Goal: Feedback & Contribution: Contribute content

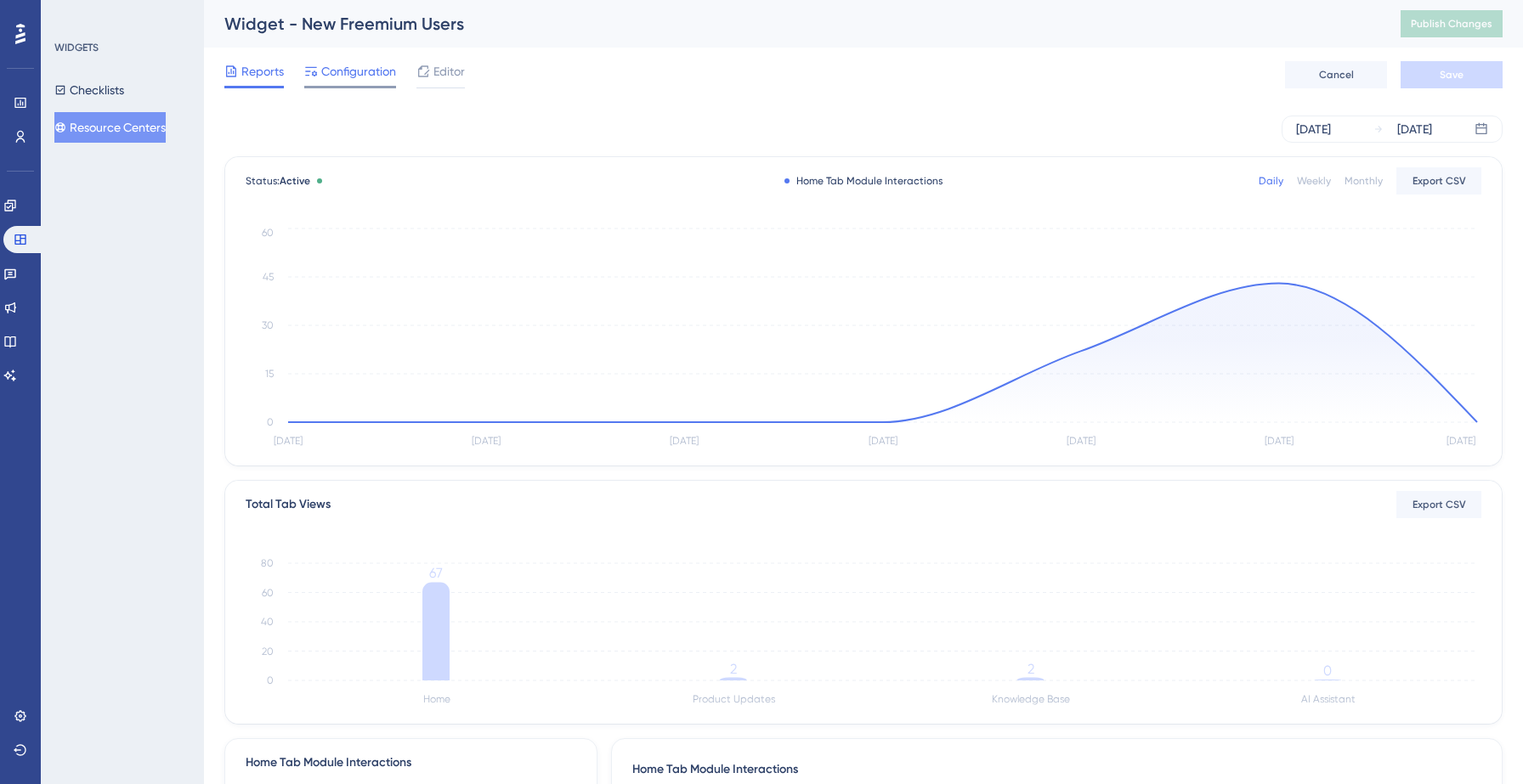
click at [358, 61] on span "Configuration" at bounding box center [358, 71] width 75 height 20
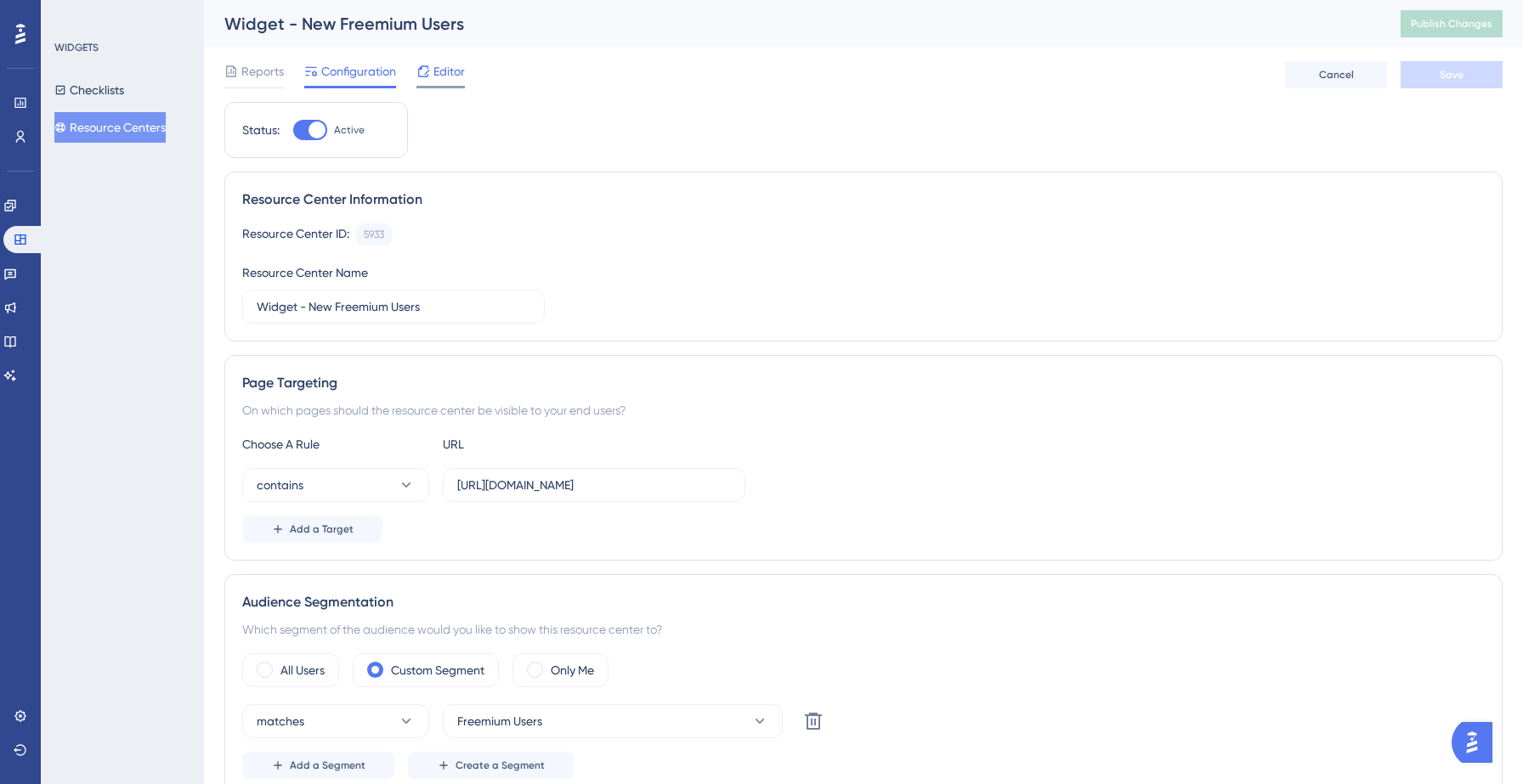
click at [448, 72] on span "Editor" at bounding box center [448, 71] width 31 height 20
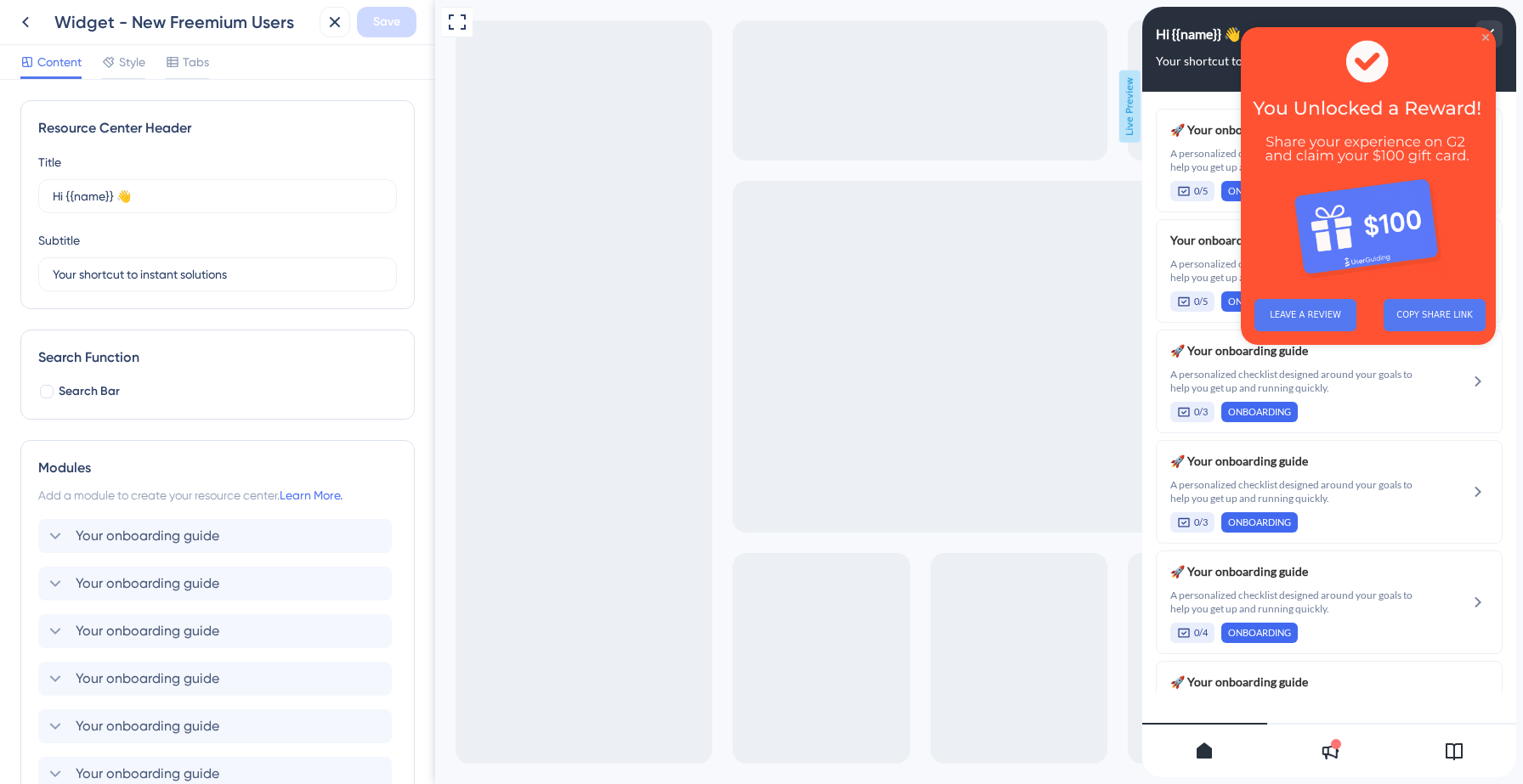
click at [1485, 37] on icon "Close Preview" at bounding box center [1486, 37] width 7 height 7
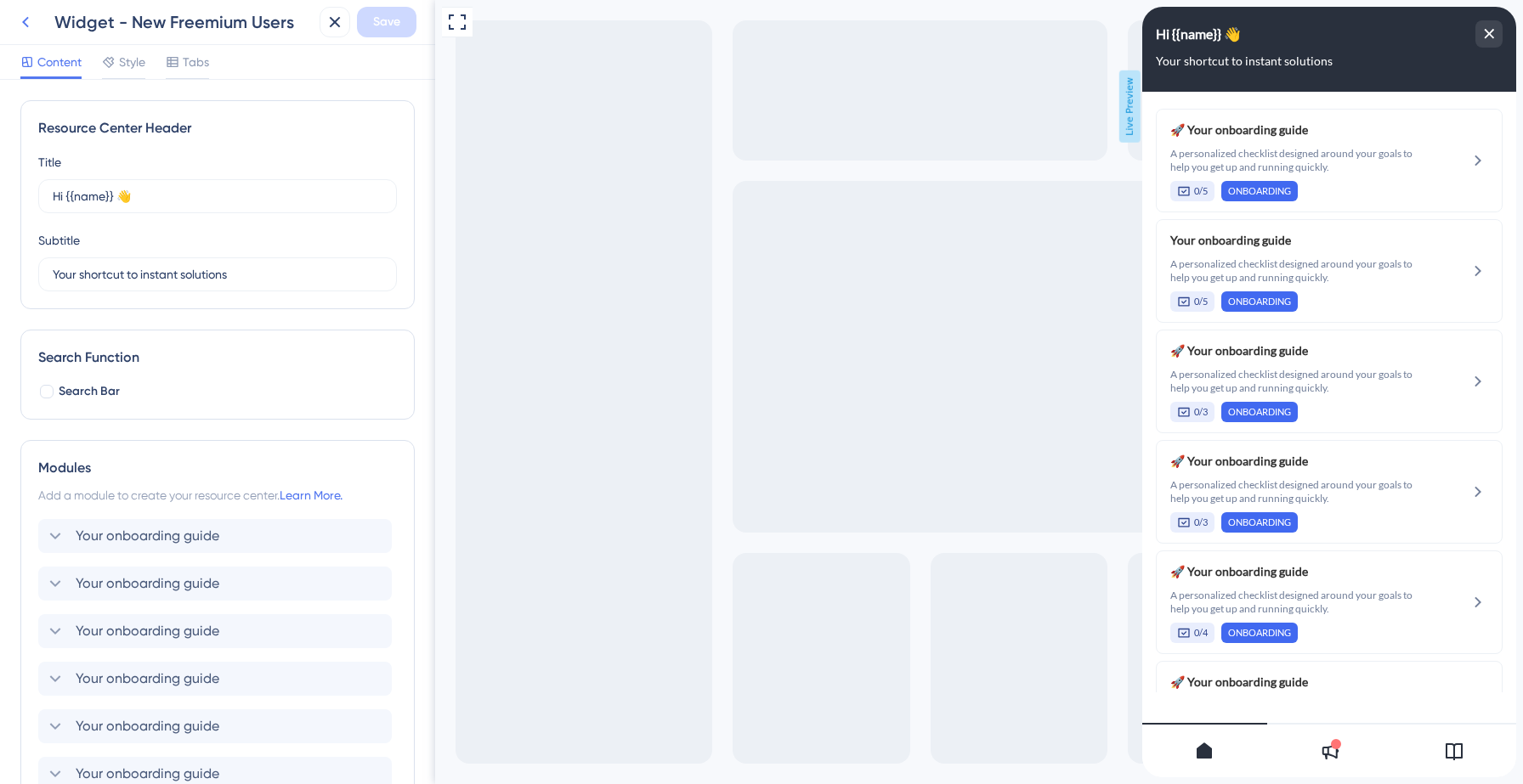
click at [26, 22] on icon at bounding box center [25, 21] width 20 height 20
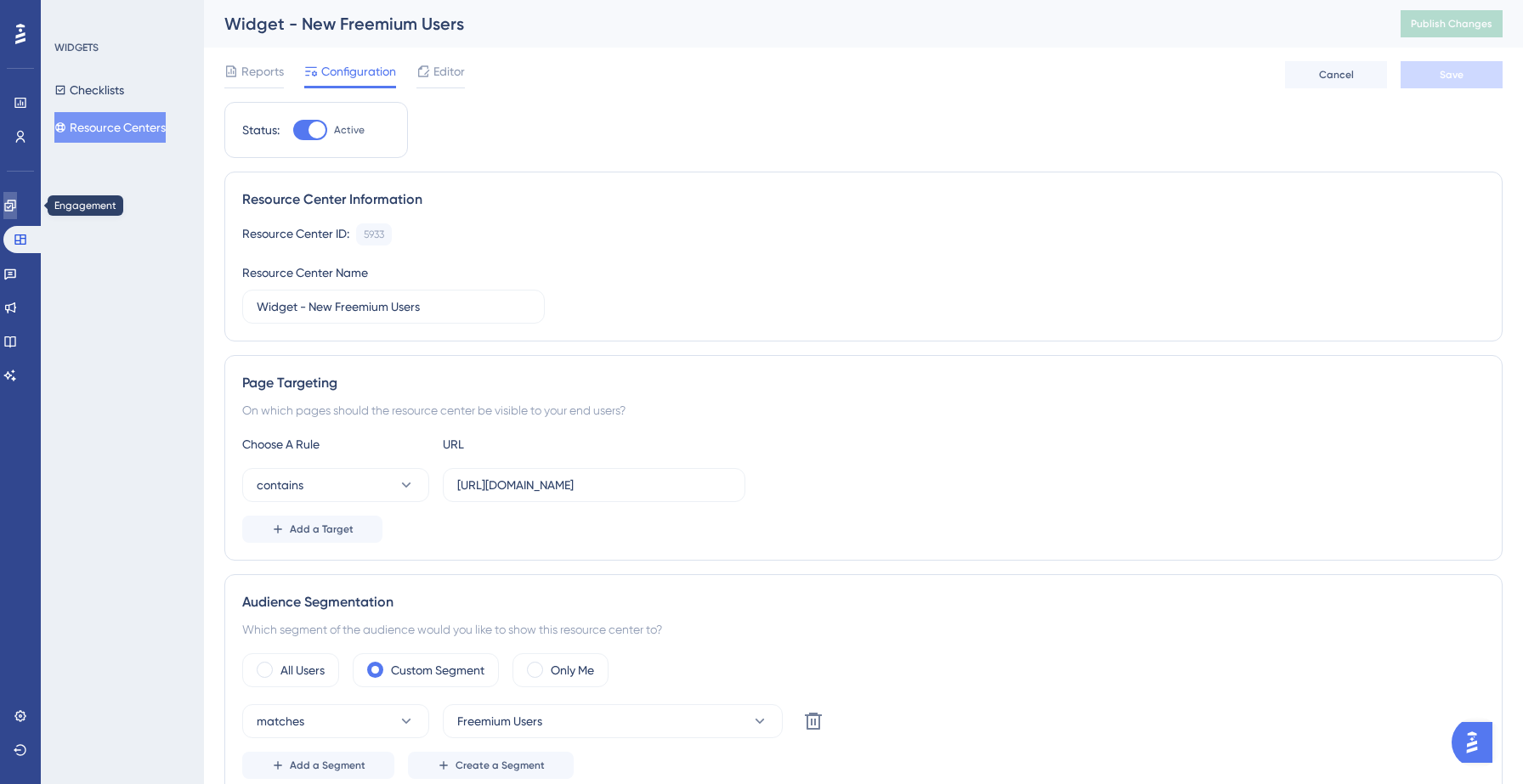
click at [16, 208] on icon at bounding box center [10, 205] width 13 height 13
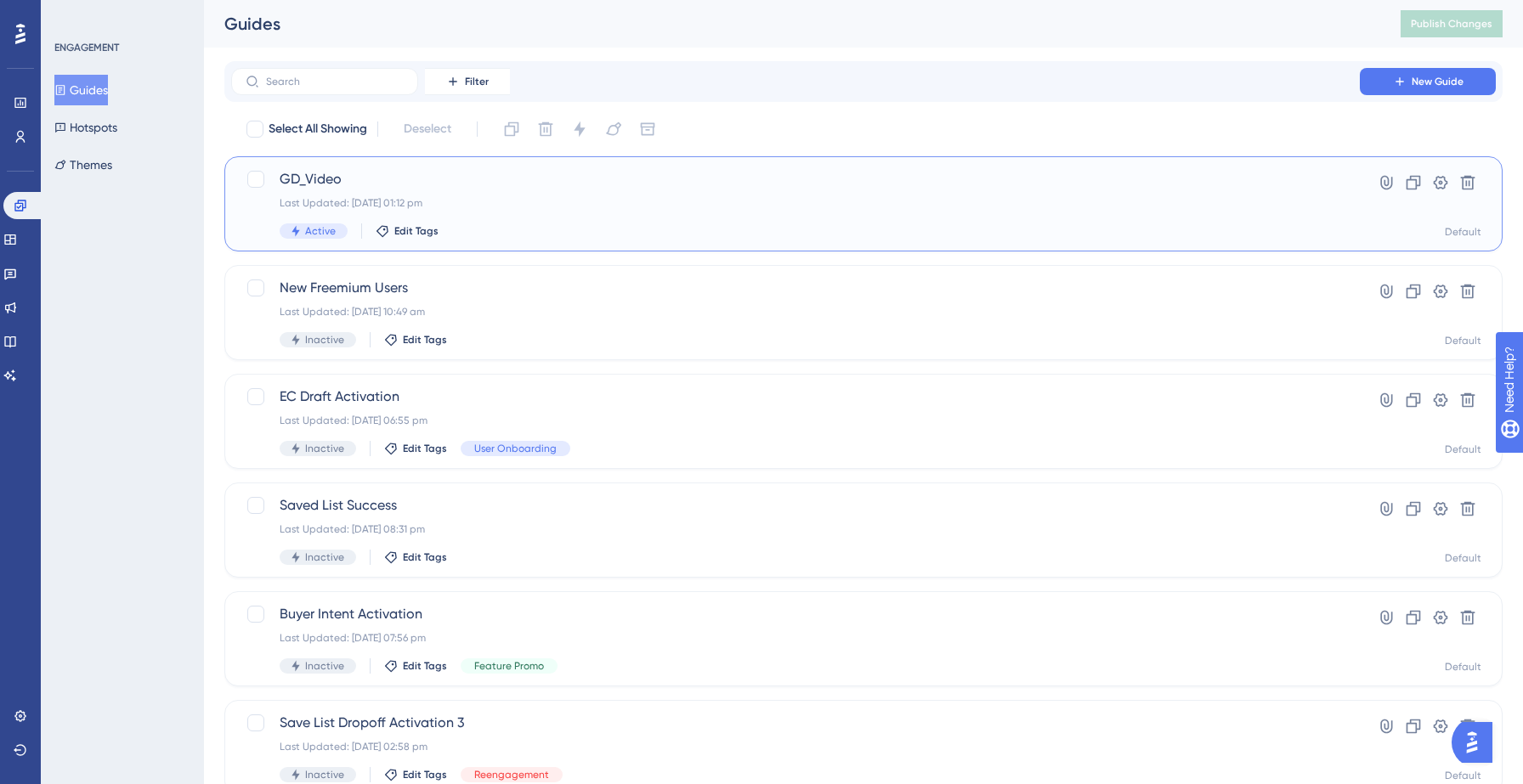
click at [573, 208] on div "Last Updated: 29 Aug 2025 01:12 pm" at bounding box center [796, 202] width 1032 height 13
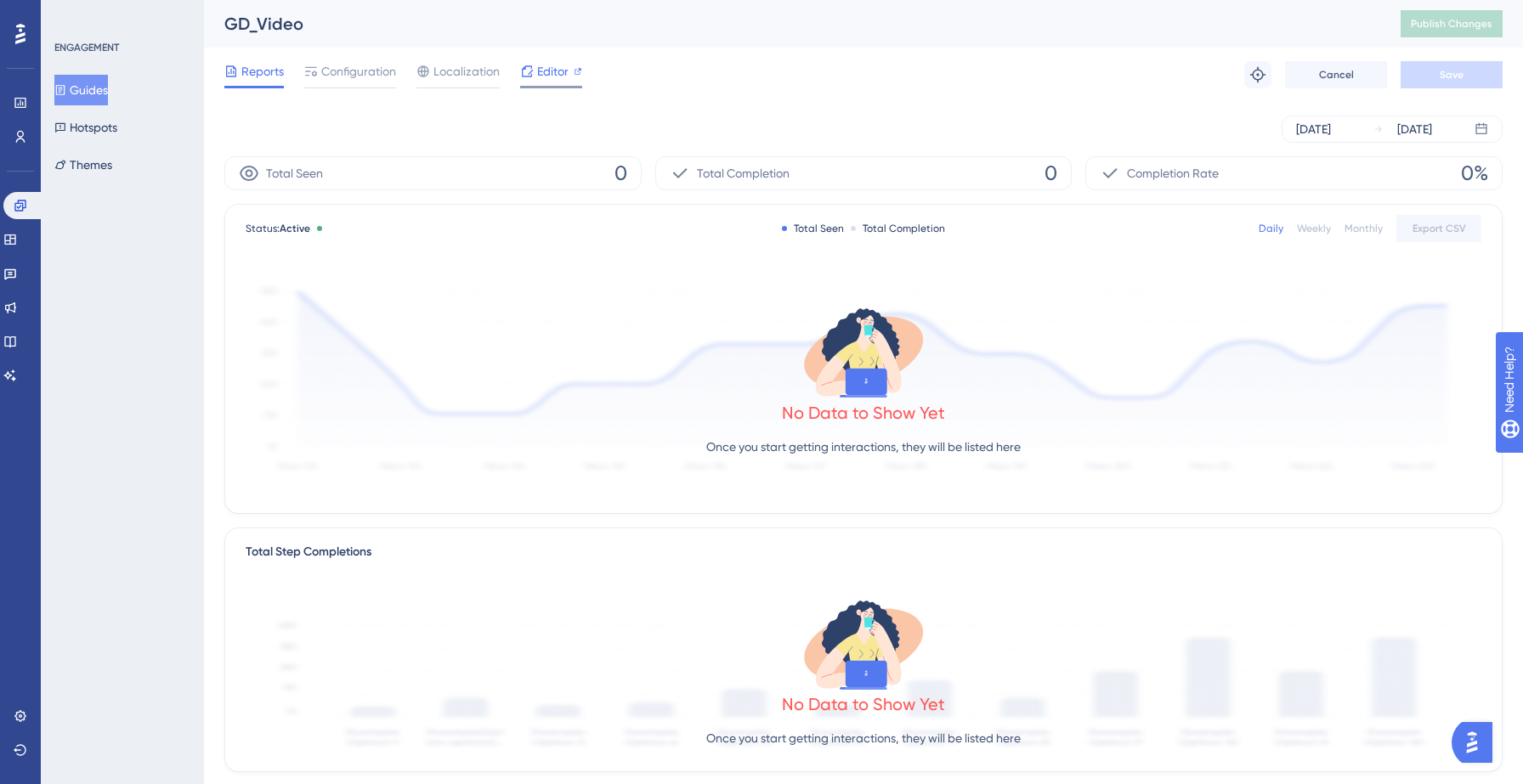
click at [549, 71] on span "Editor" at bounding box center [553, 71] width 31 height 20
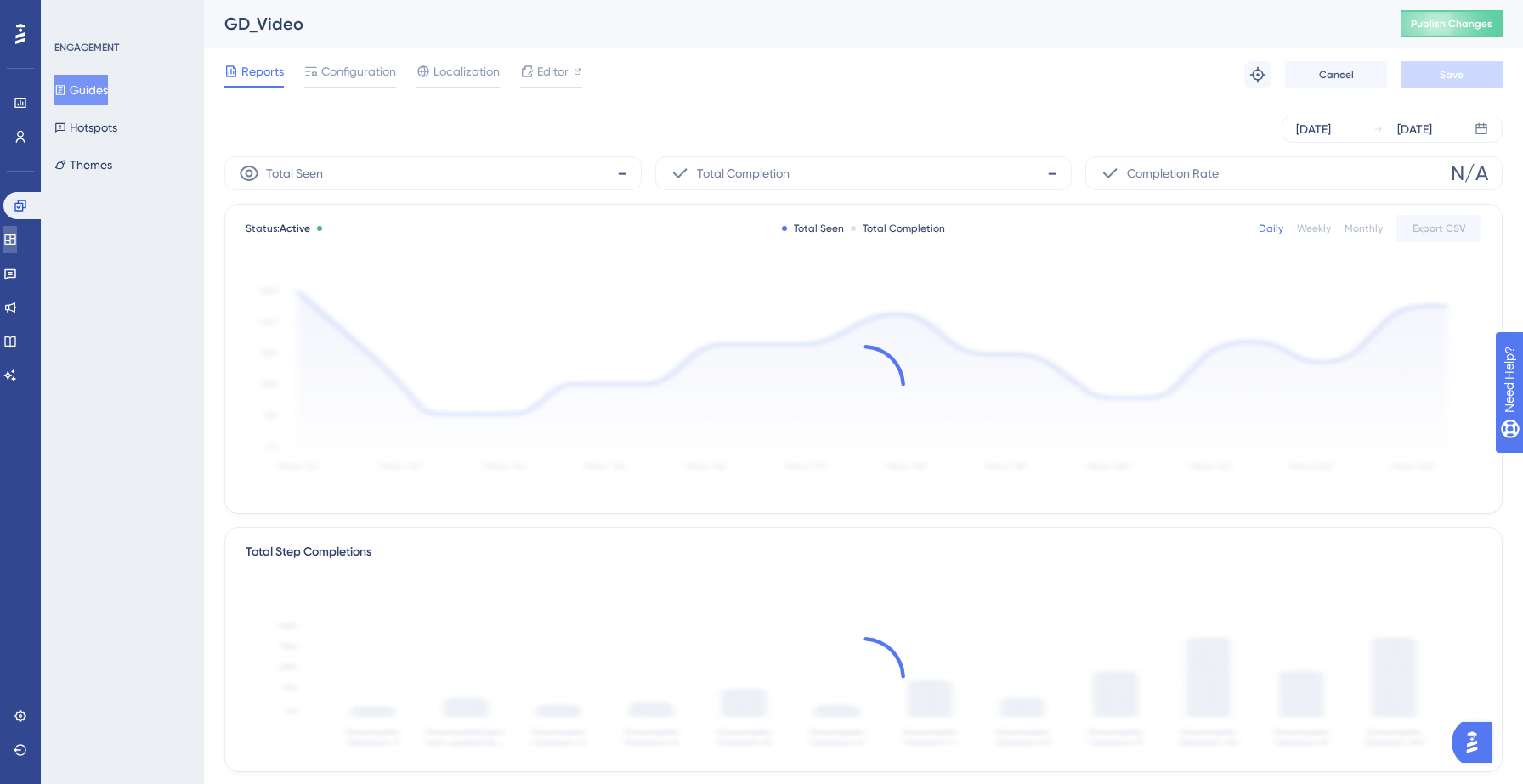
click at [15, 238] on icon at bounding box center [10, 239] width 11 height 10
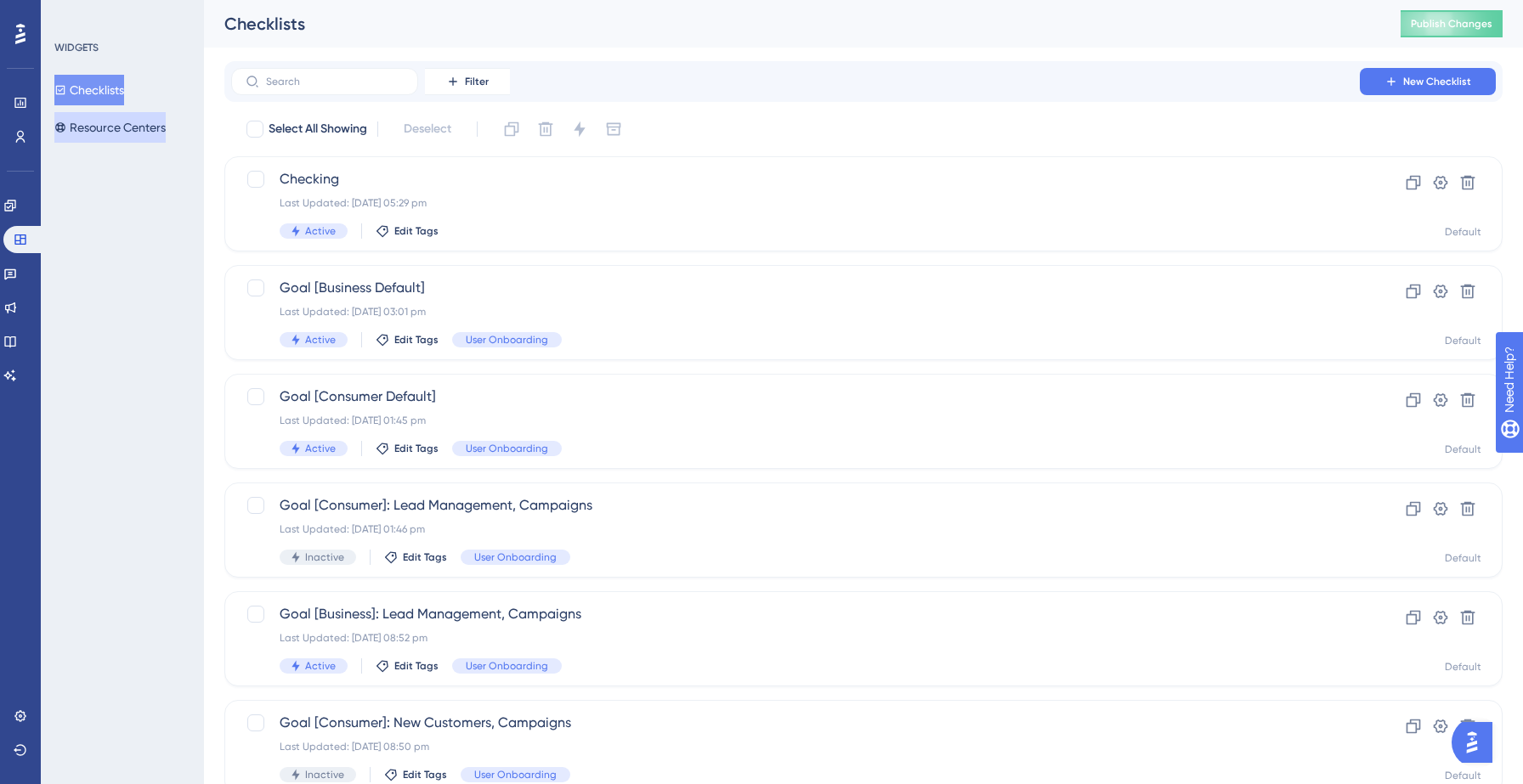
click at [133, 118] on button "Resource Centers" at bounding box center [110, 127] width 111 height 30
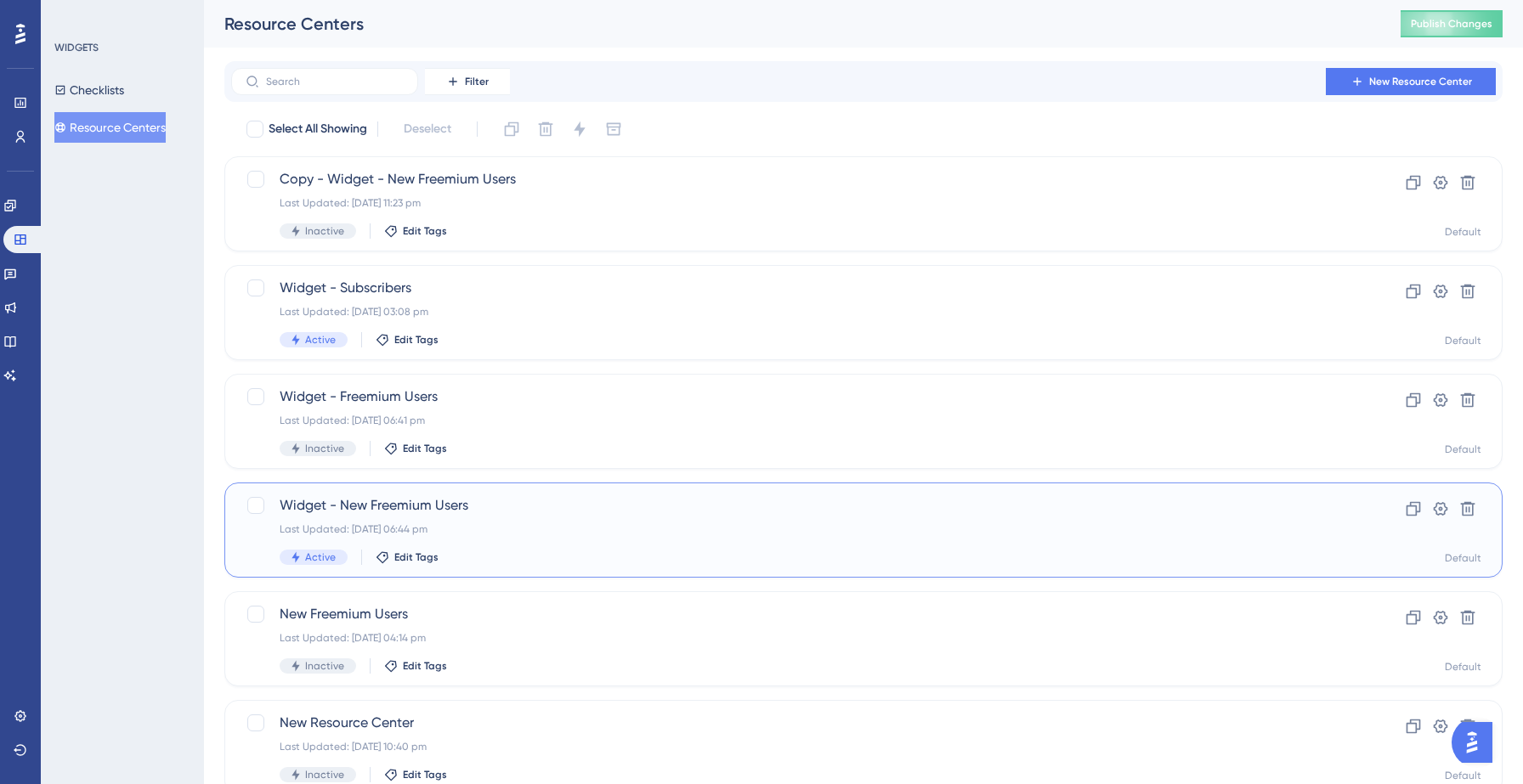
click at [395, 508] on span "Widget - New Freemium Users" at bounding box center [796, 505] width 1032 height 20
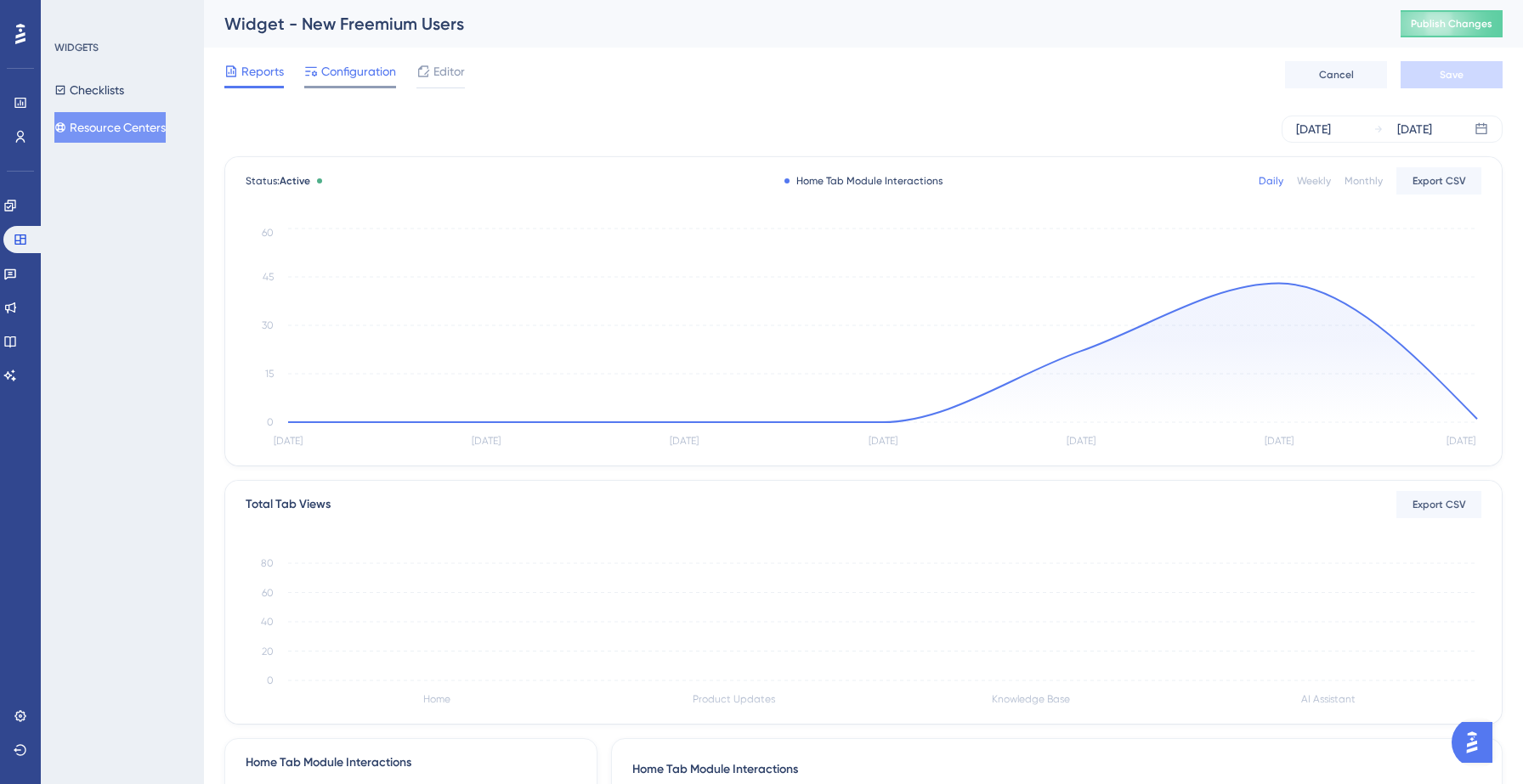
click at [351, 78] on span "Configuration" at bounding box center [358, 71] width 75 height 20
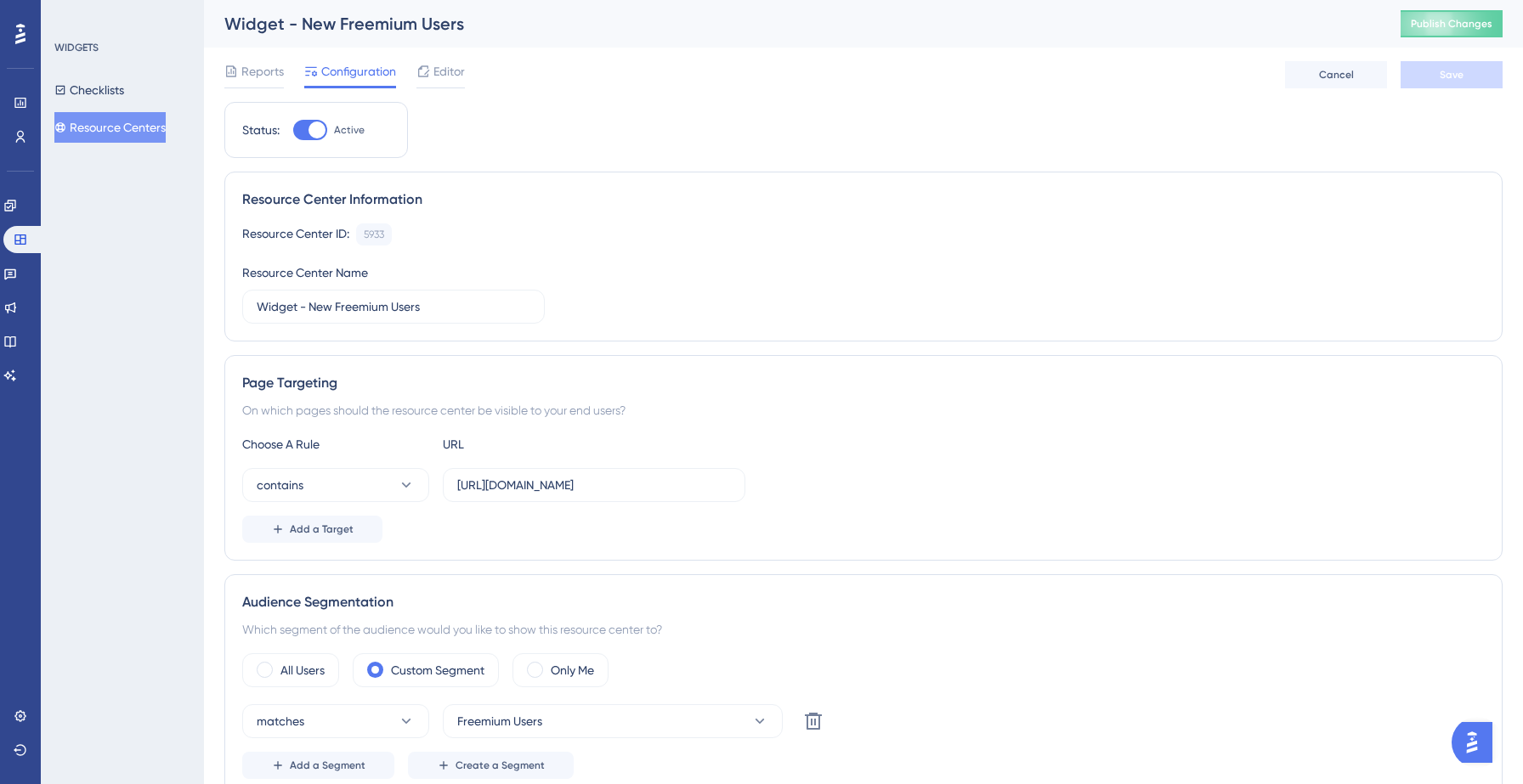
click at [136, 127] on button "Resource Centers" at bounding box center [110, 127] width 111 height 30
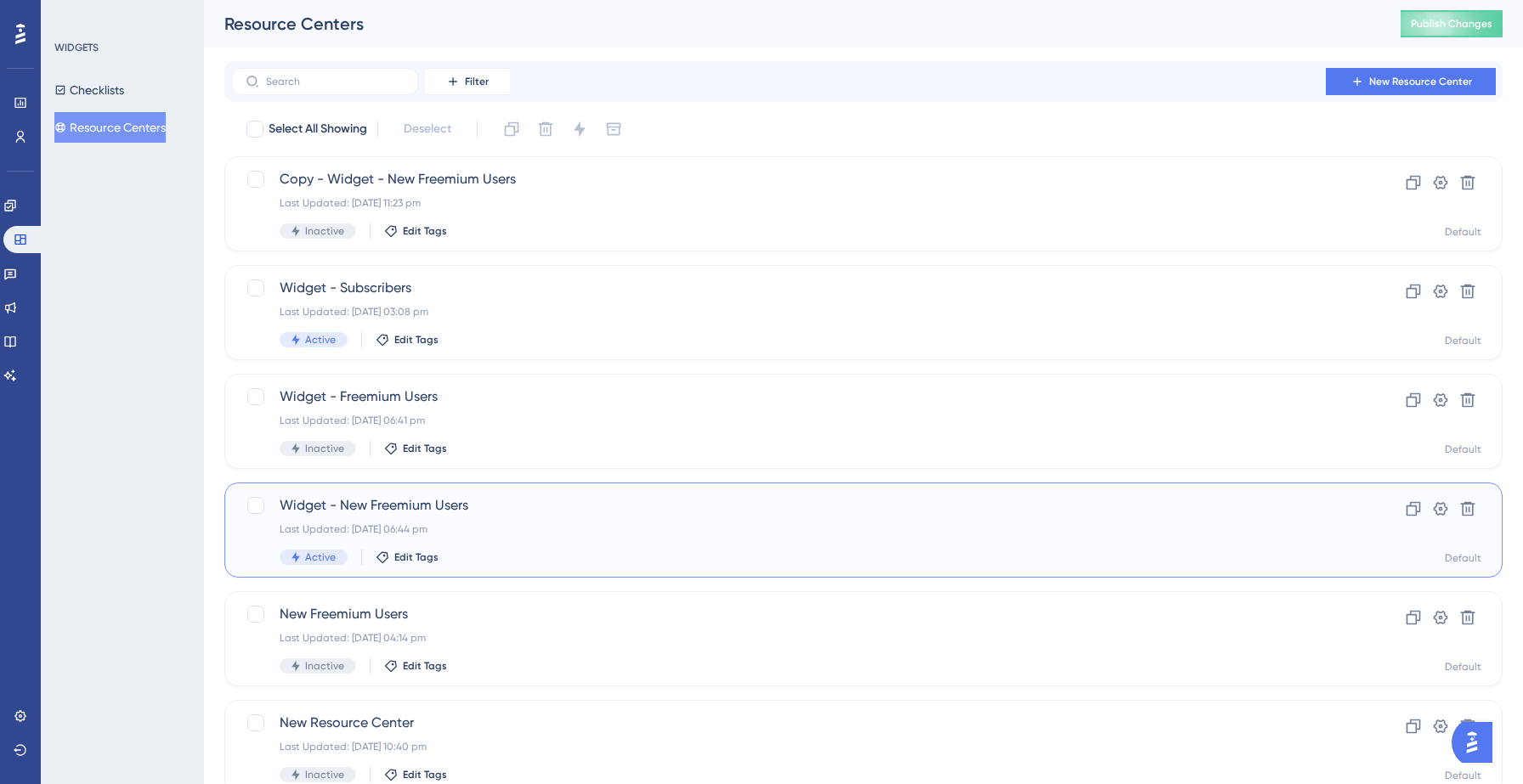
click at [419, 538] on div "Widget - New Freemium Users Last Updated: 09 Sept 2025 06:44 pm Active Edit Tags" at bounding box center [796, 530] width 1032 height 69
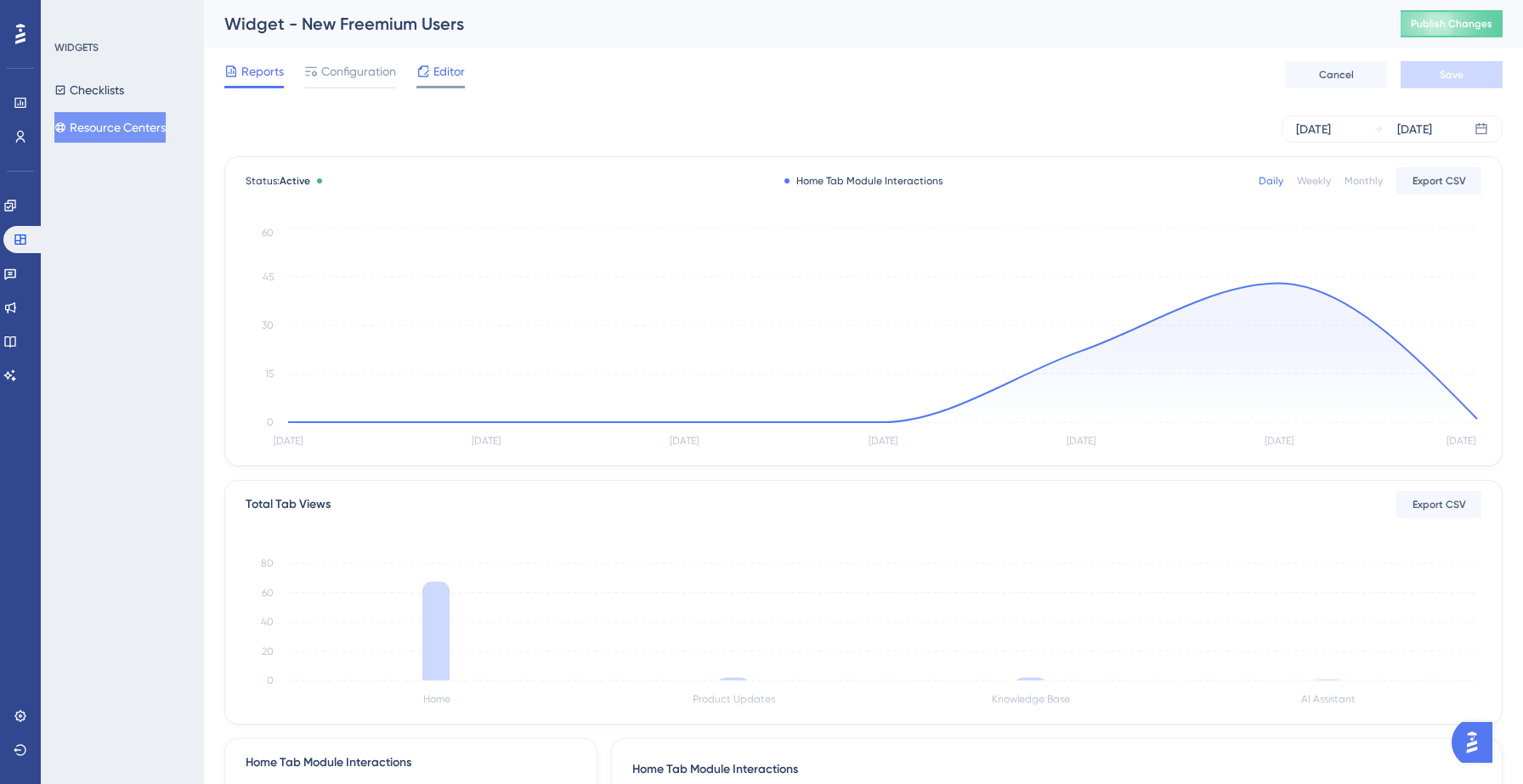
click at [450, 79] on span "Editor" at bounding box center [448, 71] width 31 height 20
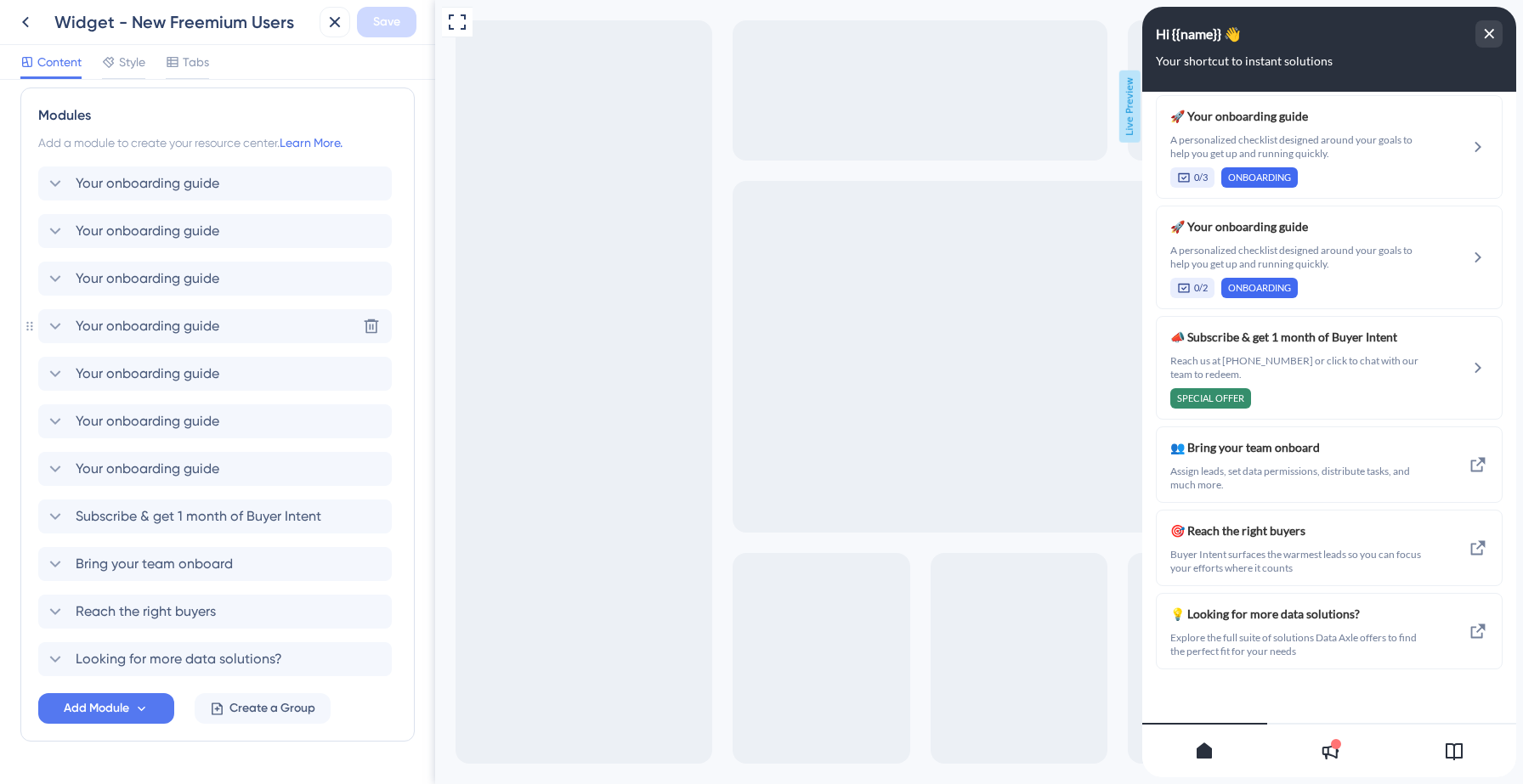
scroll to position [398, 0]
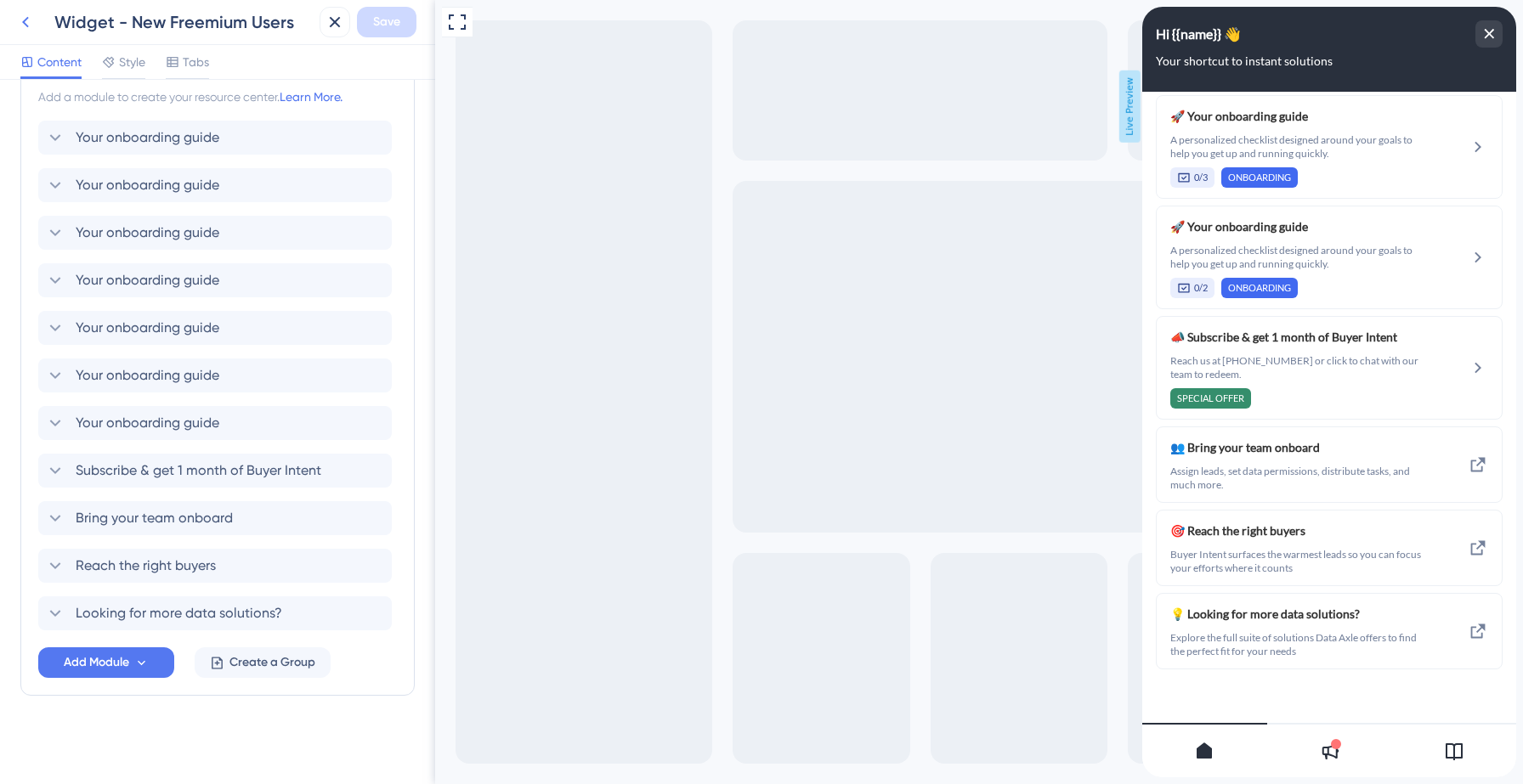
click at [31, 18] on icon at bounding box center [25, 21] width 20 height 20
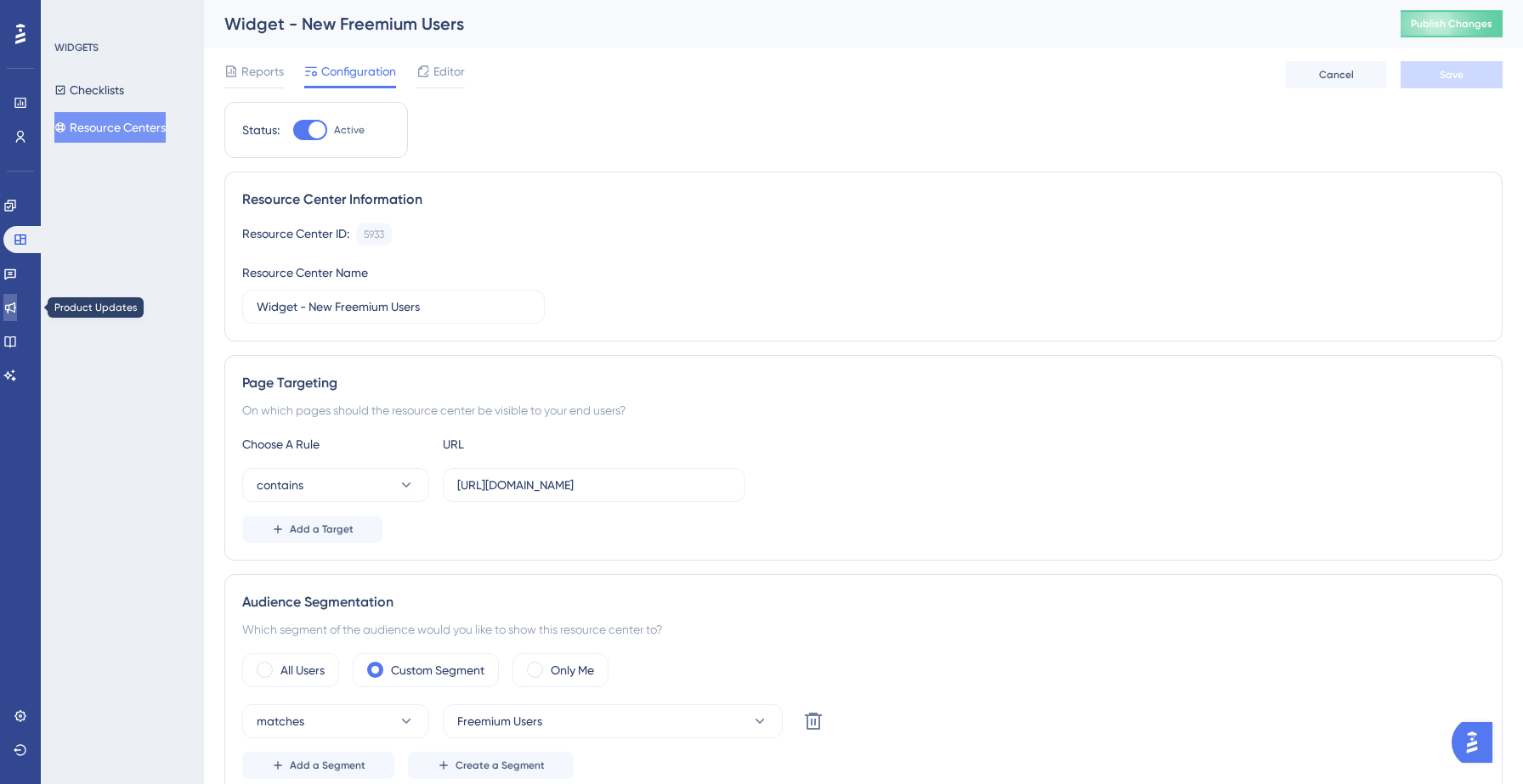
click at [17, 316] on link at bounding box center [10, 307] width 13 height 28
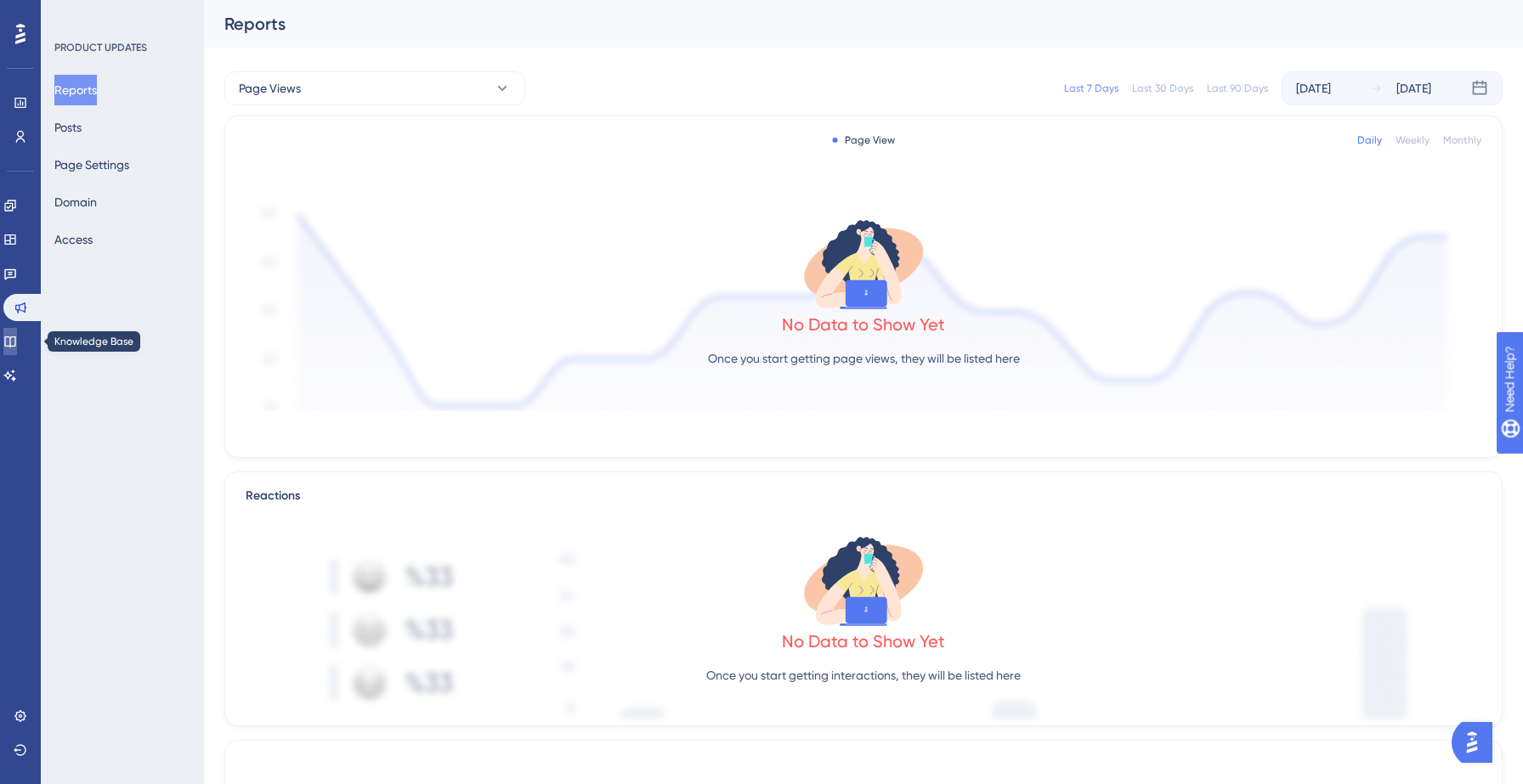
click at [17, 339] on icon at bounding box center [10, 341] width 13 height 13
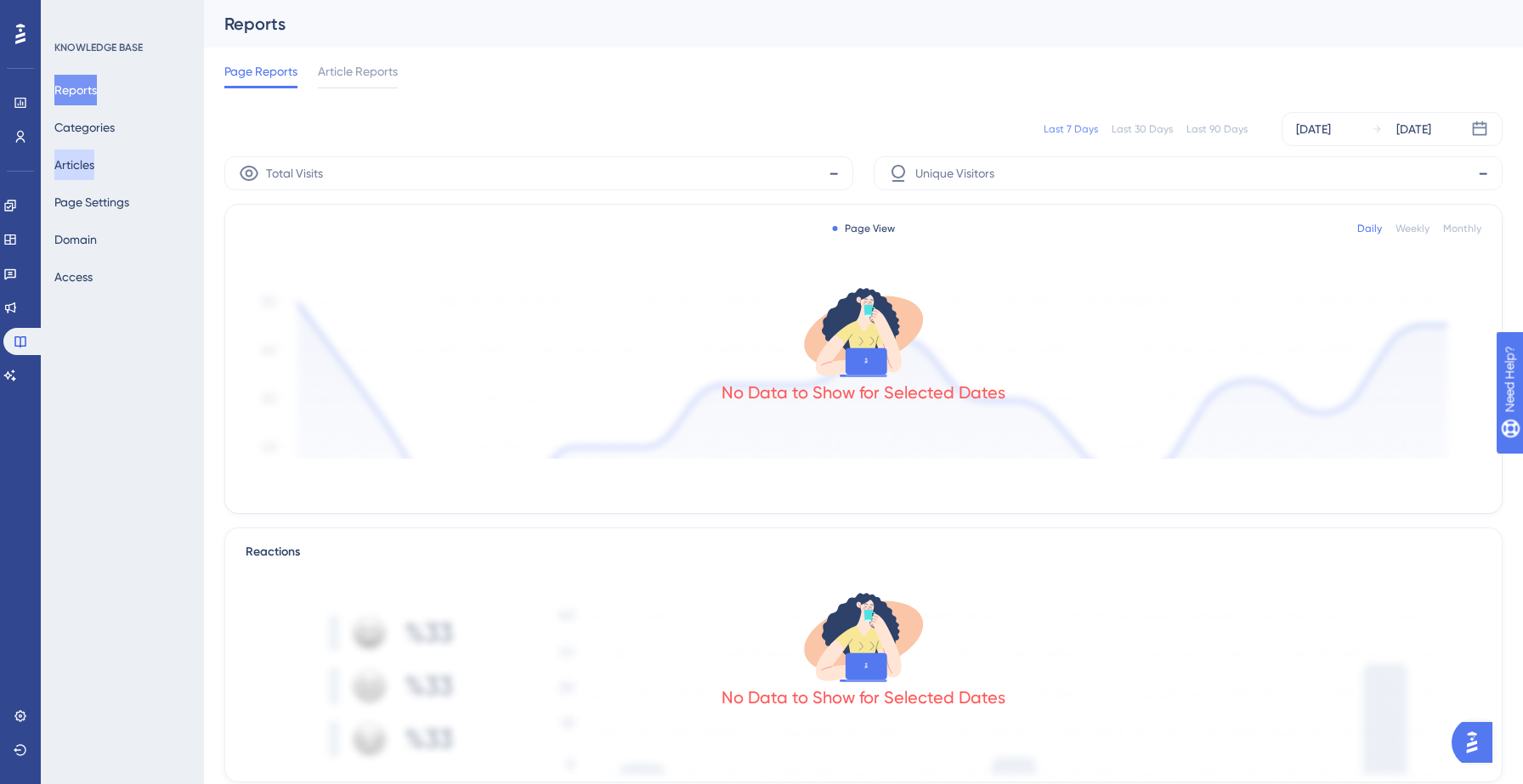
click at [94, 163] on button "Articles" at bounding box center [74, 165] width 40 height 30
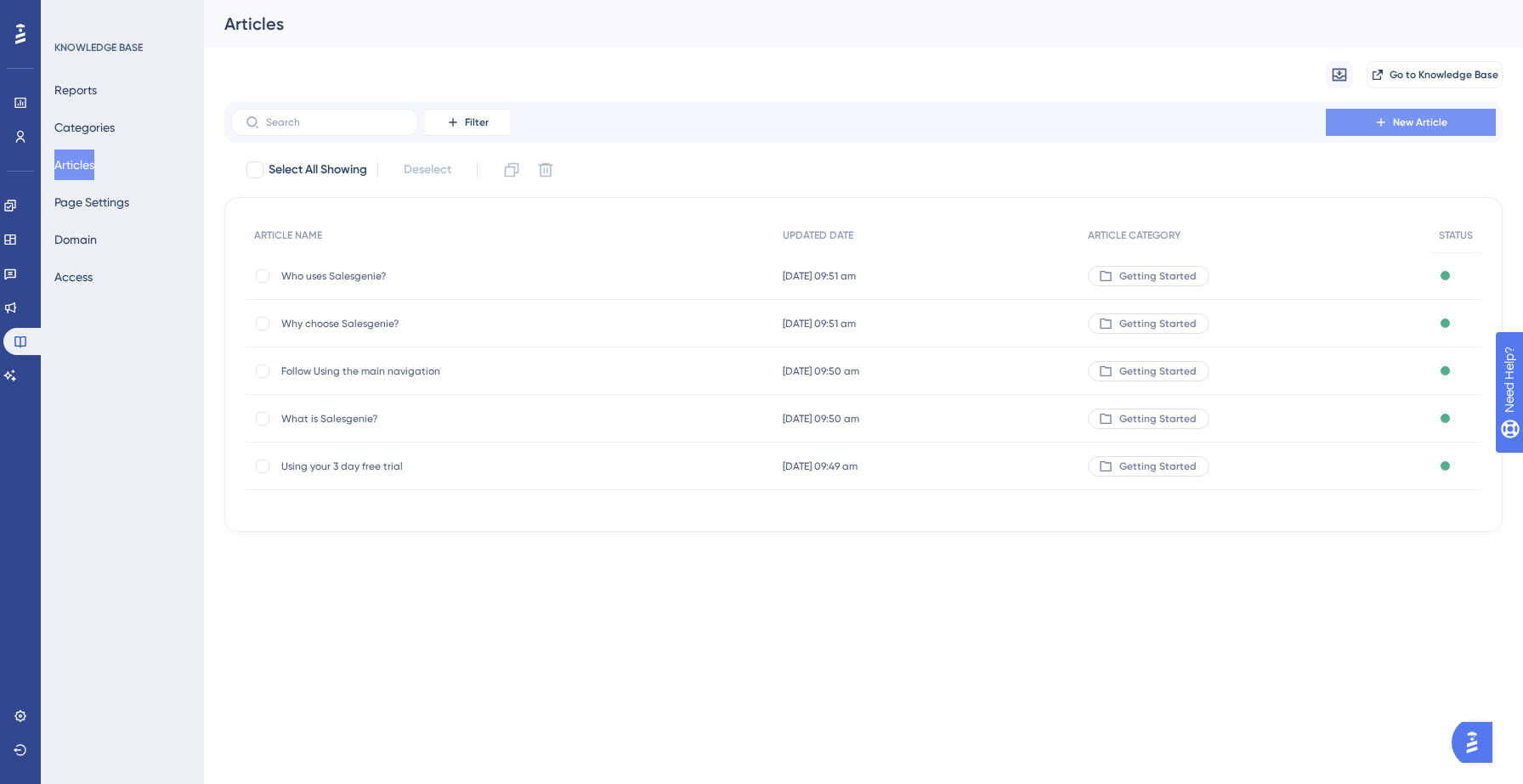
click at [1387, 127] on icon at bounding box center [1380, 122] width 13 height 13
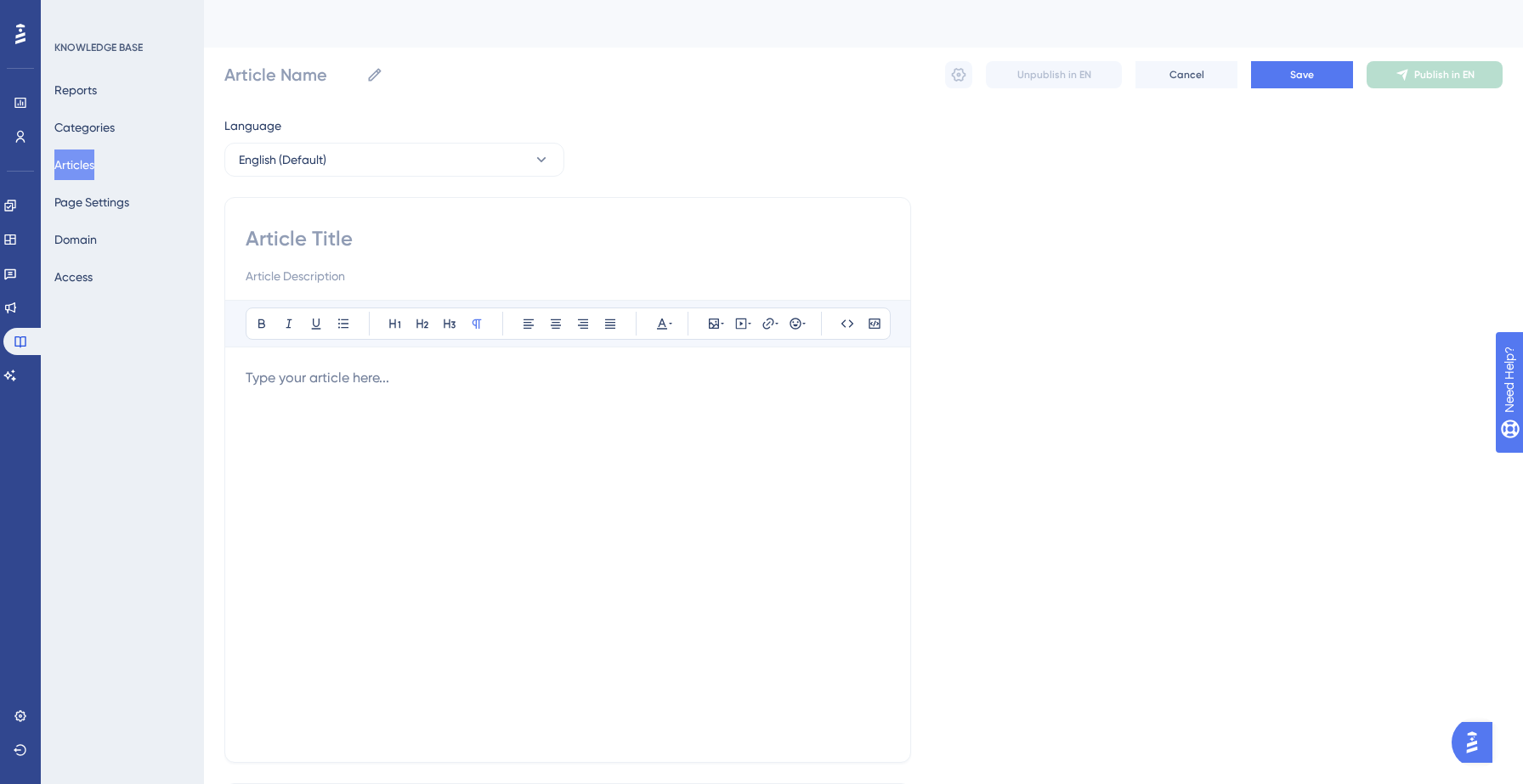
click at [388, 235] on input at bounding box center [568, 239] width 644 height 28
type input "CRM"
type input "CRM D"
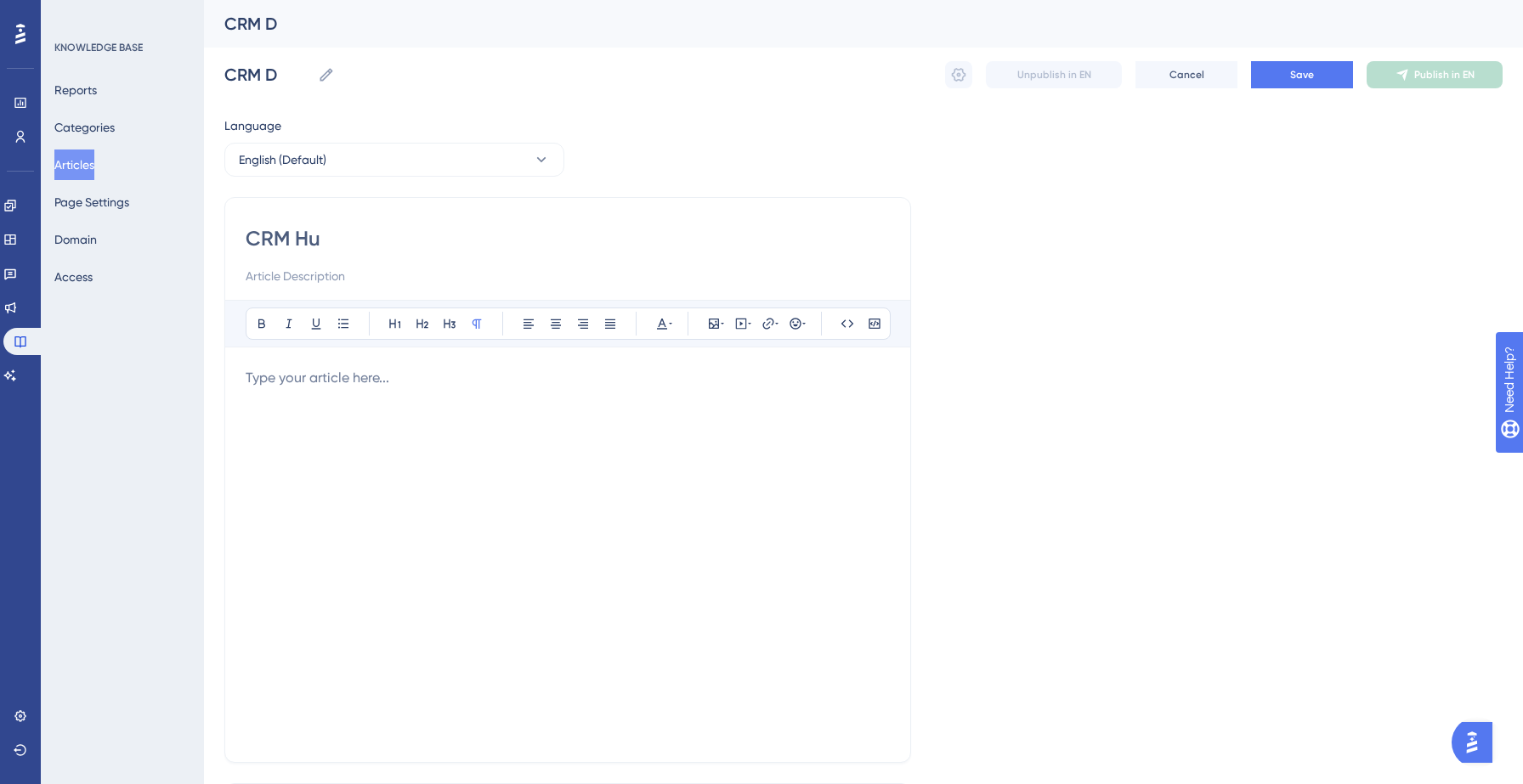
type input "CRM Hun"
type input "CRM Hub"
type input "CRM Hubs"
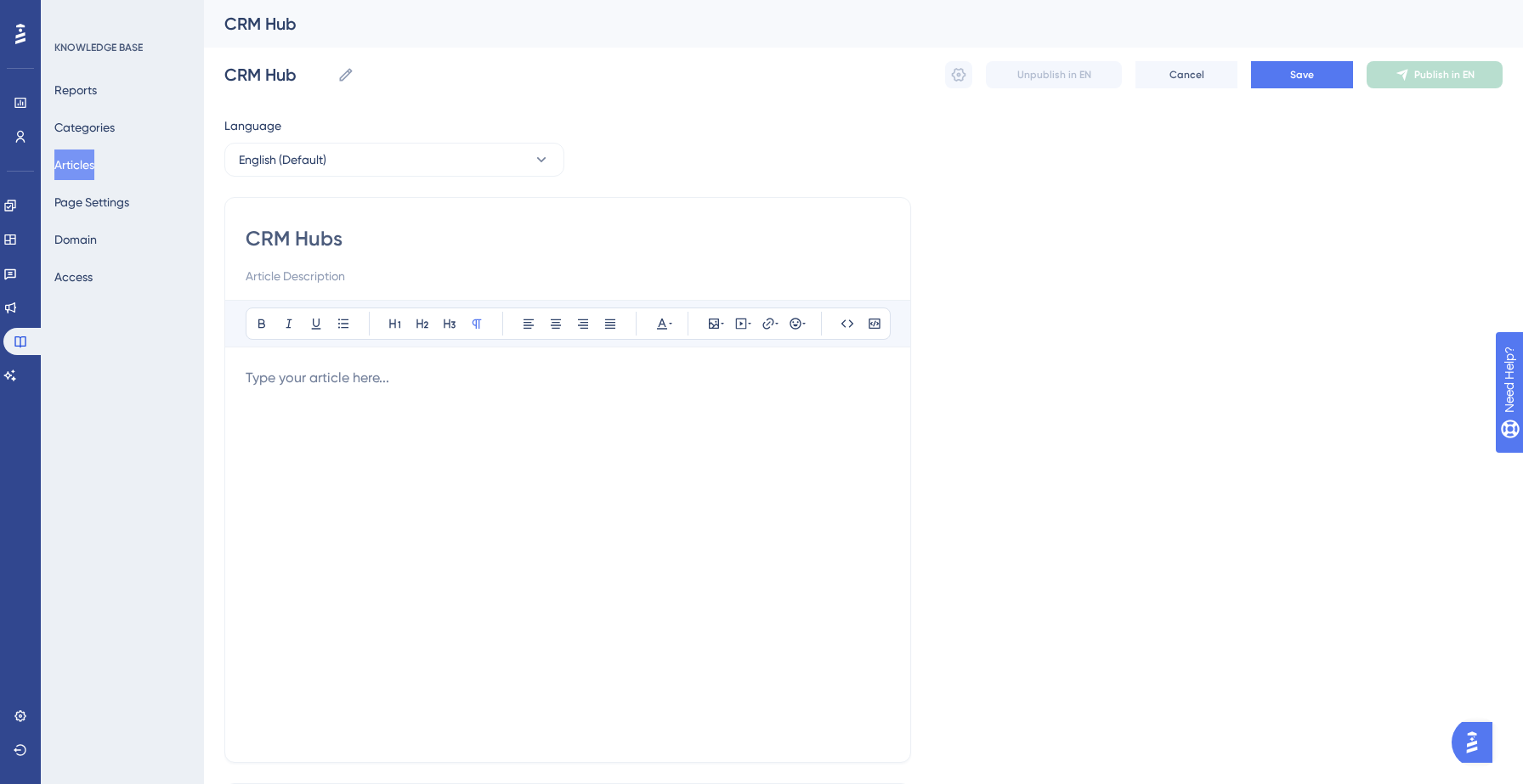
type input "CRM Hubs"
type input "CRM Hubspot"
type input "CRM IntegratHubspot"
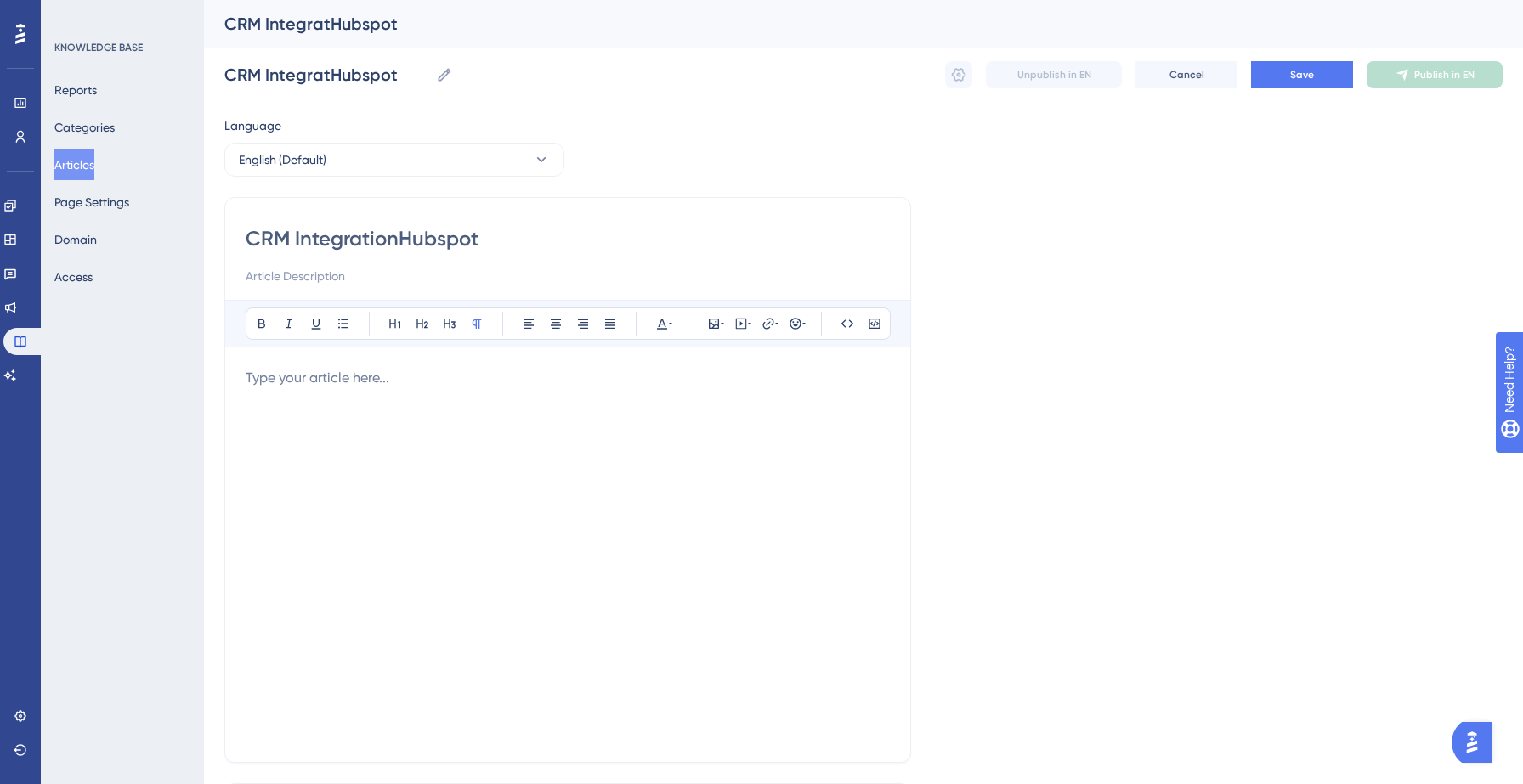
type input "CRM Integration Hubspot"
type input "CRM Integration Hubspot ()"
type input "CRM Integration Hubspot (Placeholder)"
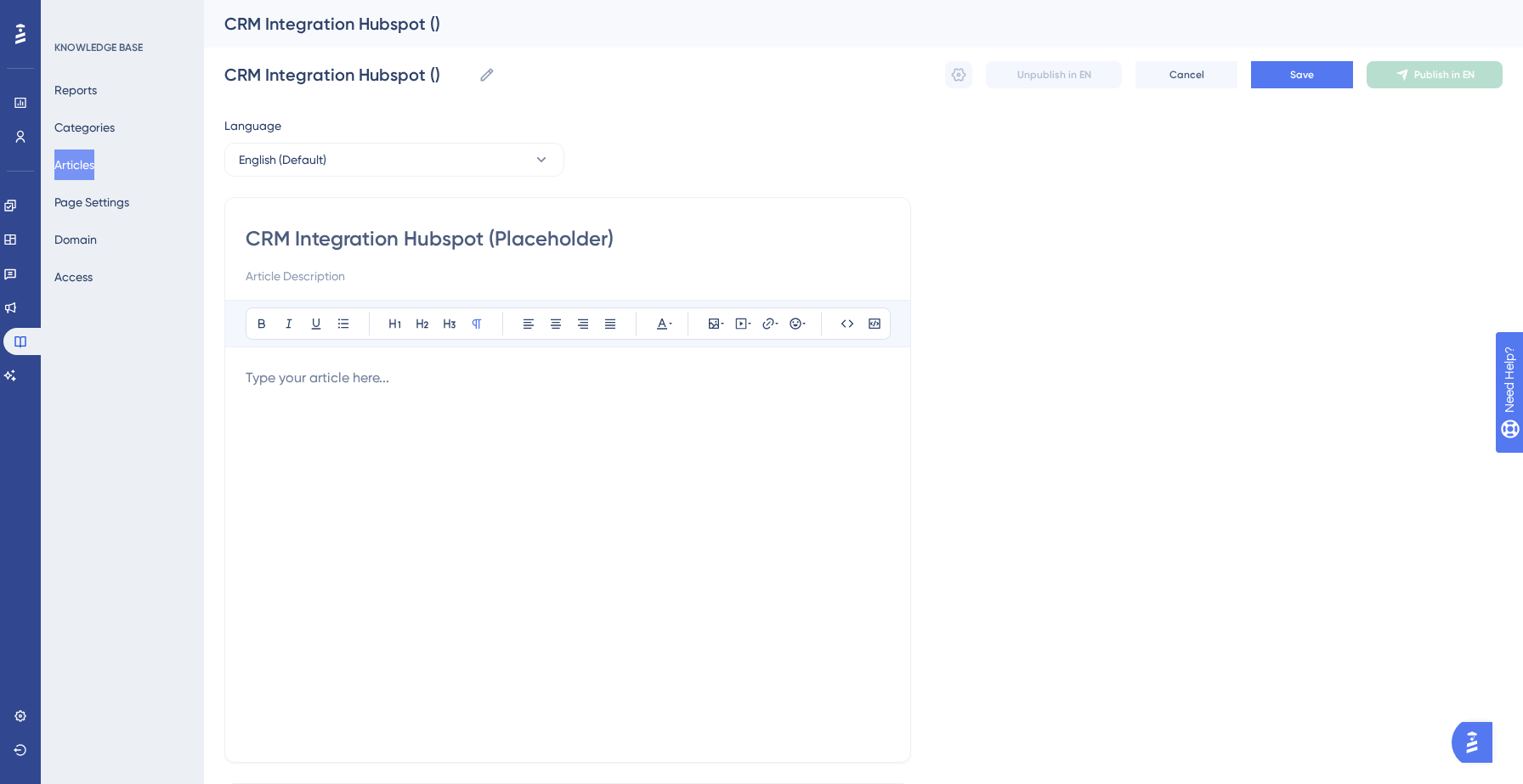
type input "CRM Integration Hubspot (Placeholder)"
click at [481, 421] on div at bounding box center [568, 555] width 644 height 374
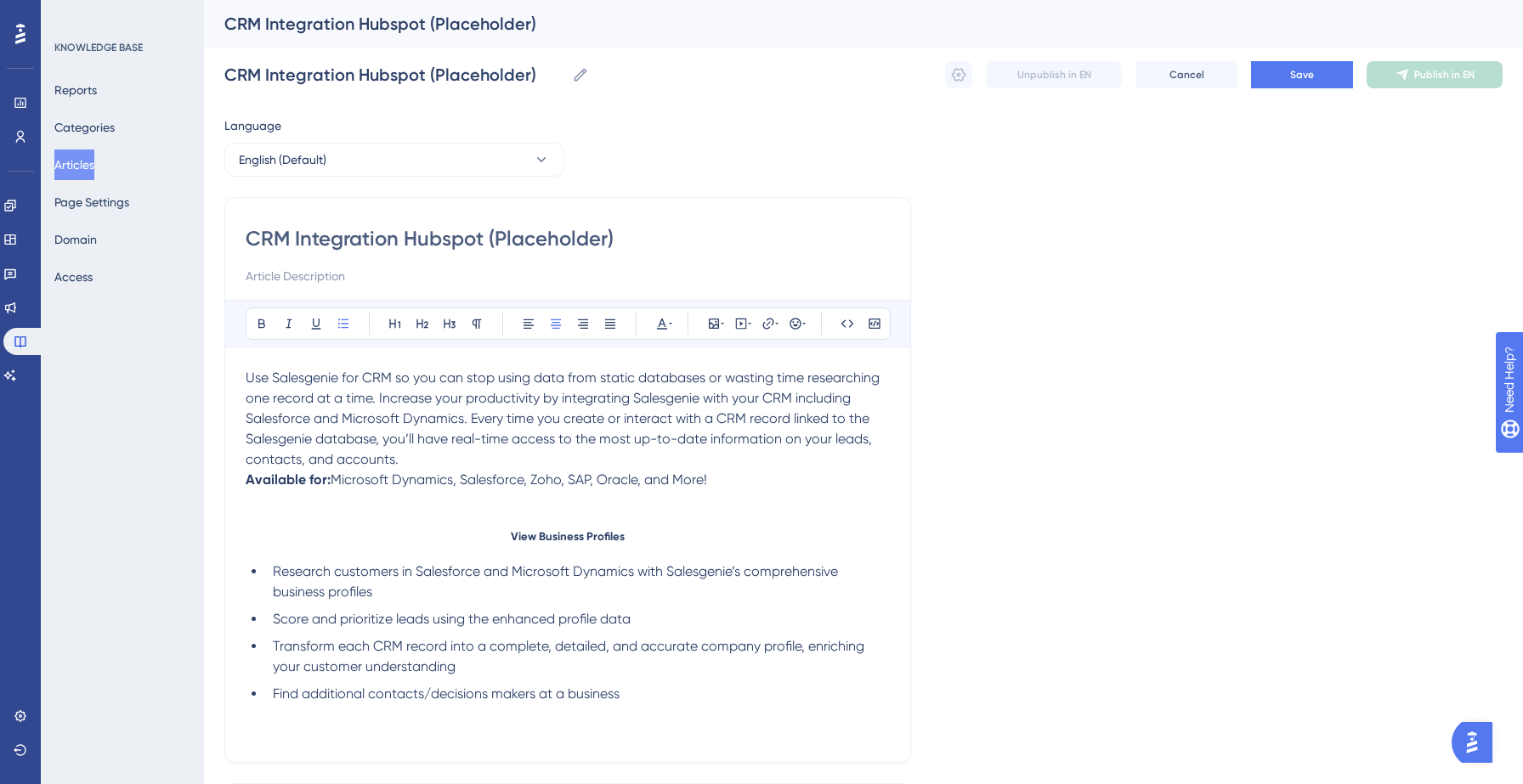
click at [509, 529] on div "Use Salesgenie for CRM so you can stop using data from static databases or wast…" at bounding box center [568, 555] width 644 height 374
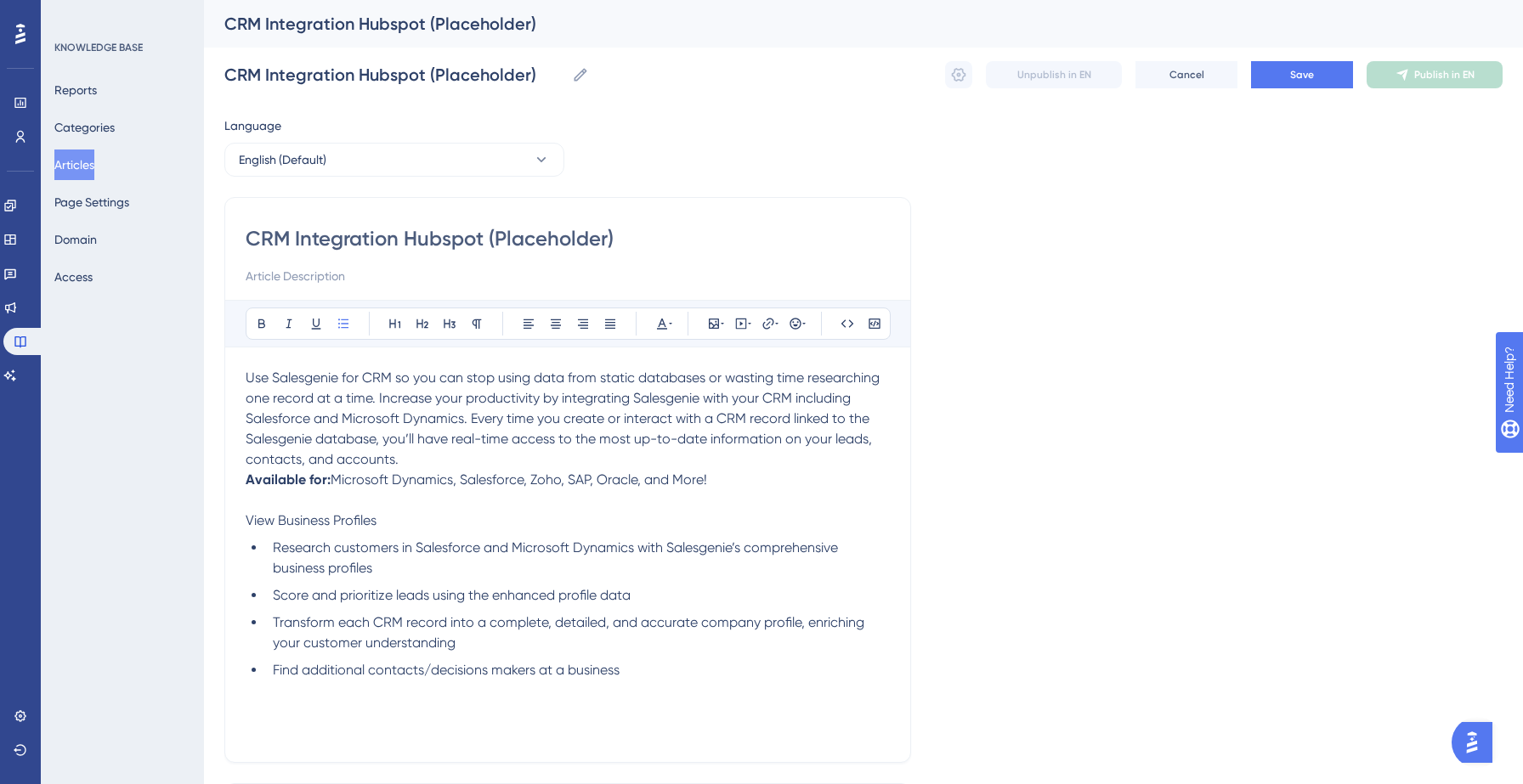
click at [319, 533] on div "Use Salesgenie for CRM so you can stop using data from static databases or wast…" at bounding box center [568, 555] width 644 height 374
click at [315, 508] on p at bounding box center [568, 500] width 644 height 20
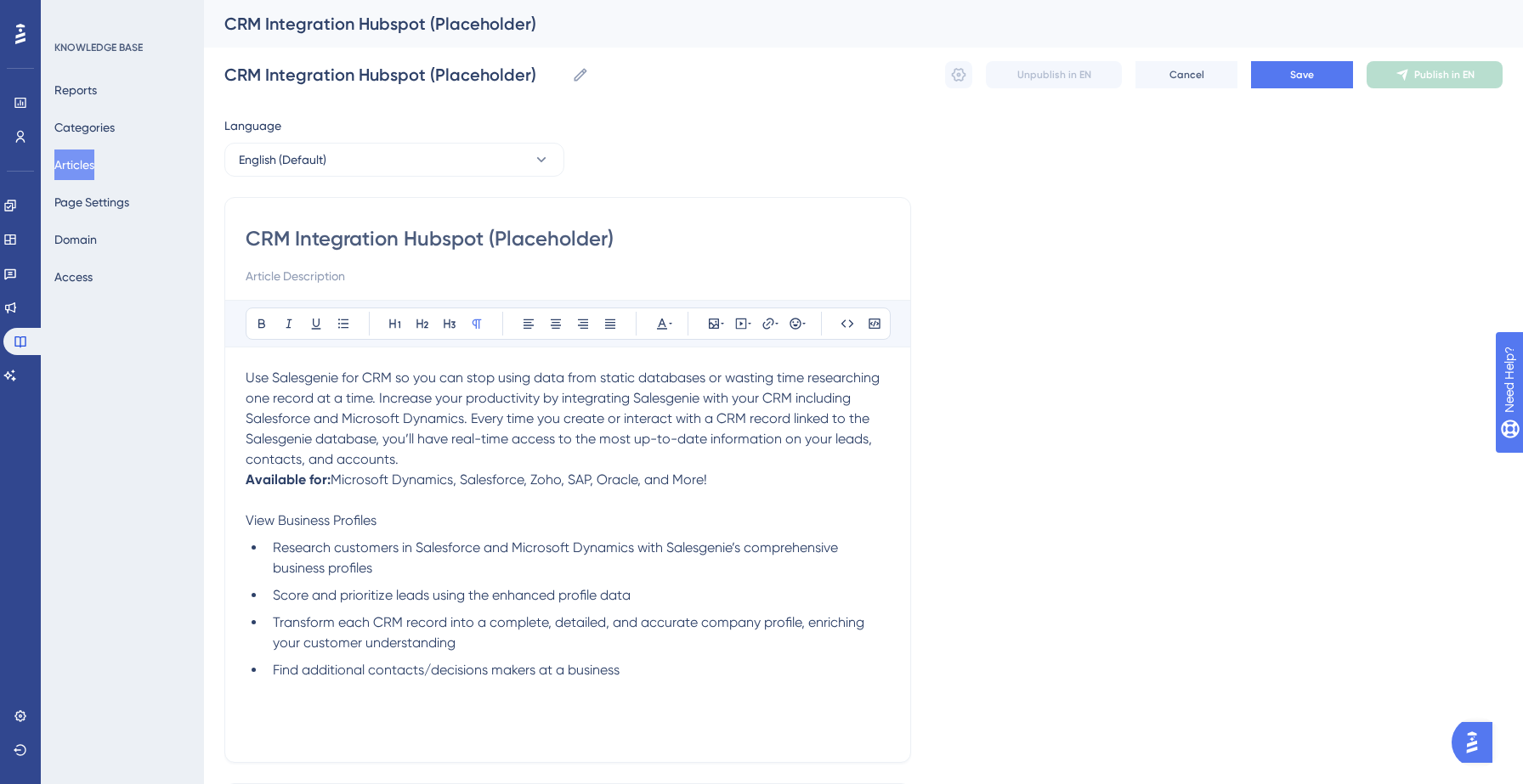
click at [314, 522] on span "View Business Profiles" at bounding box center [311, 520] width 131 height 16
click at [712, 479] on p "Available for: Microsoft Dynamics, Salesforce, Zoho, SAP, Oracle, and More!" at bounding box center [568, 479] width 644 height 20
drag, startPoint x: 714, startPoint y: 480, endPoint x: 334, endPoint y: 472, distance: 380.1
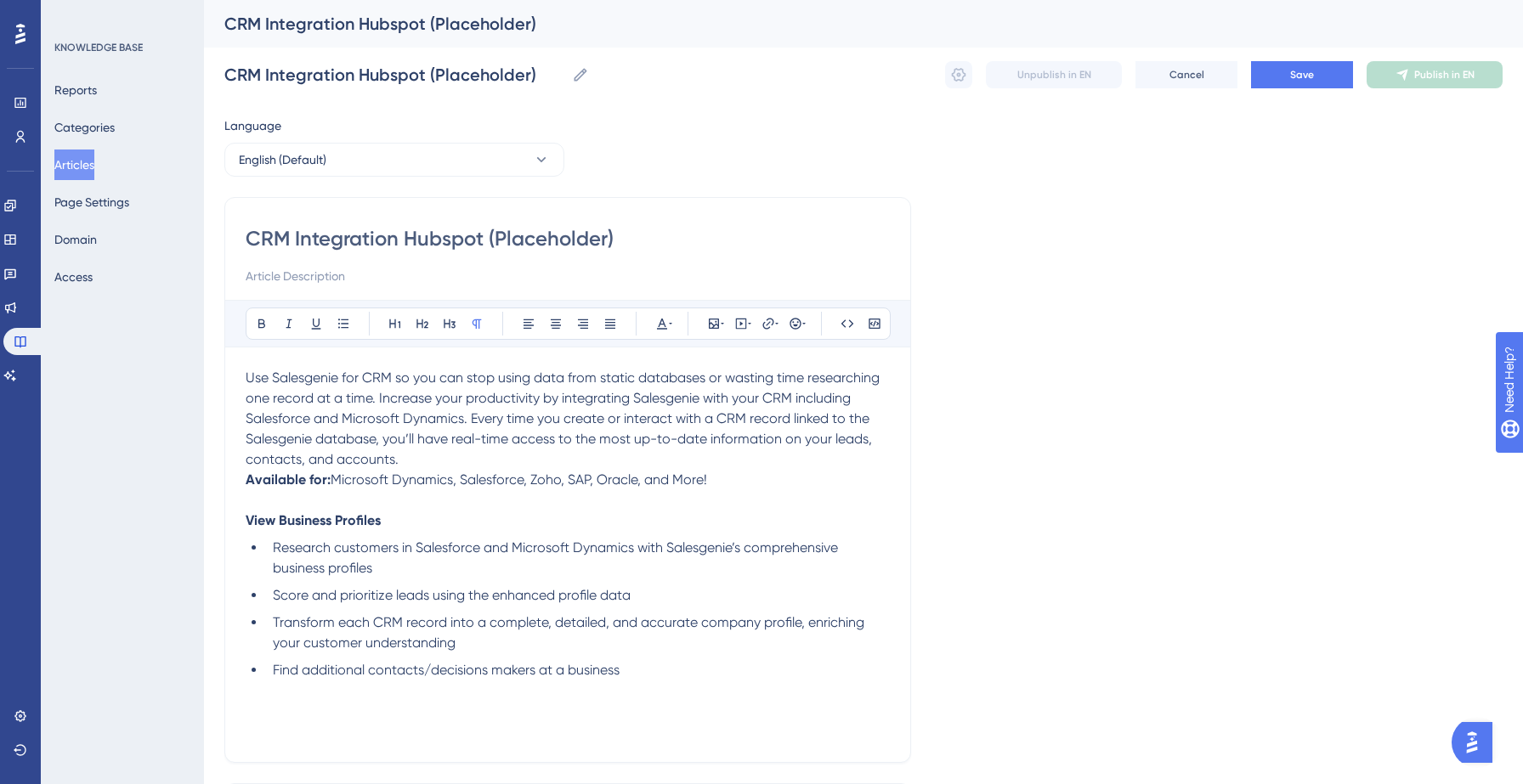
click at [334, 472] on p "Available for: Microsoft Dynamics, Salesforce, Zoho, SAP, Oracle, and More!" at bounding box center [568, 479] width 644 height 20
click at [364, 567] on span "Research customers in Salesforce and Microsoft Dynamics with Salesgenie’s compr…" at bounding box center [557, 558] width 569 height 37
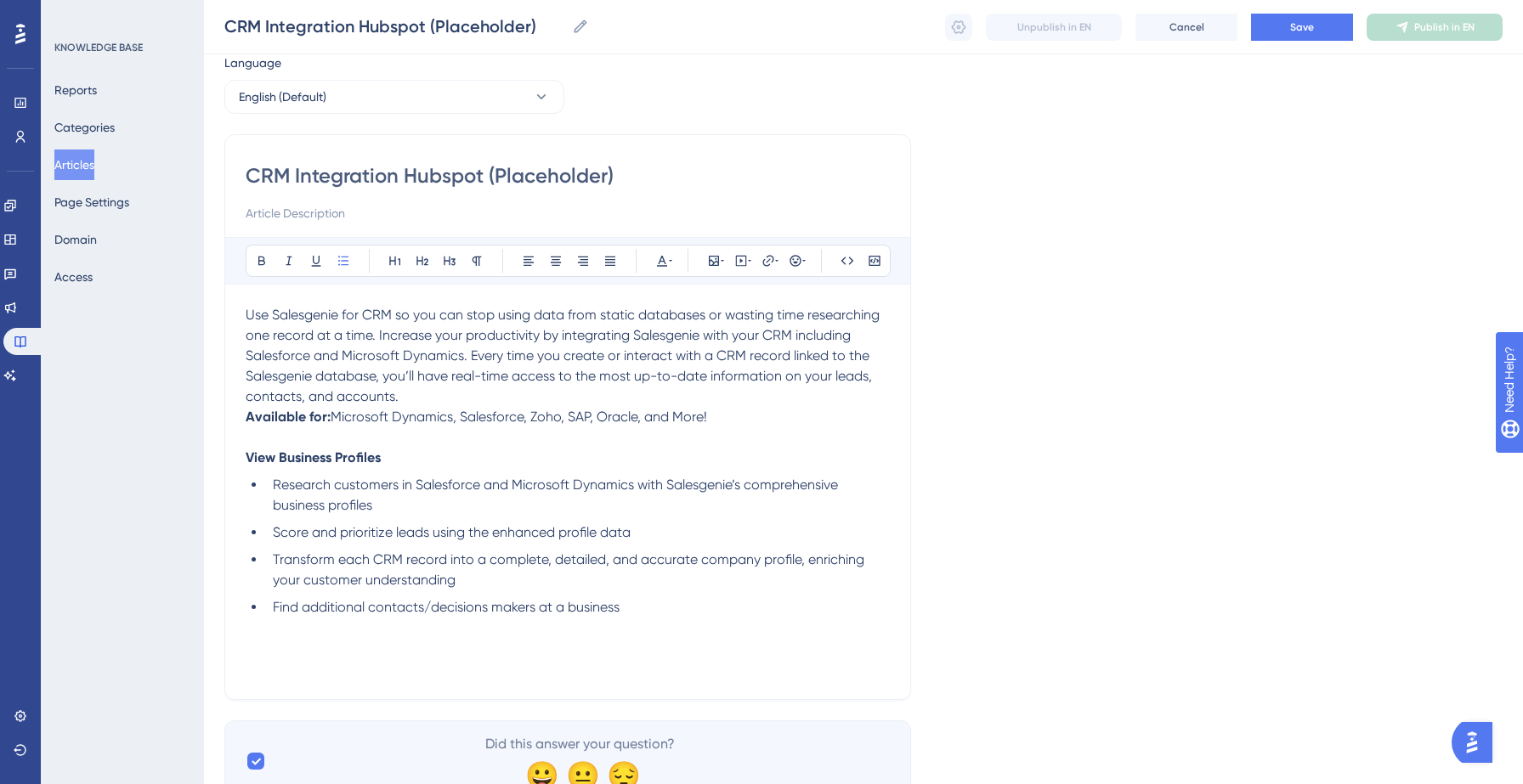
scroll to position [84, 0]
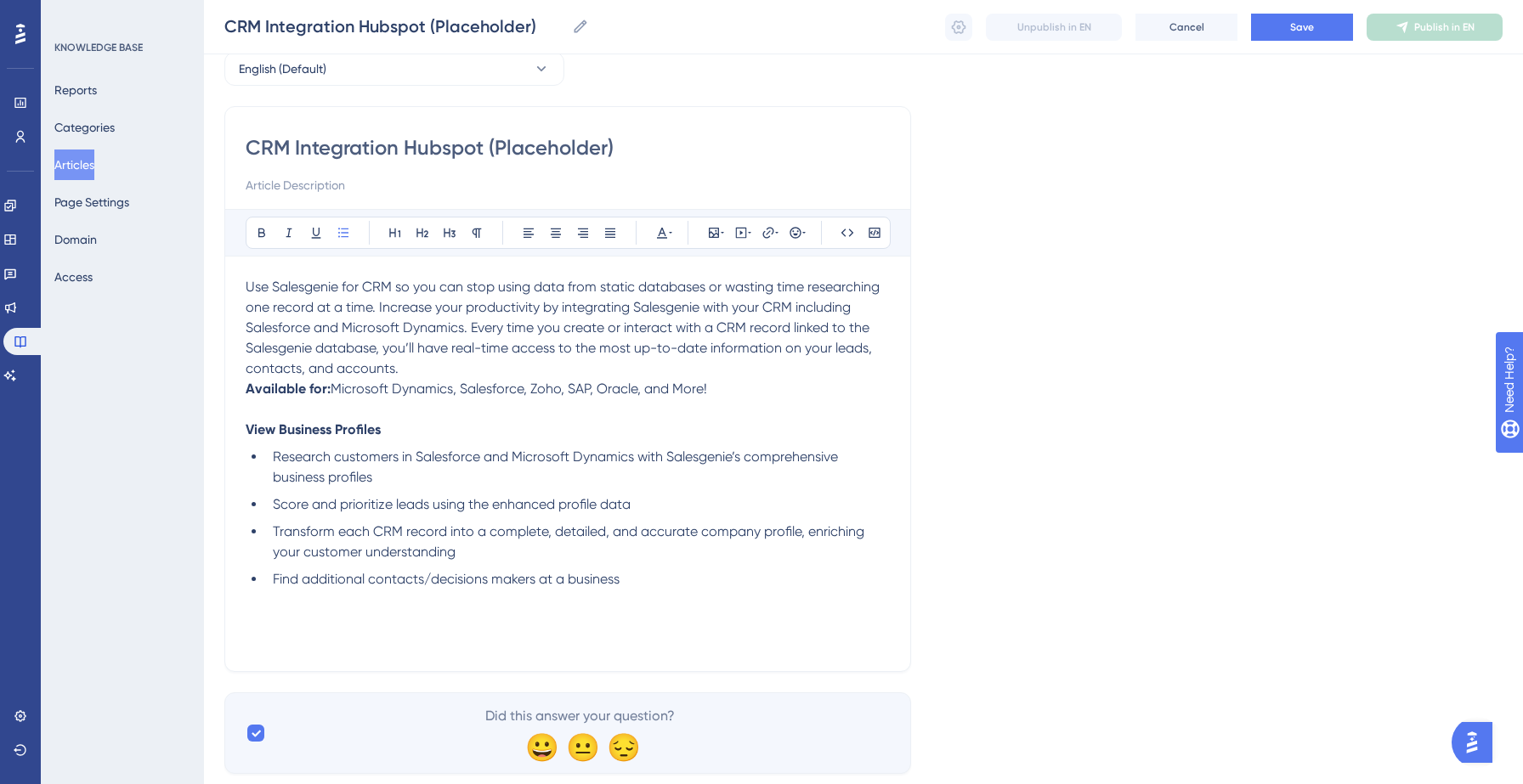
click at [281, 640] on div "Use Salesgenie for CRM so you can stop using data from static databases or wast…" at bounding box center [568, 464] width 644 height 374
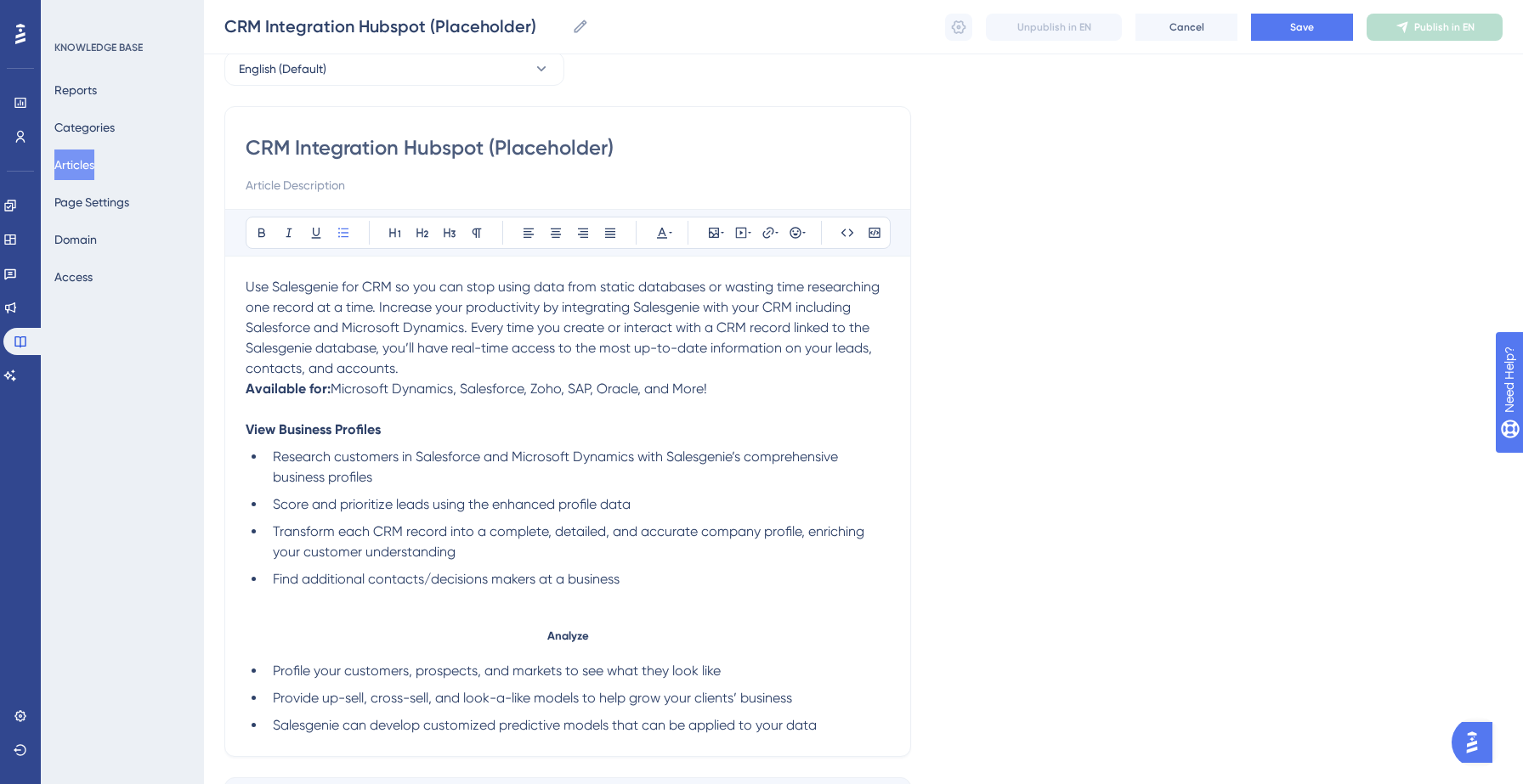
click at [541, 641] on h5 "Analyze" at bounding box center [568, 635] width 644 height 13
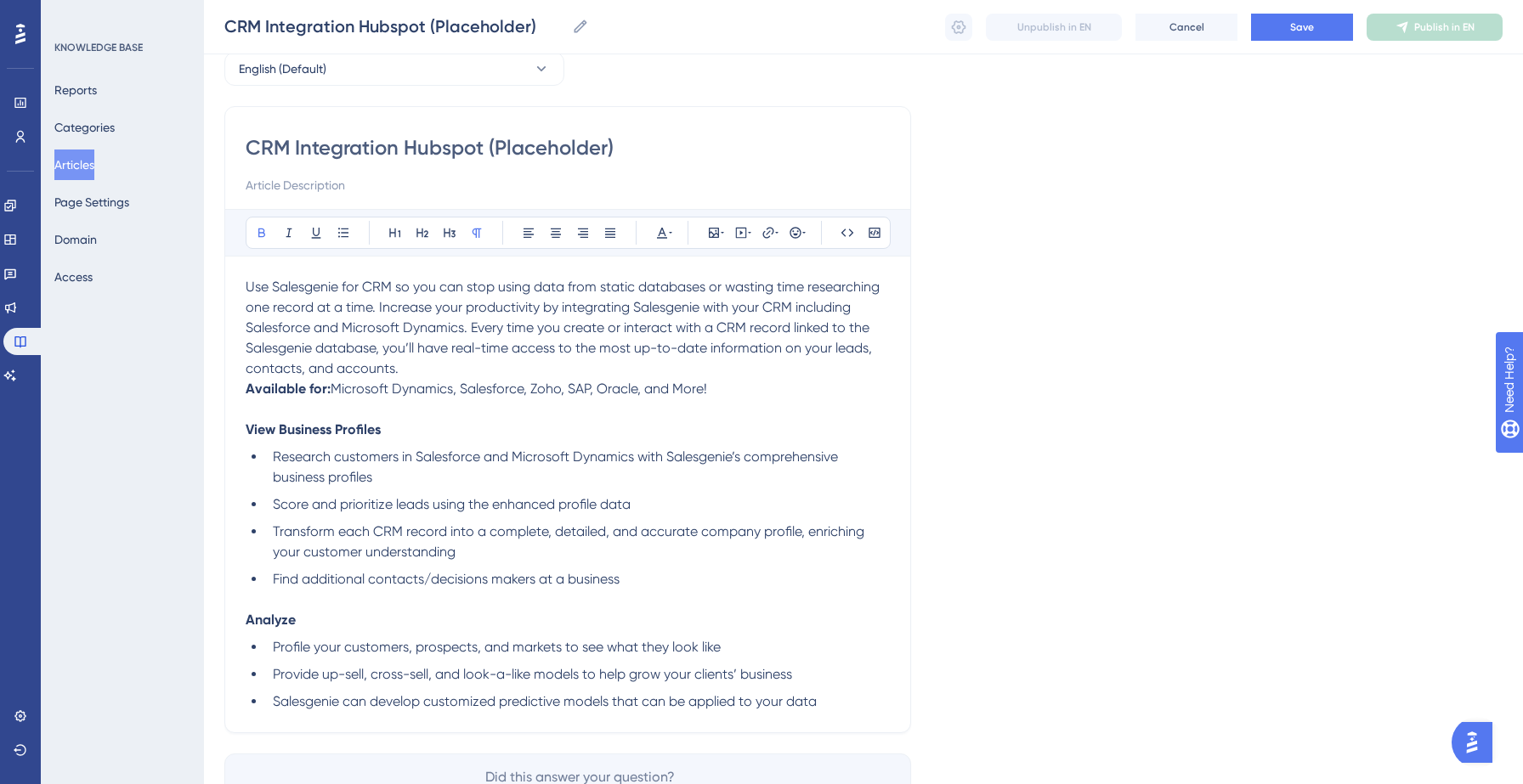
click at [857, 704] on li "Salesgenie can develop customized predictive models that can be applied to your…" at bounding box center [577, 701] width 624 height 20
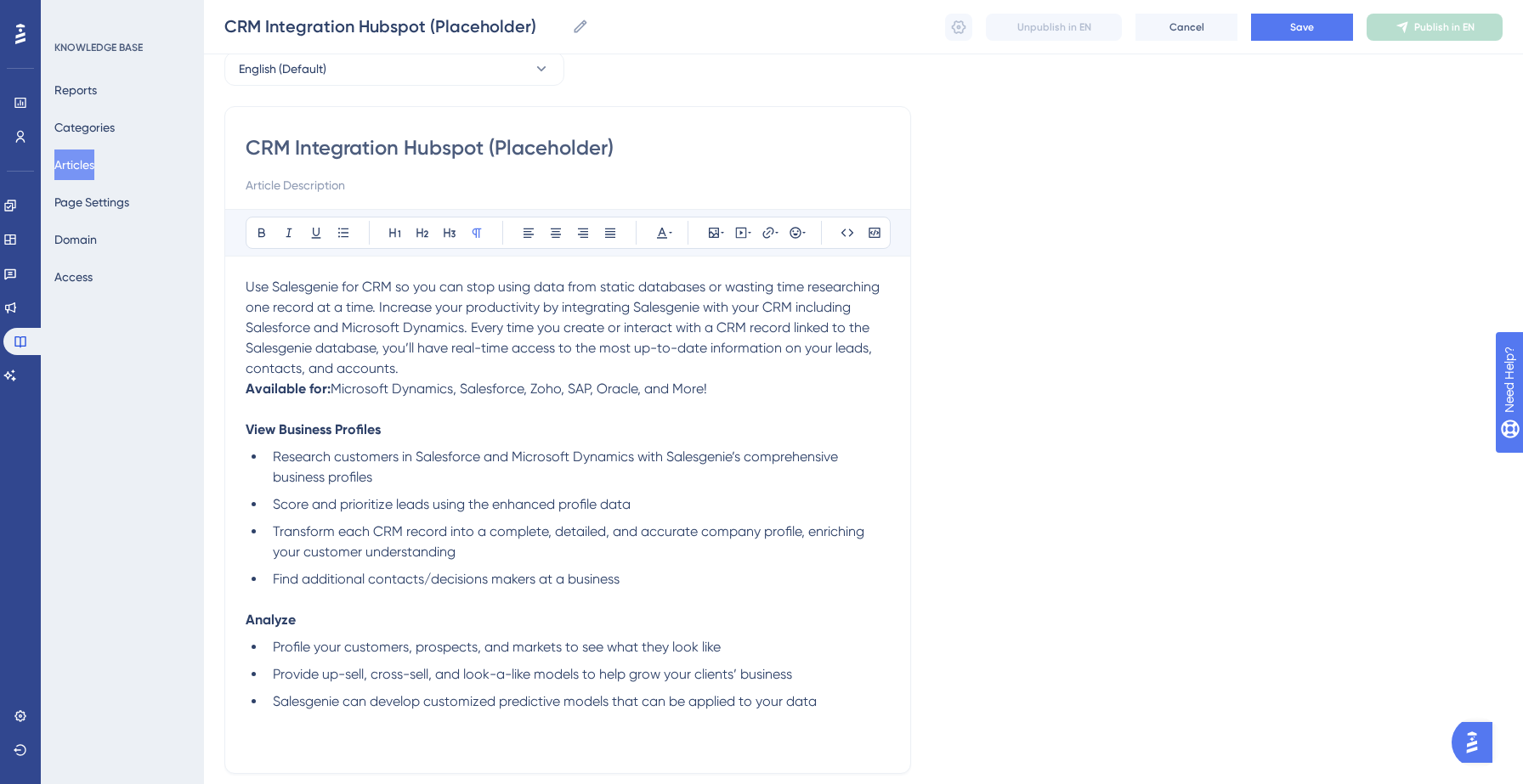
scroll to position [231, 0]
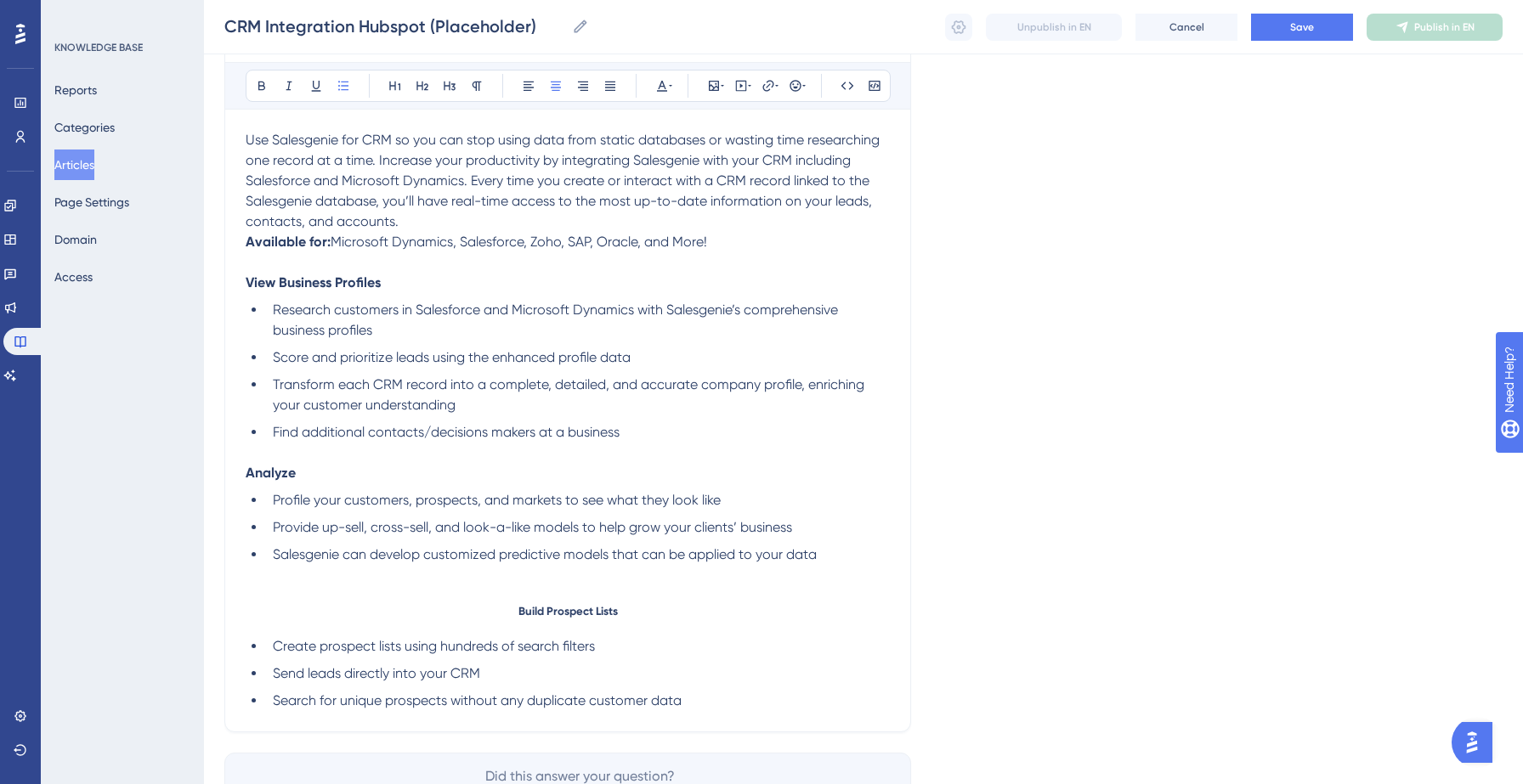
click at [519, 605] on span "Build Prospect Lists" at bounding box center [569, 610] width 100 height 13
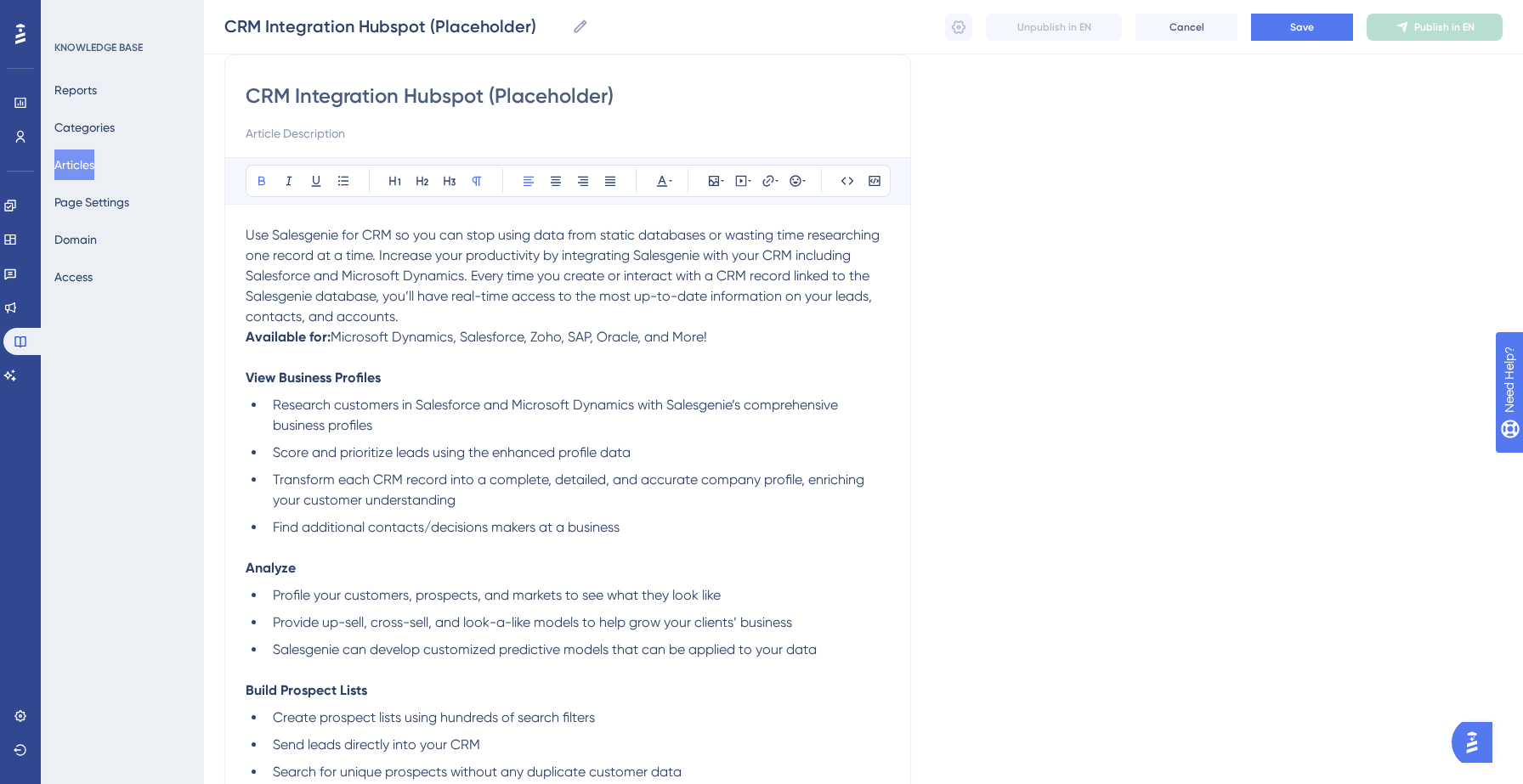
scroll to position [0, 0]
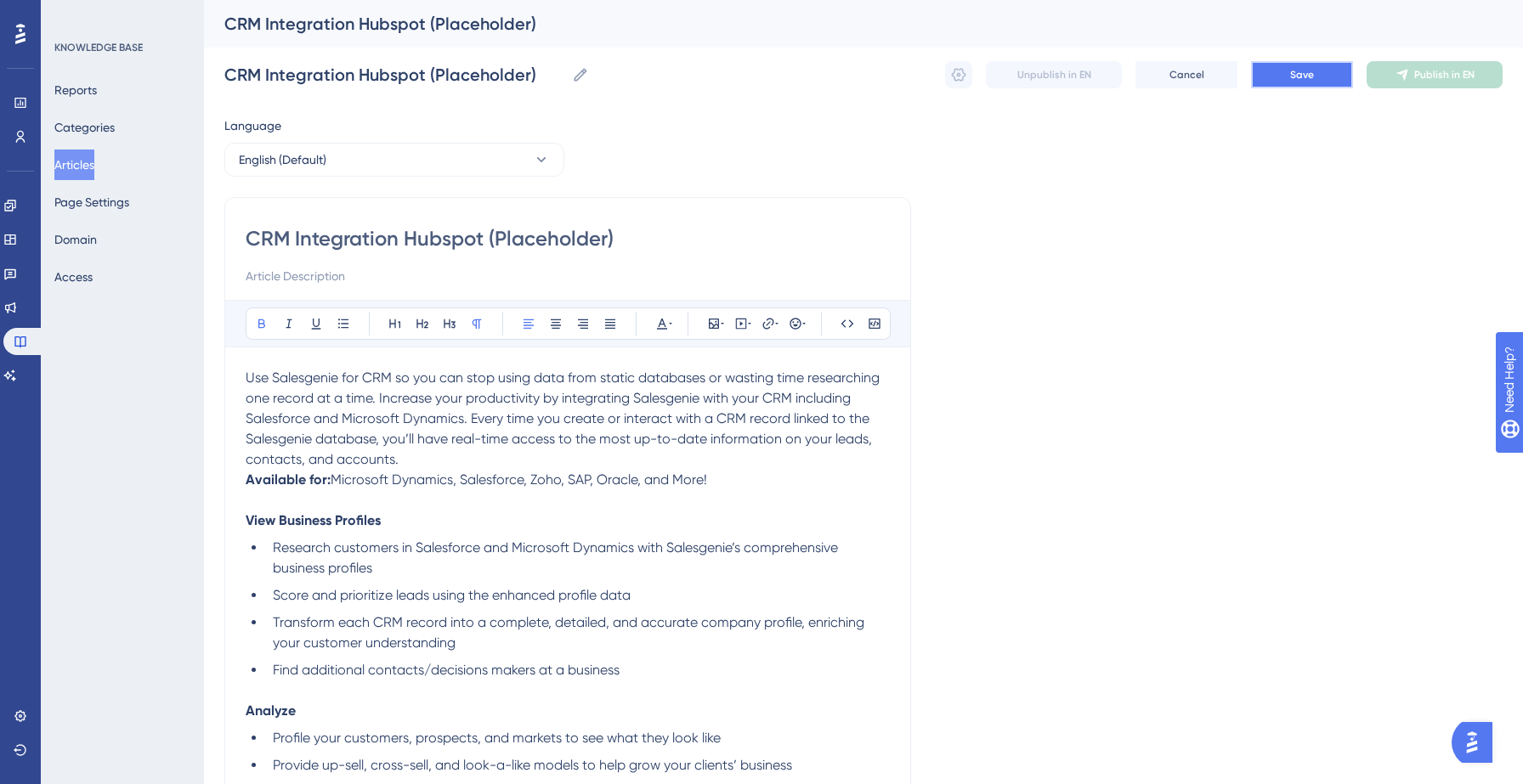
click at [1291, 81] on span "Save" at bounding box center [1302, 74] width 24 height 13
click at [712, 323] on icon at bounding box center [713, 323] width 10 height 10
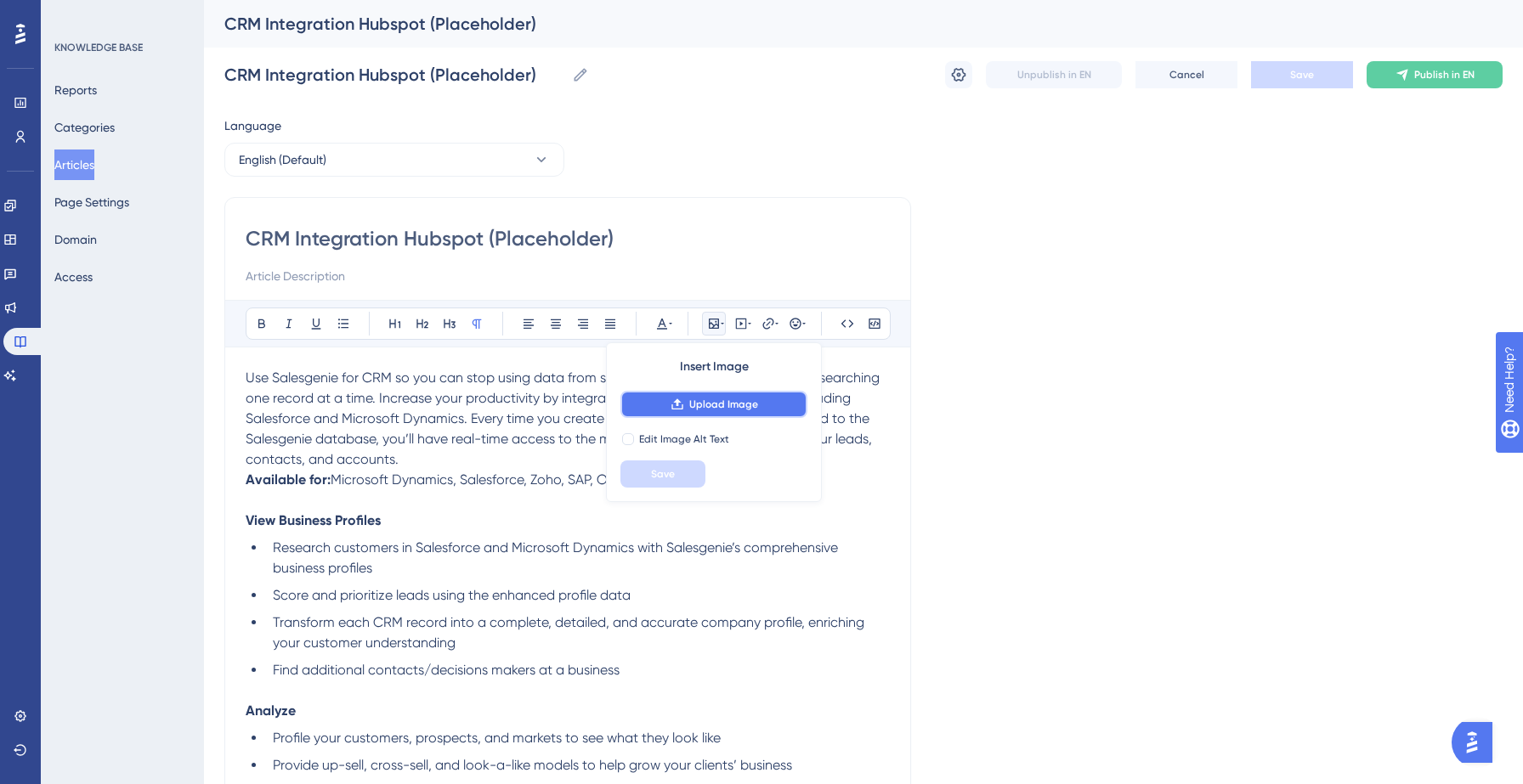
click at [691, 408] on span "Upload Image" at bounding box center [723, 404] width 69 height 13
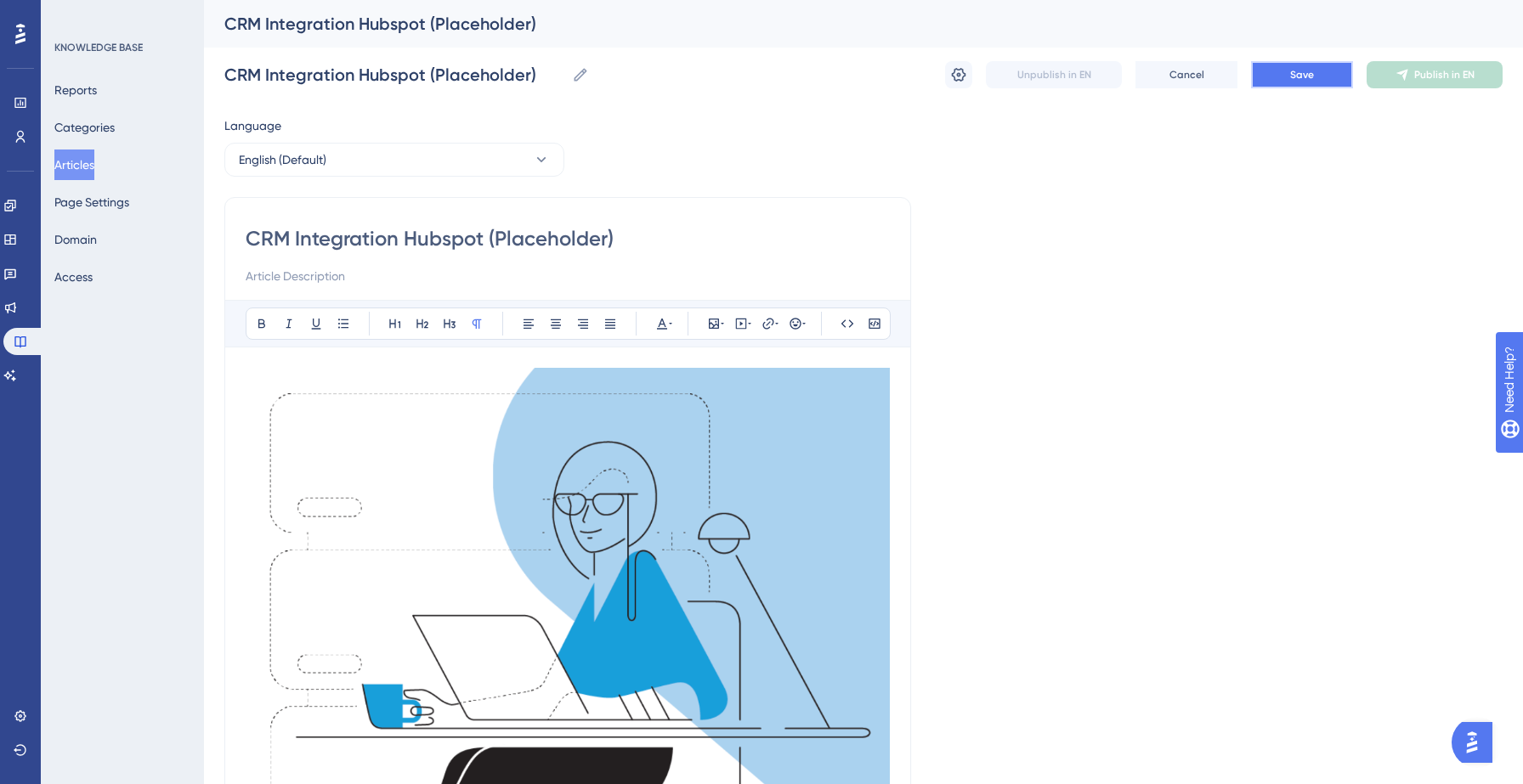
click at [1275, 71] on button "Save" at bounding box center [1302, 75] width 102 height 28
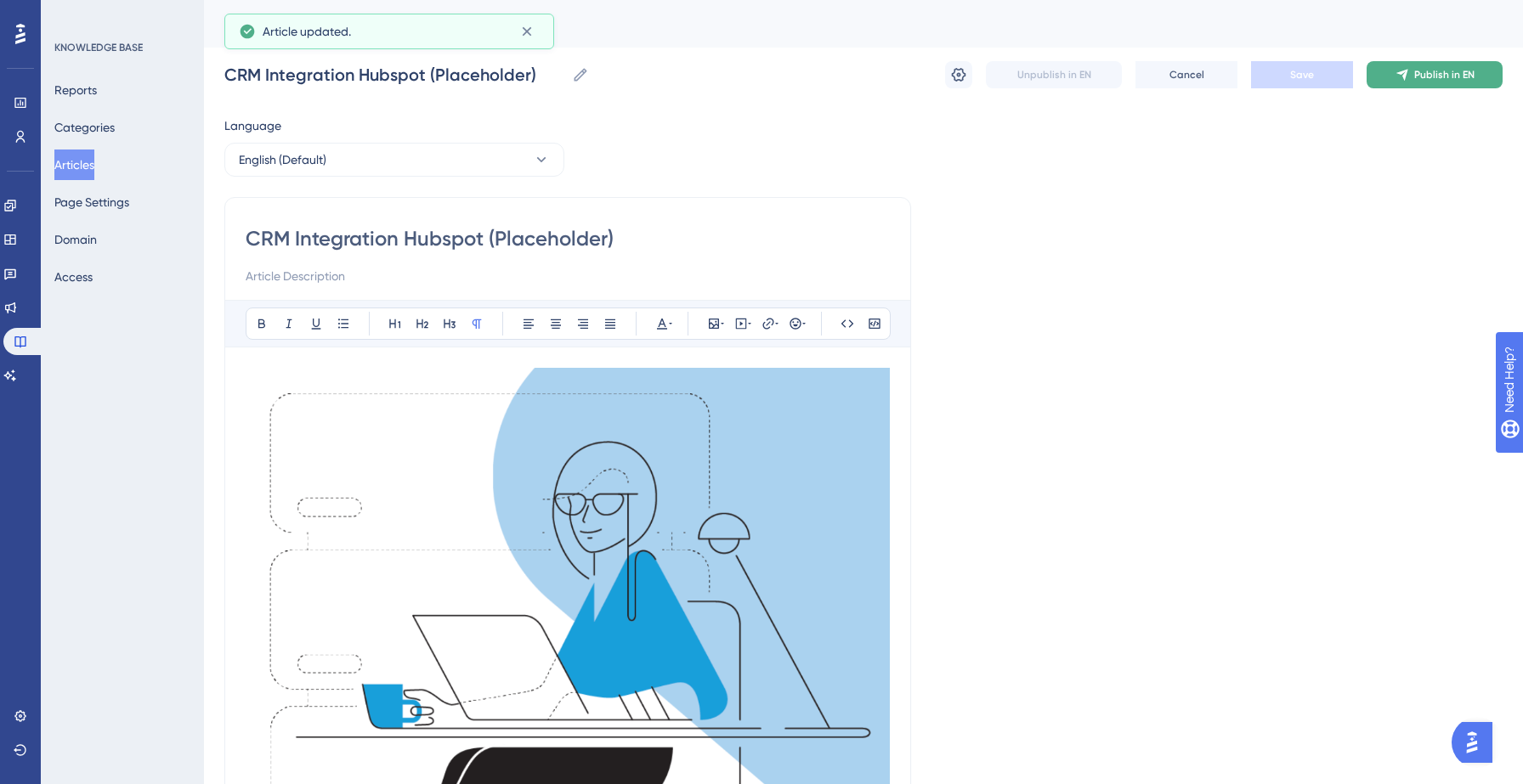
click at [1437, 77] on span "Publish in EN" at bounding box center [1445, 74] width 61 height 13
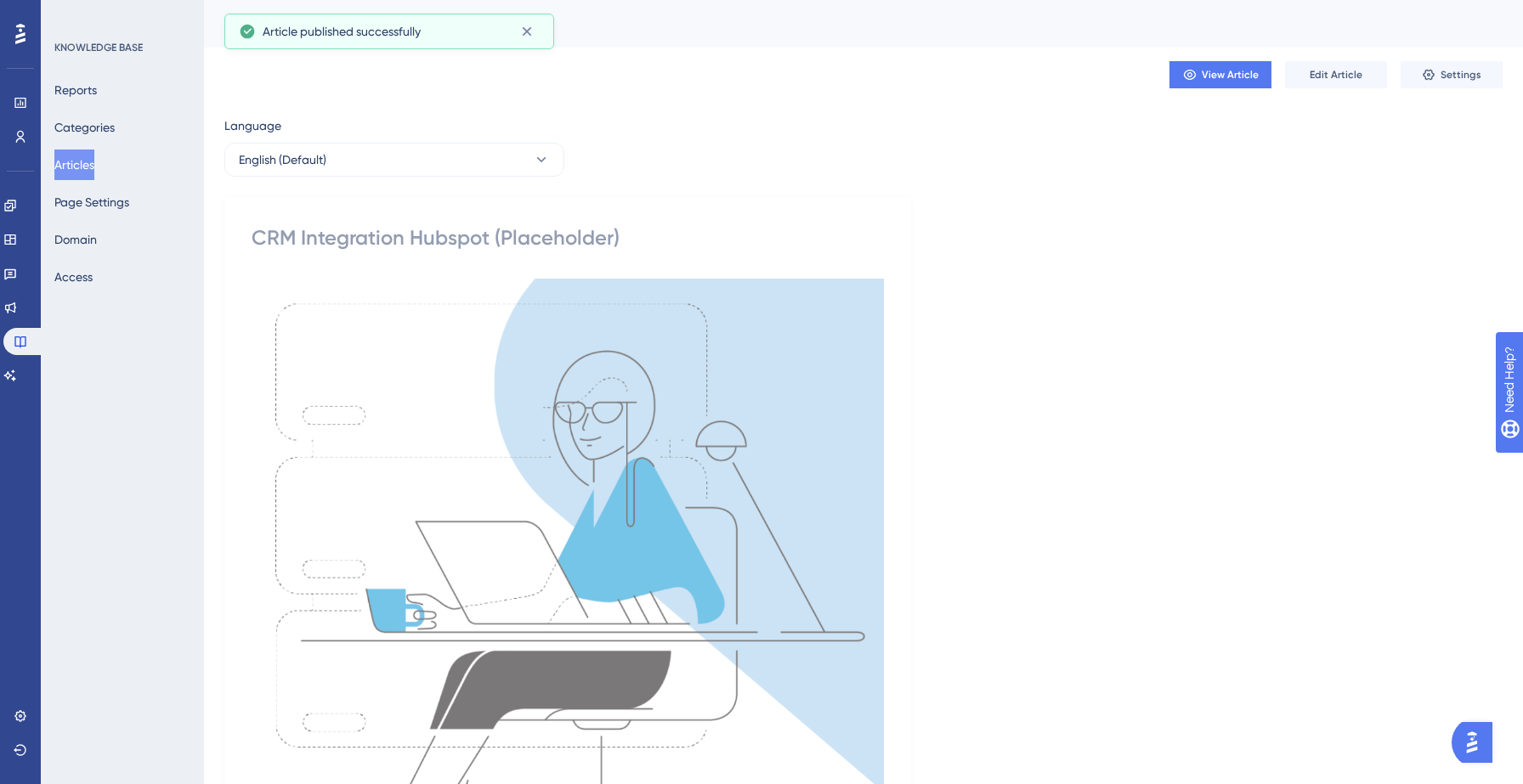
click at [92, 173] on button "Articles" at bounding box center [74, 165] width 40 height 30
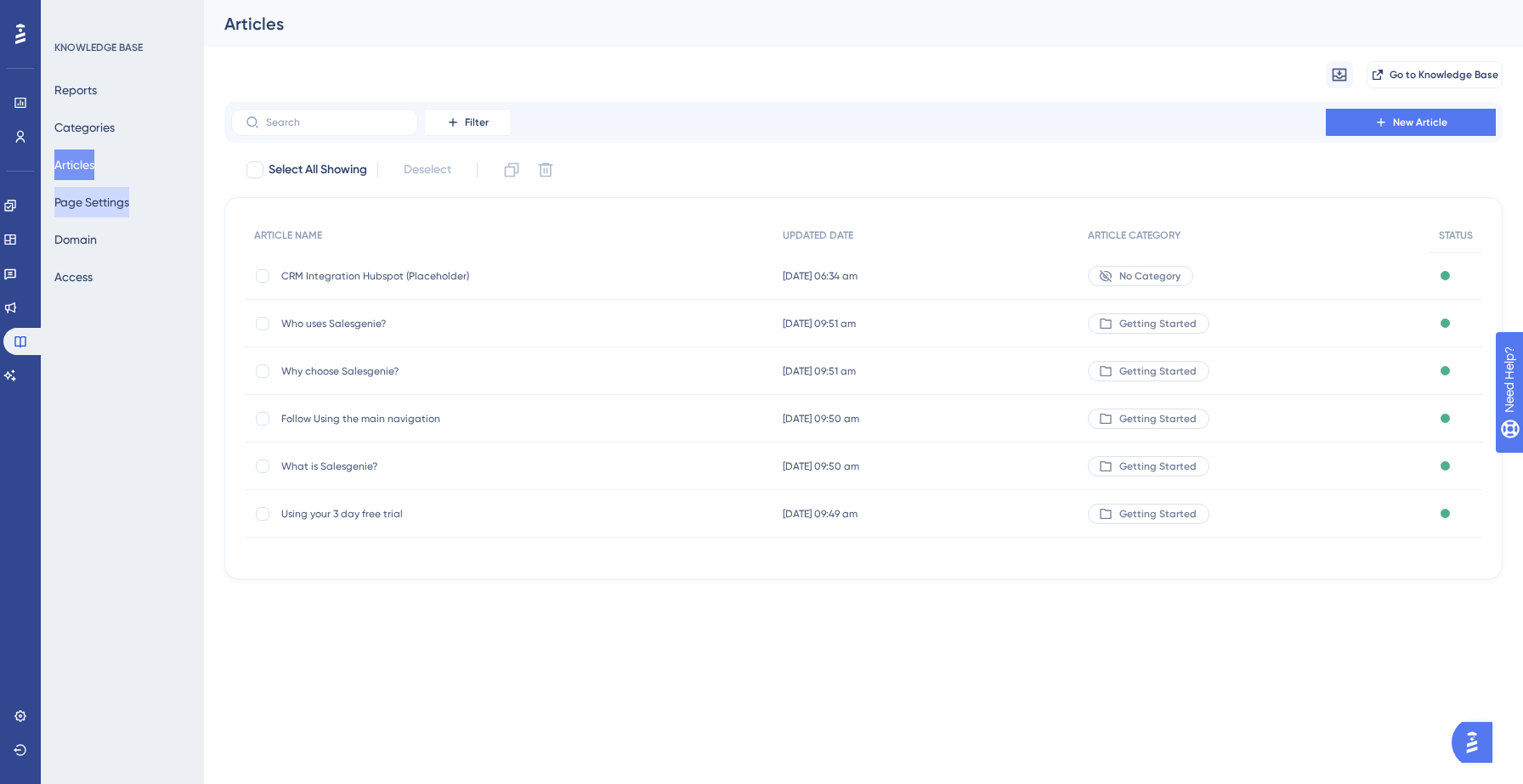
click at [103, 208] on button "Page Settings" at bounding box center [92, 202] width 75 height 30
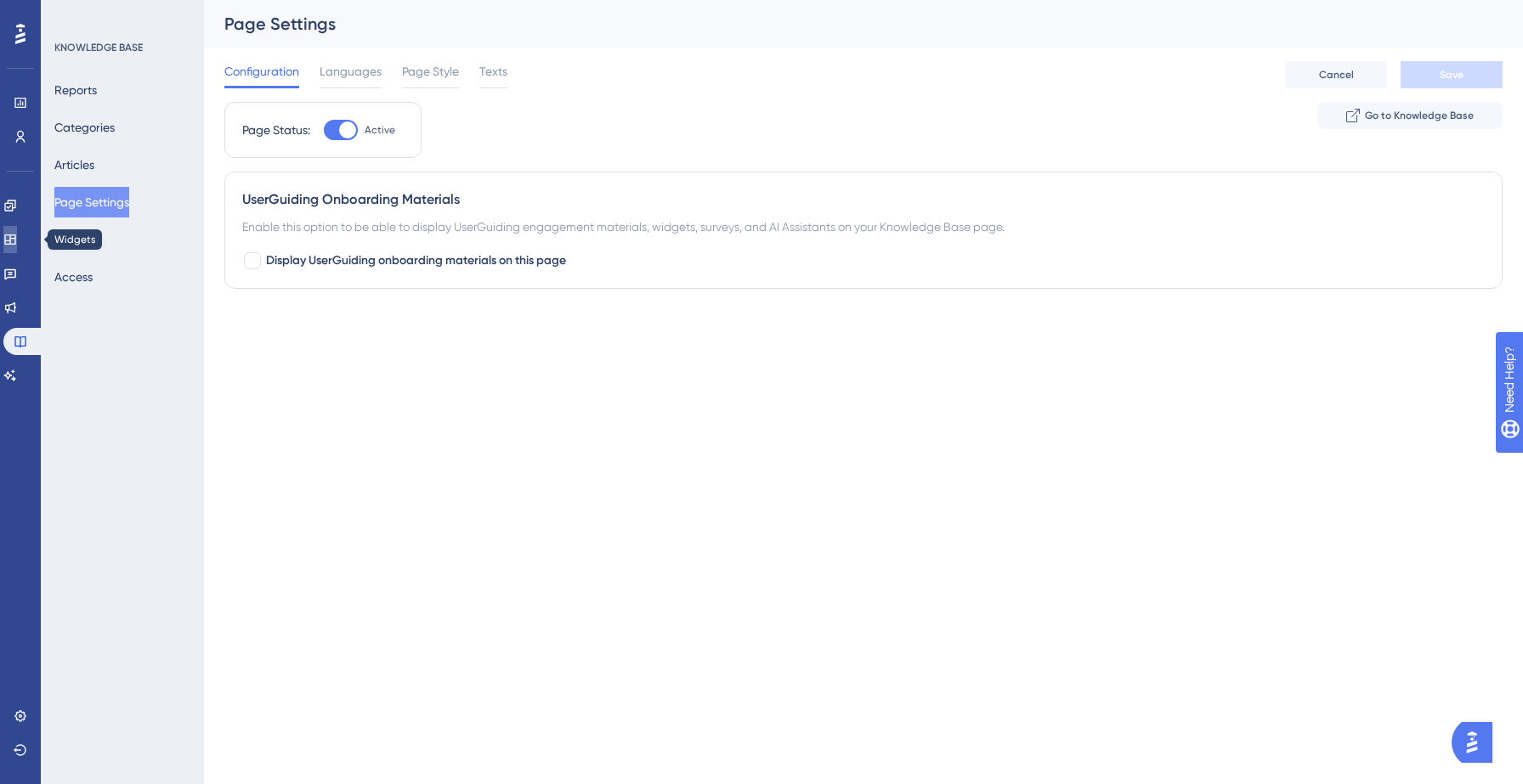
click at [17, 236] on icon at bounding box center [10, 239] width 13 height 13
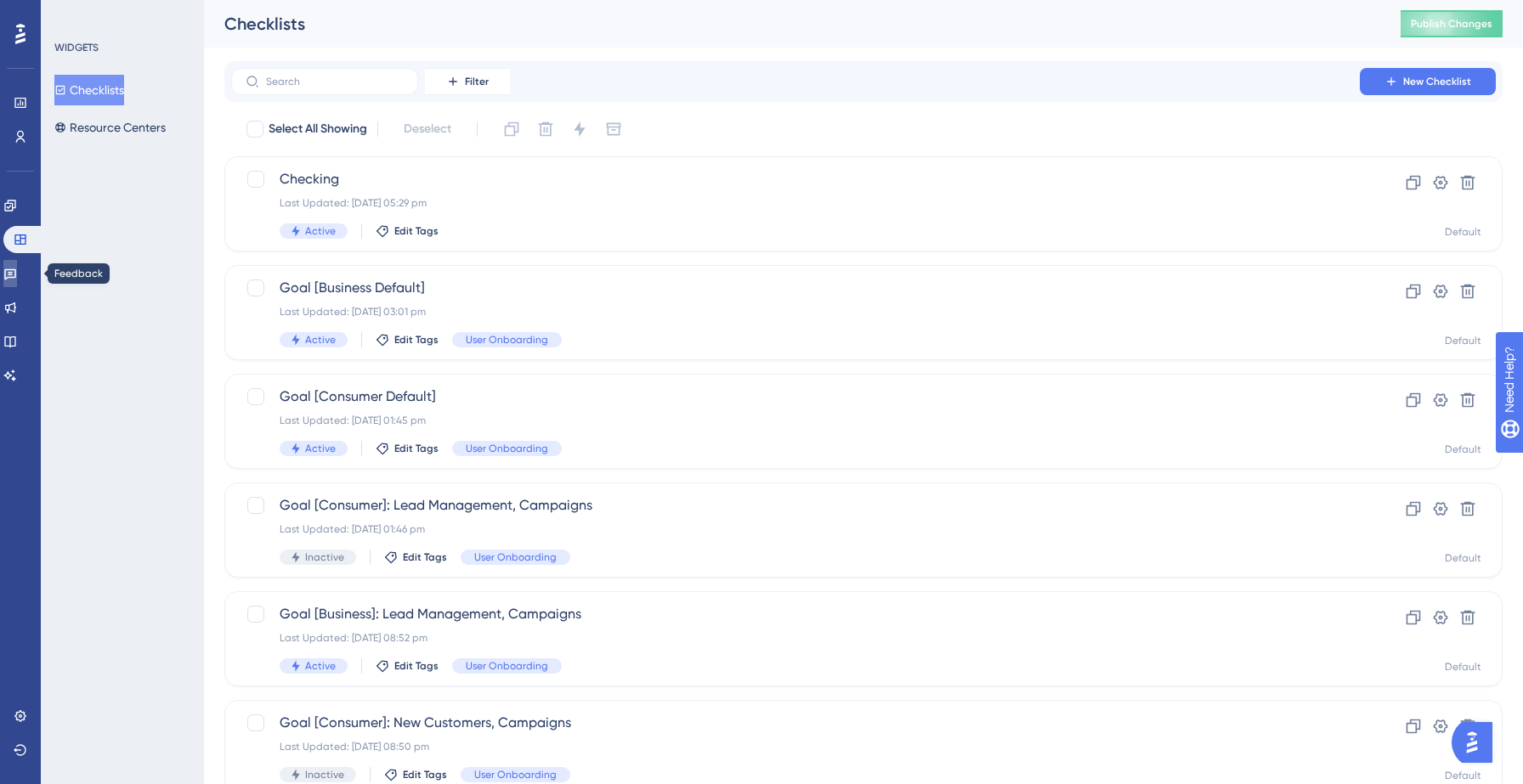
click at [16, 277] on icon at bounding box center [10, 274] width 12 height 11
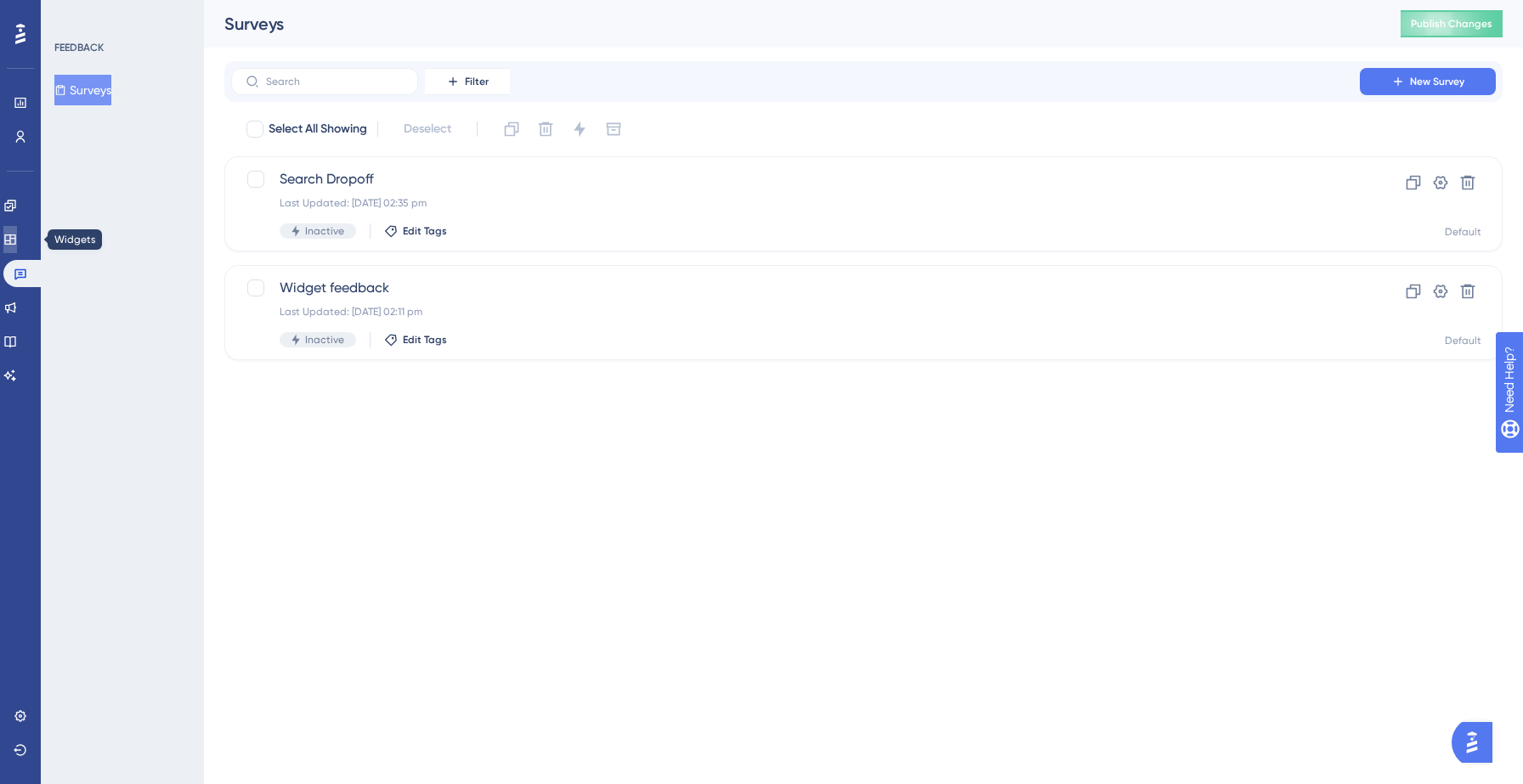
click at [17, 230] on link at bounding box center [10, 240] width 13 height 28
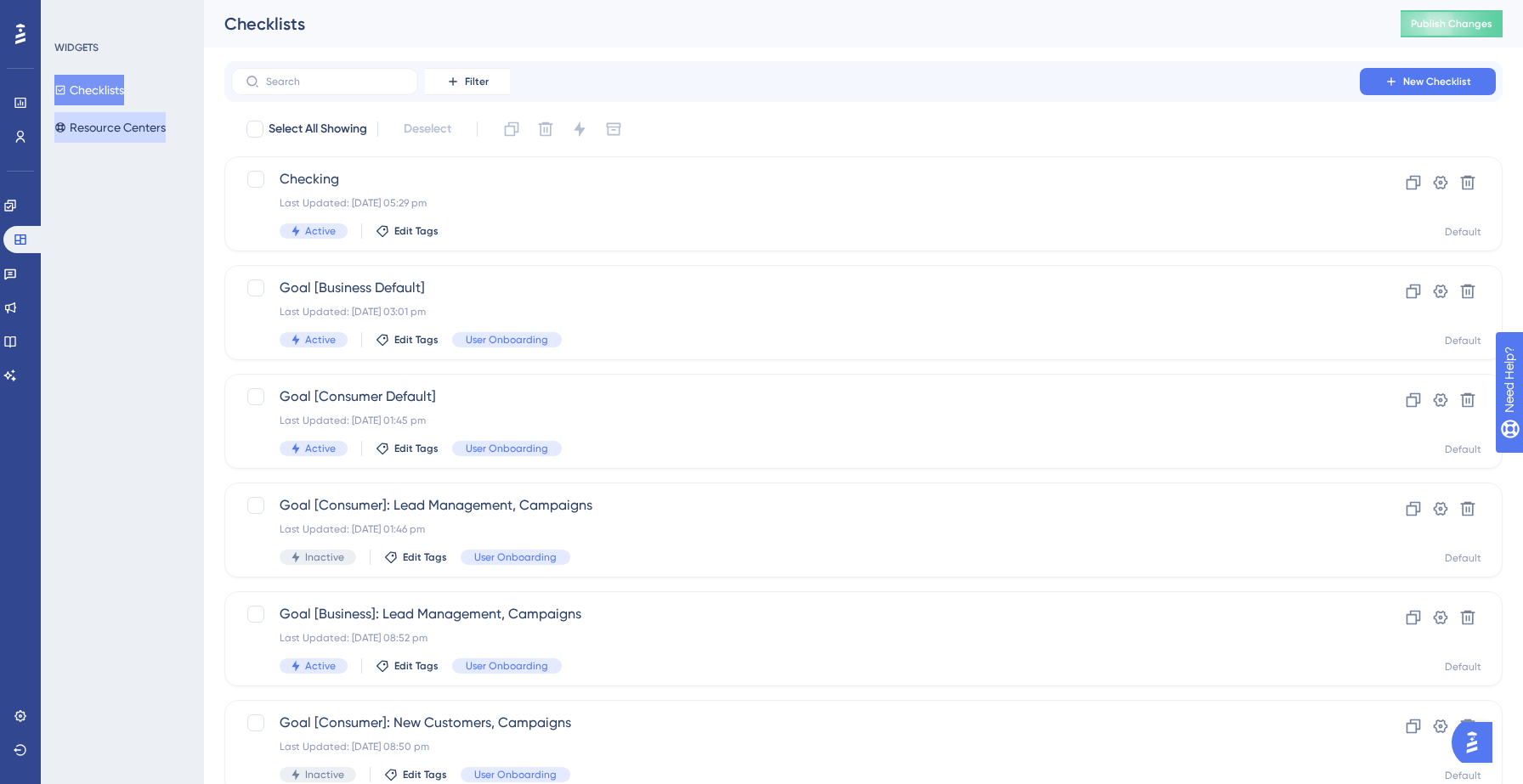
click at [135, 118] on button "Resource Centers" at bounding box center [110, 127] width 111 height 30
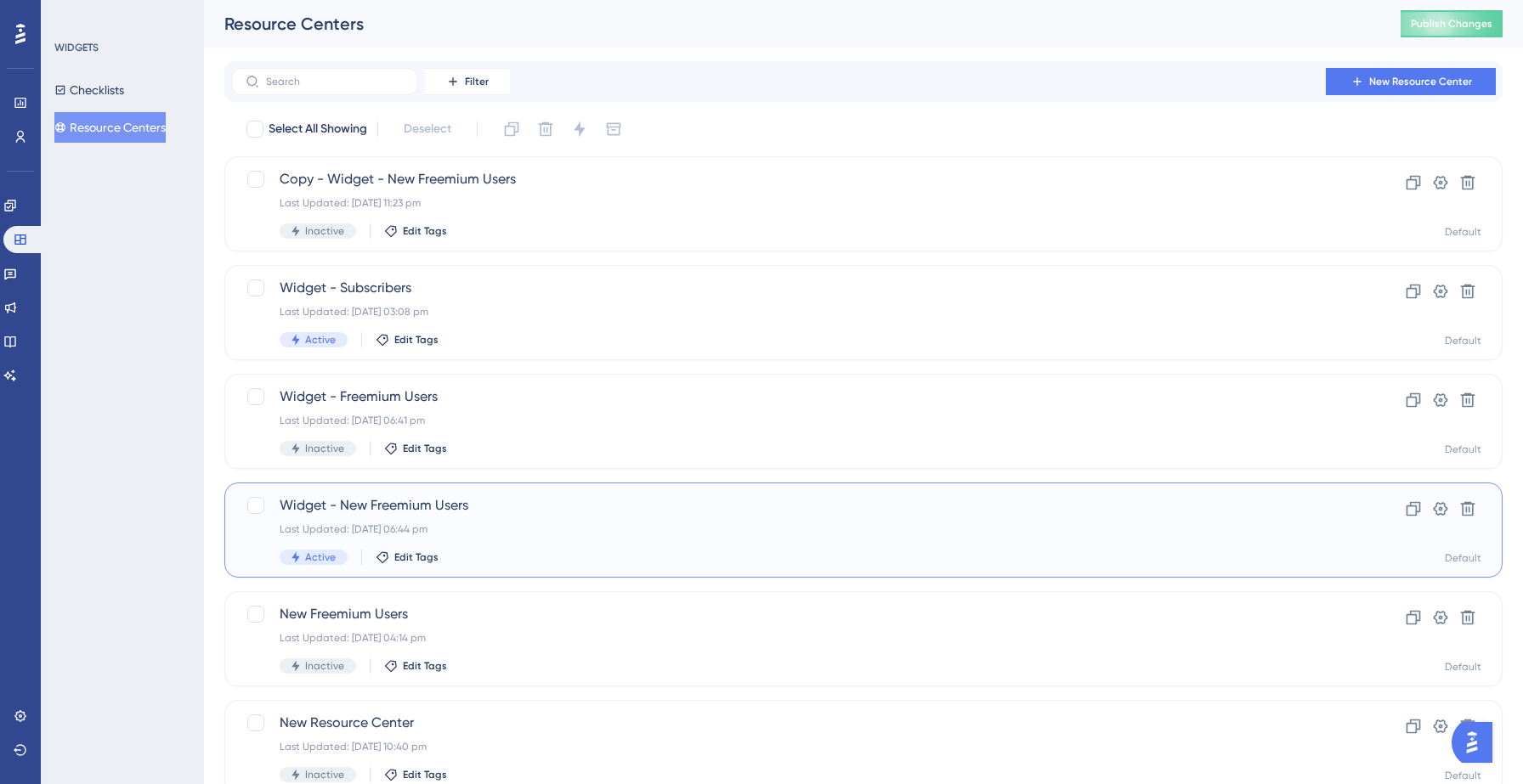
click at [468, 531] on div "Last Updated: 09 Sept 2025 06:44 pm" at bounding box center [796, 528] width 1032 height 13
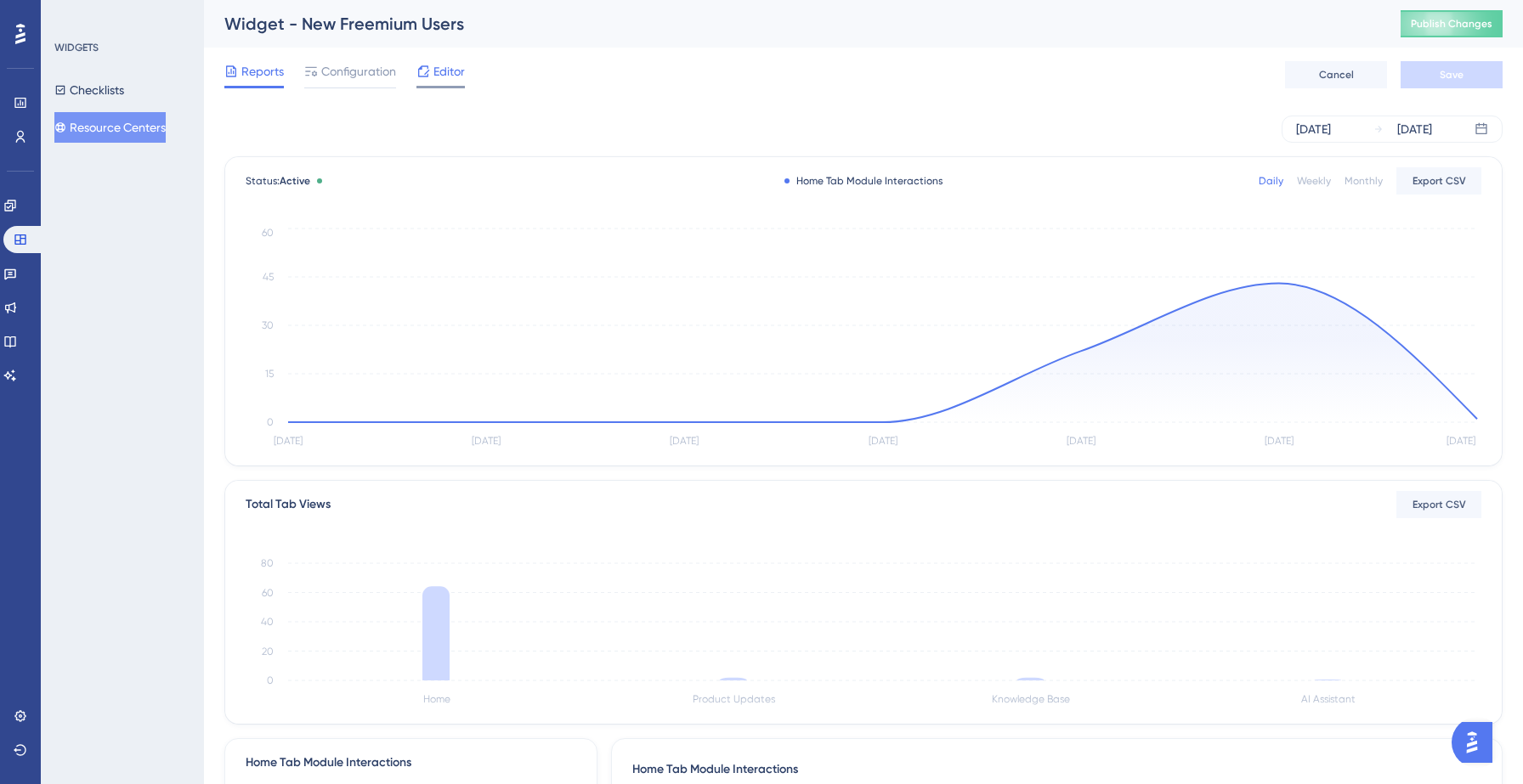
click at [446, 70] on span "Editor" at bounding box center [448, 71] width 31 height 20
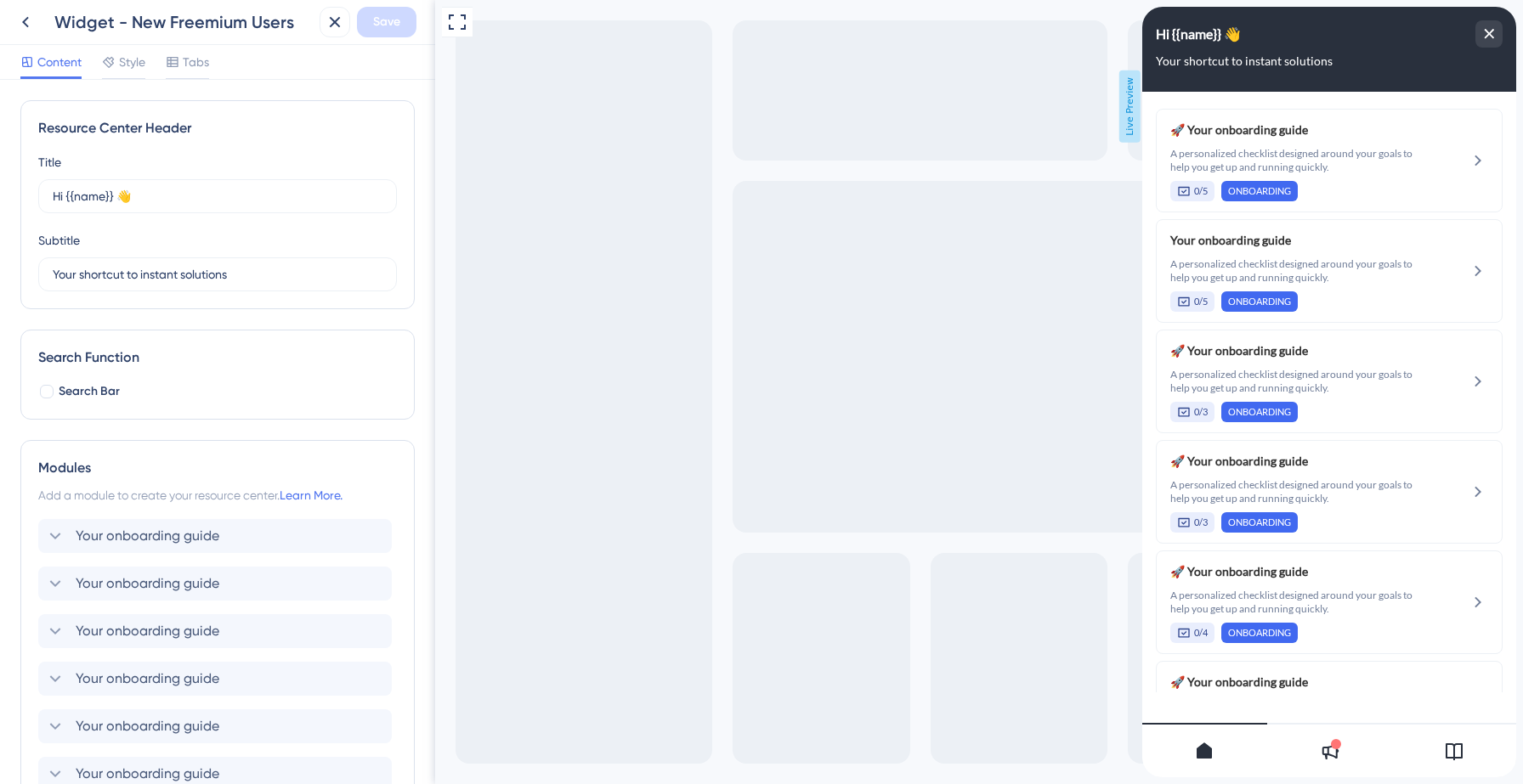
scroll to position [570, 0]
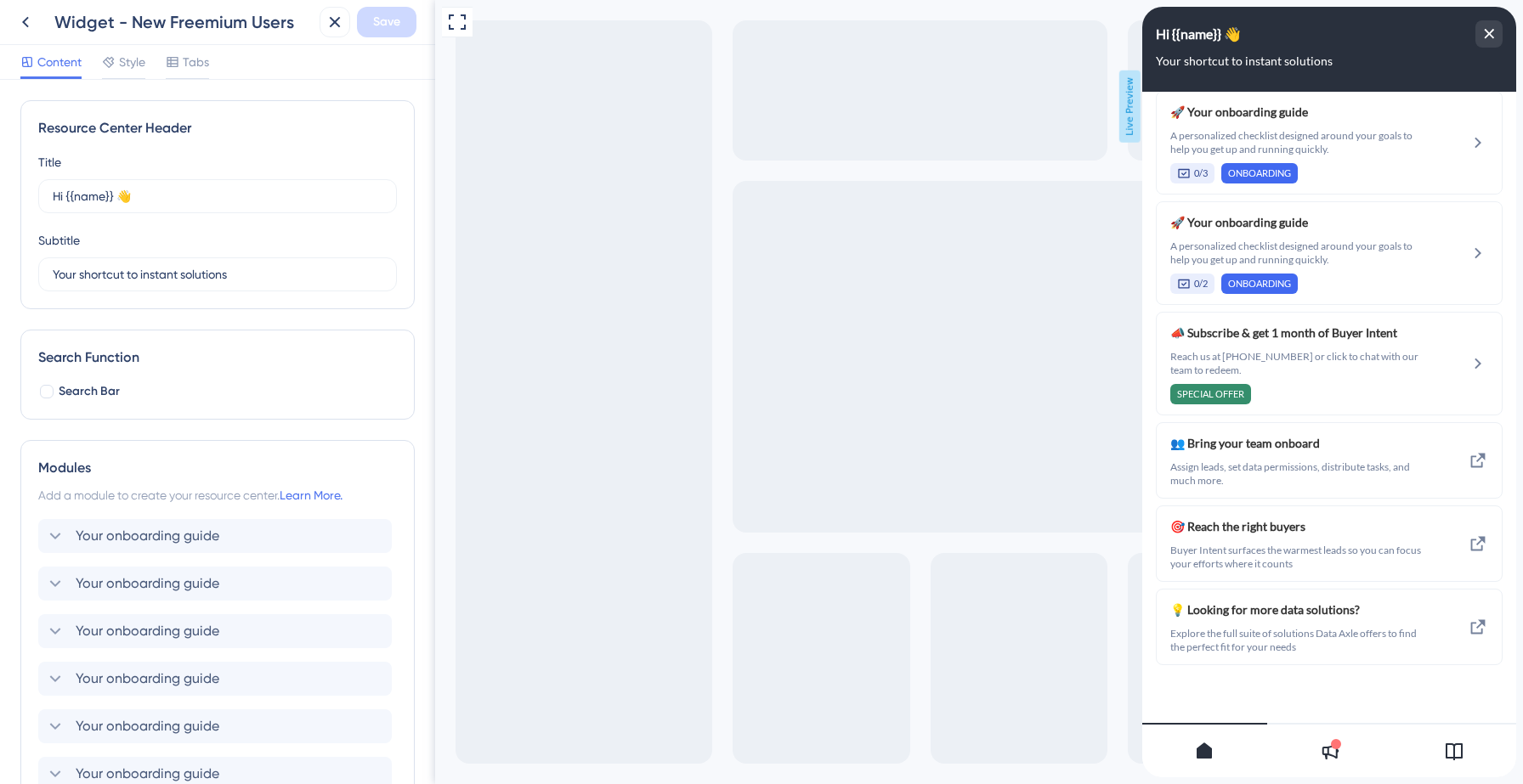
click at [1439, 739] on div at bounding box center [1453, 750] width 125 height 54
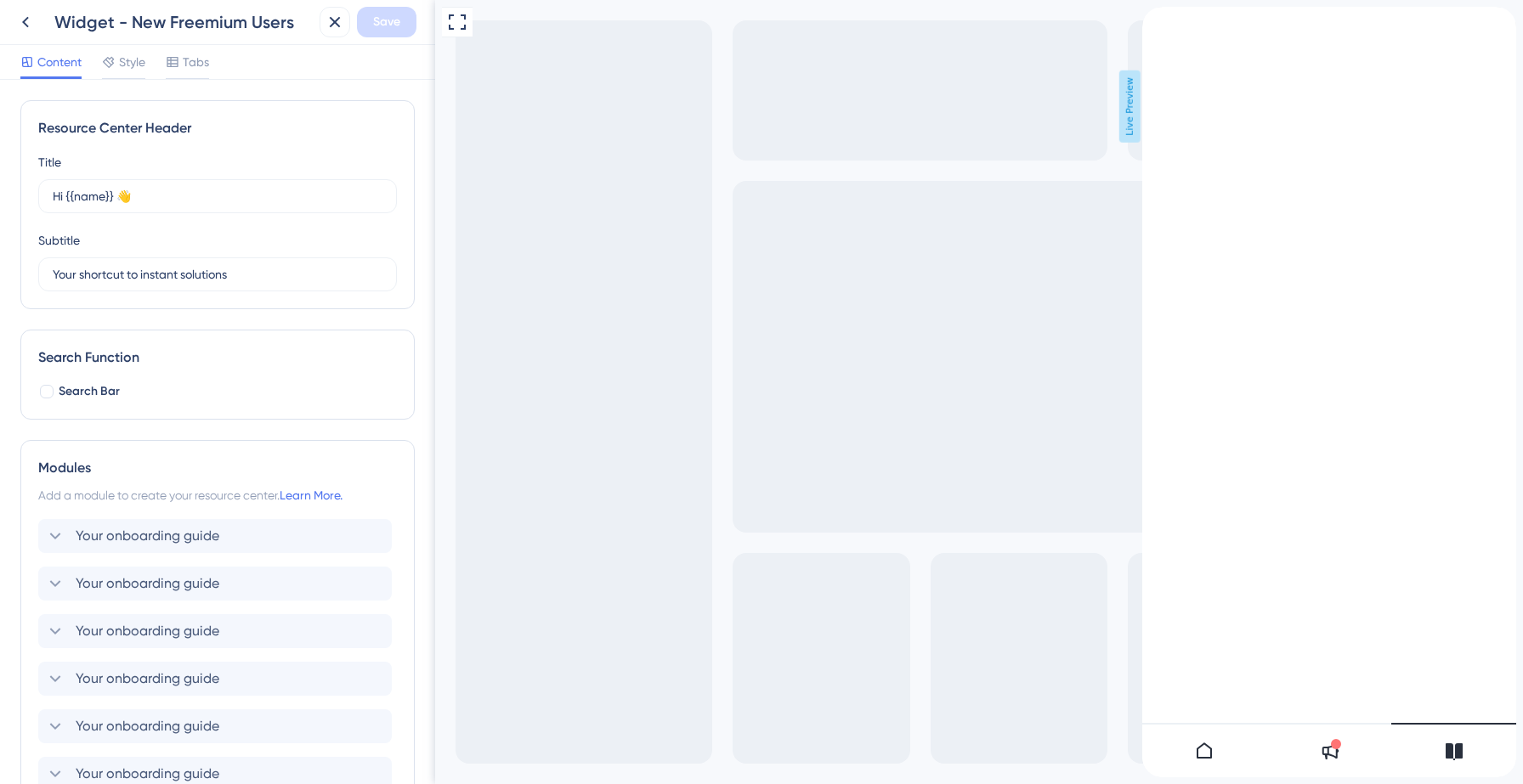
click at [1330, 767] on div at bounding box center [1330, 750] width 125 height 54
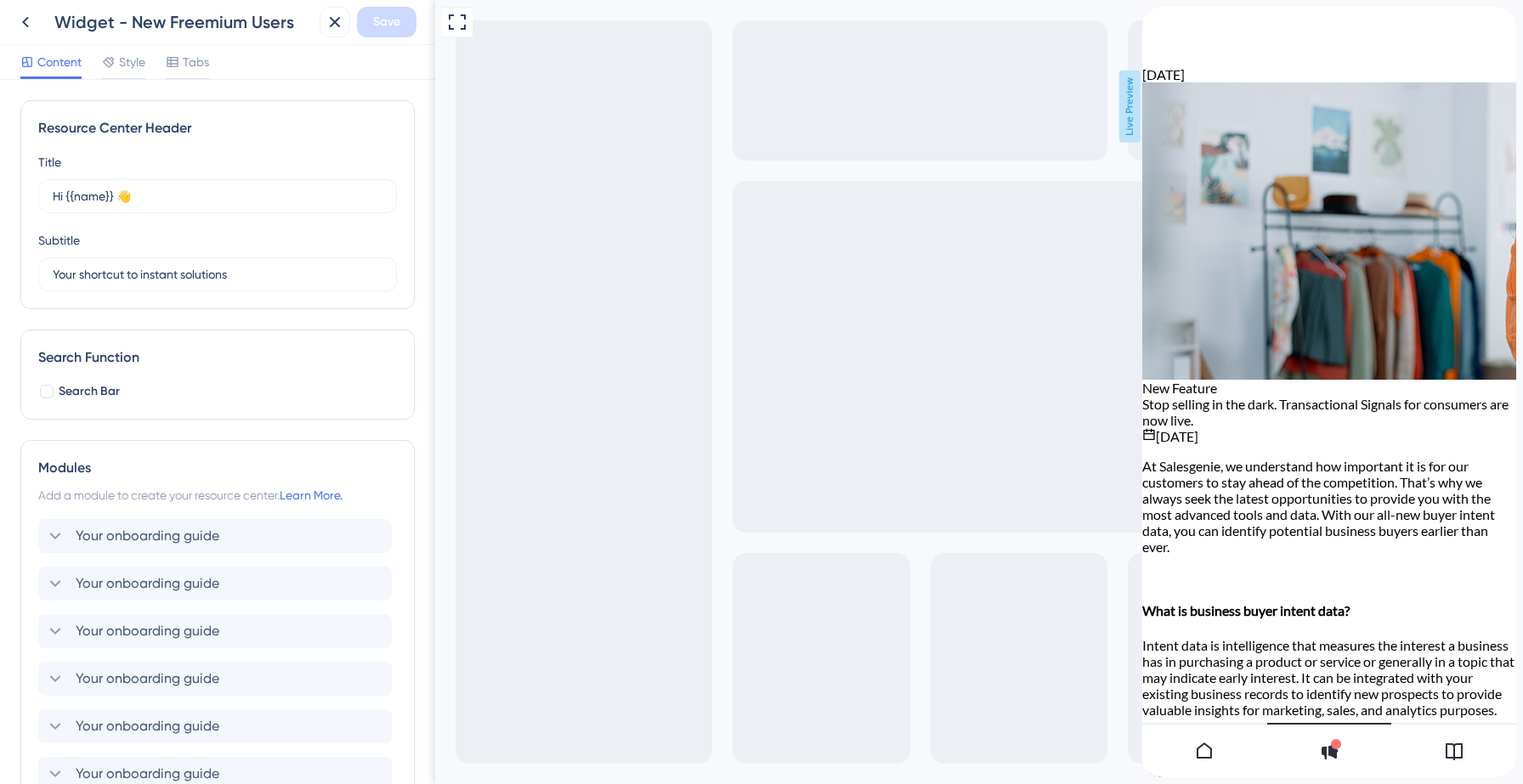
scroll to position [0, 0]
click at [22, 12] on icon at bounding box center [25, 21] width 20 height 20
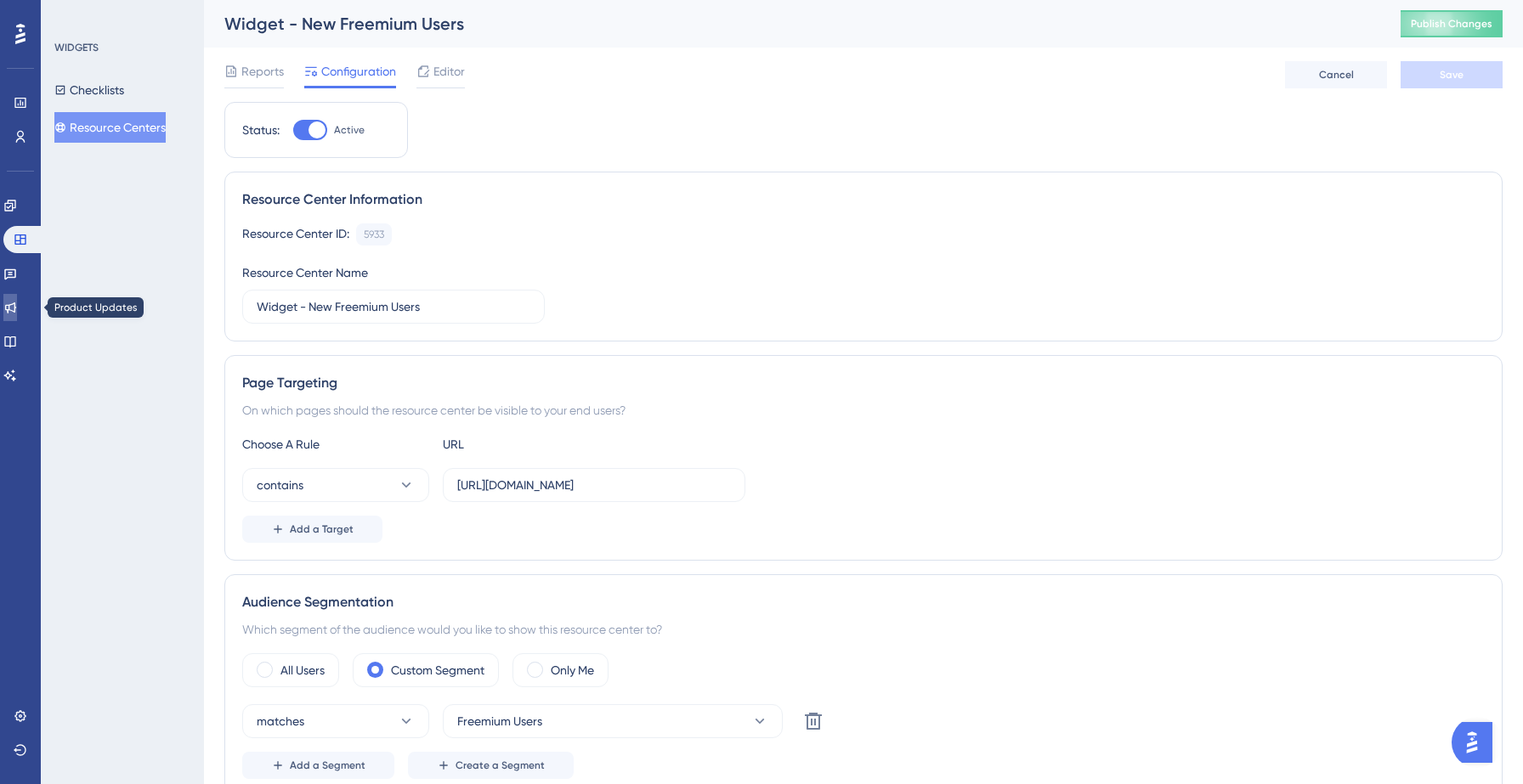
click at [14, 304] on icon at bounding box center [10, 307] width 13 height 13
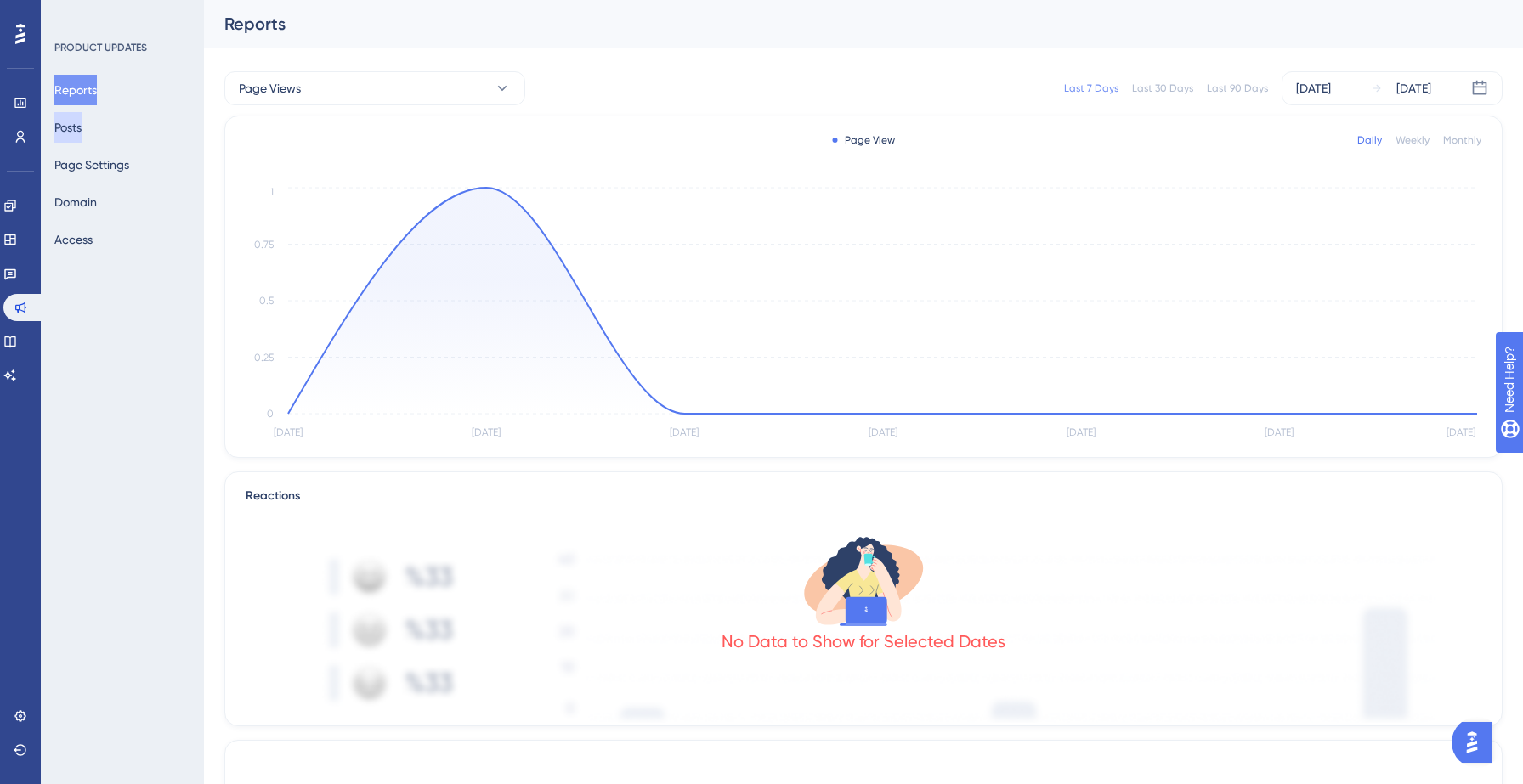
click at [82, 127] on button "Posts" at bounding box center [68, 127] width 28 height 30
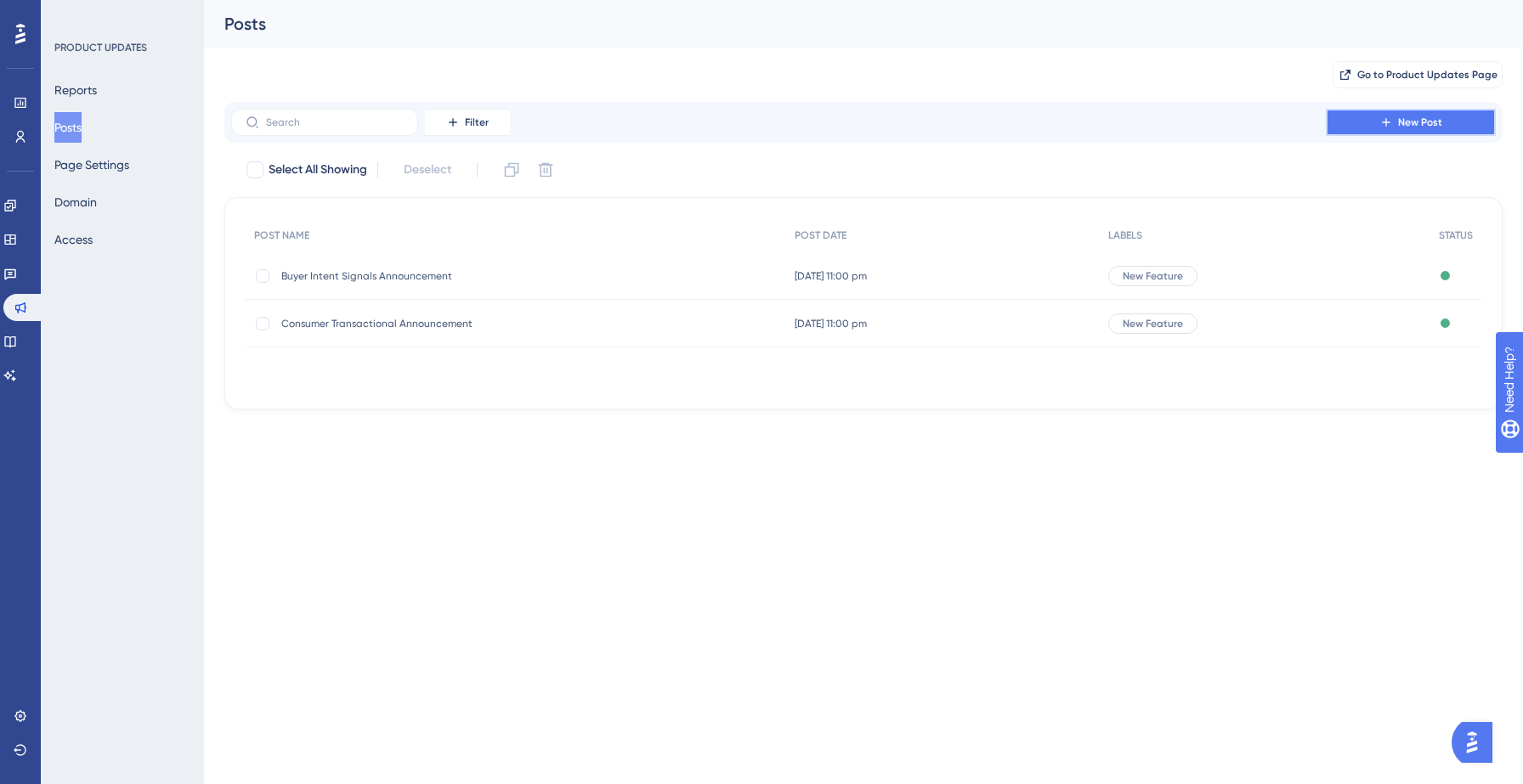
click at [1356, 117] on button "New Post" at bounding box center [1411, 122] width 170 height 28
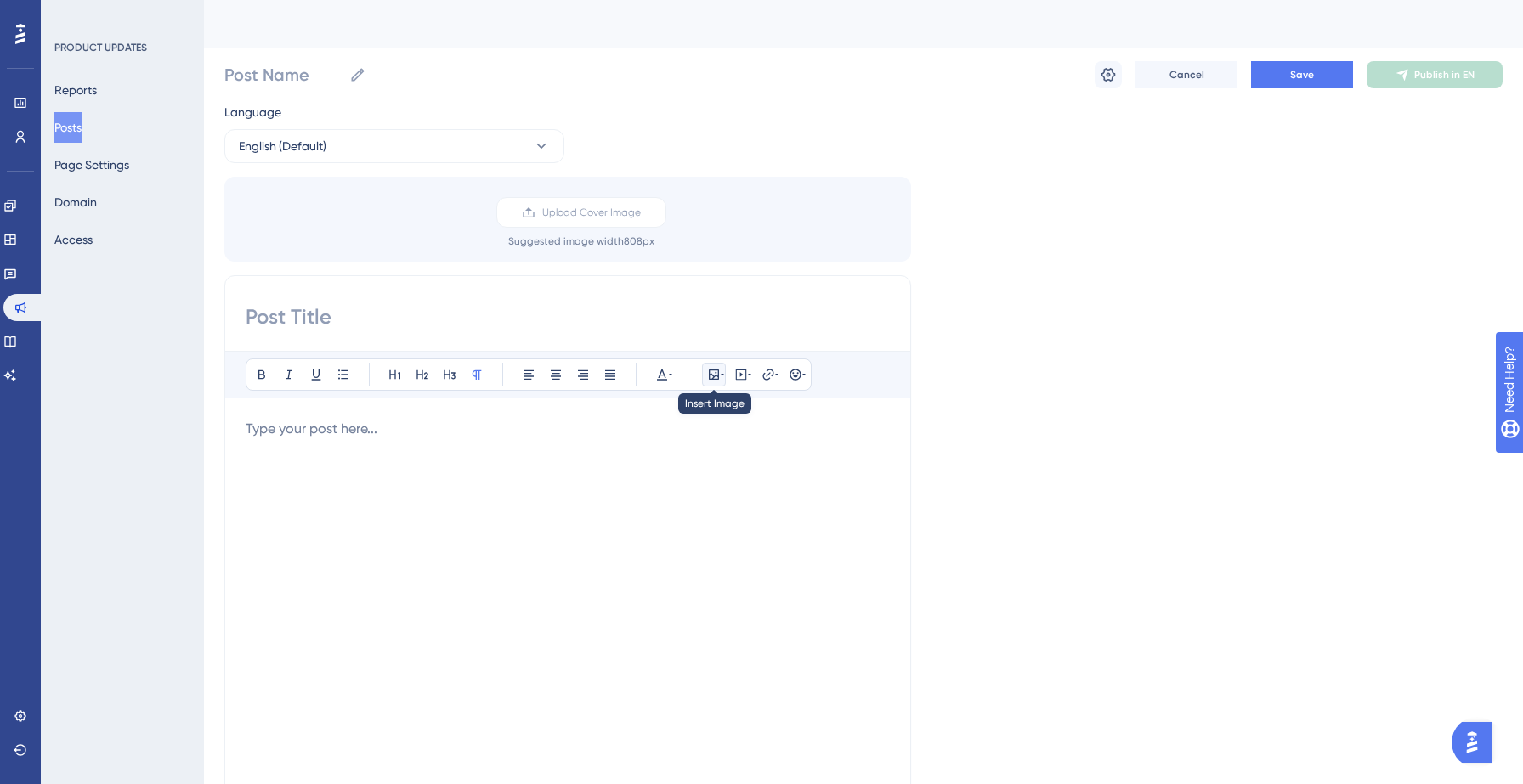
click at [718, 385] on button at bounding box center [714, 374] width 24 height 24
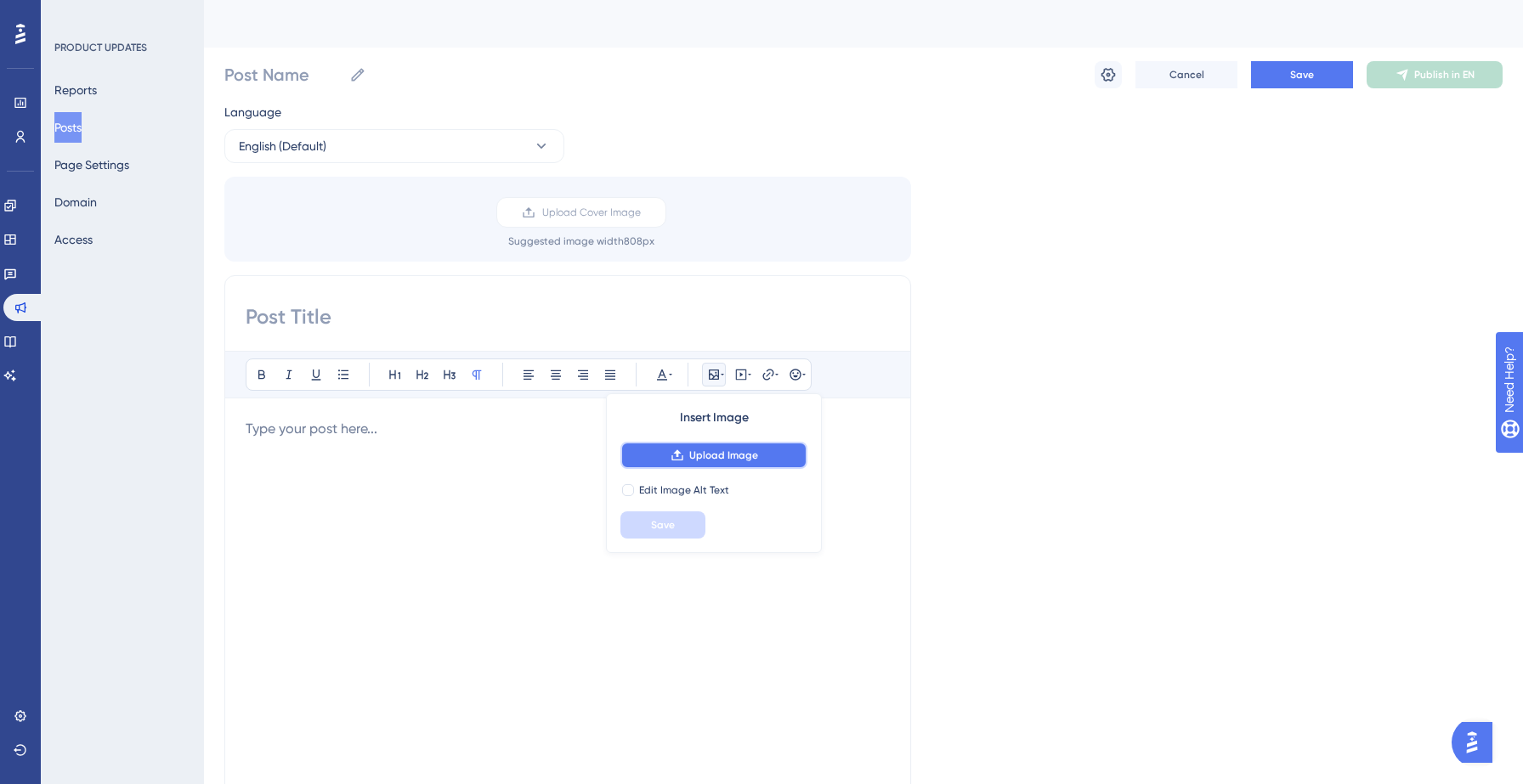
click at [713, 453] on span "Upload Image" at bounding box center [723, 455] width 69 height 13
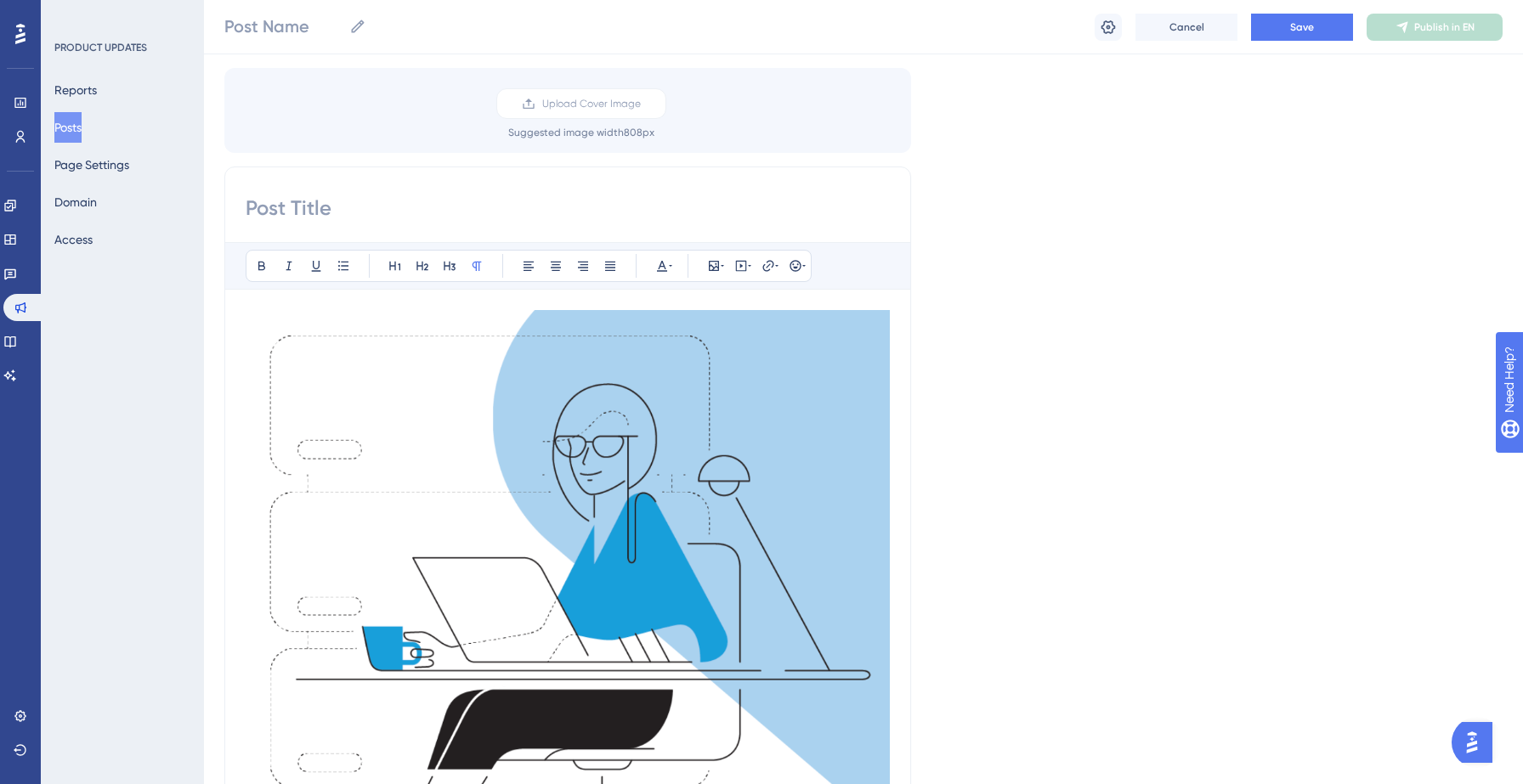
scroll to position [99, 0]
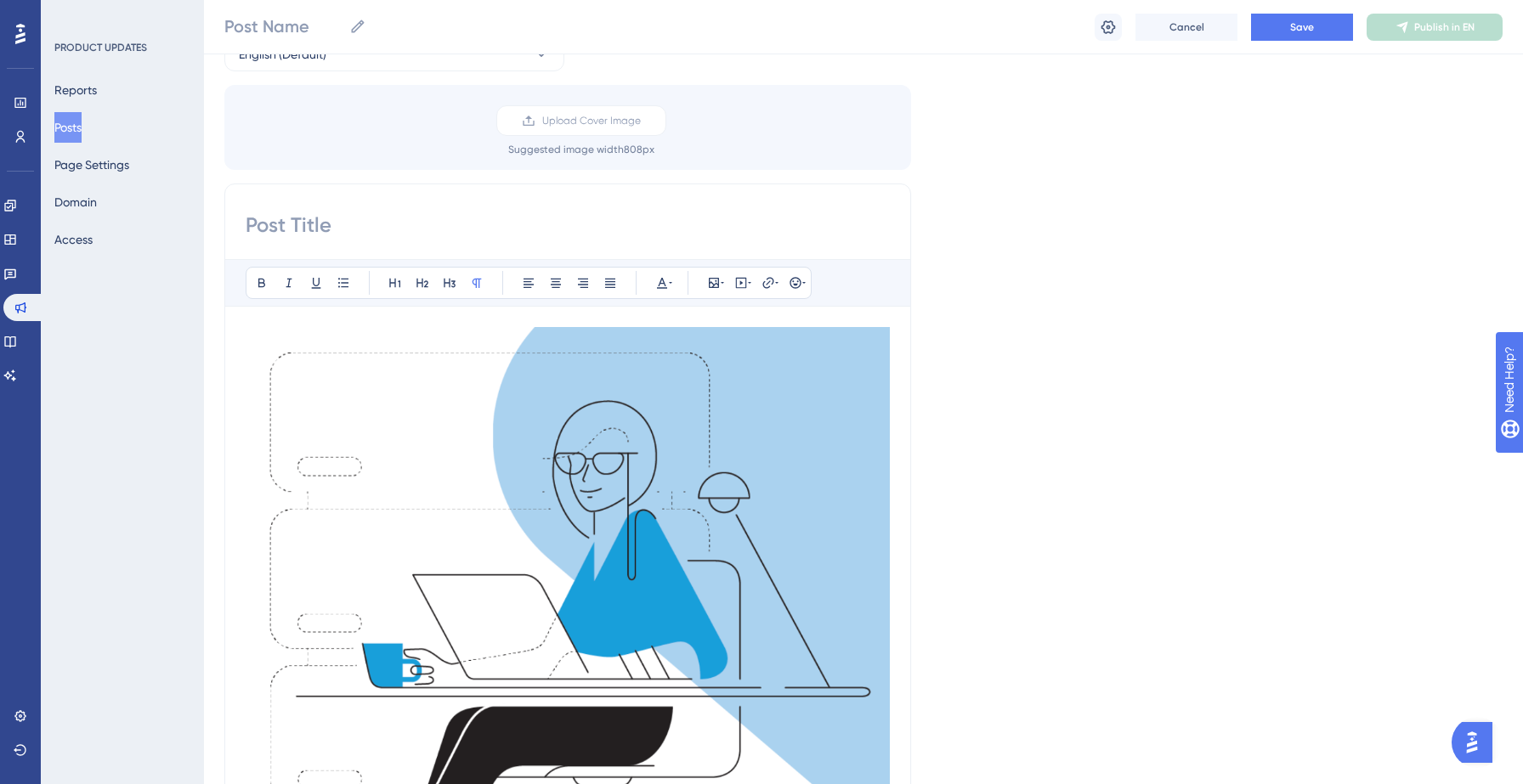
click at [435, 221] on input at bounding box center [568, 225] width 644 height 28
click at [401, 332] on img at bounding box center [568, 634] width 644 height 615
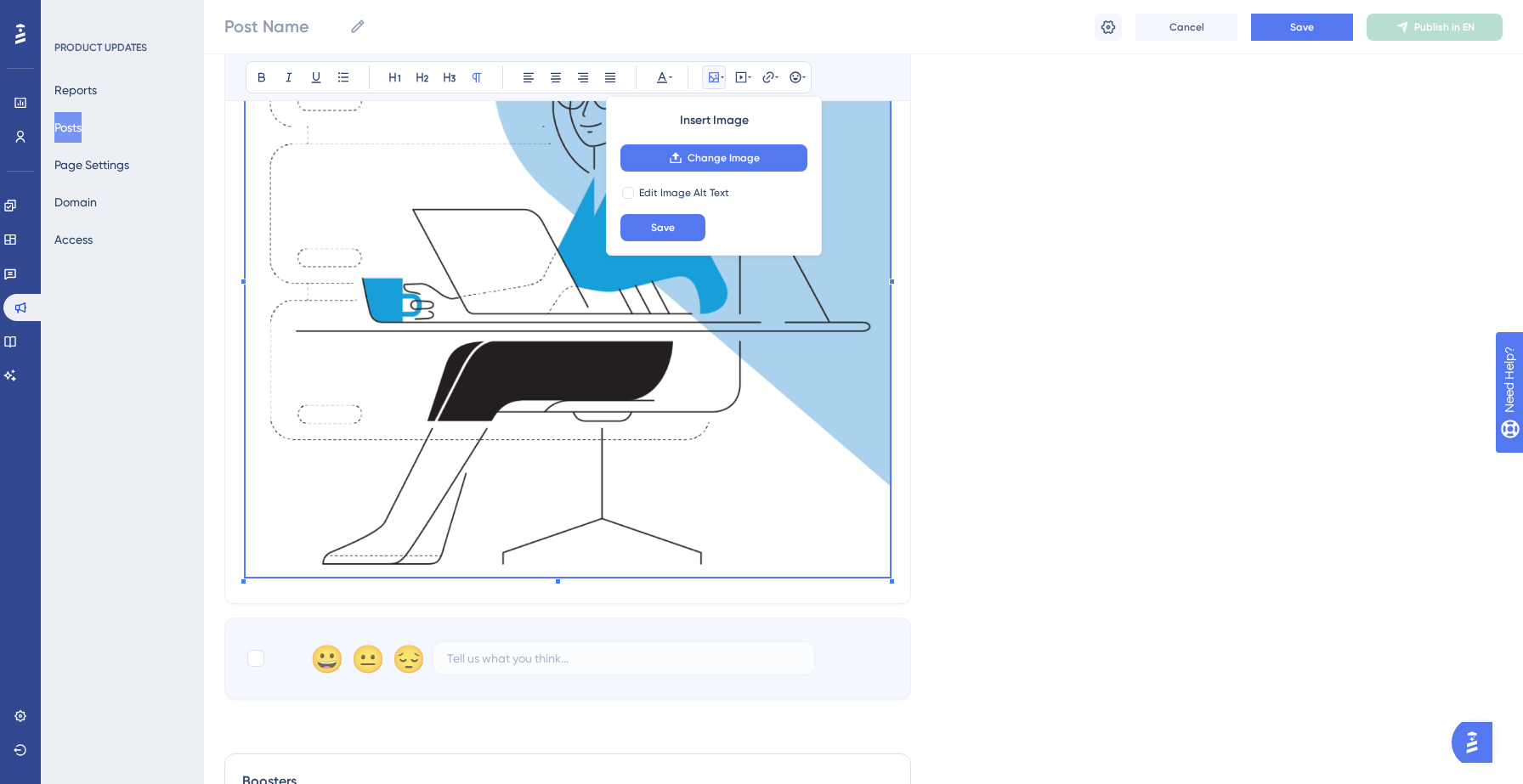
scroll to position [492, 0]
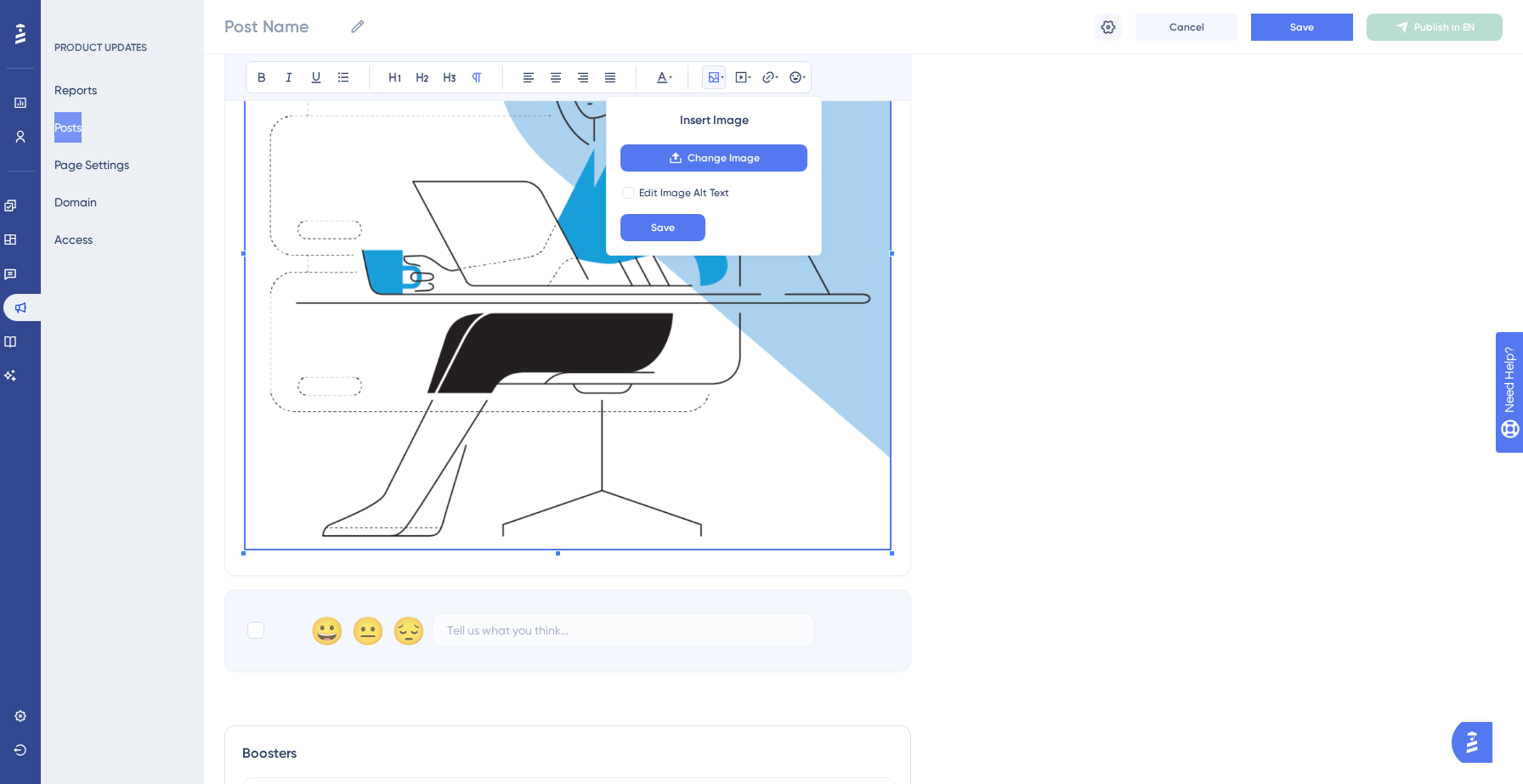
click at [888, 553] on div at bounding box center [568, 244] width 644 height 621
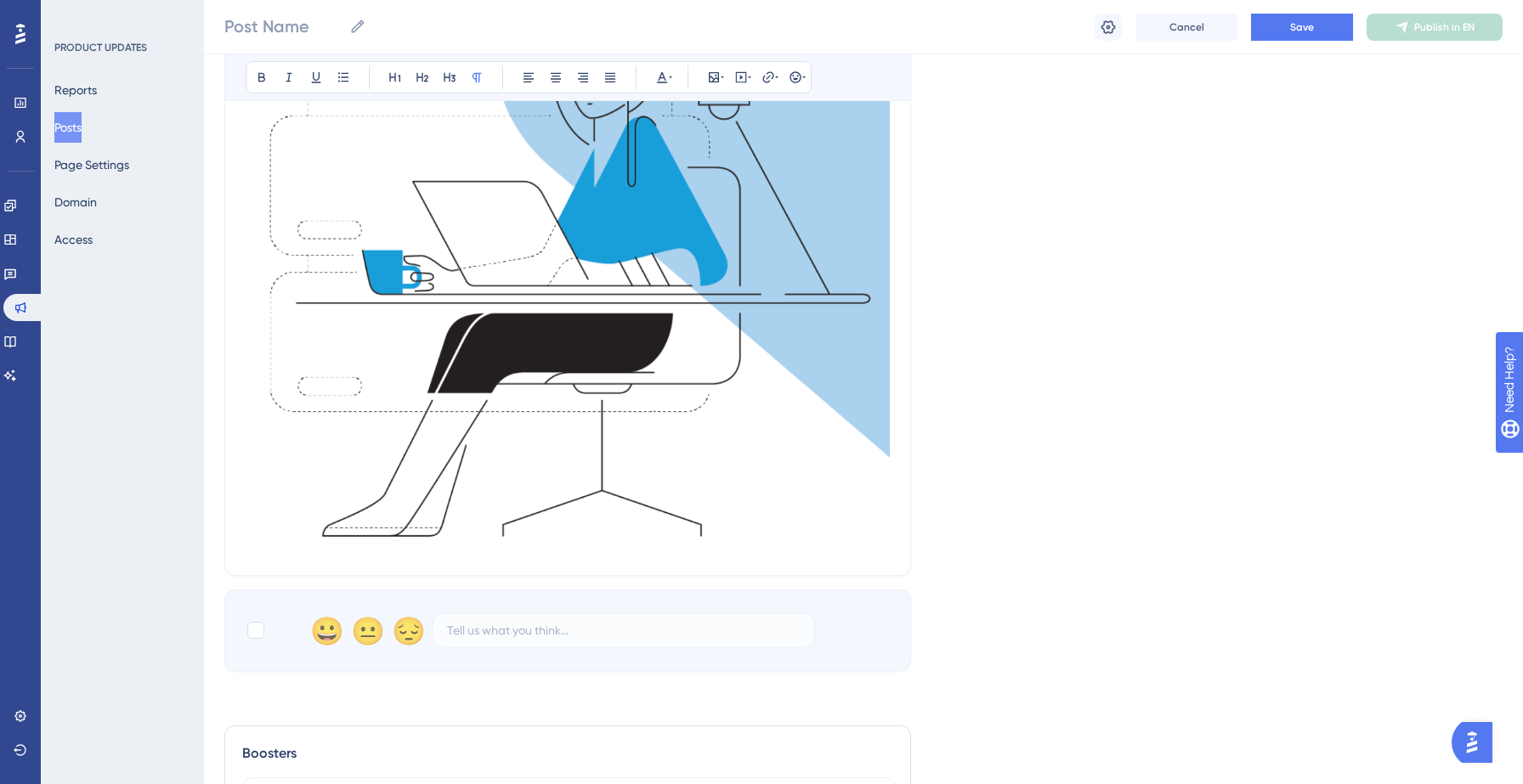
click at [831, 453] on img at bounding box center [568, 241] width 644 height 615
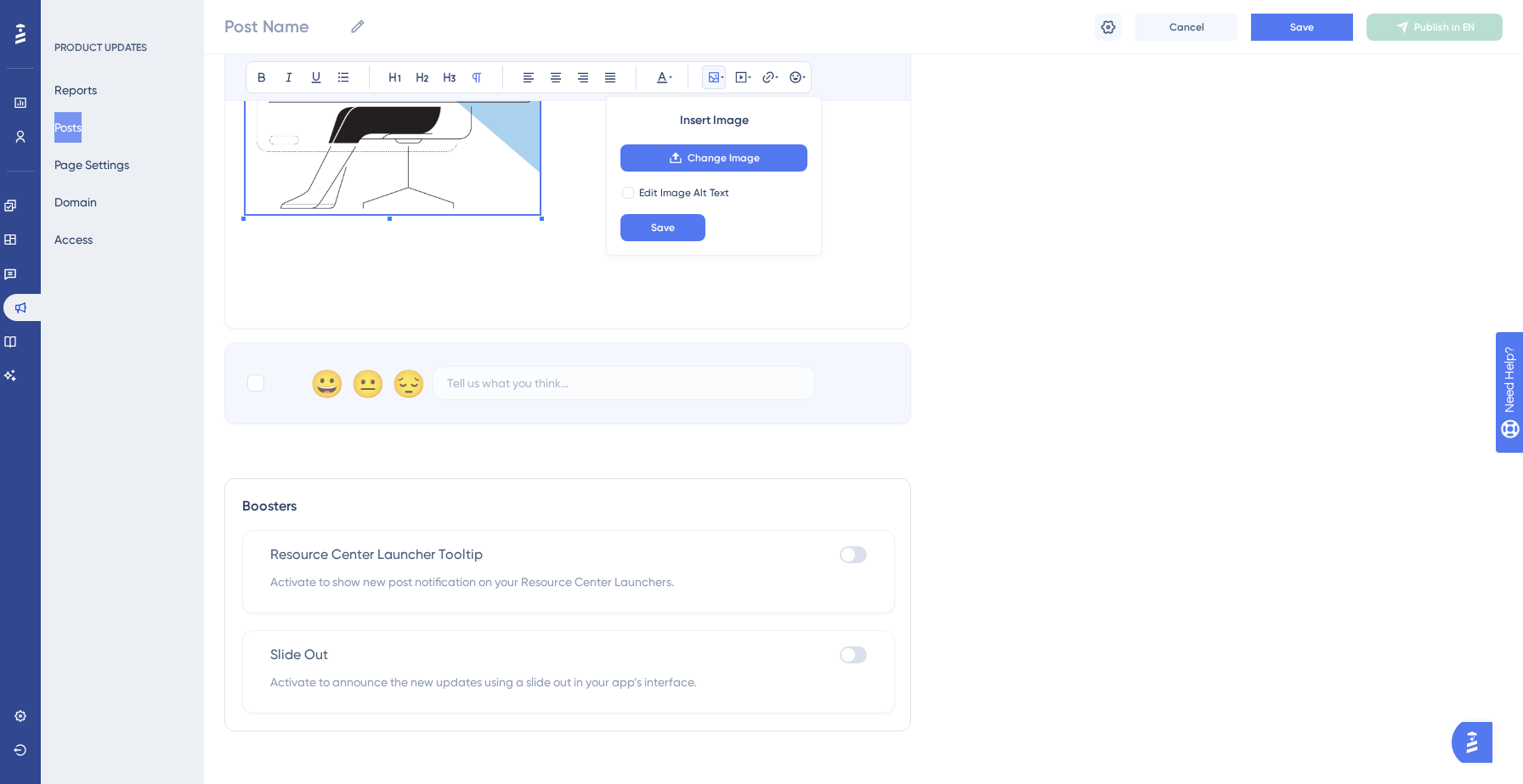
click at [498, 281] on div at bounding box center [568, 121] width 644 height 374
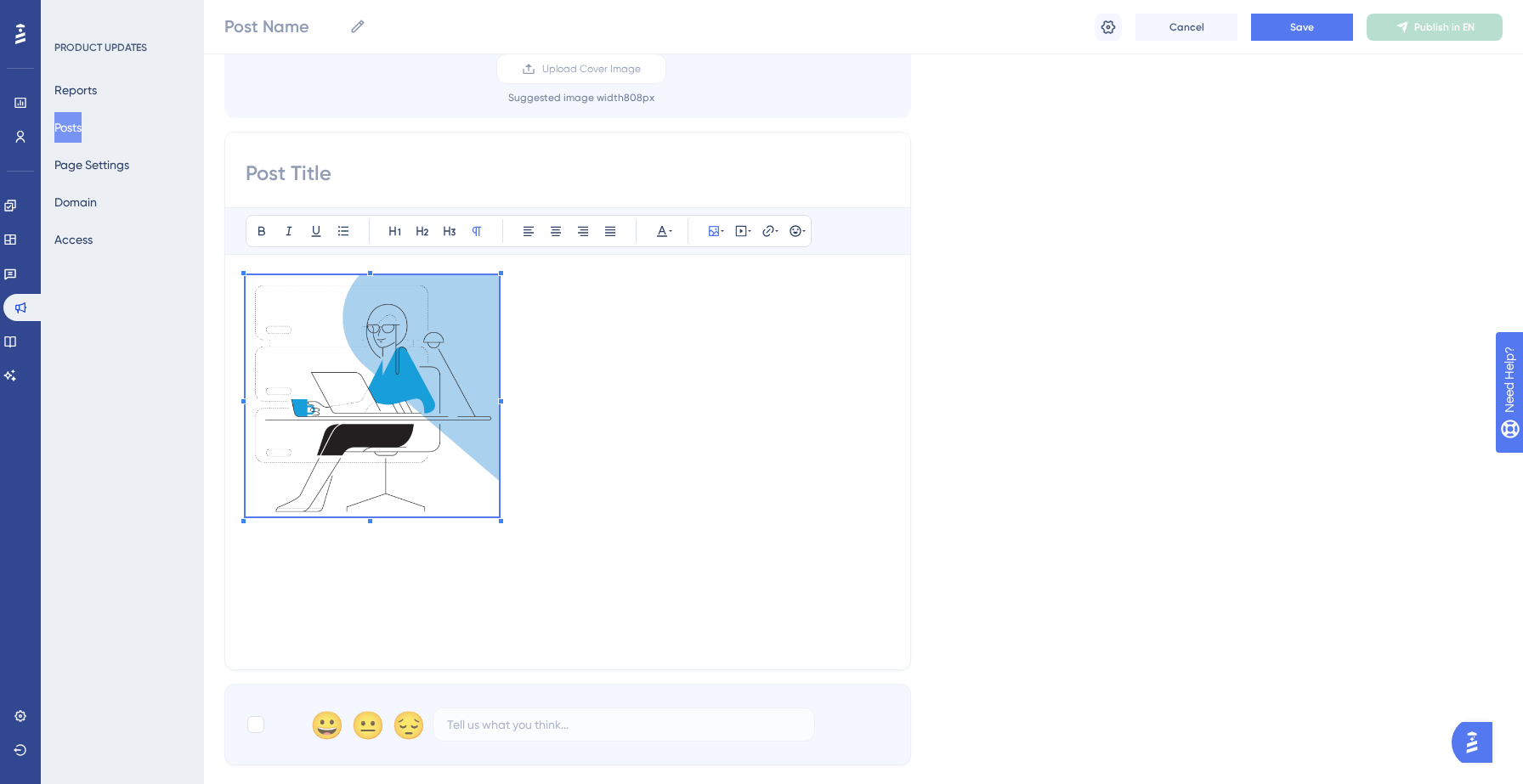
scroll to position [143, 0]
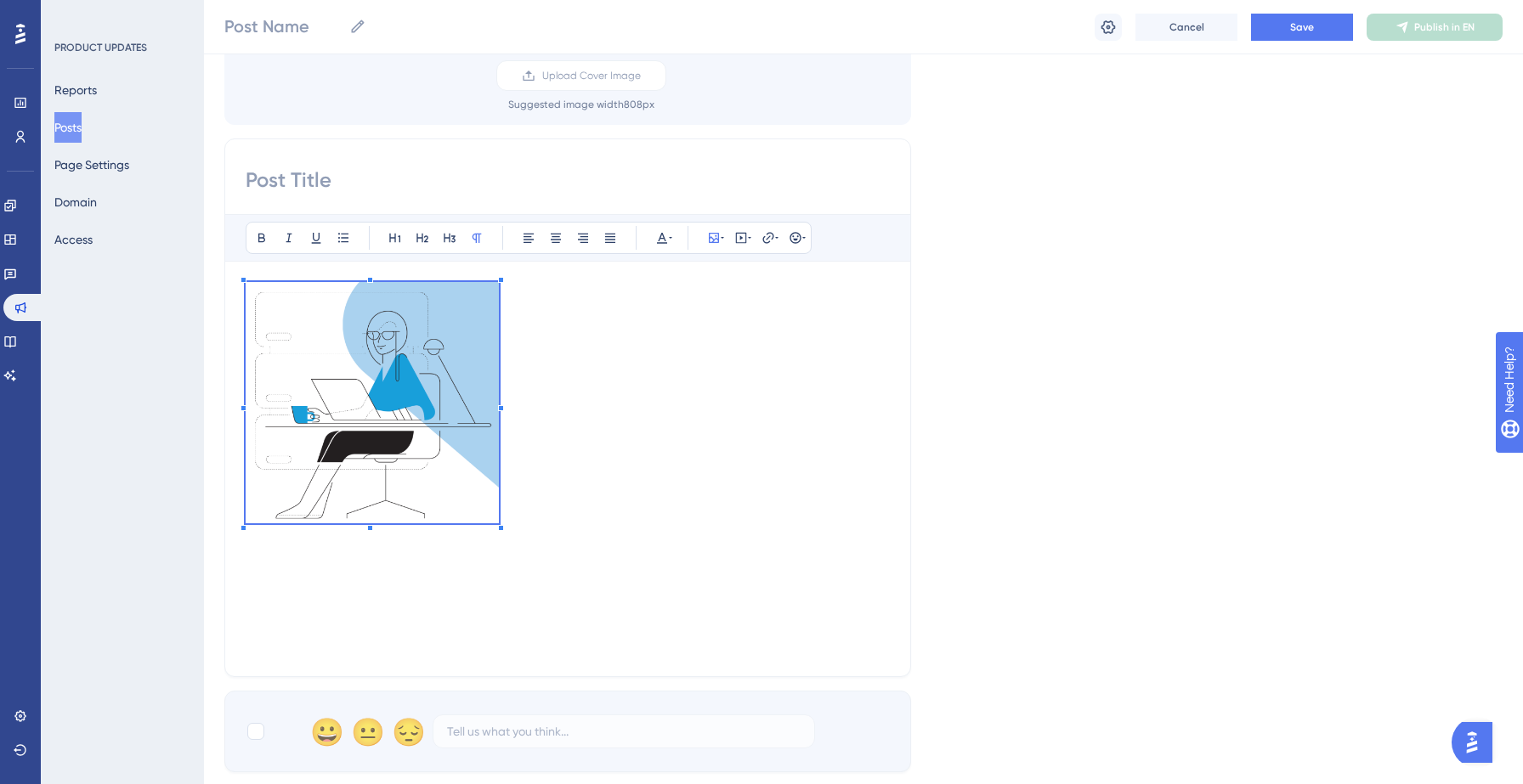
click at [497, 524] on div at bounding box center [373, 406] width 253 height 248
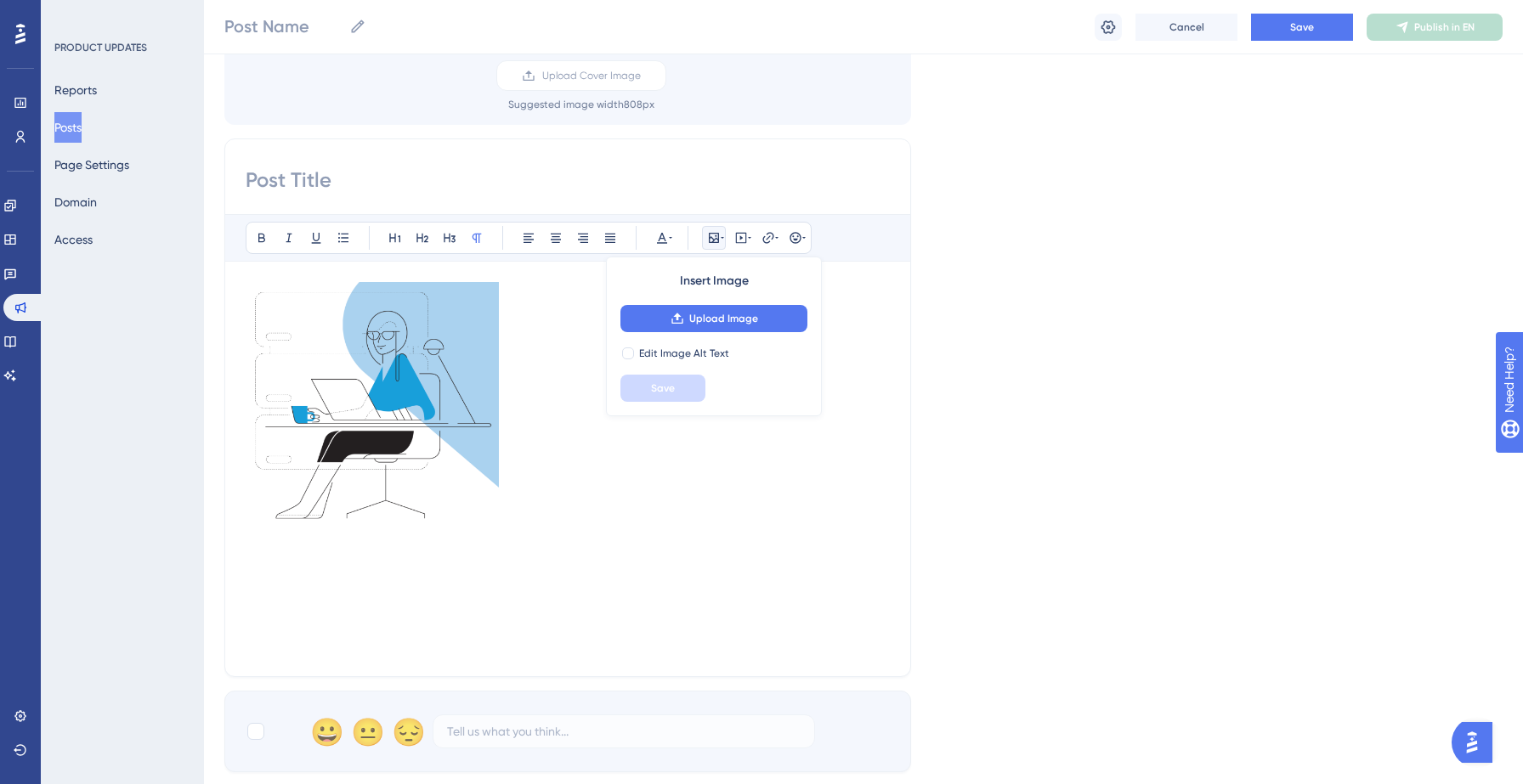
click at [456, 432] on img at bounding box center [373, 403] width 253 height 241
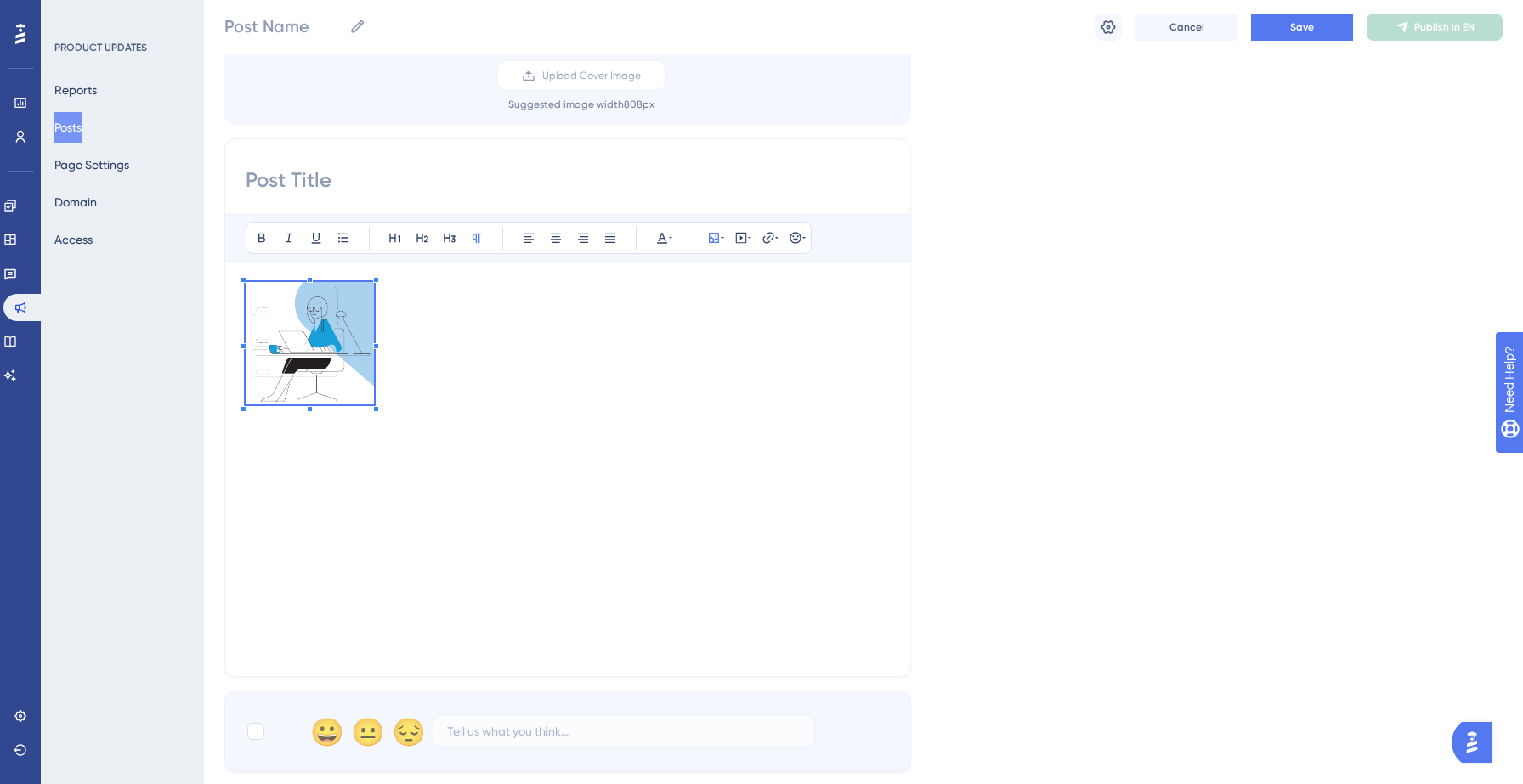
click at [376, 388] on p at bounding box center [568, 347] width 644 height 128
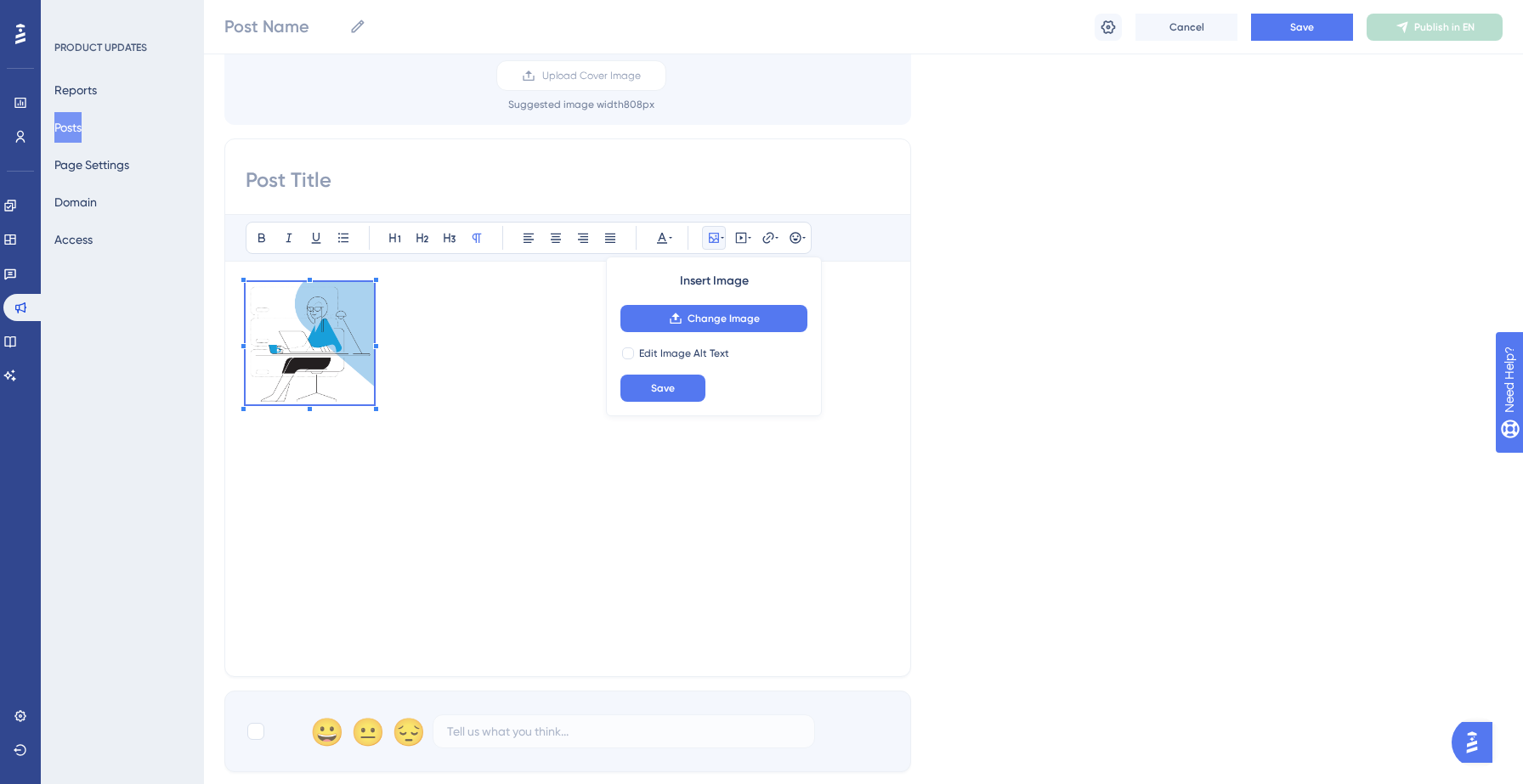
click at [269, 449] on div at bounding box center [568, 470] width 644 height 374
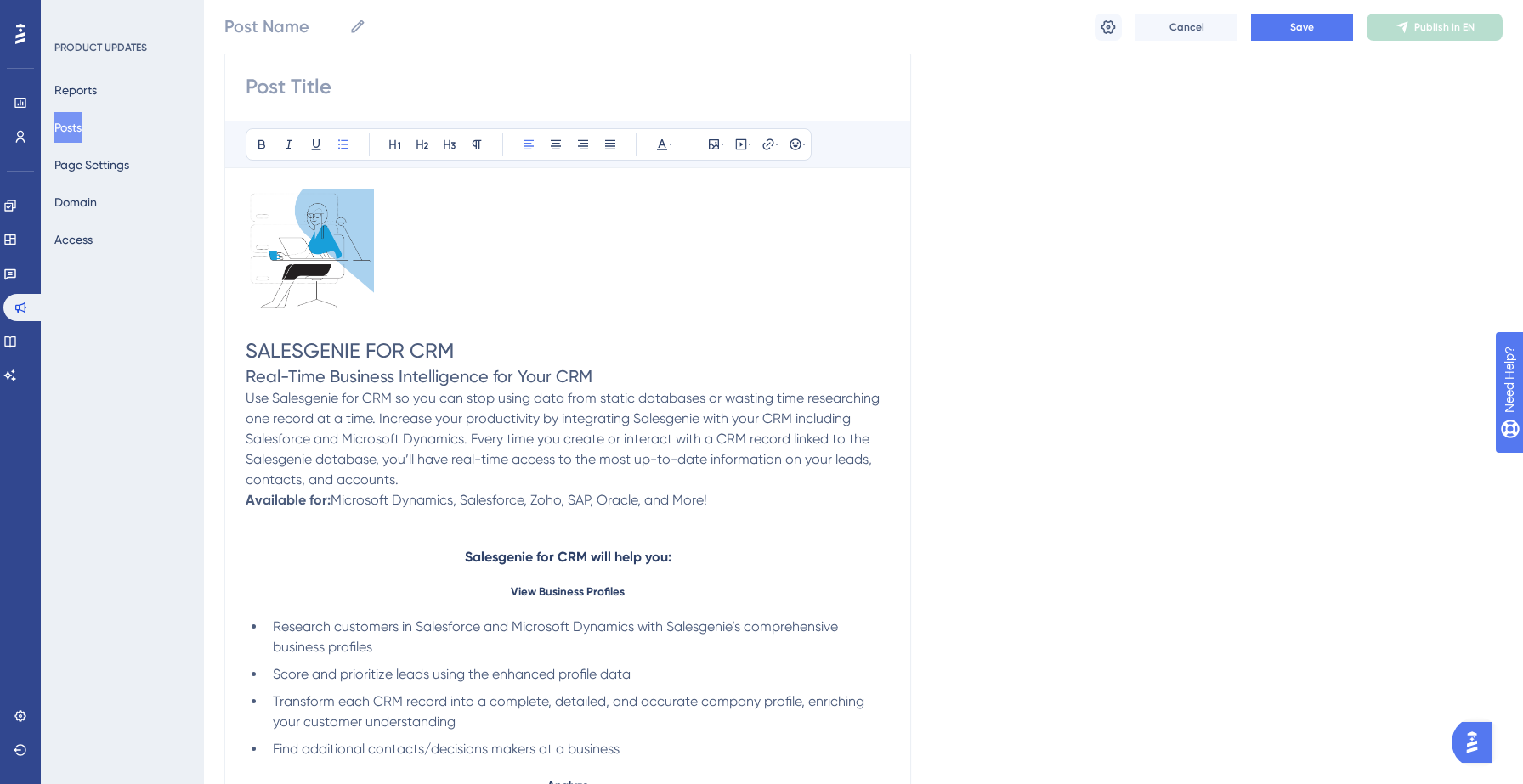
scroll to position [462, 0]
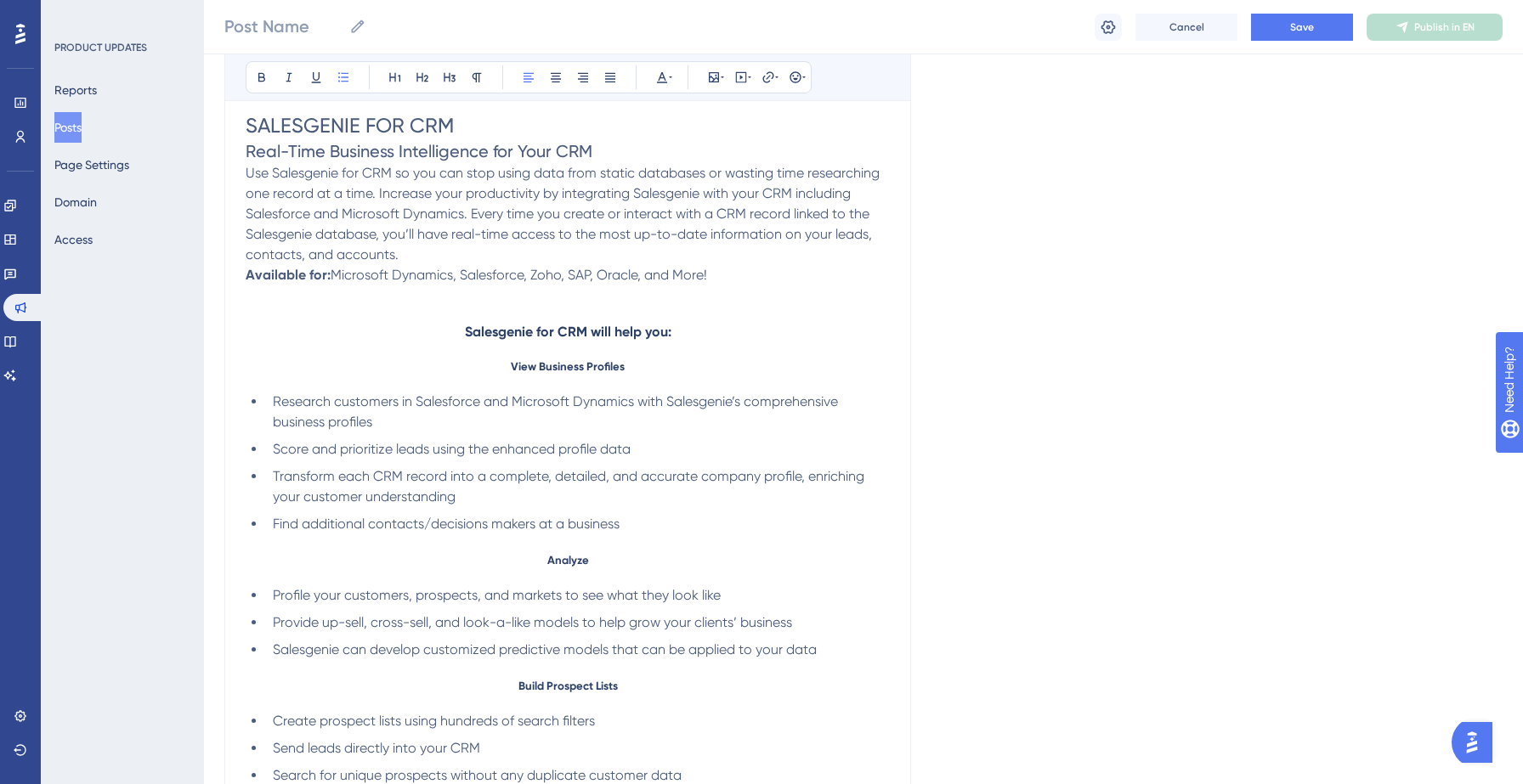
click at [465, 331] on span "Salesgenie for CRM will help you:" at bounding box center [569, 331] width 207 height 16
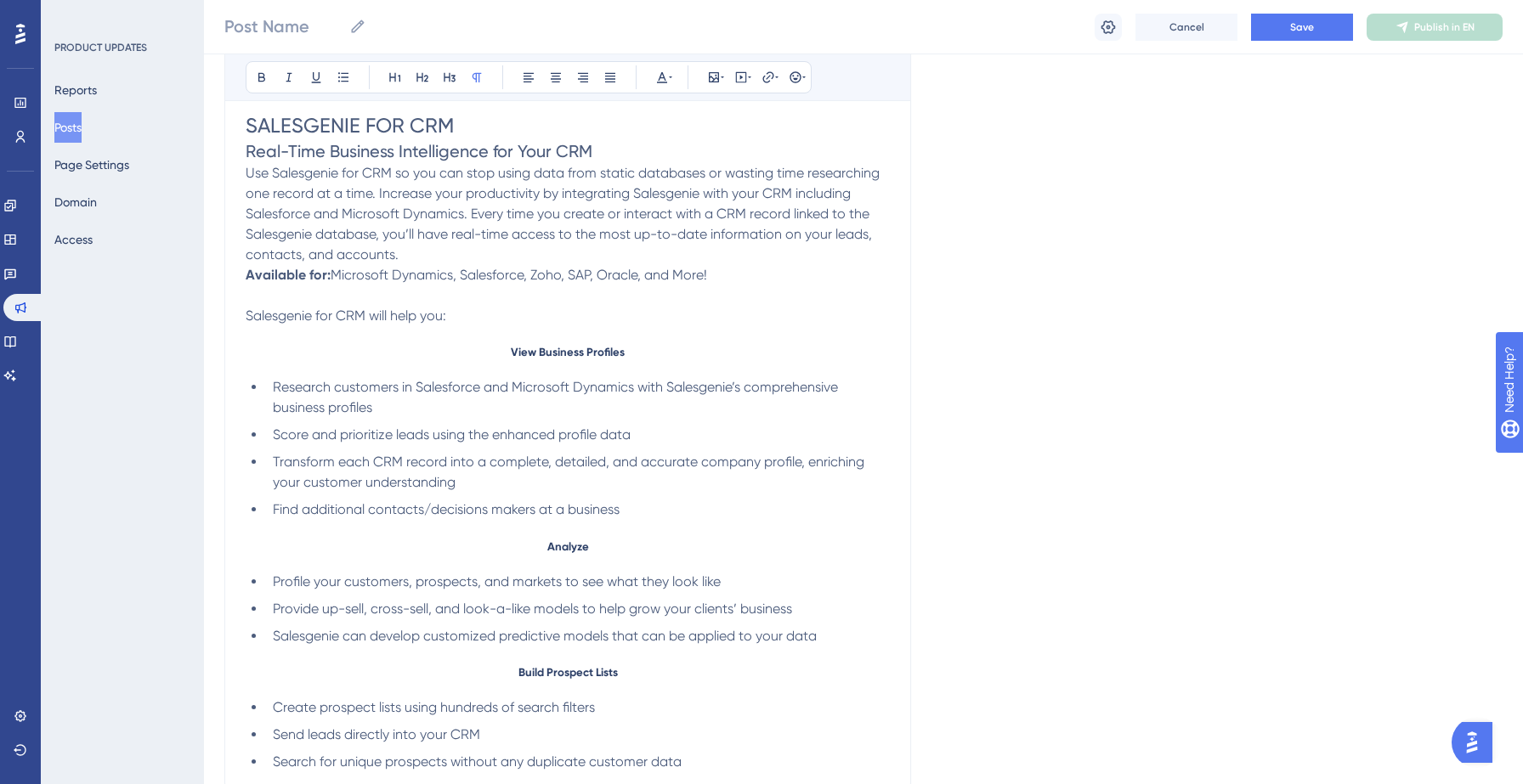
click at [331, 322] on span "Salesgenie for CRM will help you:" at bounding box center [346, 315] width 201 height 16
click at [509, 353] on h5 "View Business Profiles" at bounding box center [568, 351] width 644 height 13
click at [547, 549] on span "Analyze" at bounding box center [568, 542] width 42 height 13
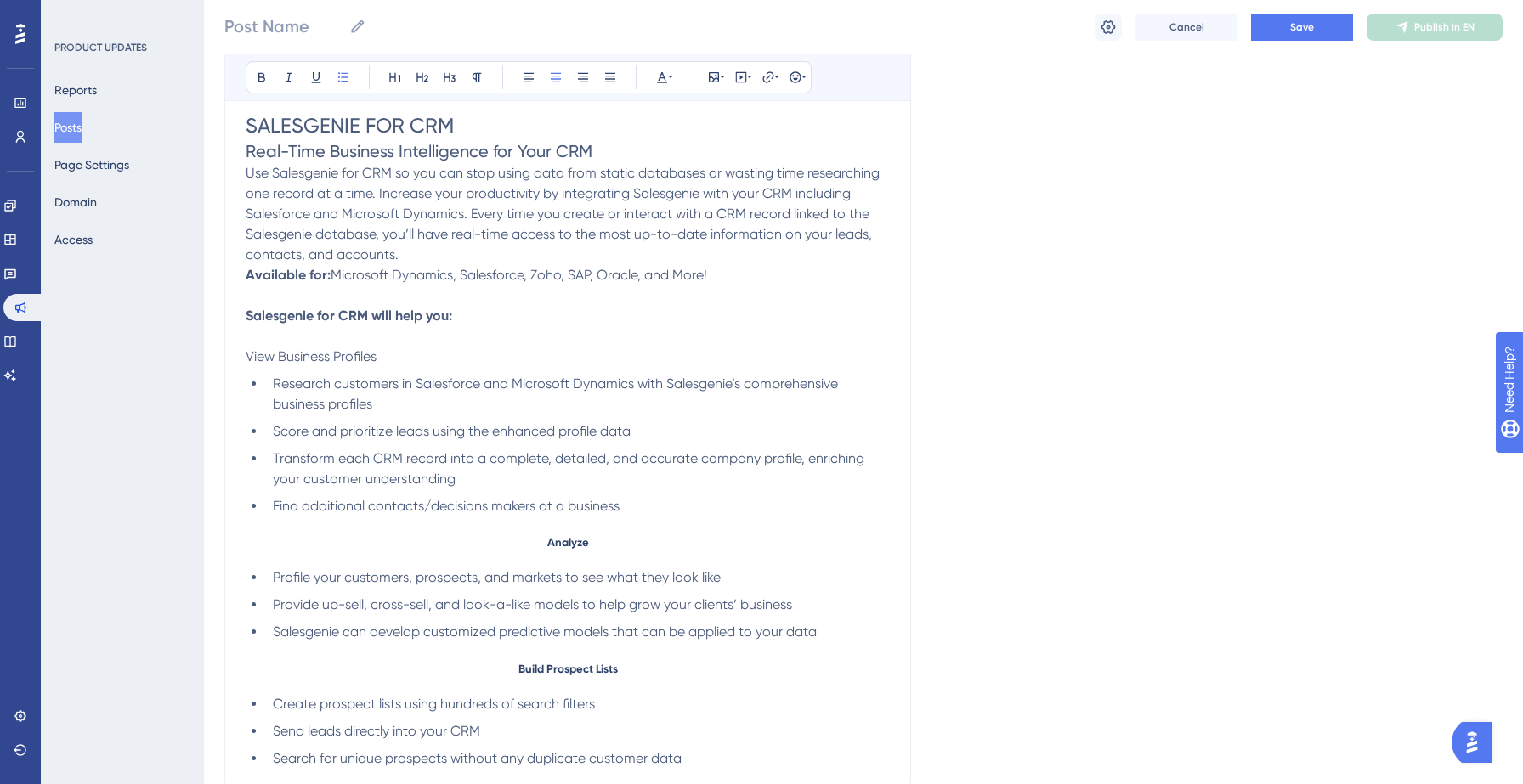
click at [519, 671] on span "Build Prospect Lists" at bounding box center [569, 668] width 100 height 13
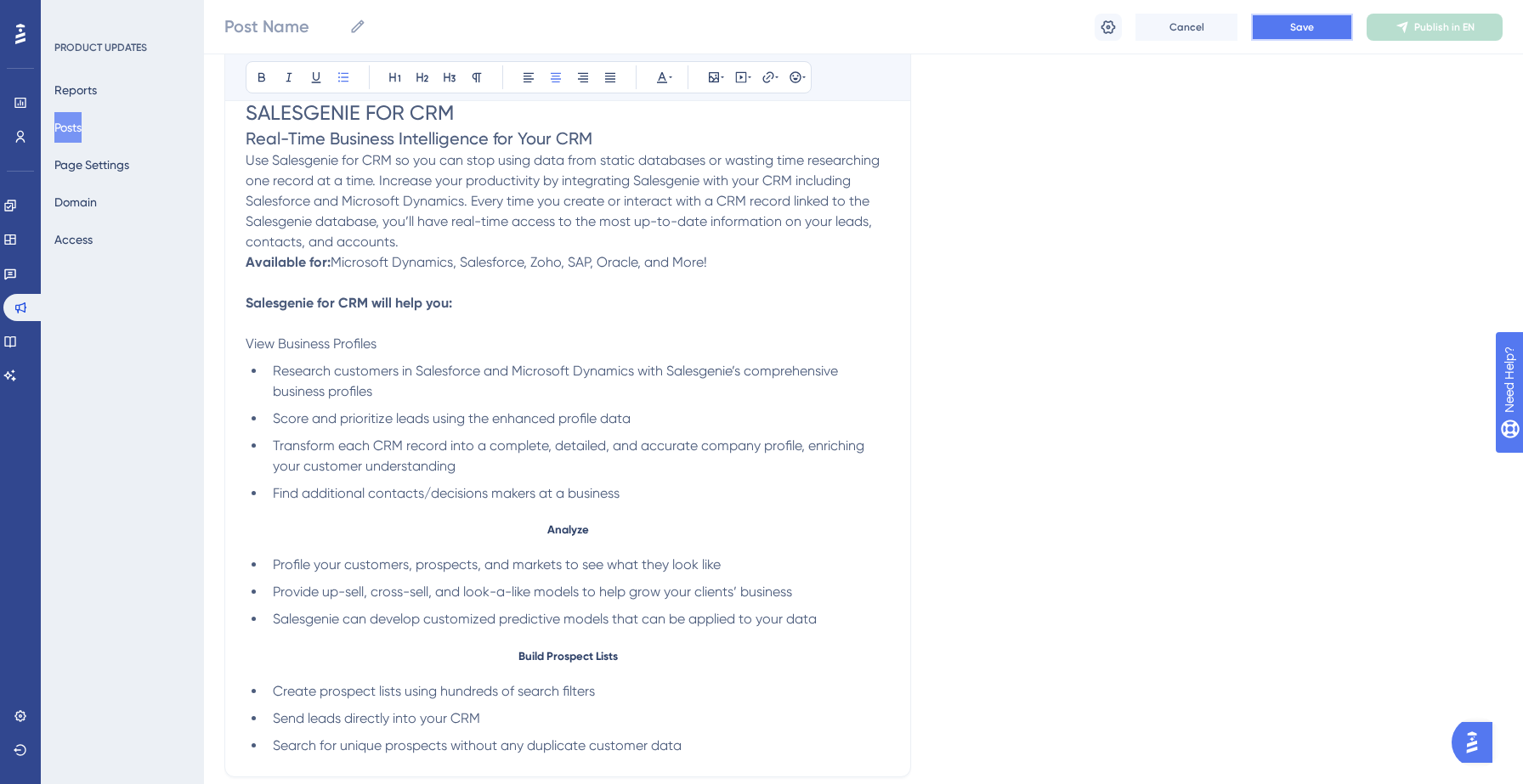
click at [1330, 31] on button "Save" at bounding box center [1302, 27] width 102 height 28
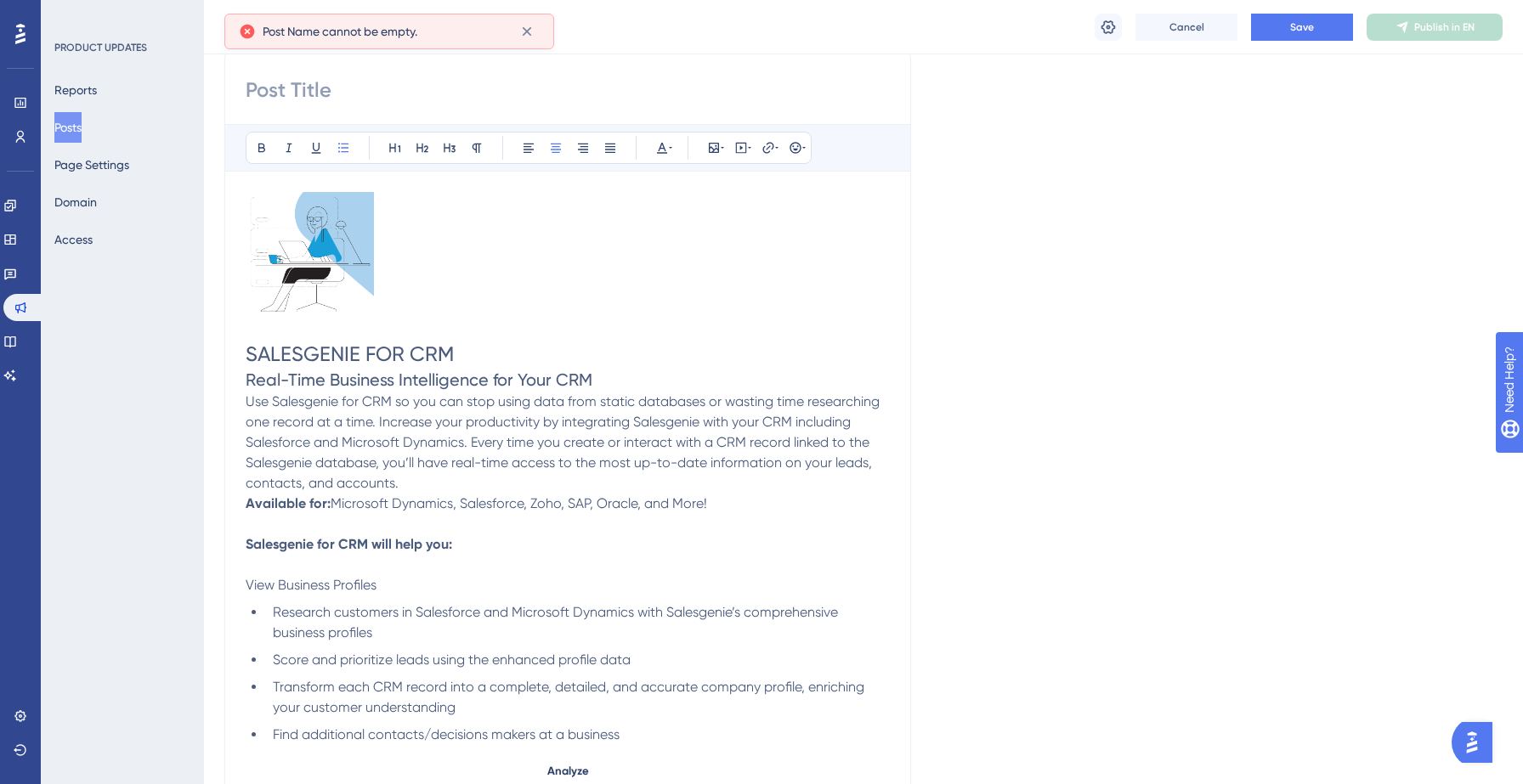
scroll to position [0, 0]
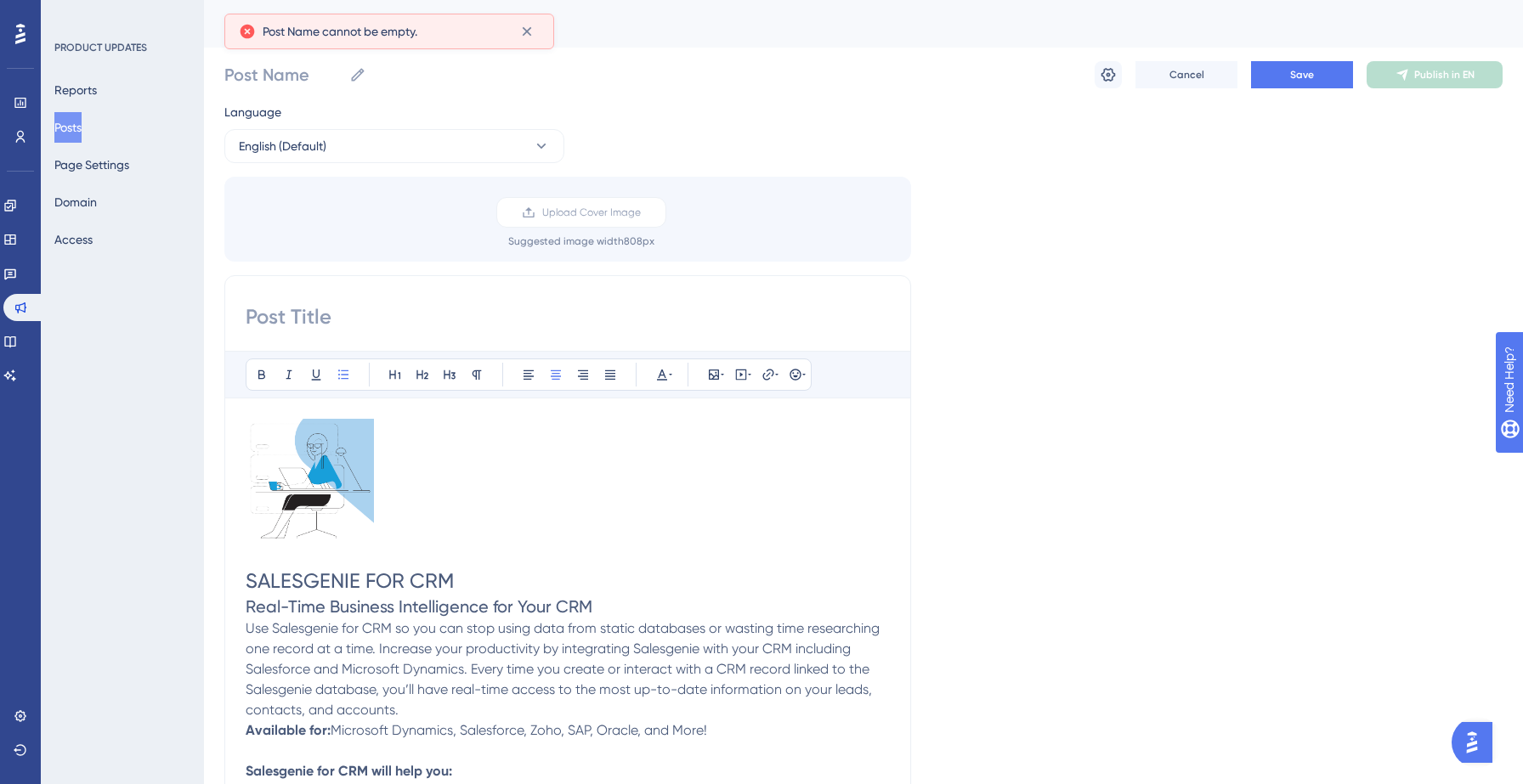
click at [439, 304] on input at bounding box center [568, 316] width 644 height 28
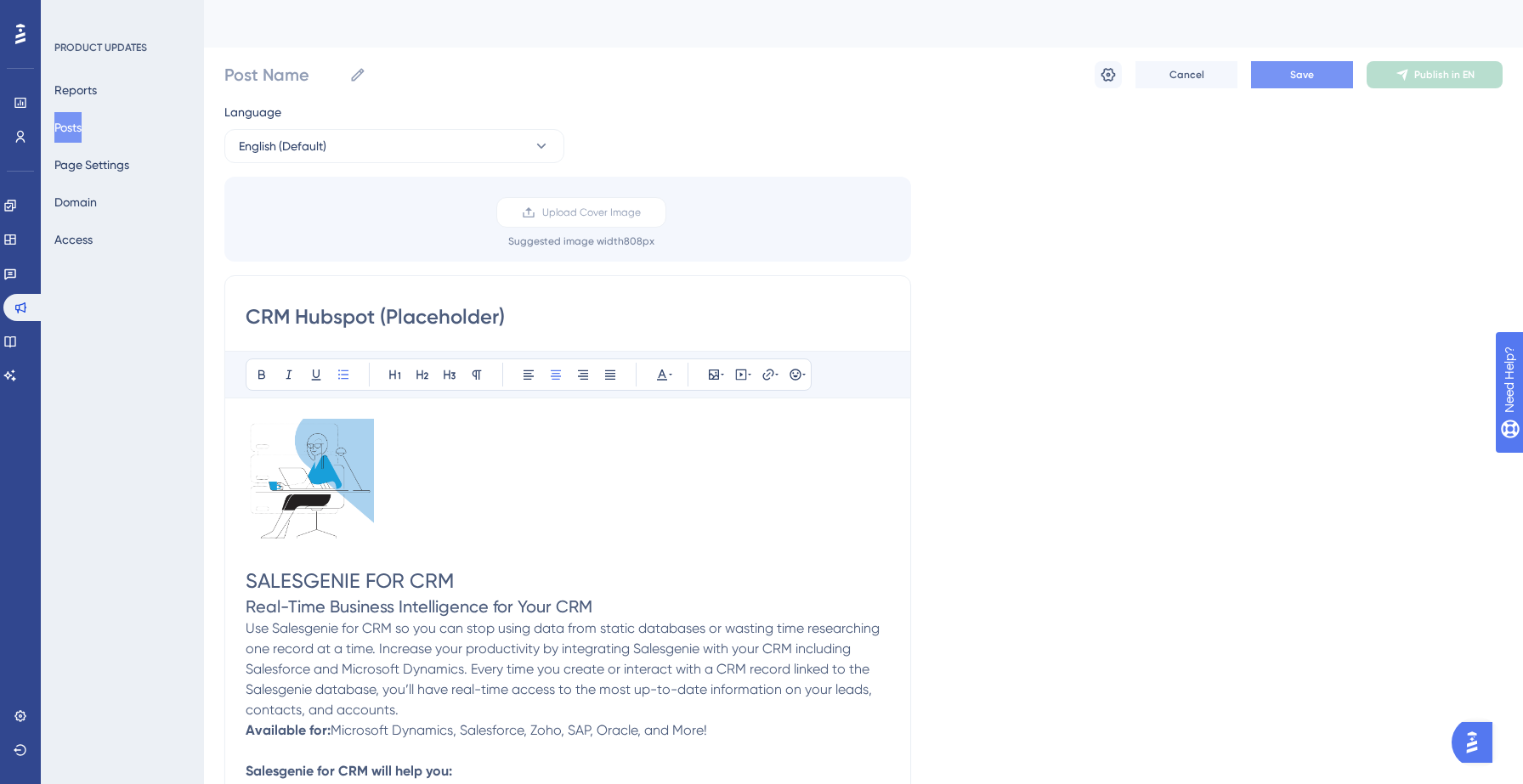
type input "CRM Hubspot (Placeholder)"
click at [1301, 77] on span "Save" at bounding box center [1302, 74] width 24 height 13
click at [362, 69] on icon at bounding box center [358, 74] width 12 height 12
click at [342, 69] on input "Post Name" at bounding box center [283, 75] width 119 height 24
type input "CRM Integration"
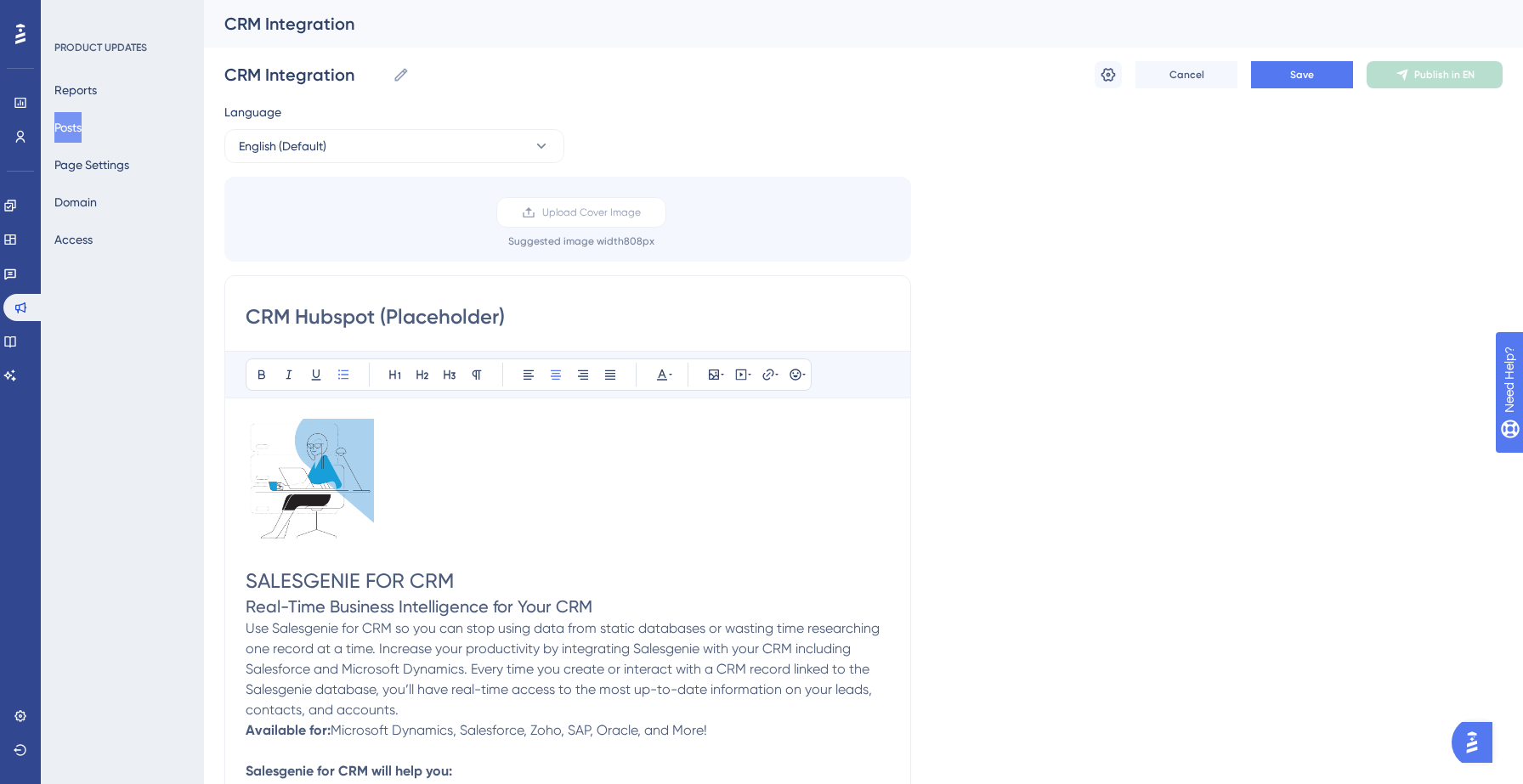
click at [962, 188] on div "Language English (Default) Upload Cover Image Suggested image width 808 px CRM …" at bounding box center [864, 721] width 1278 height 1238
click at [487, 453] on p at bounding box center [568, 483] width 644 height 128
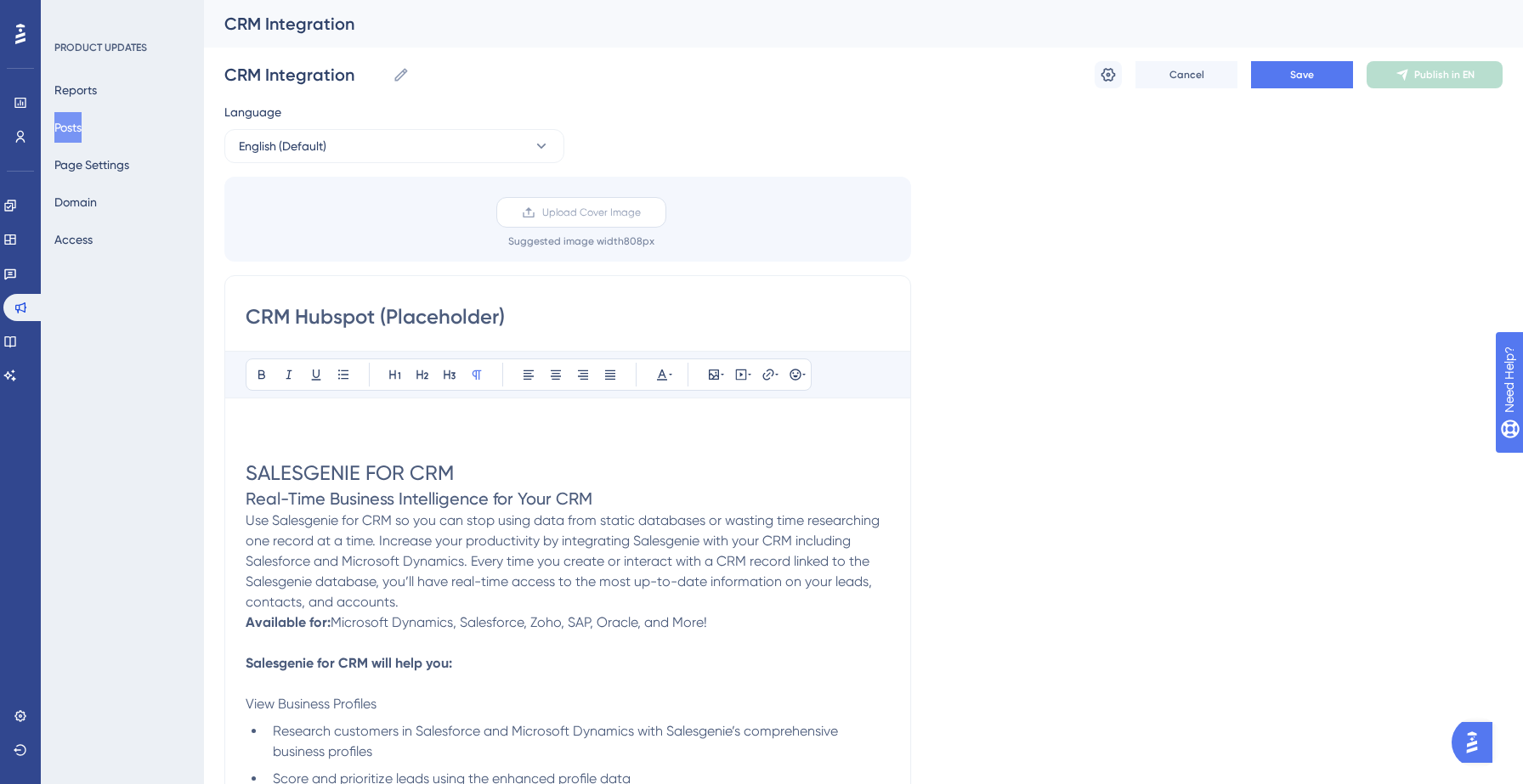
click at [585, 225] on label "Upload Cover Image" at bounding box center [581, 212] width 170 height 30
click at [641, 212] on input "Upload Cover Image" at bounding box center [641, 212] width 0 height 0
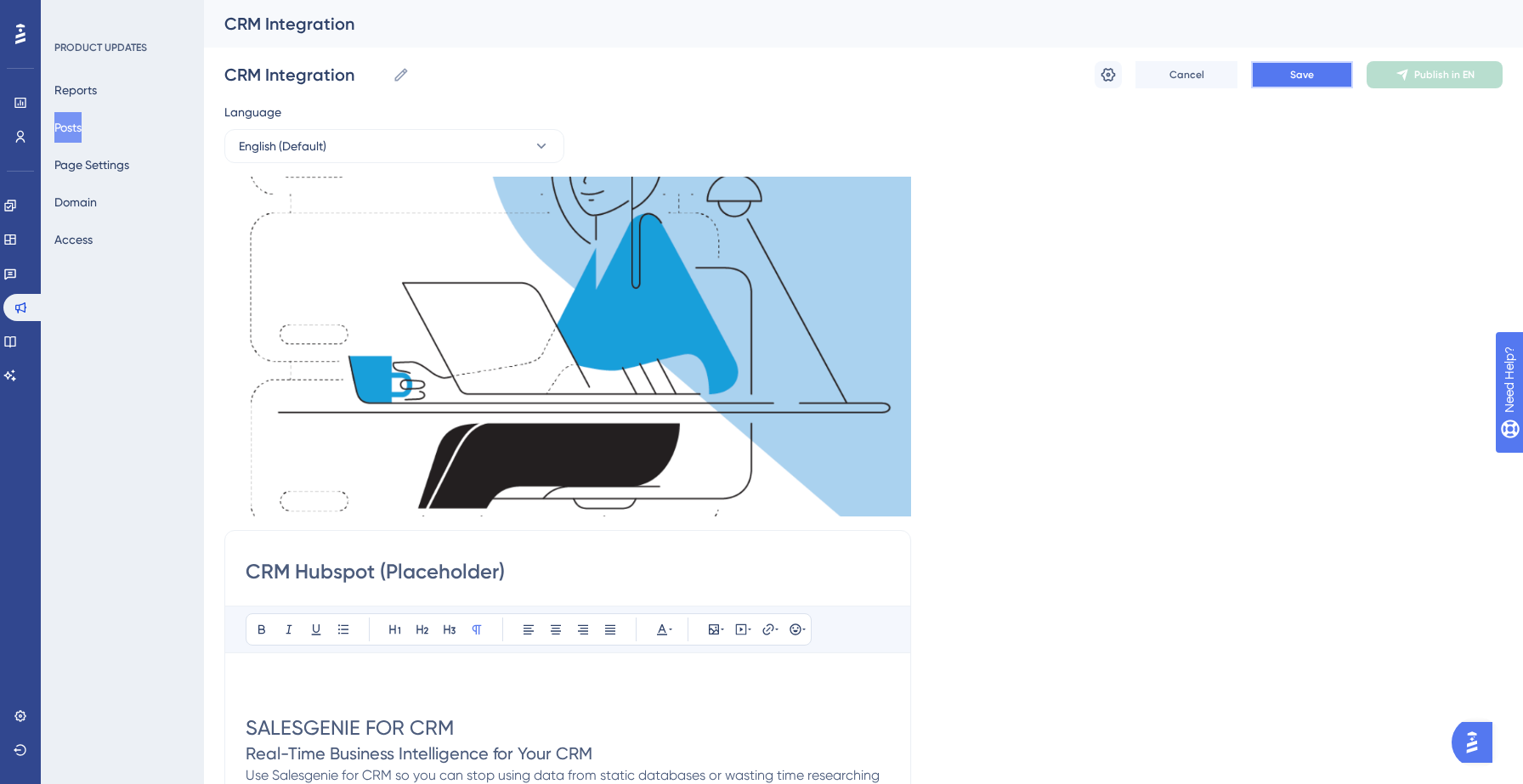
click at [1298, 70] on span "Save" at bounding box center [1302, 74] width 24 height 13
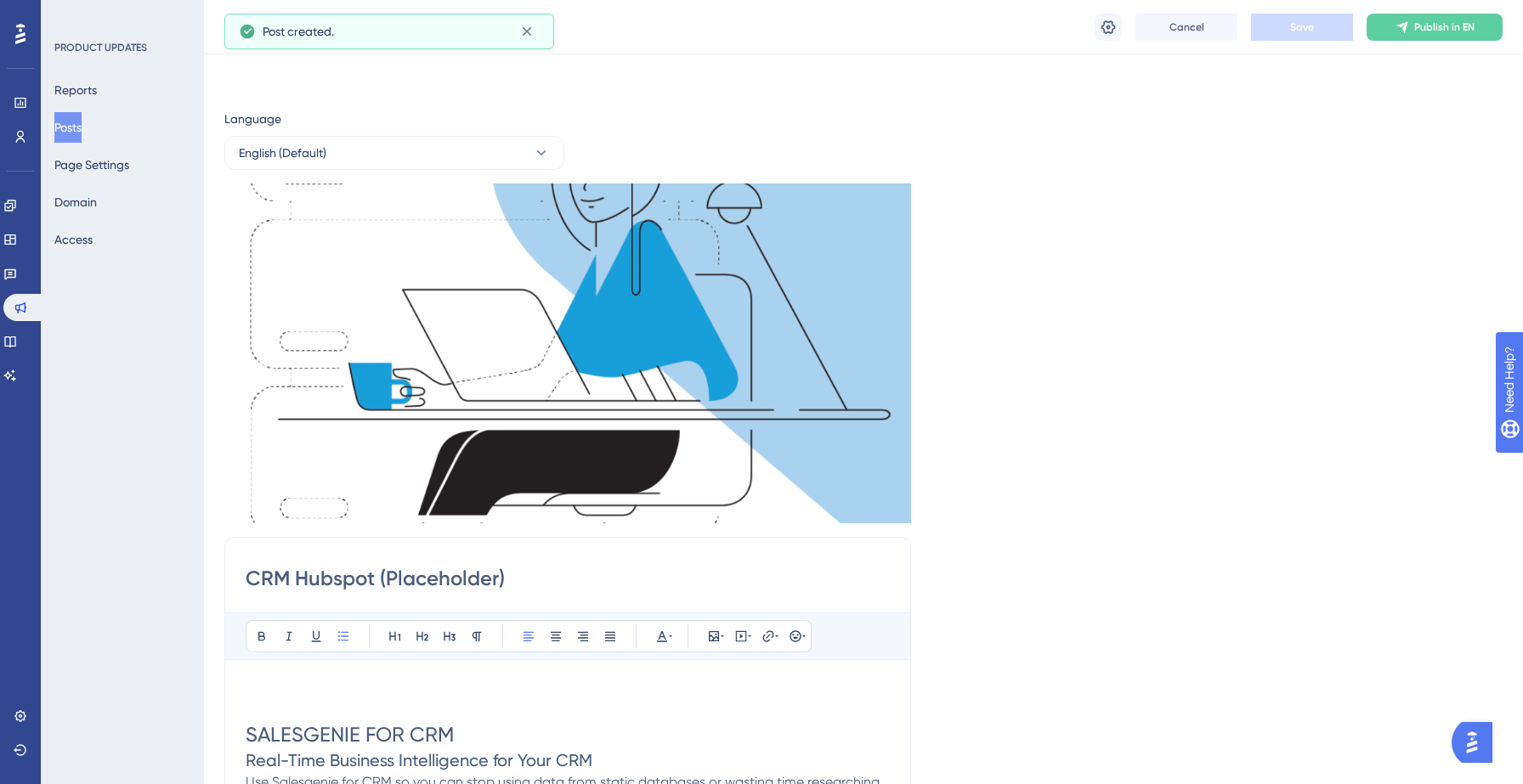
scroll to position [584, 0]
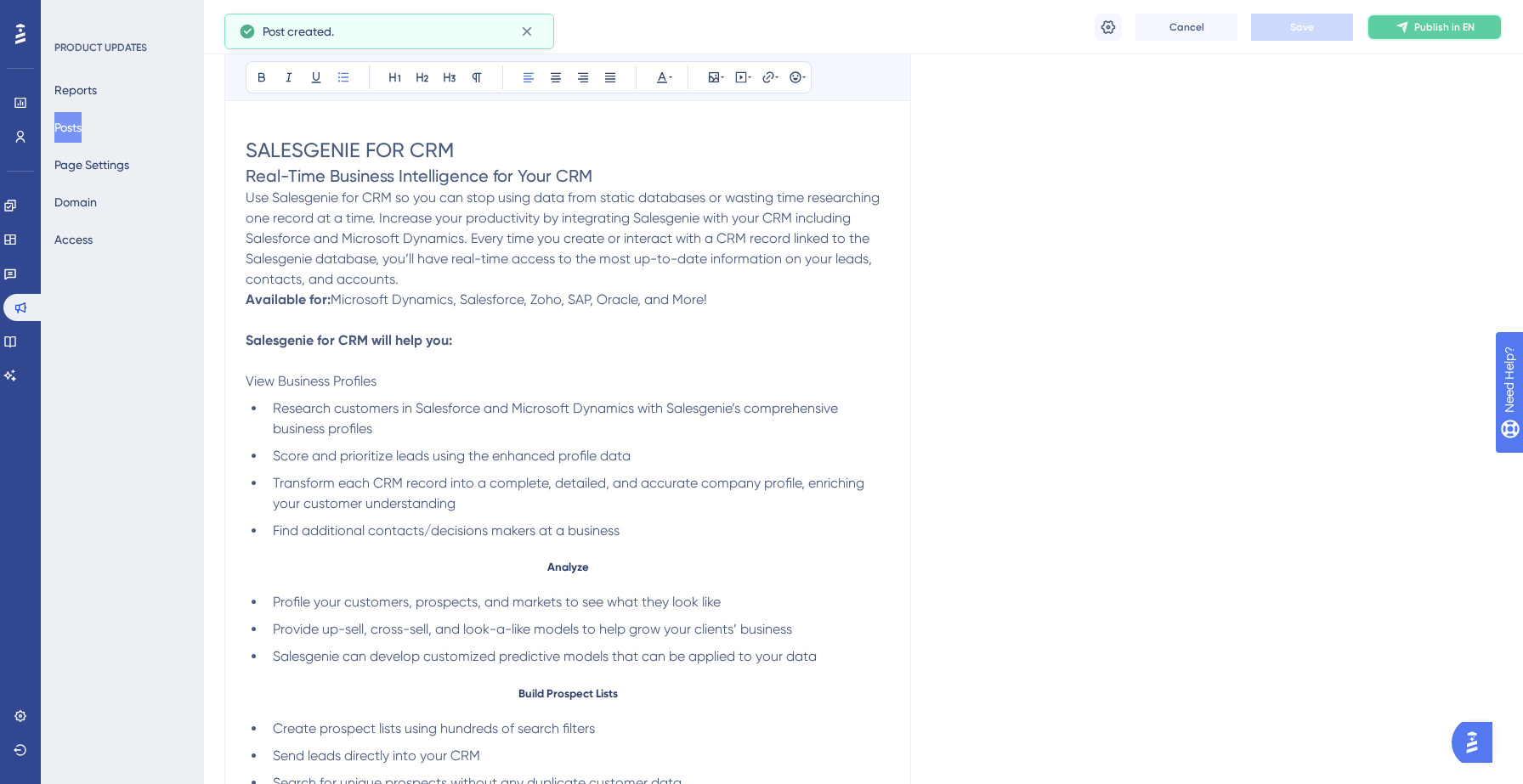
click at [1441, 32] on span "Publish in EN" at bounding box center [1445, 27] width 61 height 13
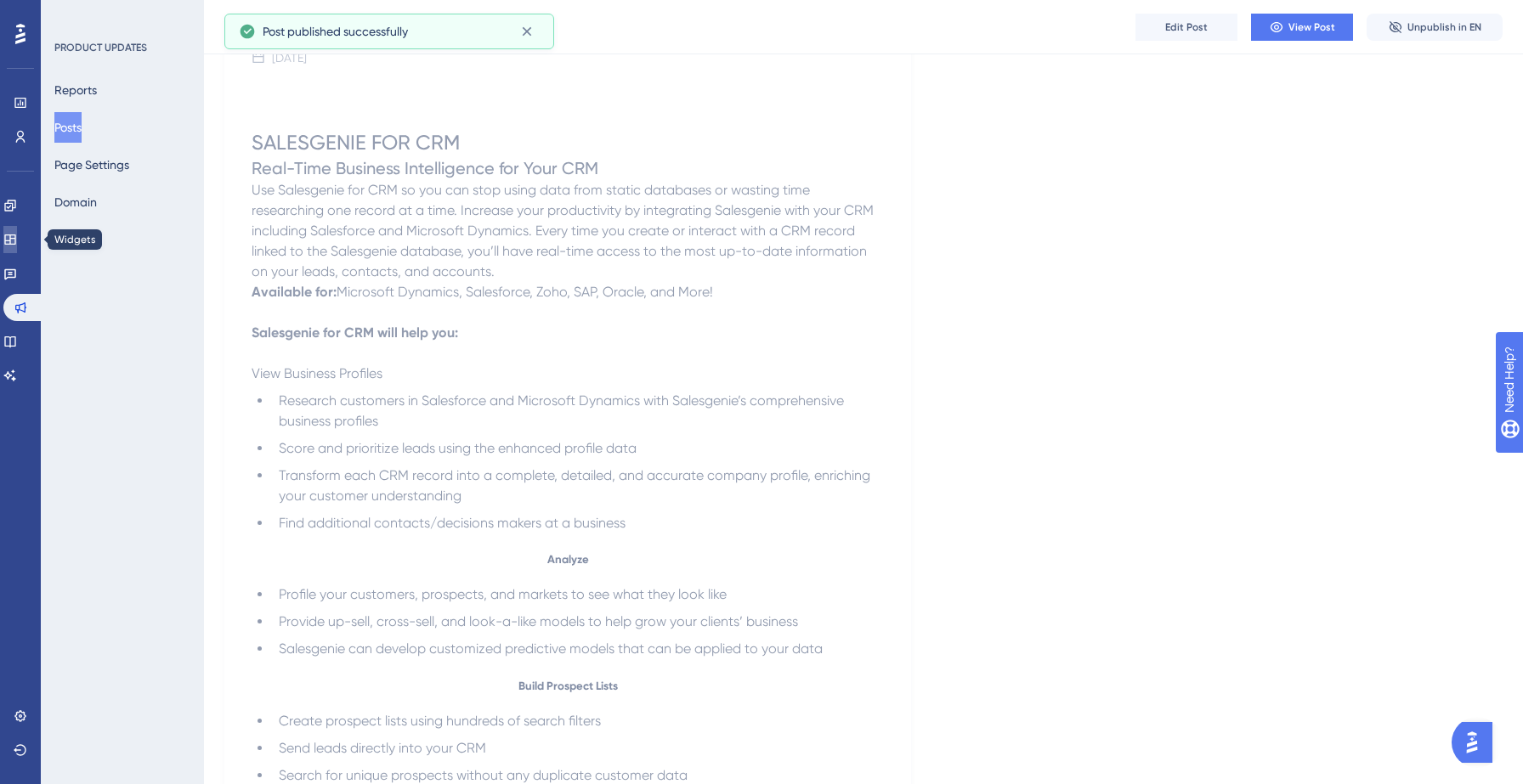
click at [15, 240] on icon at bounding box center [10, 239] width 11 height 10
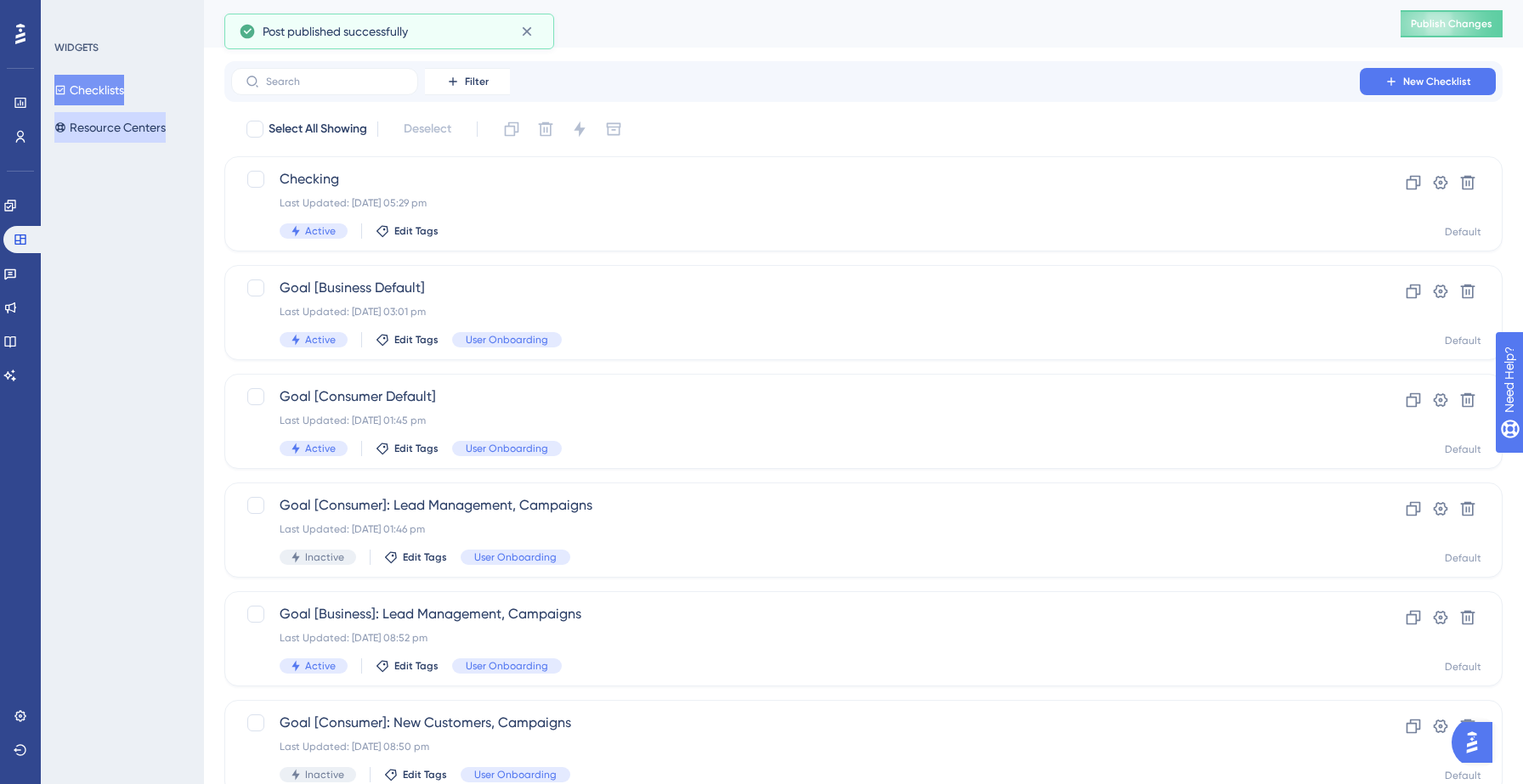
click at [122, 120] on button "Resource Centers" at bounding box center [110, 127] width 111 height 30
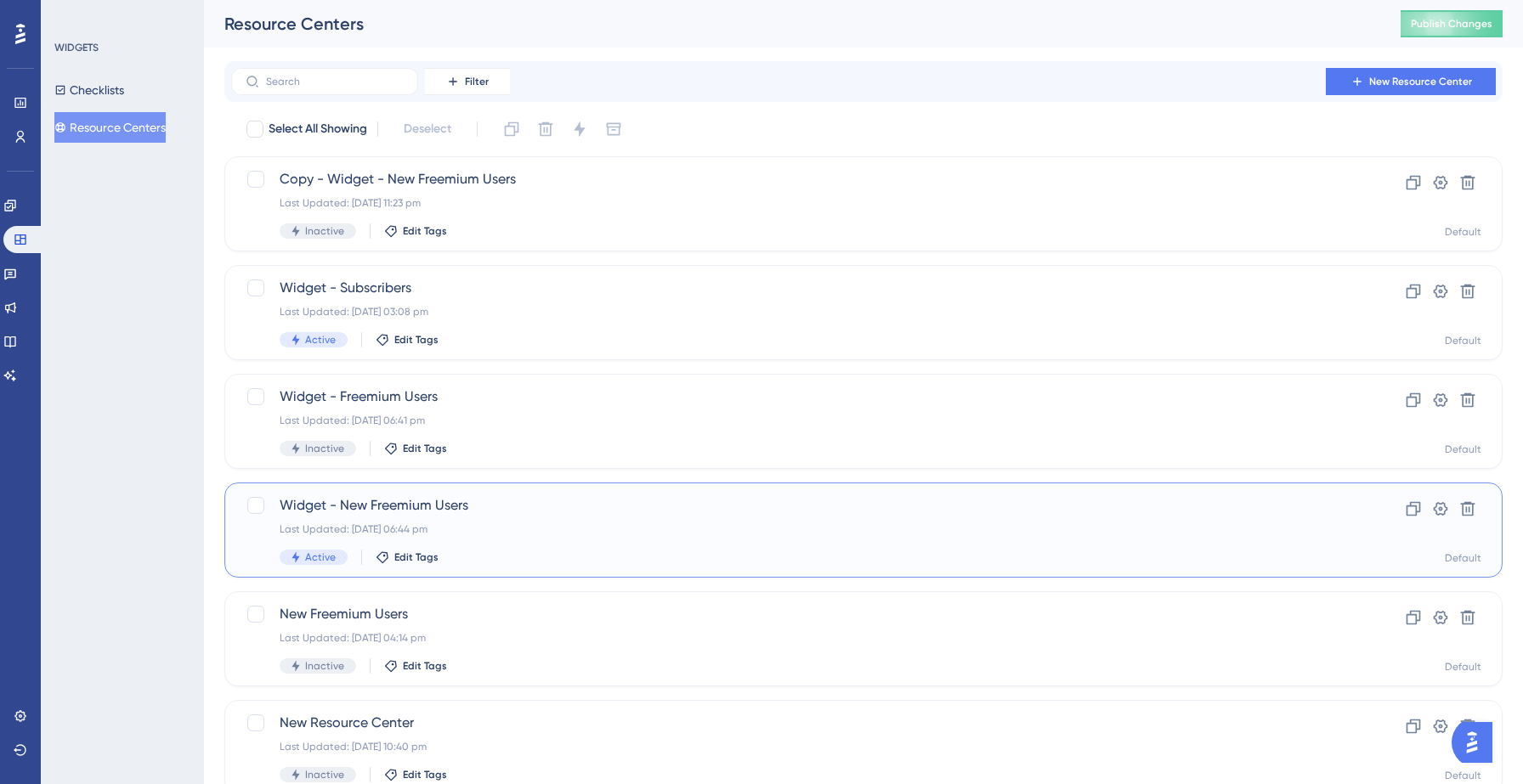
click at [368, 521] on div "Widget - New Freemium Users Last Updated: 09 Sept 2025 06:44 pm Active Edit Tags" at bounding box center [796, 530] width 1032 height 69
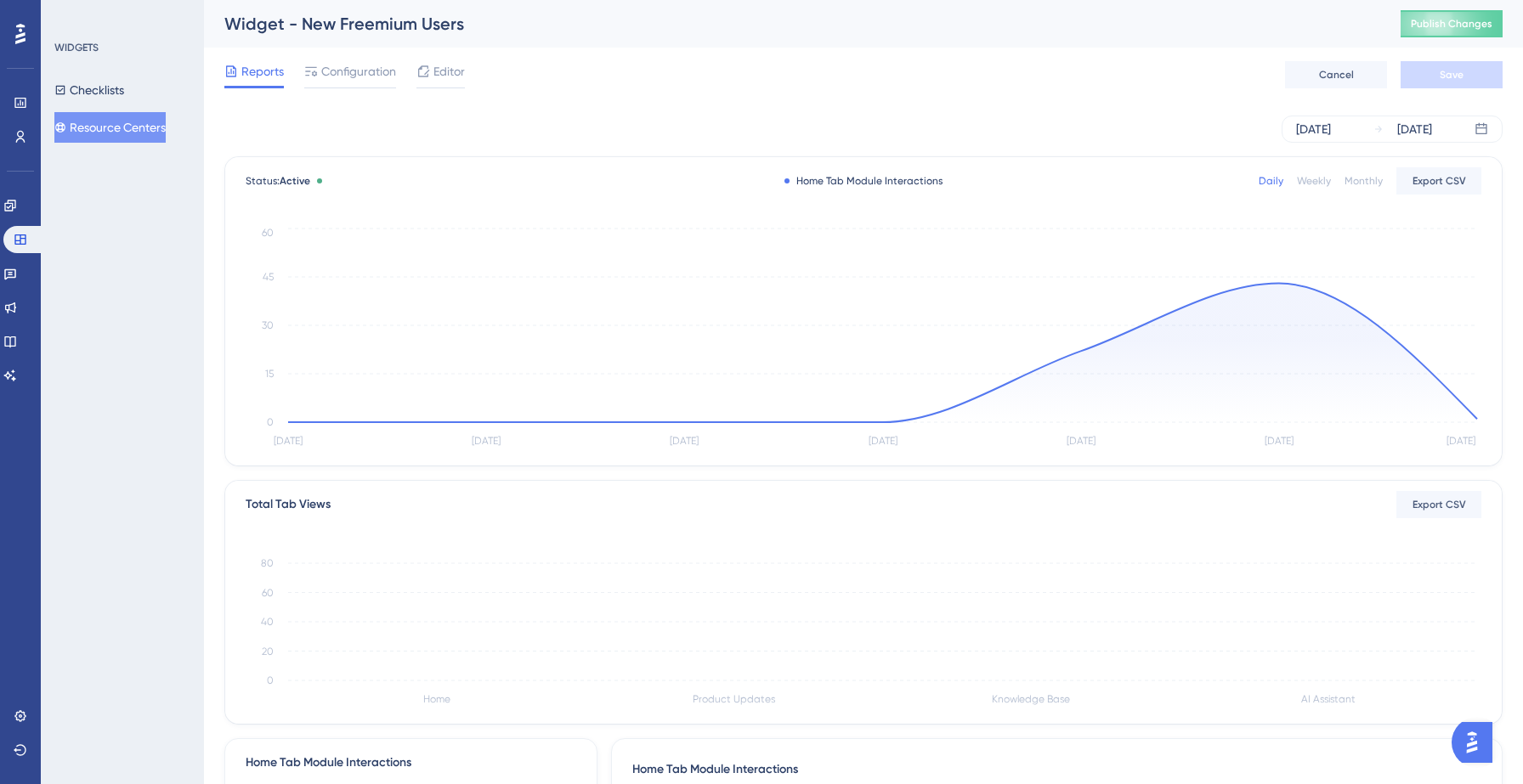
click at [412, 88] on div "Reports Configuration Editor Cancel Save" at bounding box center [864, 74] width 1278 height 54
click at [445, 86] on div at bounding box center [440, 86] width 48 height 3
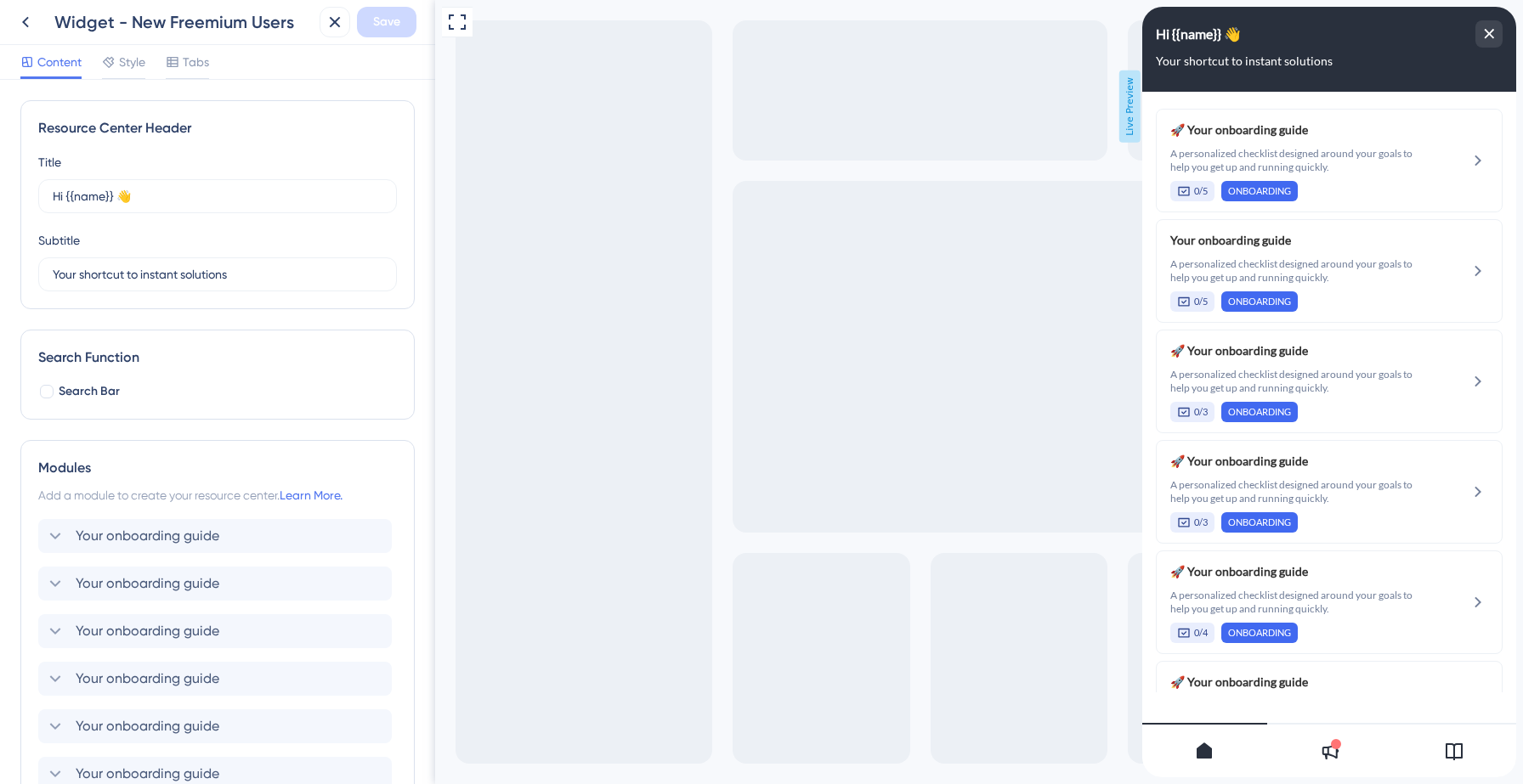
click at [1332, 753] on icon at bounding box center [1329, 751] width 20 height 20
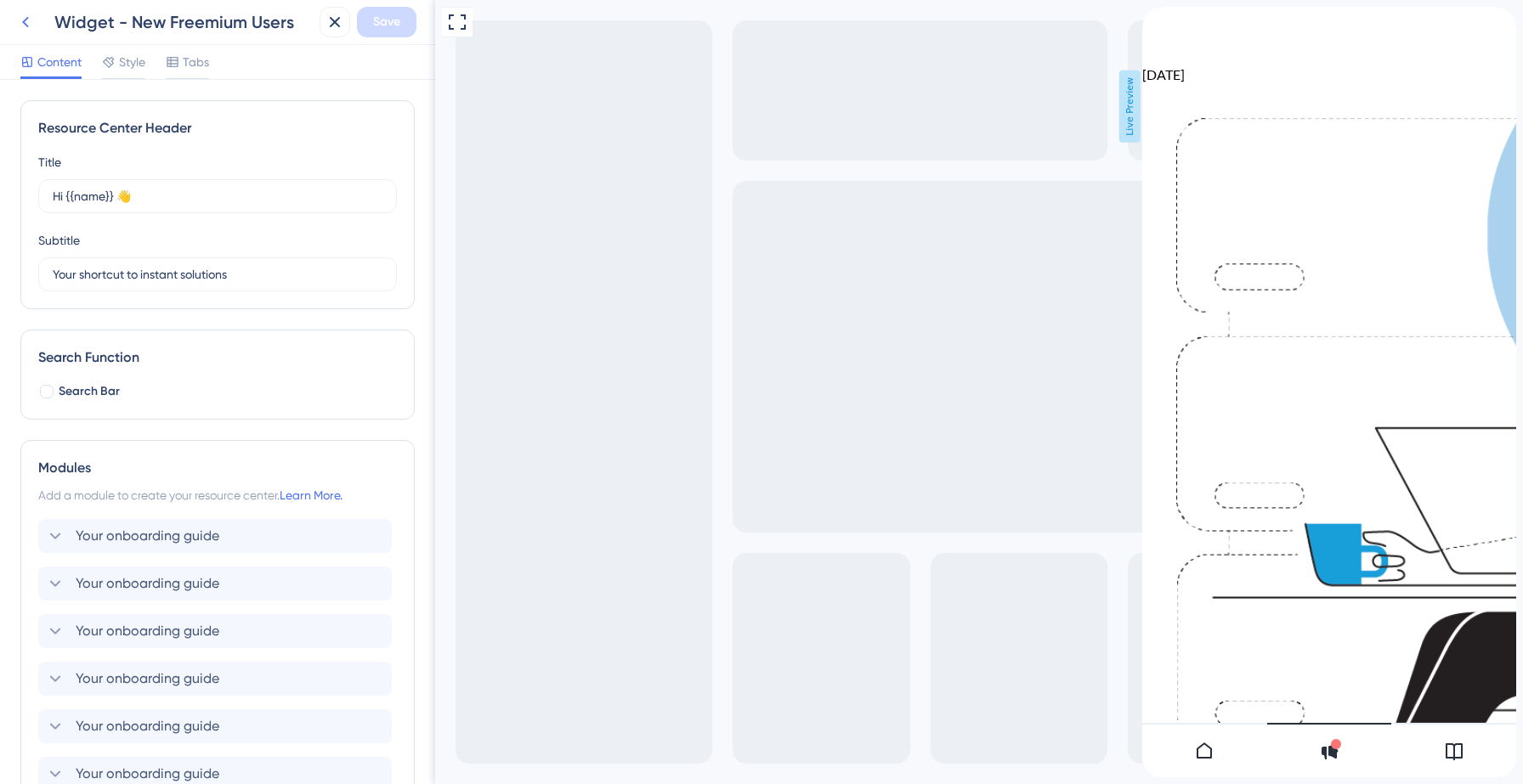
click at [32, 29] on icon at bounding box center [25, 21] width 20 height 20
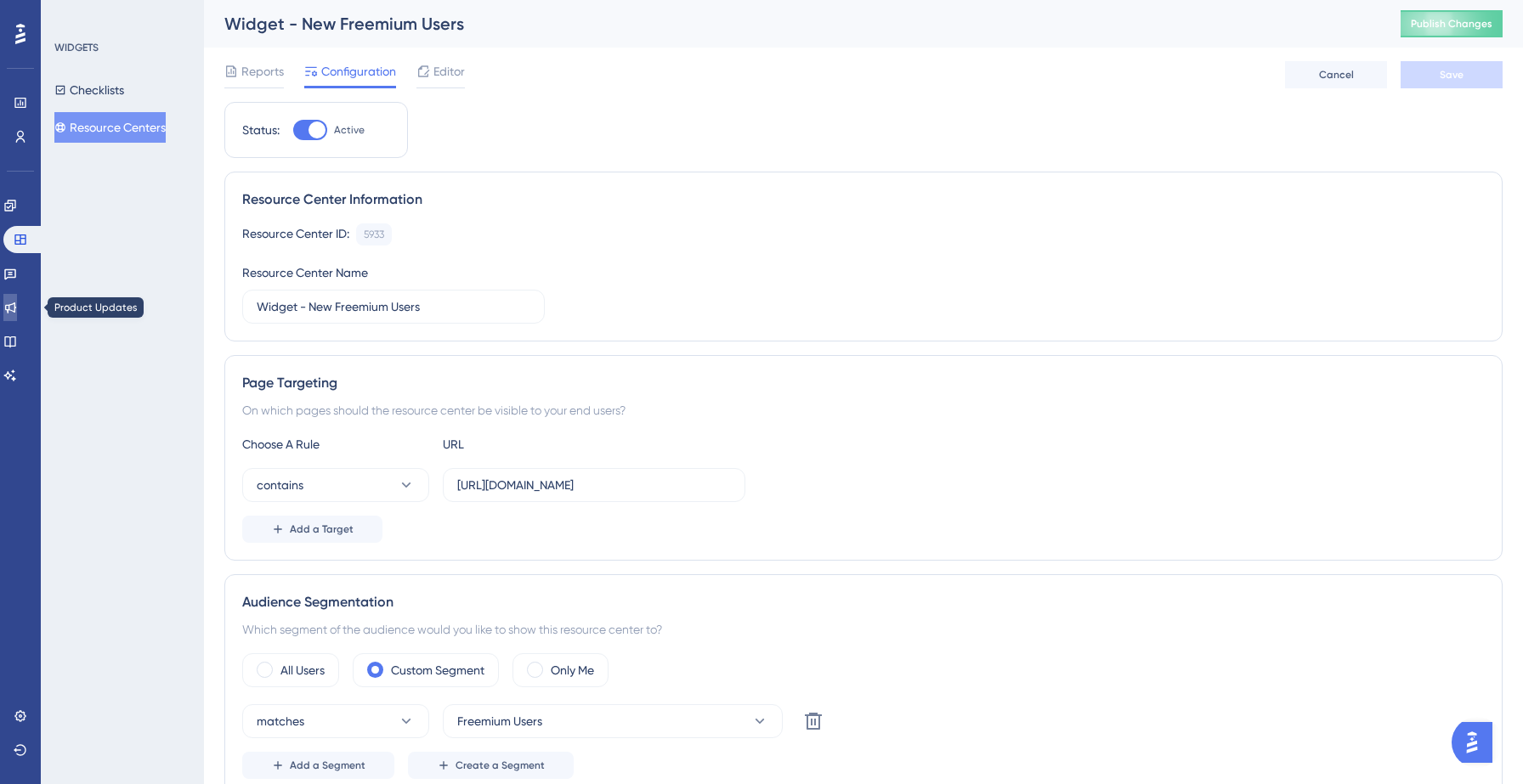
click at [16, 306] on icon at bounding box center [11, 308] width 11 height 11
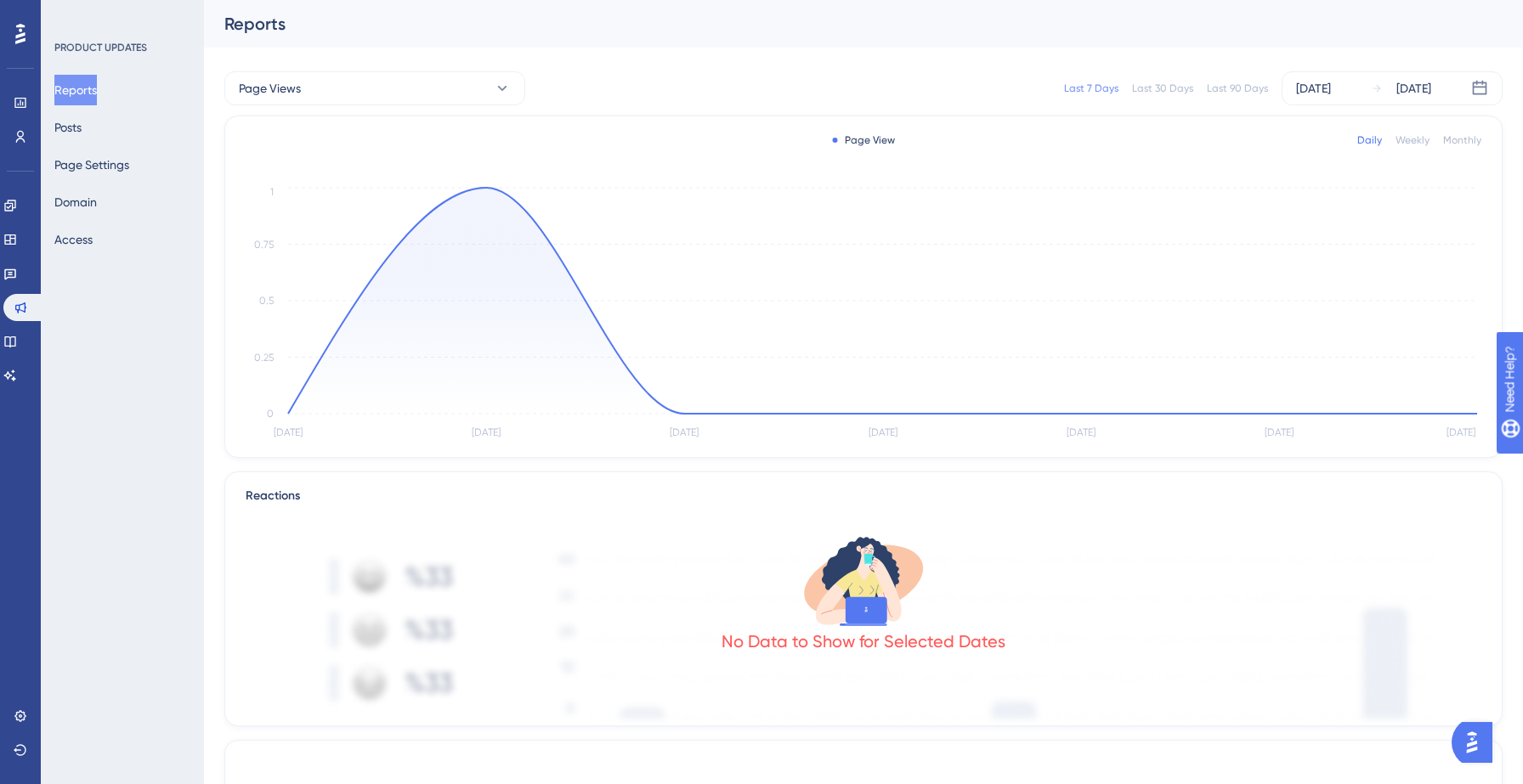
click at [102, 123] on div "Reports Posts Page Settings Domain Access" at bounding box center [123, 165] width 137 height 180
click at [82, 123] on button "Posts" at bounding box center [68, 127] width 28 height 30
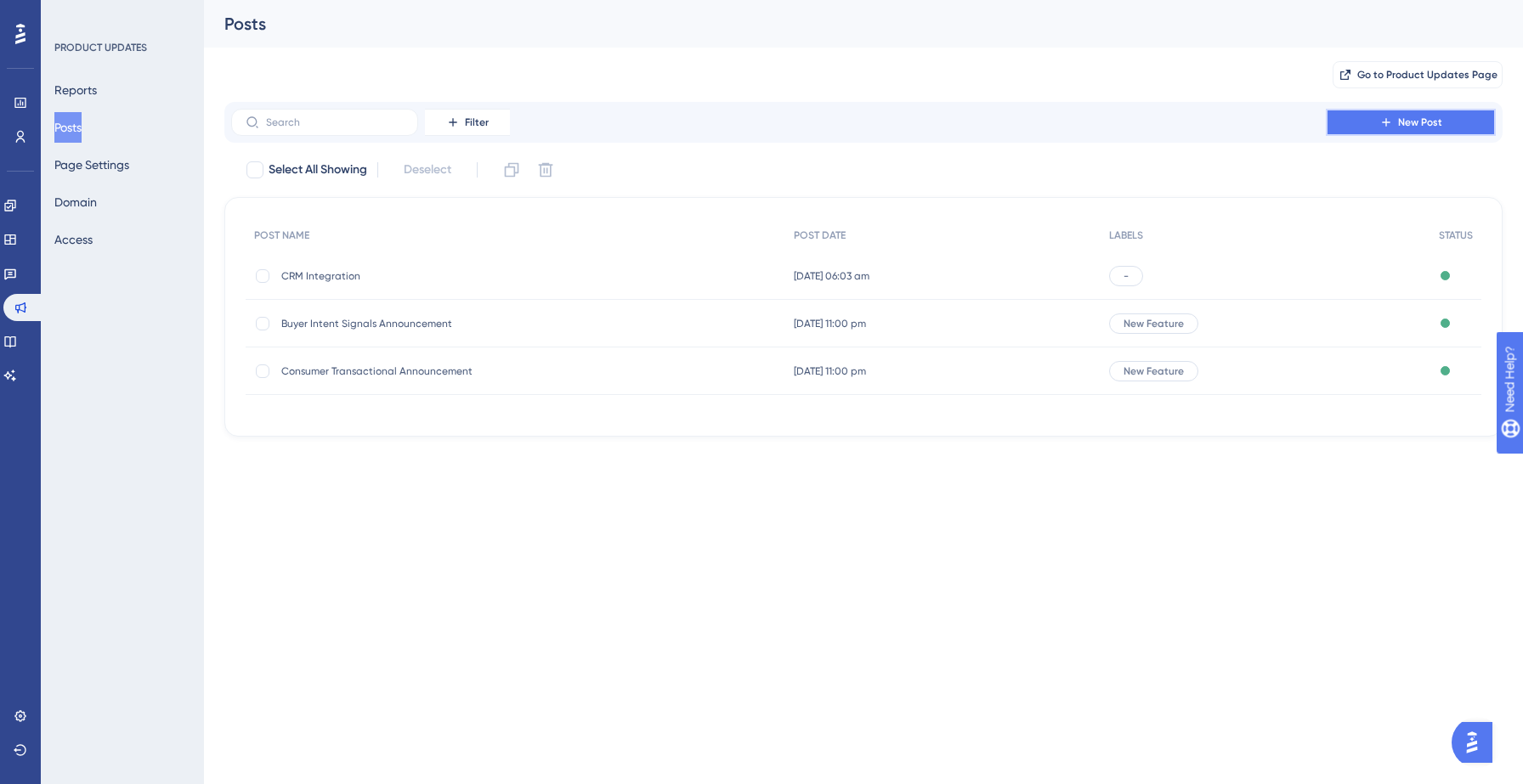
click at [1395, 118] on button "New Post" at bounding box center [1411, 122] width 170 height 28
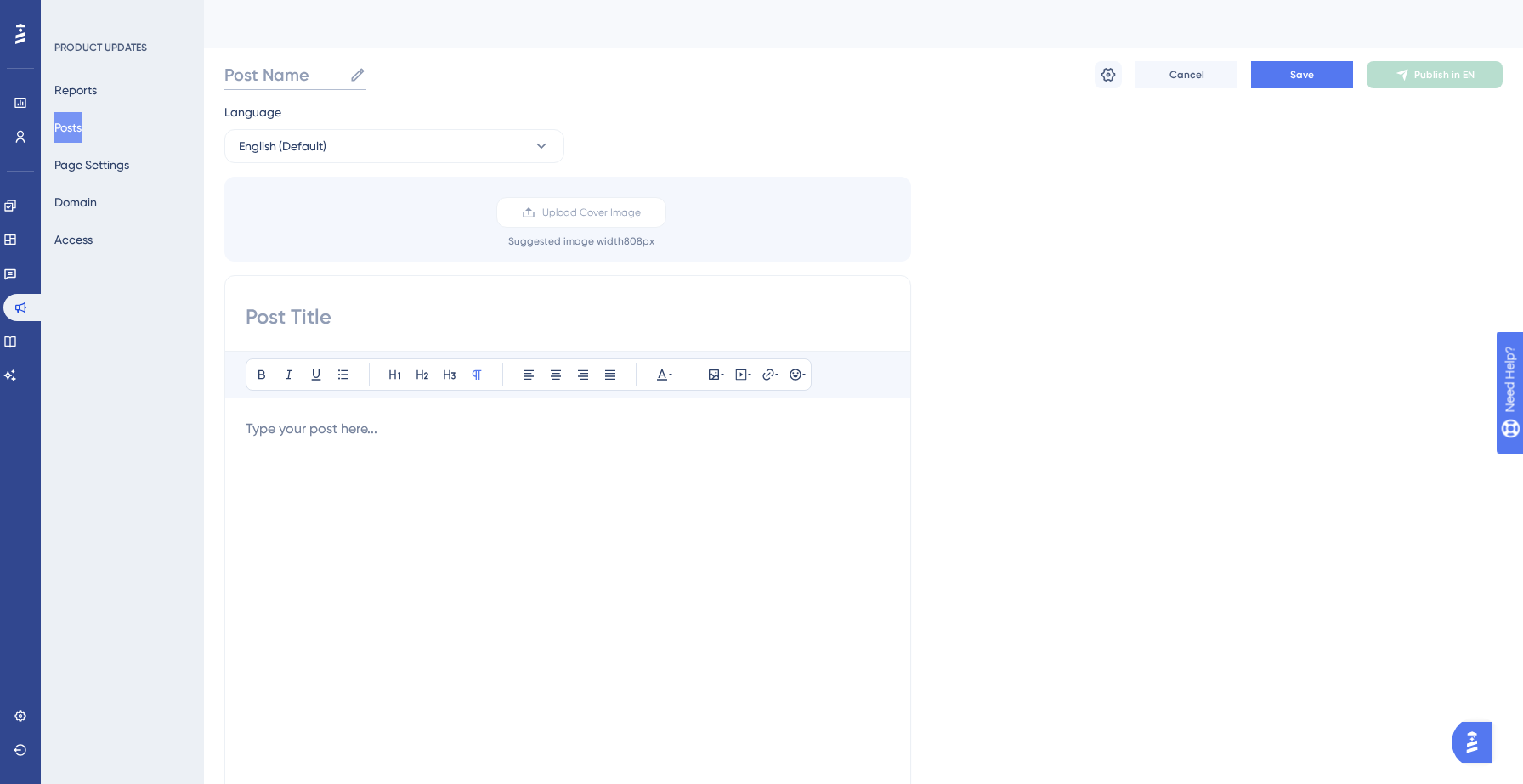
click at [319, 78] on input "Post Name" at bounding box center [283, 75] width 119 height 24
click at [651, 94] on div "Smart Outreach Smart Outreach Cancel Save Publish in EN" at bounding box center [864, 74] width 1278 height 54
click at [595, 210] on span "Upload Cover Image" at bounding box center [591, 212] width 99 height 13
click at [641, 212] on input "Upload Cover Image" at bounding box center [641, 212] width 0 height 0
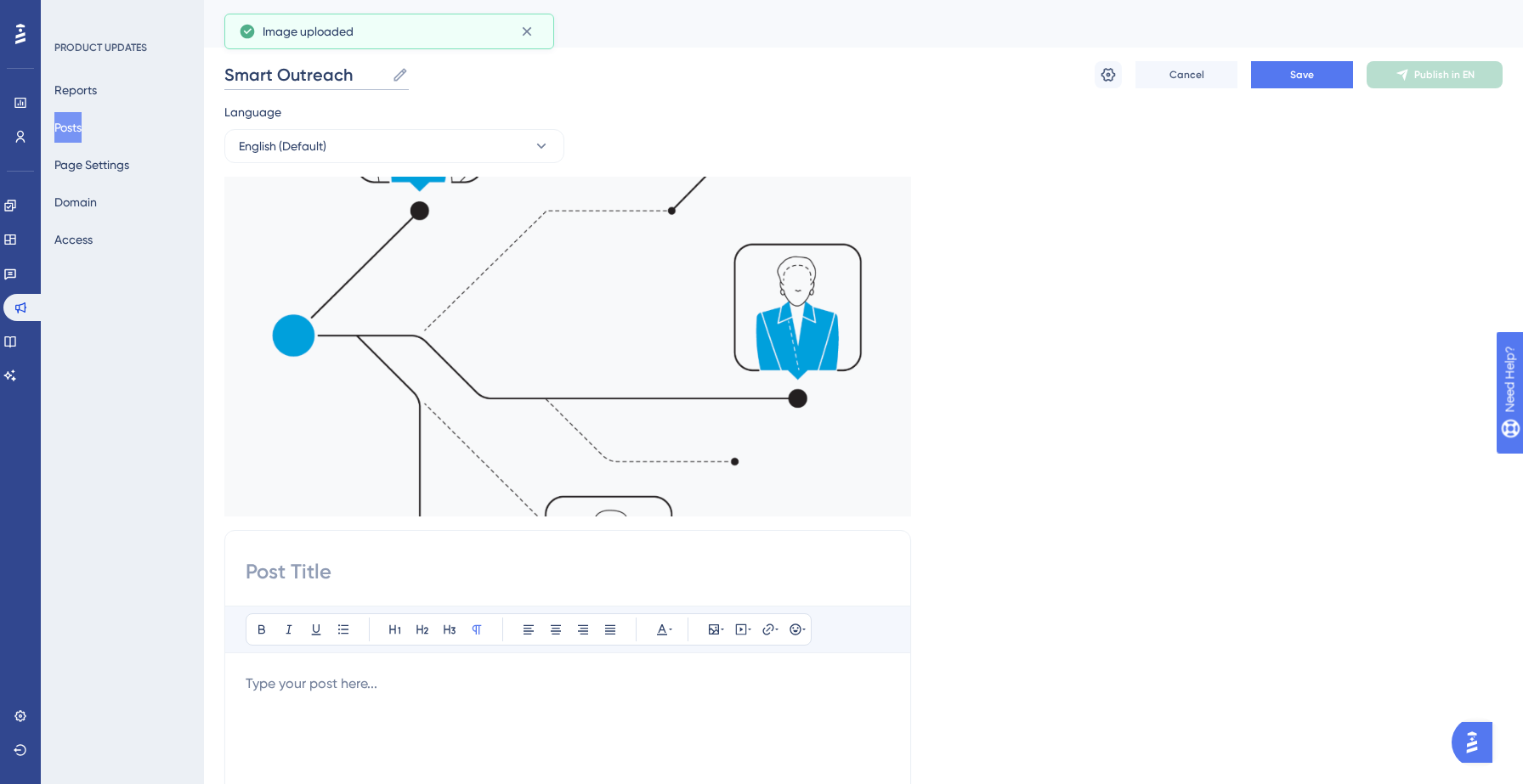
click at [354, 74] on input "Smart Outreach" at bounding box center [305, 75] width 160 height 24
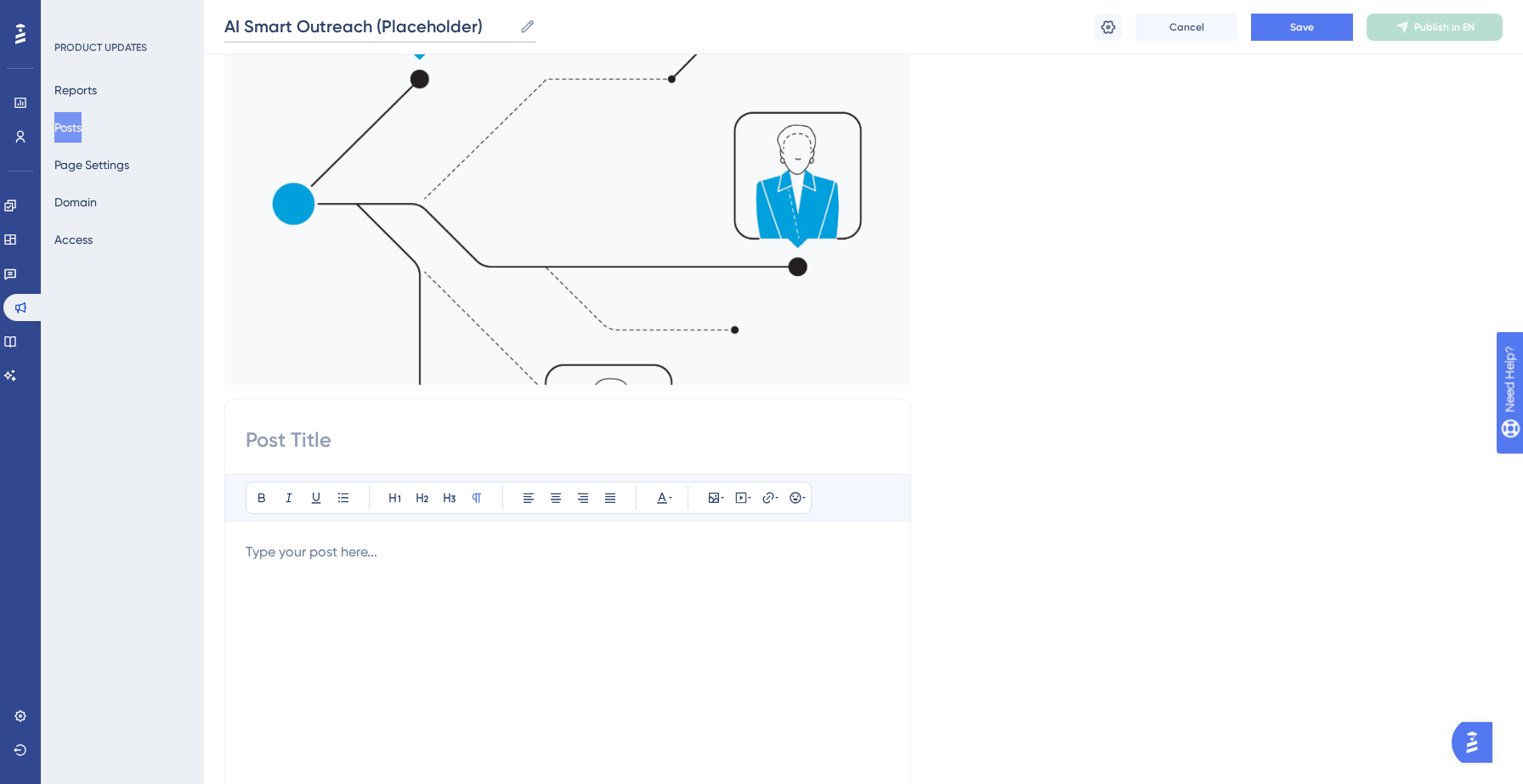
scroll to position [140, 0]
type input "AI Smart Outreach (Placeholder)"
click at [382, 578] on div at bounding box center [568, 728] width 644 height 374
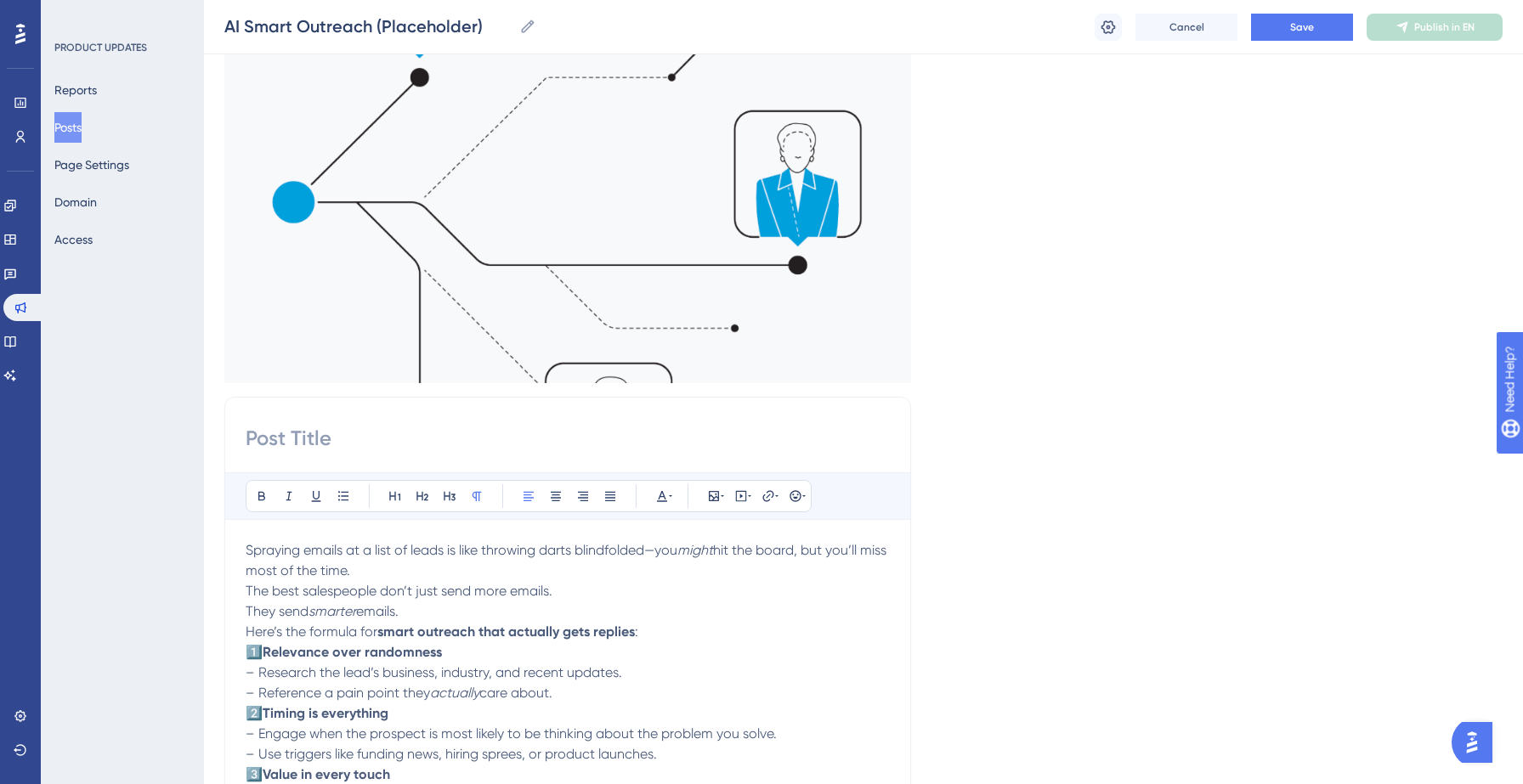
scroll to position [263, 0]
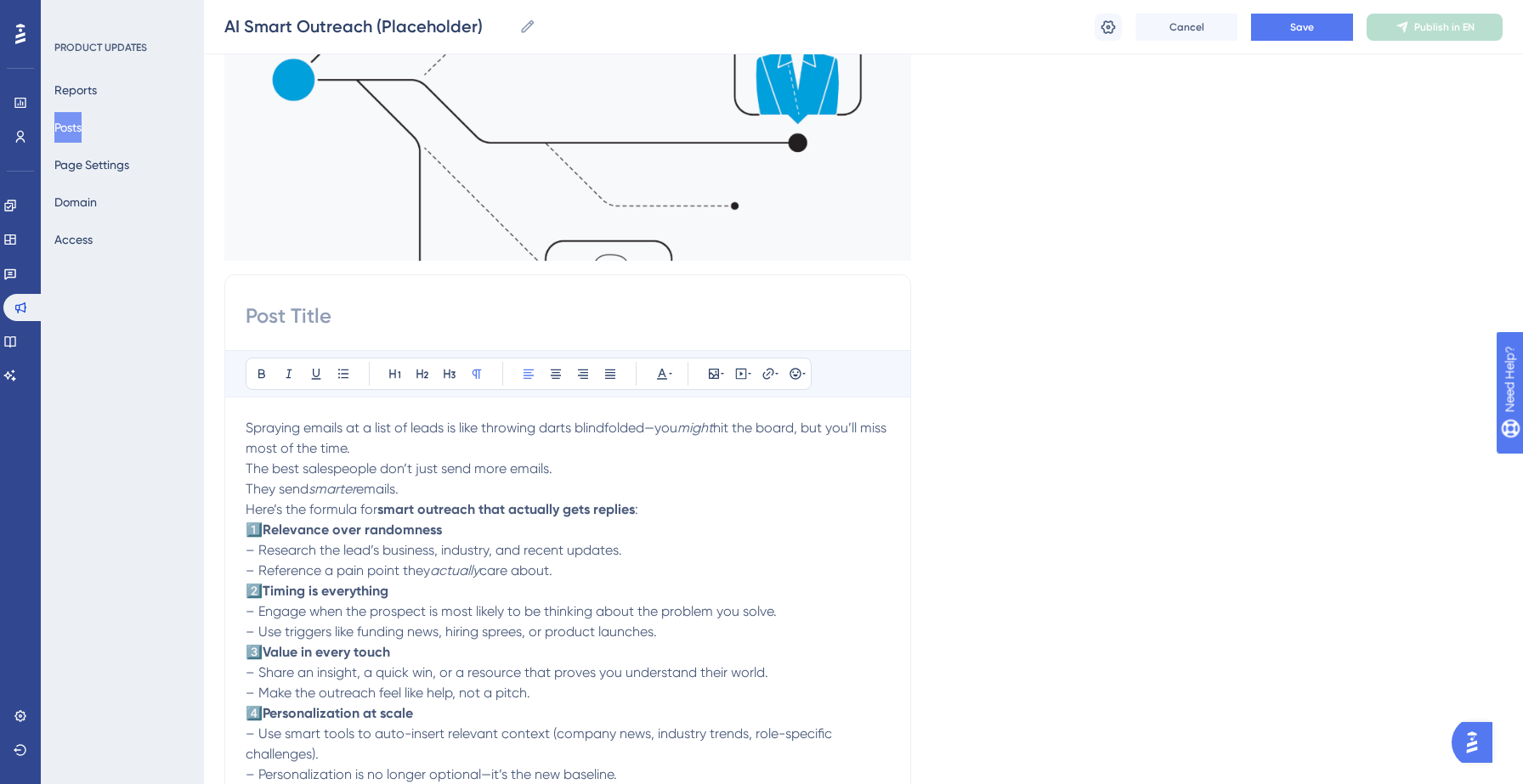
click at [266, 531] on strong "Relevance over randomness" at bounding box center [352, 530] width 179 height 16
click at [263, 595] on strong "Timing is everything" at bounding box center [325, 591] width 126 height 16
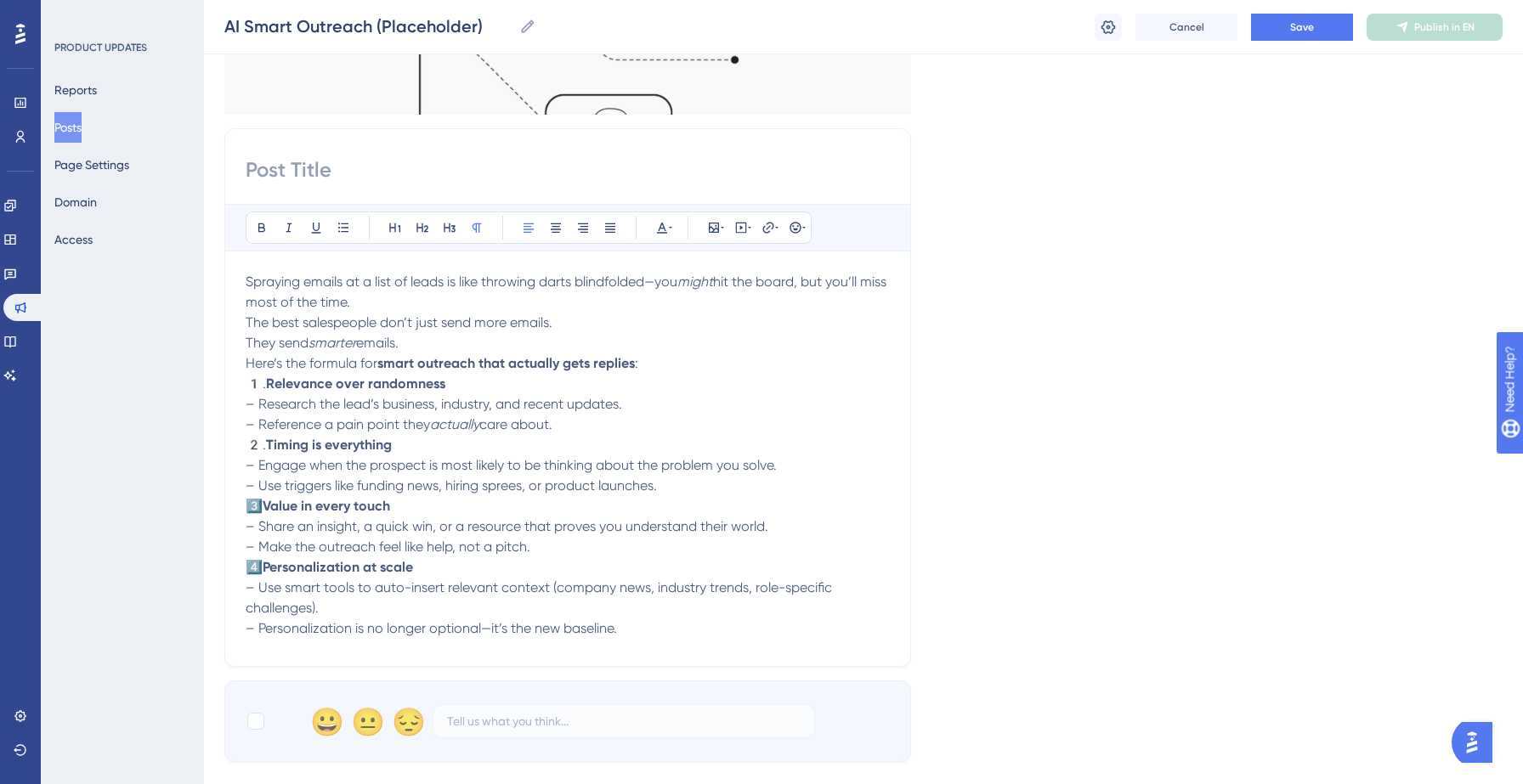
scroll to position [408, 0]
click at [265, 508] on strong "Value in every touch" at bounding box center [326, 507] width 127 height 16
click at [263, 567] on strong "Personalization at scale" at bounding box center [338, 568] width 151 height 16
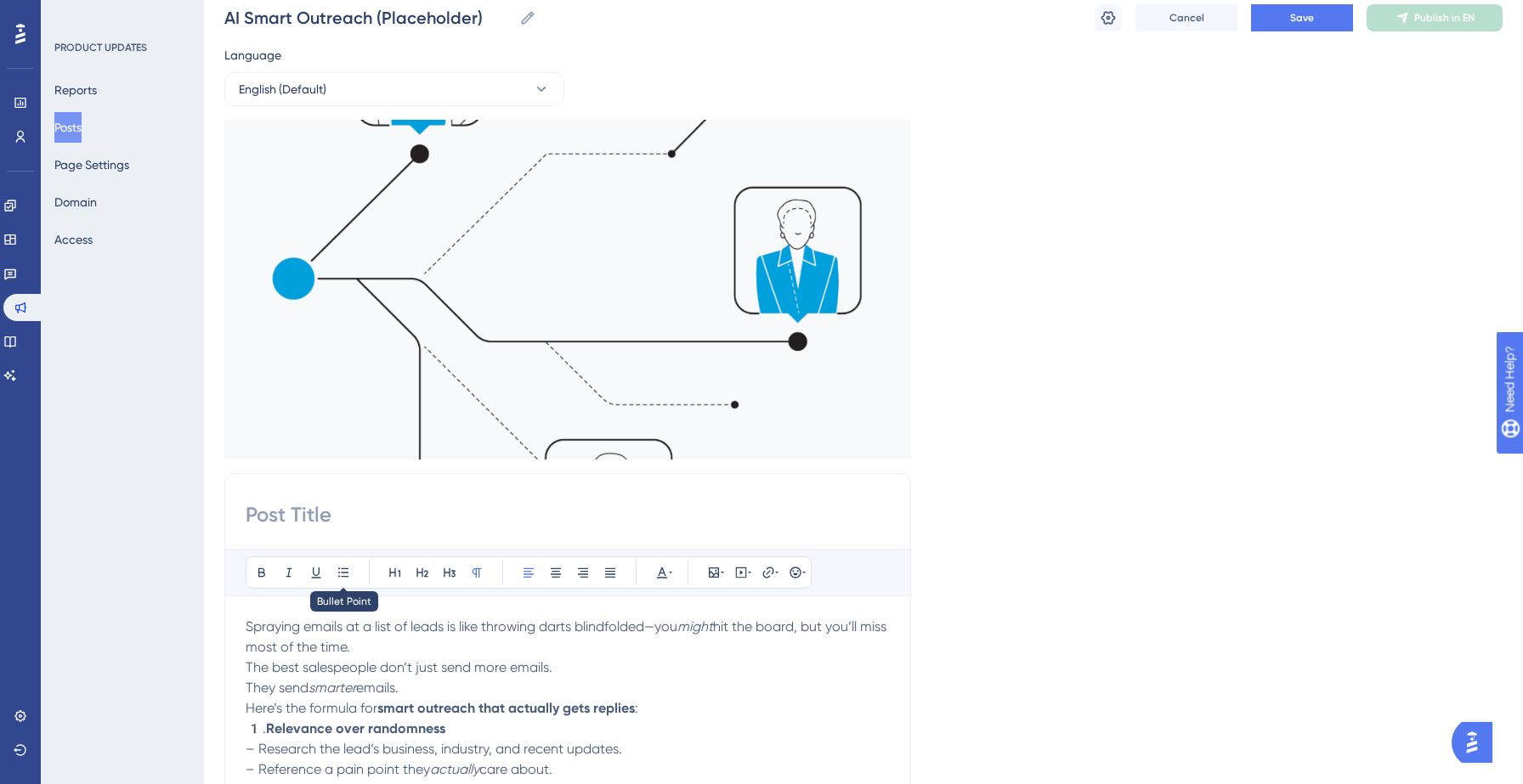
scroll to position [0, 0]
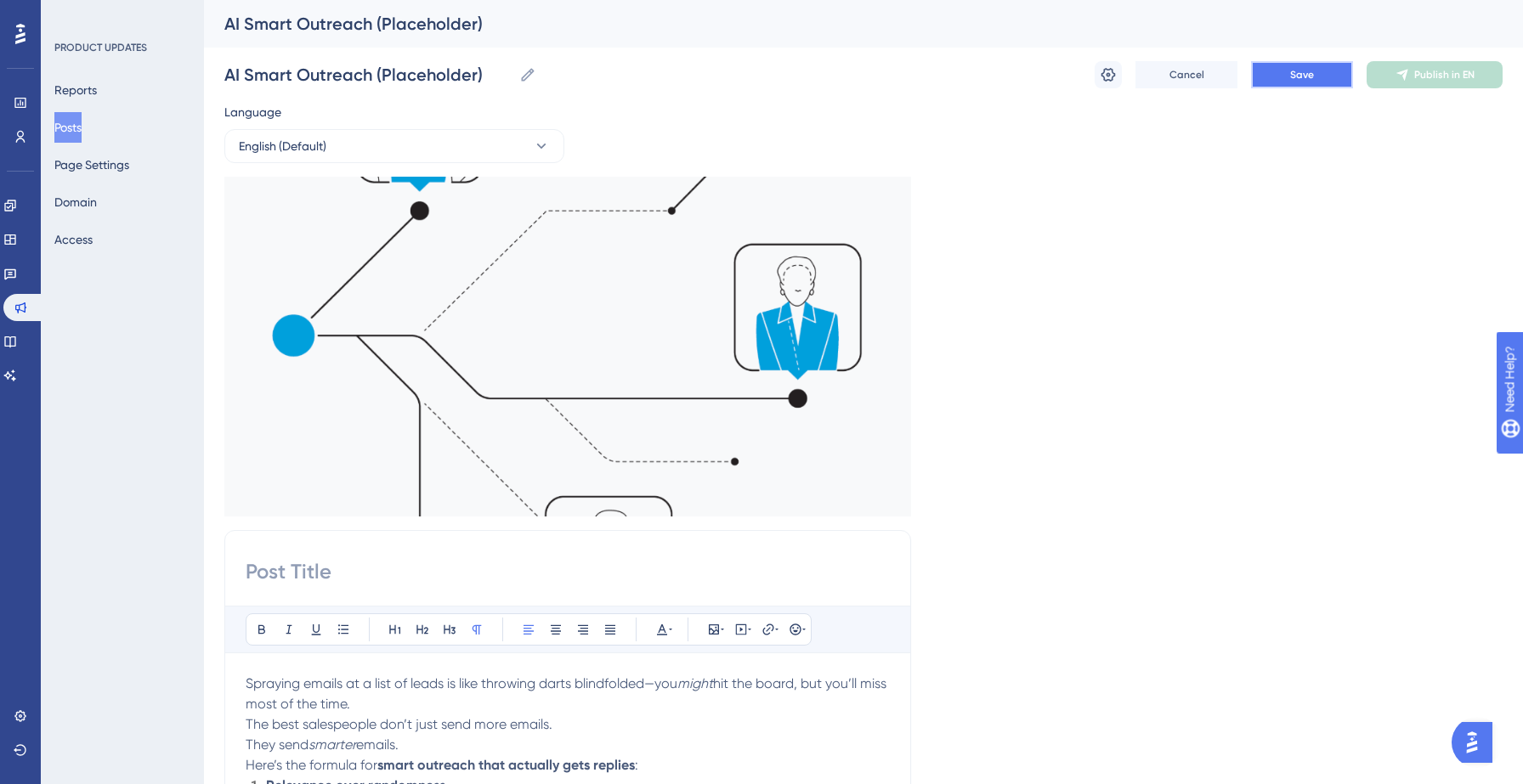
click at [1312, 72] on span "Save" at bounding box center [1302, 74] width 24 height 13
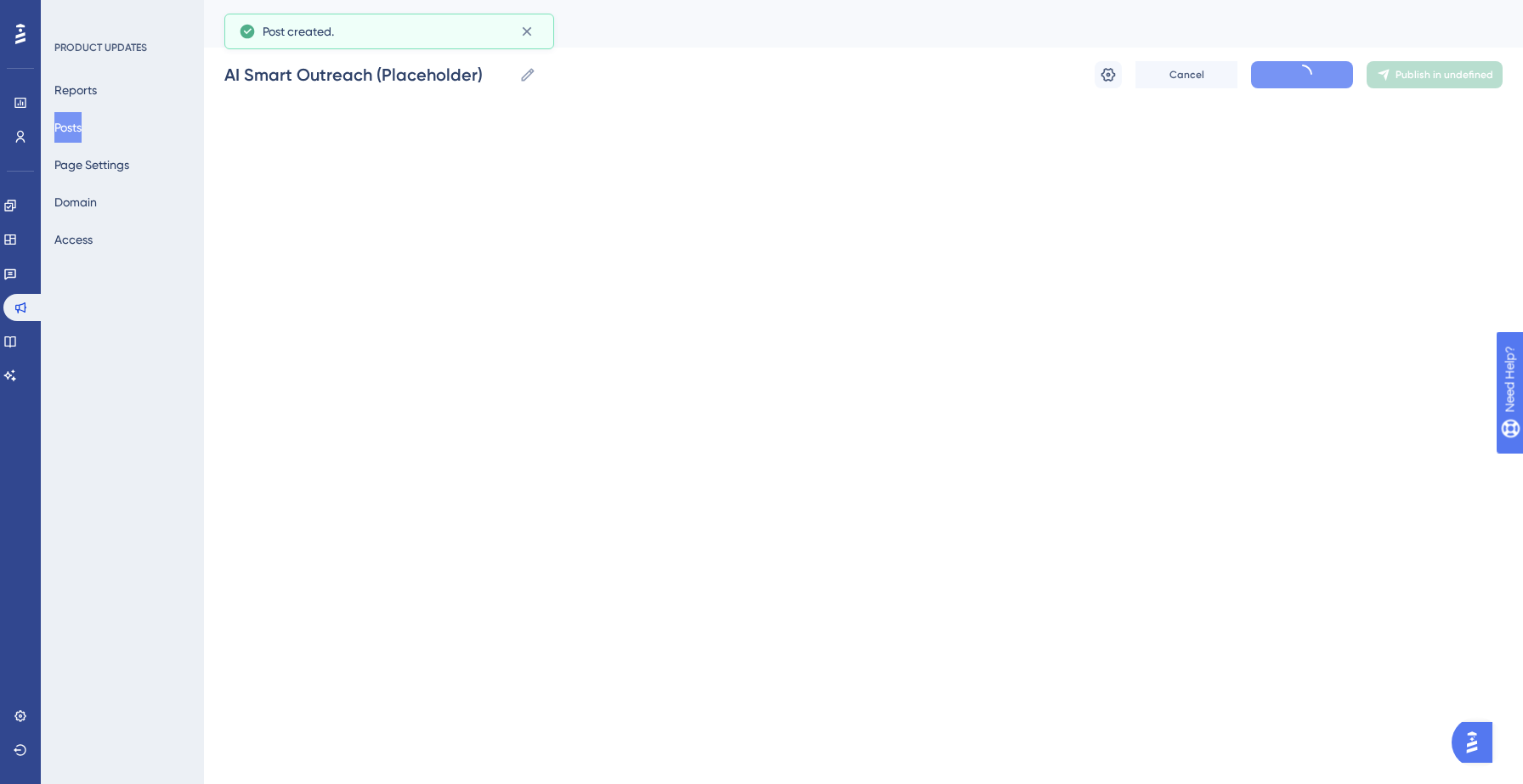
scroll to position [256, 0]
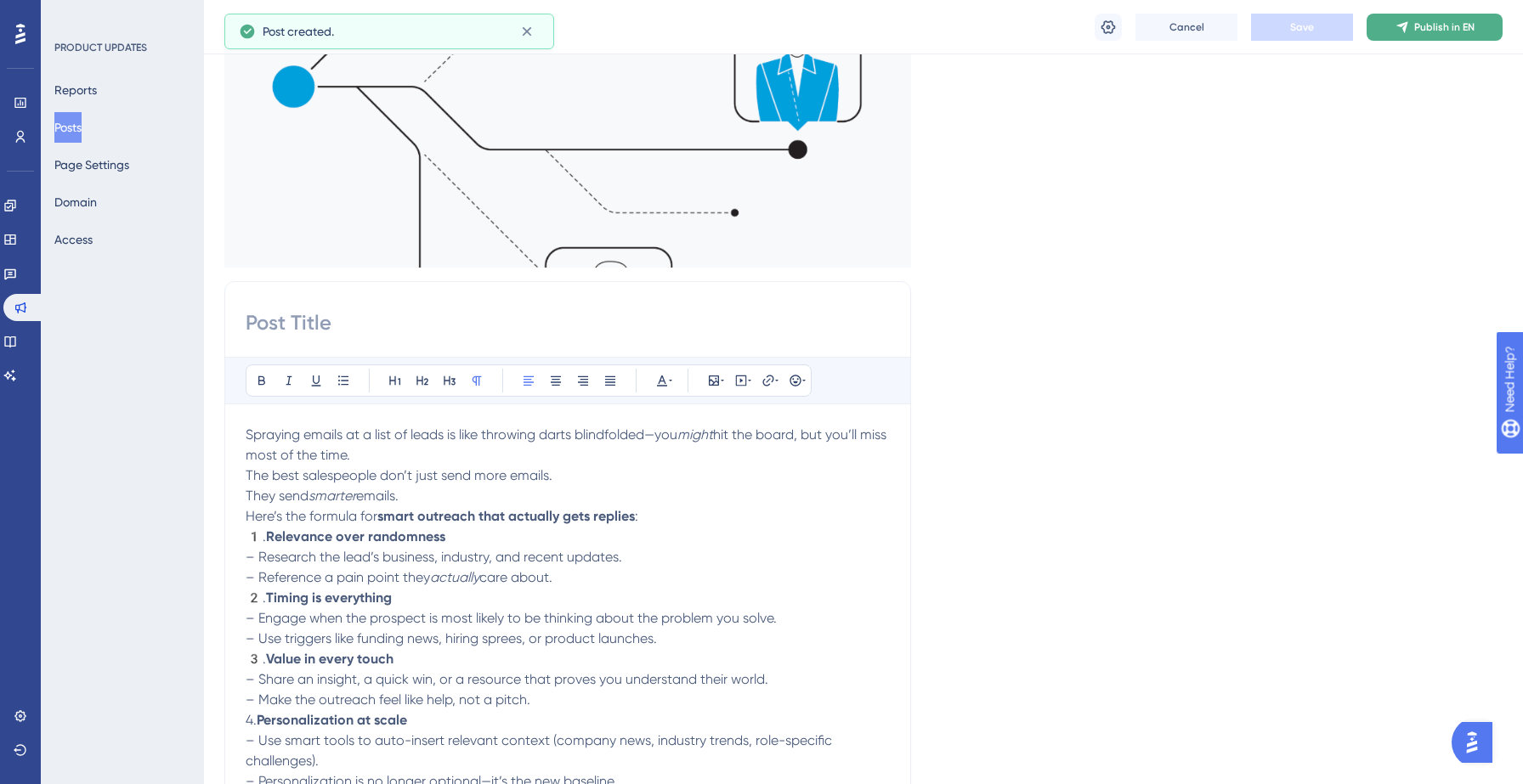
click at [1422, 29] on span "Publish in EN" at bounding box center [1445, 27] width 61 height 13
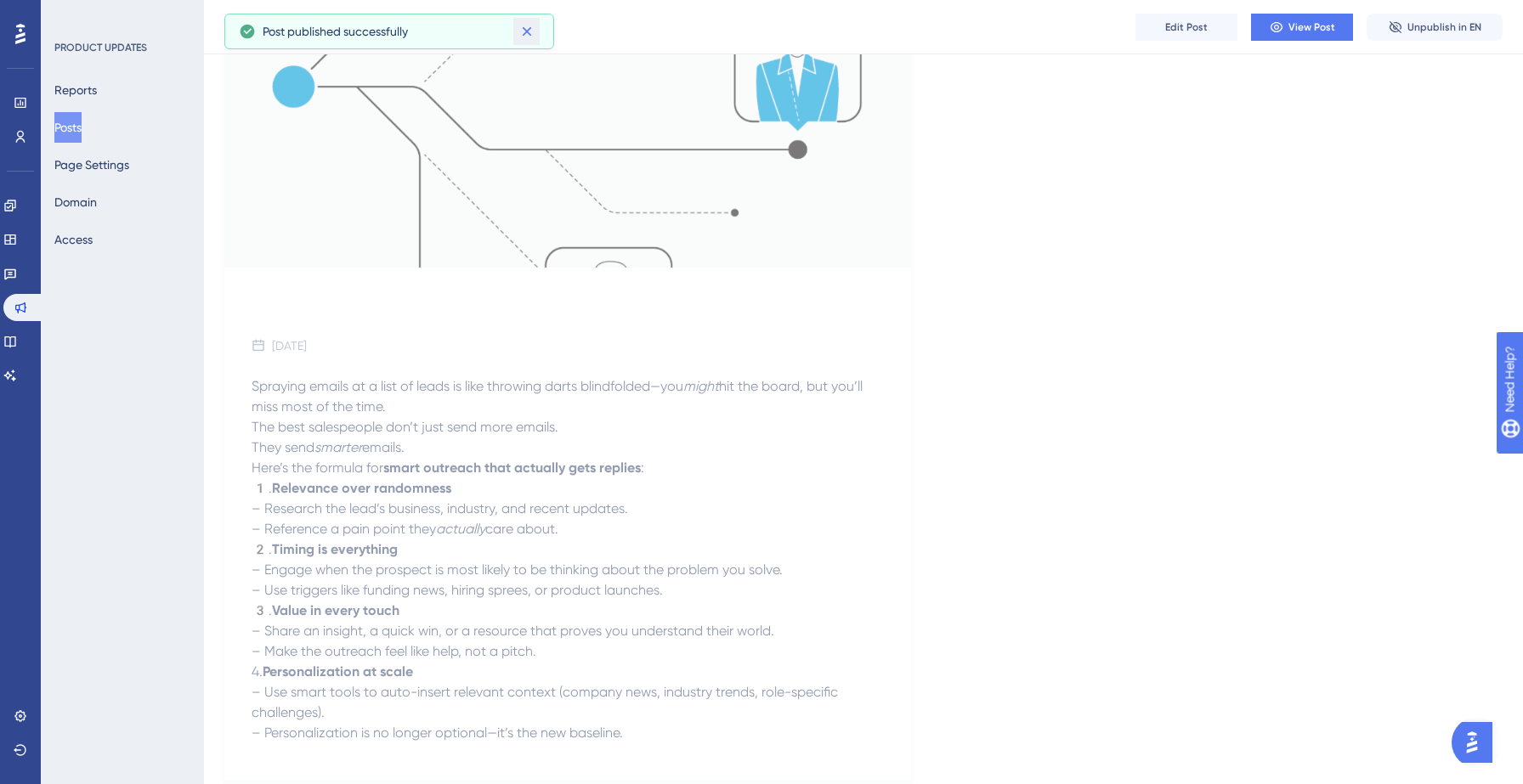
click at [528, 28] on icon at bounding box center [527, 31] width 17 height 17
click at [74, 433] on div "PRODUCT UPDATES Reports Posts Page Settings Domain Access" at bounding box center [122, 392] width 163 height 784
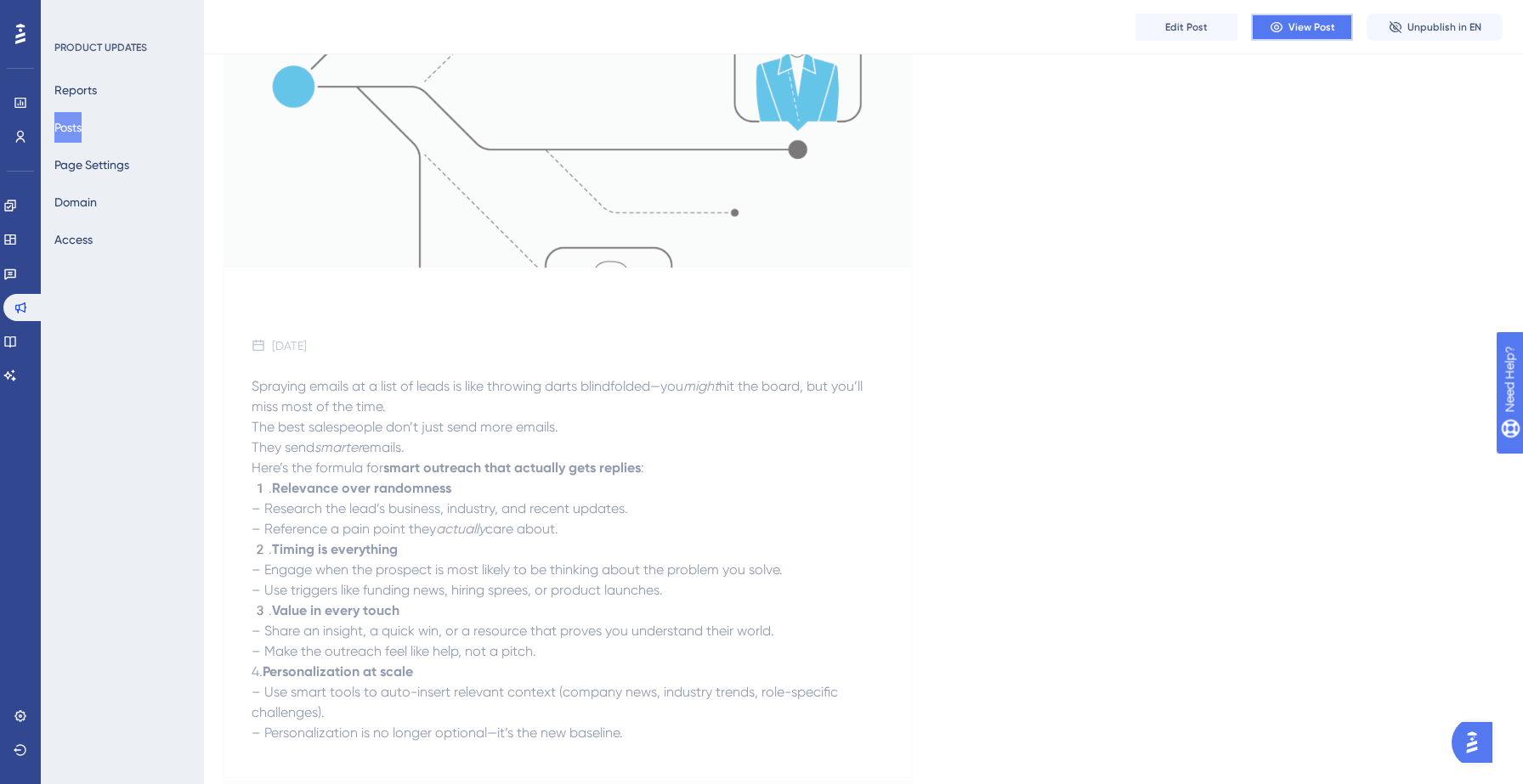
click at [1297, 29] on span "View Post" at bounding box center [1312, 27] width 46 height 13
click at [17, 233] on icon at bounding box center [10, 239] width 13 height 13
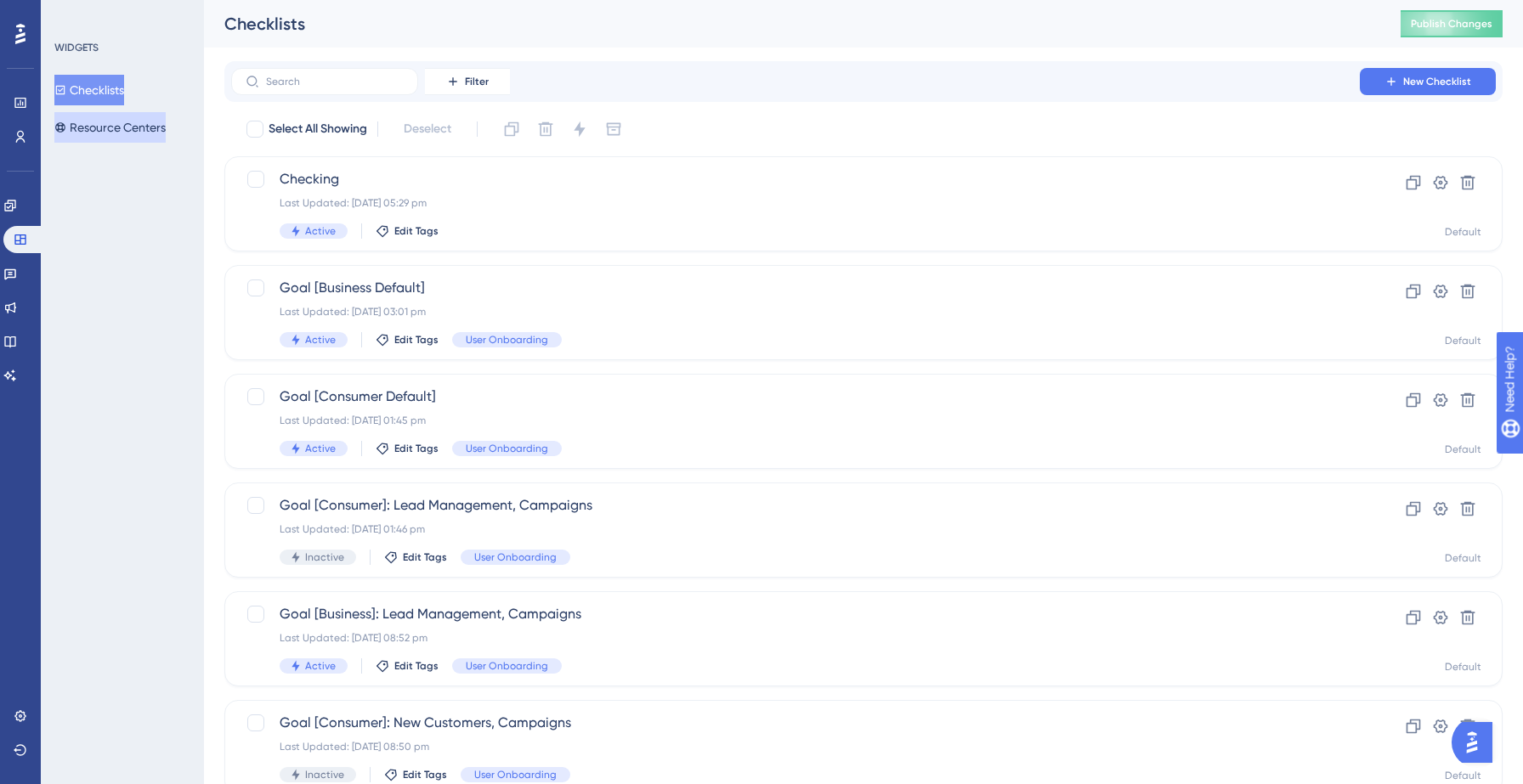
click at [112, 130] on button "Resource Centers" at bounding box center [110, 127] width 111 height 30
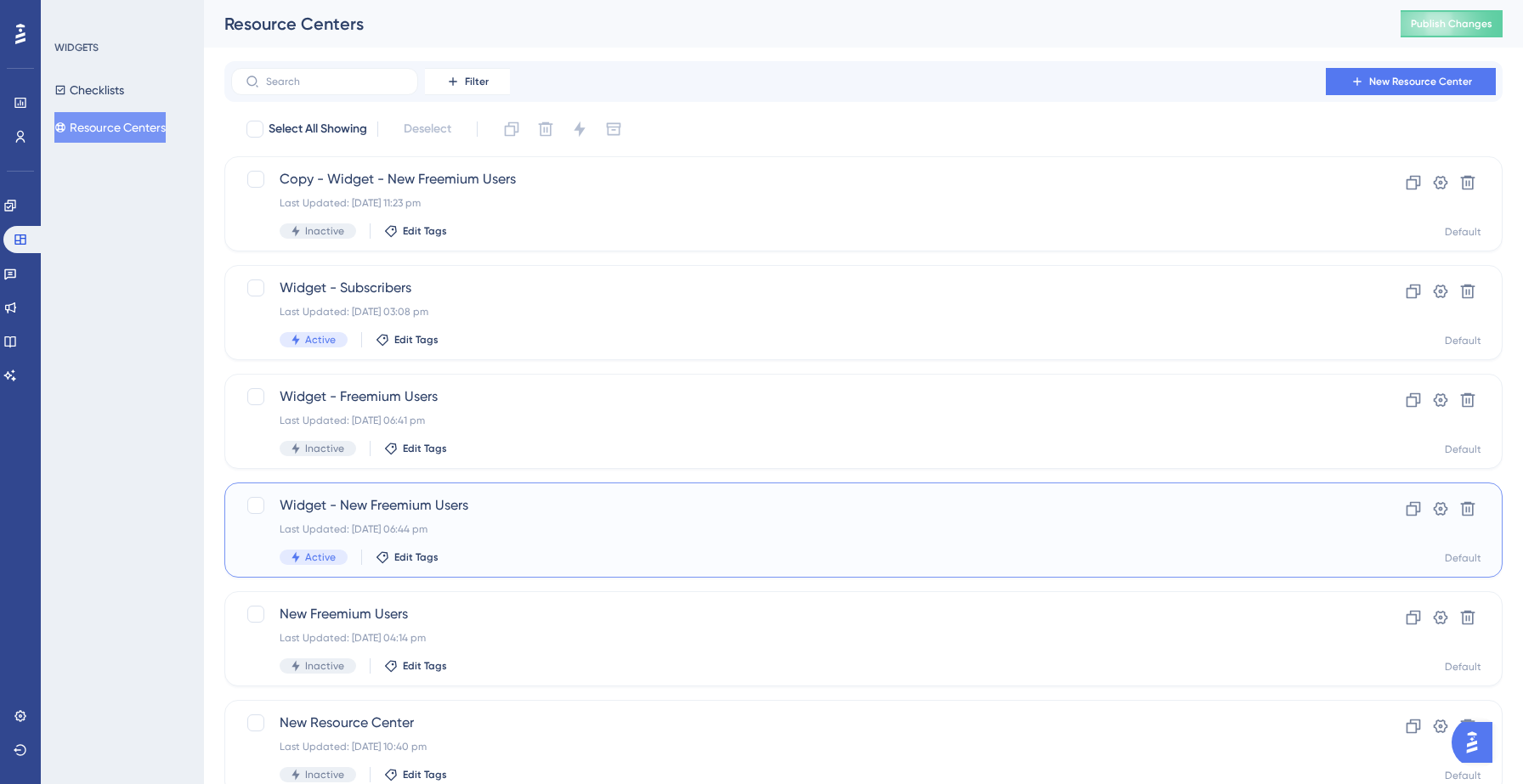
click at [496, 491] on div "Widget - New Freemium Users Last Updated: 09 Sept 2025 06:44 pm Active Edit Tag…" at bounding box center [864, 530] width 1278 height 95
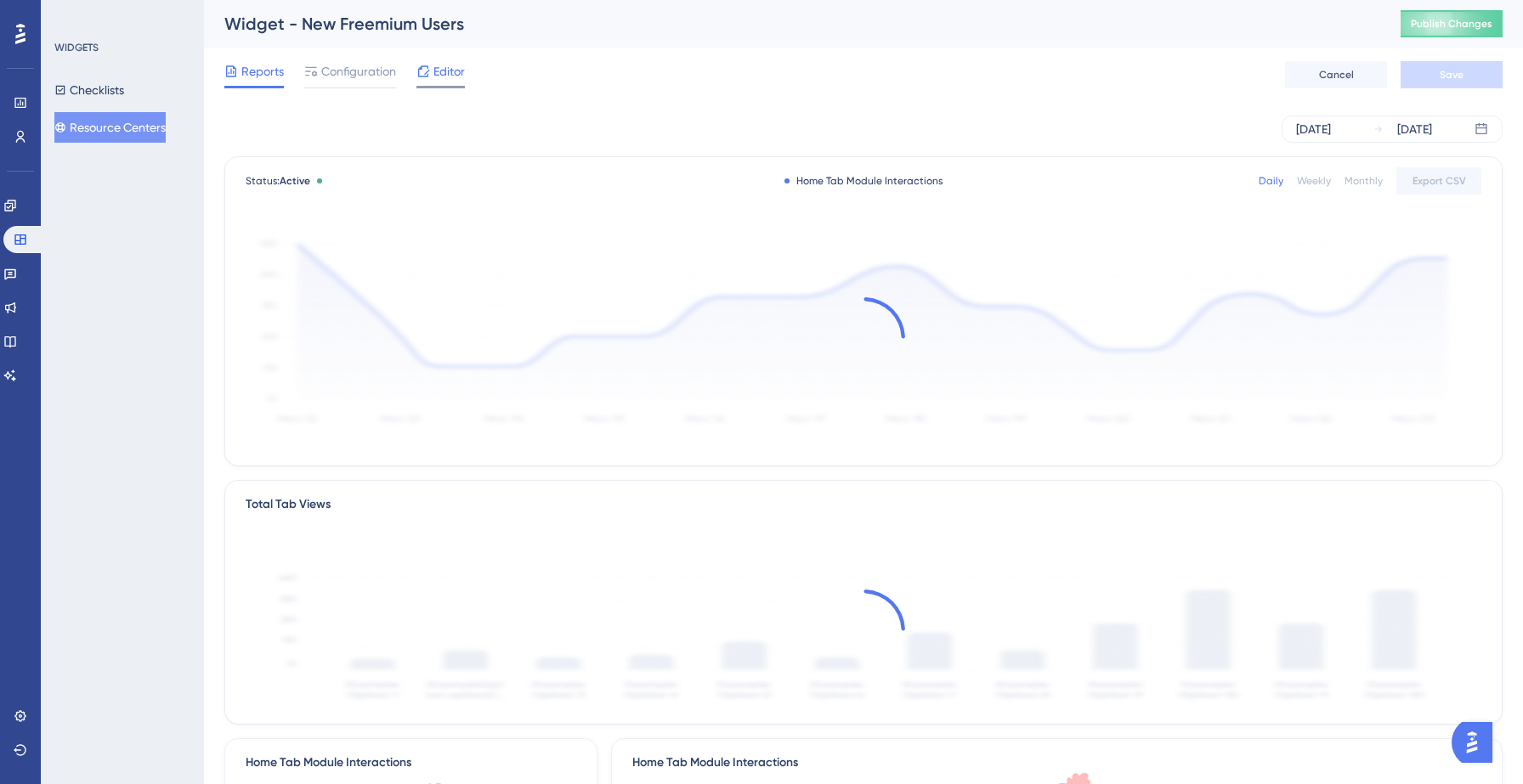
click at [438, 69] on span "Editor" at bounding box center [448, 71] width 31 height 20
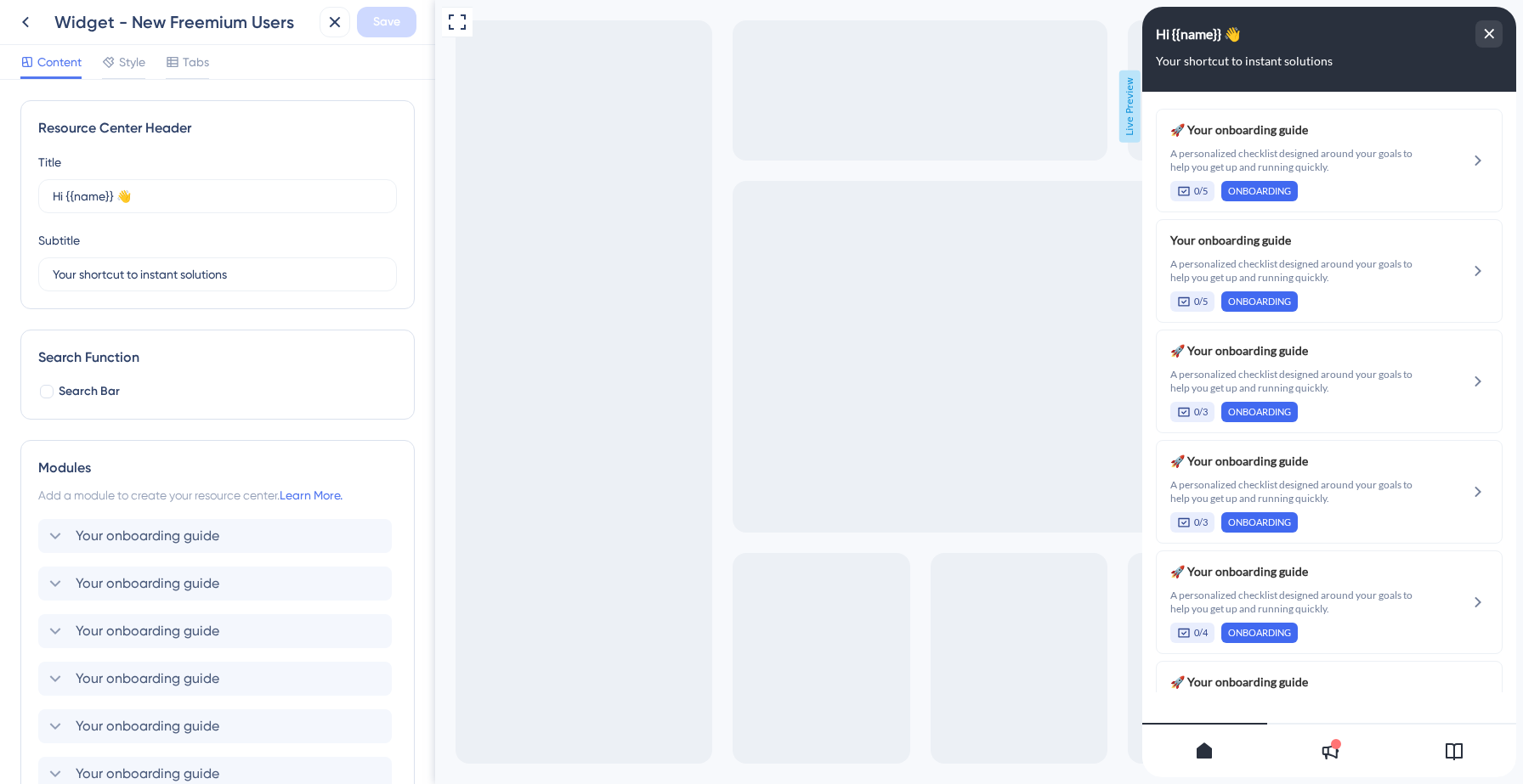
click at [1312, 740] on div at bounding box center [1330, 750] width 125 height 54
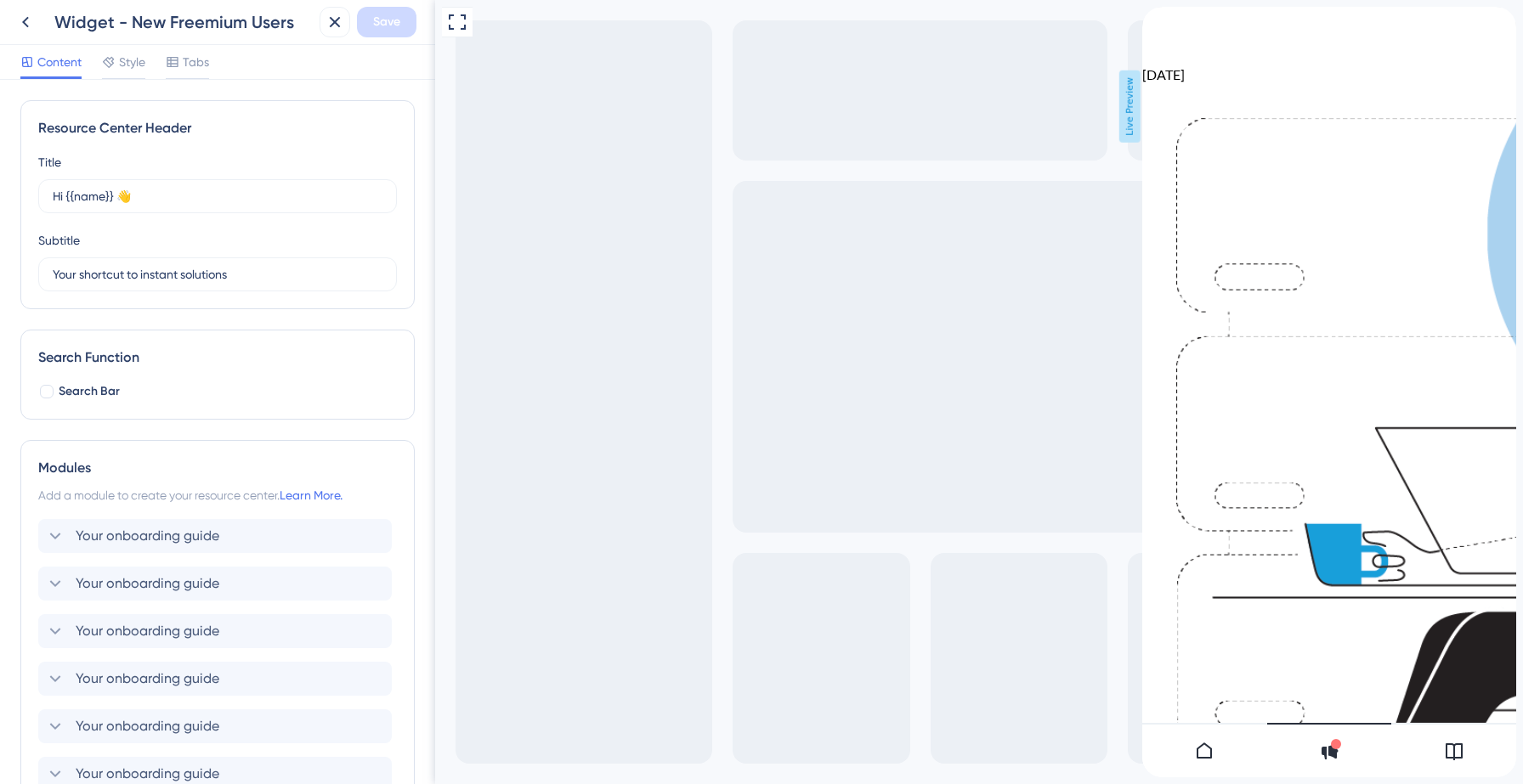
scroll to position [619, 0]
click at [20, 28] on icon at bounding box center [25, 21] width 20 height 20
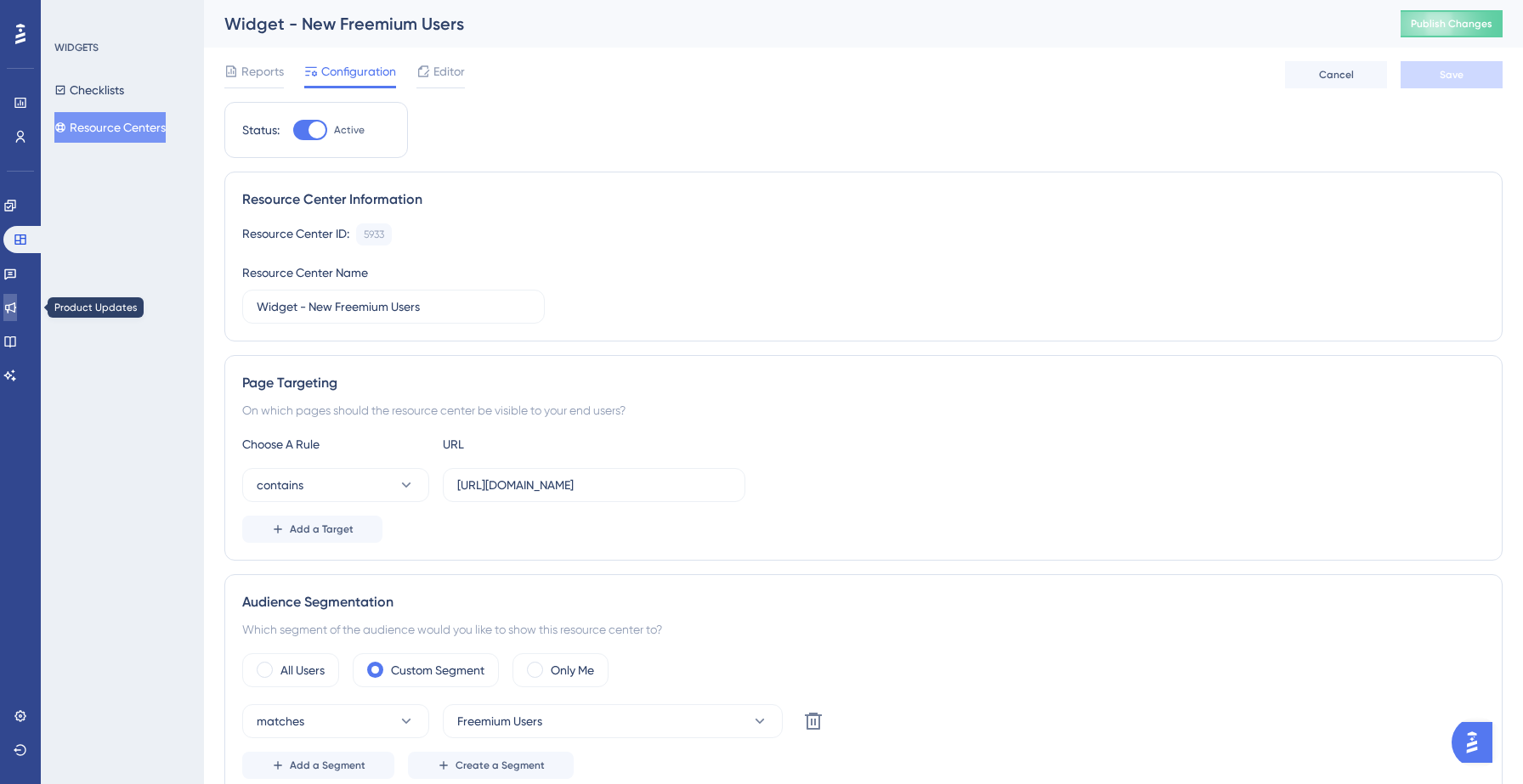
click at [17, 312] on icon at bounding box center [10, 307] width 13 height 13
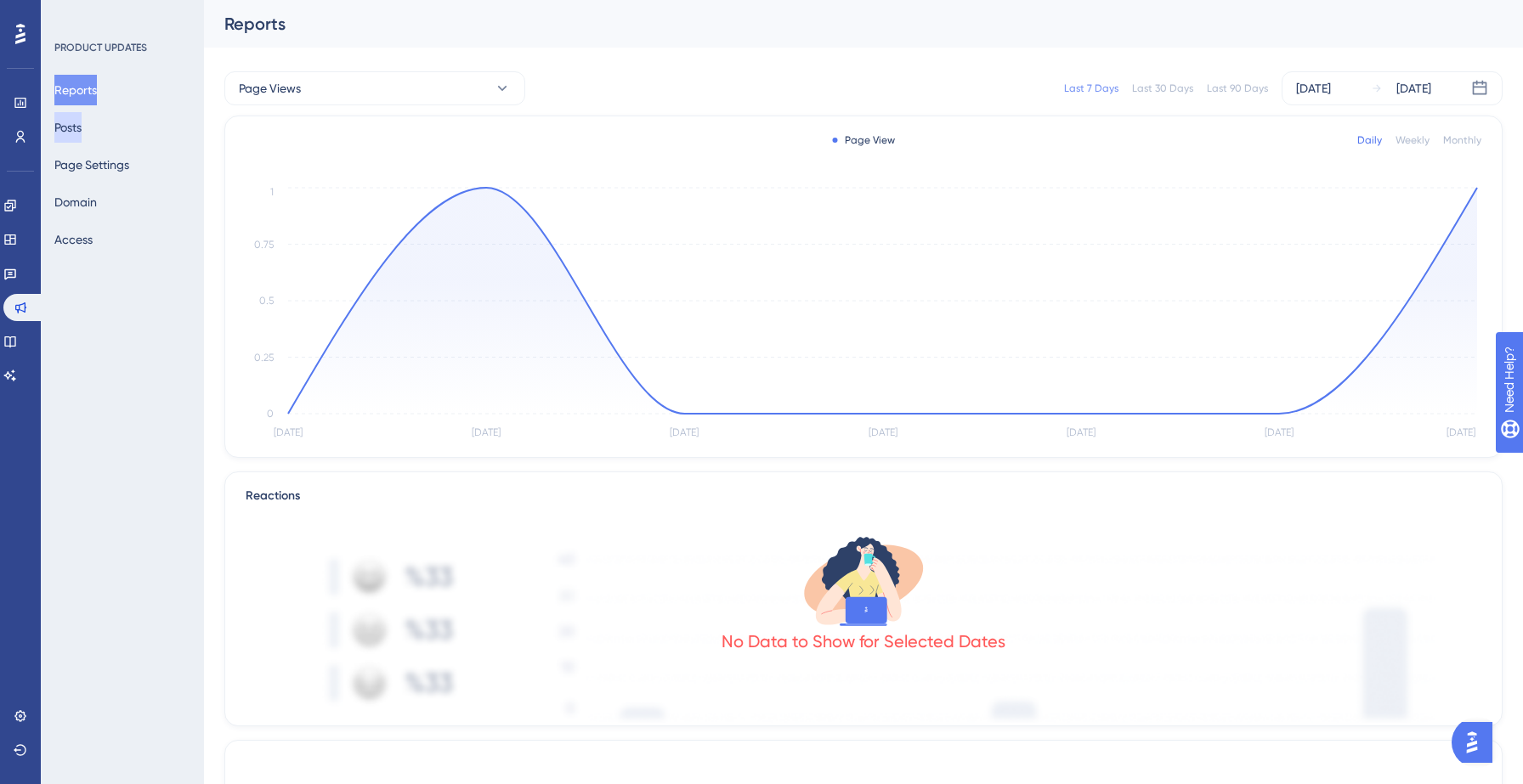
click at [82, 125] on button "Posts" at bounding box center [68, 127] width 28 height 30
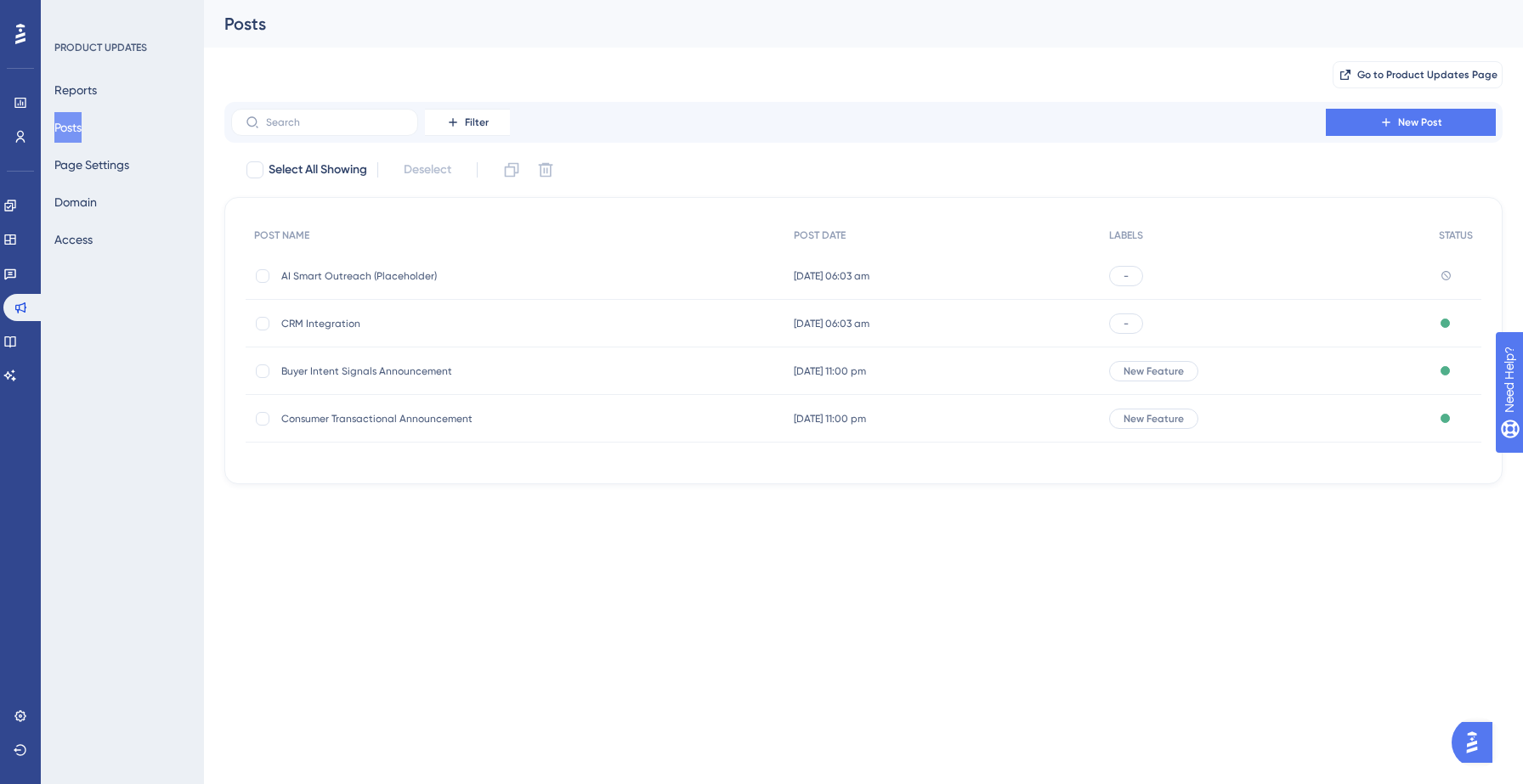
click at [411, 275] on span "AI Smart Outreach (Placeholder)" at bounding box center [417, 275] width 272 height 13
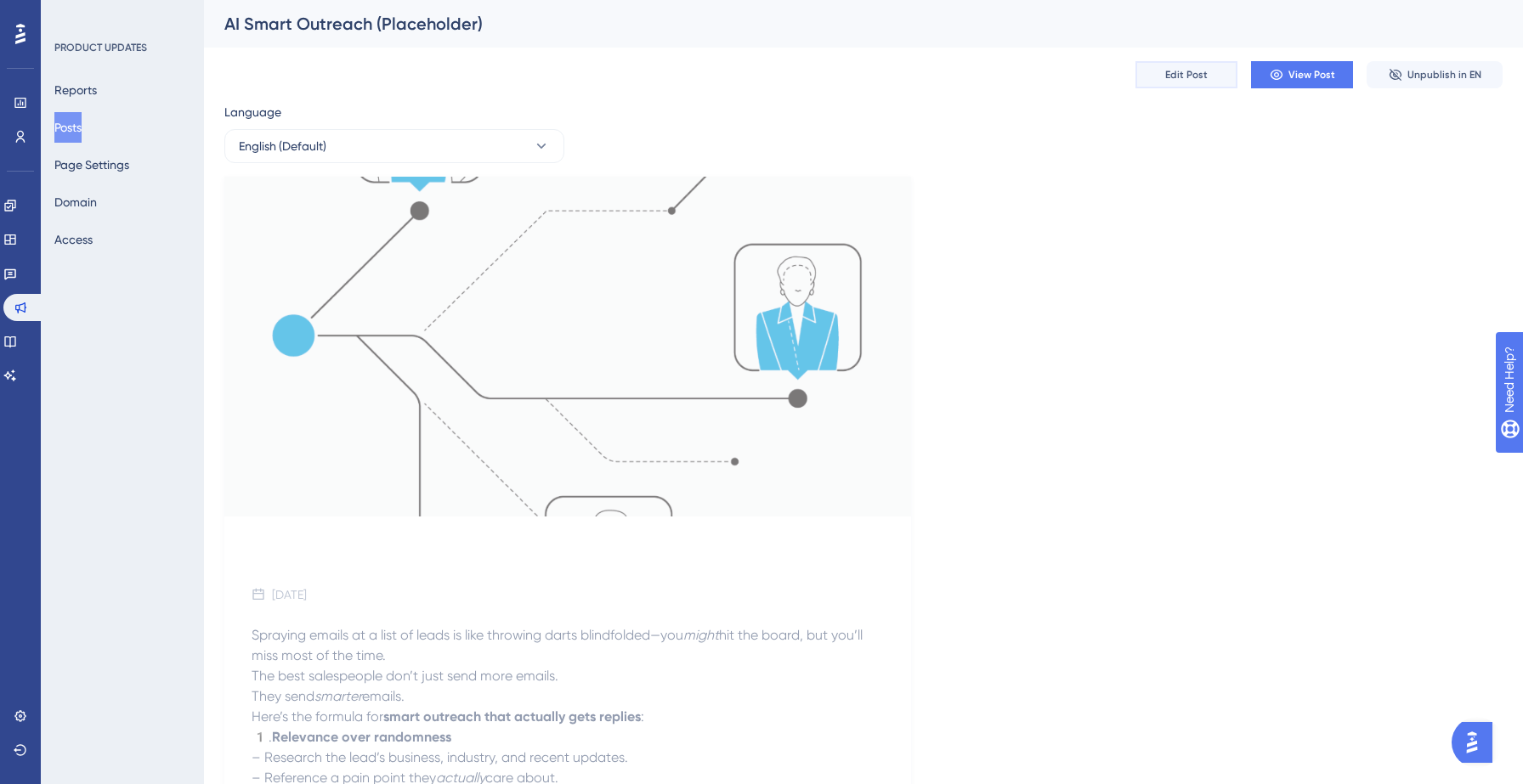
click at [1201, 69] on span "Edit Post" at bounding box center [1186, 74] width 43 height 13
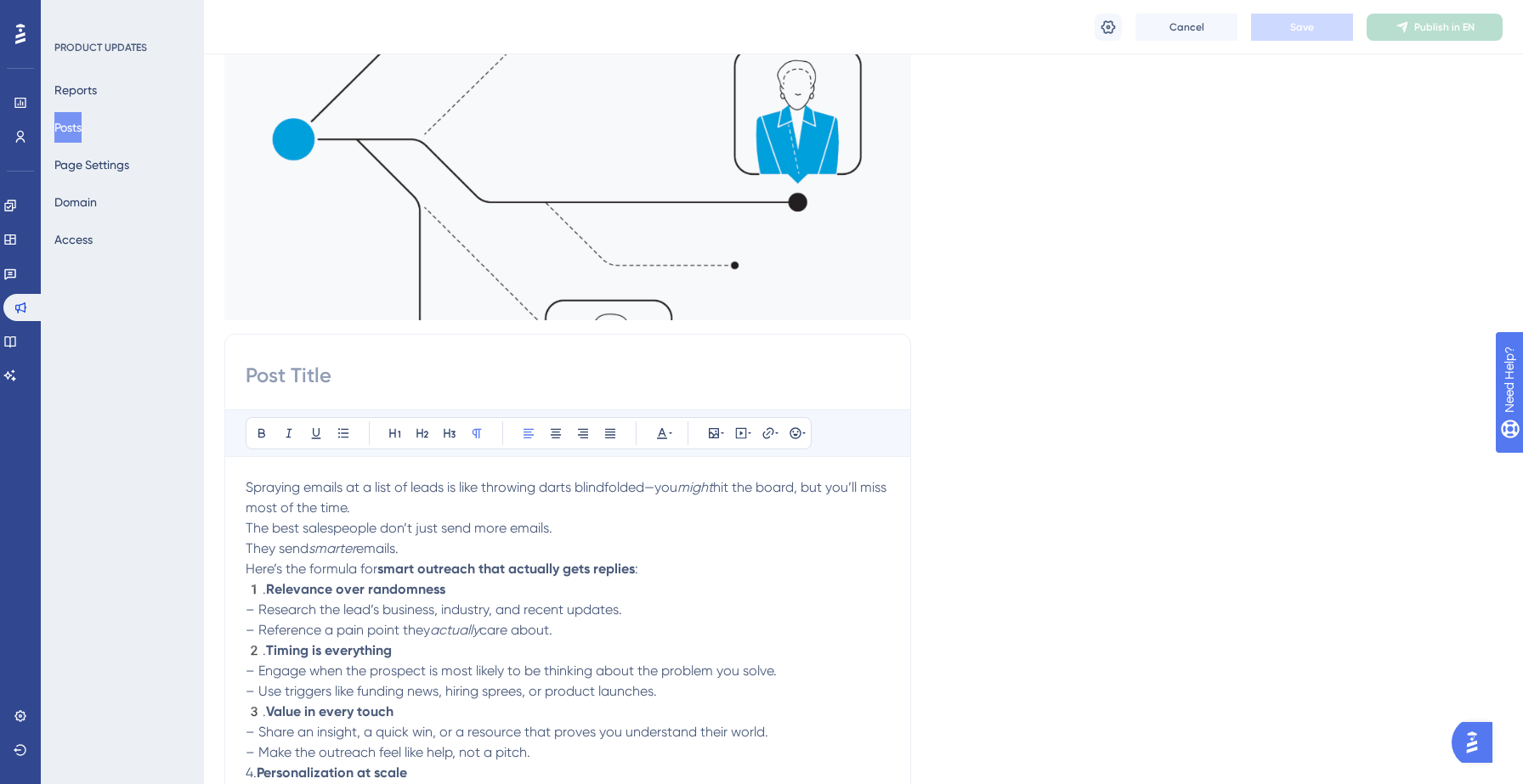
scroll to position [196, 0]
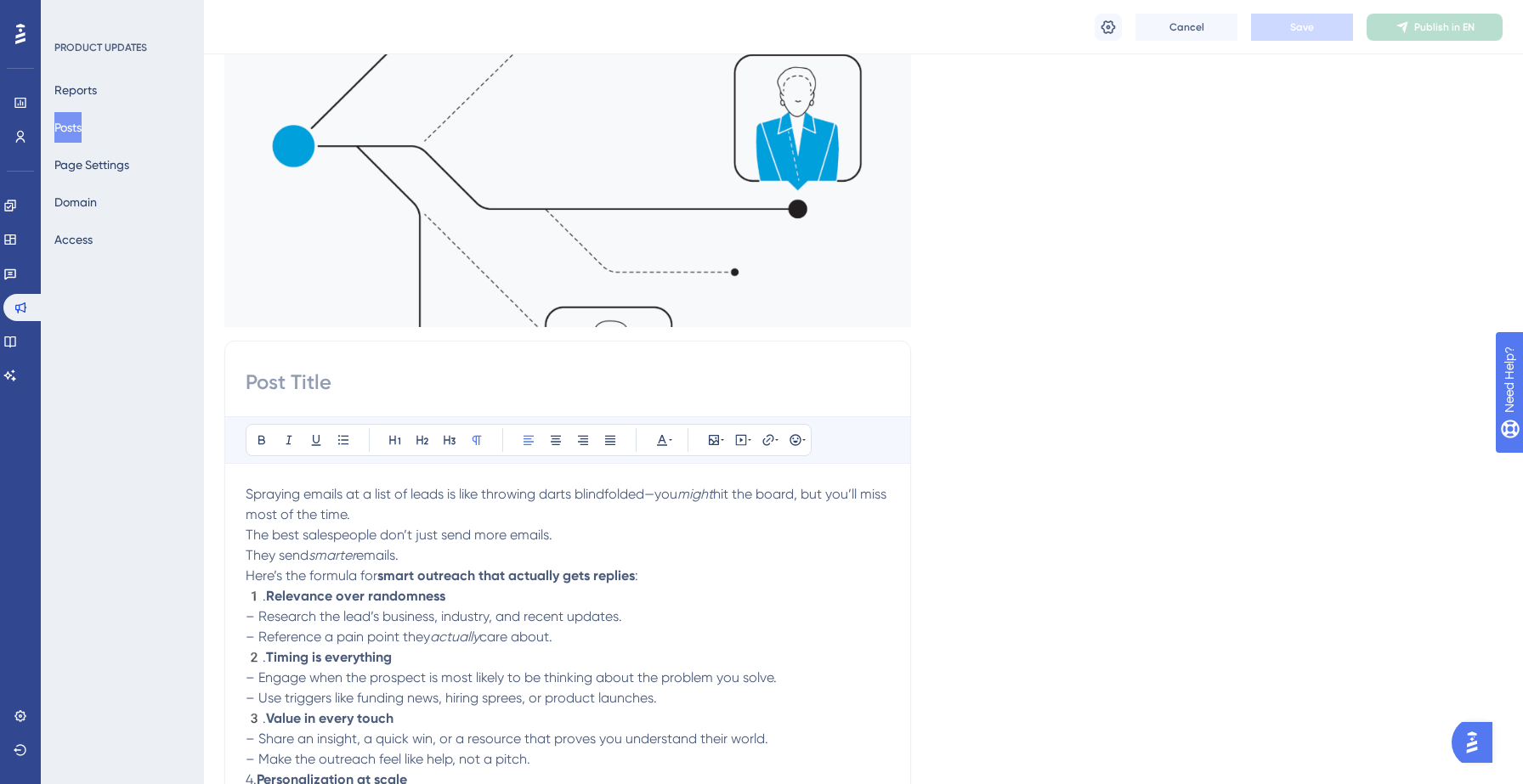
click at [464, 391] on input at bounding box center [568, 382] width 644 height 28
click at [1304, 28] on span "Save" at bounding box center [1302, 27] width 24 height 13
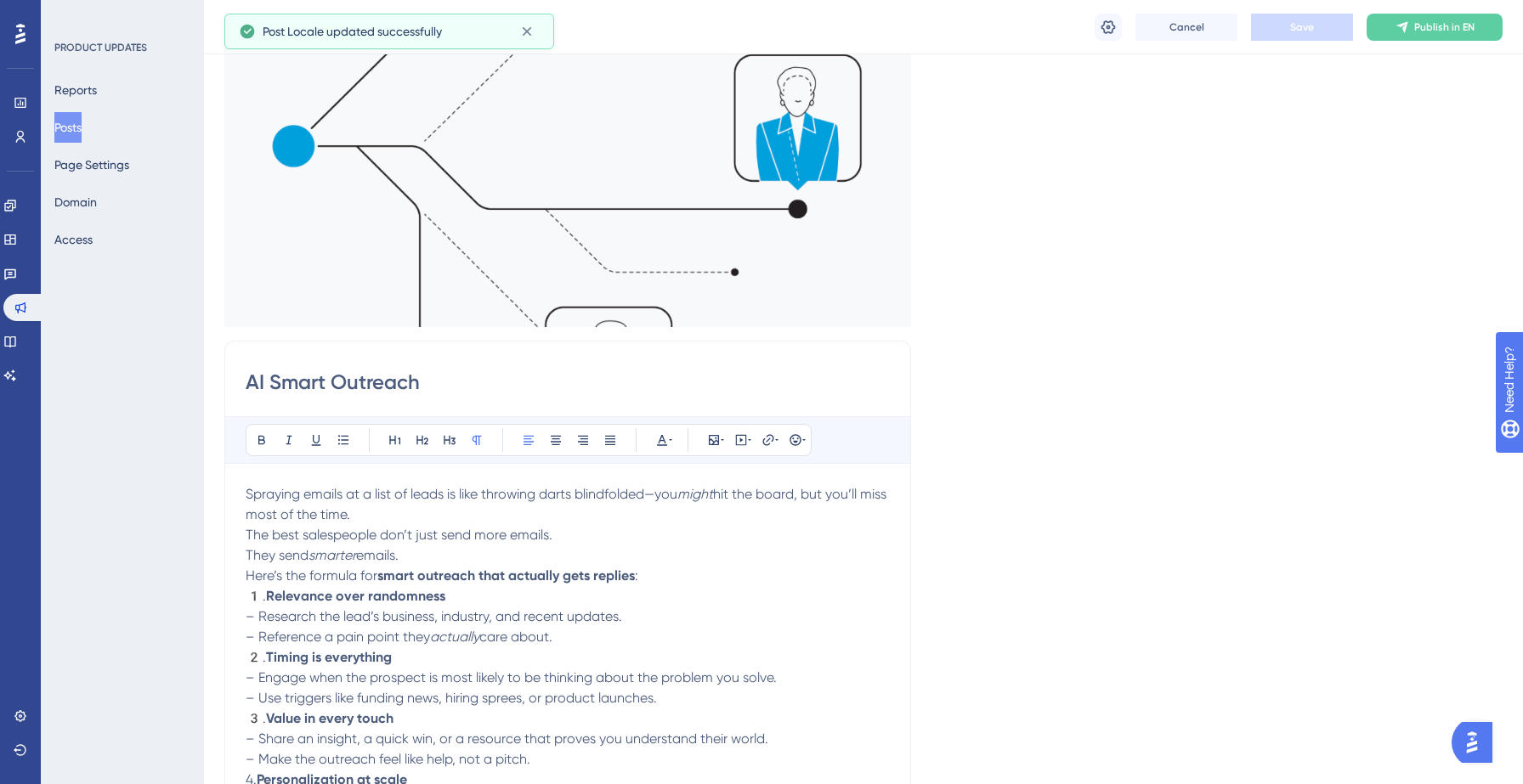
click at [450, 387] on input "AI Smart Outreach" at bounding box center [568, 382] width 644 height 28
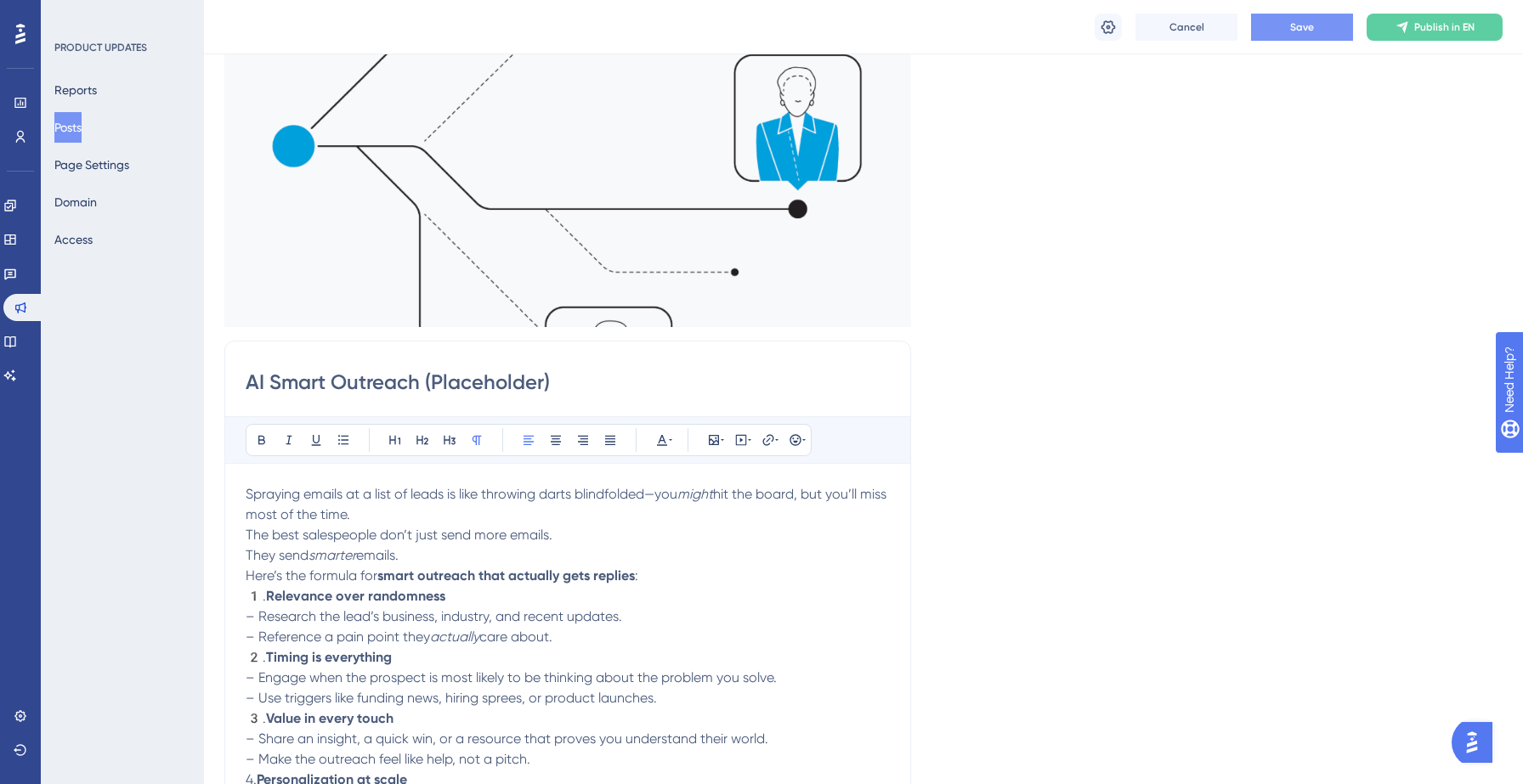
type input "AI Smart Outreach (Placeholder)"
click at [1309, 27] on span "Save" at bounding box center [1302, 27] width 24 height 13
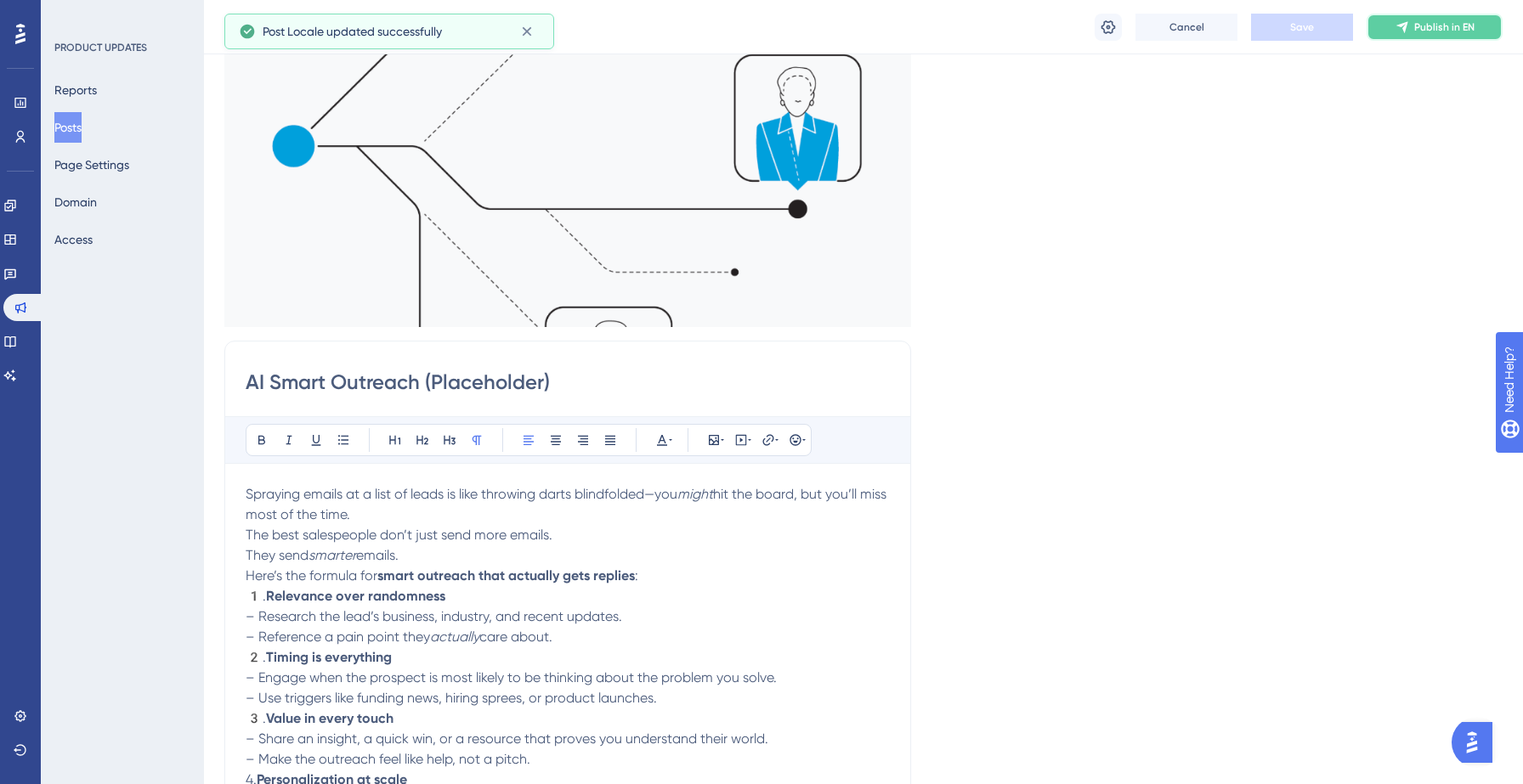
click at [1450, 28] on span "Publish in EN" at bounding box center [1445, 27] width 61 height 13
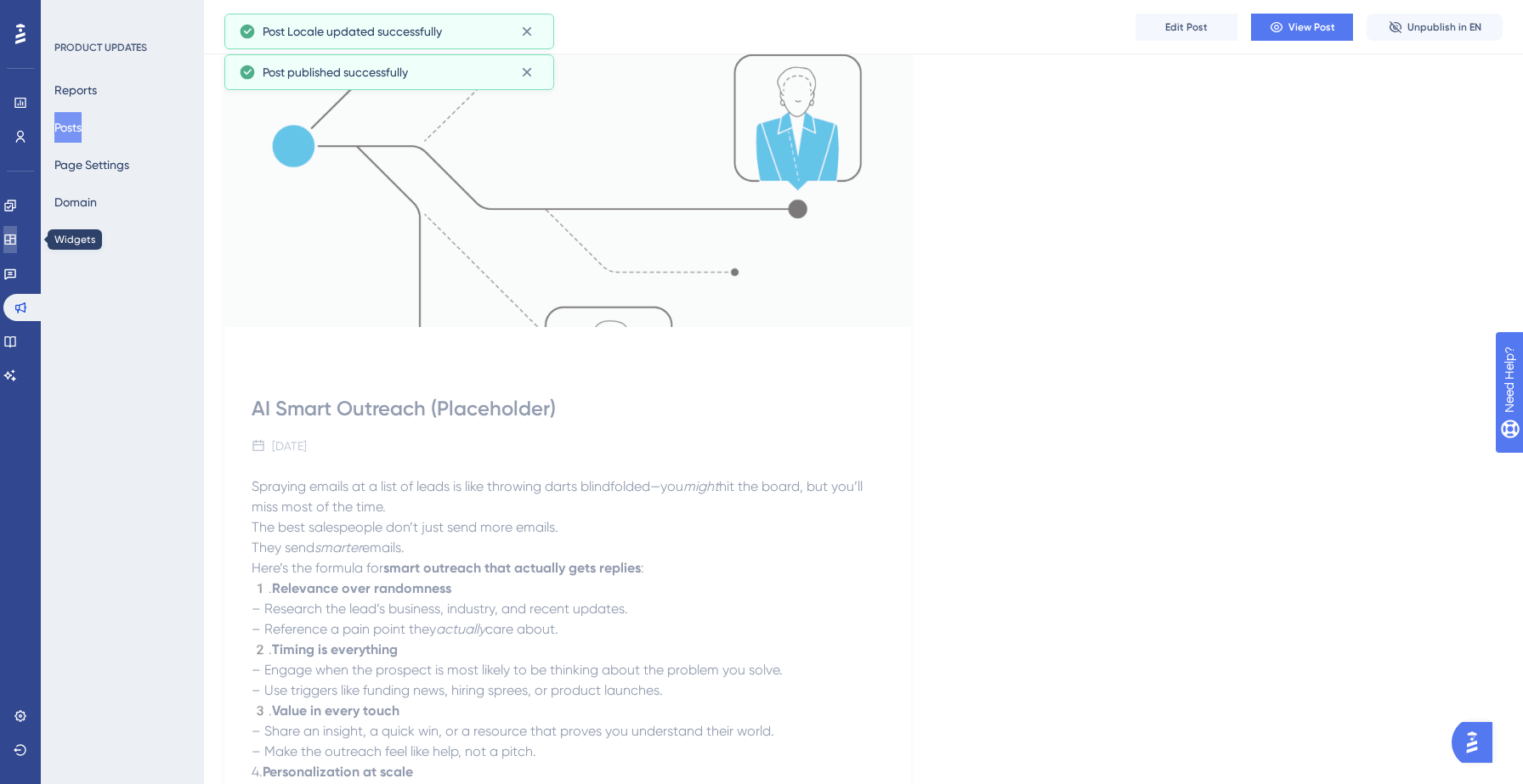
click at [17, 241] on icon at bounding box center [10, 239] width 13 height 13
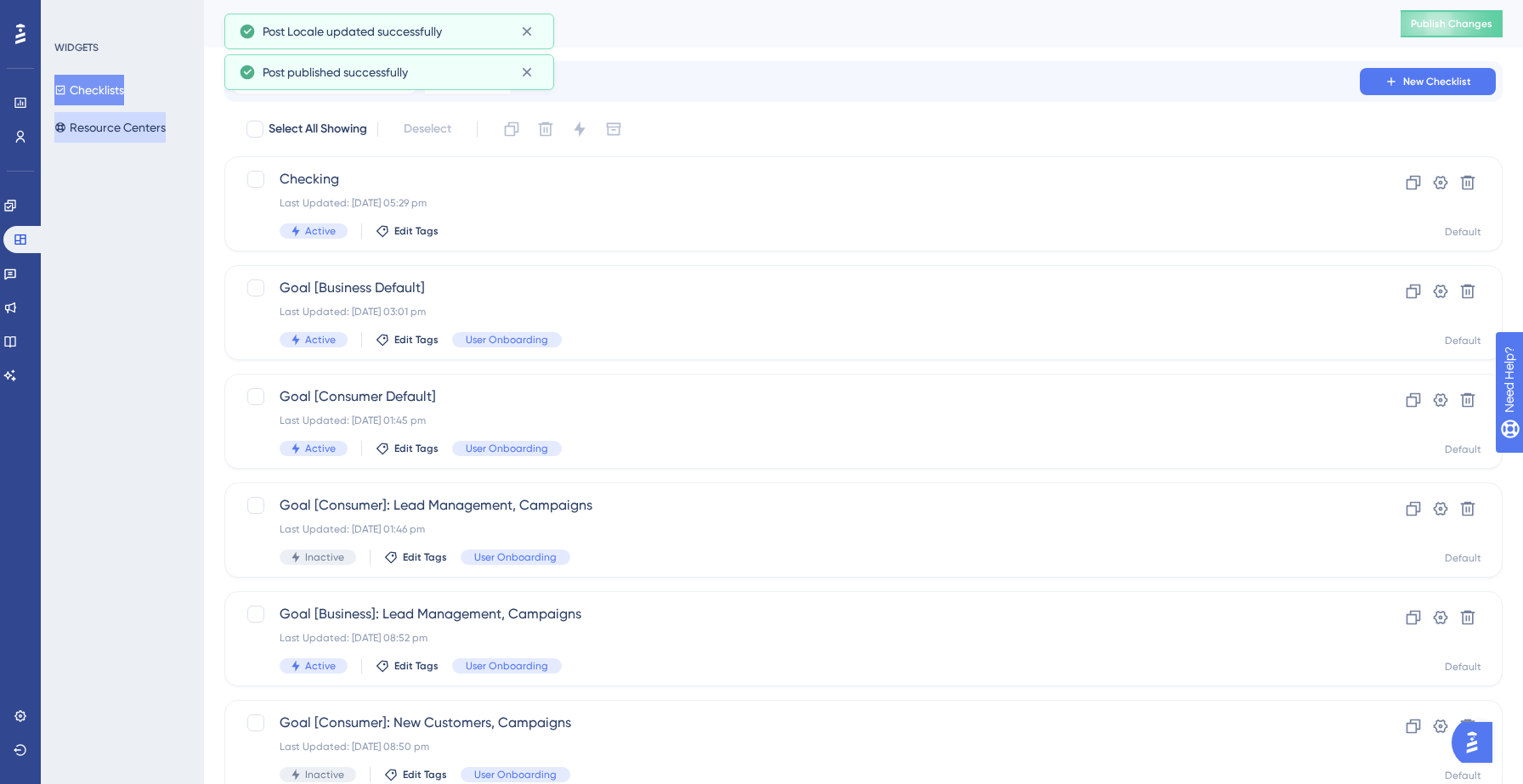
click at [145, 121] on button "Resource Centers" at bounding box center [110, 127] width 111 height 30
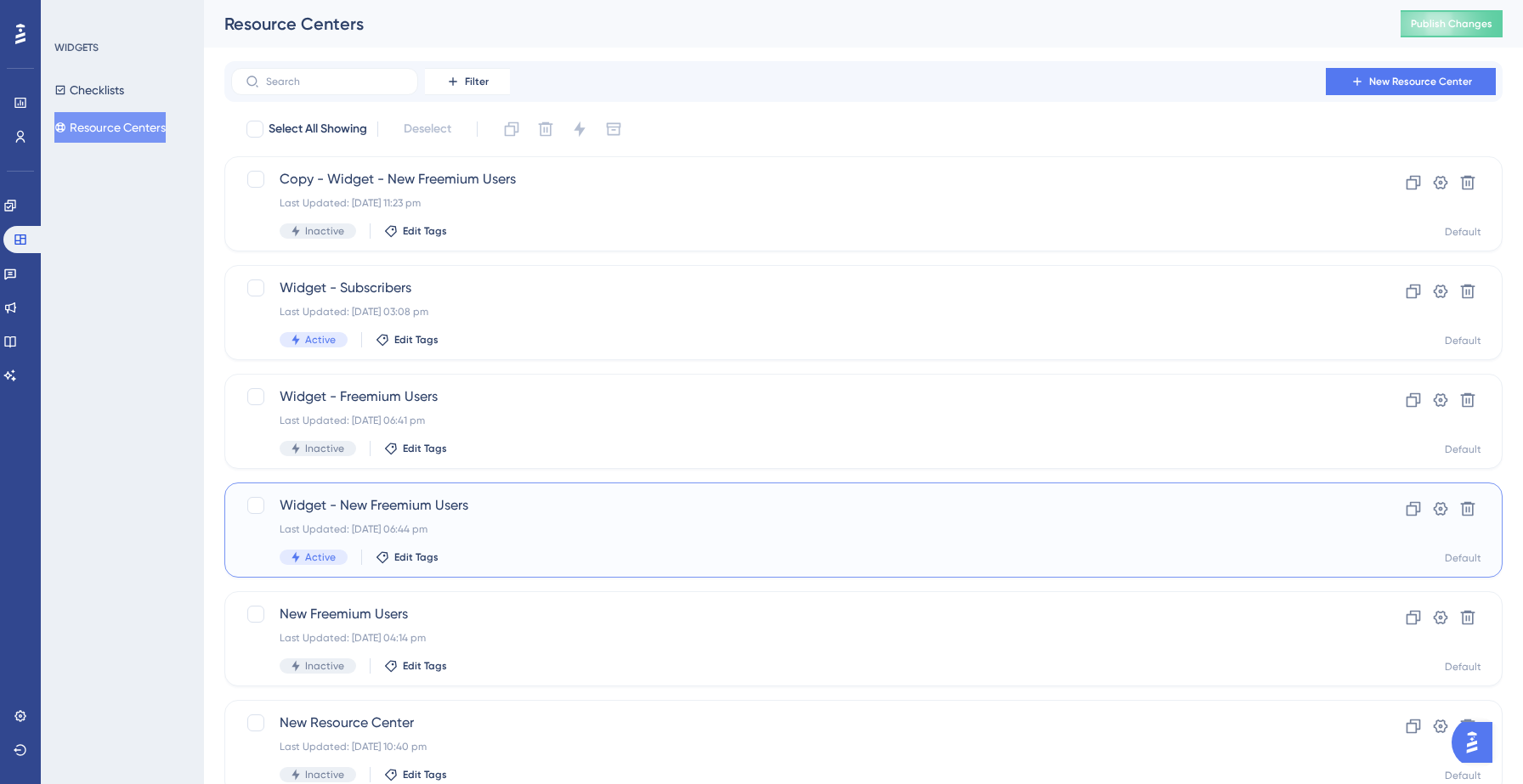
click at [496, 522] on div "Last Updated: 09 Sept 2025 06:44 pm" at bounding box center [796, 528] width 1032 height 13
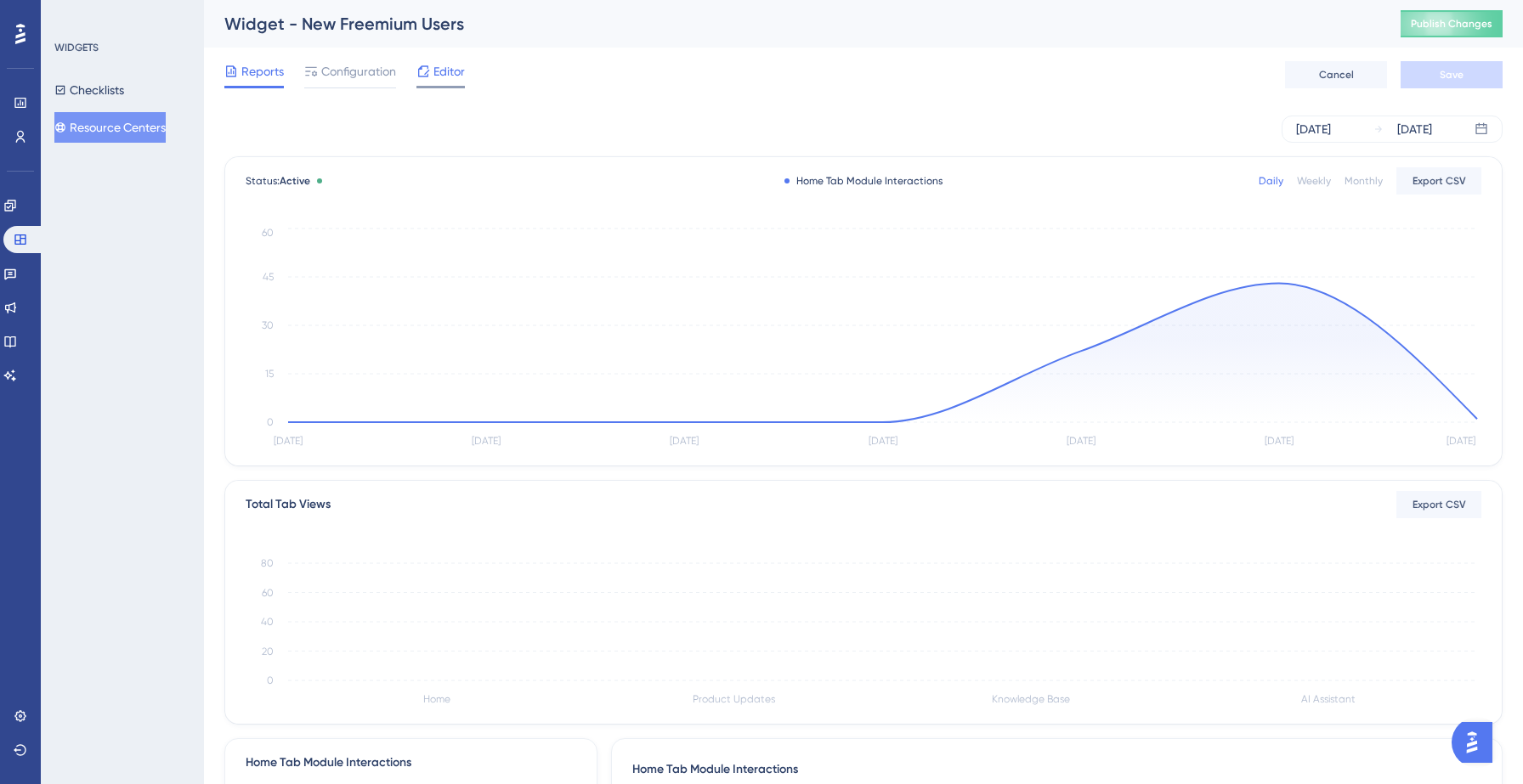
click at [455, 67] on span "Editor" at bounding box center [448, 71] width 31 height 20
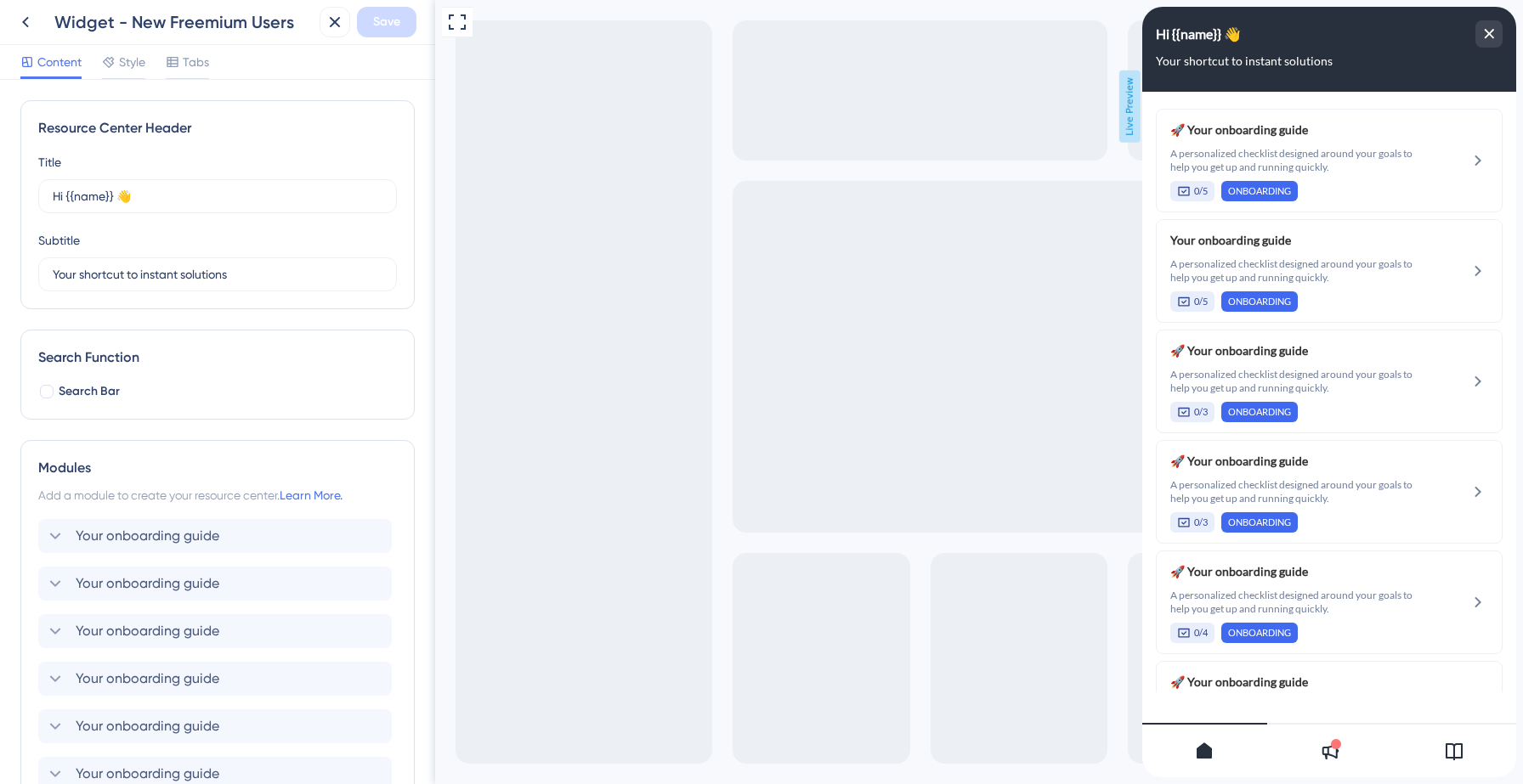
click at [1333, 757] on icon at bounding box center [1329, 751] width 20 height 20
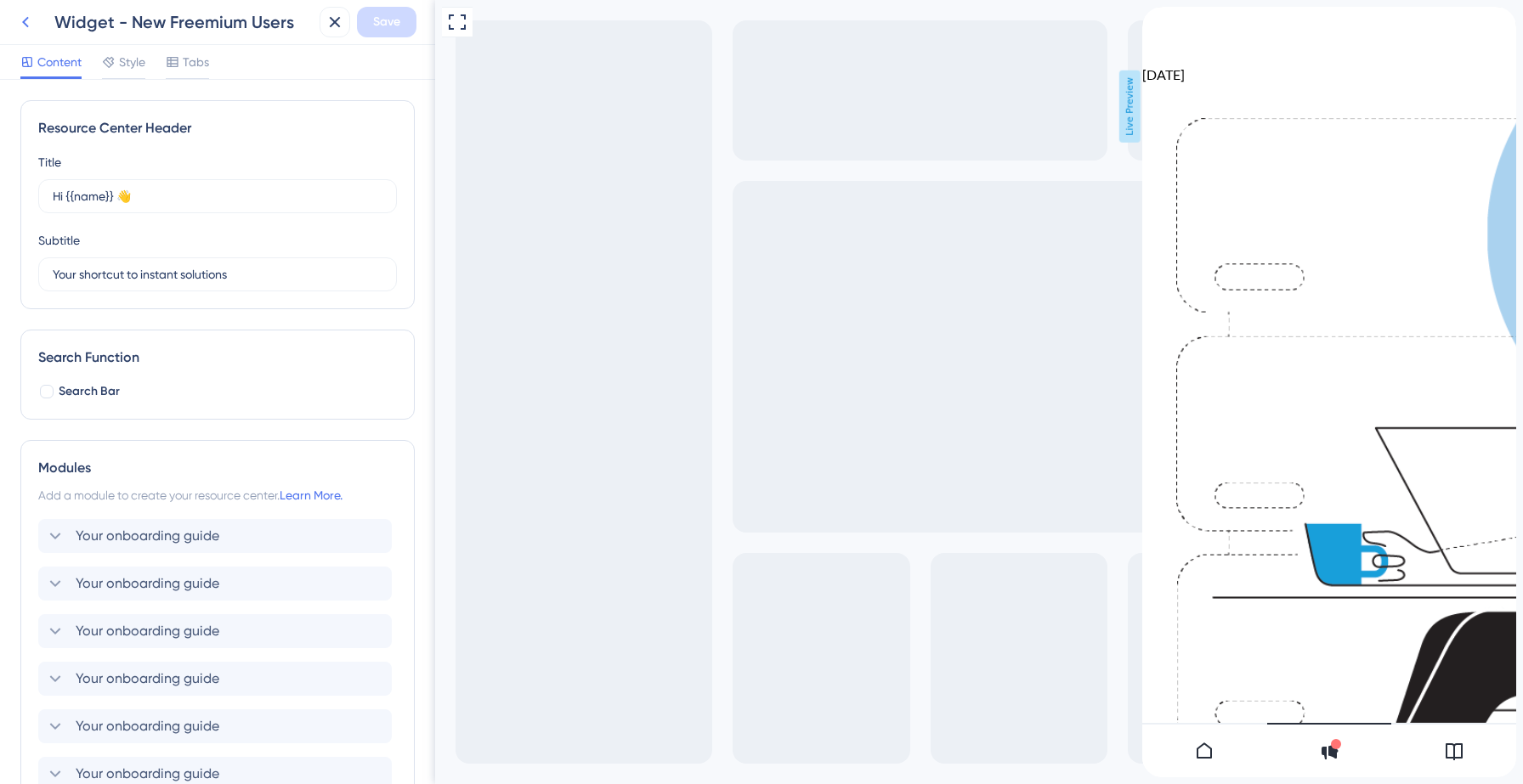
click at [23, 24] on icon at bounding box center [25, 21] width 20 height 20
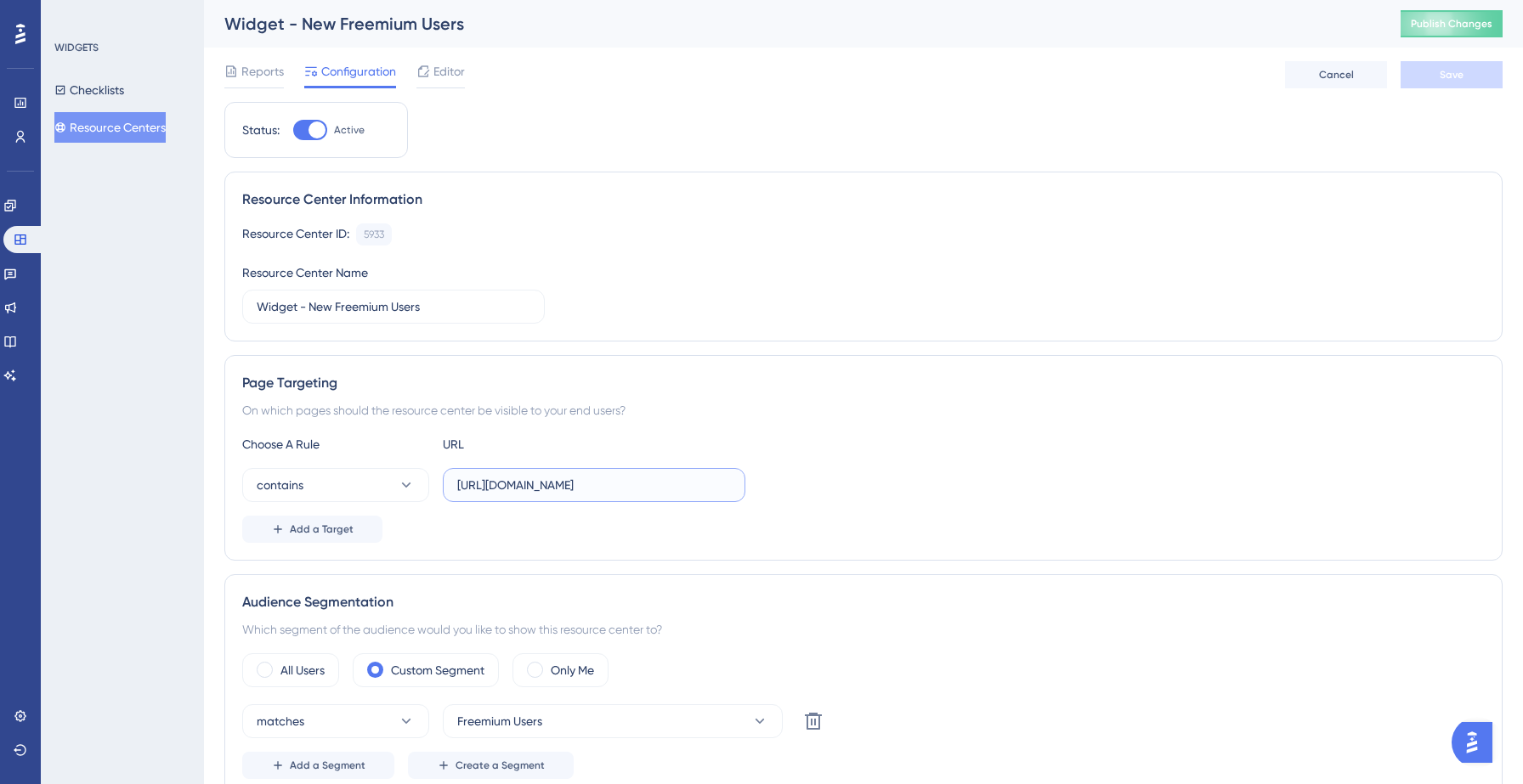
click at [667, 485] on input "https://yellowstone.salesgenie.com/" at bounding box center [594, 485] width 274 height 19
click at [299, 523] on span "Add a Target" at bounding box center [322, 528] width 64 height 13
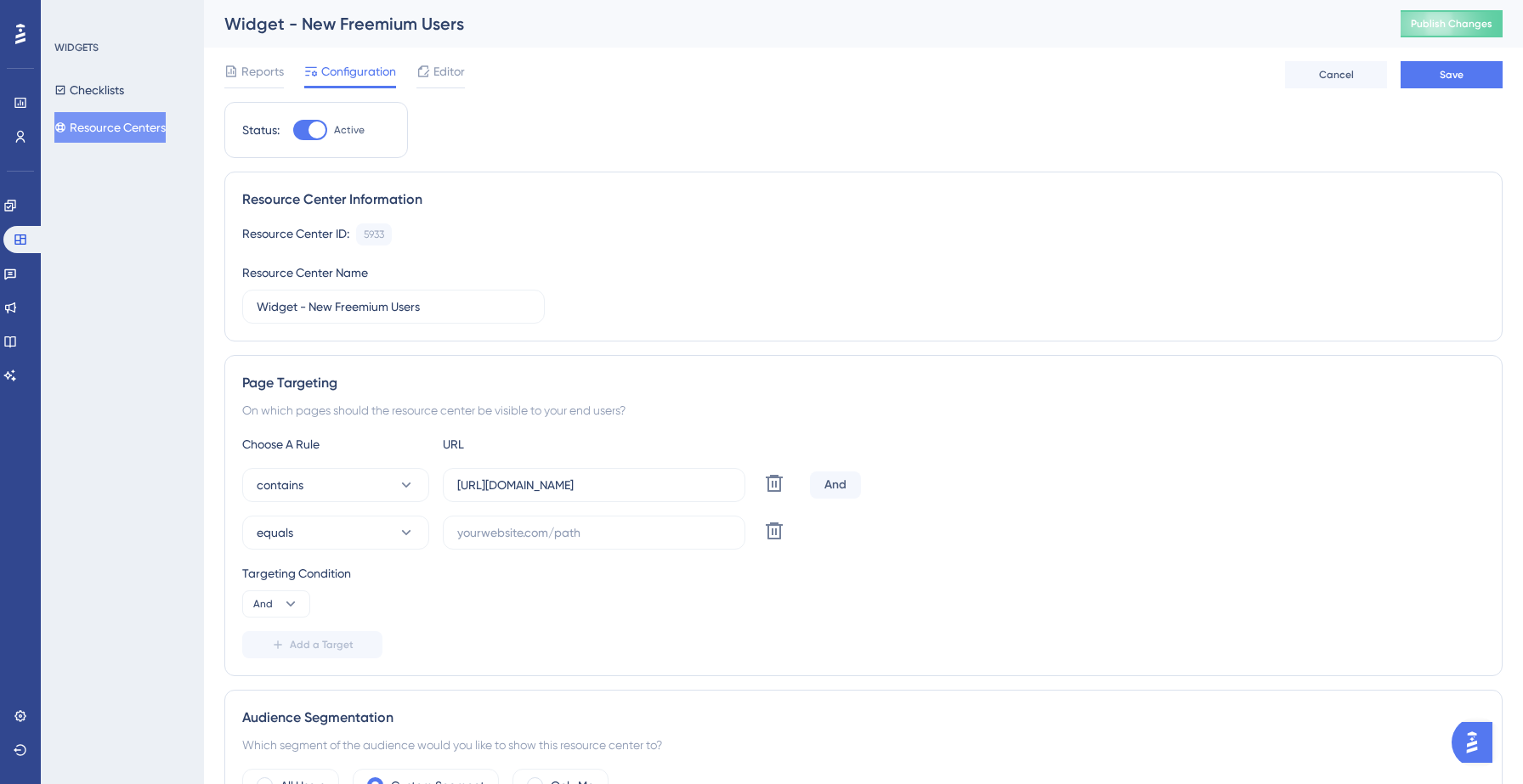
click at [834, 494] on div "And" at bounding box center [835, 485] width 51 height 28
click at [321, 538] on button "equals" at bounding box center [336, 533] width 187 height 34
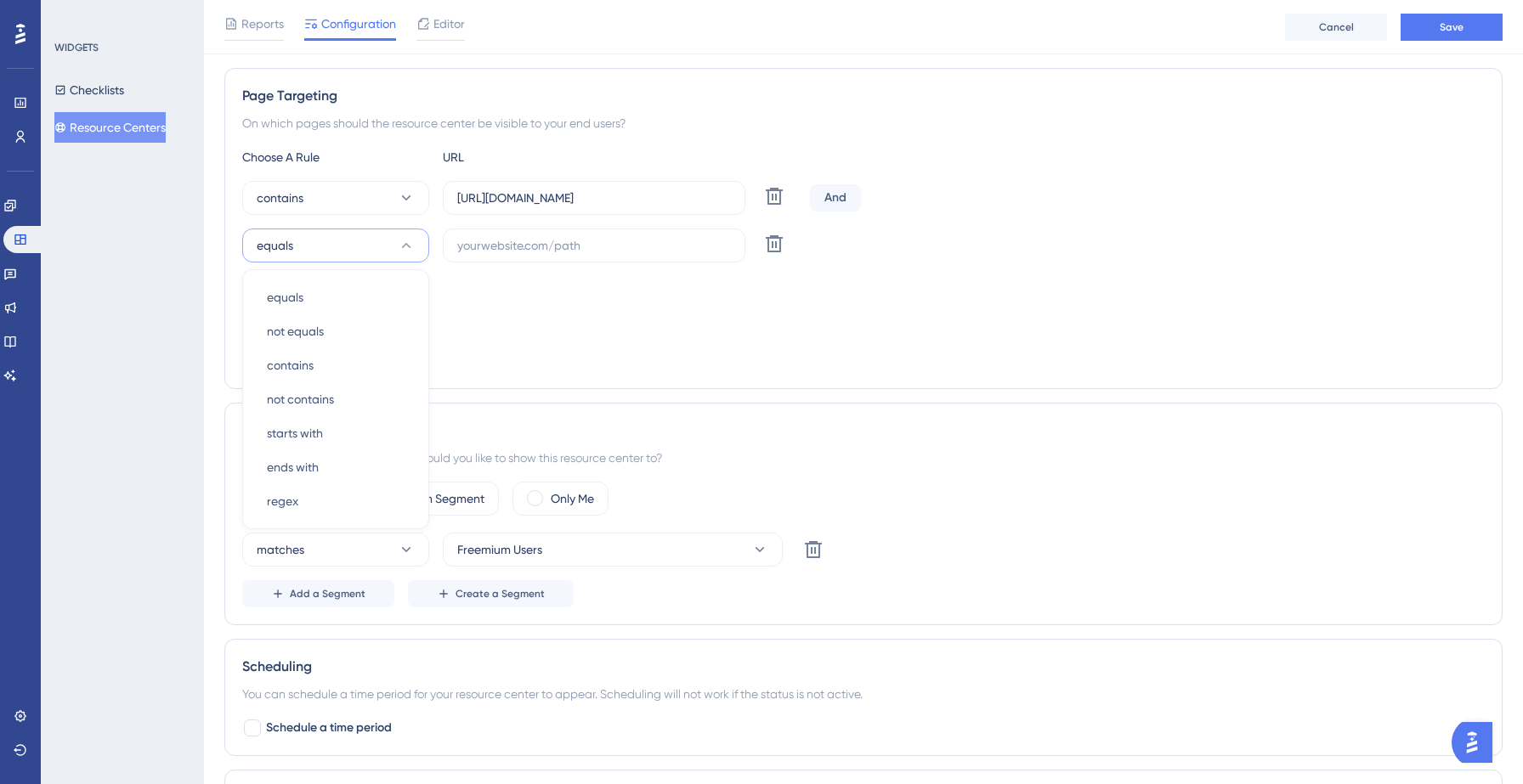
click at [611, 339] on div "Choose A Rule URL contains https://yellowstone.salesgenie.com/ Delete And equal…" at bounding box center [864, 259] width 1242 height 225
click at [285, 312] on icon at bounding box center [291, 316] width 17 height 17
click at [266, 403] on span "Or" at bounding box center [266, 399] width 13 height 20
click at [643, 322] on div "Targeting Condition Or" at bounding box center [864, 303] width 1242 height 54
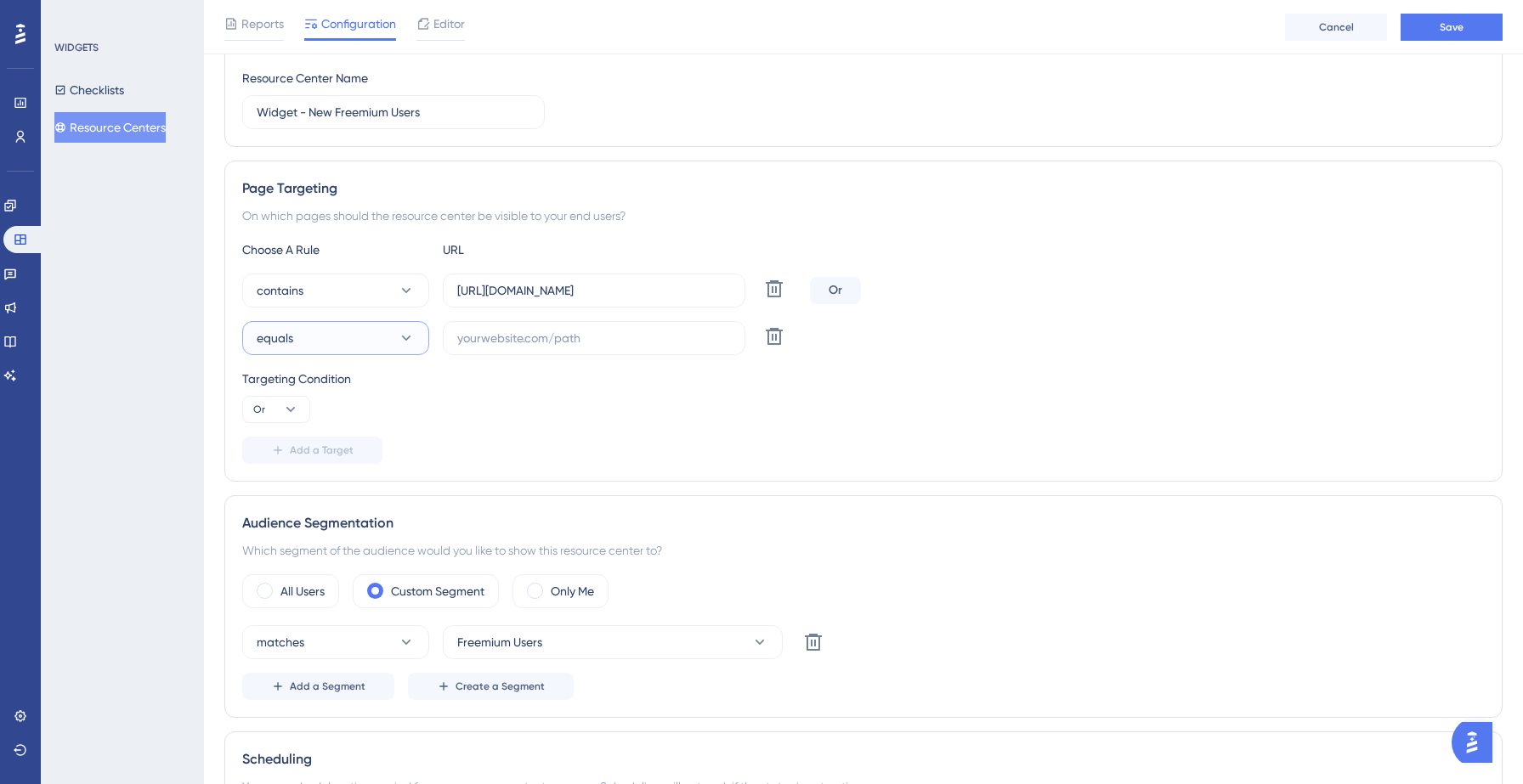
click at [394, 340] on button "equals" at bounding box center [336, 338] width 187 height 34
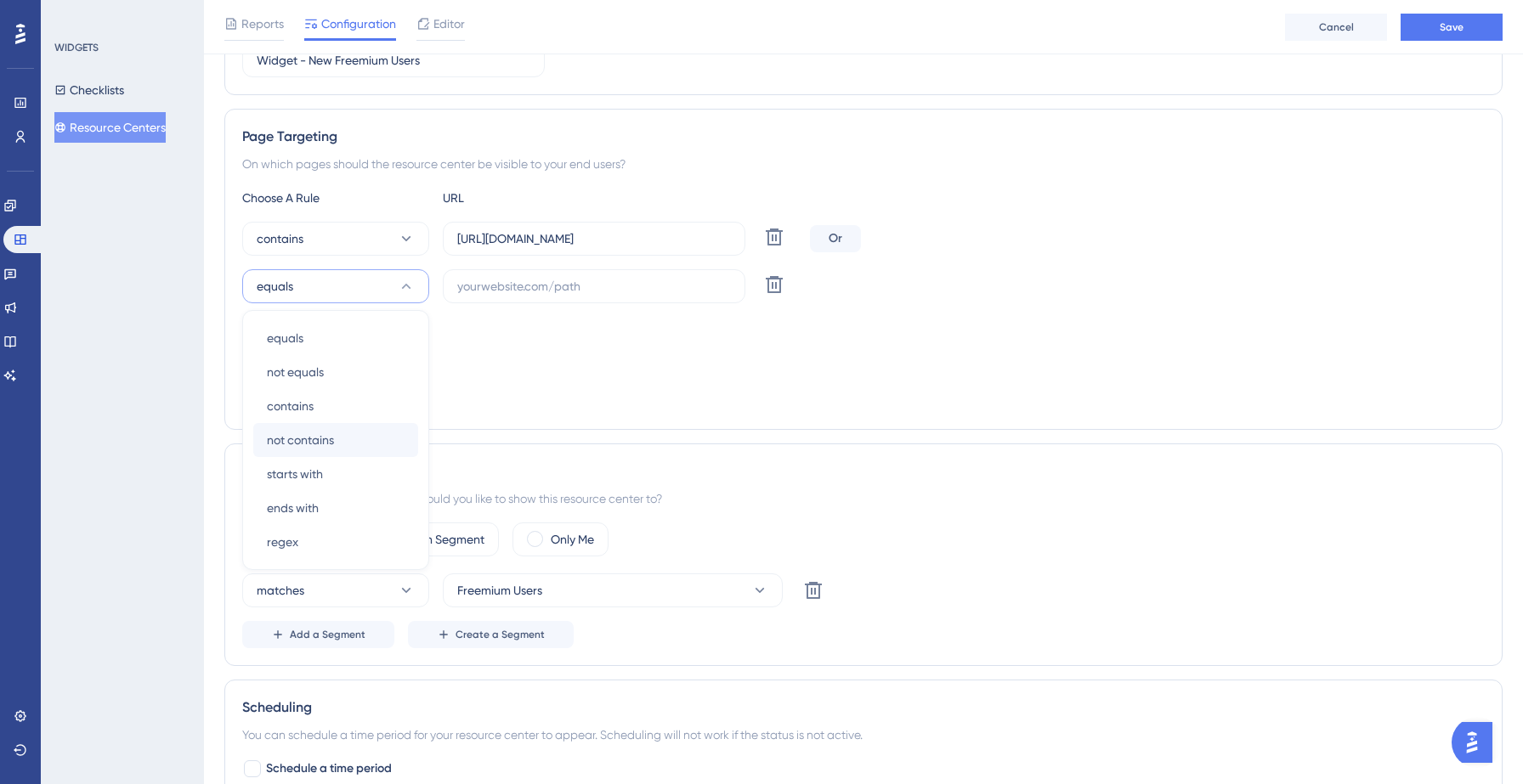
scroll to position [250, 0]
click at [610, 366] on div "Targeting Condition Or" at bounding box center [864, 347] width 1242 height 54
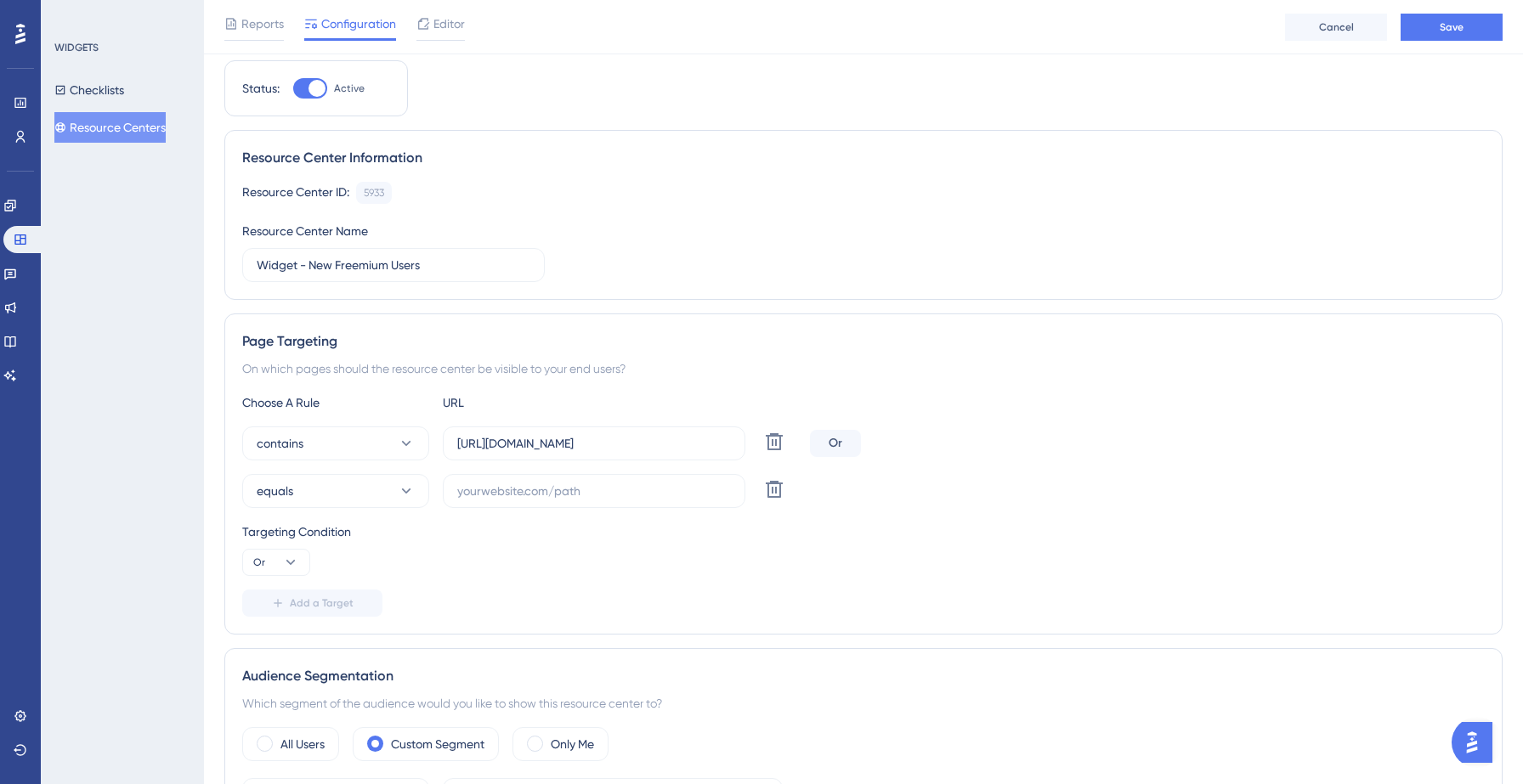
scroll to position [0, 0]
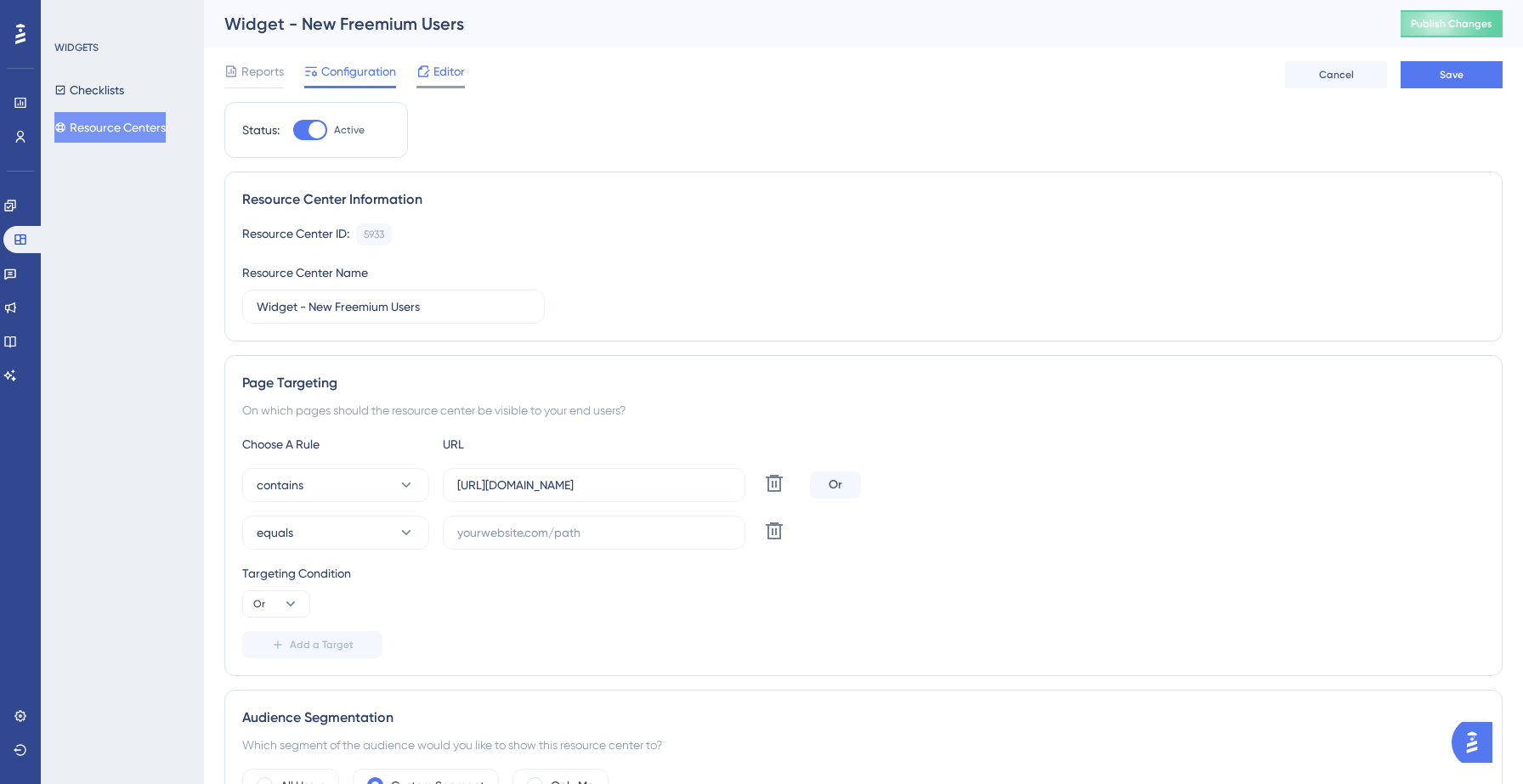
click at [439, 76] on span "Editor" at bounding box center [448, 71] width 31 height 20
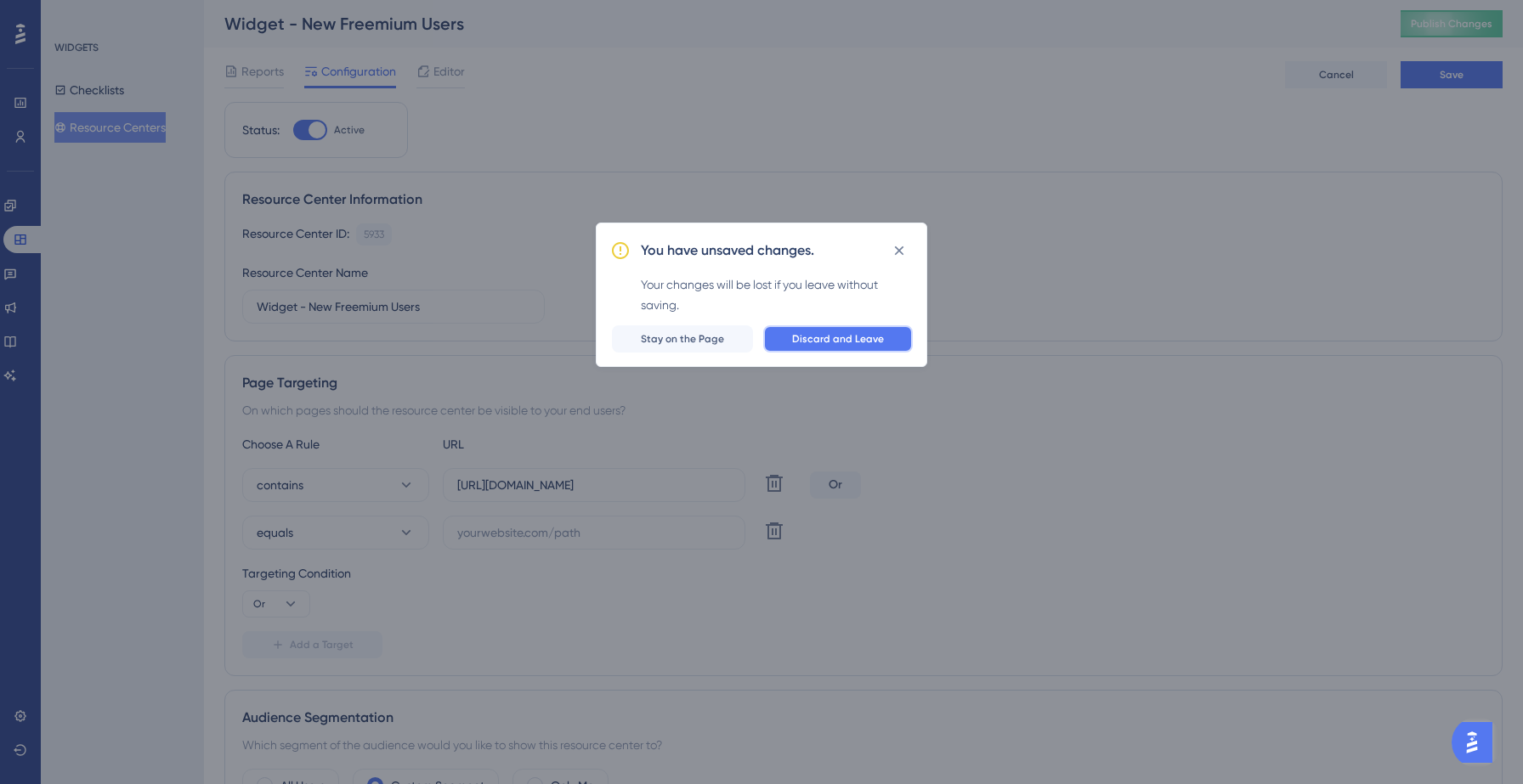
click at [805, 332] on span "Discard and Leave" at bounding box center [838, 339] width 92 height 13
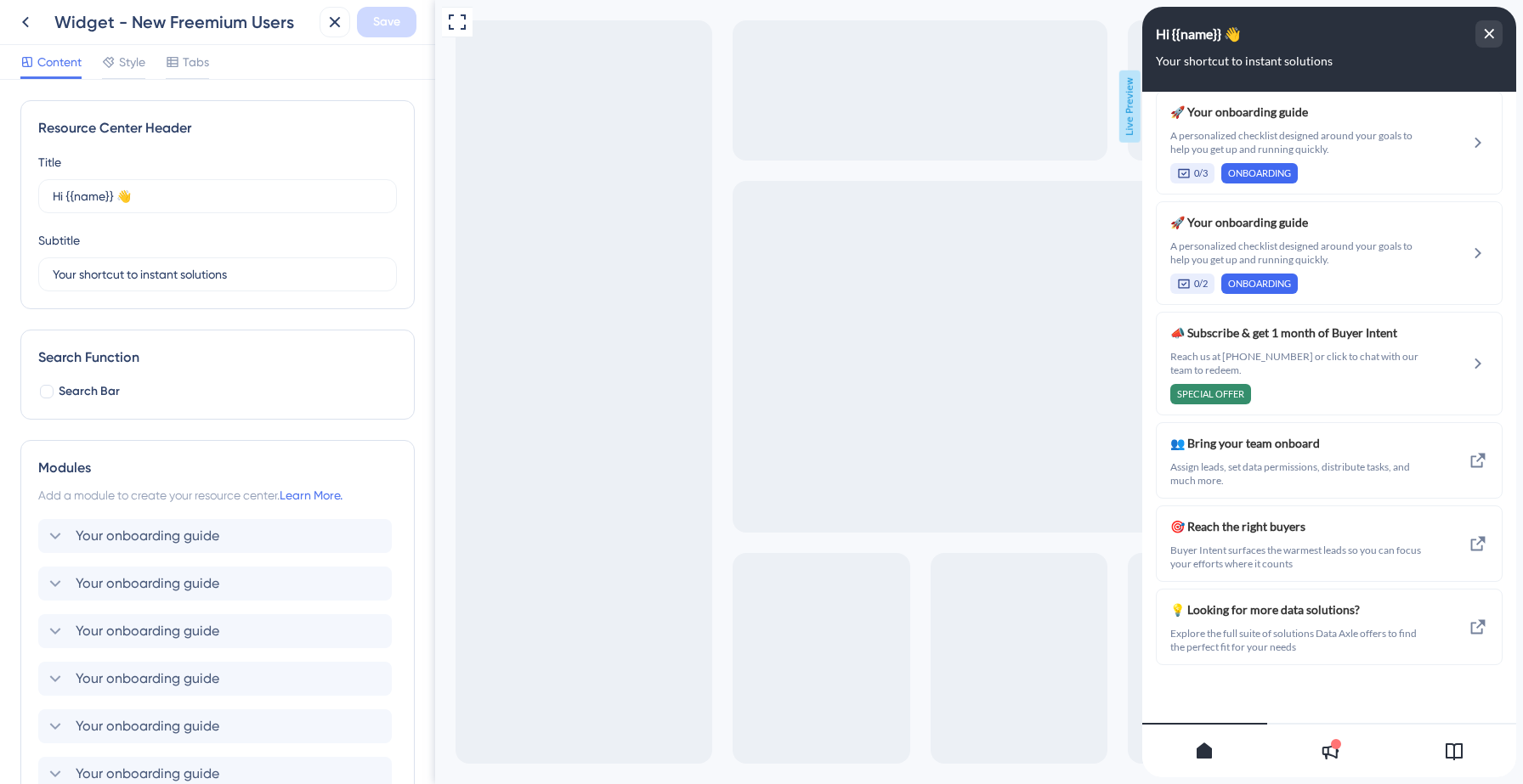
click at [1336, 760] on icon at bounding box center [1329, 751] width 20 height 20
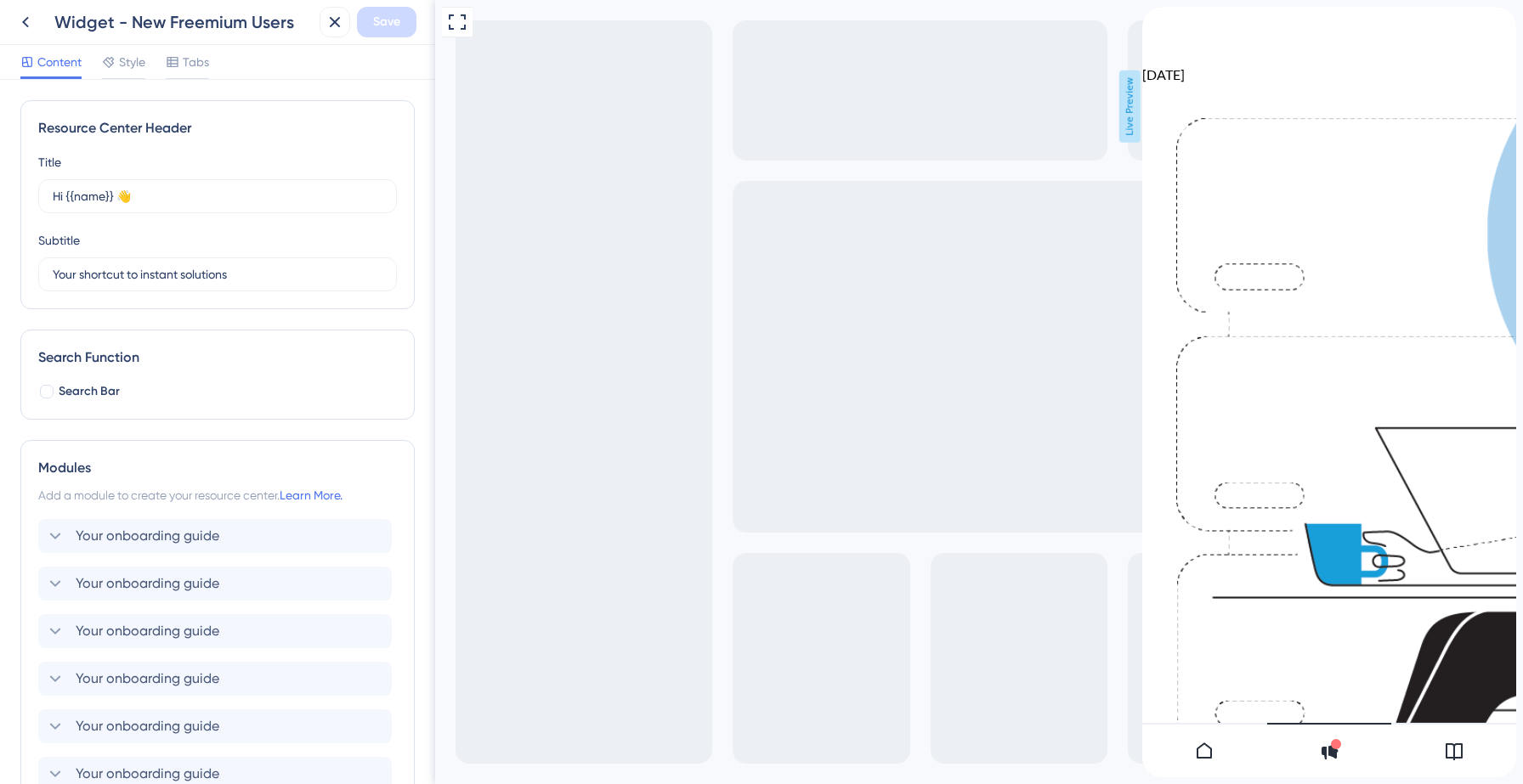
scroll to position [1450, 0]
click at [26, 36] on button at bounding box center [25, 22] width 30 height 30
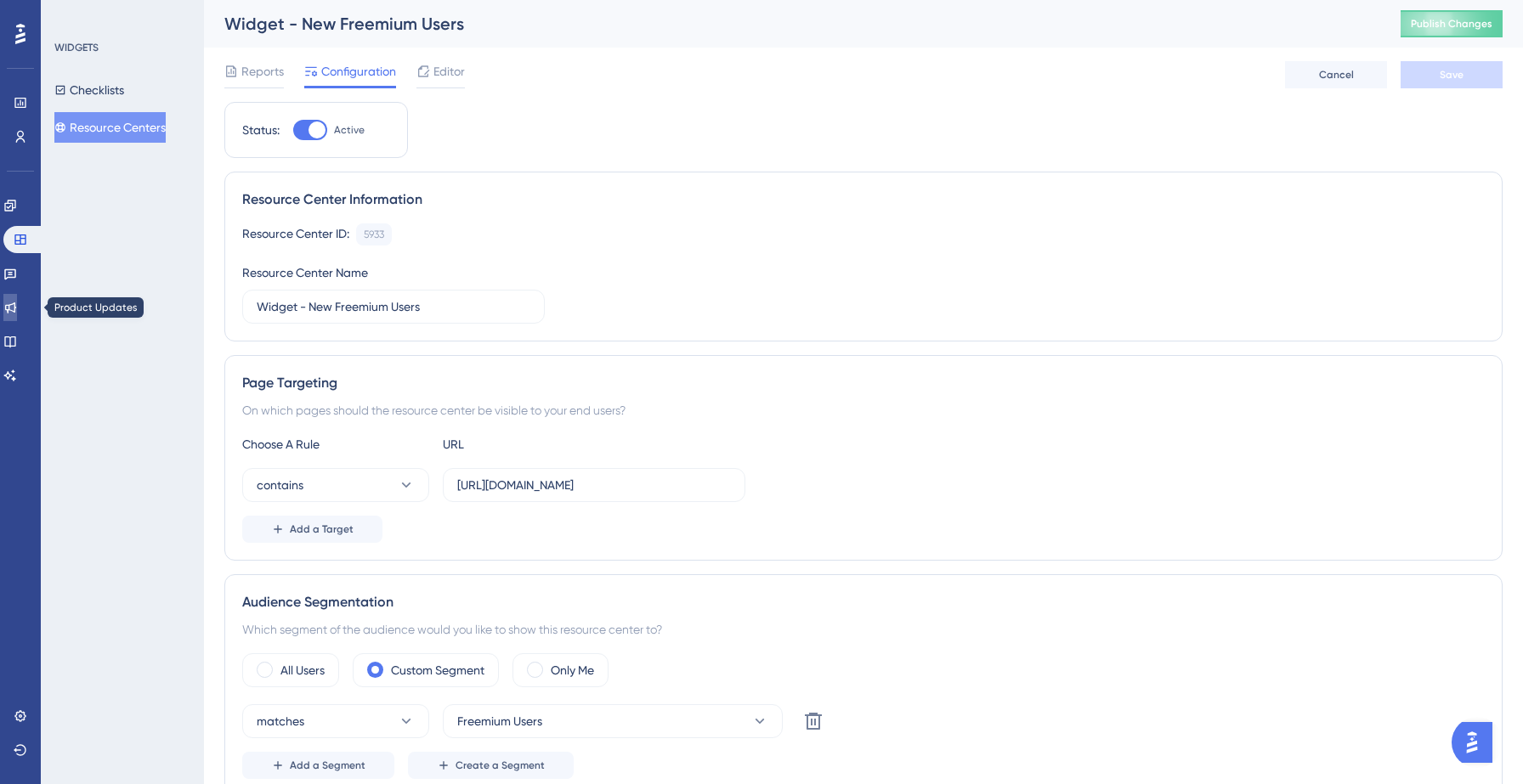
click at [16, 307] on icon at bounding box center [11, 308] width 11 height 11
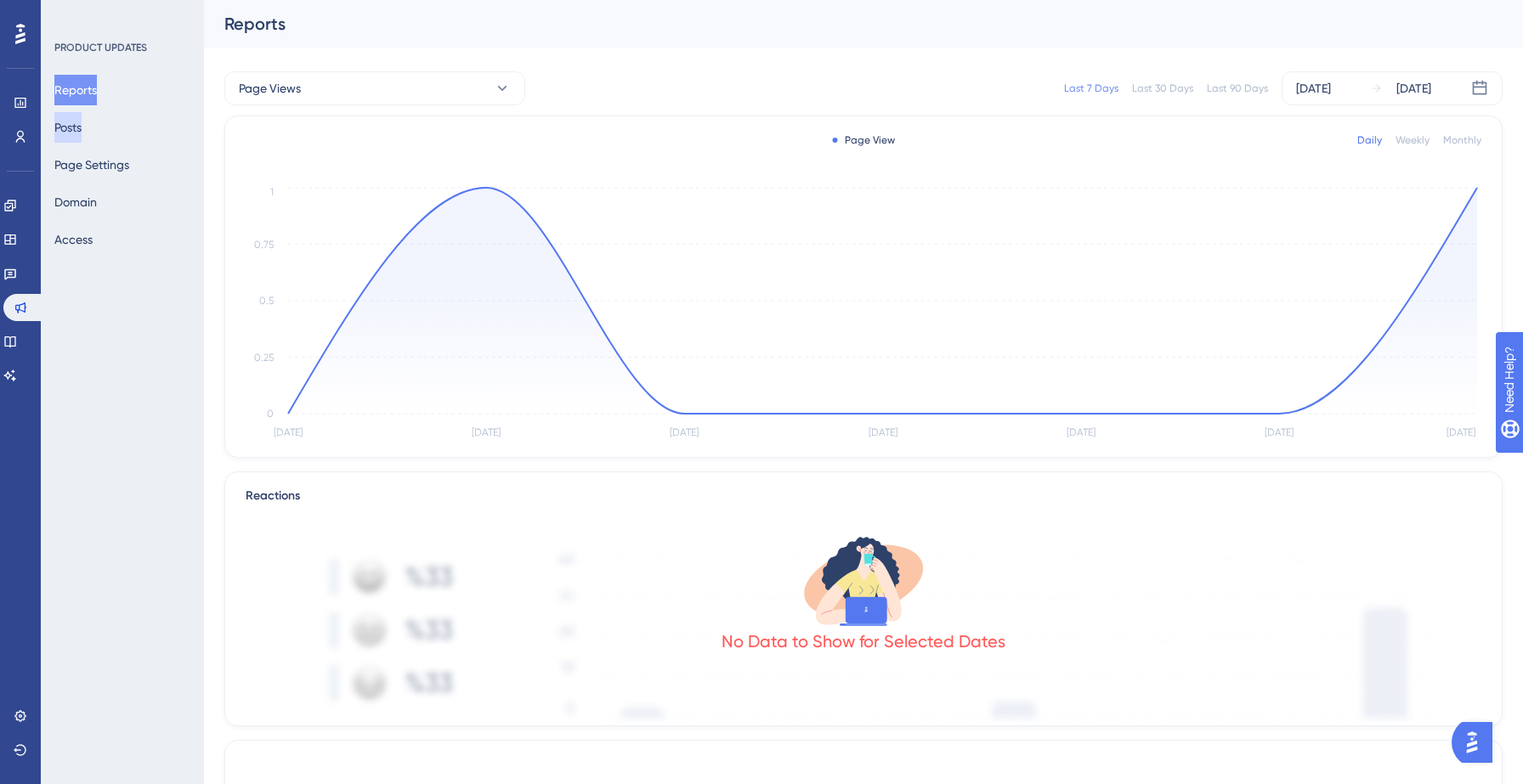
click at [82, 124] on button "Posts" at bounding box center [68, 127] width 28 height 30
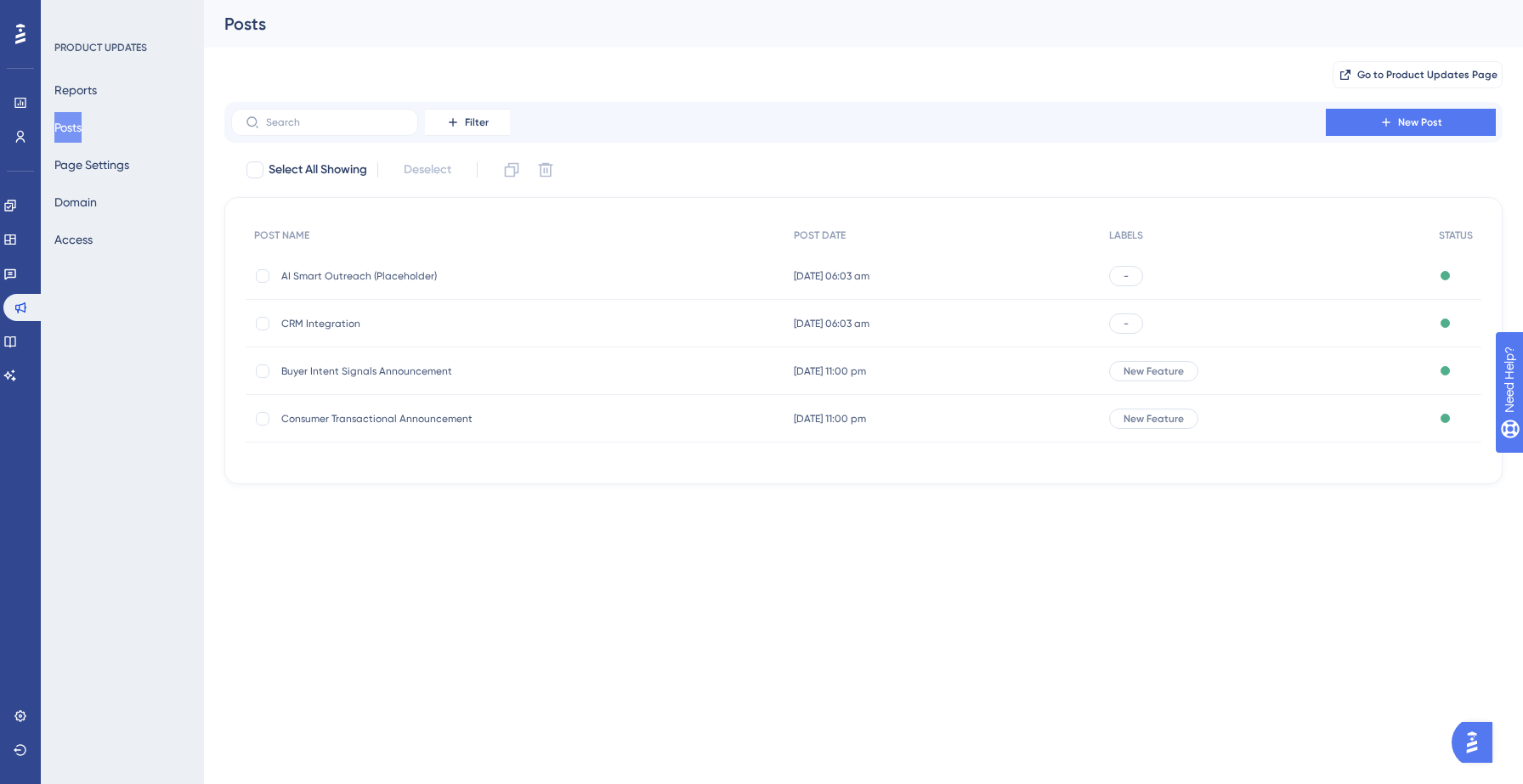
click at [82, 124] on button "Posts" at bounding box center [68, 127] width 28 height 30
click at [823, 280] on span "10 Sept 2025 06:03 am" at bounding box center [831, 275] width 76 height 13
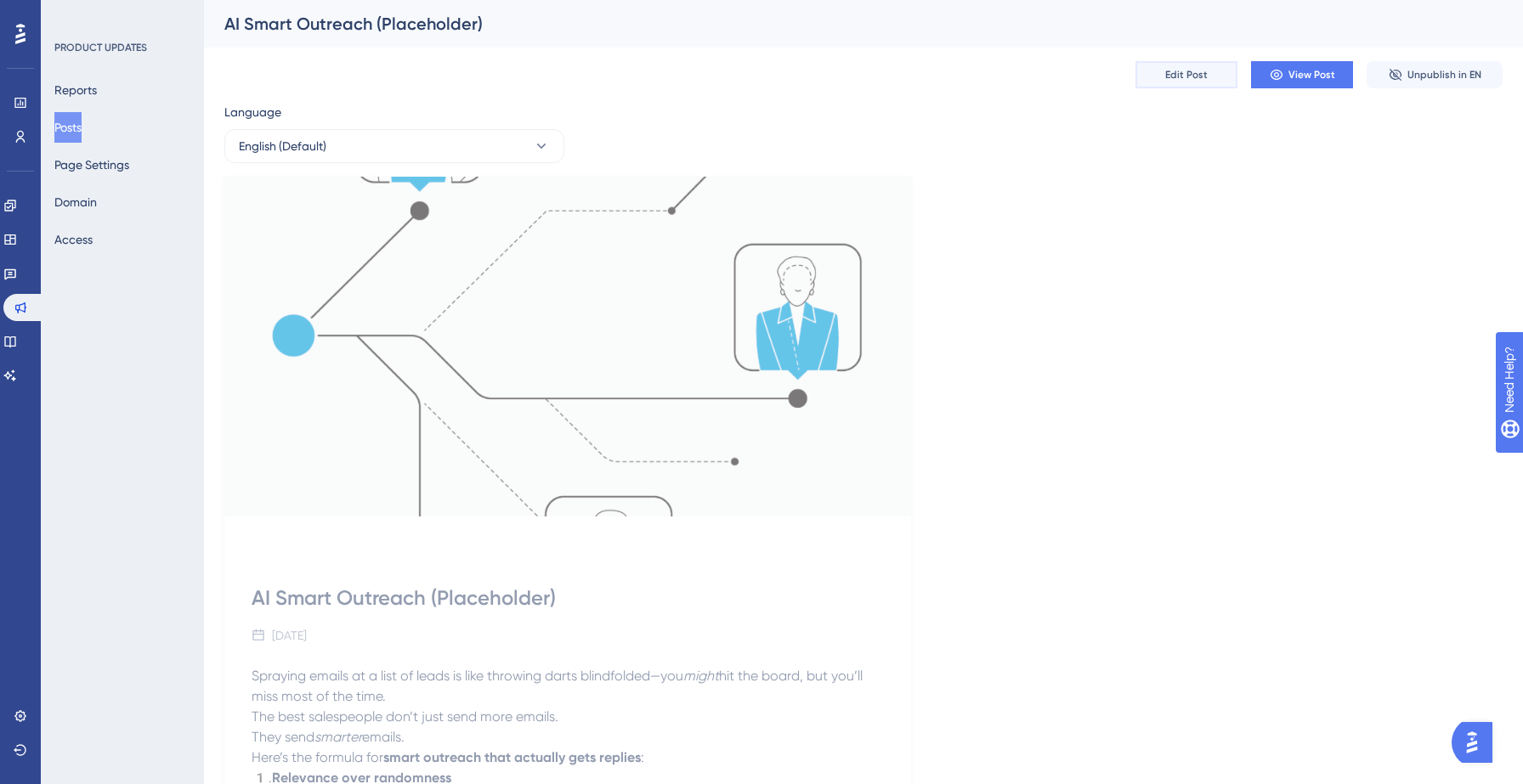
click at [1192, 74] on span "Edit Post" at bounding box center [1186, 74] width 43 height 13
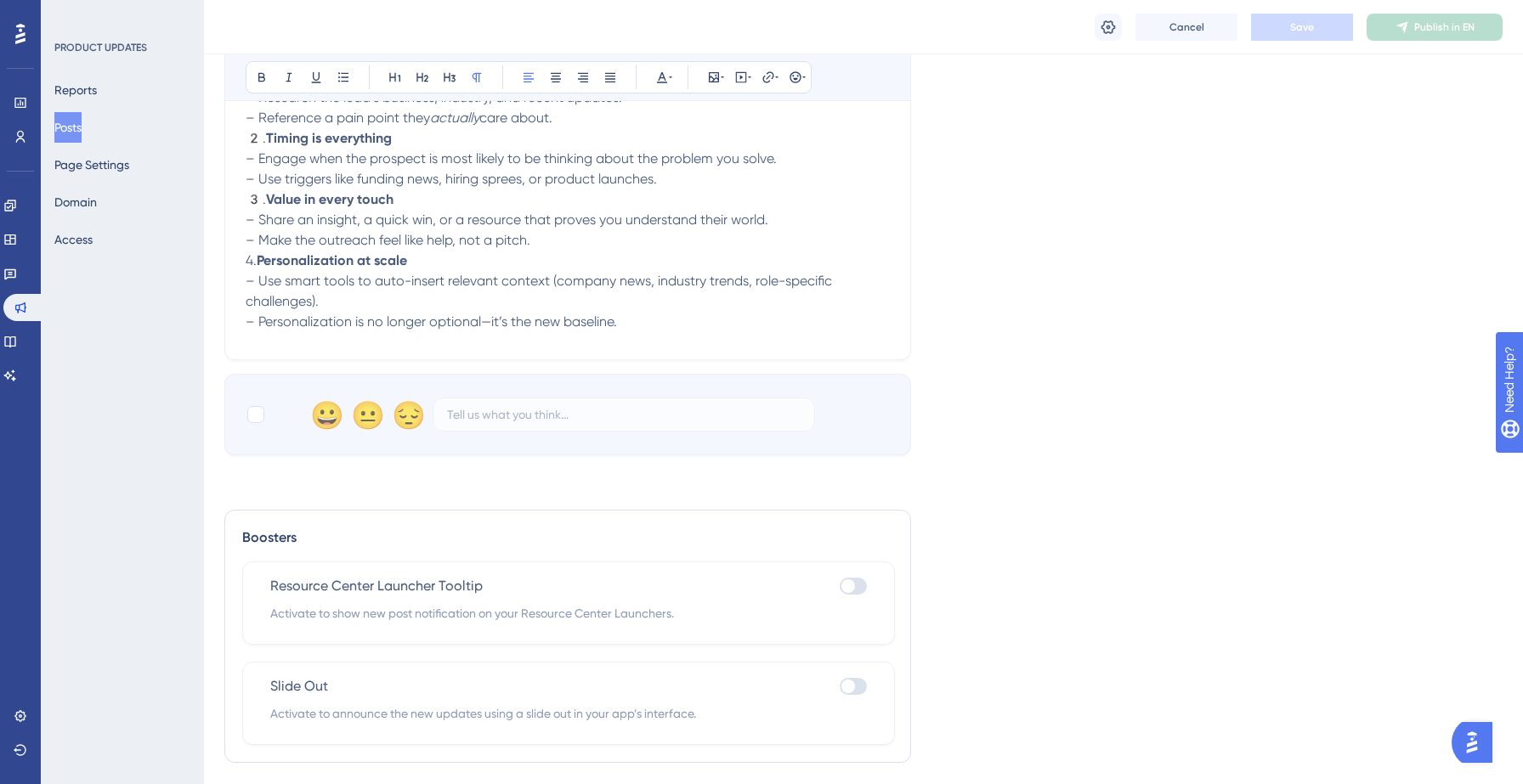
scroll to position [762, 0]
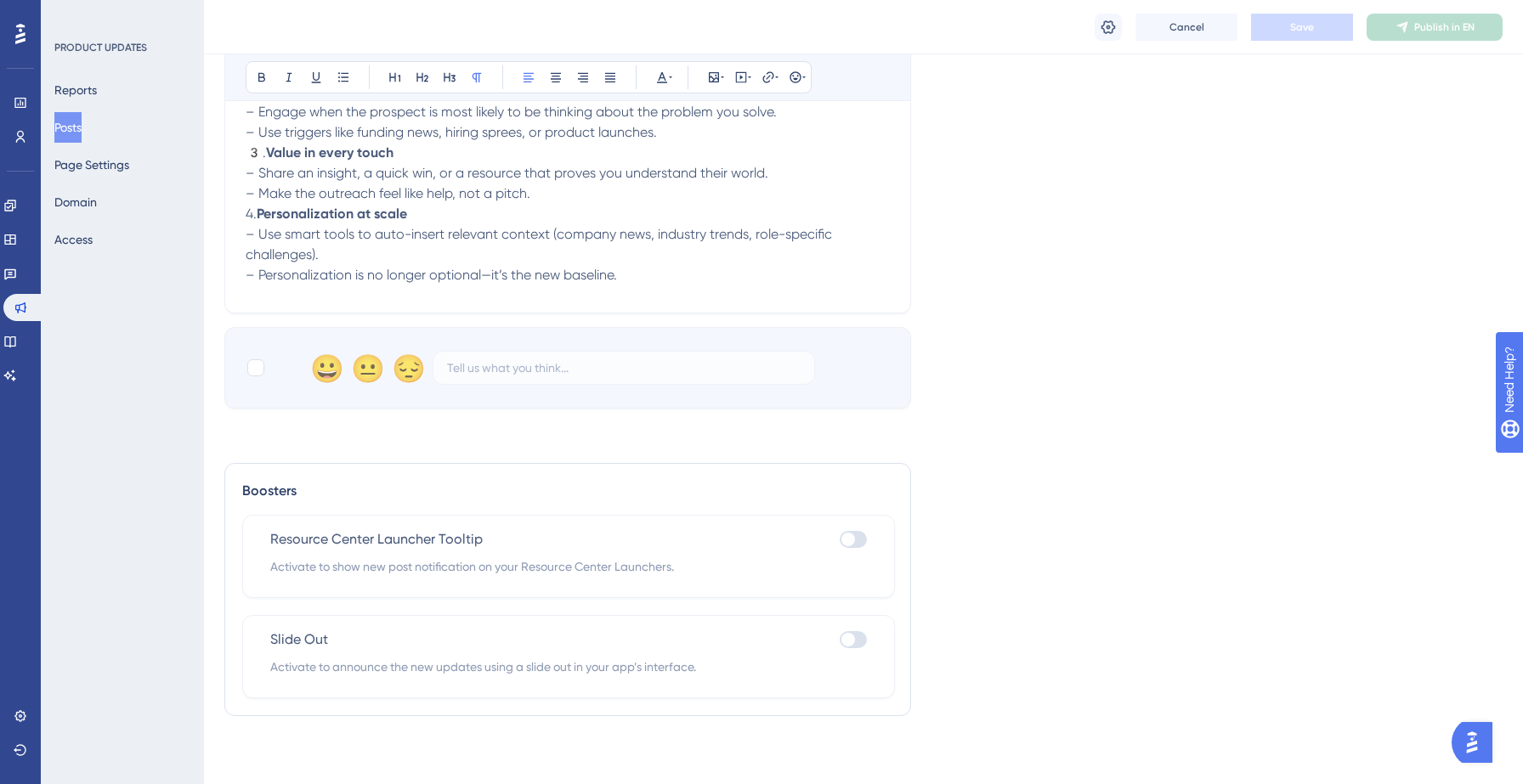
click at [844, 538] on div at bounding box center [847, 539] width 13 height 13
click at [839, 540] on input "checkbox" at bounding box center [839, 540] width 1 height 1
checkbox input "true"
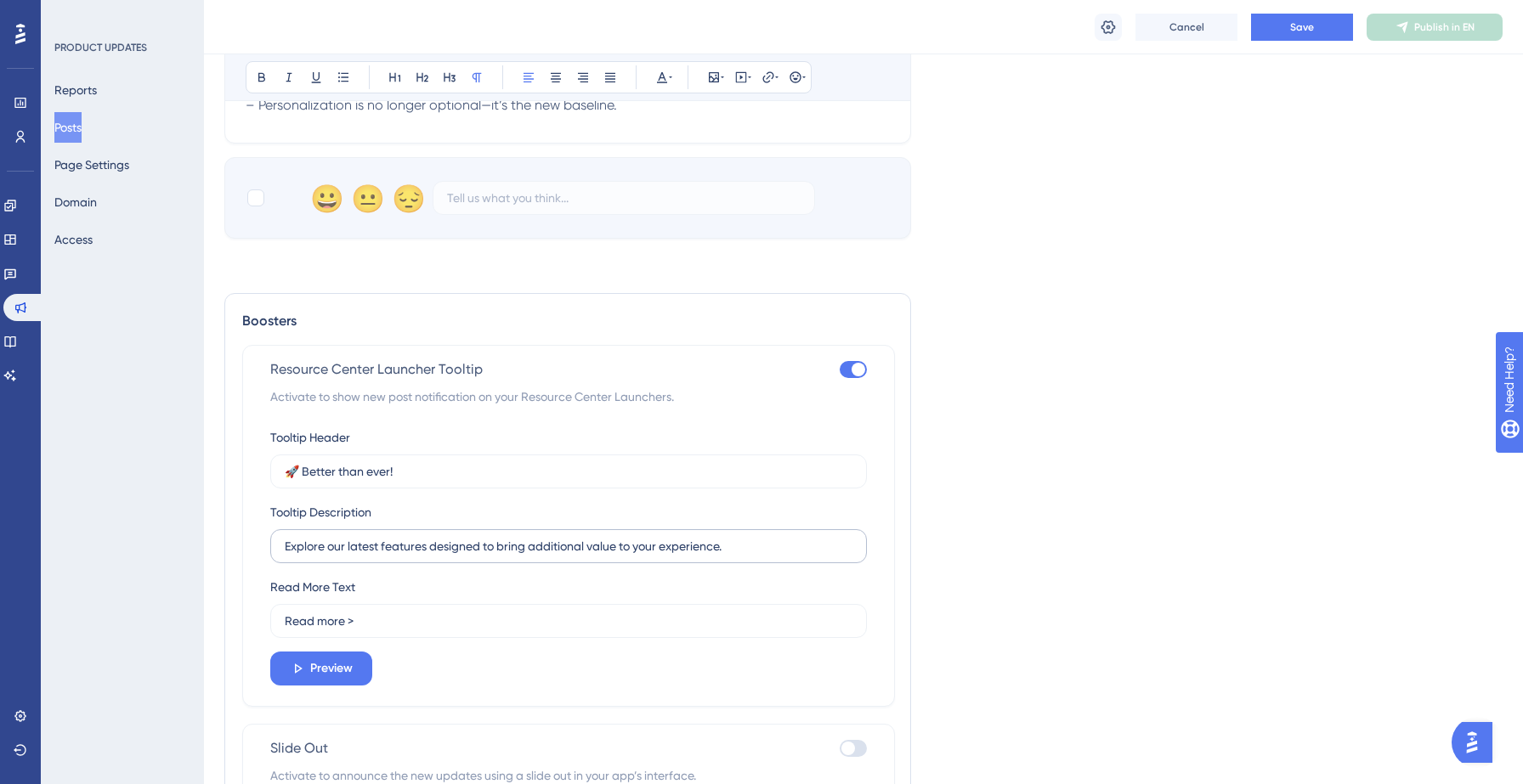
scroll to position [937, 0]
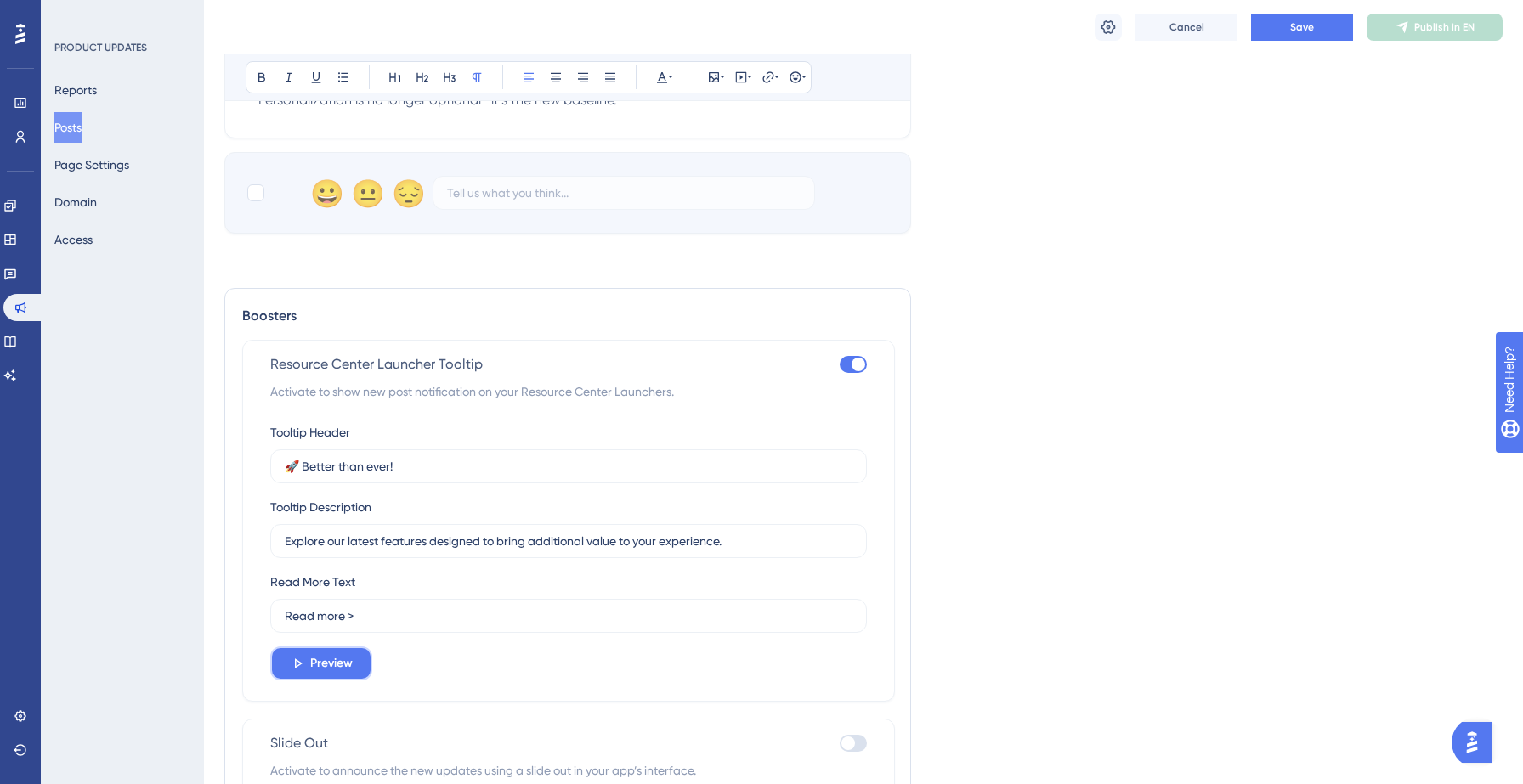
click at [348, 664] on span "Preview" at bounding box center [332, 663] width 43 height 20
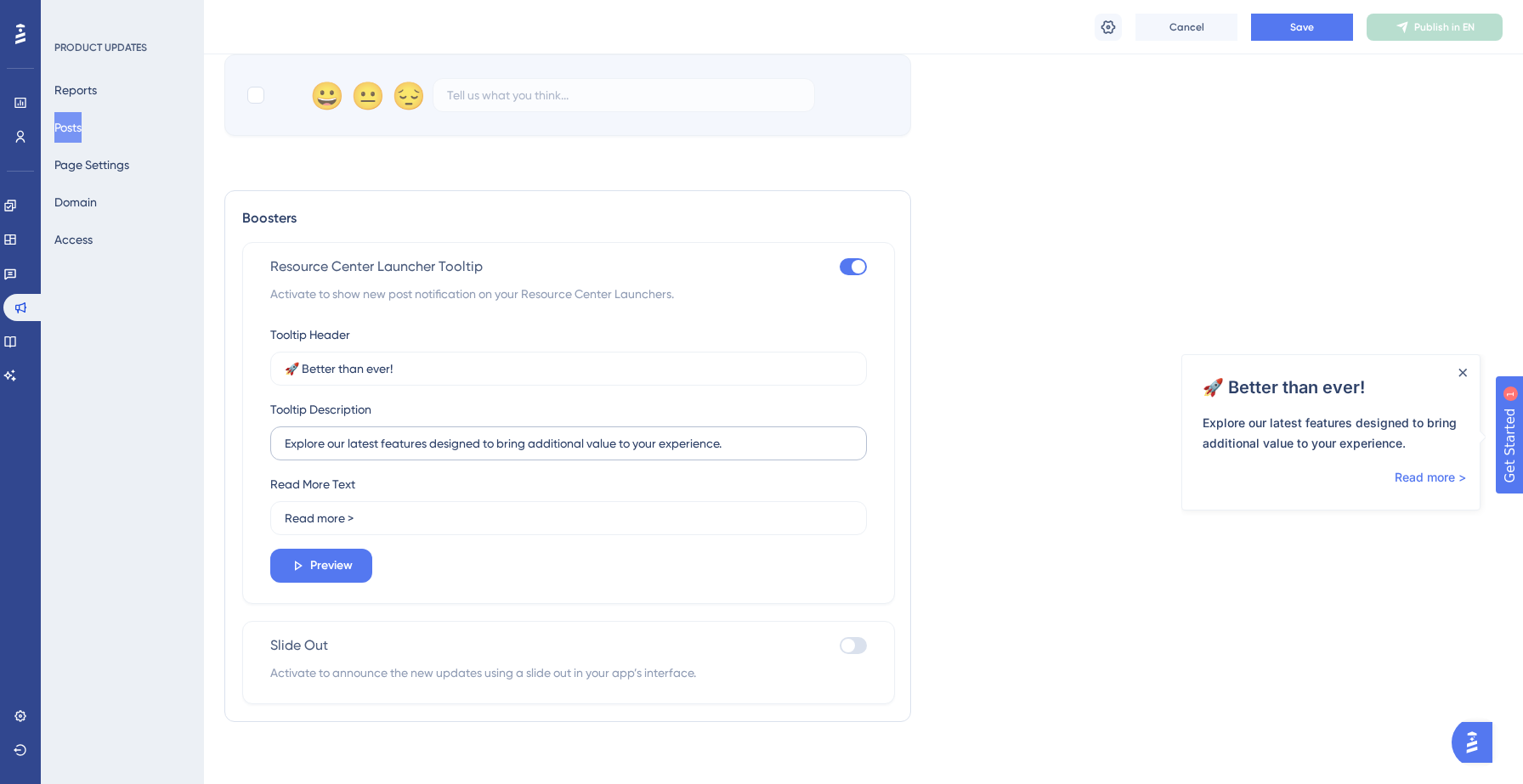
scroll to position [1041, 0]
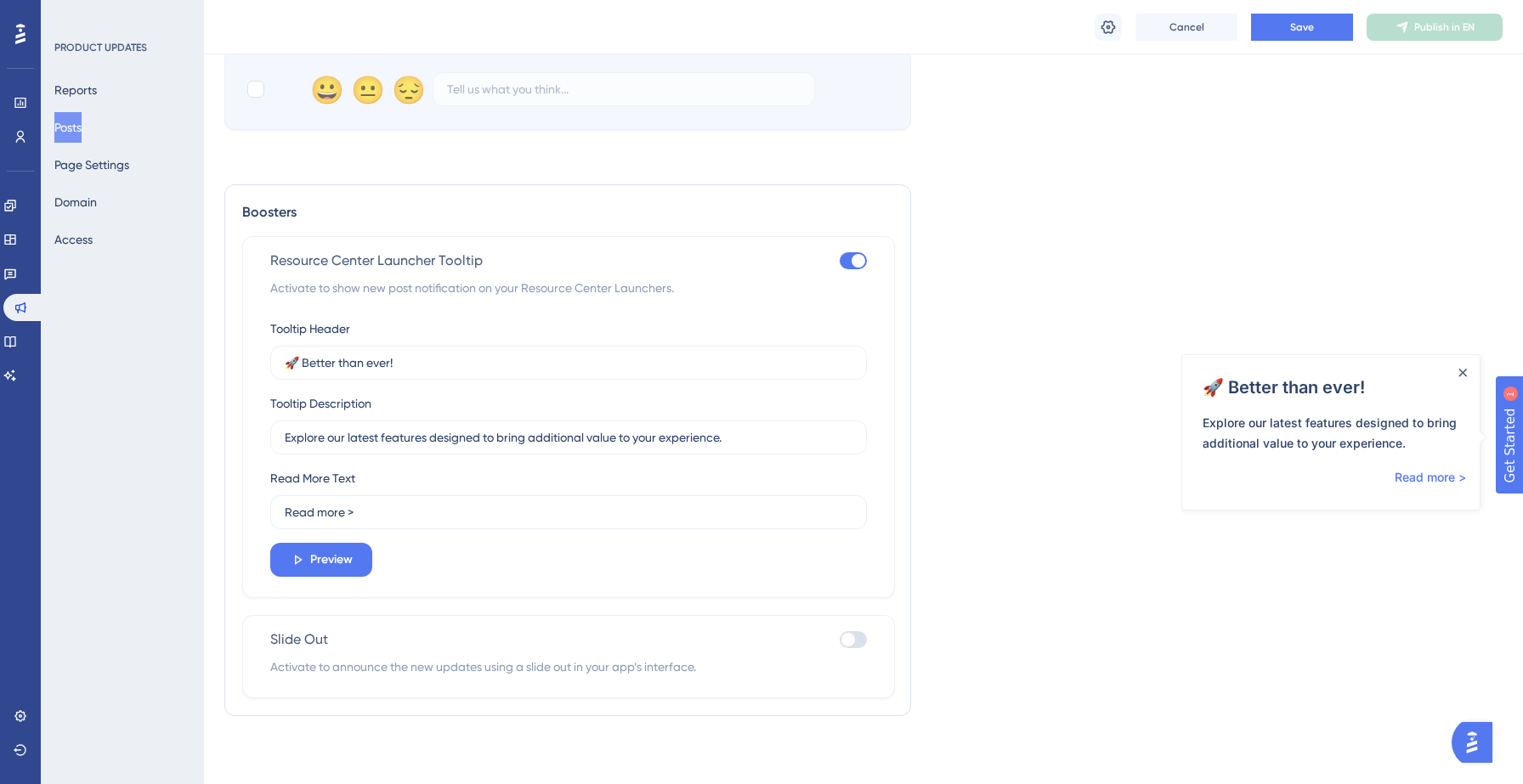
click at [856, 639] on div at bounding box center [853, 640] width 28 height 17
click at [839, 640] on input "checkbox" at bounding box center [839, 640] width 1 height 1
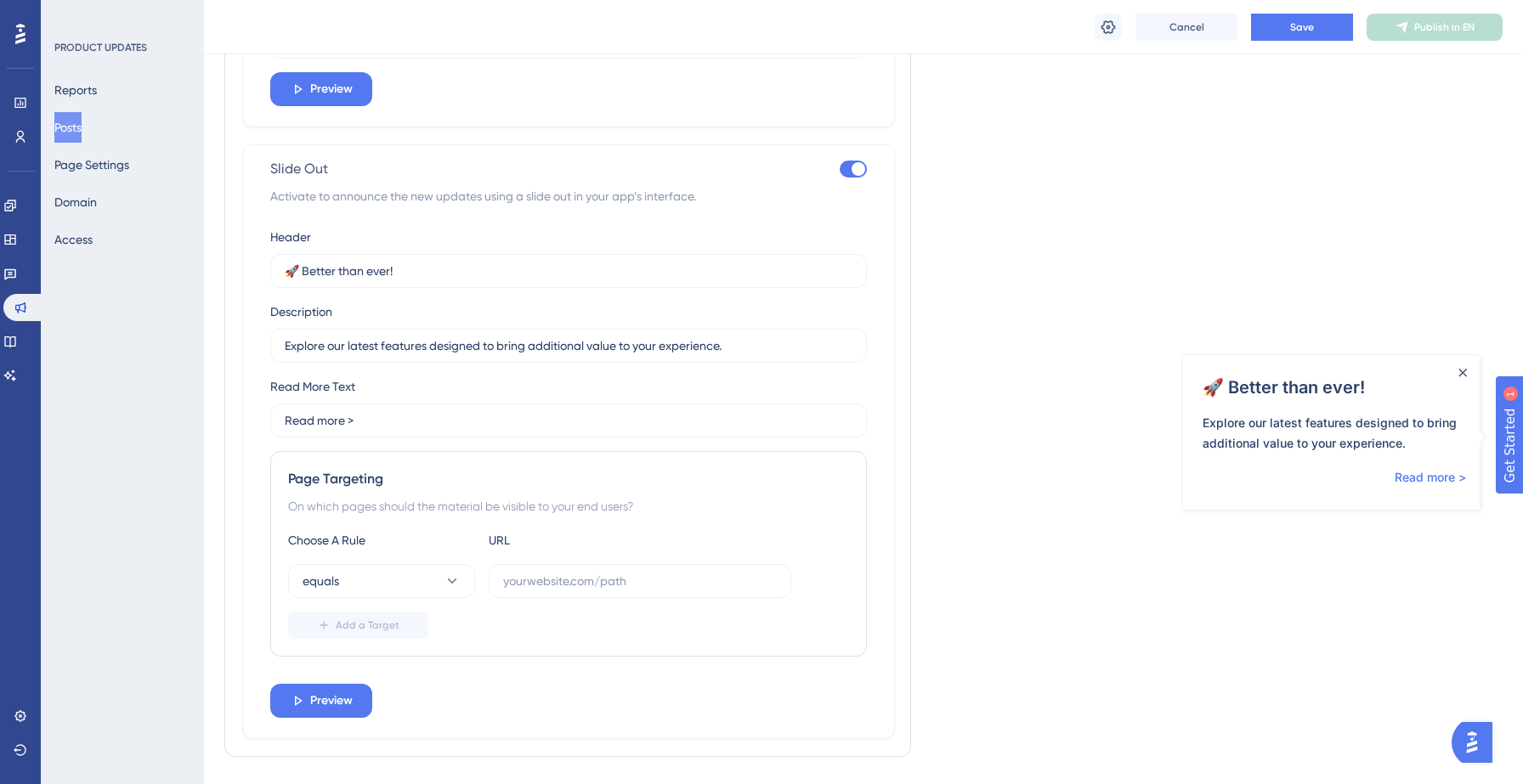
scroll to position [1514, 0]
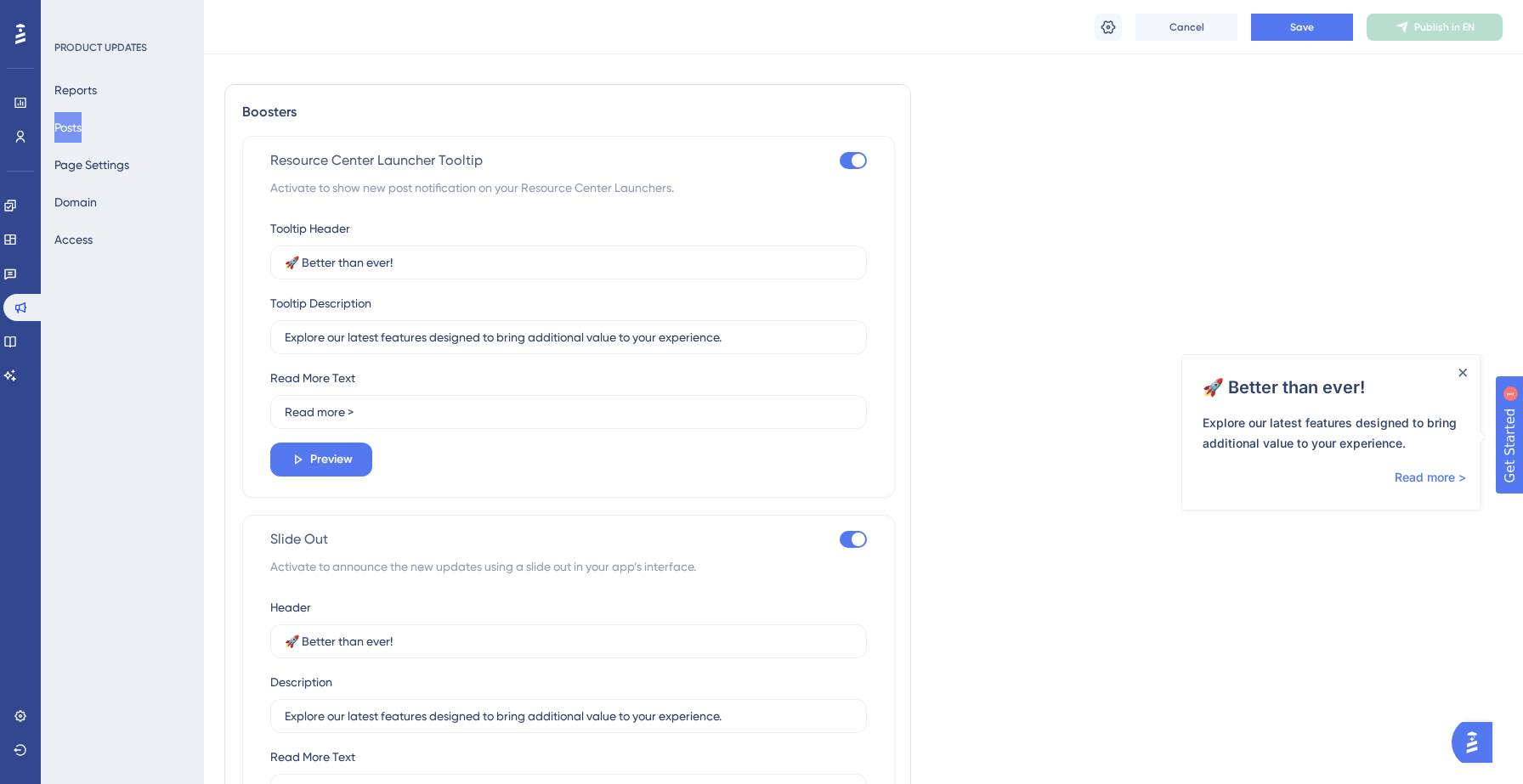
click at [857, 543] on div at bounding box center [858, 539] width 13 height 13
click at [839, 541] on input "checkbox" at bounding box center [839, 540] width 1 height 1
checkbox input "false"
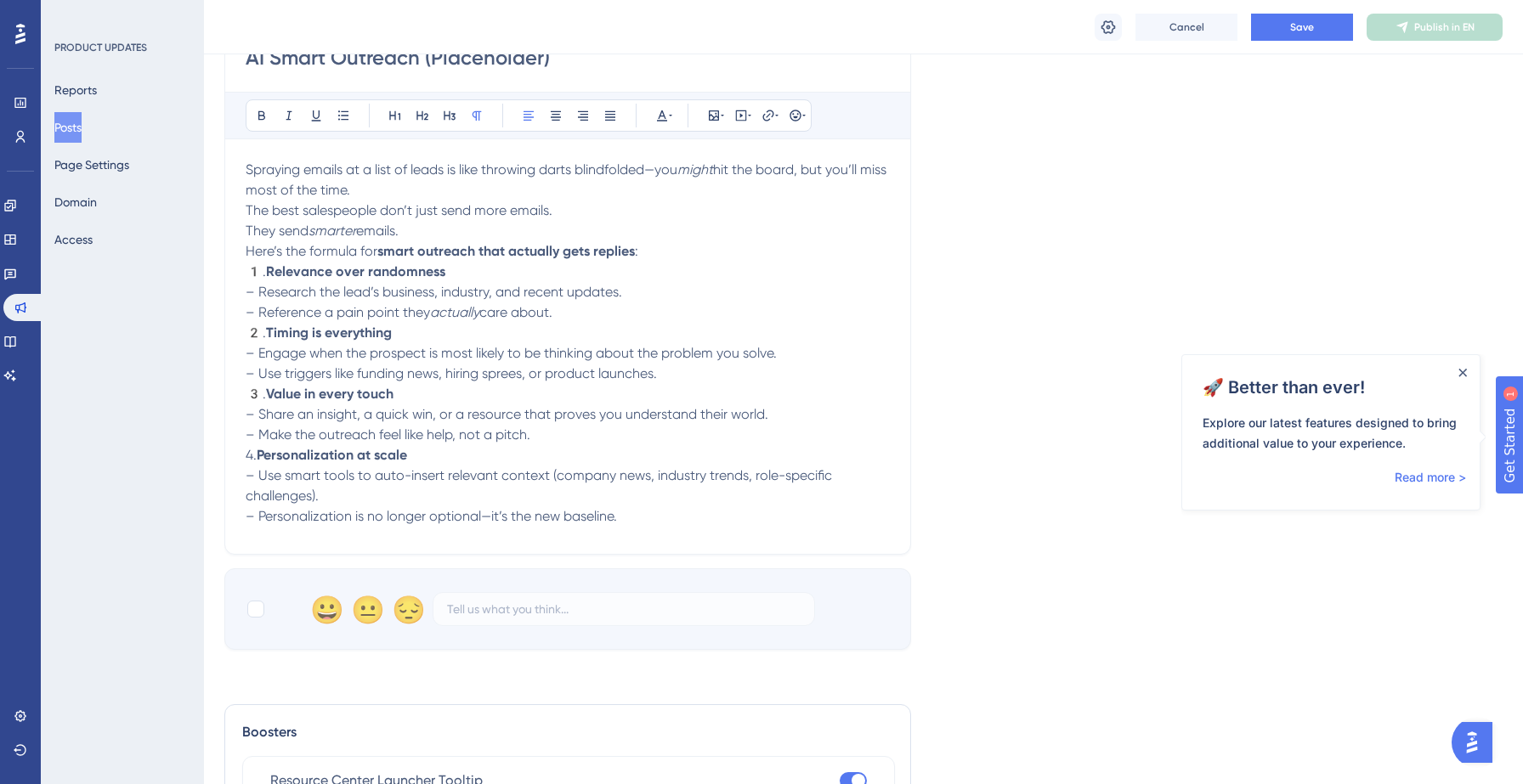
scroll to position [497, 0]
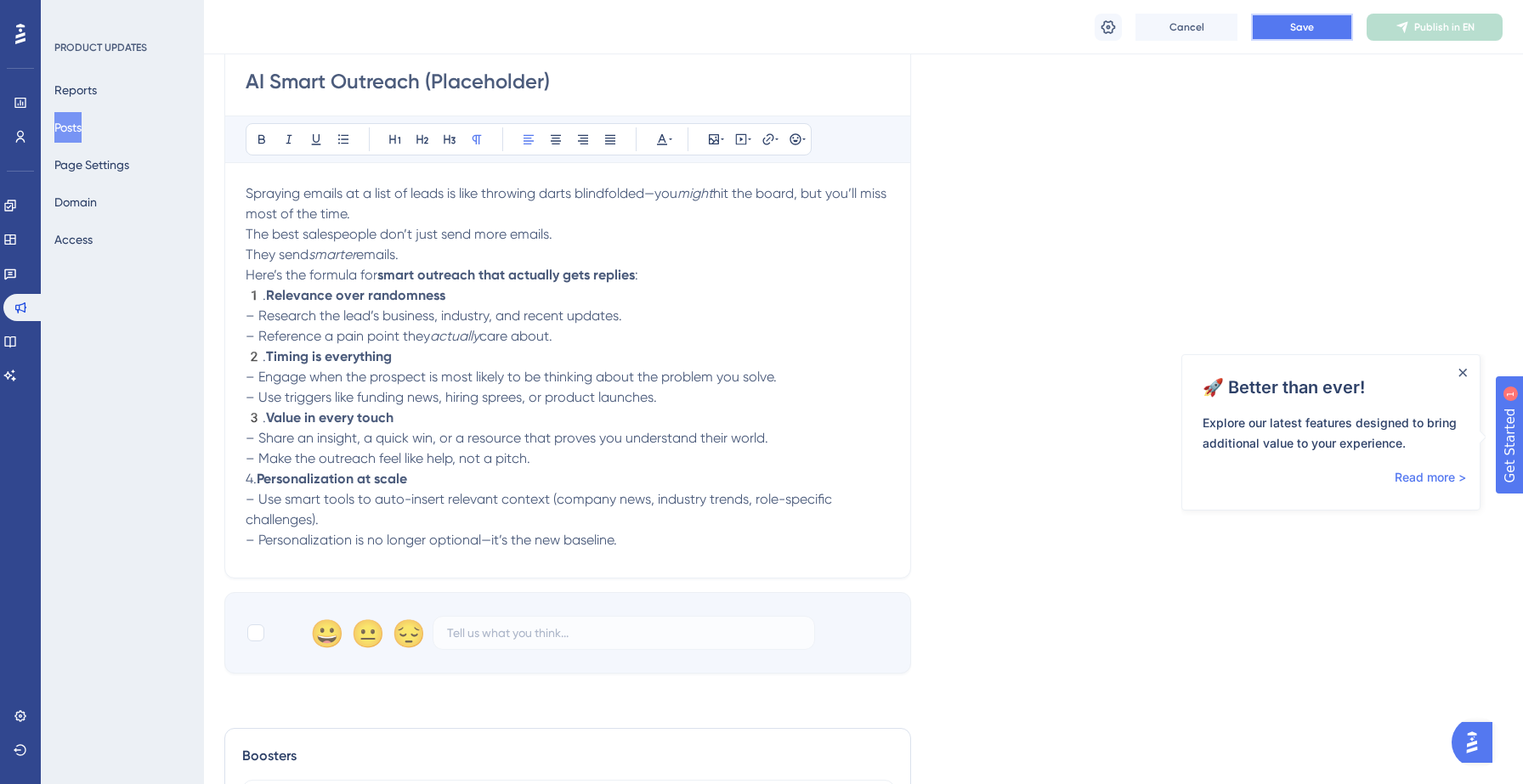
click at [1275, 27] on button "Save" at bounding box center [1302, 27] width 102 height 28
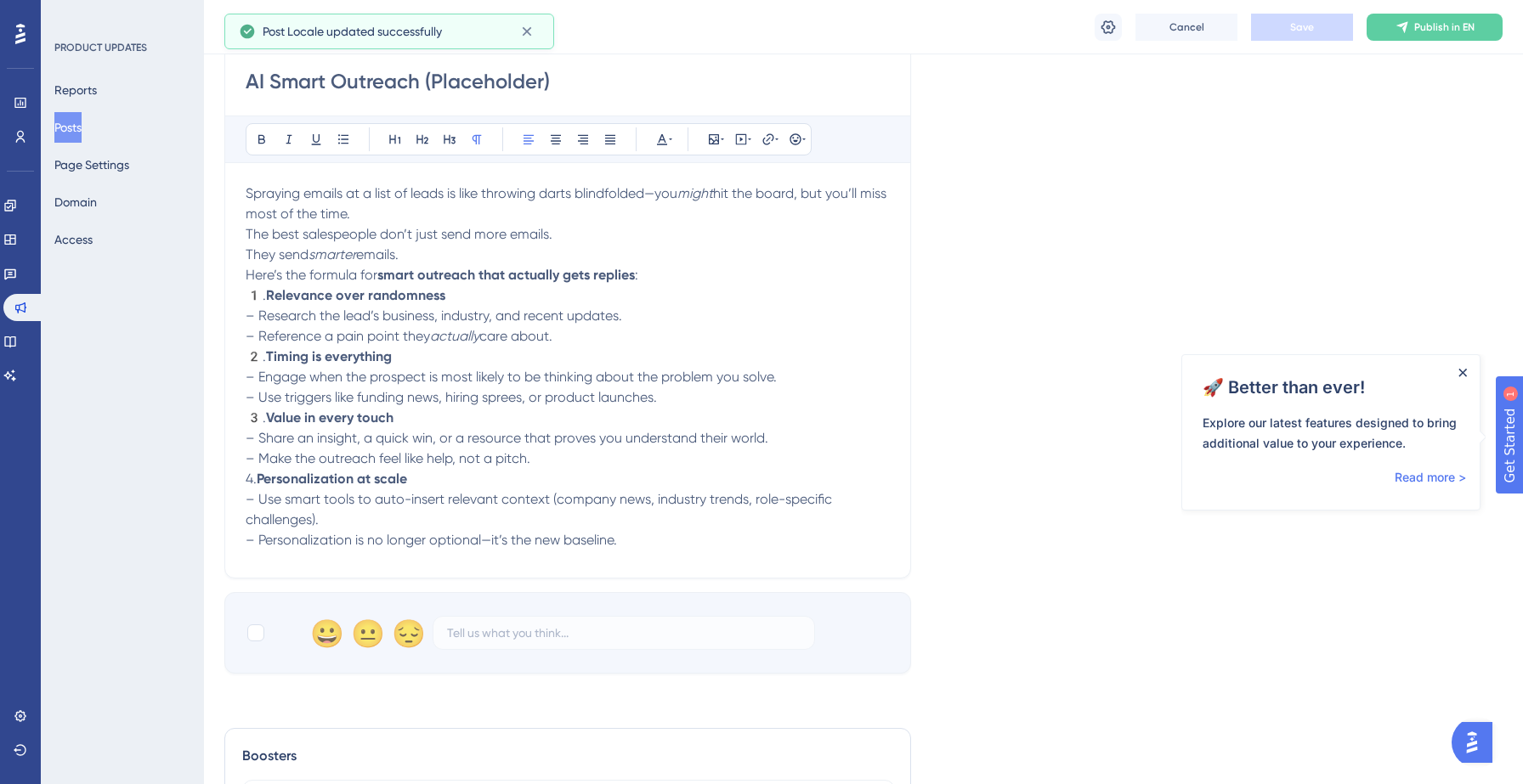
click at [1461, 371] on icon "Close Announcement" at bounding box center [1462, 372] width 8 height 8
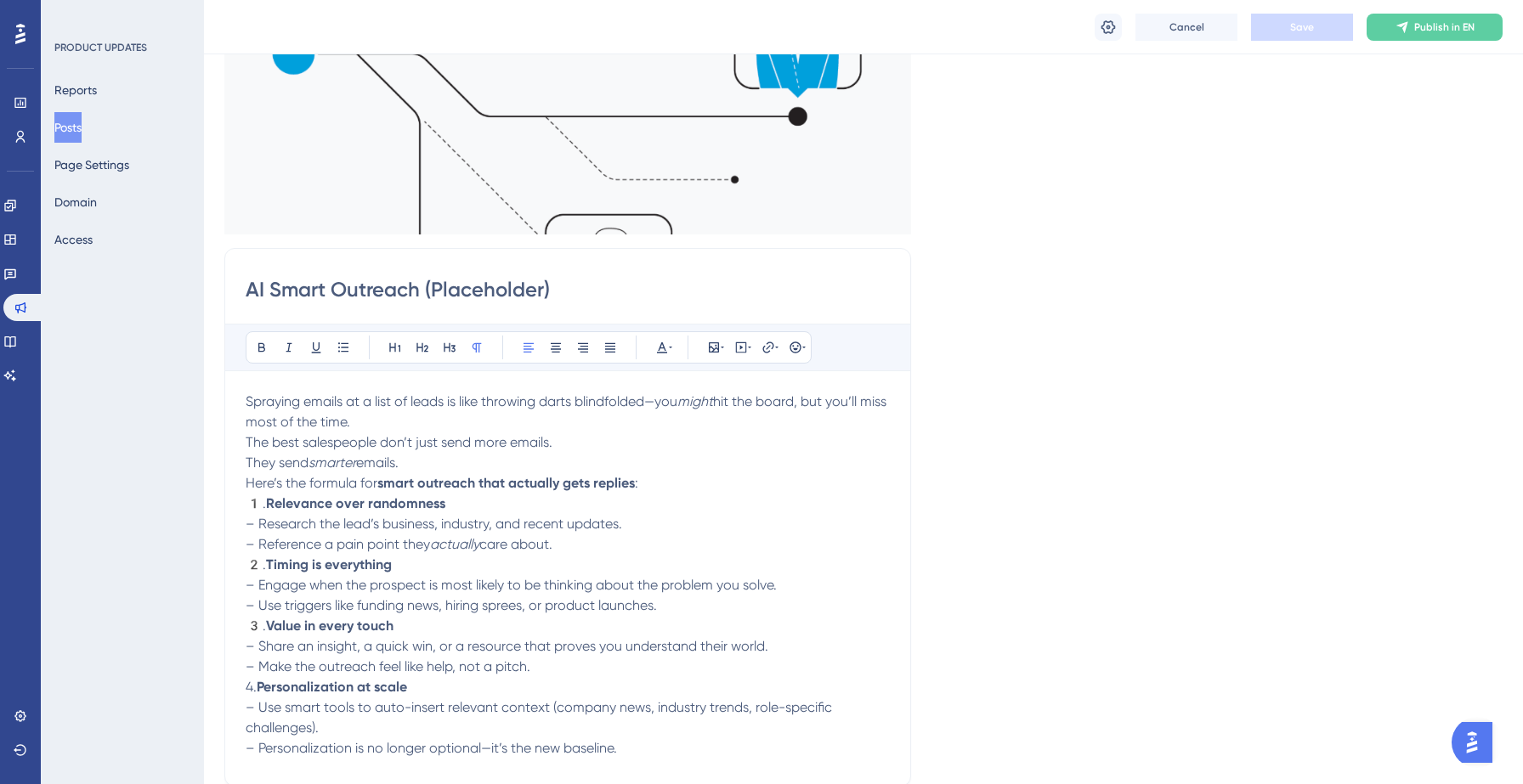
scroll to position [0, 0]
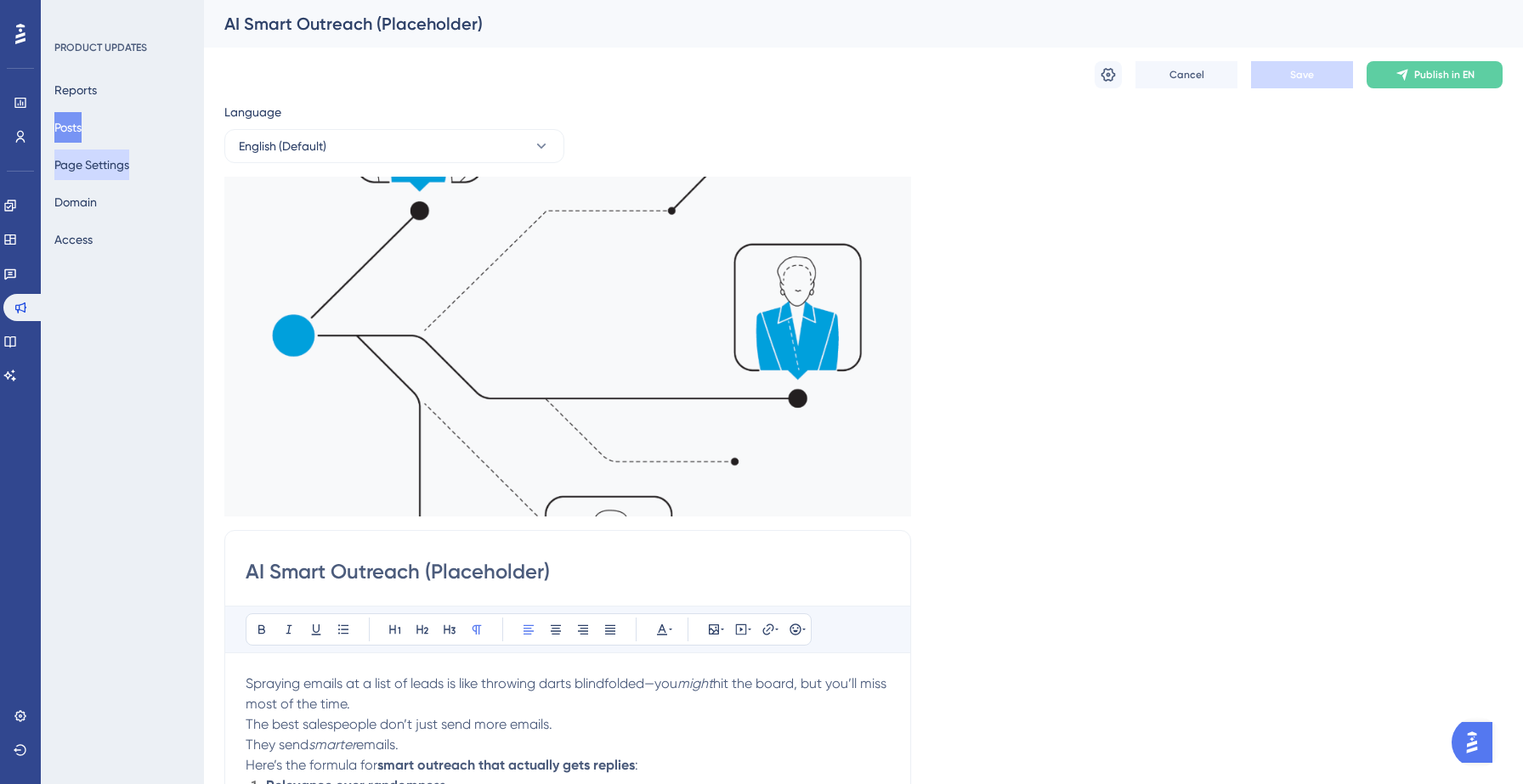
click at [113, 170] on button "Page Settings" at bounding box center [92, 165] width 75 height 30
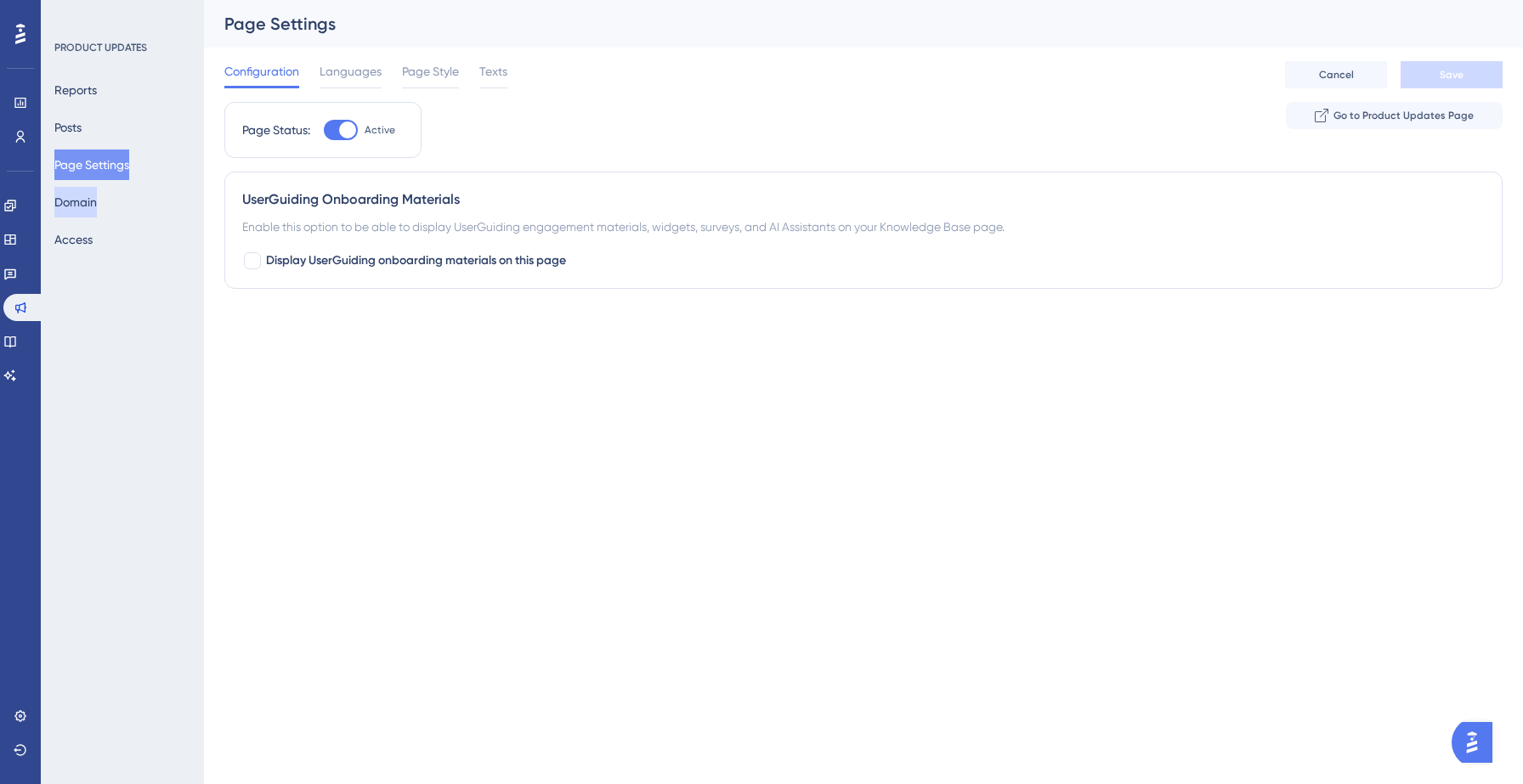
click at [97, 204] on button "Domain" at bounding box center [76, 202] width 43 height 30
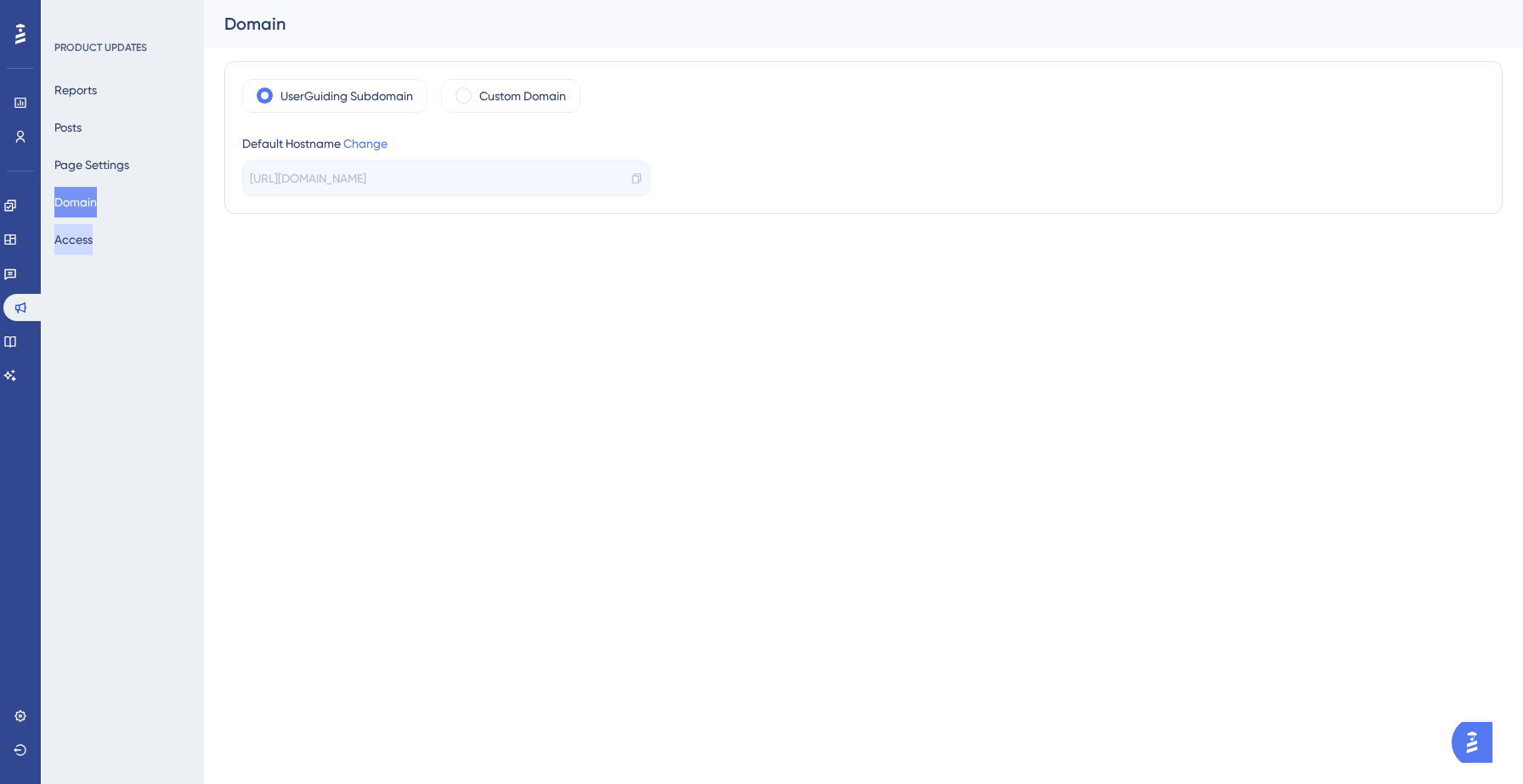
click at [93, 230] on button "Access" at bounding box center [73, 240] width 38 height 30
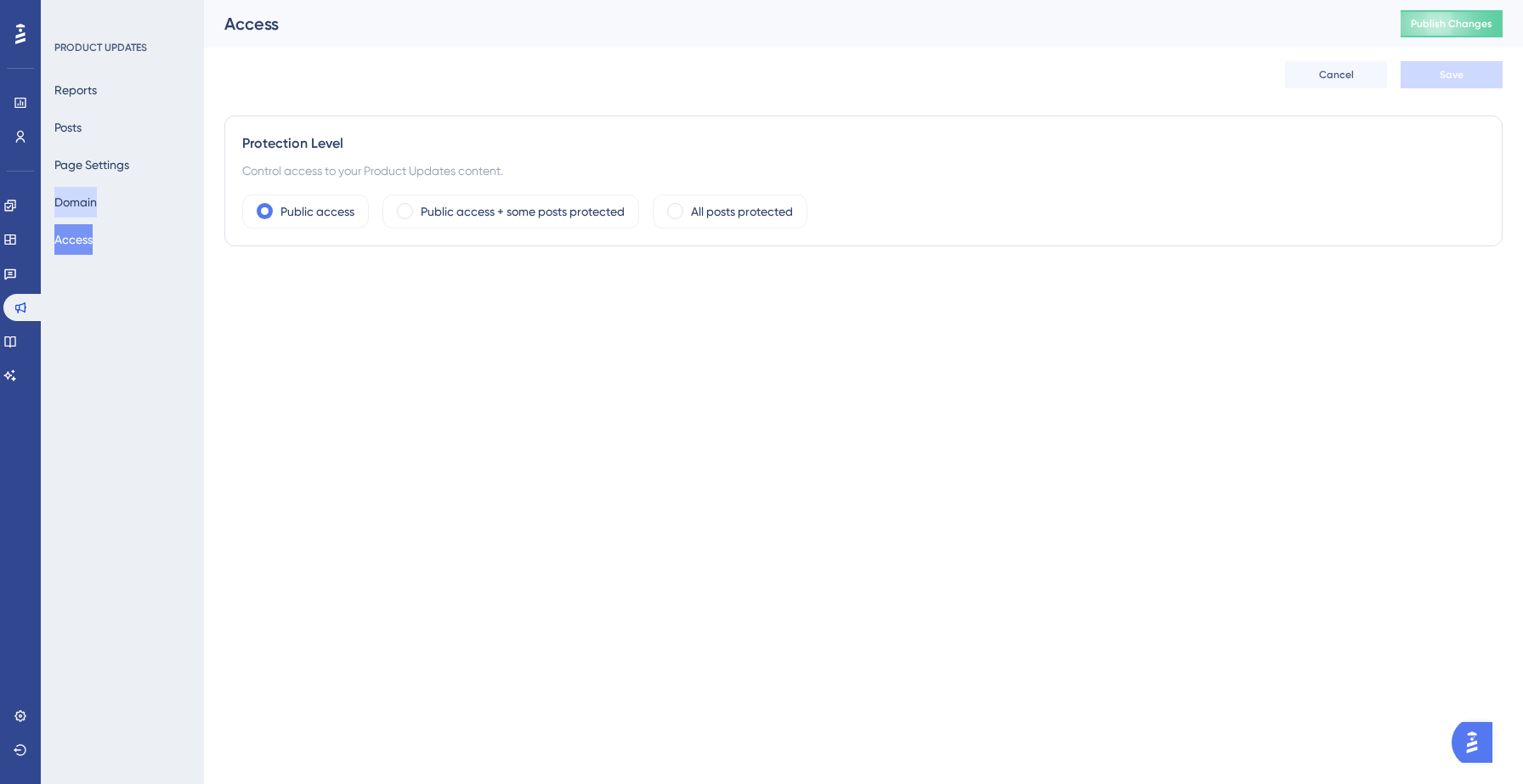
click at [97, 202] on button "Domain" at bounding box center [76, 202] width 43 height 30
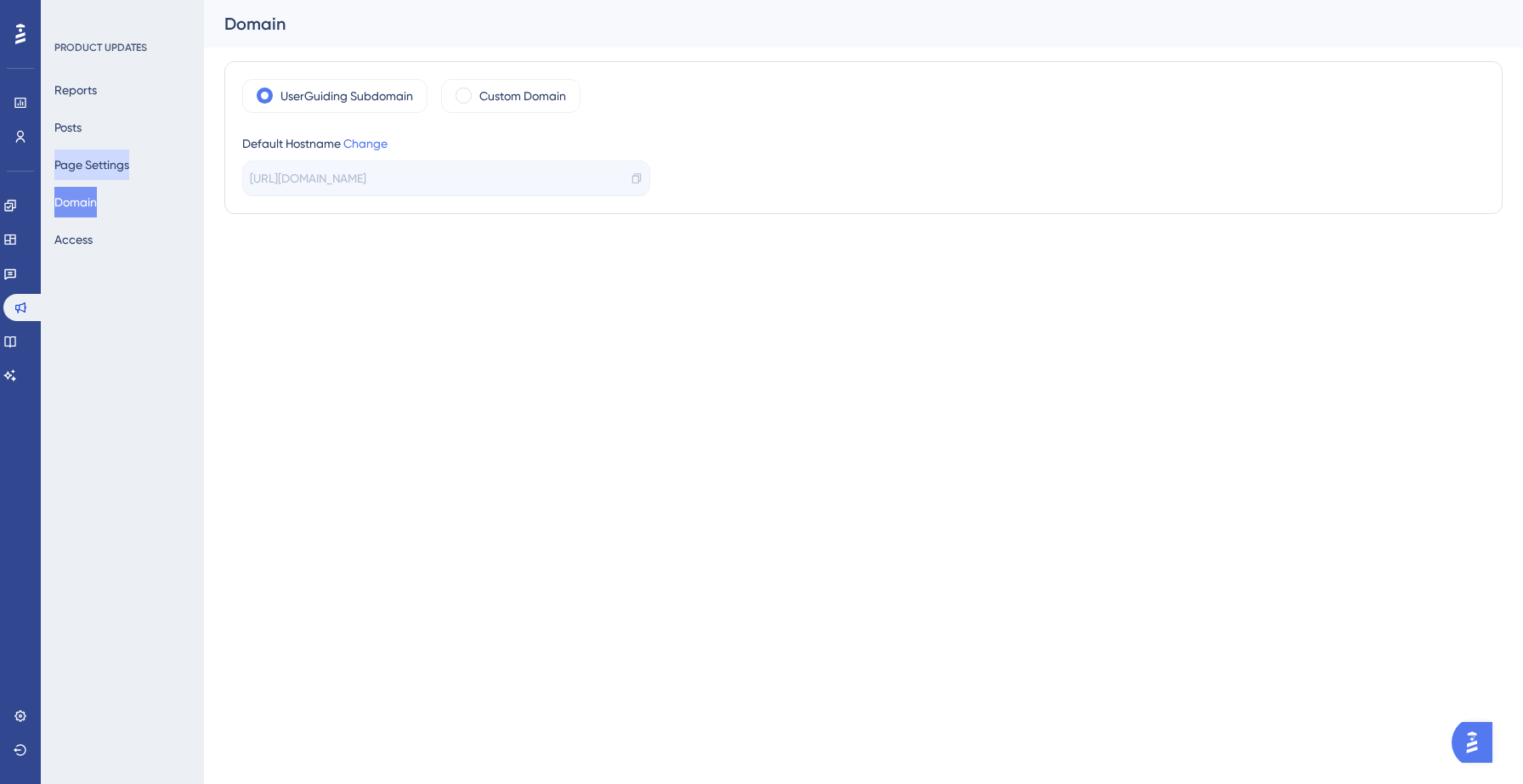
click at [101, 166] on button "Page Settings" at bounding box center [92, 165] width 75 height 30
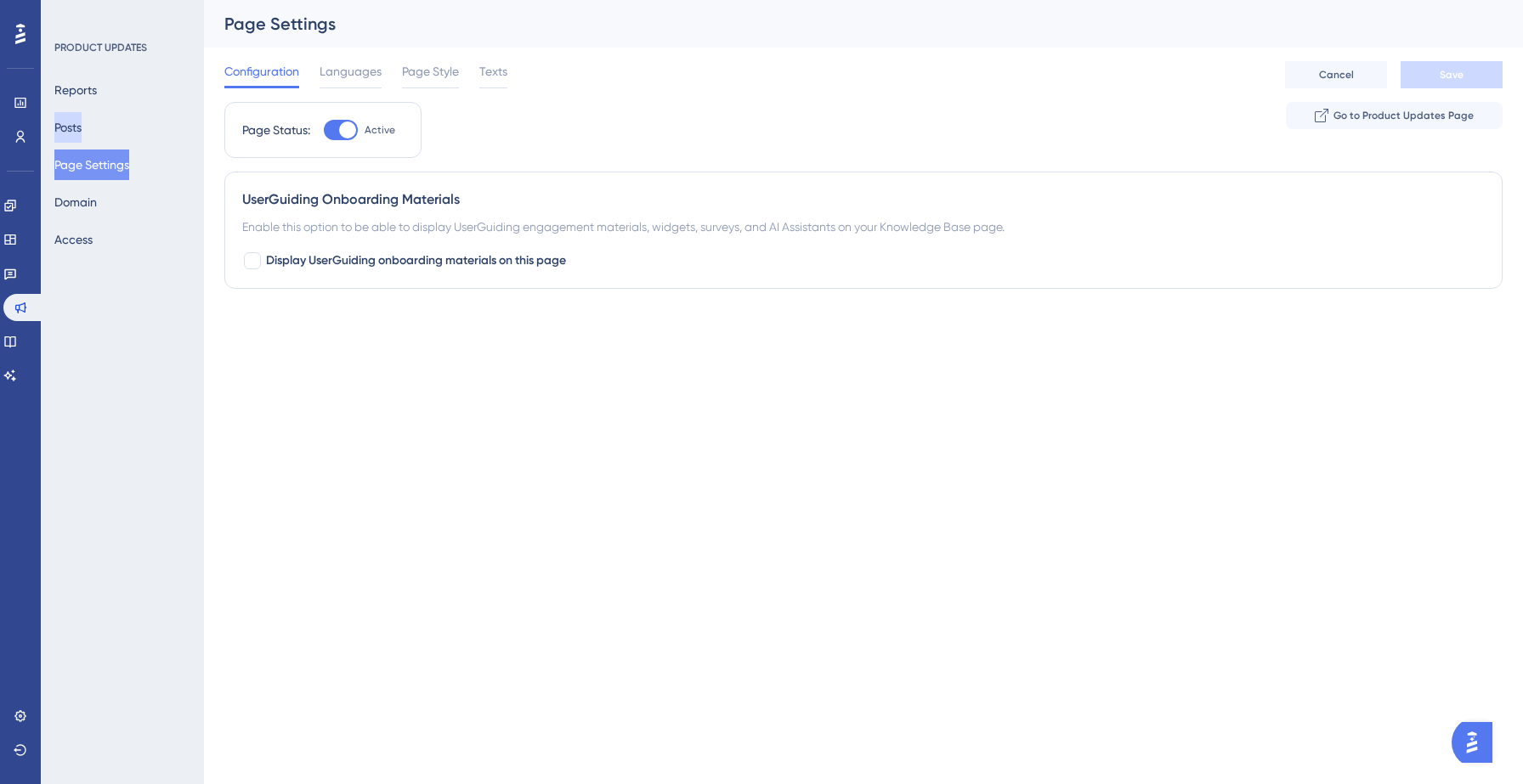
click at [82, 131] on button "Posts" at bounding box center [68, 127] width 28 height 30
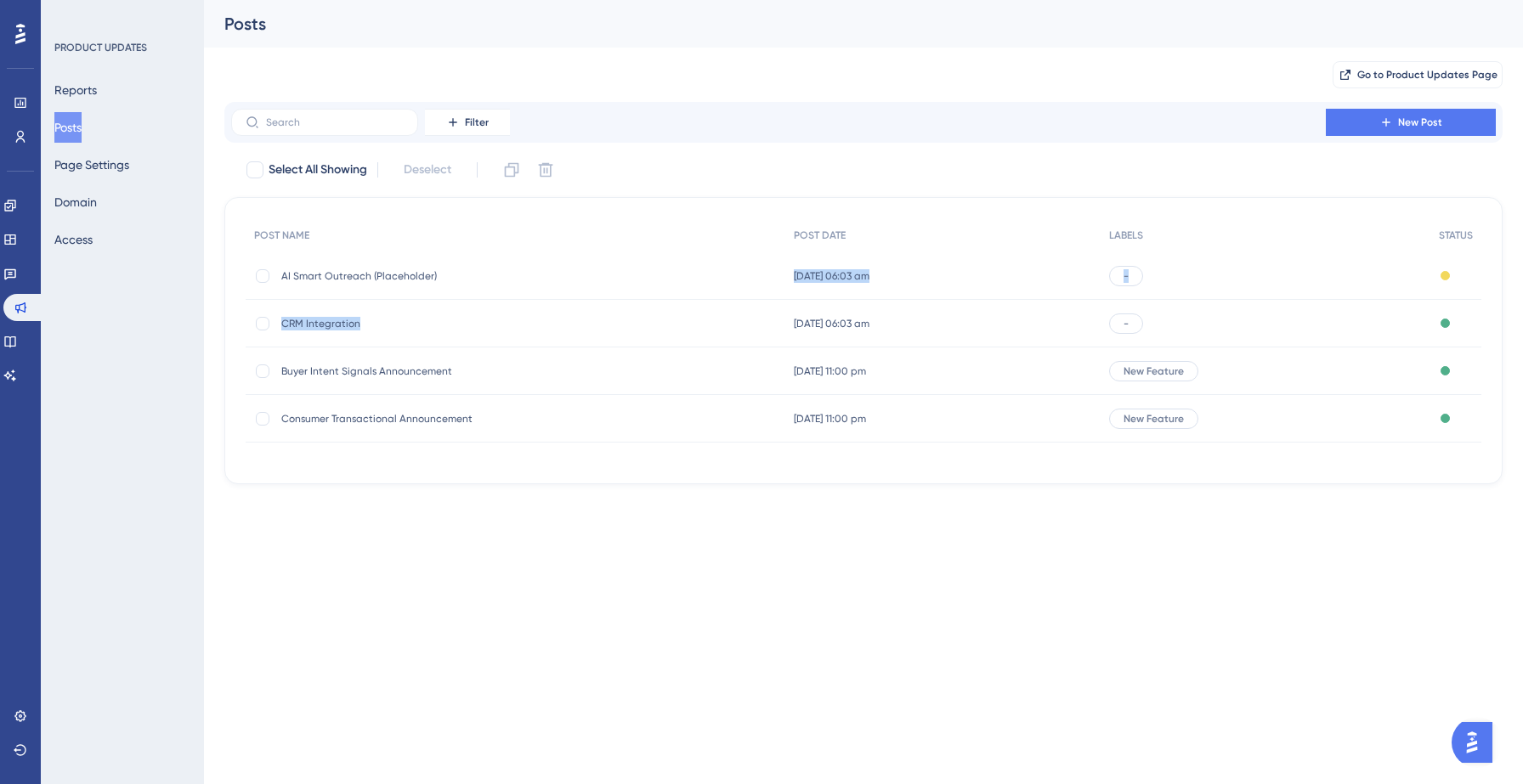
drag, startPoint x: 584, startPoint y: 282, endPoint x: 584, endPoint y: 339, distance: 57.0
click at [584, 339] on div "POST NAME POST DATE LABELS STATUS AI Smart Outreach (Placeholder) AI Smart Outr…" at bounding box center [864, 331] width 1236 height 225
click at [439, 332] on div "CRM Integration CRM Integration" at bounding box center [417, 323] width 272 height 47
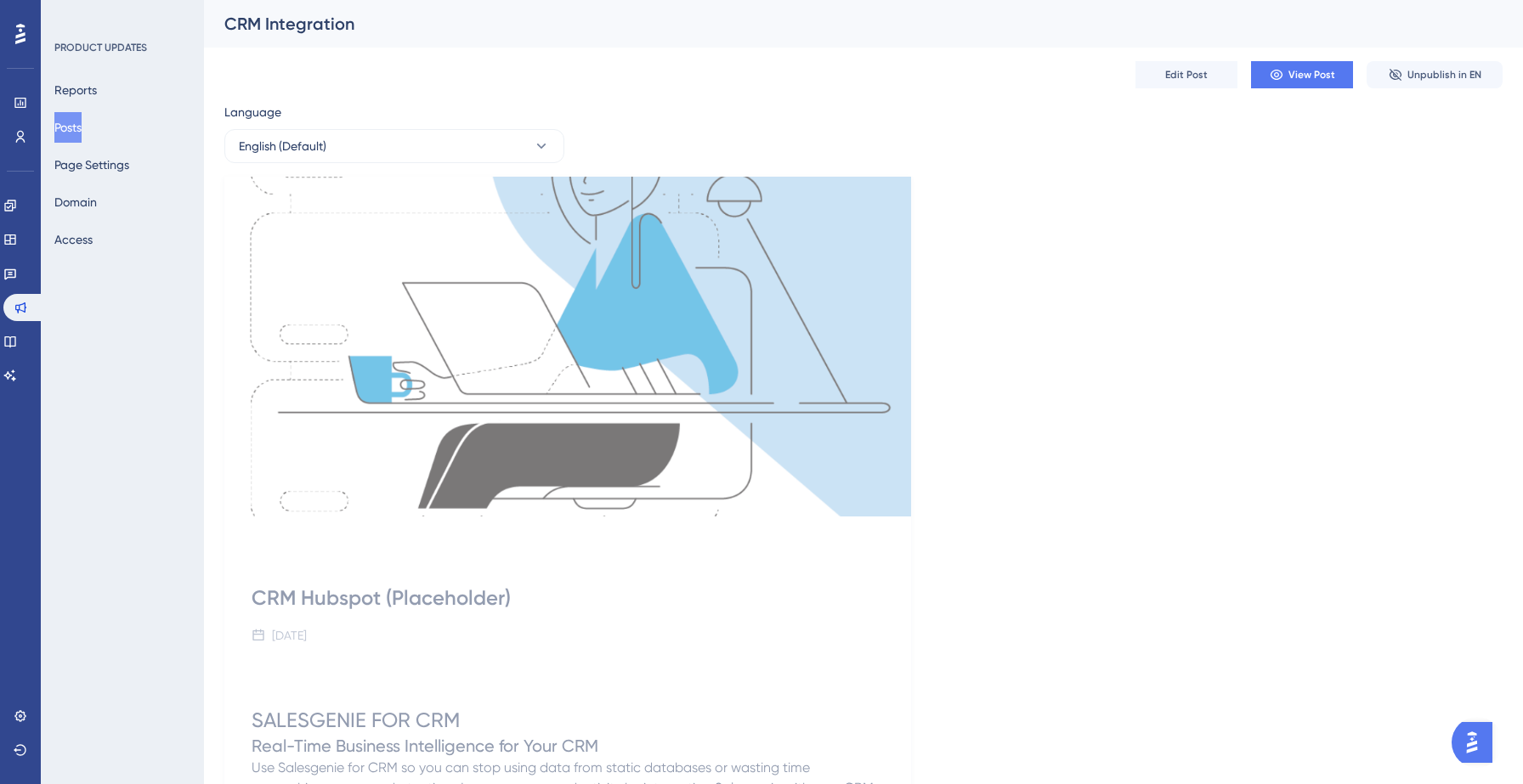
click at [71, 133] on button "Posts" at bounding box center [68, 127] width 28 height 30
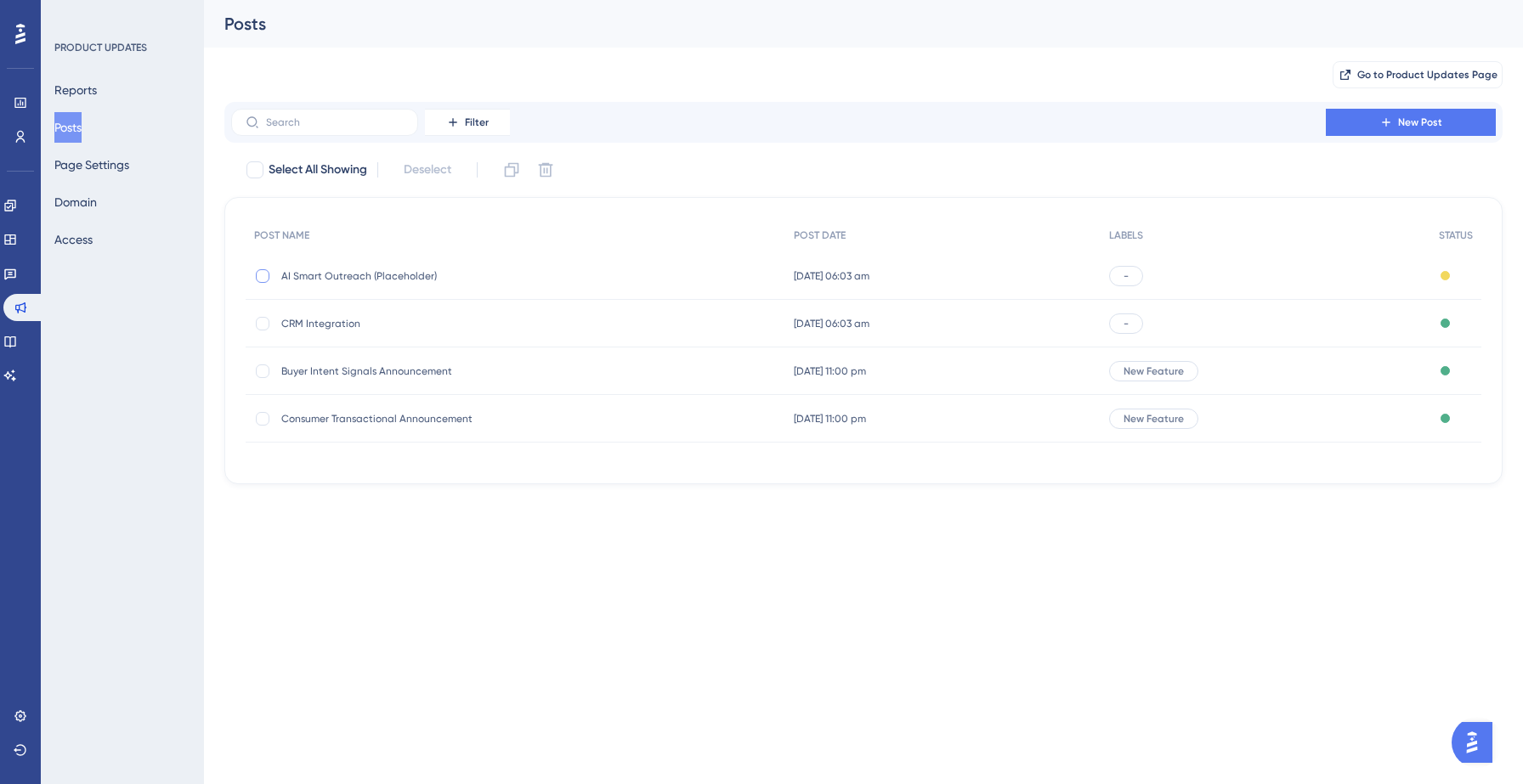
click at [263, 273] on div at bounding box center [262, 275] width 13 height 13
click at [266, 277] on icon at bounding box center [263, 275] width 7 height 13
checkbox input "false"
click at [914, 273] on div "10 Sept 2025 06:03 am 10 Sept 2025 06:03 am" at bounding box center [943, 275] width 316 height 47
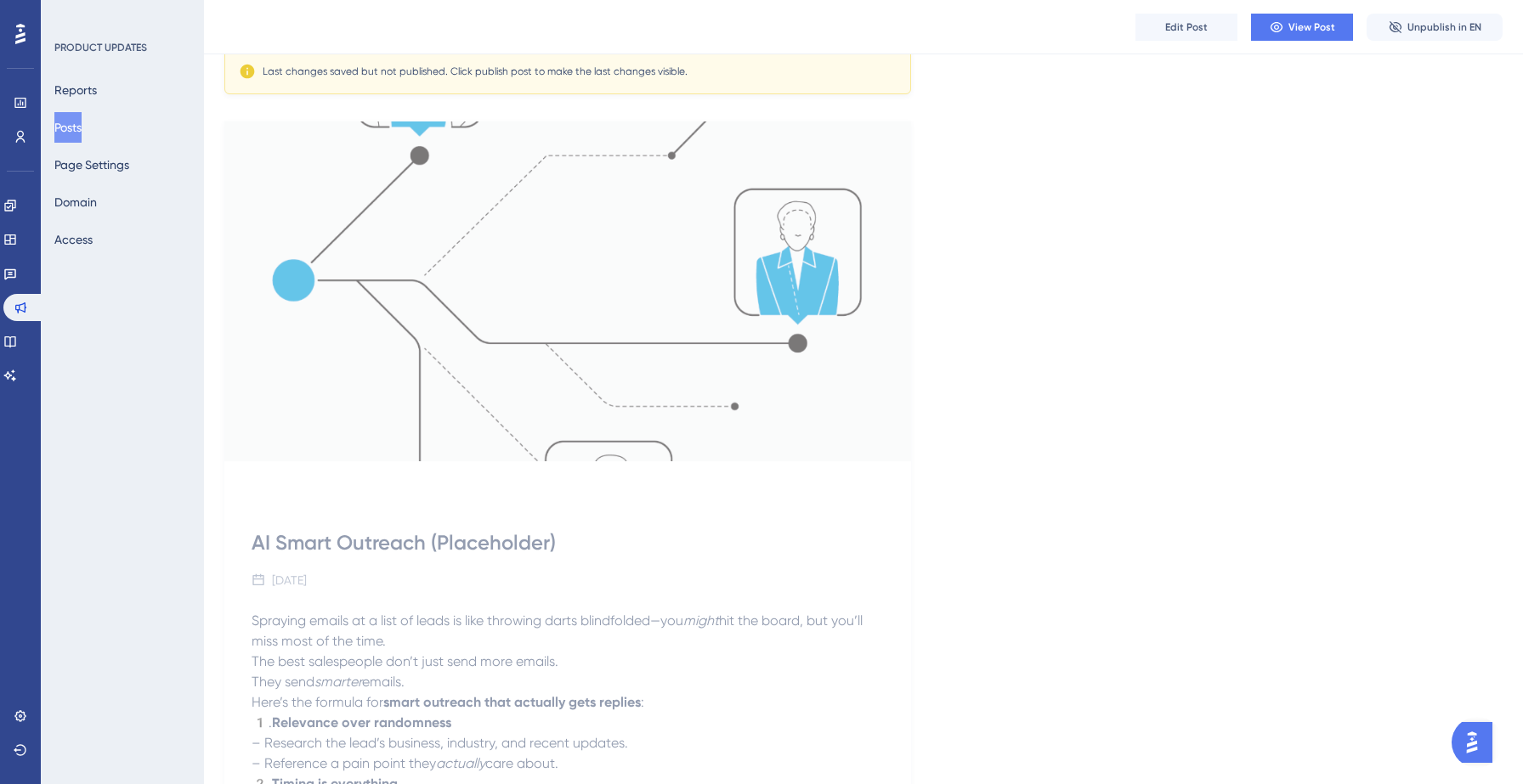
scroll to position [166, 0]
click at [468, 627] on p "Spraying emails at a list of leads is like throwing darts blindfolded—you might…" at bounding box center [568, 628] width 633 height 41
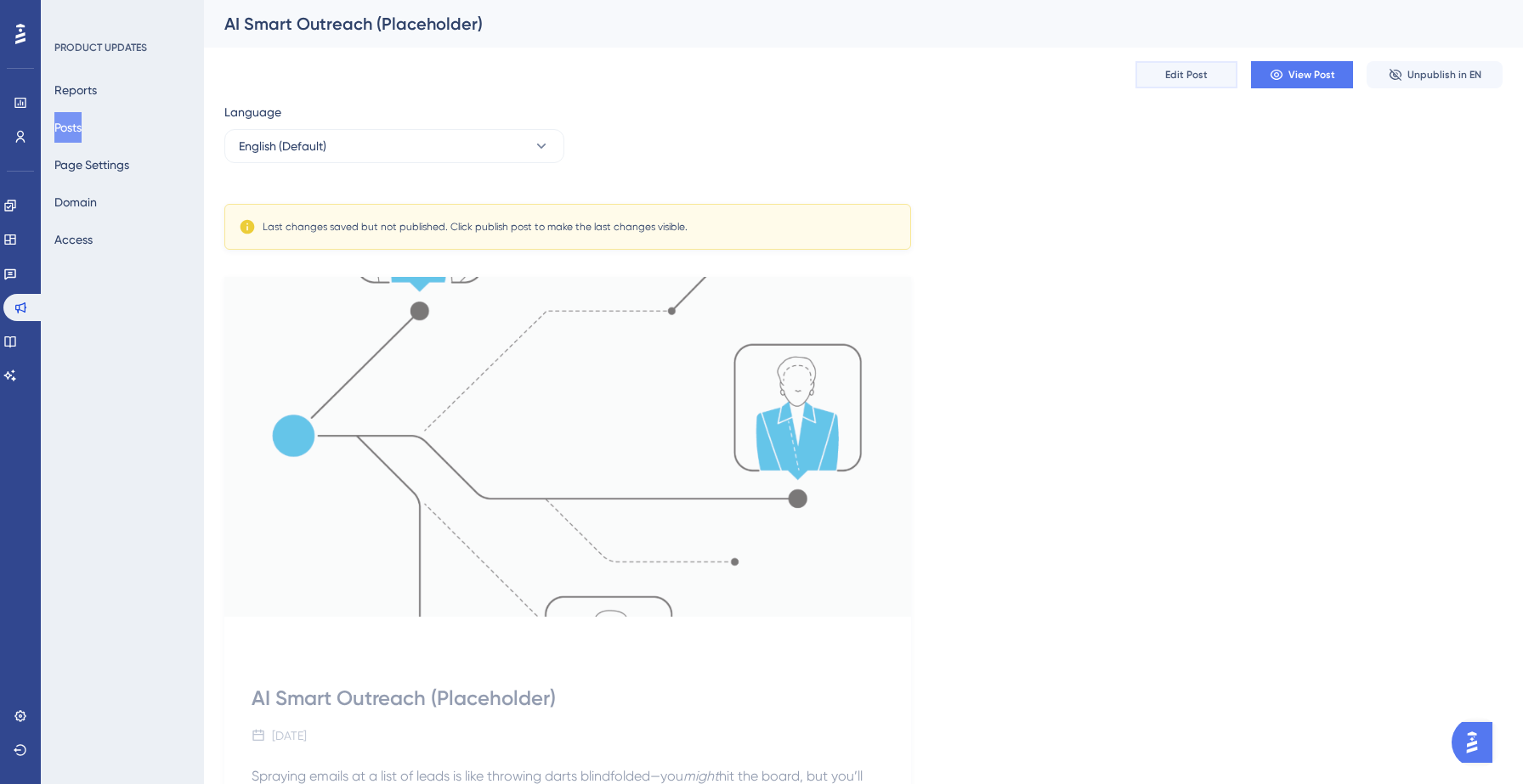
click at [1167, 69] on span "Edit Post" at bounding box center [1186, 74] width 43 height 13
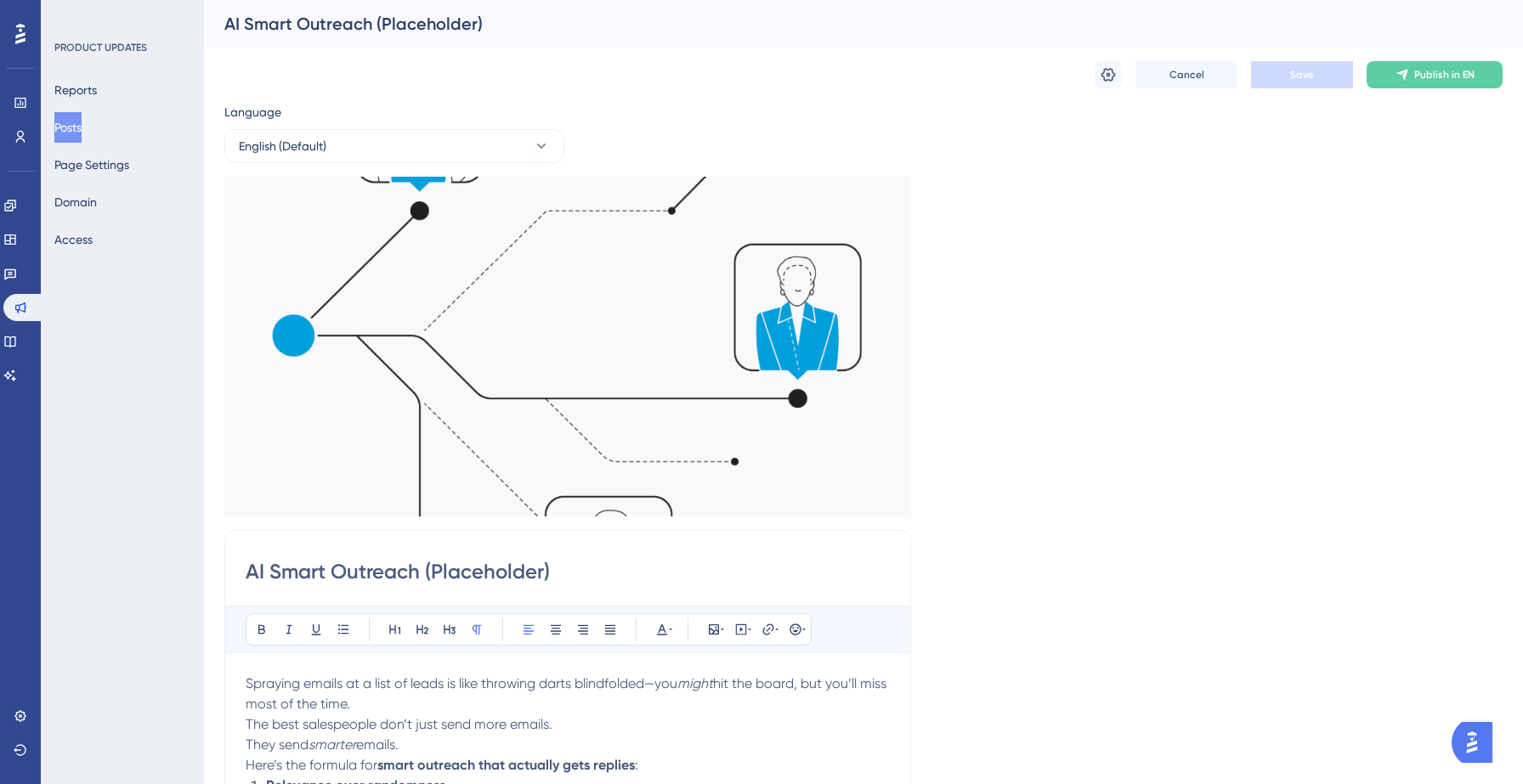
scroll to position [256, 0]
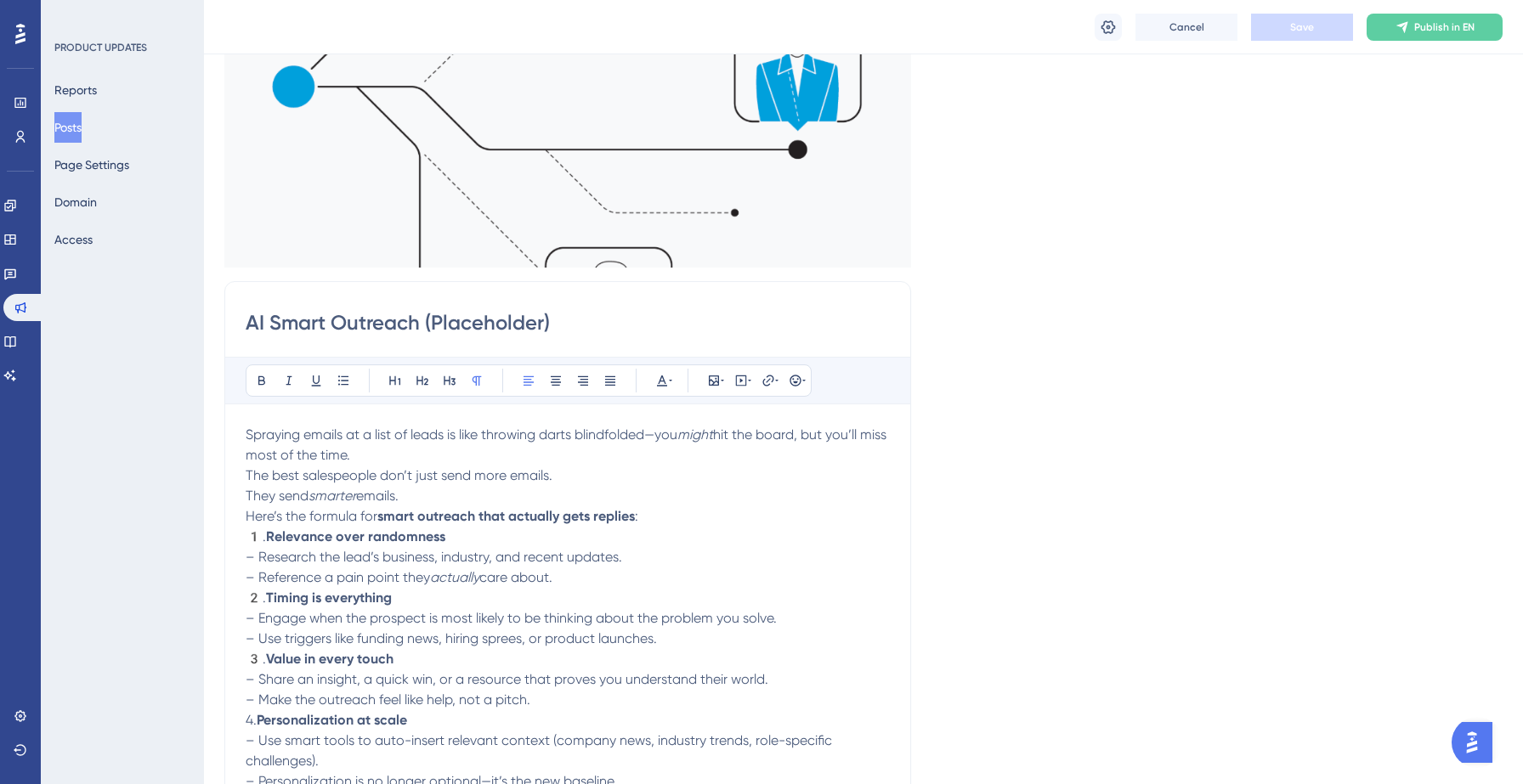
click at [667, 577] on p "1️. Relevance over randomness – Research the lead’s business, industry, and rec…" at bounding box center [568, 557] width 644 height 61
click at [1476, 24] on button "Publish in EN" at bounding box center [1434, 27] width 136 height 28
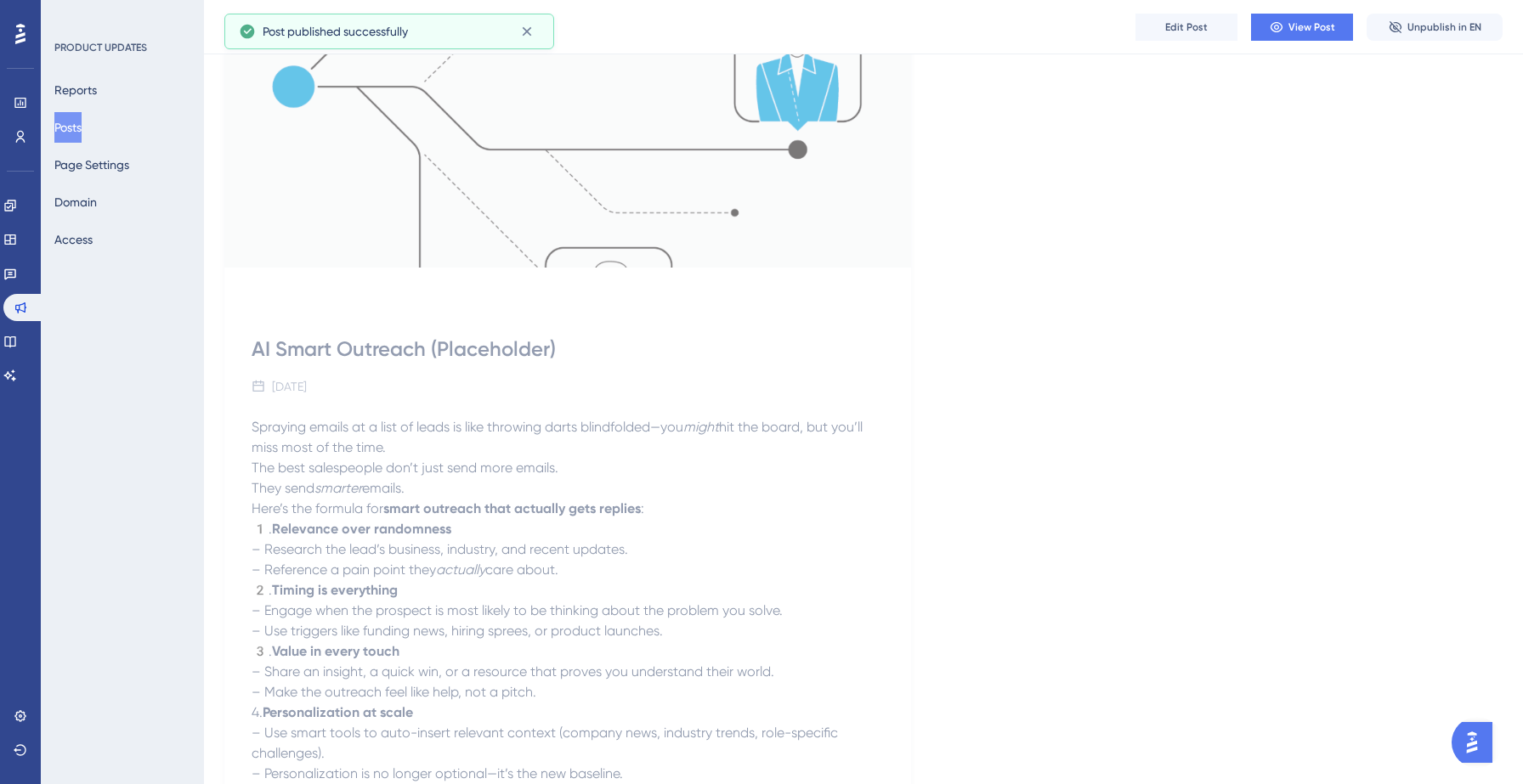
scroll to position [0, 0]
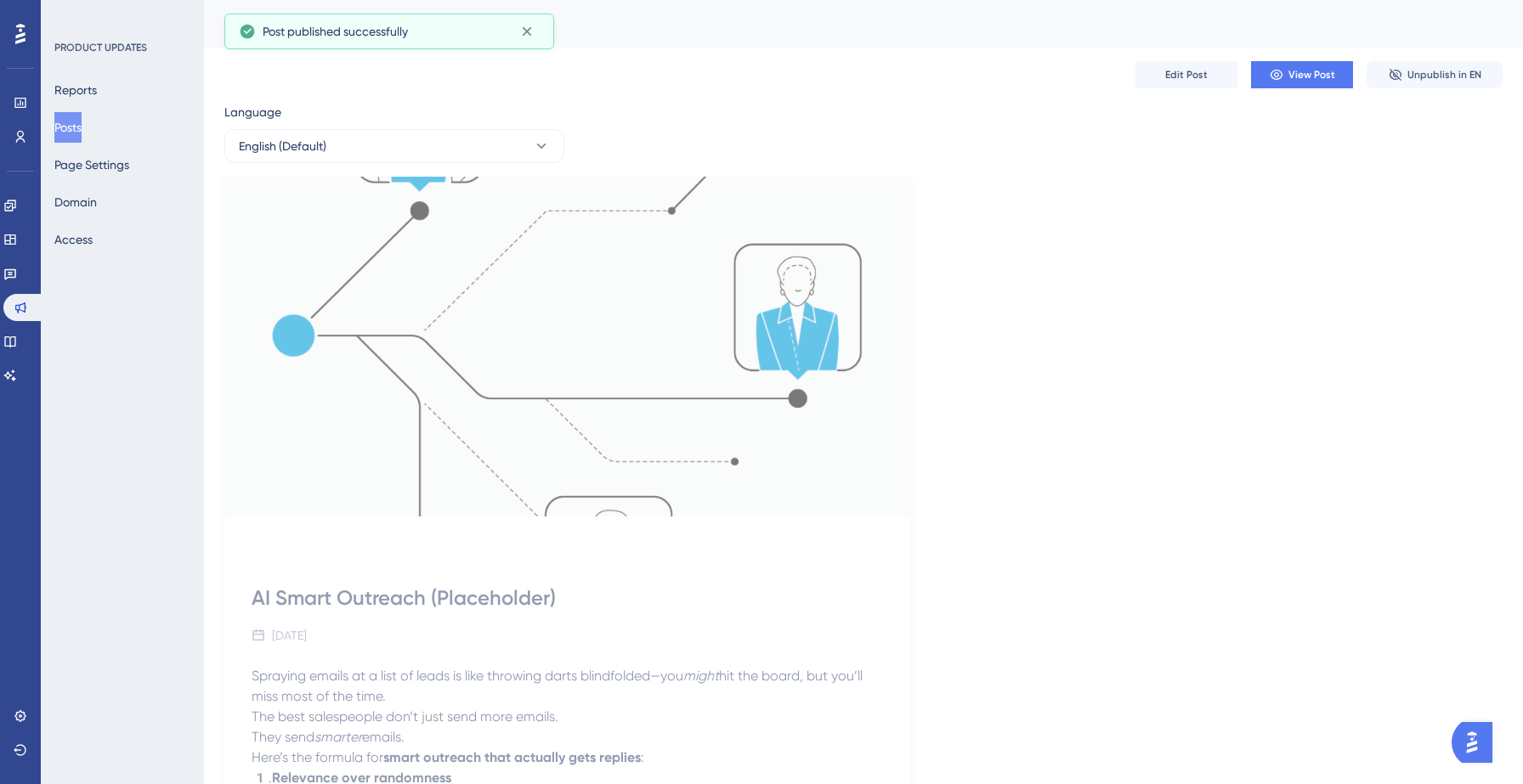
click at [82, 133] on button "Posts" at bounding box center [68, 127] width 28 height 30
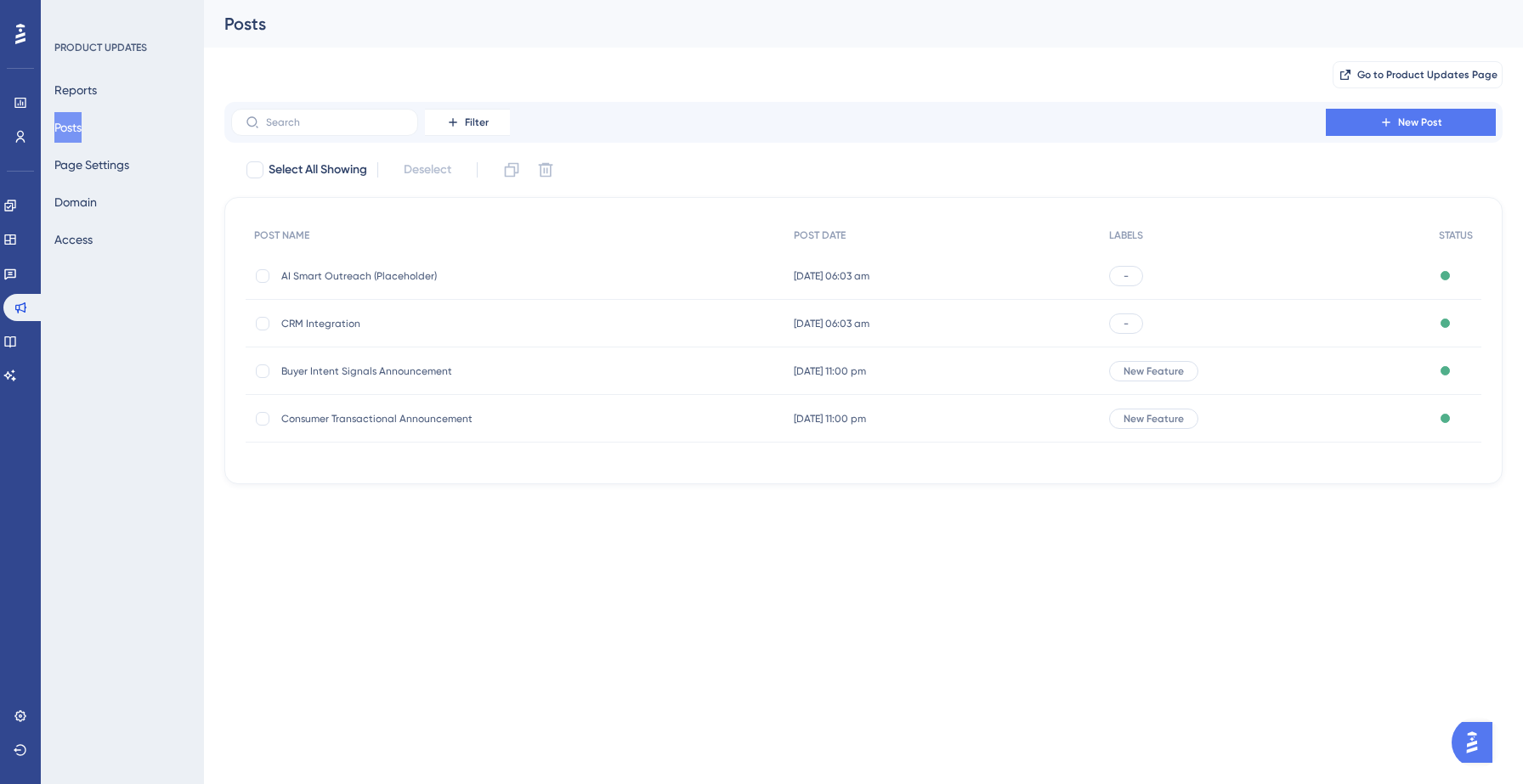
click at [473, 0] on html "Performance Users Engagement Widgets Feedback Product Updates Knowledge Base AI…" at bounding box center [761, 0] width 1523 height 0
click at [17, 233] on icon at bounding box center [10, 239] width 13 height 13
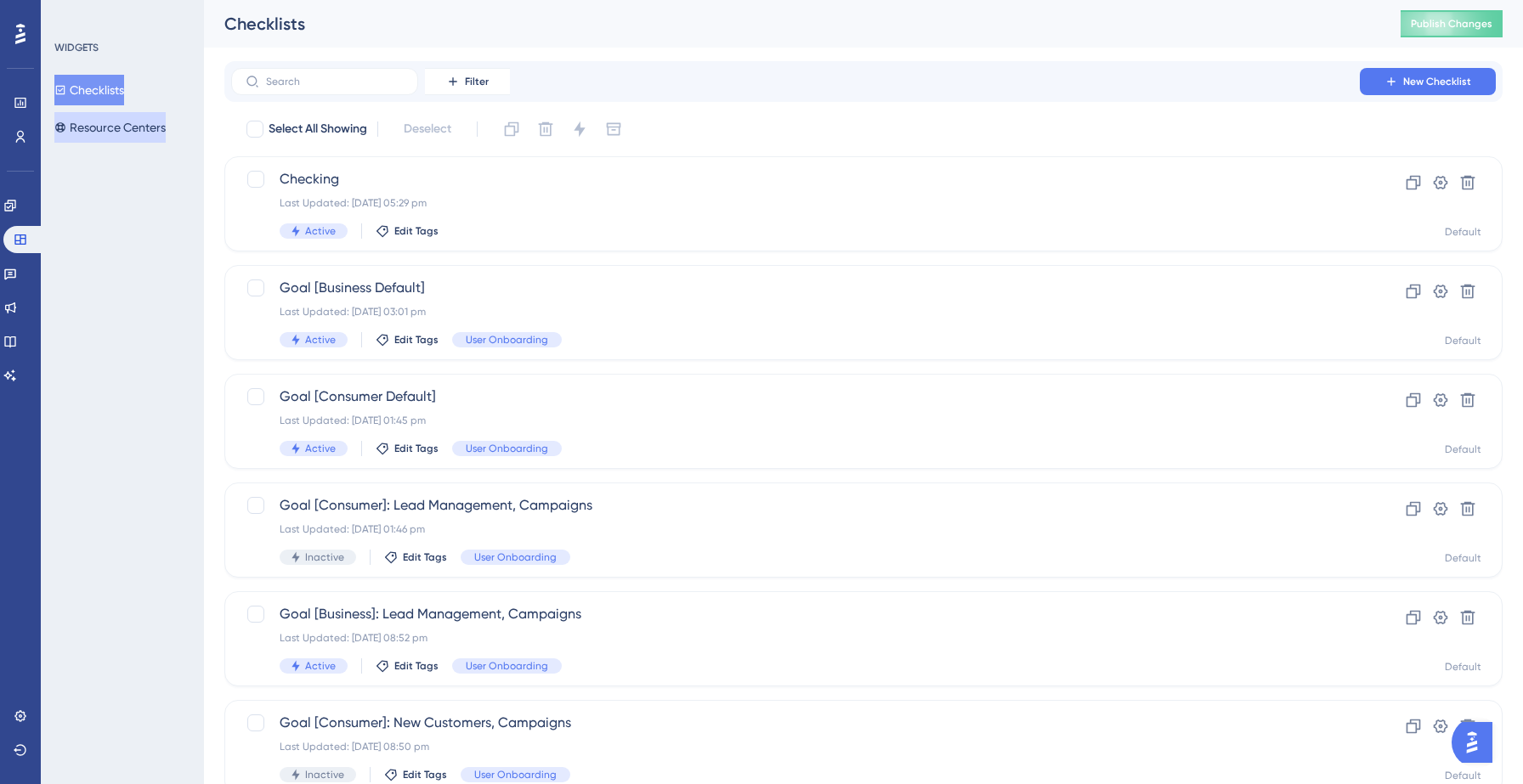
click at [136, 127] on button "Resource Centers" at bounding box center [110, 127] width 111 height 30
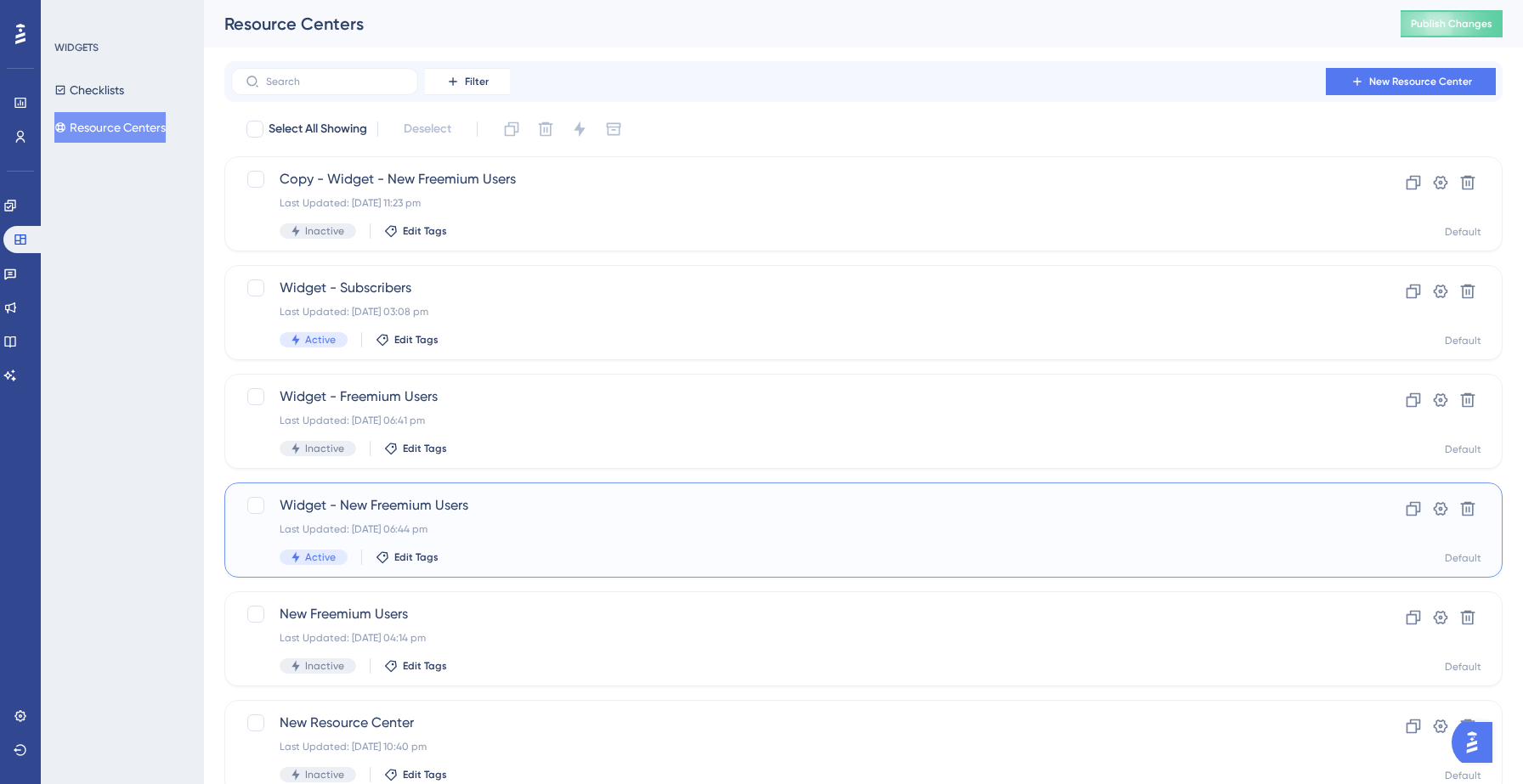
click at [435, 551] on div "Active Edit Tags" at bounding box center [796, 557] width 1032 height 15
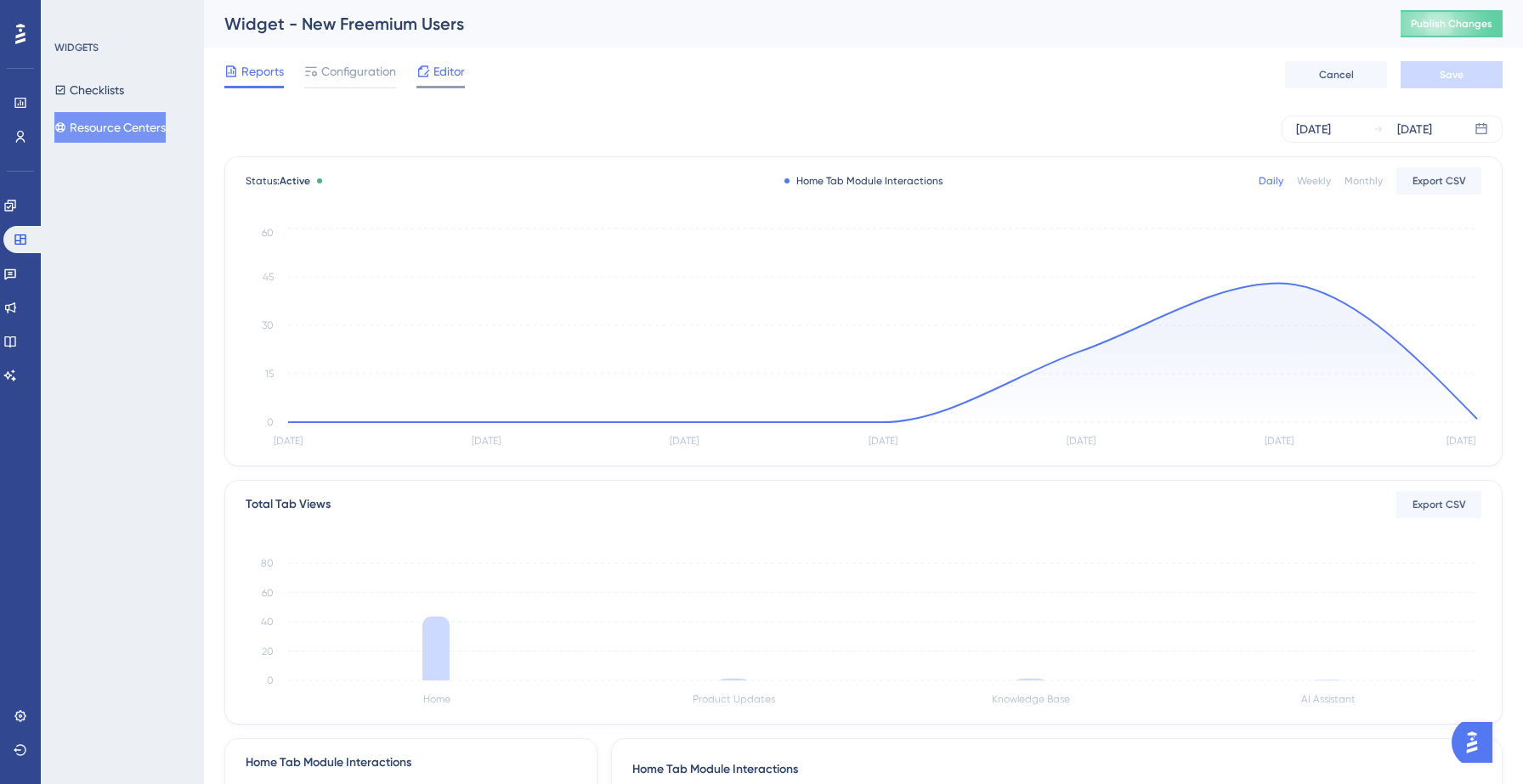
click at [428, 82] on div "Editor" at bounding box center [440, 75] width 48 height 28
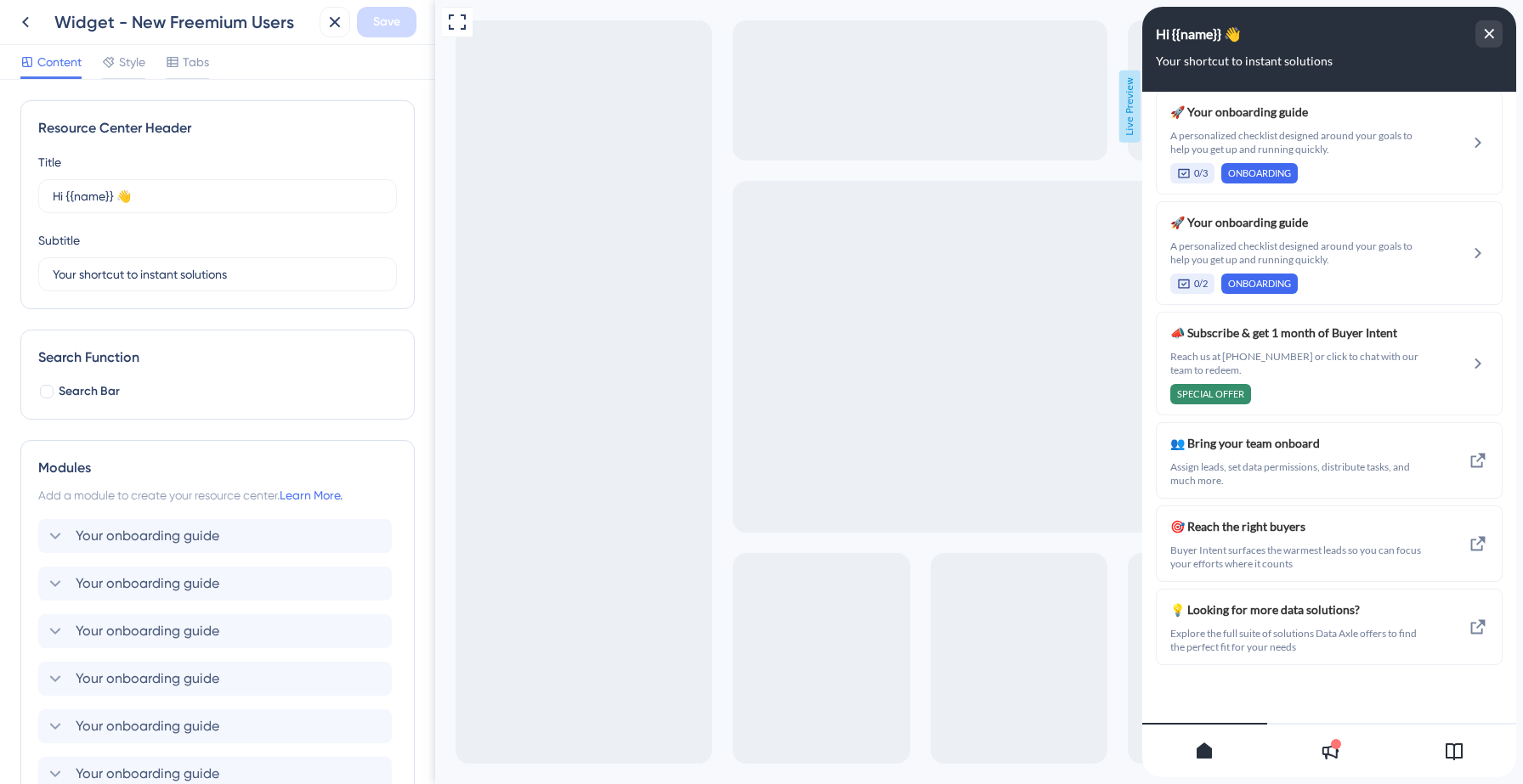
click at [1327, 745] on icon at bounding box center [1329, 751] width 20 height 20
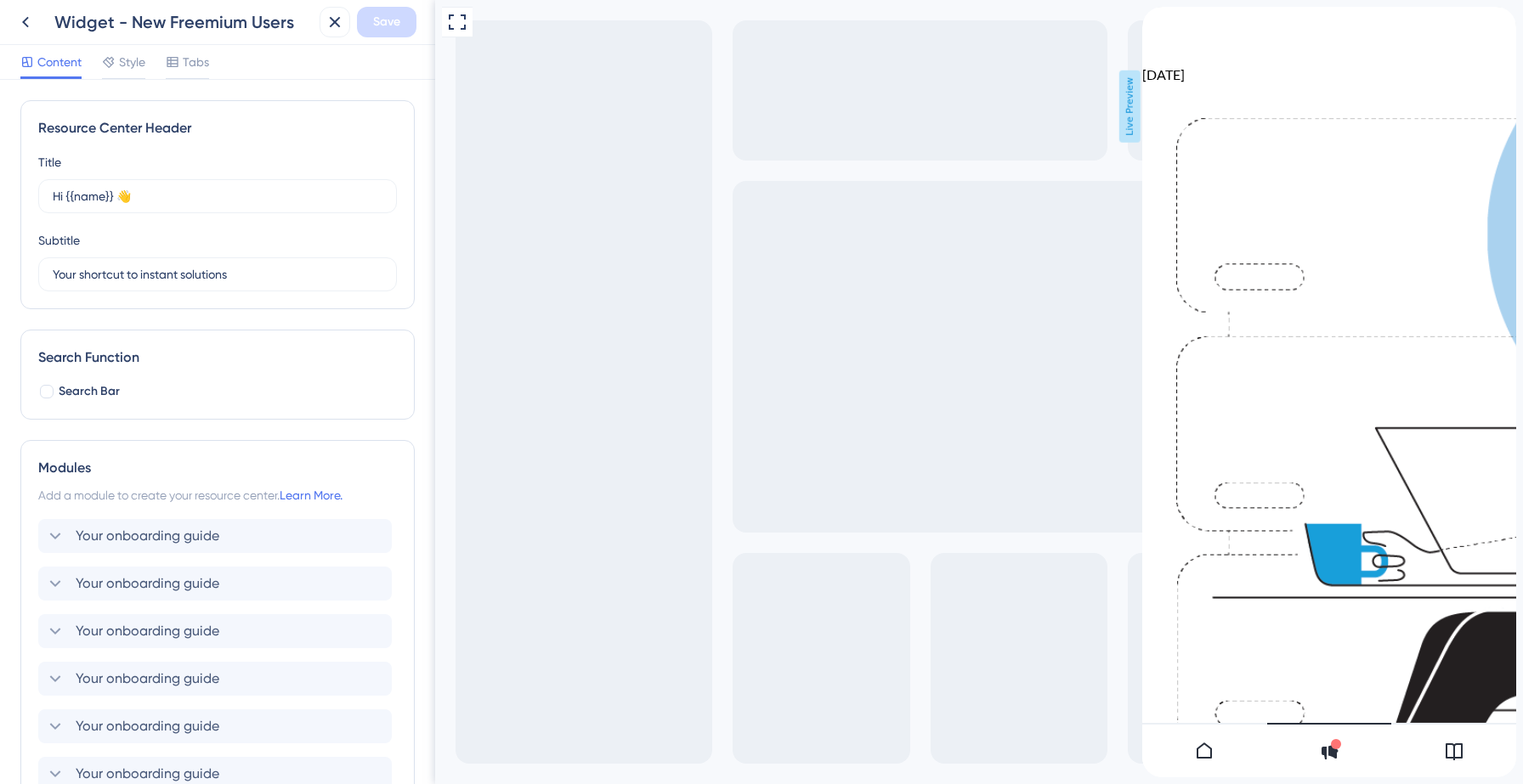
scroll to position [5226, 0]
click at [28, 35] on button at bounding box center [25, 22] width 30 height 30
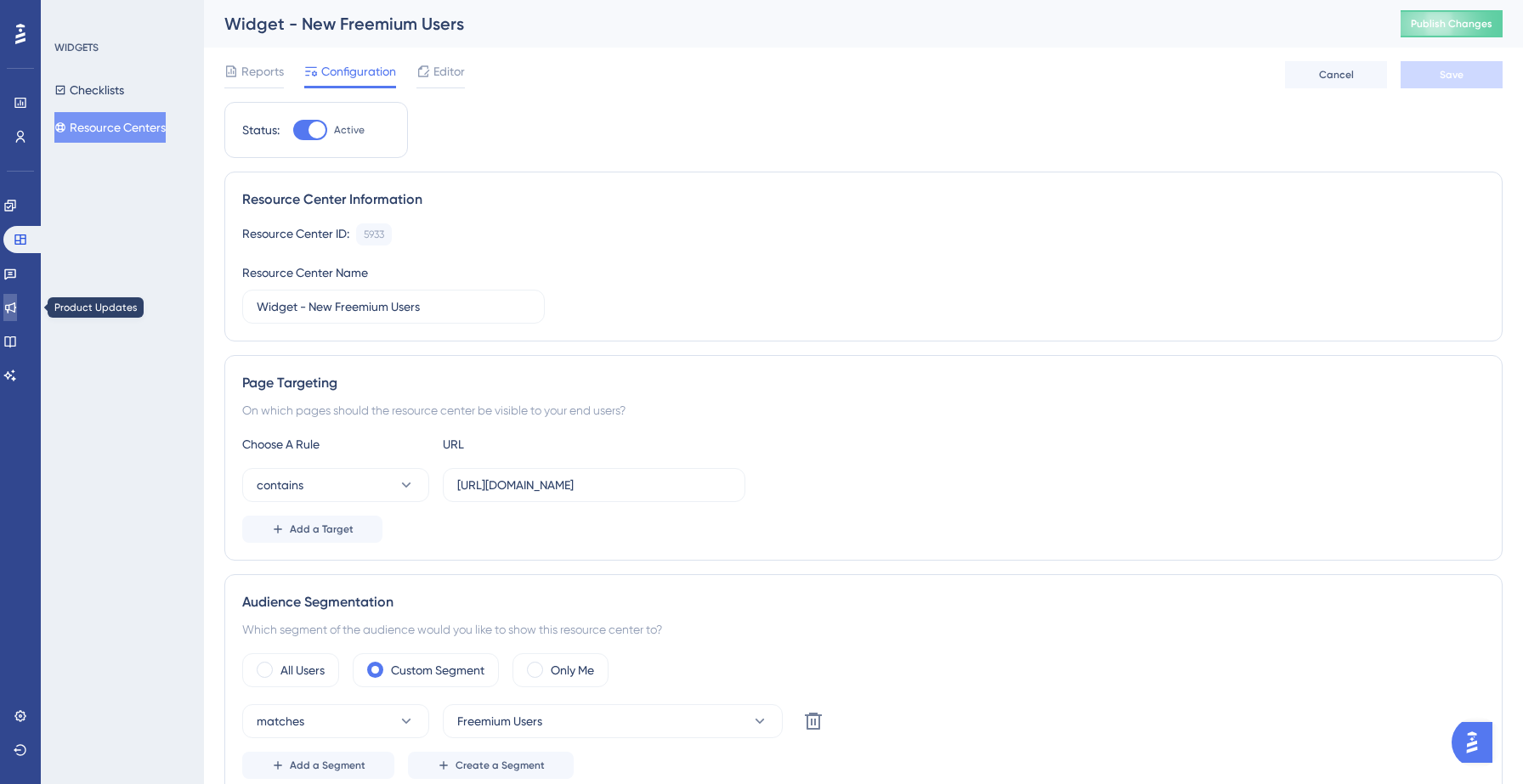
click at [16, 303] on icon at bounding box center [11, 308] width 11 height 11
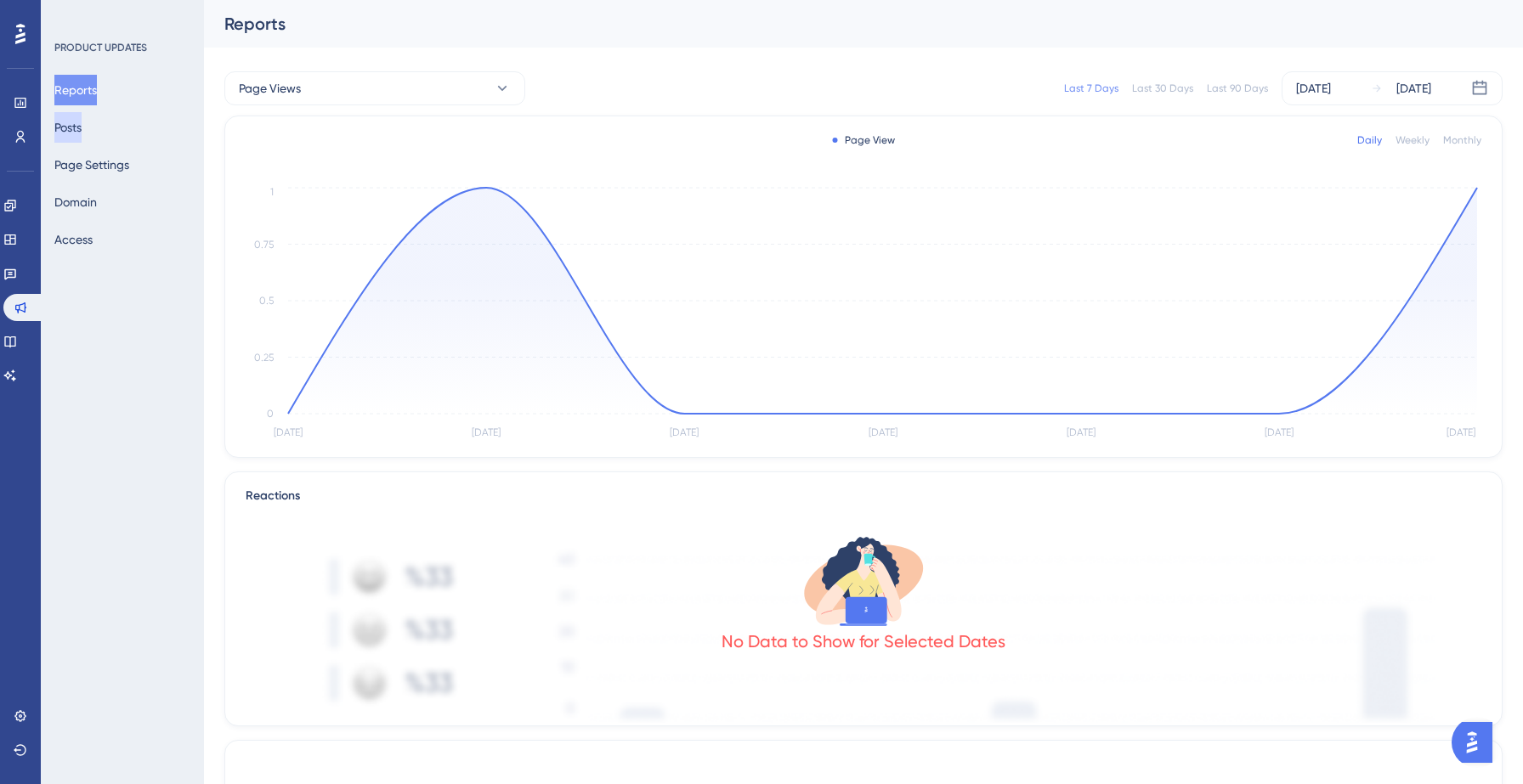
click at [82, 135] on button "Posts" at bounding box center [68, 127] width 28 height 30
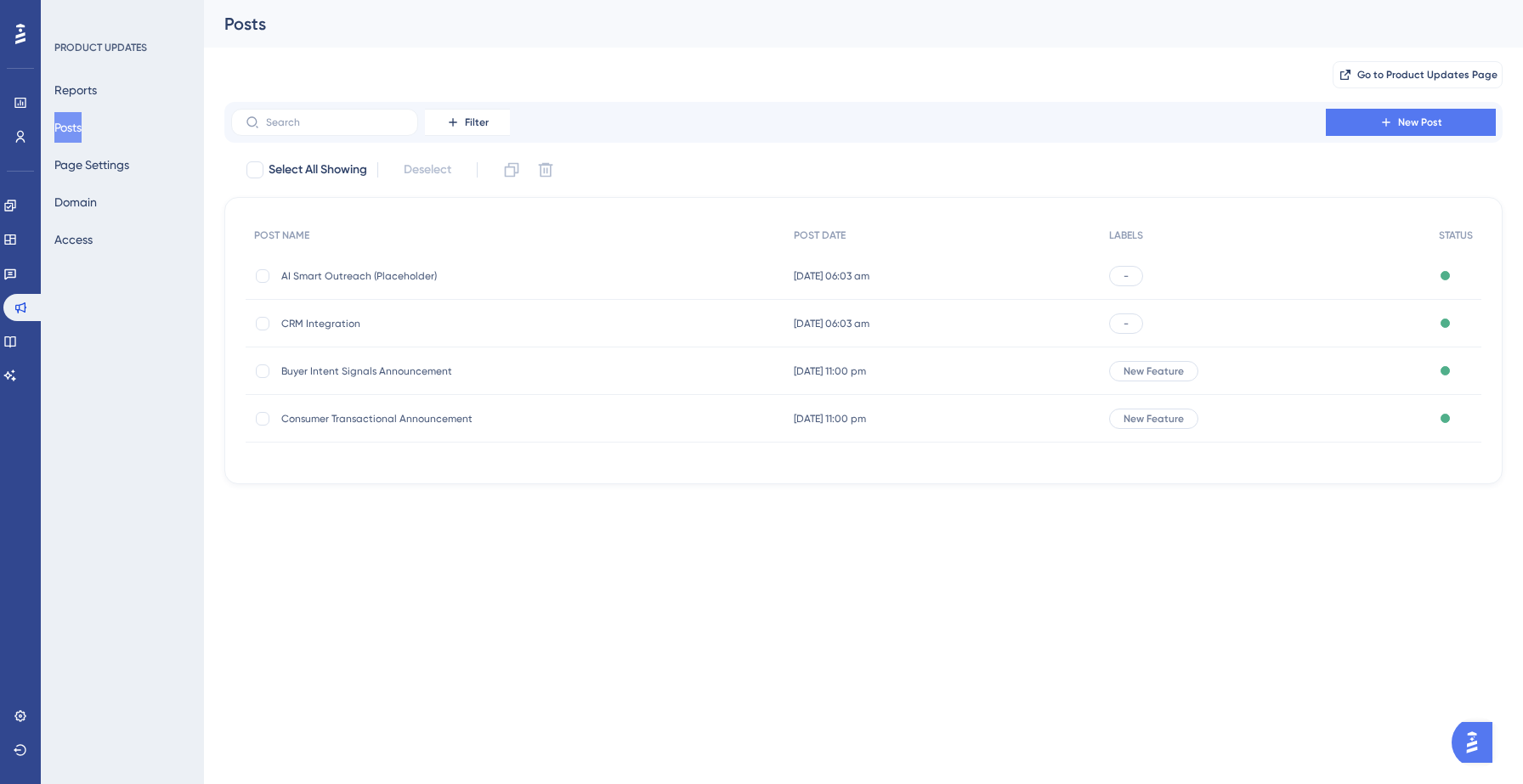
click at [598, 379] on div "Buyer Intent Signals Announcement Buyer Intent Signals Announcement" at bounding box center [516, 371] width 540 height 47
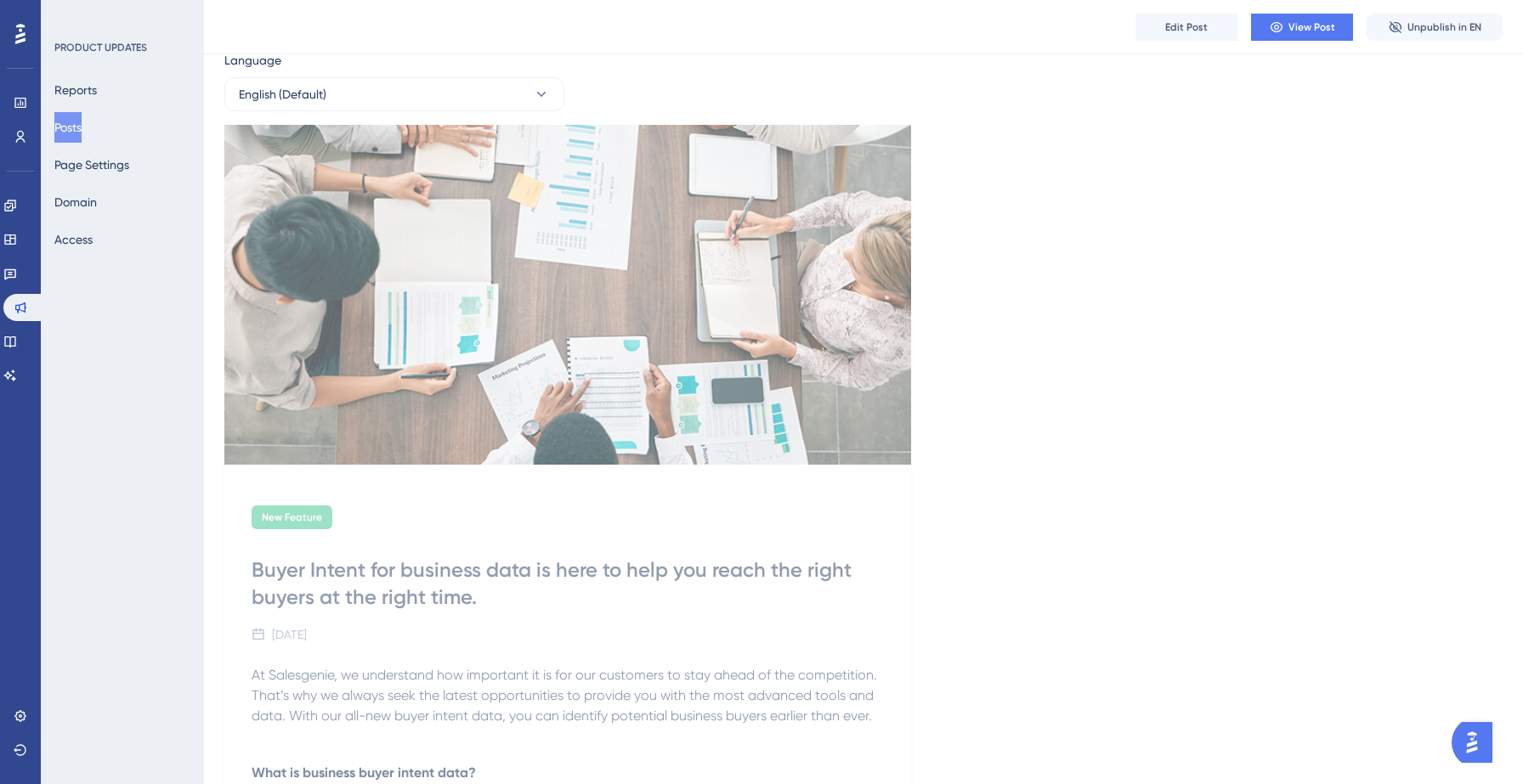
scroll to position [61, 0]
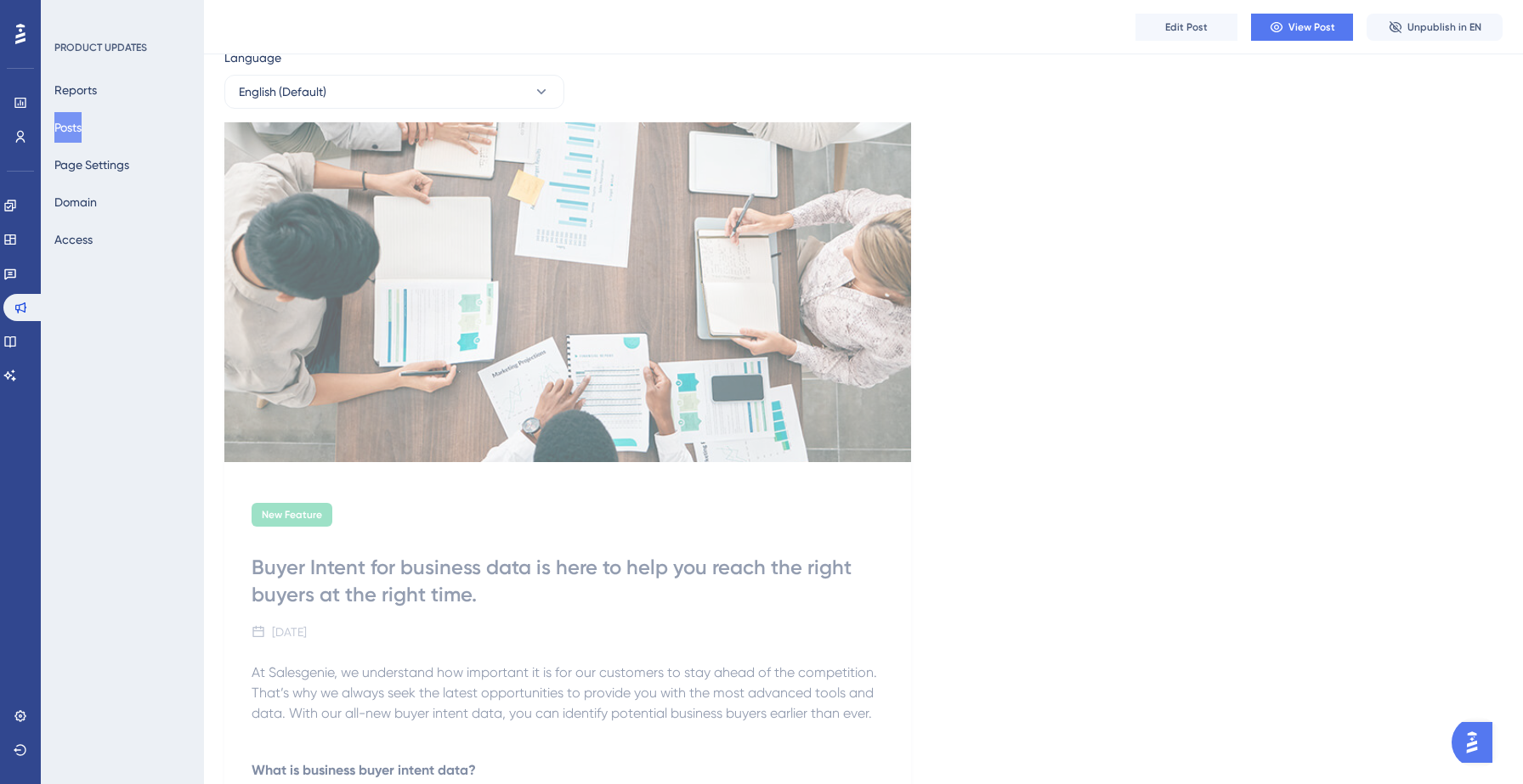
click at [413, 629] on div "July 24, 2025" at bounding box center [568, 632] width 633 height 20
click at [406, 694] on span "At Salesgenie, we understand how important it is for our customers to stay ahea…" at bounding box center [566, 693] width 629 height 57
click at [1180, 37] on button "Edit Post" at bounding box center [1186, 27] width 102 height 28
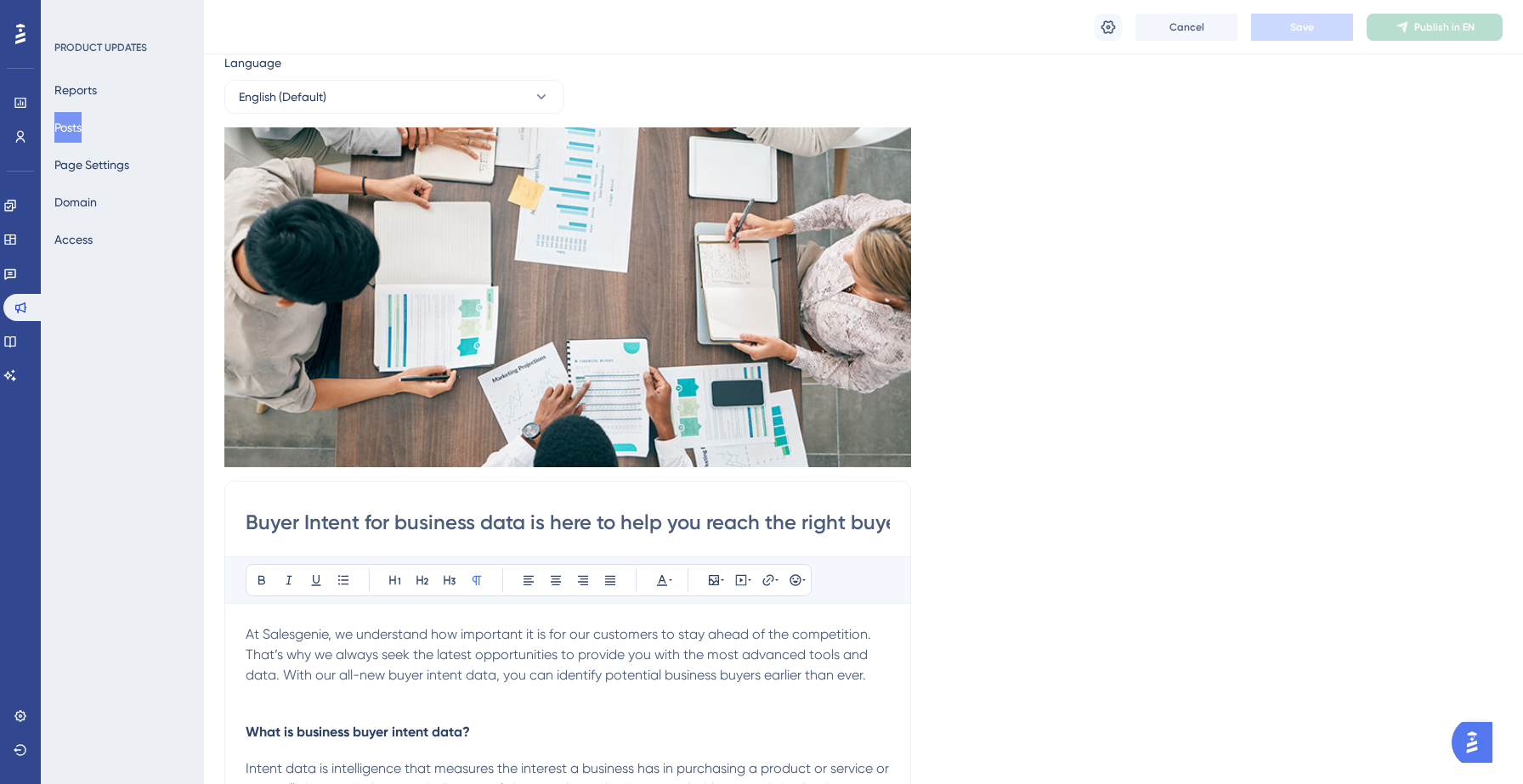
scroll to position [0, 0]
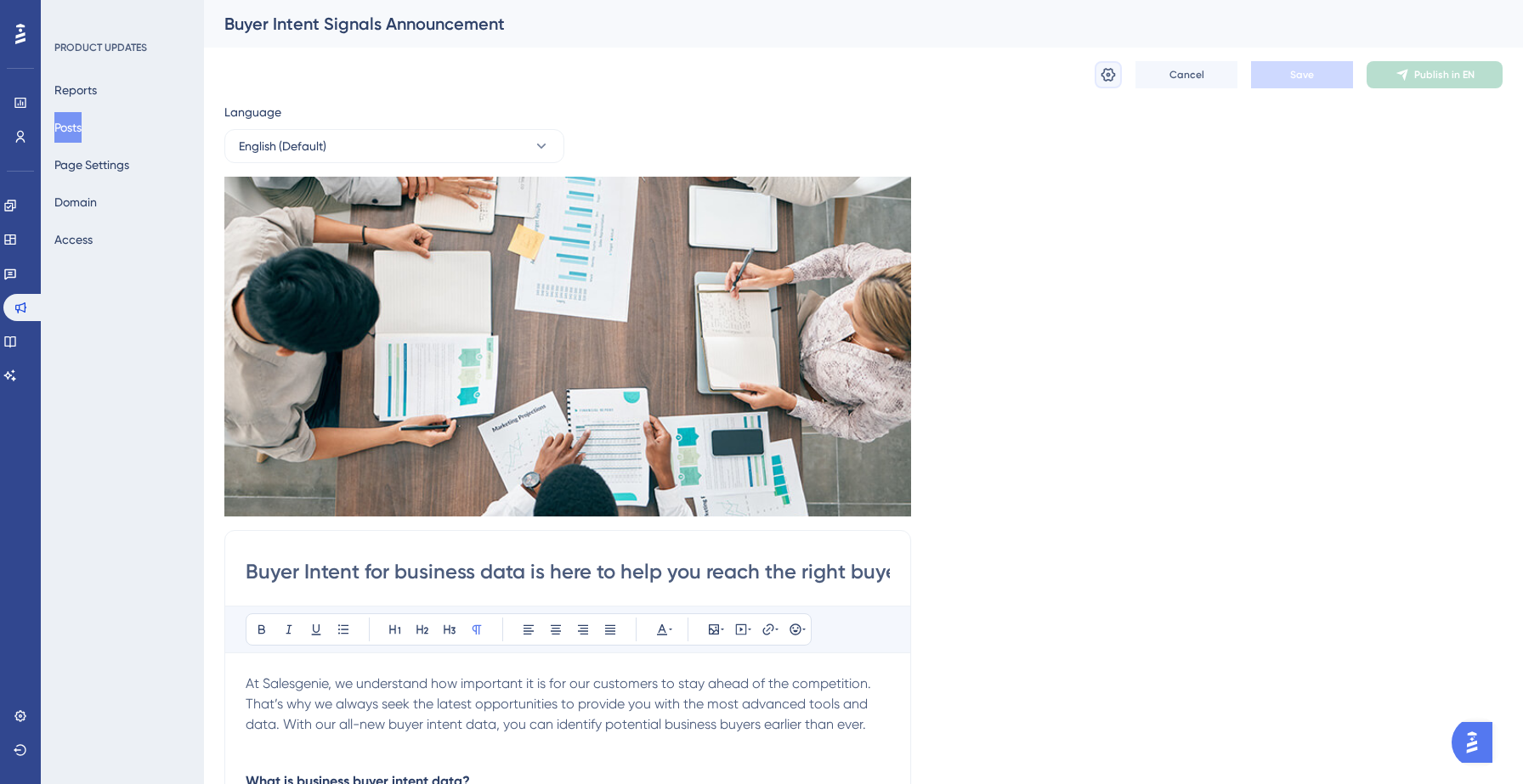
click at [1112, 76] on icon at bounding box center [1108, 74] width 17 height 17
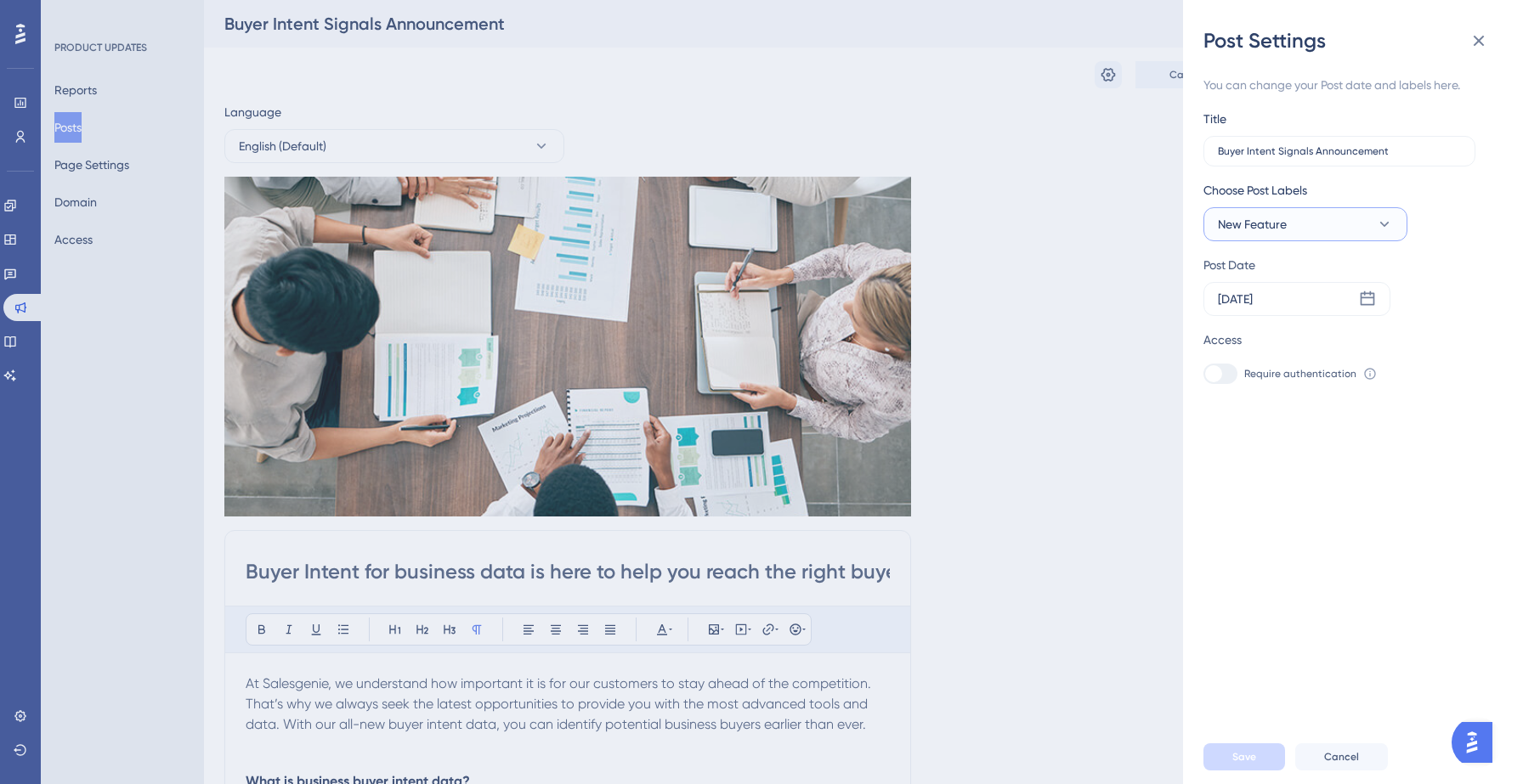
click at [1267, 227] on span "New Feature" at bounding box center [1252, 224] width 69 height 20
click at [1223, 365] on icon at bounding box center [1223, 362] width 7 height 12
checkbox input "false"
click at [1238, 762] on span "Save" at bounding box center [1244, 756] width 24 height 13
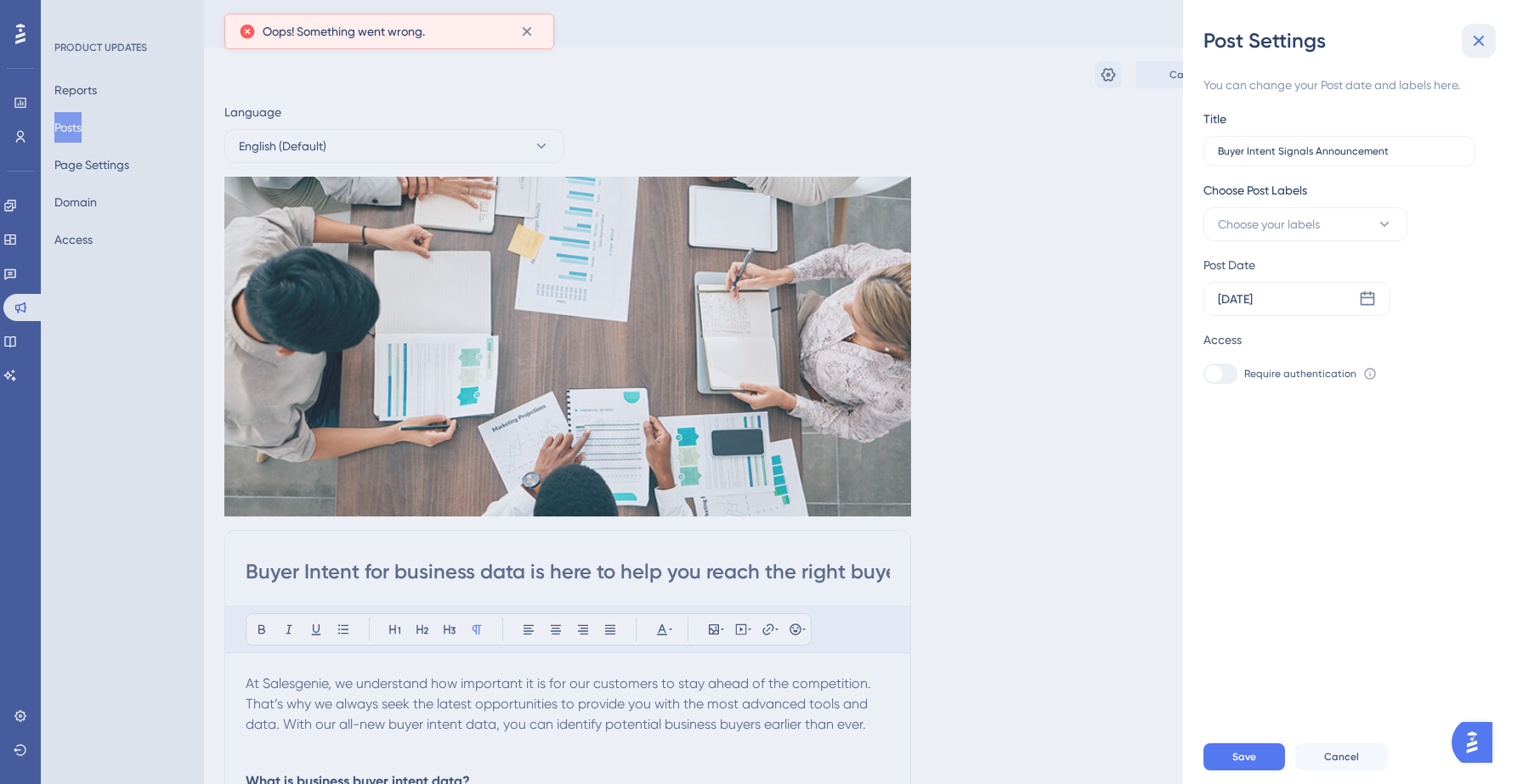
click at [1478, 43] on icon at bounding box center [1478, 40] width 20 height 20
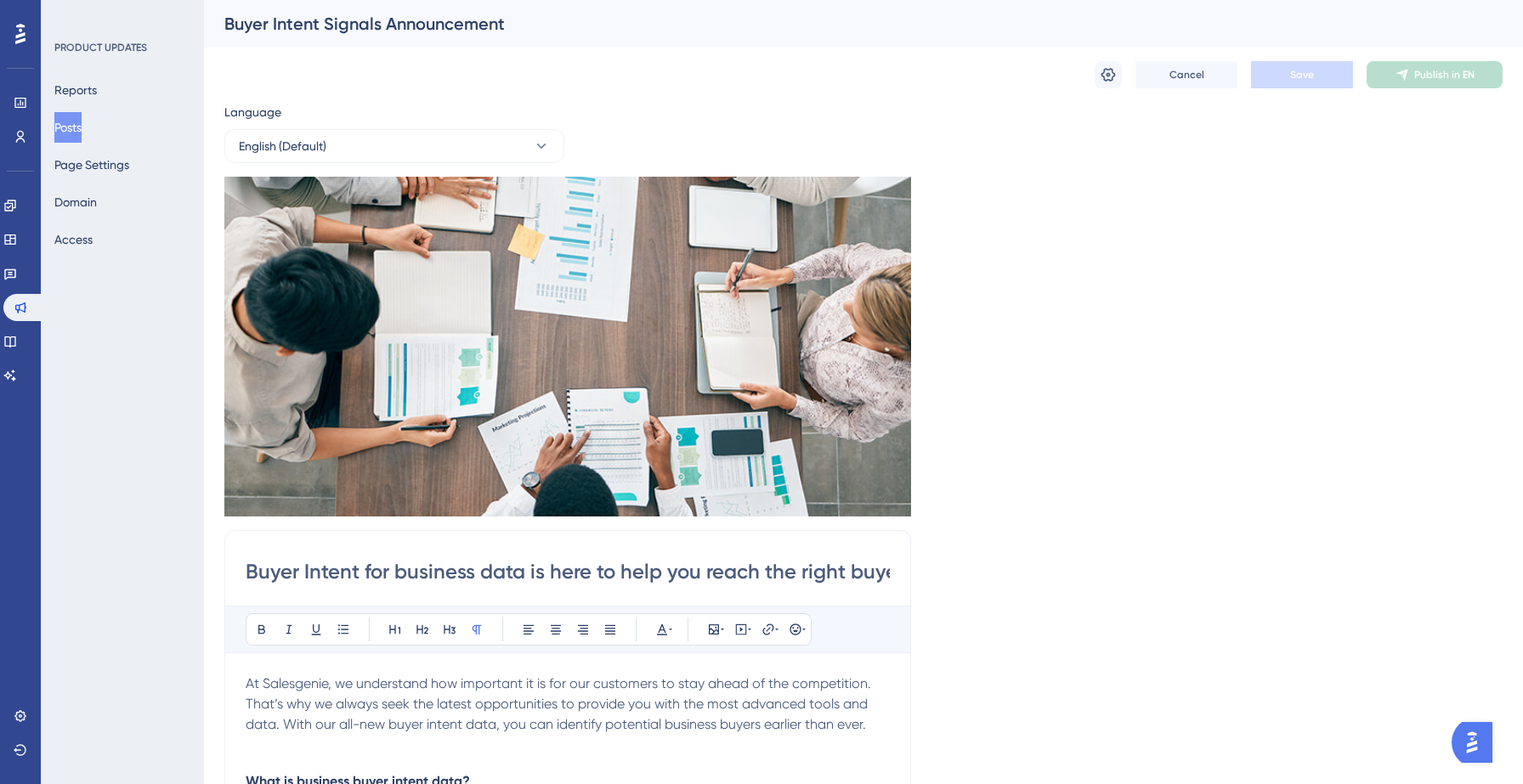
click at [82, 137] on button "Posts" at bounding box center [68, 127] width 28 height 30
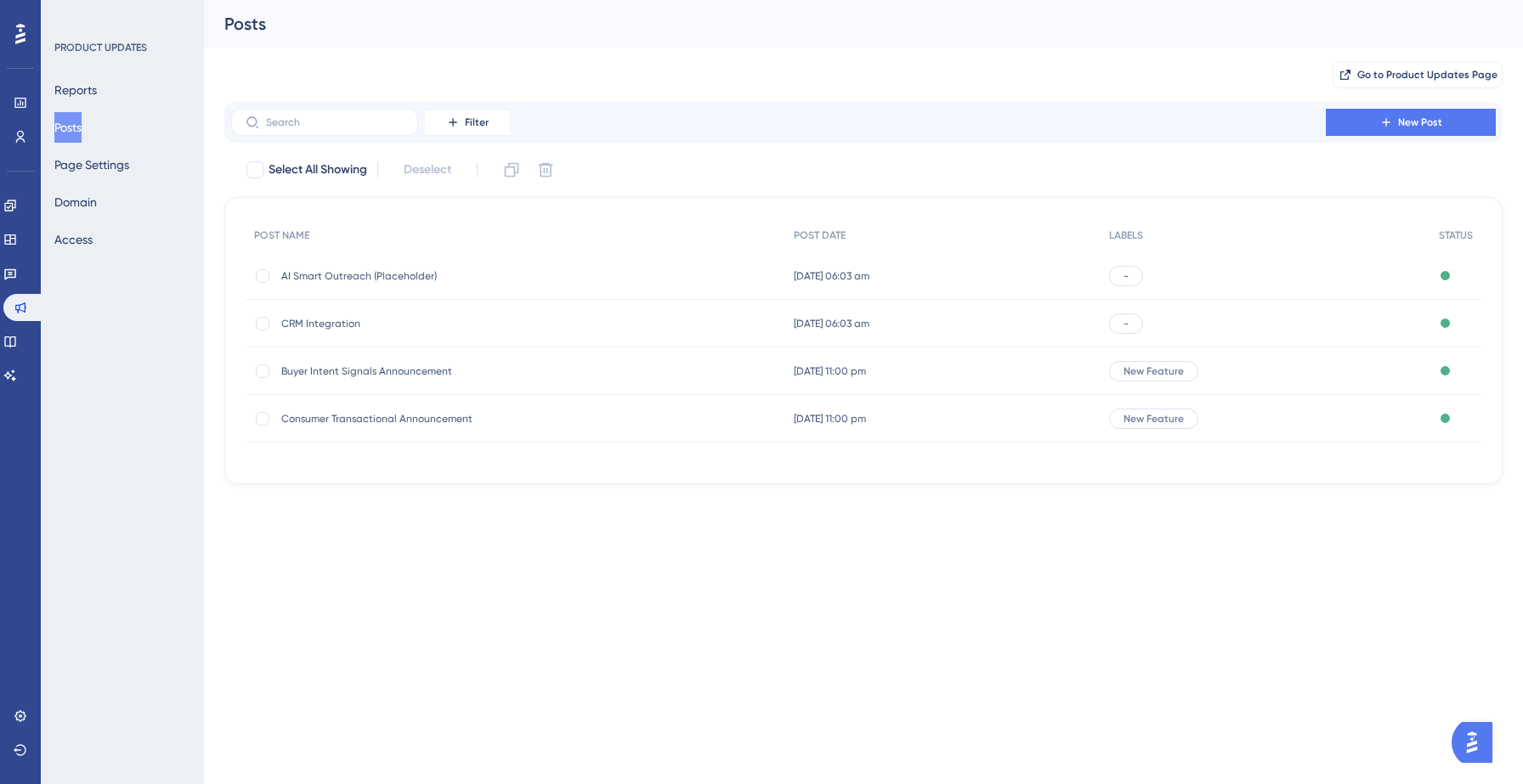
click at [548, 370] on span "Buyer Intent Signals Announcement" at bounding box center [417, 371] width 272 height 13
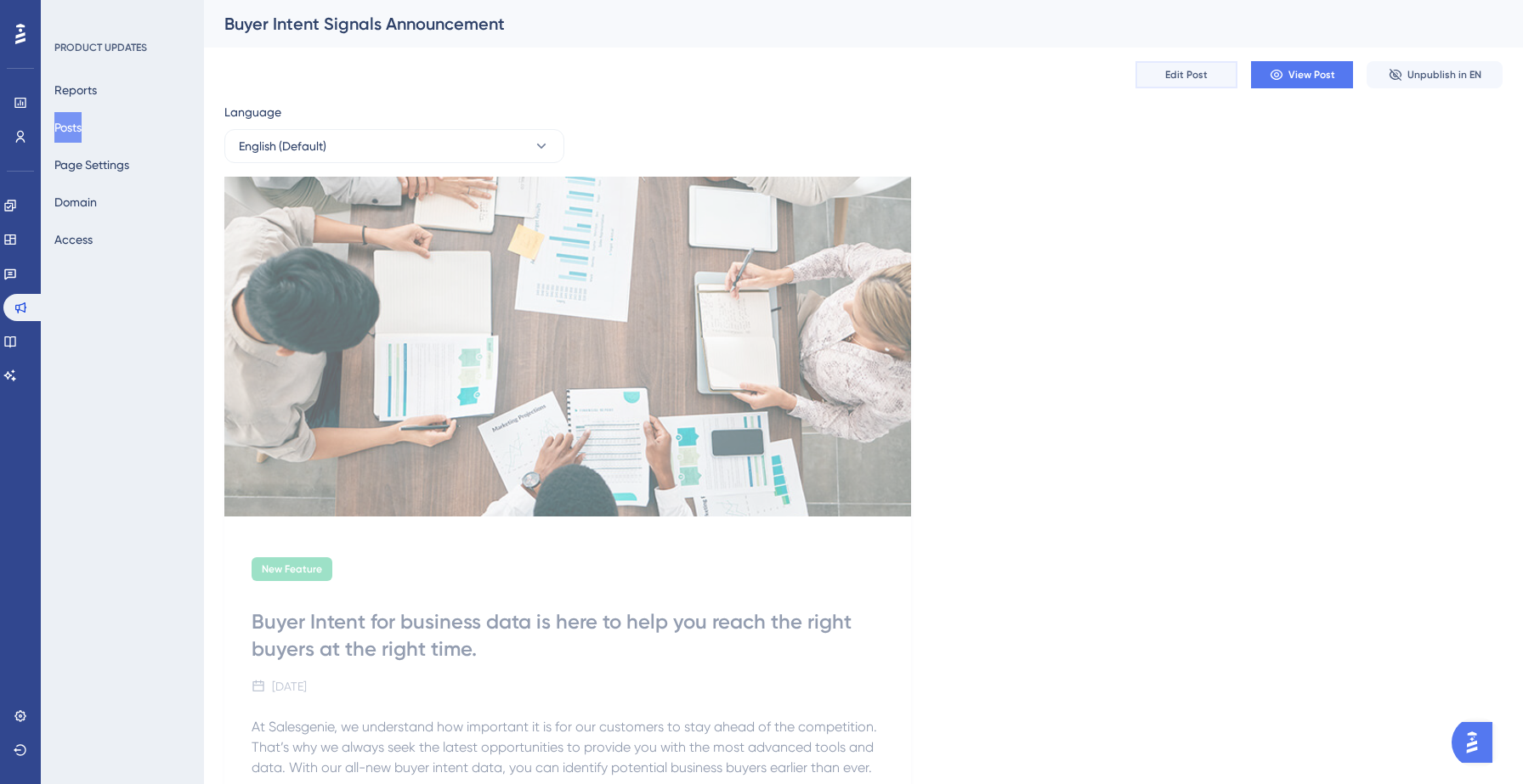
click at [1172, 72] on span "Edit Post" at bounding box center [1186, 74] width 43 height 13
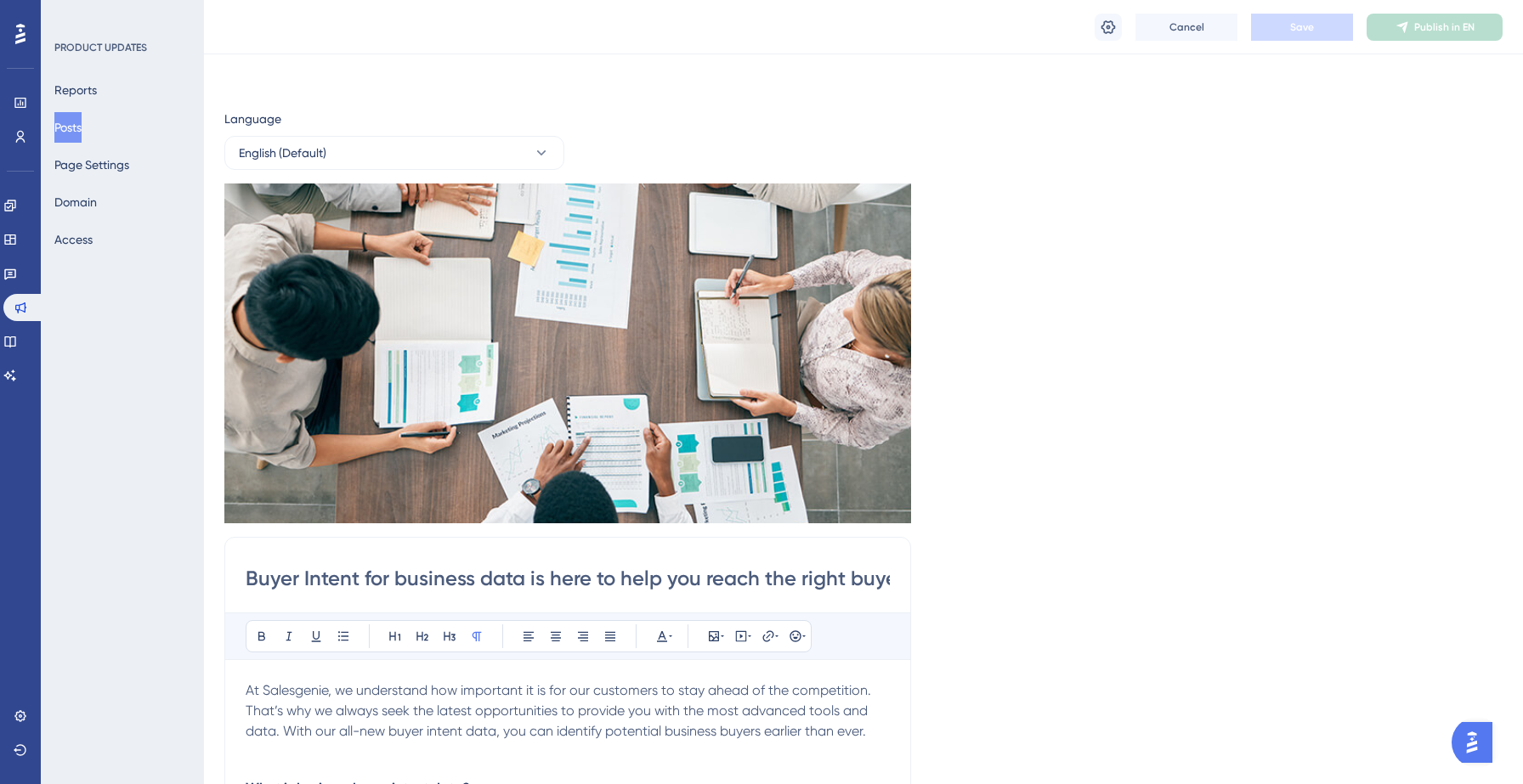
scroll to position [1060, 0]
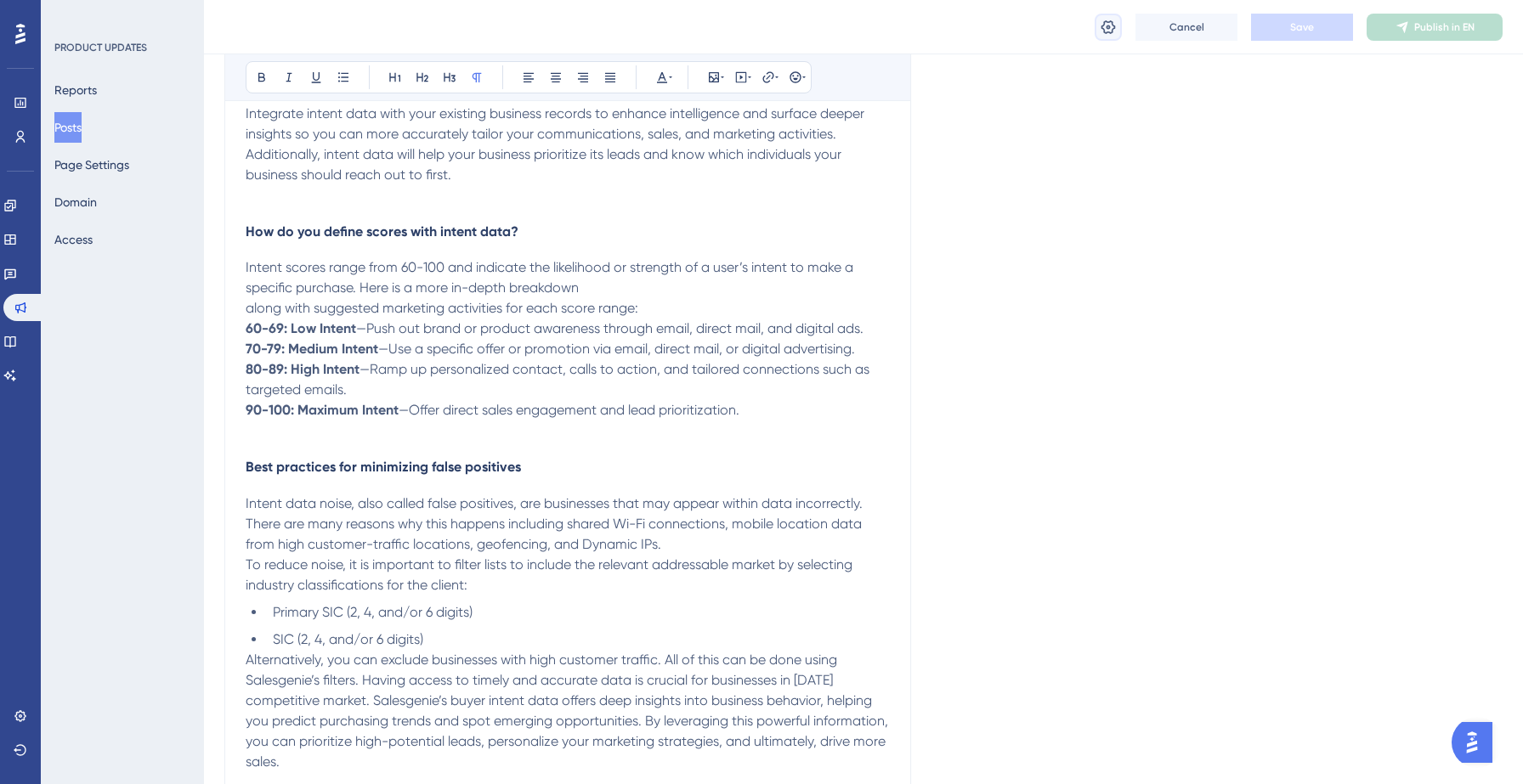
click at [1109, 26] on icon at bounding box center [1109, 26] width 14 height 13
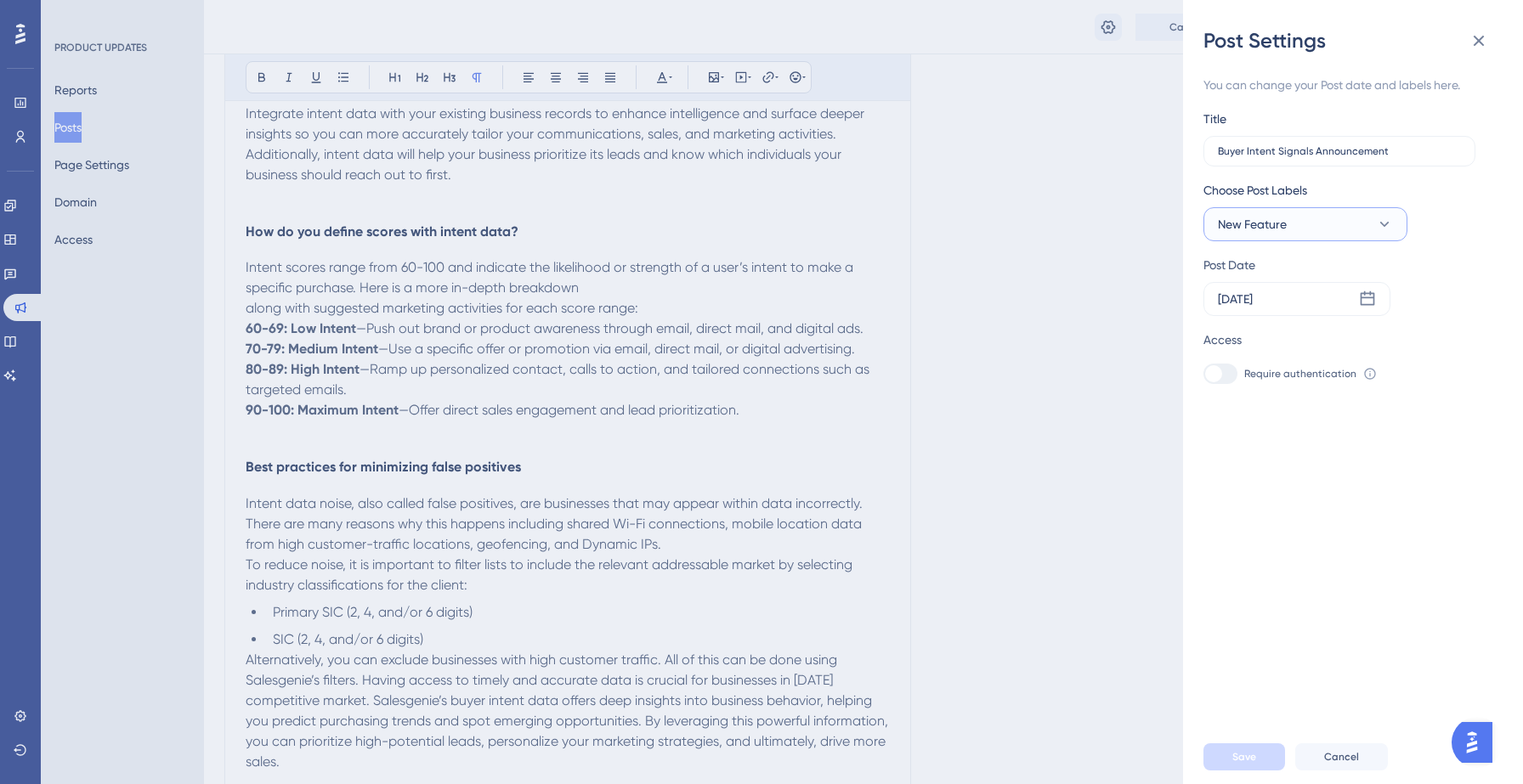
click at [1259, 219] on span "New Feature" at bounding box center [1252, 224] width 69 height 20
click at [1227, 362] on div at bounding box center [1223, 362] width 13 height 13
checkbox input "false"
click at [1287, 650] on div "You can change your Post date and labels here. Title Buyer Intent Signals Annou…" at bounding box center [1359, 392] width 313 height 675
click at [1243, 764] on button "Save" at bounding box center [1244, 756] width 82 height 28
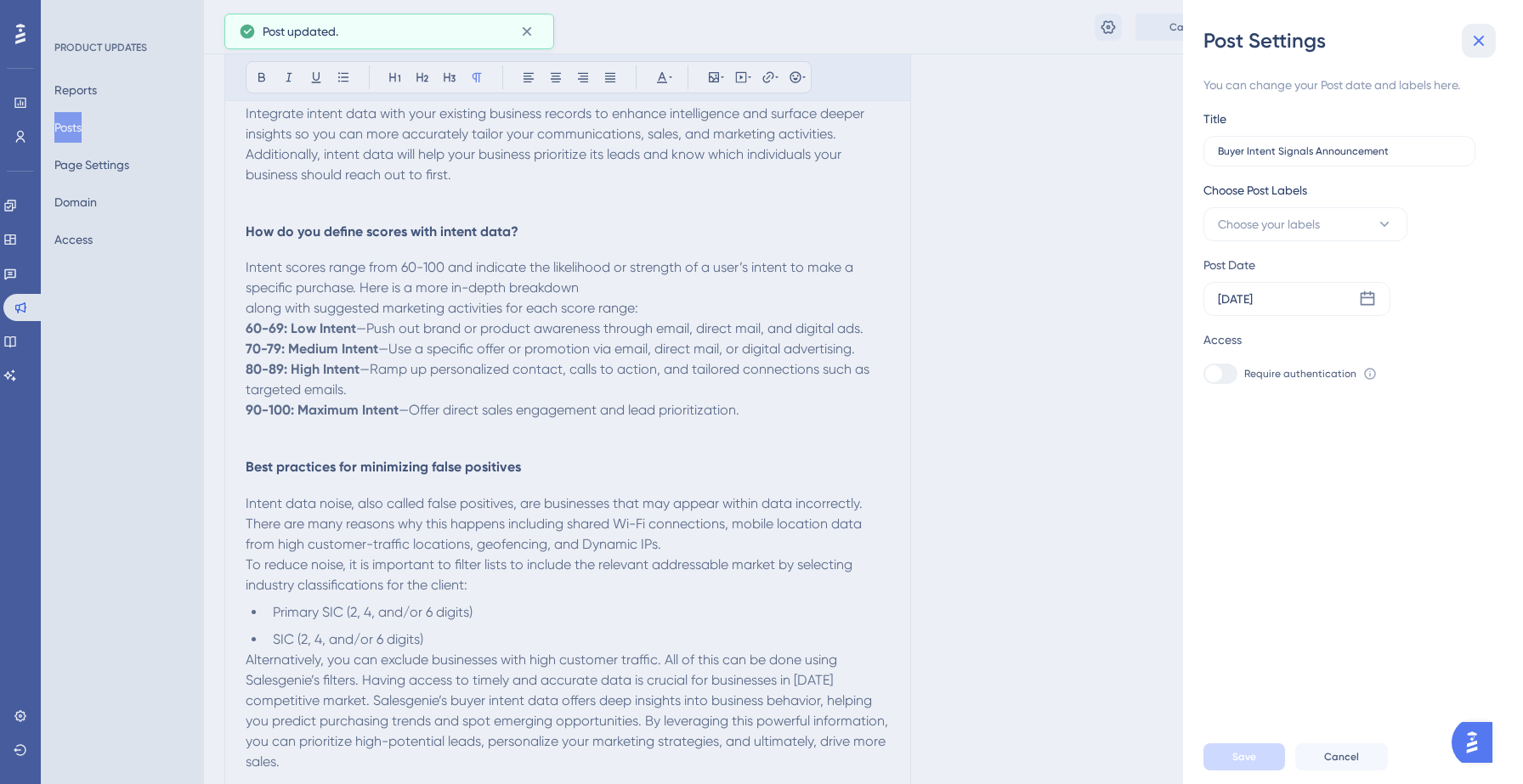
click at [1469, 38] on icon at bounding box center [1478, 40] width 20 height 20
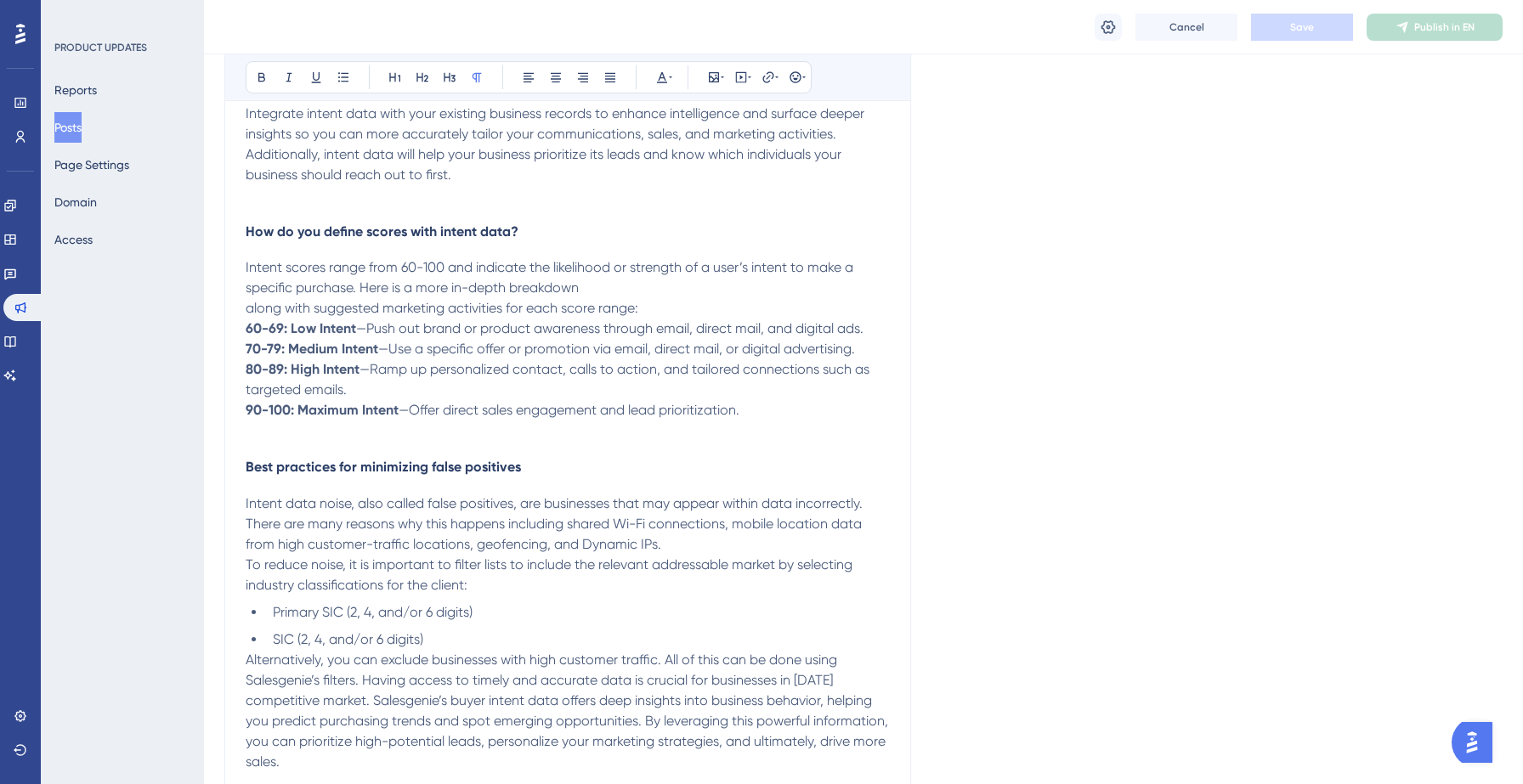
click at [82, 130] on button "Posts" at bounding box center [68, 127] width 28 height 30
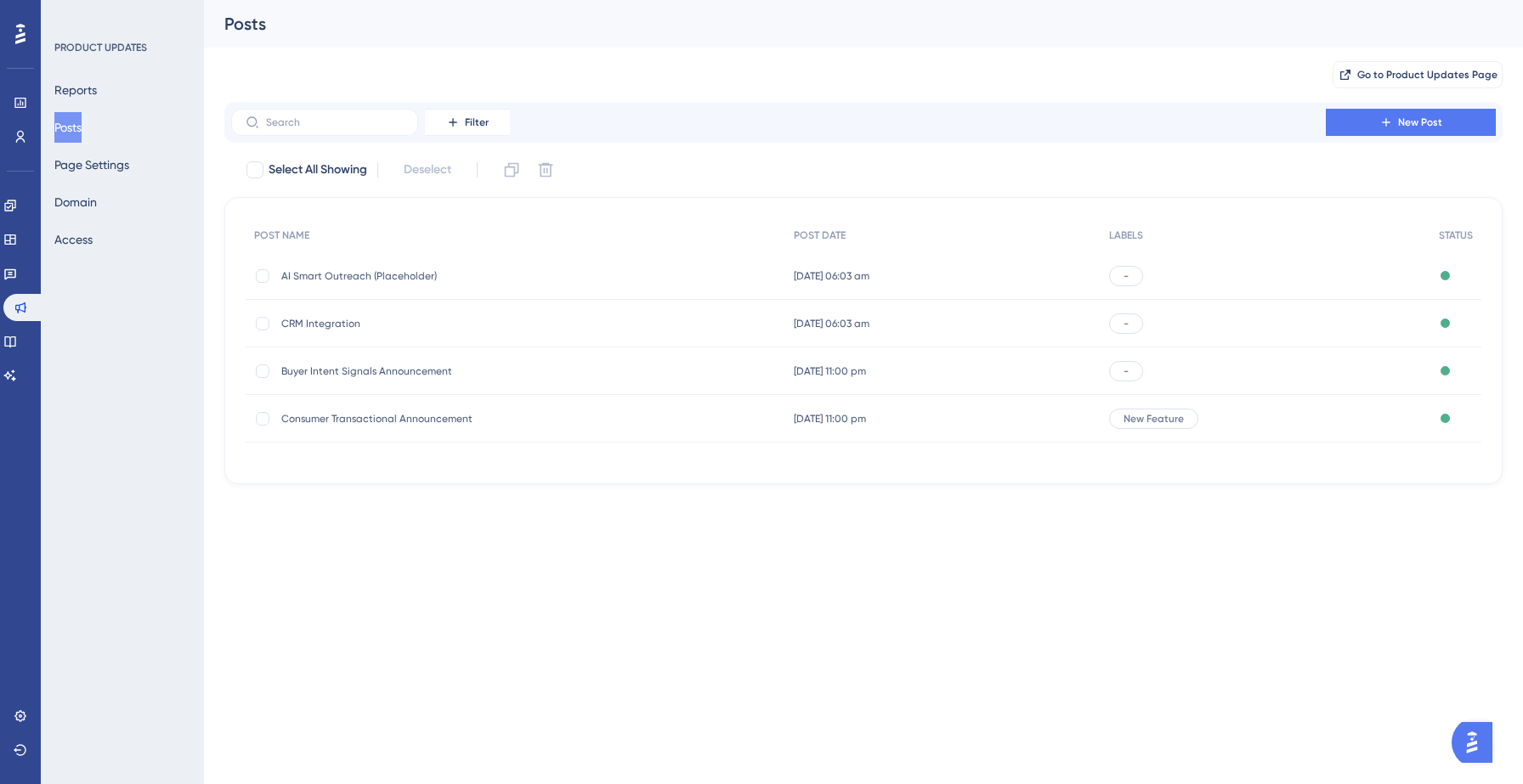
click at [522, 274] on span "AI Smart Outreach (Placeholder)" at bounding box center [417, 275] width 272 height 13
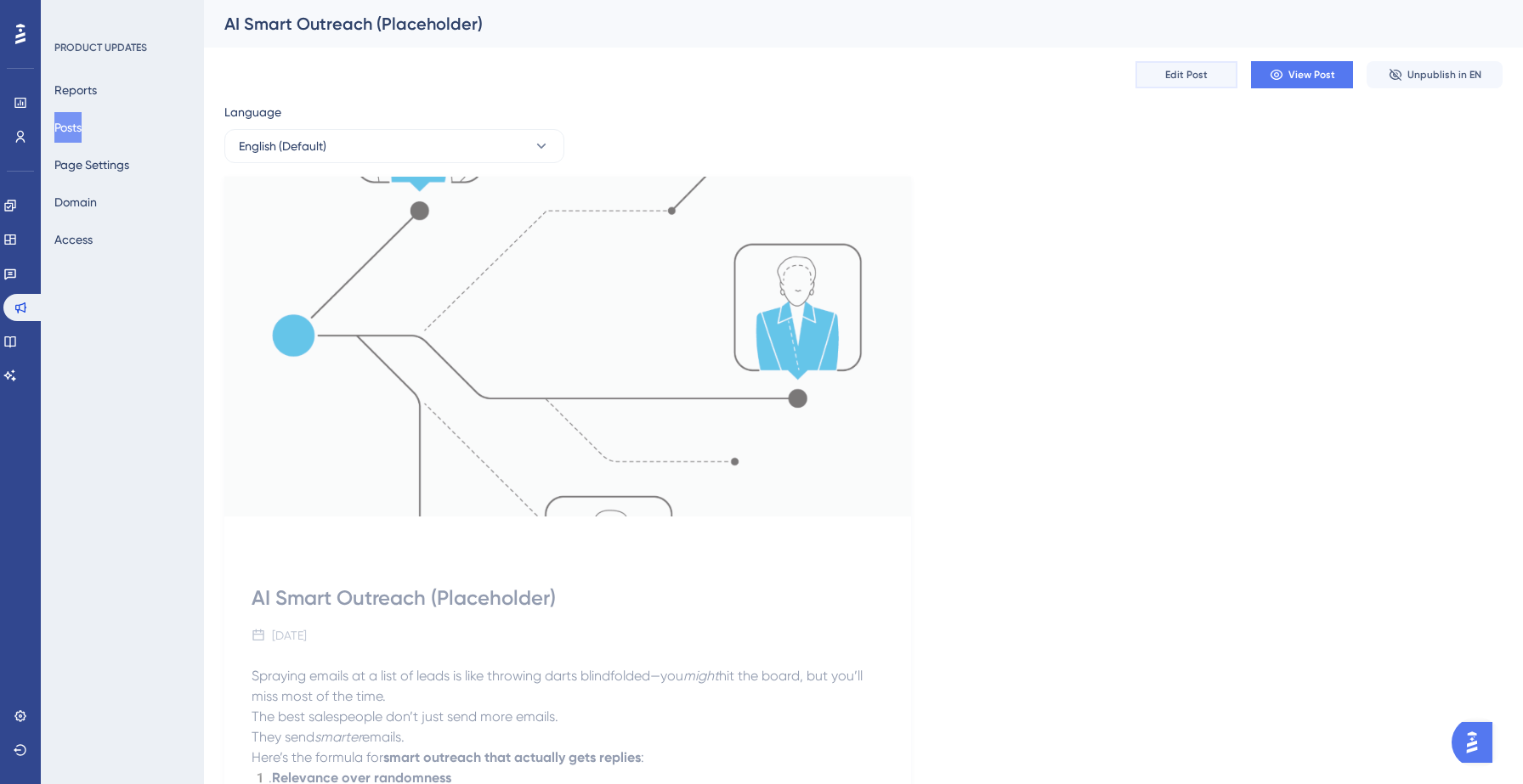
click at [1200, 66] on button "Edit Post" at bounding box center [1186, 75] width 102 height 28
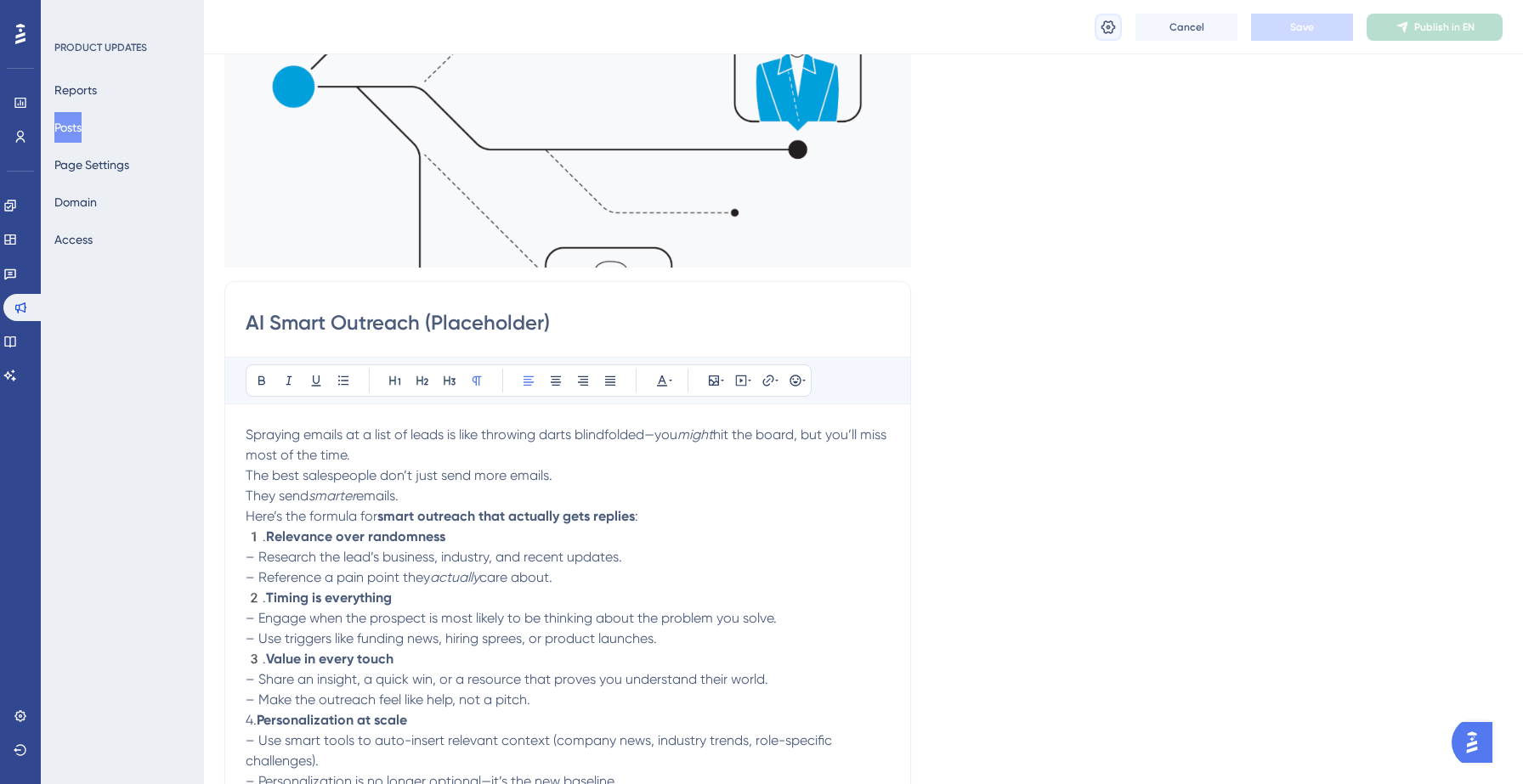
click at [1109, 28] on icon at bounding box center [1108, 27] width 17 height 17
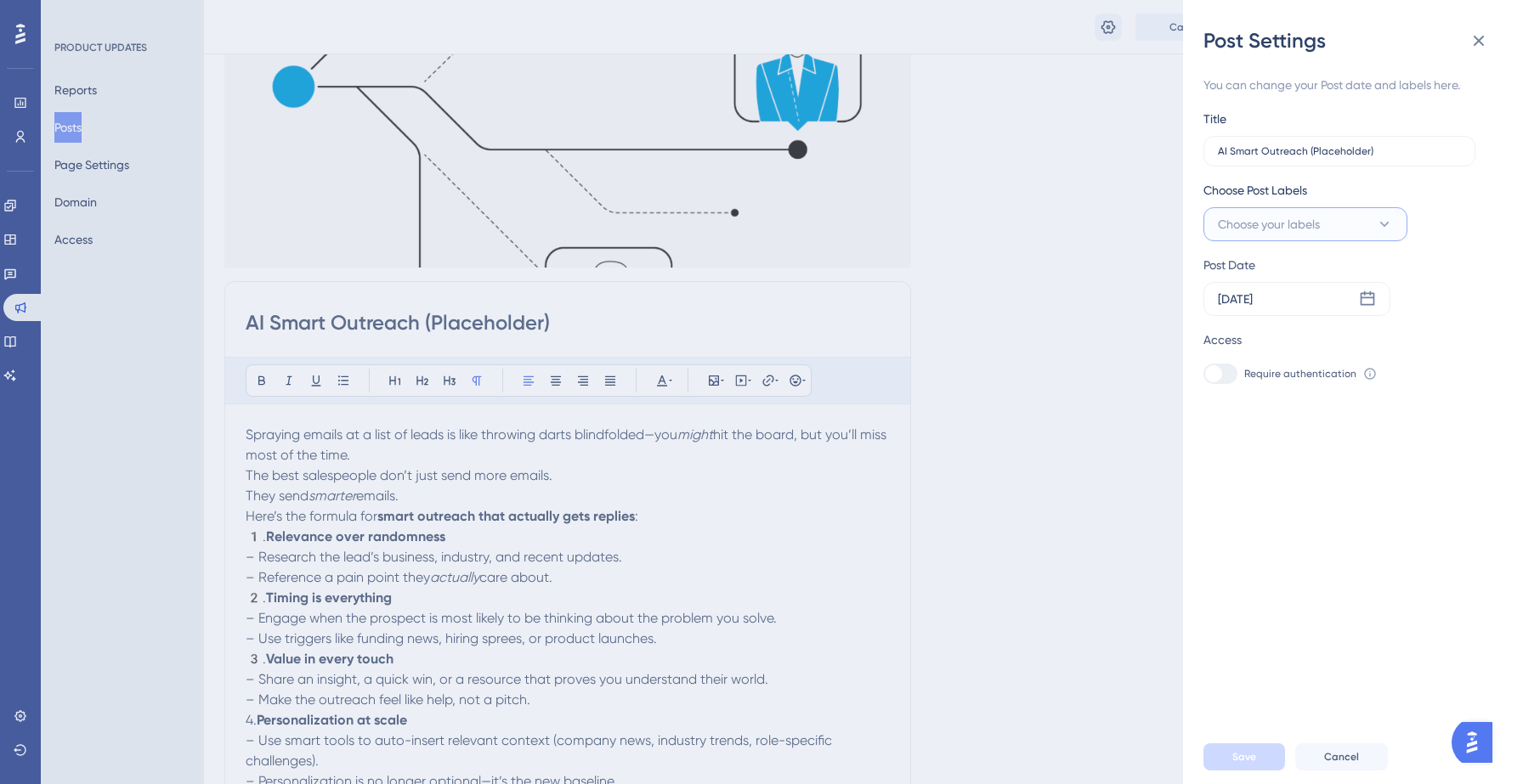
click at [1283, 229] on span "Choose your labels" at bounding box center [1269, 224] width 102 height 20
click at [1223, 363] on div at bounding box center [1223, 362] width 13 height 13
checkbox input "true"
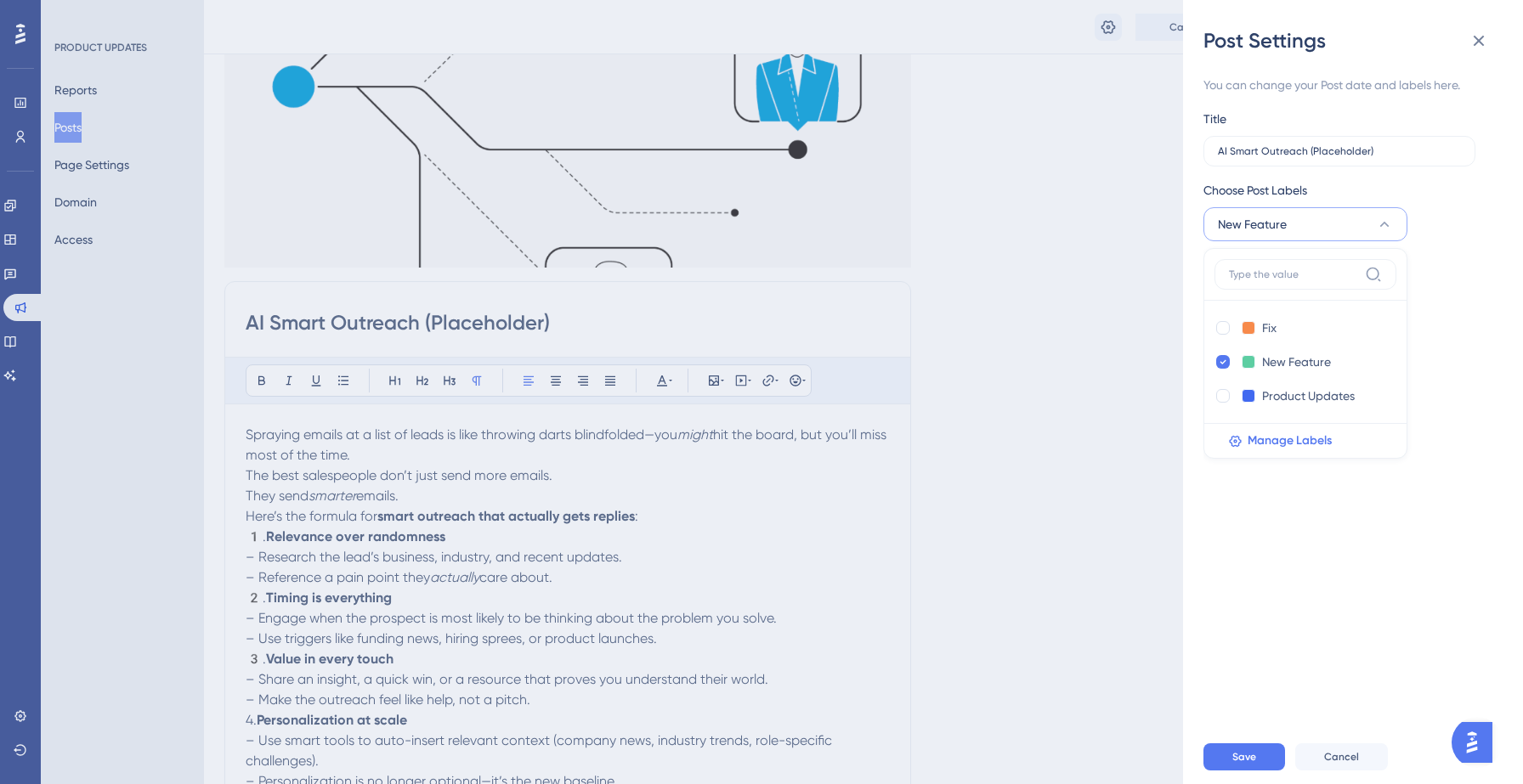
click at [1436, 362] on div "Access Require authentication To change this setting you should manage your acc…" at bounding box center [1346, 356] width 285 height 54
click at [1242, 751] on span "Save" at bounding box center [1244, 756] width 24 height 13
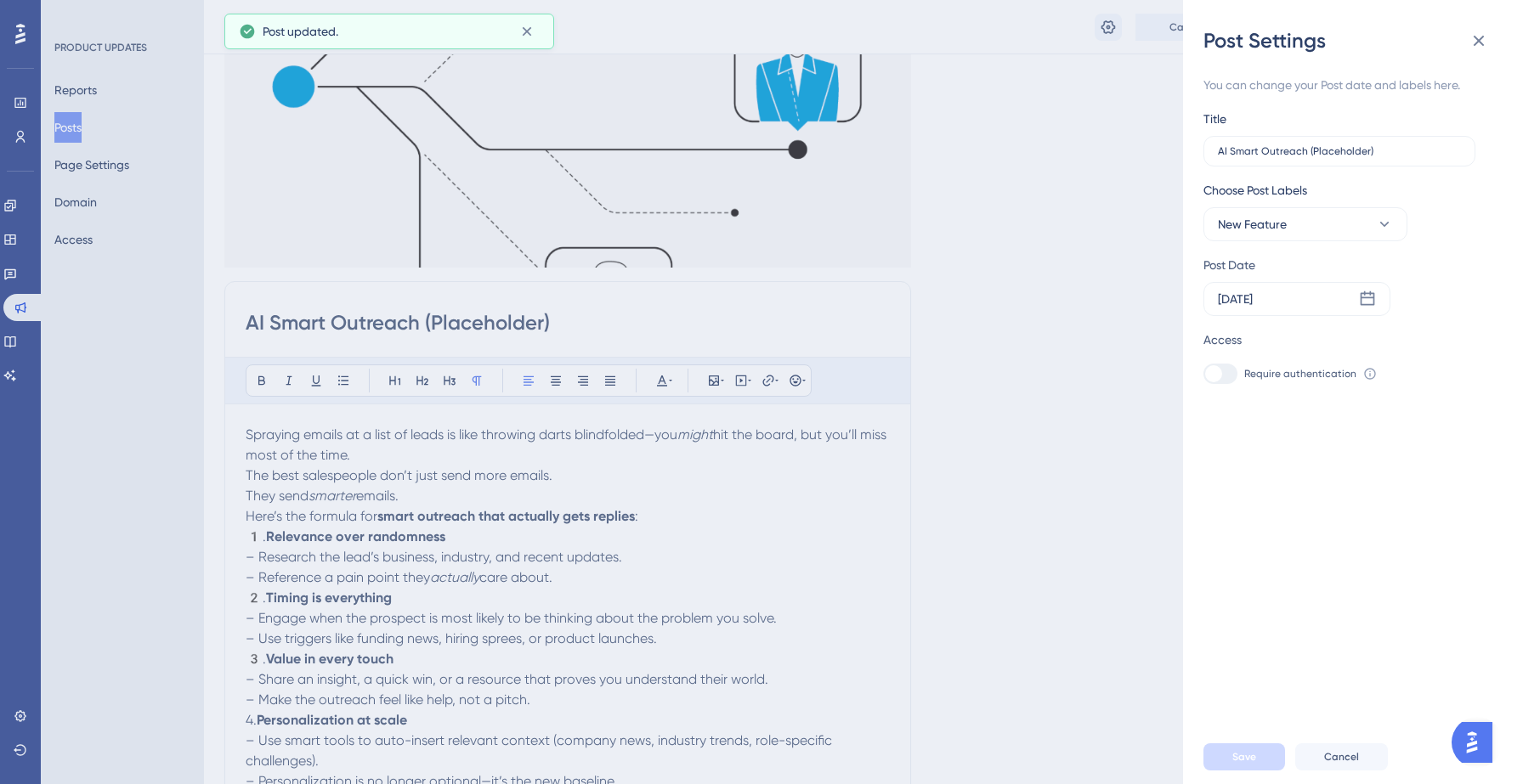
click at [100, 130] on div "Post Settings You can change your Post date and labels here. Title AI Smart Out…" at bounding box center [761, 392] width 1523 height 784
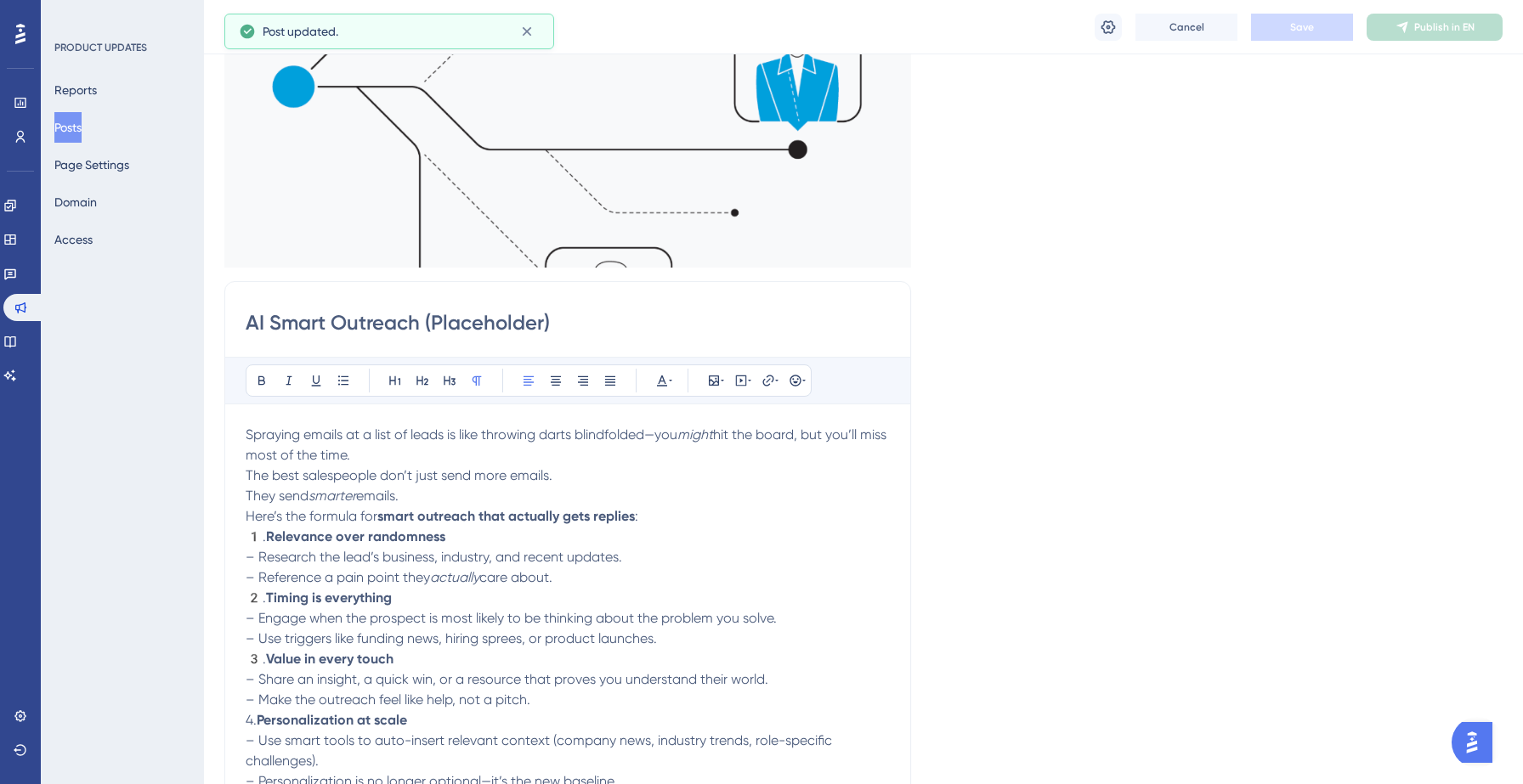
click at [72, 132] on button "Posts" at bounding box center [68, 127] width 28 height 30
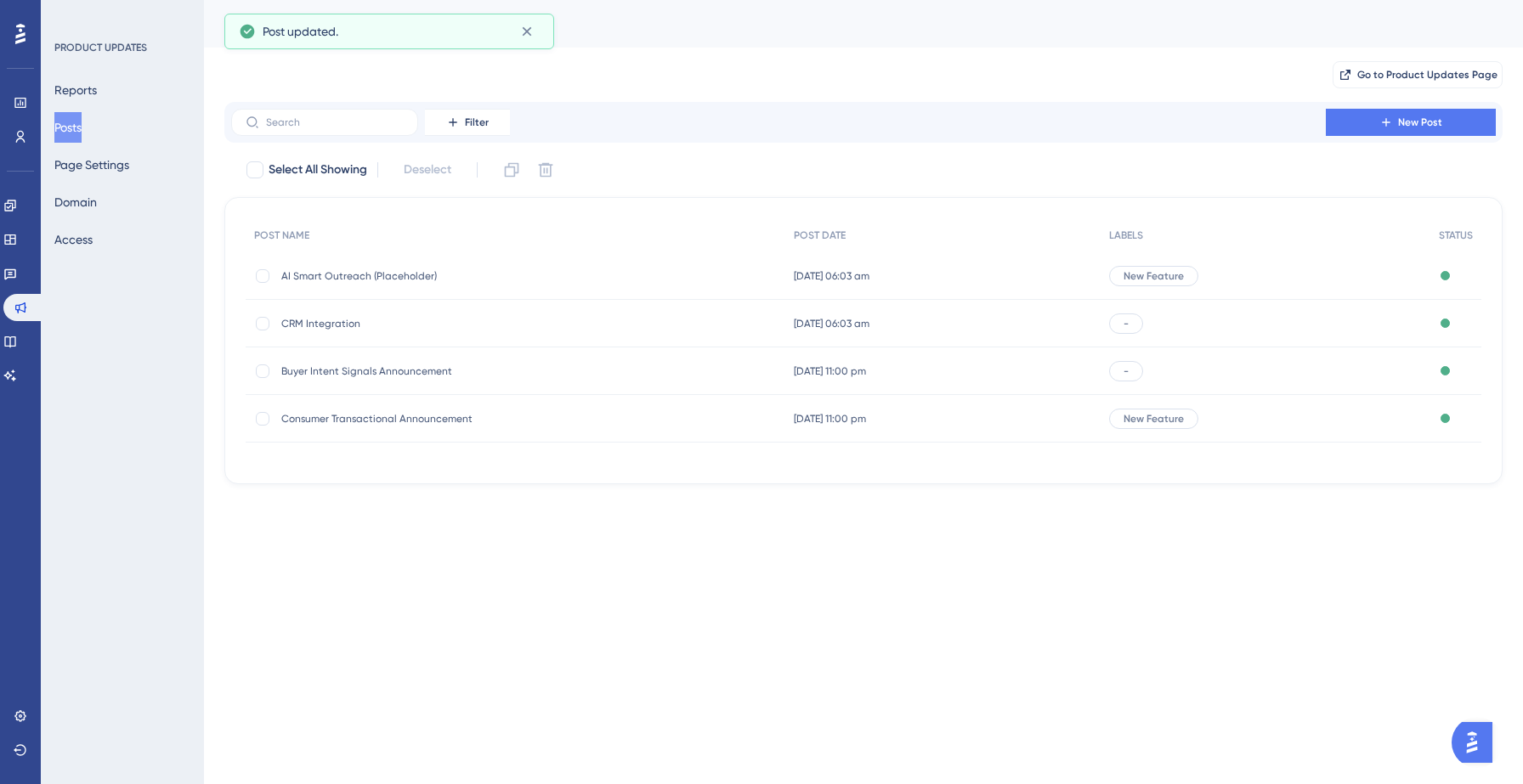
click at [384, 317] on span "CRM Integration" at bounding box center [417, 323] width 272 height 13
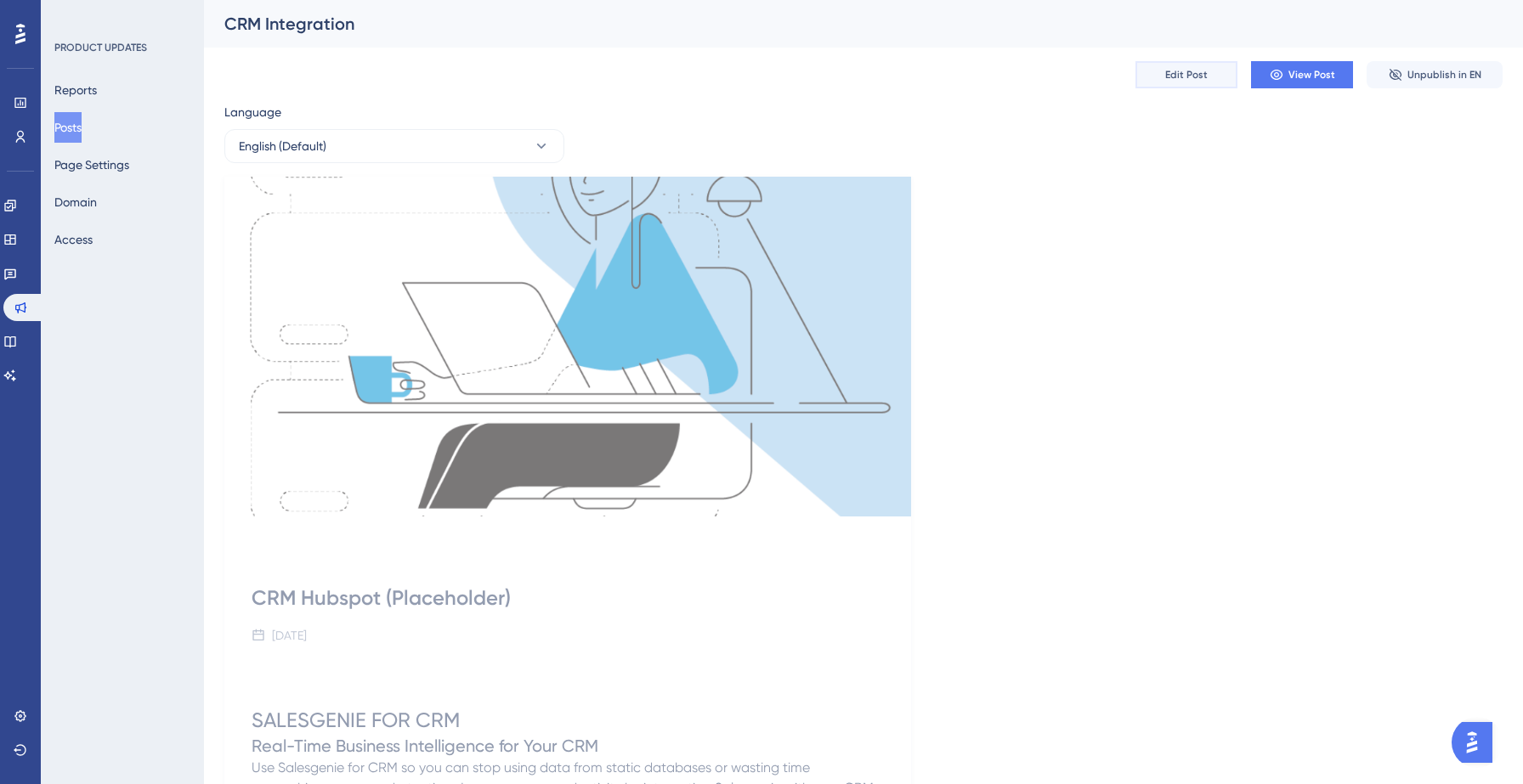
click at [1192, 74] on span "Edit Post" at bounding box center [1186, 74] width 43 height 13
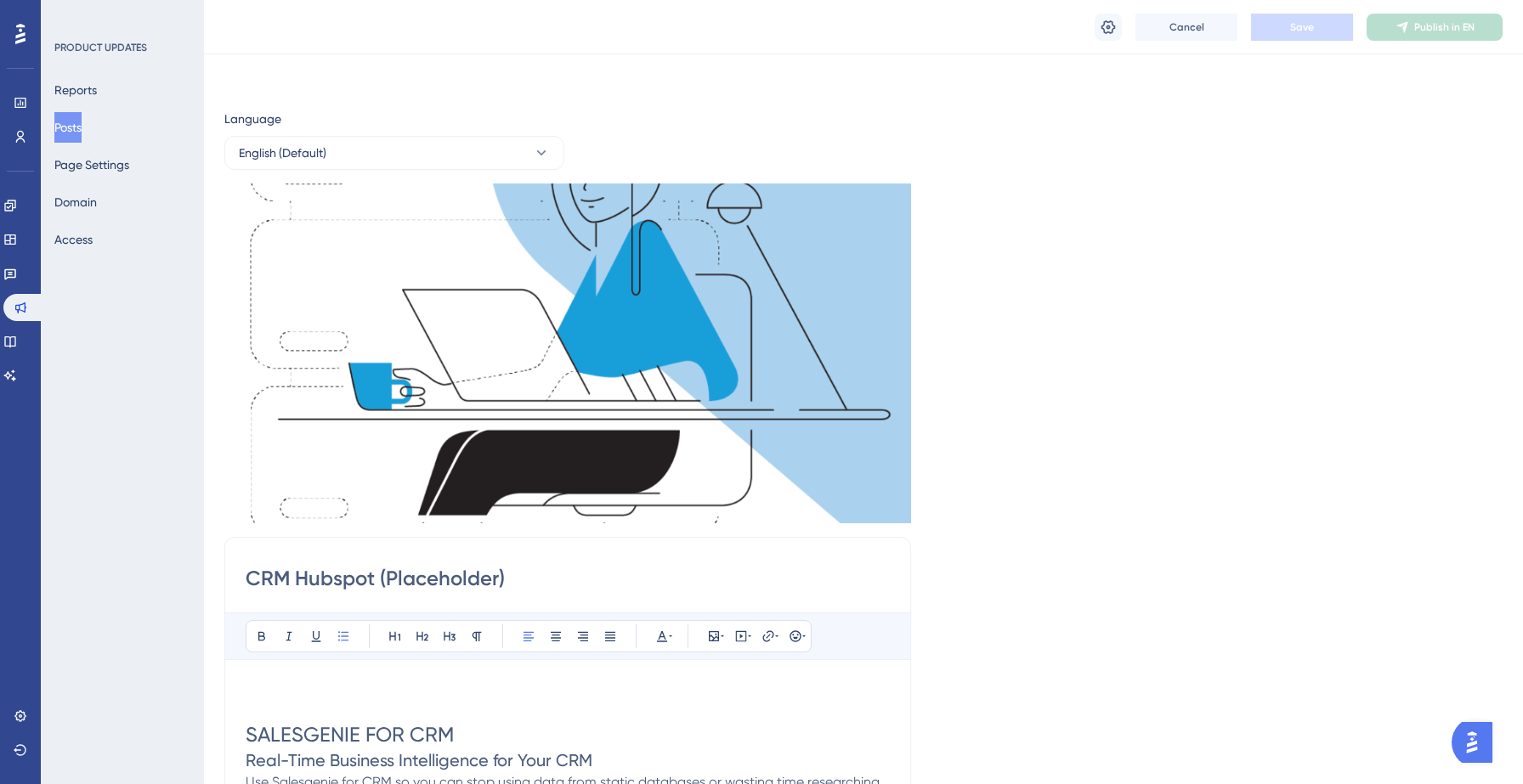
scroll to position [584, 0]
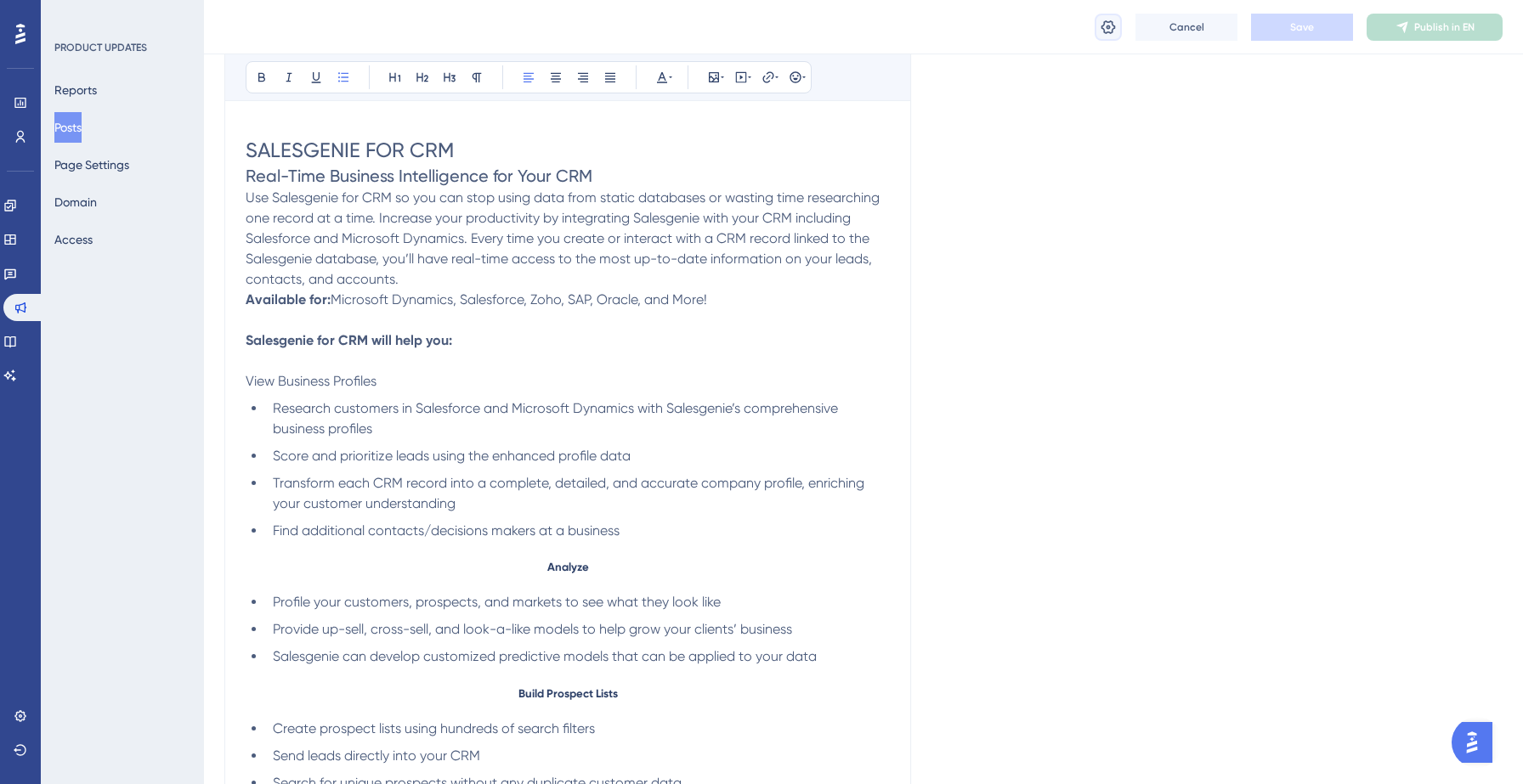
click at [1108, 37] on button at bounding box center [1108, 27] width 28 height 28
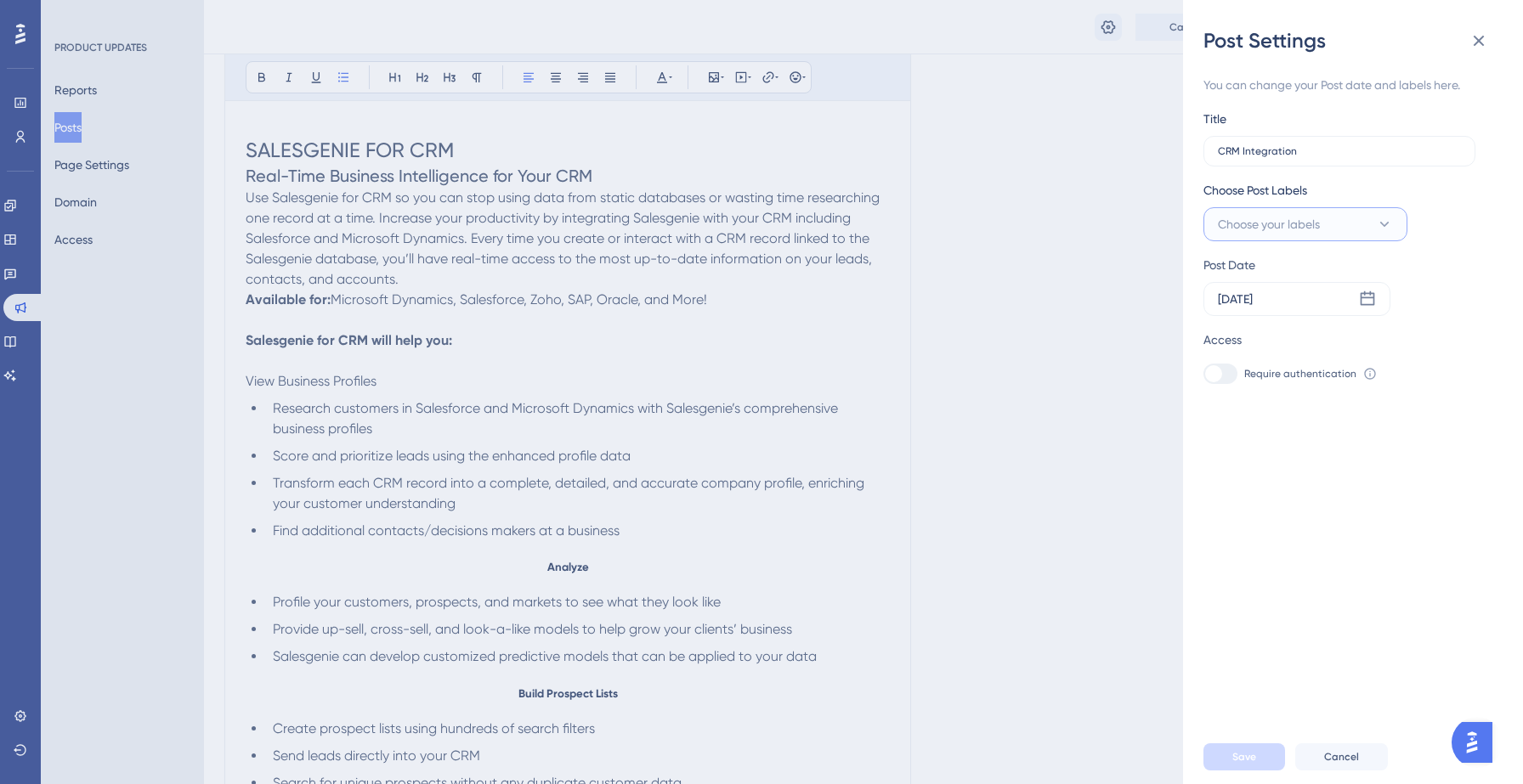
click at [1299, 232] on span "Choose your labels" at bounding box center [1269, 224] width 102 height 20
click at [1265, 400] on input "Product Updates" at bounding box center [1310, 396] width 96 height 21
click at [1222, 400] on div at bounding box center [1223, 396] width 13 height 13
checkbox input "true"
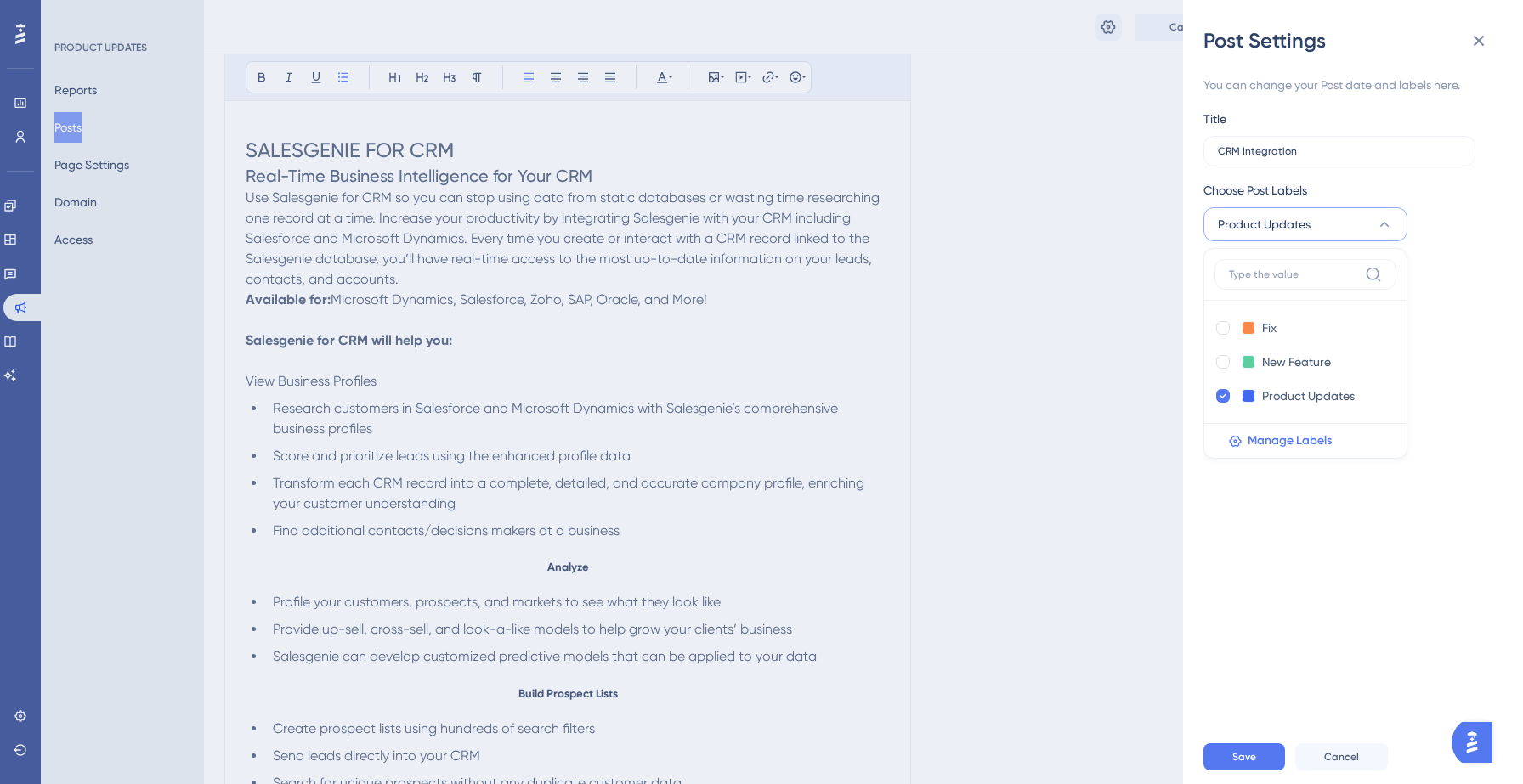
click at [1251, 543] on div "You can change your Post date and labels here. Title CRM Integration Choose Pos…" at bounding box center [1359, 392] width 313 height 675
click at [1253, 306] on div "Sep 10 2025" at bounding box center [1235, 298] width 35 height 20
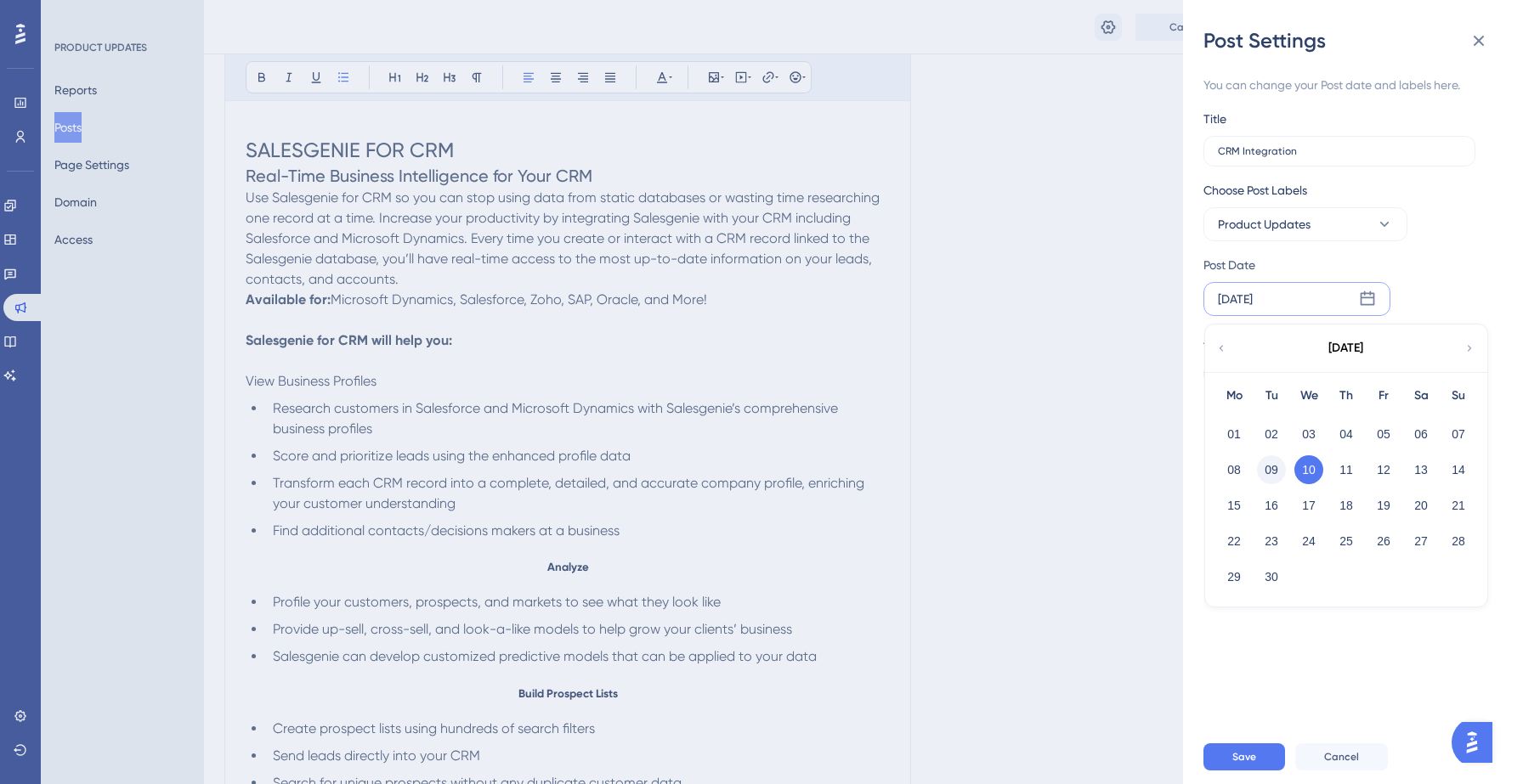
click at [1274, 468] on button "09" at bounding box center [1271, 470] width 29 height 29
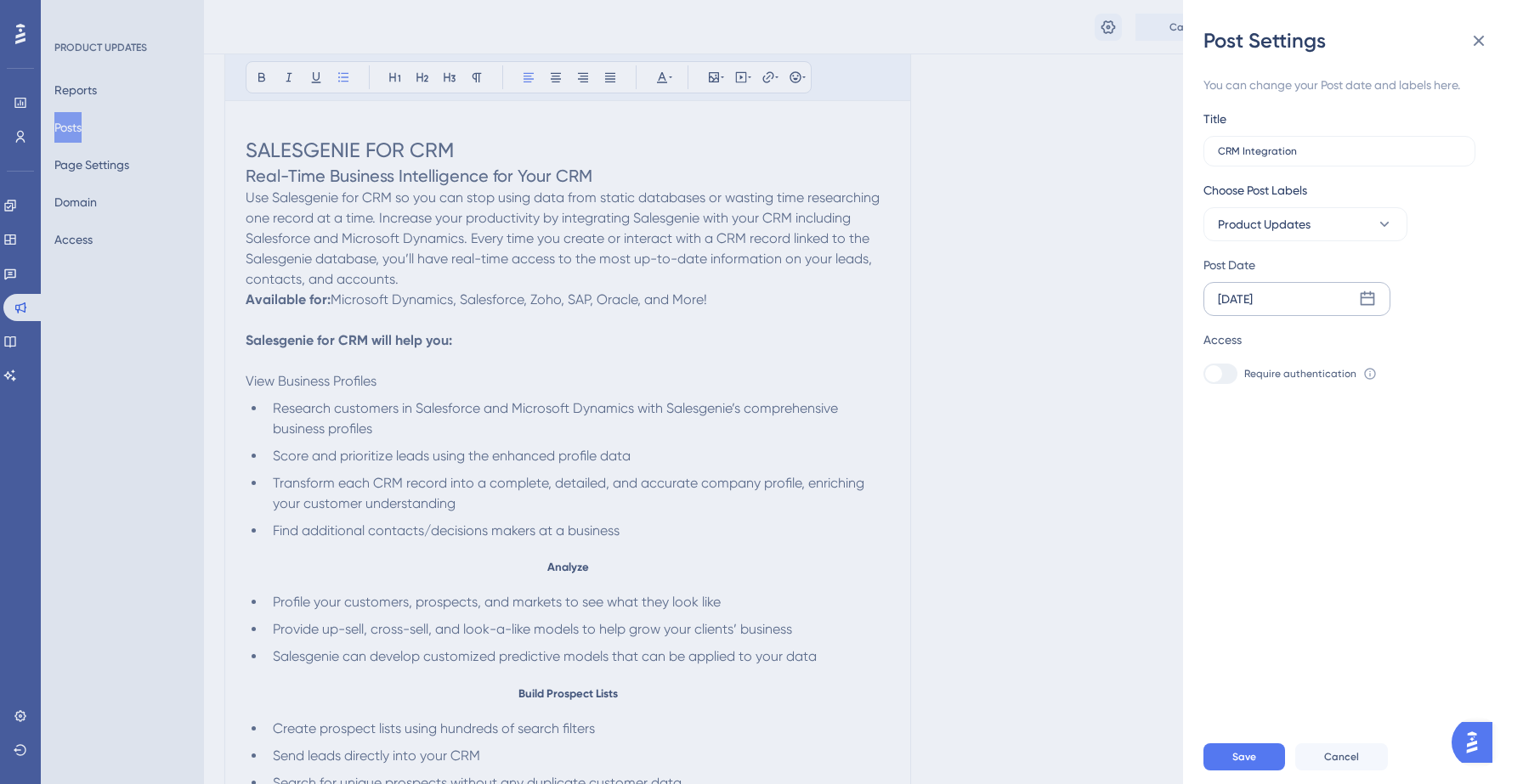
click at [1289, 551] on div "You can change your Post date and labels here. Title CRM Integration Choose Pos…" at bounding box center [1359, 392] width 313 height 675
click at [1241, 757] on span "Save" at bounding box center [1244, 756] width 24 height 13
click at [1486, 37] on icon at bounding box center [1478, 40] width 20 height 20
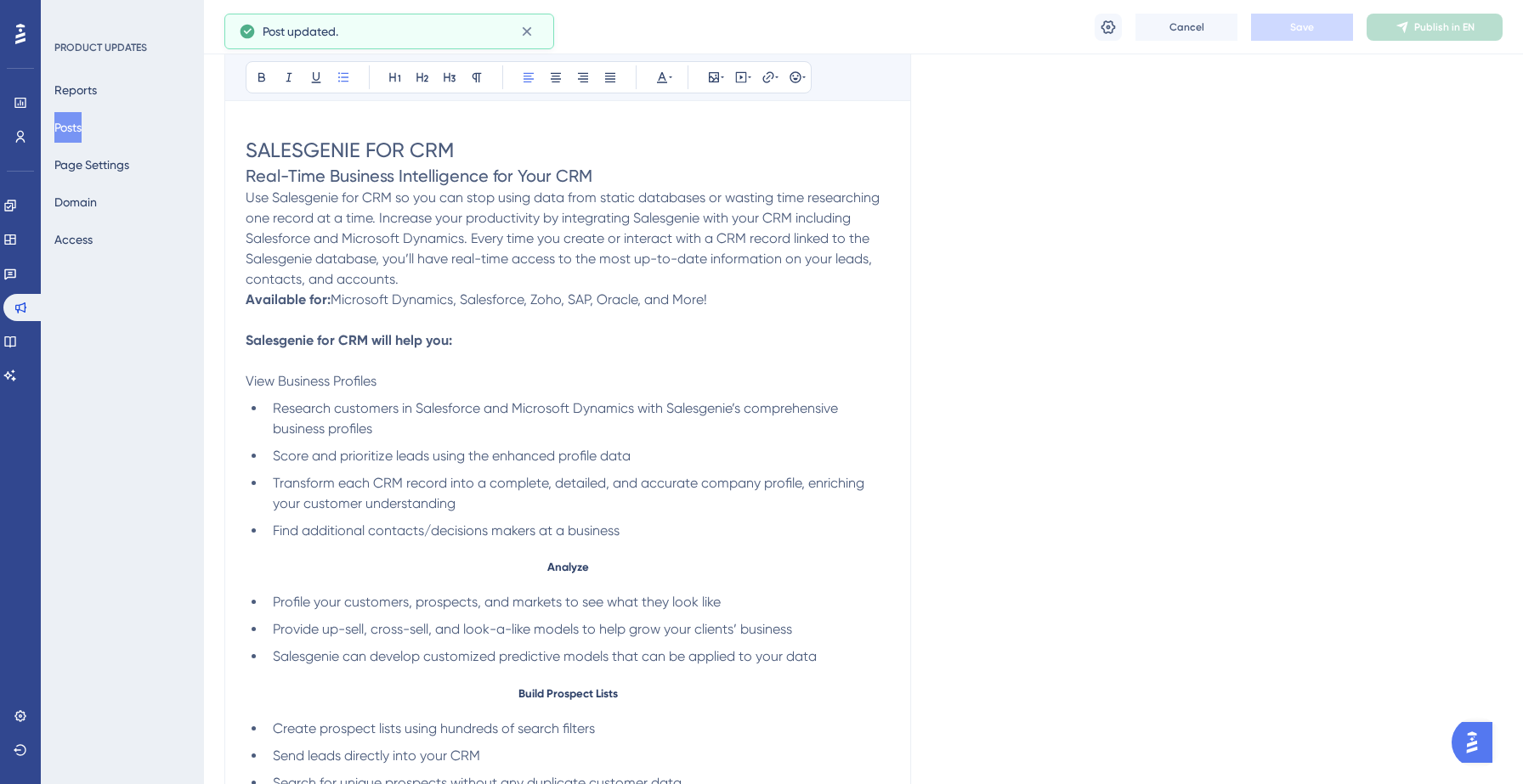
click at [82, 119] on button "Posts" at bounding box center [68, 127] width 28 height 30
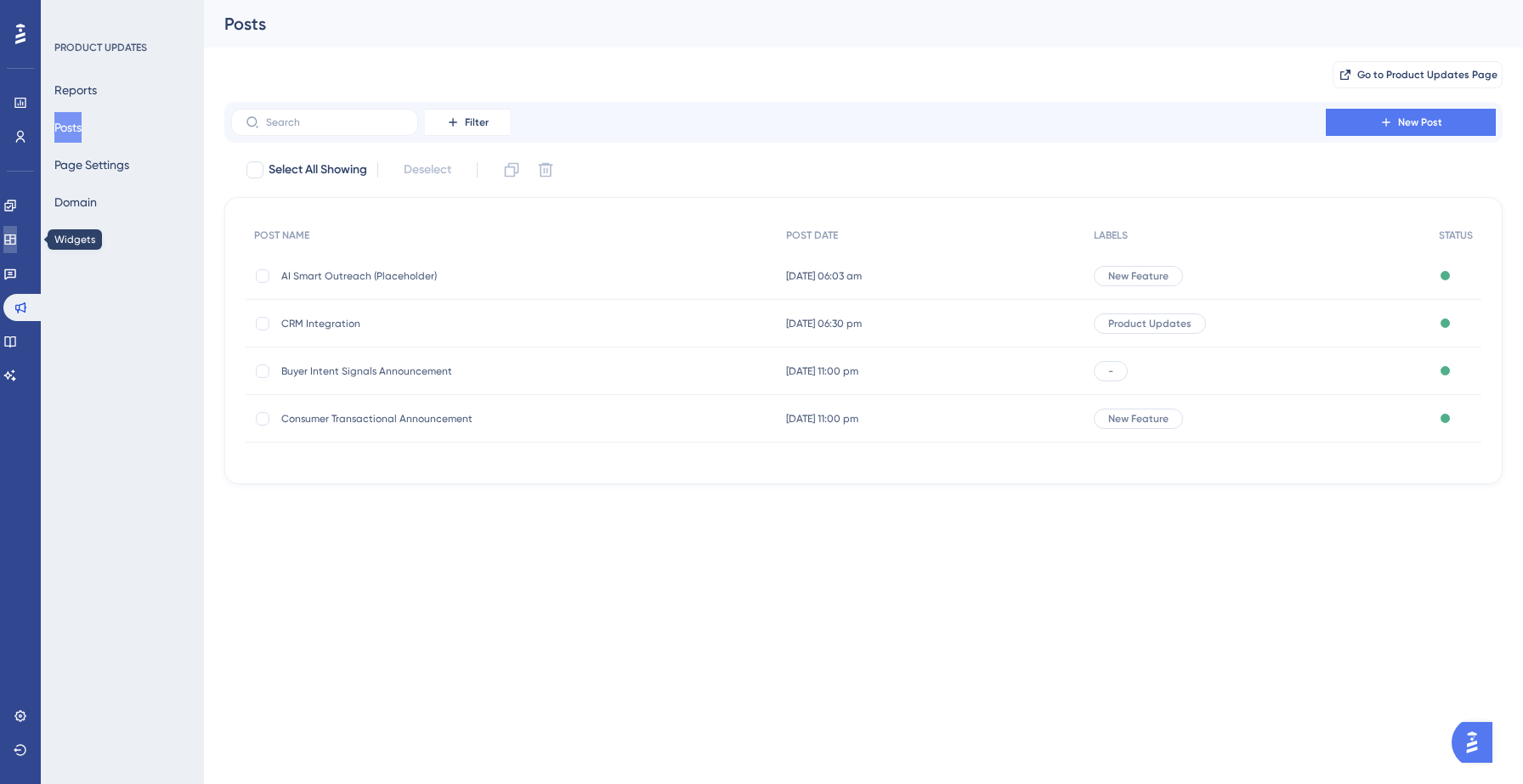
click at [17, 234] on link at bounding box center [10, 240] width 13 height 28
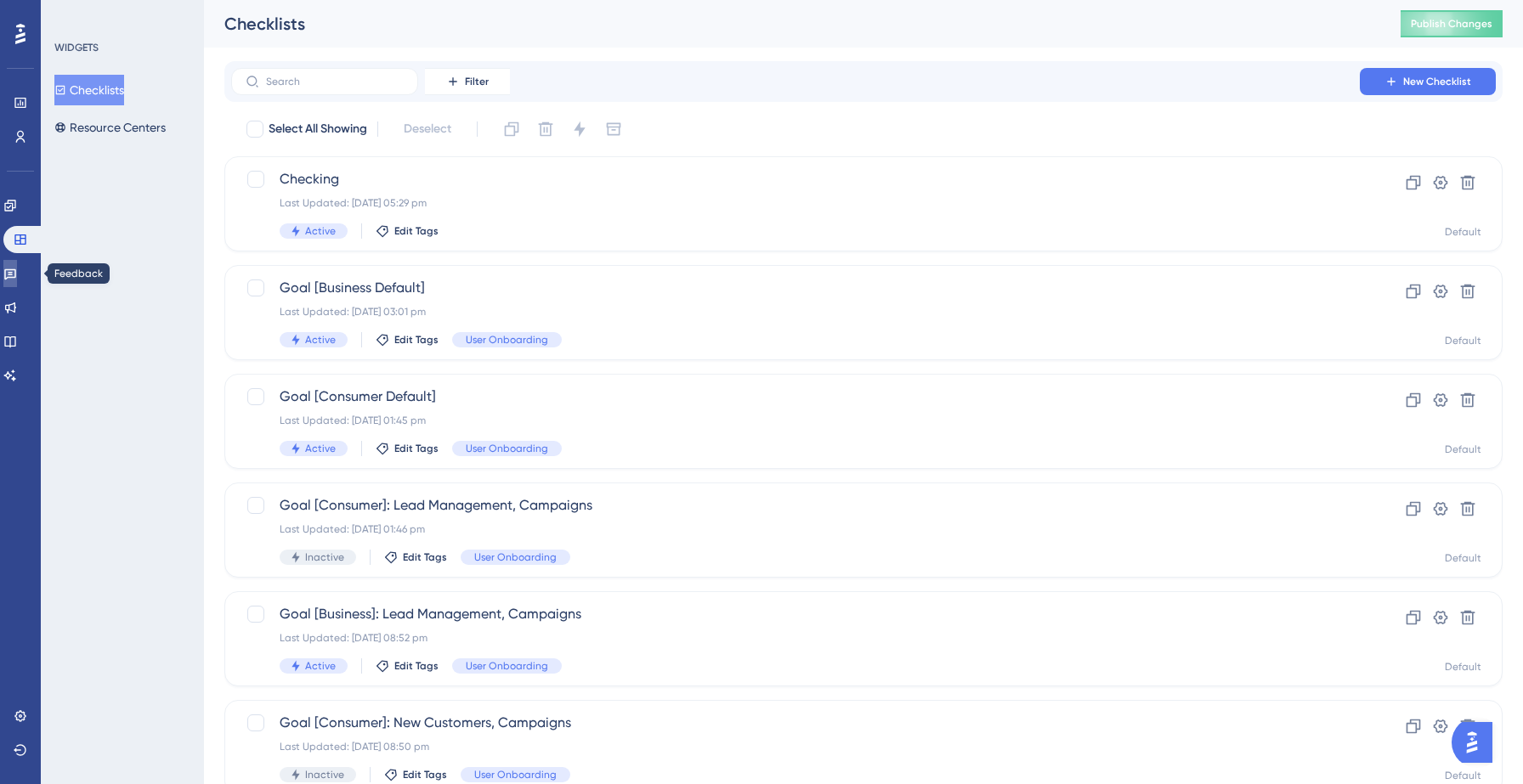
click at [17, 275] on icon at bounding box center [10, 273] width 13 height 13
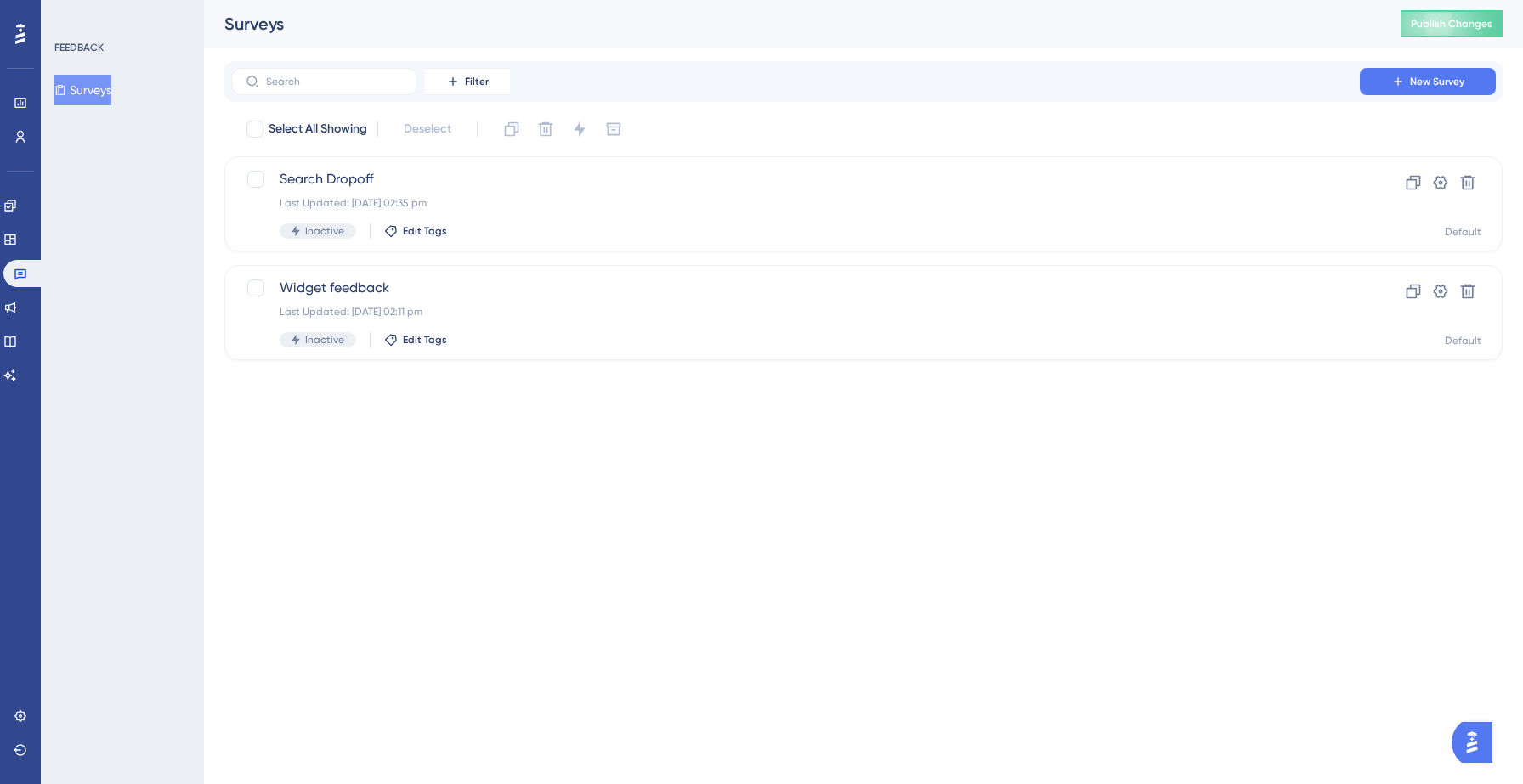
click at [21, 256] on div "Engagement Widgets Feedback Product Updates Knowledge Base AI Assistant" at bounding box center [20, 290] width 34 height 197
click at [15, 243] on icon at bounding box center [10, 239] width 11 height 10
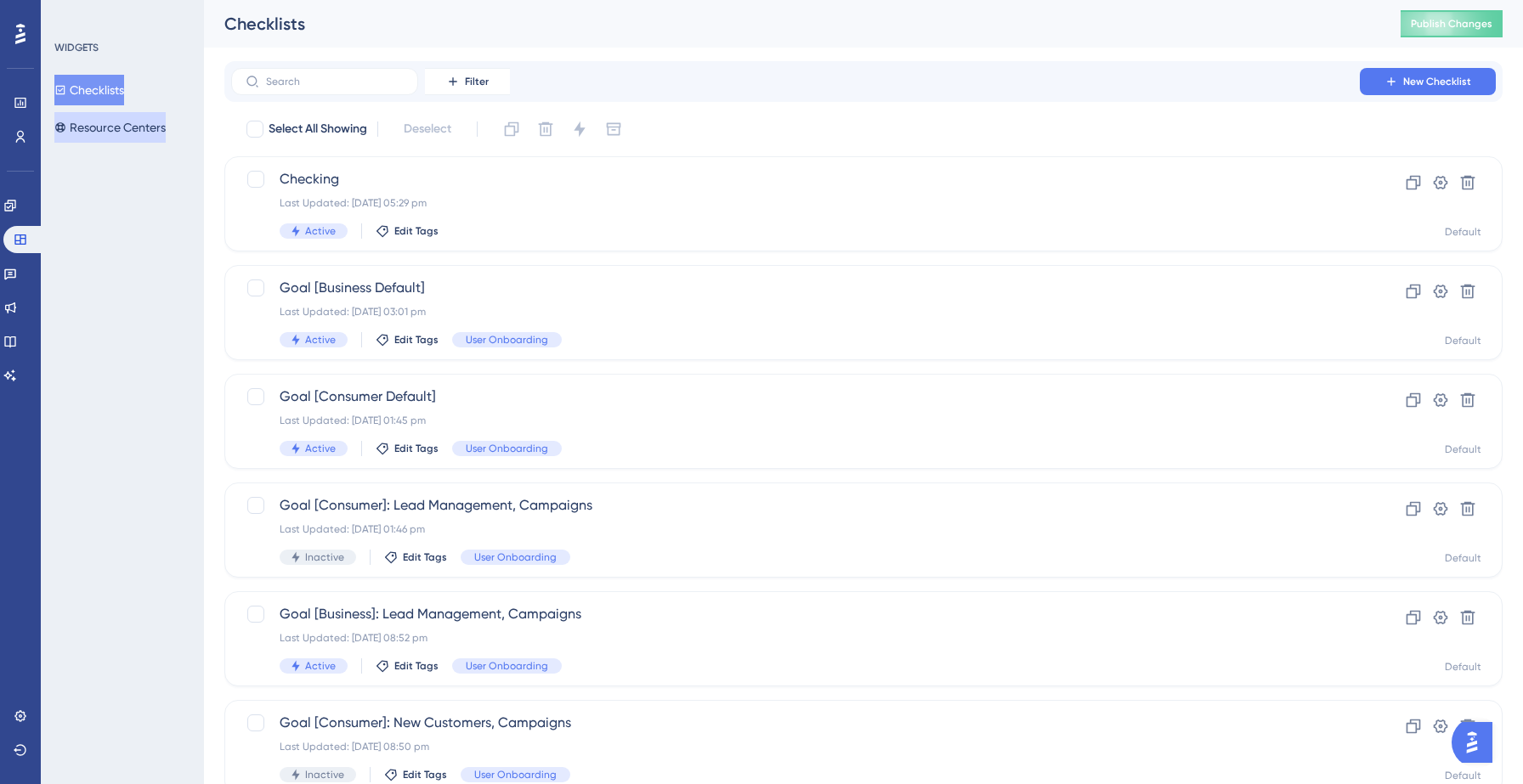
click at [98, 127] on button "Resource Centers" at bounding box center [110, 127] width 111 height 30
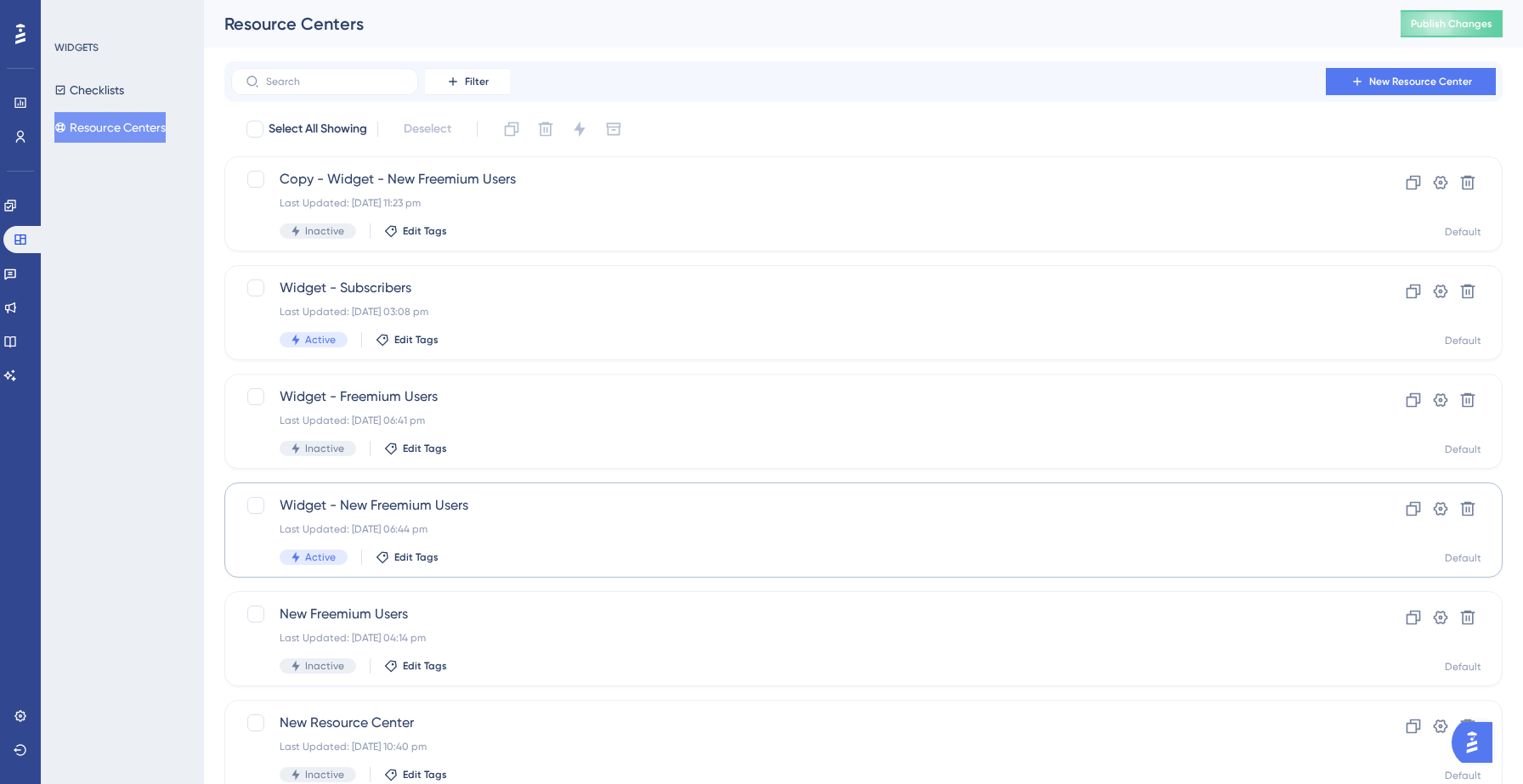
click at [391, 525] on div "Last Updated: 09 Sept 2025 06:44 pm" at bounding box center [796, 528] width 1032 height 13
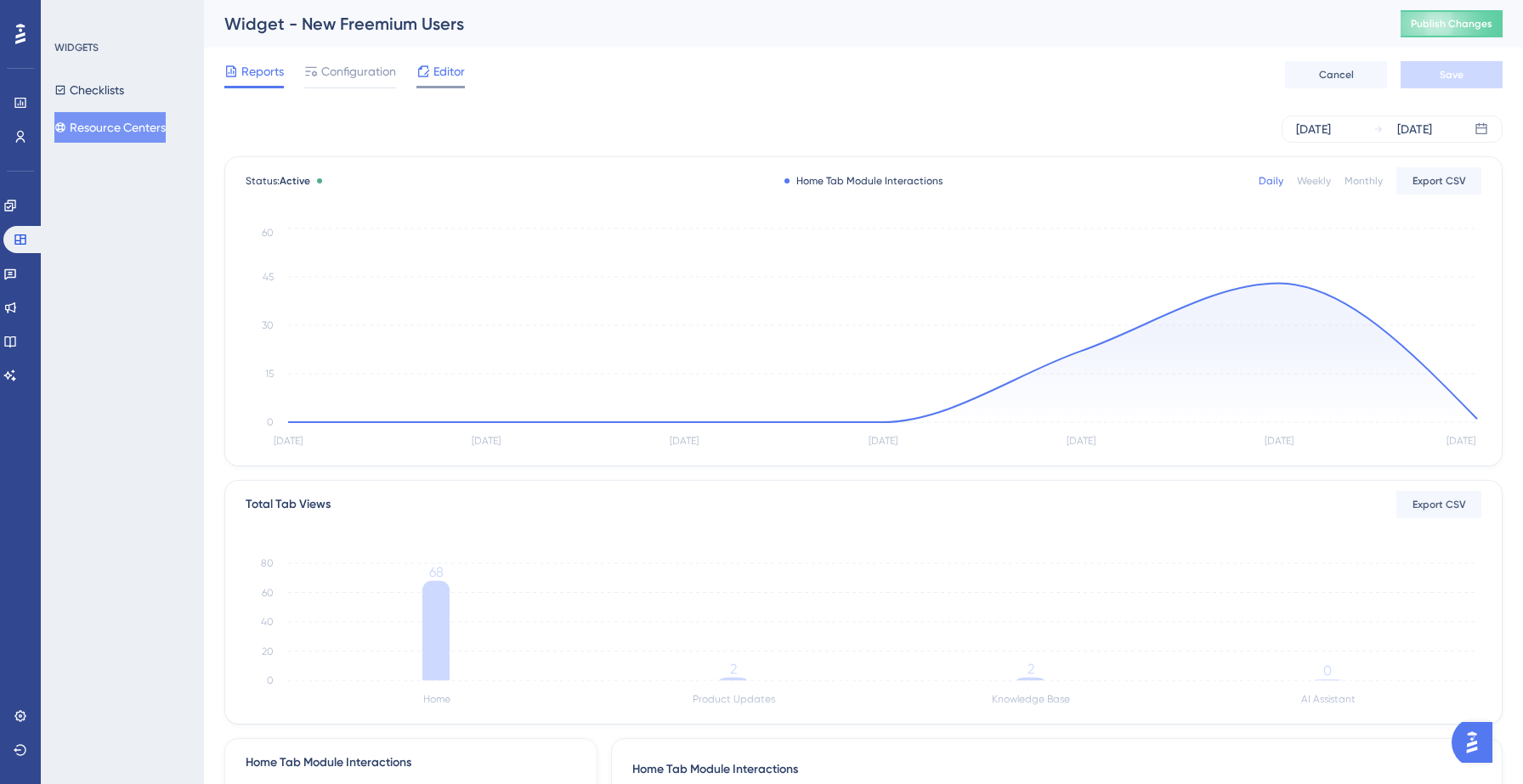
click at [441, 75] on span "Editor" at bounding box center [448, 71] width 31 height 20
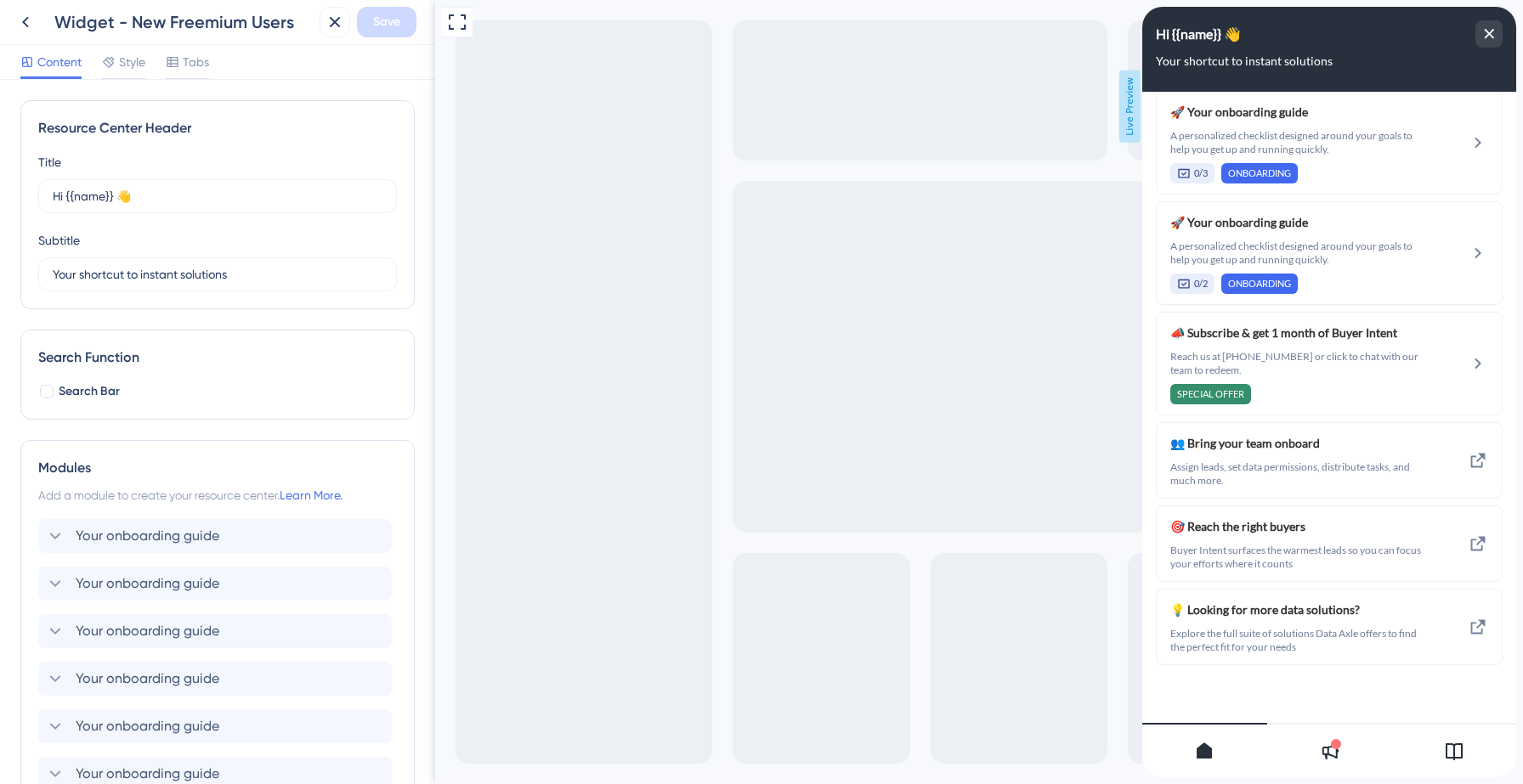
click at [1331, 742] on div at bounding box center [1335, 744] width 10 height 10
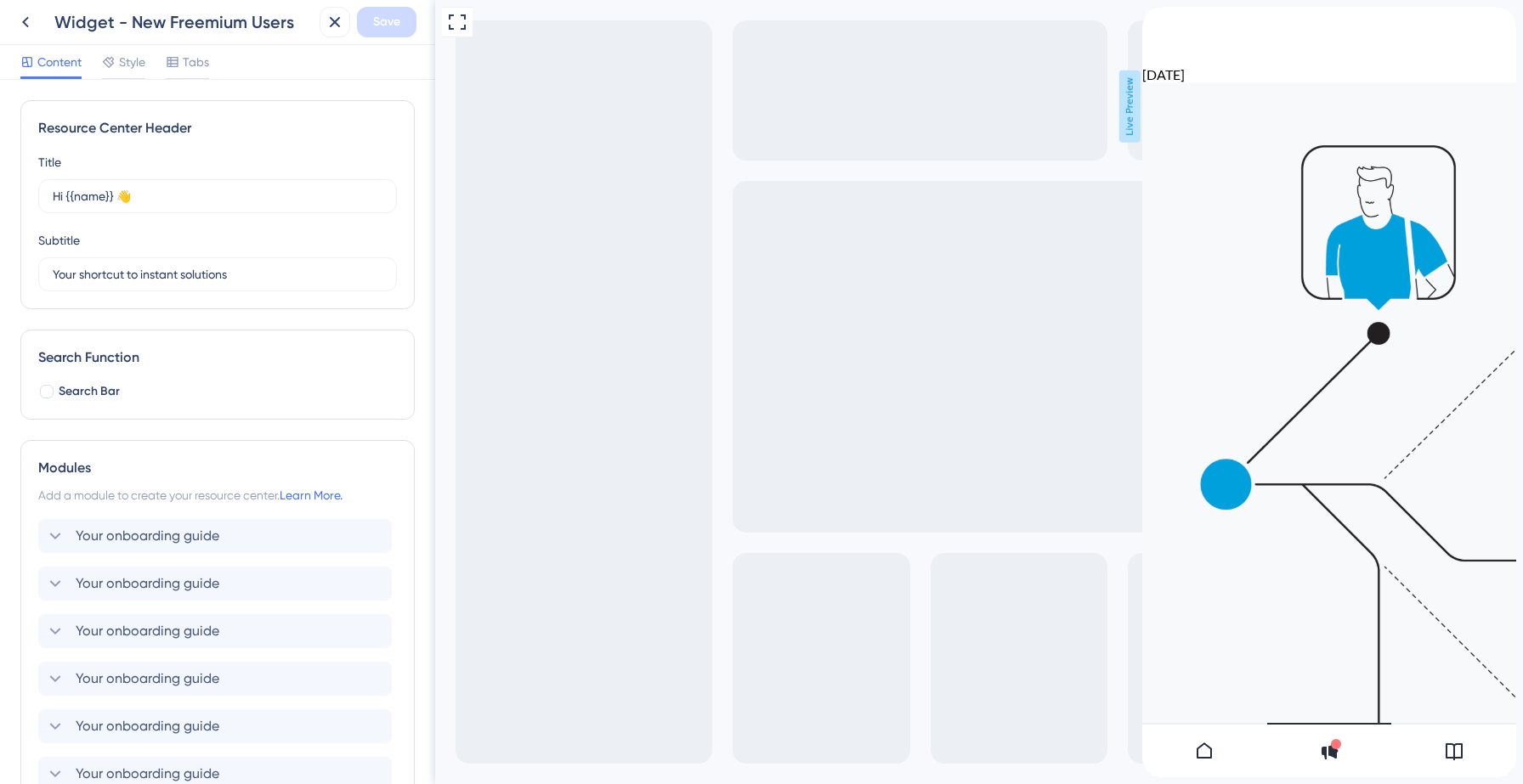
scroll to position [5872, 0]
click at [1209, 752] on icon at bounding box center [1204, 751] width 20 height 20
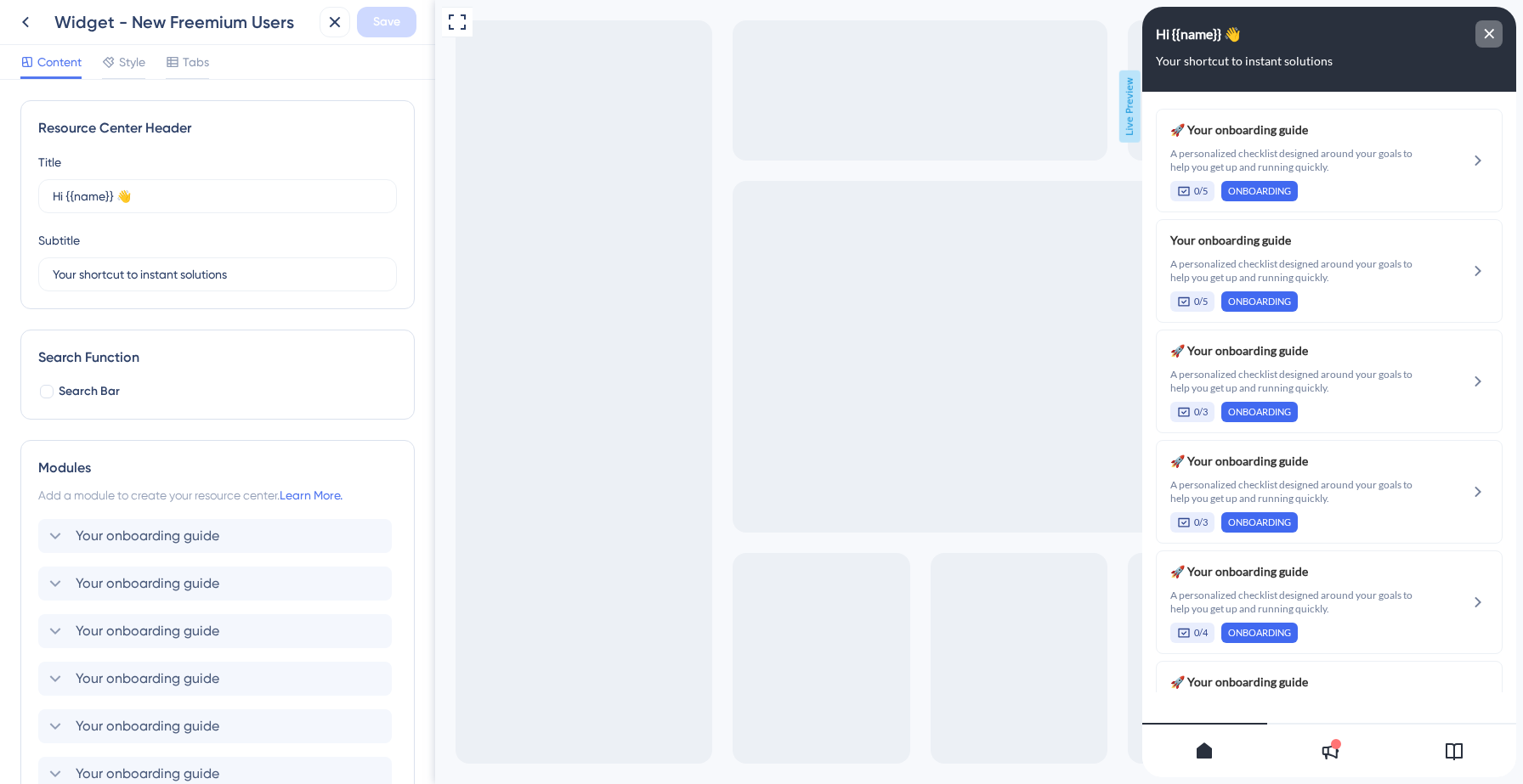
click at [1486, 45] on div "close resource center" at bounding box center [1489, 34] width 28 height 28
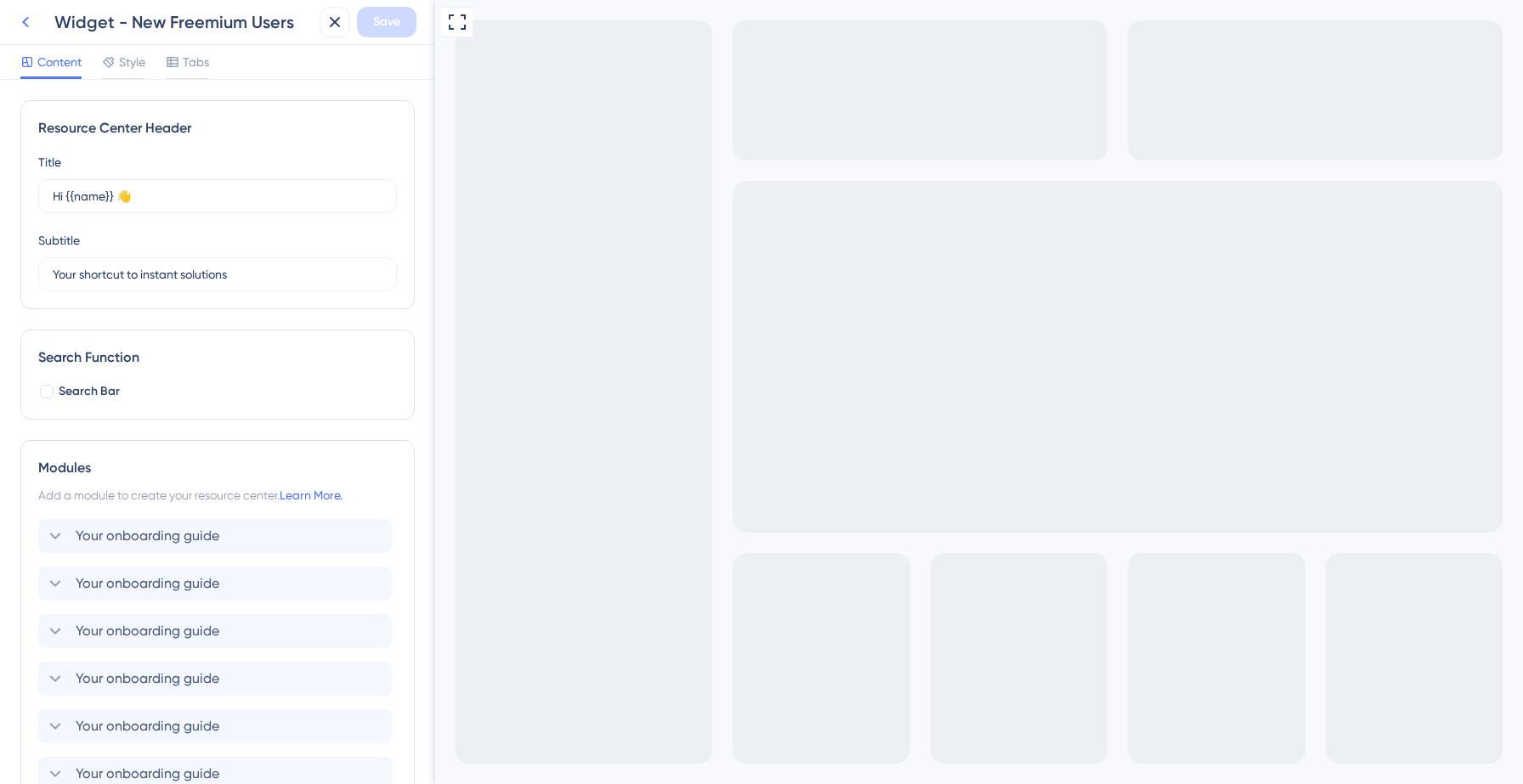
click at [26, 21] on icon at bounding box center [25, 21] width 20 height 20
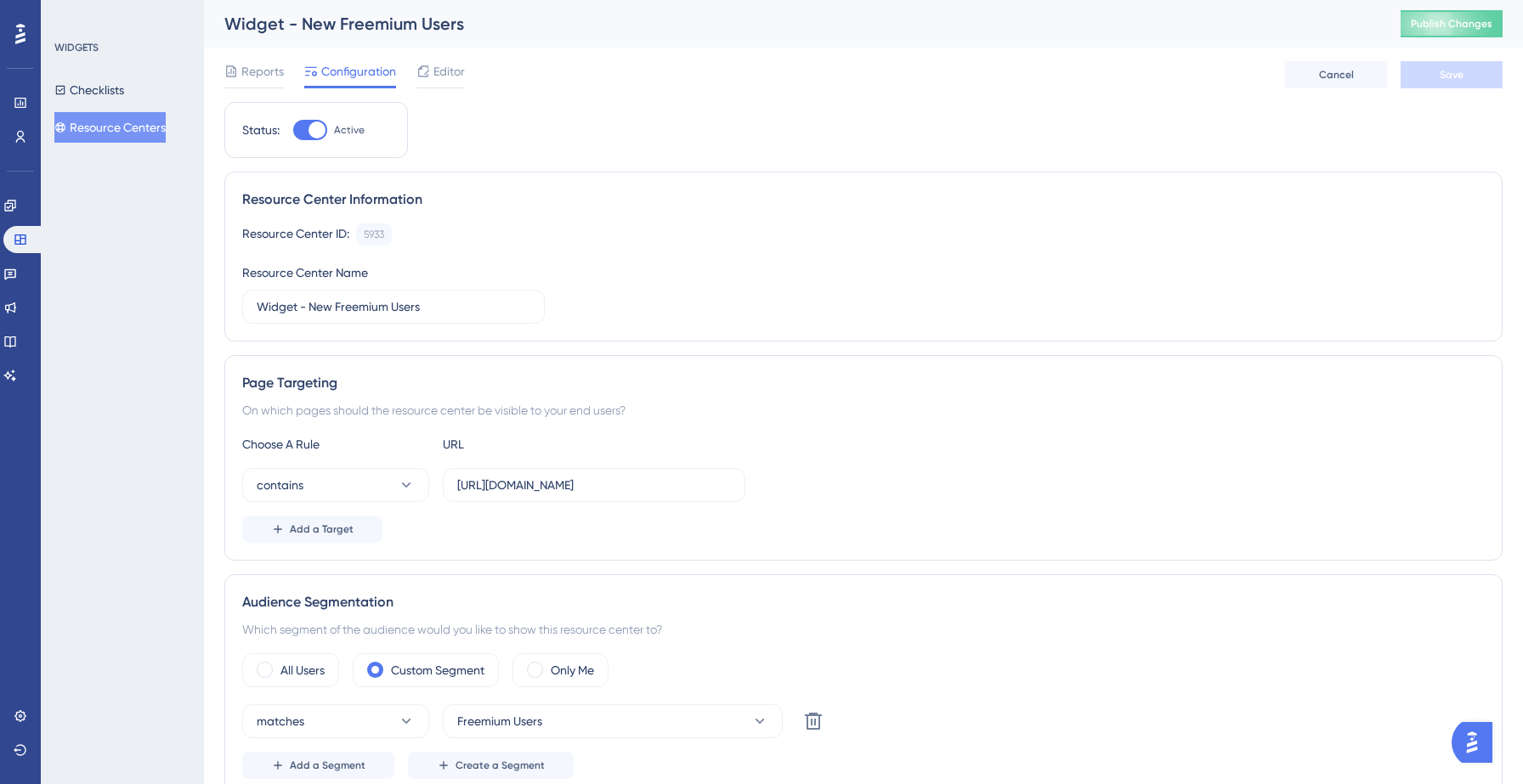
click at [88, 206] on div "WIDGETS Checklists Resource Centers" at bounding box center [122, 392] width 163 height 784
click at [17, 314] on link at bounding box center [10, 307] width 13 height 28
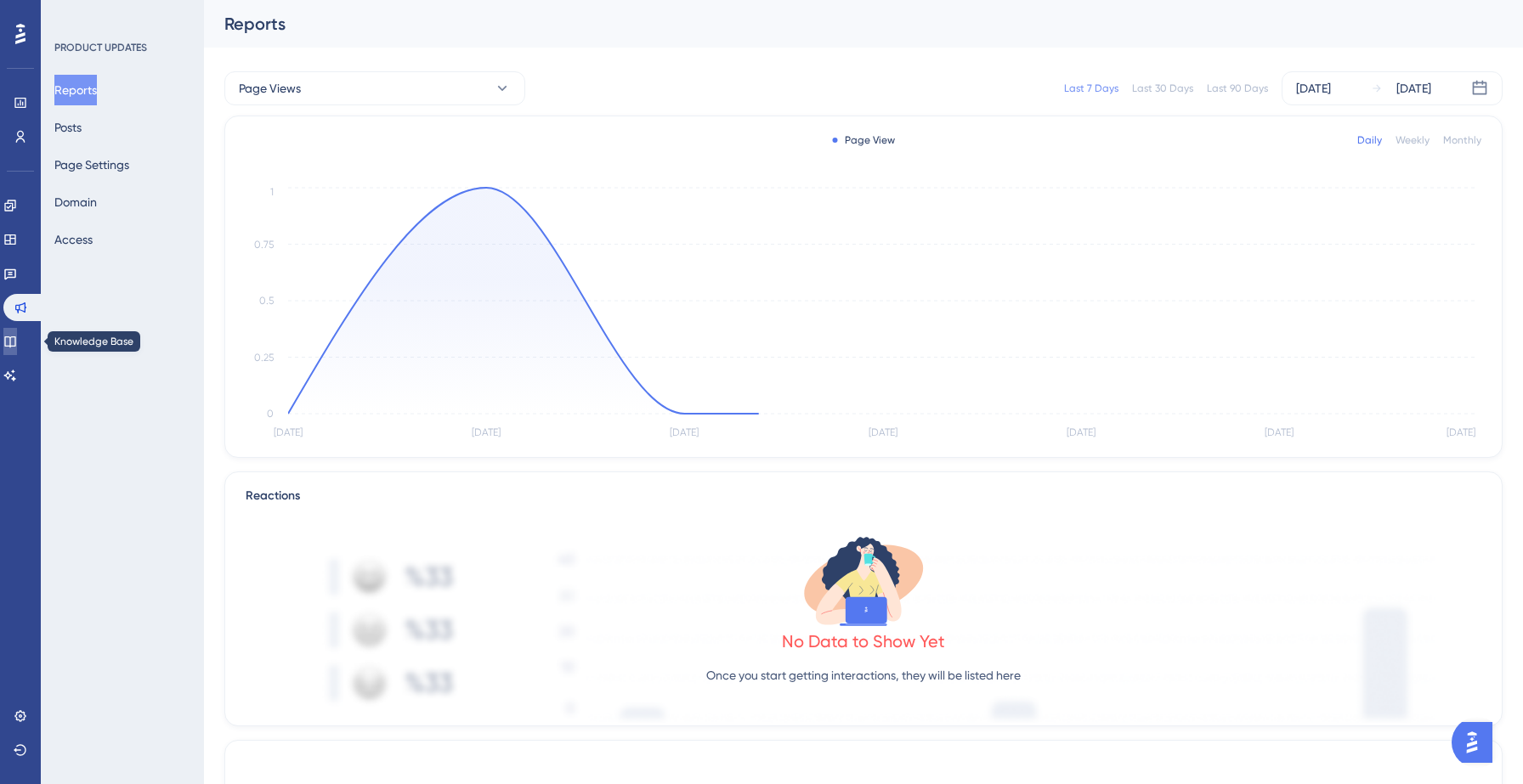
click at [15, 339] on icon at bounding box center [10, 342] width 11 height 11
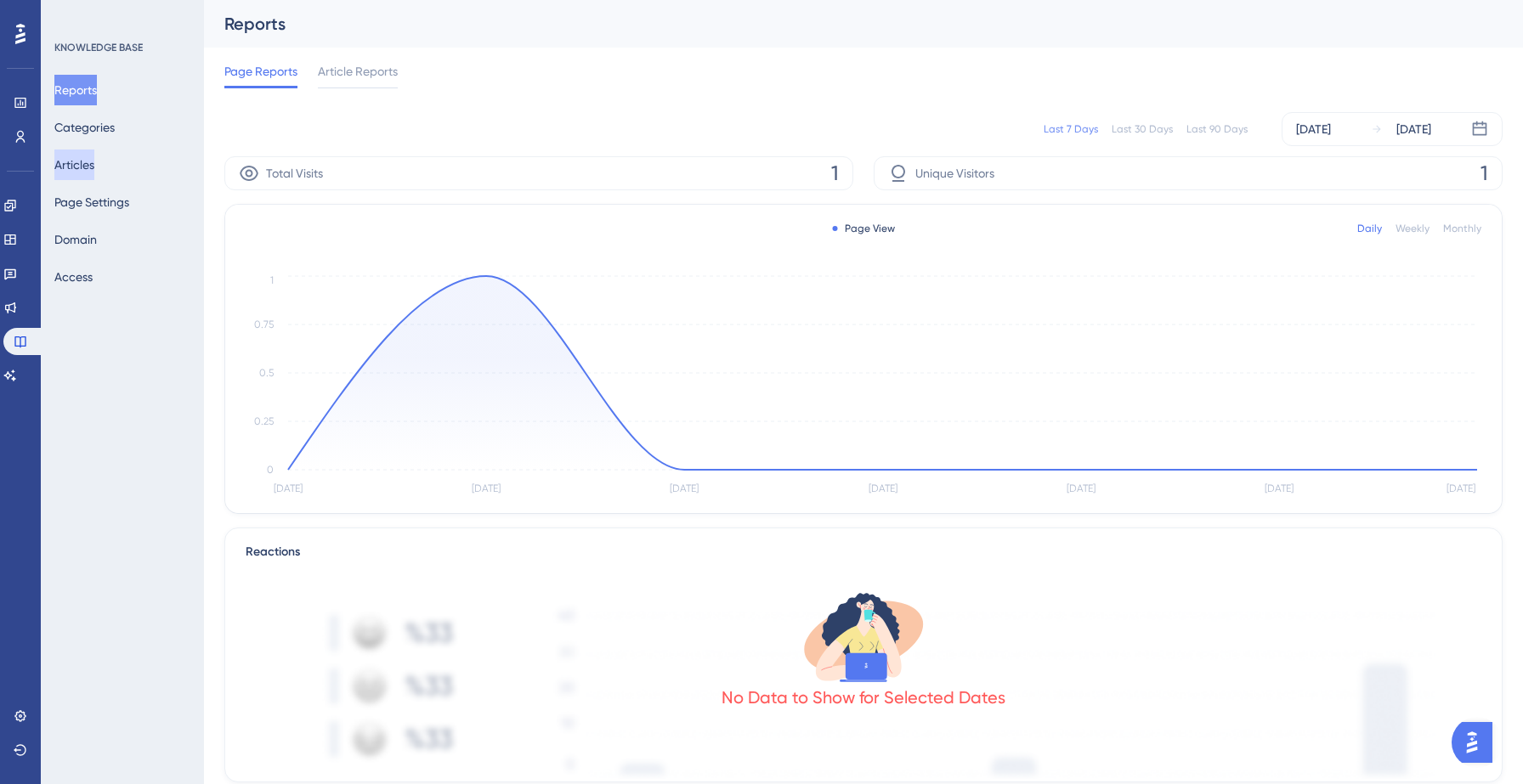
click at [87, 170] on button "Articles" at bounding box center [74, 165] width 40 height 30
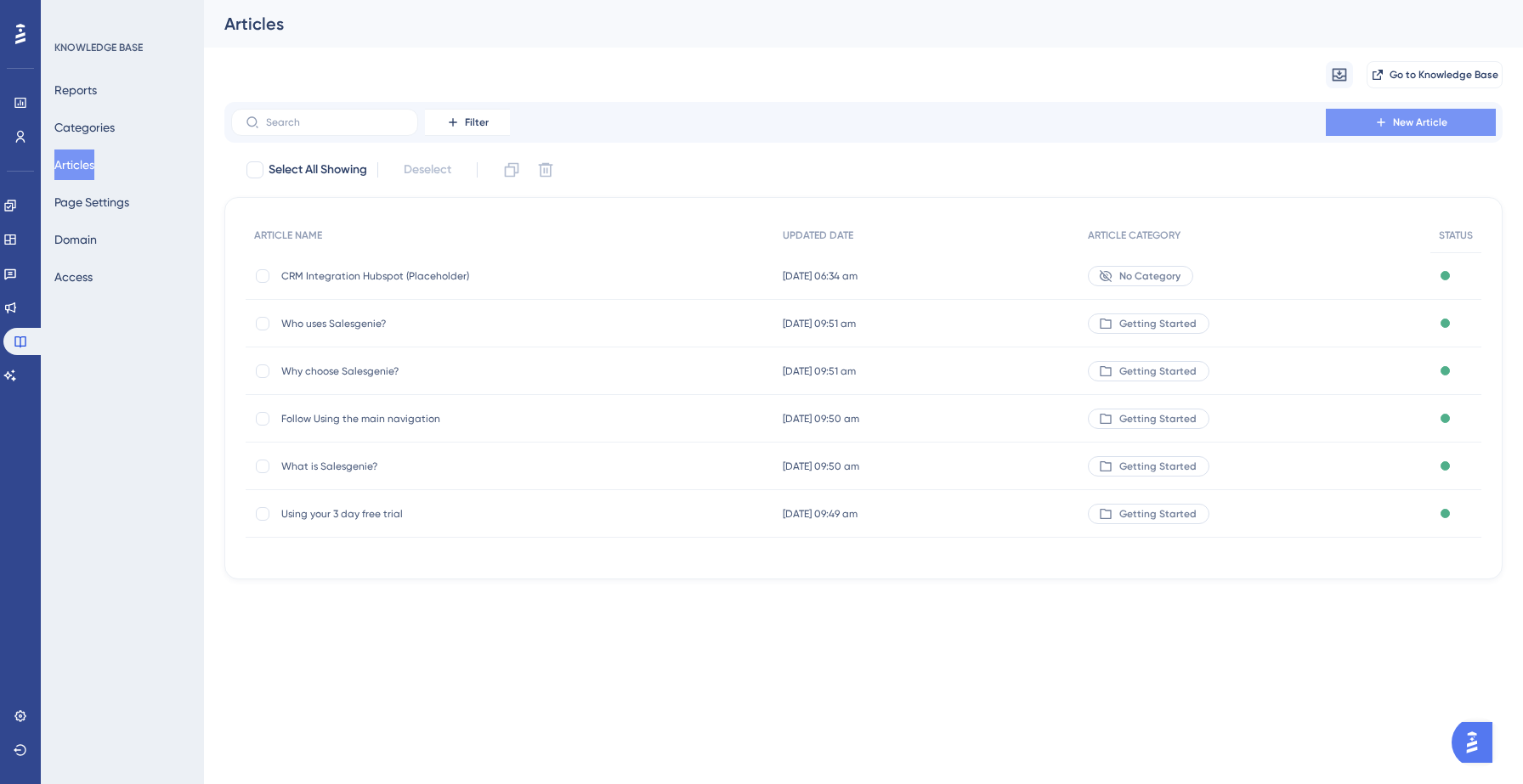
click at [1365, 126] on button "New Article" at bounding box center [1411, 122] width 170 height 28
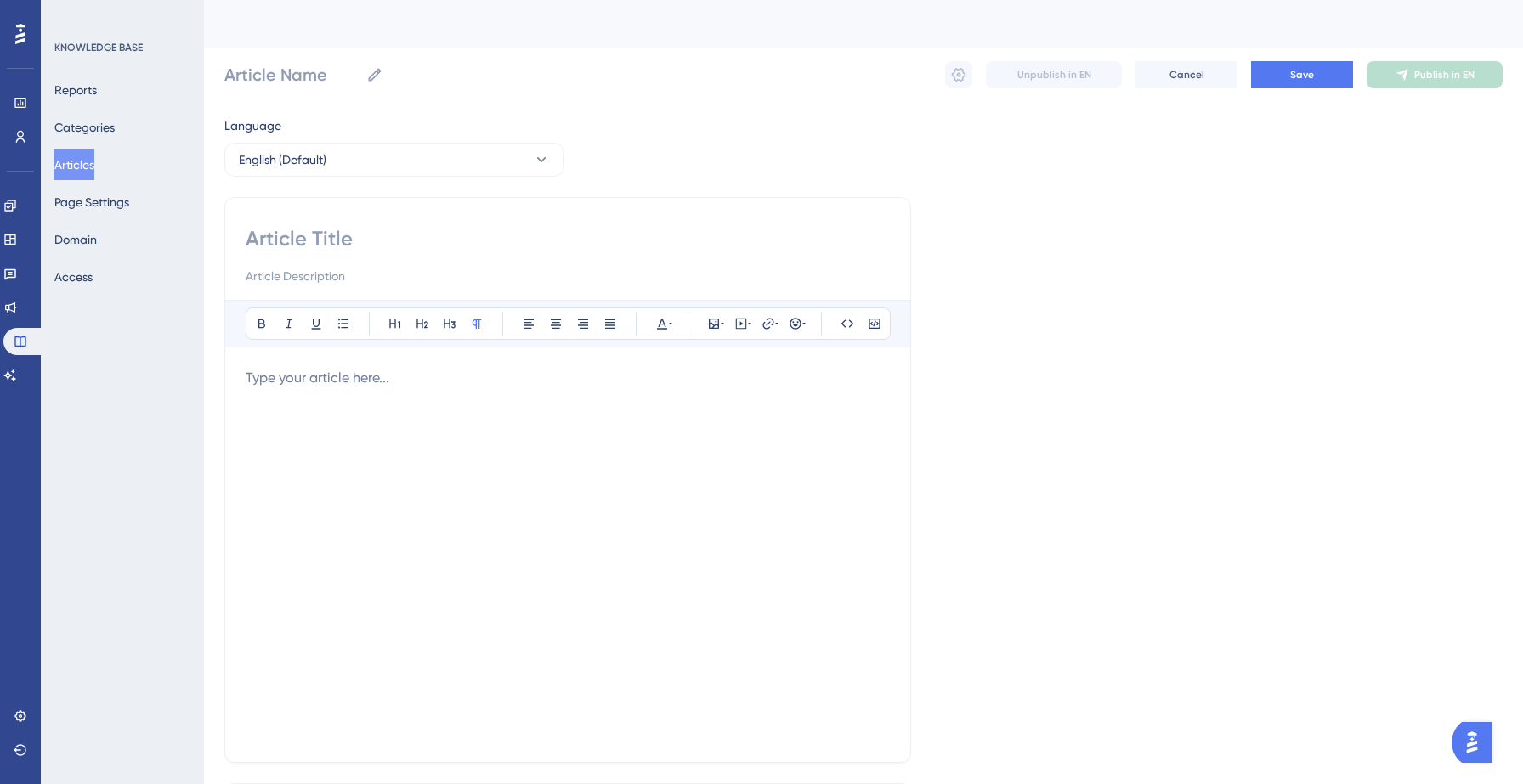
click at [339, 266] on input at bounding box center [568, 275] width 644 height 20
click at [328, 270] on input "Looking for more solutions" at bounding box center [568, 275] width 644 height 20
type input "Looking for more solutions"
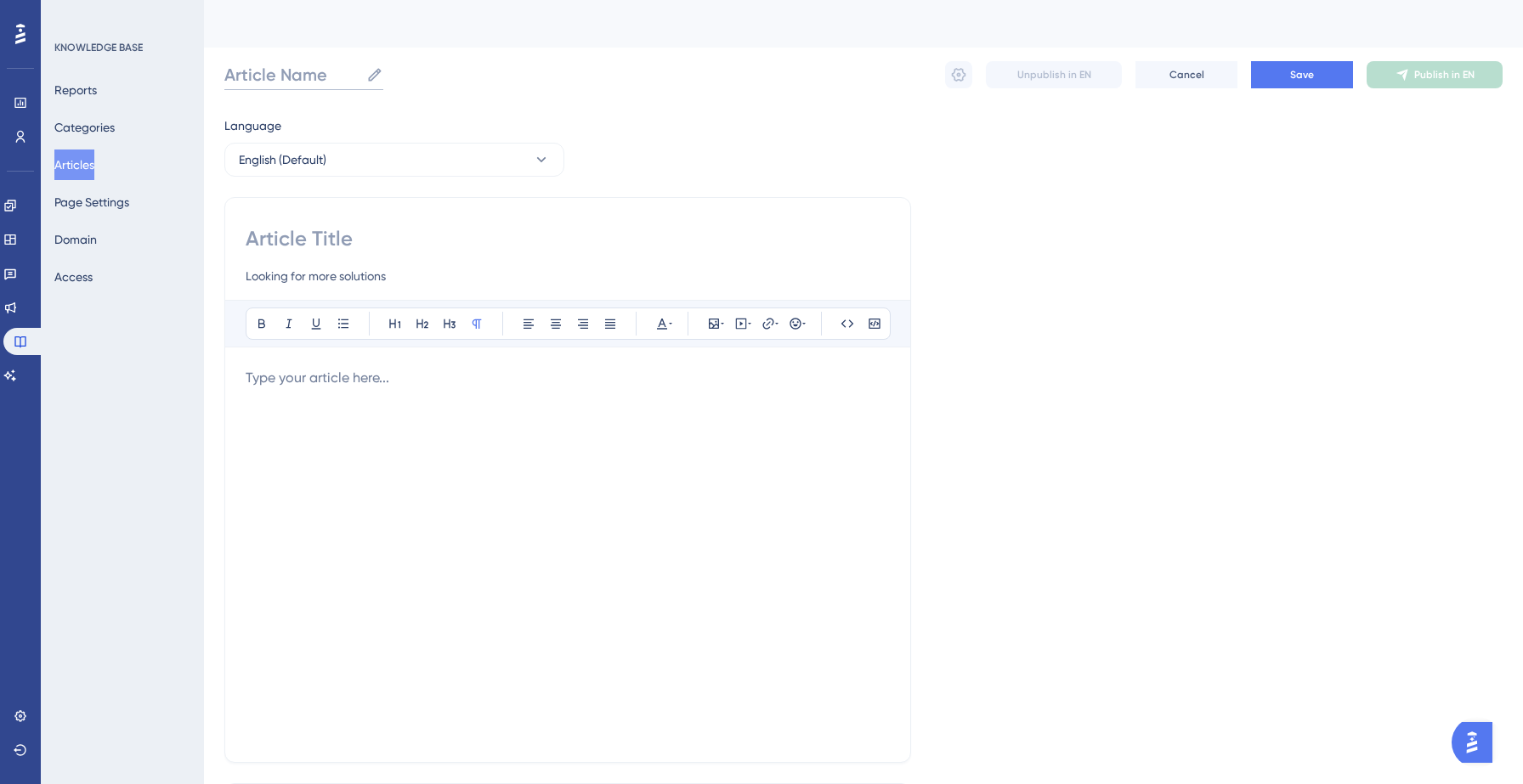
click at [323, 76] on input "Article Name" at bounding box center [292, 75] width 135 height 24
paste input "Looking for more solutions"
click at [364, 75] on input "Looking for more solutions" at bounding box center [344, 75] width 239 height 24
type input "Looking for more data solutions"
click at [314, 276] on input "Looking for more solutions" at bounding box center [568, 275] width 644 height 20
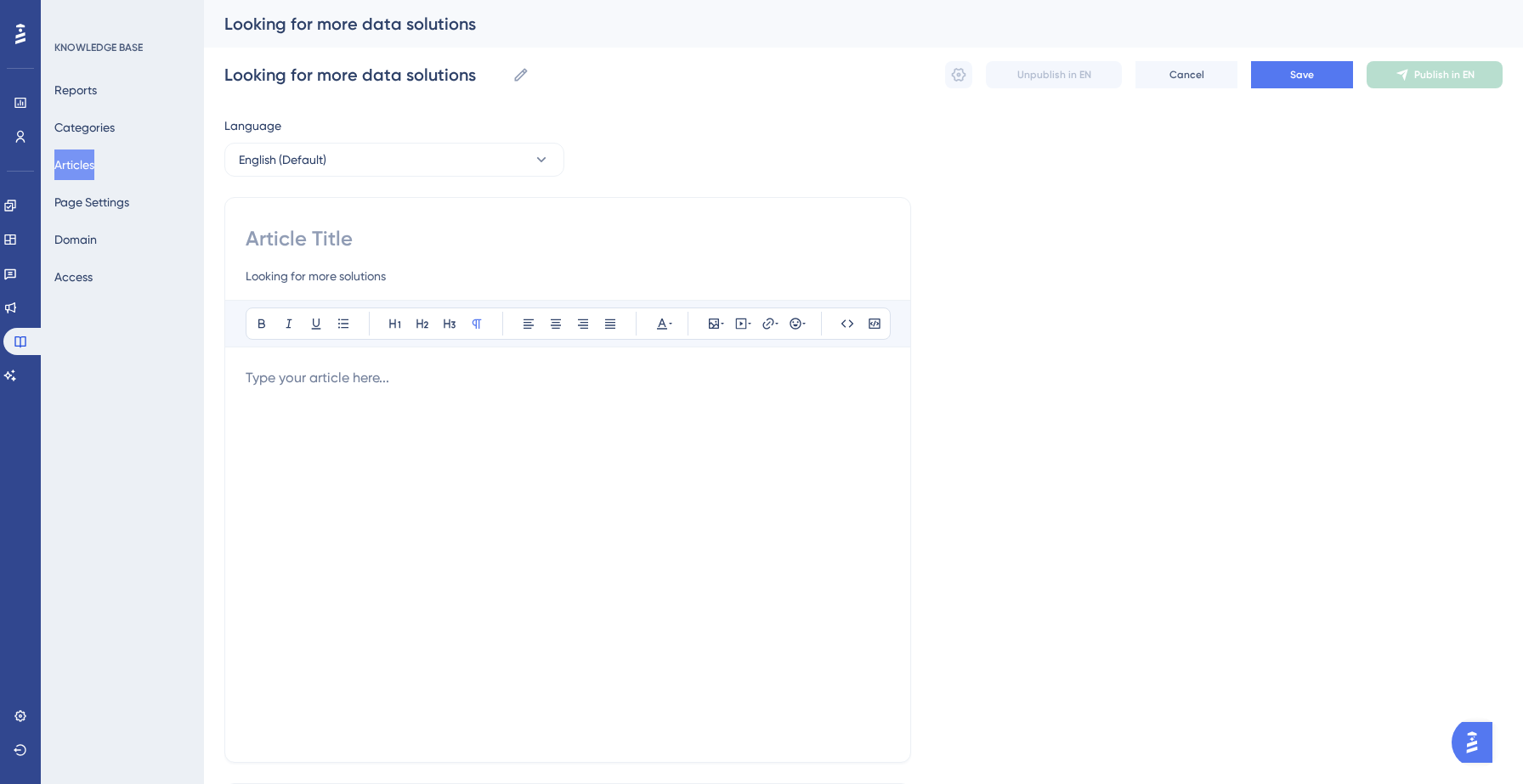
click at [338, 279] on input "Looking for more solutions" at bounding box center [568, 275] width 644 height 20
type input "Looking for more data solutions"
click at [323, 233] on input at bounding box center [568, 239] width 644 height 28
click at [328, 408] on div at bounding box center [568, 555] width 644 height 374
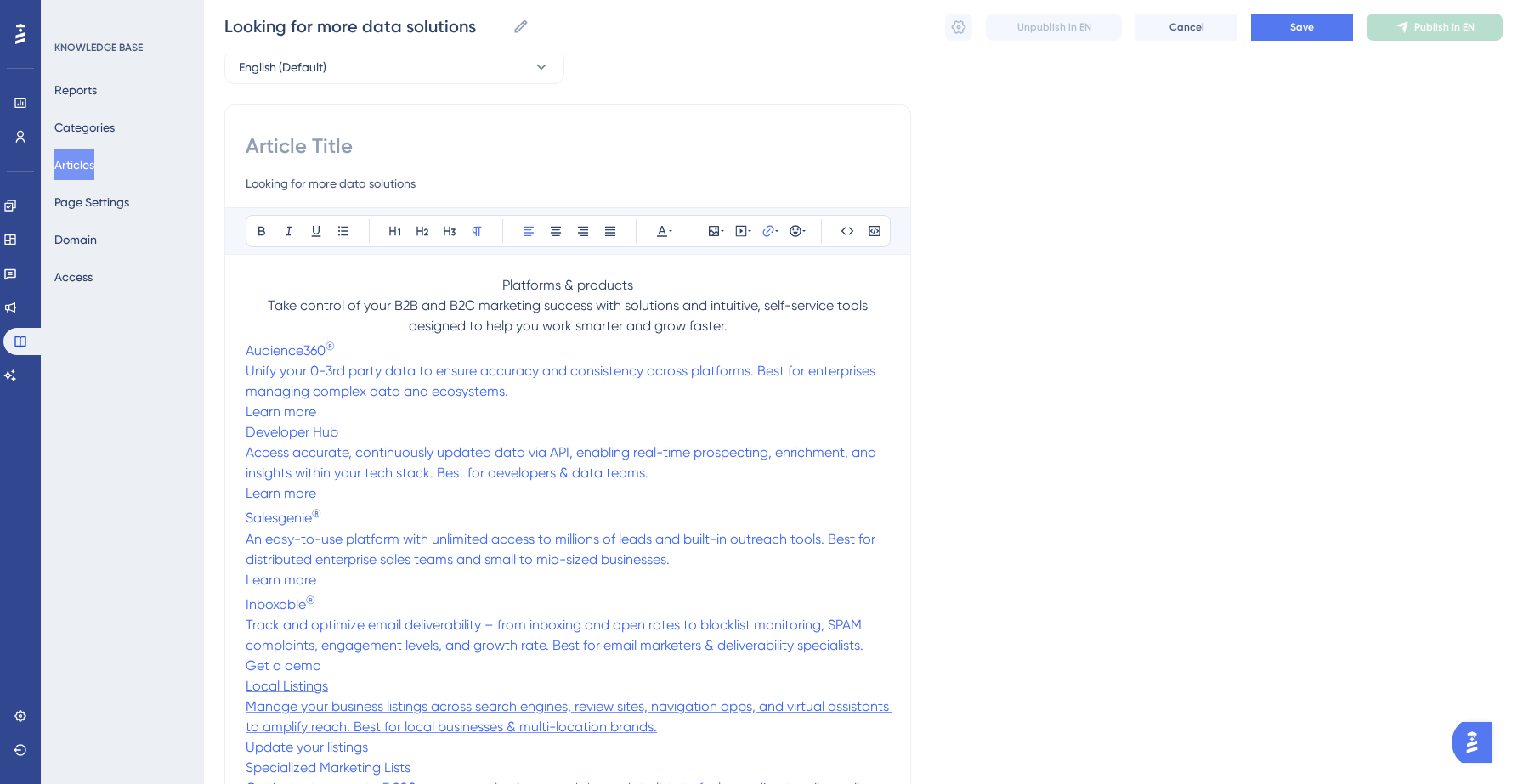
scroll to position [90, 0]
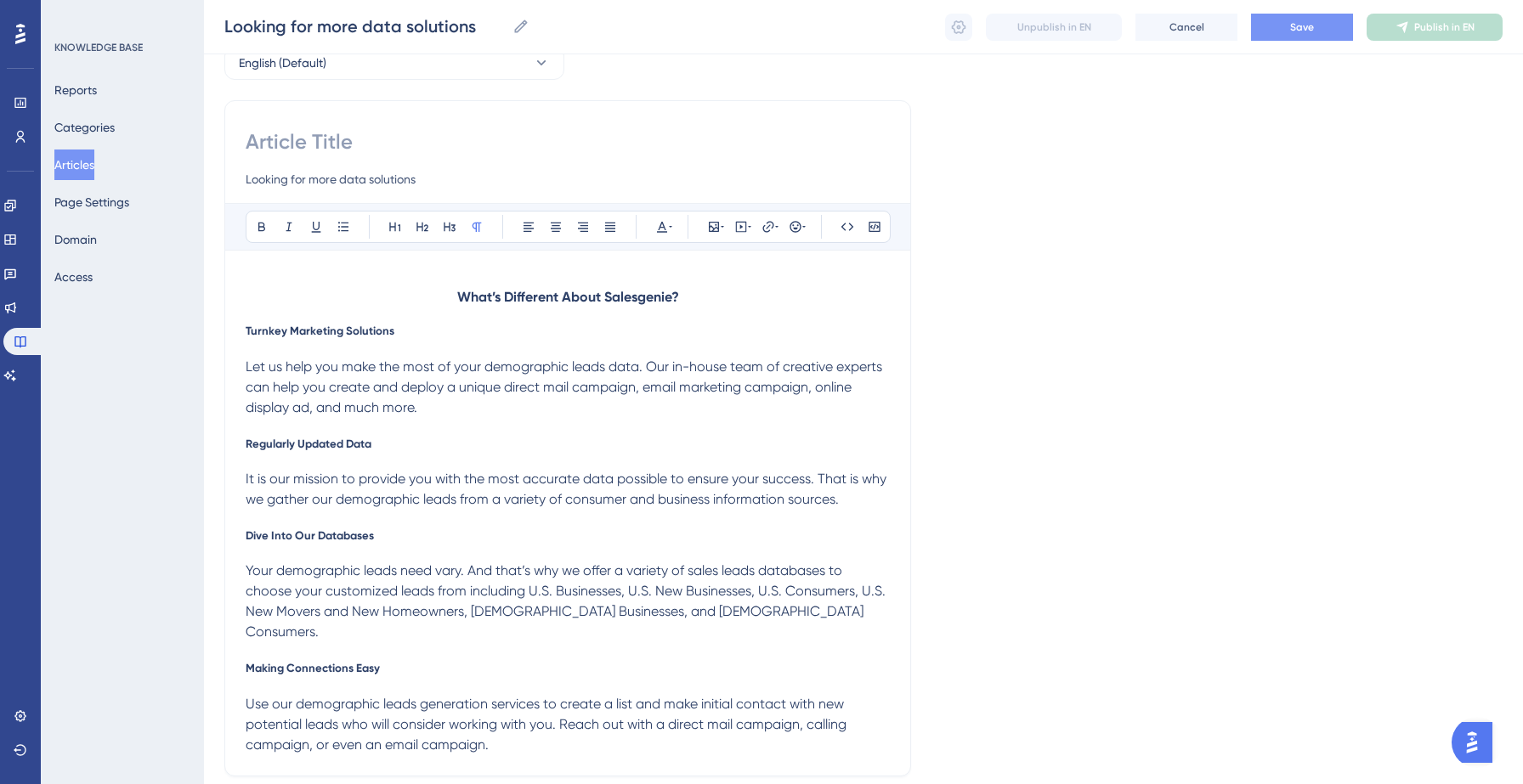
click at [1311, 34] on button "Save" at bounding box center [1302, 27] width 102 height 28
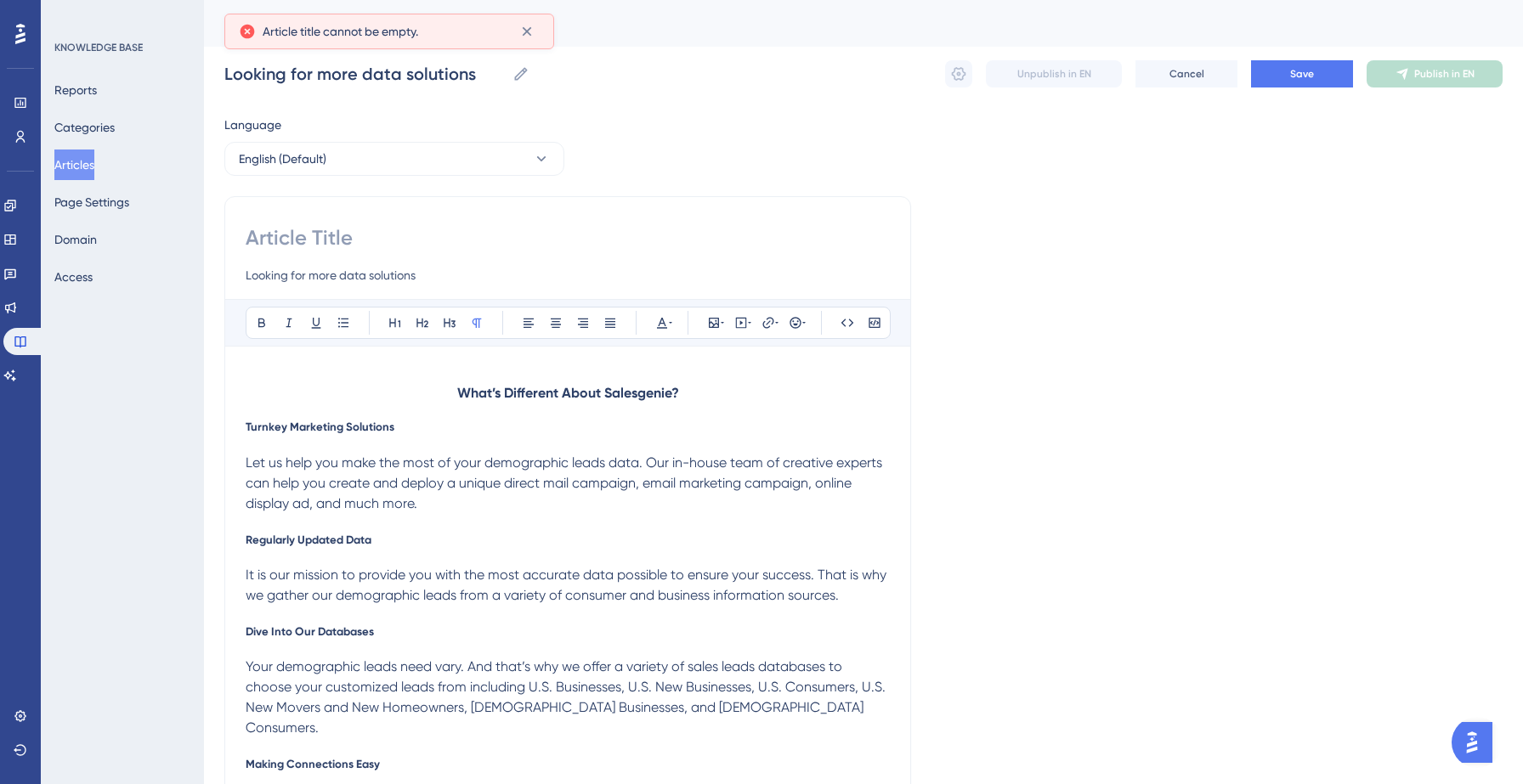
scroll to position [0, 0]
click at [346, 238] on input at bounding box center [568, 239] width 644 height 28
click at [405, 272] on input "Looking for more data solutions" at bounding box center [568, 275] width 644 height 20
click at [1322, 78] on button "Save" at bounding box center [1302, 75] width 102 height 28
click at [403, 271] on input "Looking for more data solutions" at bounding box center [568, 275] width 644 height 20
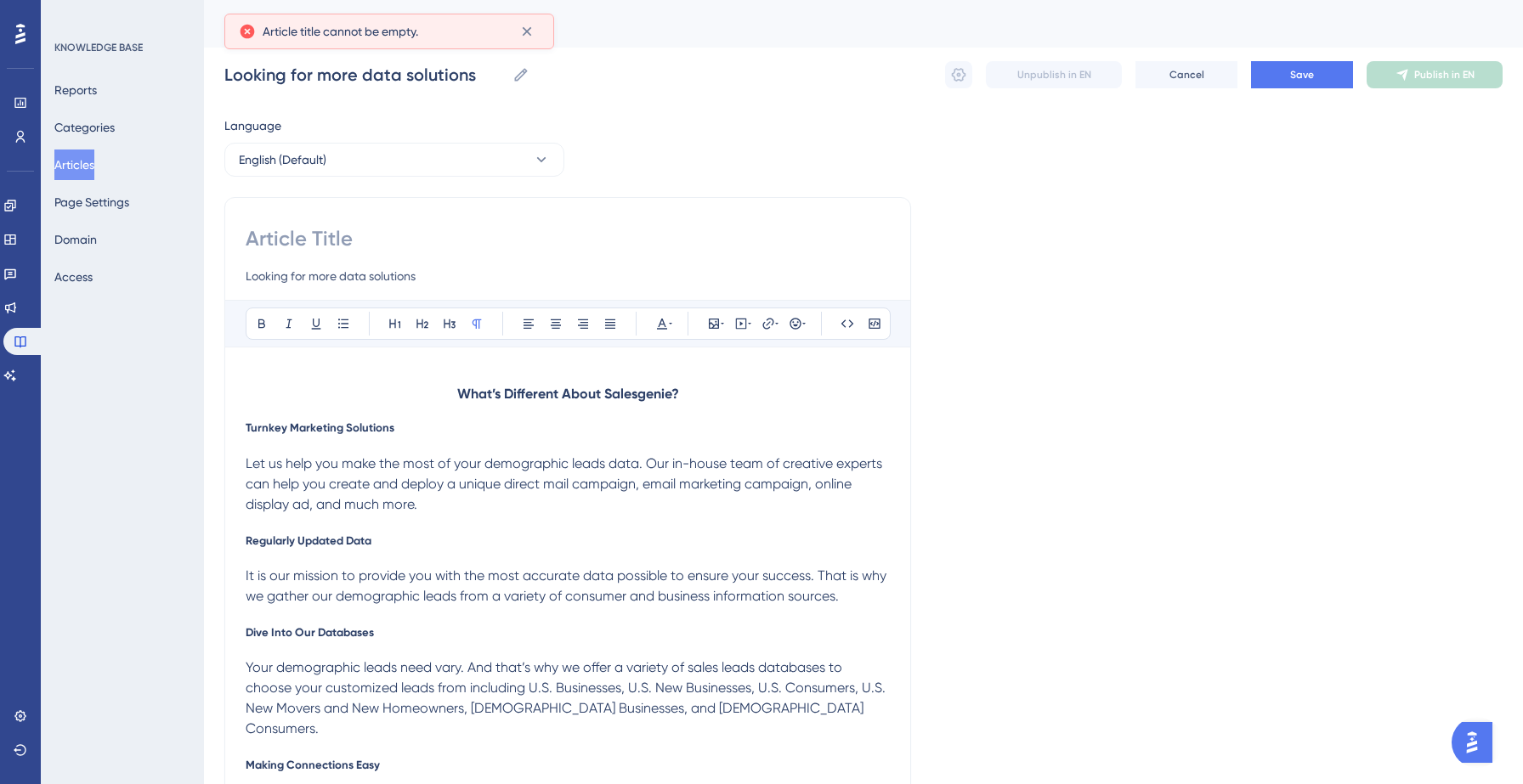
click at [435, 282] on input "Looking for more data solutions" at bounding box center [568, 275] width 644 height 20
click at [414, 276] on input "Looking for more data solutions" at bounding box center [568, 275] width 644 height 20
paste input "Looking for more data solutions"
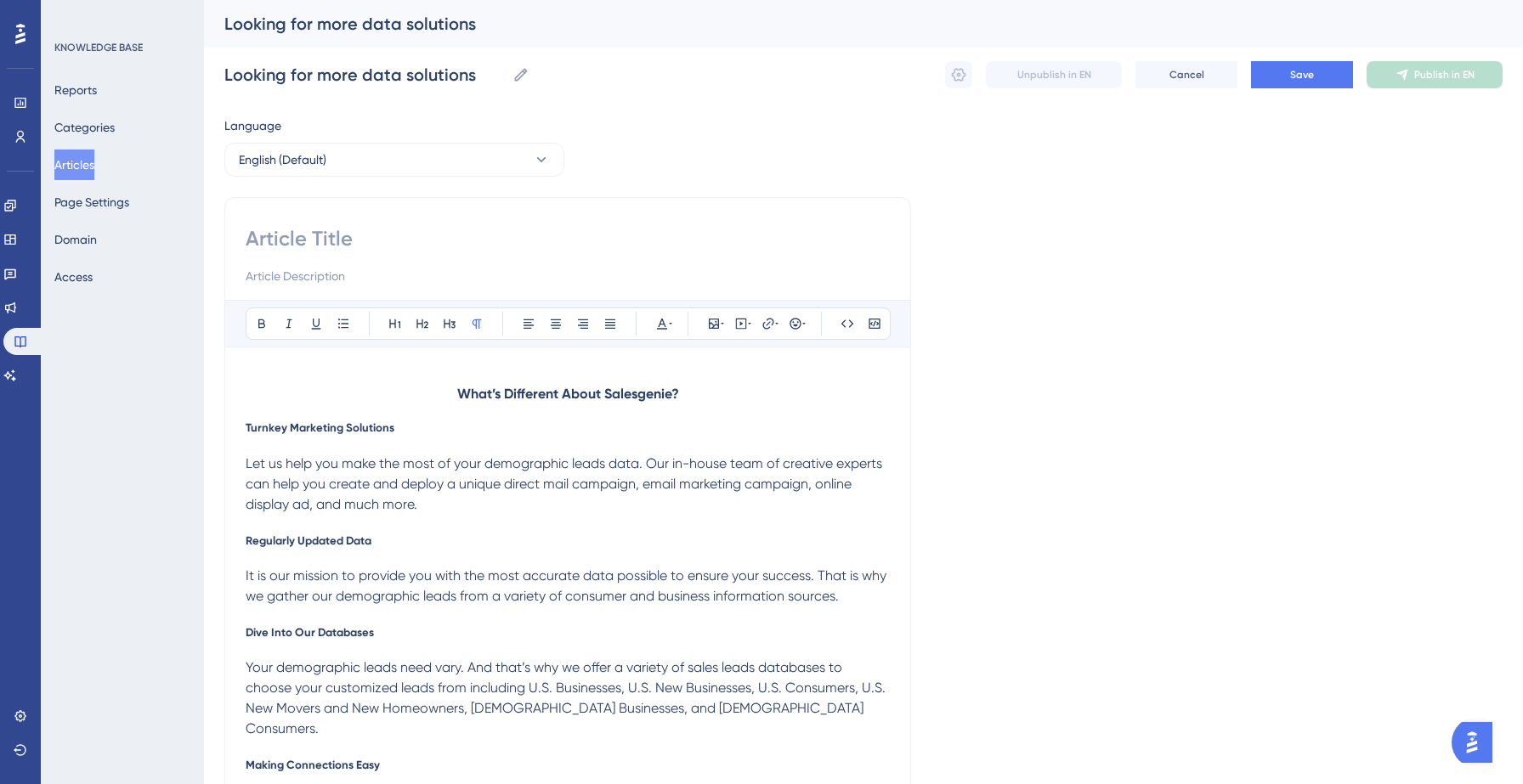
type input "Looking for more data solutions"
click at [453, 82] on input "Looking for more data solutions" at bounding box center [365, 75] width 282 height 24
click at [482, 82] on input "Looking for more data solutions" at bounding box center [365, 75] width 282 height 24
click at [1269, 78] on button "Save" at bounding box center [1302, 75] width 102 height 28
click at [526, 31] on icon at bounding box center [527, 32] width 9 height 9
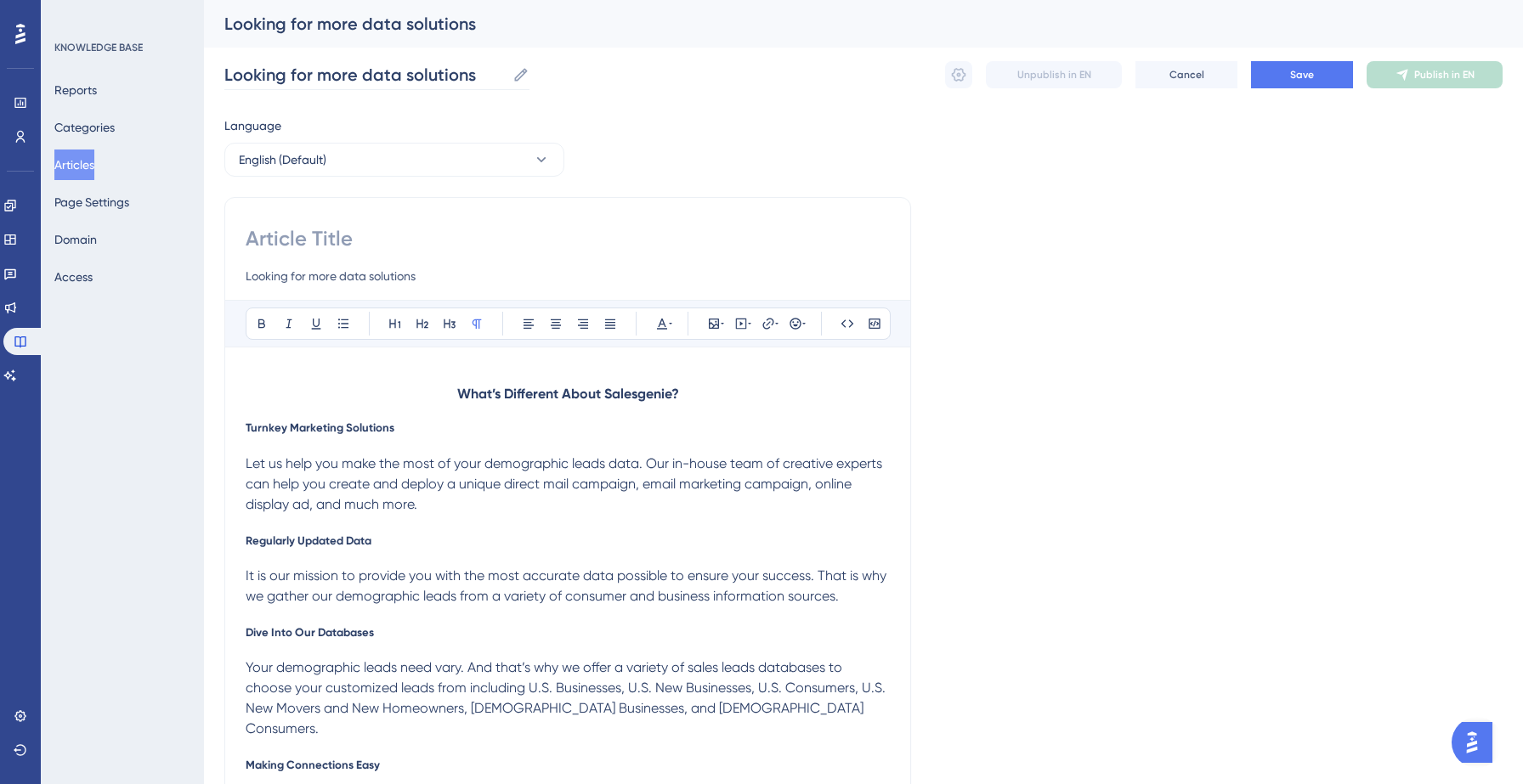
click at [519, 78] on icon at bounding box center [520, 74] width 12 height 12
click at [505, 78] on input "Looking for more data solutions" at bounding box center [365, 75] width 282 height 24
click at [520, 77] on icon at bounding box center [520, 74] width 12 height 12
click at [505, 77] on input "Looking for more data solutions" at bounding box center [365, 75] width 282 height 24
click at [359, 84] on input "Looking for more data solutions" at bounding box center [365, 75] width 282 height 24
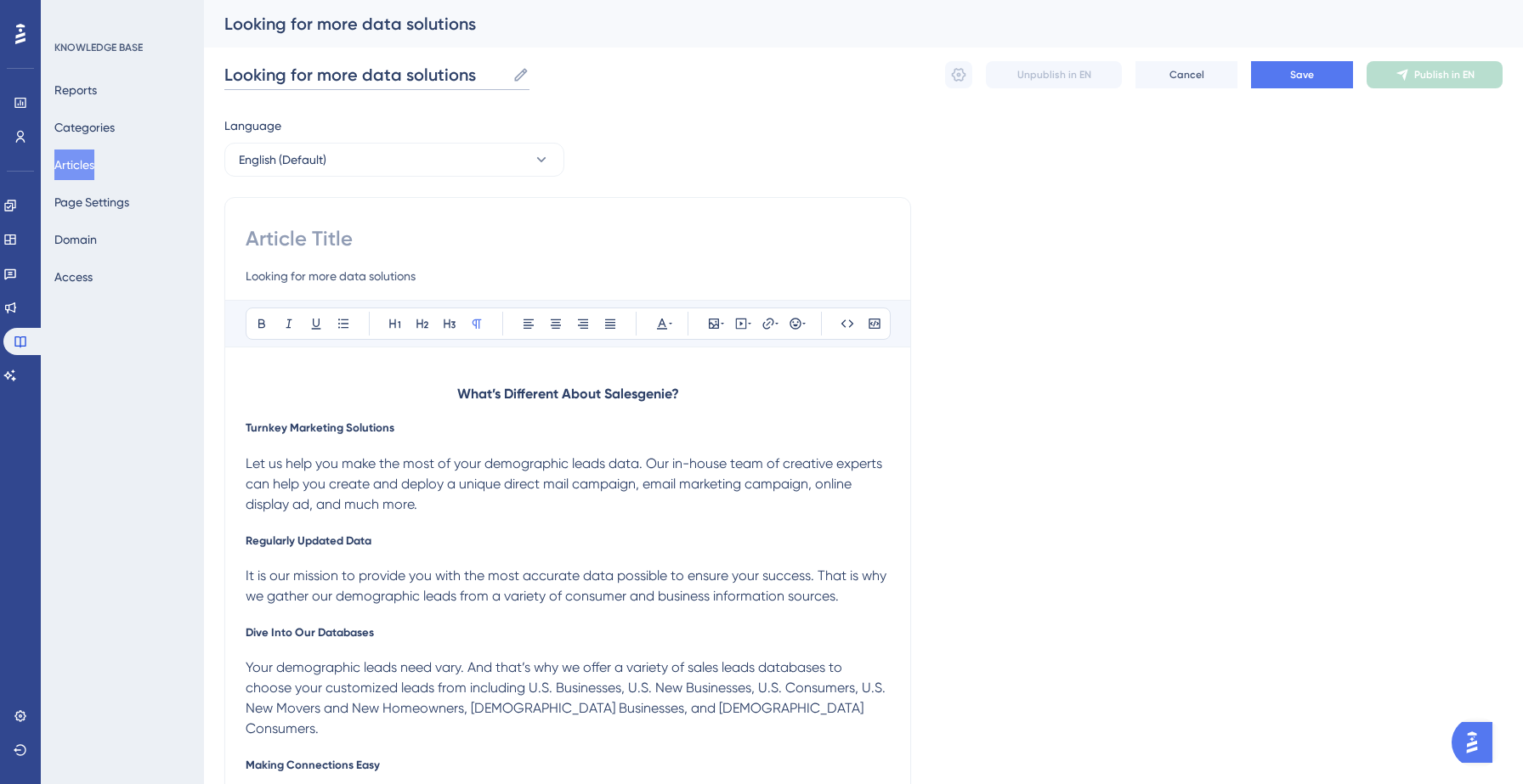
click at [359, 84] on input "Looking for more data solutions" at bounding box center [365, 75] width 282 height 24
type input "Looking for more data solutions"
click at [1294, 77] on span "Save" at bounding box center [1302, 74] width 24 height 13
click at [315, 234] on input at bounding box center [568, 239] width 644 height 28
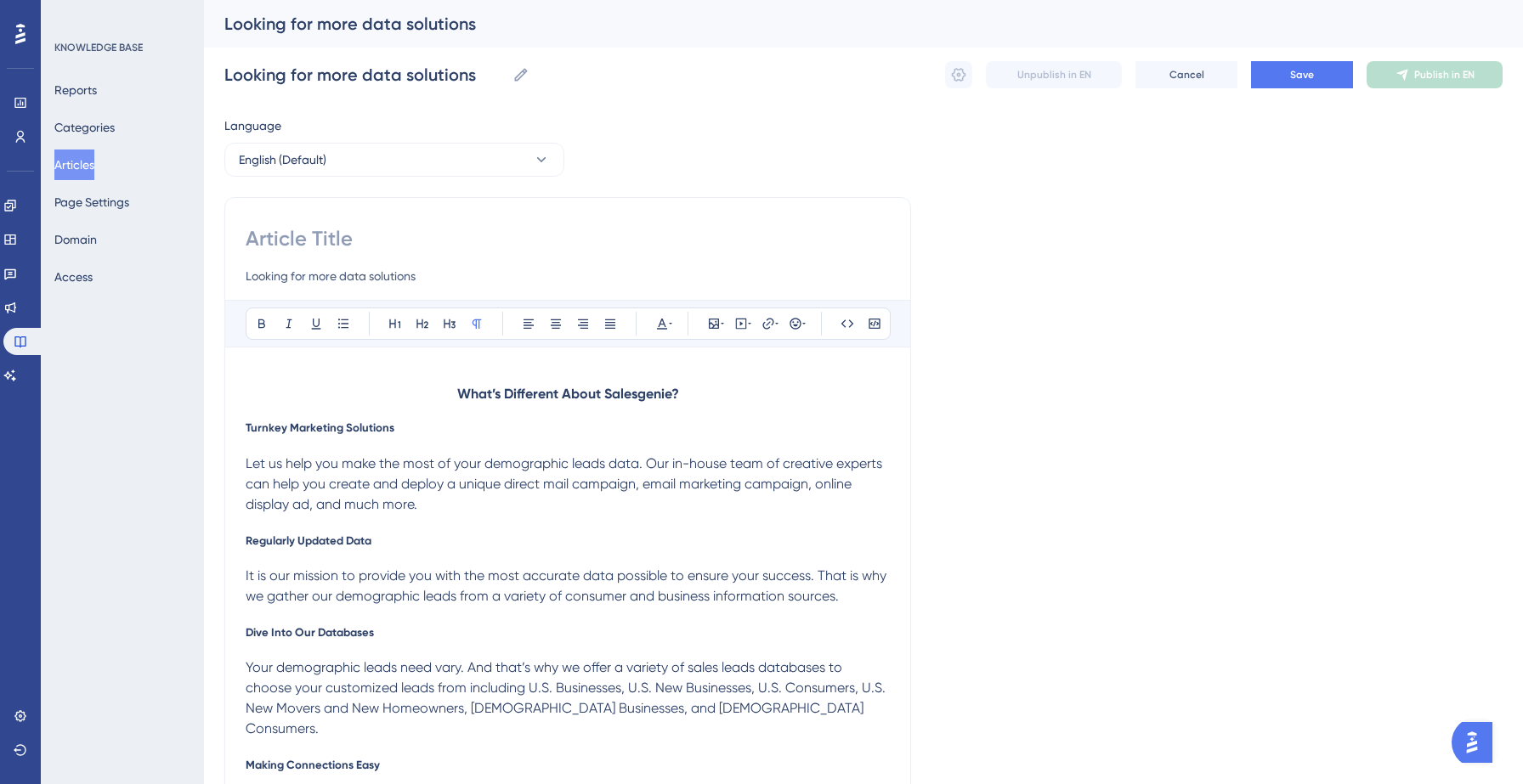
click at [303, 278] on input "Looking for more data solutions" at bounding box center [568, 275] width 644 height 20
click at [321, 240] on input at bounding box center [568, 239] width 644 height 28
click at [248, 236] on input at bounding box center [568, 239] width 644 height 28
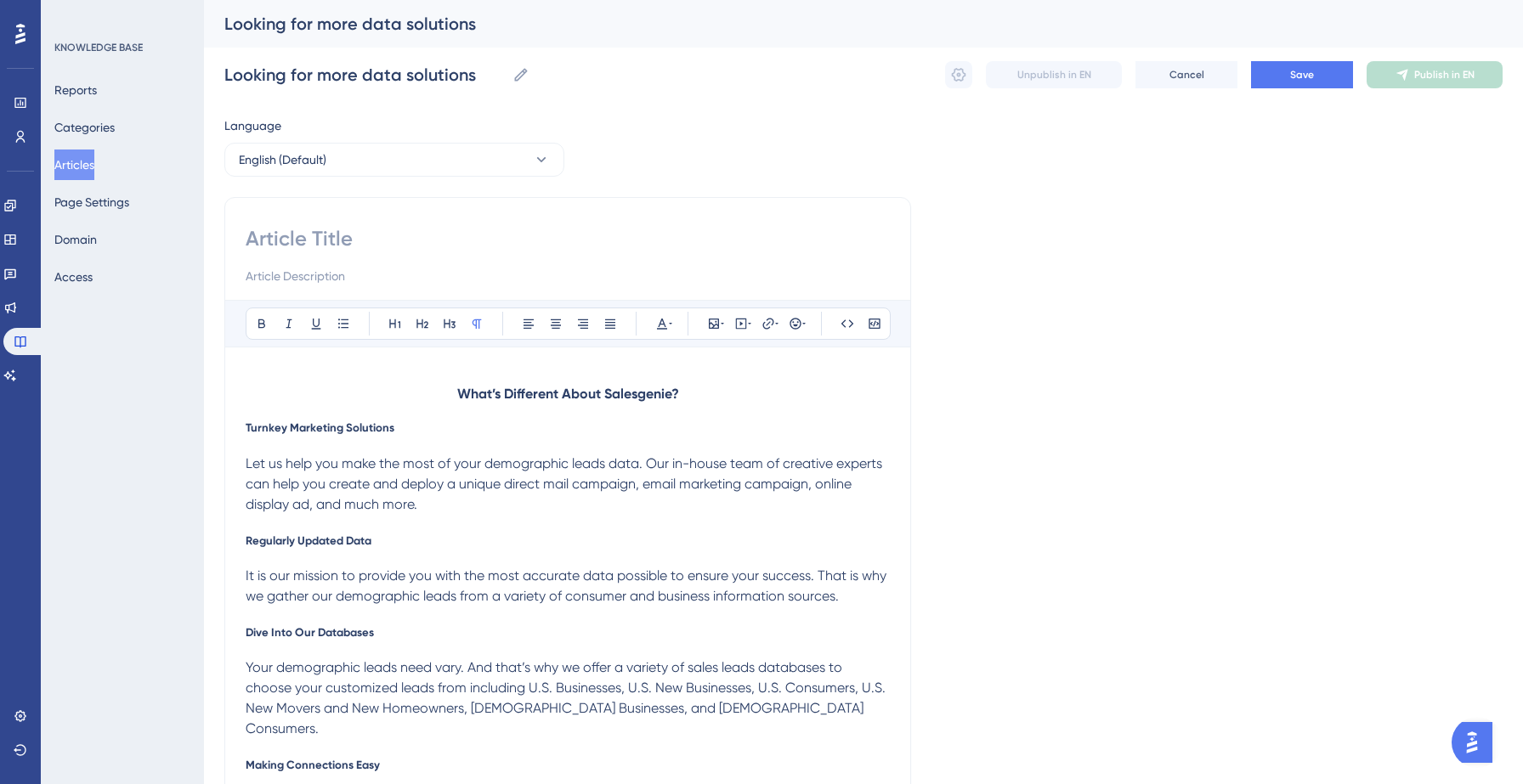
click at [276, 236] on input at bounding box center [568, 239] width 644 height 28
click at [315, 276] on input at bounding box center [568, 275] width 644 height 20
click at [312, 237] on input at bounding box center [568, 239] width 644 height 28
paste input "Looking for more data solutions"
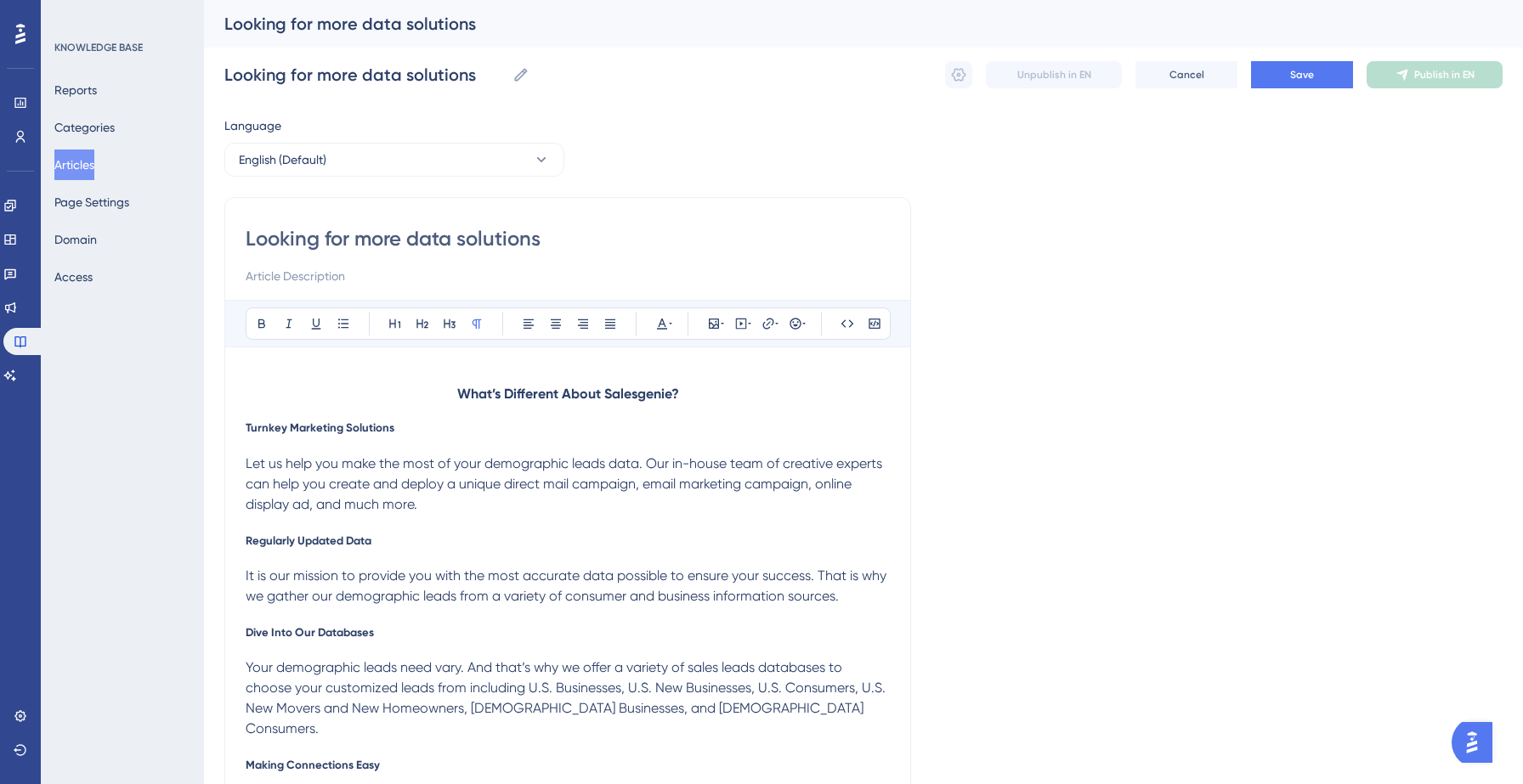
type input "Looking for more data solutions"
click at [295, 271] on input at bounding box center [568, 275] width 644 height 20
type input "See how can Data Axle serve you the best"
click at [1288, 73] on button "Save" at bounding box center [1302, 75] width 102 height 28
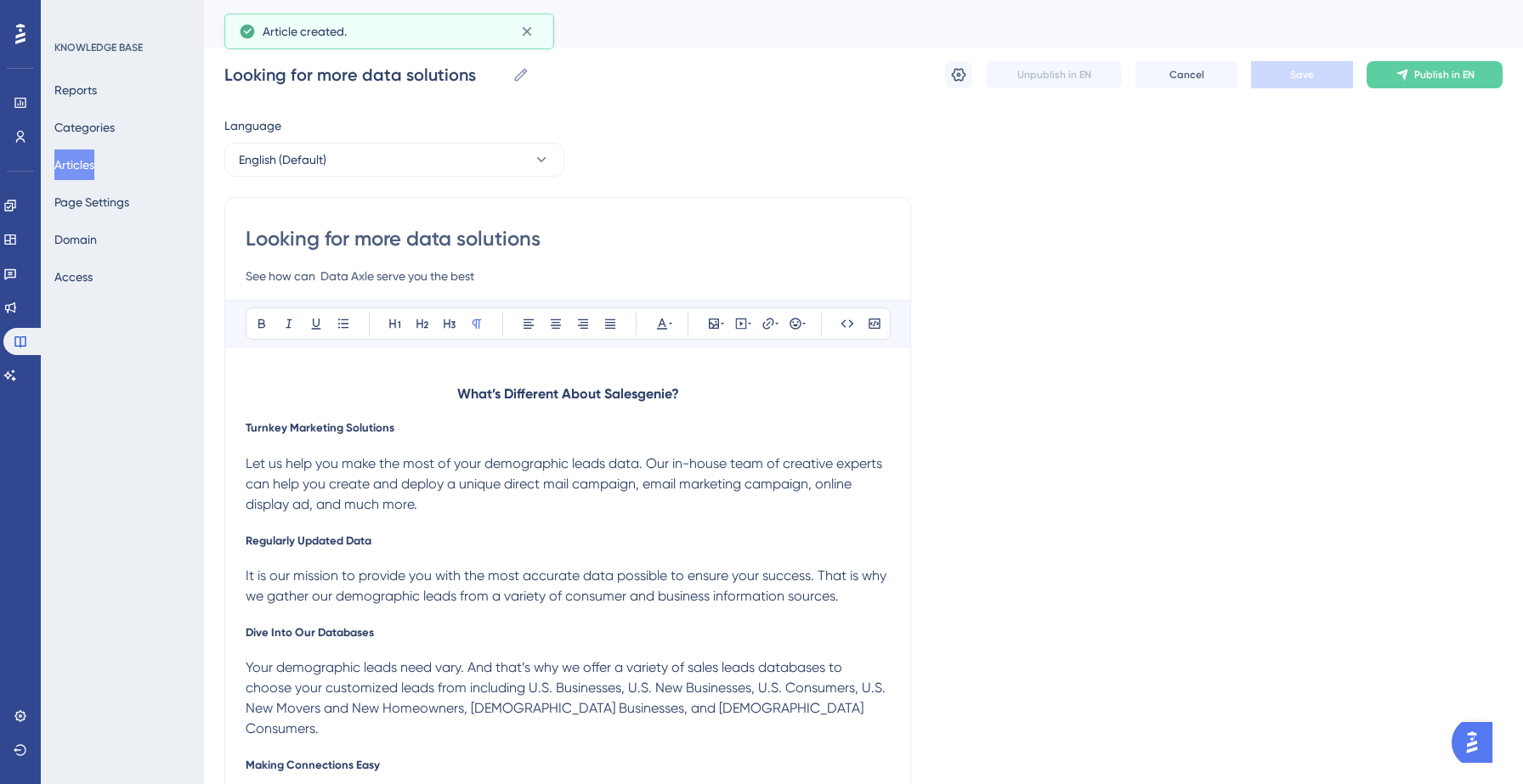
scroll to position [45, 0]
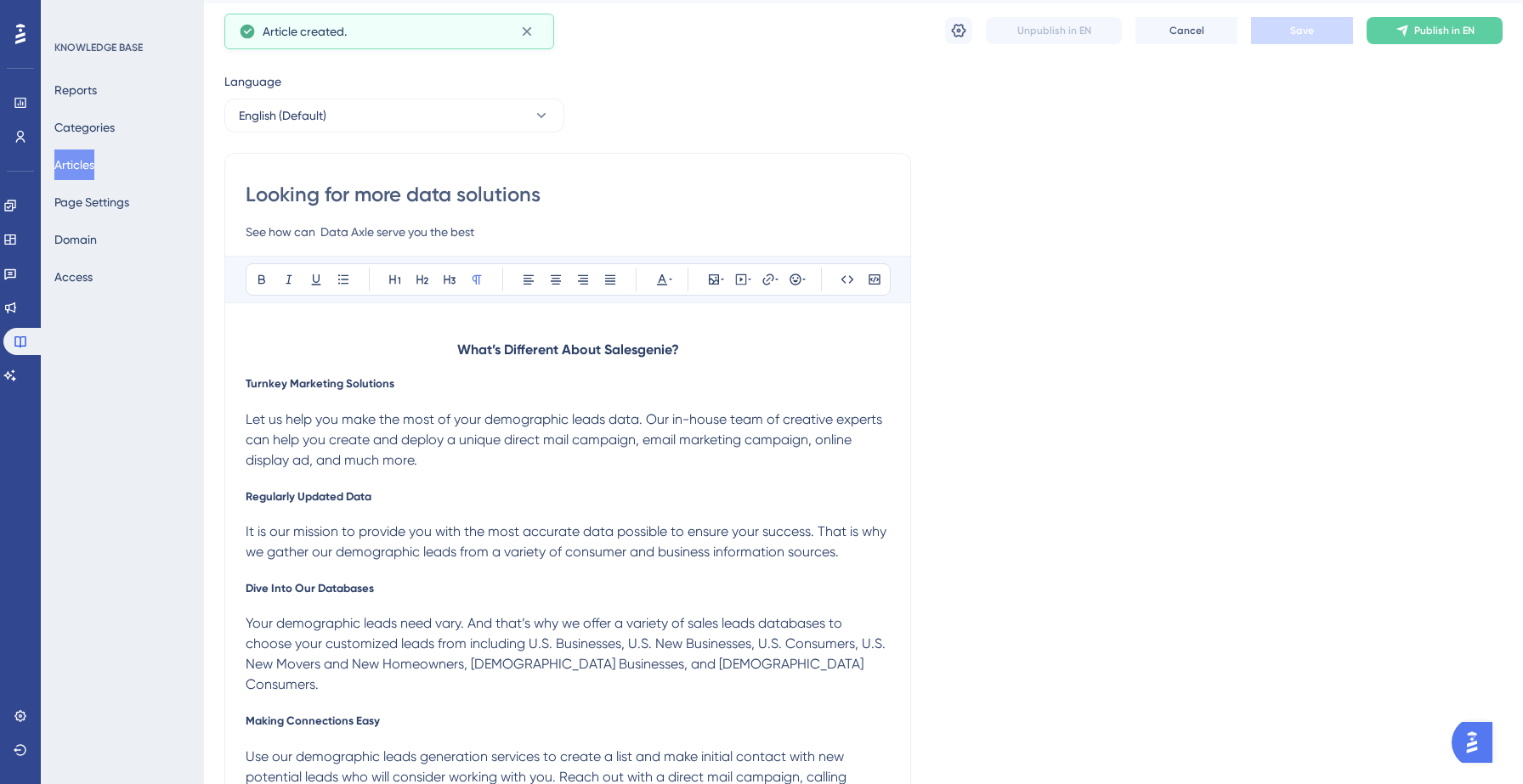
click at [1432, 28] on span "Publish in EN" at bounding box center [1445, 30] width 61 height 13
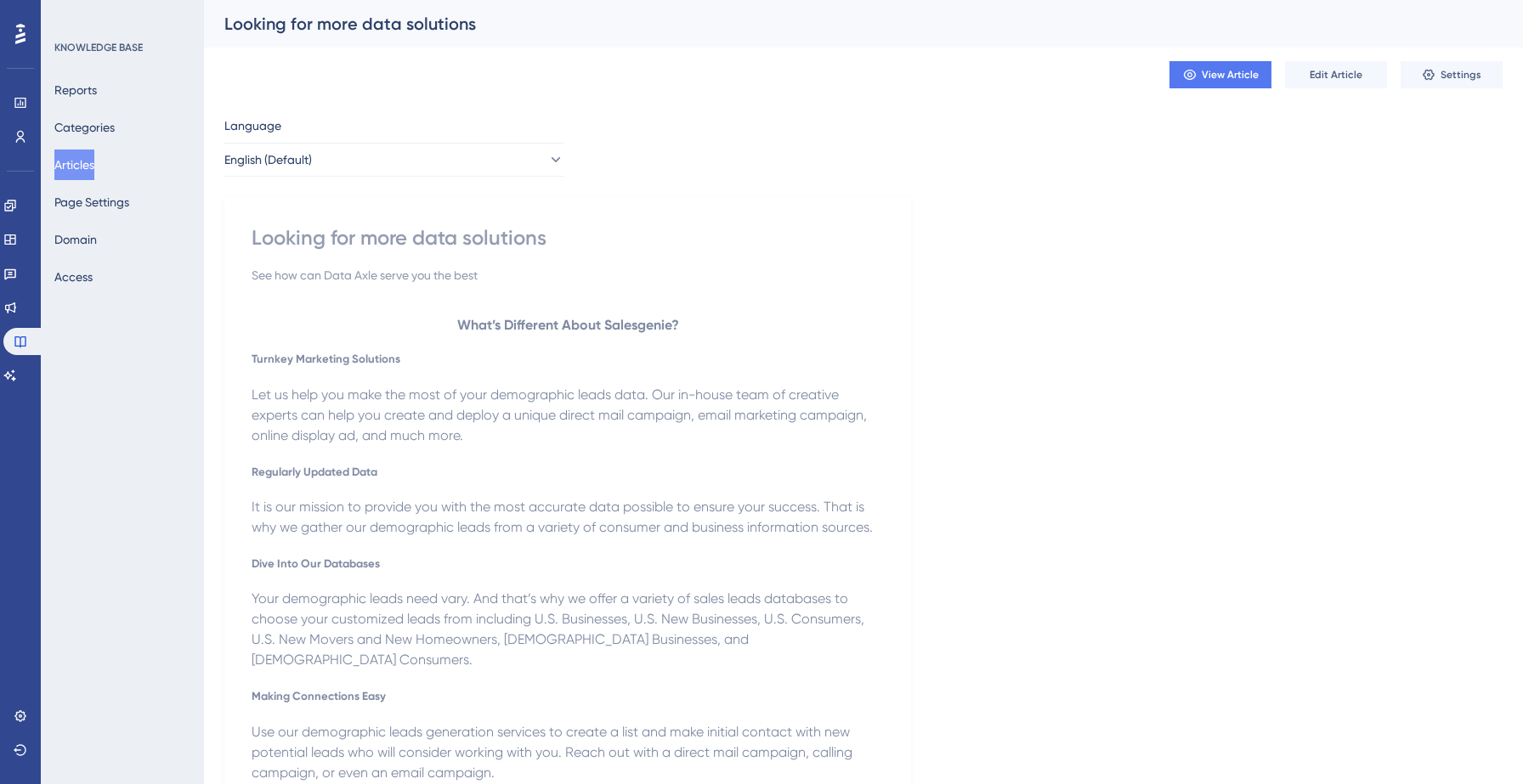
click at [1028, 229] on div "Language English (Default) Looking for more data solutions See how can Data Axl…" at bounding box center [864, 512] width 1278 height 794
click at [89, 166] on button "Articles" at bounding box center [74, 165] width 40 height 30
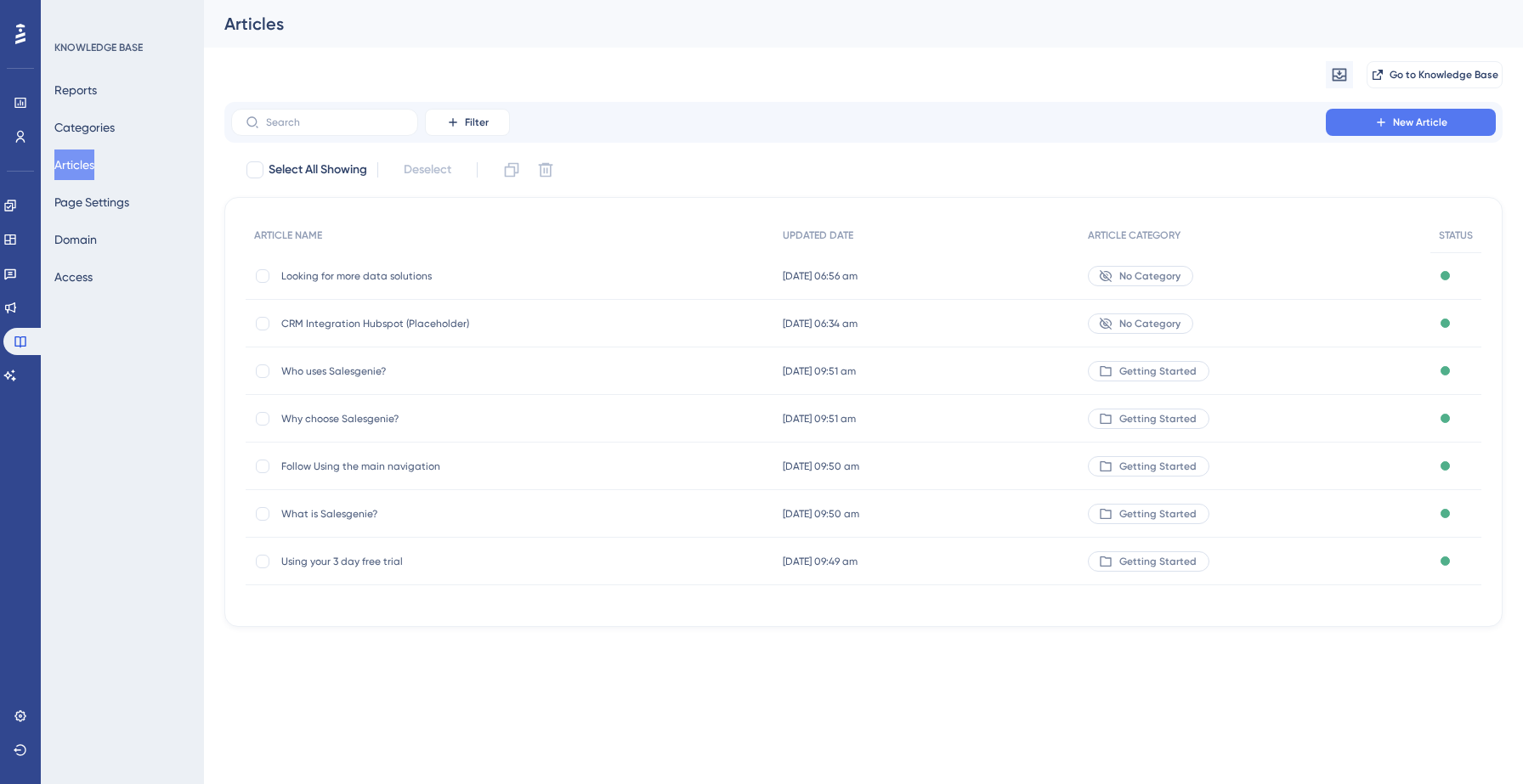
click at [414, 277] on span "Looking for more data solutions" at bounding box center [417, 275] width 272 height 13
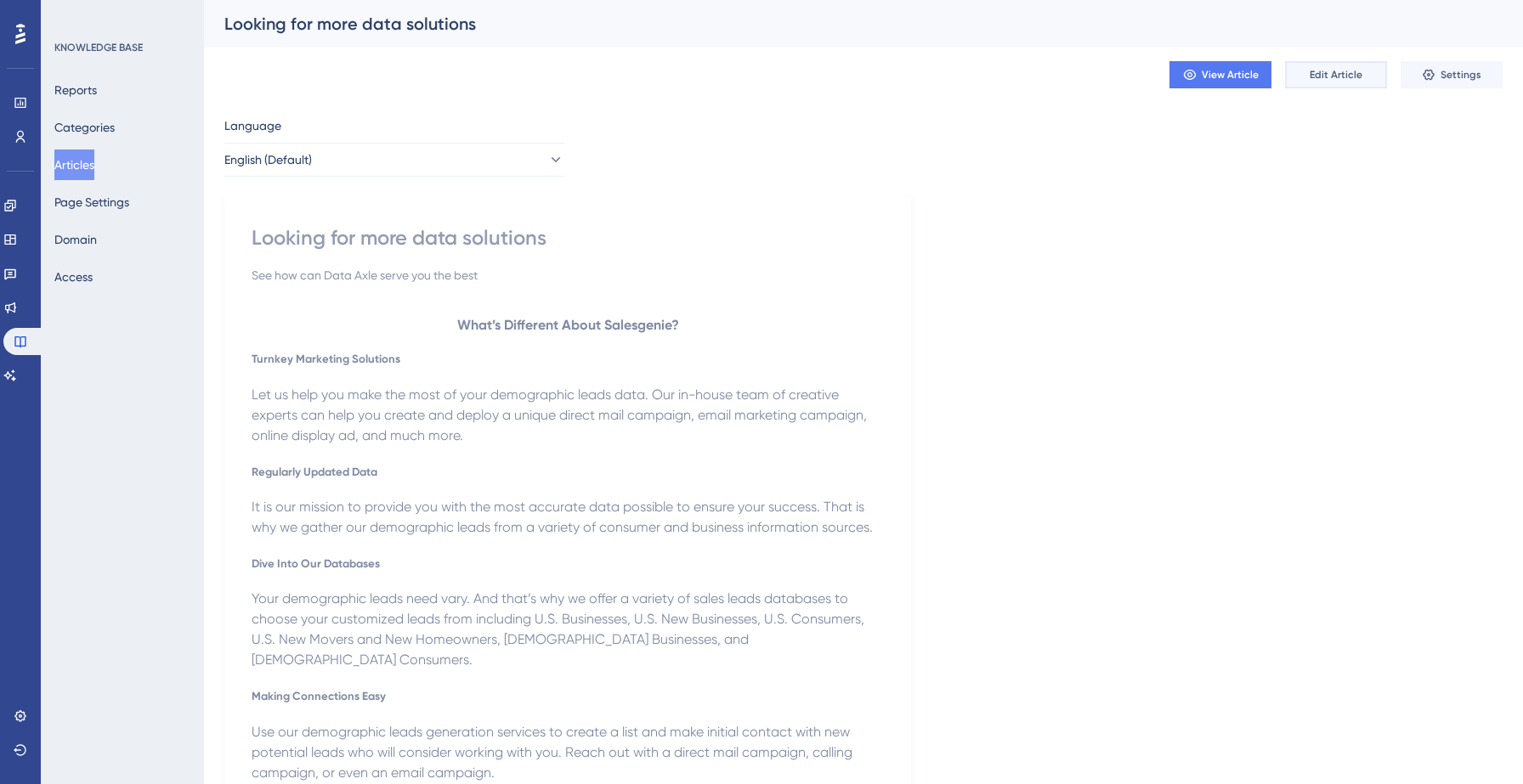
click at [1331, 82] on button "Edit Article" at bounding box center [1336, 75] width 102 height 28
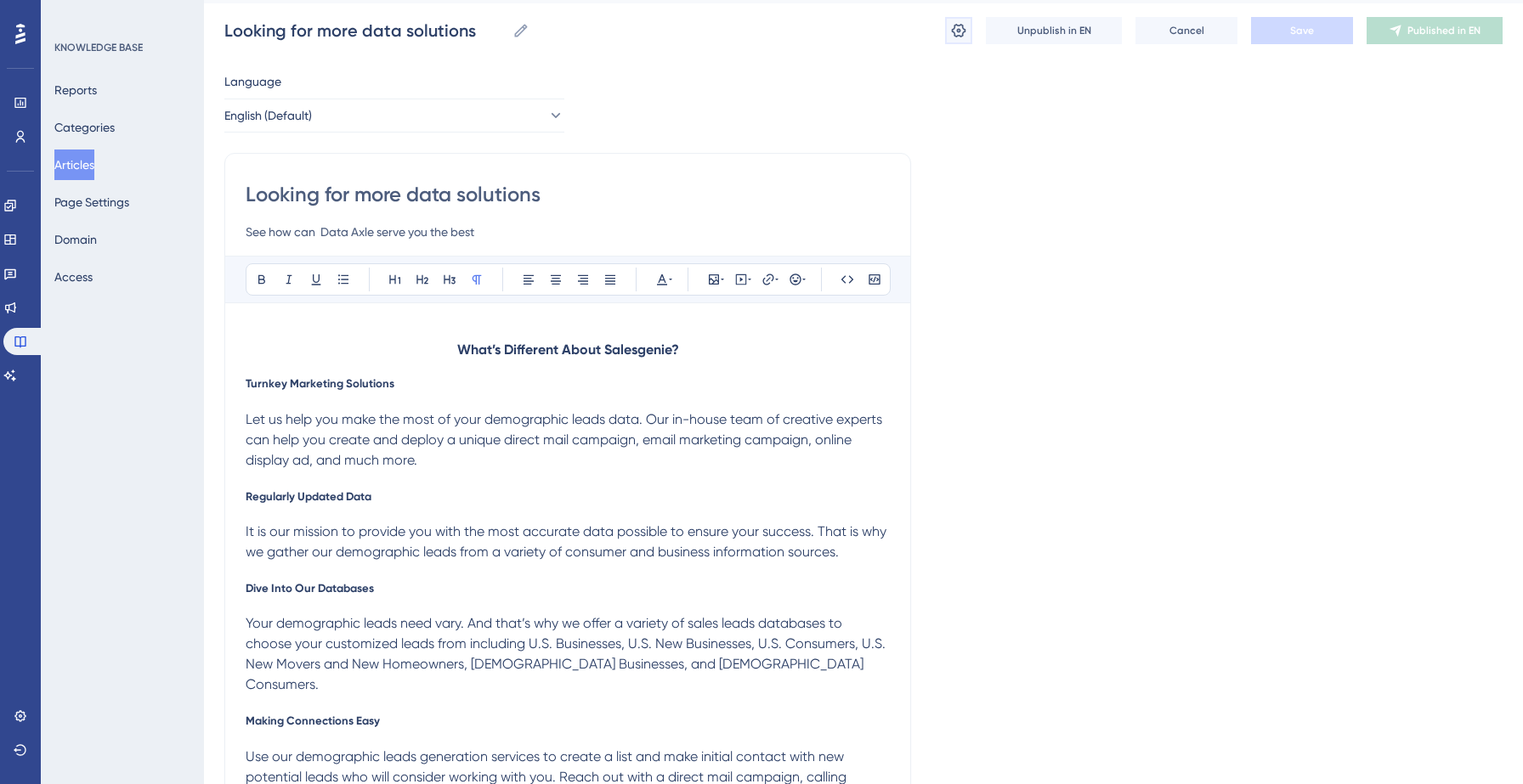
click at [952, 29] on icon at bounding box center [959, 30] width 14 height 13
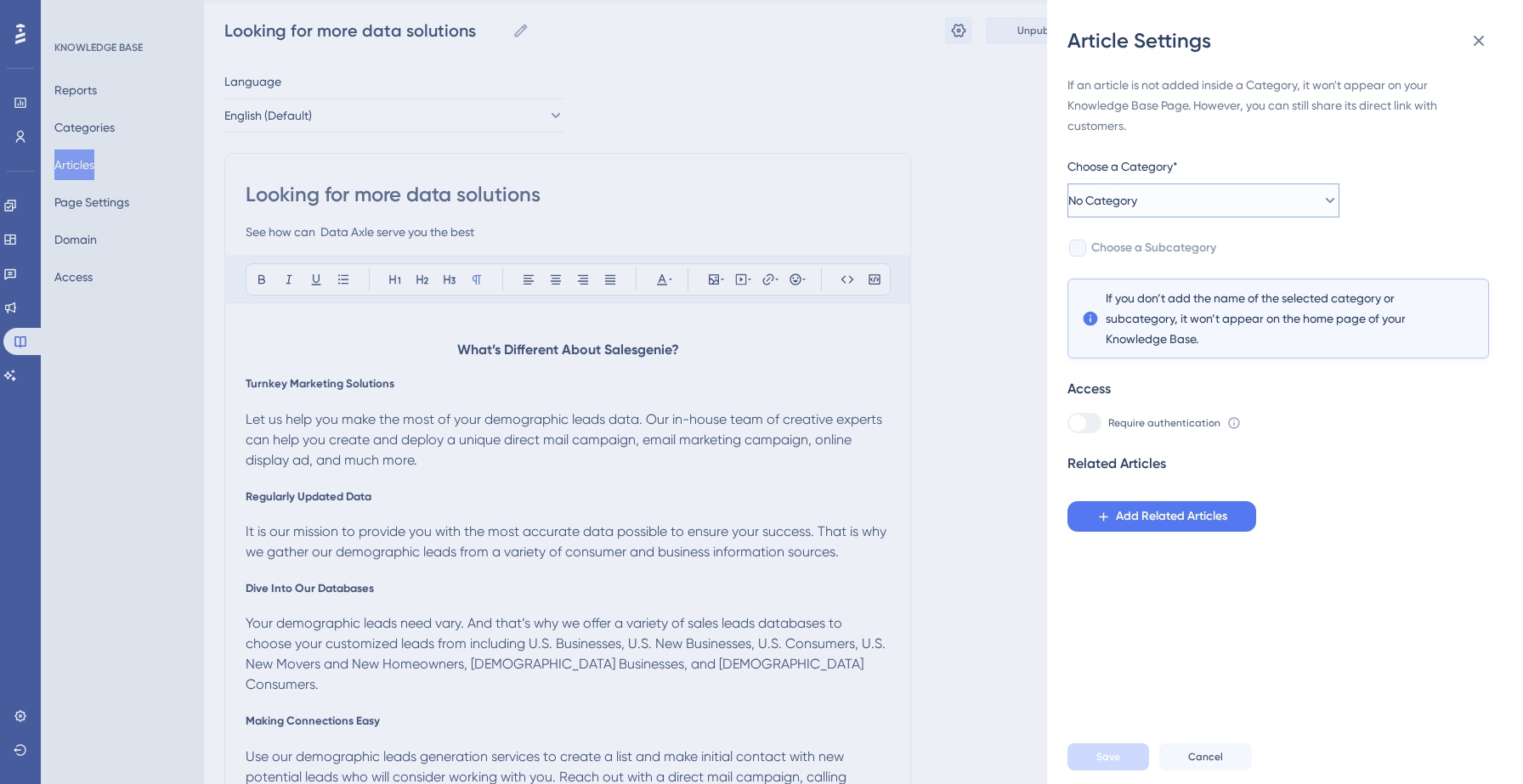
click at [1184, 209] on button "No Category" at bounding box center [1203, 200] width 272 height 34
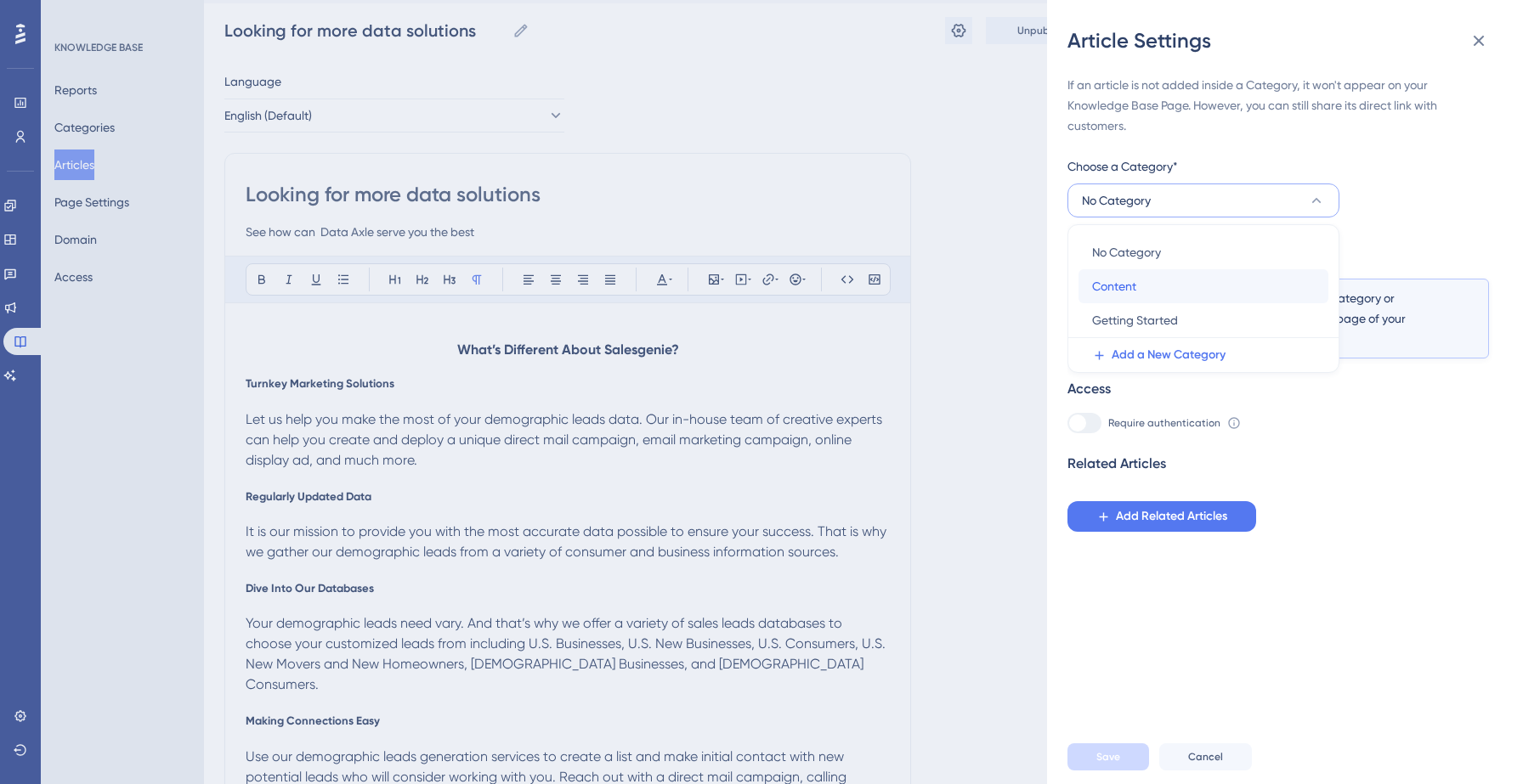
click at [1161, 278] on div "Content Content" at bounding box center [1203, 286] width 223 height 34
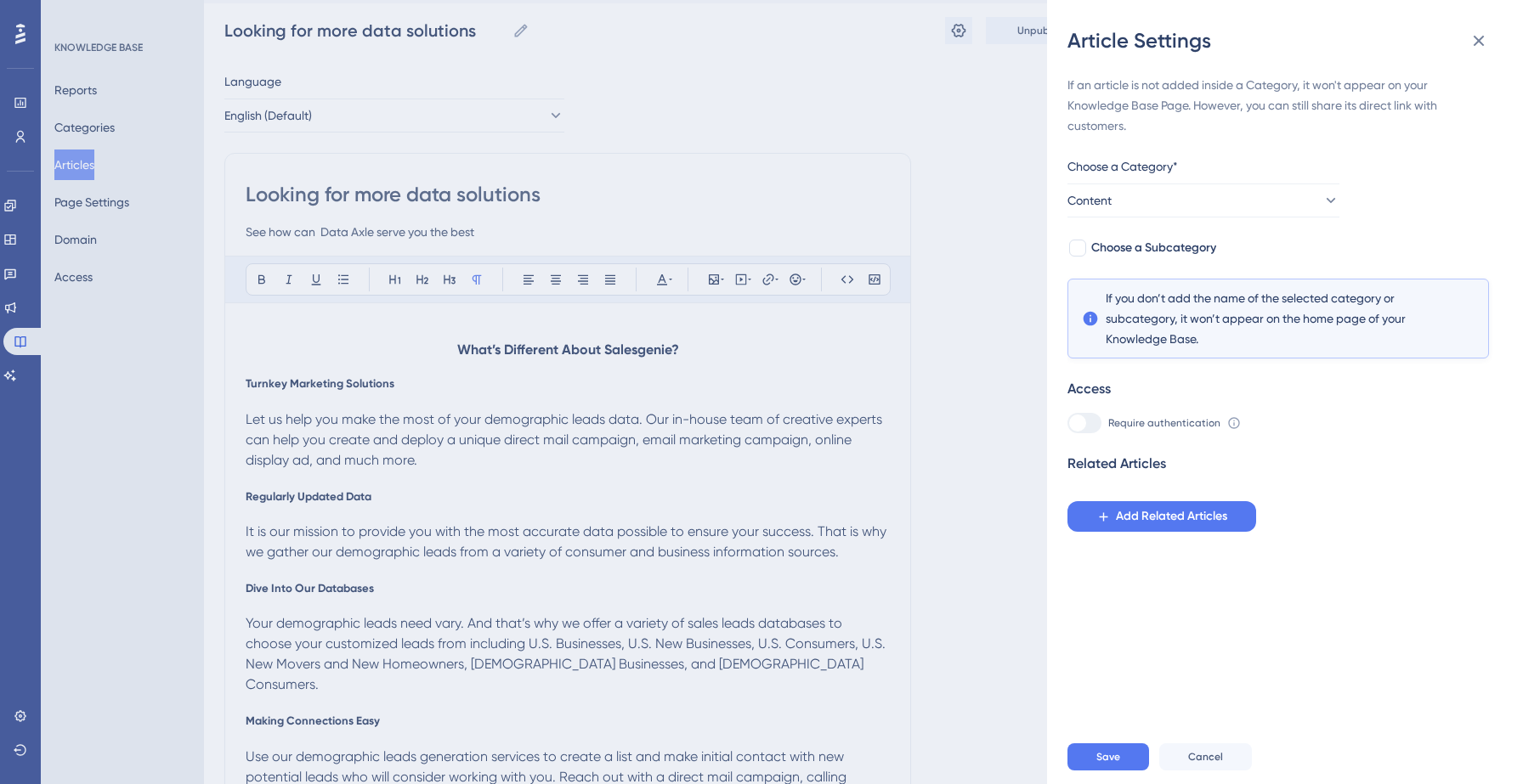
click at [1426, 182] on div "If an article is not added inside a Category, it won't appear on your Knowledge…" at bounding box center [1278, 303] width 422 height 457
click at [1080, 250] on div at bounding box center [1077, 248] width 17 height 17
checkbox input "true"
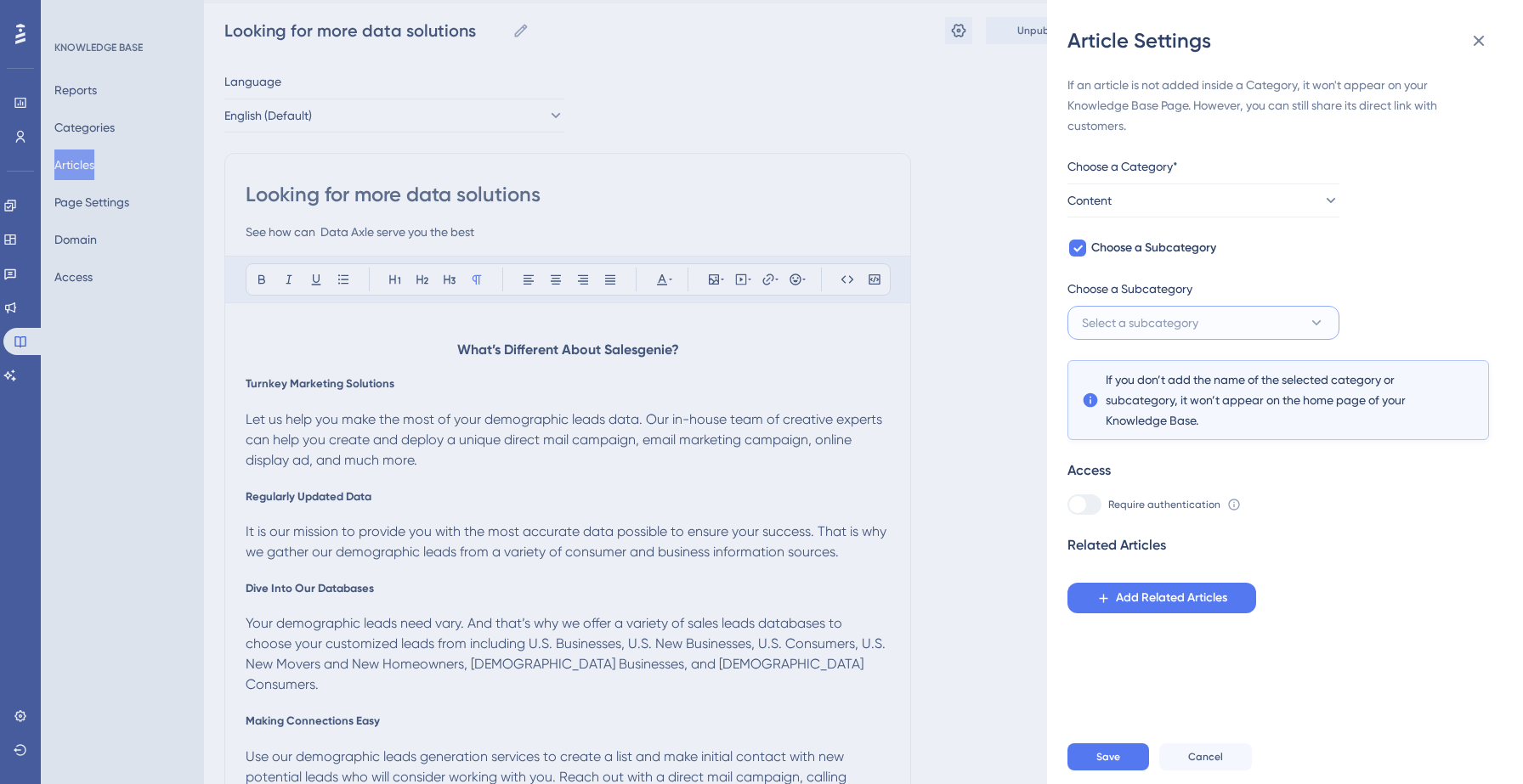
click at [1118, 323] on span "Select a subcategory" at bounding box center [1140, 323] width 117 height 20
click at [1347, 232] on div "If an article is not added inside a Category, it won't appear on your Knowledge…" at bounding box center [1278, 344] width 422 height 539
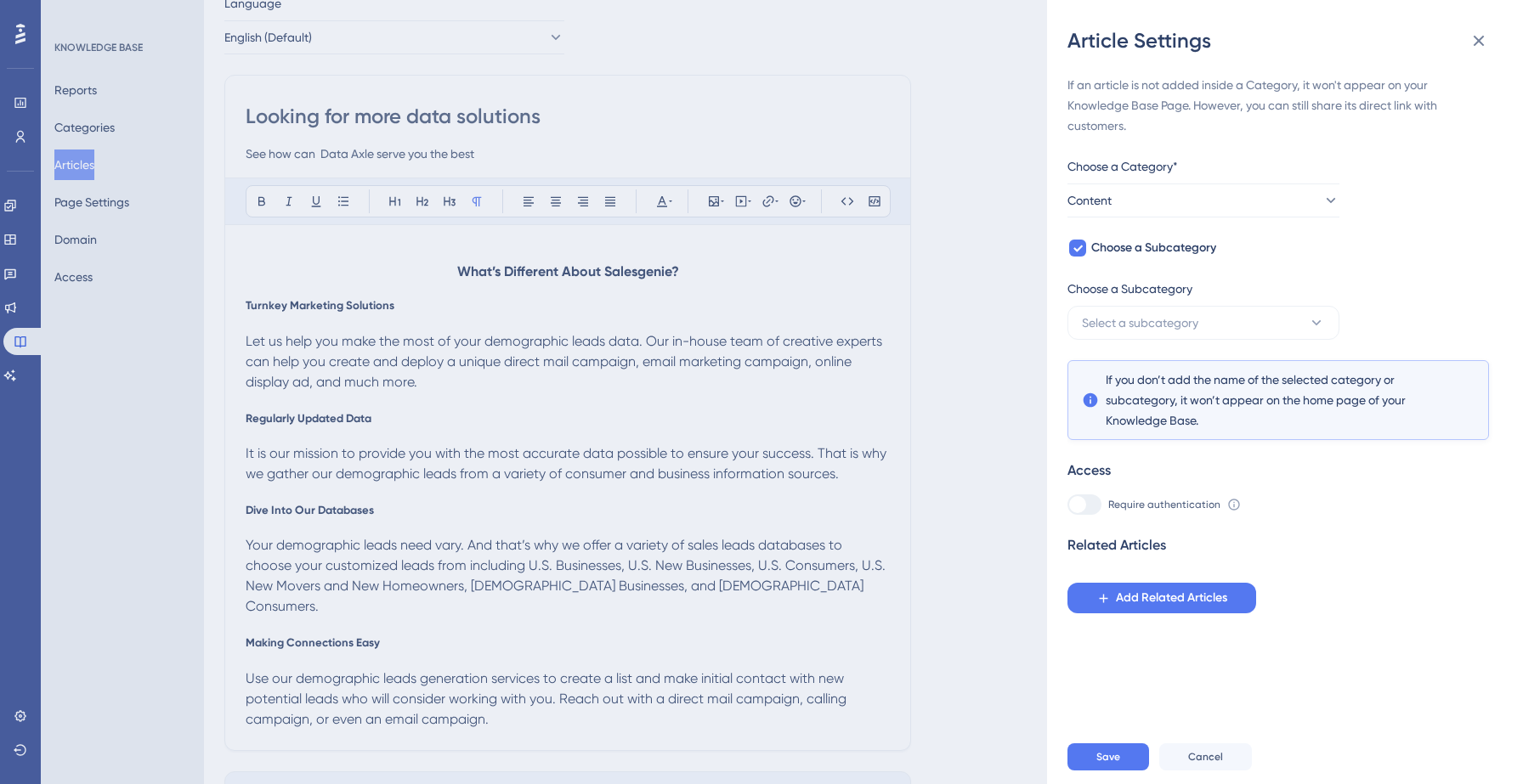
scroll to position [170, 0]
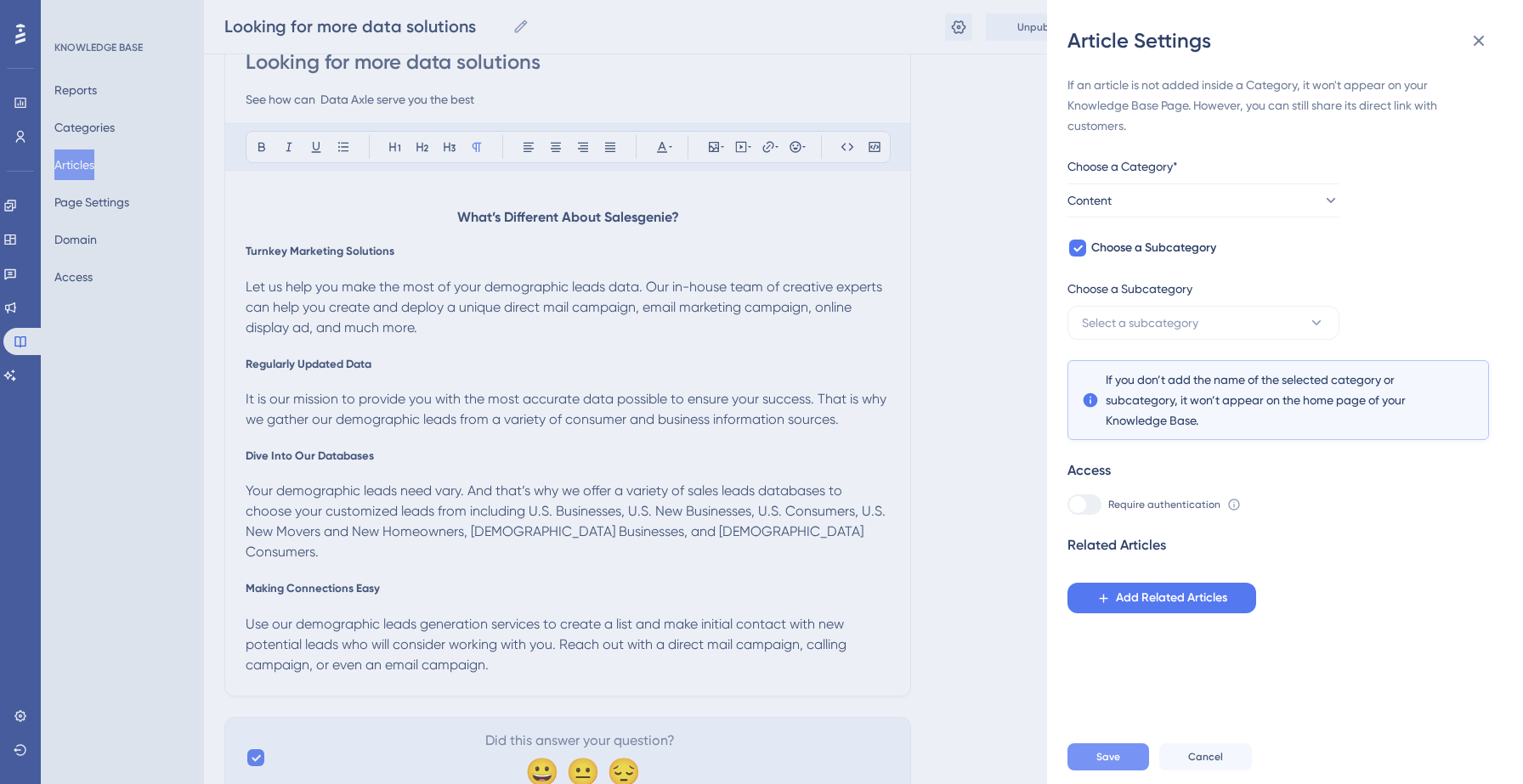
click at [1123, 751] on button "Save" at bounding box center [1109, 756] width 82 height 28
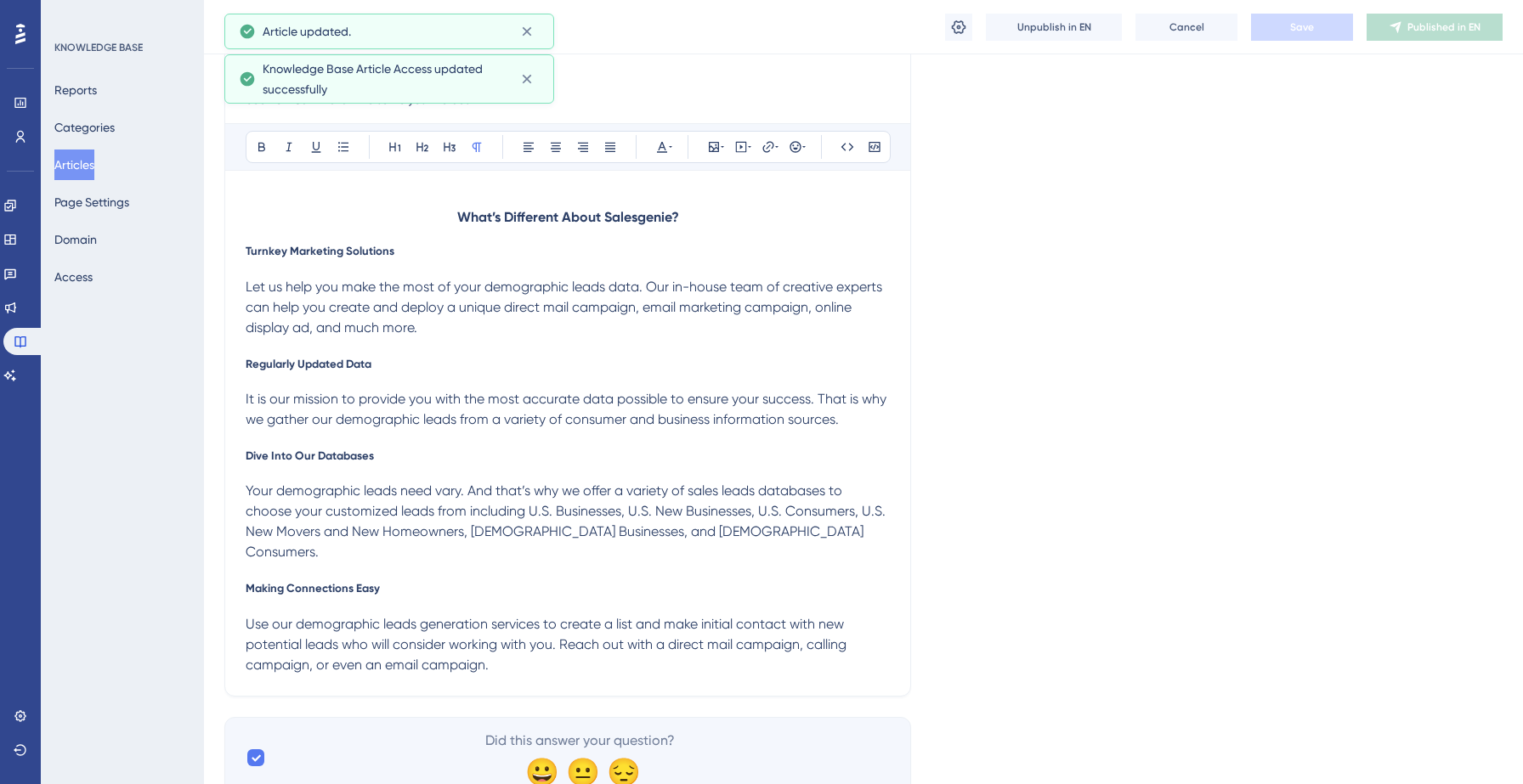
click at [80, 173] on button "Articles" at bounding box center [74, 165] width 40 height 30
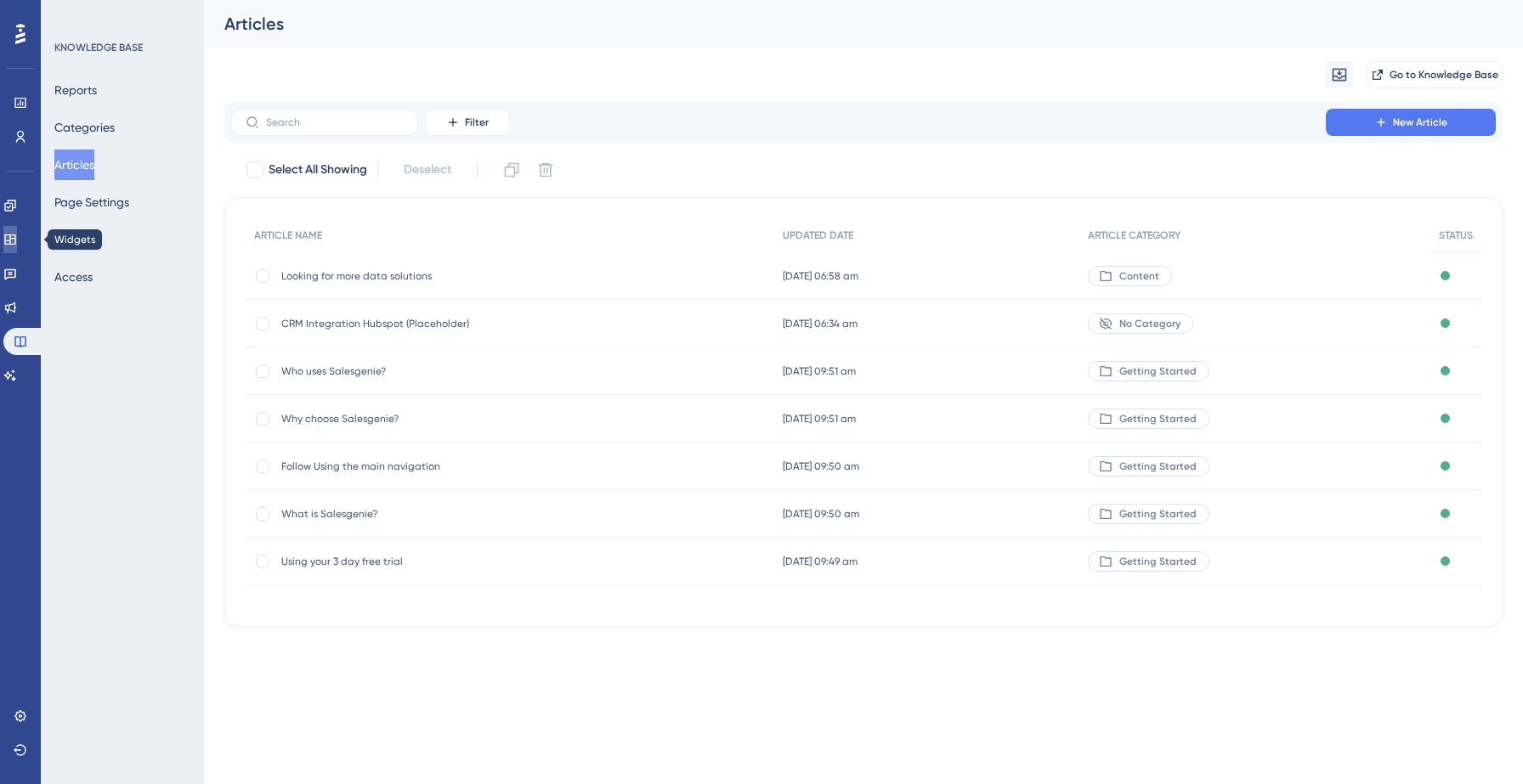
click at [17, 250] on link at bounding box center [10, 240] width 13 height 28
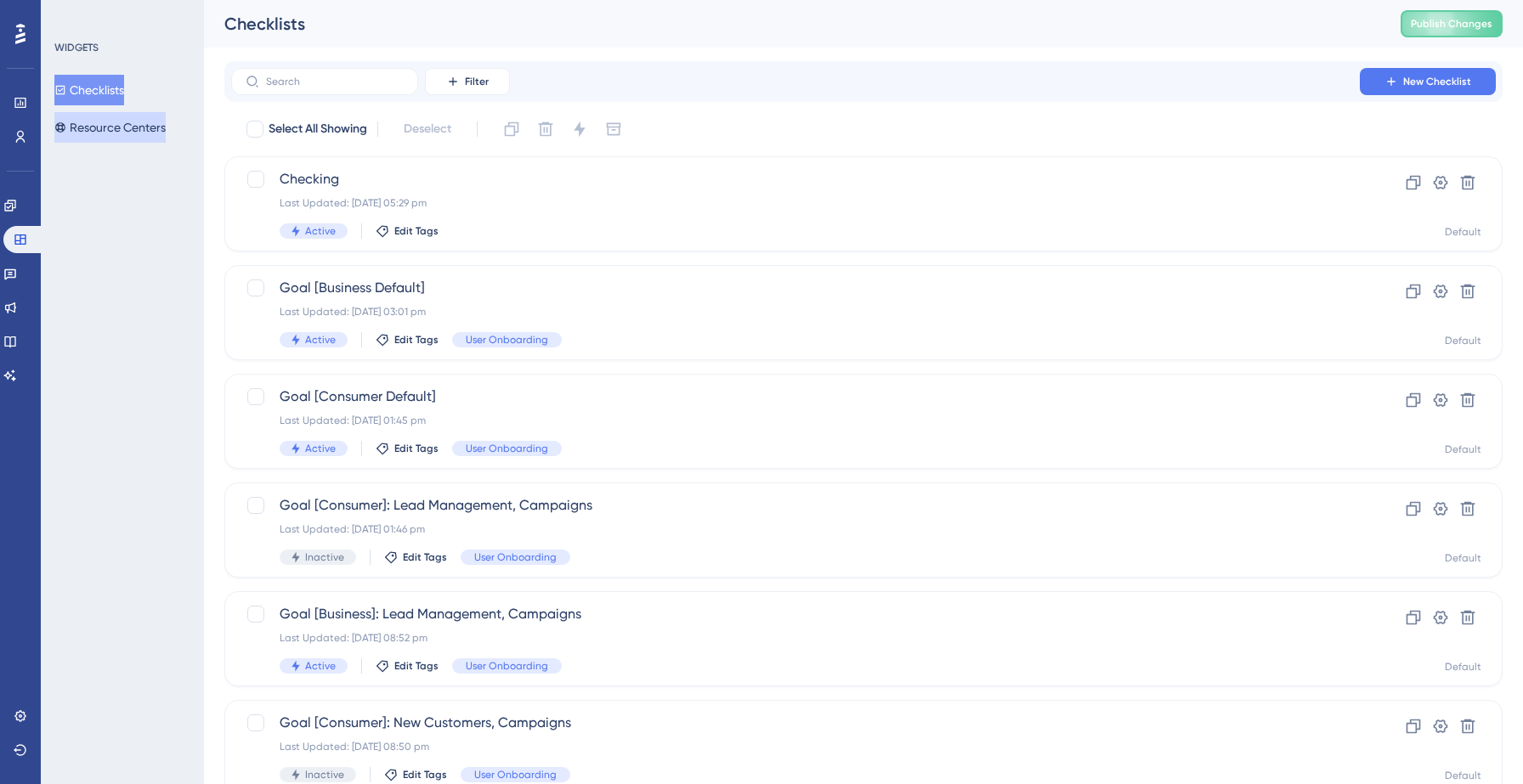
click at [123, 131] on button "Resource Centers" at bounding box center [110, 127] width 111 height 30
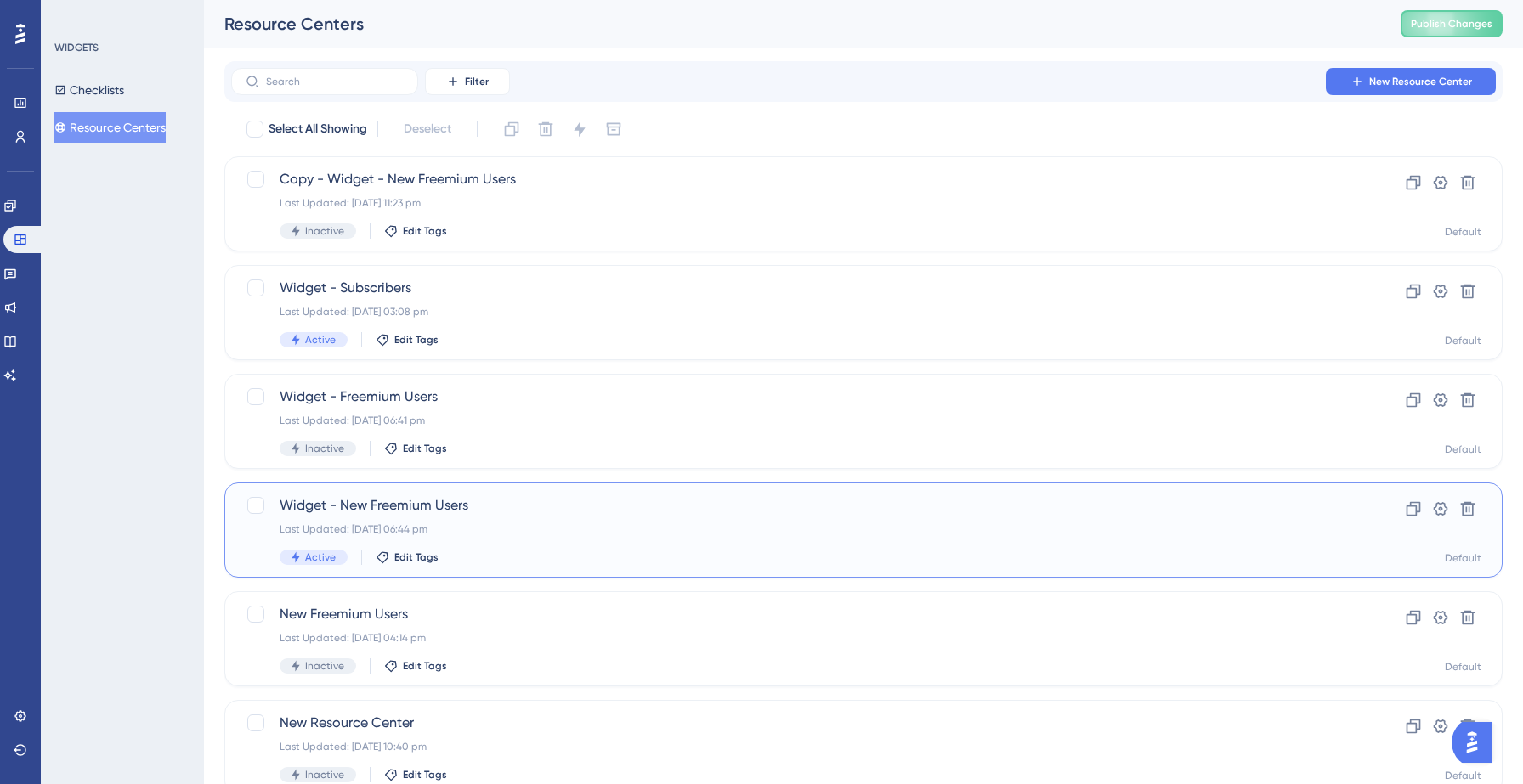
click at [414, 539] on div "Widget - New Freemium Users Last Updated: 09 Sept 2025 06:44 pm Active Edit Tags" at bounding box center [796, 530] width 1032 height 69
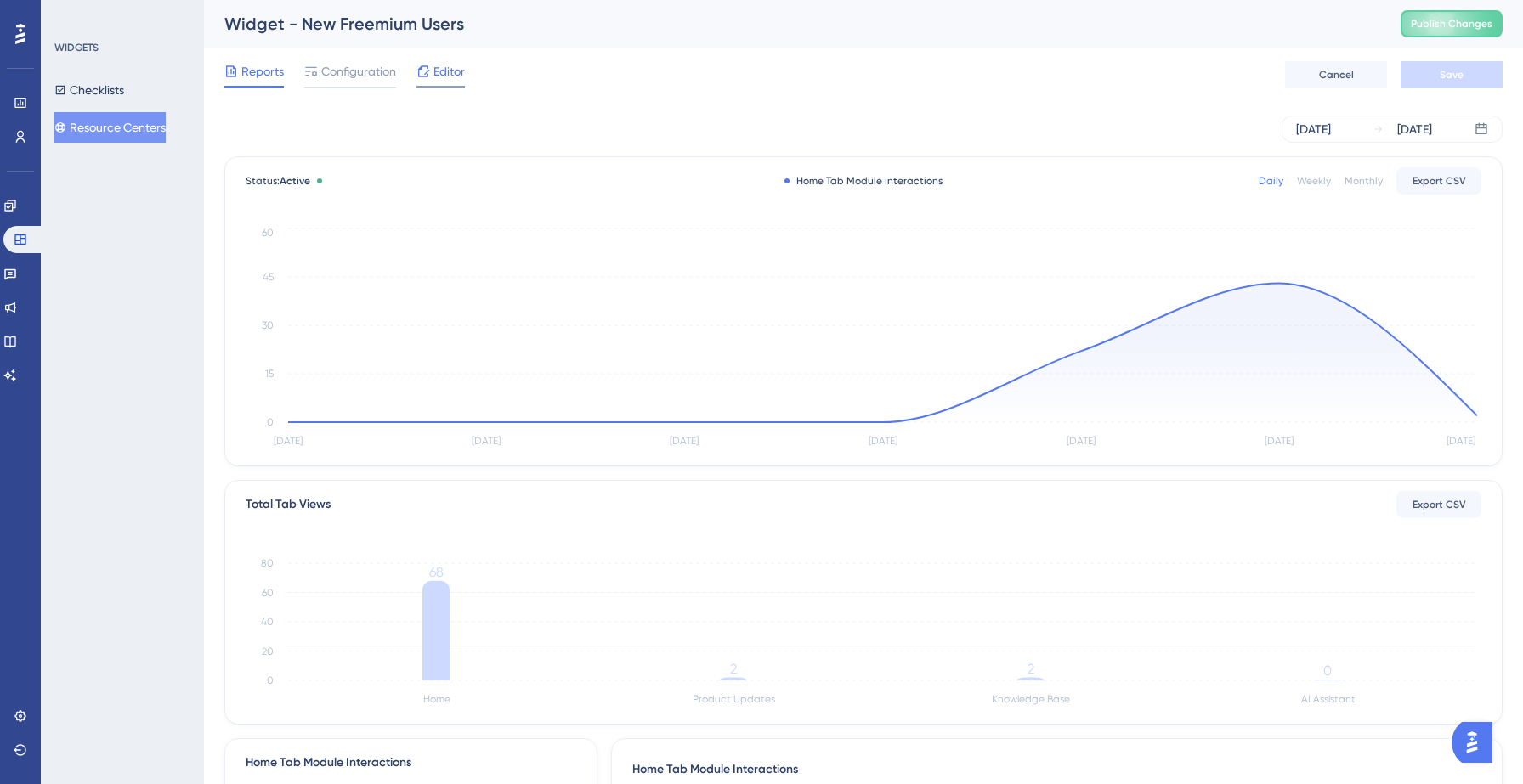
click at [443, 70] on span "Editor" at bounding box center [448, 71] width 31 height 20
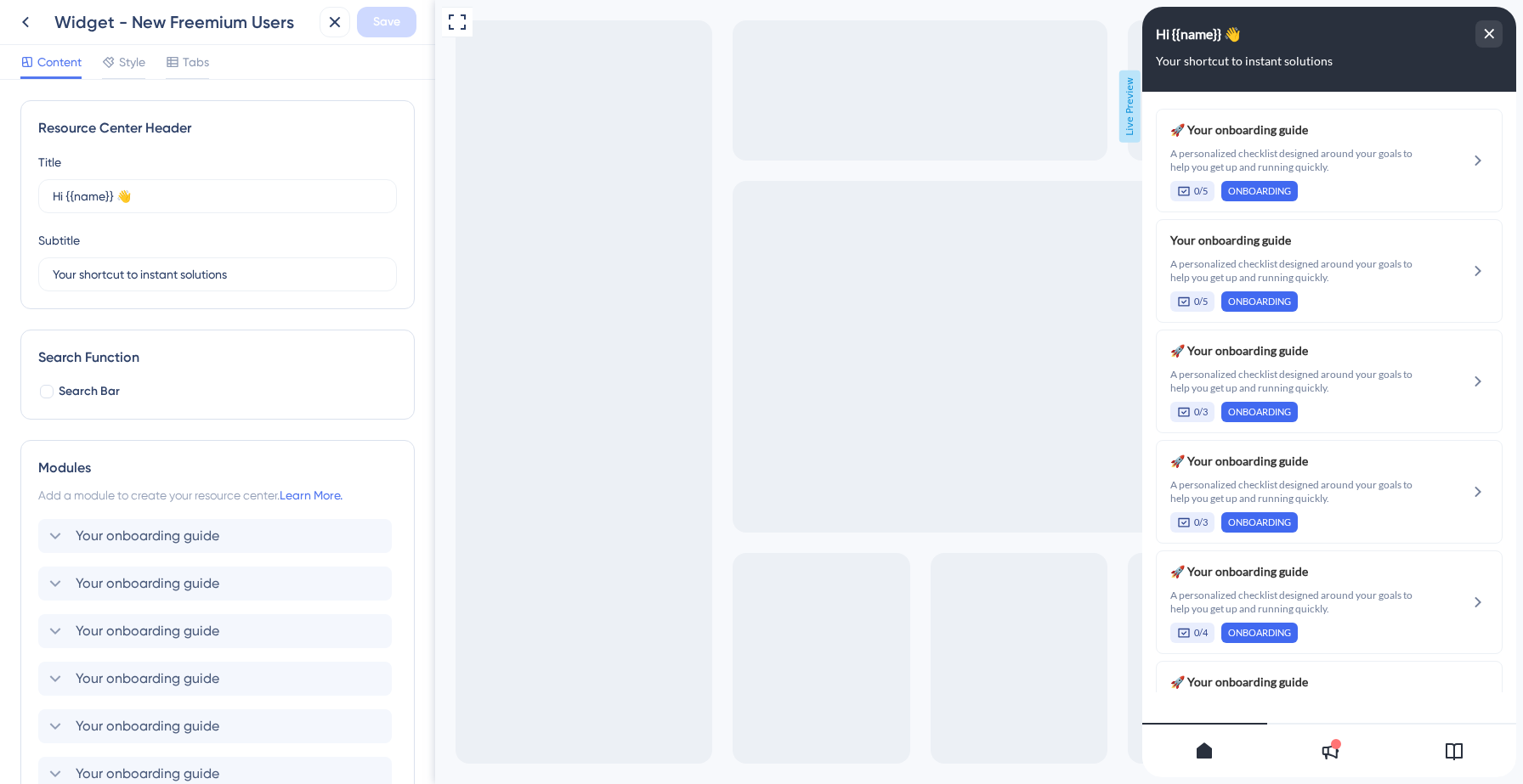
click at [1455, 740] on div at bounding box center [1453, 750] width 125 height 54
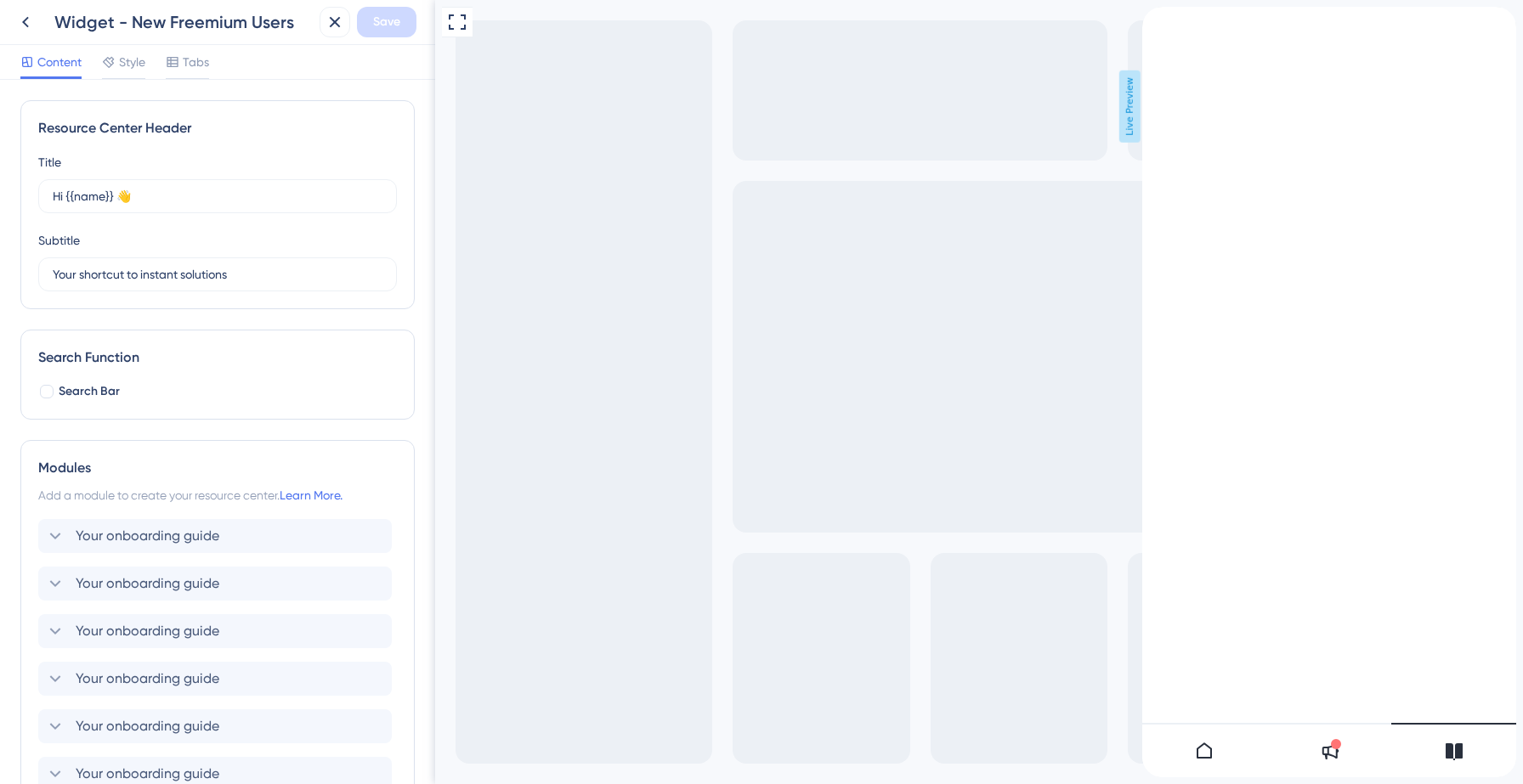
click at [1156, 20] on icon "back to header" at bounding box center [1149, 13] width 13 height 13
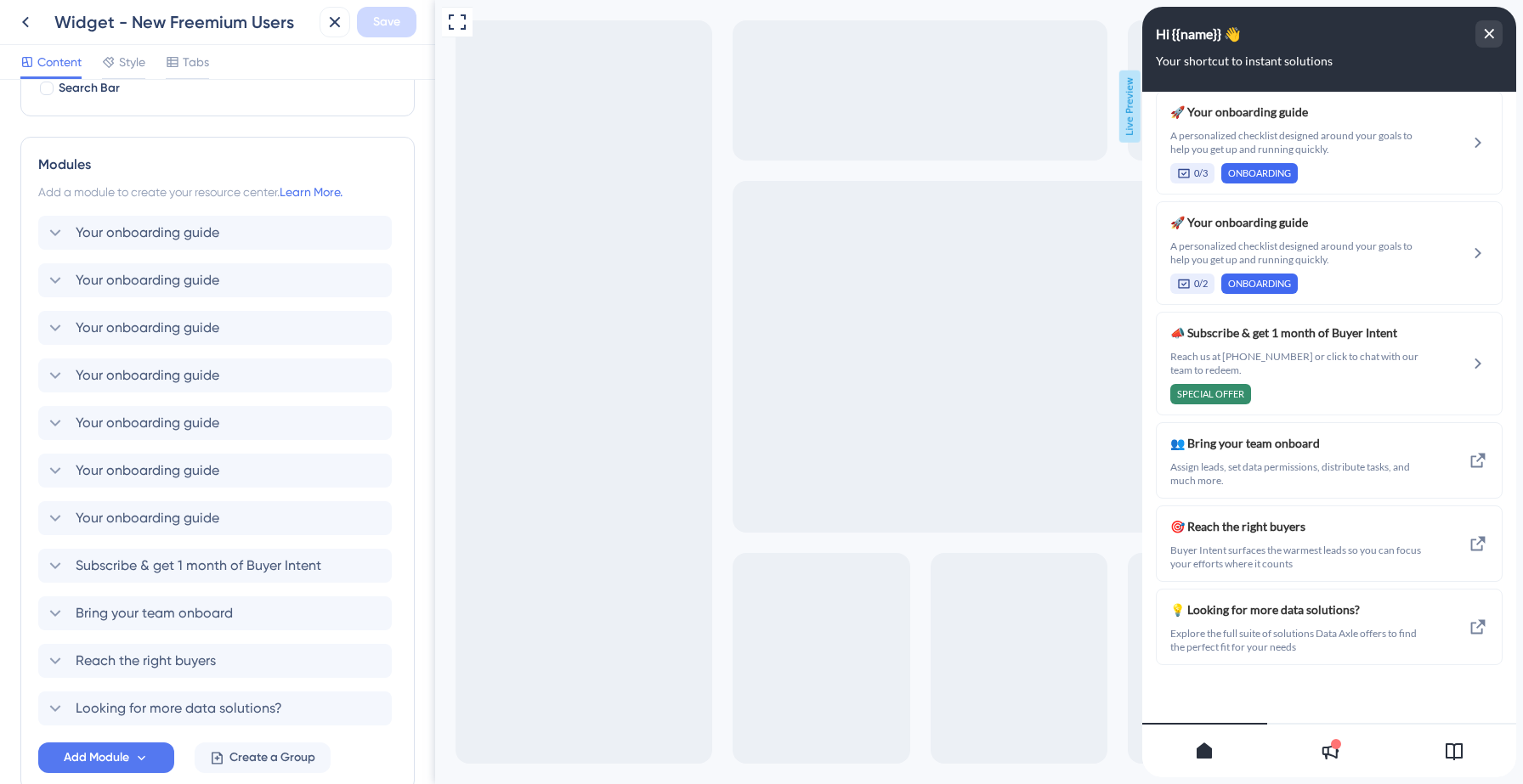
scroll to position [398, 0]
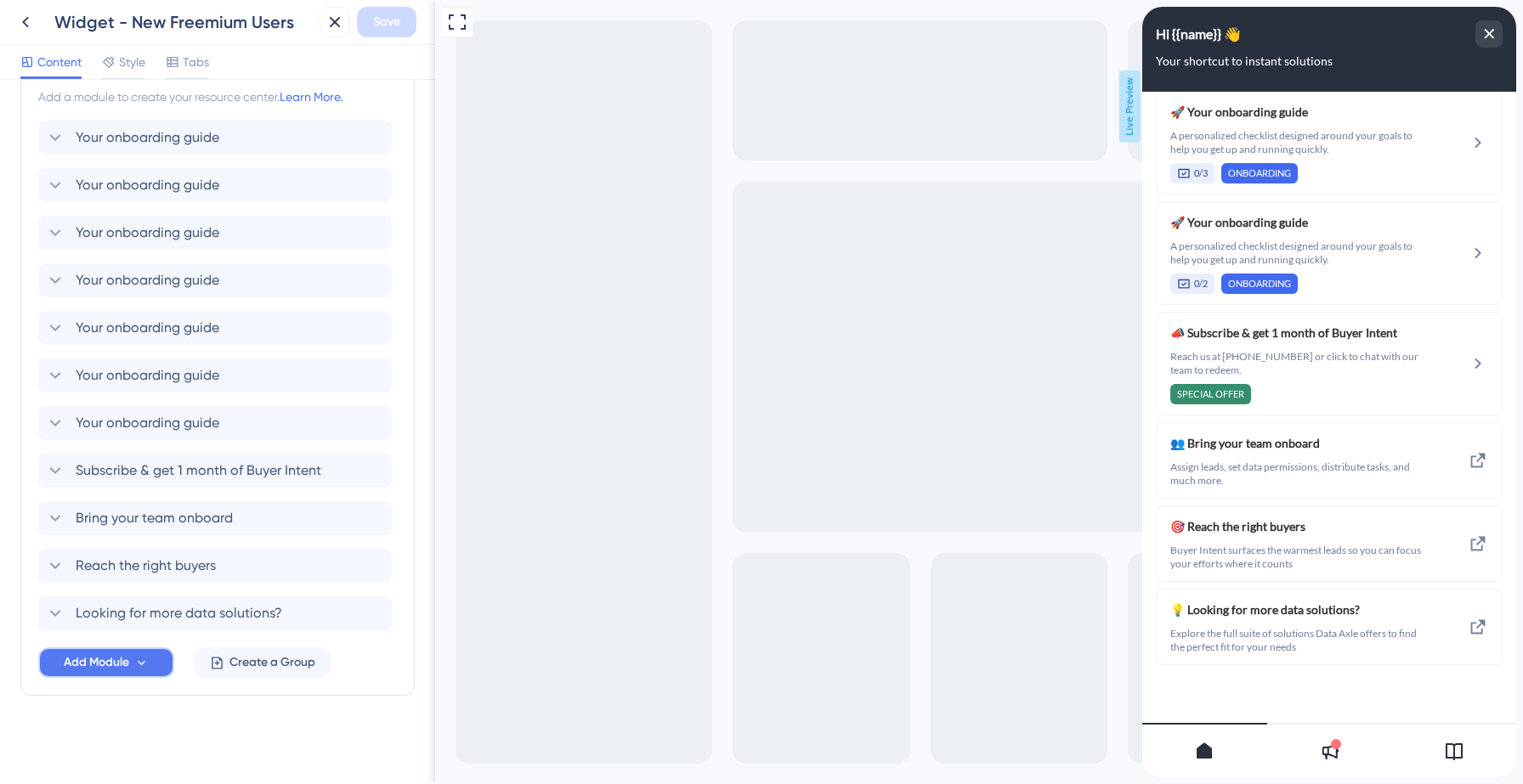
click at [127, 661] on span "Add Module" at bounding box center [96, 662] width 65 height 20
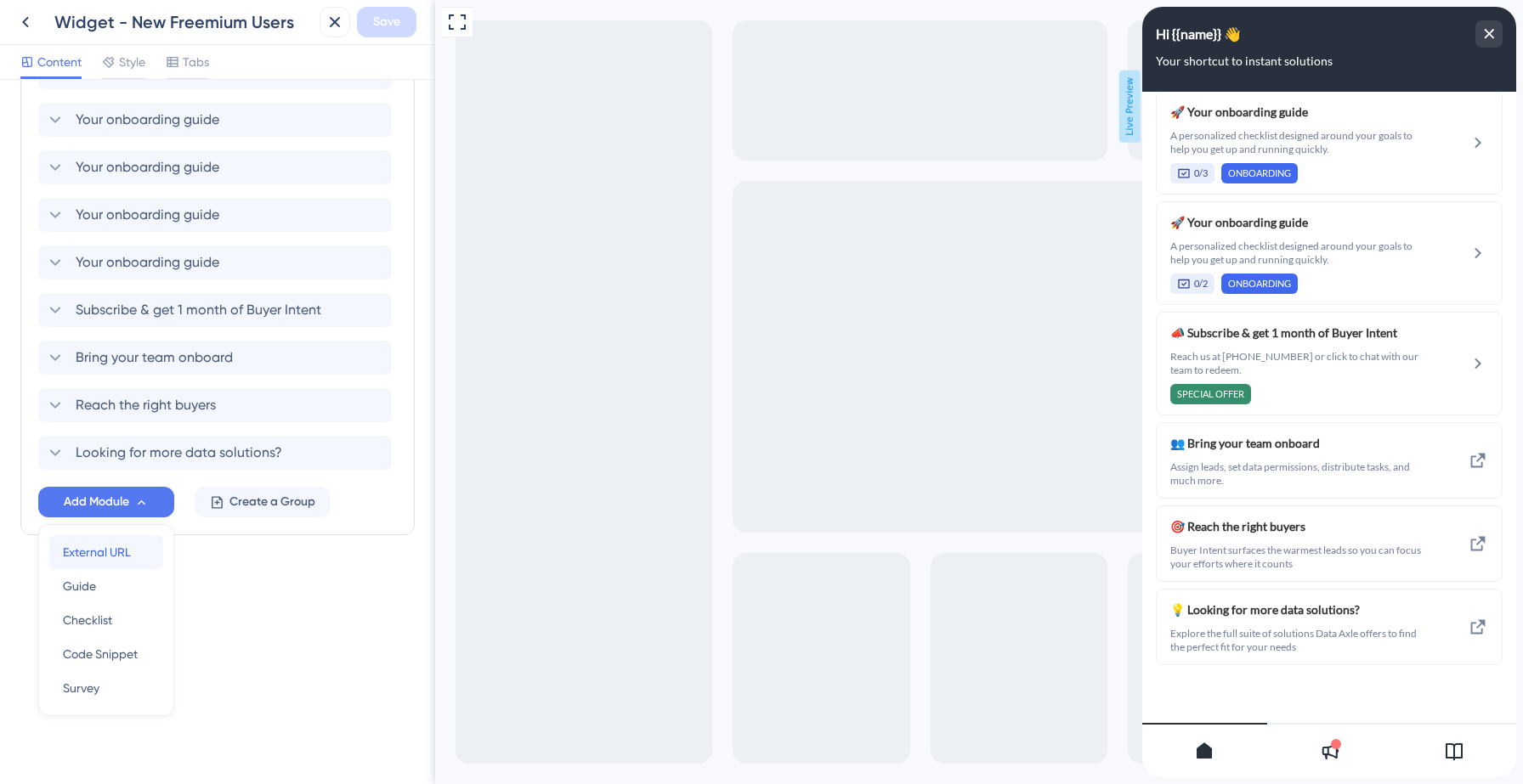
click at [117, 559] on span "External URL" at bounding box center [97, 551] width 68 height 20
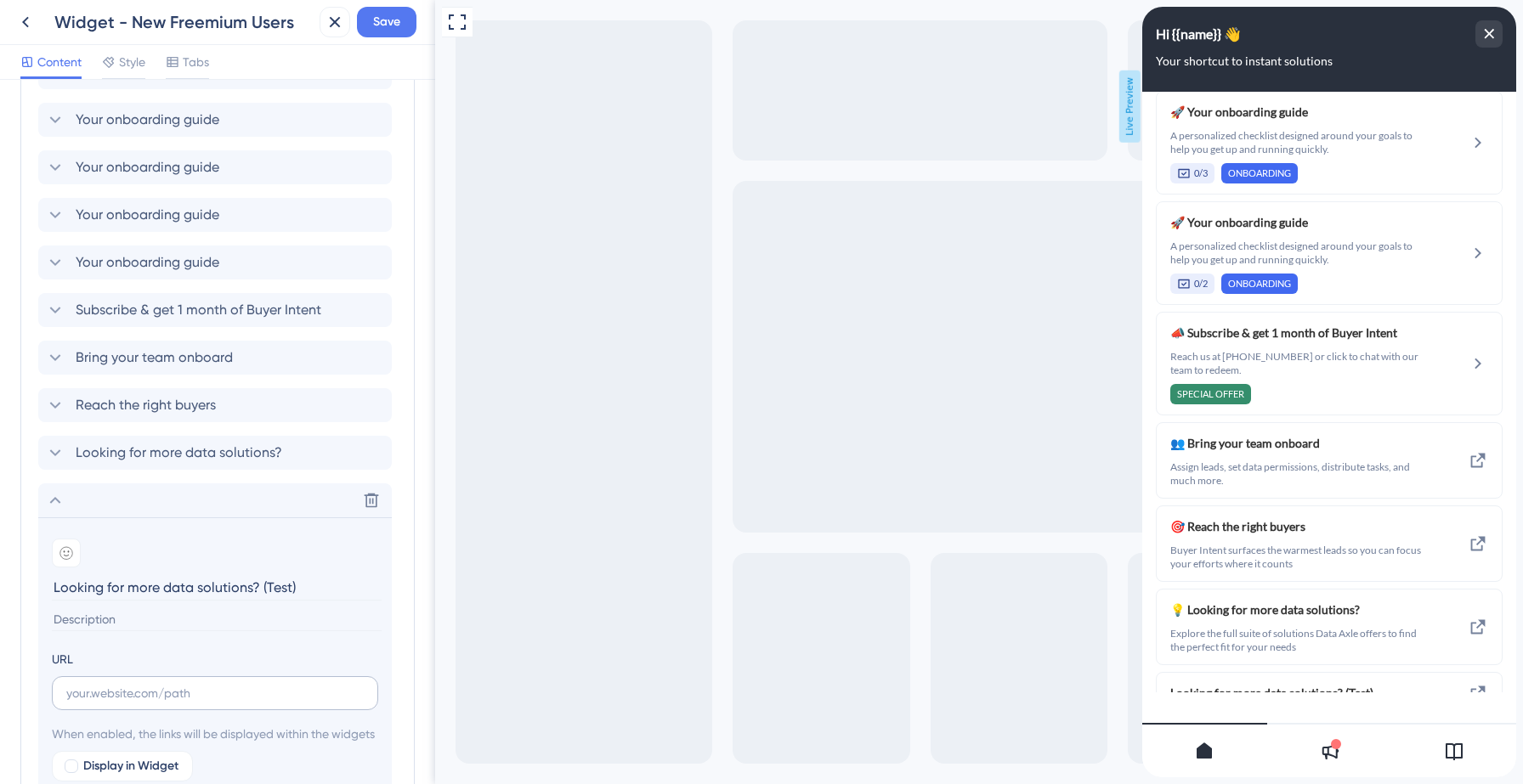
type input "Looking for more data solutions? (Test)"
click at [121, 688] on input "text" at bounding box center [215, 693] width 298 height 19
paste input "https://data-axle-tl3p.help.userguiding.com/en/articles/15707-looking-for-more-…"
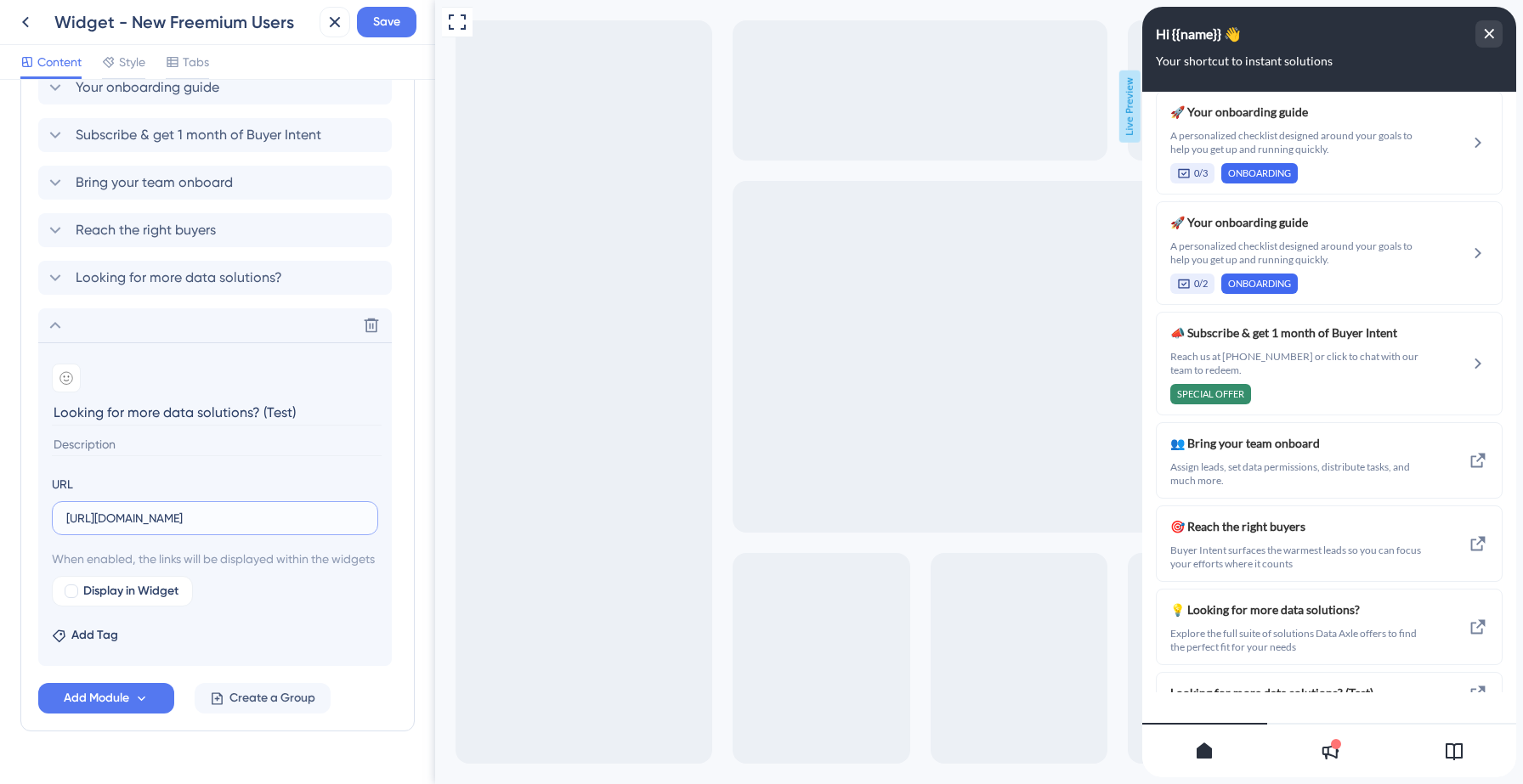
scroll to position [739, 0]
type input "https://data-axle-tl3p.help.userguiding.com/en/articles/15707-looking-for-more-…"
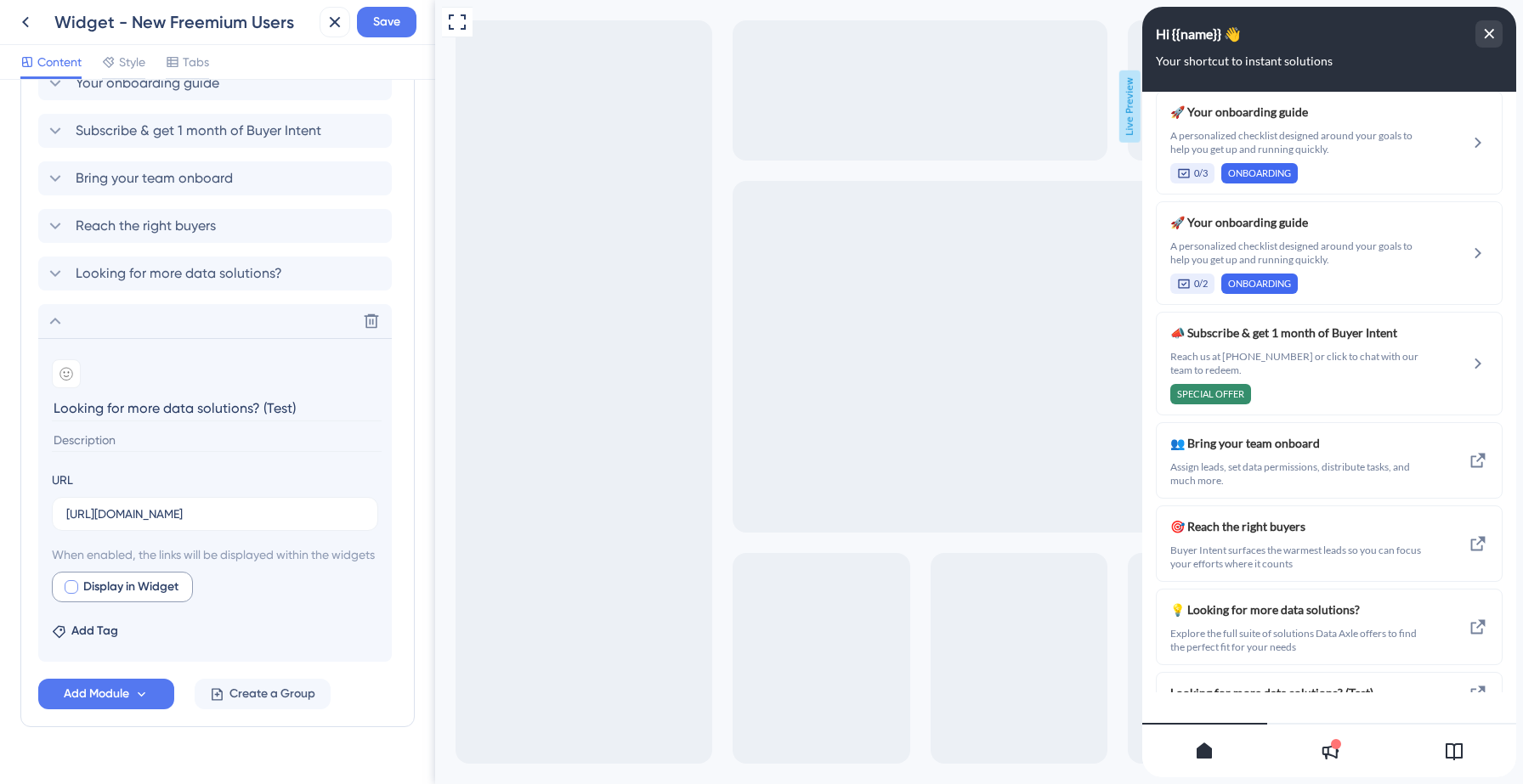
click at [155, 597] on span "Display in Widget" at bounding box center [130, 587] width 95 height 20
checkbox input "true"
click at [242, 597] on span "Preview" at bounding box center [259, 587] width 43 height 20
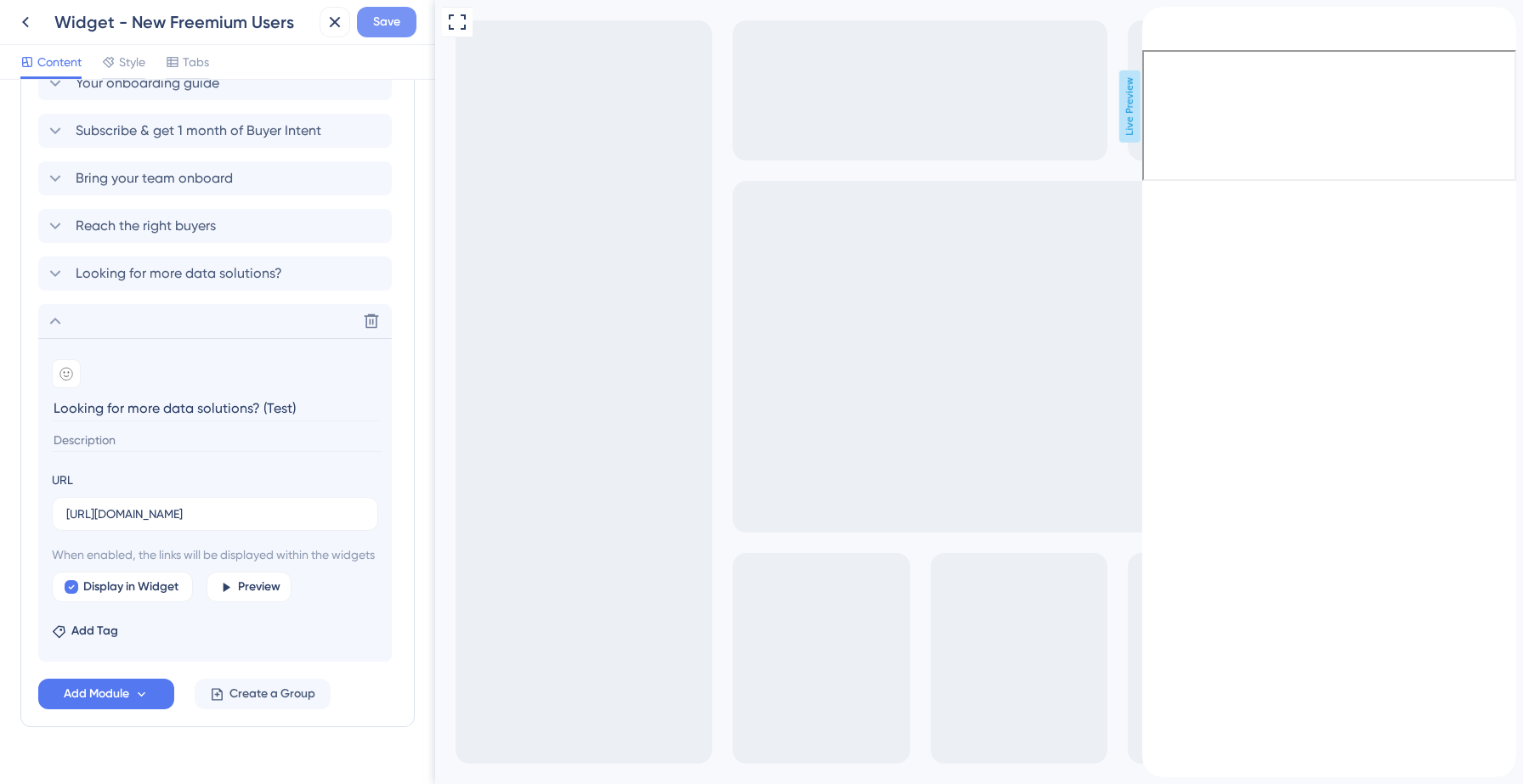
click at [386, 22] on span "Save" at bounding box center [387, 21] width 28 height 20
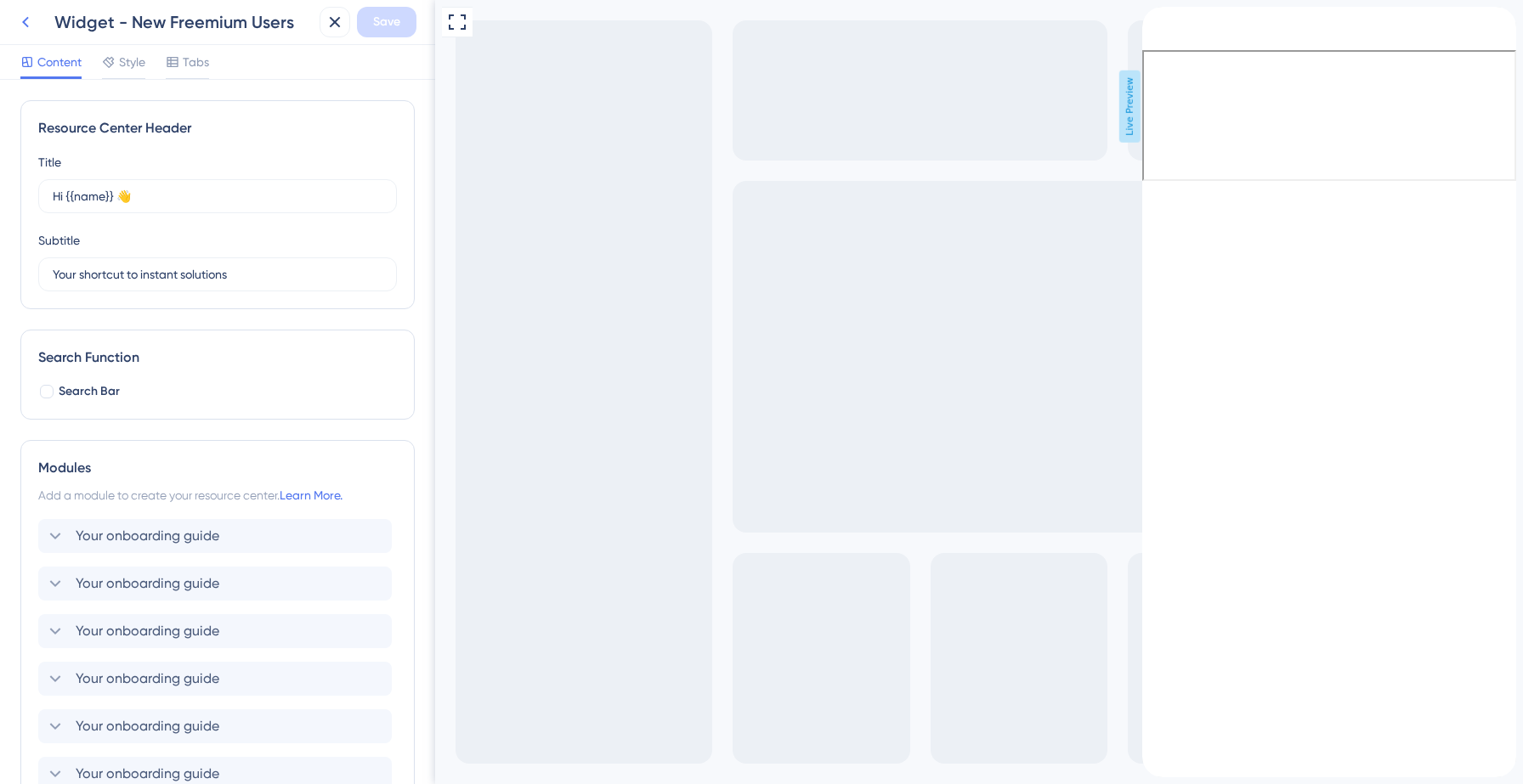
click at [28, 18] on icon at bounding box center [25, 21] width 20 height 20
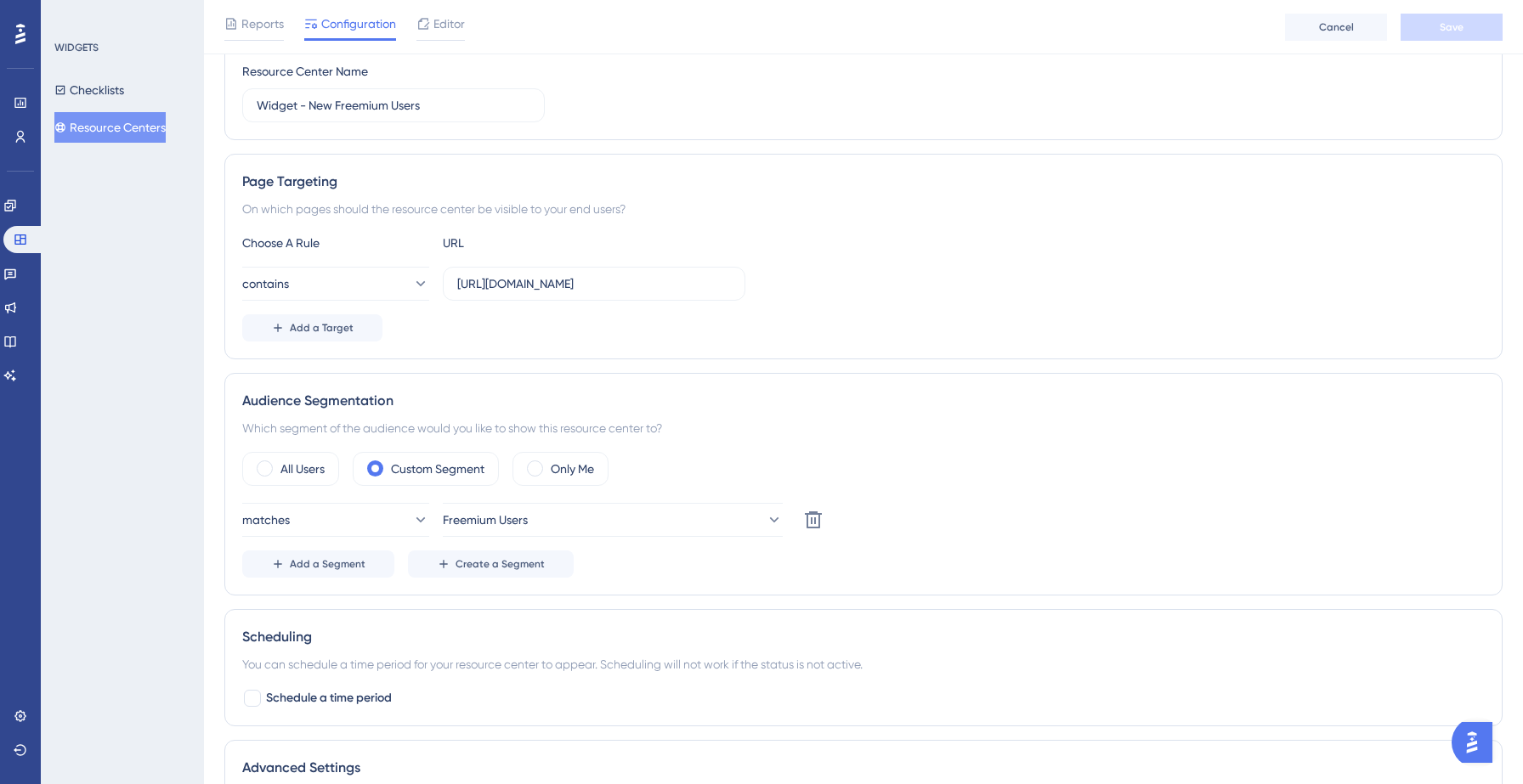
scroll to position [220, 0]
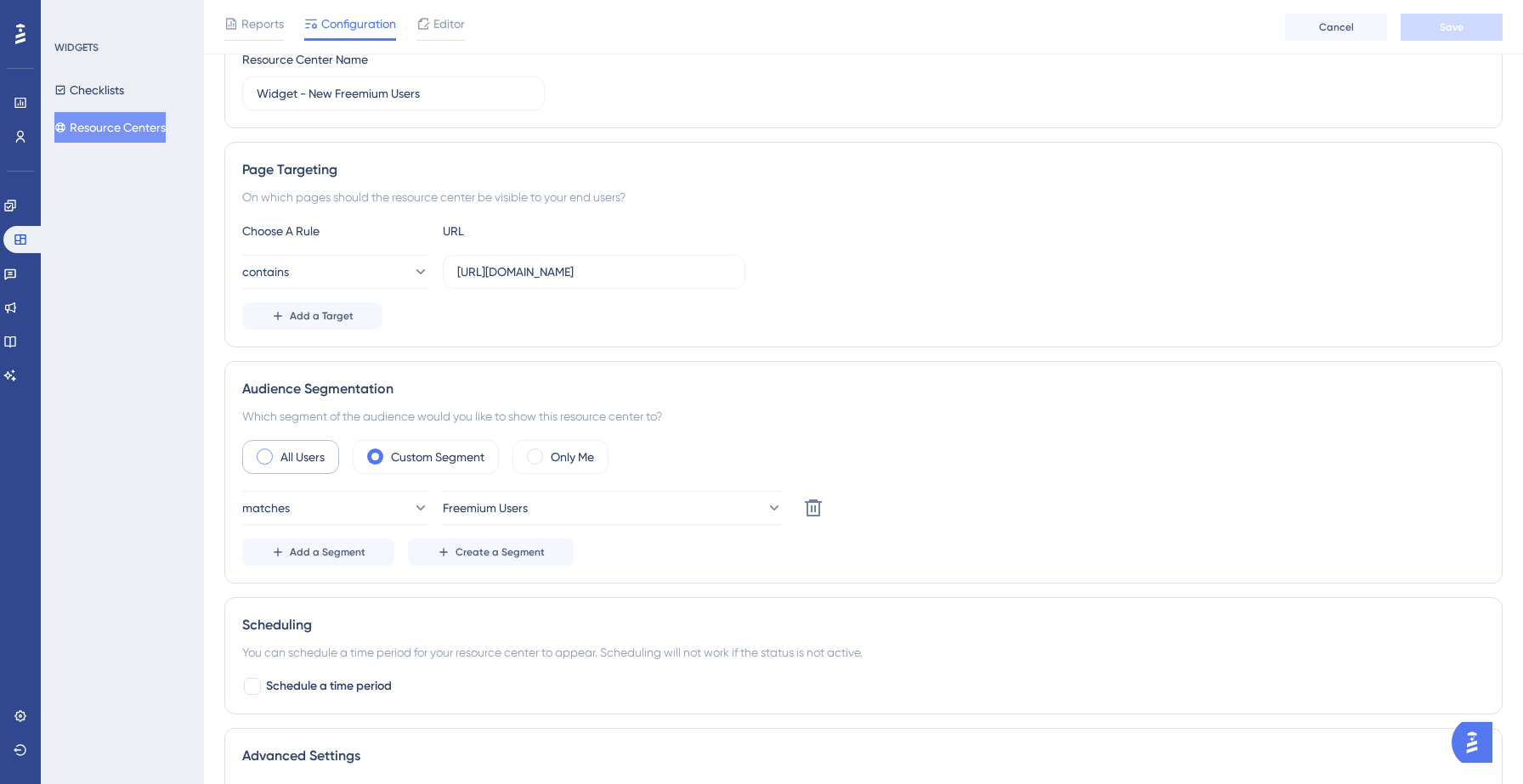
click at [314, 460] on label "All Users" at bounding box center [303, 457] width 45 height 20
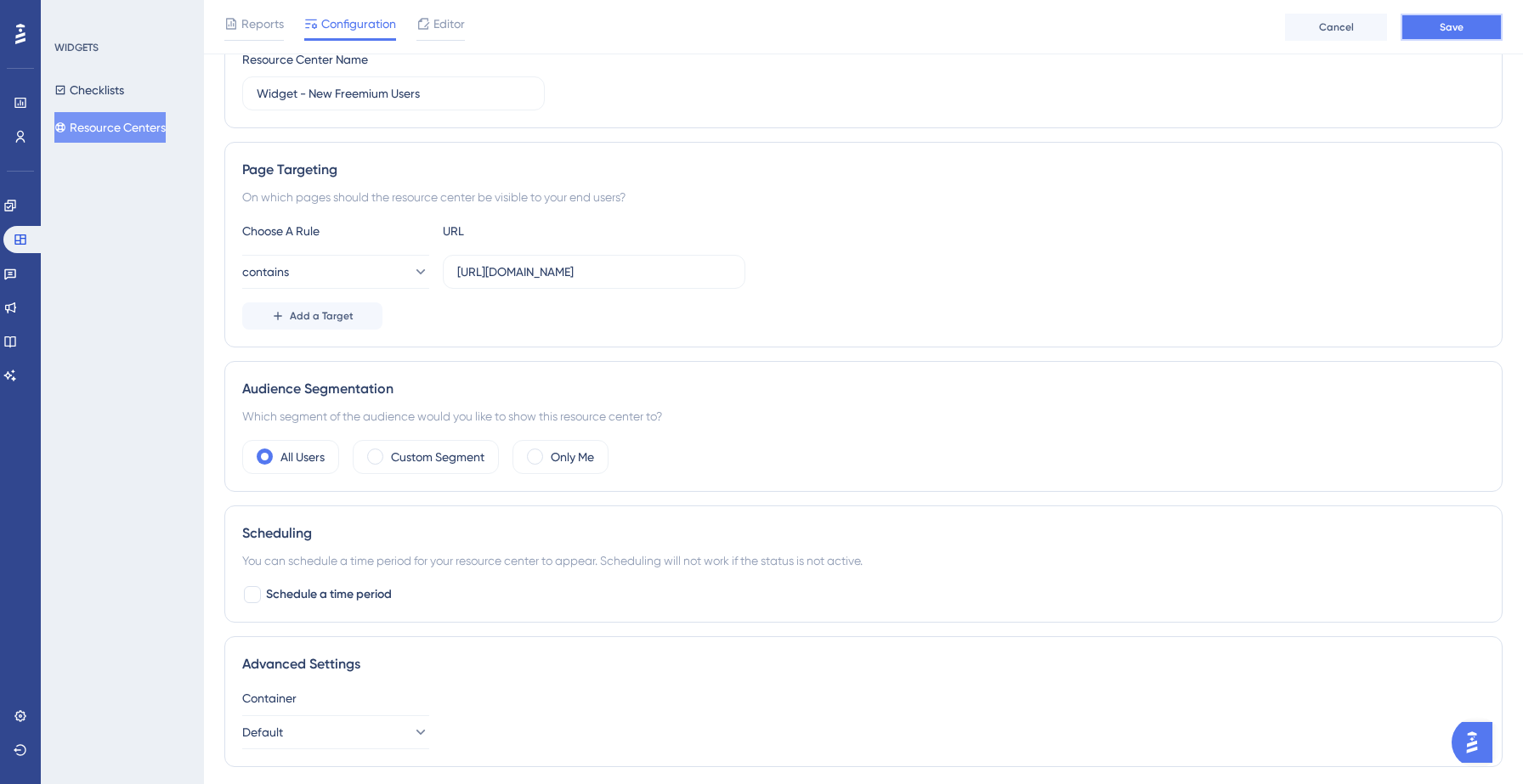
click at [1462, 27] on span "Save" at bounding box center [1451, 27] width 24 height 13
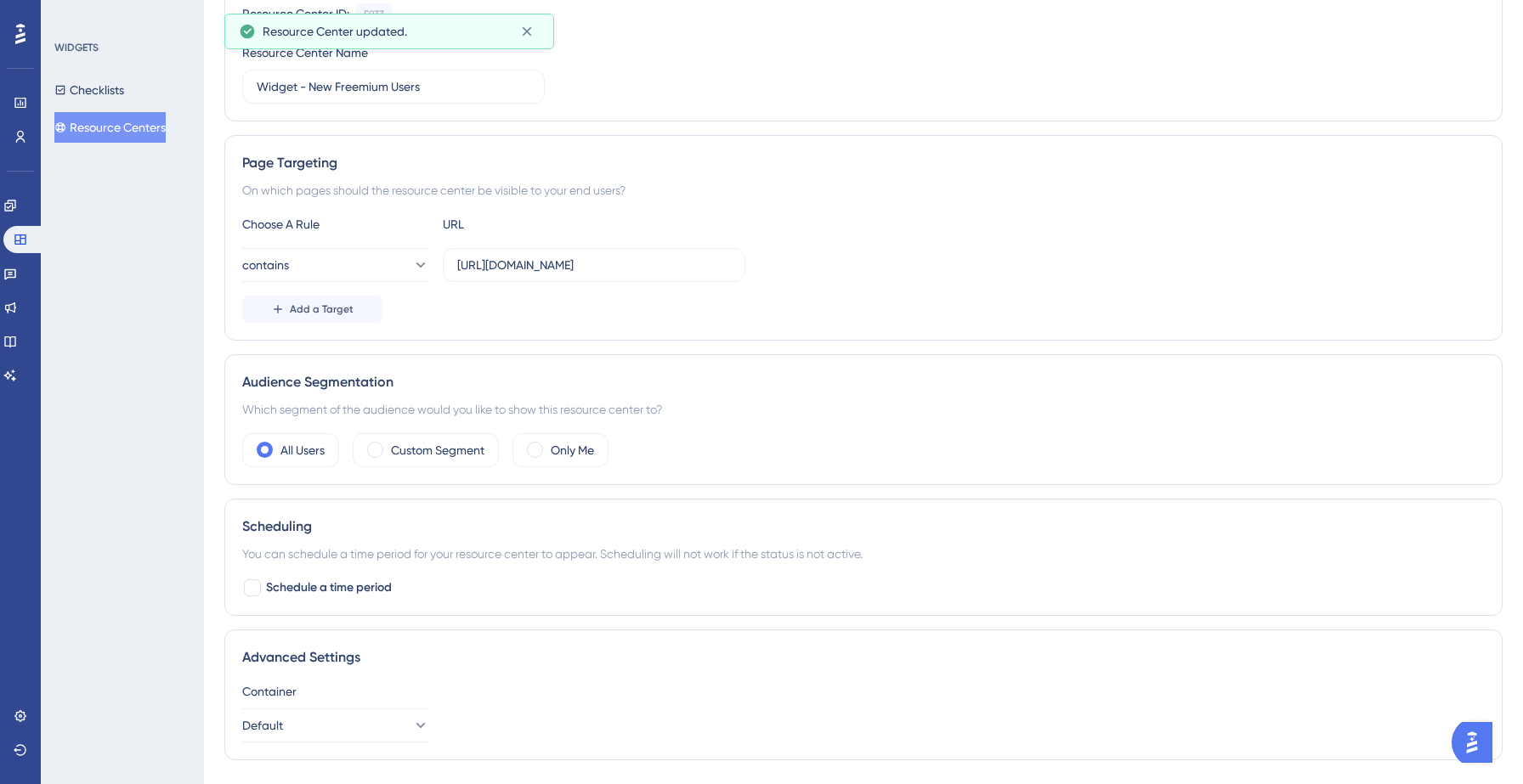
scroll to position [0, 0]
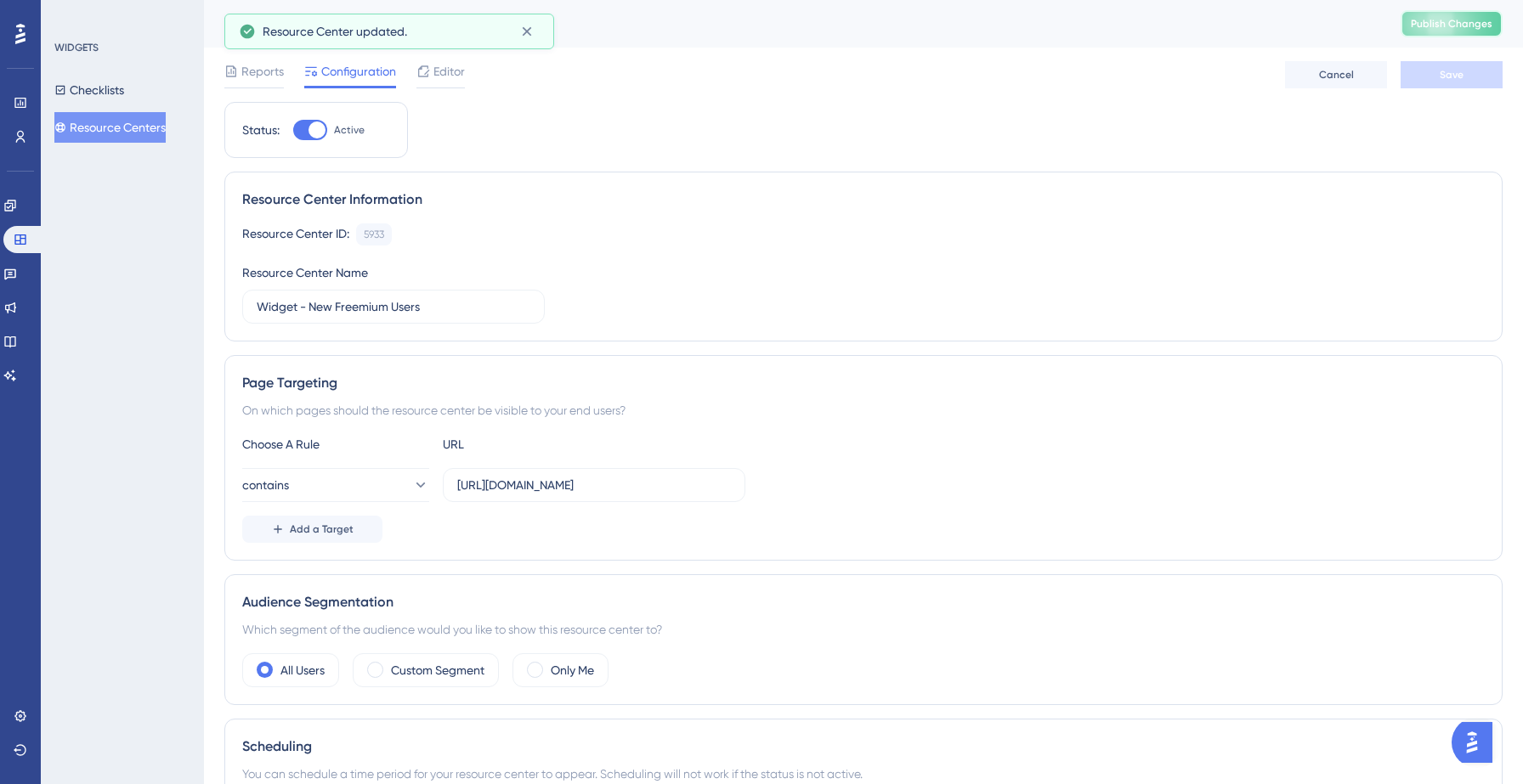
click at [1413, 20] on span "Publish Changes" at bounding box center [1452, 23] width 82 height 13
click at [441, 70] on span "Editor" at bounding box center [448, 71] width 31 height 20
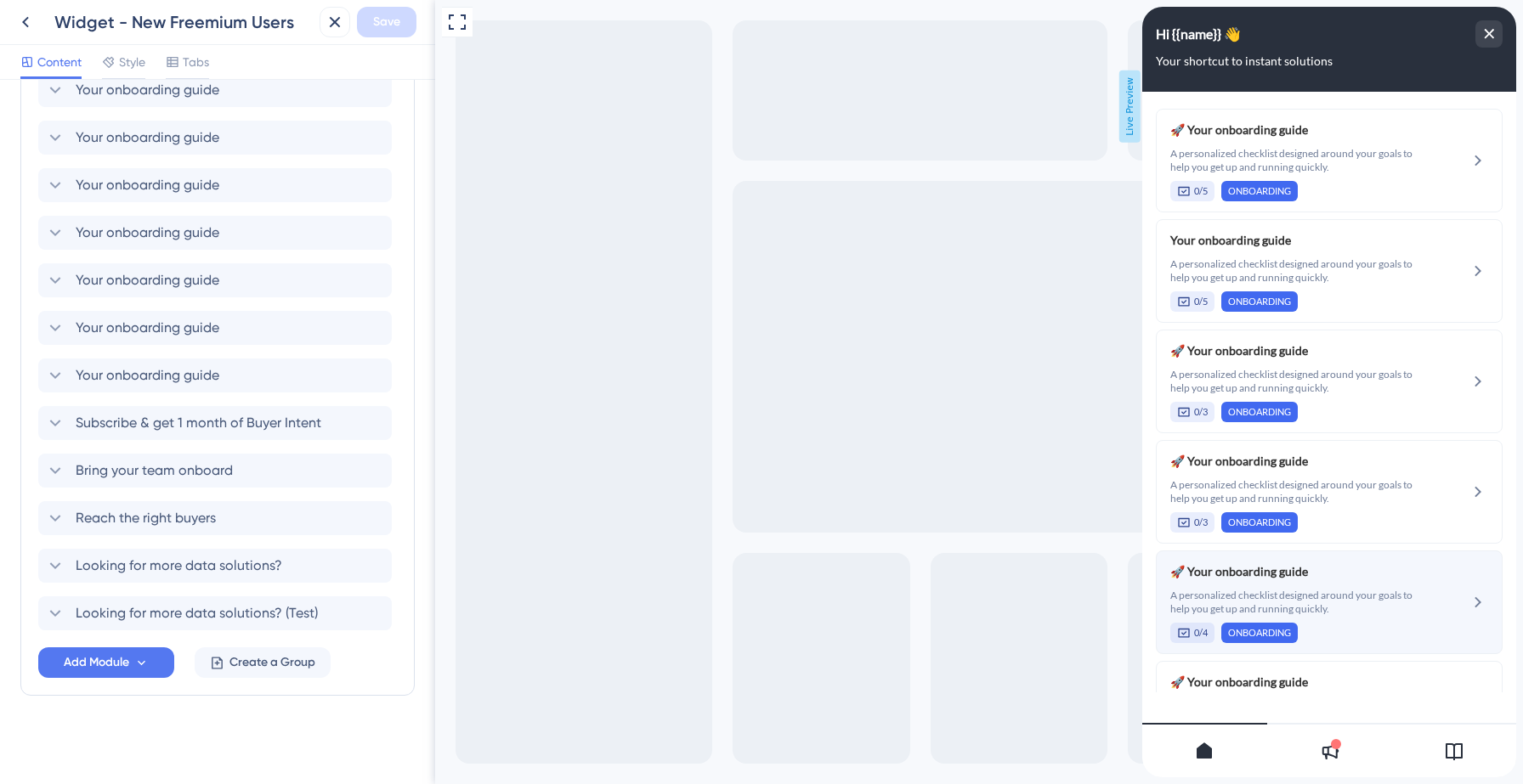
scroll to position [619, 0]
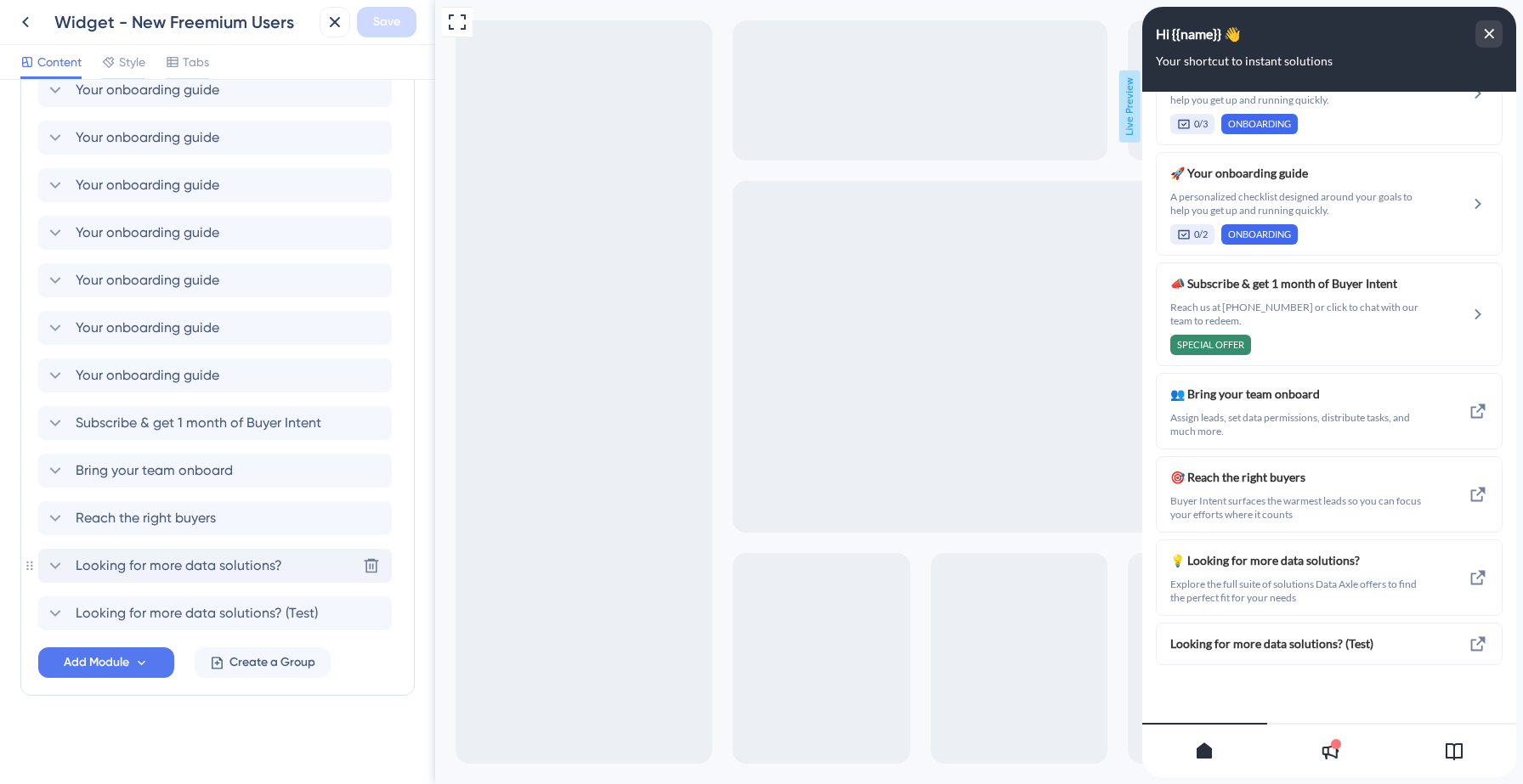
click at [176, 563] on span "Looking for more data solutions?" at bounding box center [179, 566] width 207 height 20
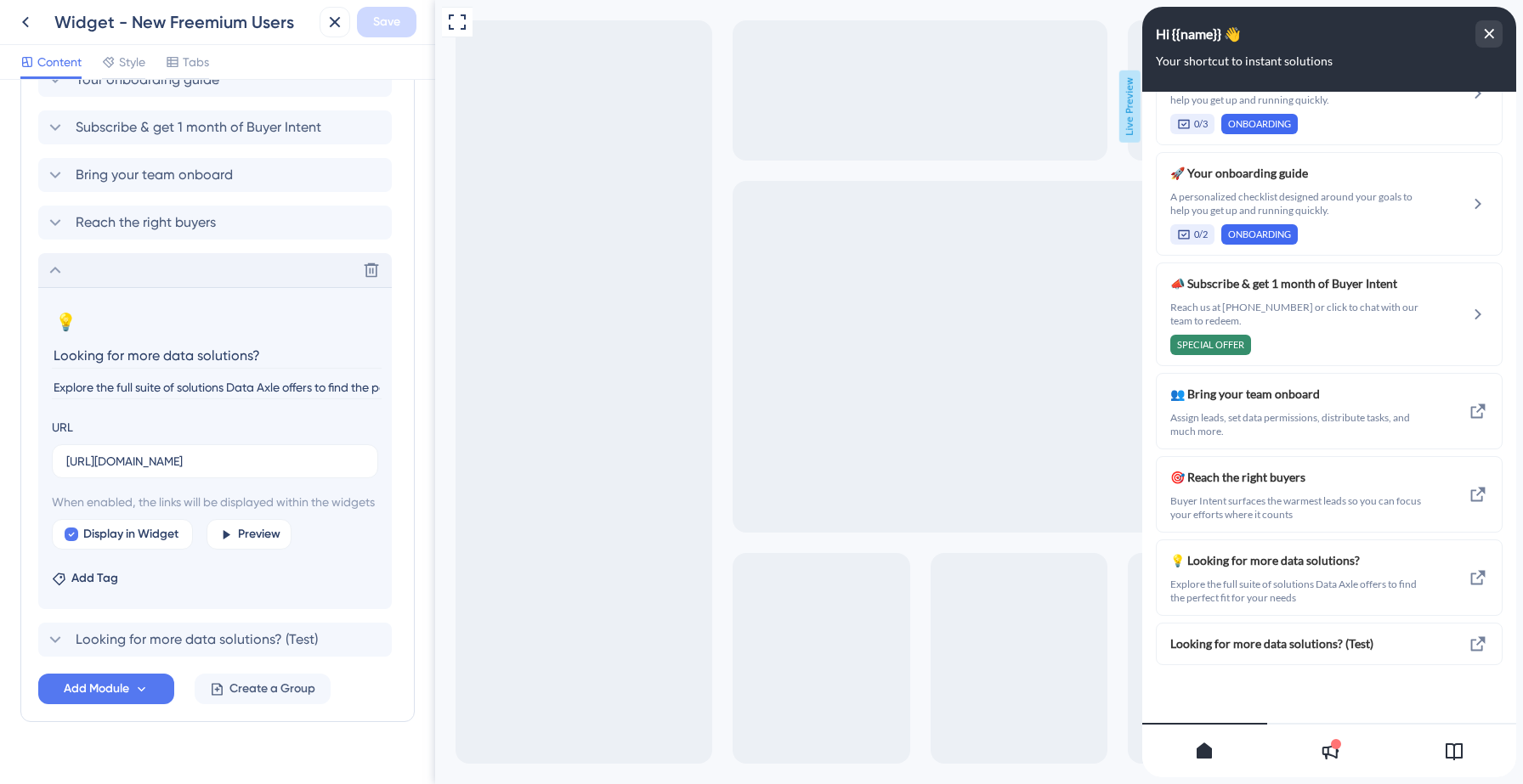
scroll to position [788, 0]
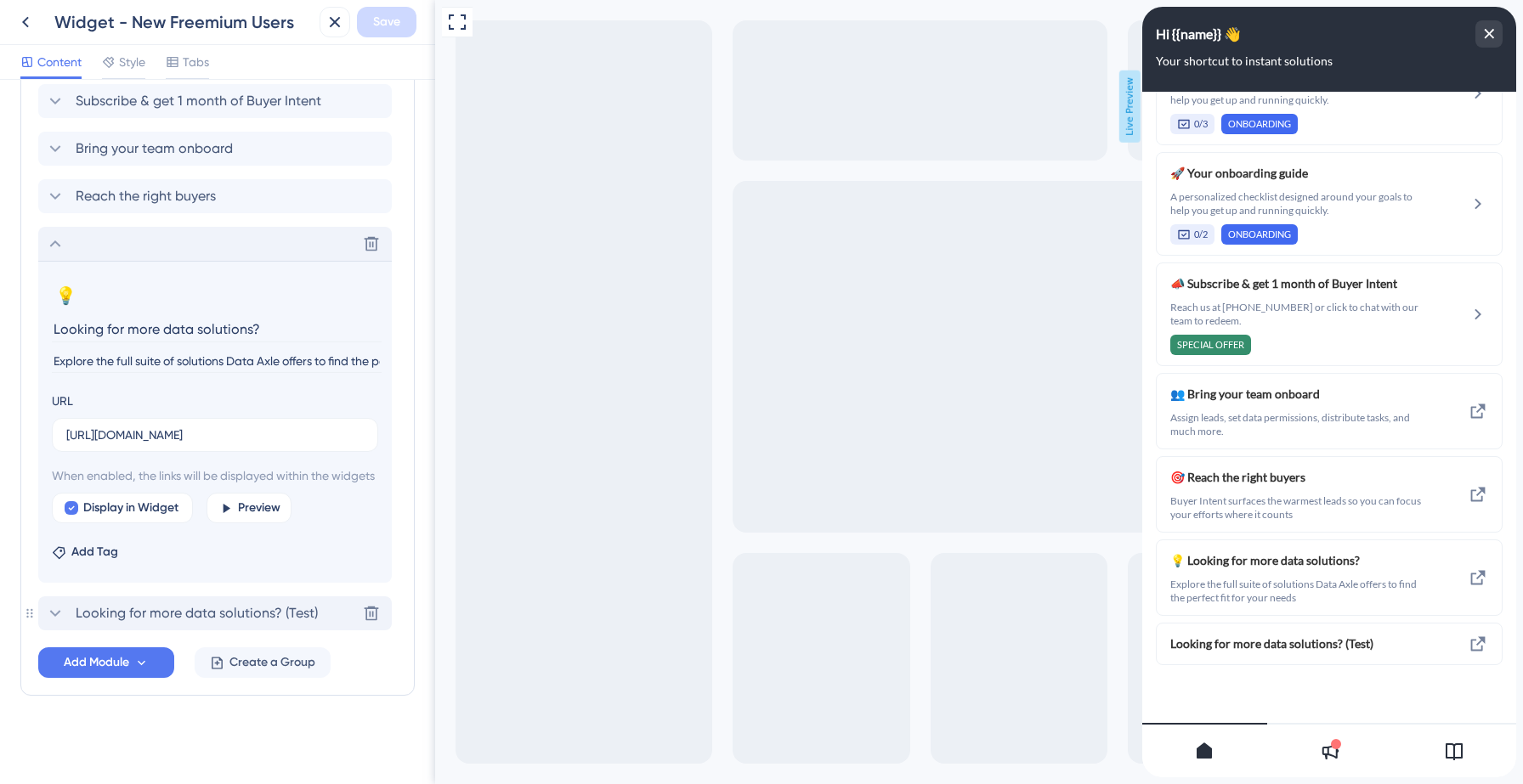
click at [103, 608] on span "Looking for more data solutions? (Test)" at bounding box center [197, 613] width 242 height 20
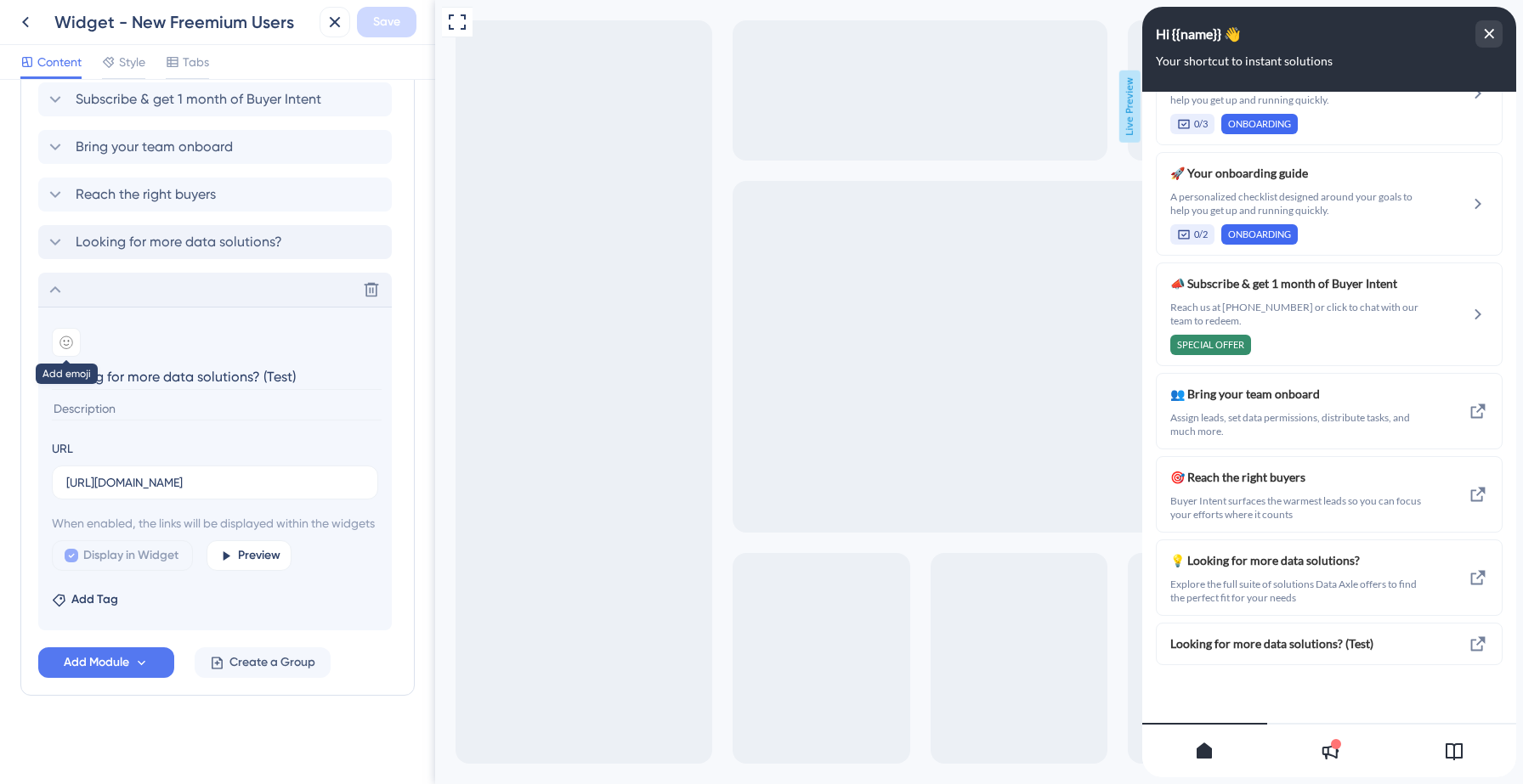
click at [72, 328] on div at bounding box center [66, 342] width 29 height 29
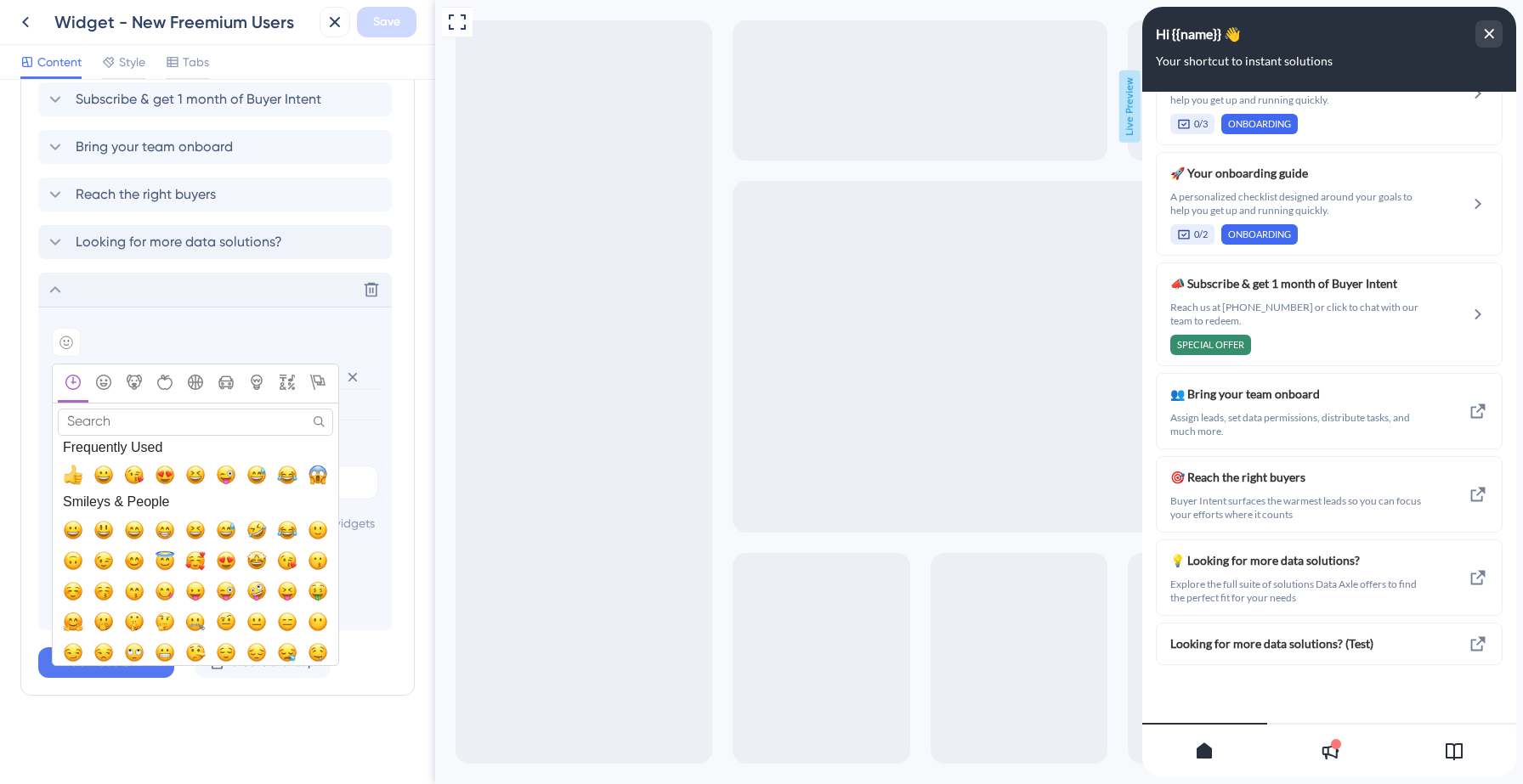
click at [112, 409] on input "Search" at bounding box center [195, 422] width 275 height 27
type input "b"
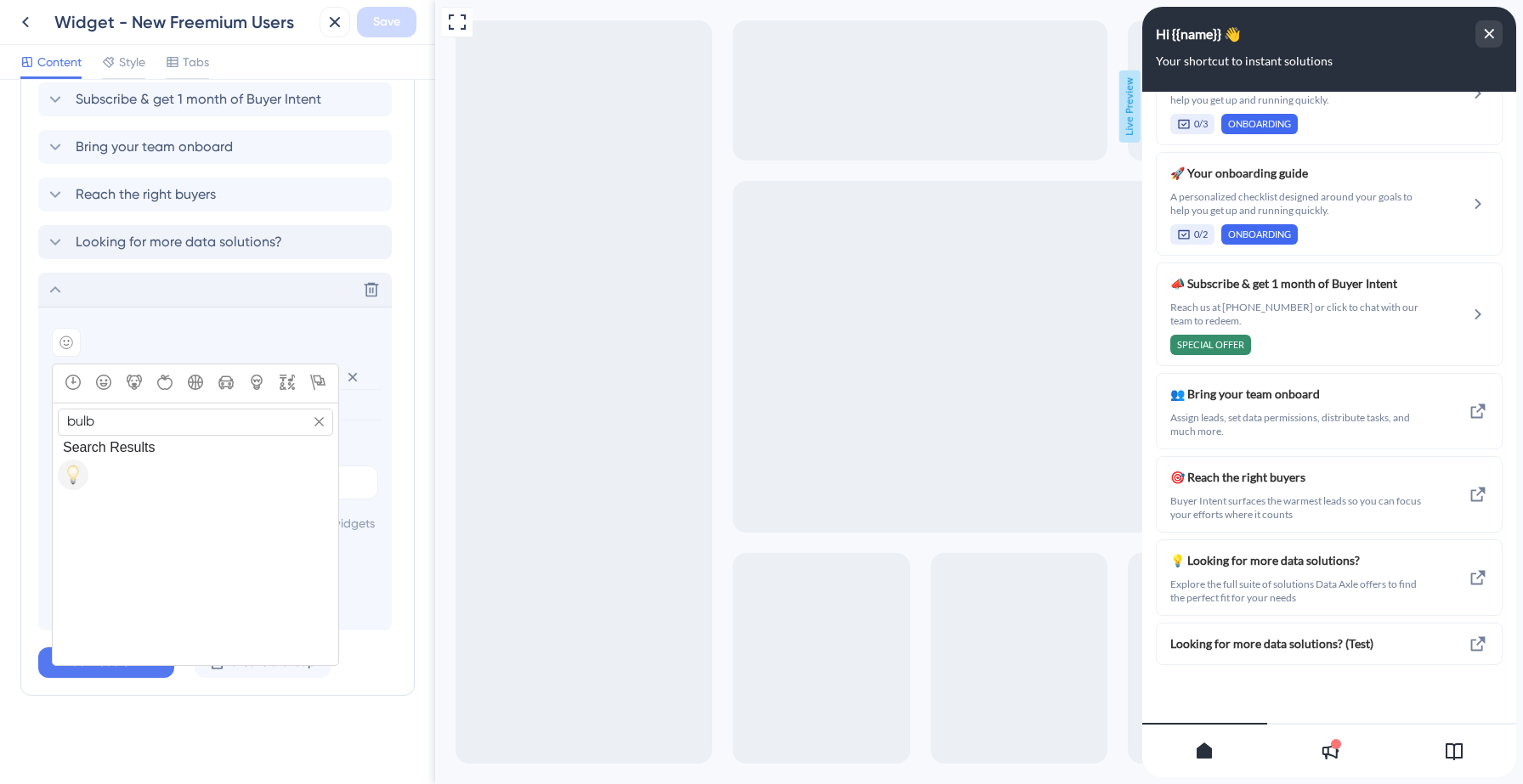
type input "bulb"
click at [79, 465] on span "💡, bulb" at bounding box center [73, 475] width 20 height 20
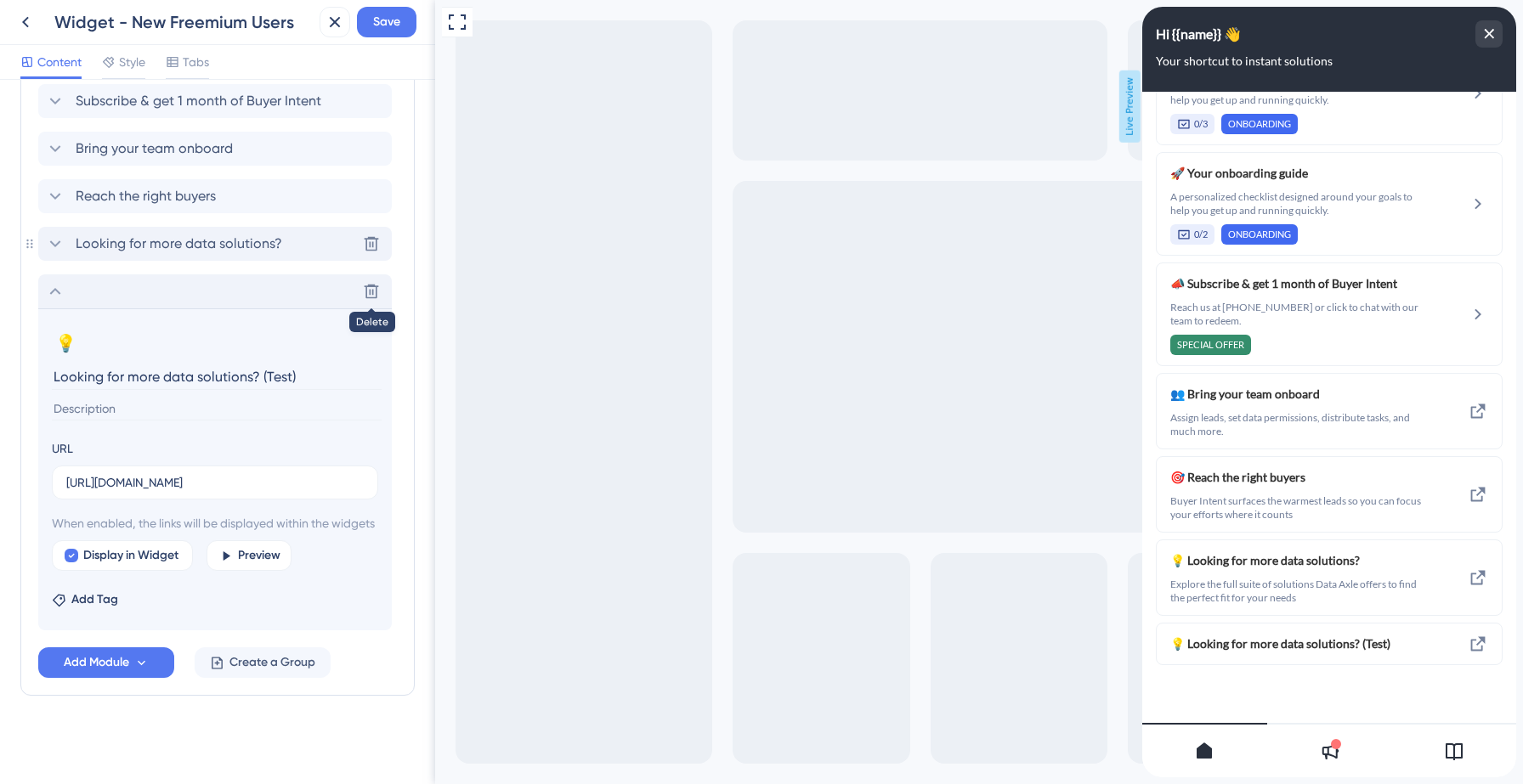
click at [144, 233] on span "Looking for more data solutions?" at bounding box center [179, 243] width 207 height 20
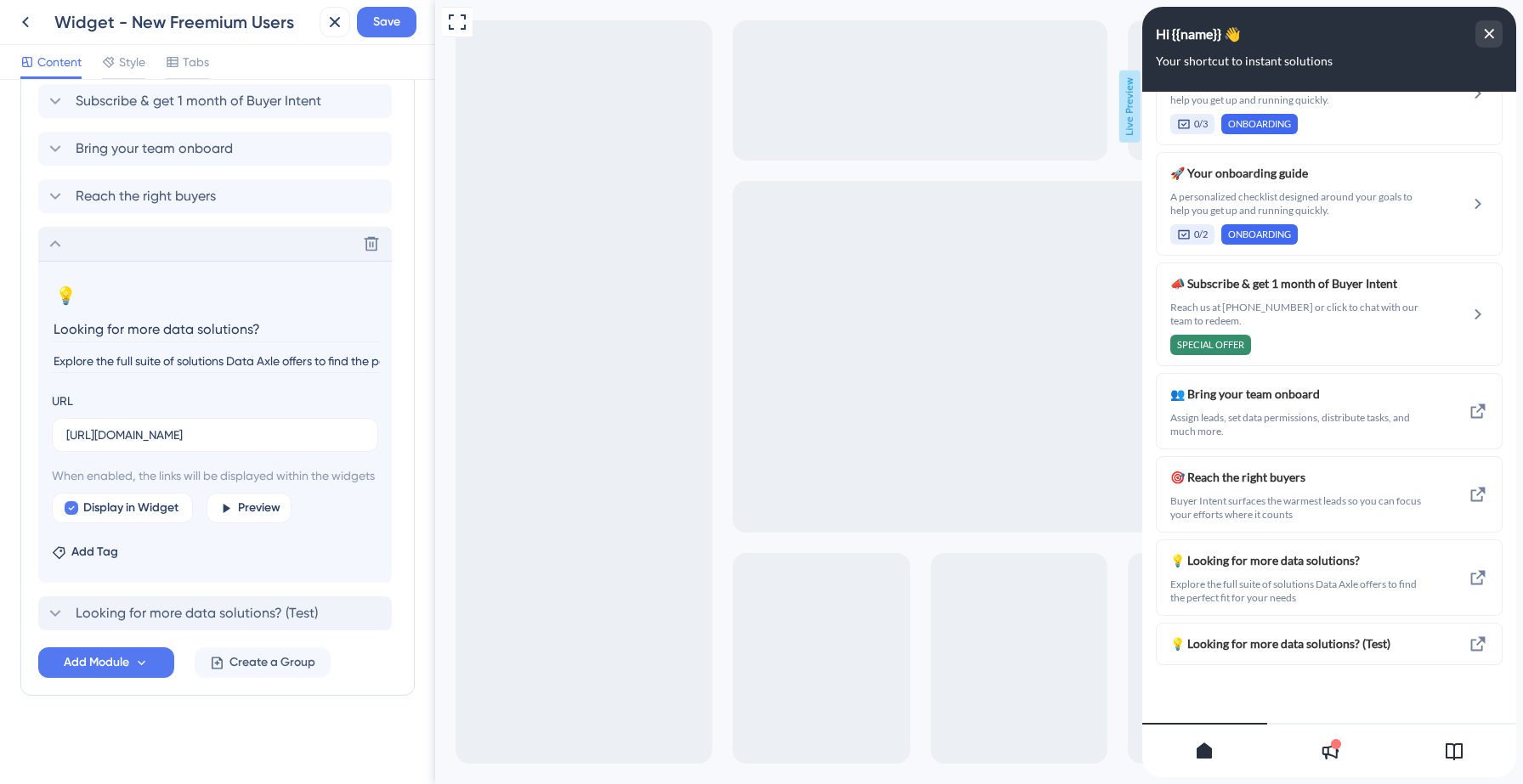
click at [107, 350] on input "Explore the full suite of solutions Data Axle offers to find the perfect fit fo…" at bounding box center [217, 362] width 330 height 23
click at [58, 233] on icon at bounding box center [55, 243] width 20 height 20
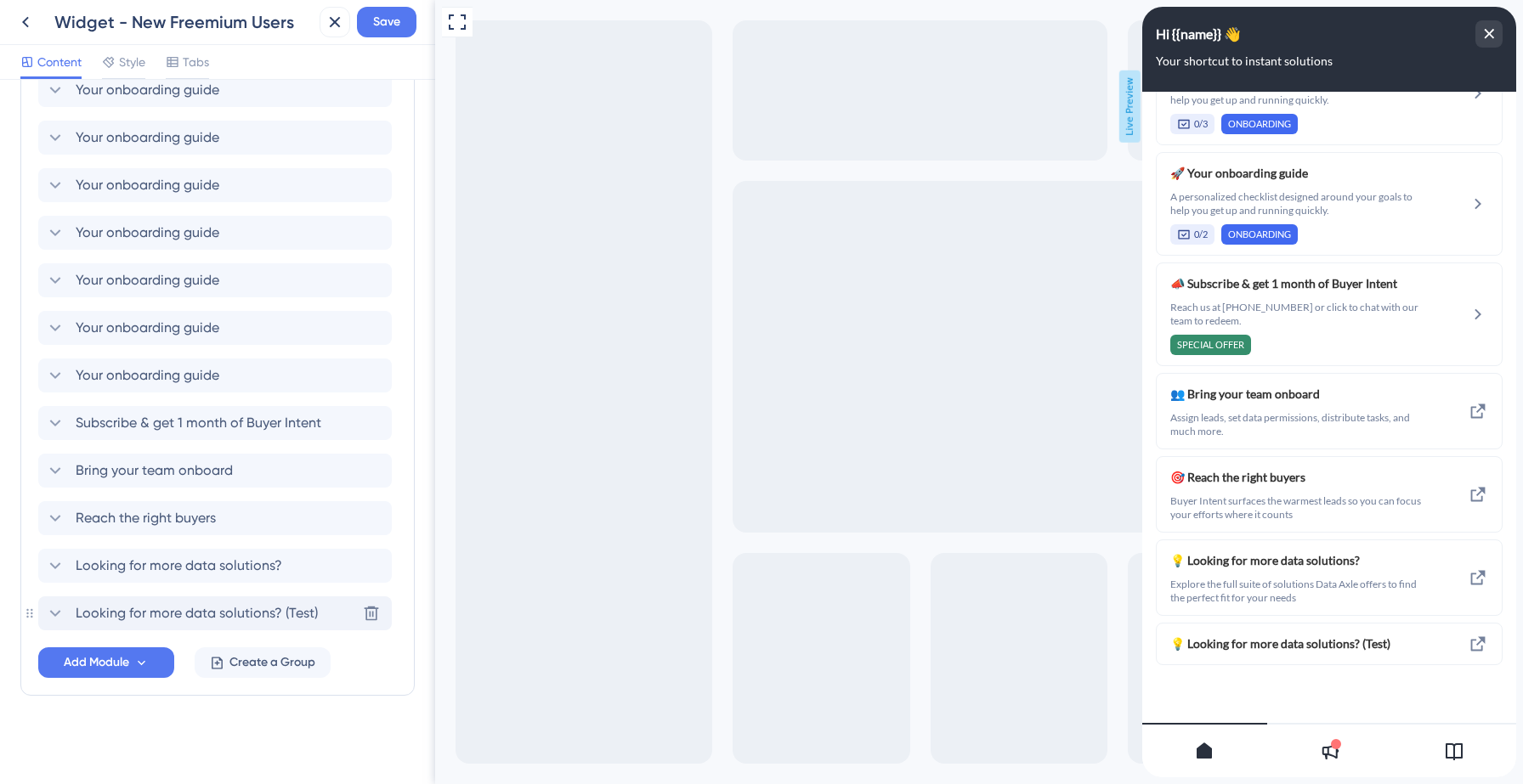
click at [100, 608] on span "Looking for more data solutions? (Test)" at bounding box center [197, 613] width 242 height 20
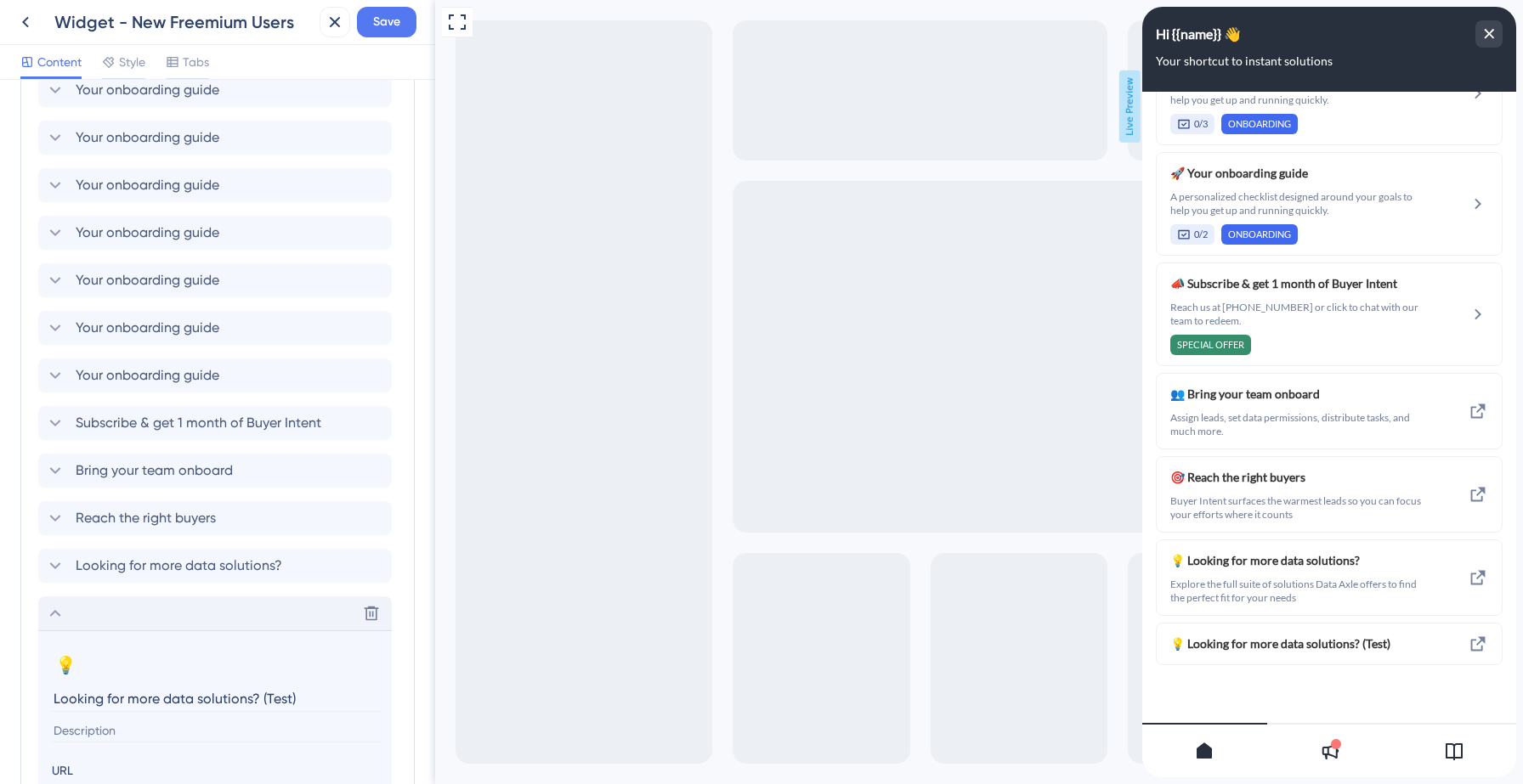
scroll to position [788, 0]
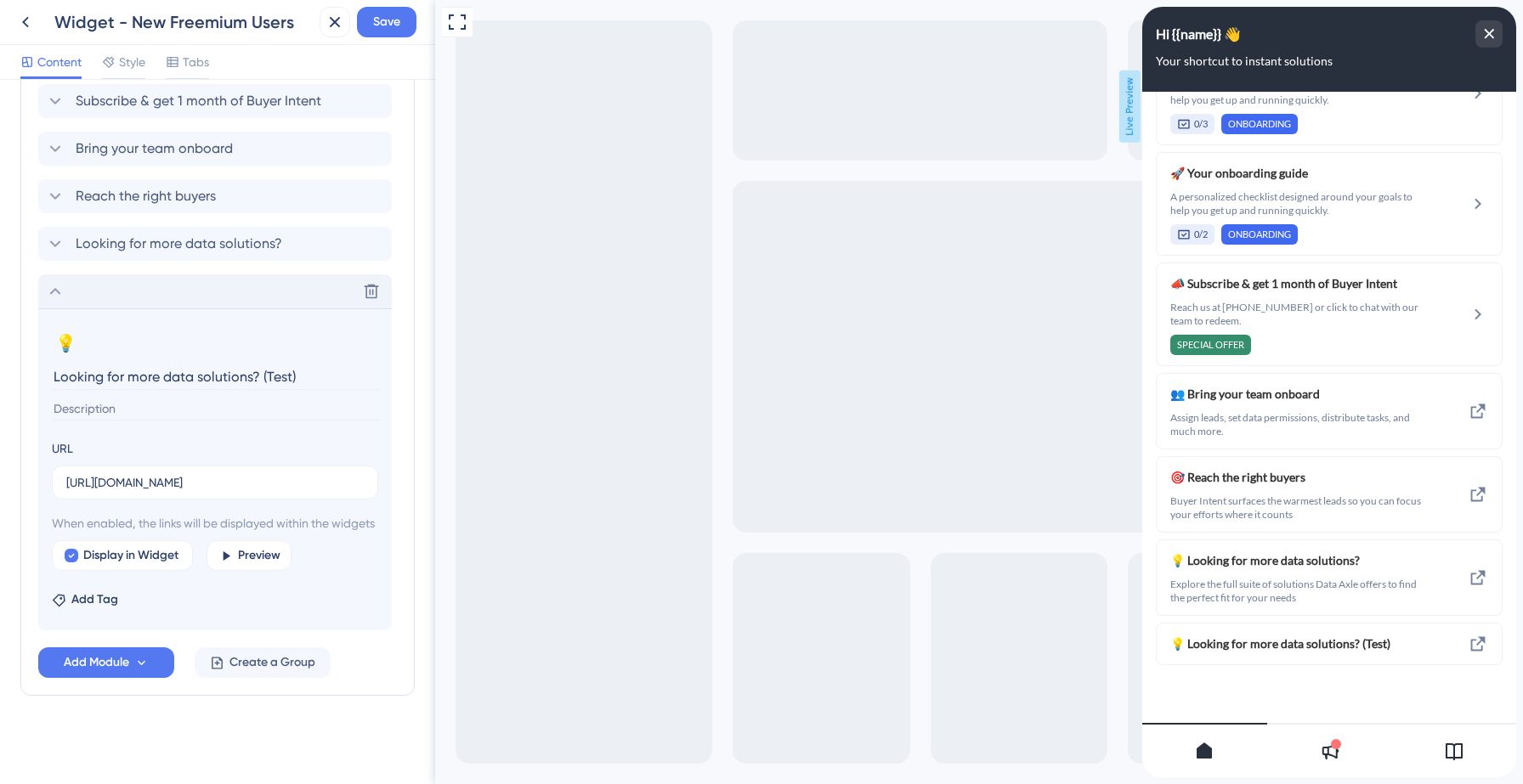
click at [143, 397] on input at bounding box center [217, 409] width 330 height 23
paste input "Explore the full suite of solutions Data Axle offers to find the perfect fit fo…"
type input "Explore the full suite of solutions Data Axle offers to find the perfect fit fo…"
click at [315, 363] on input "Looking for more data solutions? (Test)" at bounding box center [217, 377] width 330 height 27
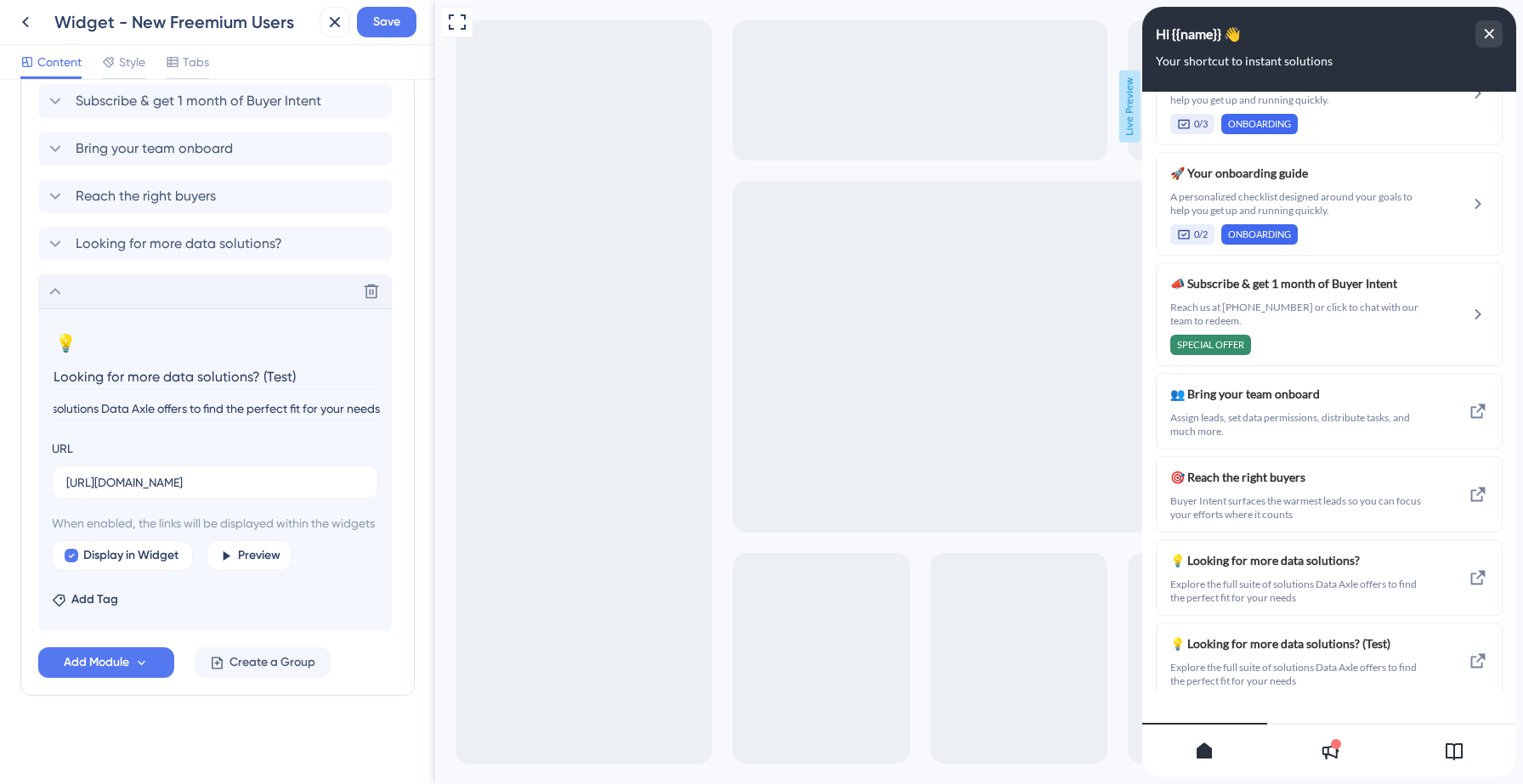
scroll to position [0, 0]
type input "Looking for more data solutions?"
click at [373, 237] on icon at bounding box center [372, 244] width 14 height 14
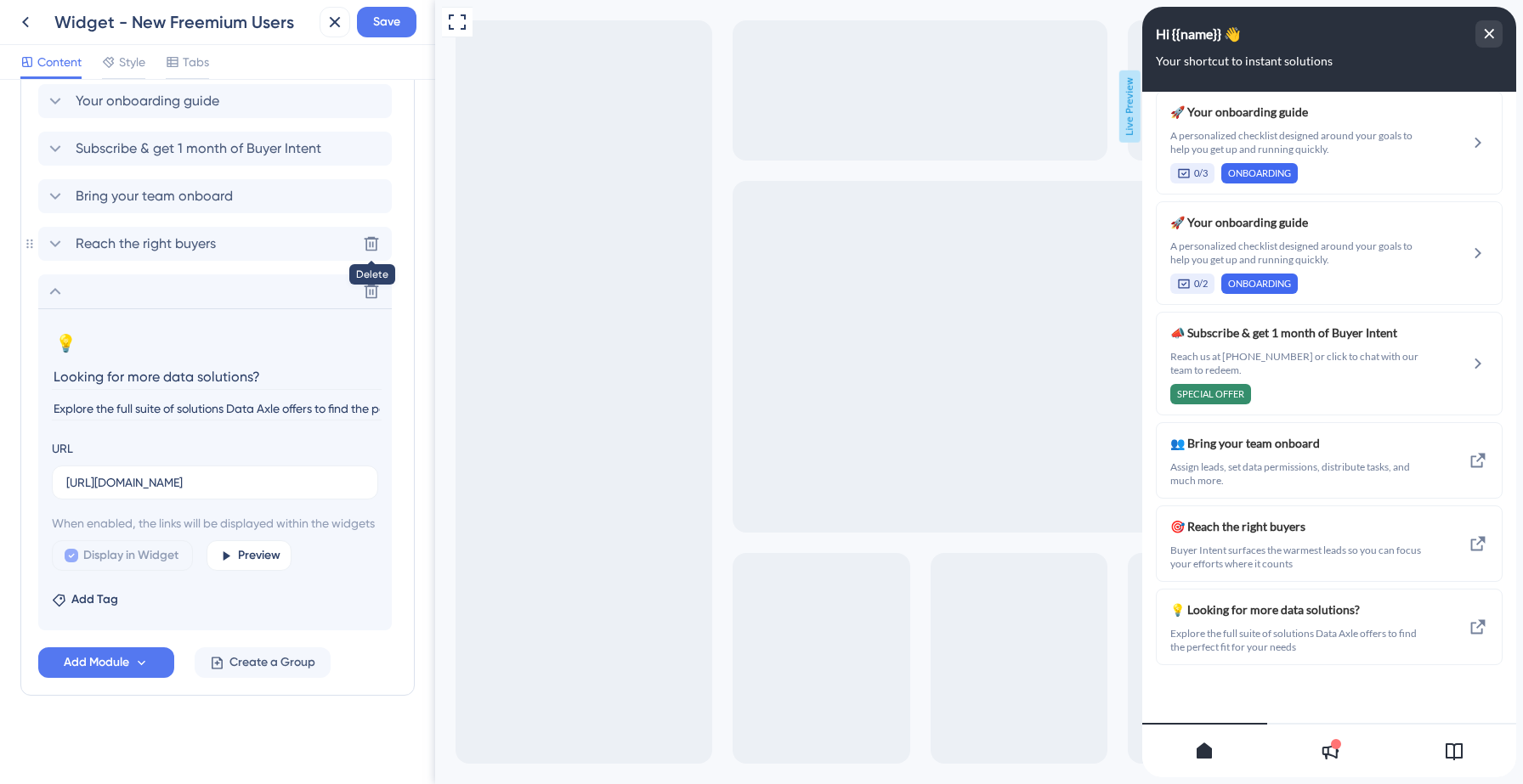
scroll to position [570, 0]
click at [379, 23] on span "Save" at bounding box center [387, 21] width 28 height 20
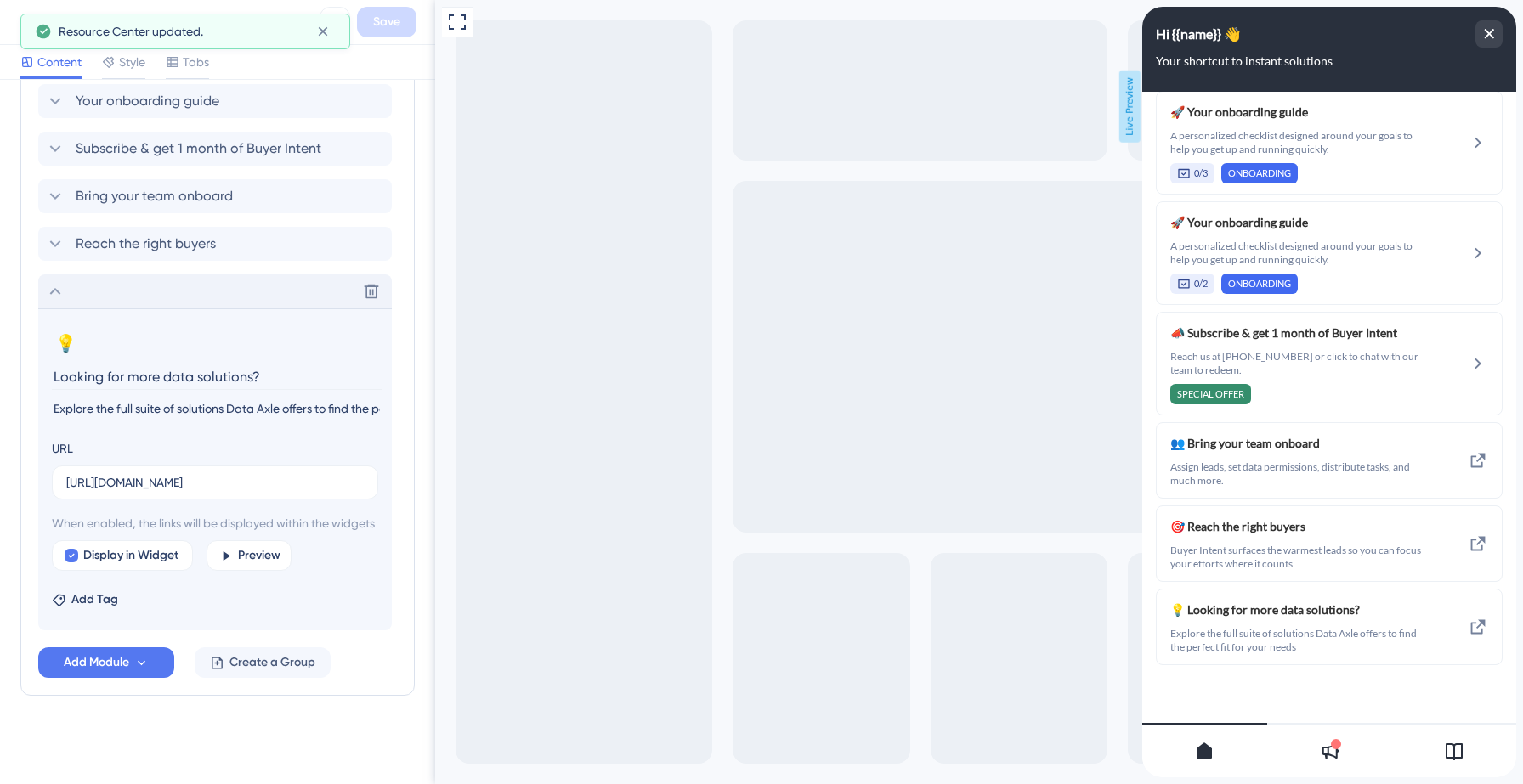
click at [53, 288] on icon at bounding box center [55, 291] width 11 height 7
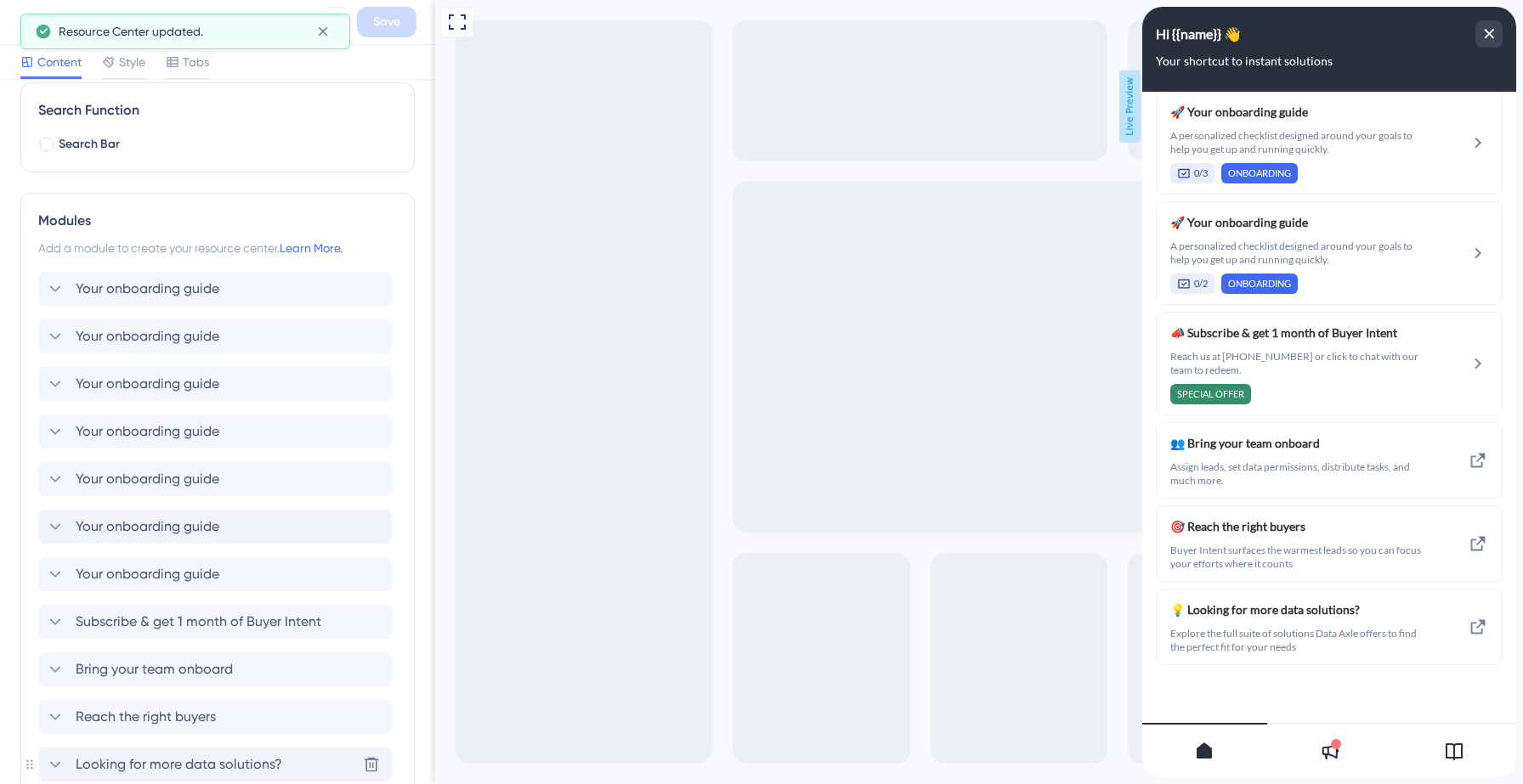
scroll to position [0, 0]
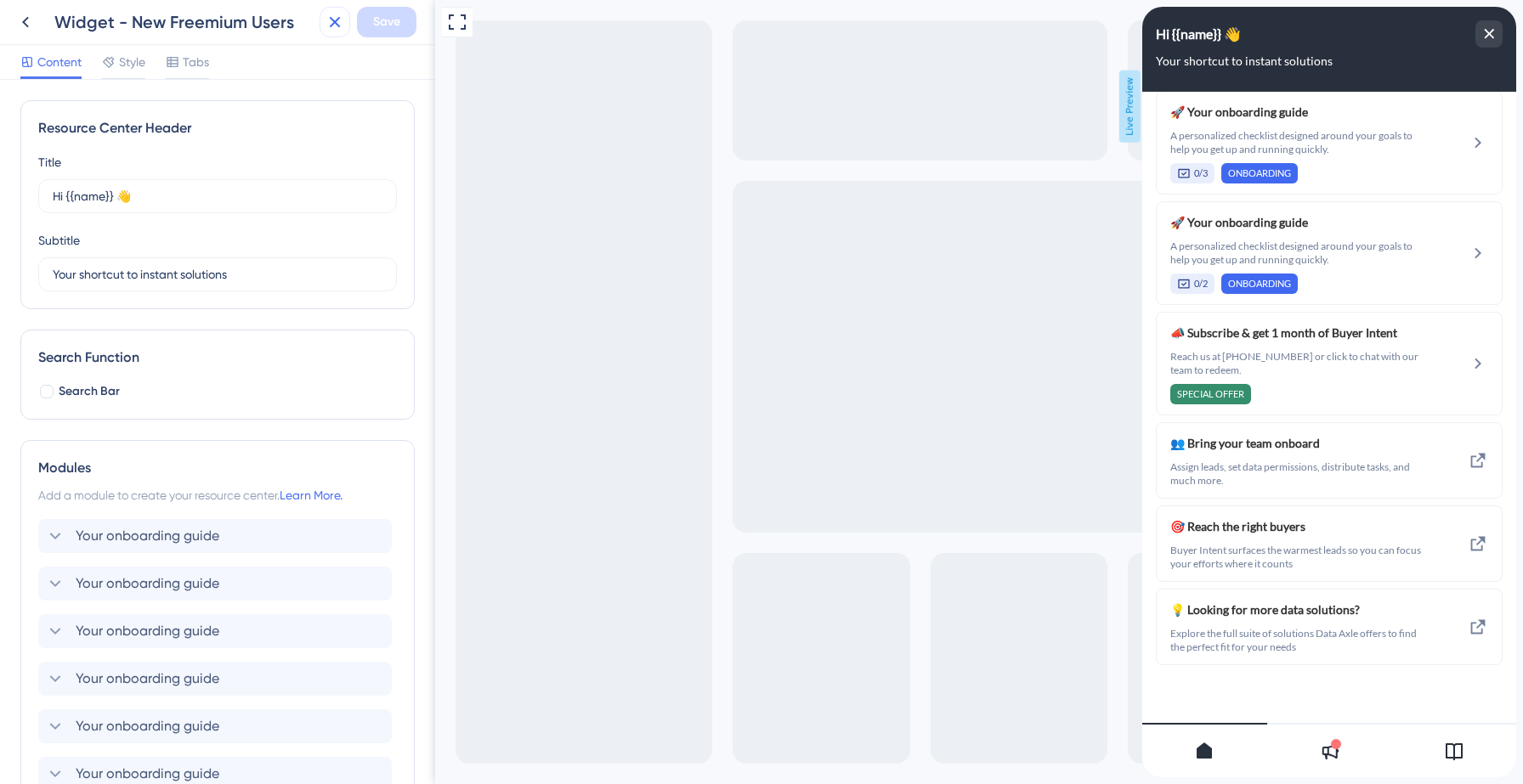
click at [330, 24] on icon at bounding box center [334, 21] width 20 height 20
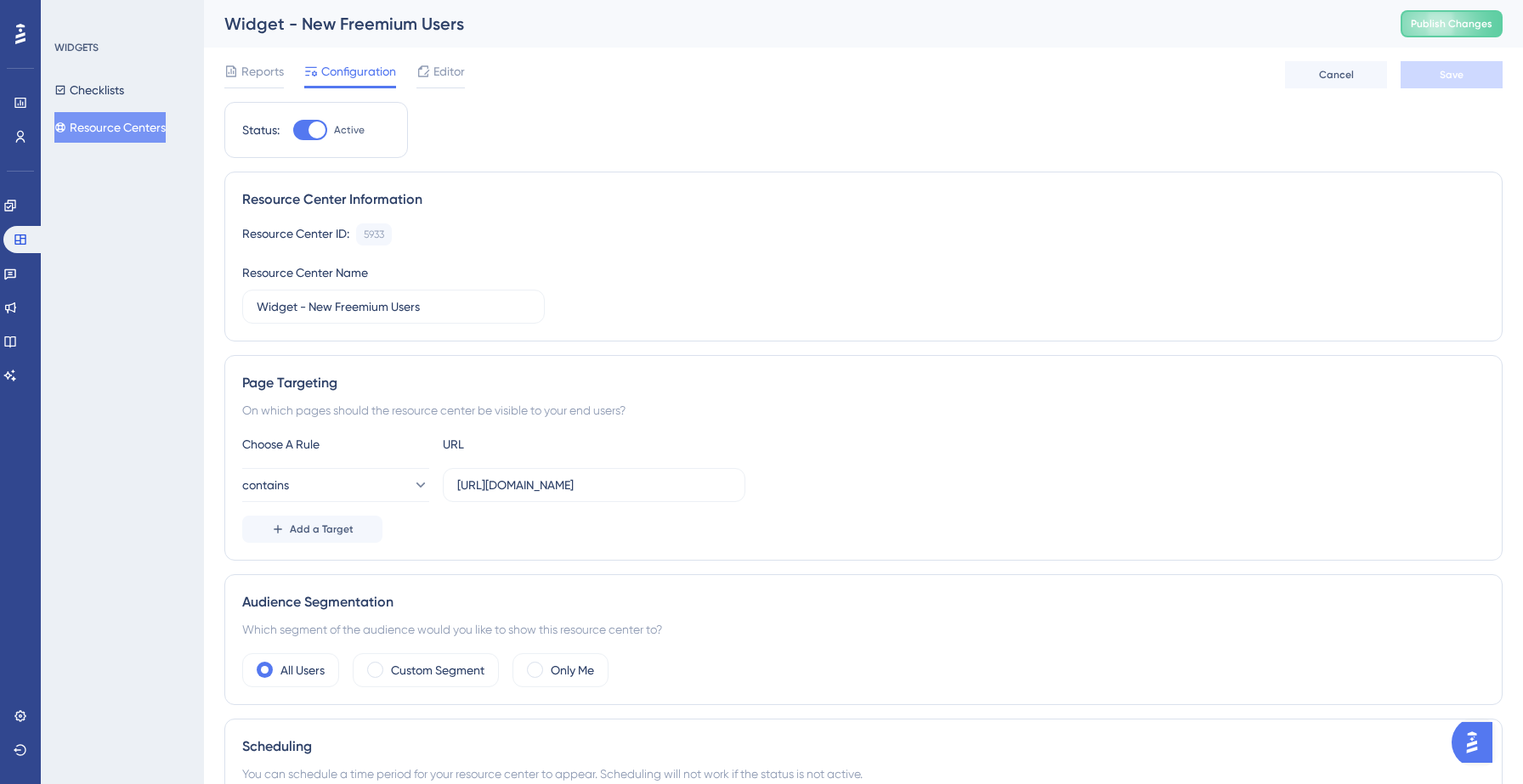
click at [1465, 37] on div "Widget - New Freemium Users Publish Changes" at bounding box center [864, 23] width 1319 height 47
click at [1450, 23] on span "Publish Changes" at bounding box center [1452, 23] width 82 height 13
click at [12, 340] on link at bounding box center [10, 341] width 13 height 28
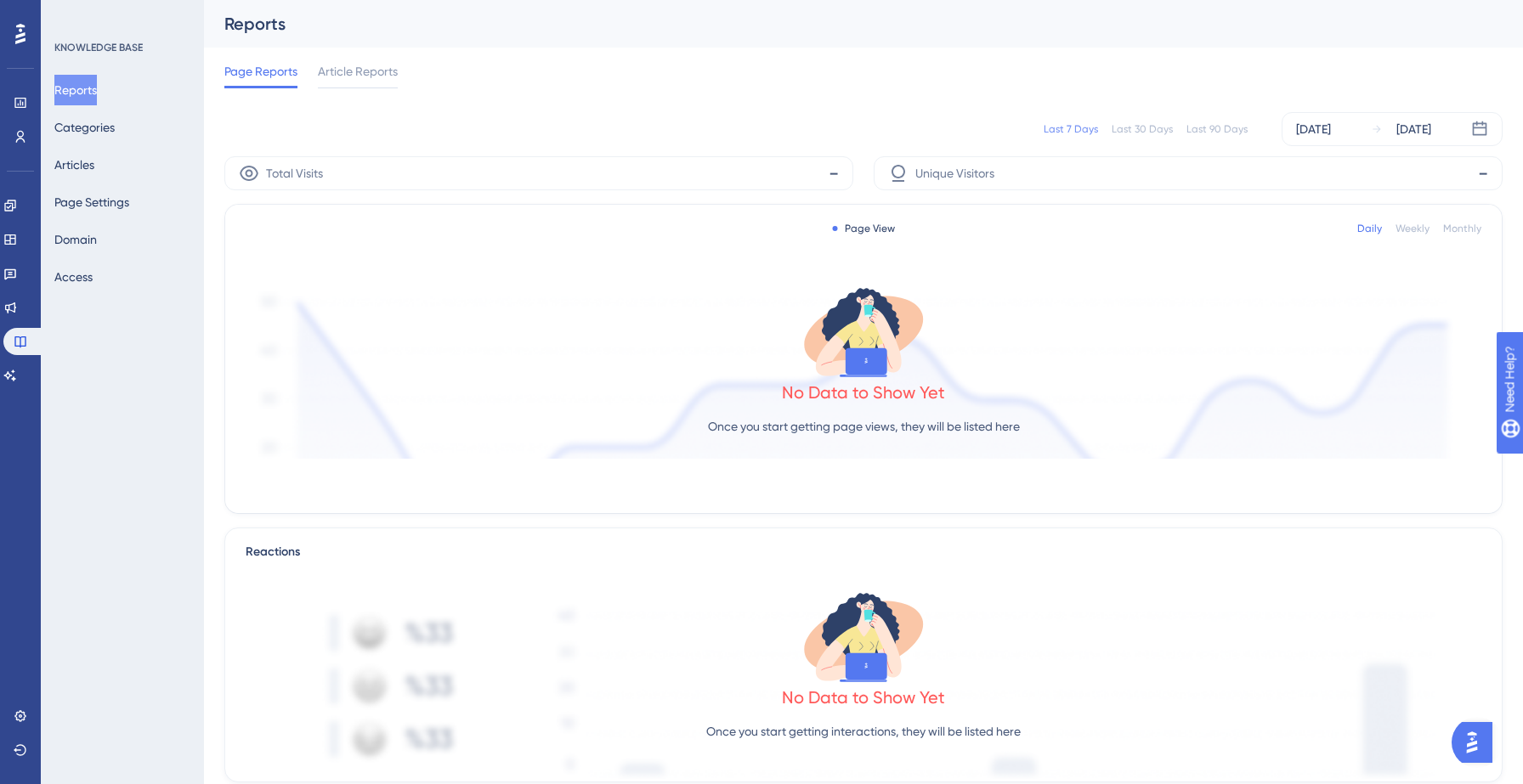
click at [119, 174] on div "Reports Categories Articles Page Settings Domain Access" at bounding box center [123, 184] width 137 height 217
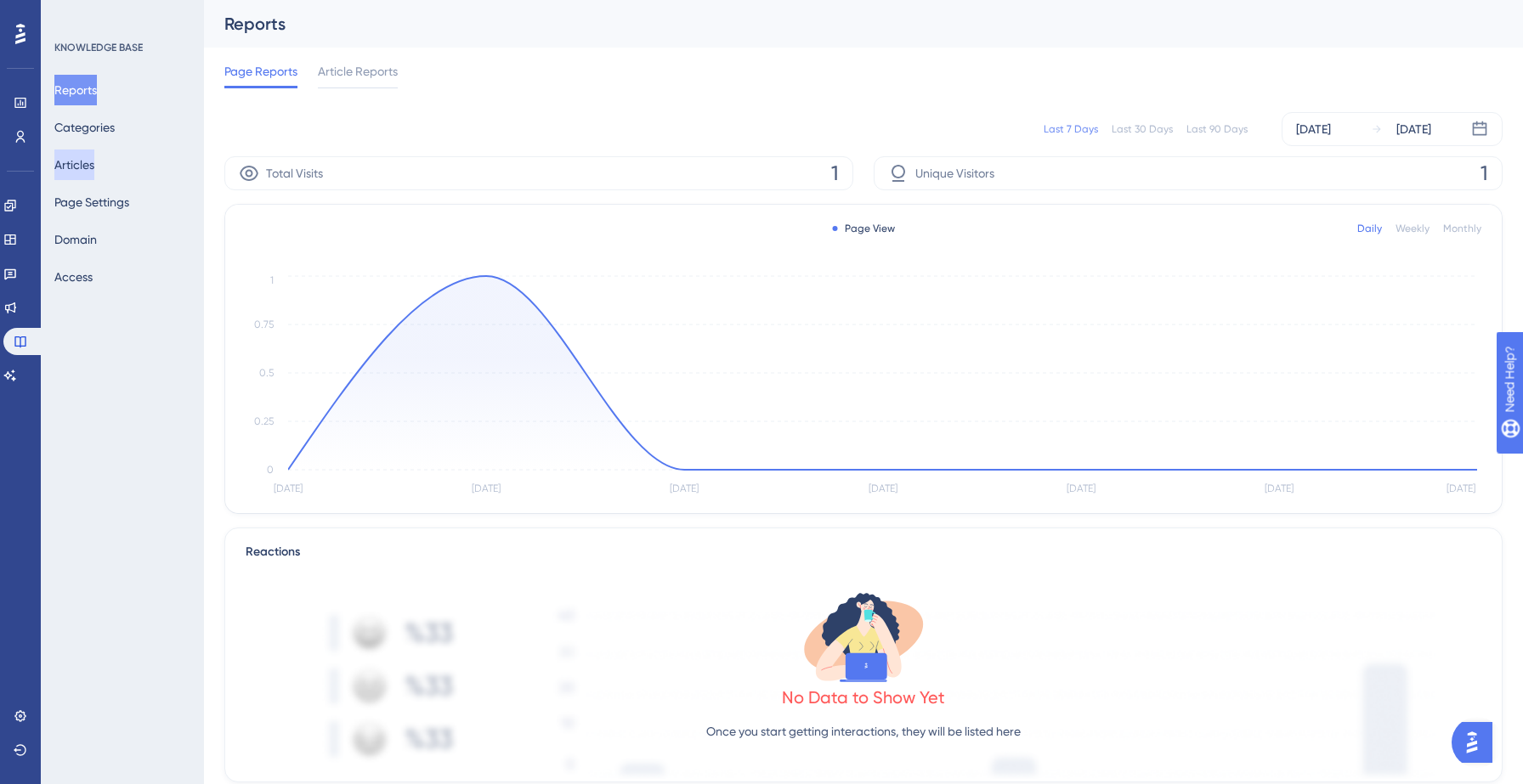
click at [73, 166] on button "Articles" at bounding box center [74, 165] width 40 height 30
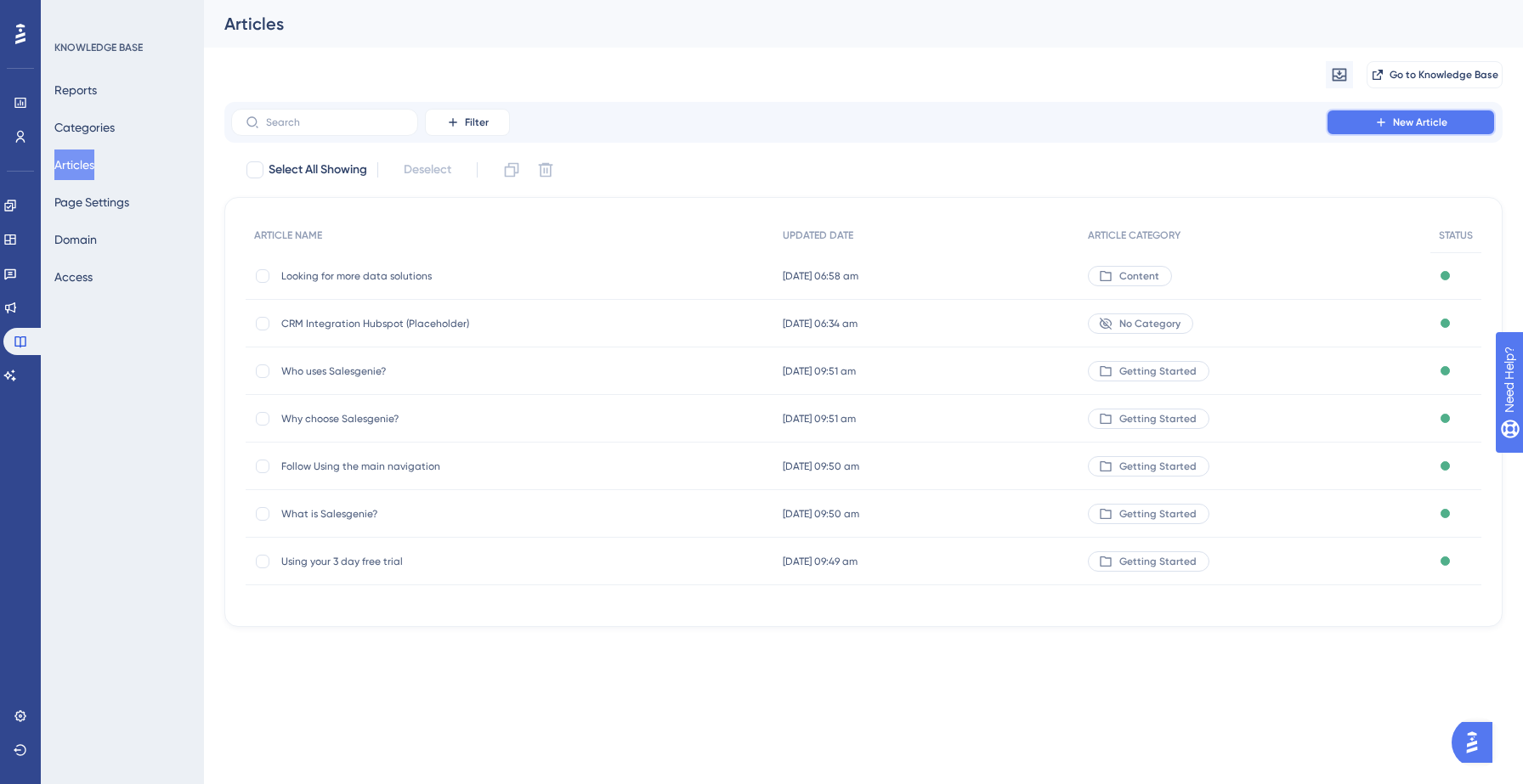
click at [1360, 127] on button "New Article" at bounding box center [1411, 122] width 170 height 28
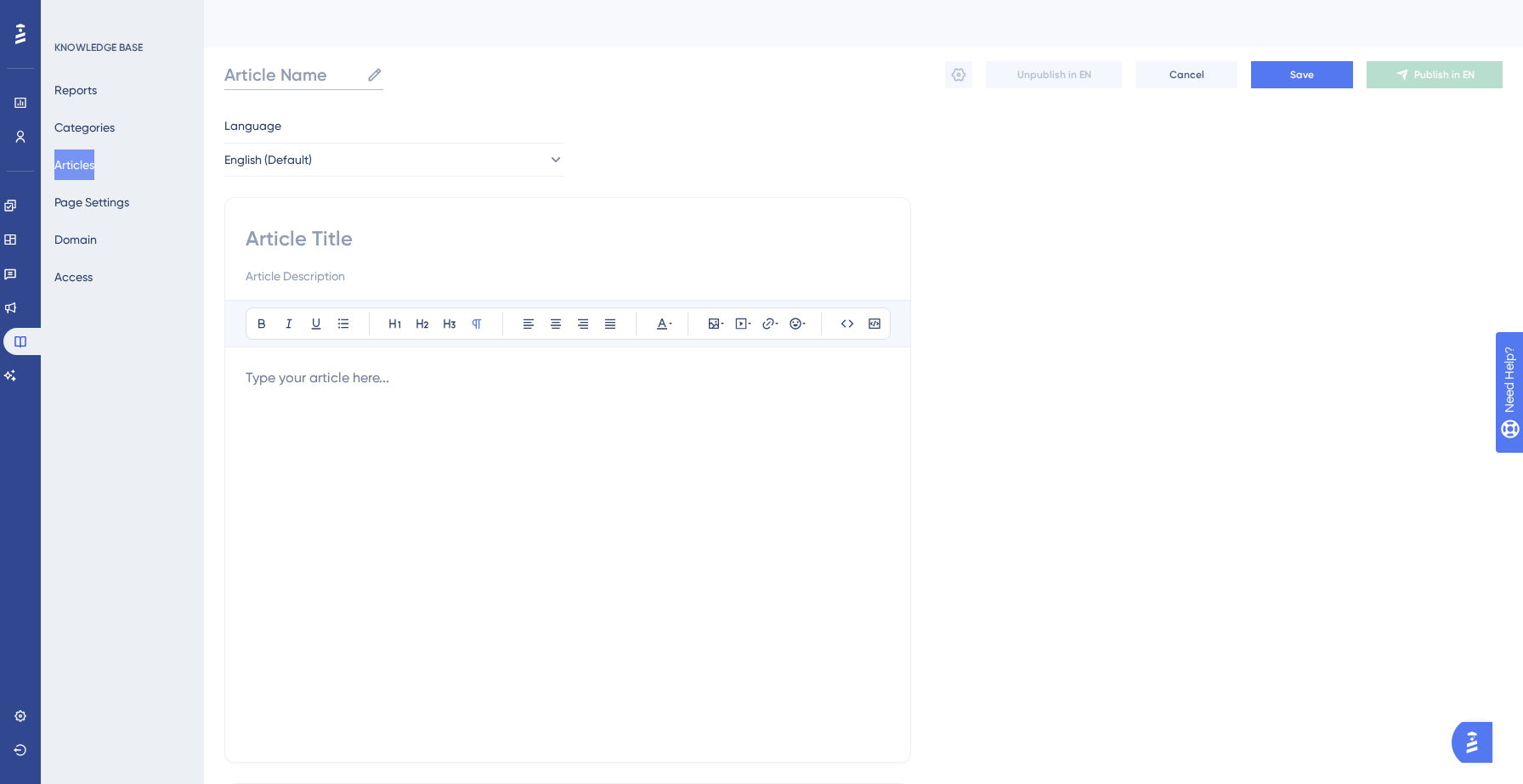
click at [295, 76] on input "Article Name" at bounding box center [292, 75] width 135 height 24
click at [329, 75] on input "Reach out to the right buyer" at bounding box center [352, 75] width 255 height 24
click at [598, 107] on div "Performance Users Engagement Widgets Feedback Product Updates Knowledge Base AI…" at bounding box center [864, 445] width 1319 height 892
click at [397, 78] on input "Reach the right buyer" at bounding box center [326, 75] width 203 height 24
click at [313, 76] on input "Reach the right buyers" at bounding box center [330, 75] width 211 height 24
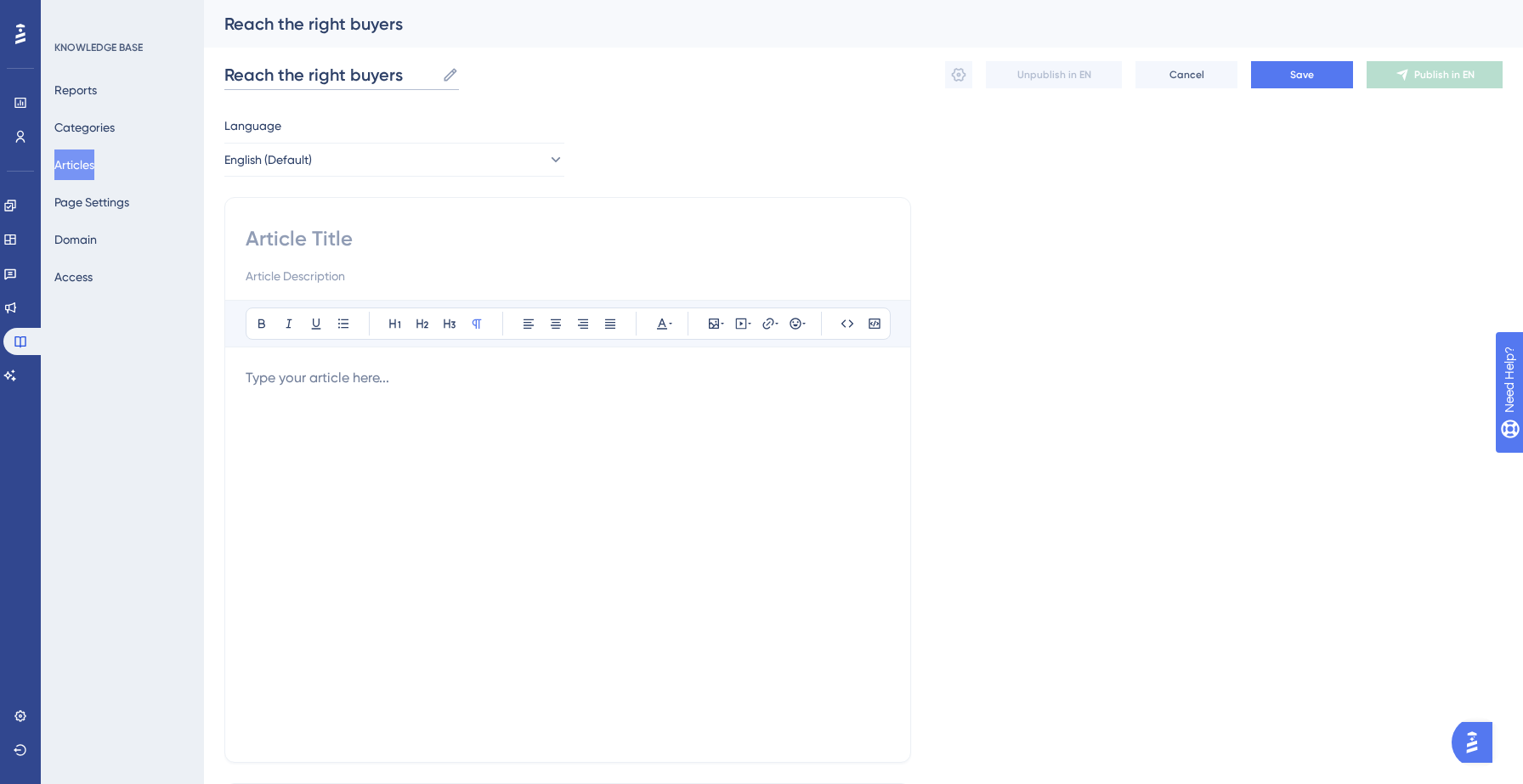
click at [313, 76] on input "Reach the right buyers" at bounding box center [330, 75] width 211 height 24
type input "Reach the right buyers"
click at [301, 232] on input at bounding box center [568, 239] width 644 height 28
paste input "Reach the right buyers"
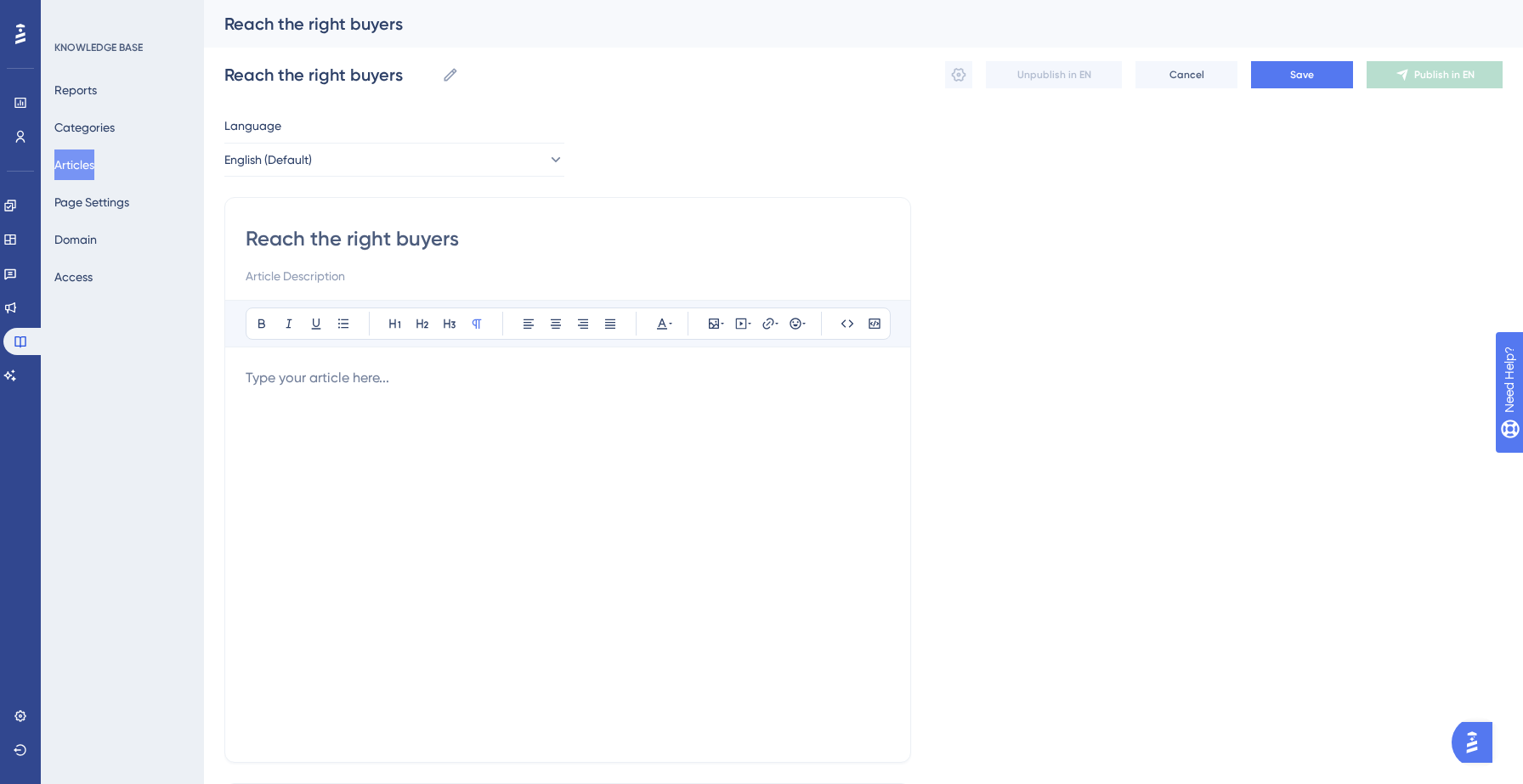
type input "Reach the right buyers"
click at [411, 268] on input at bounding box center [568, 275] width 644 height 20
click at [285, 388] on div at bounding box center [568, 555] width 644 height 374
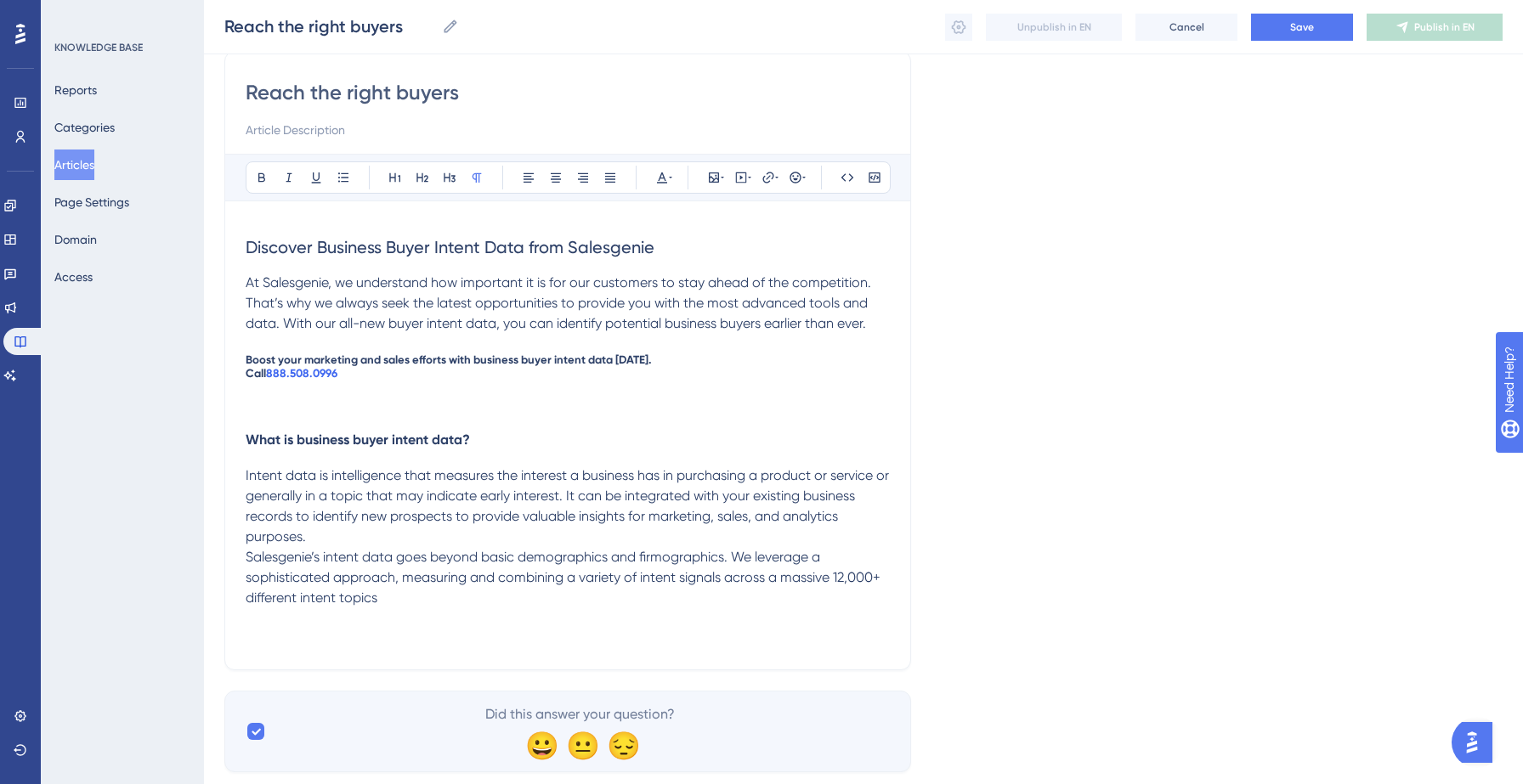
scroll to position [143, 0]
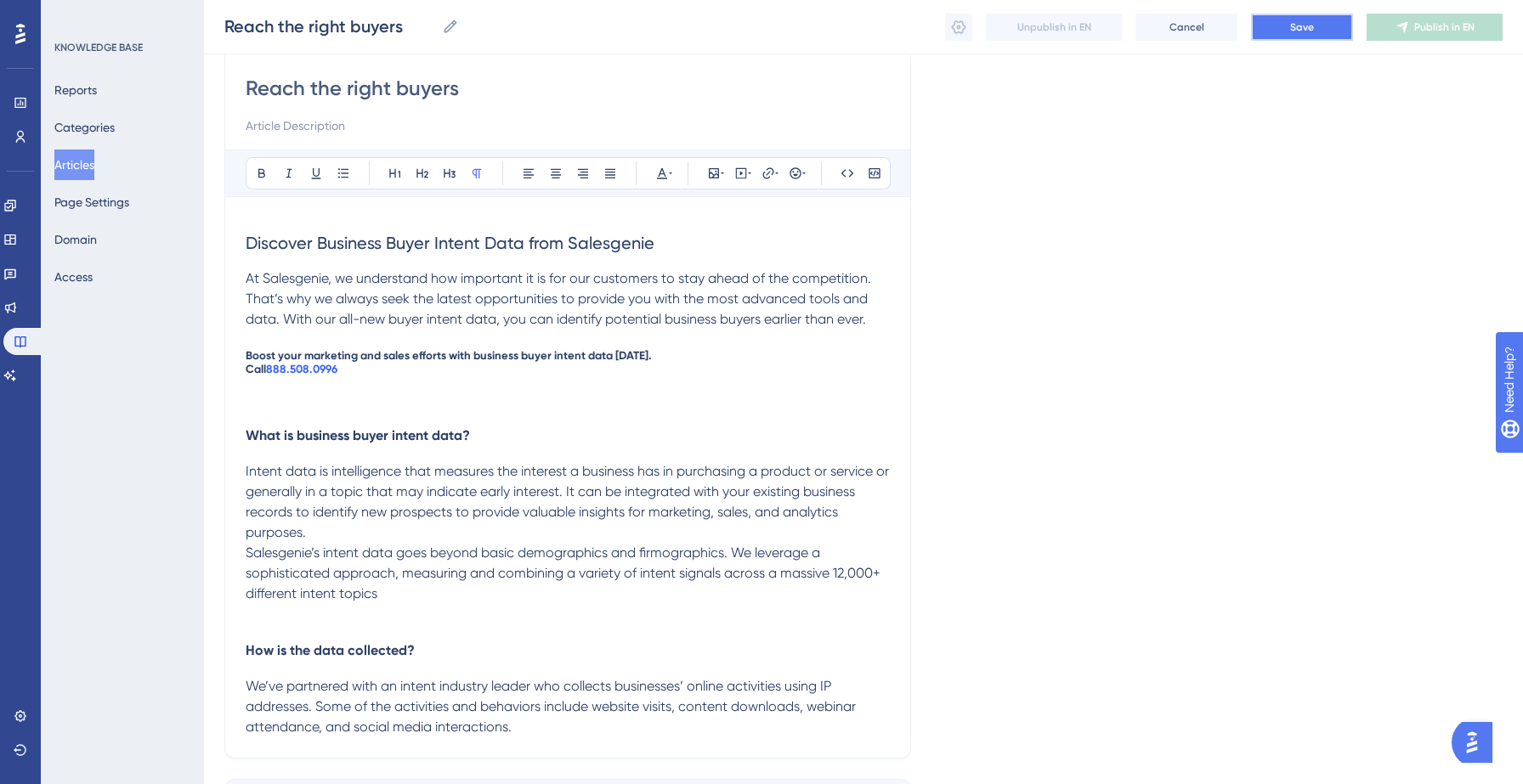
click at [1298, 23] on span "Save" at bounding box center [1302, 27] width 24 height 13
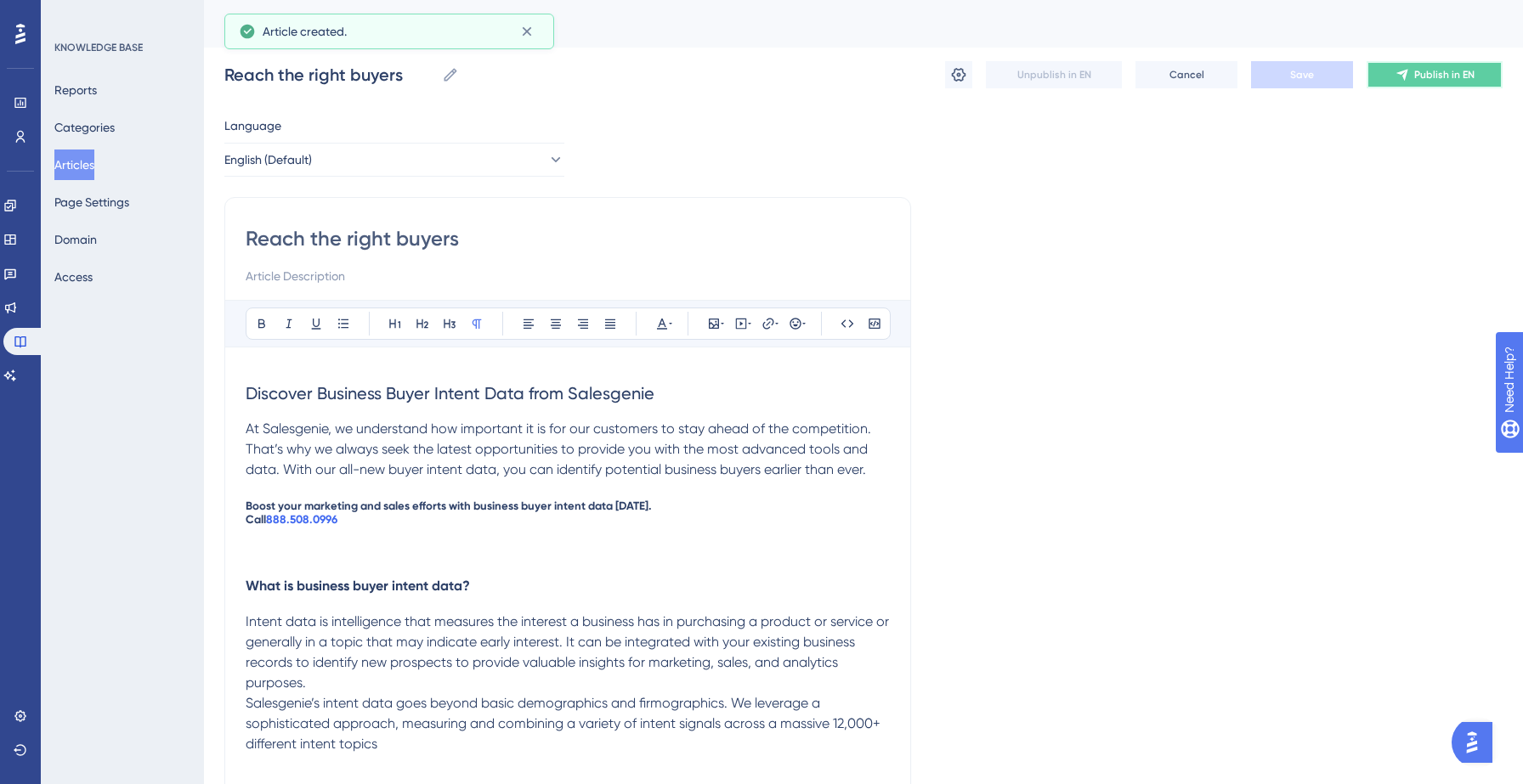
click at [1416, 81] on span "Publish in EN" at bounding box center [1445, 74] width 61 height 13
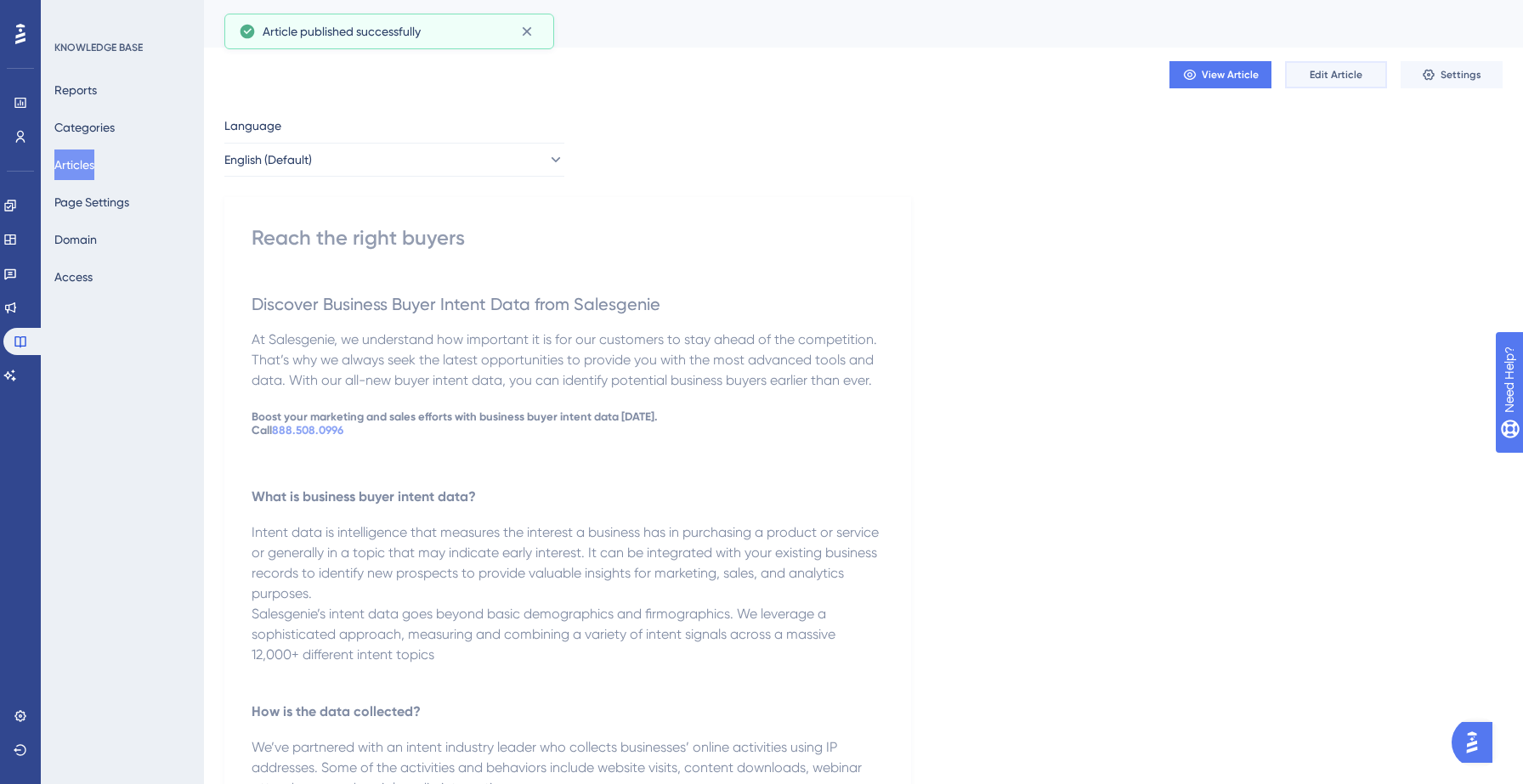
click at [1346, 68] on span "Edit Article" at bounding box center [1336, 74] width 53 height 13
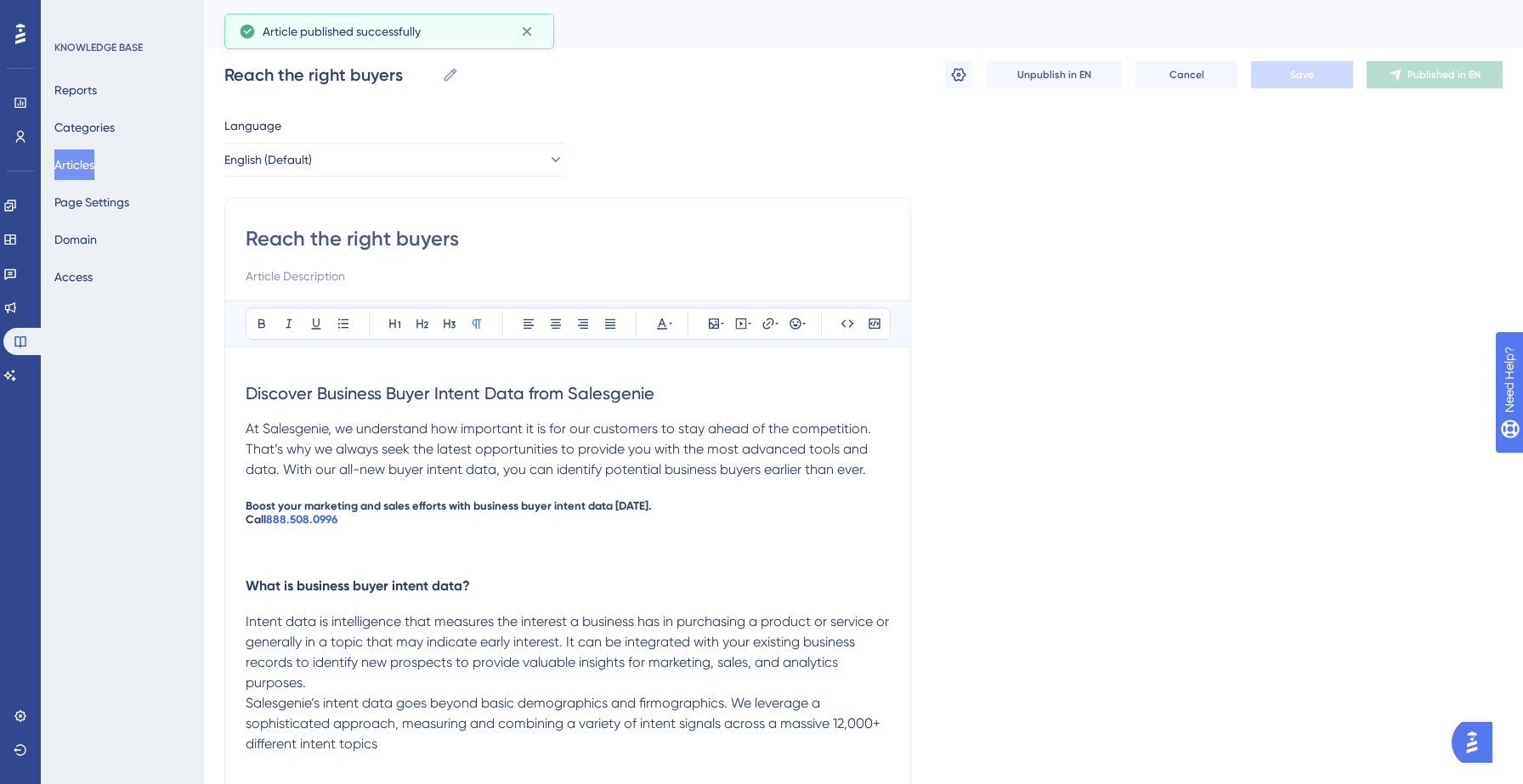
scroll to position [101, 0]
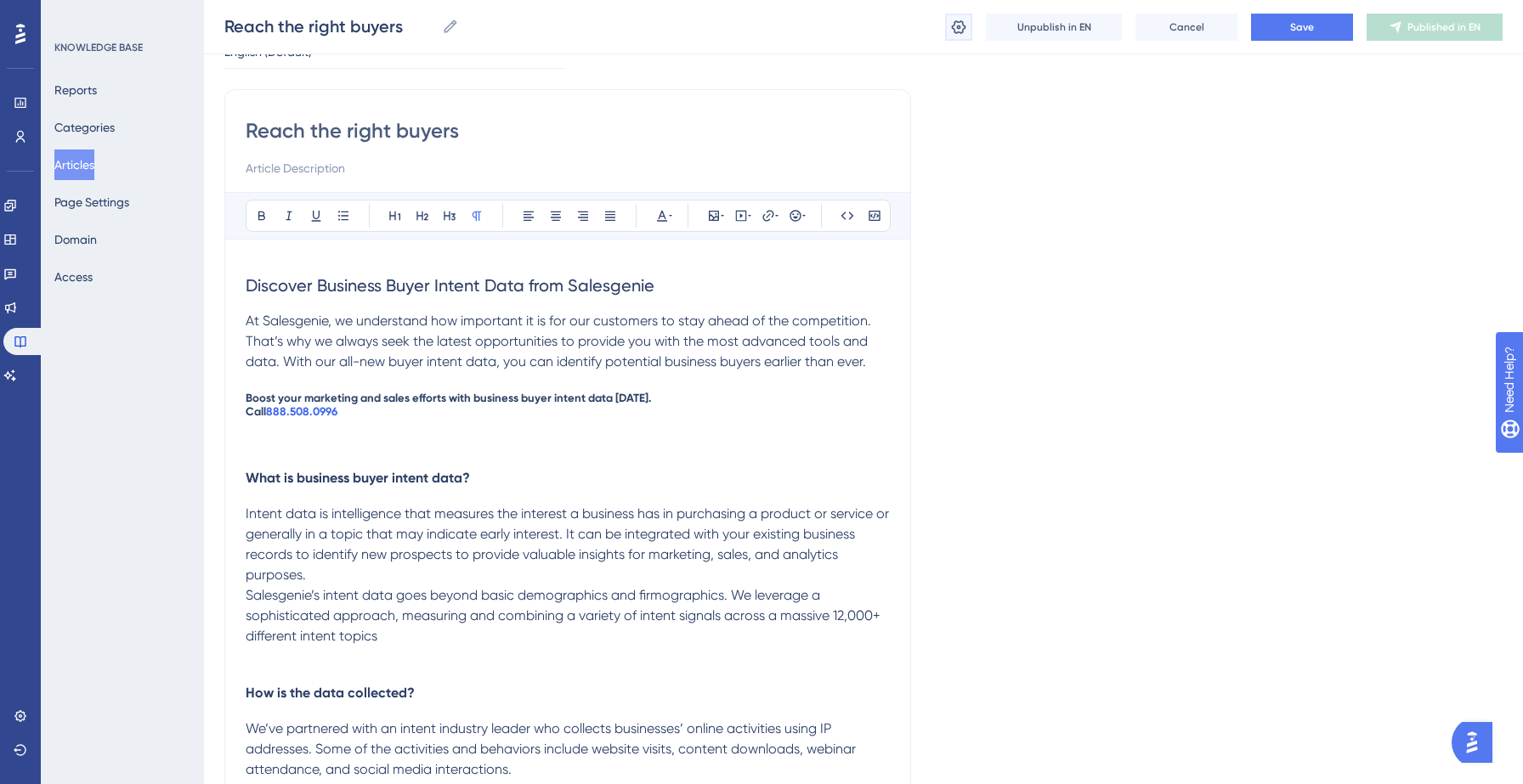
click at [958, 27] on icon at bounding box center [958, 27] width 17 height 17
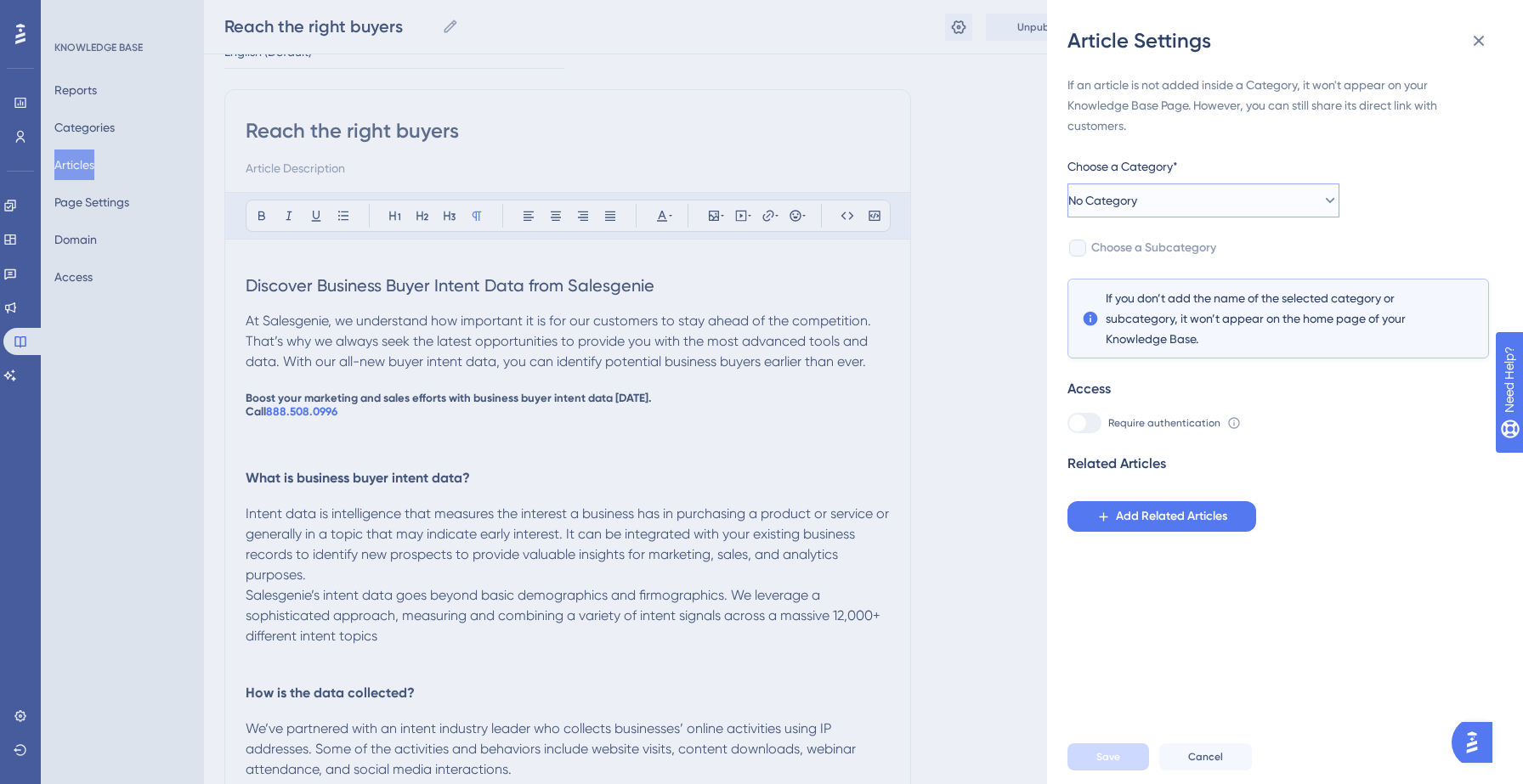
click at [1137, 201] on span "No Category" at bounding box center [1102, 200] width 69 height 20
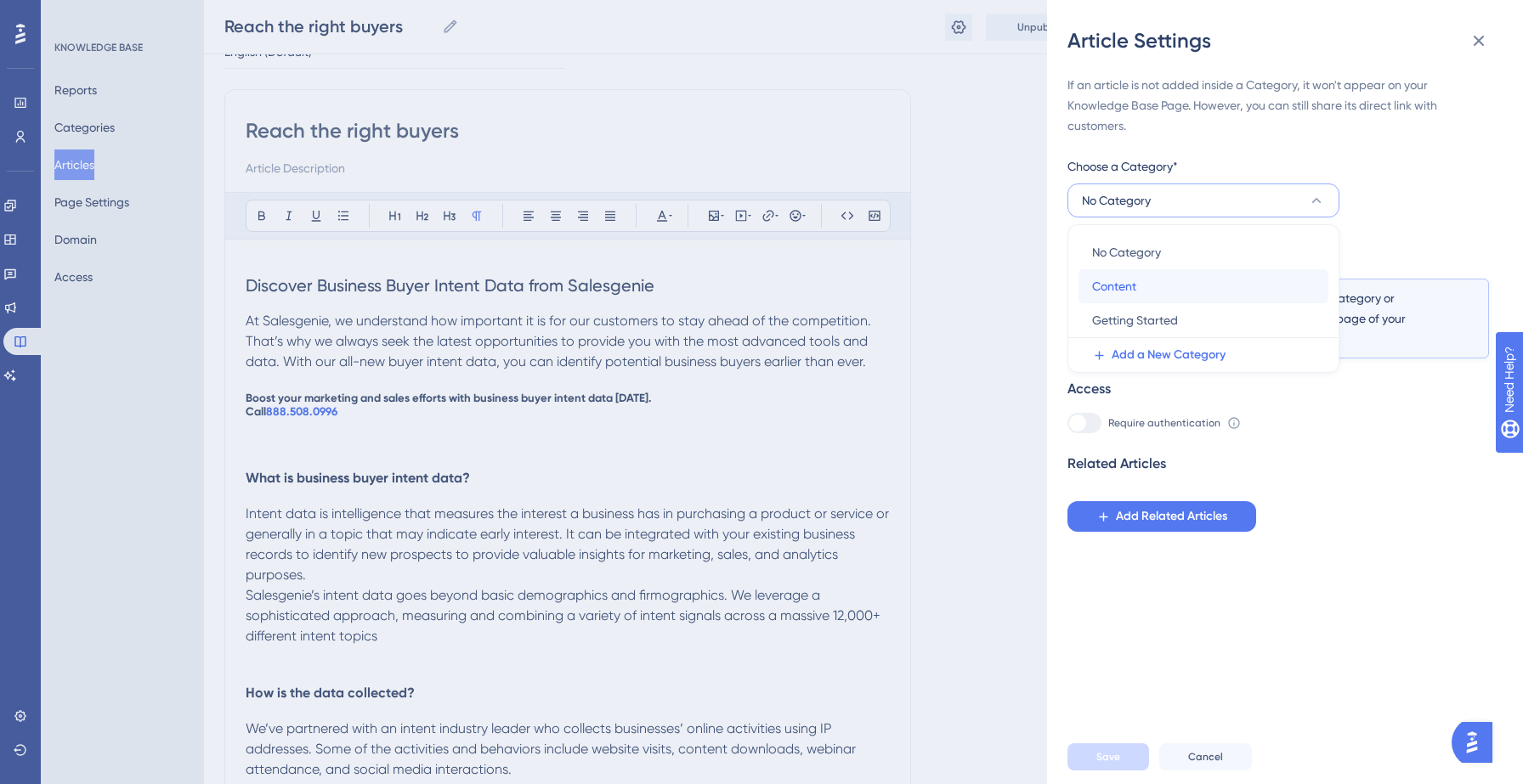
click at [1133, 277] on span "Content" at bounding box center [1114, 286] width 45 height 20
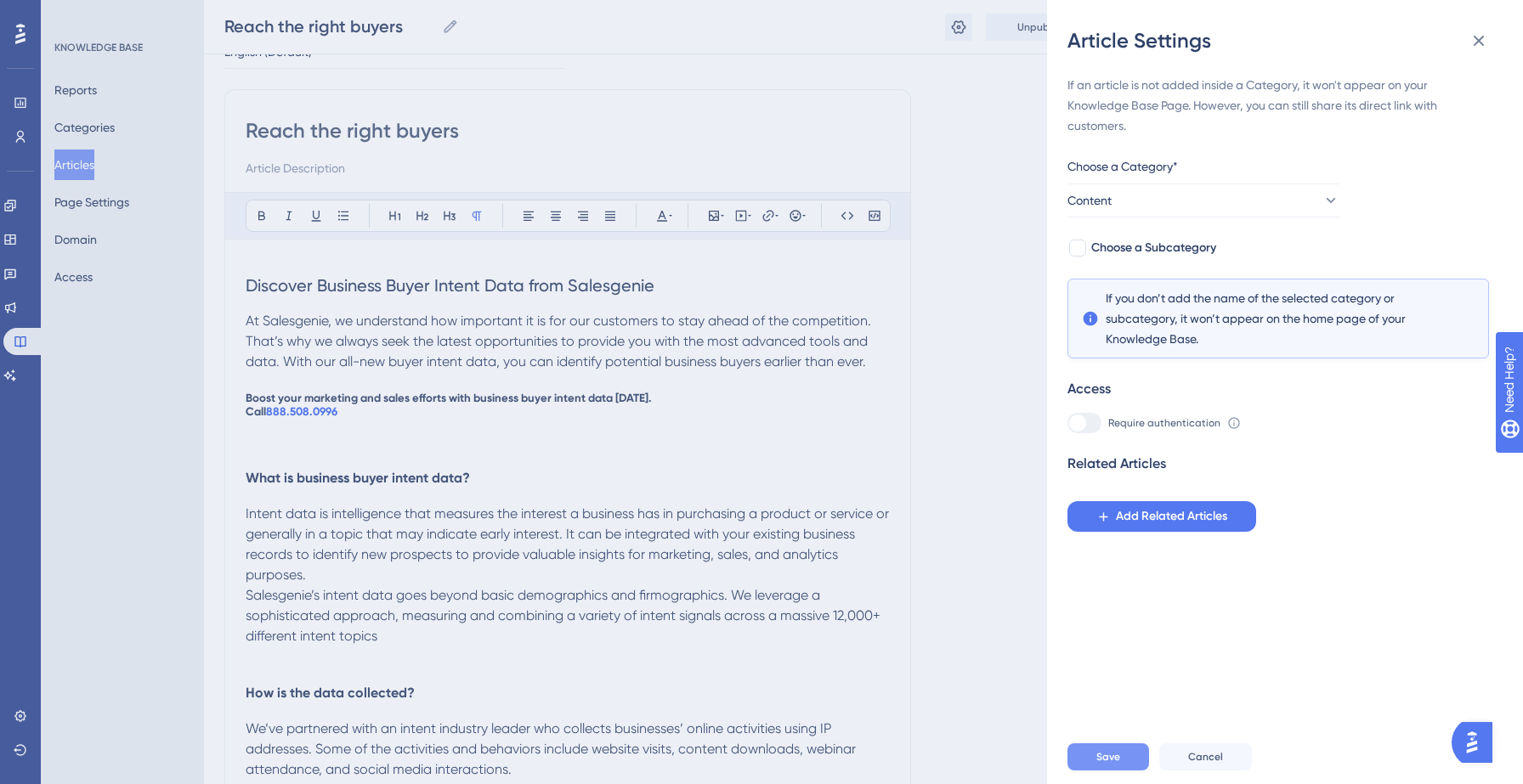
click at [1125, 757] on button "Save" at bounding box center [1109, 756] width 82 height 28
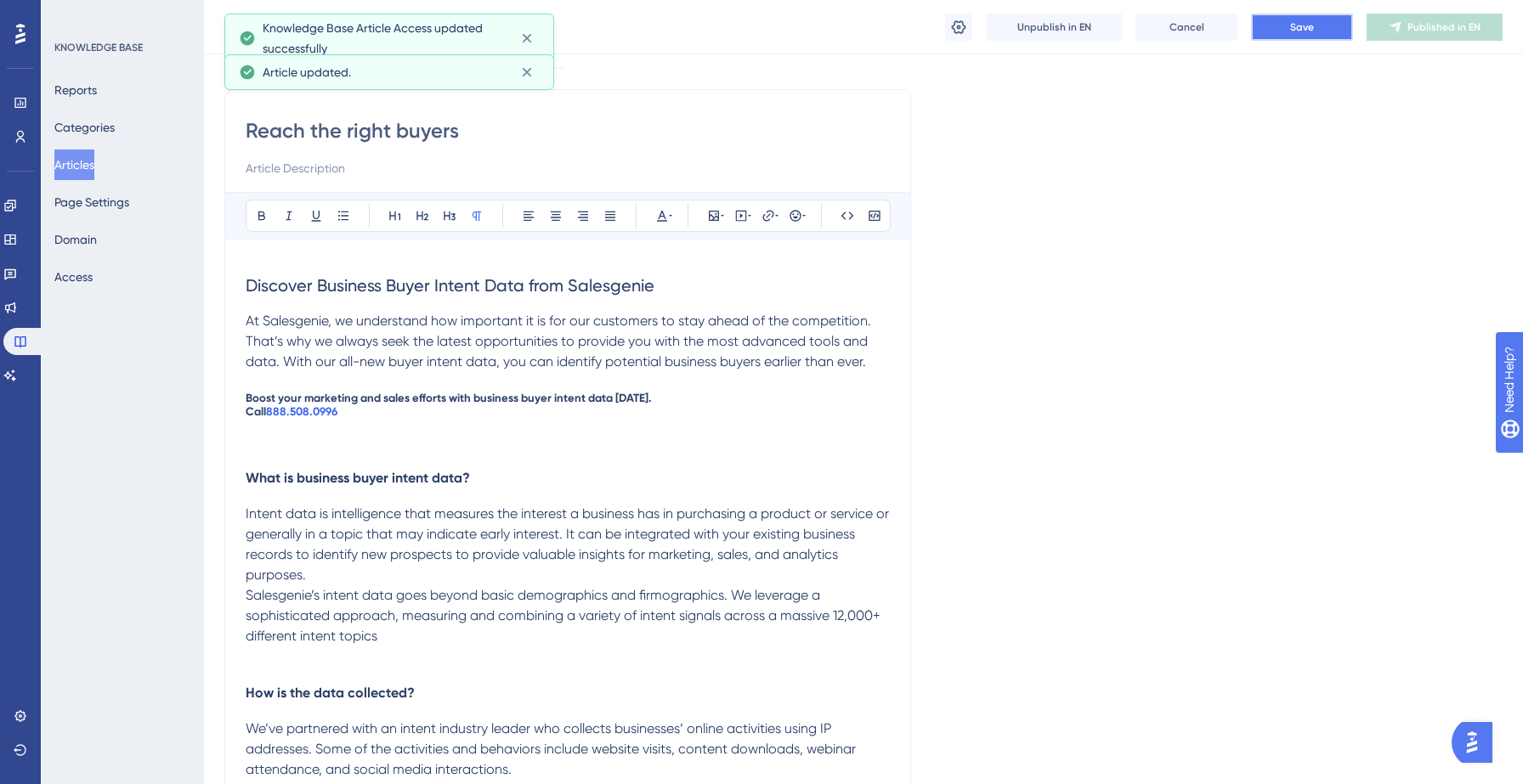
click at [1298, 25] on span "Save" at bounding box center [1302, 27] width 24 height 13
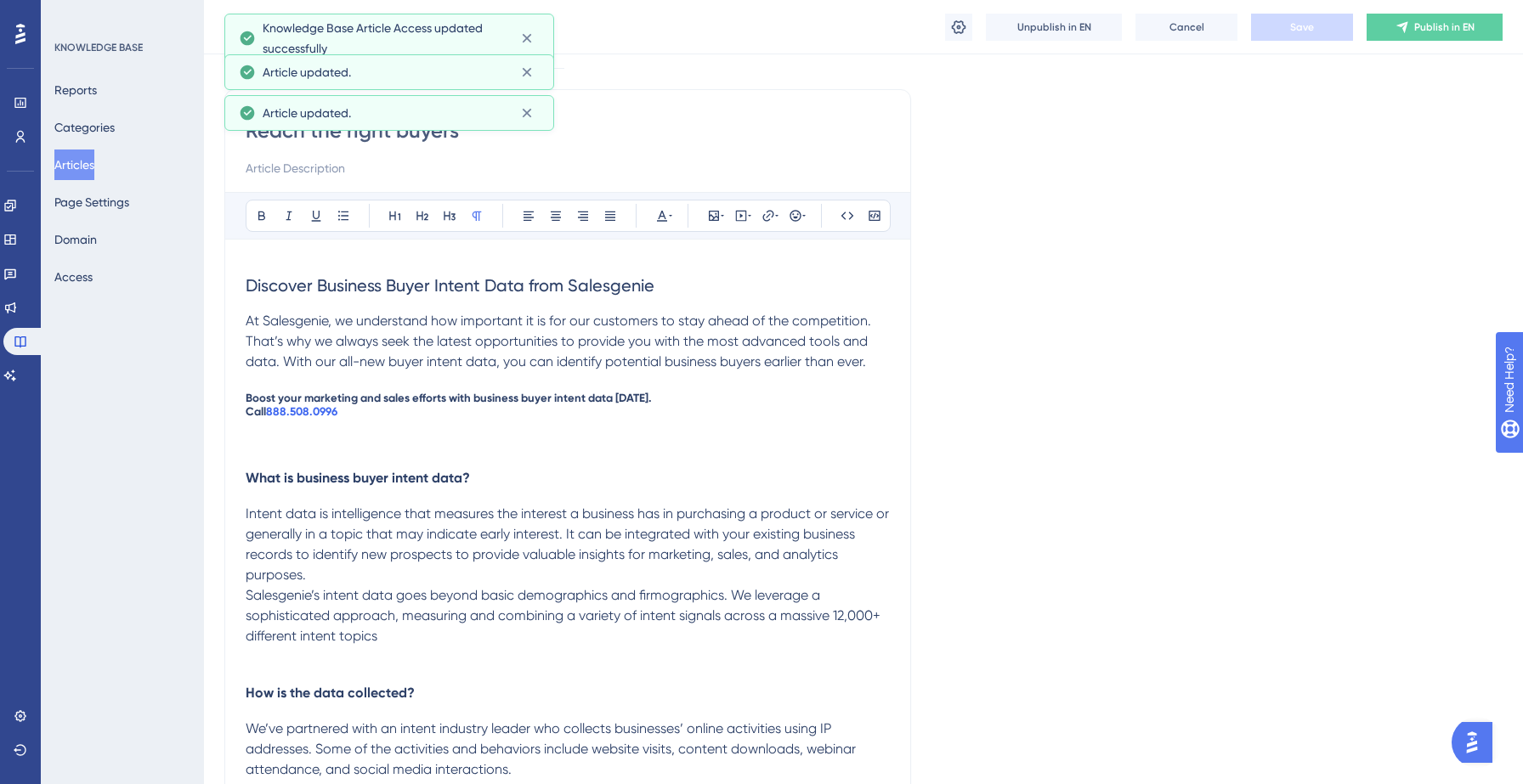
click at [1418, 9] on div "Reach the right buyers Reach the right buyers Unpublish in EN Cancel Save Publi…" at bounding box center [864, 27] width 1319 height 54
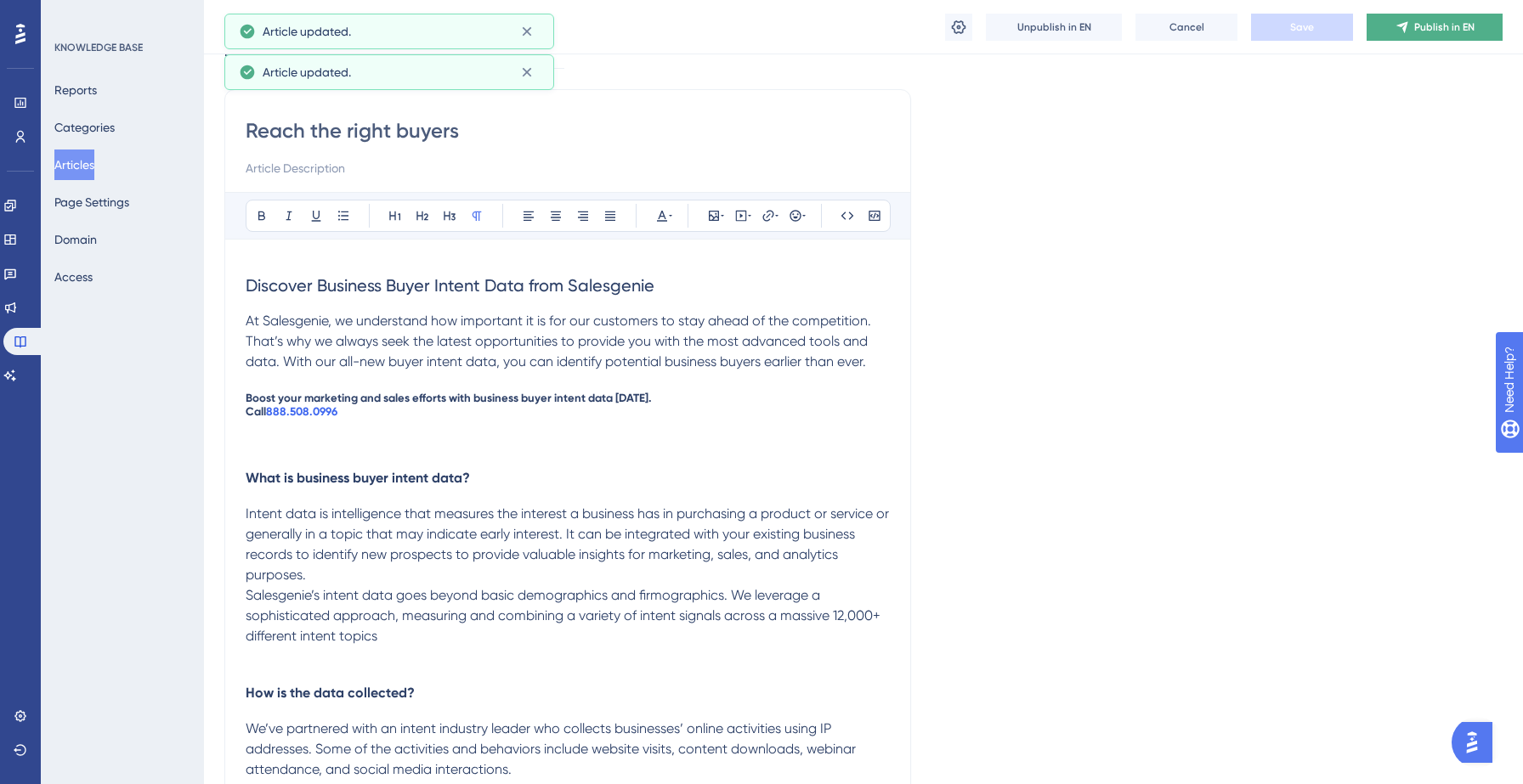
click at [1418, 21] on span "Publish in EN" at bounding box center [1445, 27] width 61 height 13
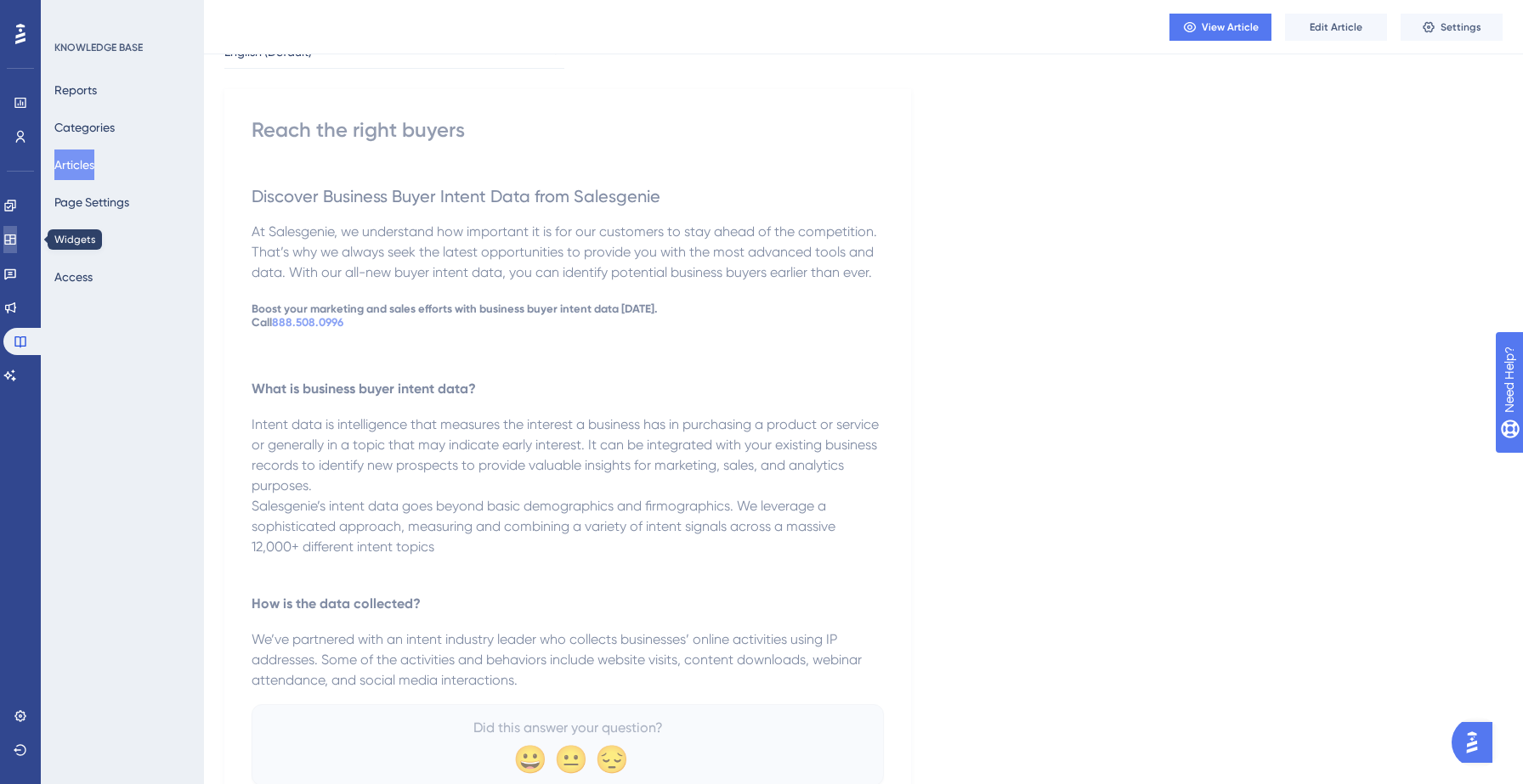
click at [17, 248] on link at bounding box center [10, 240] width 13 height 28
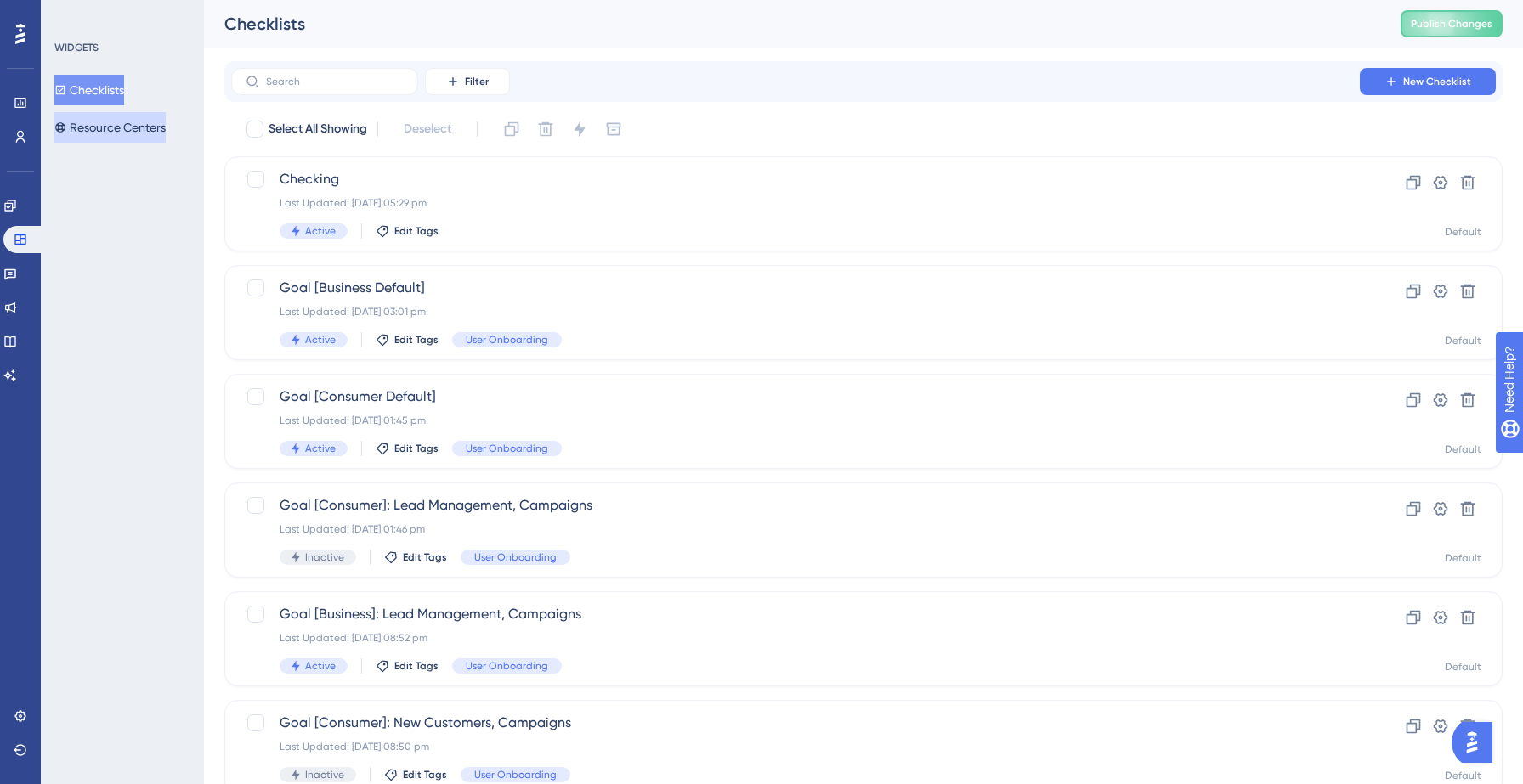
click at [135, 115] on button "Resource Centers" at bounding box center [110, 127] width 111 height 30
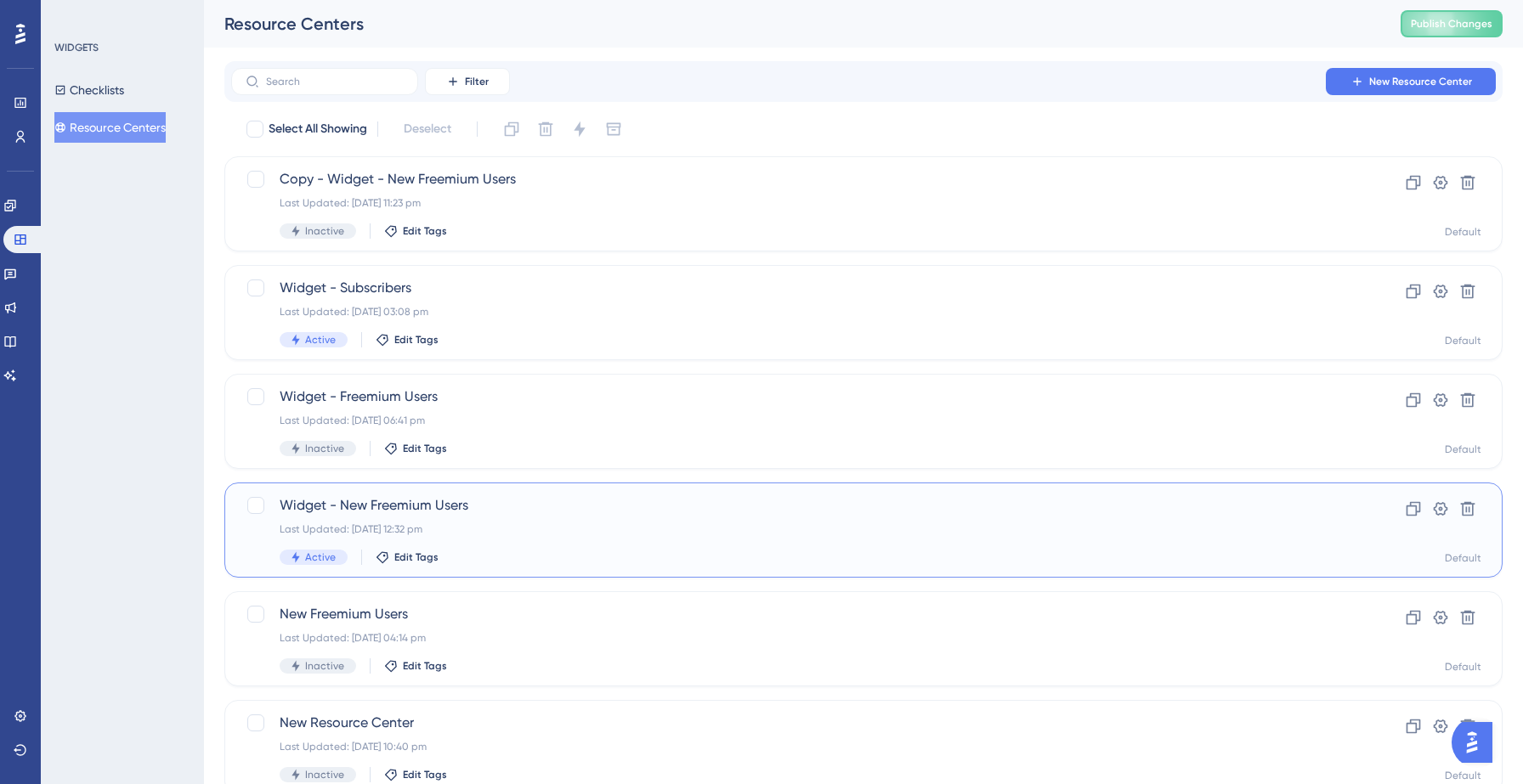
click at [495, 511] on span "Widget - New Freemium Users" at bounding box center [796, 505] width 1032 height 20
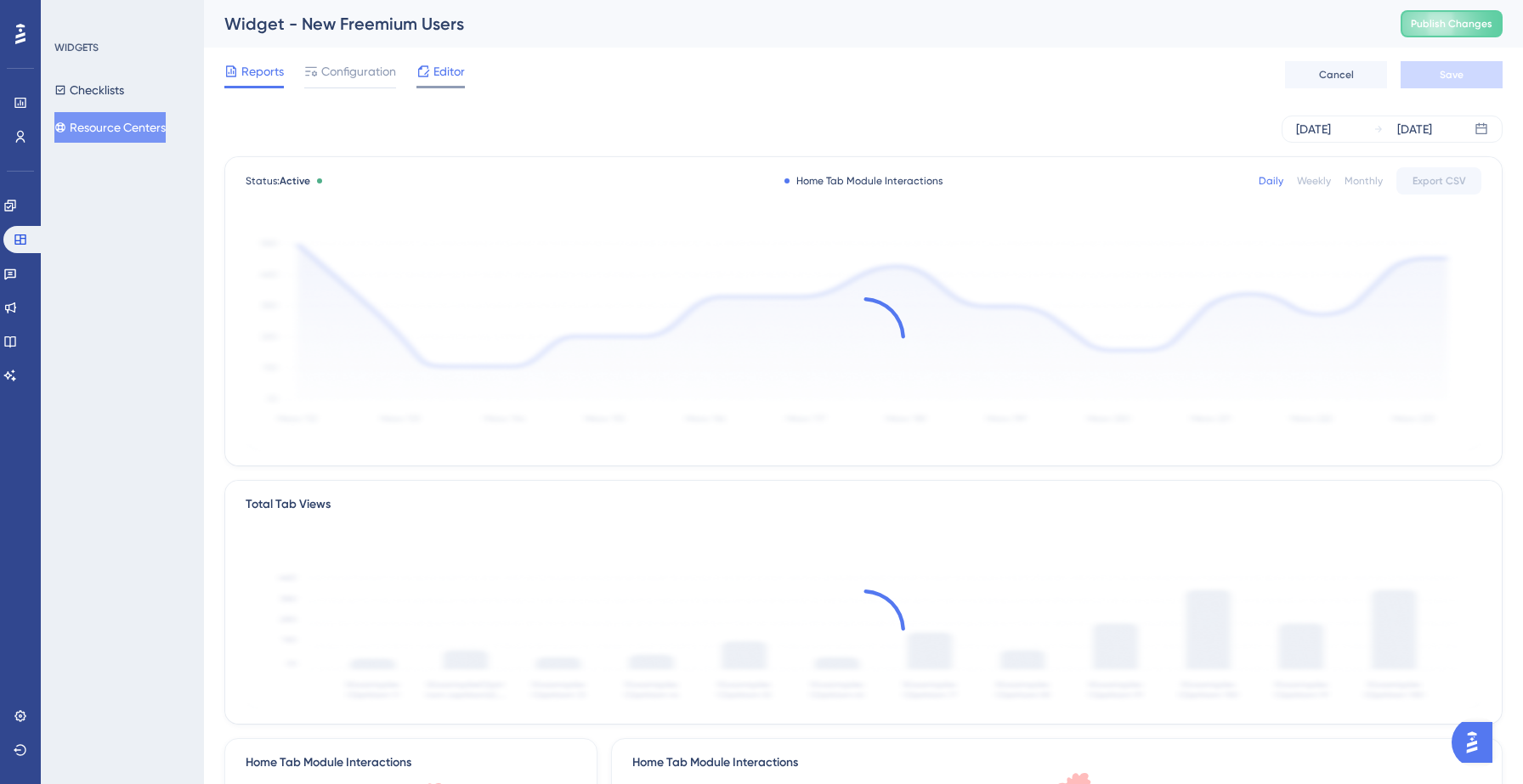
click at [438, 73] on span "Editor" at bounding box center [448, 71] width 31 height 20
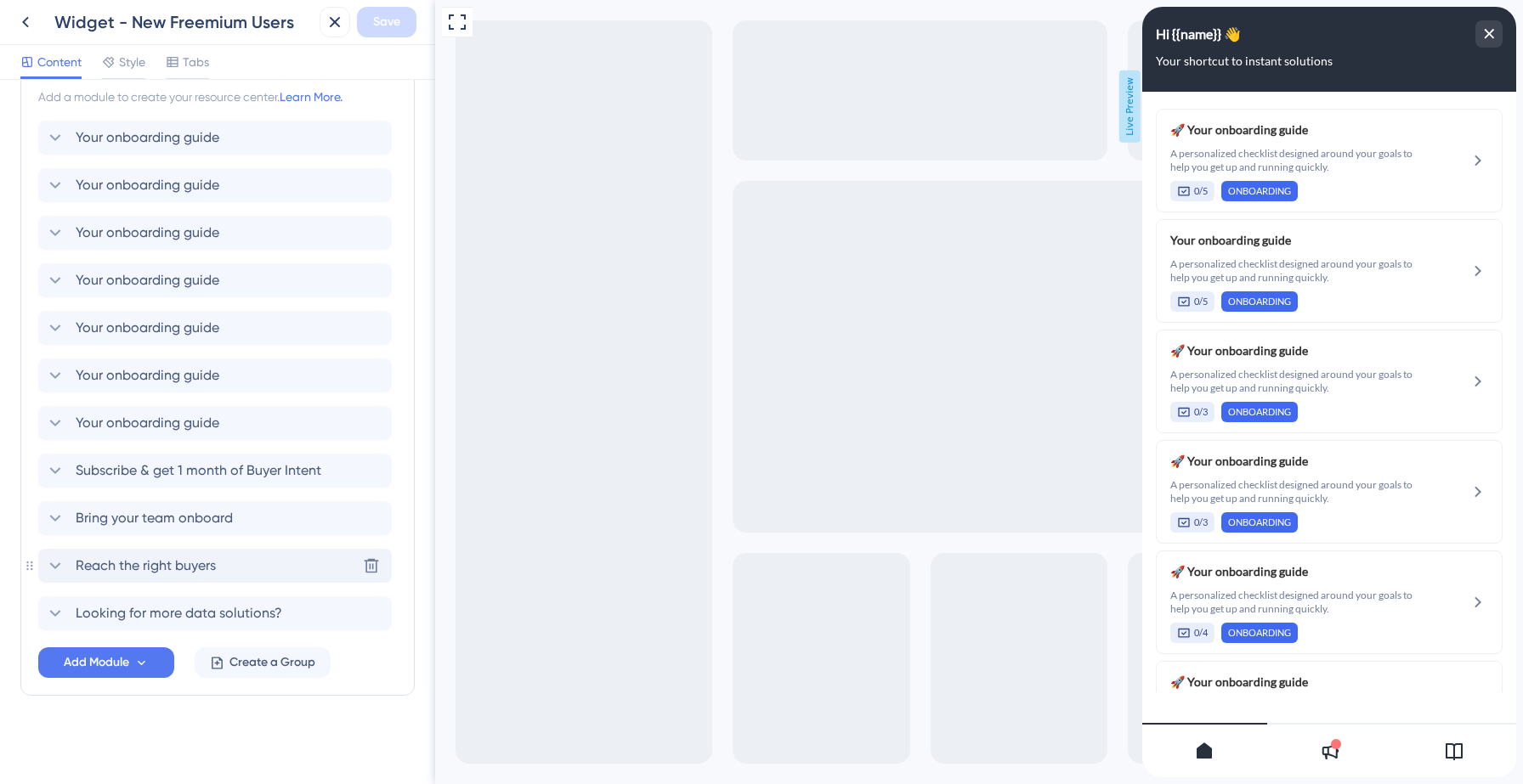
click at [192, 567] on span "Reach the right buyers" at bounding box center [145, 566] width 140 height 20
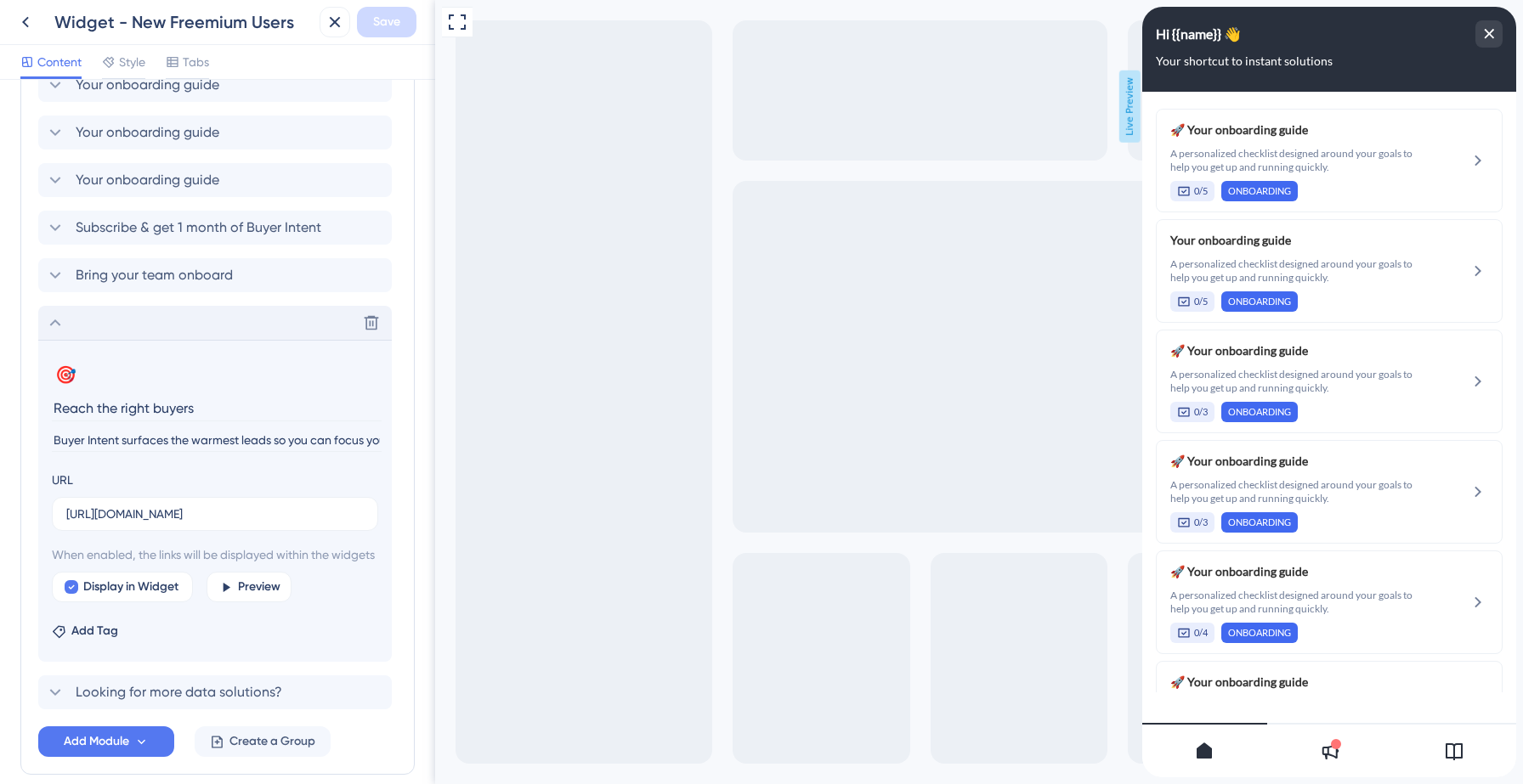
scroll to position [672, 0]
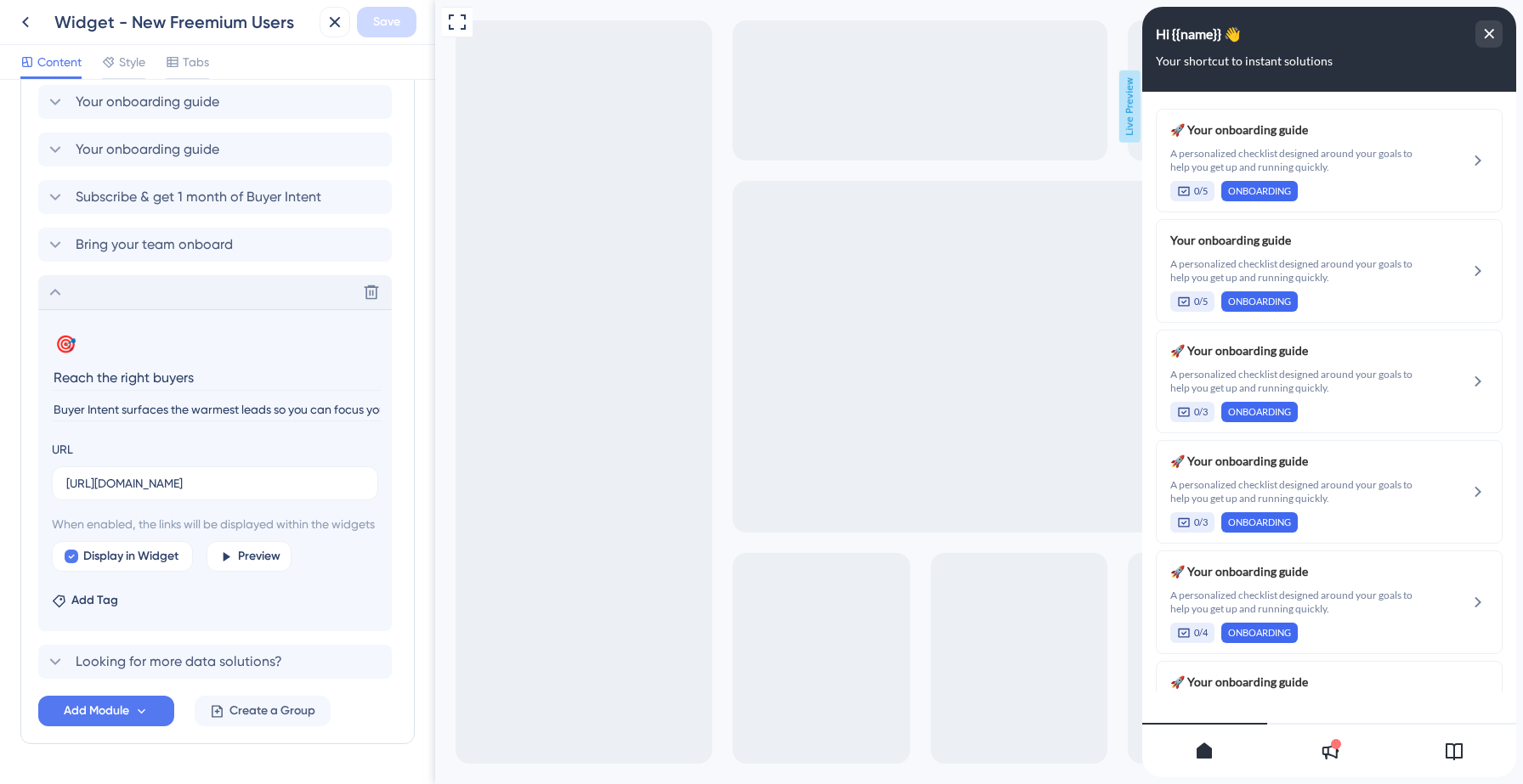
click at [1460, 755] on icon at bounding box center [1453, 751] width 20 height 20
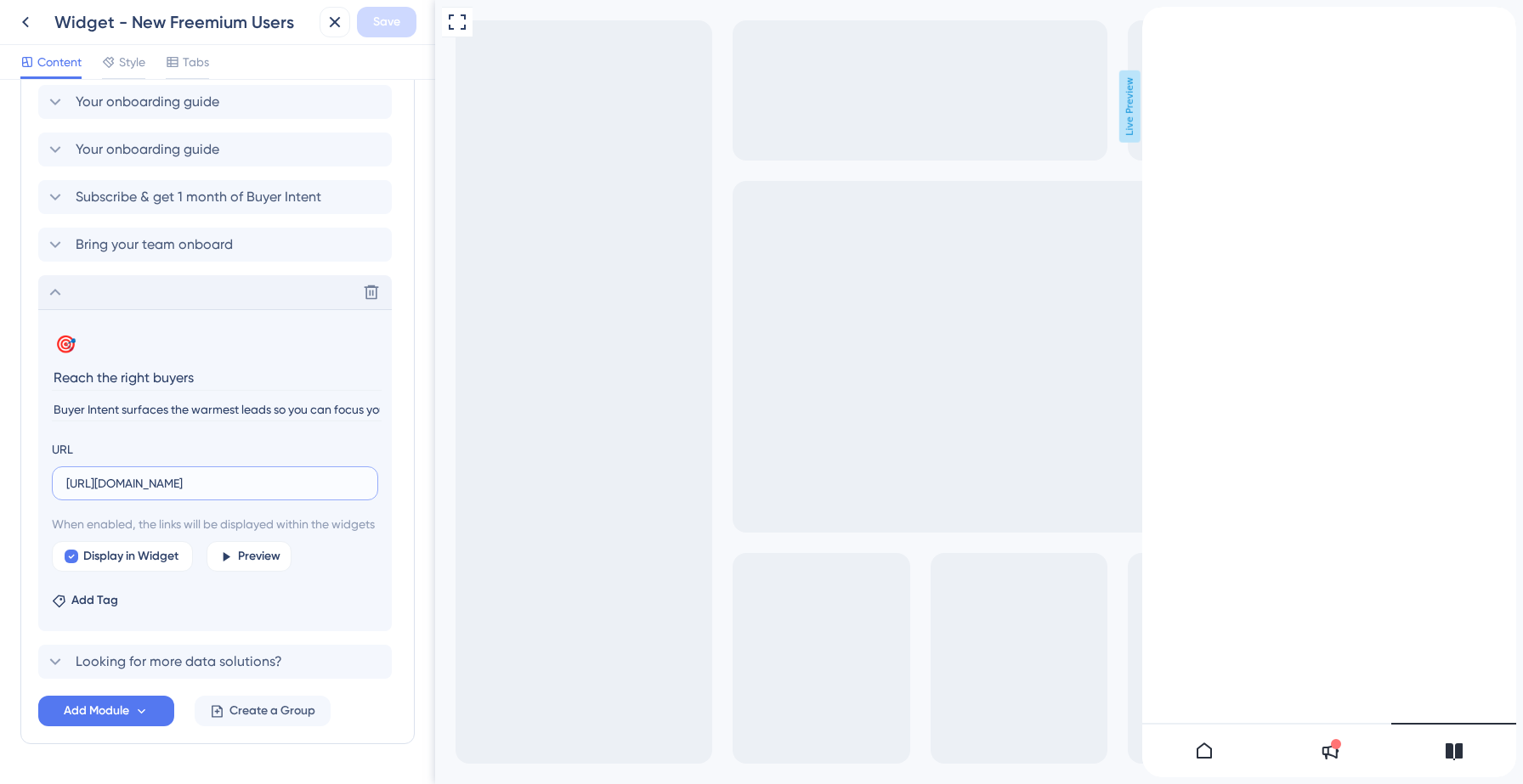
click at [160, 484] on input "https://www.data-axle.com/data-solutions/business-data/intent/" at bounding box center [215, 483] width 298 height 19
paste input "https://data-axle-tl3p.help.userguiding.com/en/articles/15708-reach-the-right-b…"
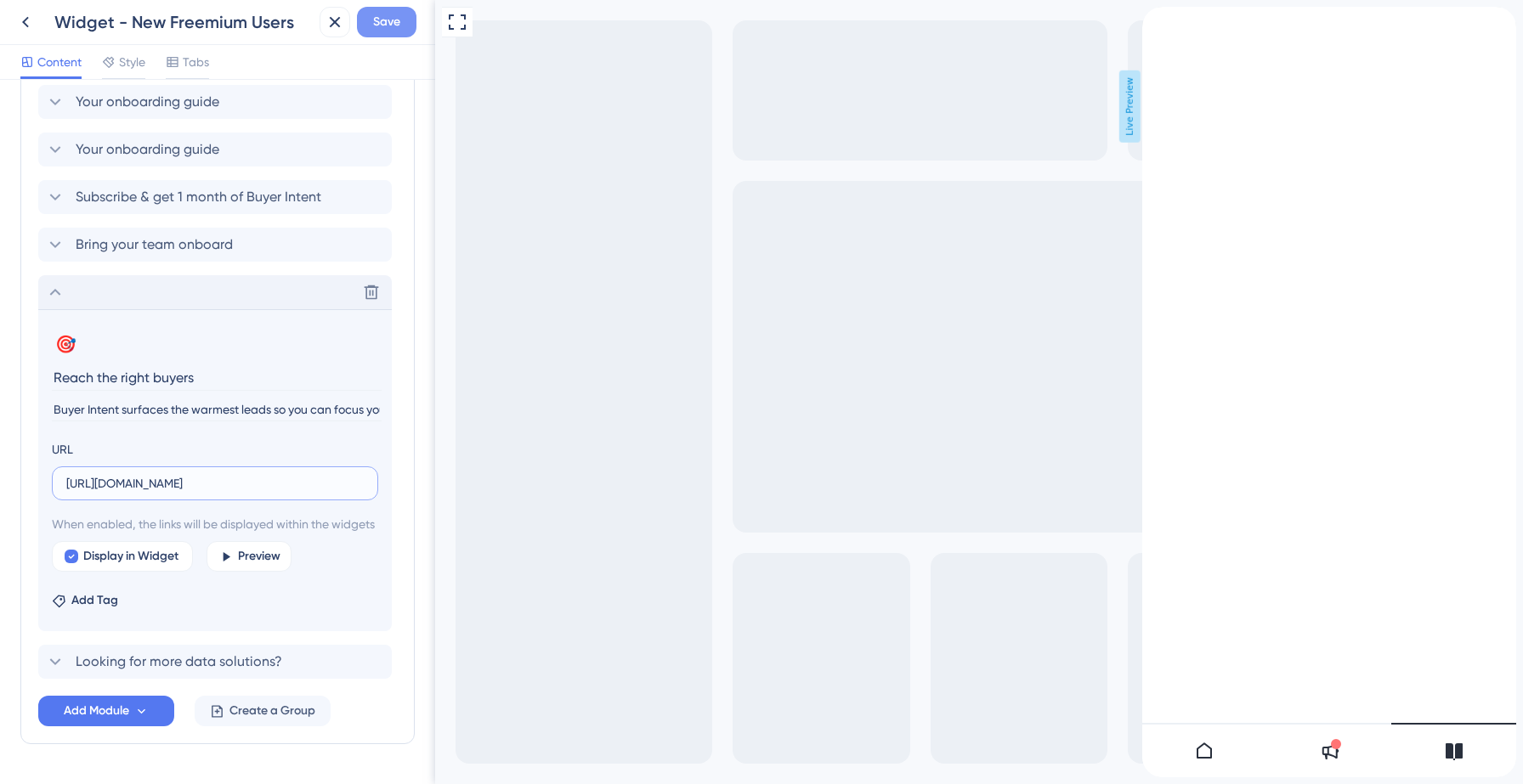
type input "https://data-axle-tl3p.help.userguiding.com/en/articles/15708-reach-the-right-b…"
click at [394, 15] on span "Save" at bounding box center [387, 21] width 28 height 20
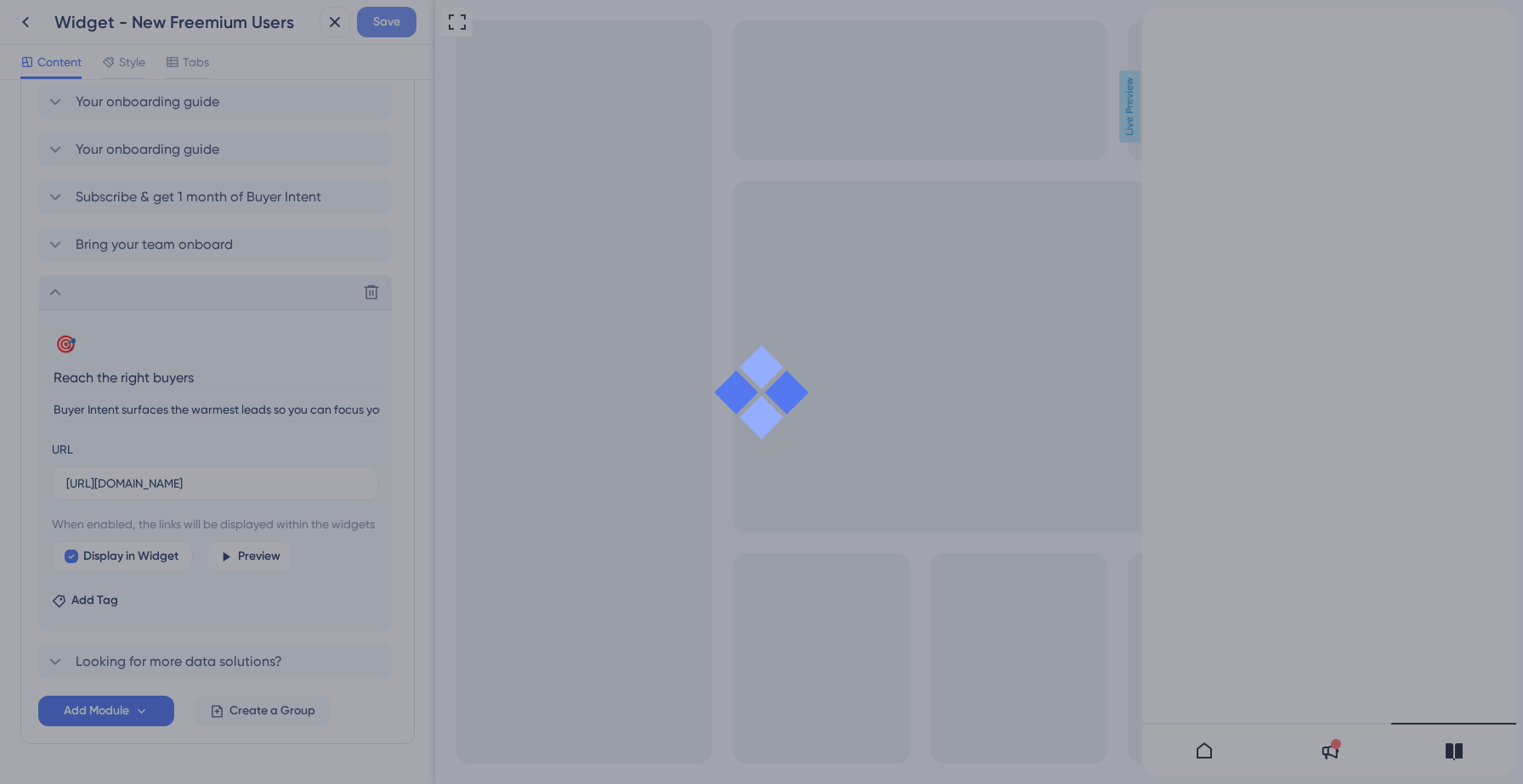
scroll to position [0, 0]
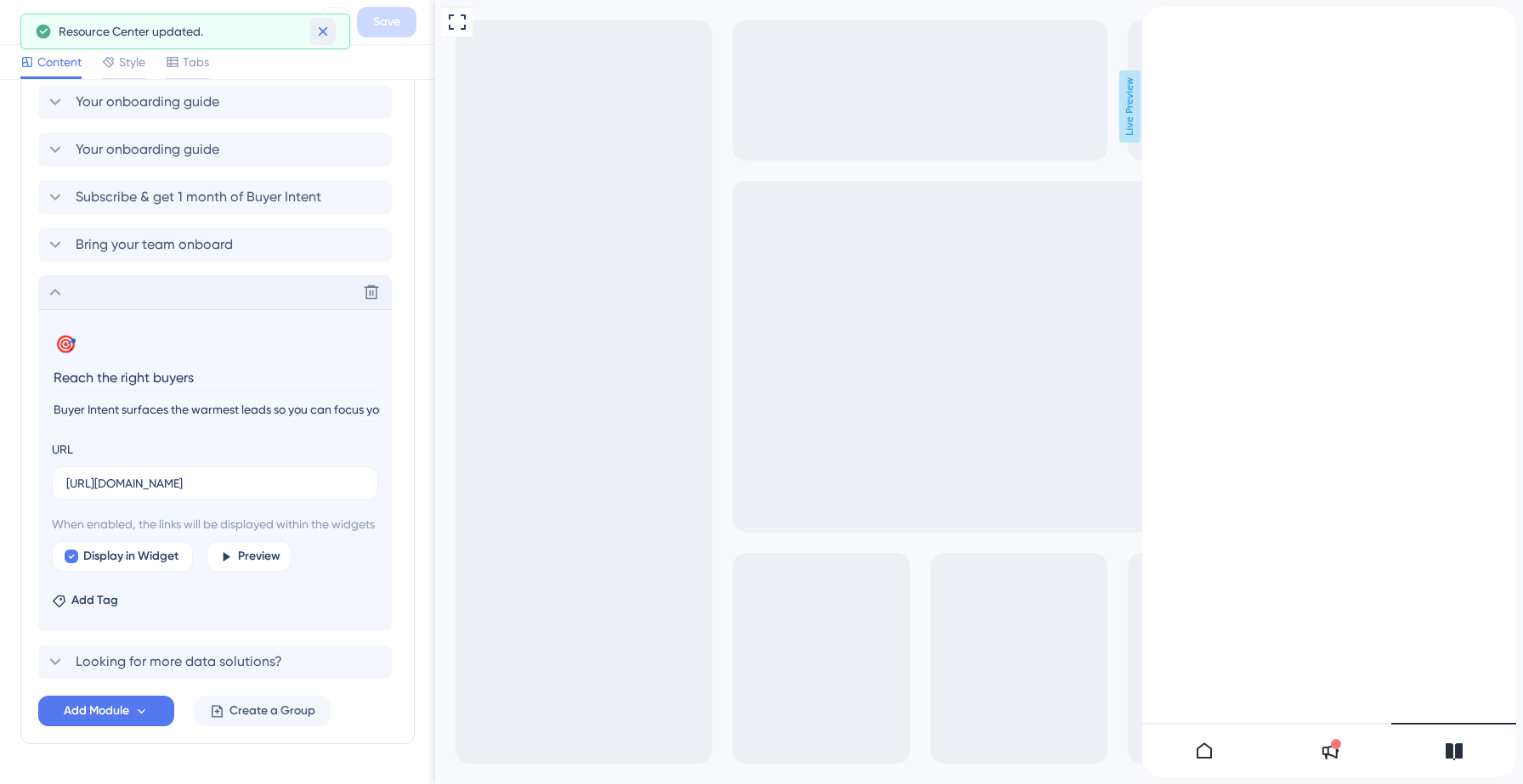
click at [316, 30] on icon at bounding box center [323, 31] width 17 height 17
click at [20, 28] on icon at bounding box center [25, 21] width 20 height 20
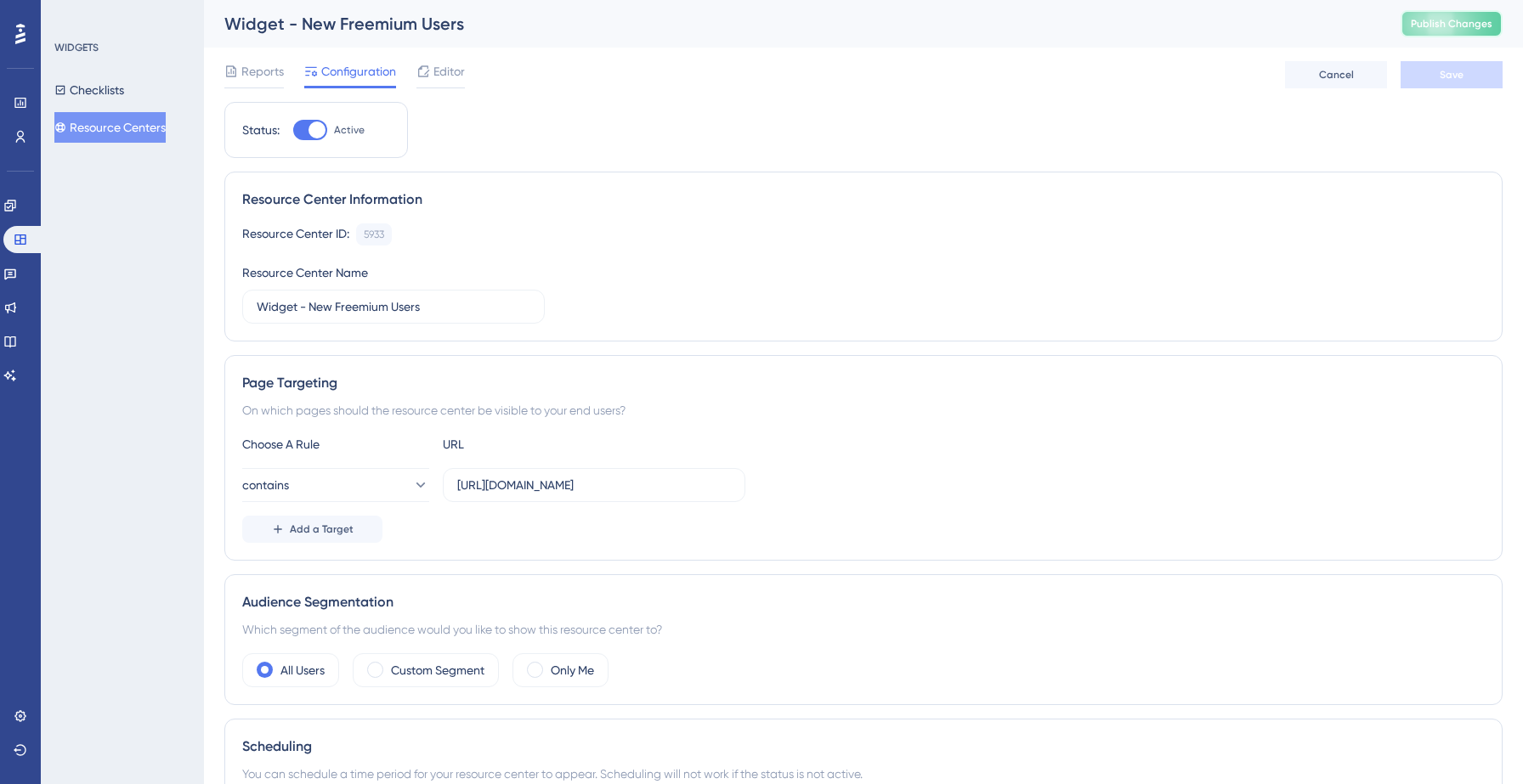
click at [1472, 19] on span "Publish Changes" at bounding box center [1452, 23] width 82 height 13
click at [16, 341] on icon at bounding box center [10, 341] width 13 height 13
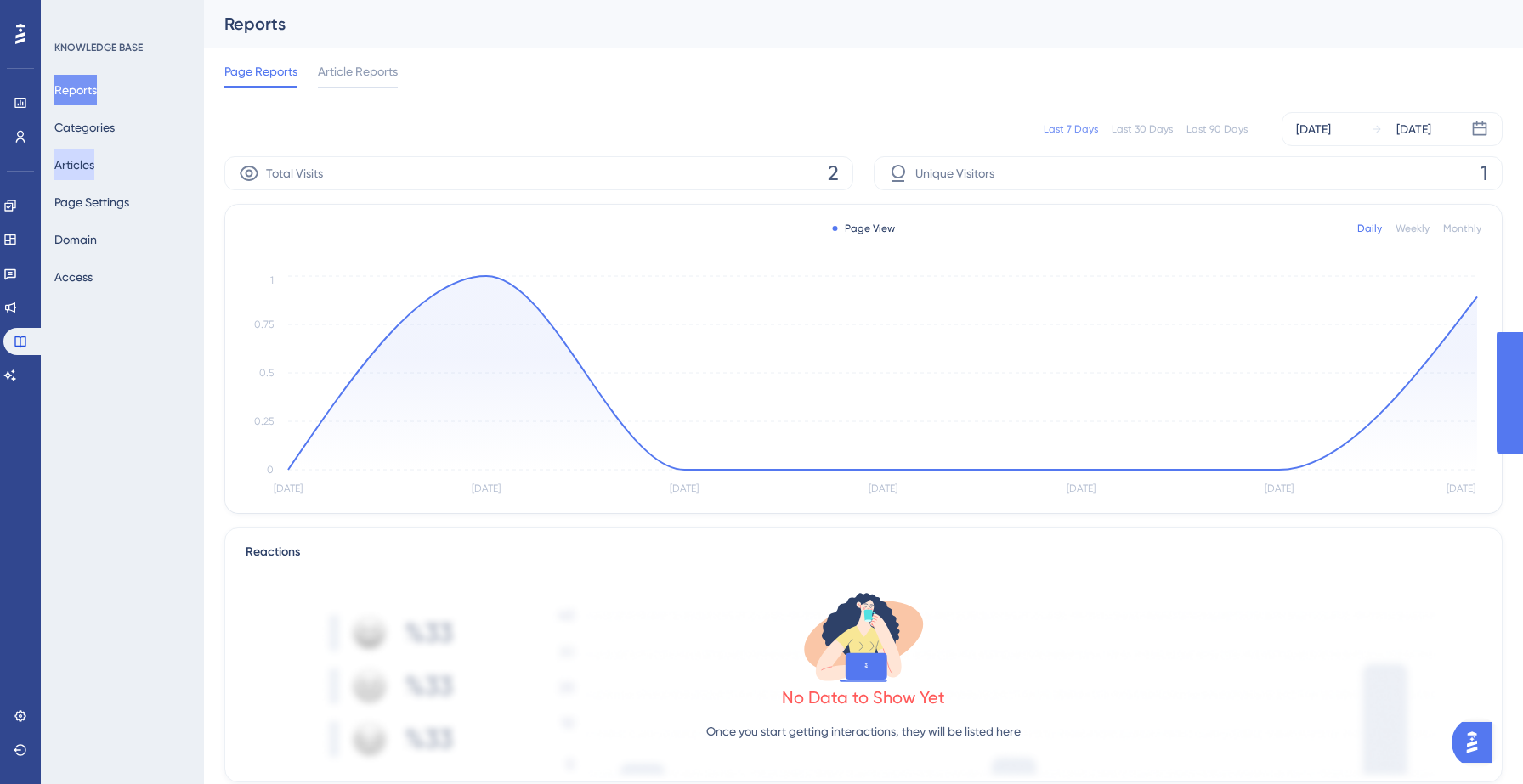
click at [94, 167] on button "Articles" at bounding box center [74, 165] width 40 height 30
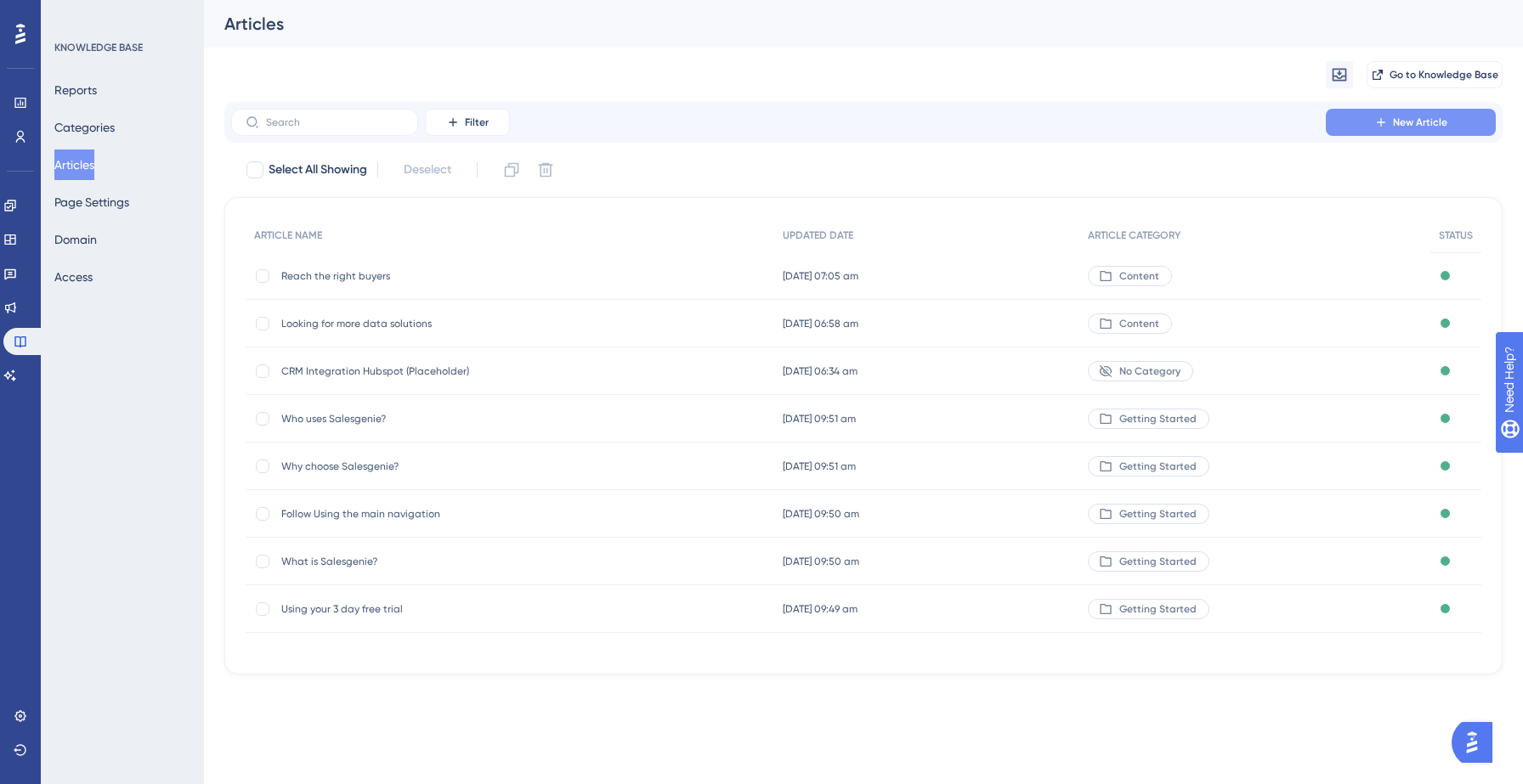
click at [1416, 118] on span "New Article" at bounding box center [1420, 122] width 54 height 13
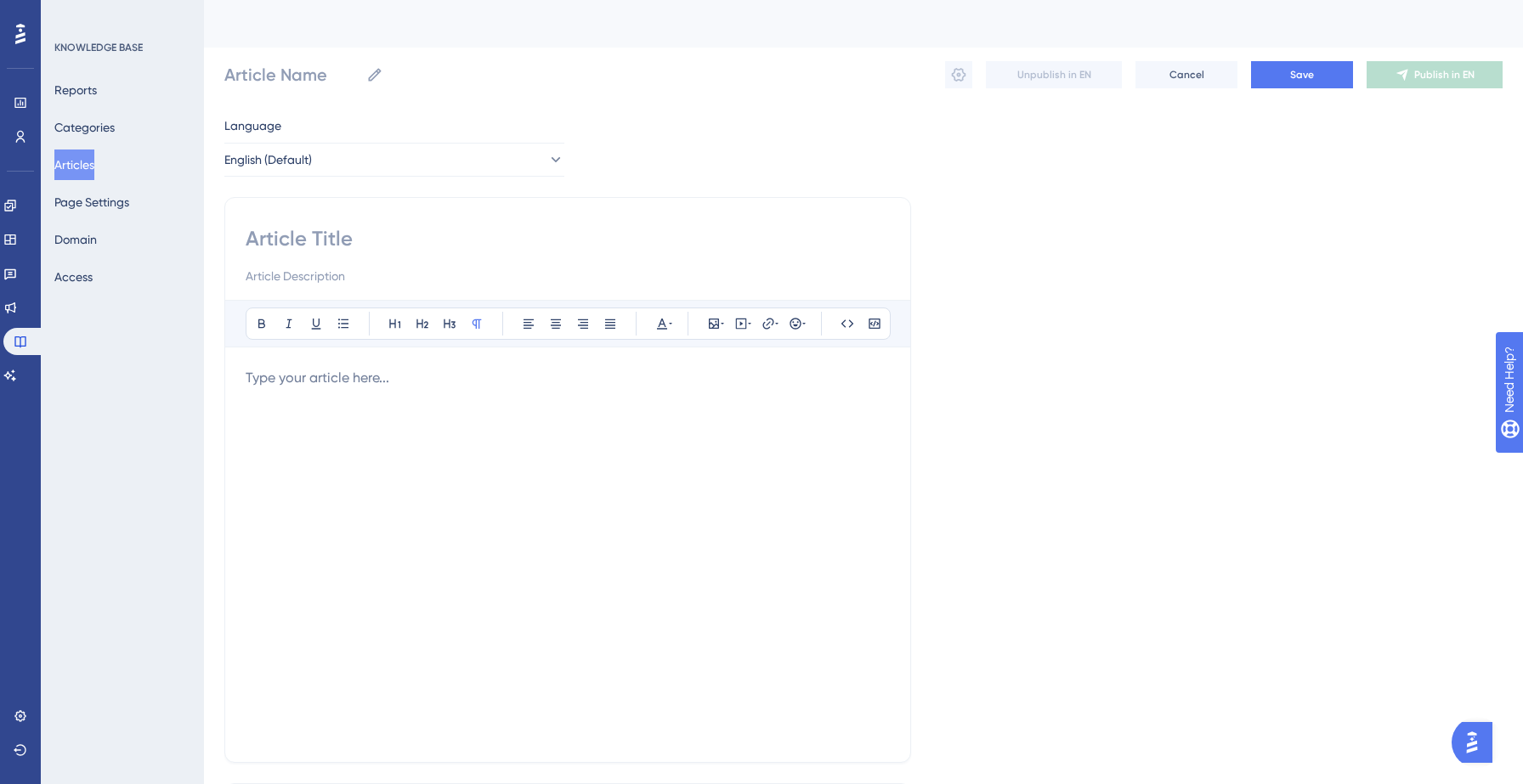
click at [391, 371] on p at bounding box center [568, 378] width 644 height 20
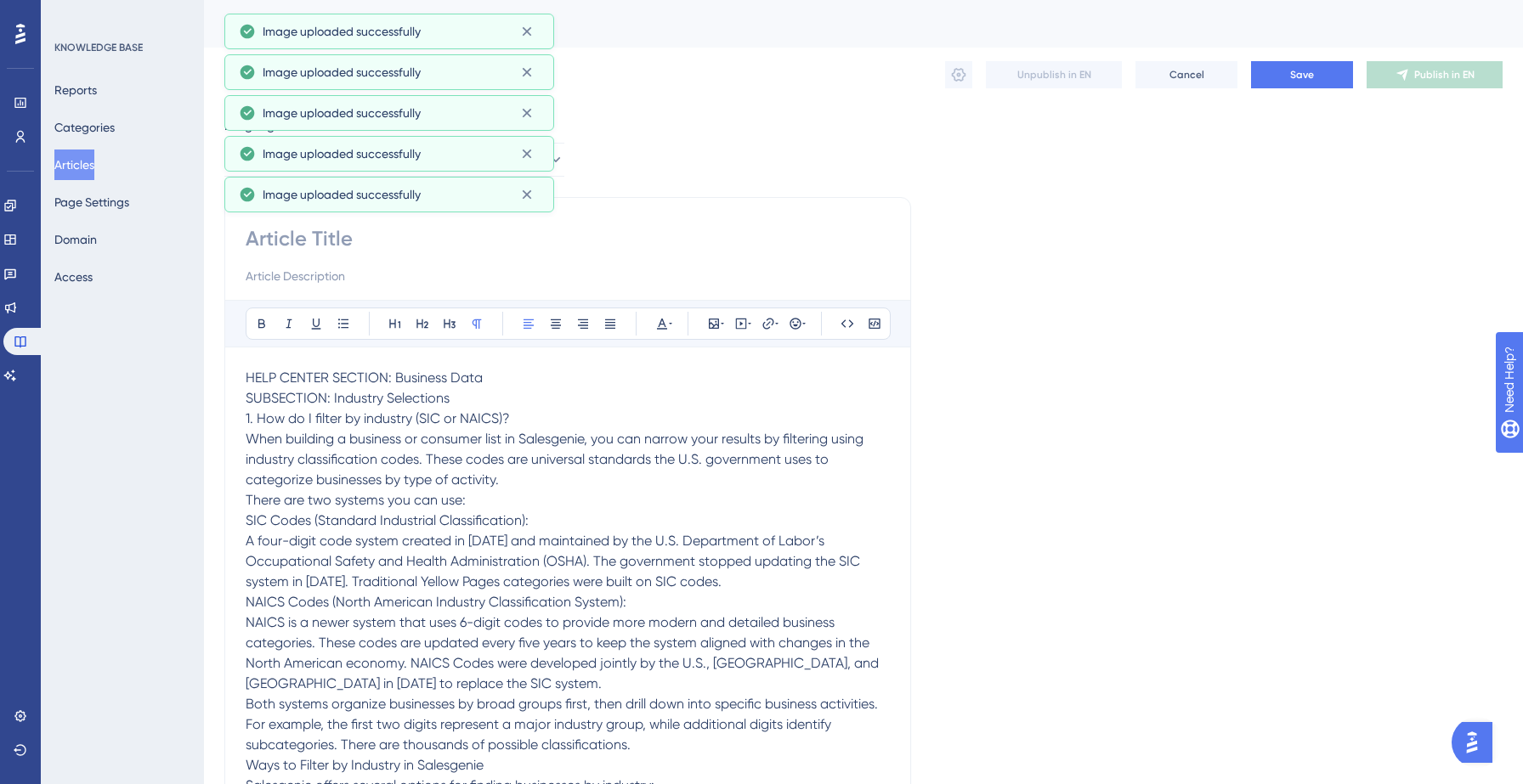
click at [381, 379] on span "HELP CENTER SECTION: Business Data" at bounding box center [364, 378] width 237 height 16
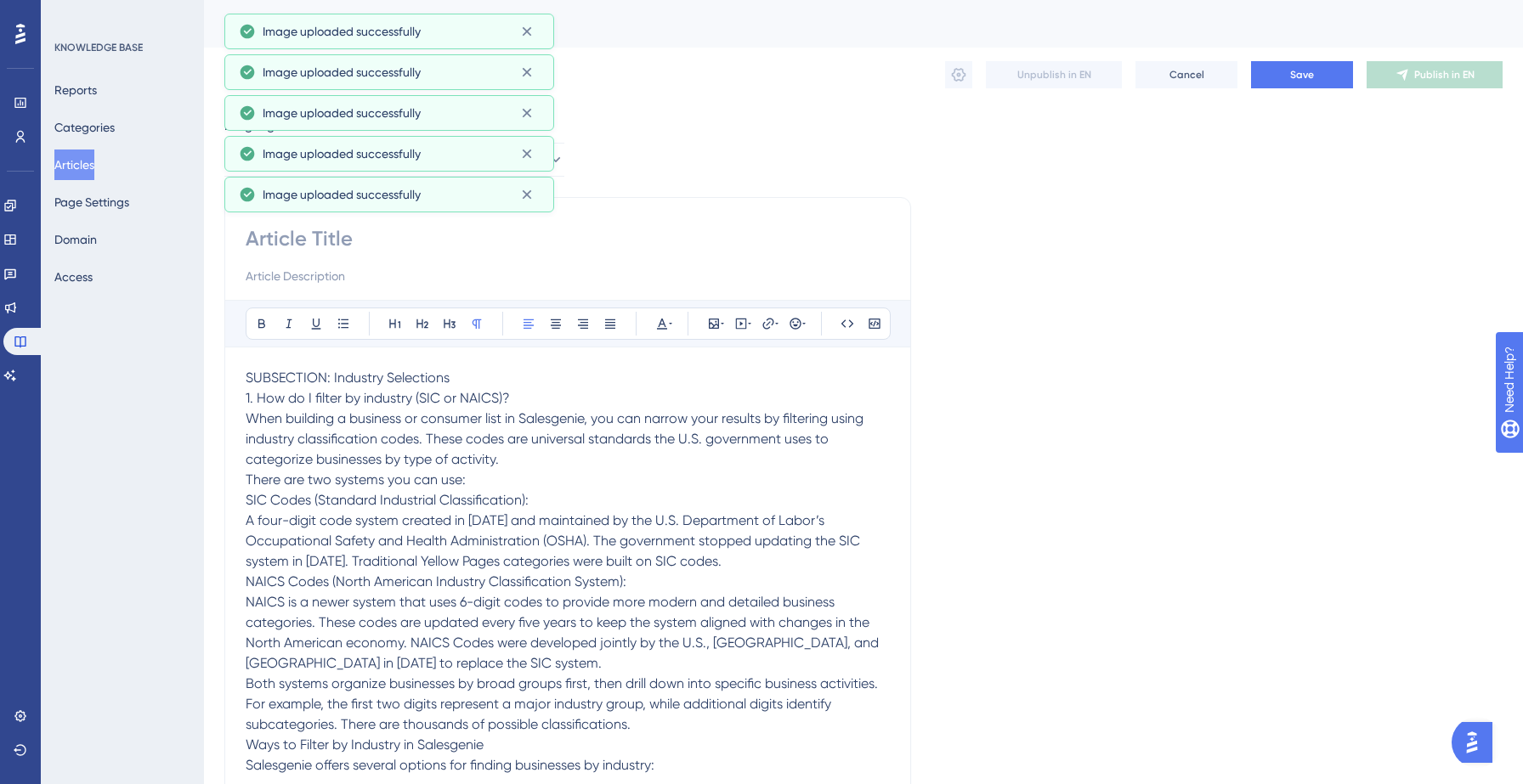
click at [339, 245] on input at bounding box center [568, 239] width 644 height 28
paste input "HELP CENTER SECTION: Business Data"
type input "HELP CENTER SECTION: Business Data"
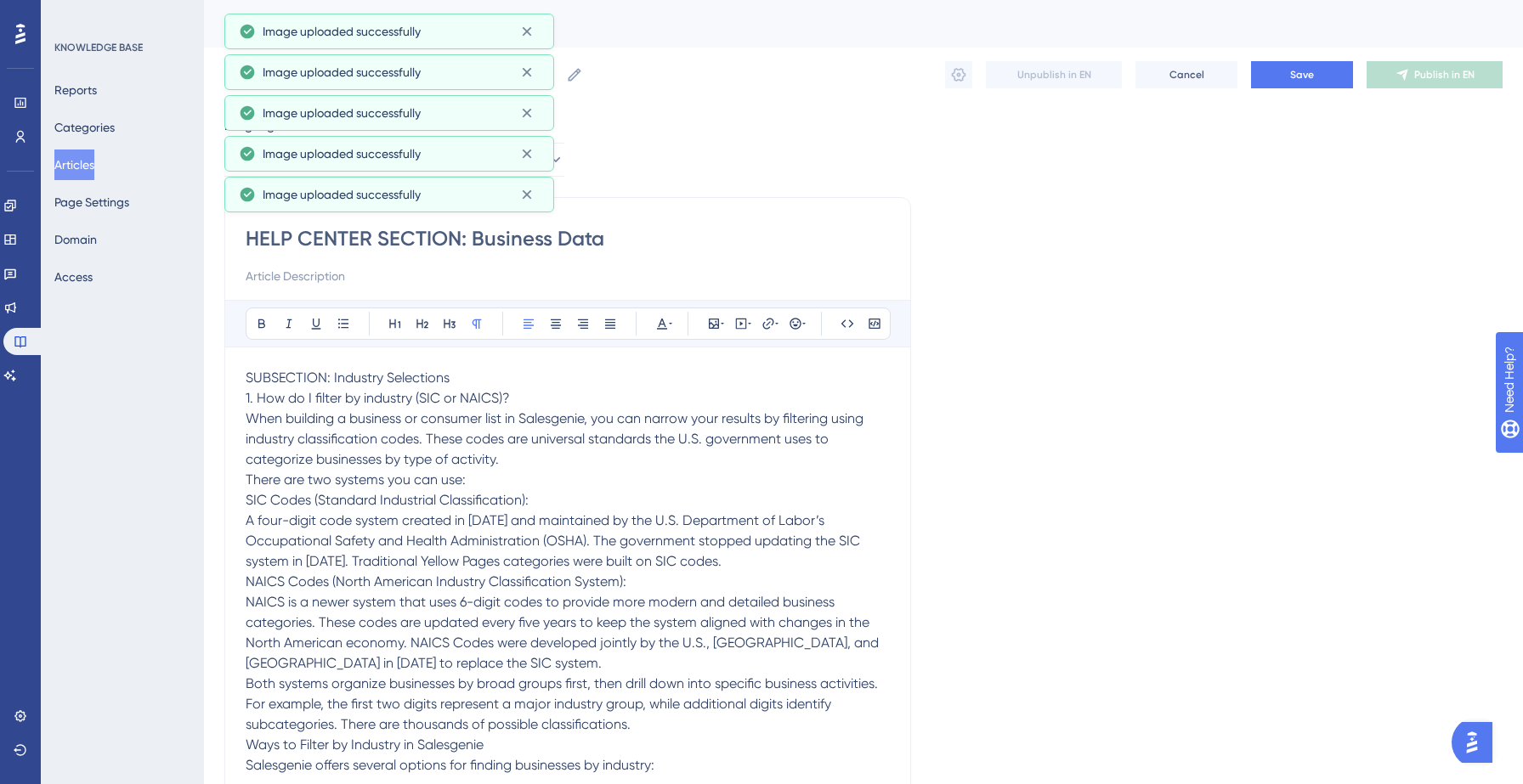
click at [523, 194] on icon at bounding box center [527, 194] width 17 height 17
click at [526, 158] on icon at bounding box center [527, 153] width 17 height 17
click at [526, 151] on icon at bounding box center [527, 153] width 17 height 17
click at [526, 152] on icon at bounding box center [527, 153] width 17 height 17
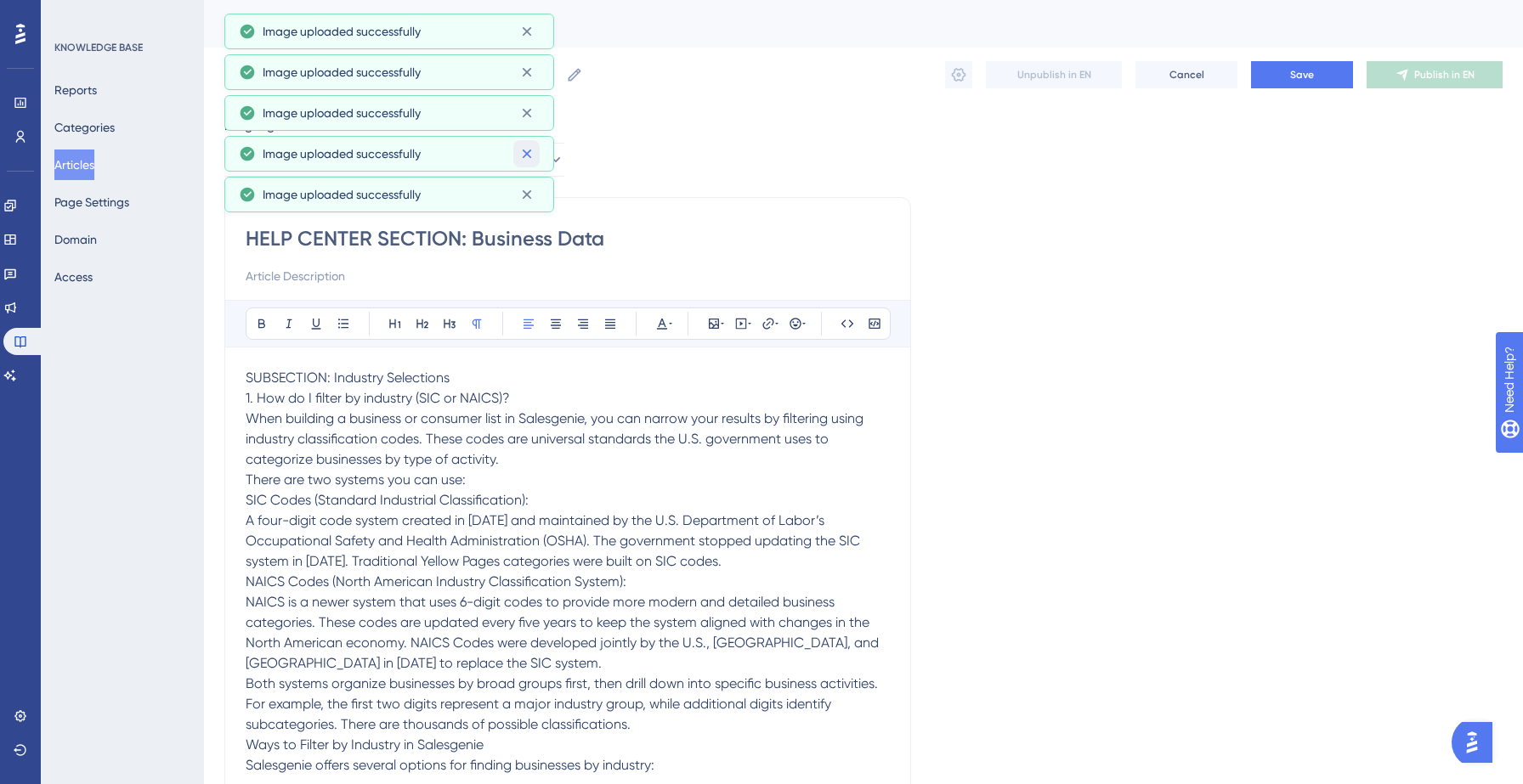
click at [526, 152] on icon at bounding box center [527, 153] width 17 height 17
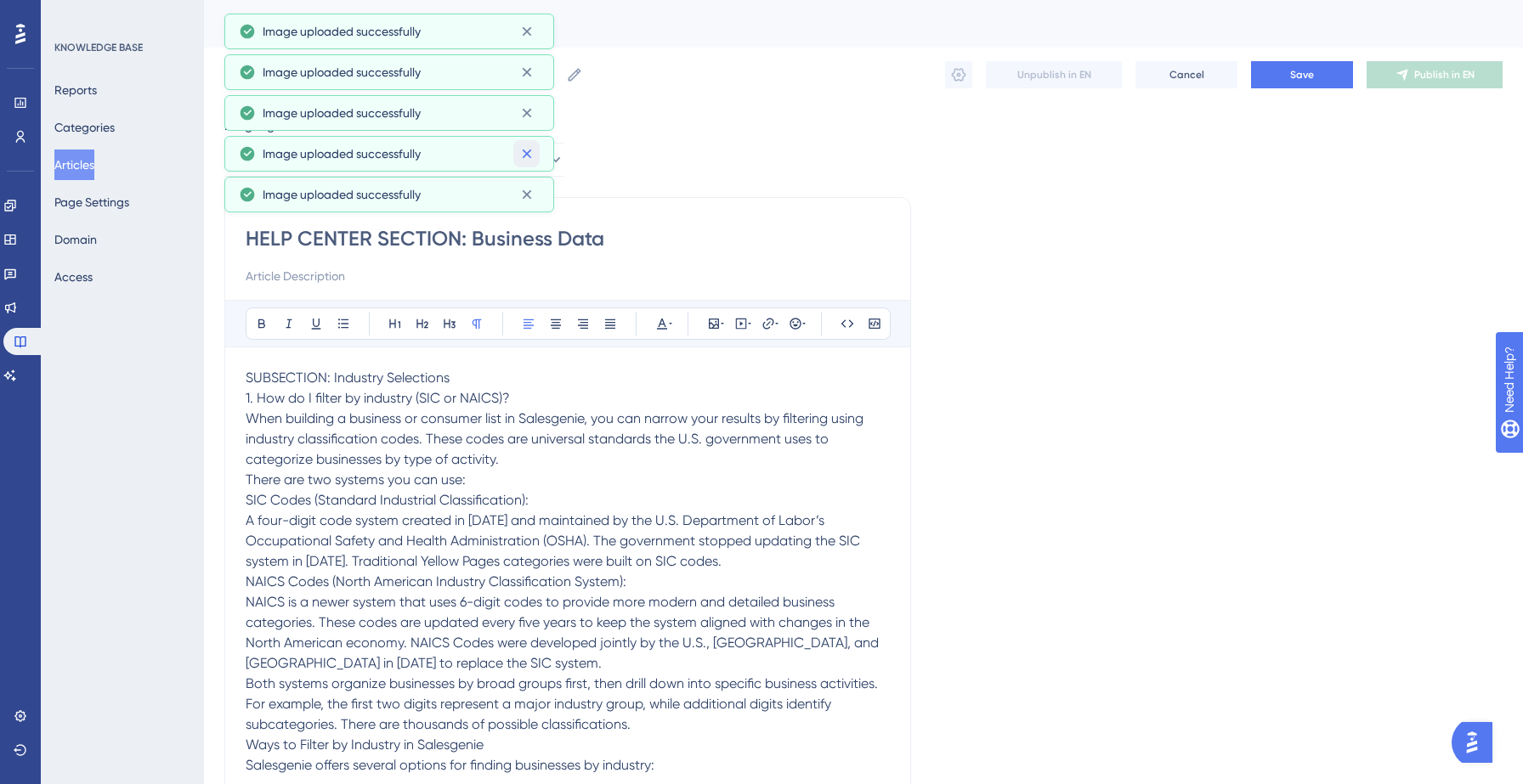
click at [526, 152] on icon at bounding box center [527, 153] width 17 height 17
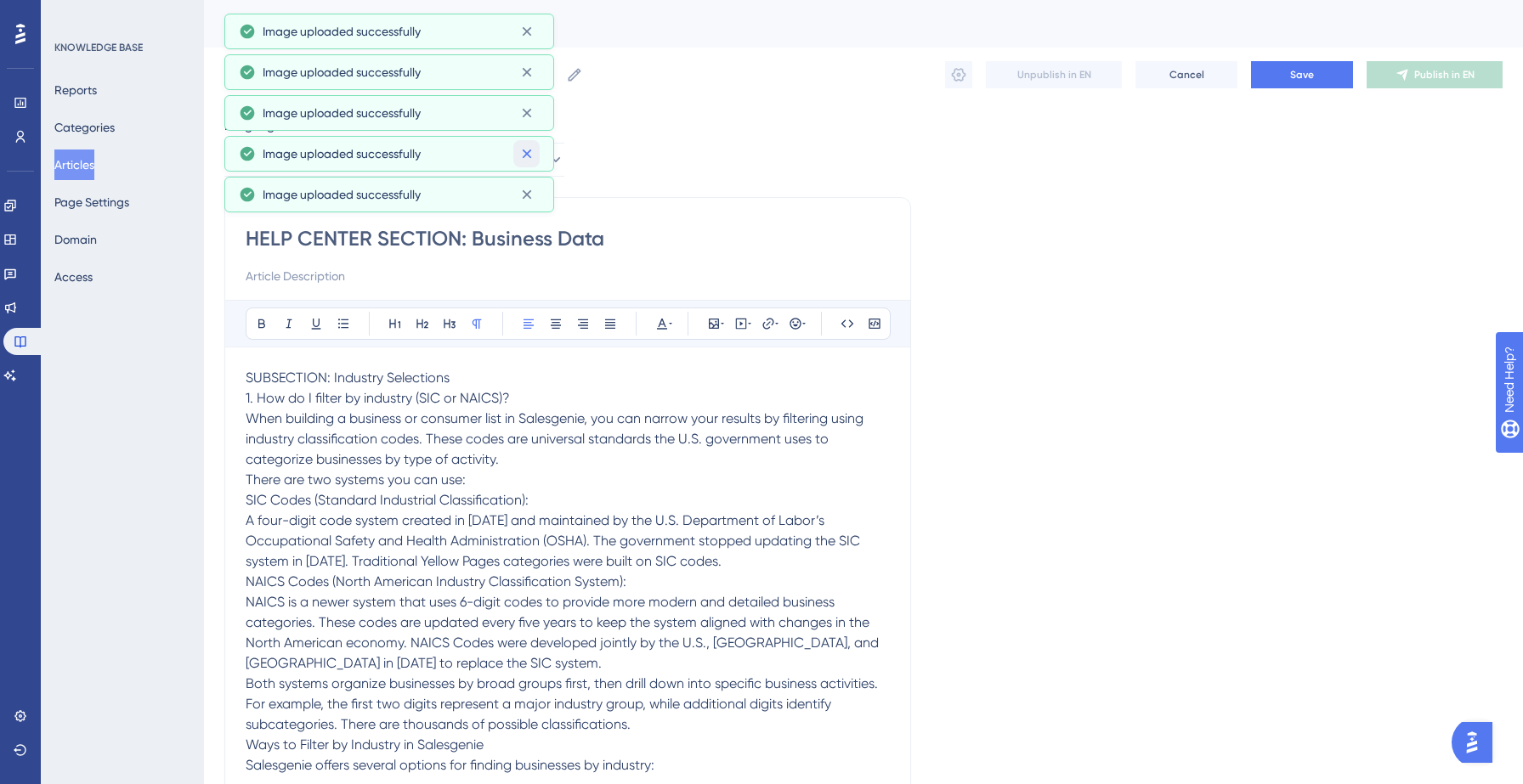
click at [526, 152] on icon at bounding box center [527, 153] width 17 height 17
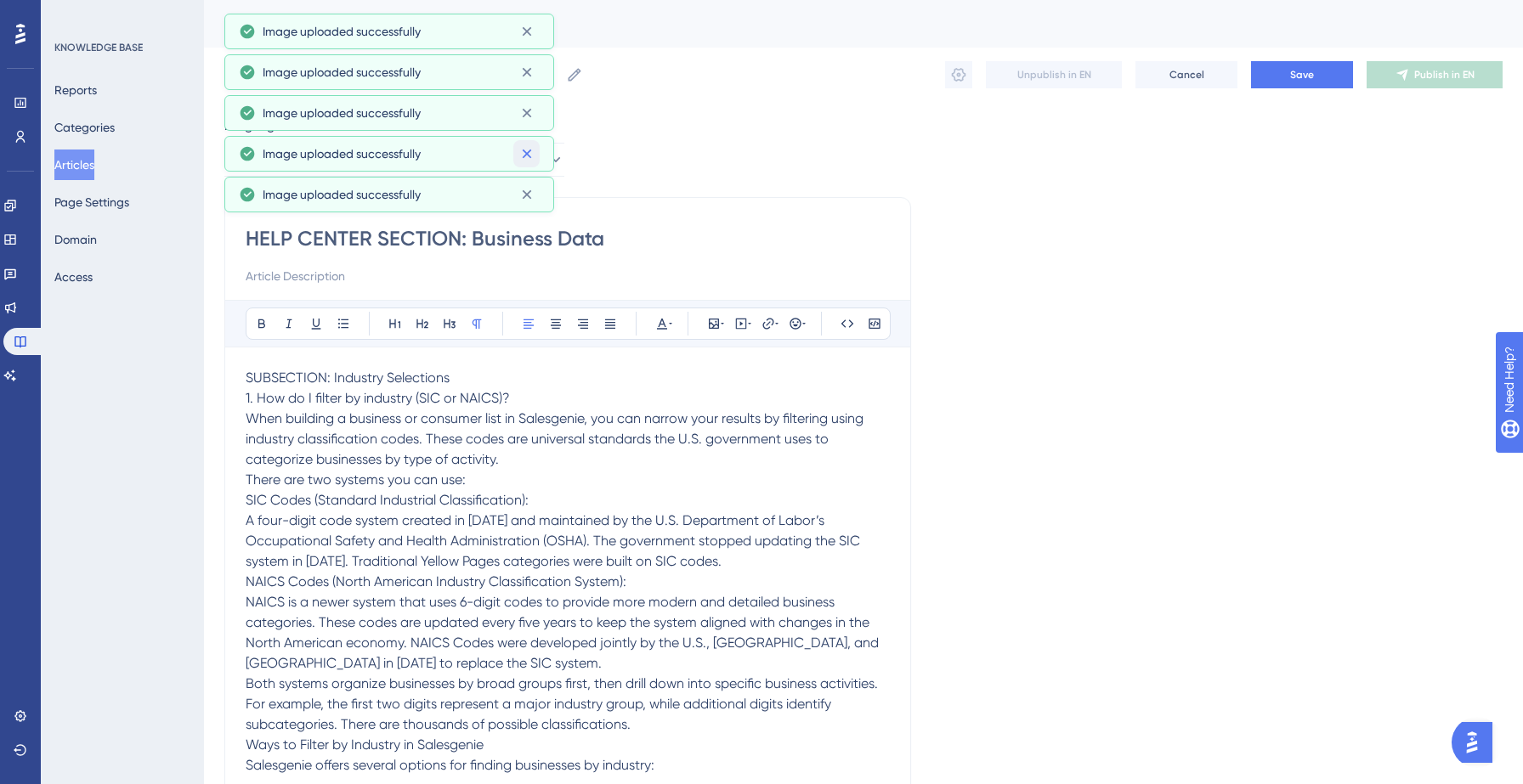
click at [526, 152] on icon at bounding box center [527, 153] width 17 height 17
click at [532, 157] on icon at bounding box center [527, 153] width 17 height 17
click at [528, 37] on icon at bounding box center [527, 31] width 17 height 17
click at [528, 72] on icon at bounding box center [527, 72] width 9 height 9
click at [528, 100] on button at bounding box center [527, 113] width 27 height 28
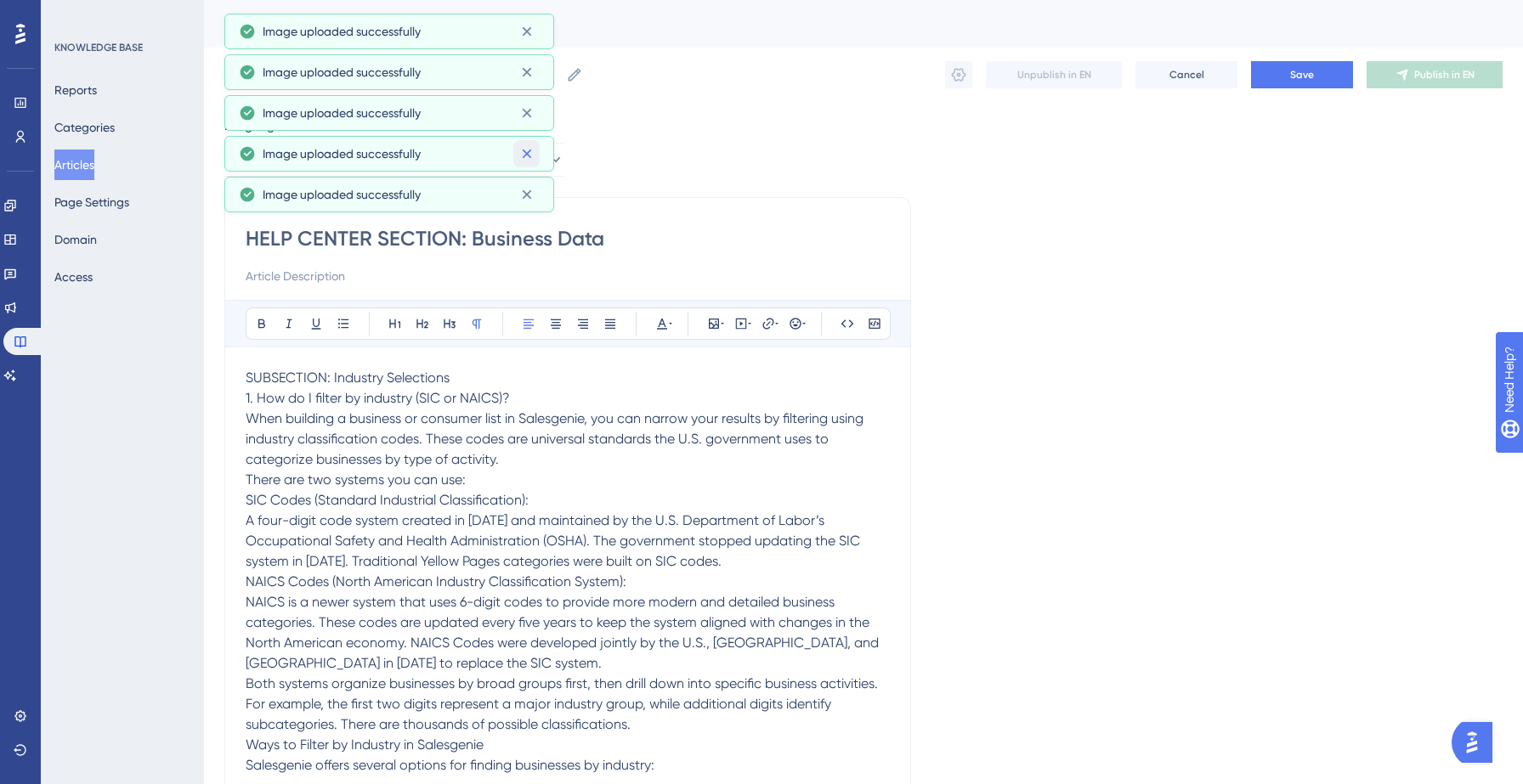
click at [528, 151] on icon at bounding box center [527, 153] width 17 height 17
click at [528, 196] on icon at bounding box center [527, 195] width 9 height 9
click at [576, 70] on icon at bounding box center [575, 74] width 12 height 12
click at [560, 70] on input "HELP CENTER SECTION: Business Data" at bounding box center [392, 75] width 335 height 24
click at [562, 82] on label "HELP CENTER SECTION: Business Data HELP CENTER SECTION: Business Data" at bounding box center [404, 75] width 358 height 30
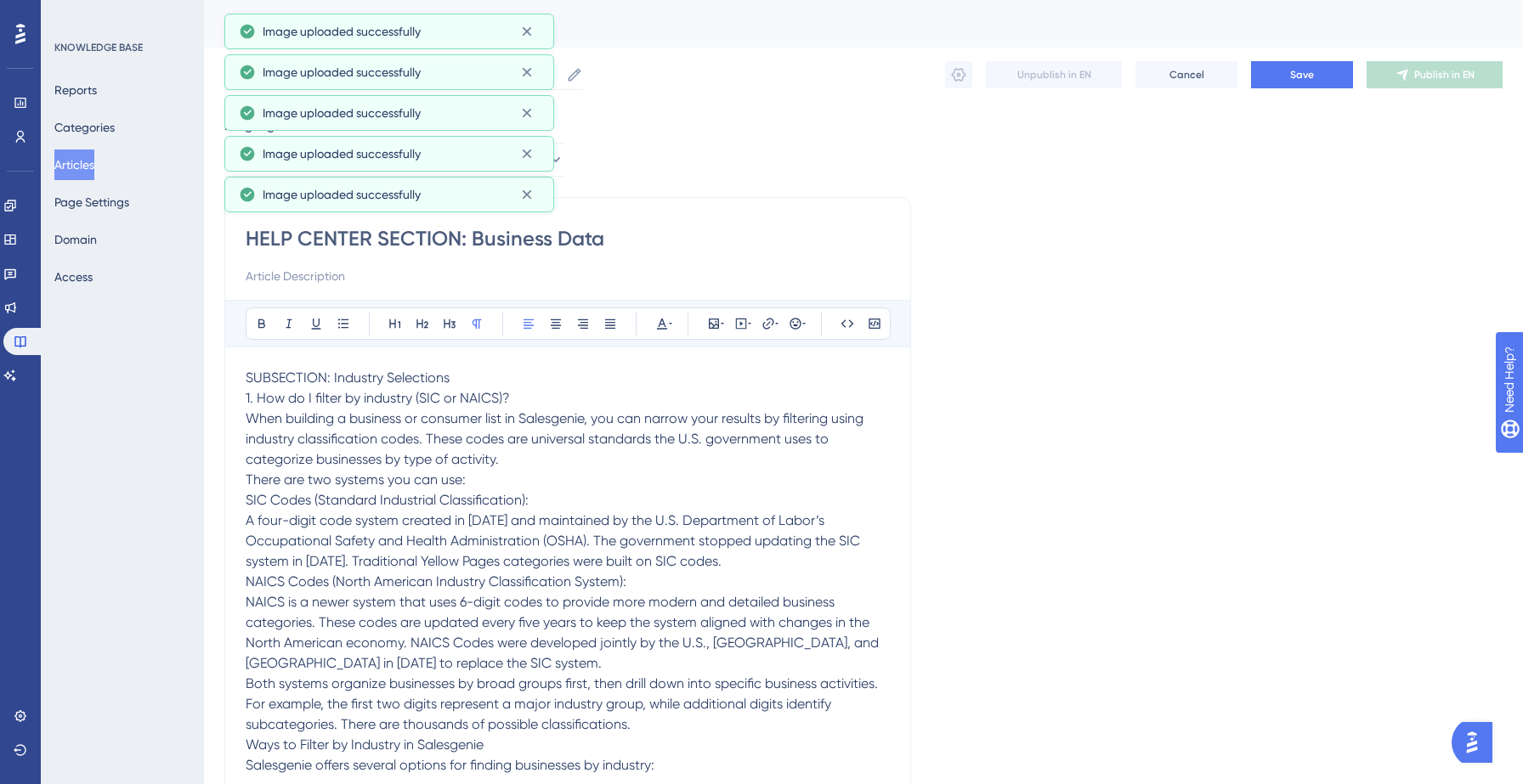
click at [560, 82] on input "HELP CENTER SECTION: Business Data" at bounding box center [392, 75] width 335 height 24
paste input "HELP CENTER SECTION: Business Data"
click at [1305, 65] on button "Save" at bounding box center [1302, 75] width 102 height 28
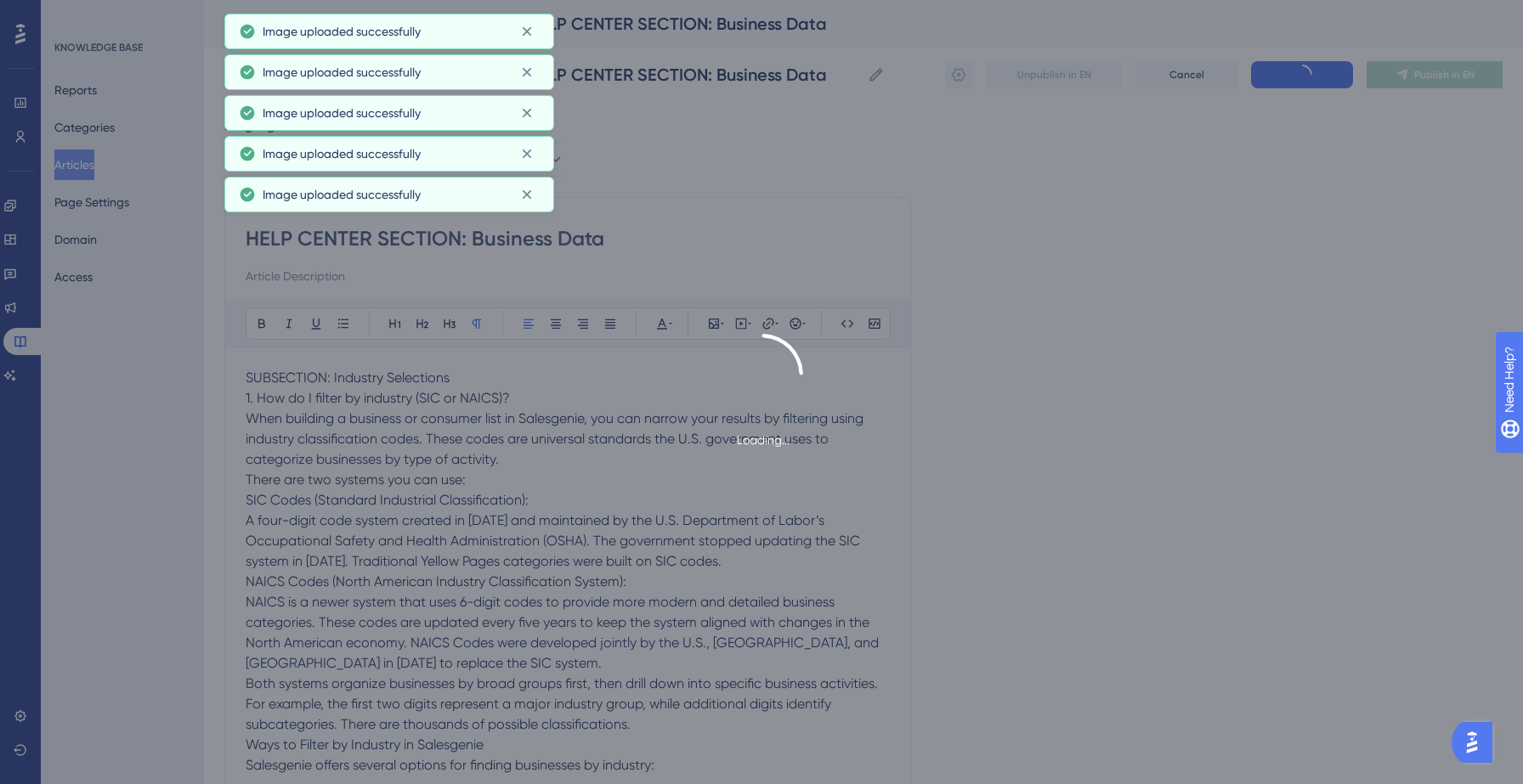
type input "HELP CENTER SECTION: Business Data HELP CENTER SECTION: Business Data"
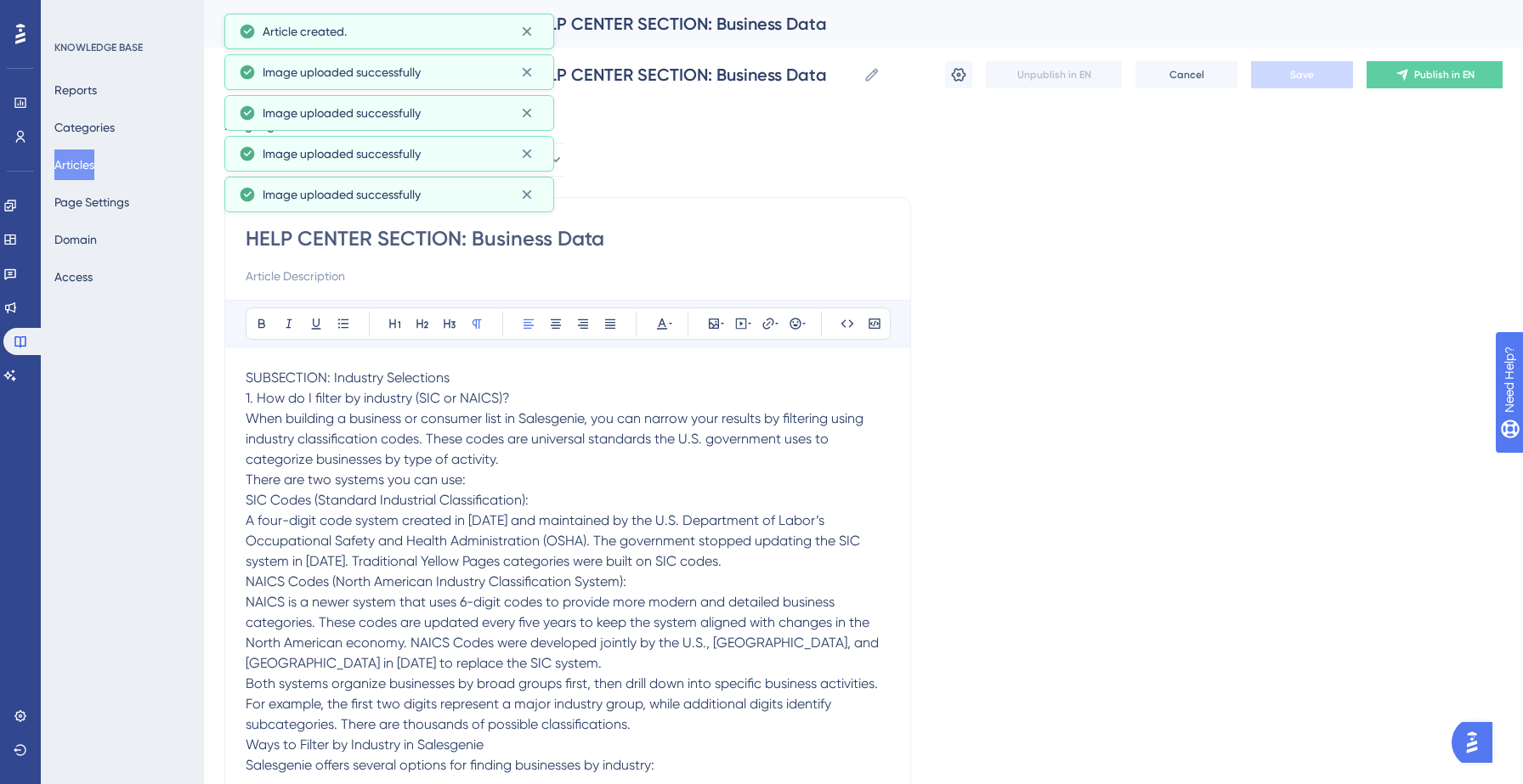
scroll to position [18634, 0]
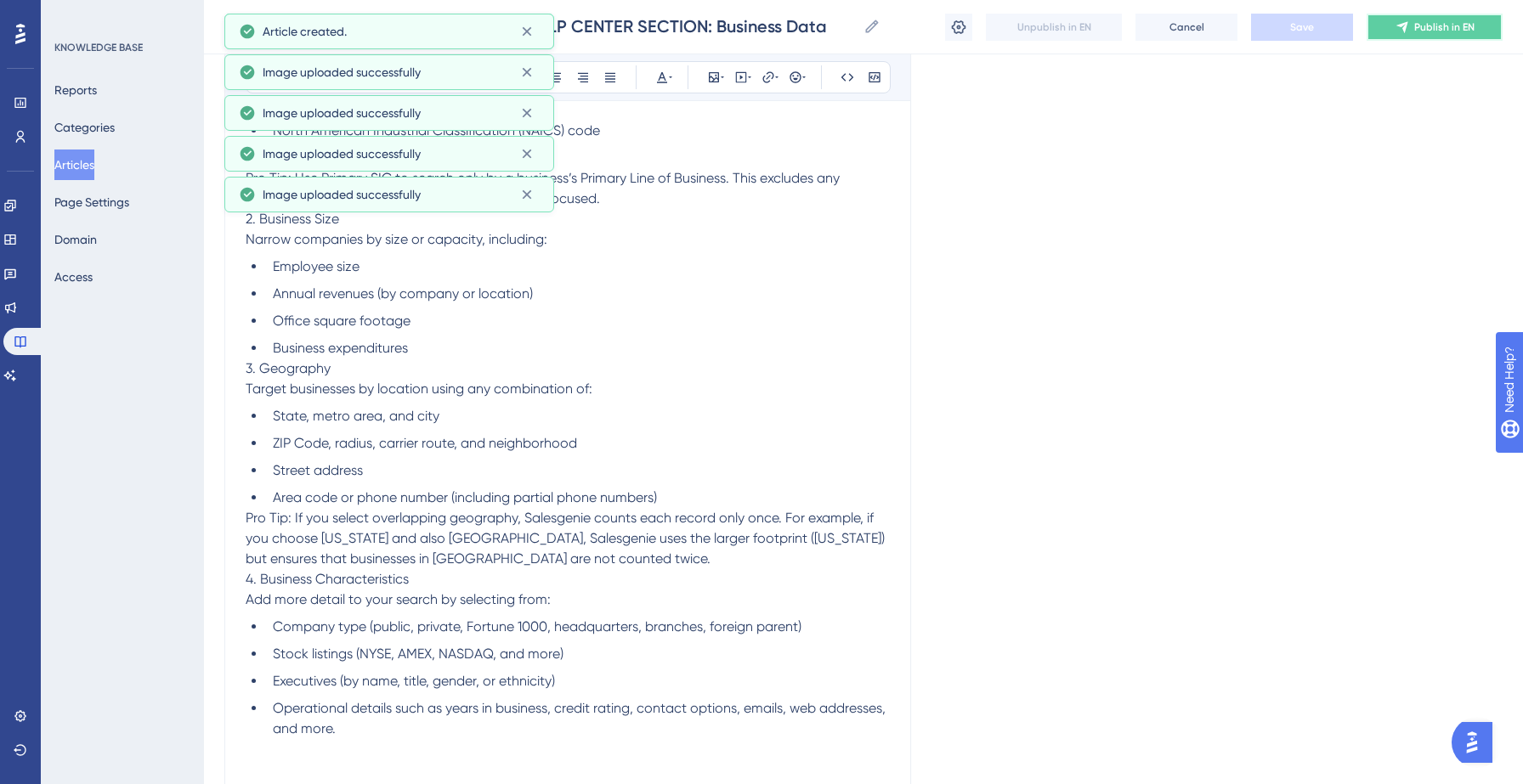
click at [1416, 36] on button "Publish in EN" at bounding box center [1434, 27] width 136 height 28
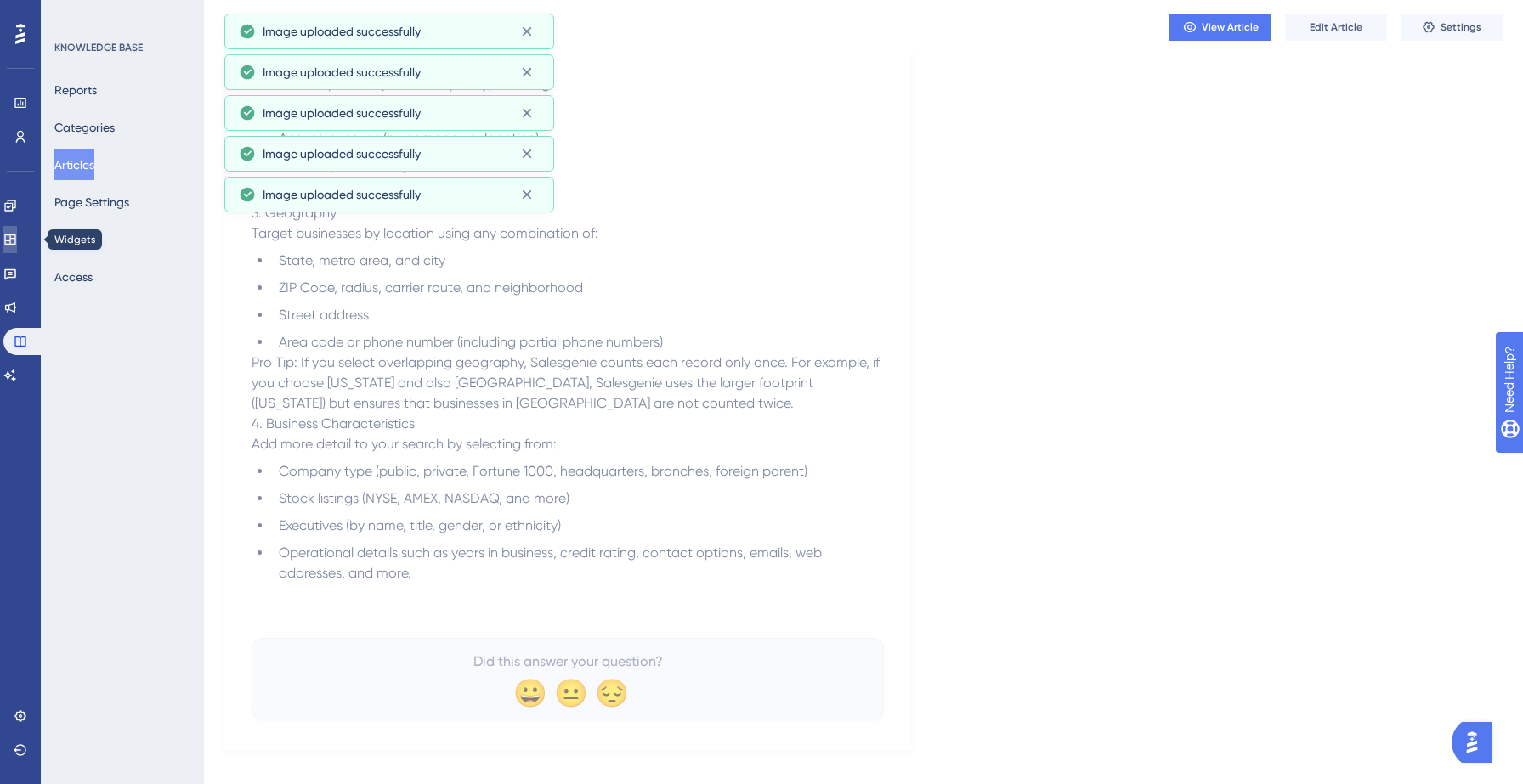
click at [14, 251] on link at bounding box center [10, 240] width 13 height 28
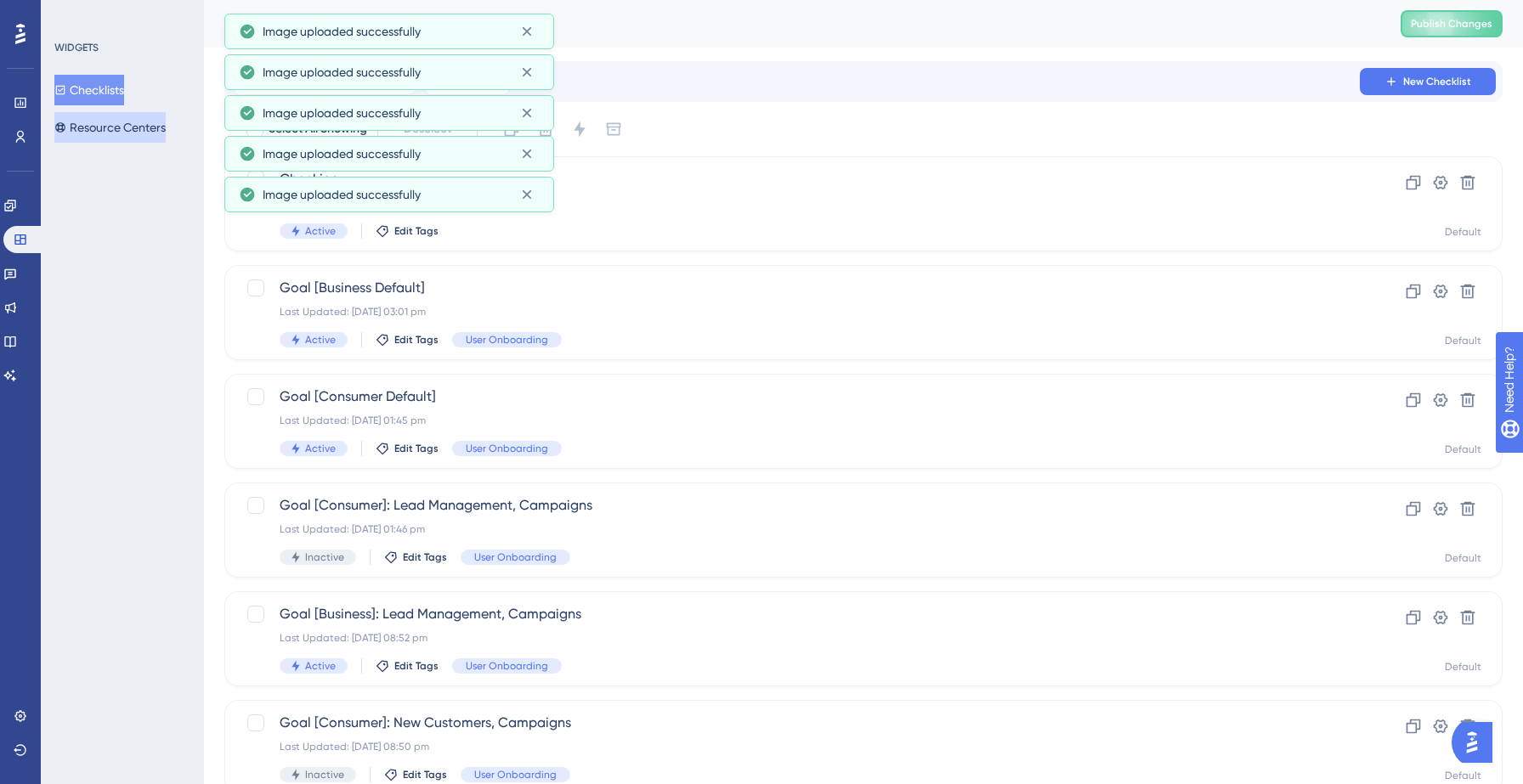
click at [125, 123] on button "Resource Centers" at bounding box center [110, 127] width 111 height 30
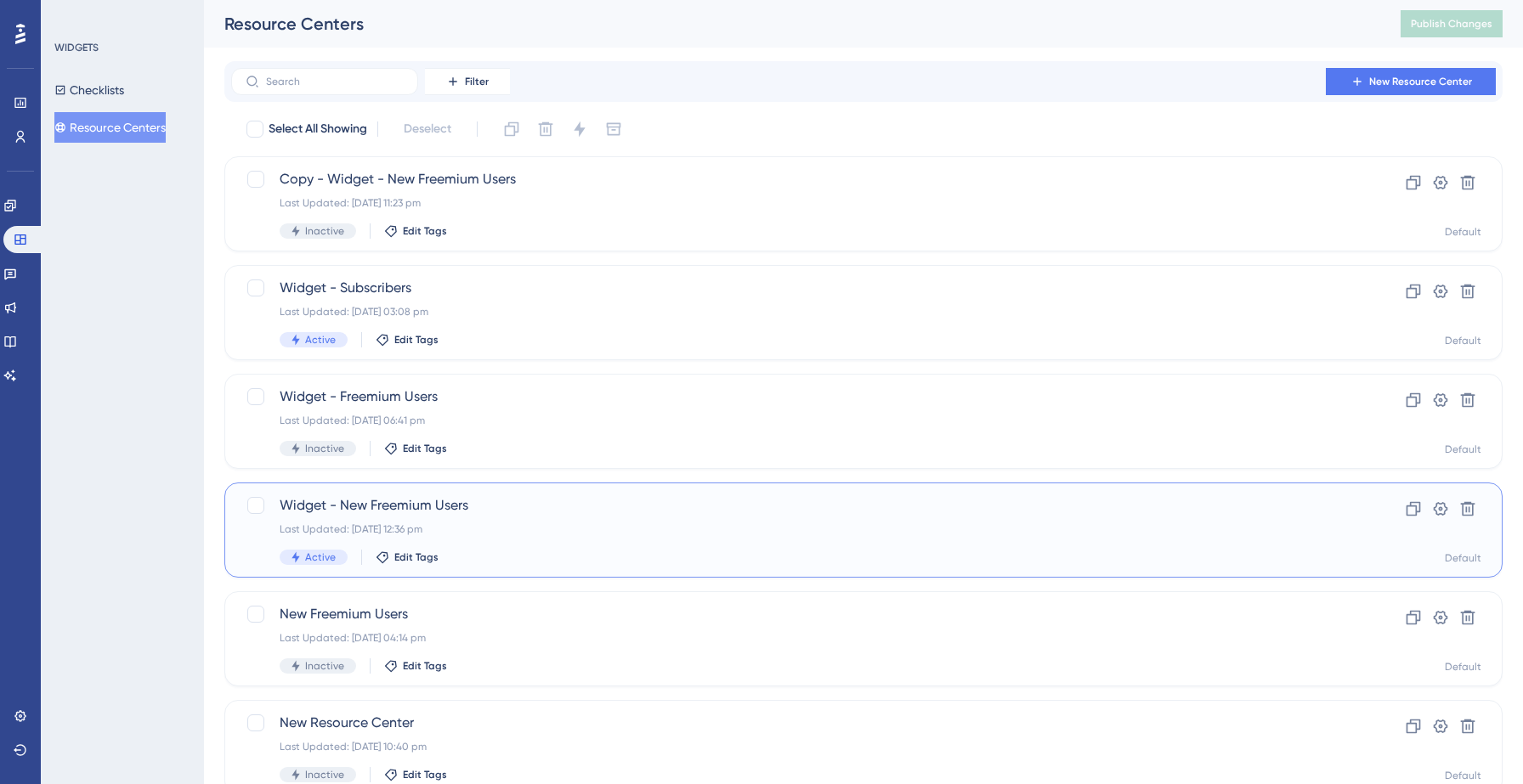
click at [405, 546] on div "Widget - New Freemium Users Last Updated: 10 Sept 2025 12:36 pm Active Edit Tags" at bounding box center [796, 530] width 1032 height 69
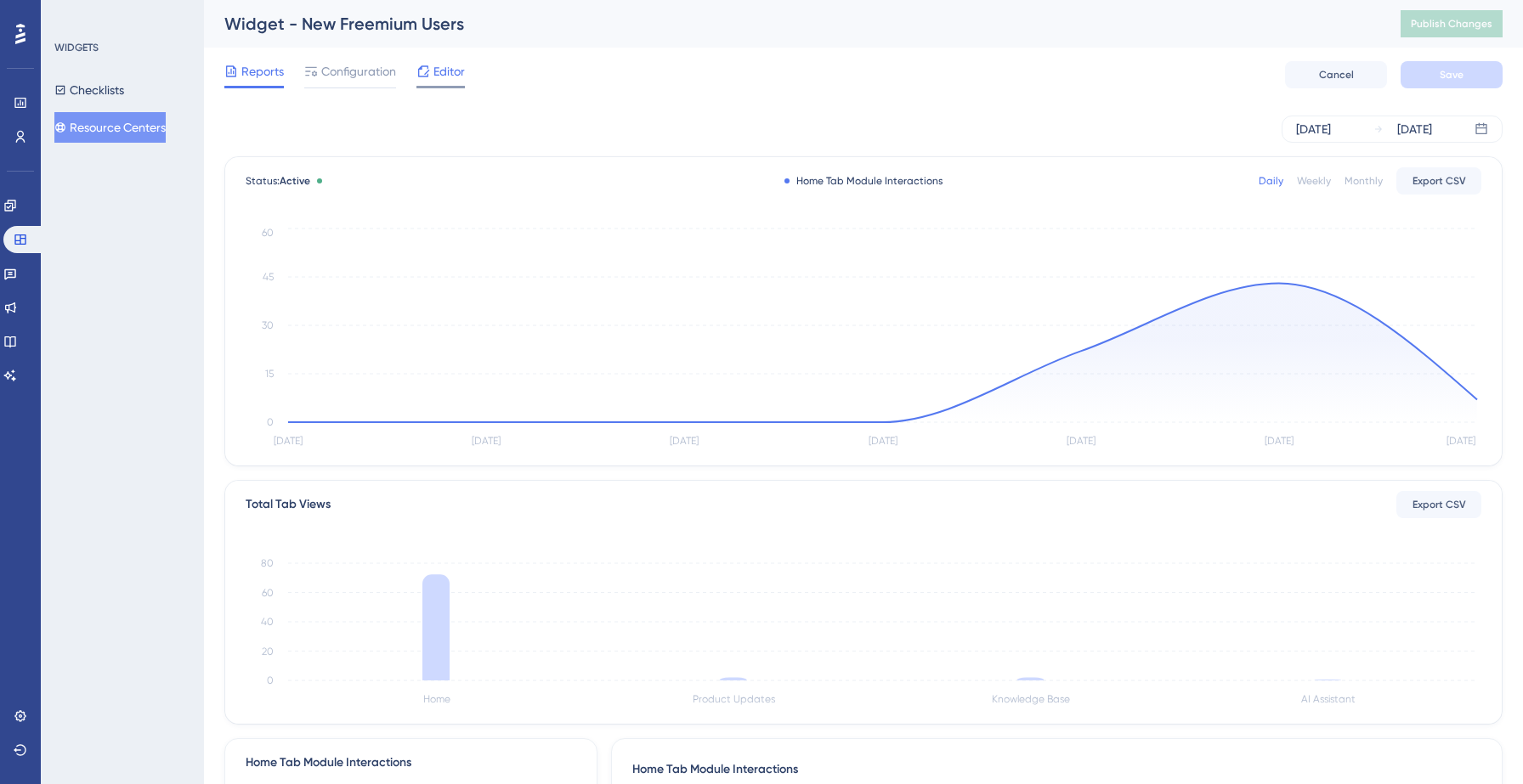
click at [446, 69] on span "Editor" at bounding box center [448, 71] width 31 height 20
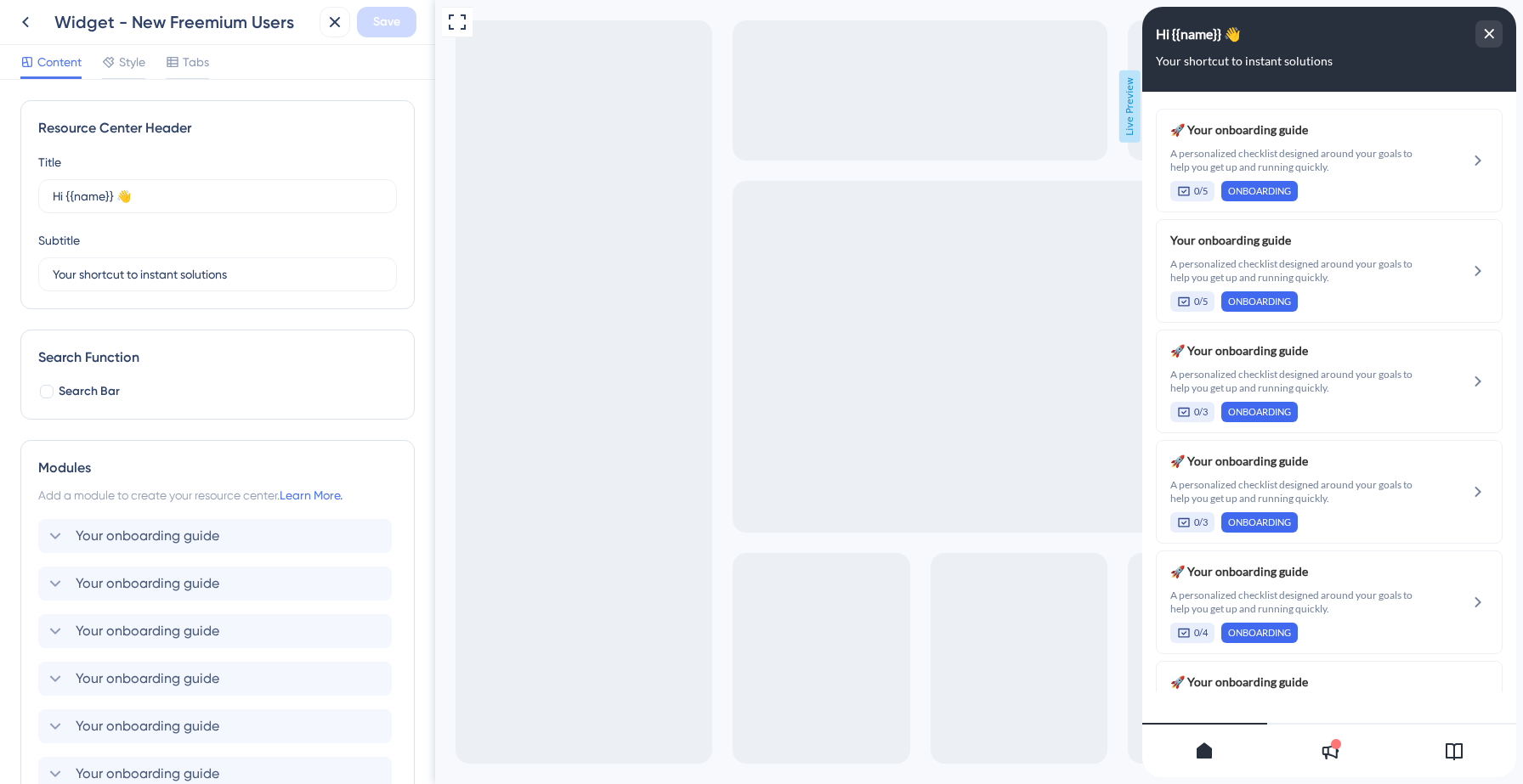
click at [1444, 751] on icon at bounding box center [1453, 751] width 20 height 20
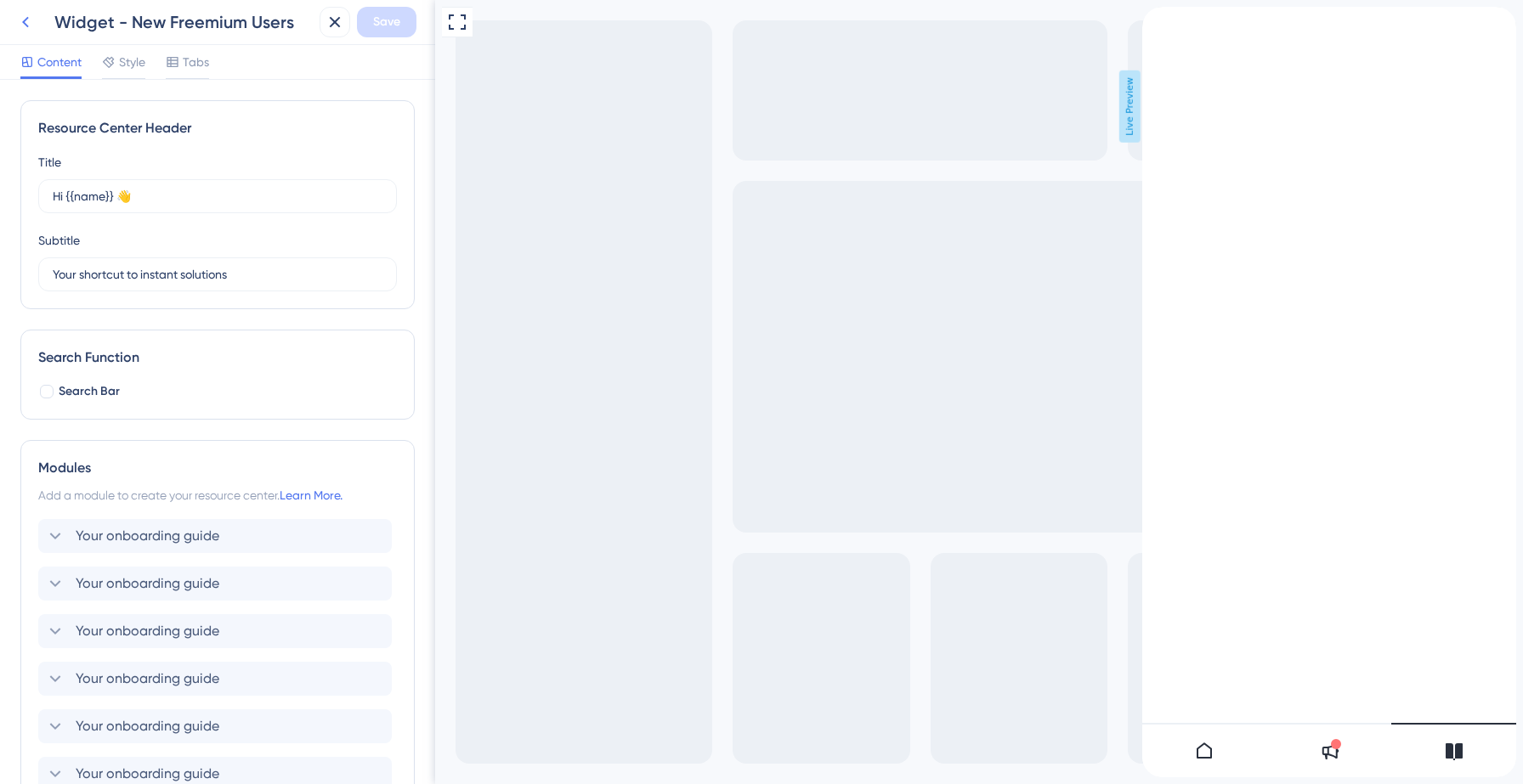
click at [15, 17] on icon at bounding box center [25, 21] width 20 height 20
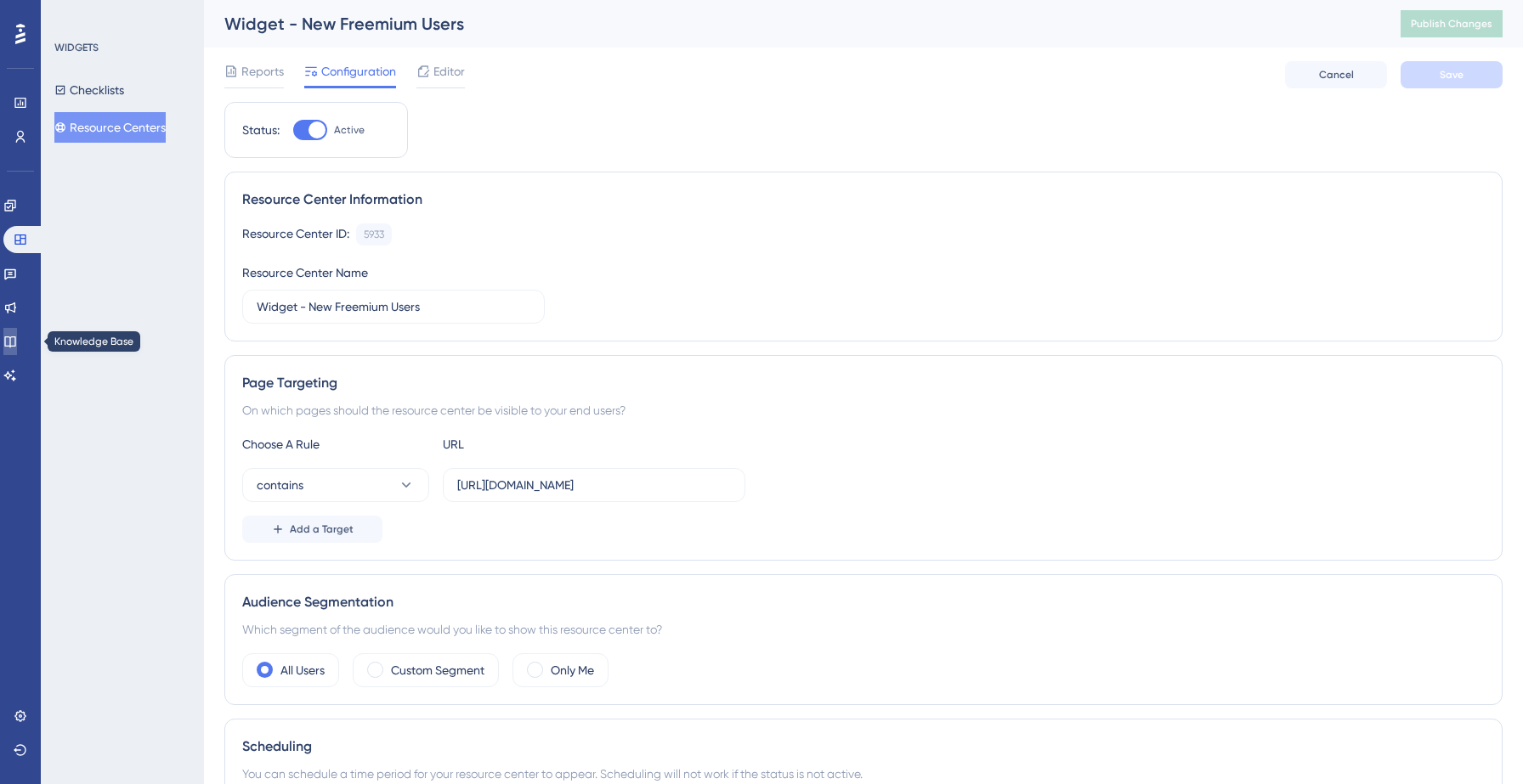
click at [15, 337] on icon at bounding box center [10, 342] width 11 height 11
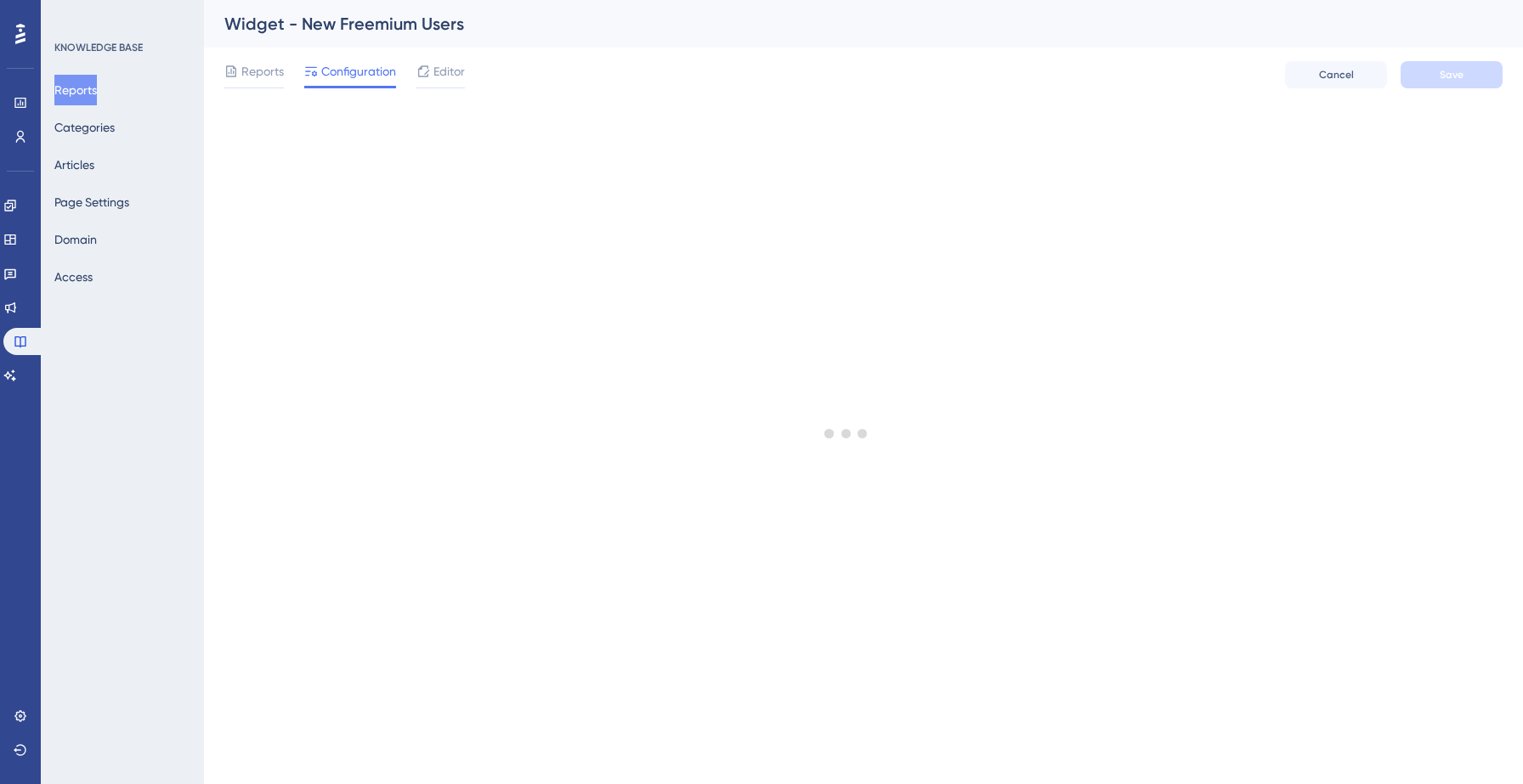
click at [104, 149] on div "Reports Categories Articles Page Settings Domain Access" at bounding box center [123, 184] width 137 height 217
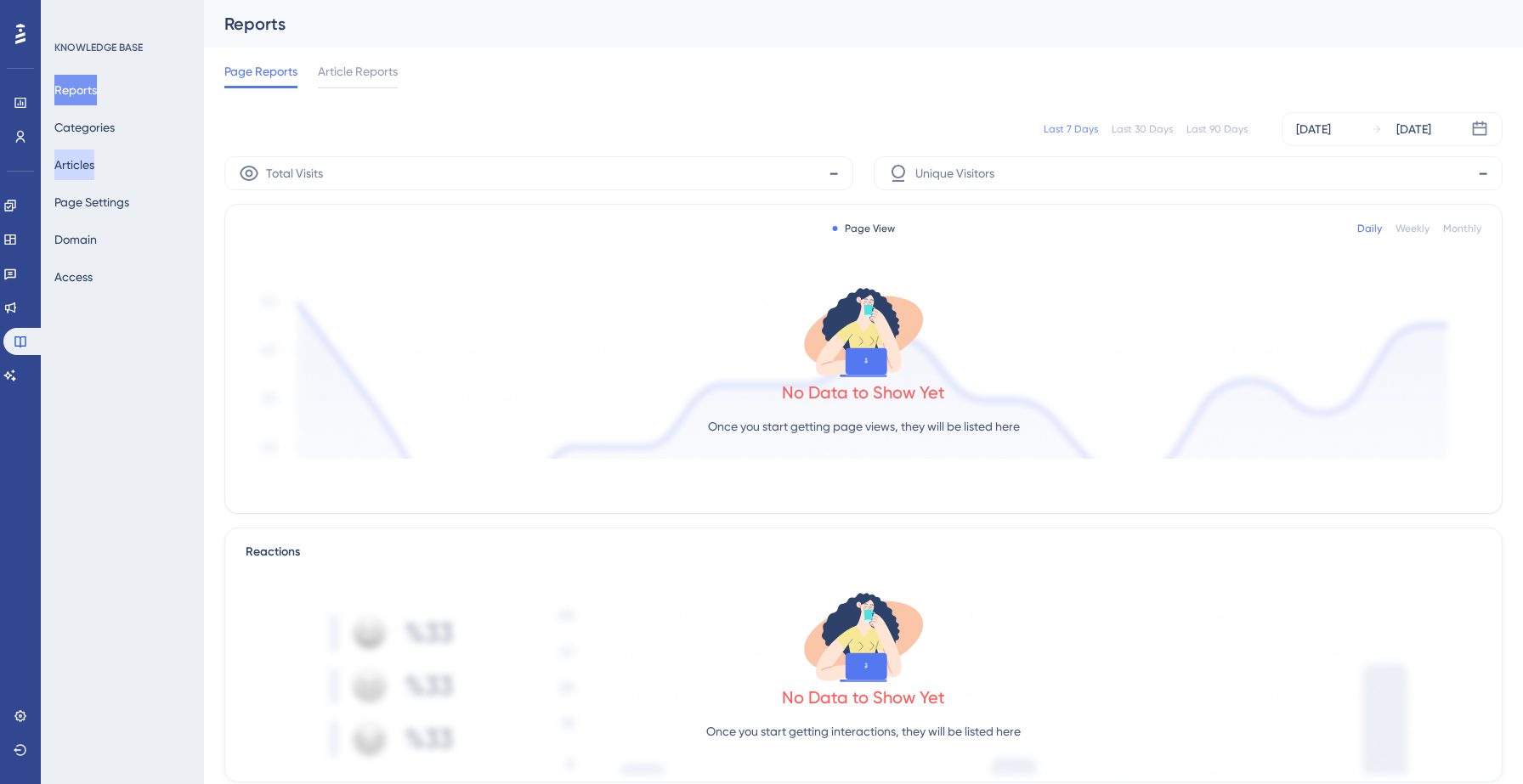
click at [94, 156] on button "Articles" at bounding box center [74, 165] width 40 height 30
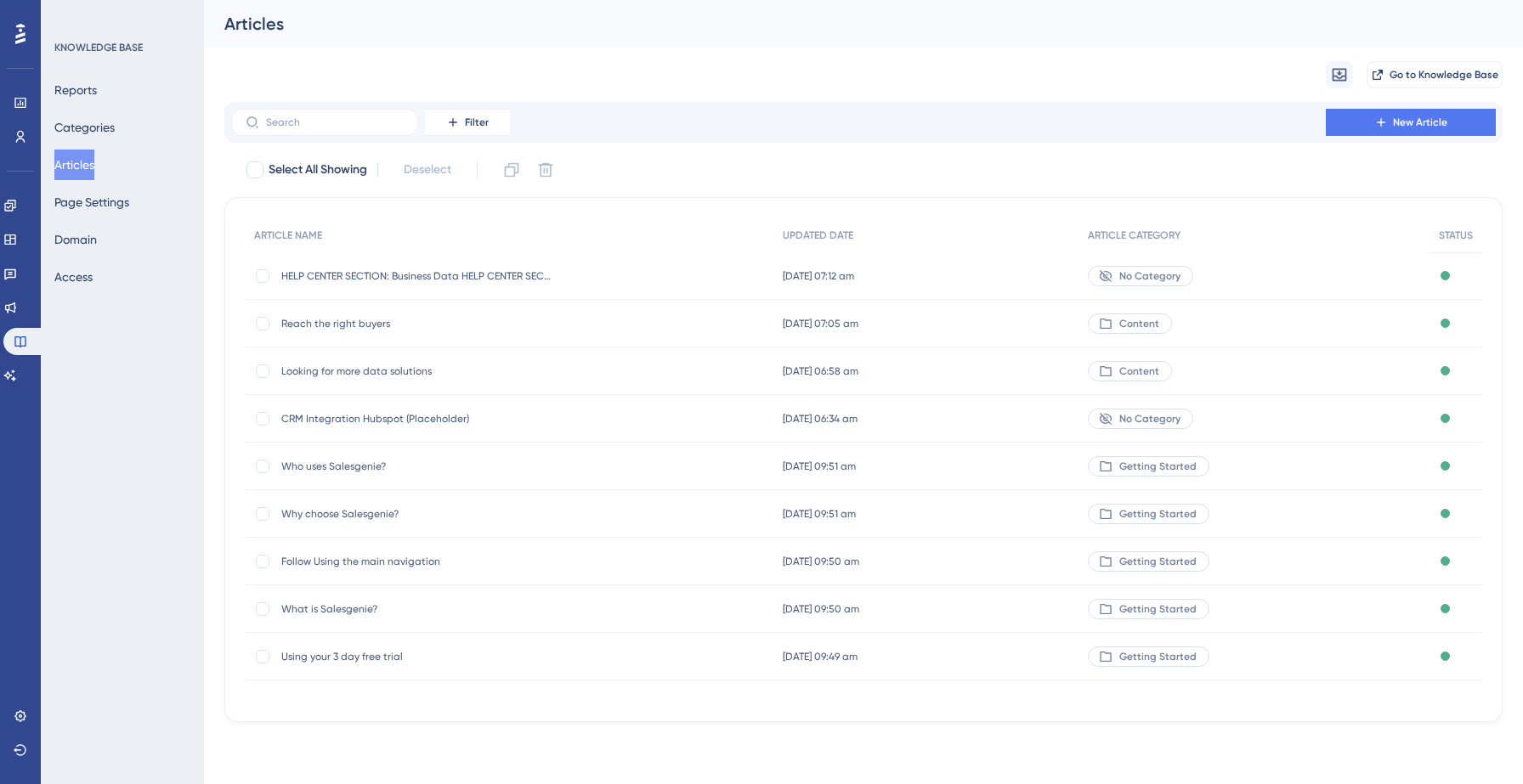
click at [1136, 274] on span "No Category" at bounding box center [1150, 275] width 61 height 13
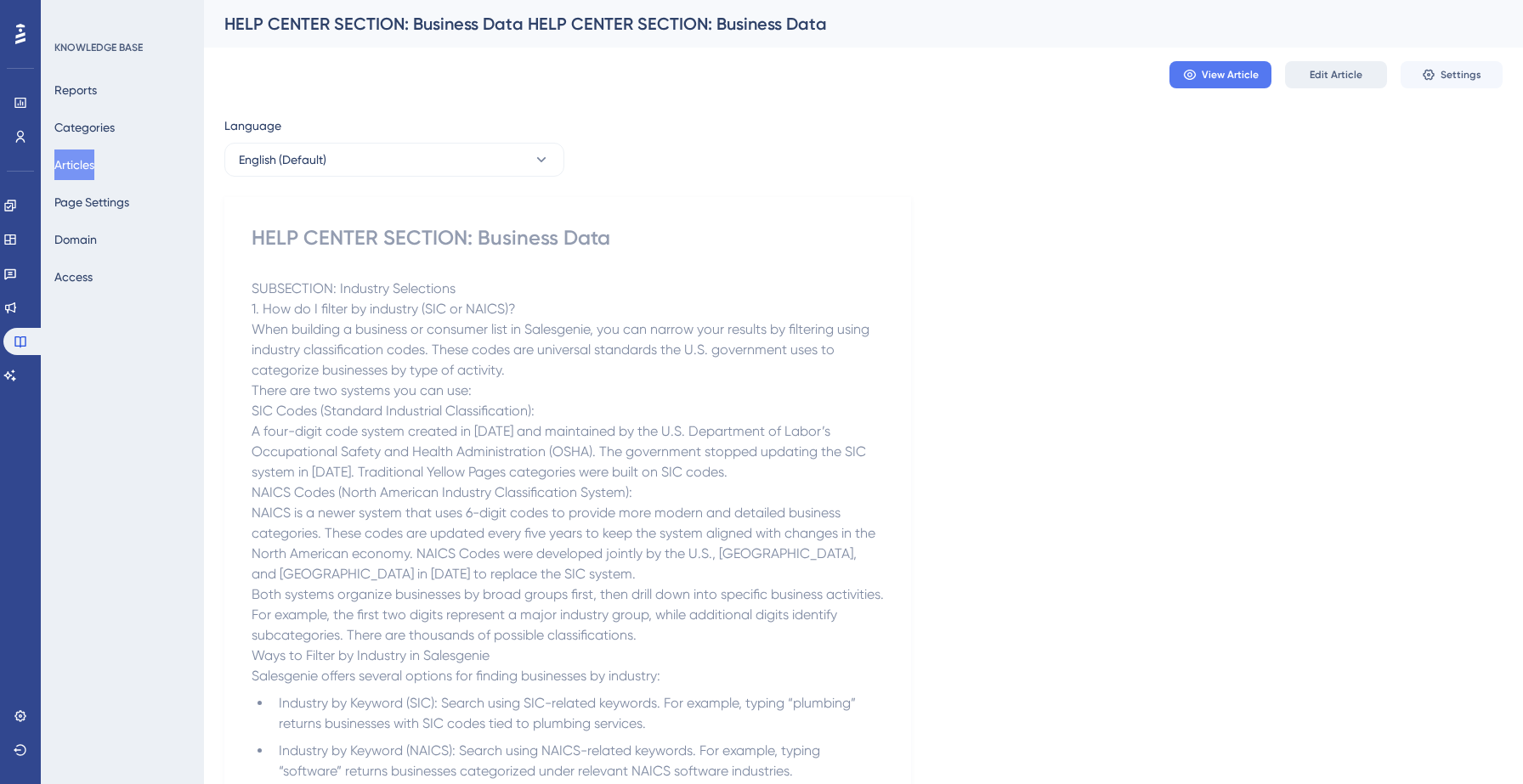
click at [1350, 68] on span "Edit Article" at bounding box center [1336, 74] width 53 height 13
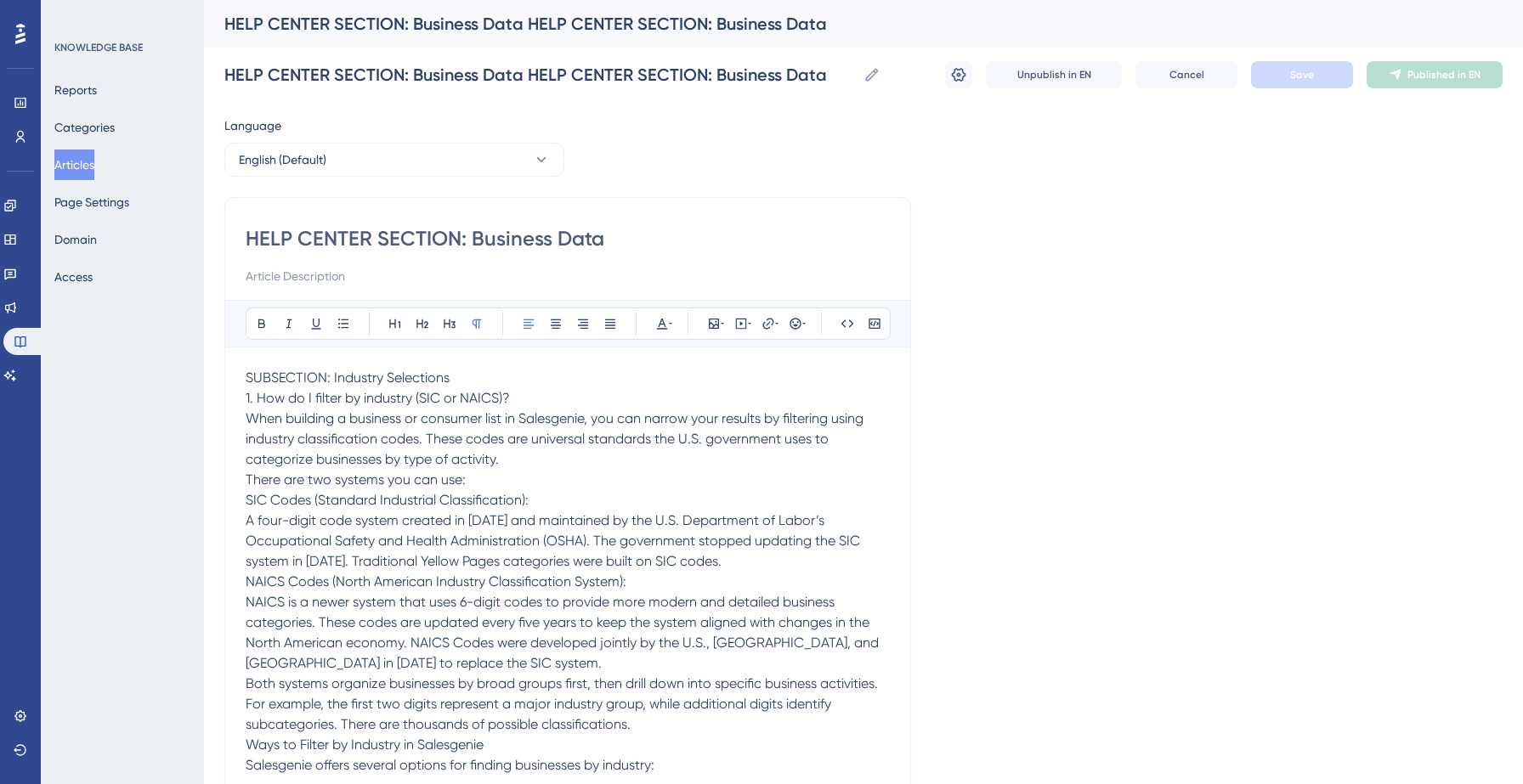
scroll to position [14247, 0]
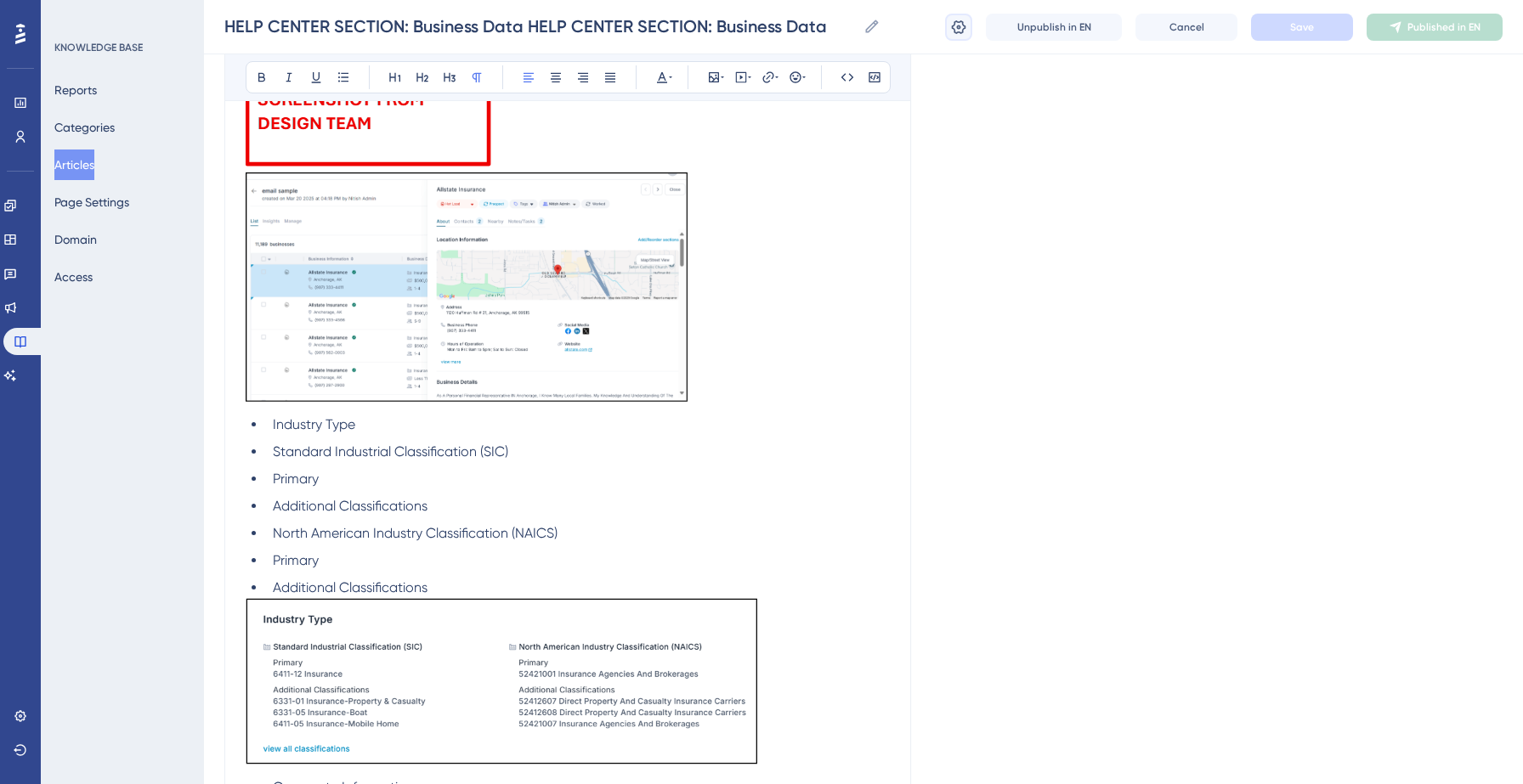
click at [955, 27] on icon at bounding box center [958, 27] width 17 height 17
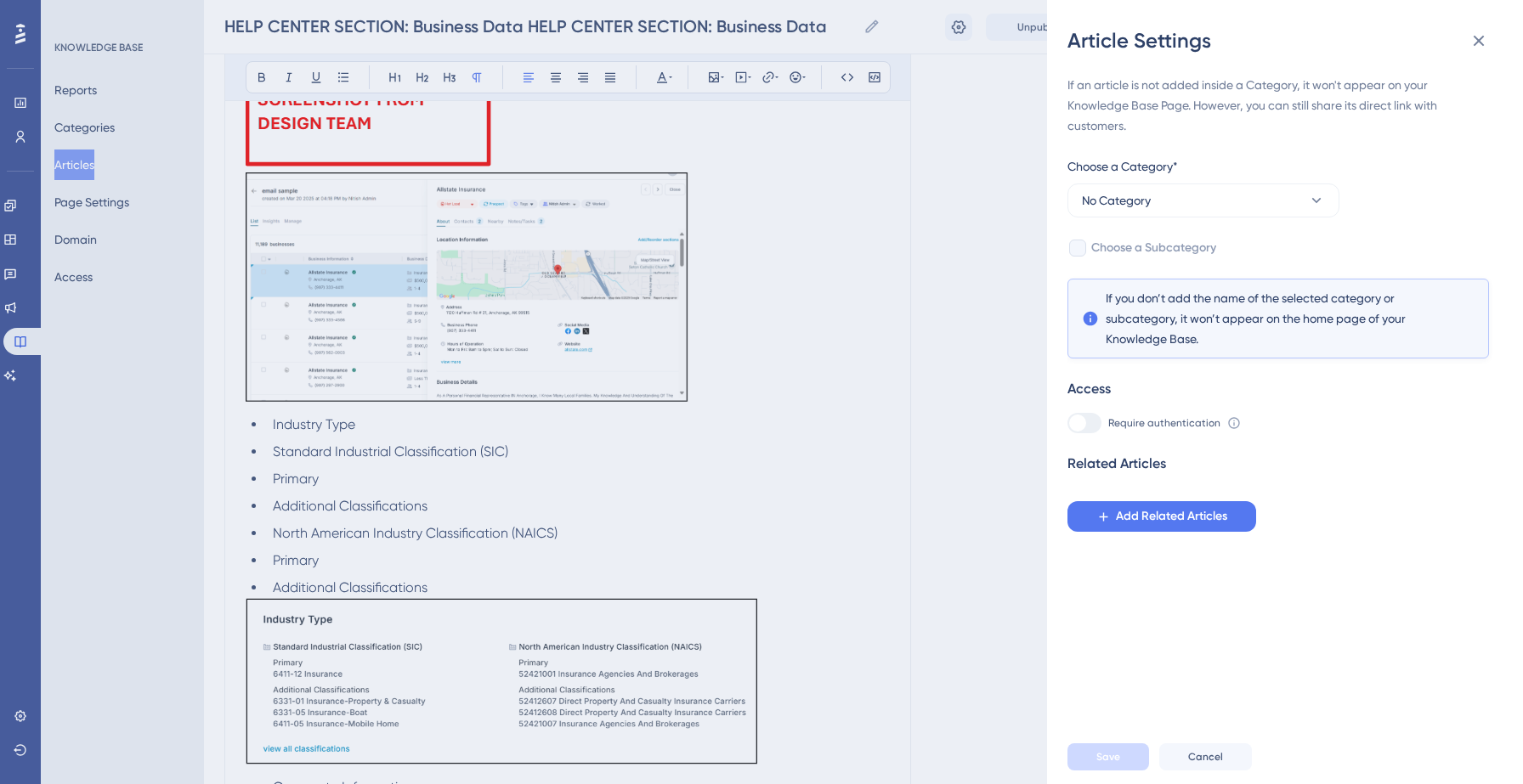
scroll to position [14475, 0]
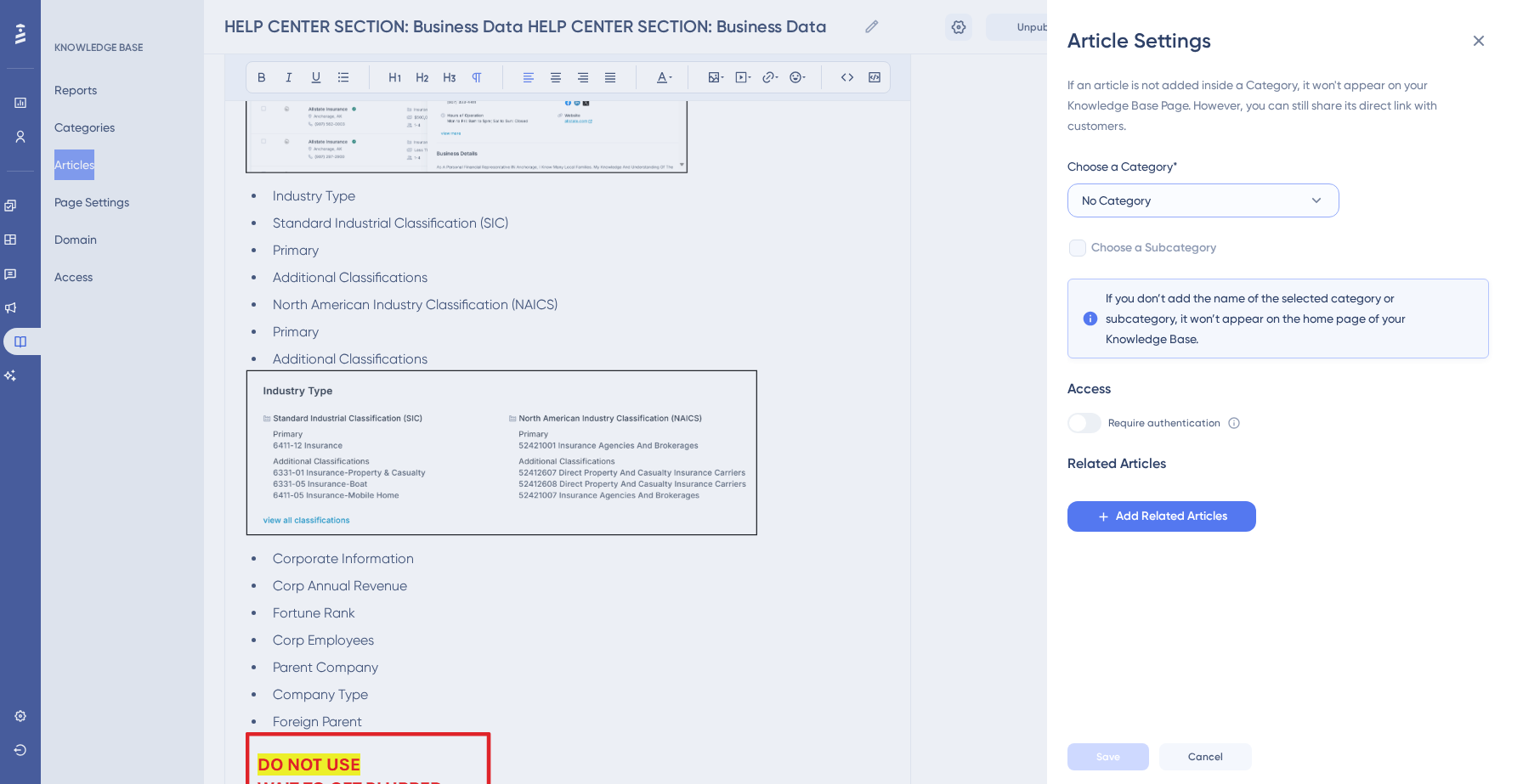
click at [1237, 202] on button "No Category" at bounding box center [1203, 200] width 272 height 34
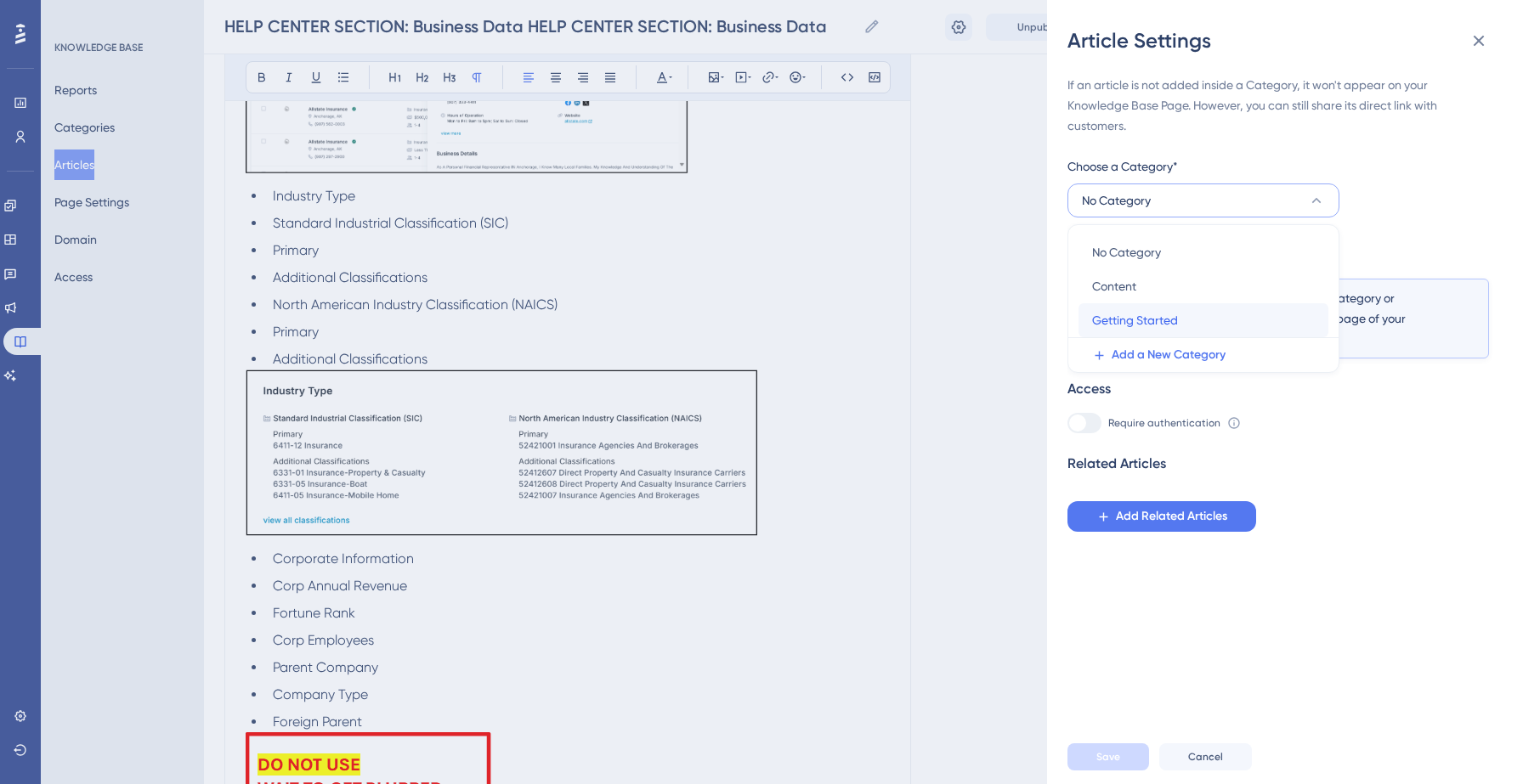
click at [1168, 308] on div "Getting Started Getting Started" at bounding box center [1203, 320] width 223 height 34
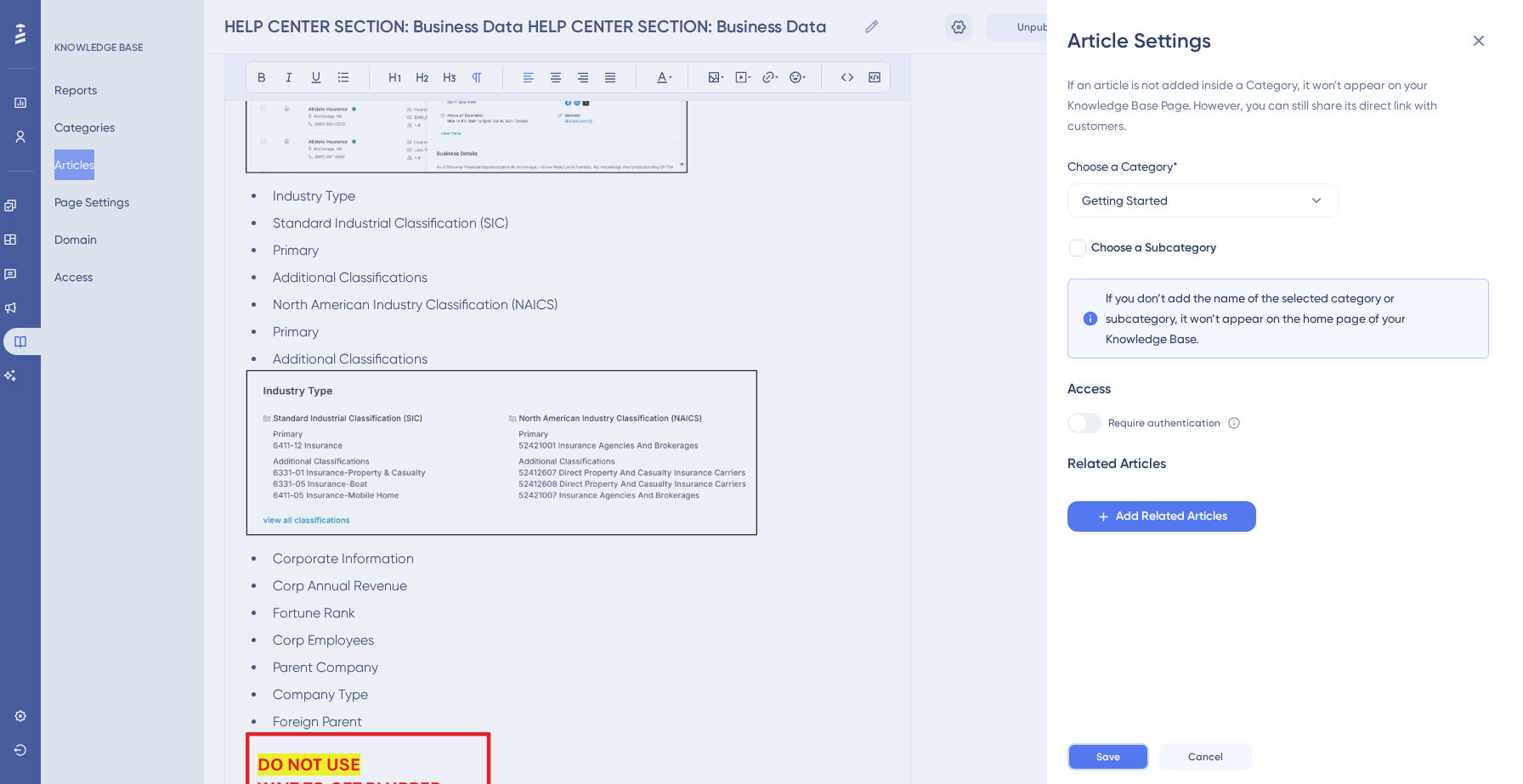
click at [1117, 752] on span "Save" at bounding box center [1108, 756] width 24 height 13
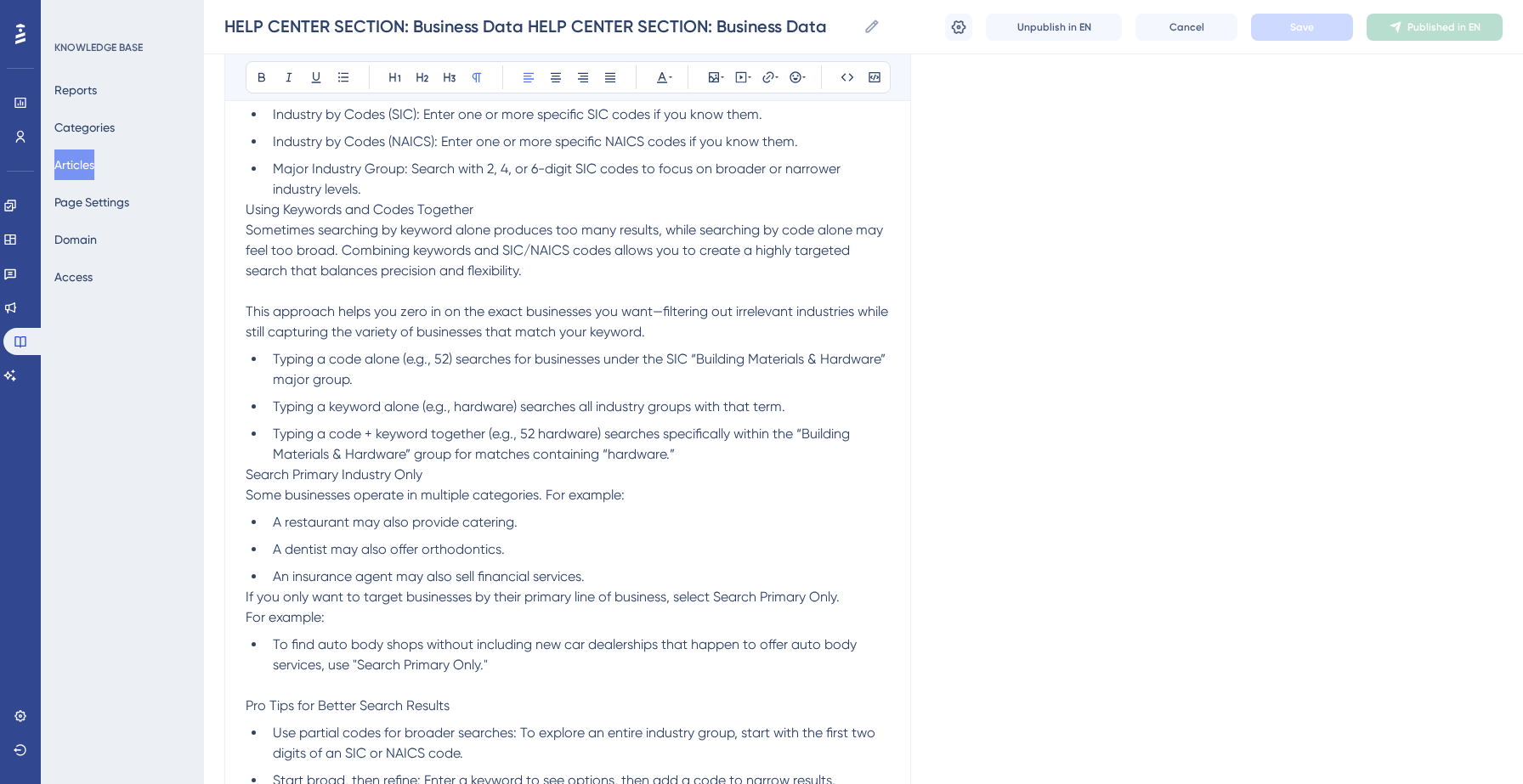
scroll to position [0, 0]
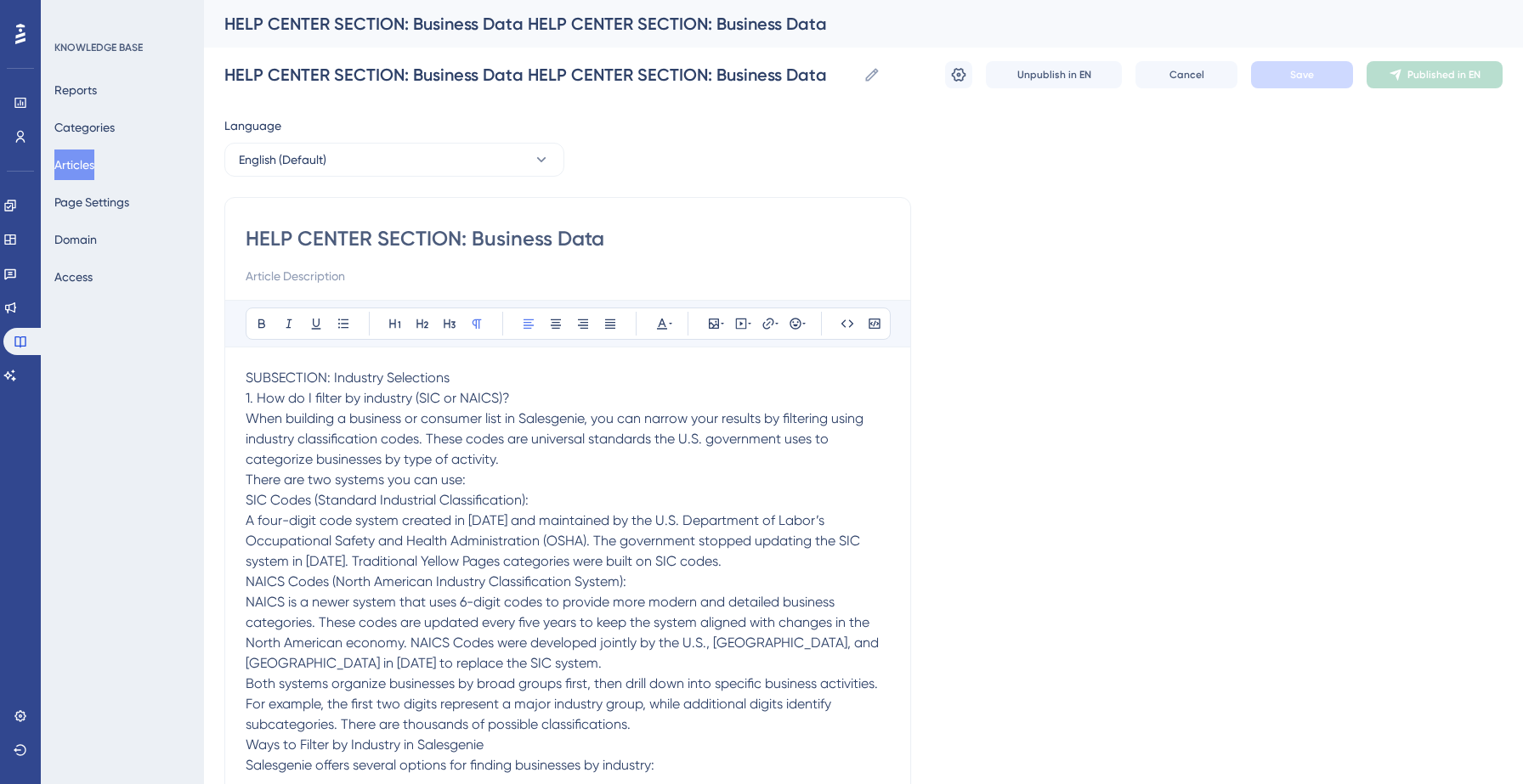
click at [83, 176] on button "Articles" at bounding box center [74, 165] width 40 height 30
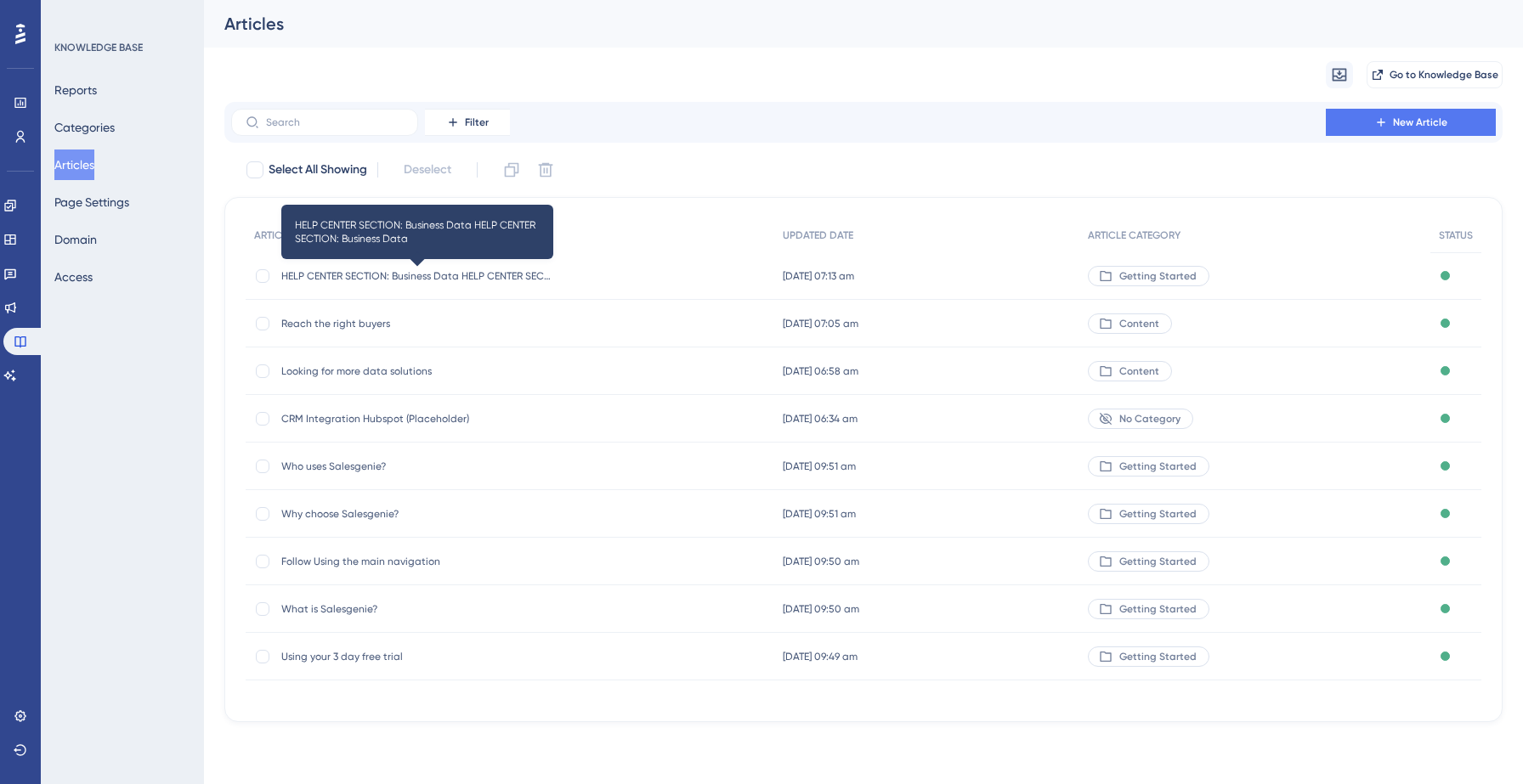
click at [482, 279] on span "HELP CENTER SECTION: Business Data HELP CENTER SECTION: Business Data" at bounding box center [417, 275] width 272 height 13
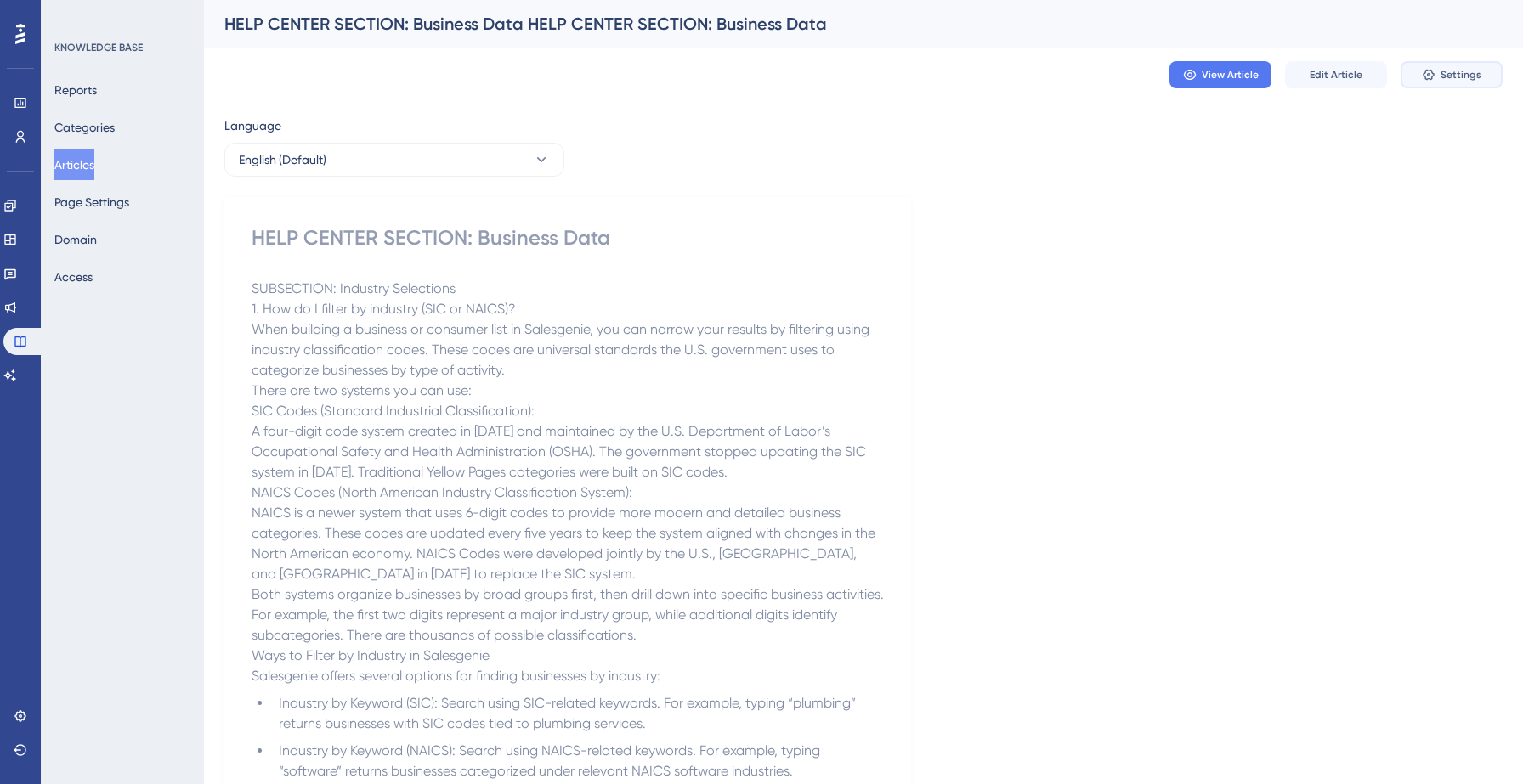
click at [1433, 86] on button "Settings" at bounding box center [1452, 75] width 102 height 28
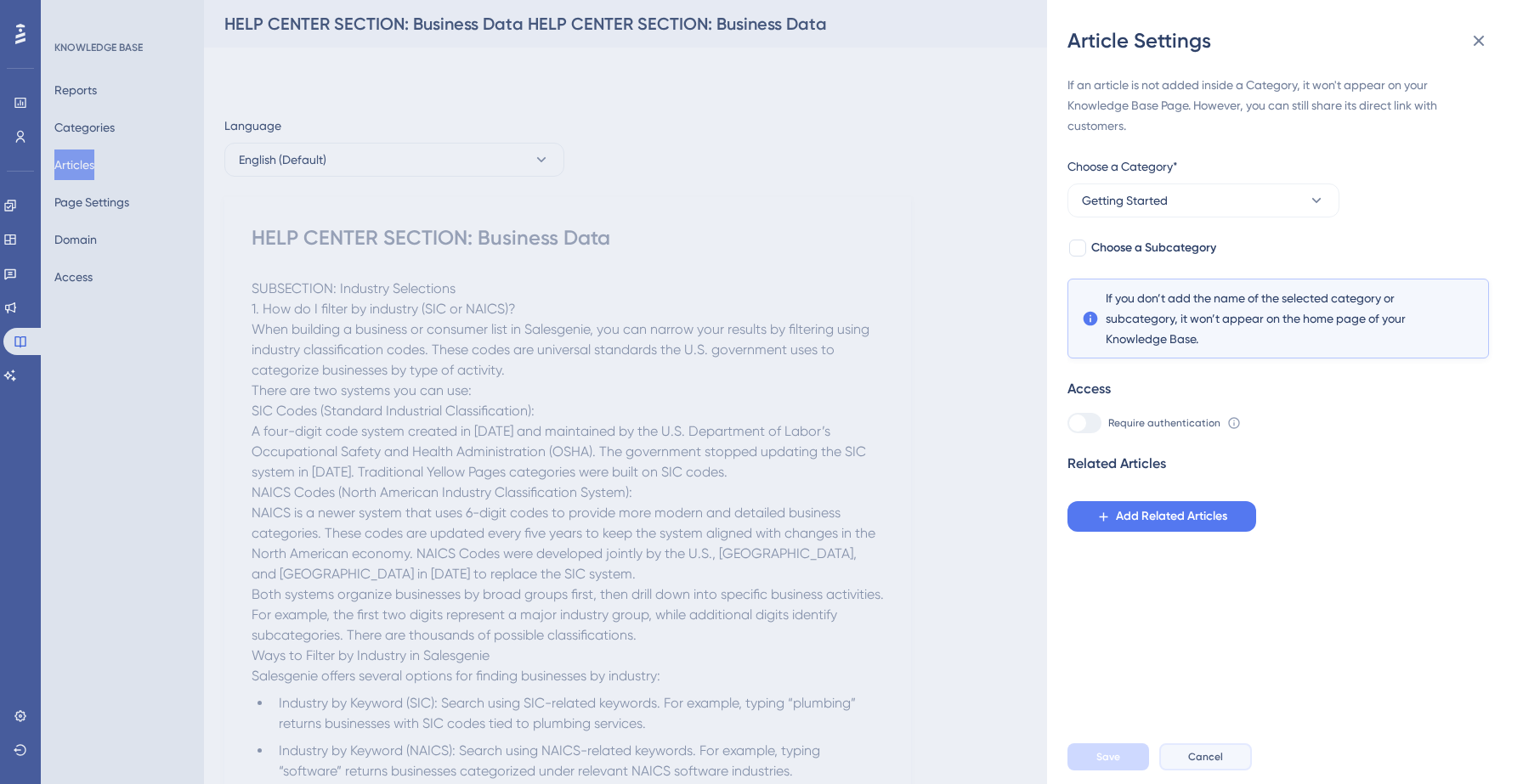
click at [1212, 752] on span "Cancel" at bounding box center [1205, 756] width 35 height 13
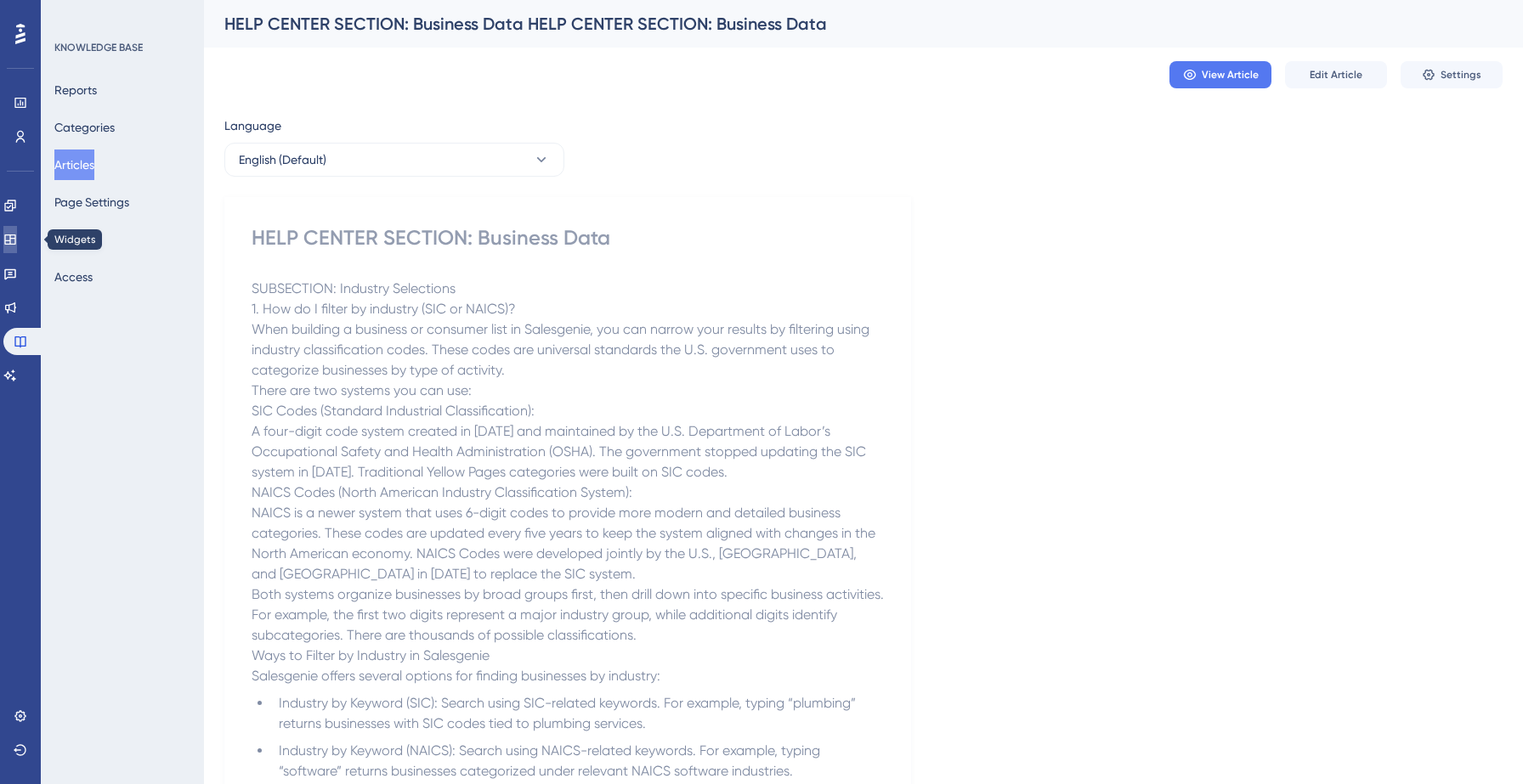
click at [17, 246] on link at bounding box center [10, 240] width 13 height 28
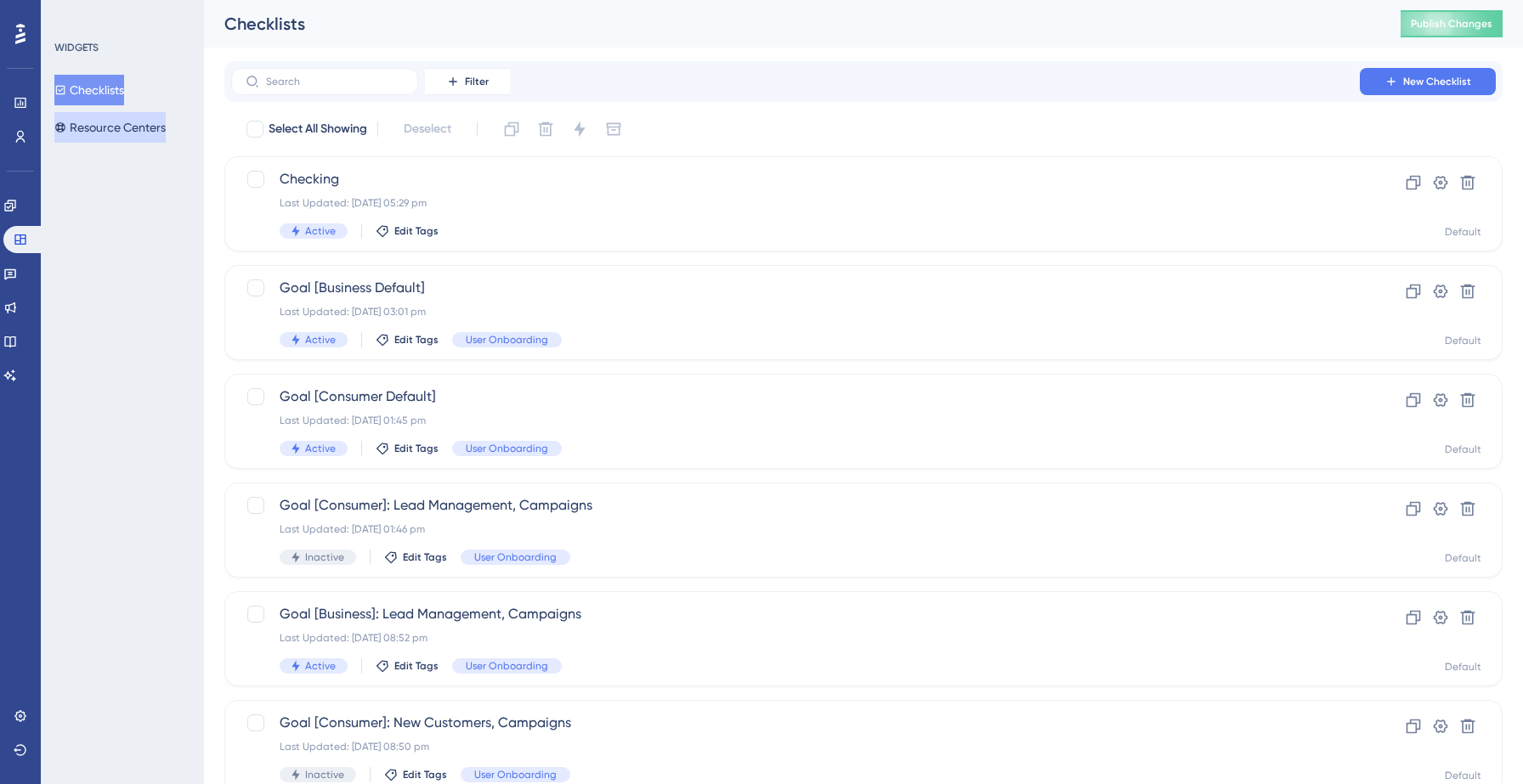
click at [145, 127] on button "Resource Centers" at bounding box center [110, 127] width 111 height 30
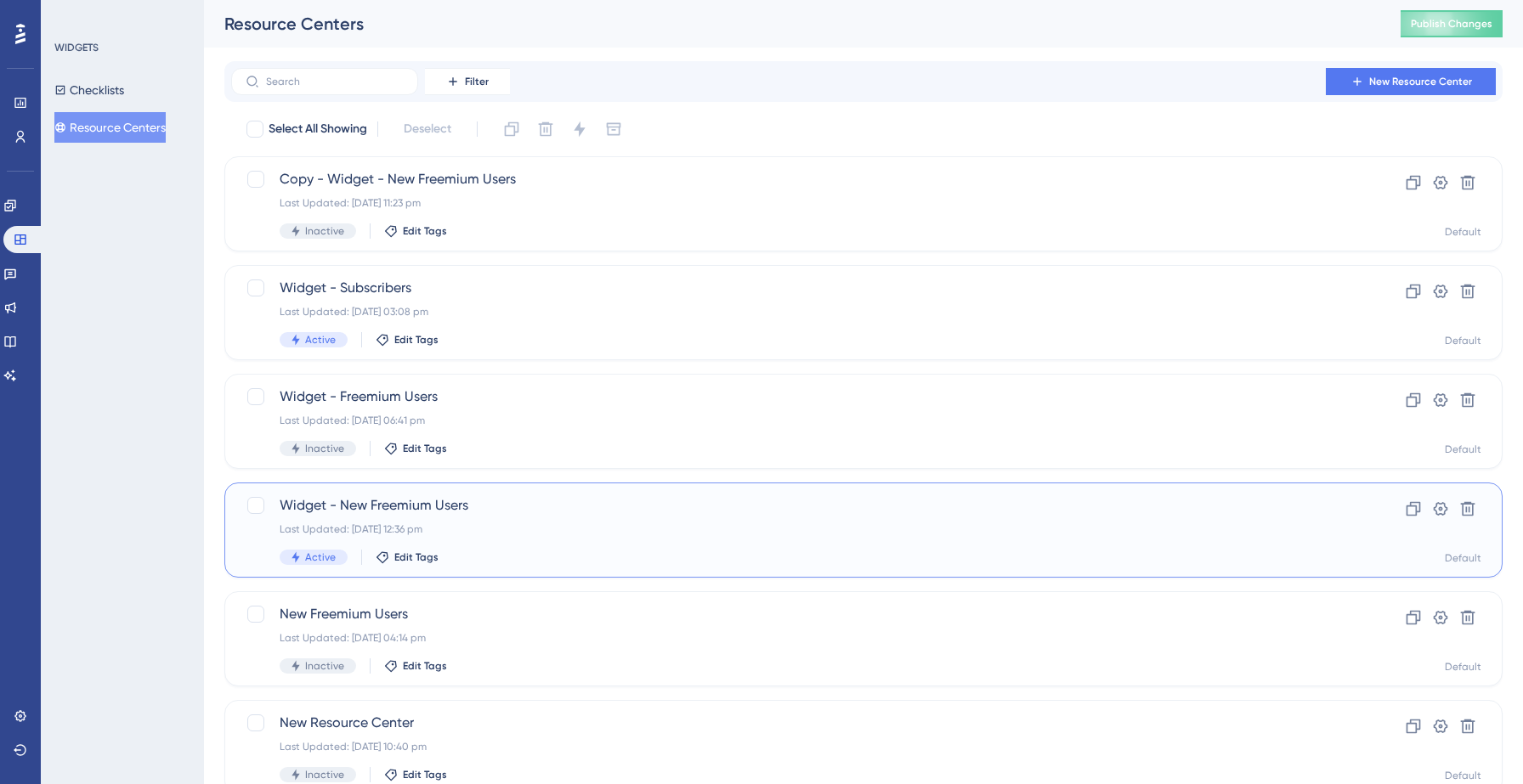
click at [436, 521] on div "Widget - New Freemium Users Last Updated: 10 Sept 2025 12:36 pm Active Edit Tags" at bounding box center [796, 530] width 1032 height 69
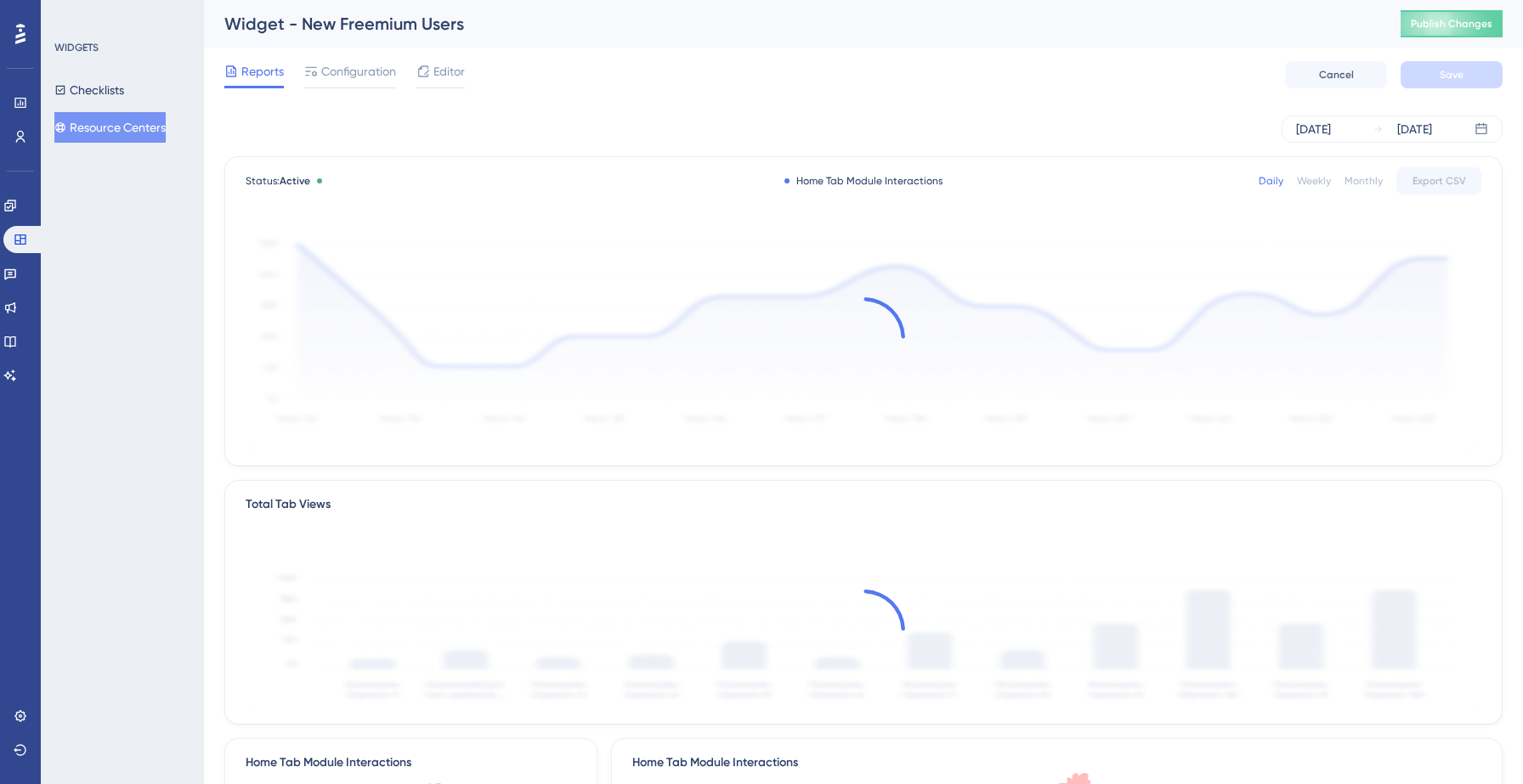
click at [407, 62] on div "Reports Configuration Editor" at bounding box center [345, 75] width 241 height 28
click at [448, 81] on span "Editor" at bounding box center [448, 71] width 31 height 20
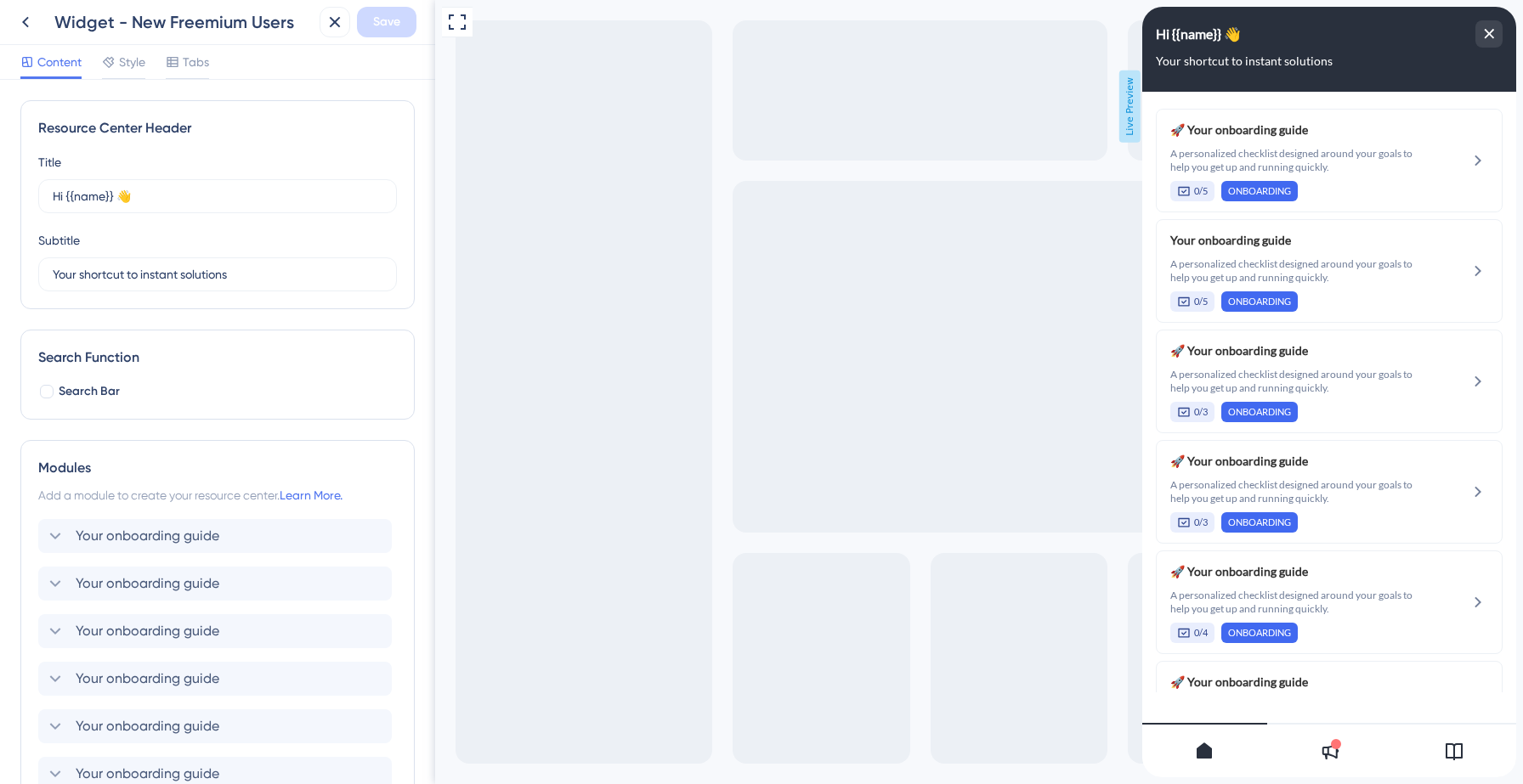
click at [1463, 750] on div at bounding box center [1453, 750] width 125 height 54
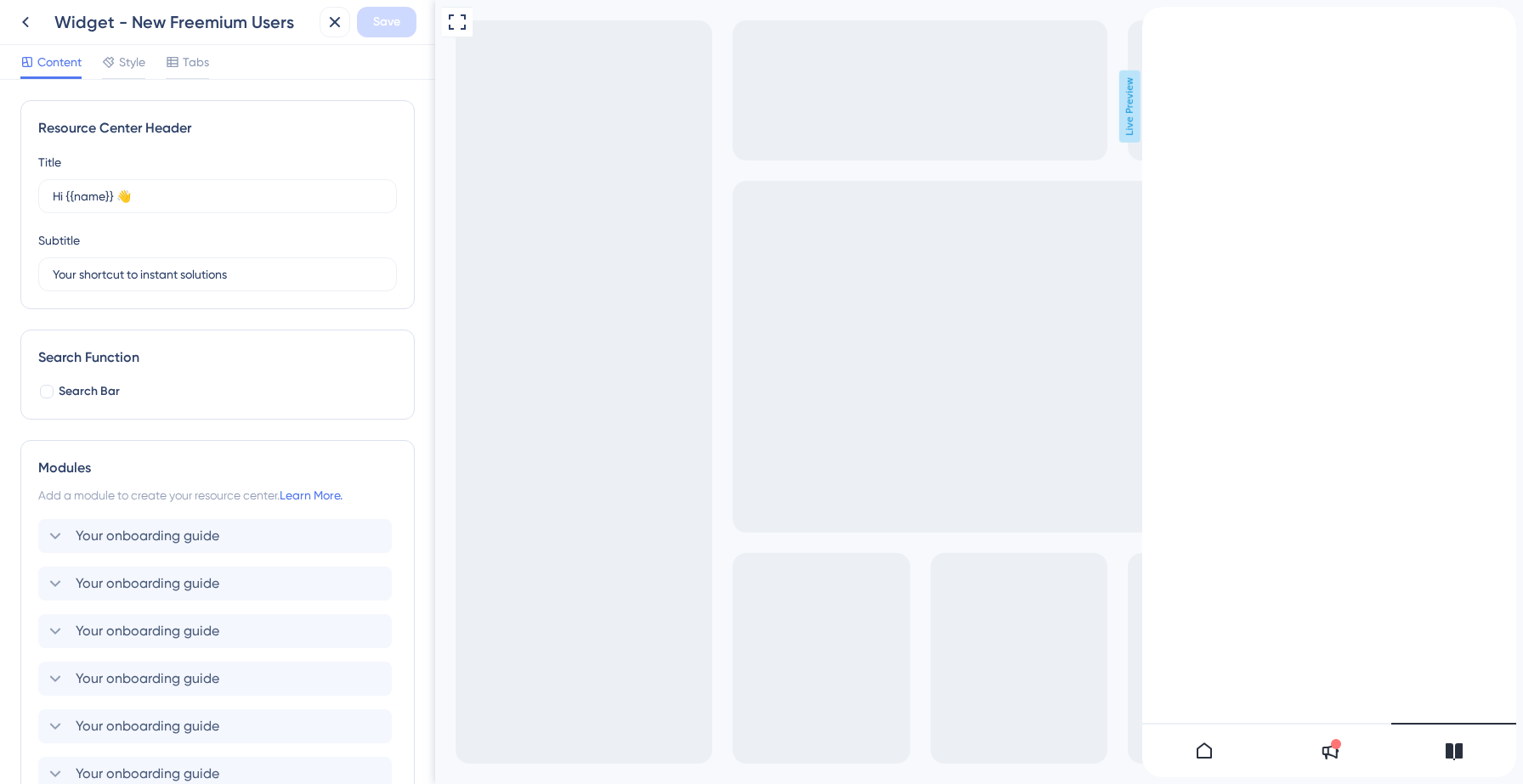
click at [1156, 23] on div "back to header" at bounding box center [1149, 15] width 13 height 16
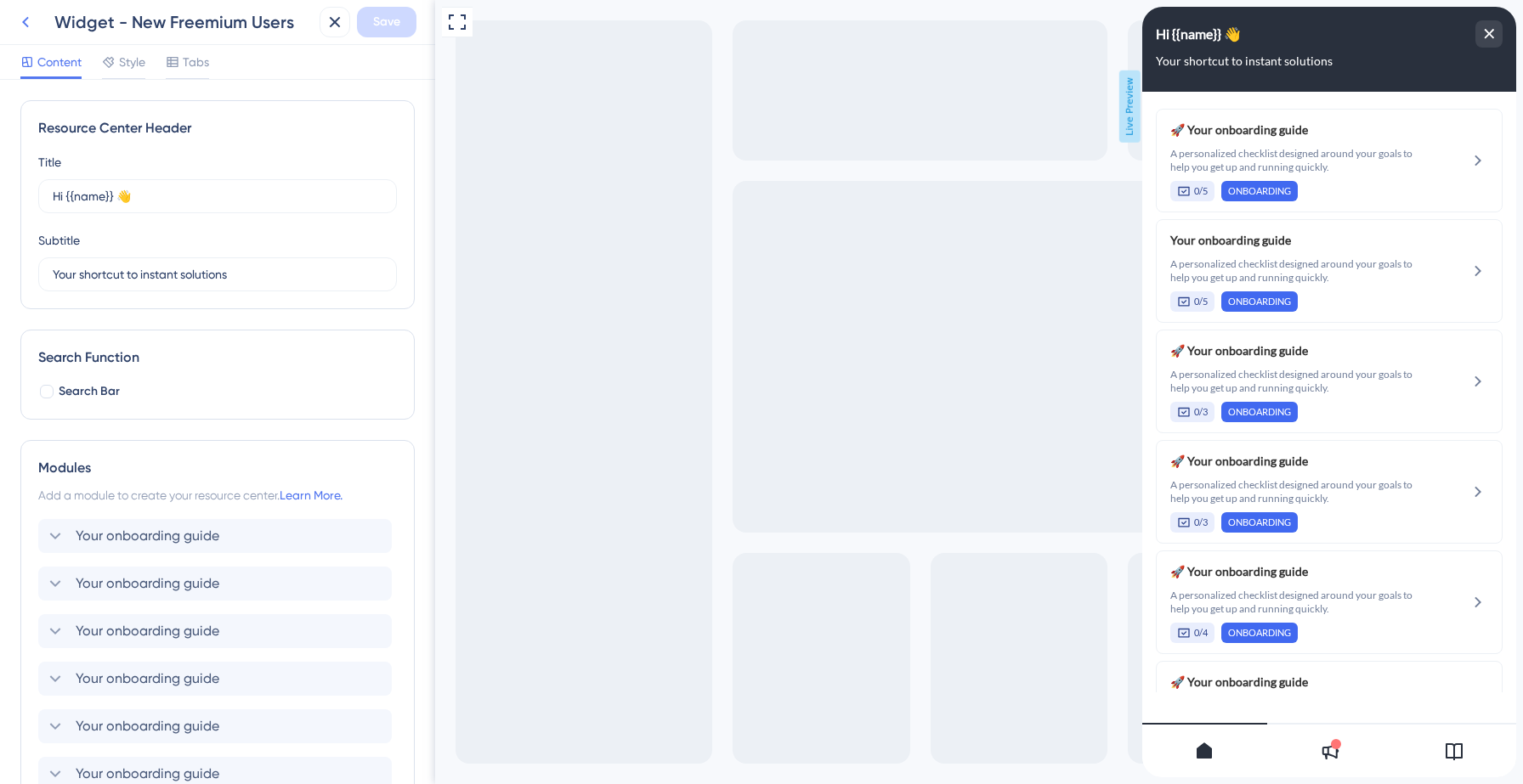
click at [20, 32] on button at bounding box center [25, 22] width 30 height 30
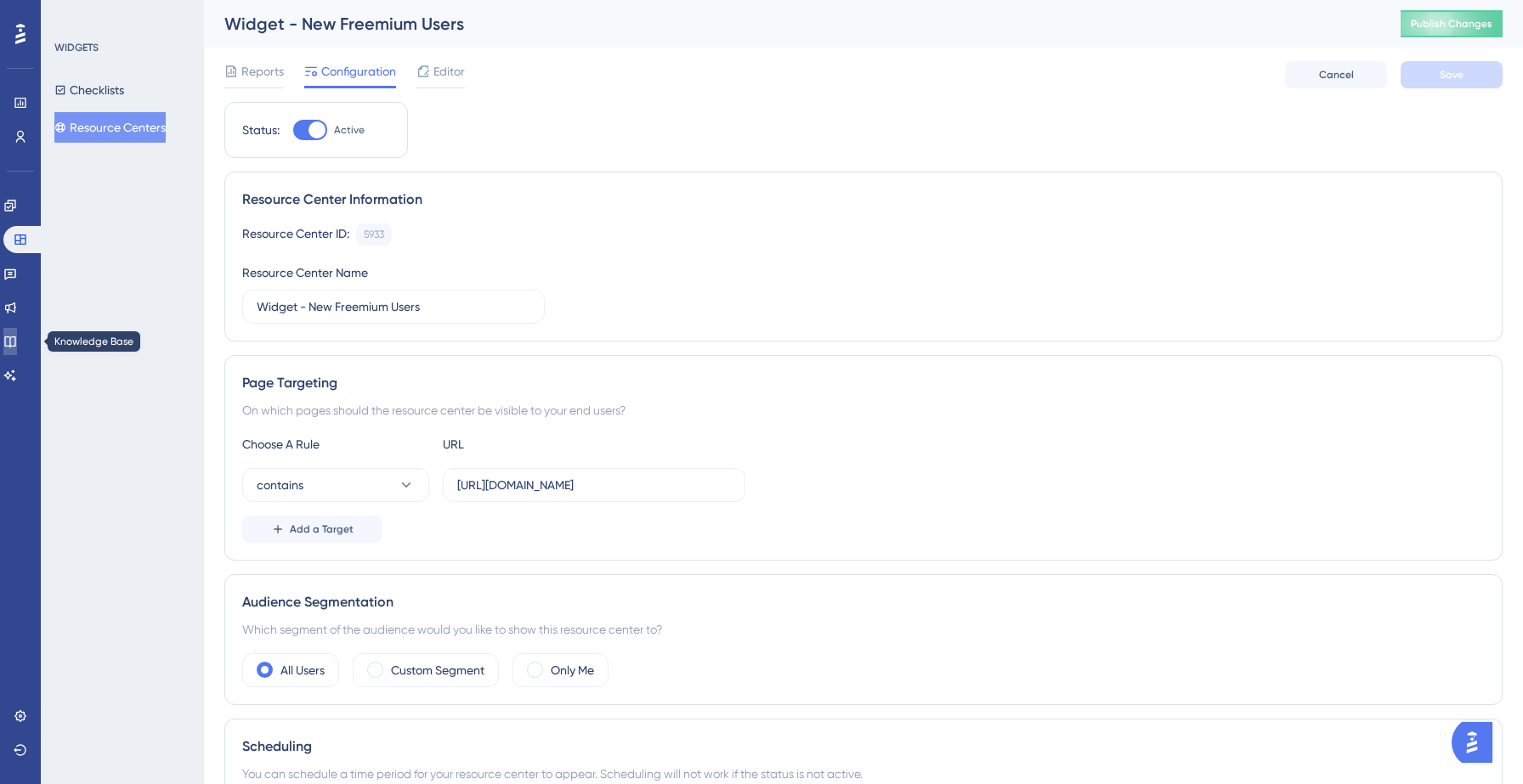
click at [15, 338] on icon at bounding box center [10, 342] width 11 height 11
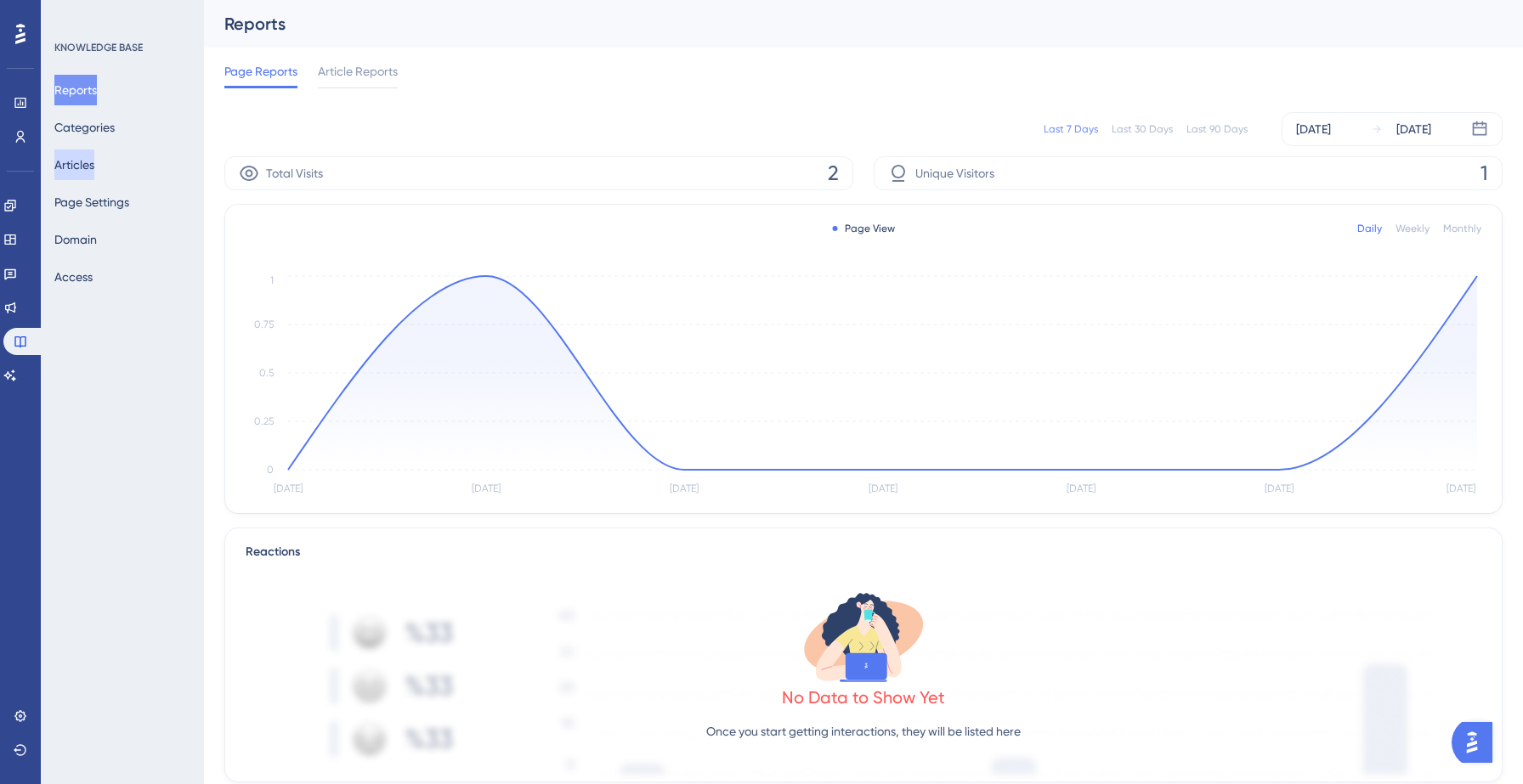
click at [90, 174] on button "Articles" at bounding box center [74, 165] width 40 height 30
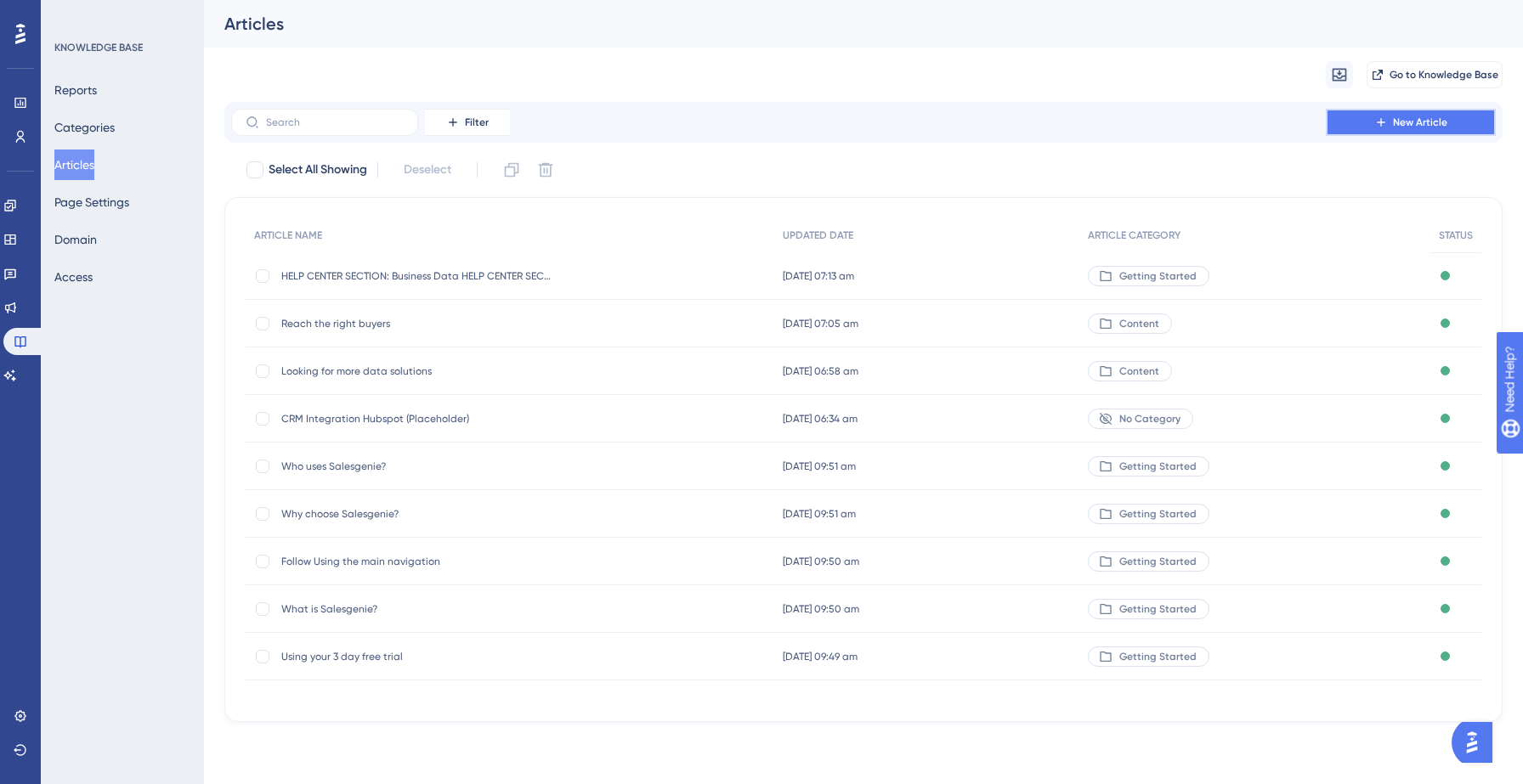
click at [1417, 125] on span "New Article" at bounding box center [1420, 122] width 54 height 13
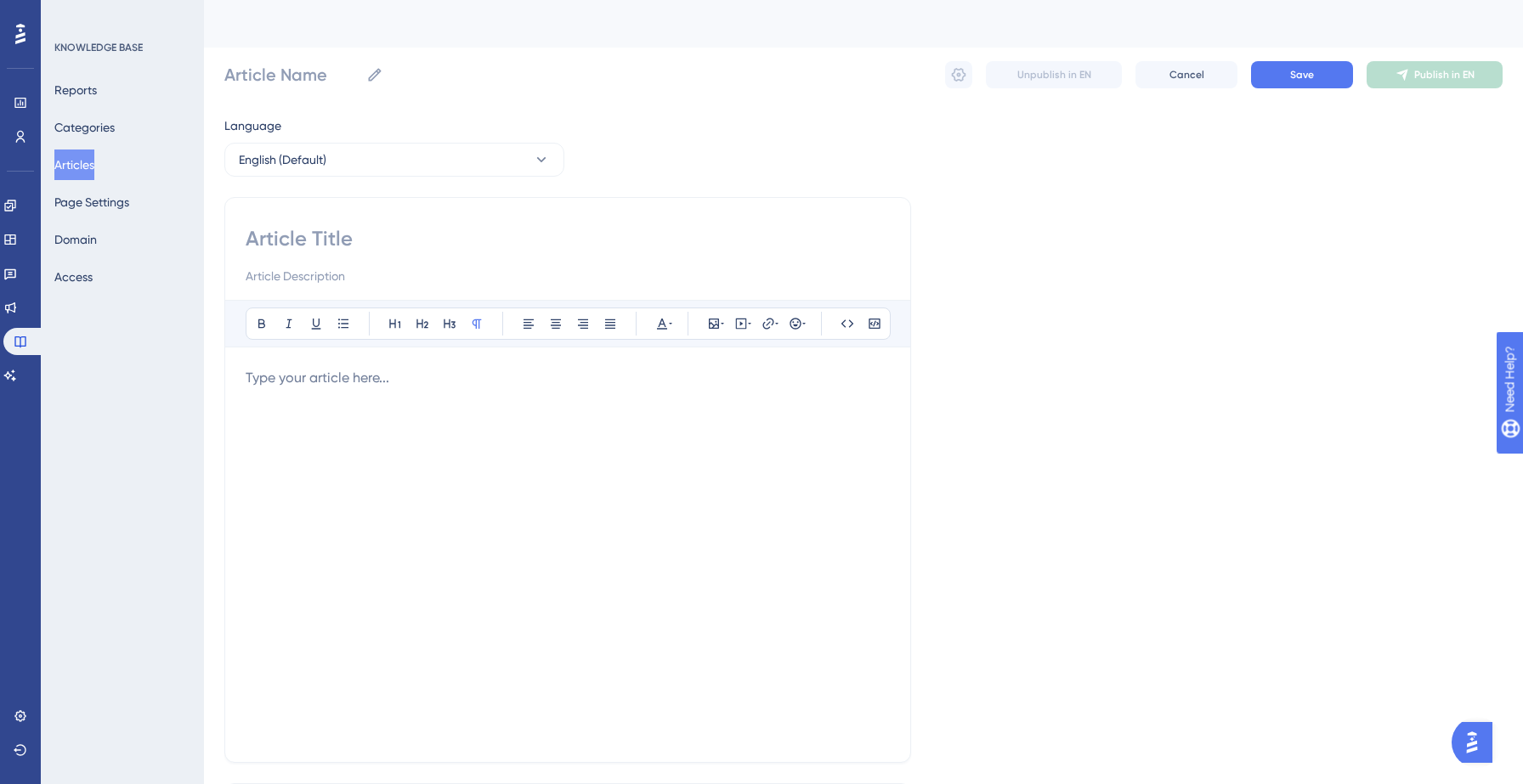
click at [376, 233] on input at bounding box center [568, 239] width 644 height 28
click at [377, 399] on div at bounding box center [568, 555] width 644 height 374
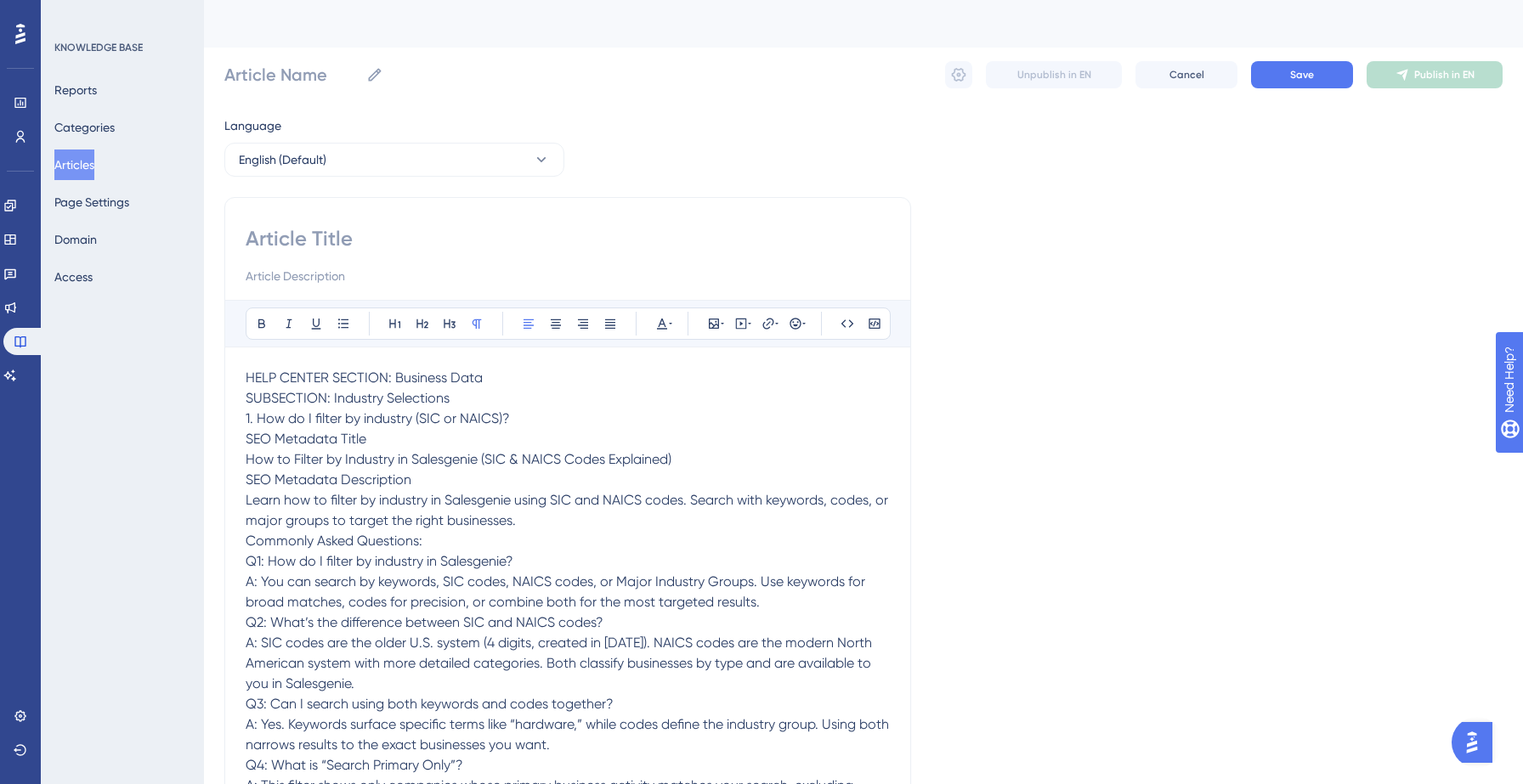
click at [318, 276] on input at bounding box center [568, 275] width 644 height 20
click at [397, 225] on input at bounding box center [568, 239] width 644 height 28
paste input "HELP CENTER SECTION: Business Data"
type input "HELP CENTER SECTION: Business Data"
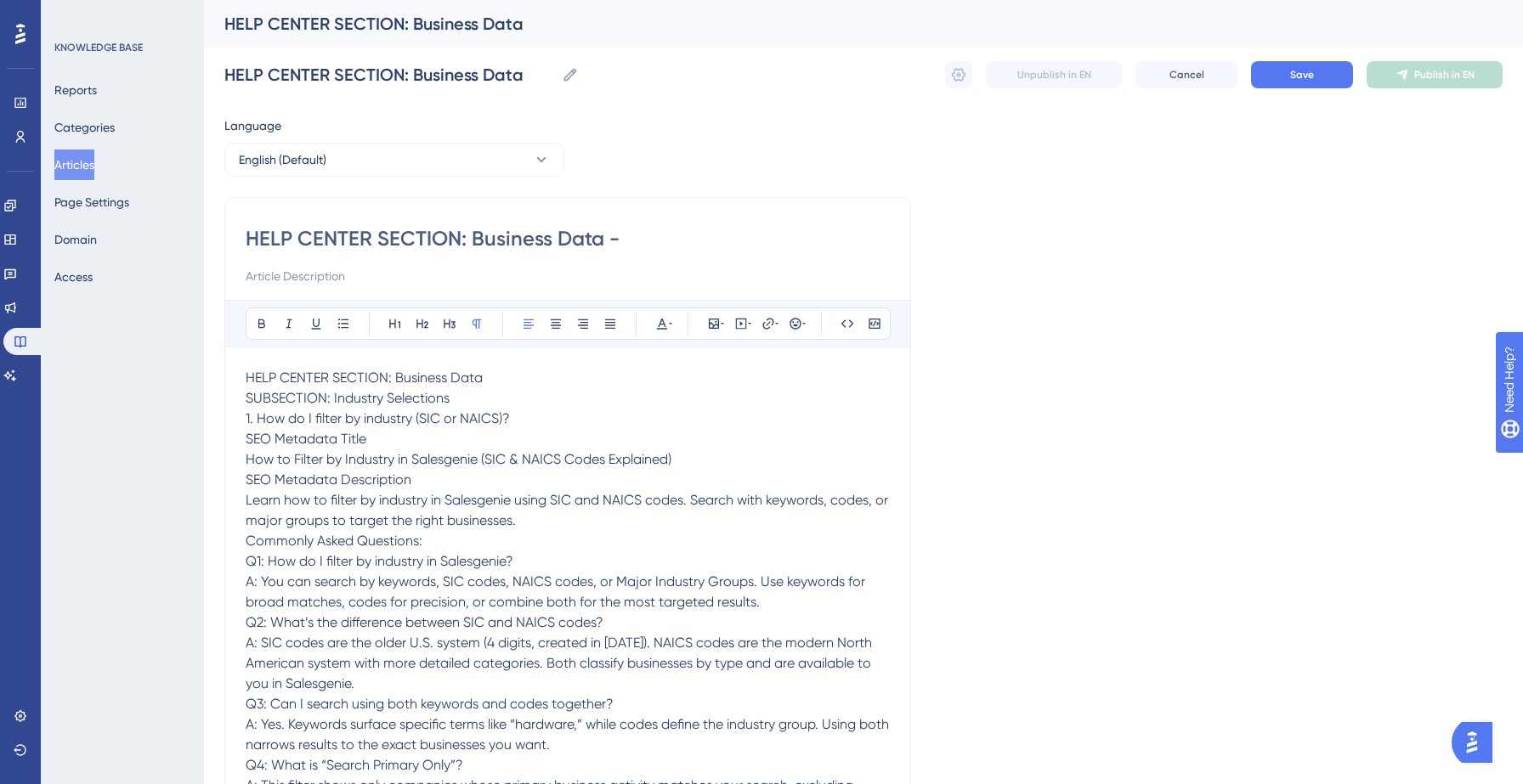
type input "HELP CENTER SECTION: Business Data -"
type input "HELP CENTER SECTION: Business Data - Industry Selections"
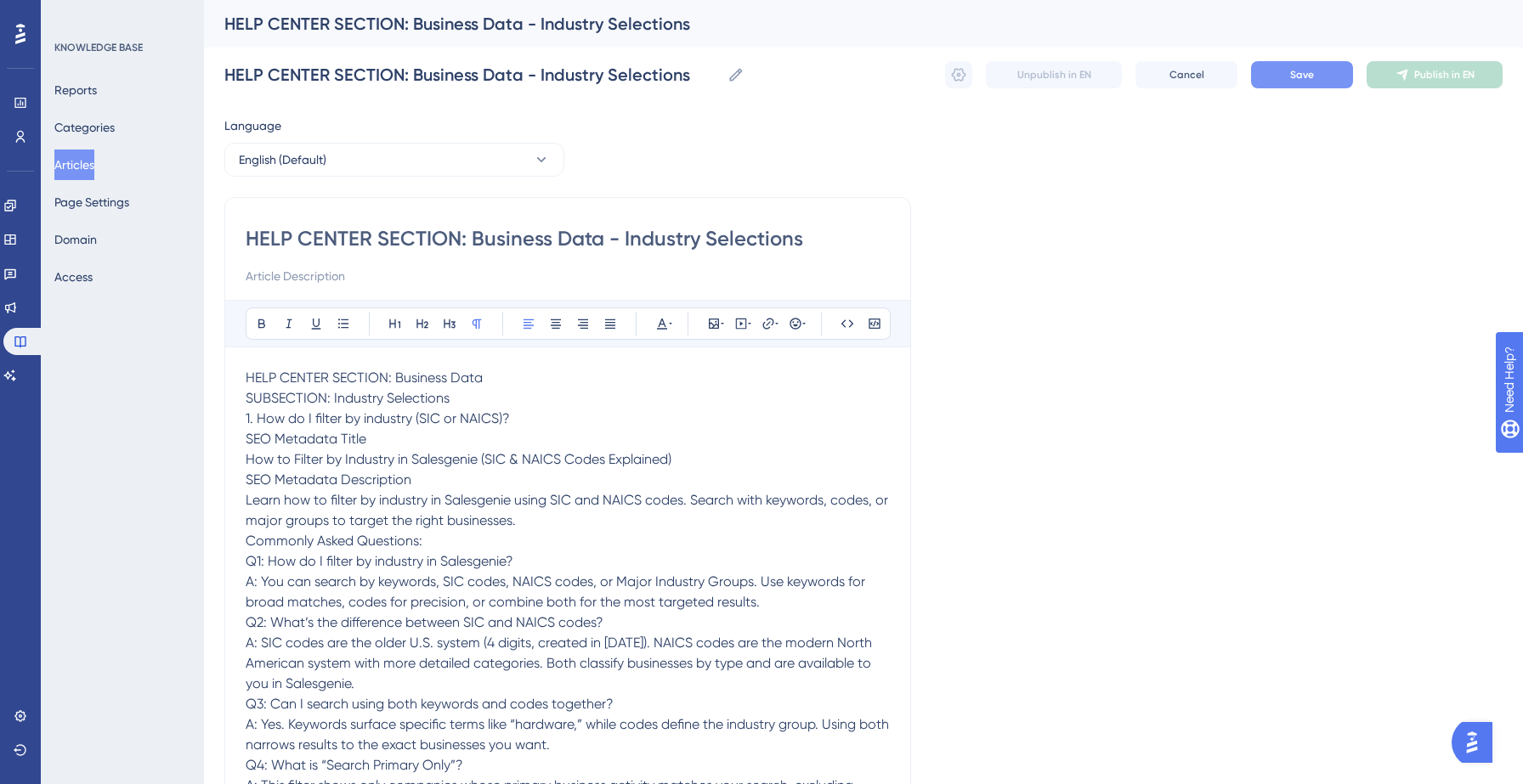
click at [1268, 68] on button "Save" at bounding box center [1302, 75] width 102 height 28
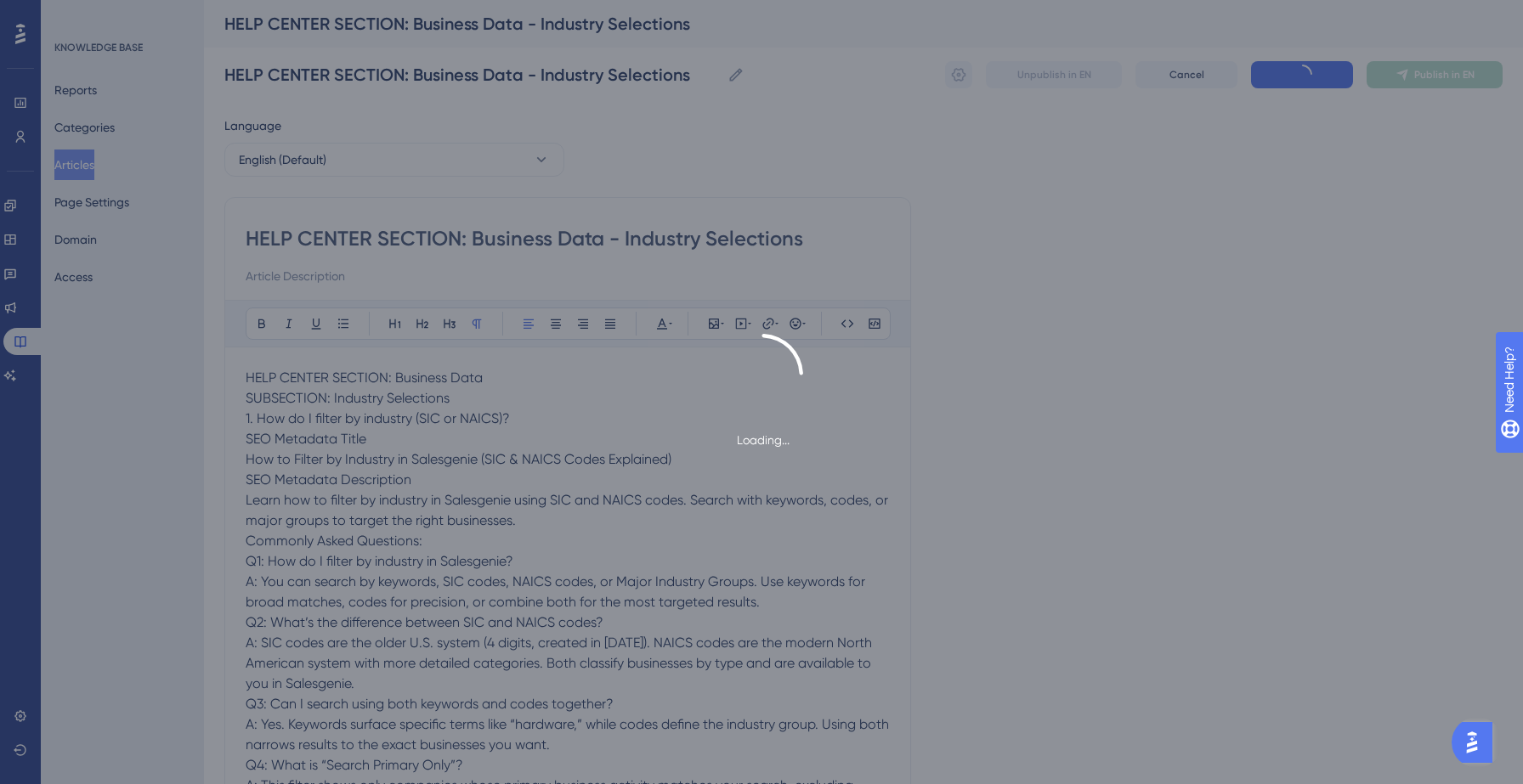
scroll to position [5535, 0]
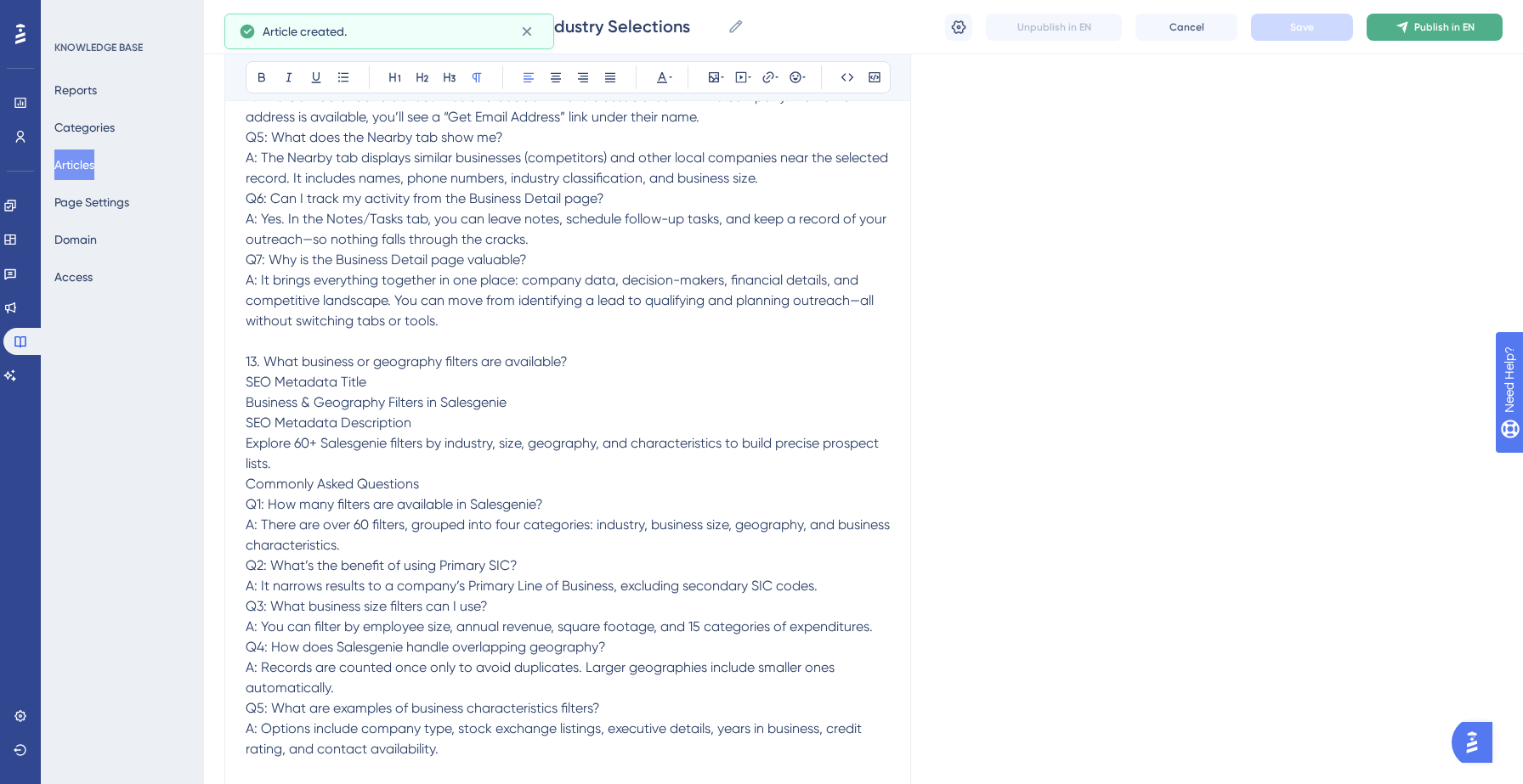
click at [1423, 27] on span "Publish in EN" at bounding box center [1445, 27] width 61 height 13
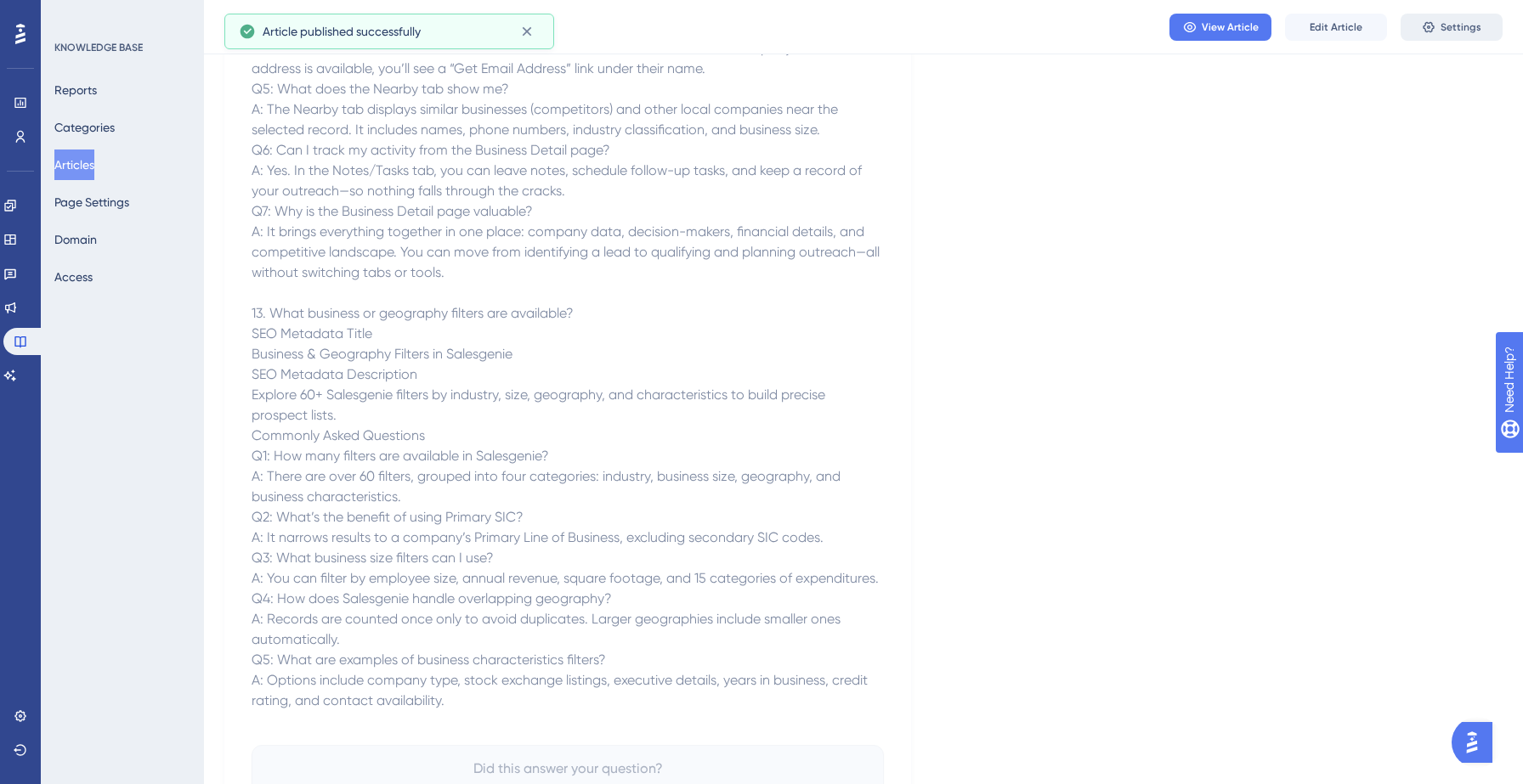
click at [1431, 31] on icon at bounding box center [1428, 27] width 11 height 11
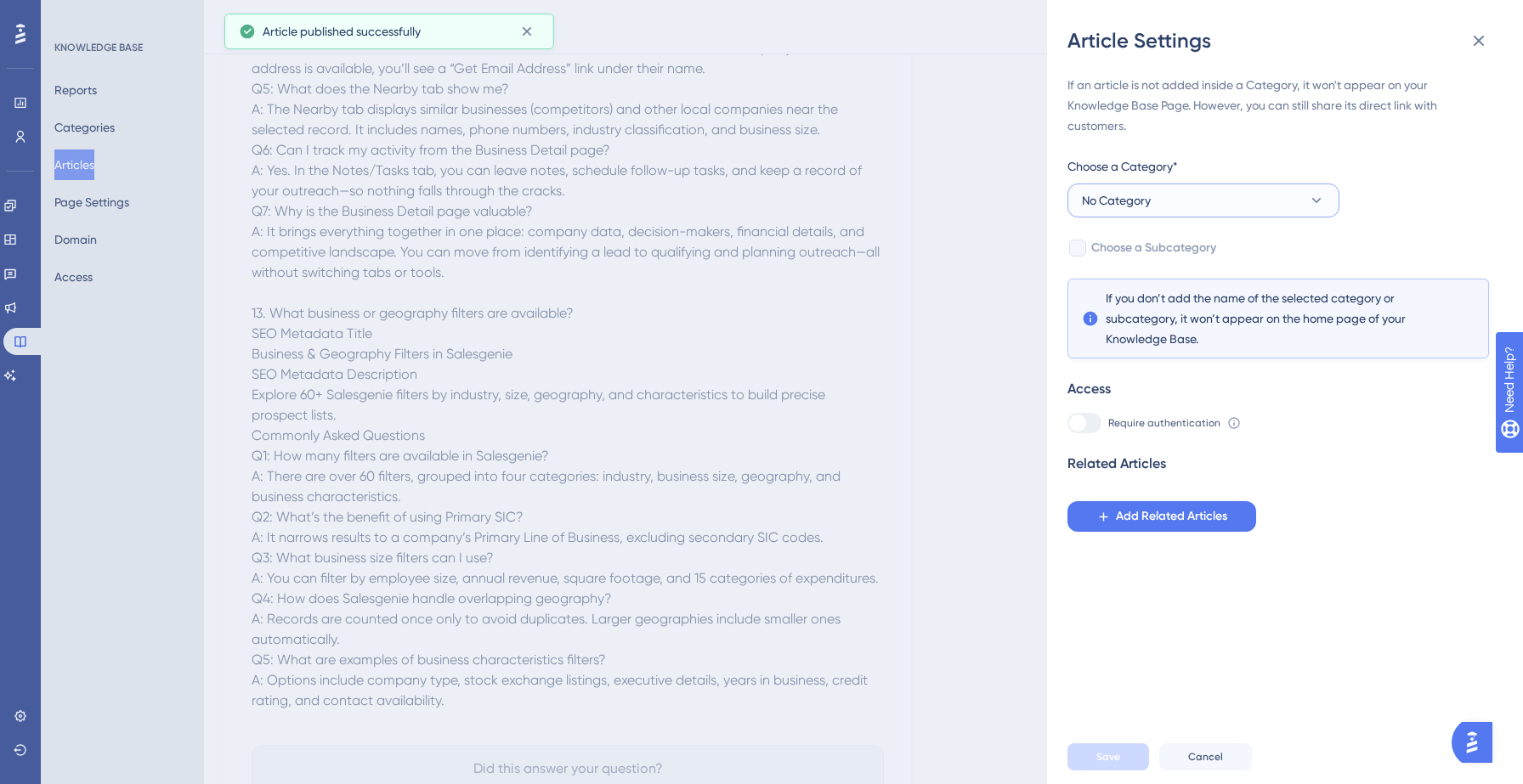
click at [1186, 203] on button "No Category" at bounding box center [1203, 200] width 272 height 34
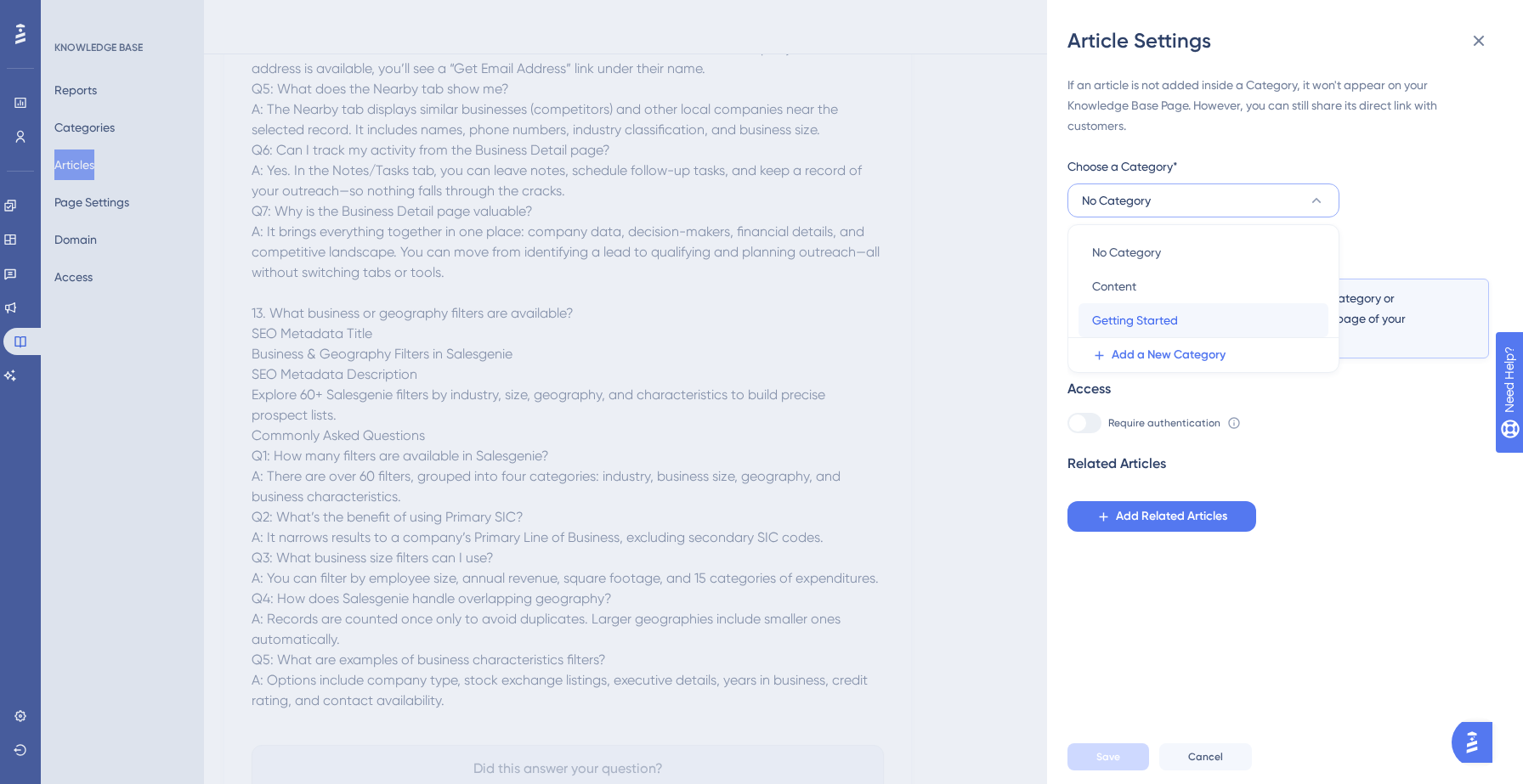
click at [1163, 313] on span "Getting Started" at bounding box center [1134, 320] width 86 height 20
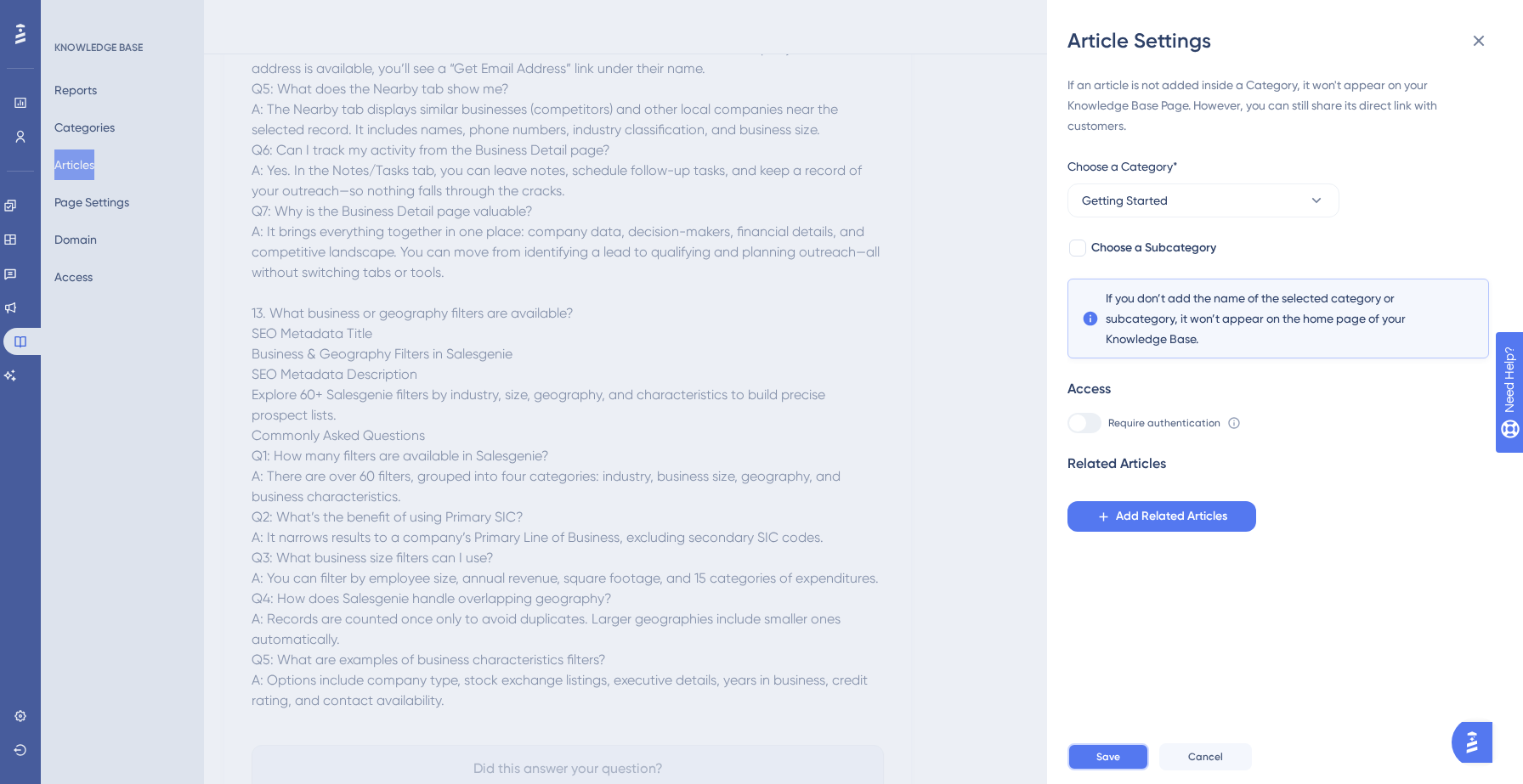
click at [1093, 750] on button "Save" at bounding box center [1109, 756] width 82 height 28
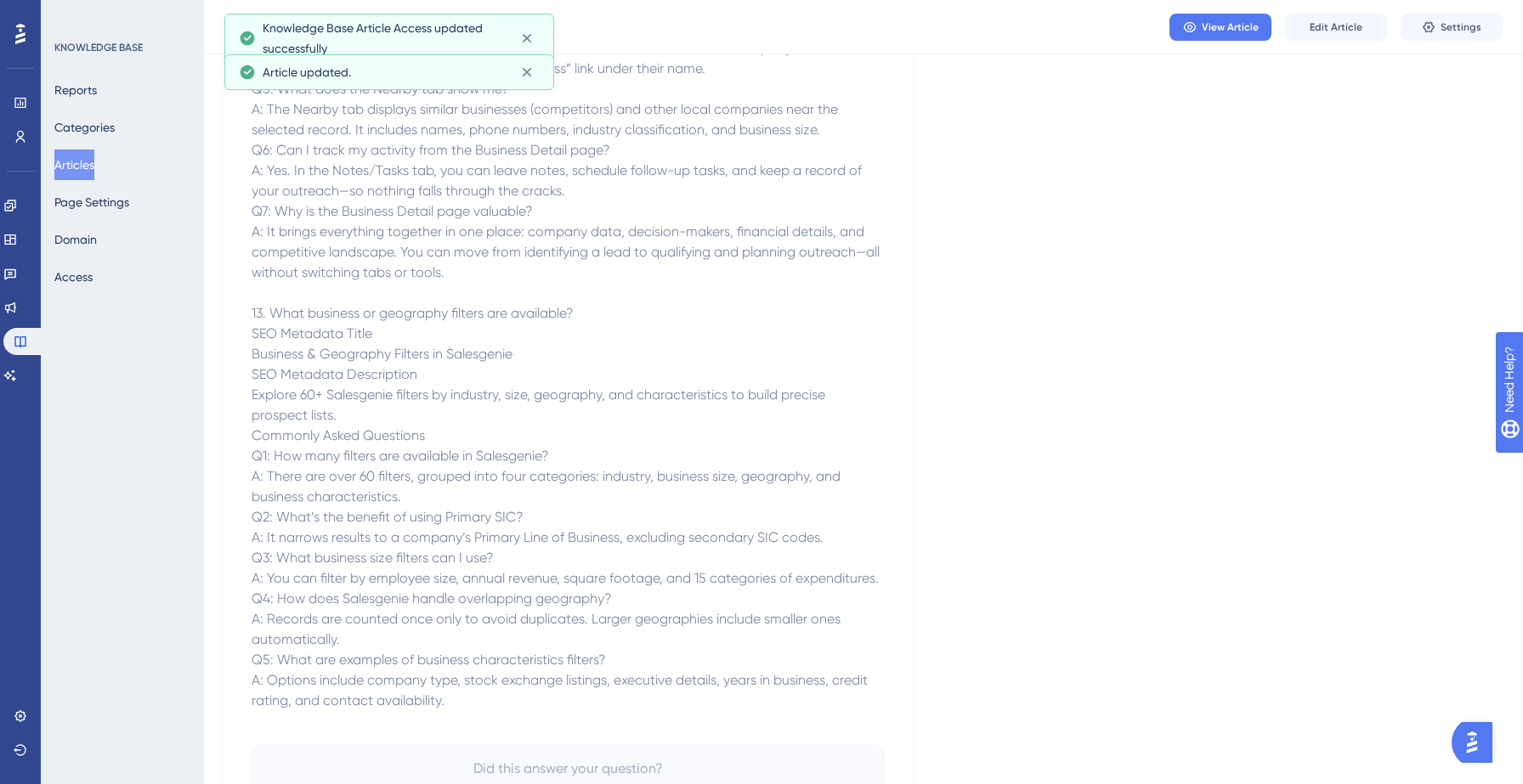
click at [12, 241] on link at bounding box center [10, 240] width 13 height 28
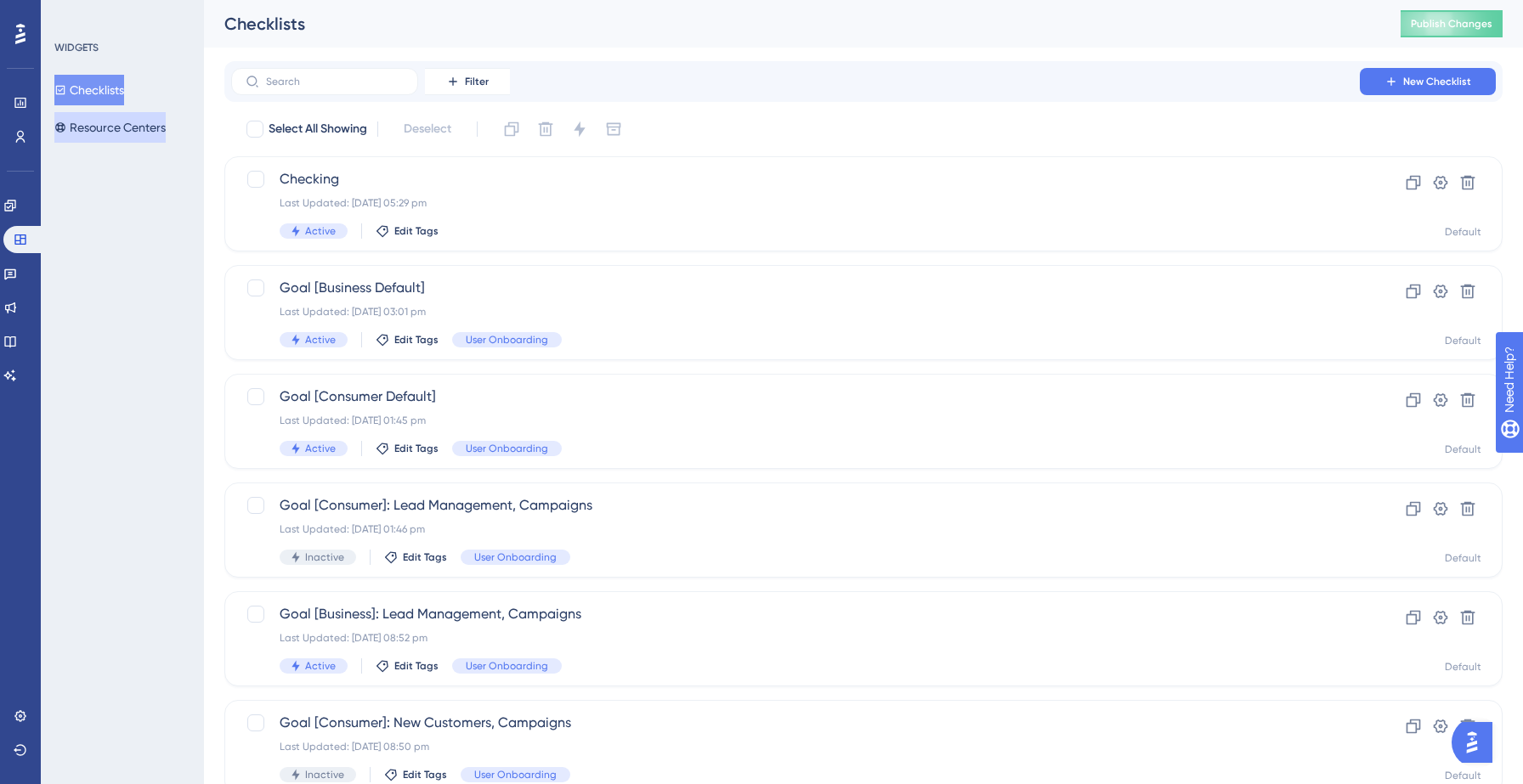
click at [85, 137] on button "Resource Centers" at bounding box center [110, 127] width 111 height 30
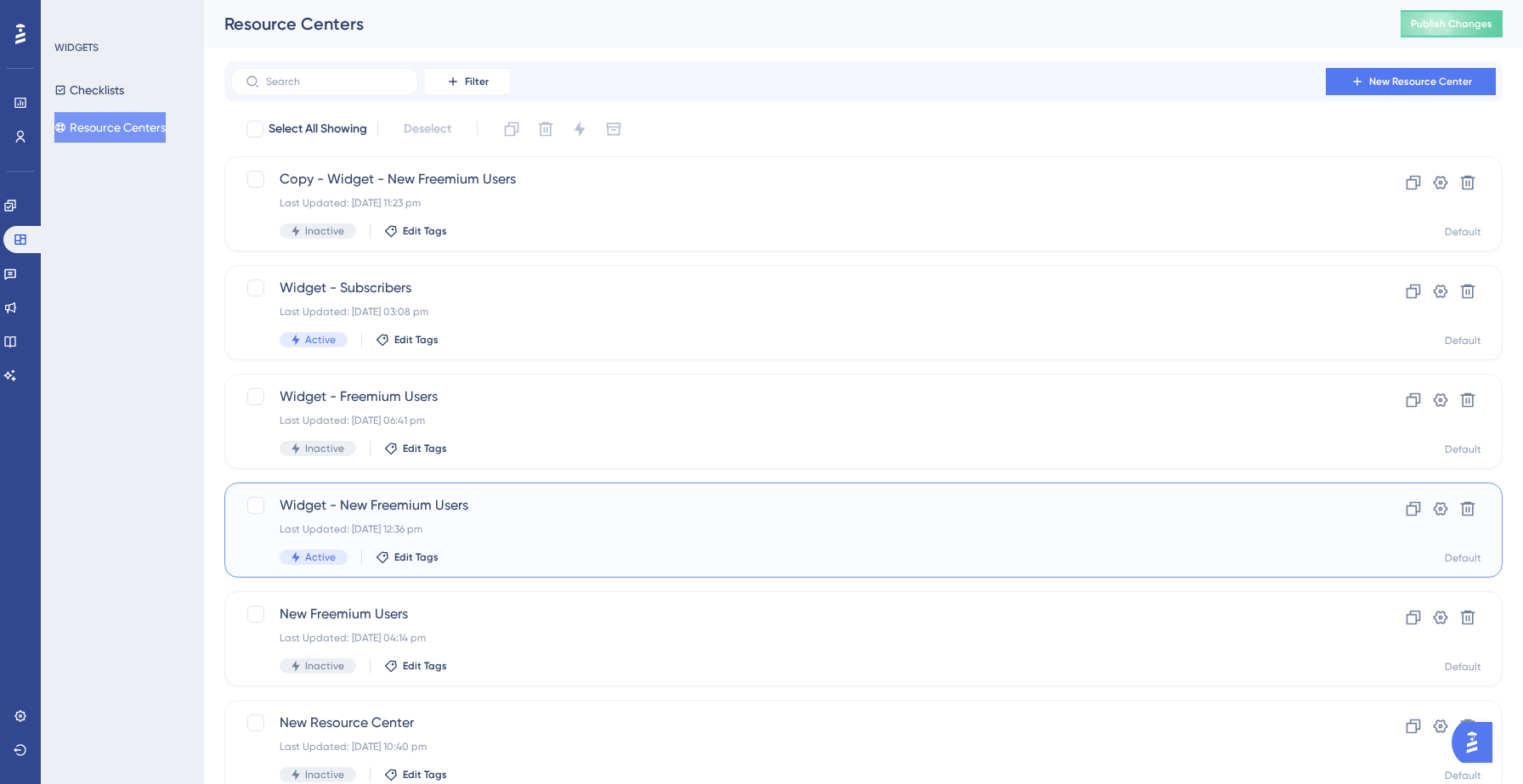
click at [430, 538] on div "Widget - New Freemium Users Last Updated: 10 Sept 2025 12:36 pm Active Edit Tags" at bounding box center [796, 530] width 1032 height 69
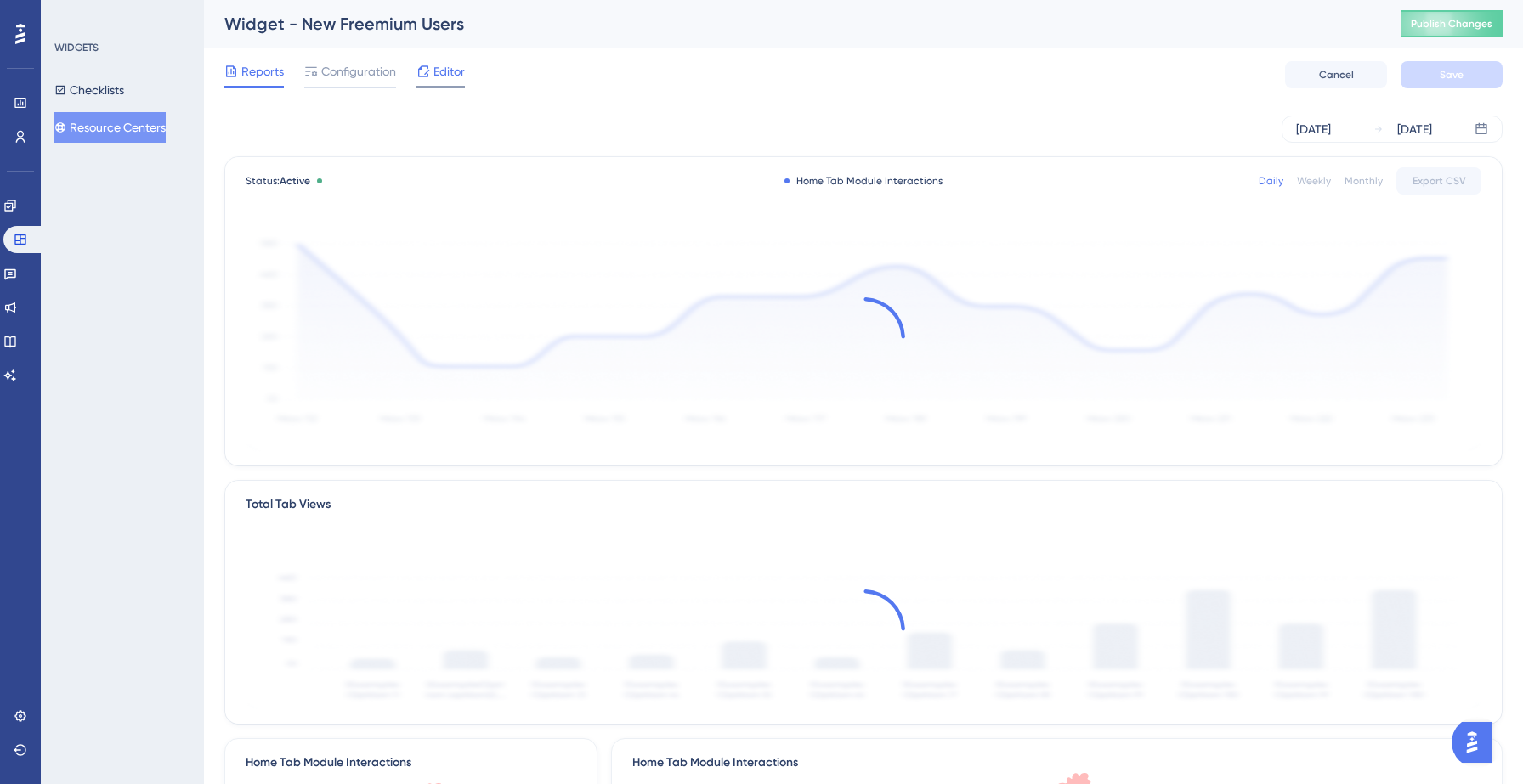
click at [450, 79] on span "Editor" at bounding box center [448, 71] width 31 height 20
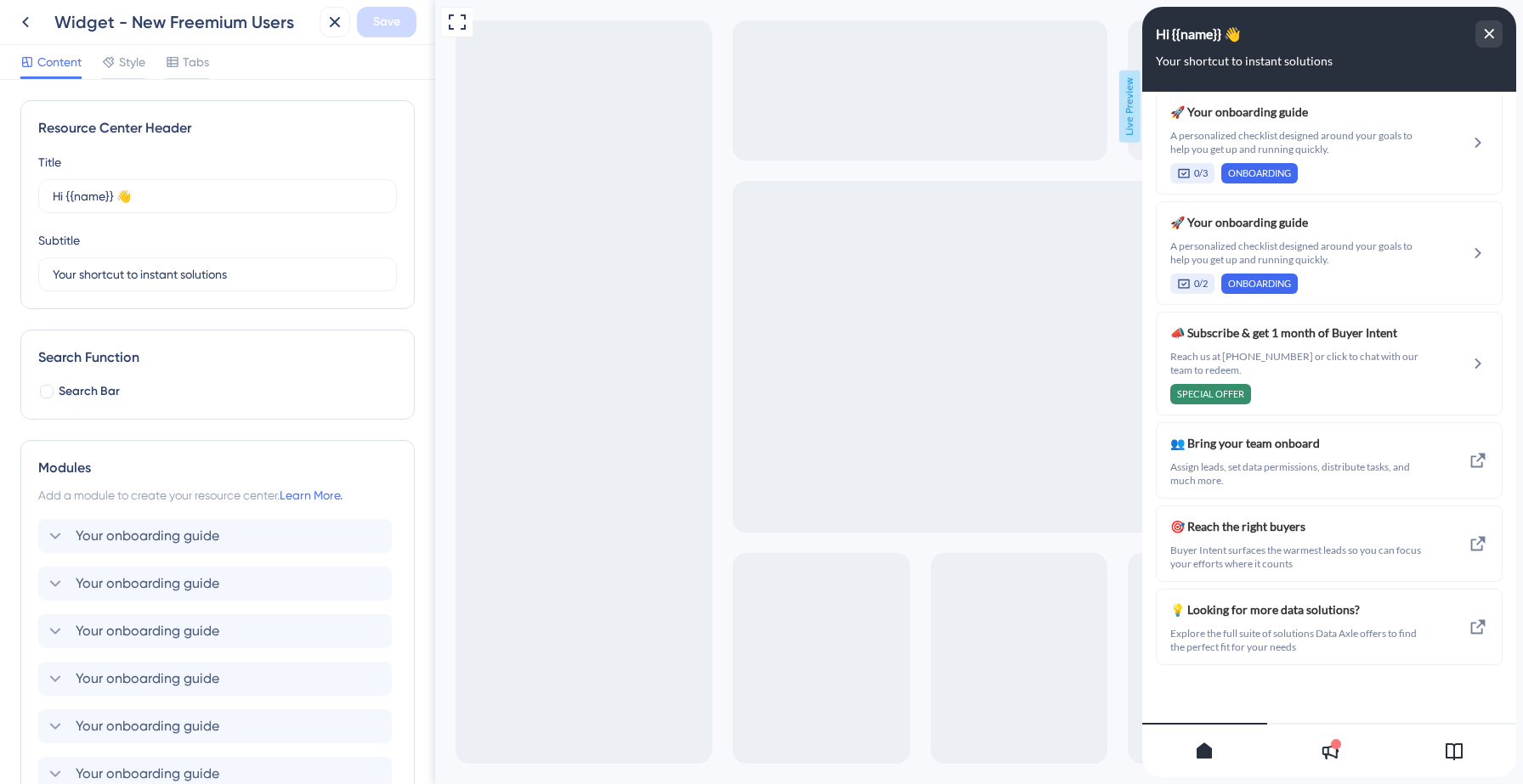
click at [1462, 754] on icon at bounding box center [1453, 751] width 20 height 20
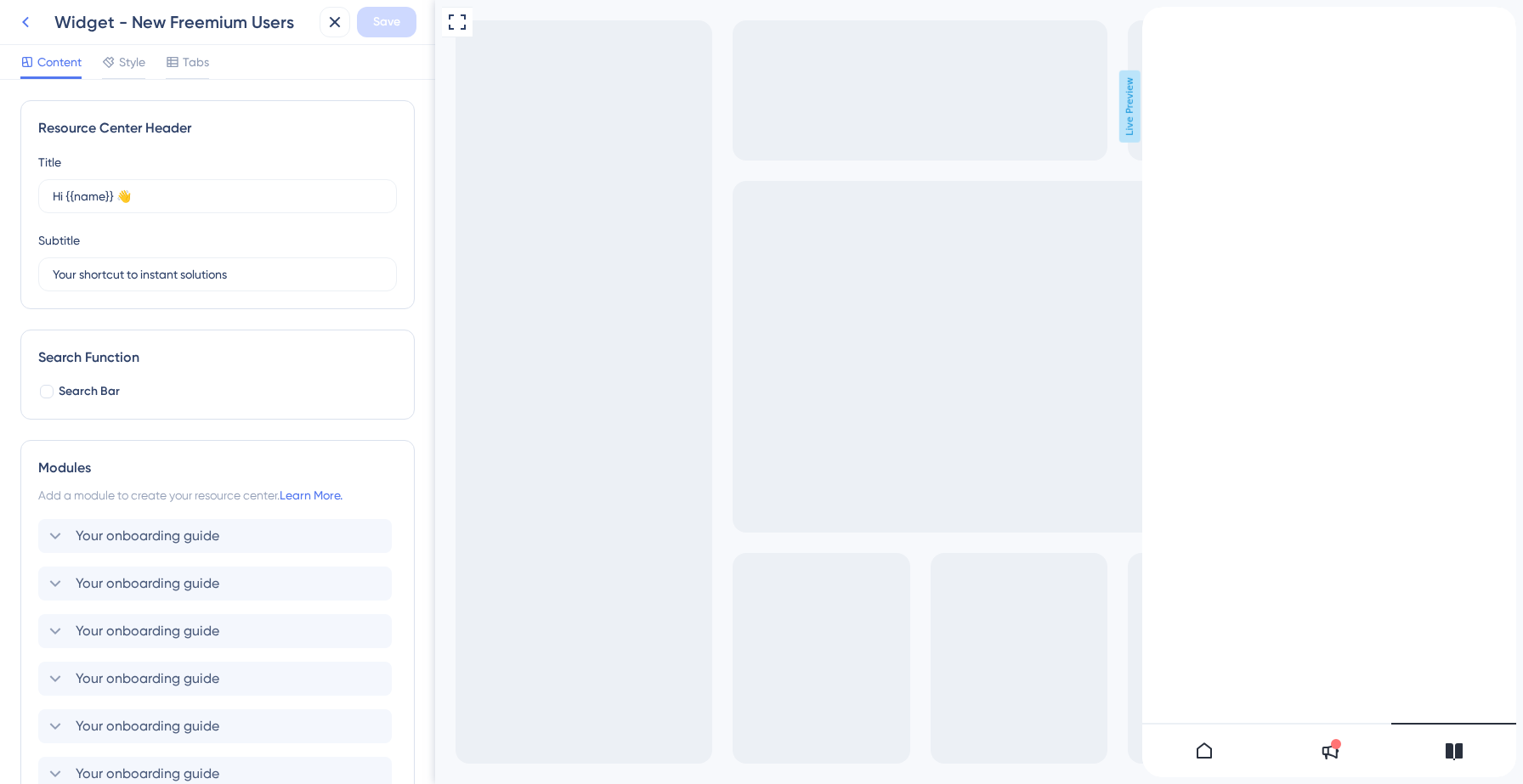
click at [13, 28] on button at bounding box center [25, 22] width 30 height 30
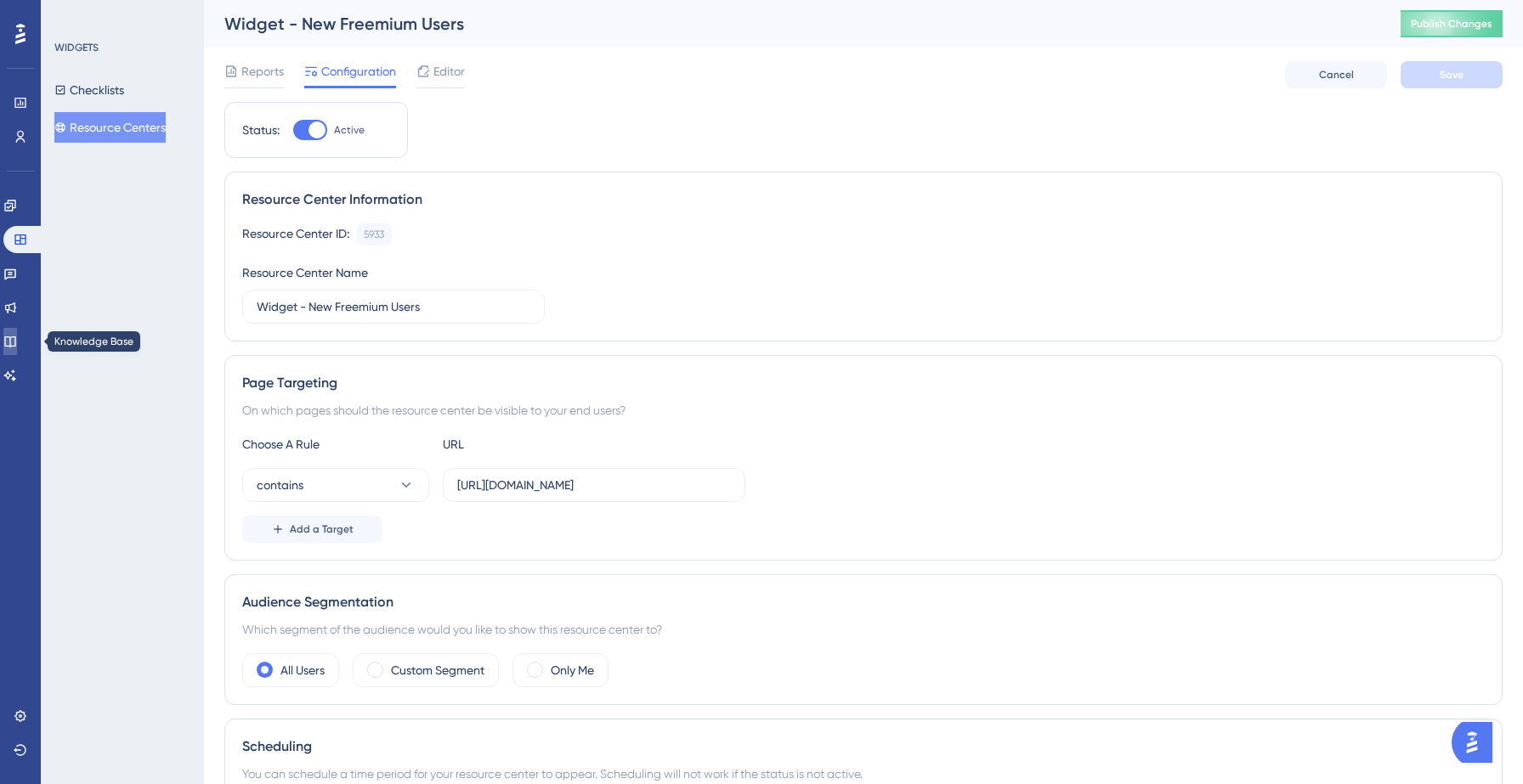
click at [17, 341] on icon at bounding box center [10, 341] width 13 height 13
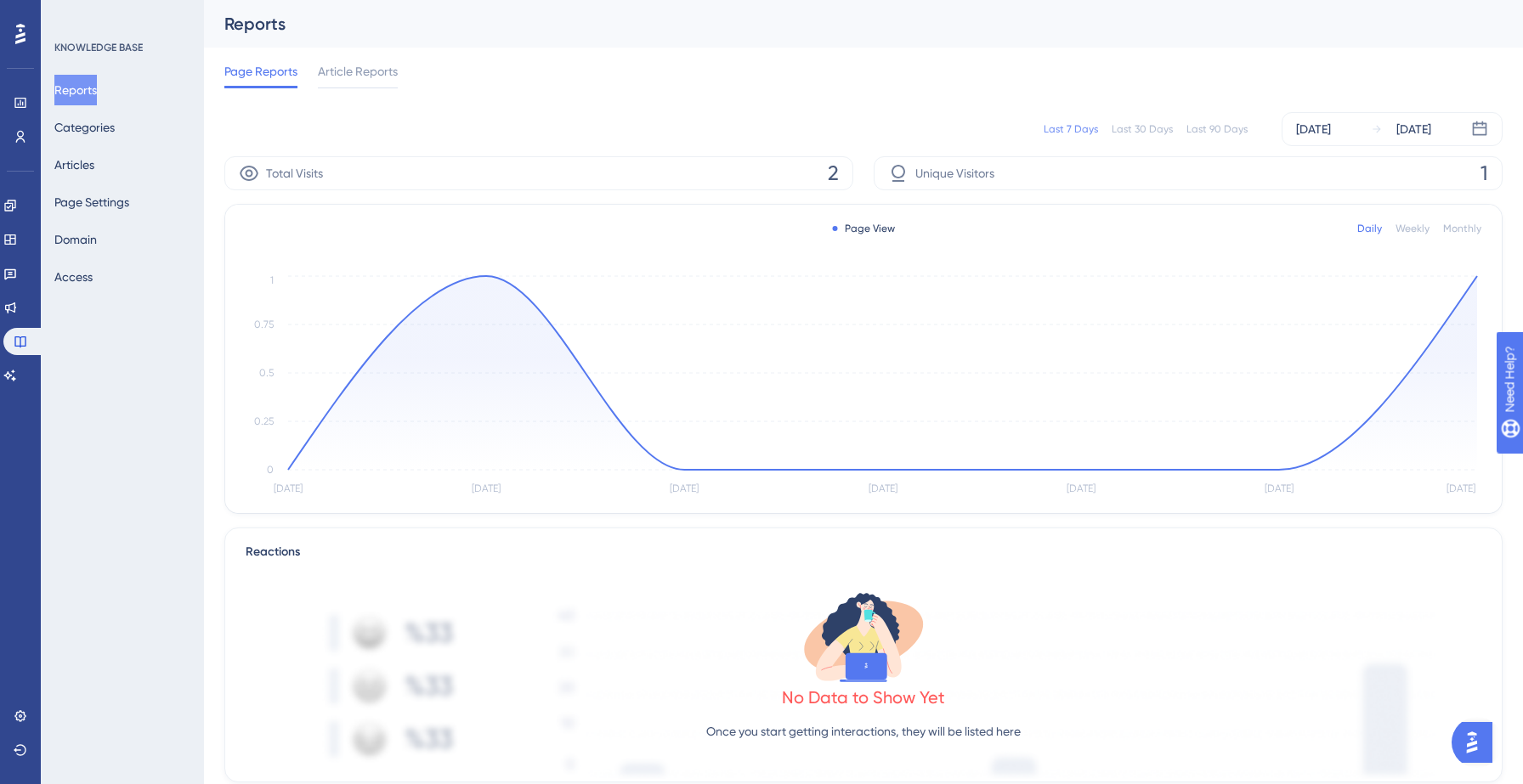
click at [135, 176] on div "Reports Categories Articles Page Settings Domain Access" at bounding box center [123, 184] width 137 height 217
click at [83, 164] on button "Articles" at bounding box center [74, 165] width 40 height 30
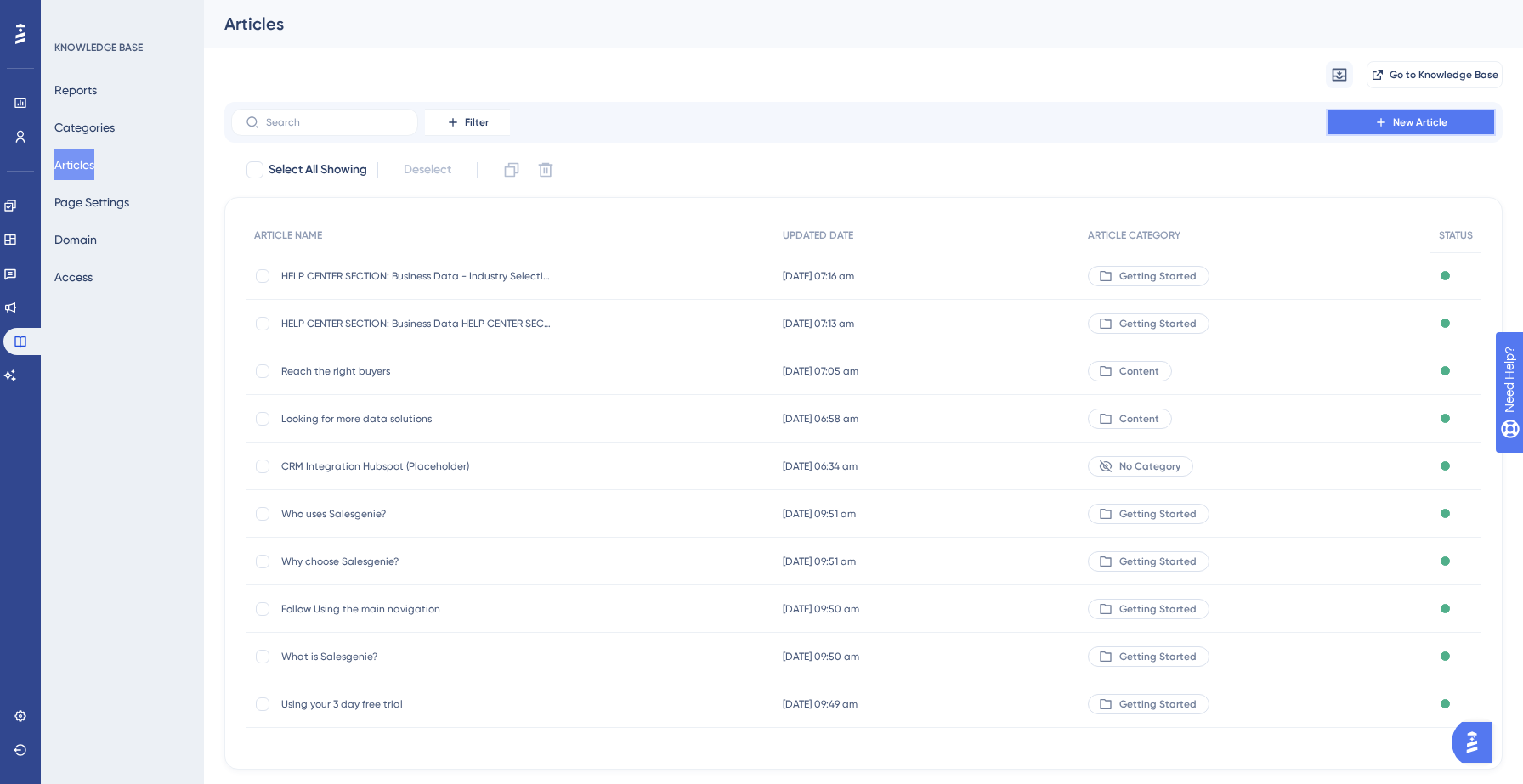
click at [1366, 118] on button "New Article" at bounding box center [1411, 122] width 170 height 28
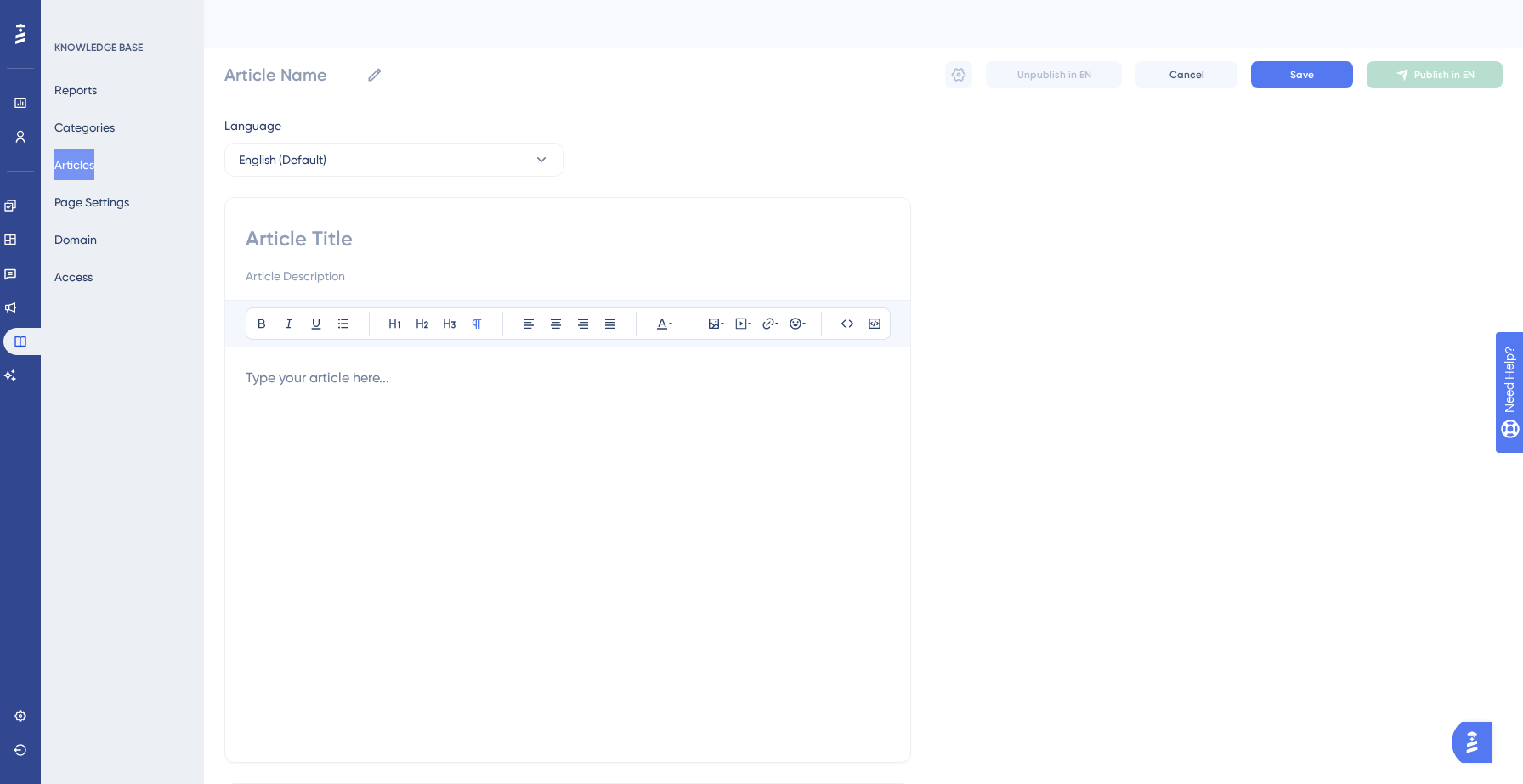
click at [317, 376] on p at bounding box center [568, 378] width 644 height 20
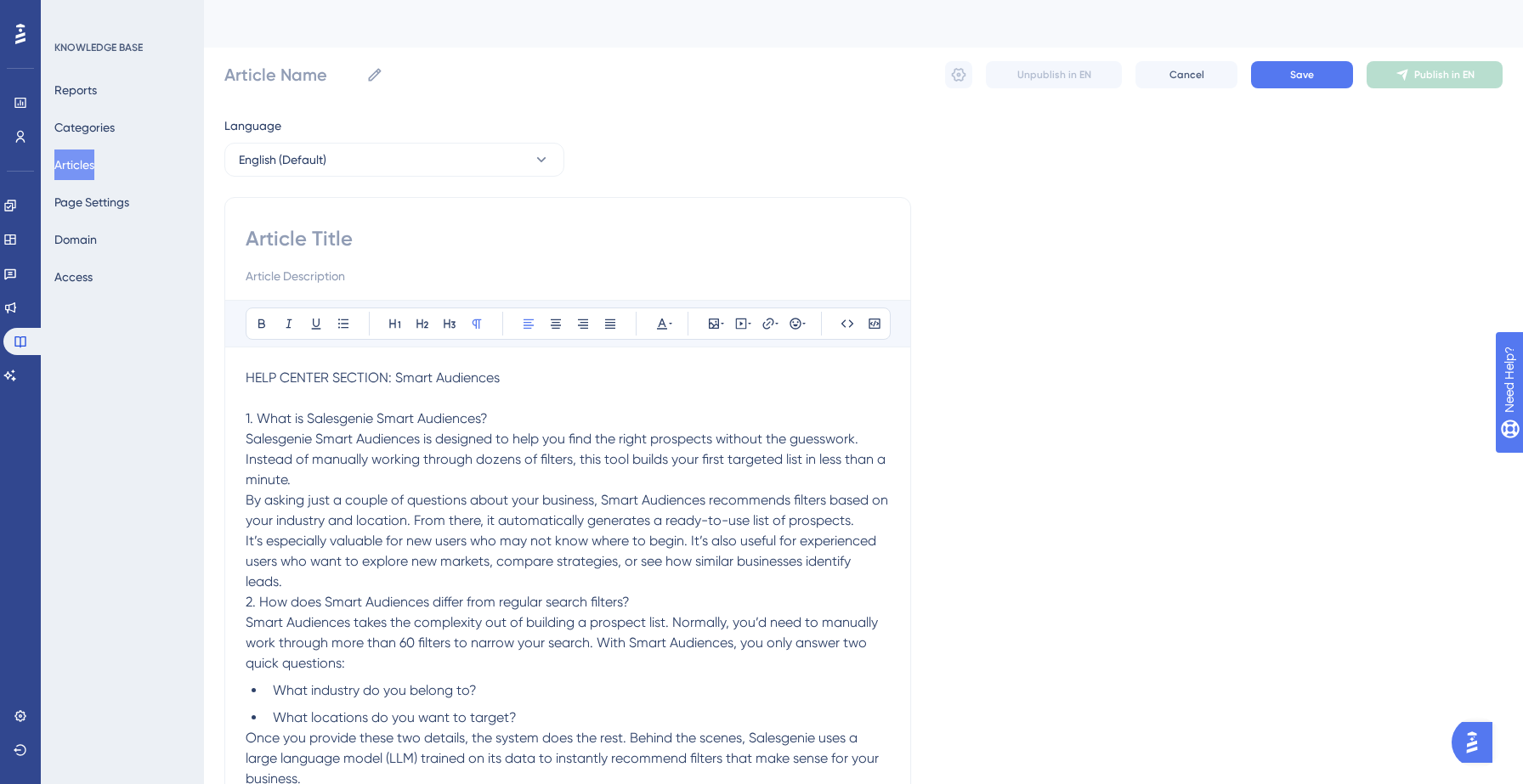
click at [362, 231] on input at bounding box center [568, 239] width 644 height 28
paste input "Smart Audiences"
type input "Smart Audiences"
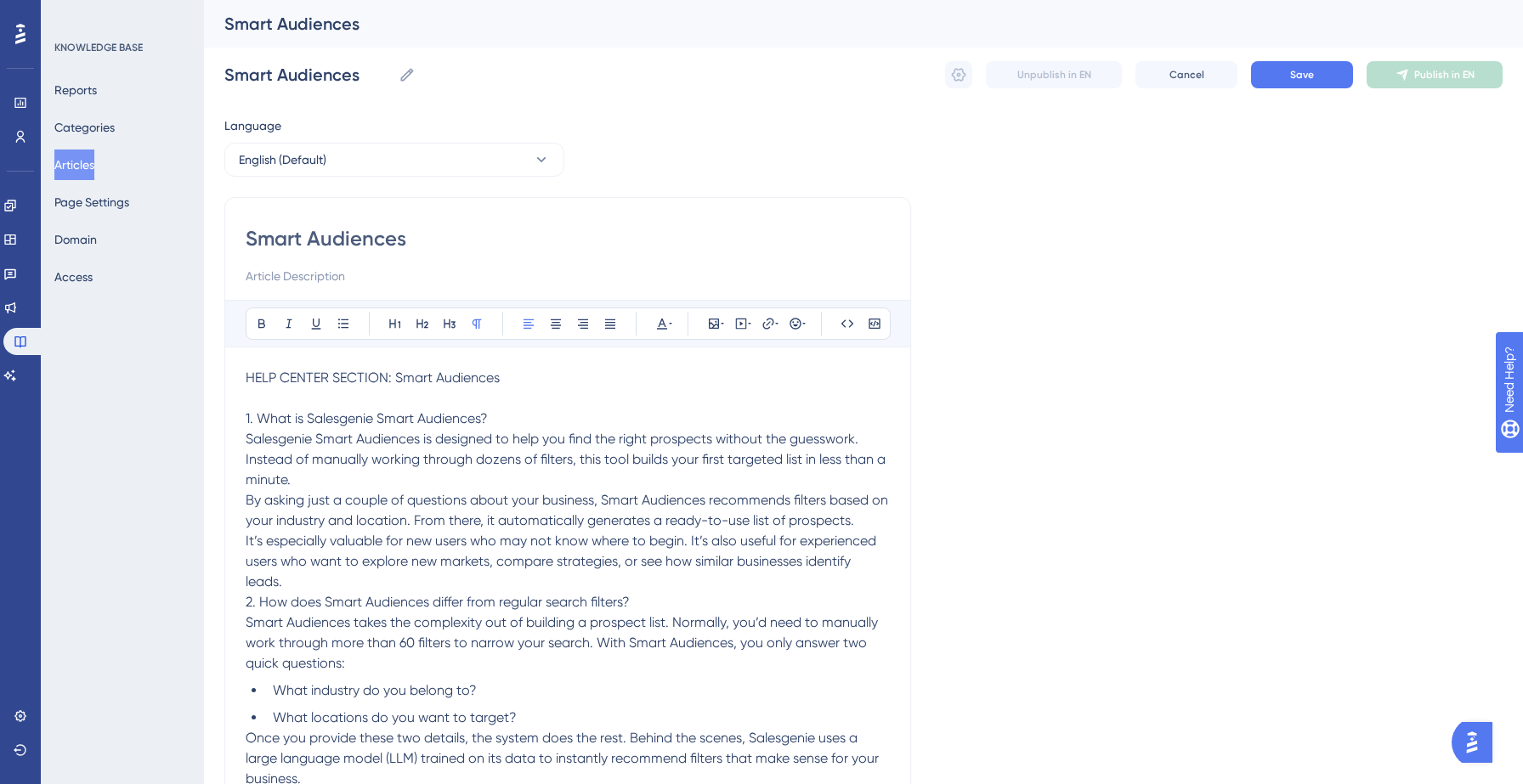
click at [464, 381] on span "HELP CENTER SECTION: Smart Audiences" at bounding box center [373, 378] width 254 height 16
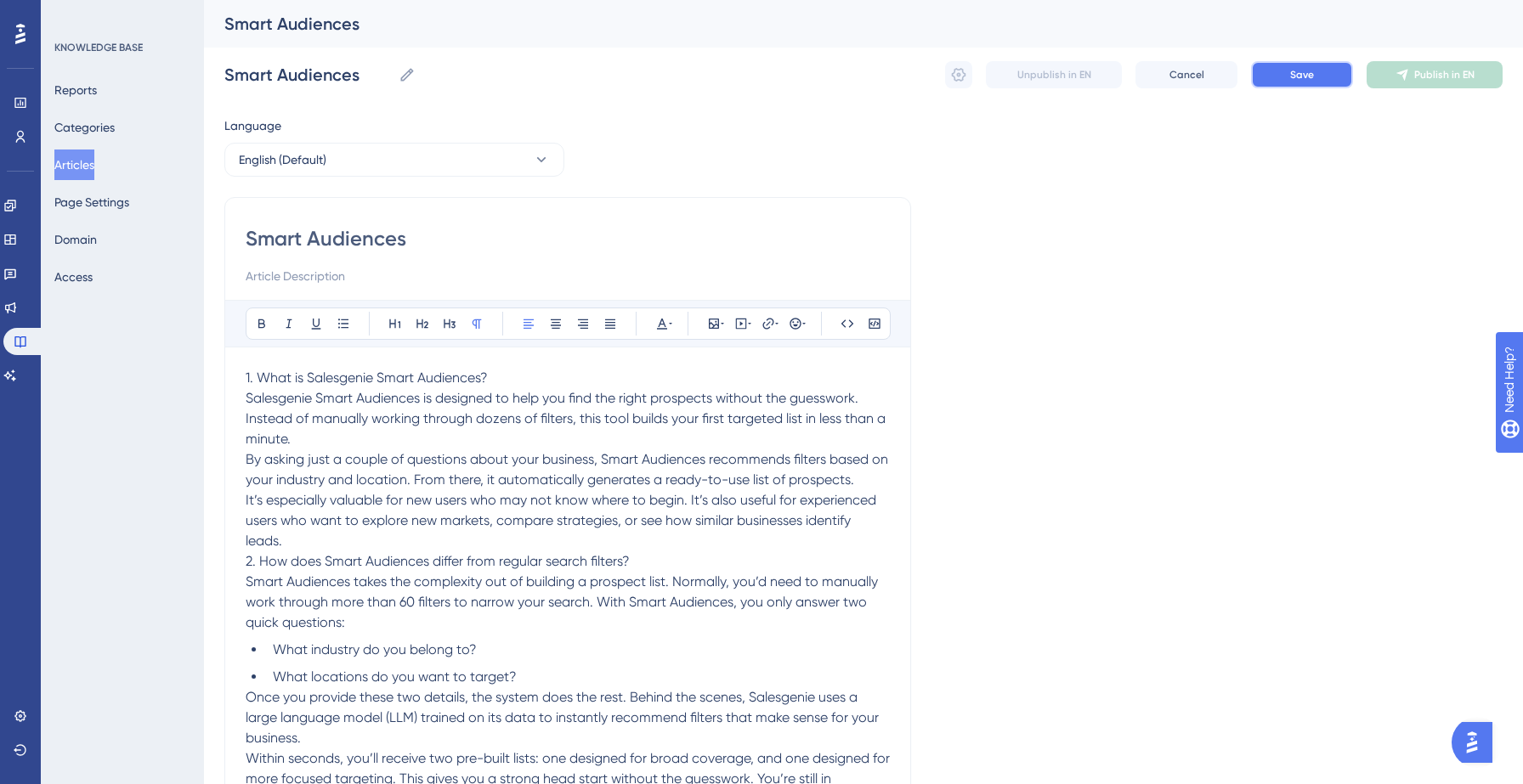
click at [1320, 83] on button "Save" at bounding box center [1302, 75] width 102 height 28
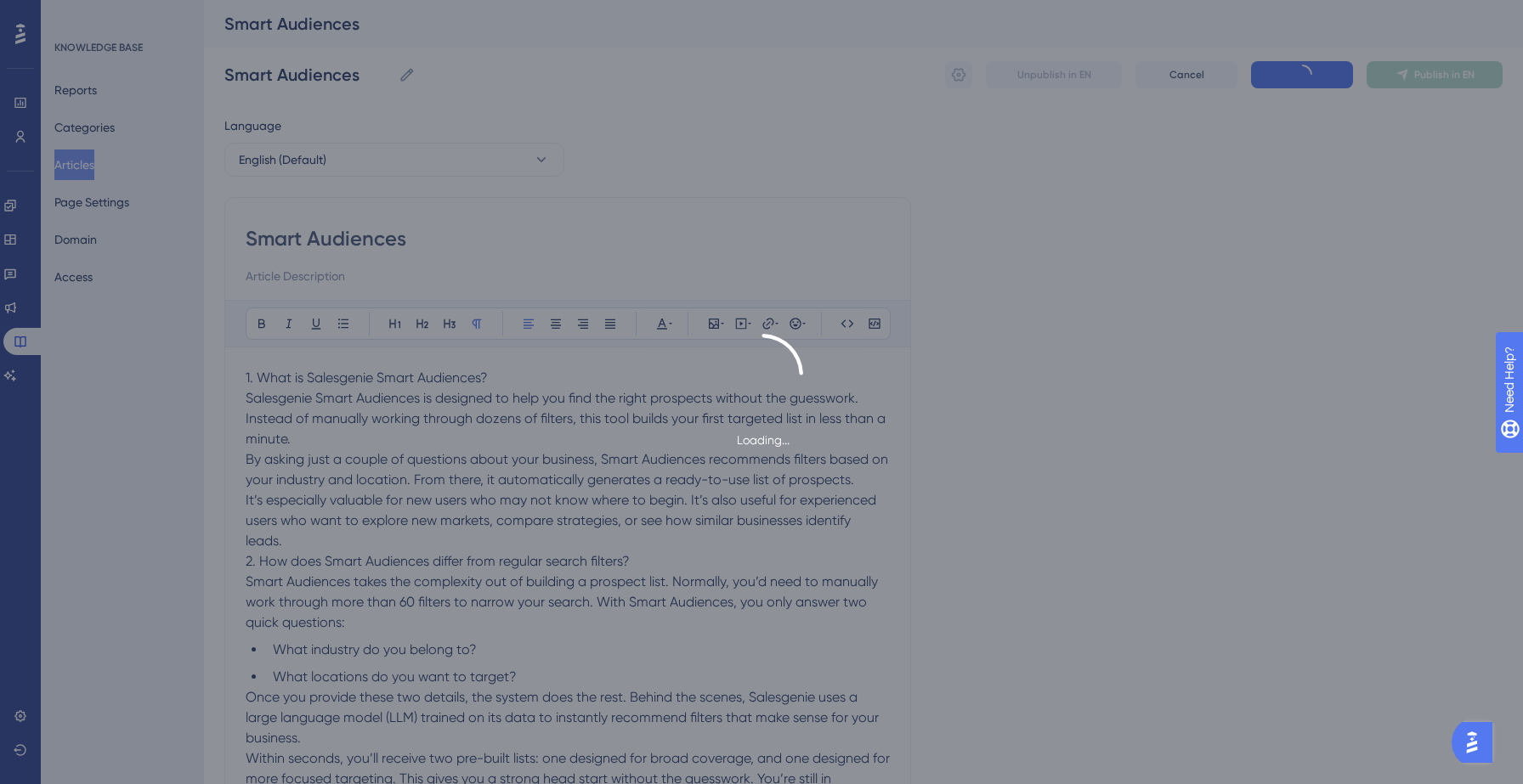
type input "Smart Audiences"
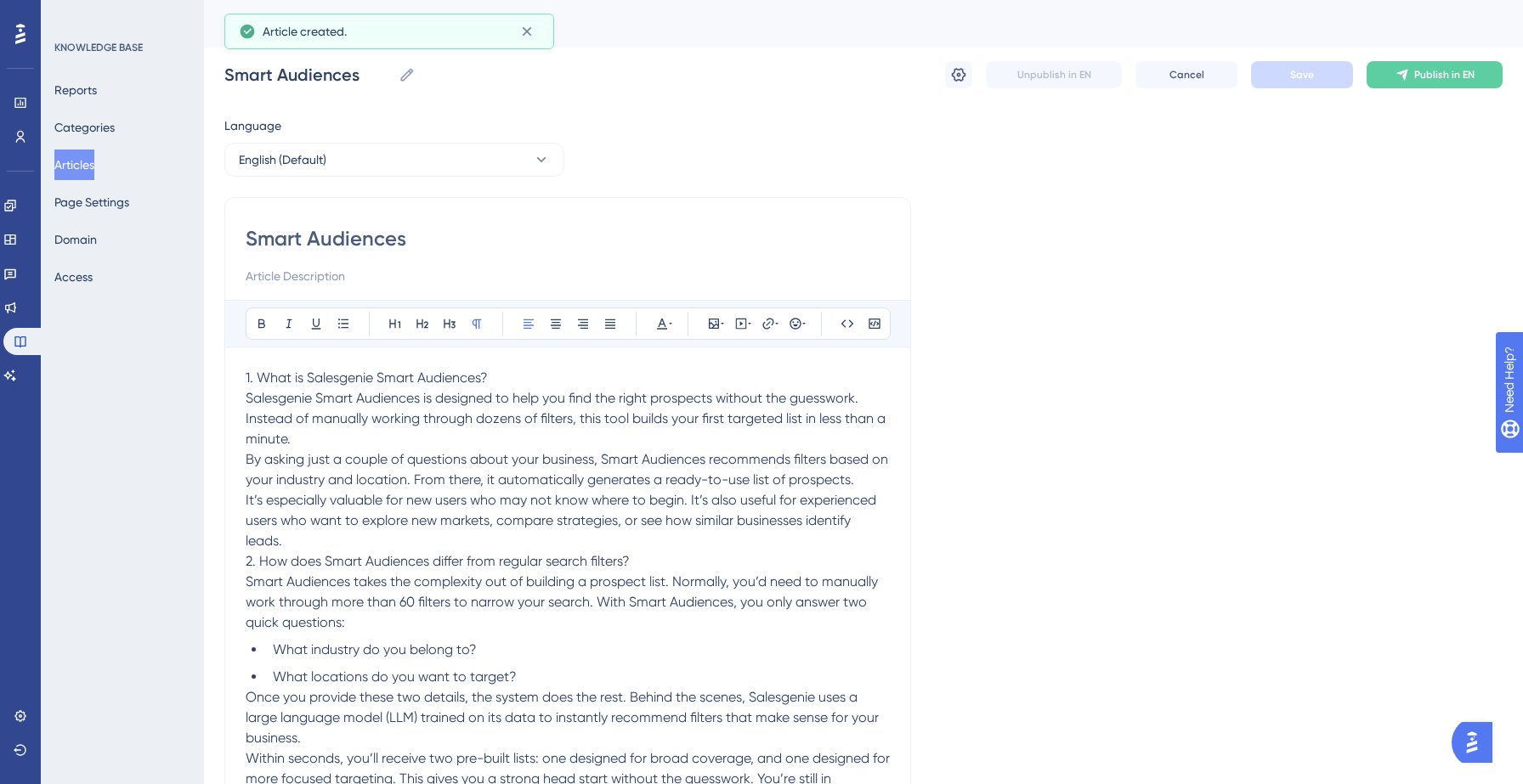
scroll to position [3659, 0]
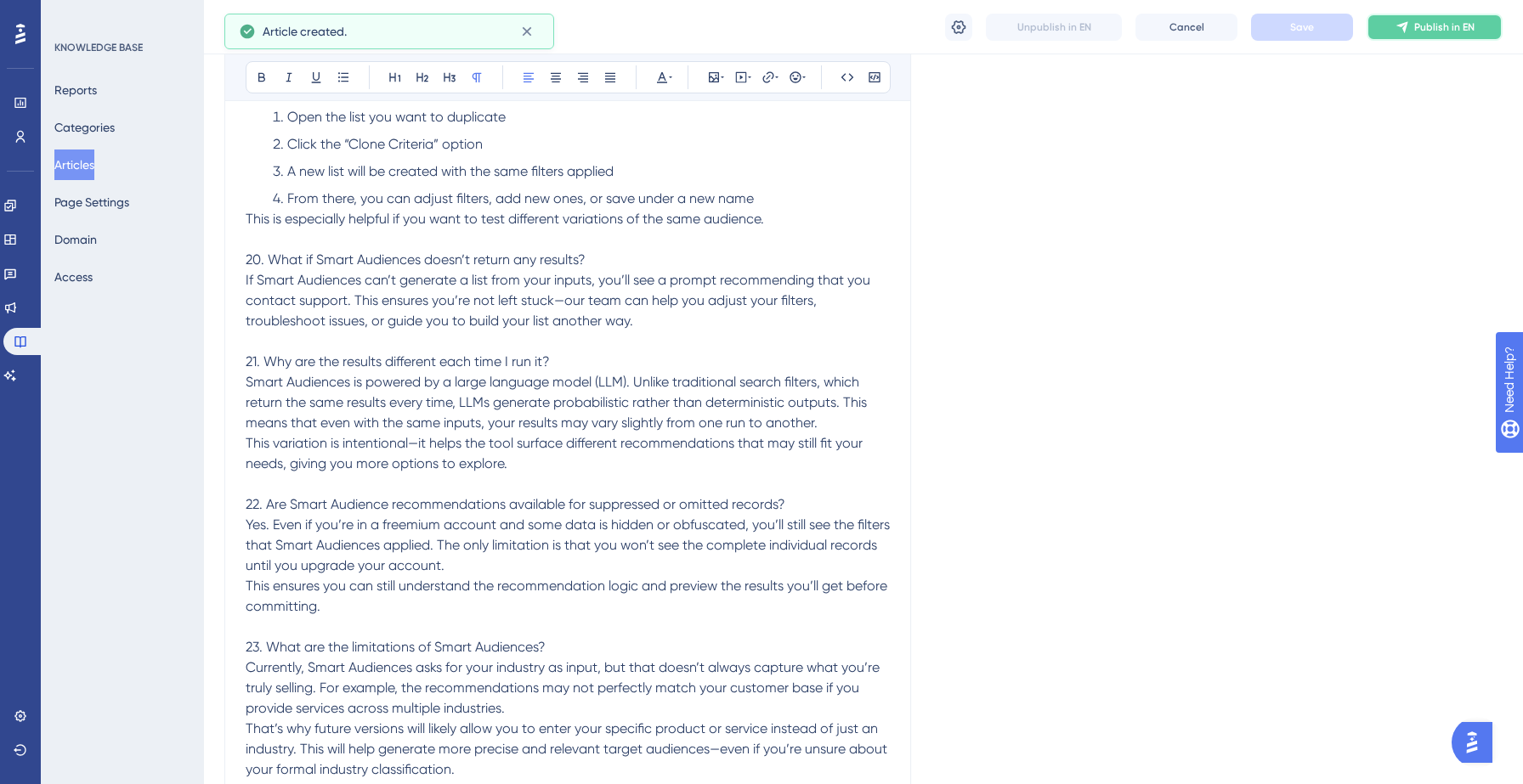
click at [1434, 16] on button "Publish in EN" at bounding box center [1434, 27] width 136 height 28
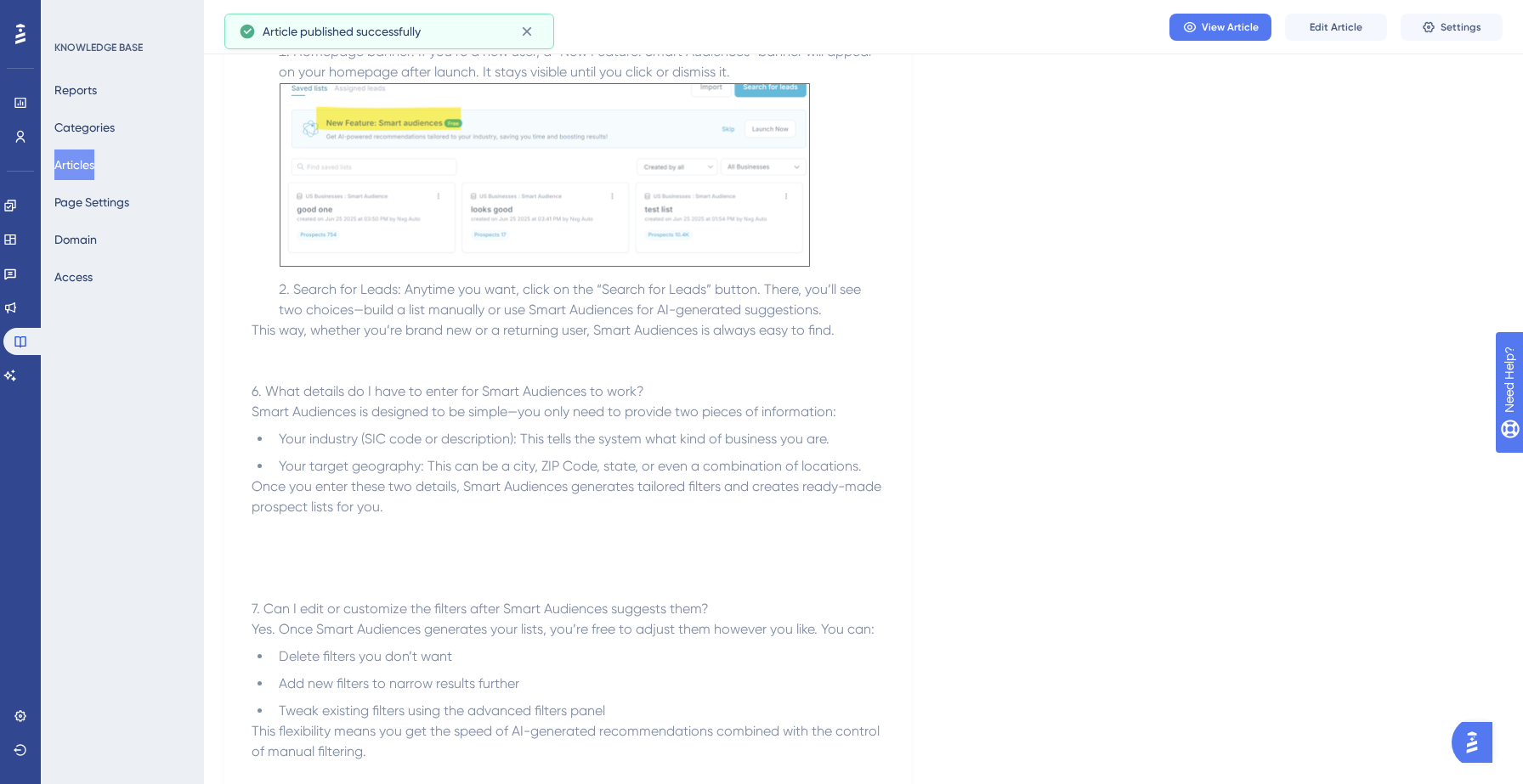
scroll to position [0, 0]
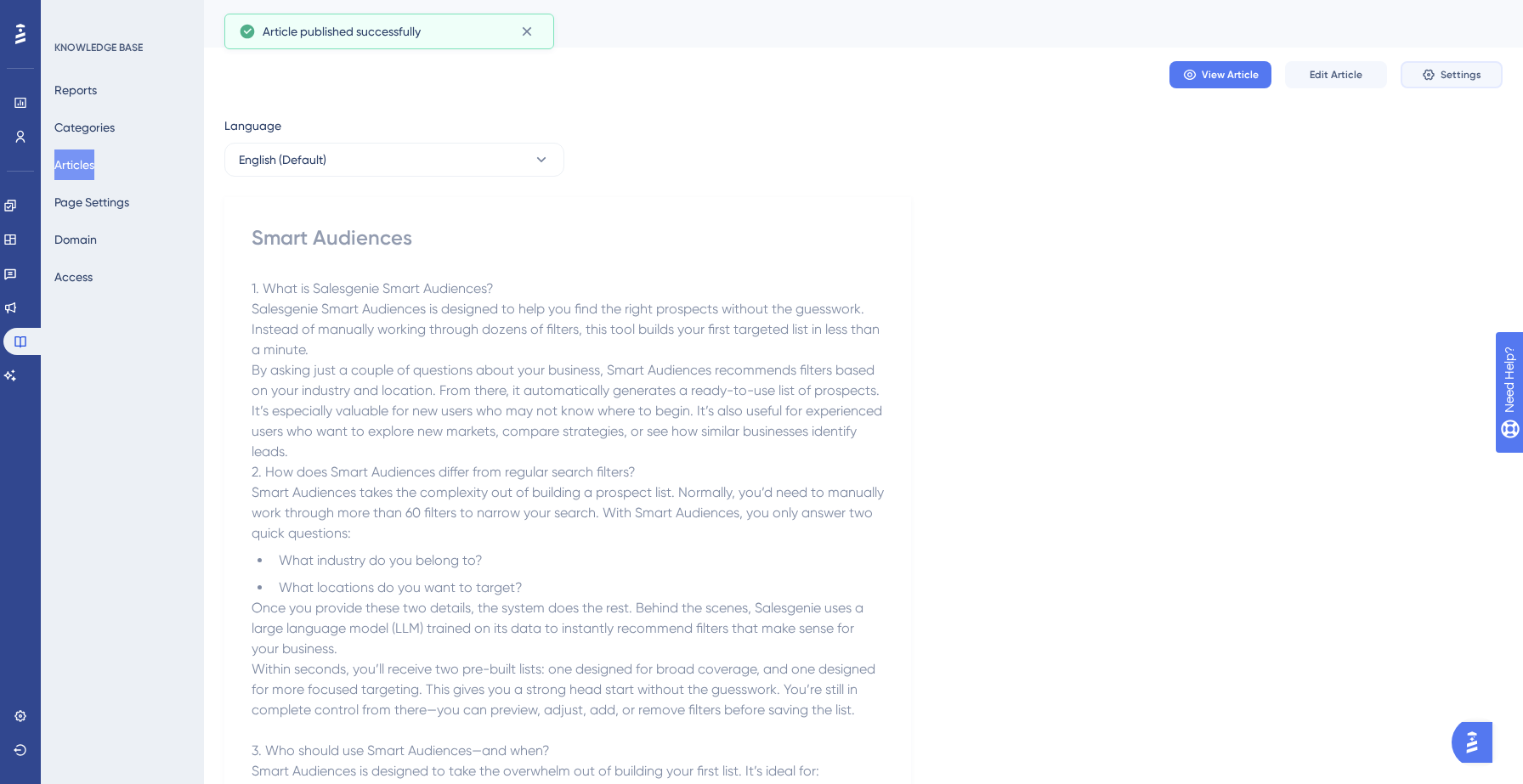
click at [1445, 83] on button "Settings" at bounding box center [1452, 75] width 102 height 28
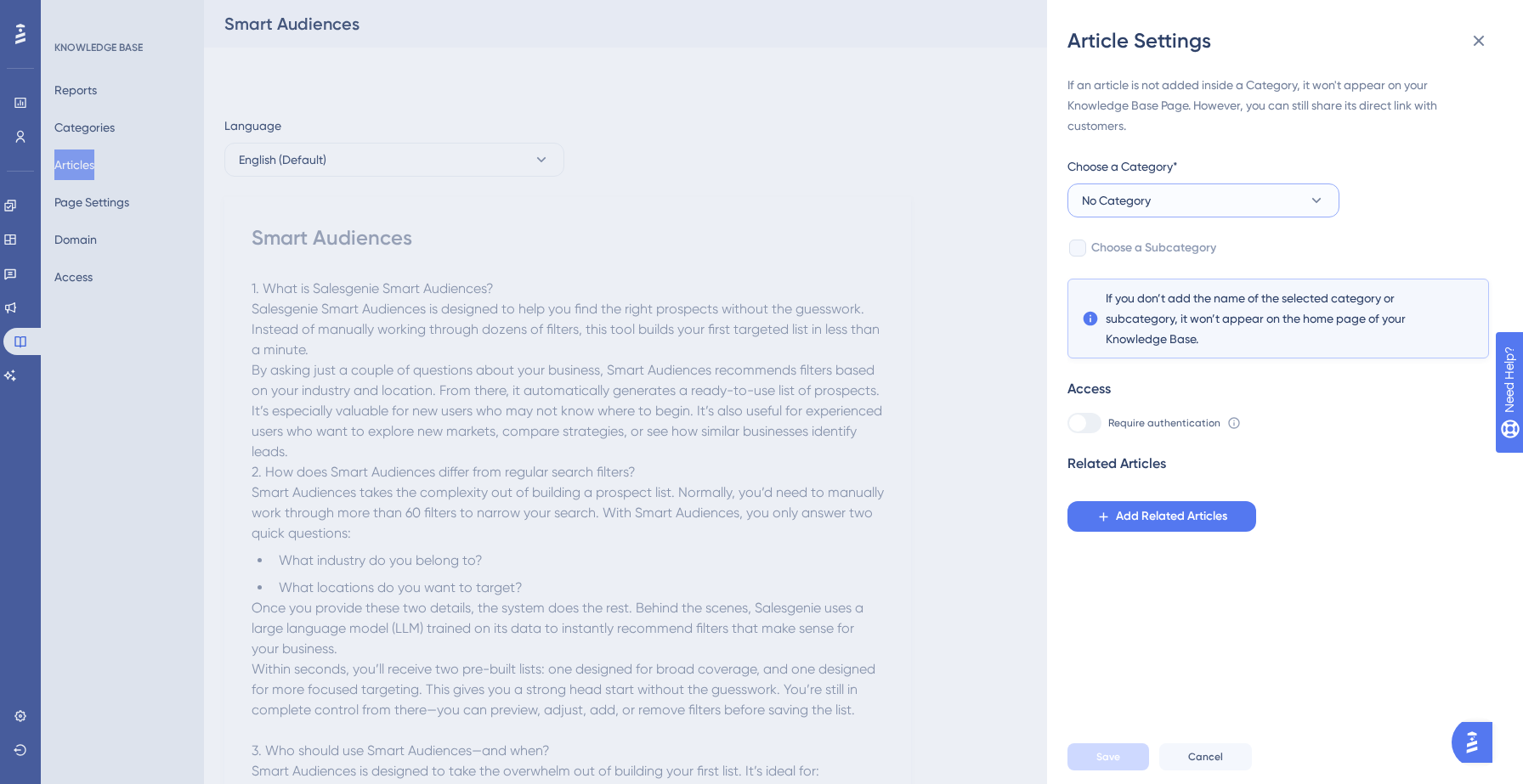
click at [1202, 202] on button "No Category" at bounding box center [1203, 200] width 272 height 34
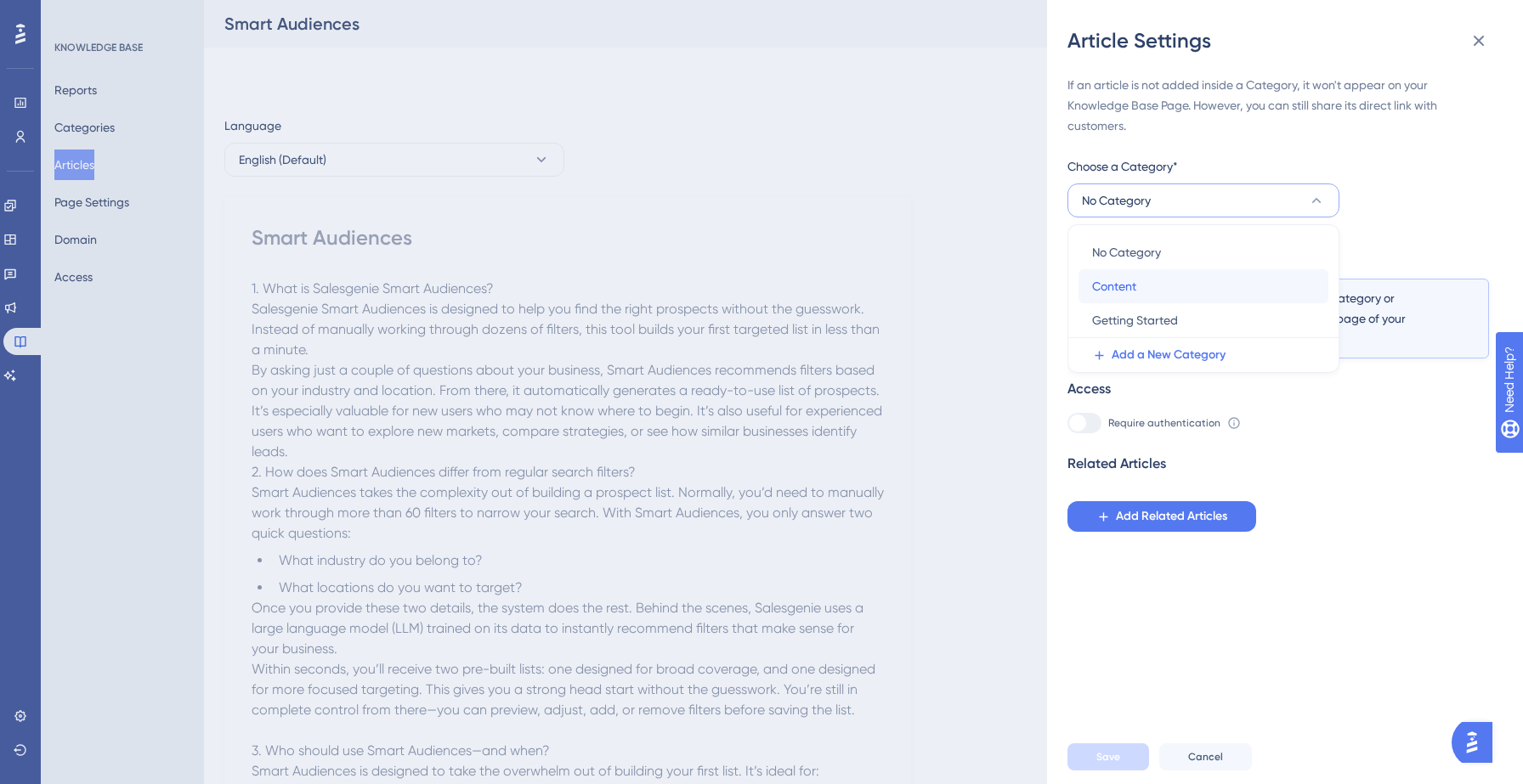
click at [1182, 280] on div "Content Content" at bounding box center [1203, 286] width 223 height 34
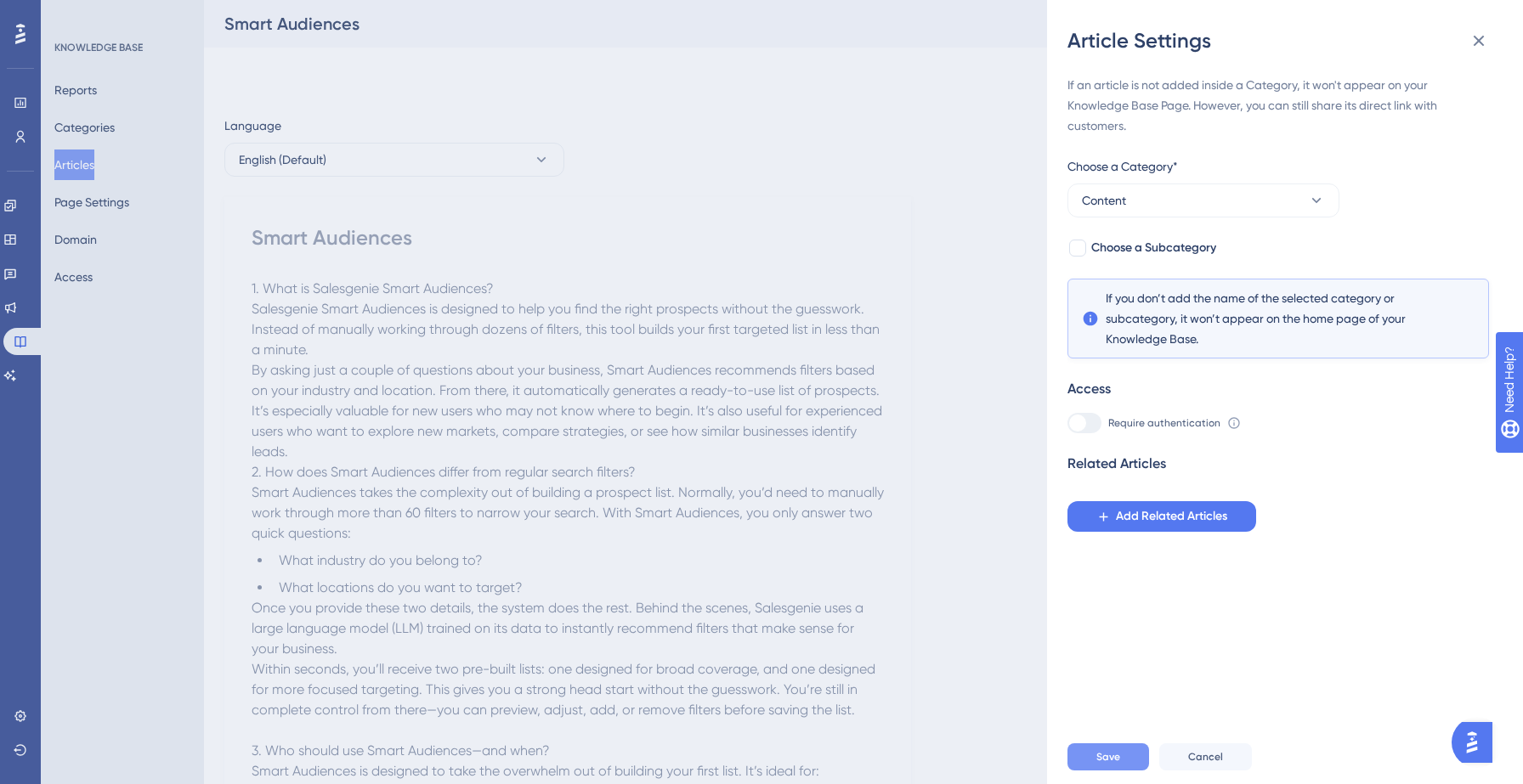
click at [1120, 756] on button "Save" at bounding box center [1109, 756] width 82 height 28
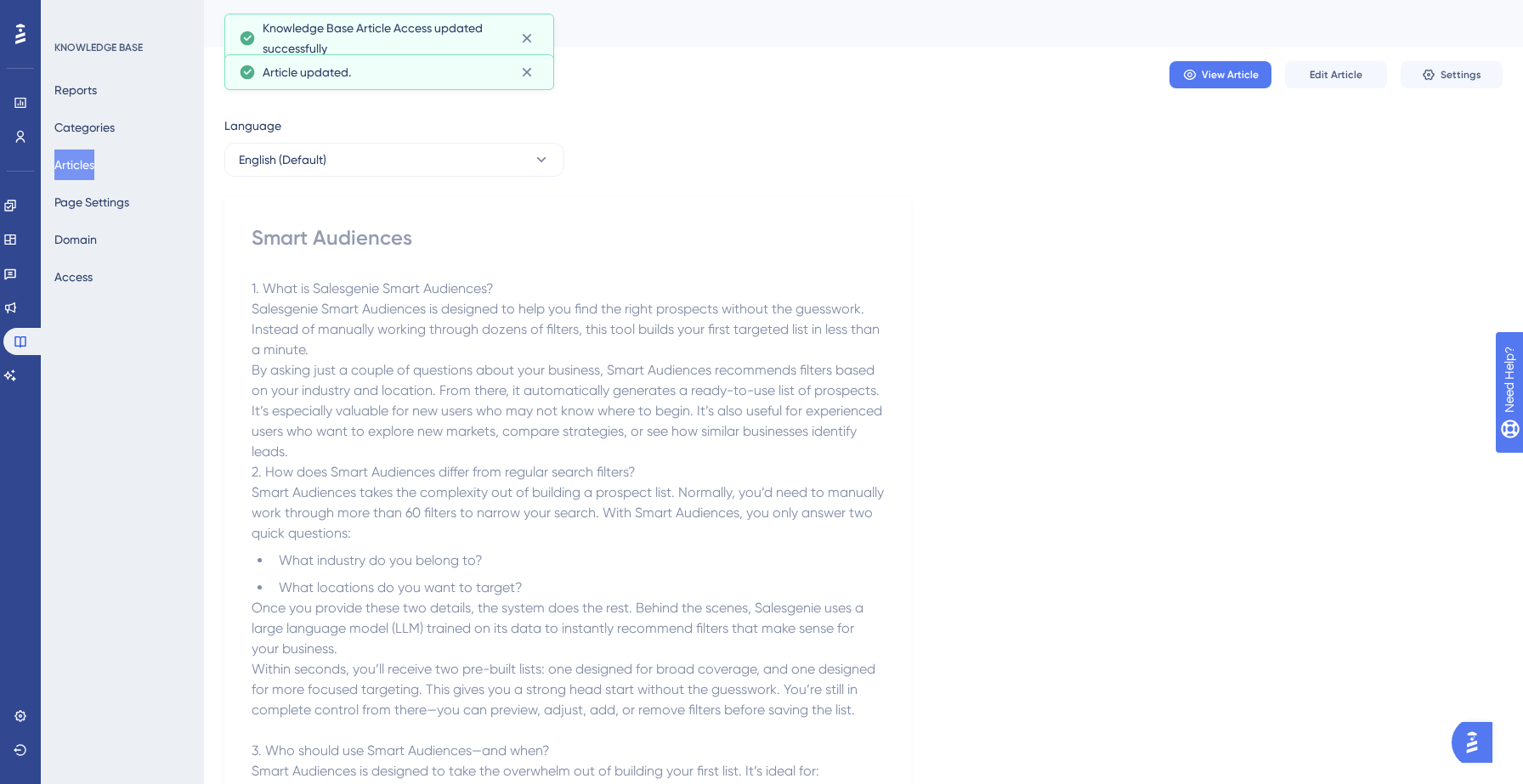
click at [88, 167] on button "Articles" at bounding box center [74, 165] width 40 height 30
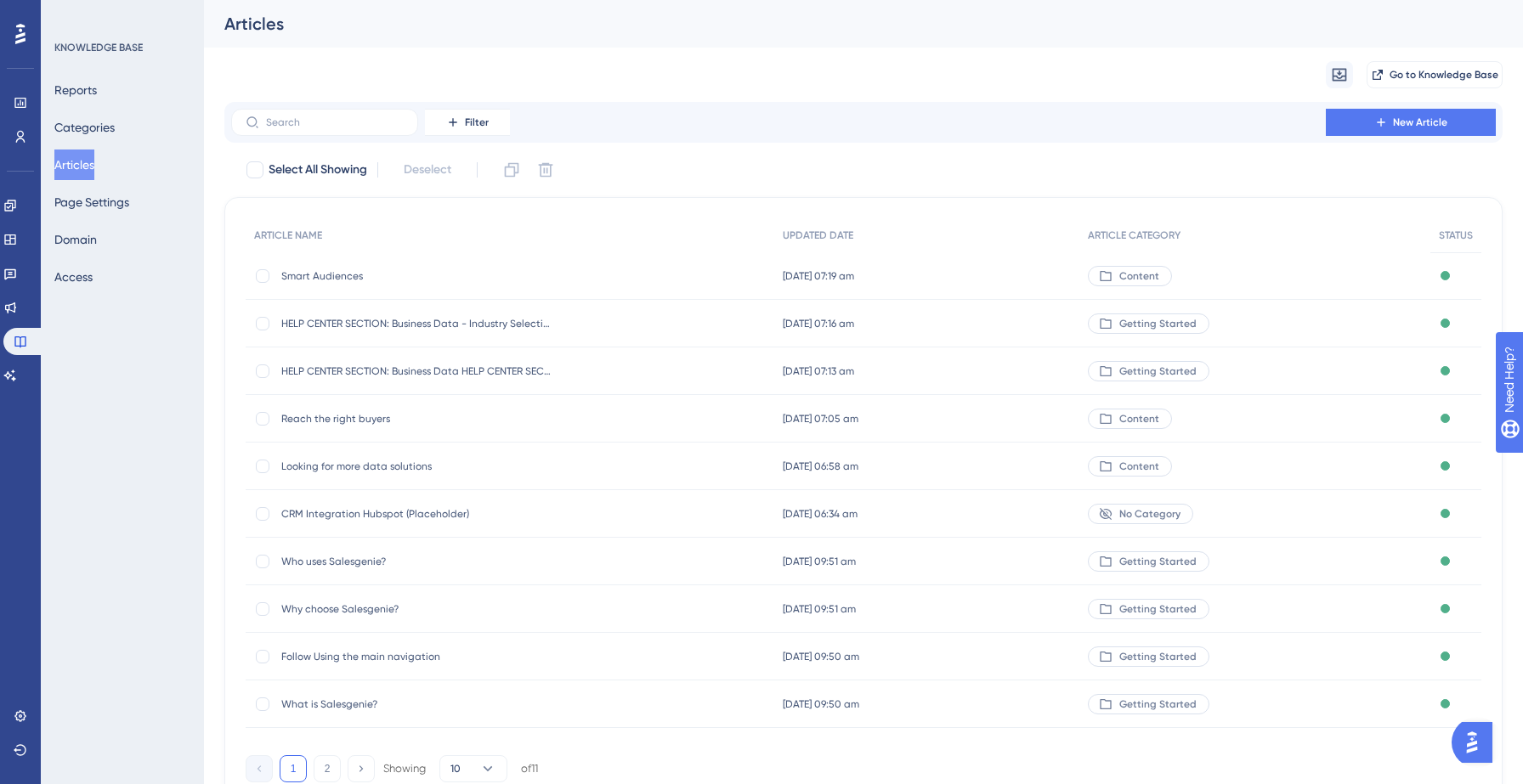
click at [1173, 327] on span "Getting Started" at bounding box center [1158, 323] width 78 height 13
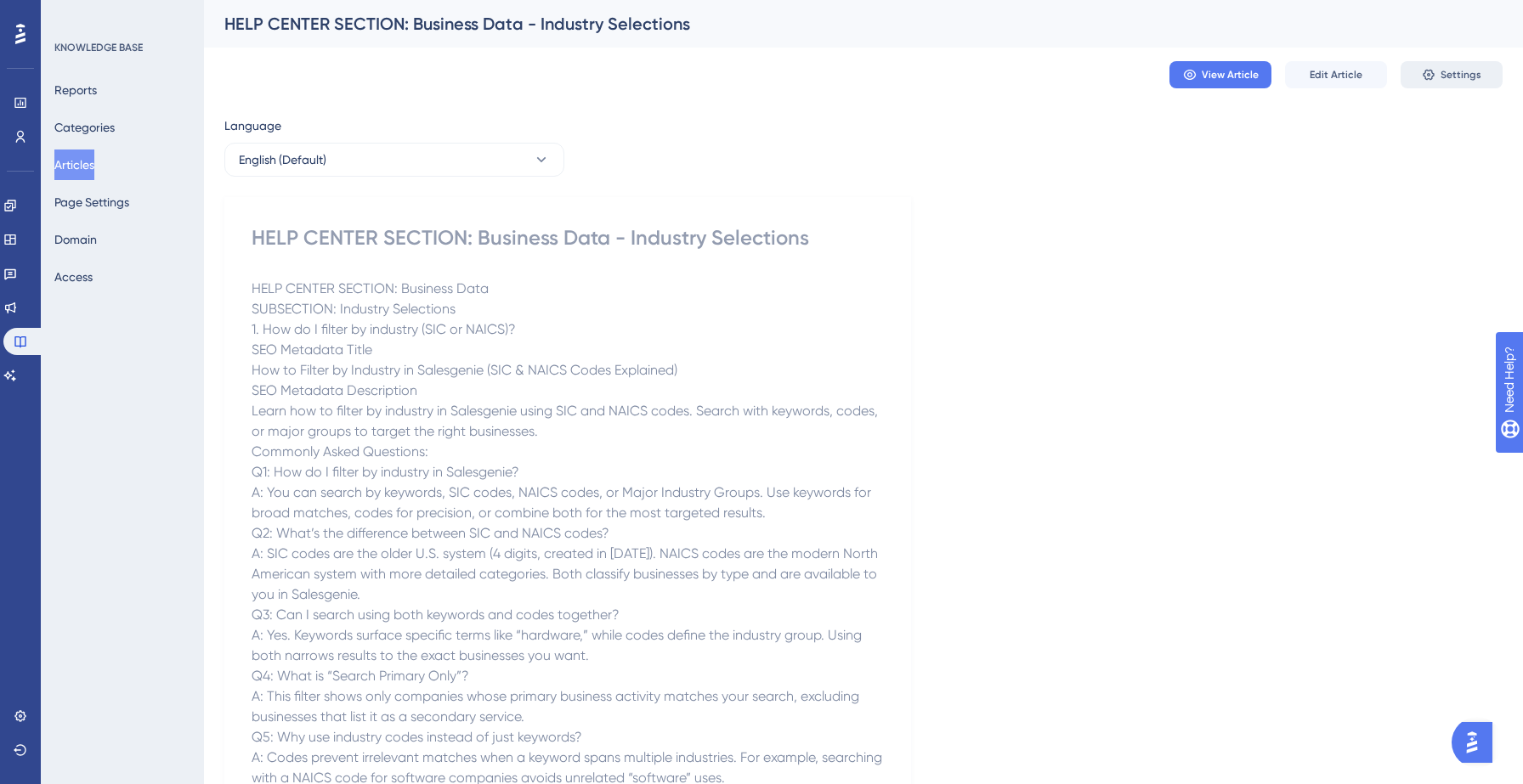
click at [1452, 77] on span "Settings" at bounding box center [1461, 74] width 41 height 13
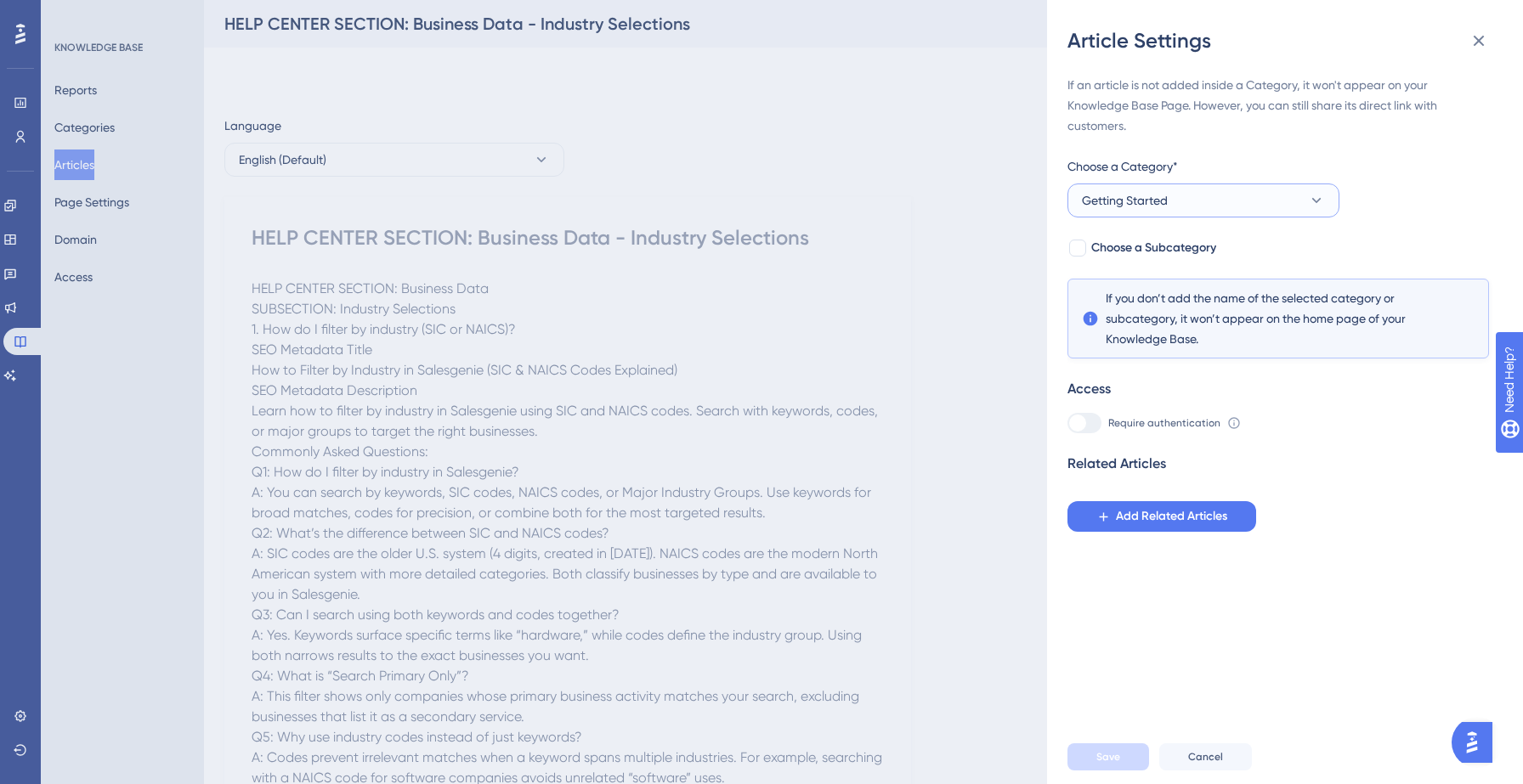
click at [1199, 207] on button "Getting Started" at bounding box center [1203, 200] width 272 height 34
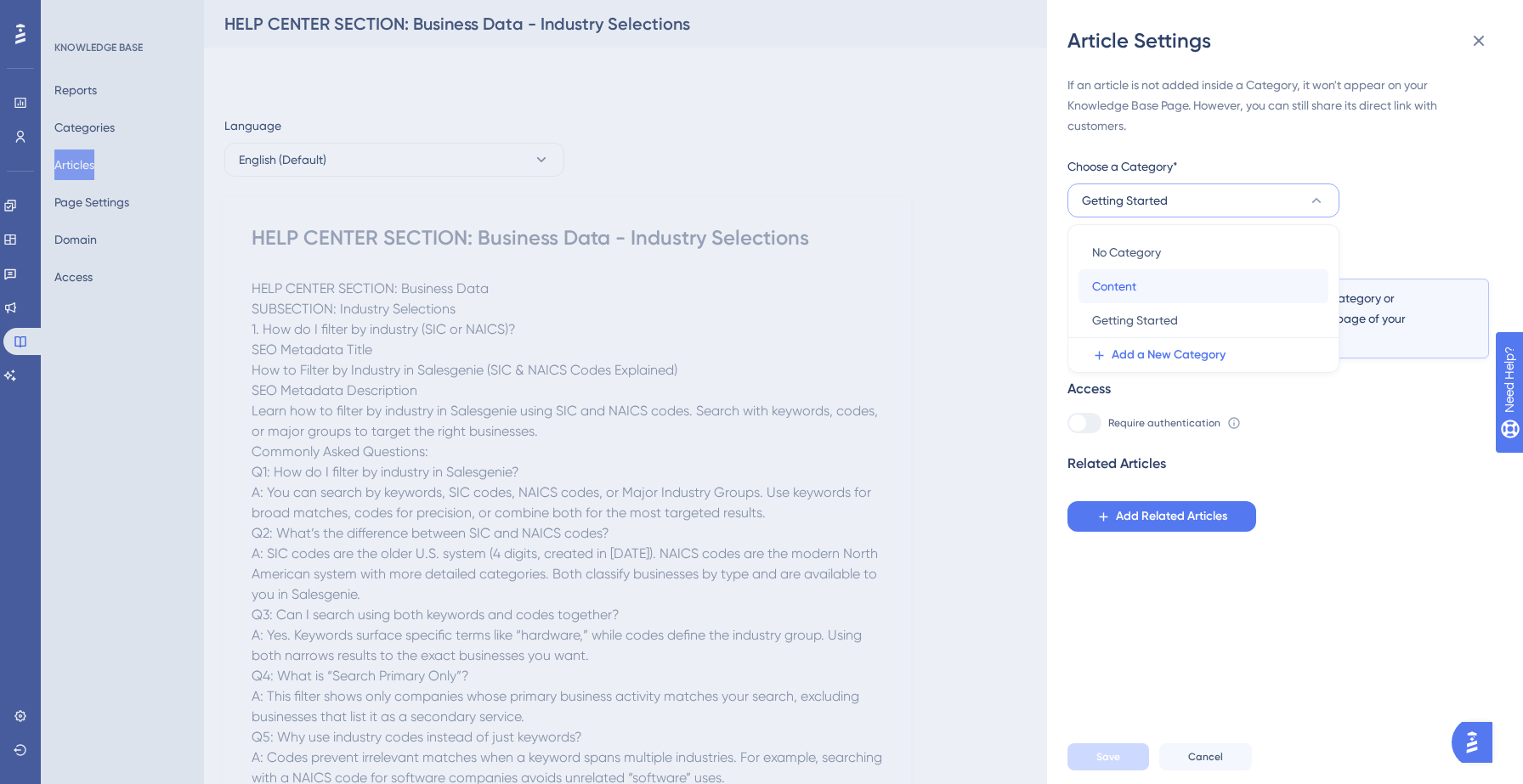
click at [1214, 280] on div "Content Content" at bounding box center [1203, 286] width 223 height 34
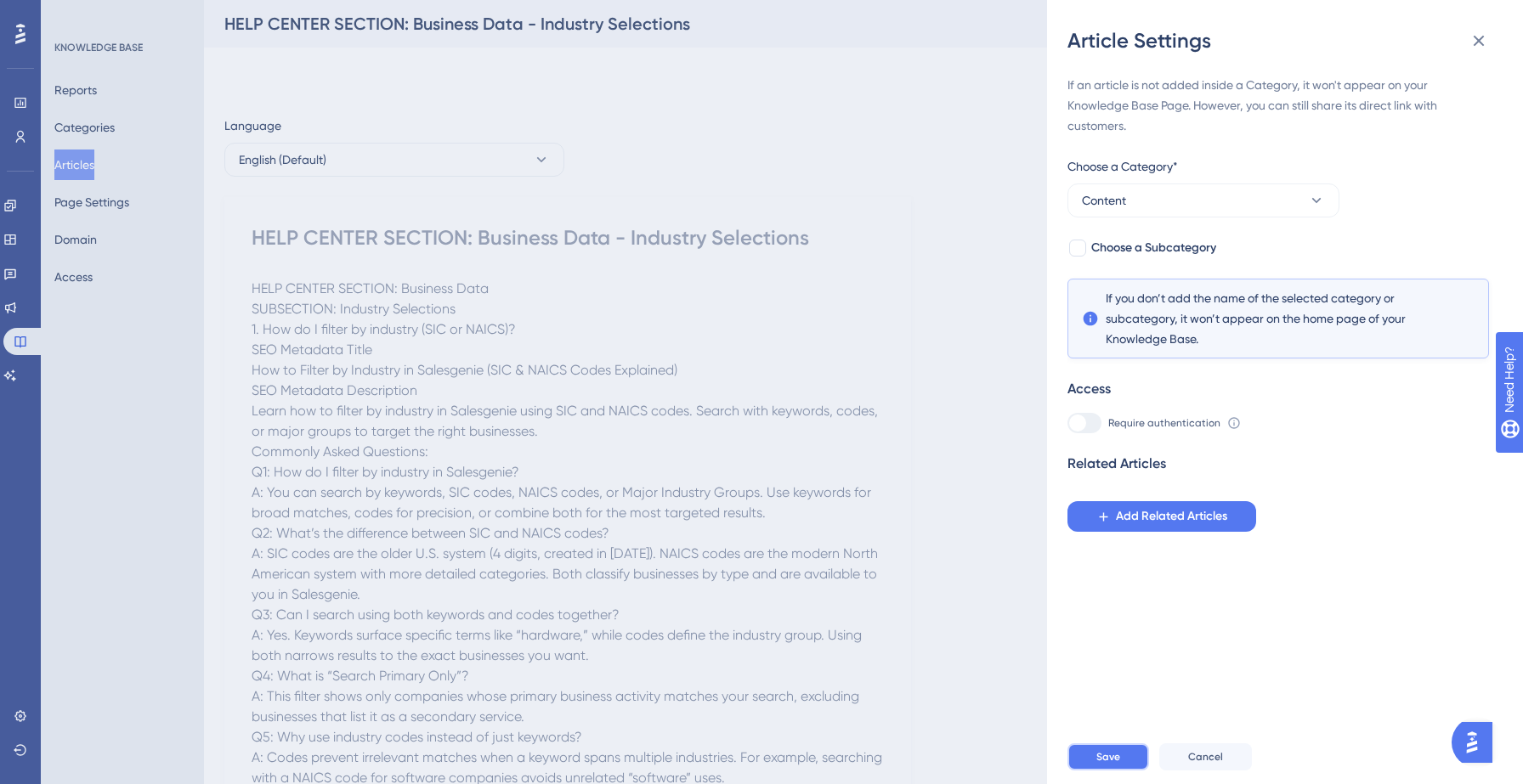
click at [1114, 761] on span "Save" at bounding box center [1108, 756] width 24 height 13
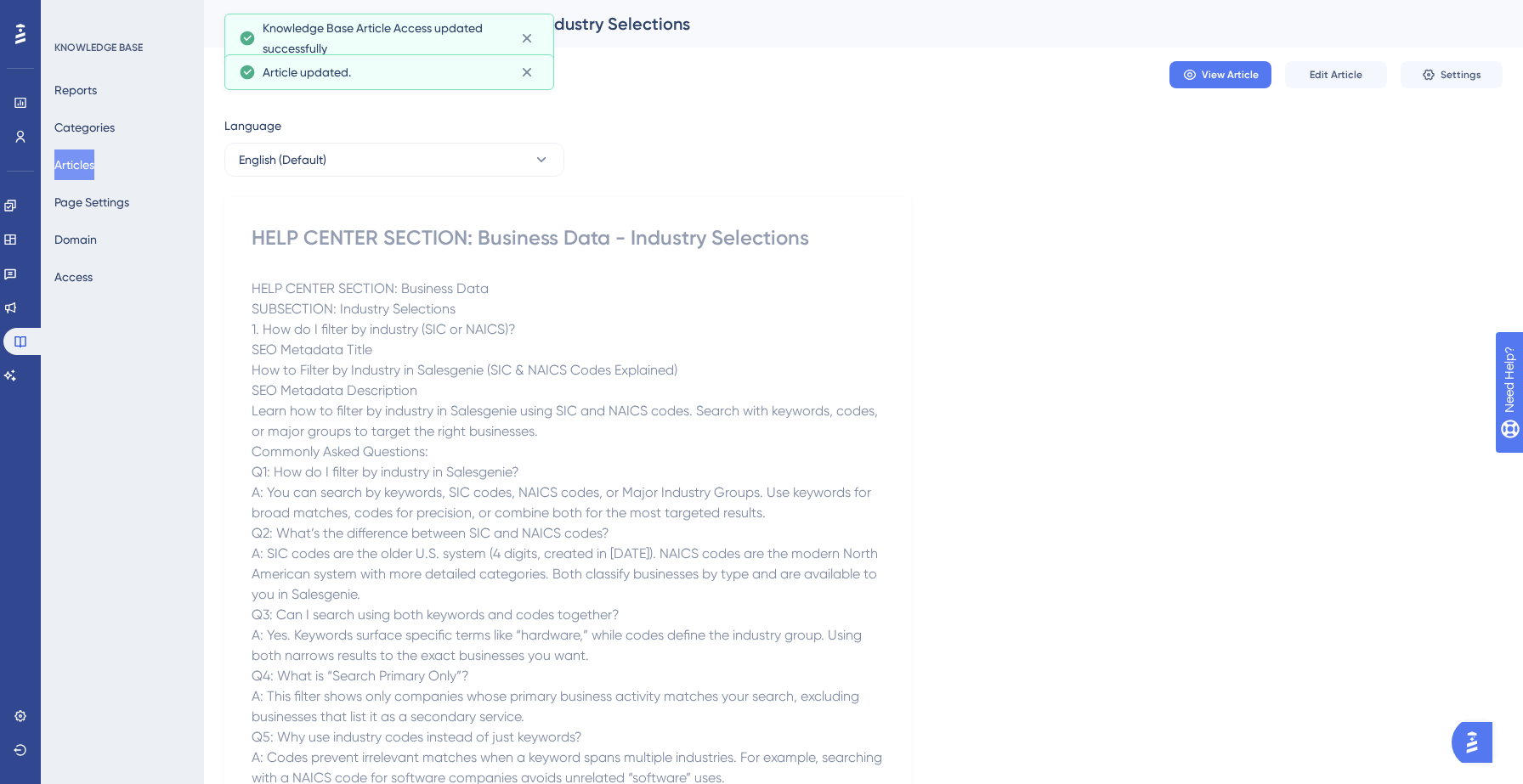
click at [94, 167] on button "Articles" at bounding box center [74, 165] width 40 height 30
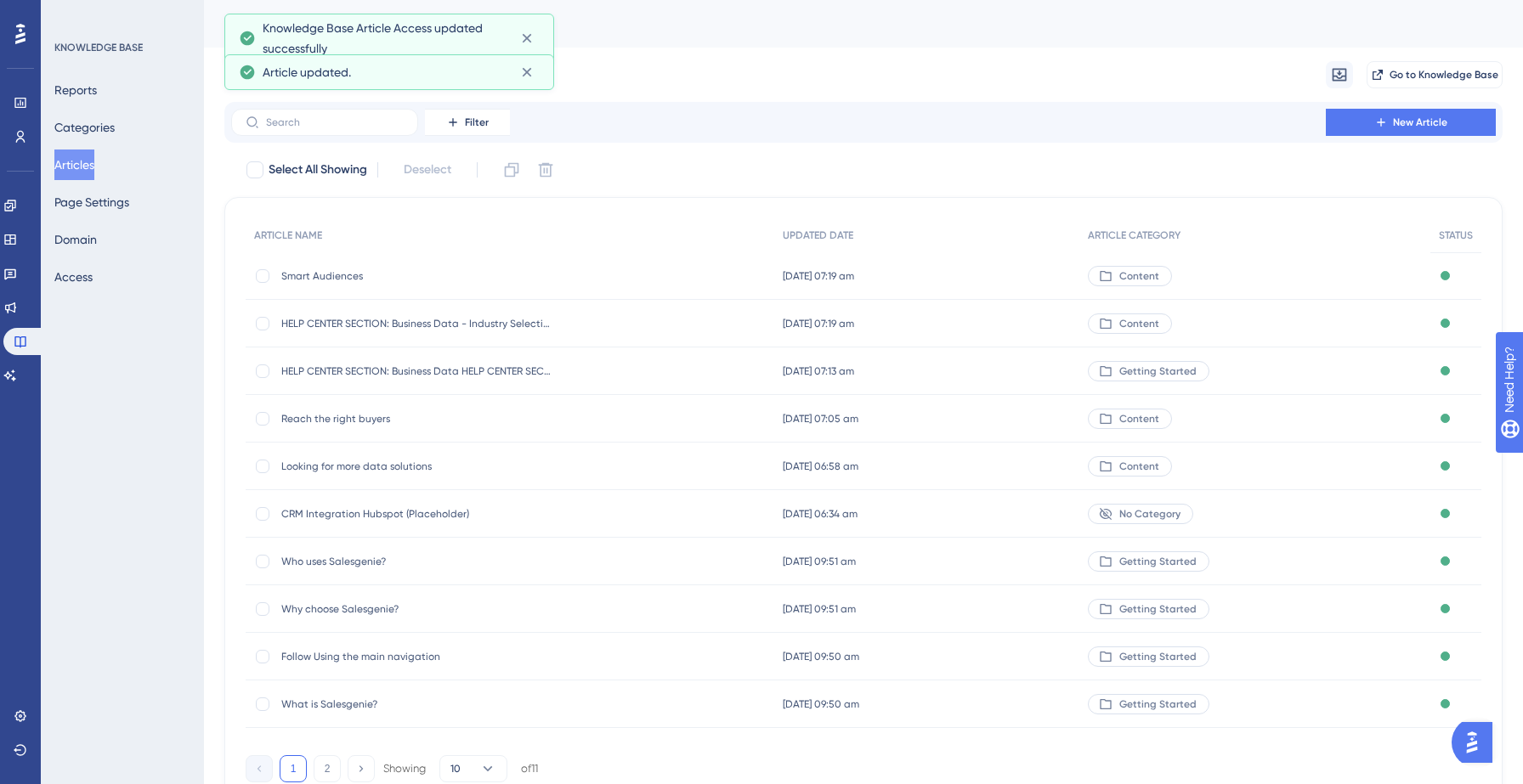
click at [1163, 367] on span "Getting Started" at bounding box center [1158, 371] width 78 height 13
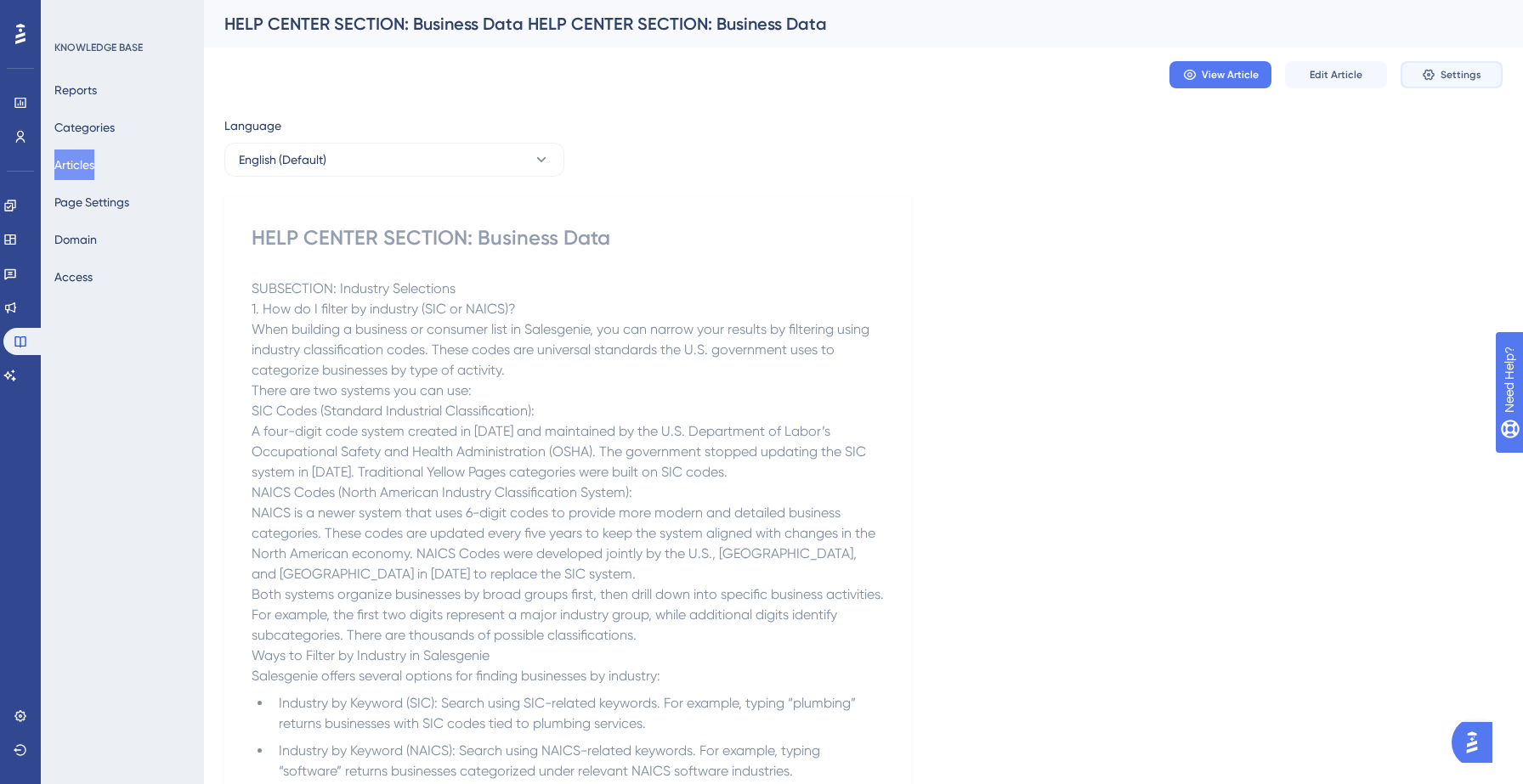
click at [1477, 73] on span "Settings" at bounding box center [1461, 74] width 41 height 13
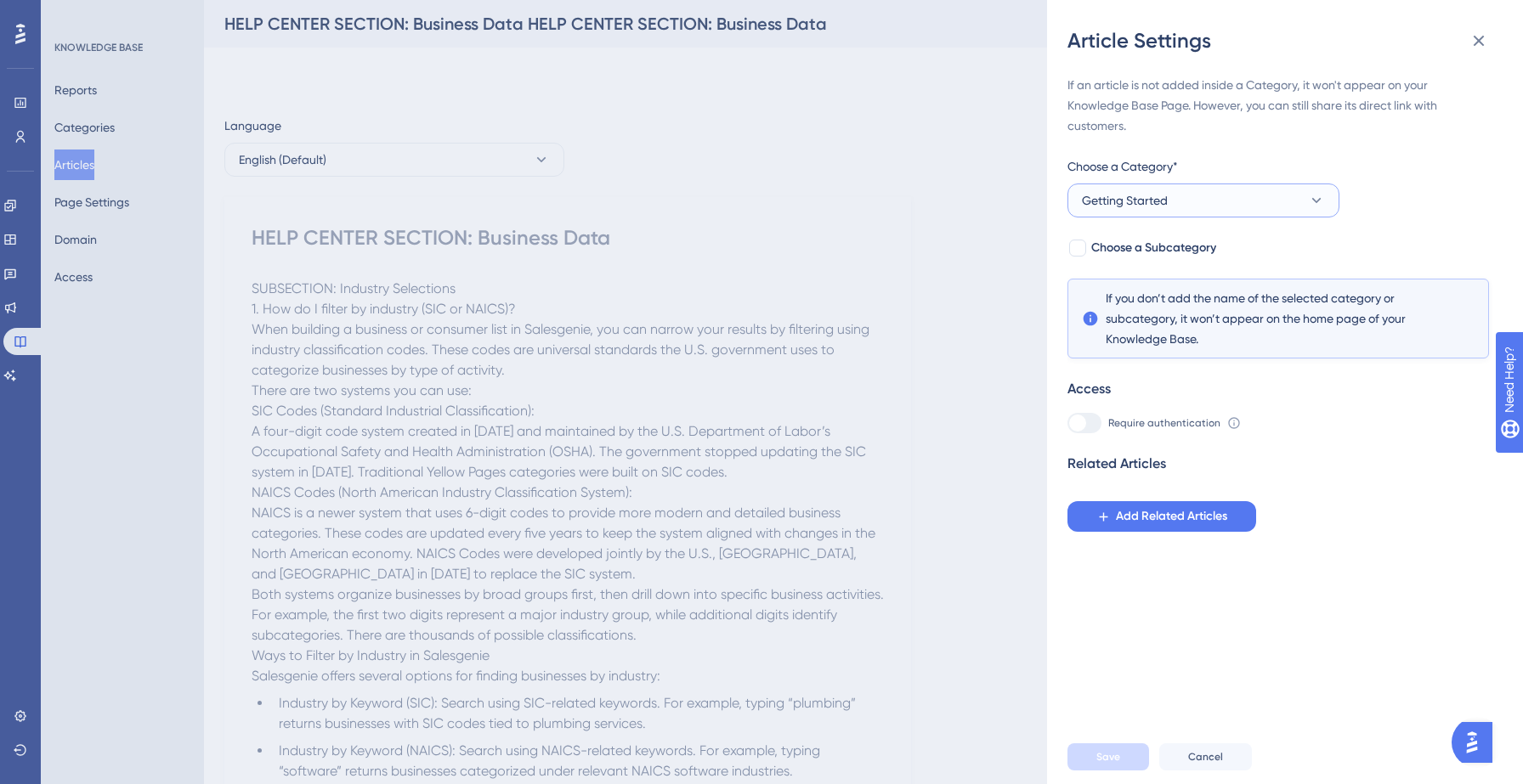
click at [1214, 200] on button "Getting Started" at bounding box center [1203, 200] width 272 height 34
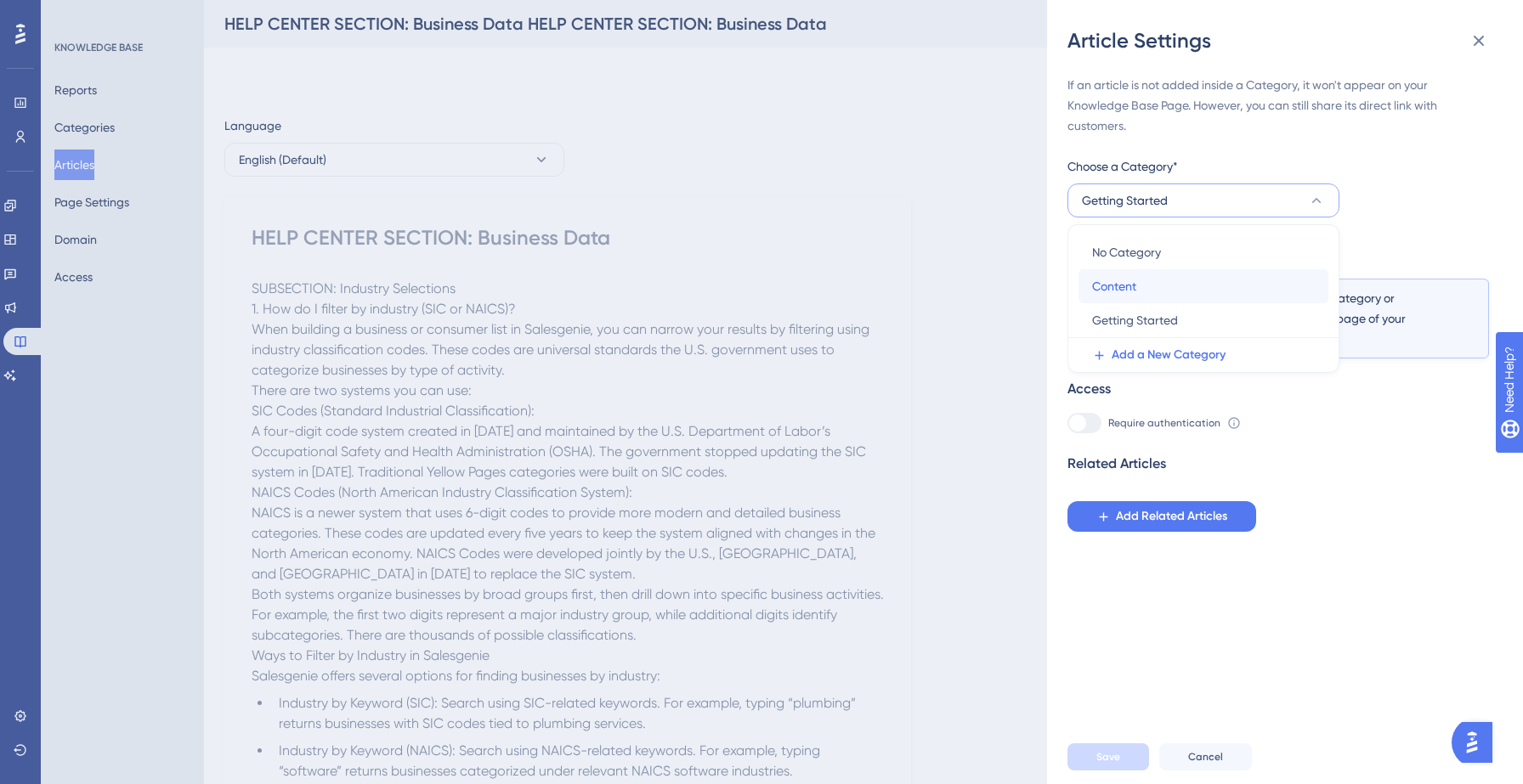
click at [1177, 282] on div "Content Content" at bounding box center [1203, 286] width 223 height 34
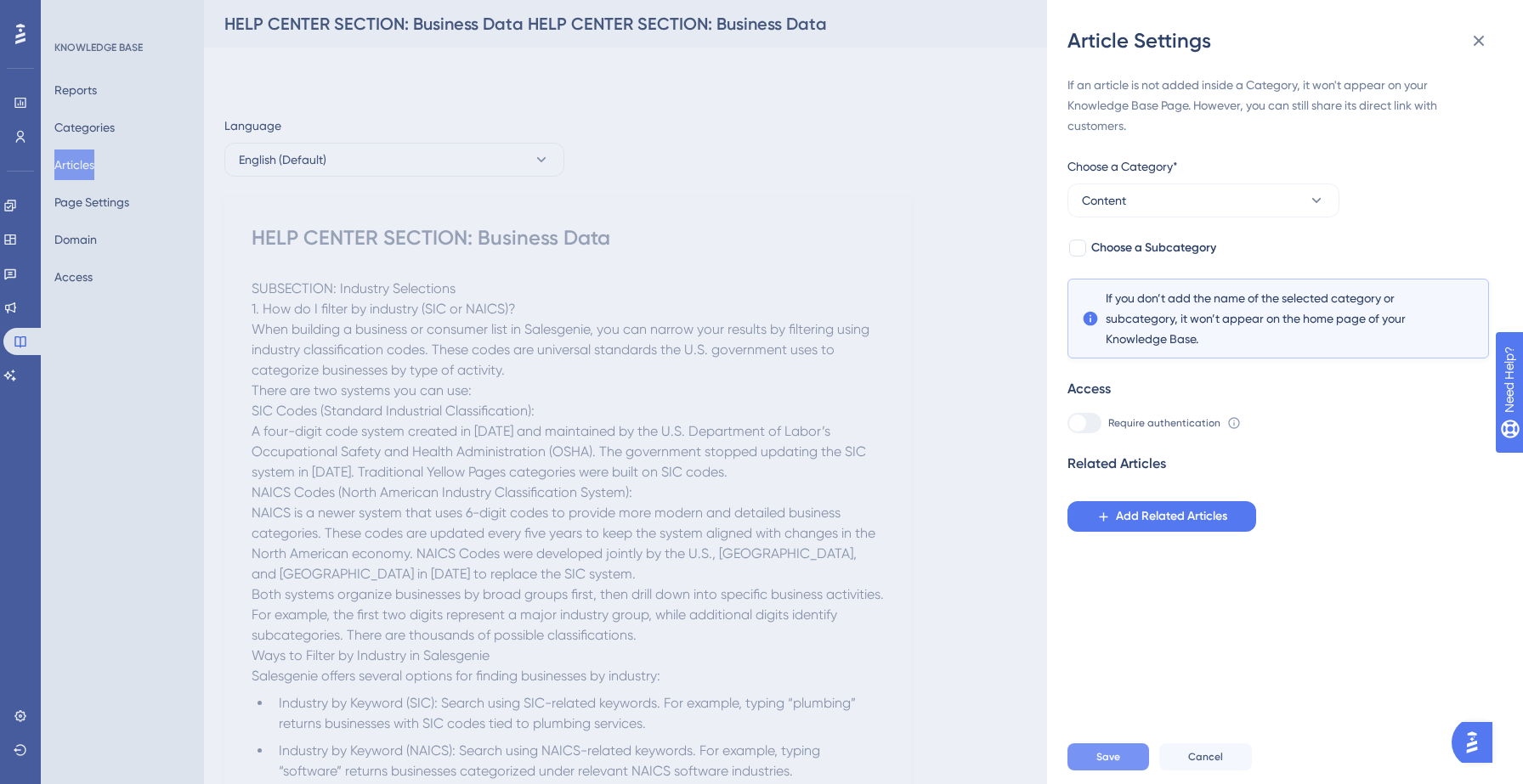
click at [1090, 758] on button "Save" at bounding box center [1109, 756] width 82 height 28
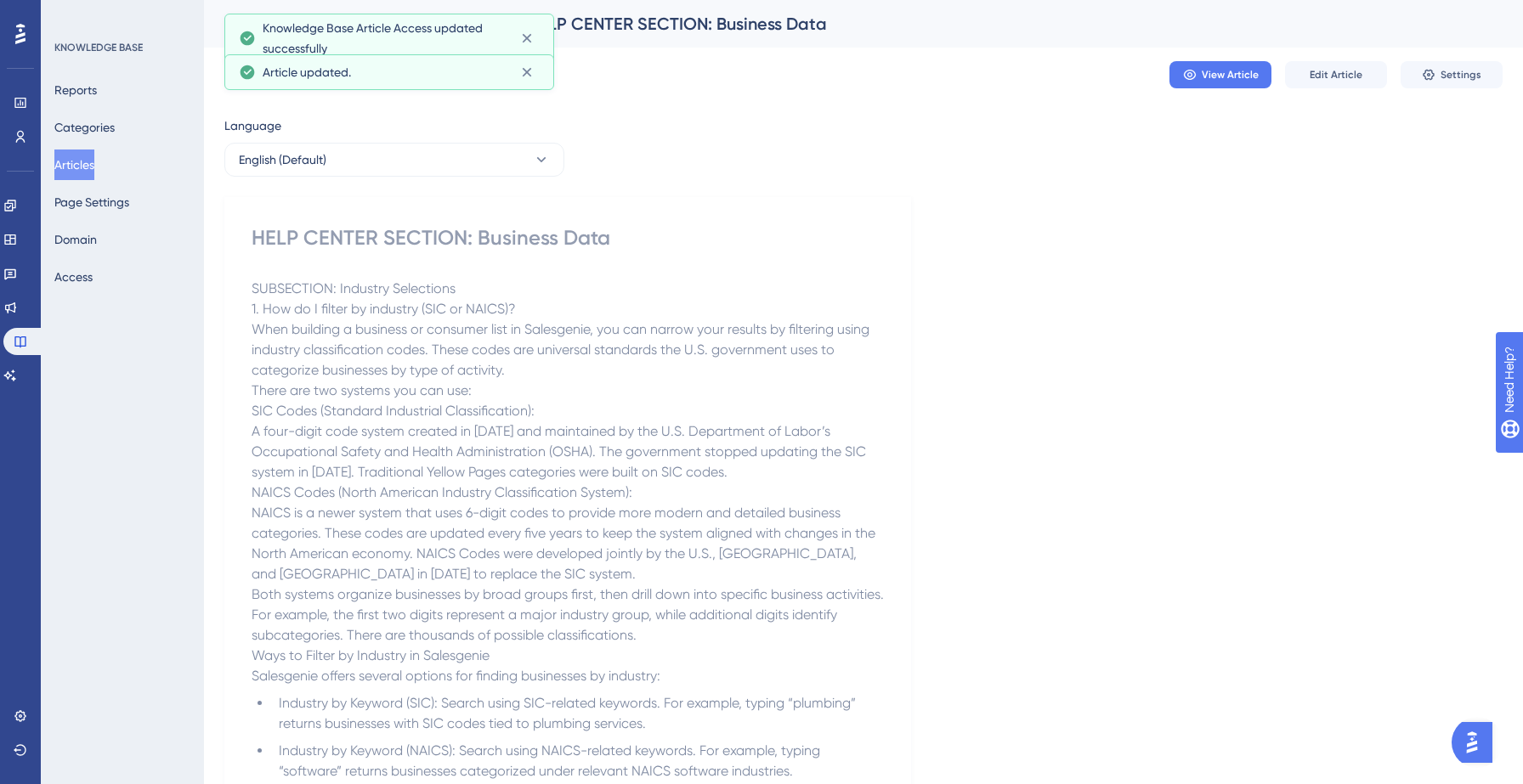
click at [77, 171] on button "Articles" at bounding box center [74, 165] width 40 height 30
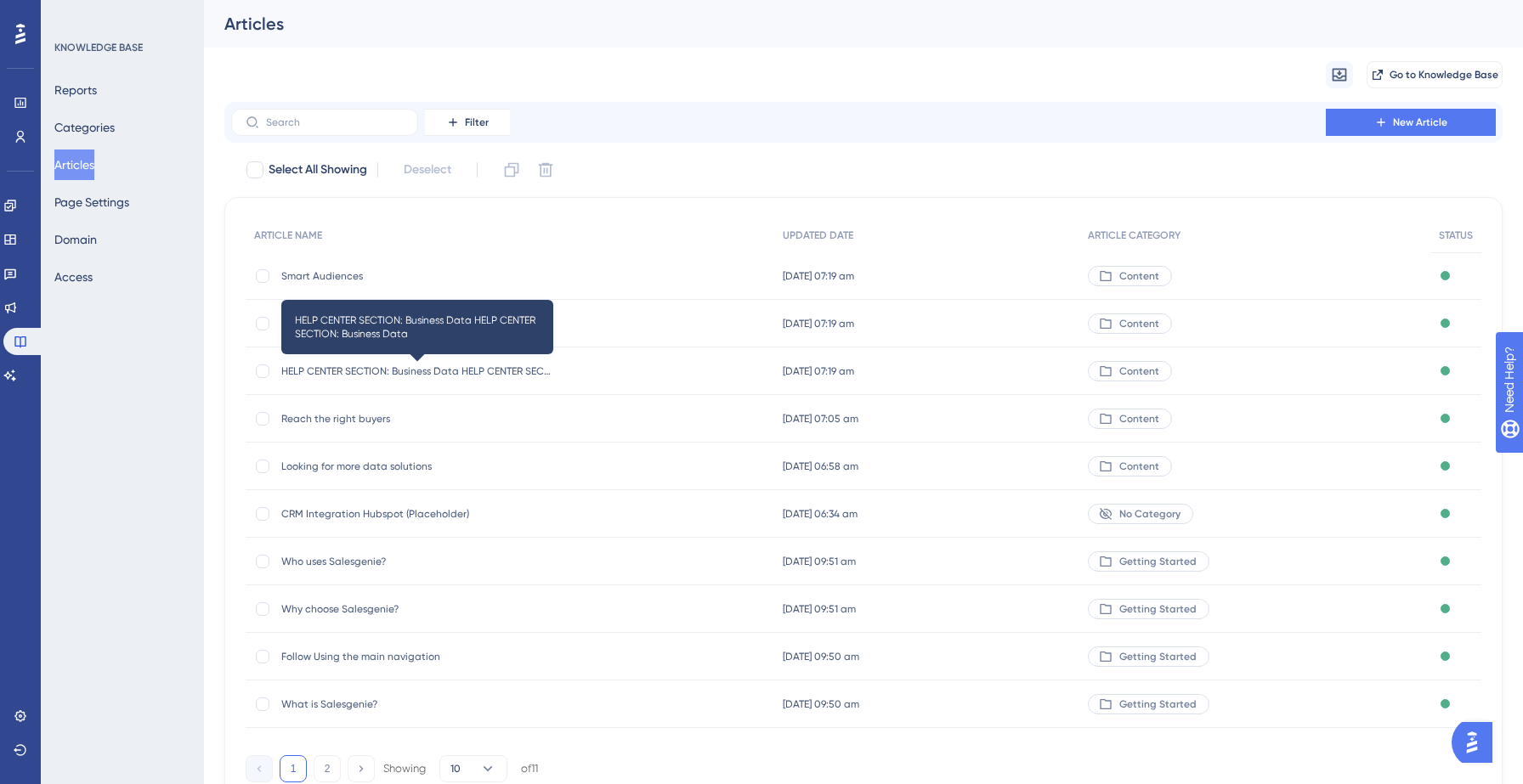
click at [468, 370] on span "HELP CENTER SECTION: Business Data HELP CENTER SECTION: Business Data" at bounding box center [417, 371] width 272 height 13
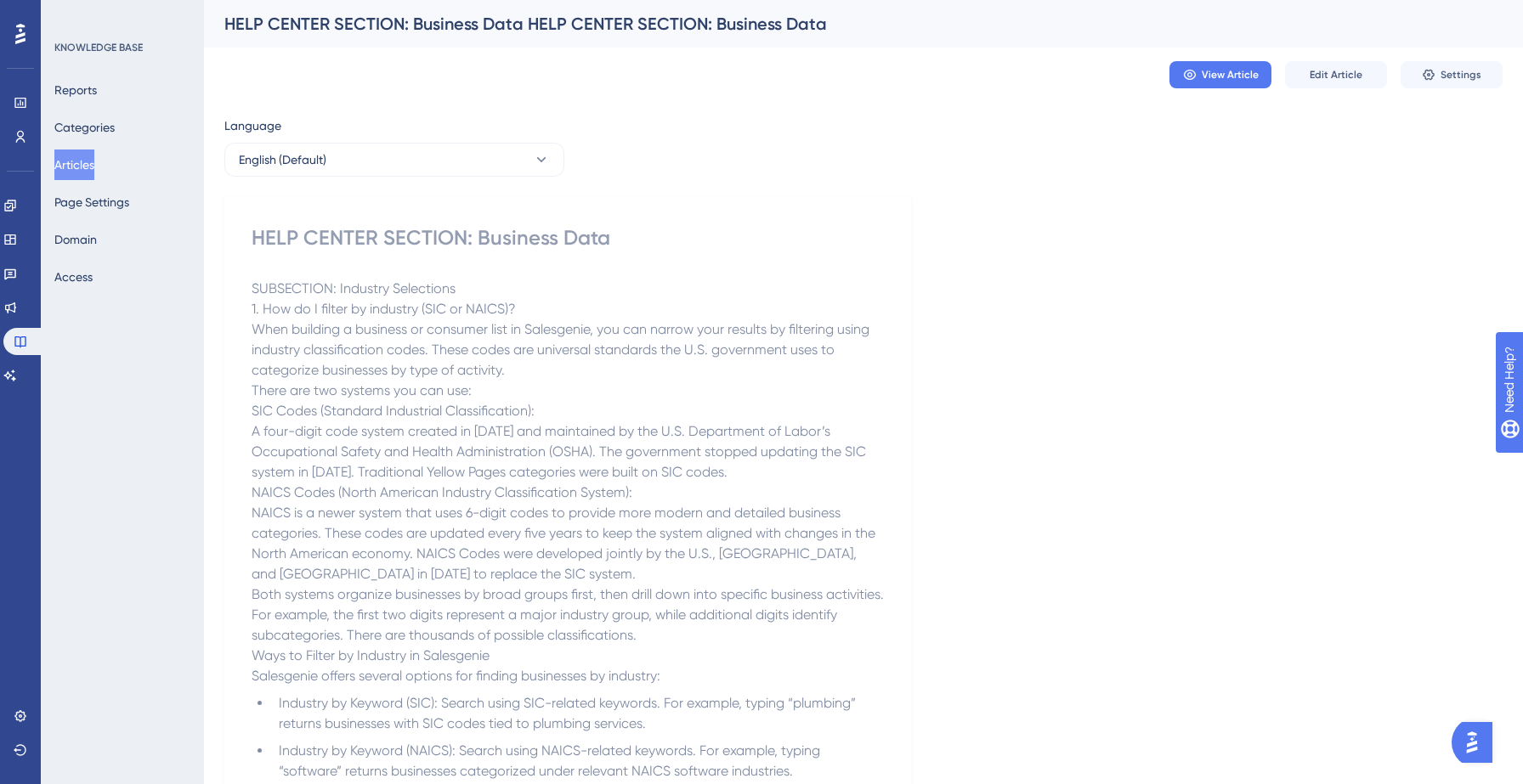
click at [81, 170] on button "Articles" at bounding box center [74, 165] width 40 height 30
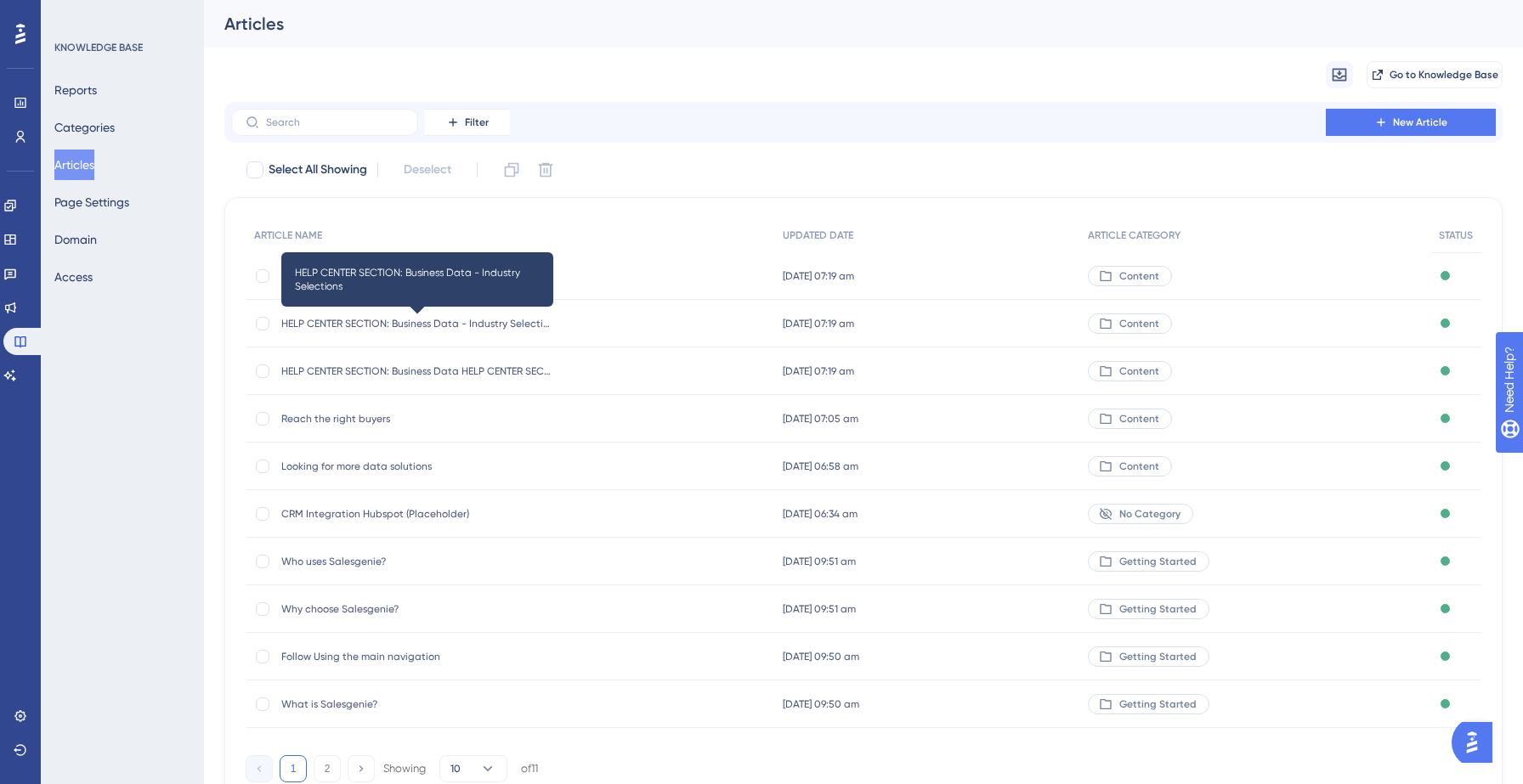
click at [454, 325] on span "HELP CENTER SECTION: Business Data - Industry Selections" at bounding box center [417, 323] width 272 height 13
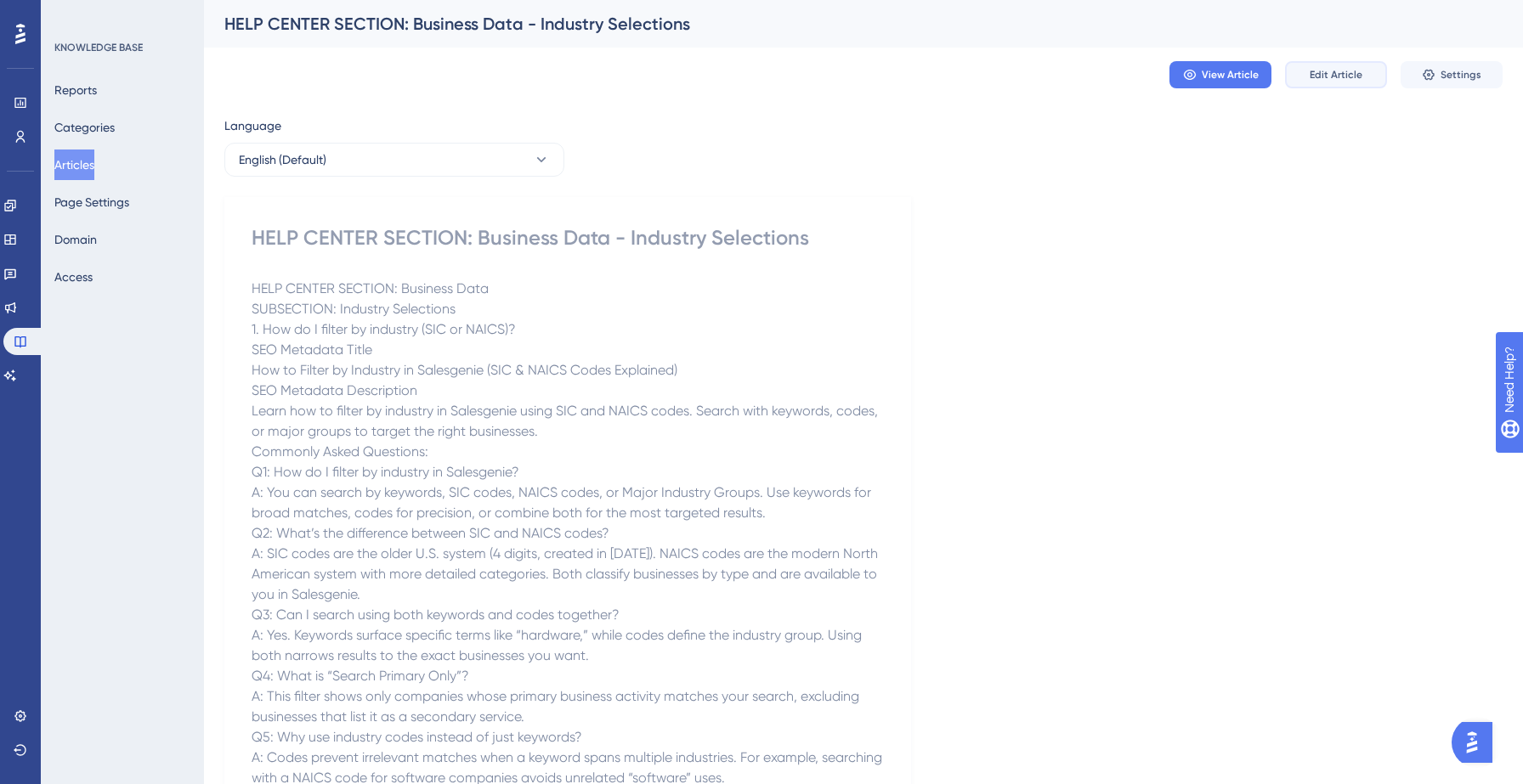
click at [1336, 79] on span "Edit Article" at bounding box center [1336, 74] width 53 height 13
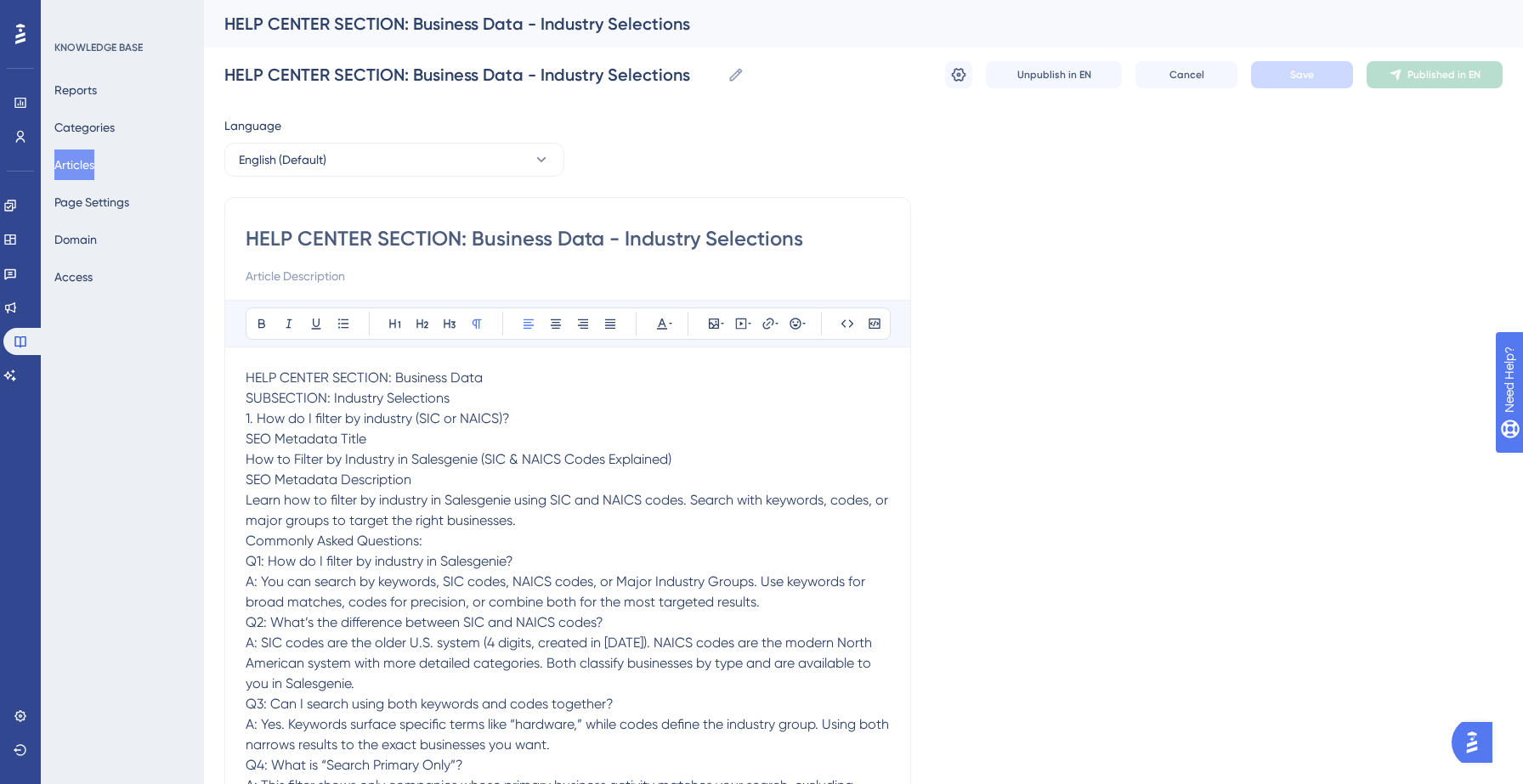
click at [342, 527] on span "Learn how to filter by industry in Salesgenie using SIC and NAICS codes. Search…" at bounding box center [569, 510] width 646 height 37
click at [338, 589] on span "A: You can search by keywords, SIC codes, NAICS codes, or Major Industry Groups…" at bounding box center [557, 592] width 623 height 37
click at [322, 437] on span "SEO Metadata Title" at bounding box center [306, 439] width 120 height 16
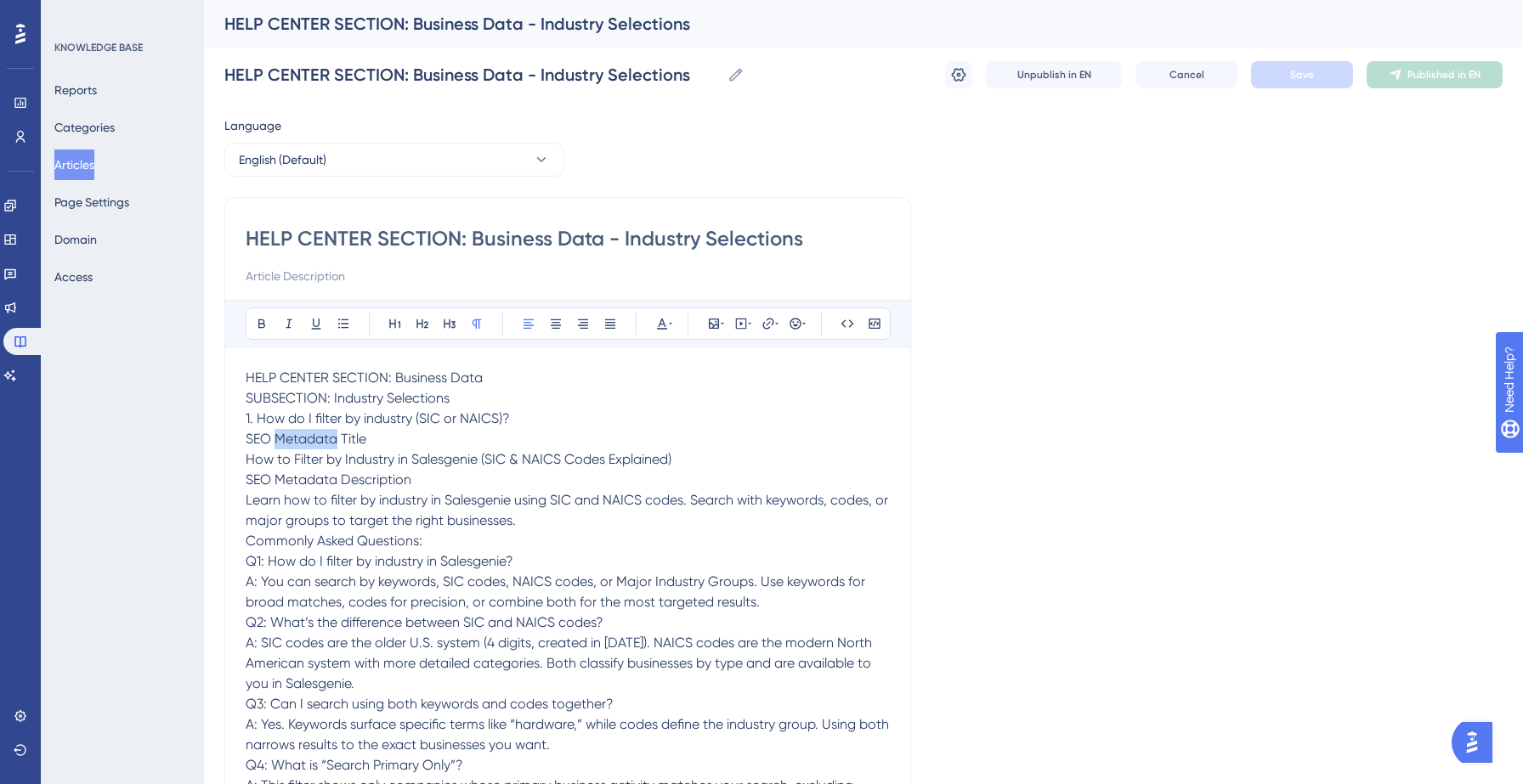
click at [322, 437] on span "SEO Metadata Title" at bounding box center [306, 439] width 120 height 16
click at [318, 455] on span "How to Filter by Industry in Salesgenie (SIC & NAICS Codes Explained)" at bounding box center [459, 459] width 426 height 16
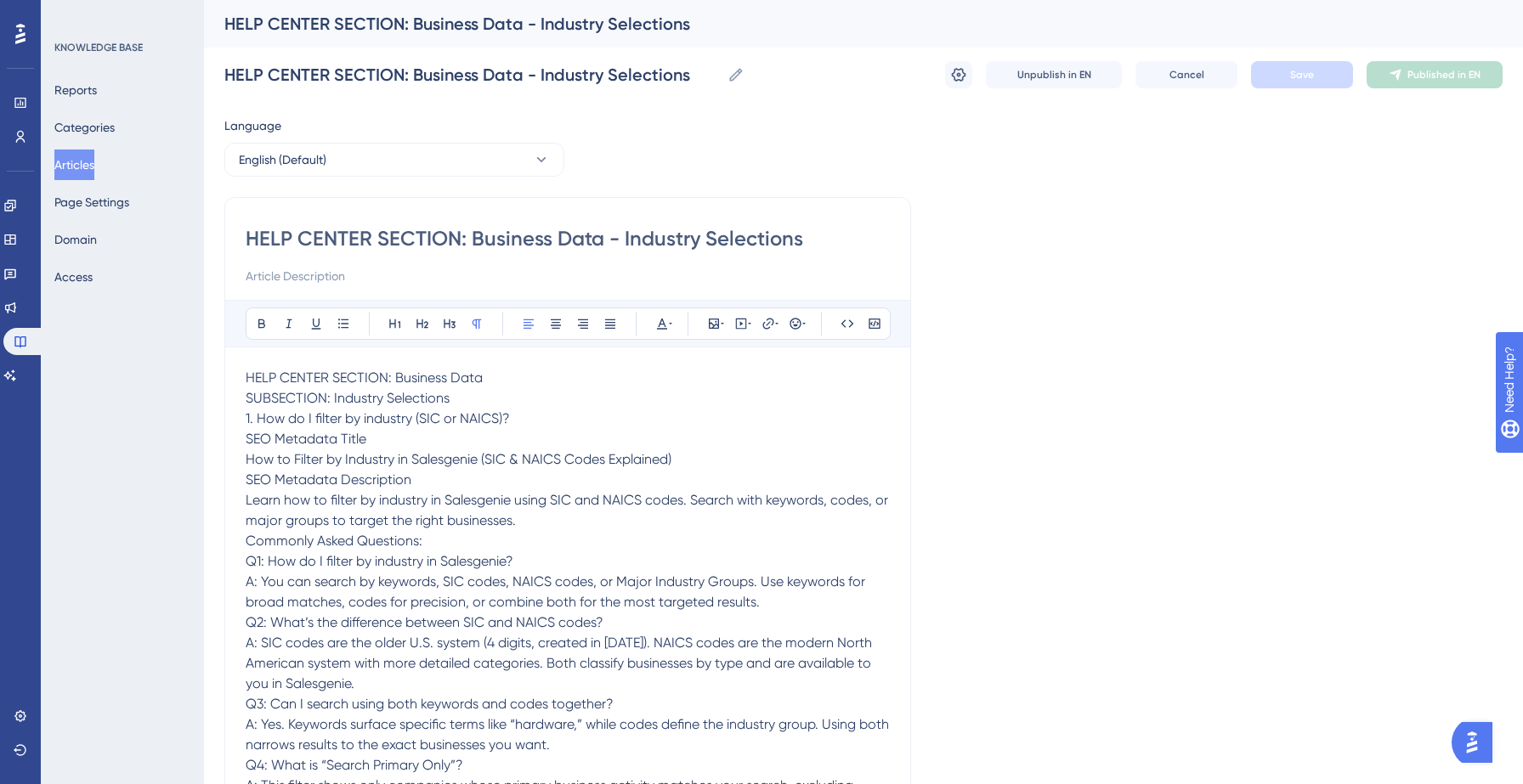
click at [308, 474] on span "SEO Metadata Description" at bounding box center [329, 479] width 166 height 16
click at [308, 499] on span "Learn how to filter by industry in Salesgenie using SIC and NAICS codes. Search…" at bounding box center [569, 510] width 646 height 37
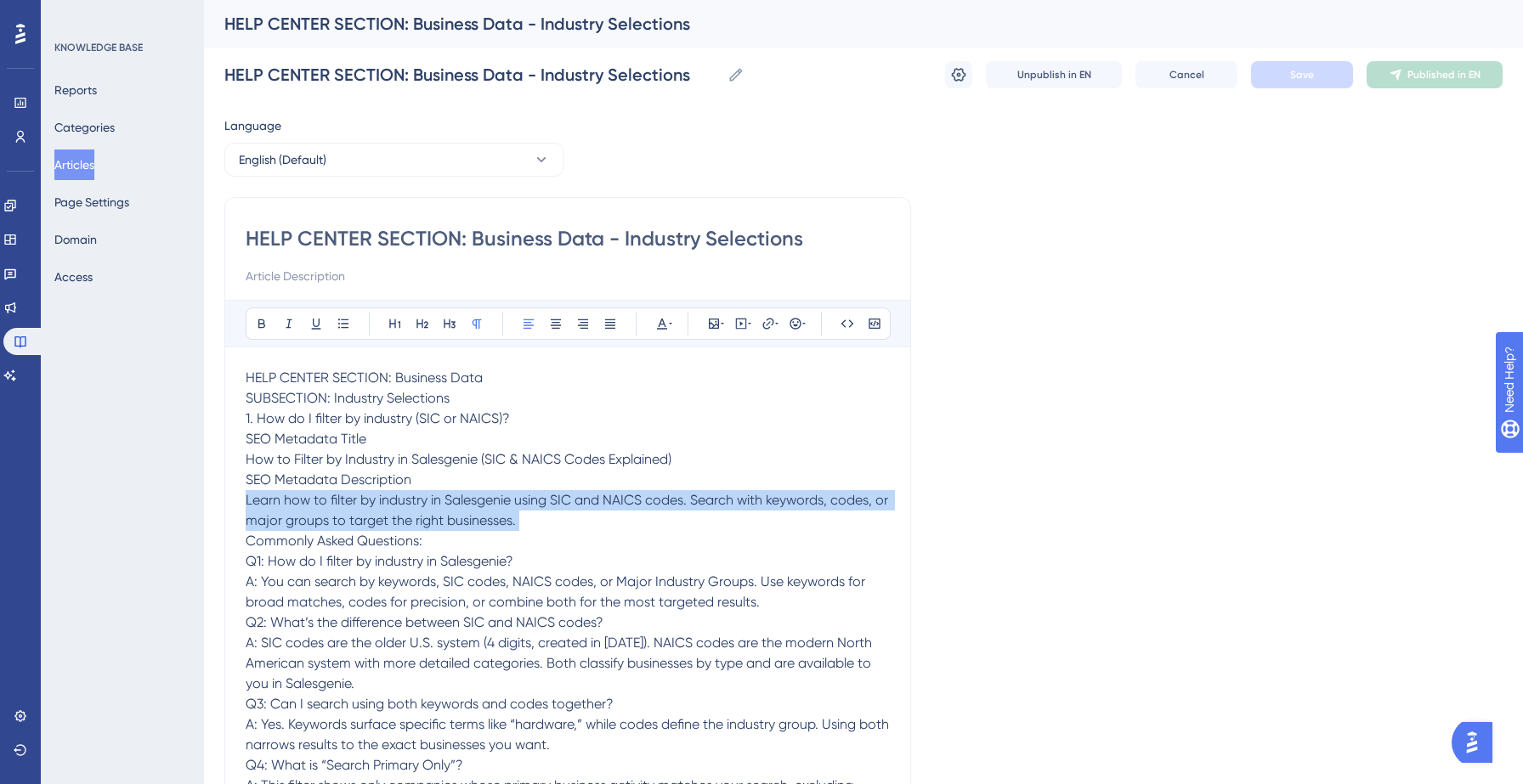
click at [308, 499] on span "Learn how to filter by industry in Salesgenie using SIC and NAICS codes. Search…" at bounding box center [569, 510] width 646 height 37
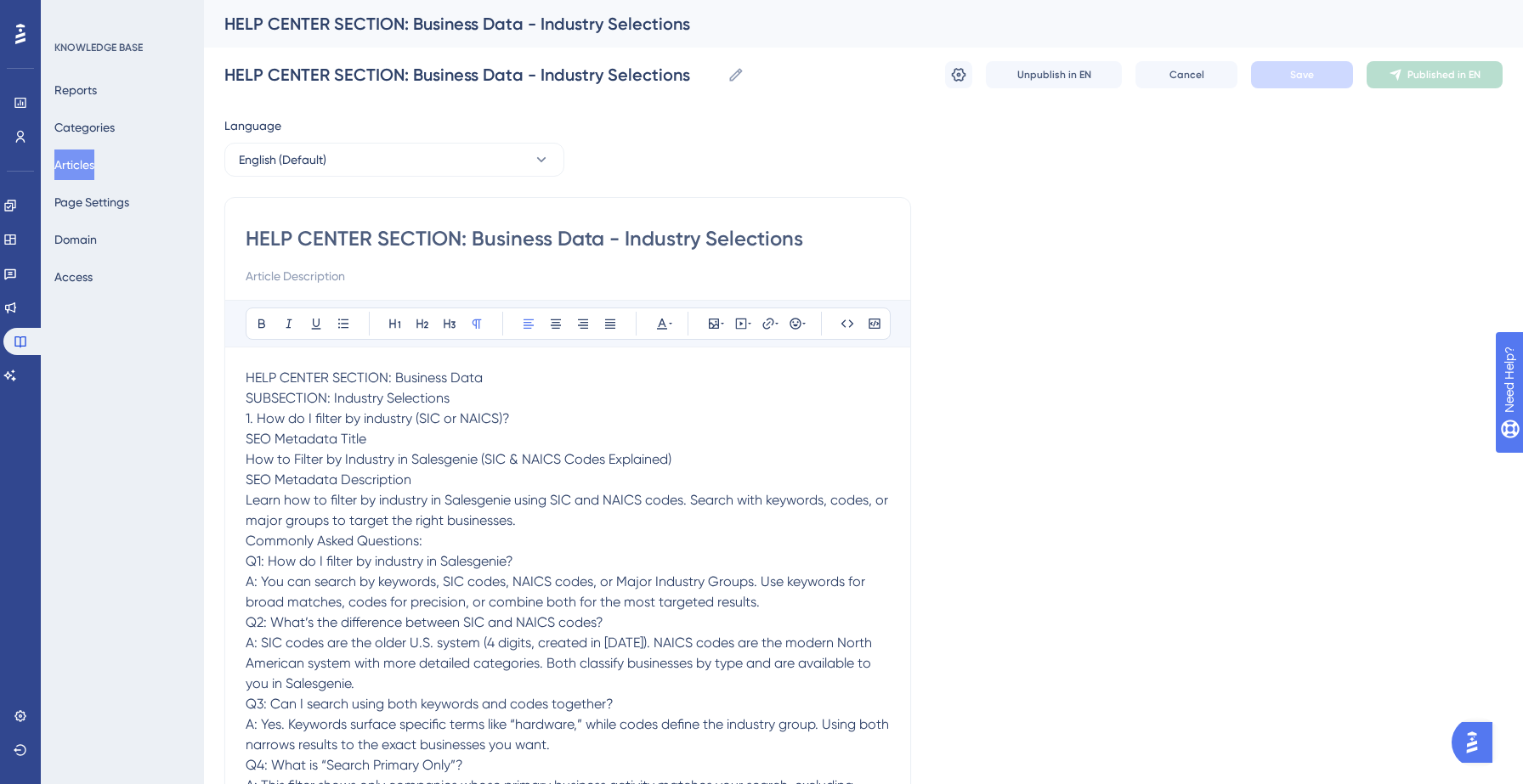
click at [88, 162] on button "Articles" at bounding box center [74, 165] width 40 height 30
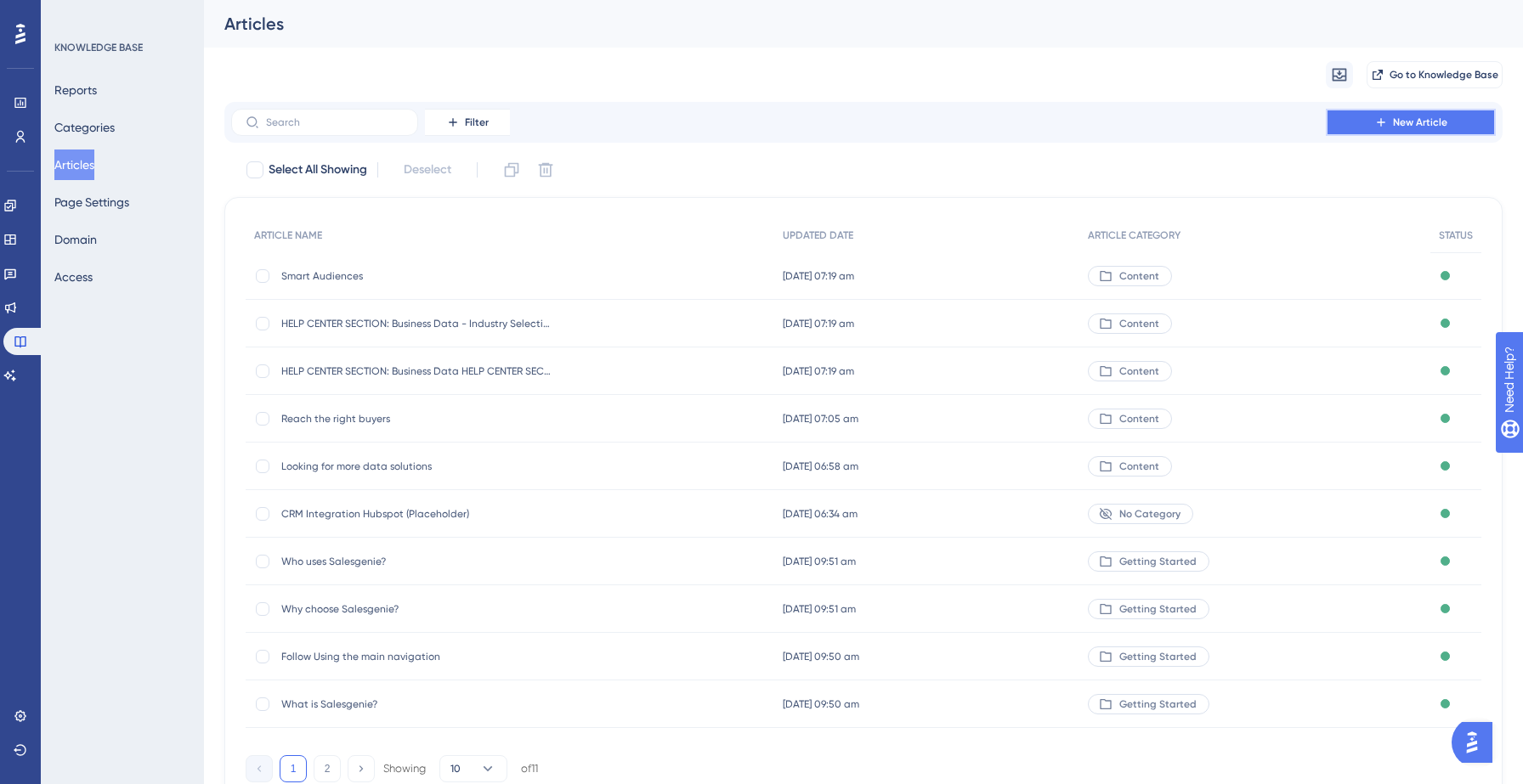
click at [1355, 118] on button "New Article" at bounding box center [1411, 122] width 170 height 28
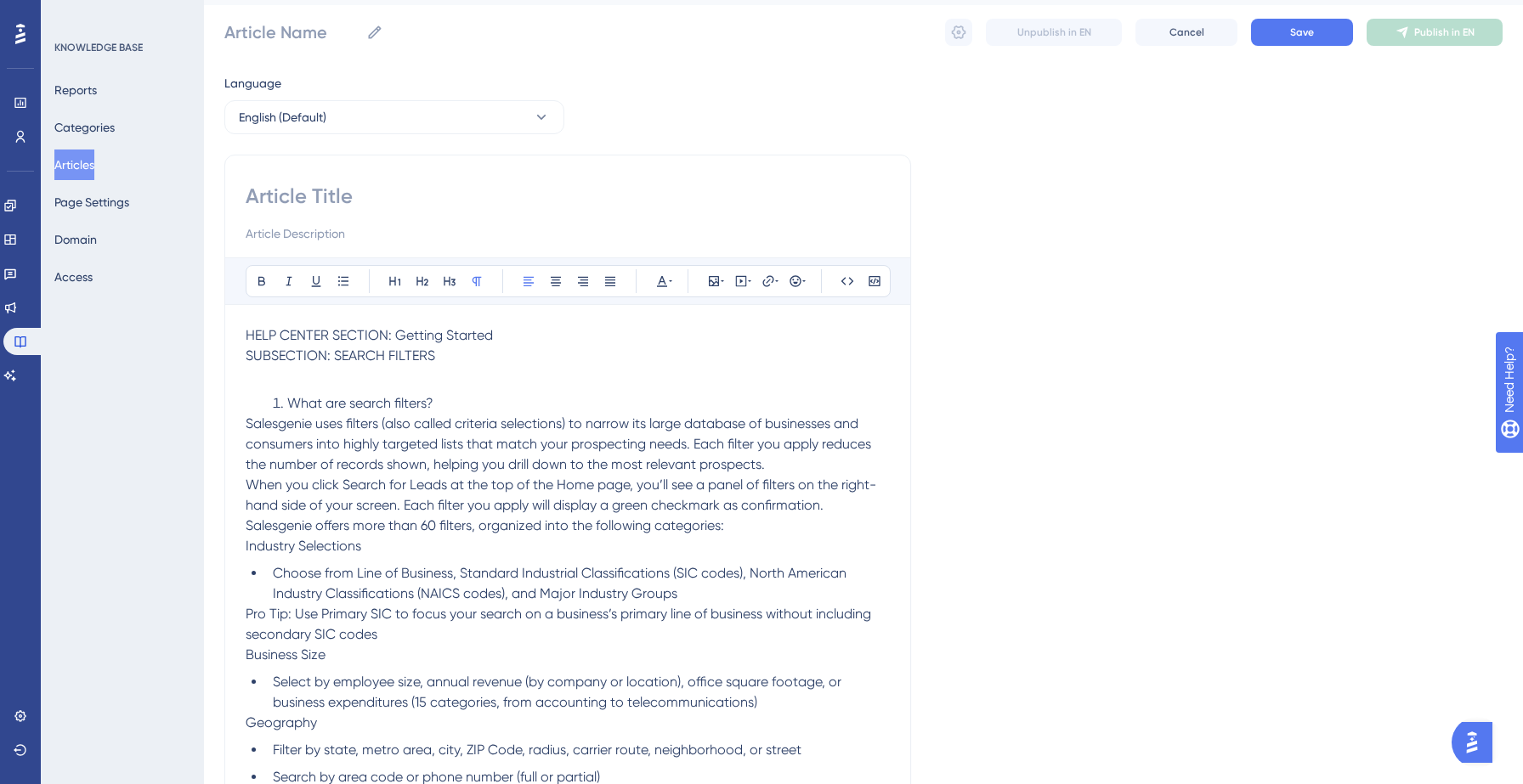
scroll to position [51, 0]
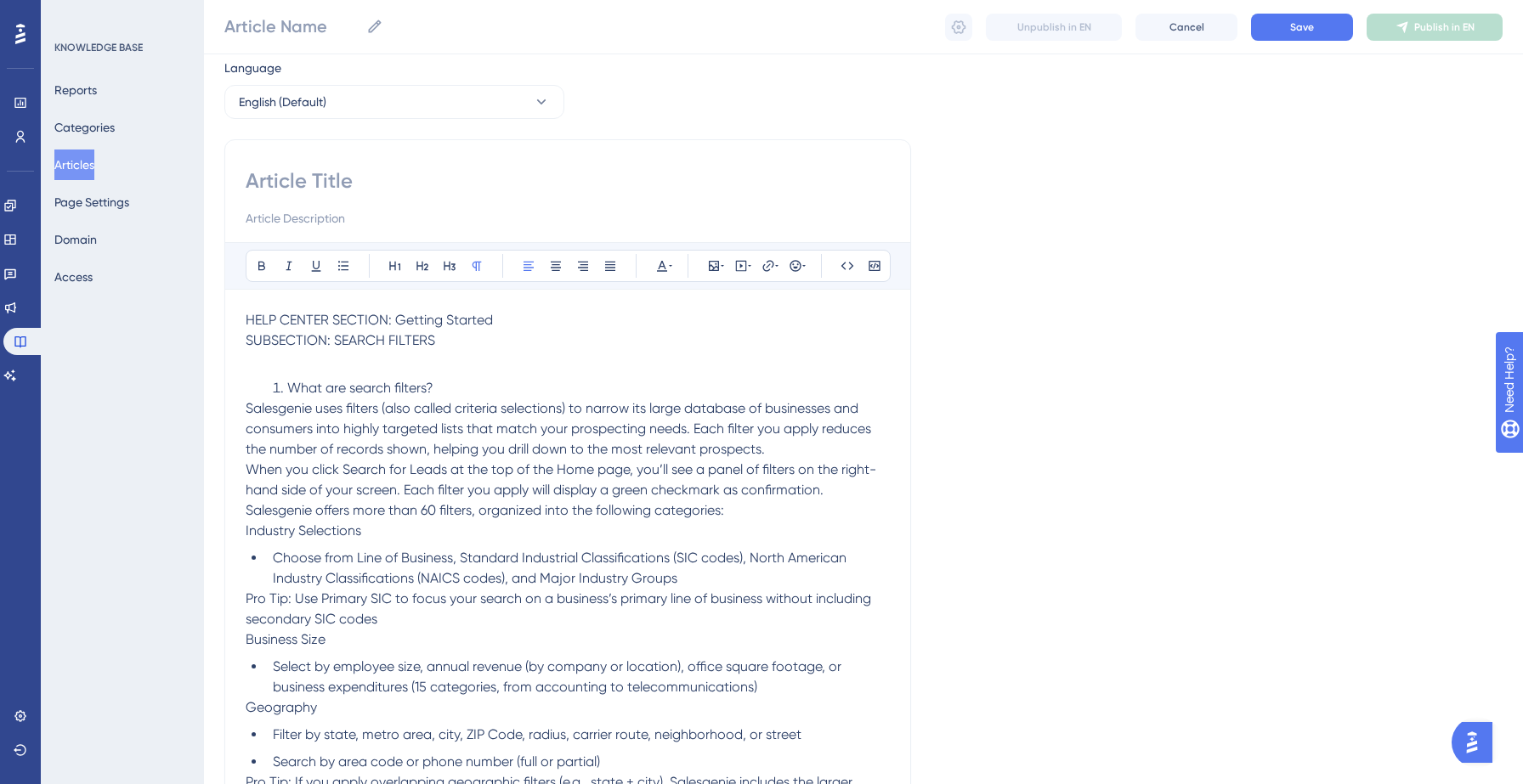
click at [332, 190] on input at bounding box center [568, 181] width 644 height 28
paste input "SEARCH FILTERS"
type input "SEARCH FILTERS"
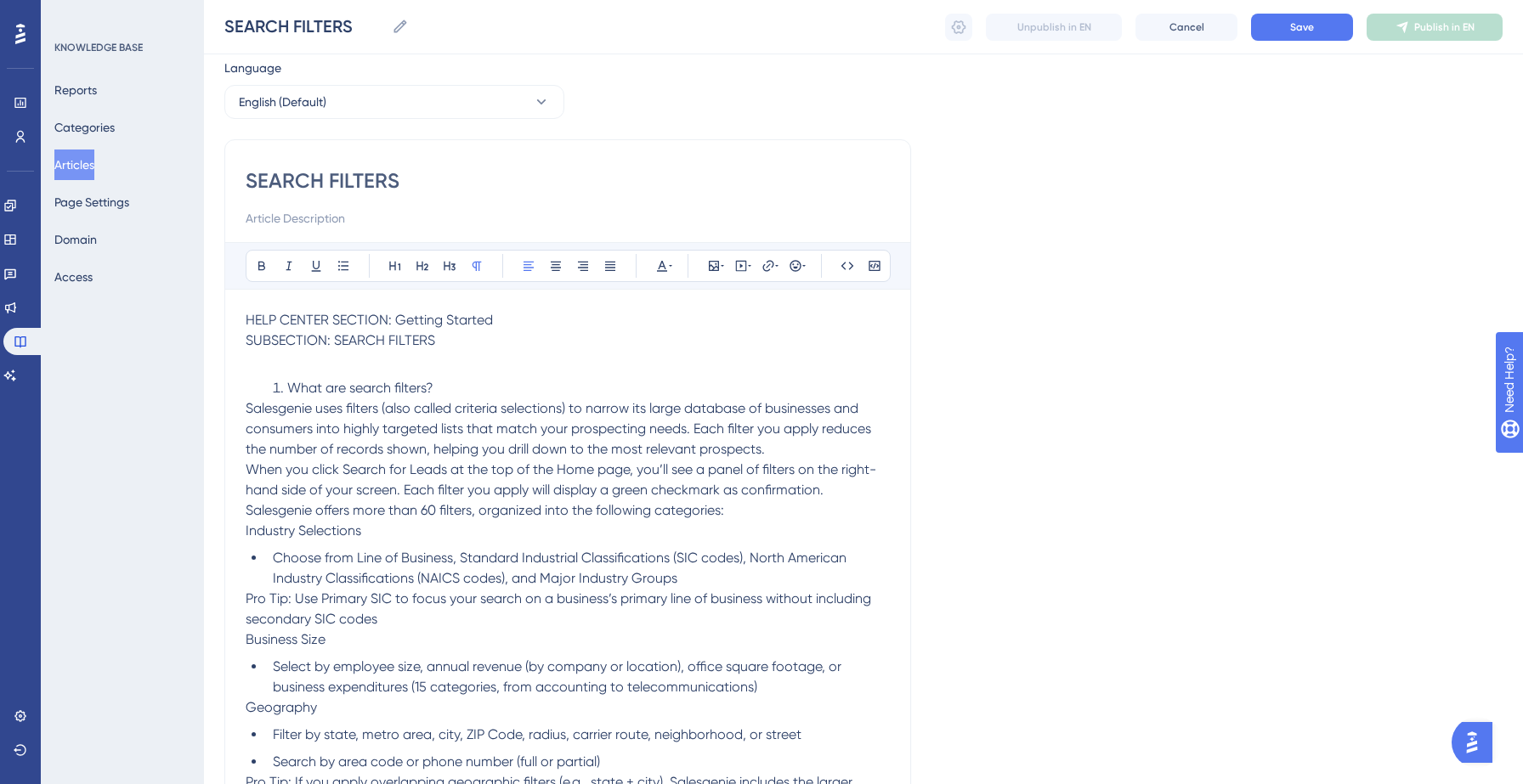
drag, startPoint x: 452, startPoint y: 338, endPoint x: 242, endPoint y: 323, distance: 210.5
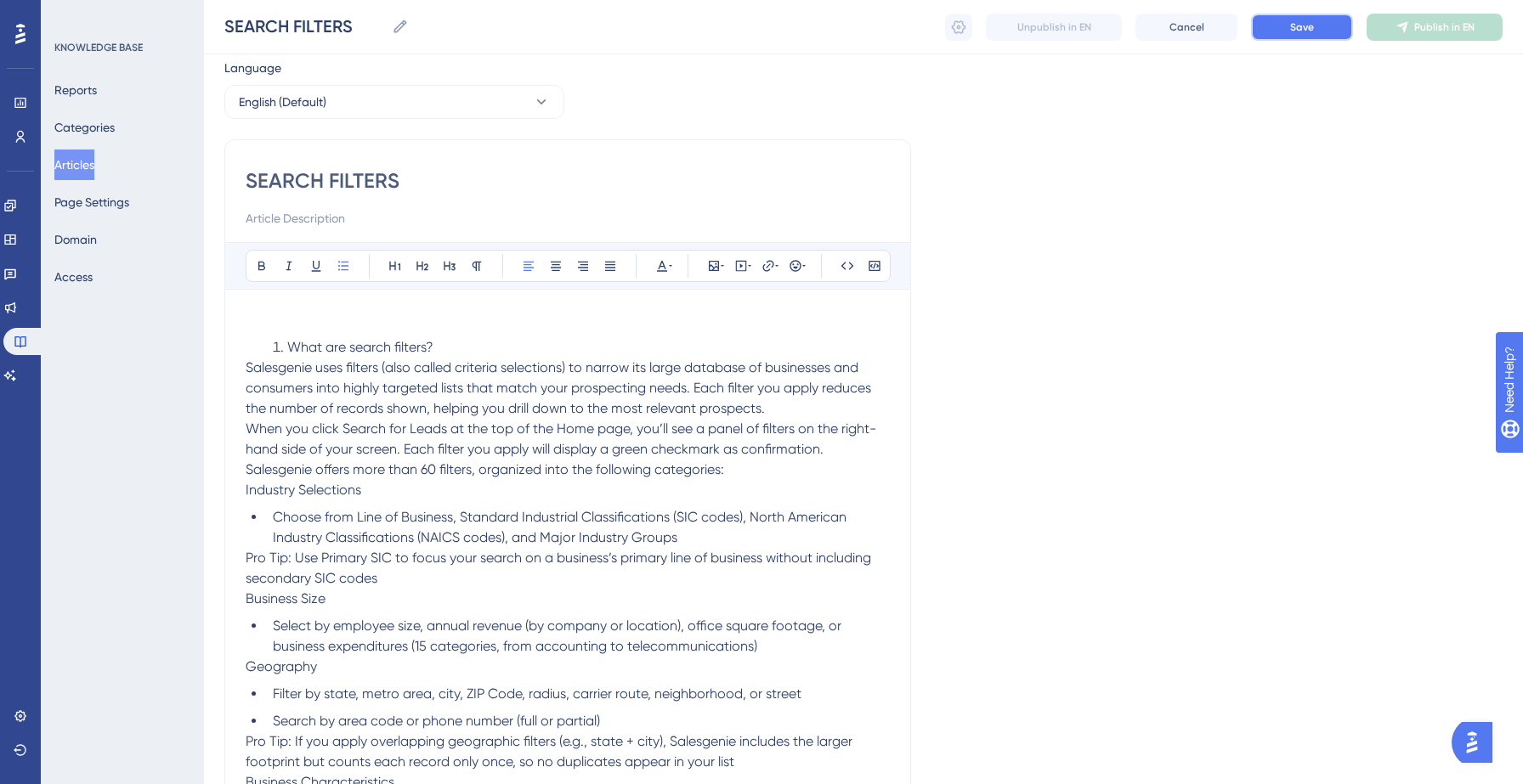
click at [1301, 28] on span "Save" at bounding box center [1302, 27] width 24 height 13
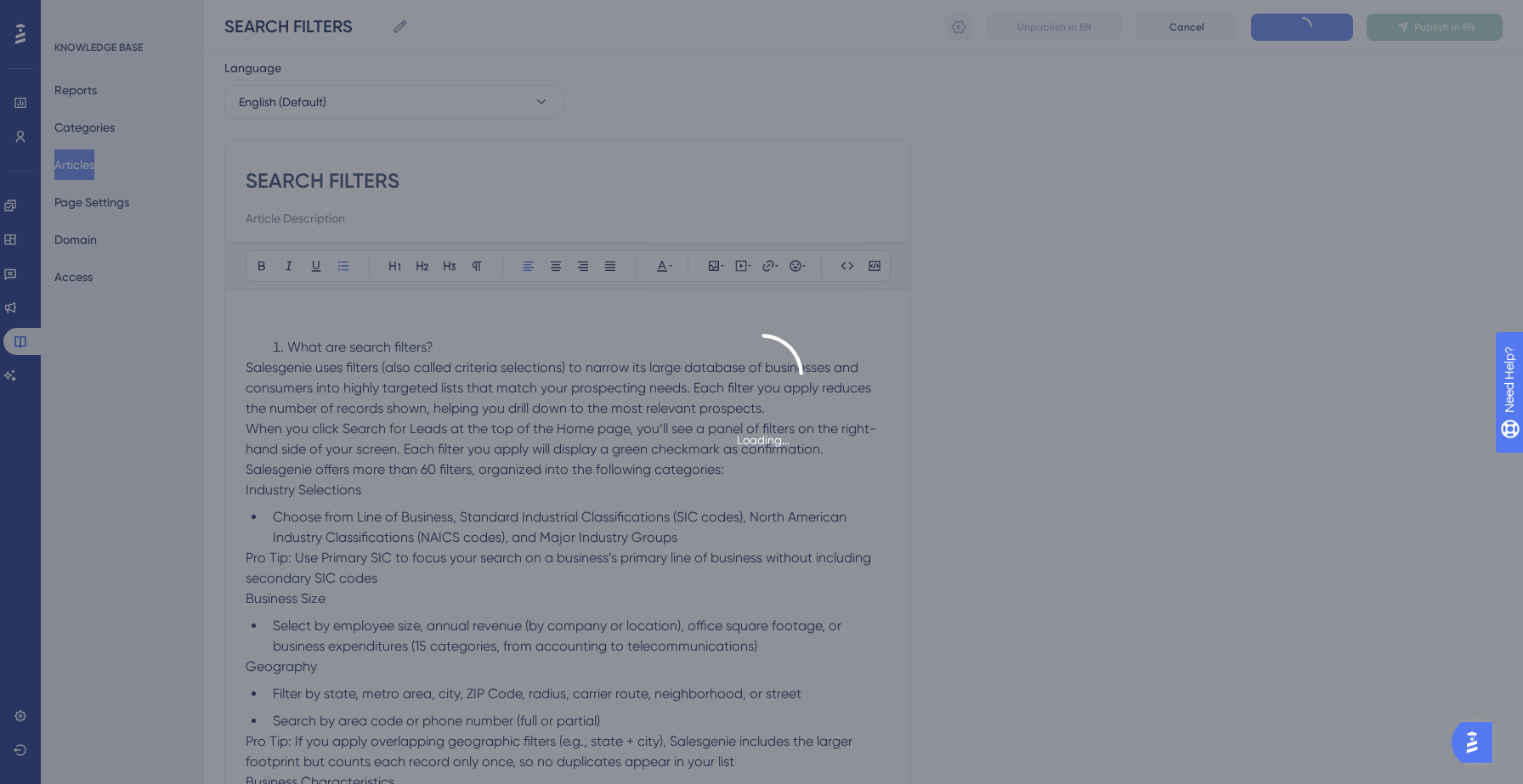
scroll to position [7841, 0]
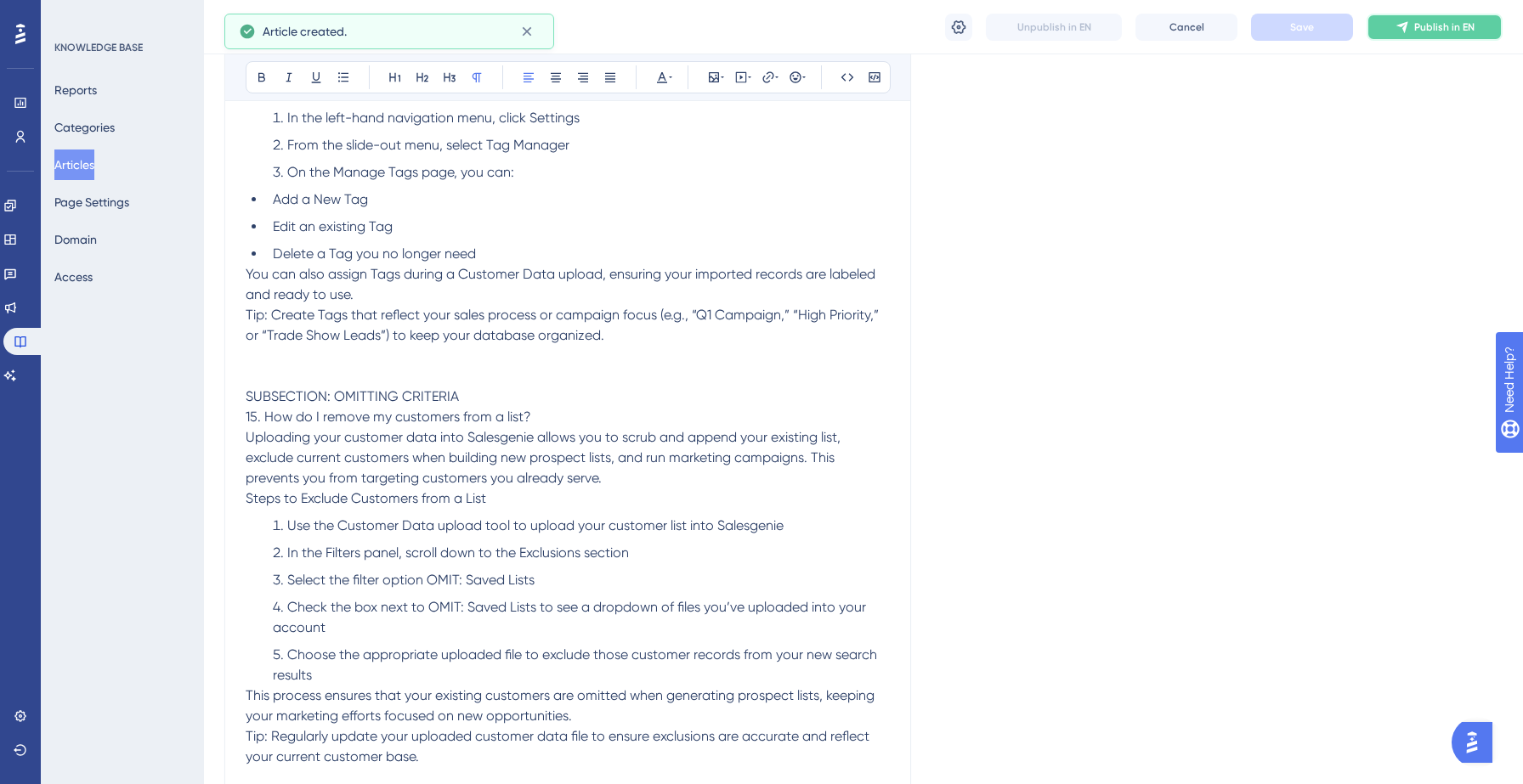
click at [1439, 32] on span "Publish in EN" at bounding box center [1445, 27] width 61 height 13
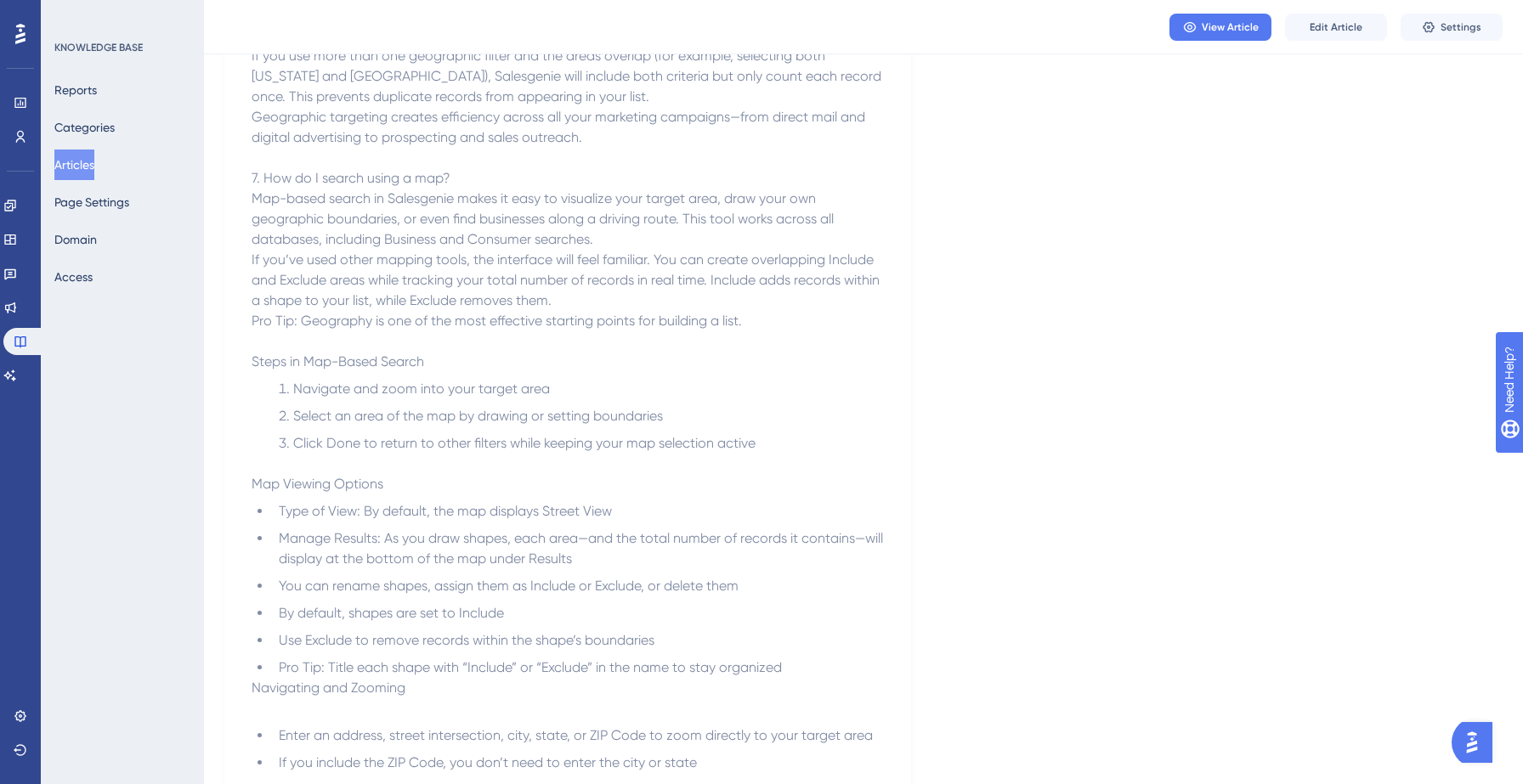
scroll to position [3809, 0]
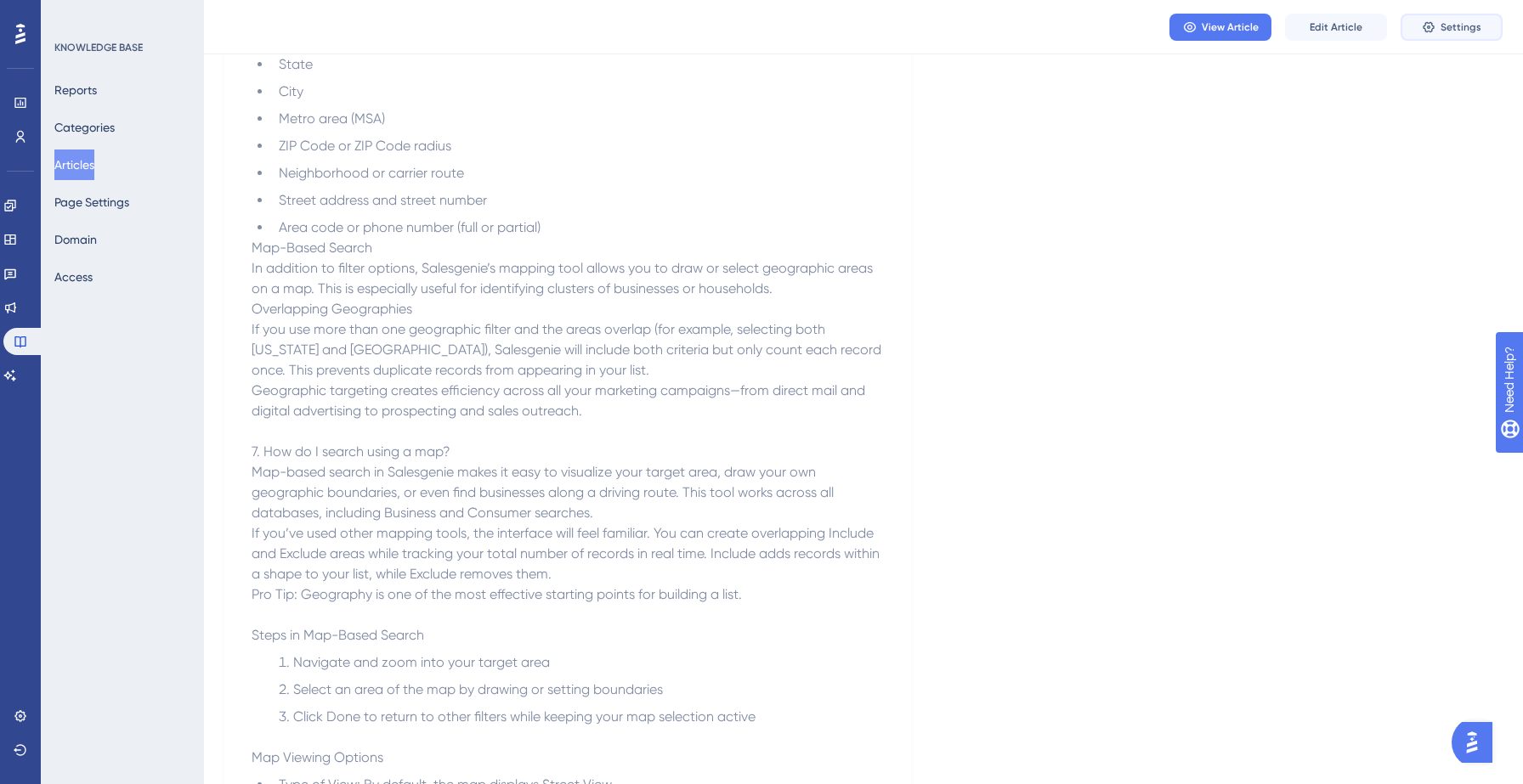
click at [1448, 23] on span "Settings" at bounding box center [1461, 27] width 41 height 13
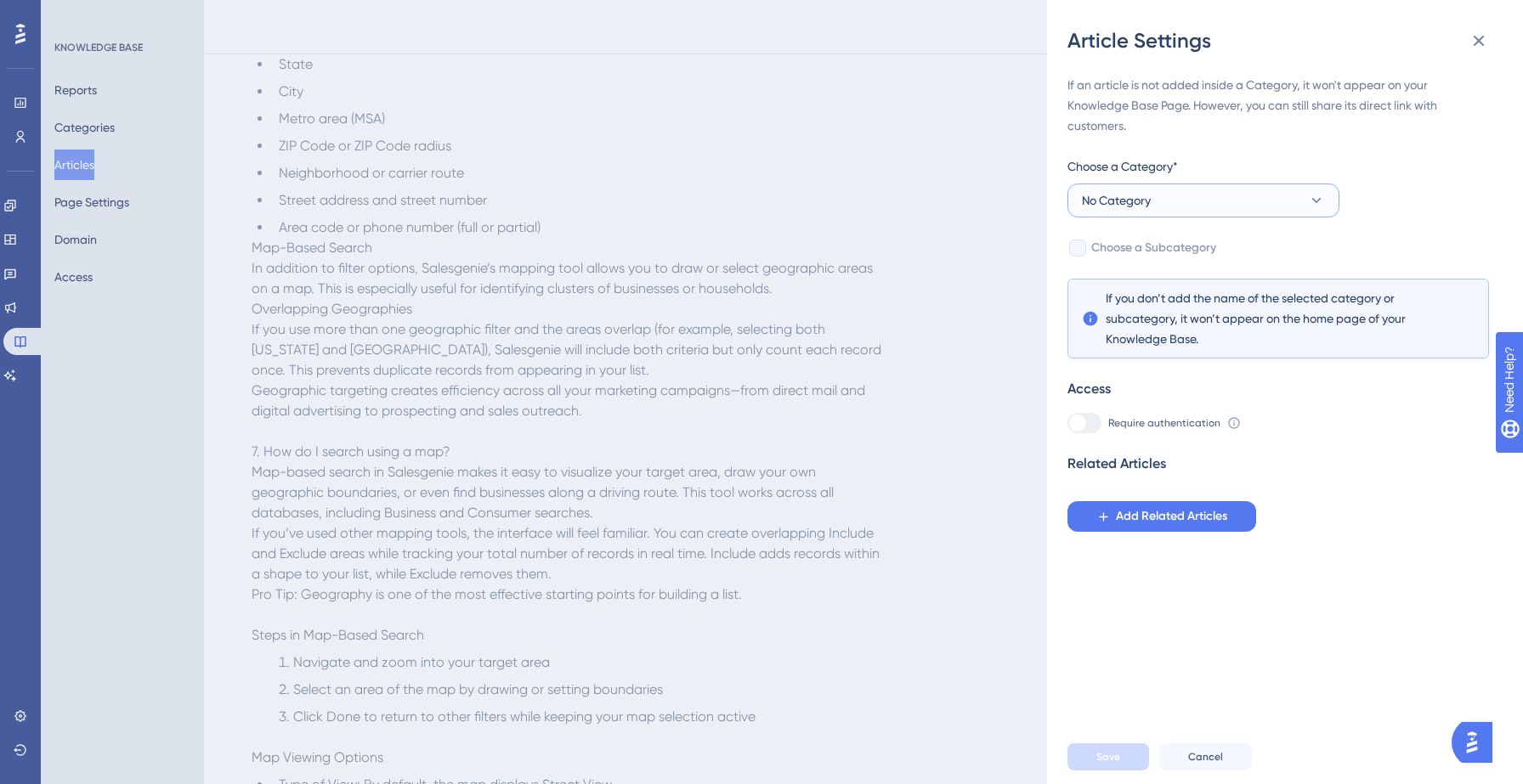
click at [1190, 193] on button "No Category" at bounding box center [1203, 200] width 272 height 34
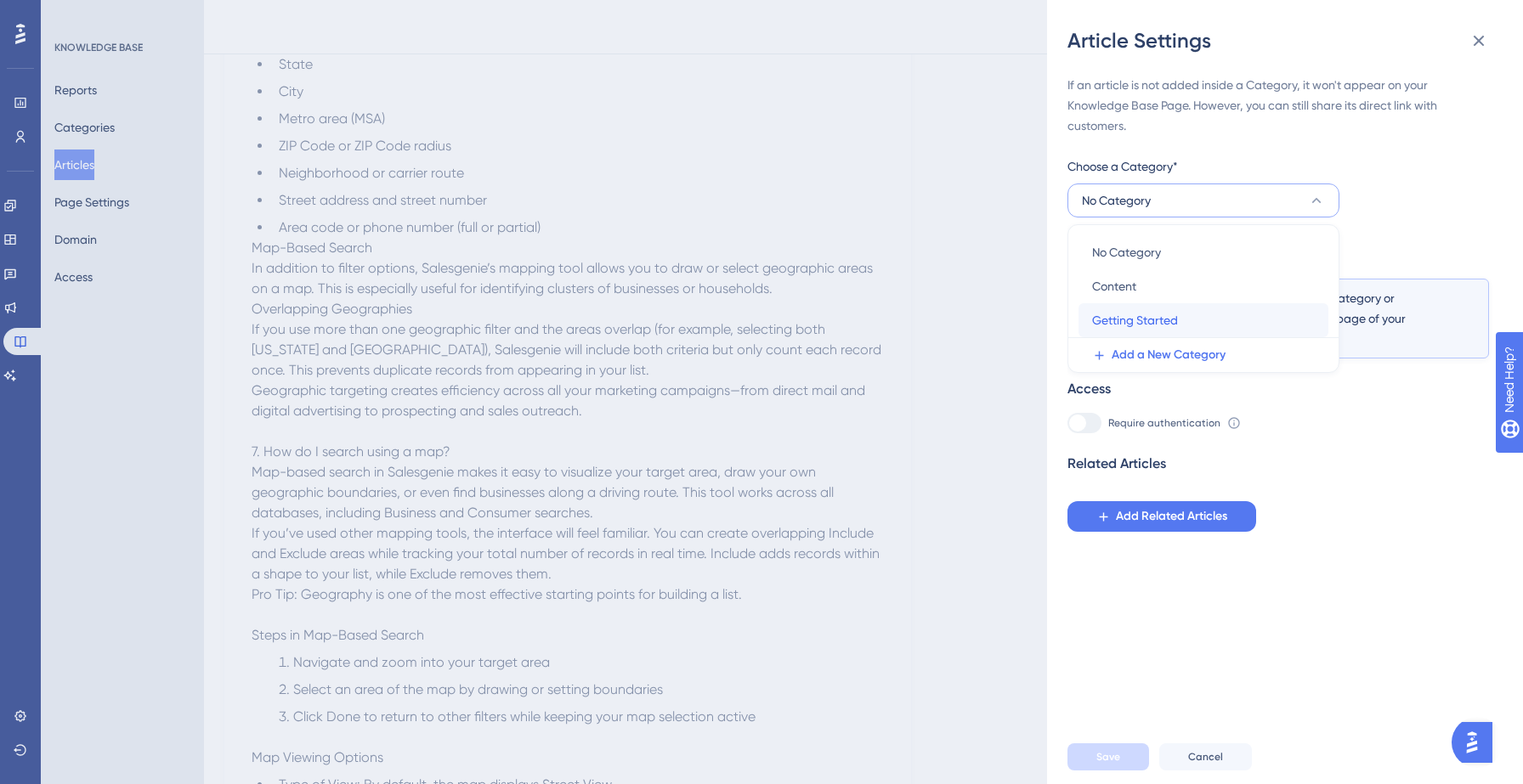
click at [1126, 317] on span "Getting Started" at bounding box center [1134, 320] width 86 height 20
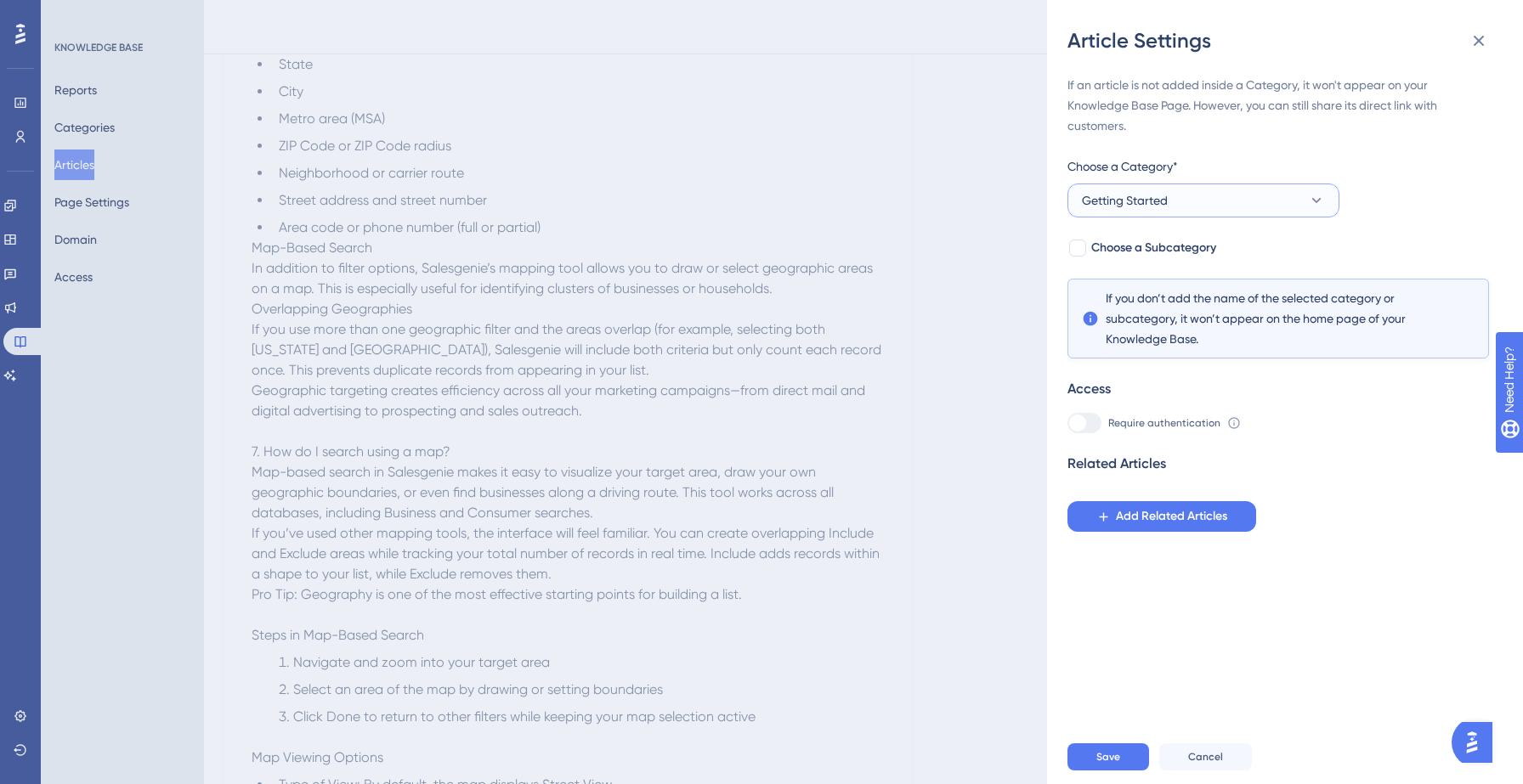
click at [1148, 192] on span "Getting Started" at bounding box center [1125, 200] width 86 height 20
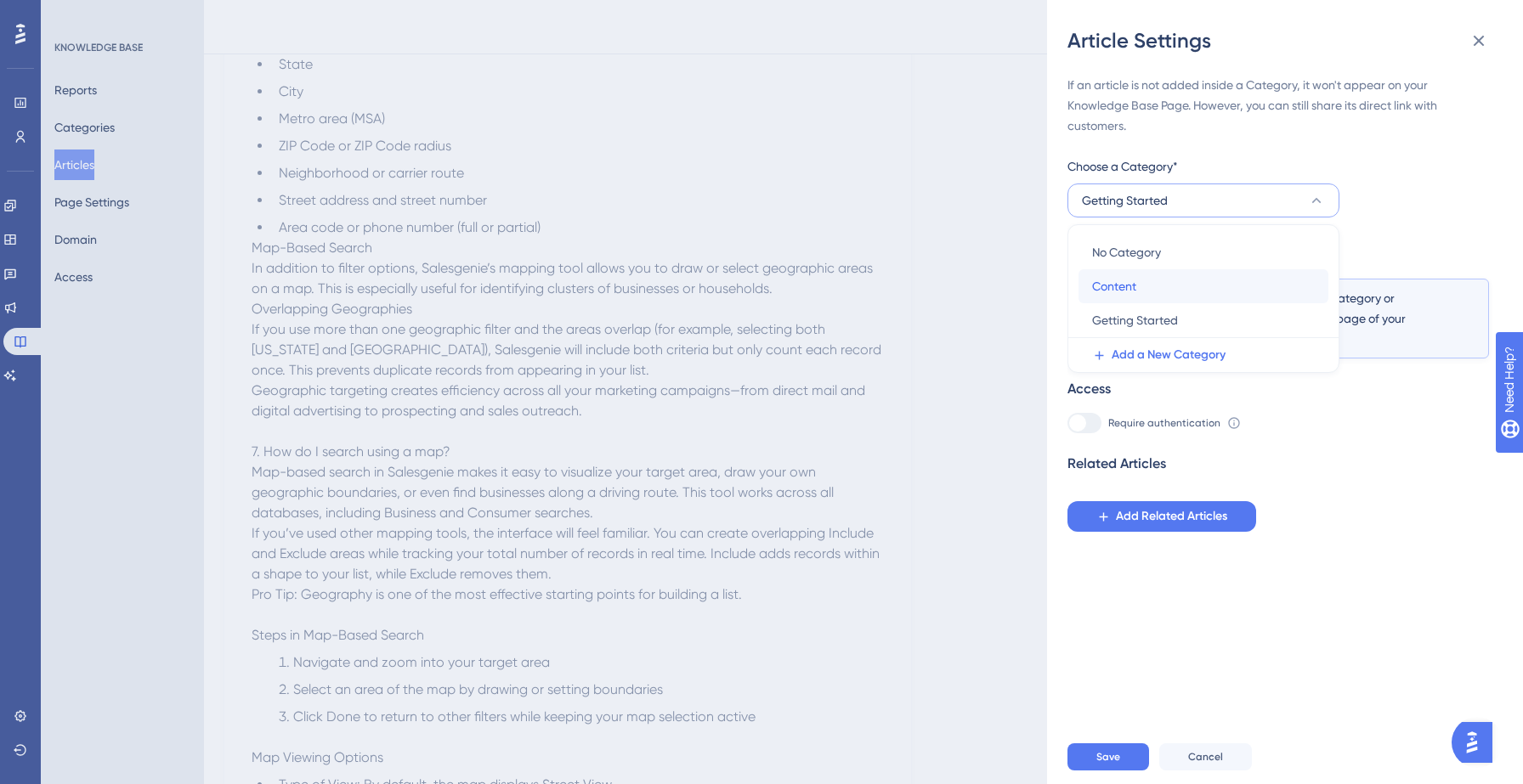
click at [1159, 292] on div "Content Content" at bounding box center [1203, 286] width 223 height 34
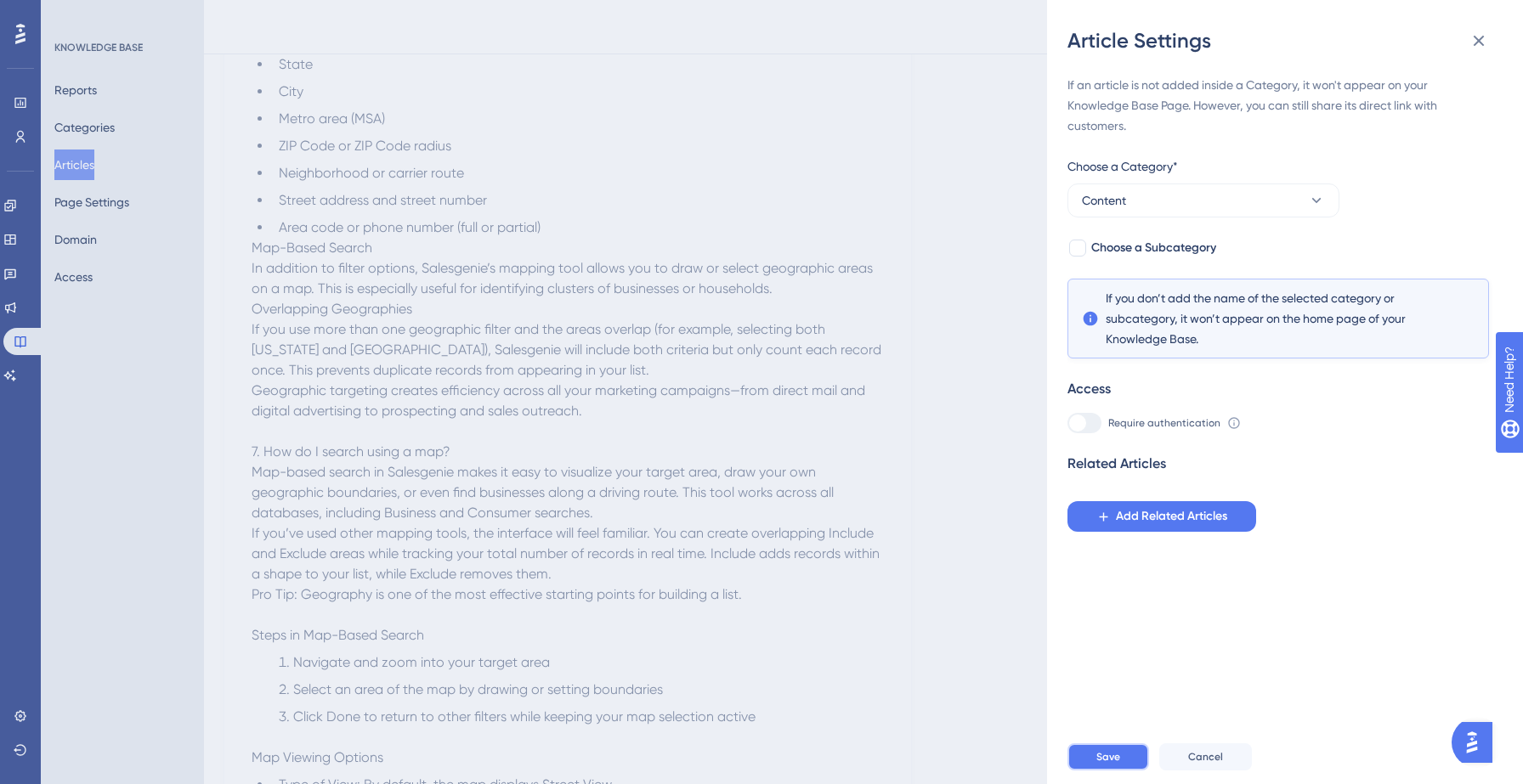
click at [1099, 758] on span "Save" at bounding box center [1108, 756] width 24 height 13
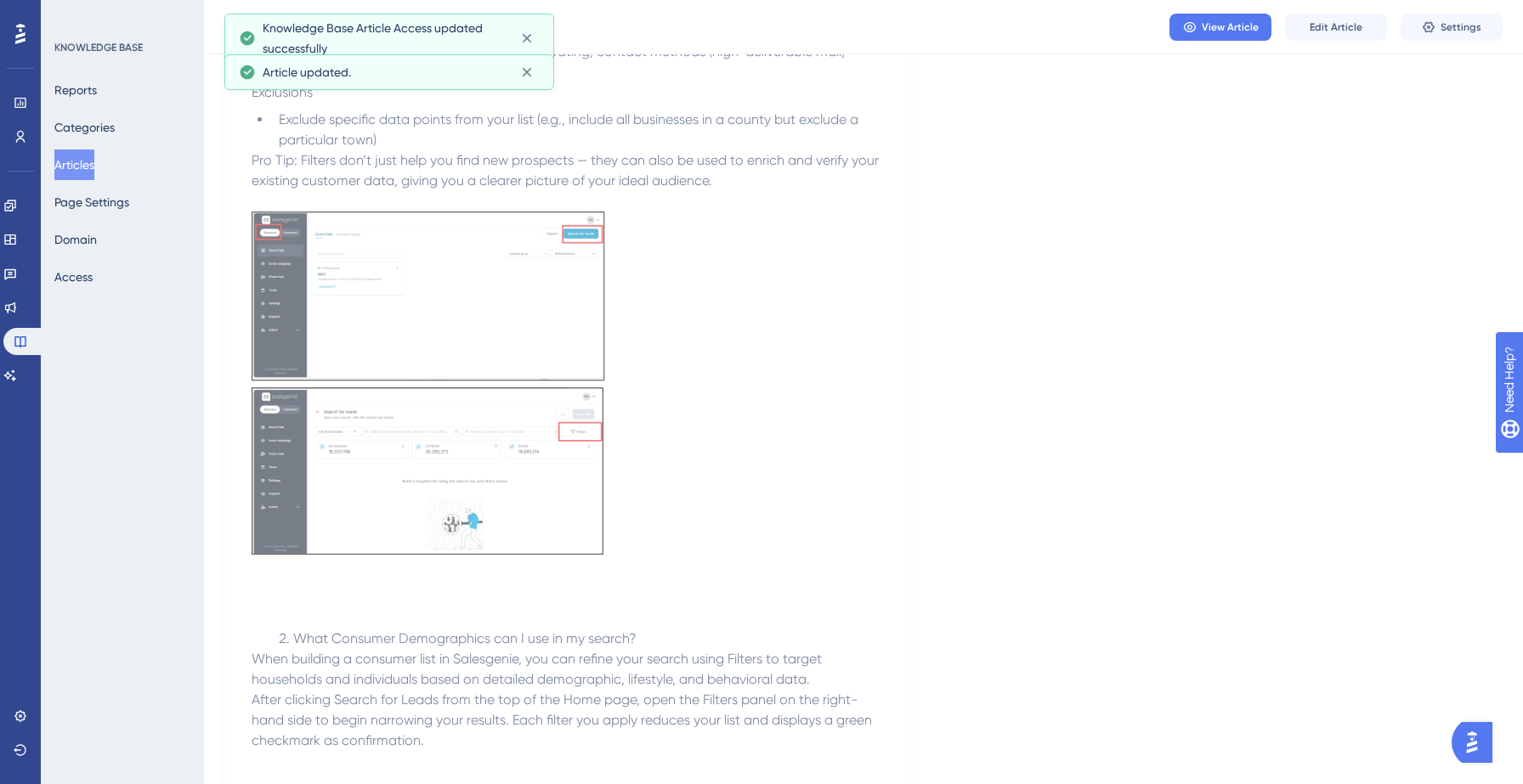
scroll to position [0, 0]
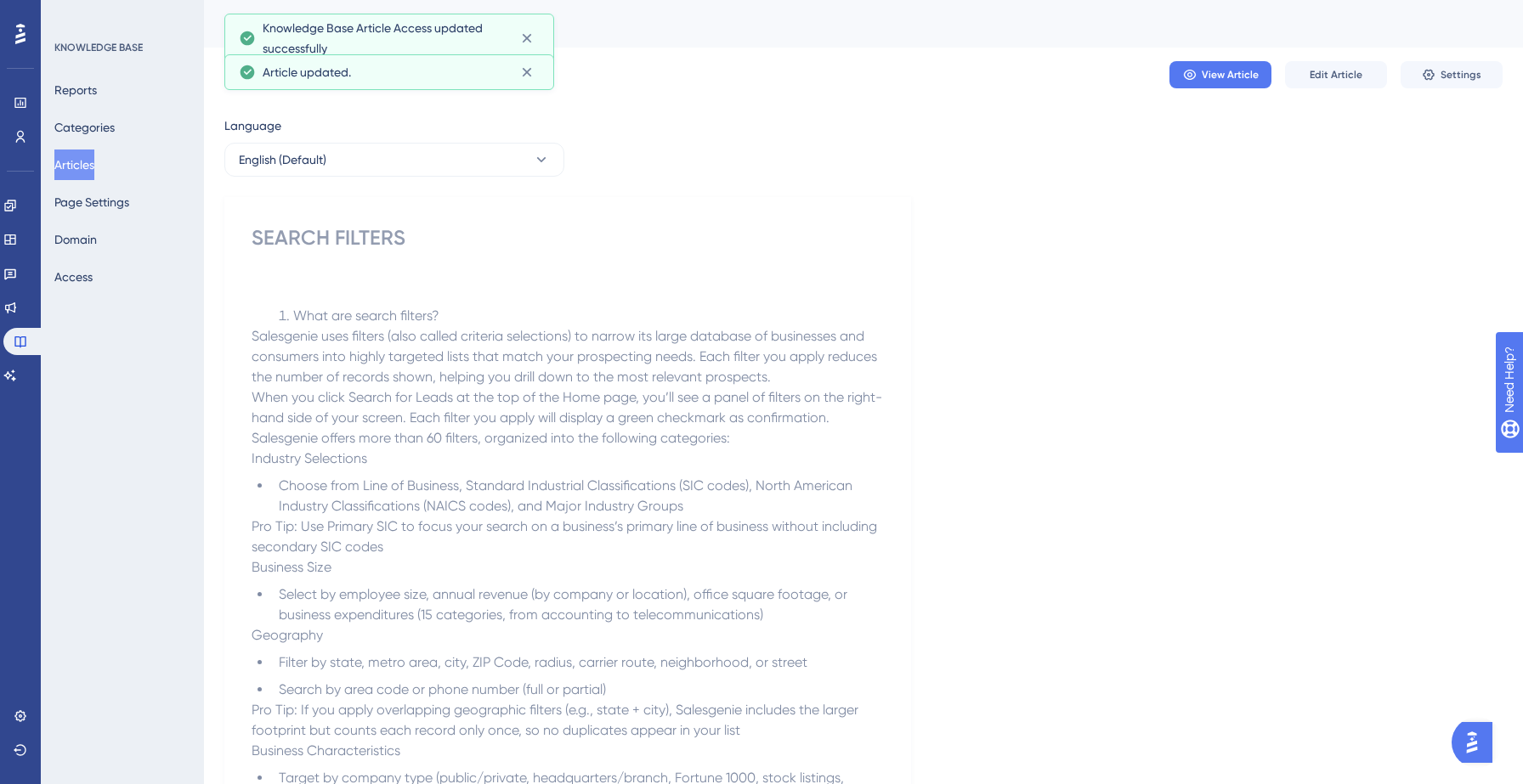
click at [82, 169] on button "Articles" at bounding box center [74, 165] width 40 height 30
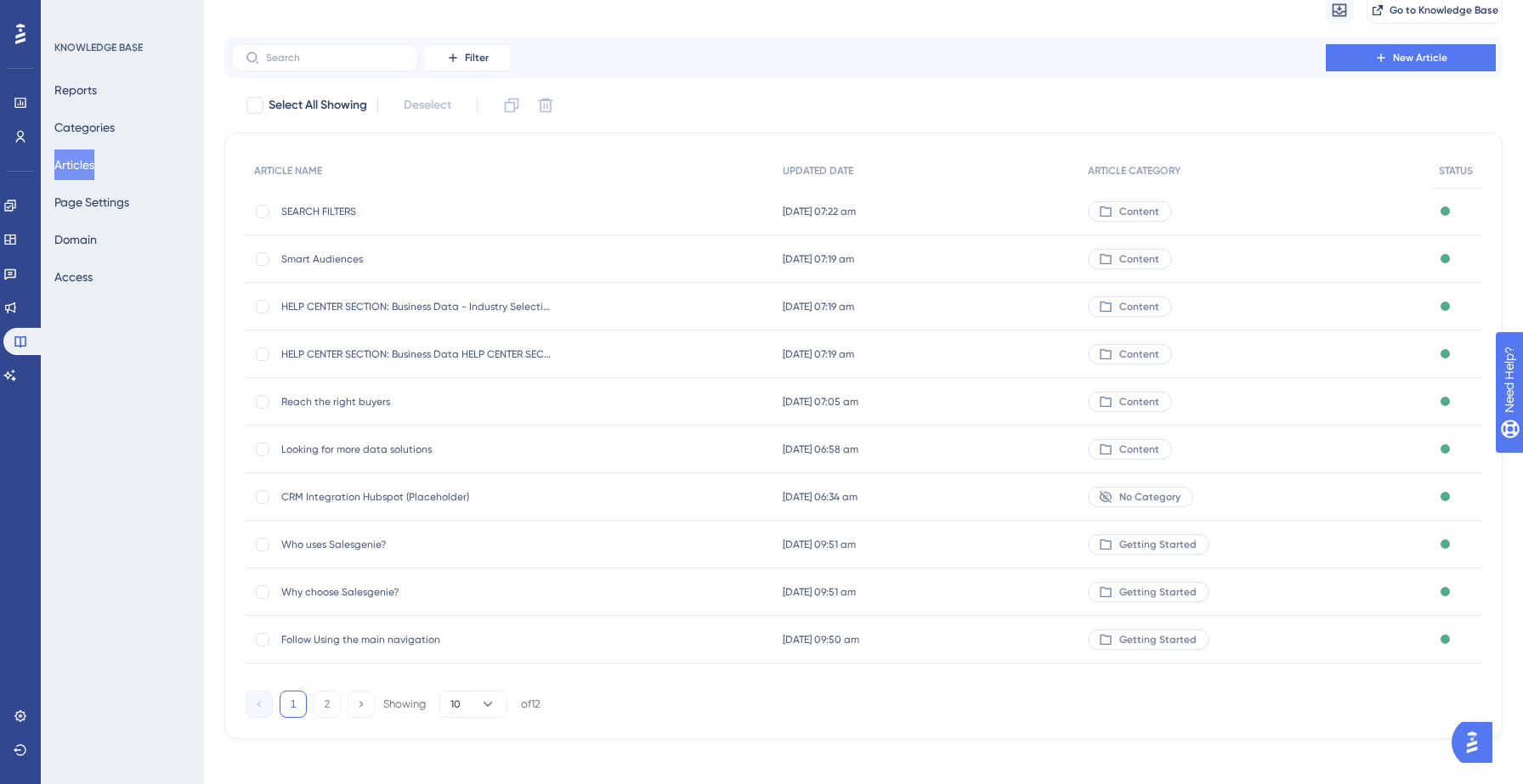
scroll to position [81, 0]
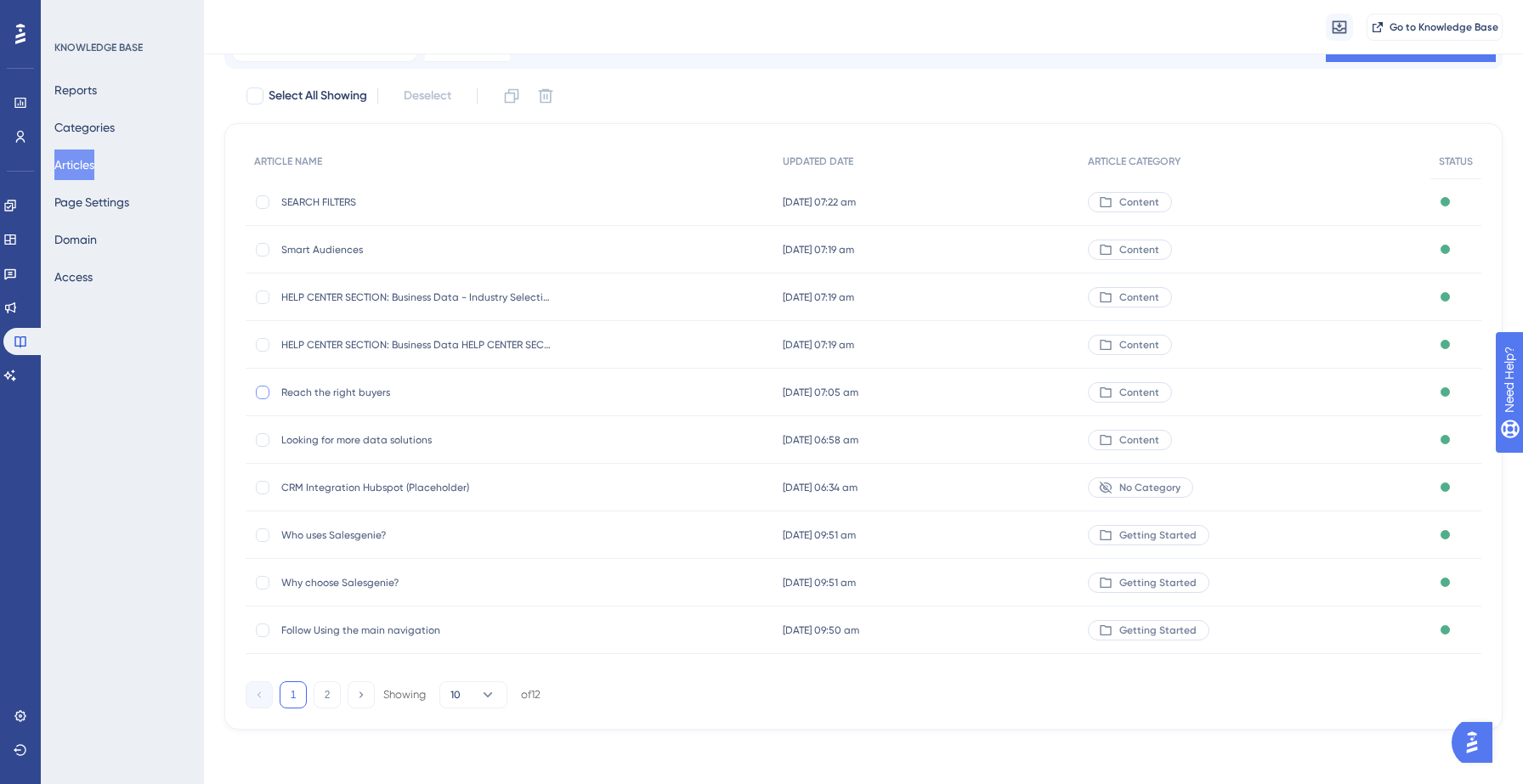
click at [265, 393] on div at bounding box center [262, 392] width 13 height 13
checkbox input "true"
click at [266, 443] on div at bounding box center [262, 439] width 13 height 13
checkbox input "false"
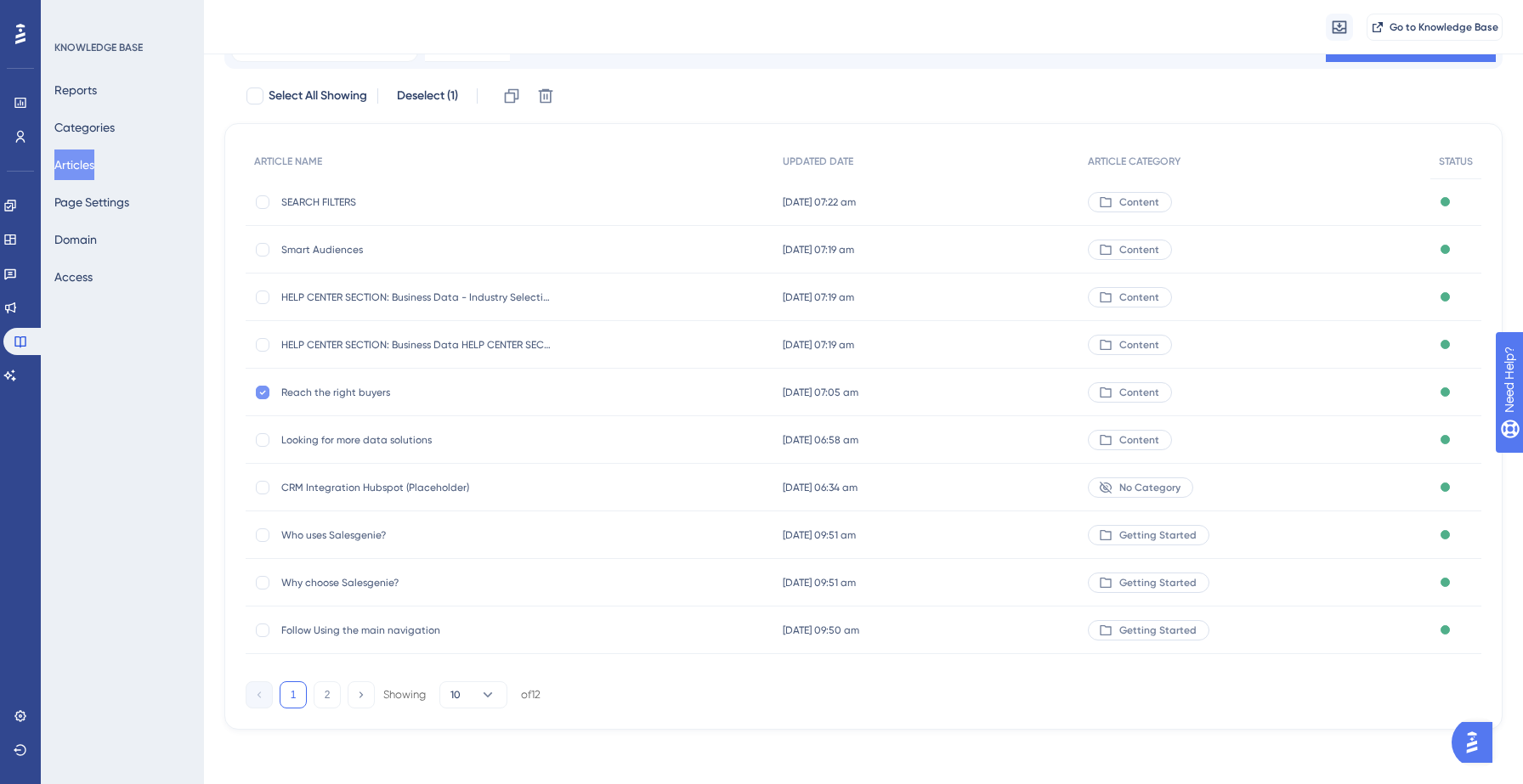
click at [260, 392] on icon at bounding box center [263, 392] width 6 height 4
checkbox input "false"
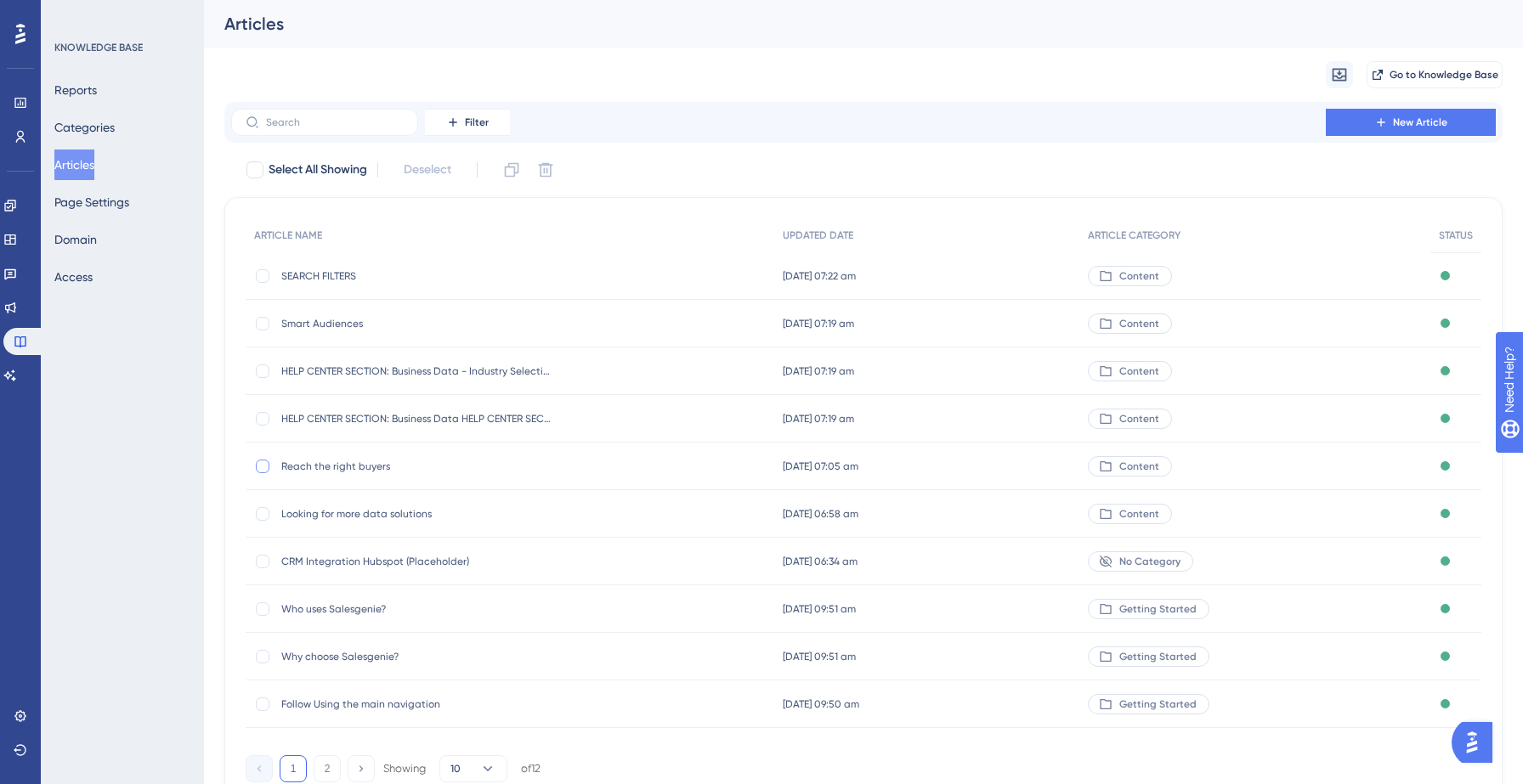
click at [769, 95] on div "Migrate from Go to Knowledge Base" at bounding box center [864, 74] width 1278 height 54
click at [1429, 126] on span "New Article" at bounding box center [1420, 122] width 54 height 13
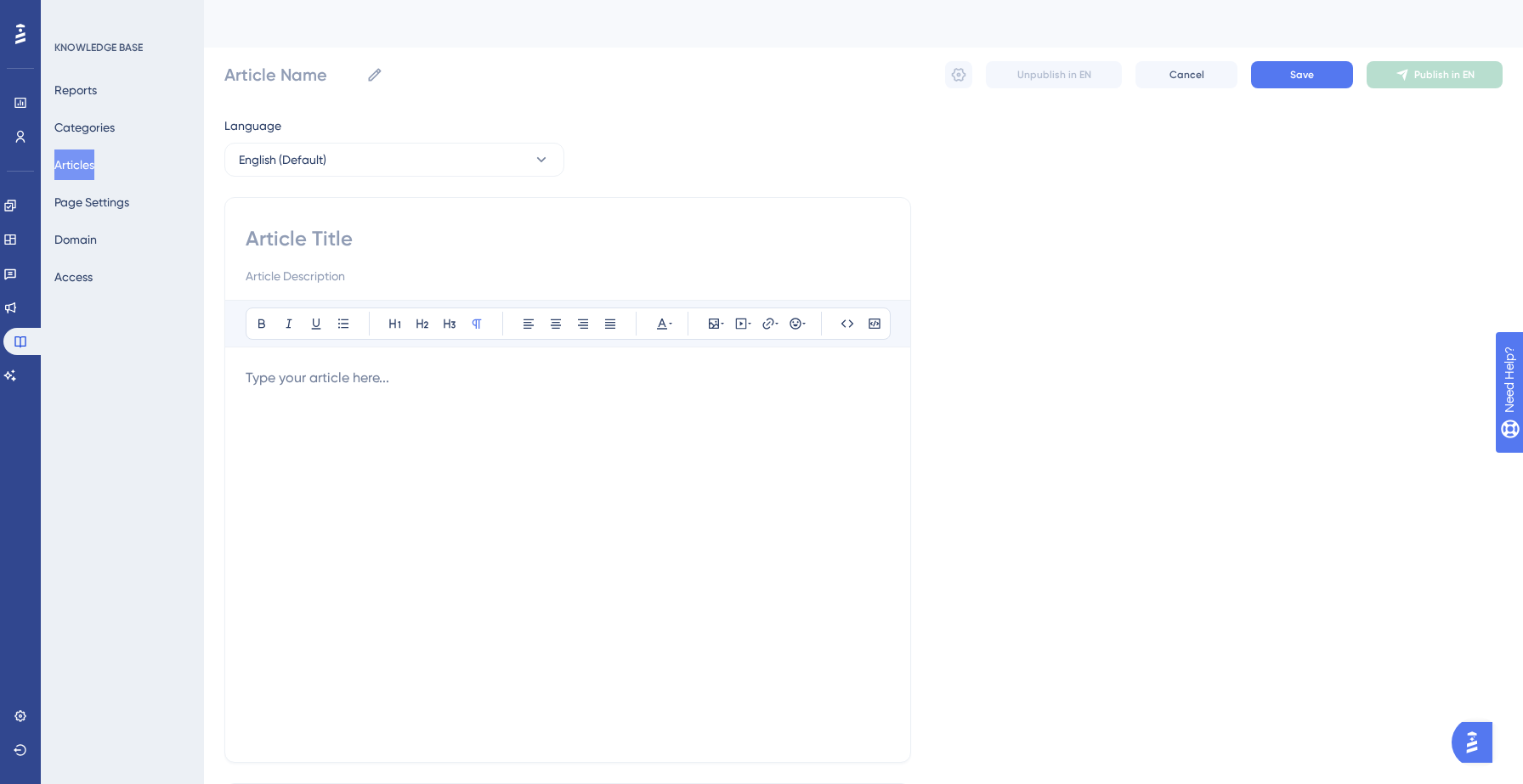
click at [362, 394] on div at bounding box center [568, 555] width 644 height 374
click at [376, 387] on p at bounding box center [568, 378] width 644 height 20
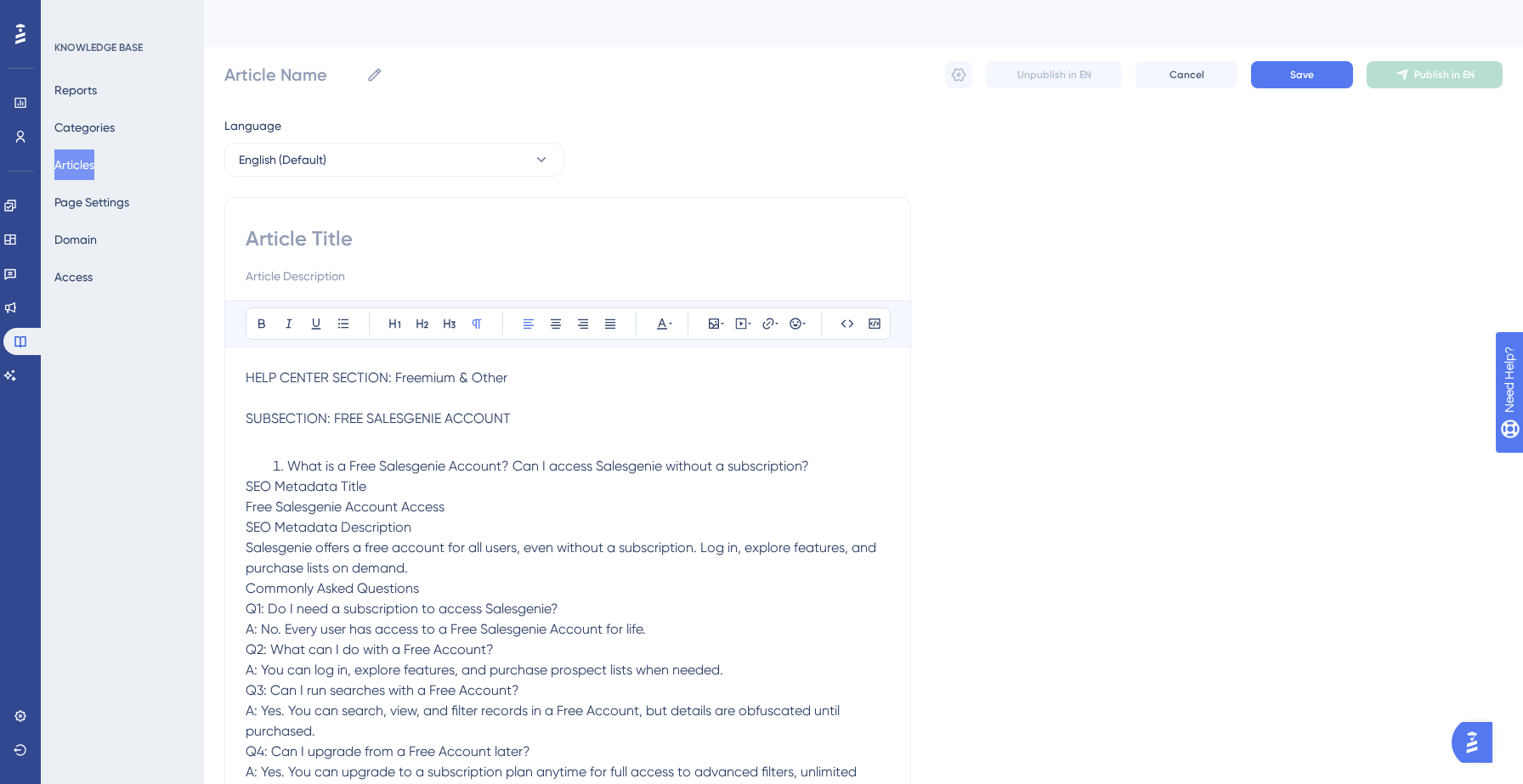
drag, startPoint x: 394, startPoint y: 379, endPoint x: 529, endPoint y: 381, distance: 135.0
click at [529, 381] on p "HELP CENTER SECTION: Freemium & Other" at bounding box center [568, 378] width 644 height 20
copy span "Freemium & Other"
click at [389, 232] on input at bounding box center [568, 239] width 644 height 28
paste input "Freemium & Other"
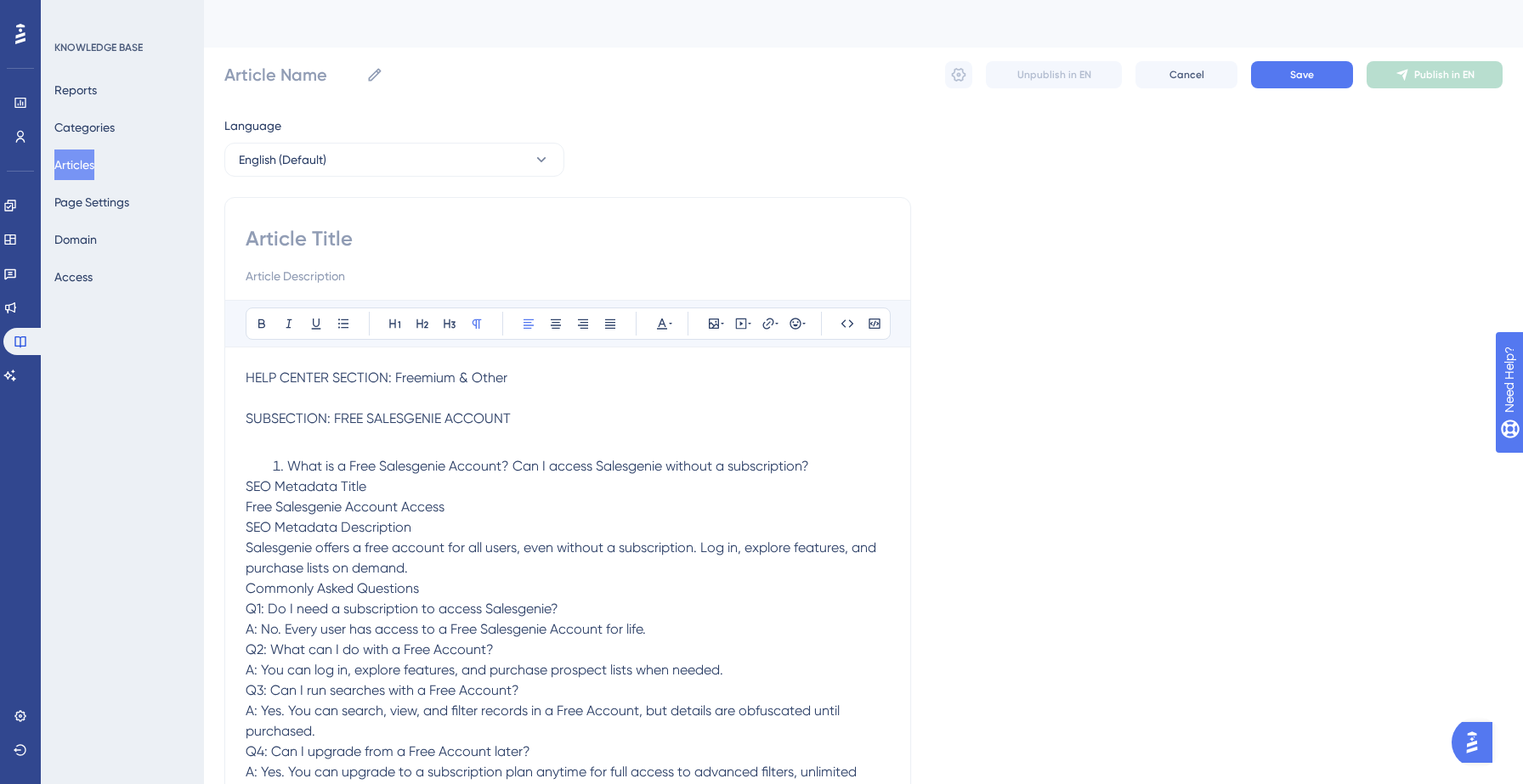
type input "Freemium & Other"
drag, startPoint x: 524, startPoint y: 425, endPoint x: 248, endPoint y: 377, distance: 280.1
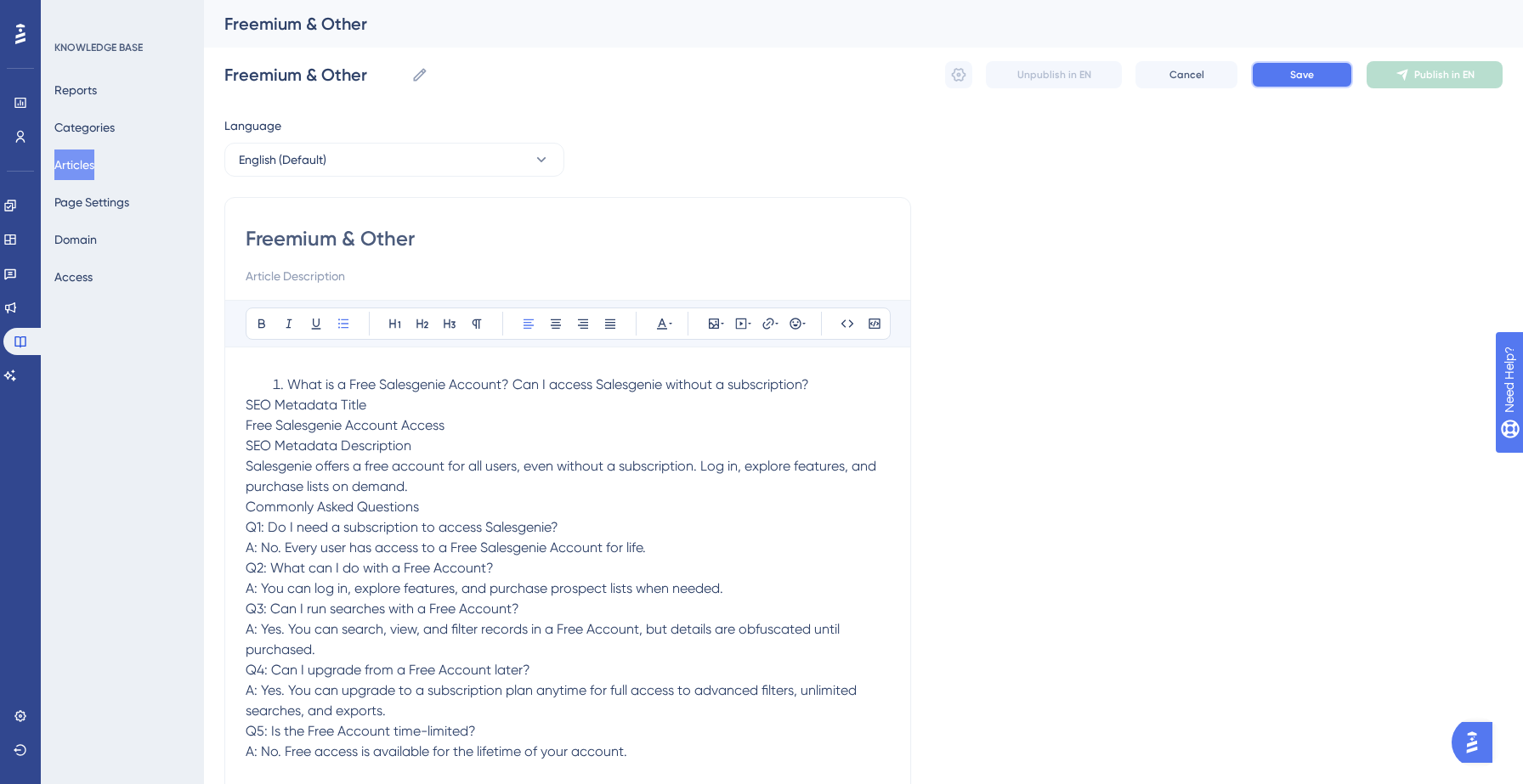
click at [1311, 74] on span "Save" at bounding box center [1302, 74] width 24 height 13
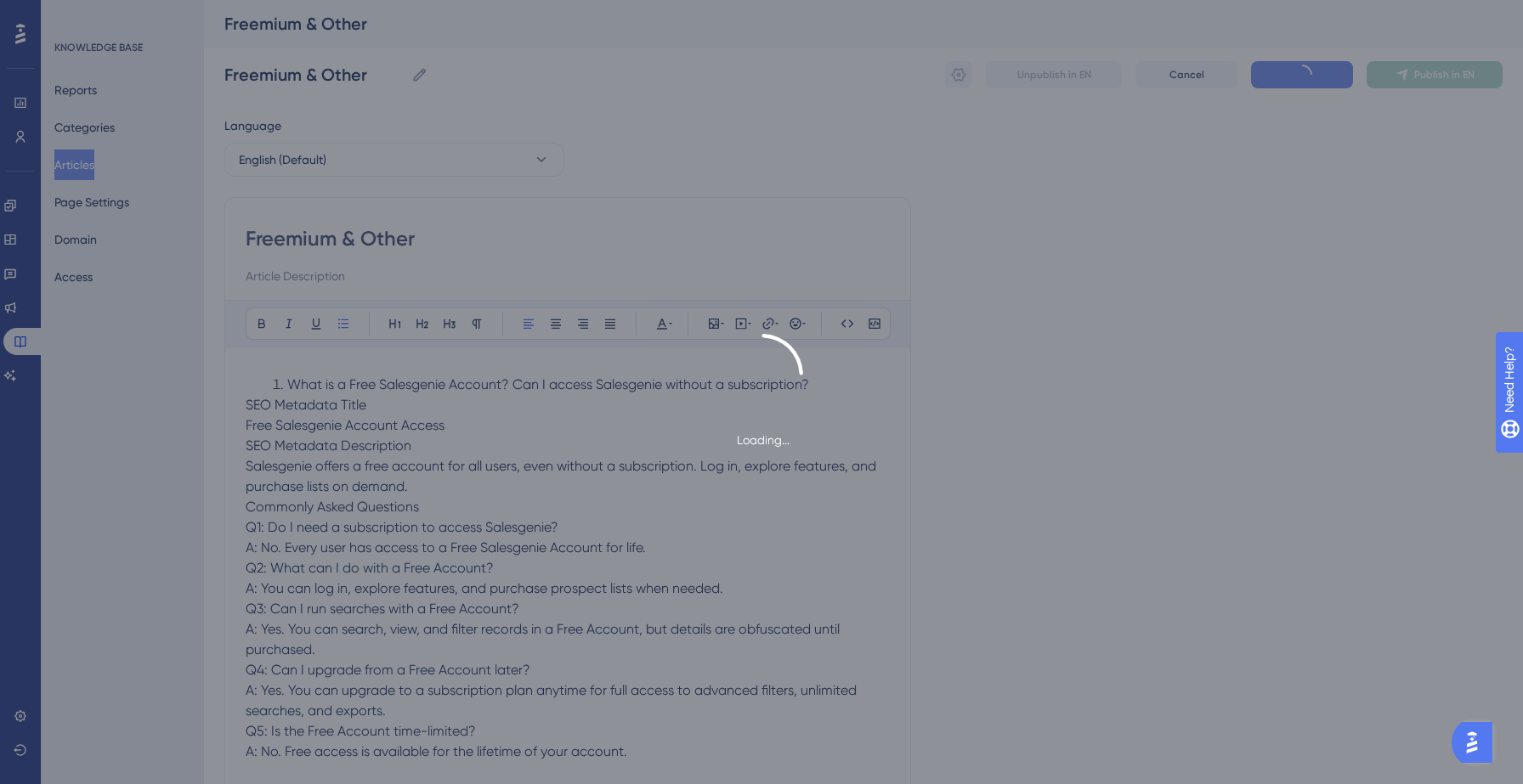
type input "Freemium & Other"
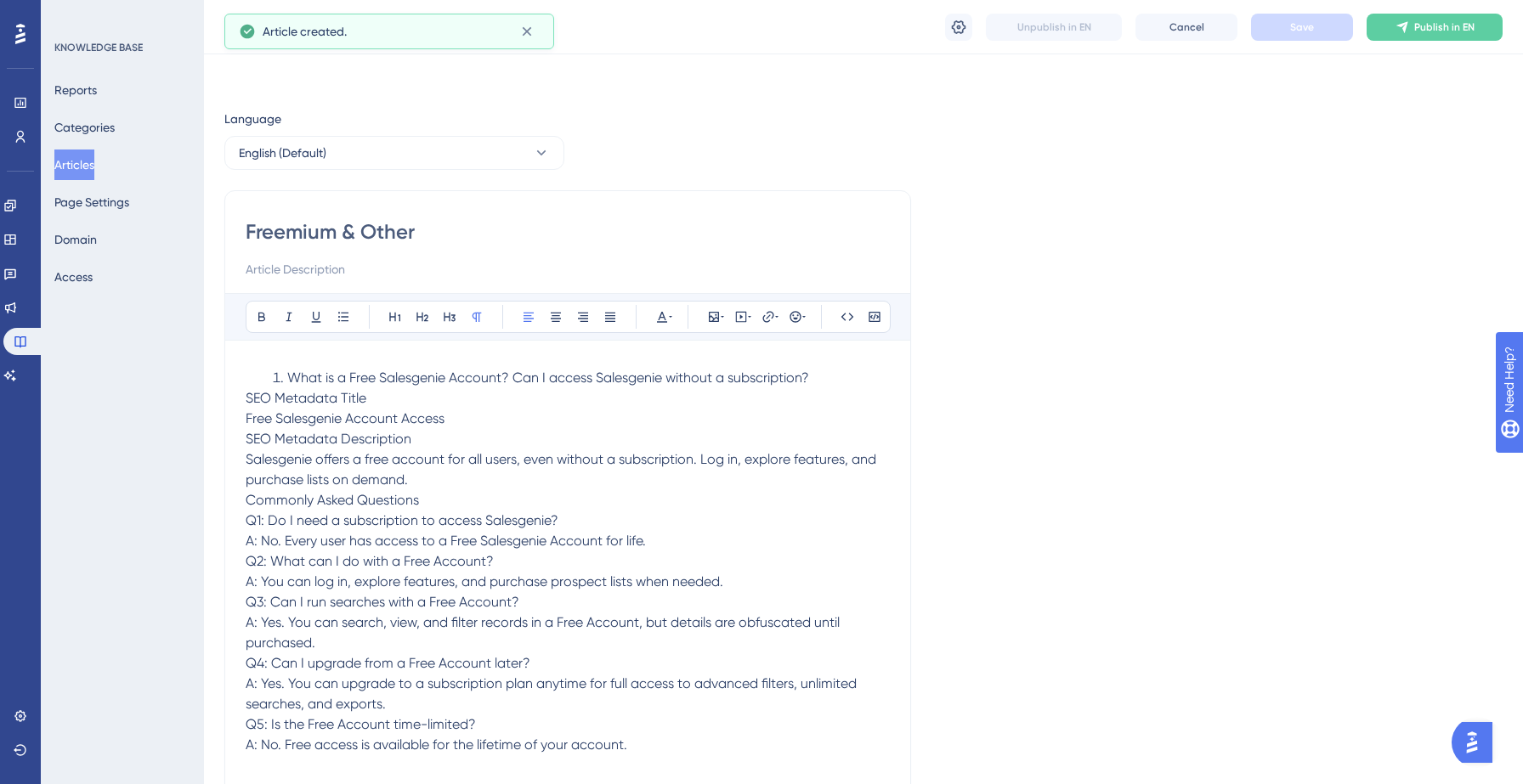
scroll to position [3728, 0]
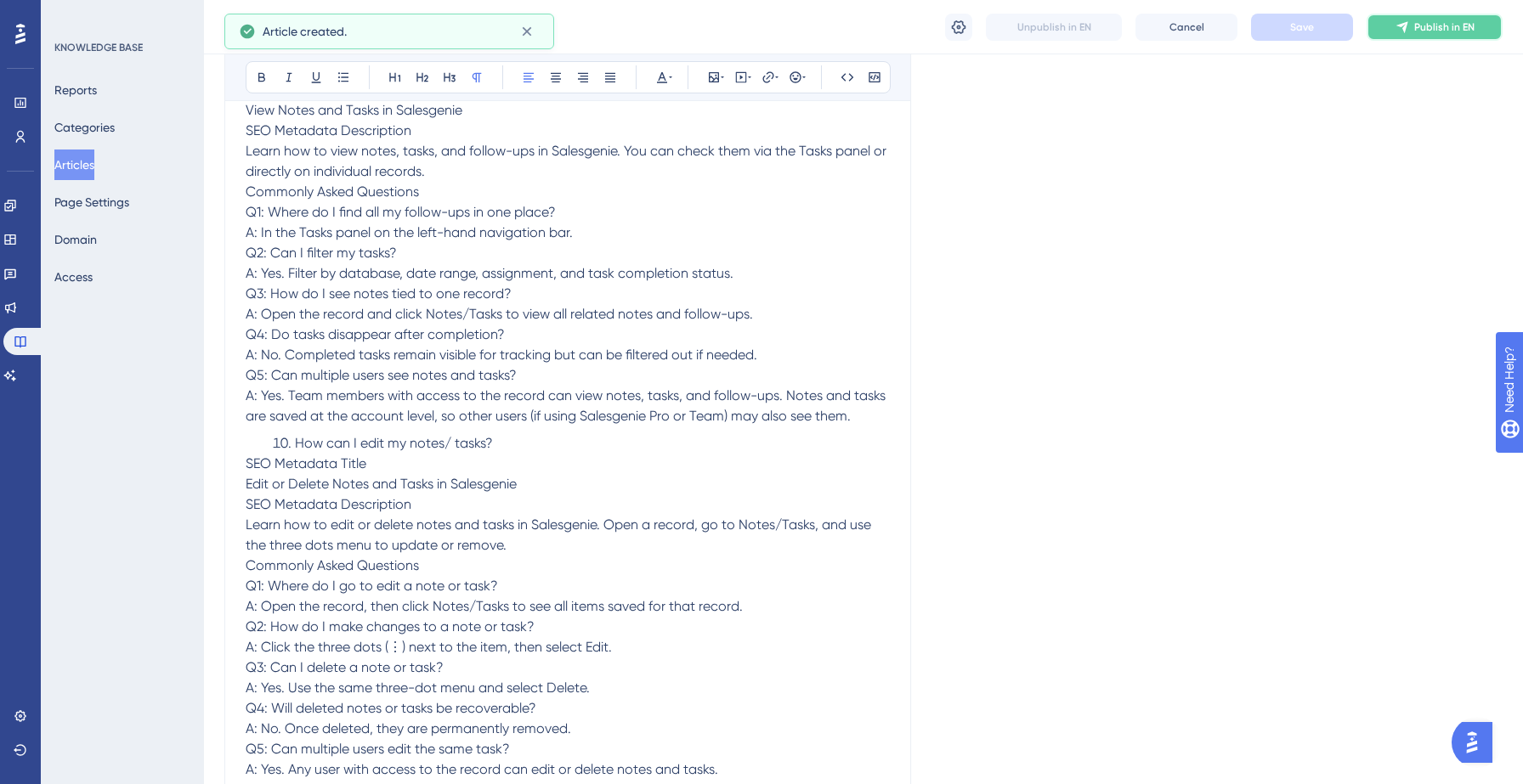
click at [1429, 29] on span "Publish in EN" at bounding box center [1445, 27] width 61 height 13
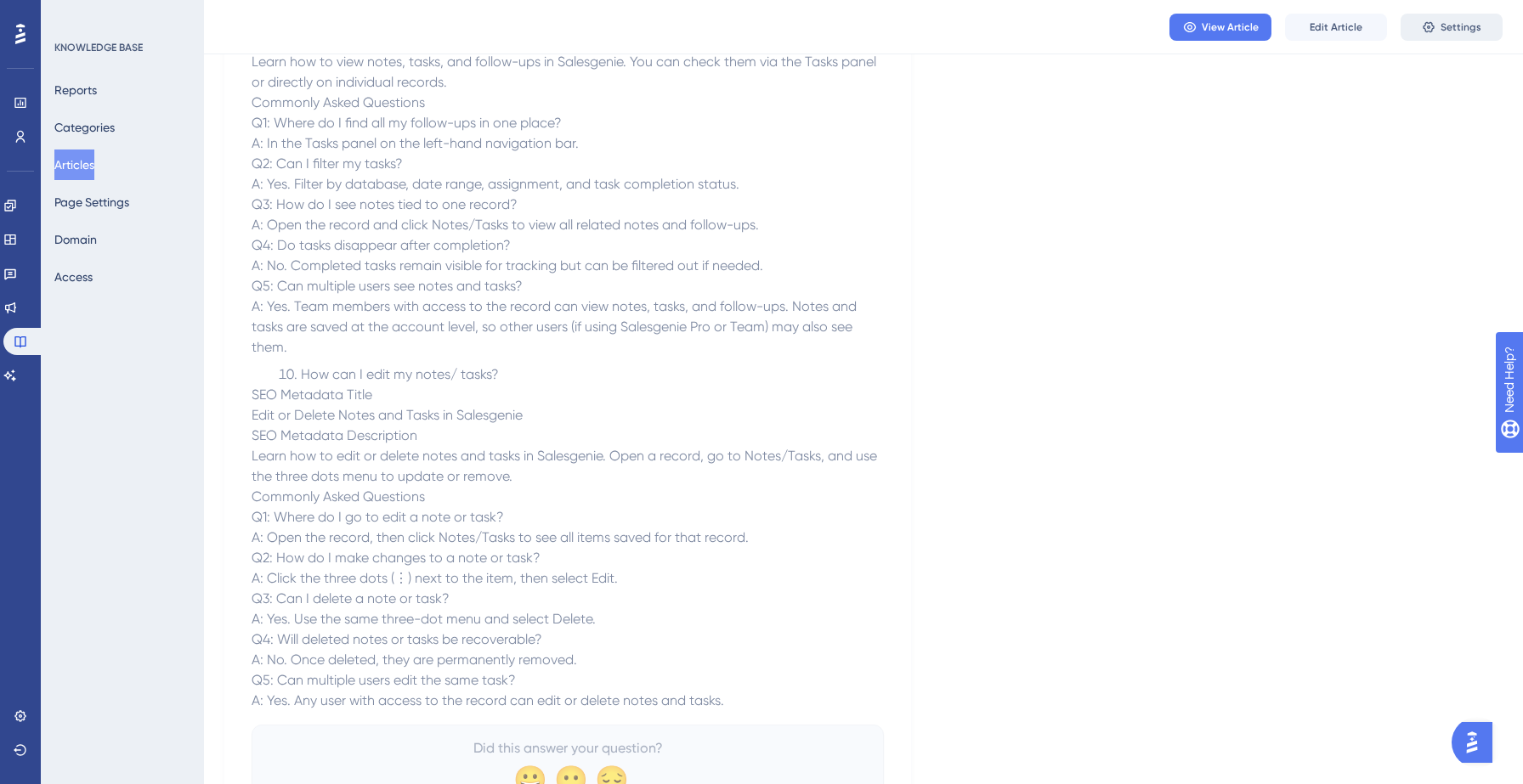
click at [1447, 39] on button "Settings" at bounding box center [1452, 27] width 102 height 28
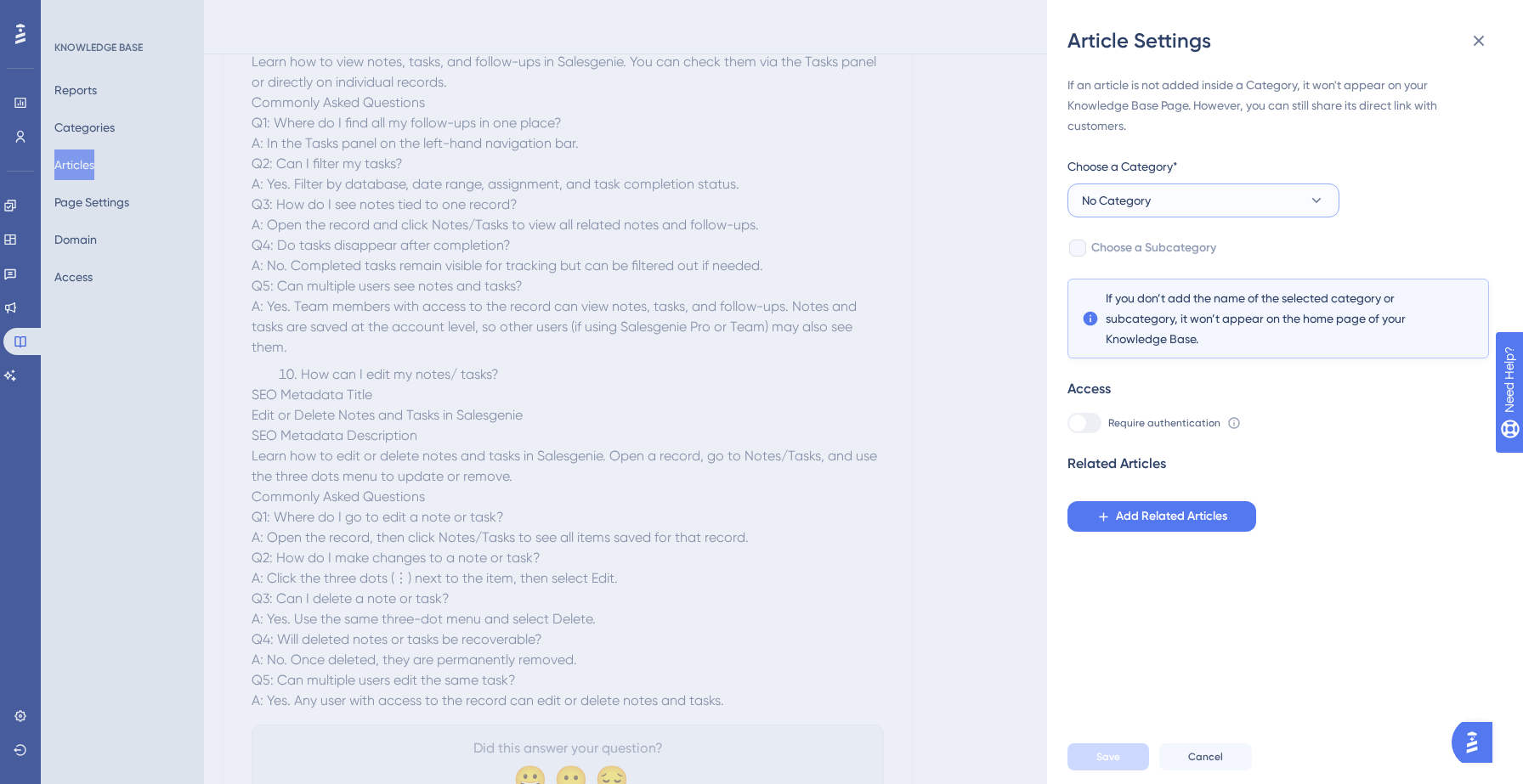
click at [1161, 204] on button "No Category" at bounding box center [1203, 200] width 272 height 34
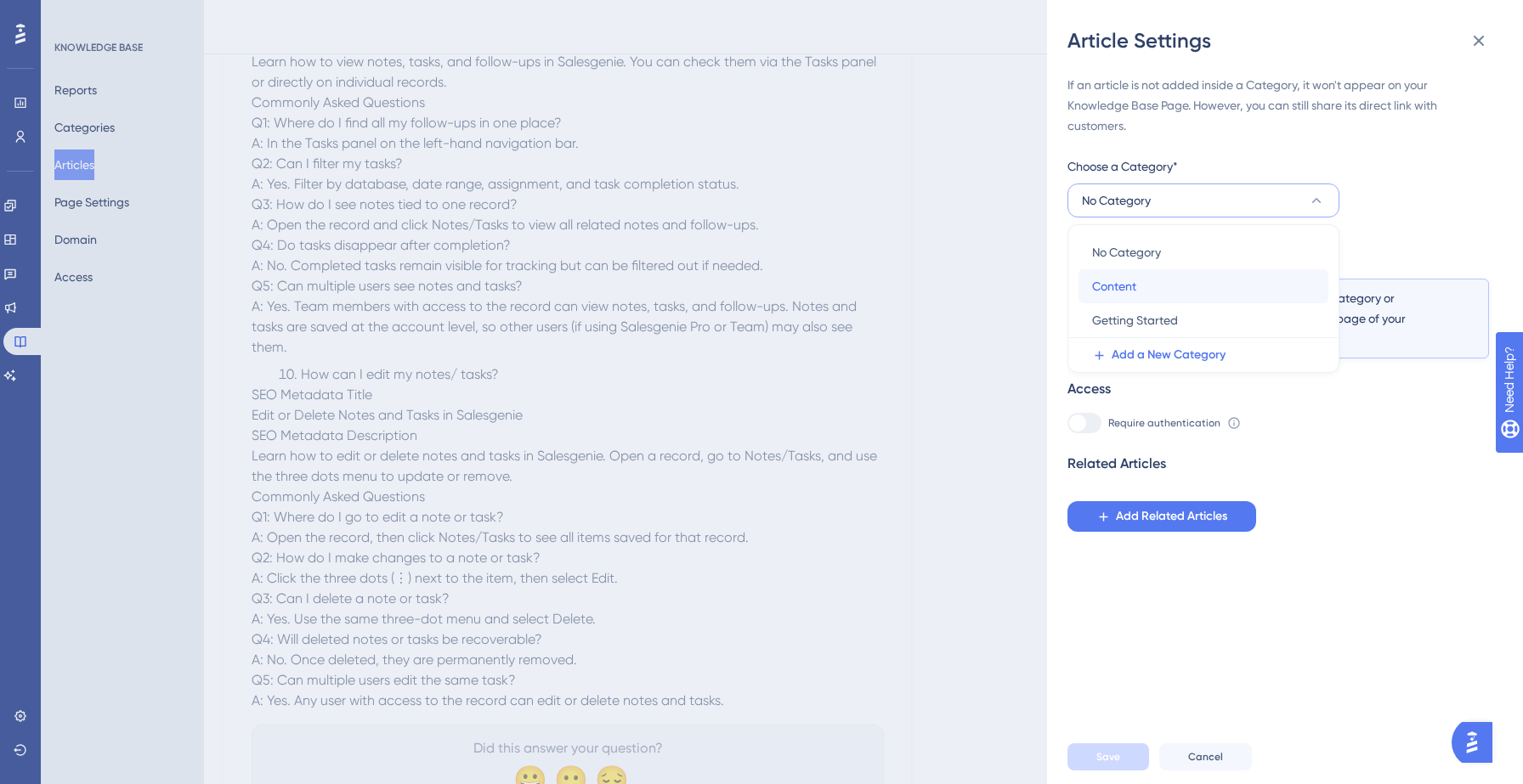
click at [1122, 285] on span "Content" at bounding box center [1114, 286] width 45 height 20
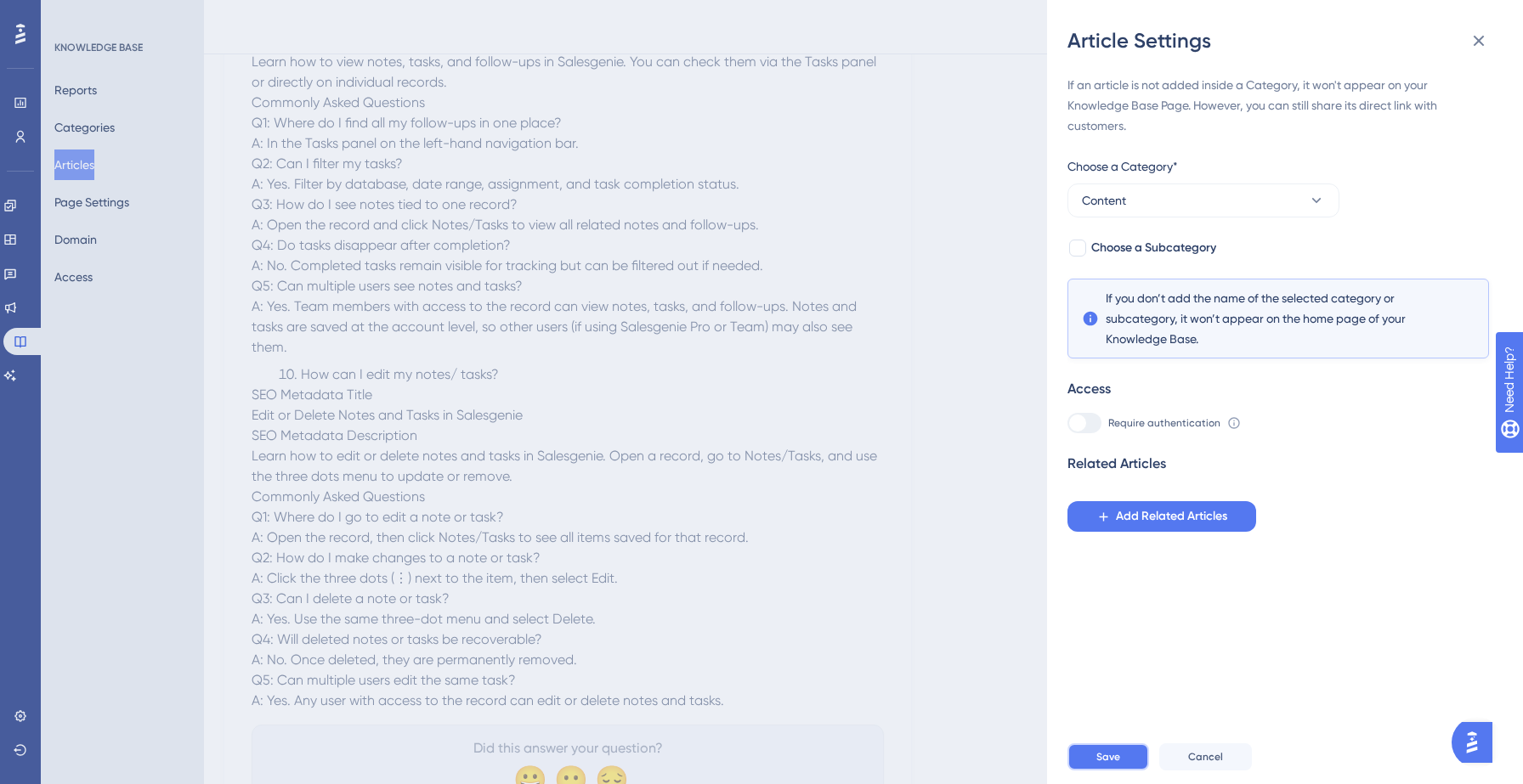
click at [1099, 759] on span "Save" at bounding box center [1108, 756] width 24 height 13
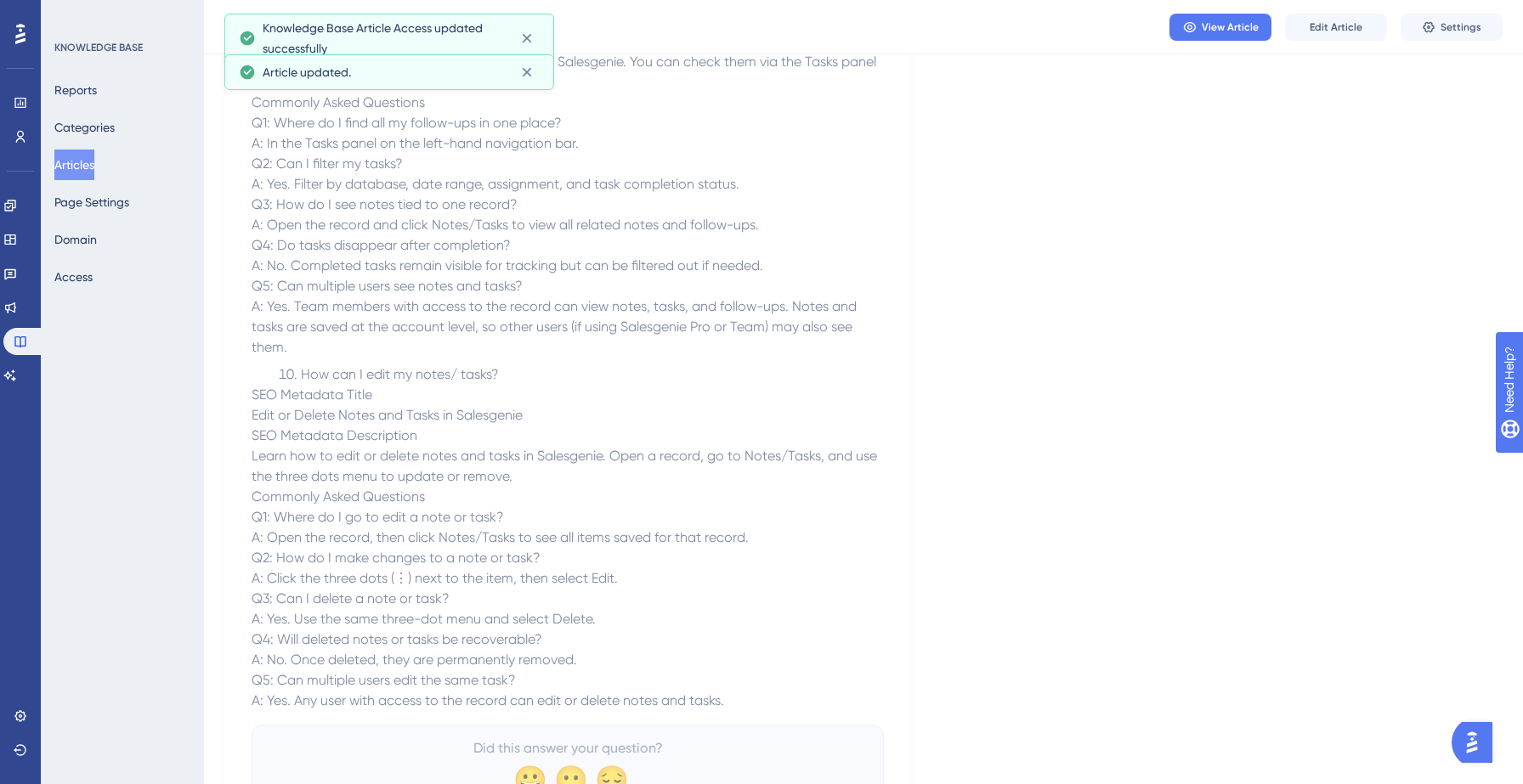
click at [77, 161] on button "Articles" at bounding box center [74, 165] width 40 height 30
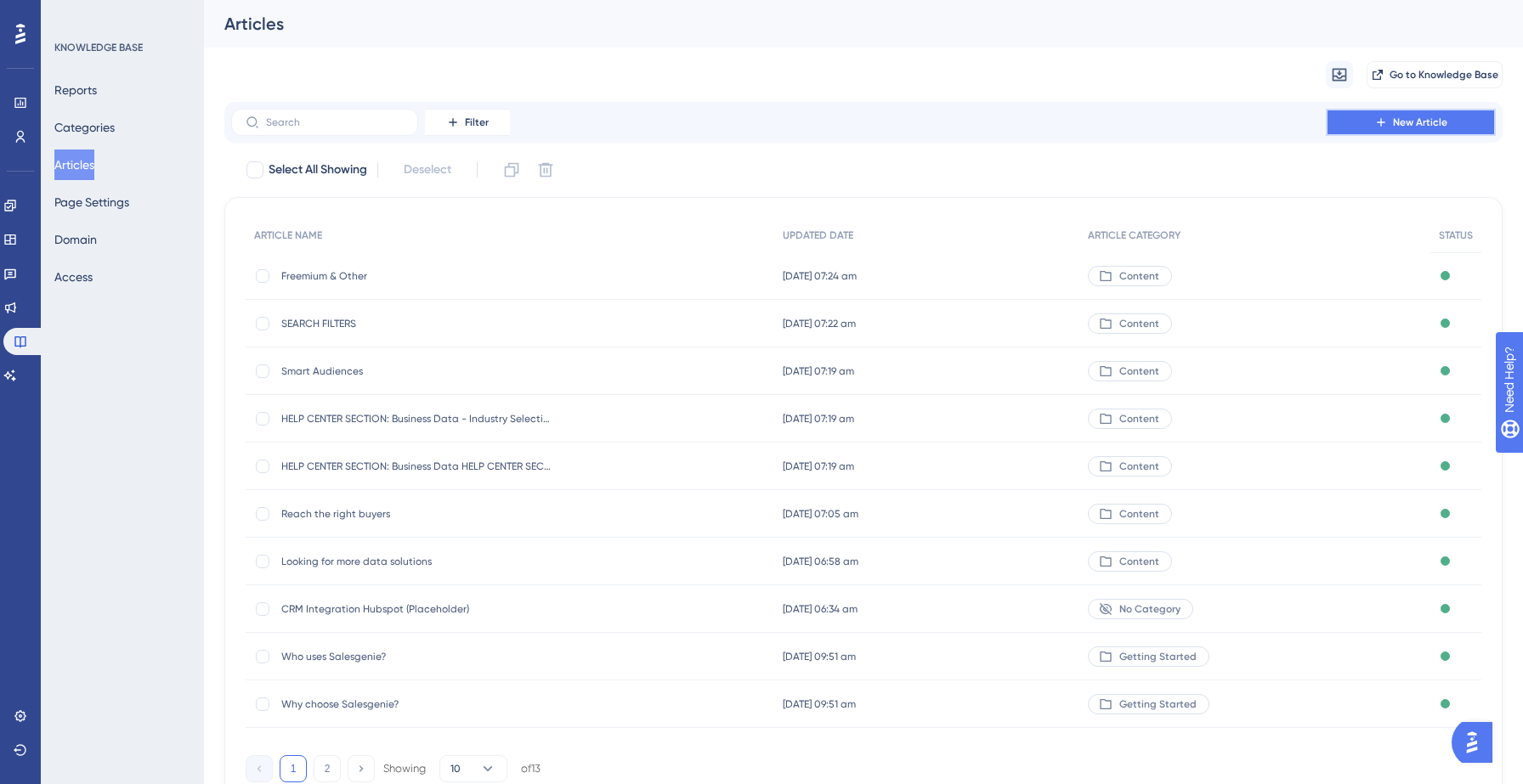
click at [1416, 127] on span "New Article" at bounding box center [1420, 122] width 54 height 13
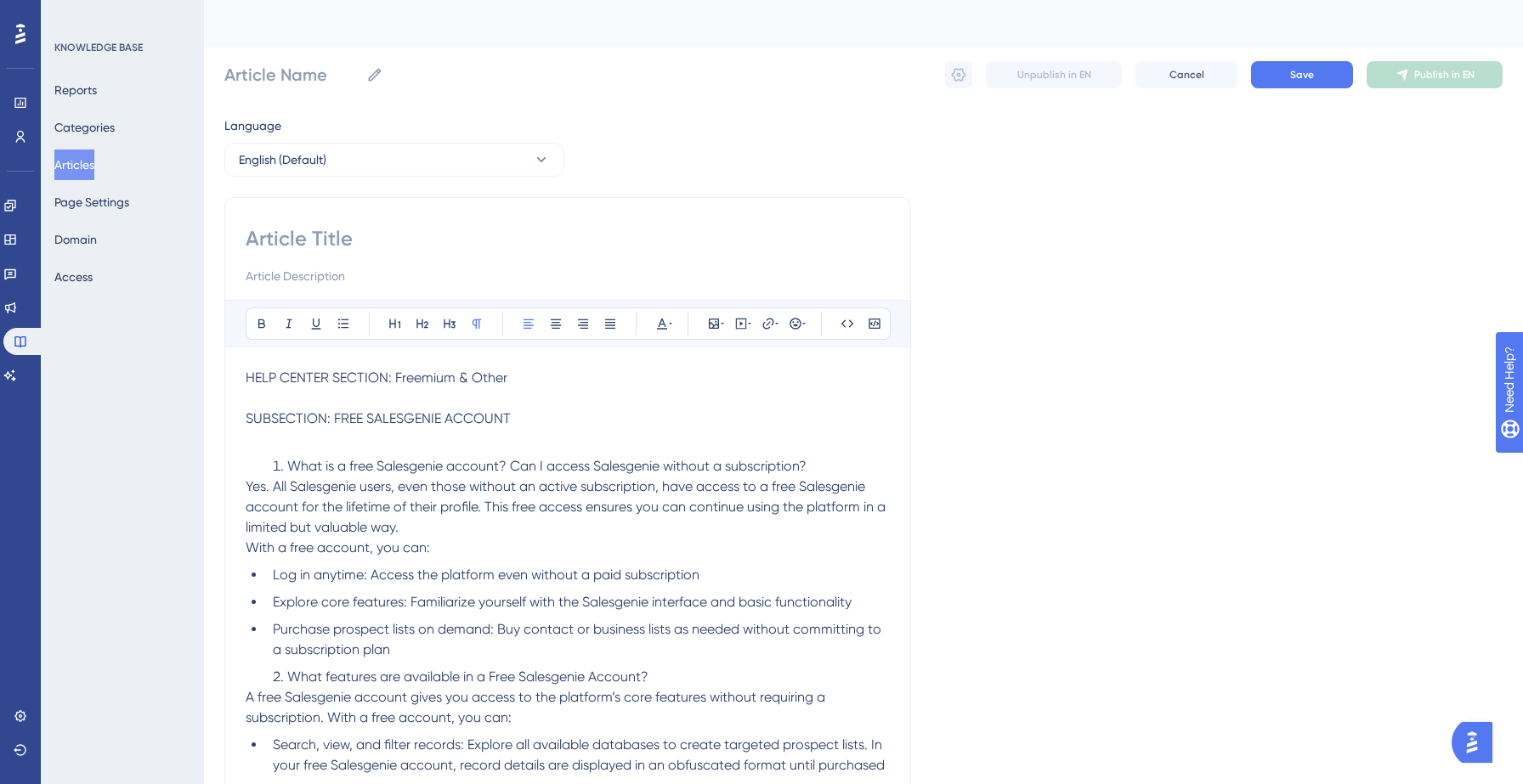
drag, startPoint x: 334, startPoint y: 419, endPoint x: 534, endPoint y: 410, distance: 200.2
click at [534, 410] on p "SUBSECTION: FREE SALESGENIE ACCOUNT" at bounding box center [568, 419] width 644 height 20
drag, startPoint x: 397, startPoint y: 375, endPoint x: 573, endPoint y: 374, distance: 176.0
click at [573, 374] on p "HELP CENTER SECTION: Freemium & Other" at bounding box center [568, 378] width 644 height 20
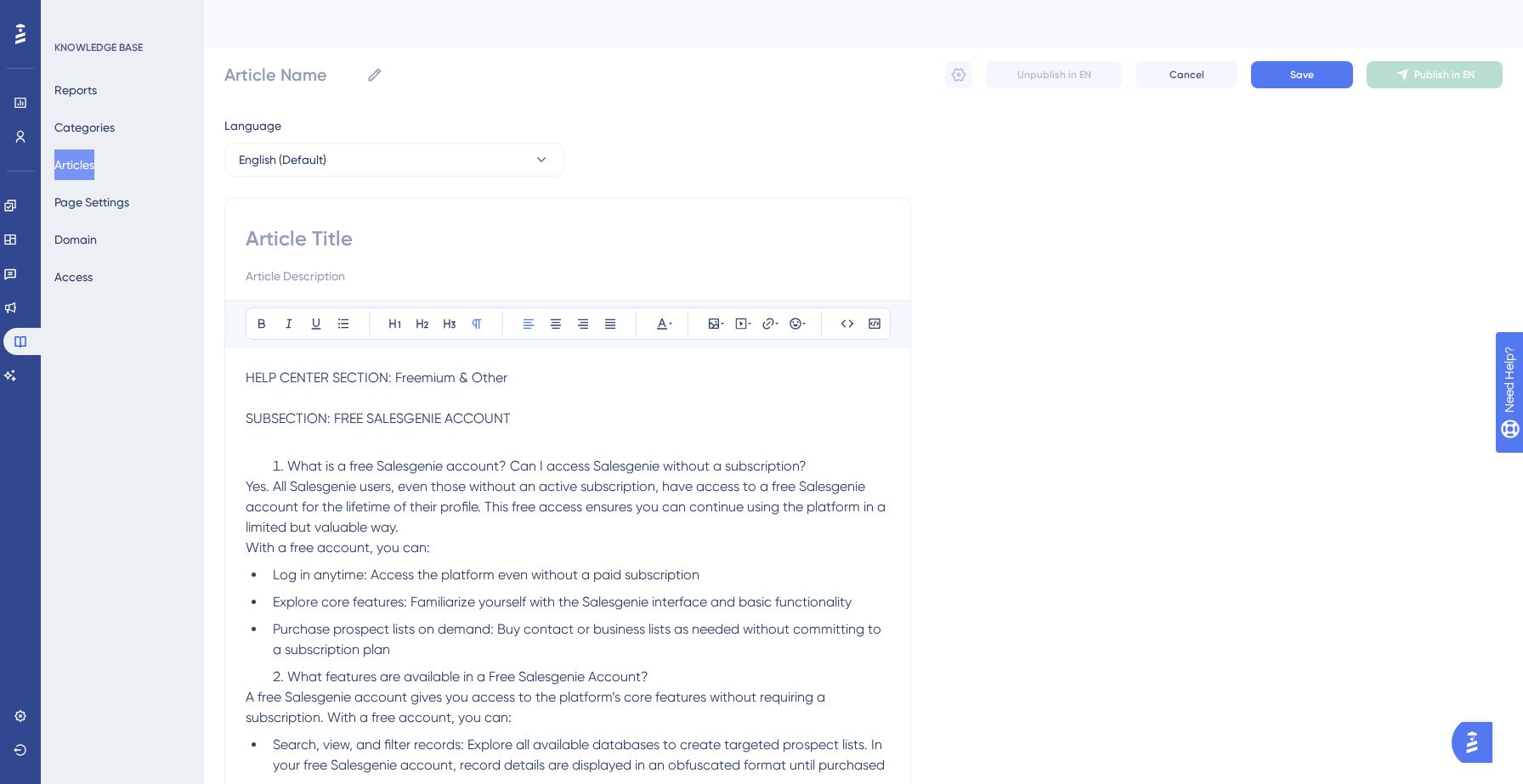
copy span "Freemium & Other"
click at [387, 231] on input at bounding box center [568, 239] width 644 height 28
paste input "Freemium & Other"
type input "Freemium & Other"
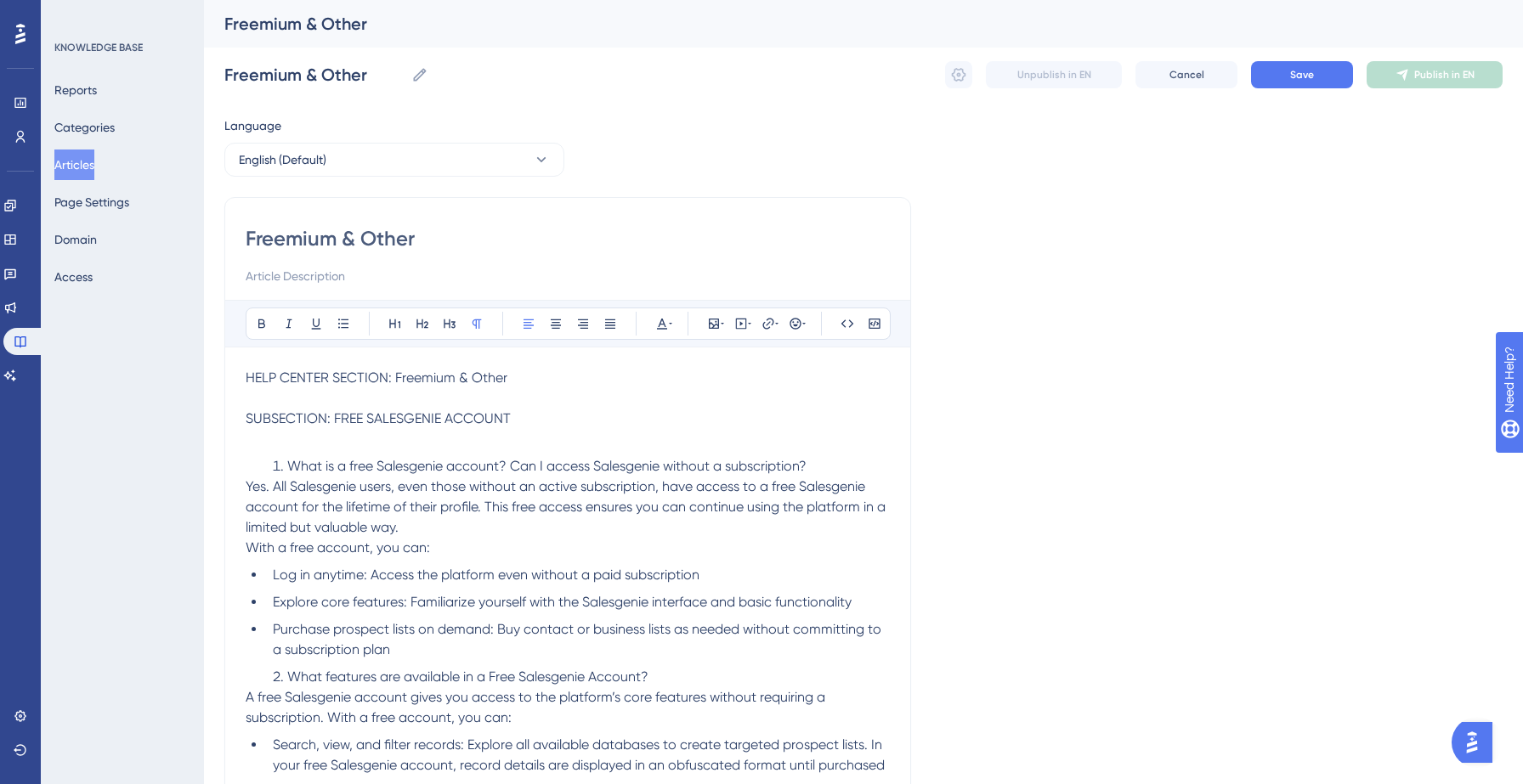
type input "Freemium & Other"
drag, startPoint x: 244, startPoint y: 375, endPoint x: 492, endPoint y: 406, distance: 249.9
drag, startPoint x: 512, startPoint y: 419, endPoint x: 247, endPoint y: 366, distance: 270.2
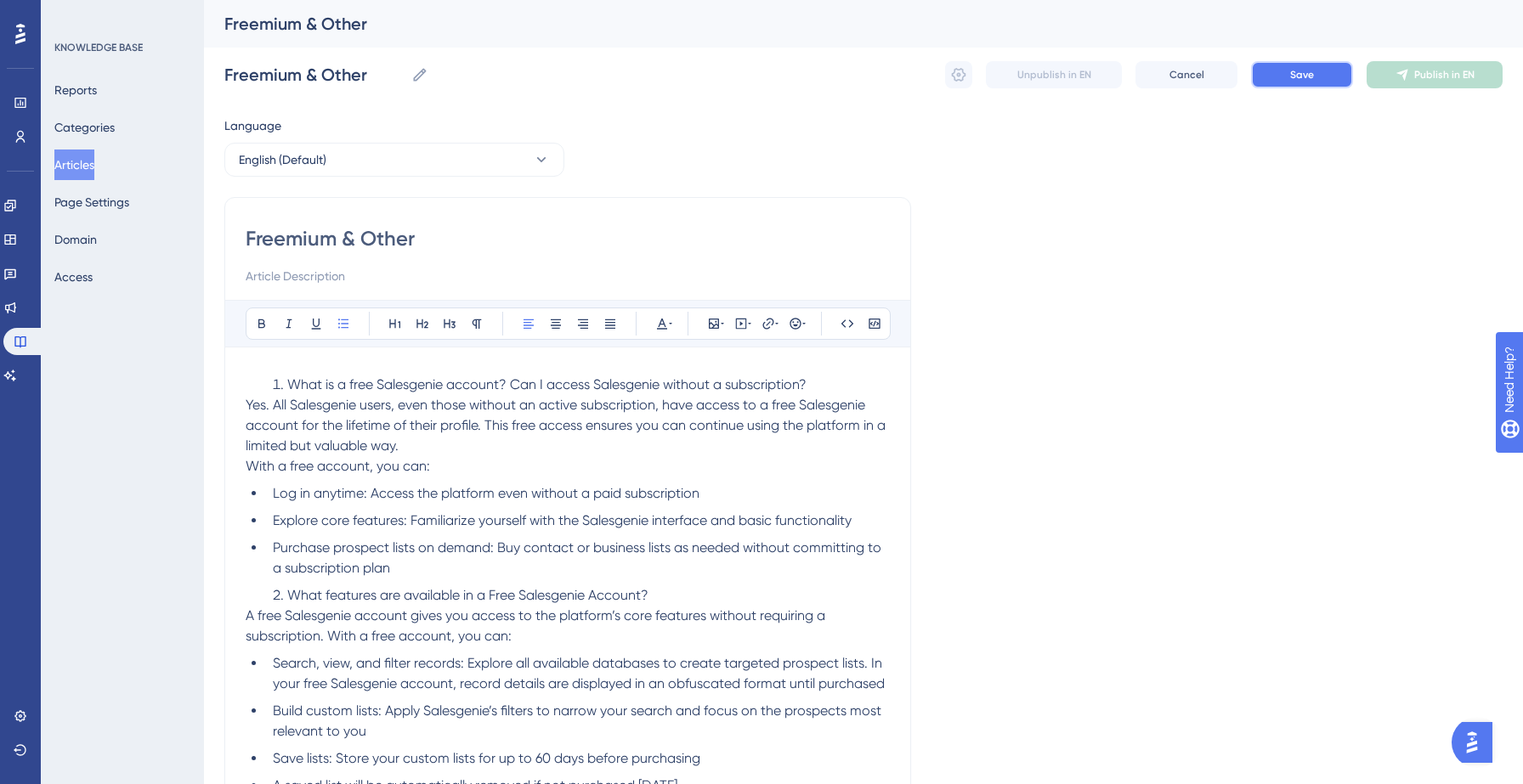
click at [1304, 83] on button "Save" at bounding box center [1302, 75] width 102 height 28
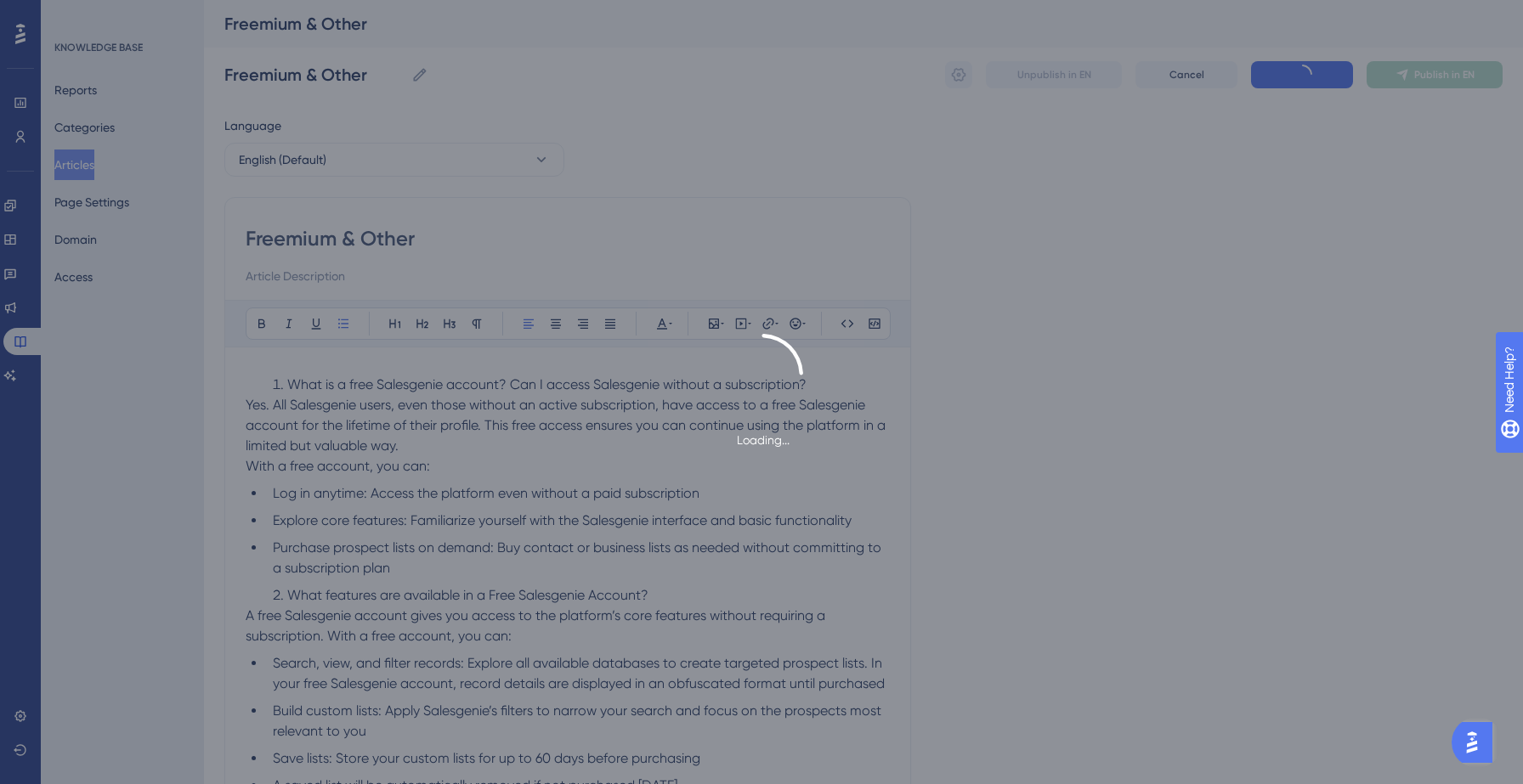
type input "Freemium & Other"
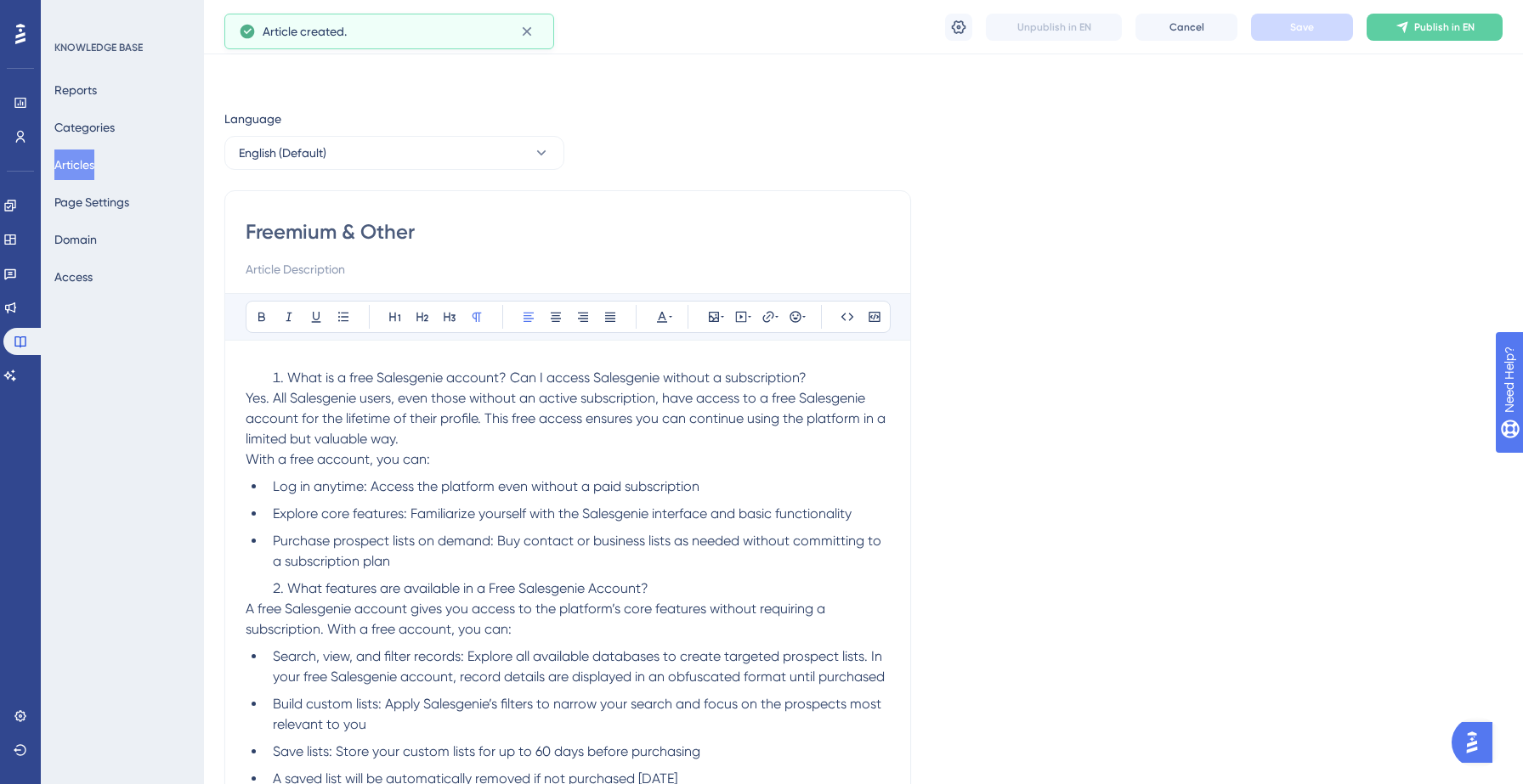
scroll to position [4597, 0]
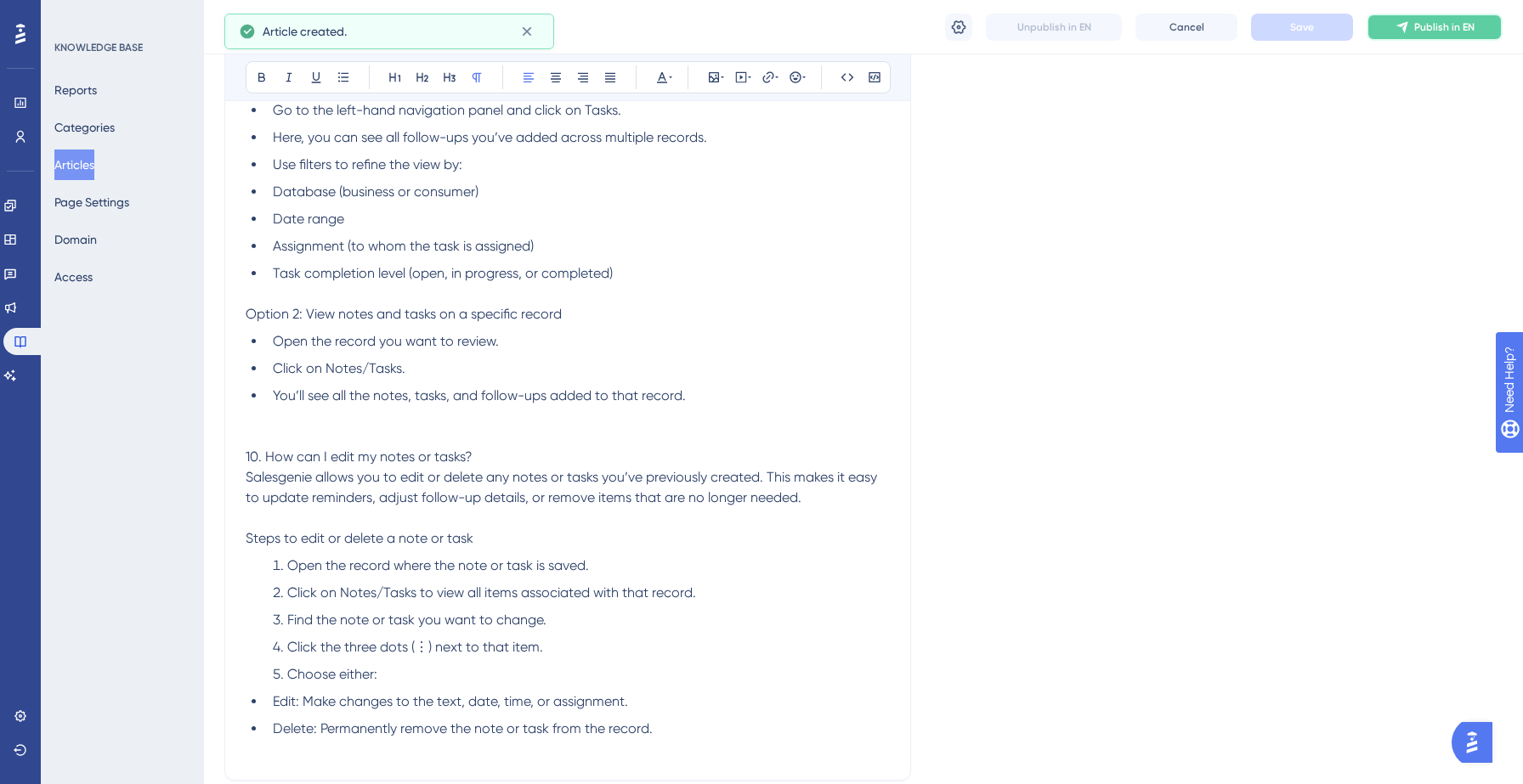
click at [1437, 15] on button "Publish in EN" at bounding box center [1434, 27] width 136 height 28
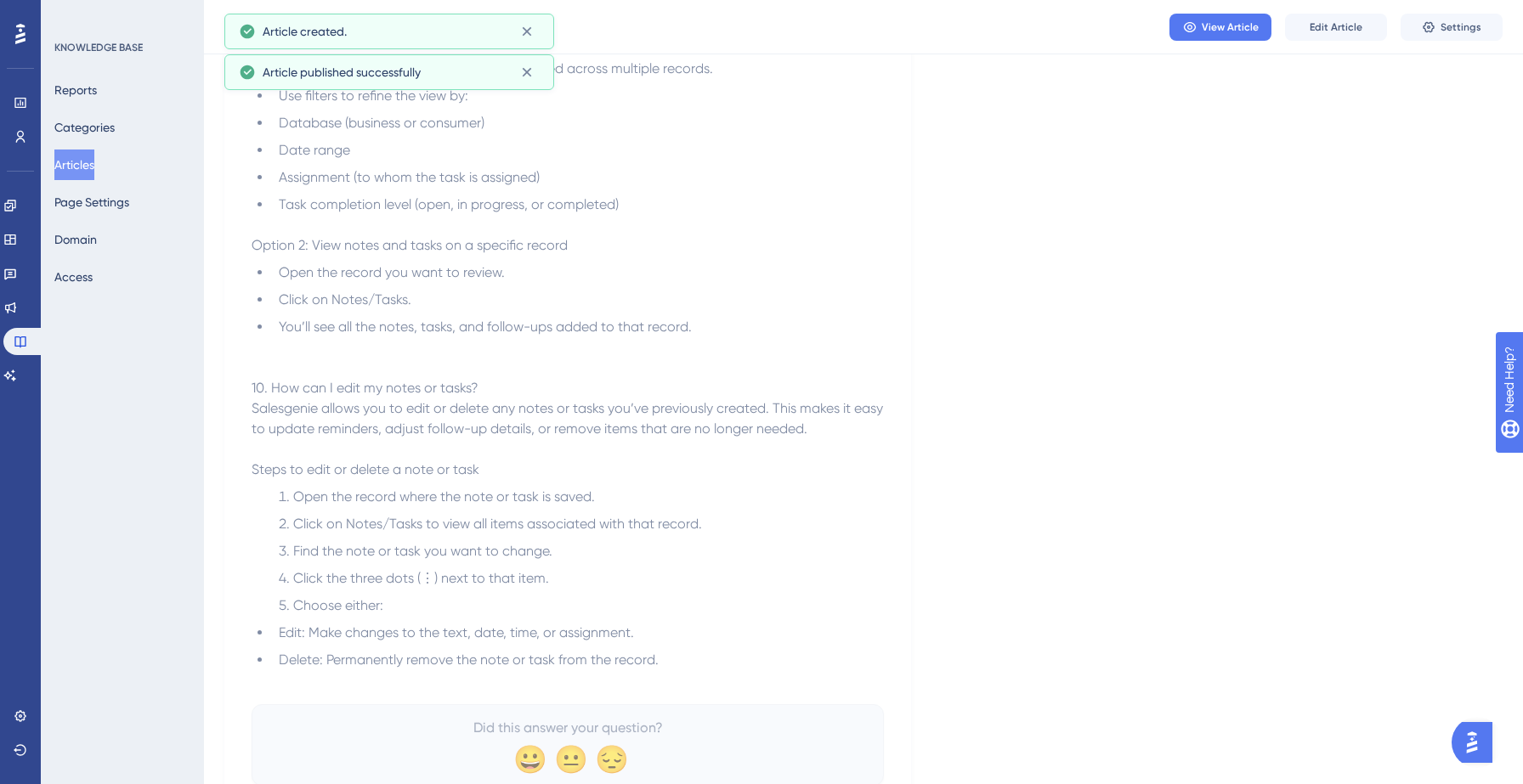
scroll to position [4684, 0]
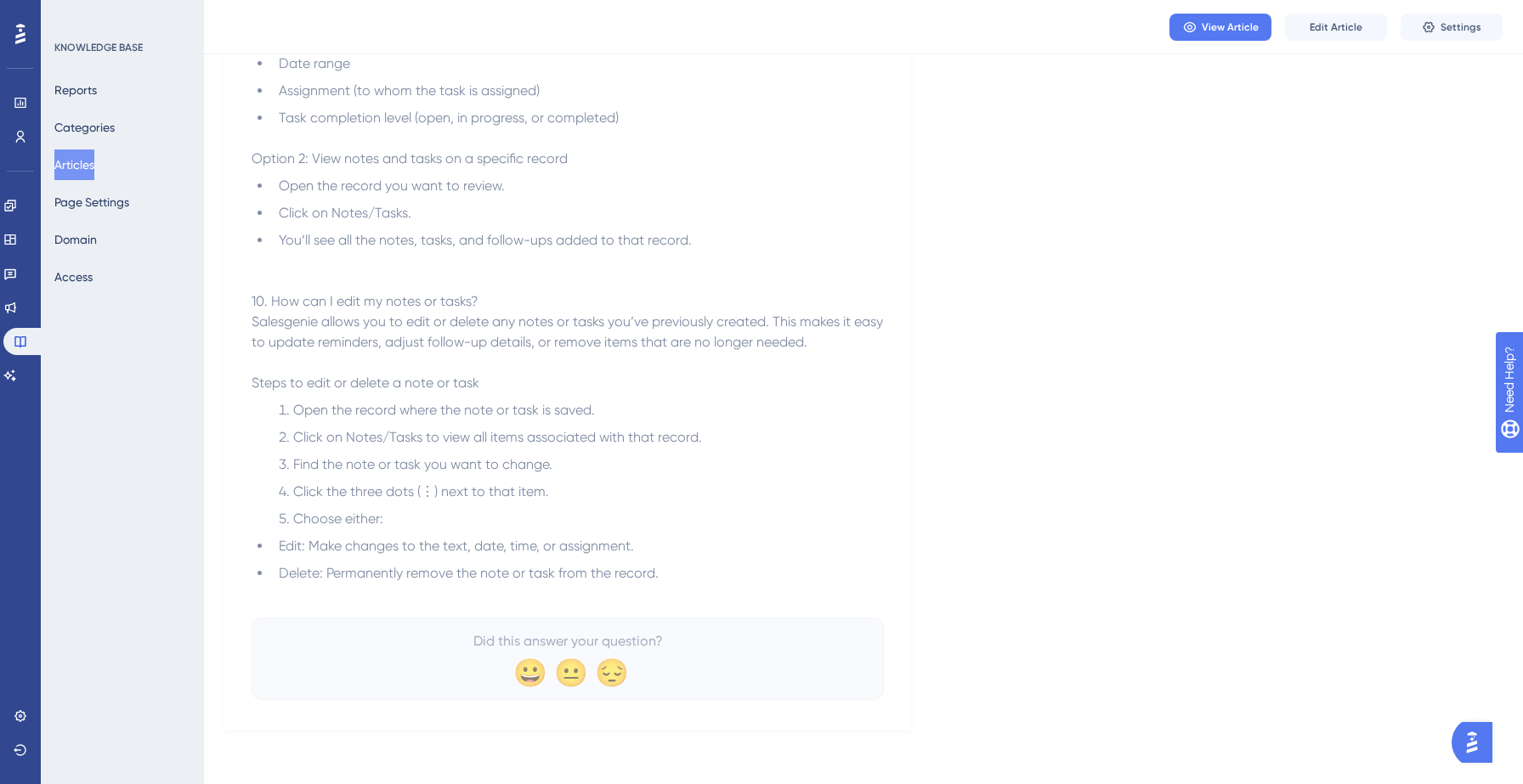
click at [83, 166] on button "Articles" at bounding box center [74, 165] width 40 height 30
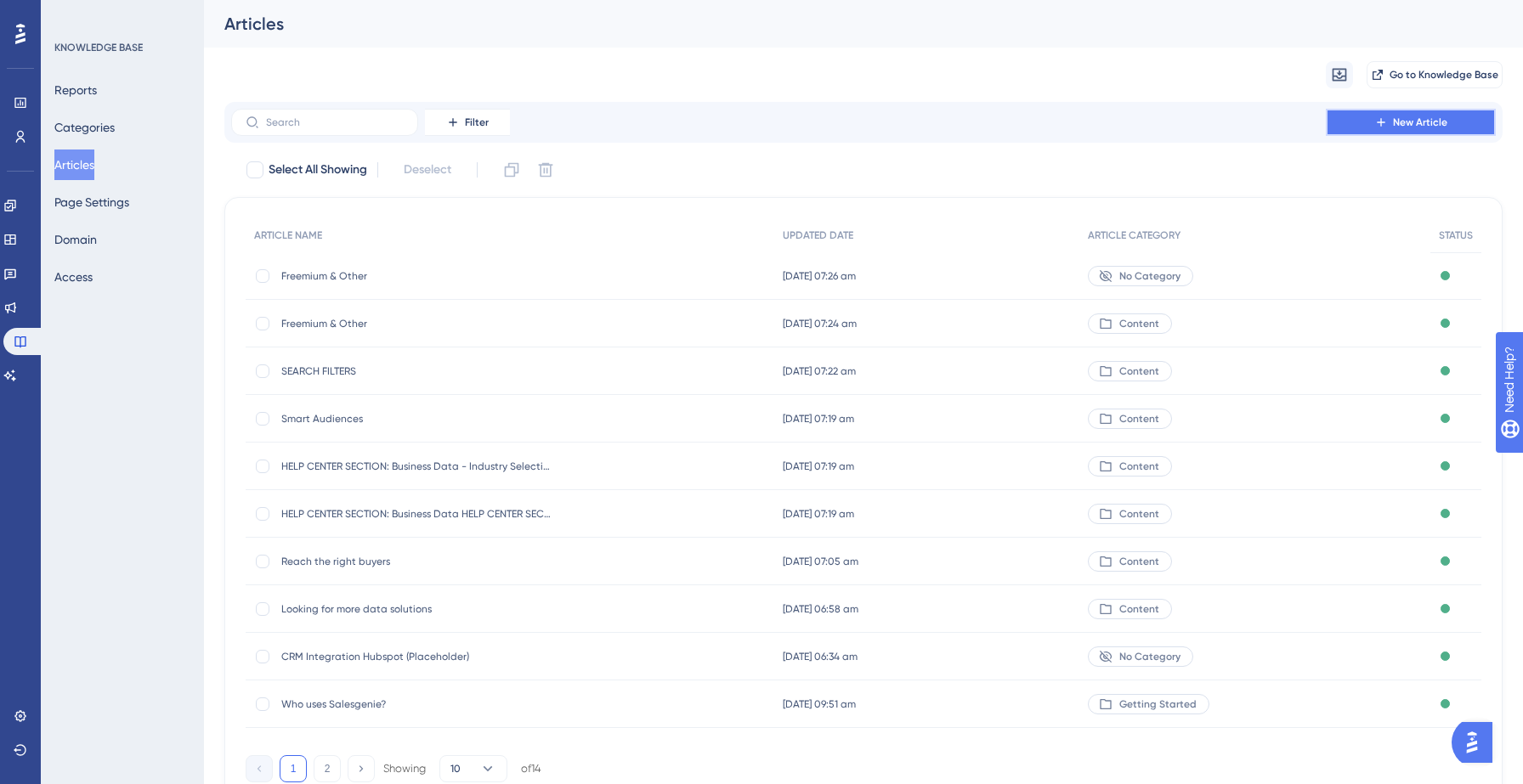
drag, startPoint x: 1392, startPoint y: 128, endPoint x: 1384, endPoint y: 114, distance: 16.1
click at [1392, 127] on button "New Article" at bounding box center [1411, 122] width 170 height 28
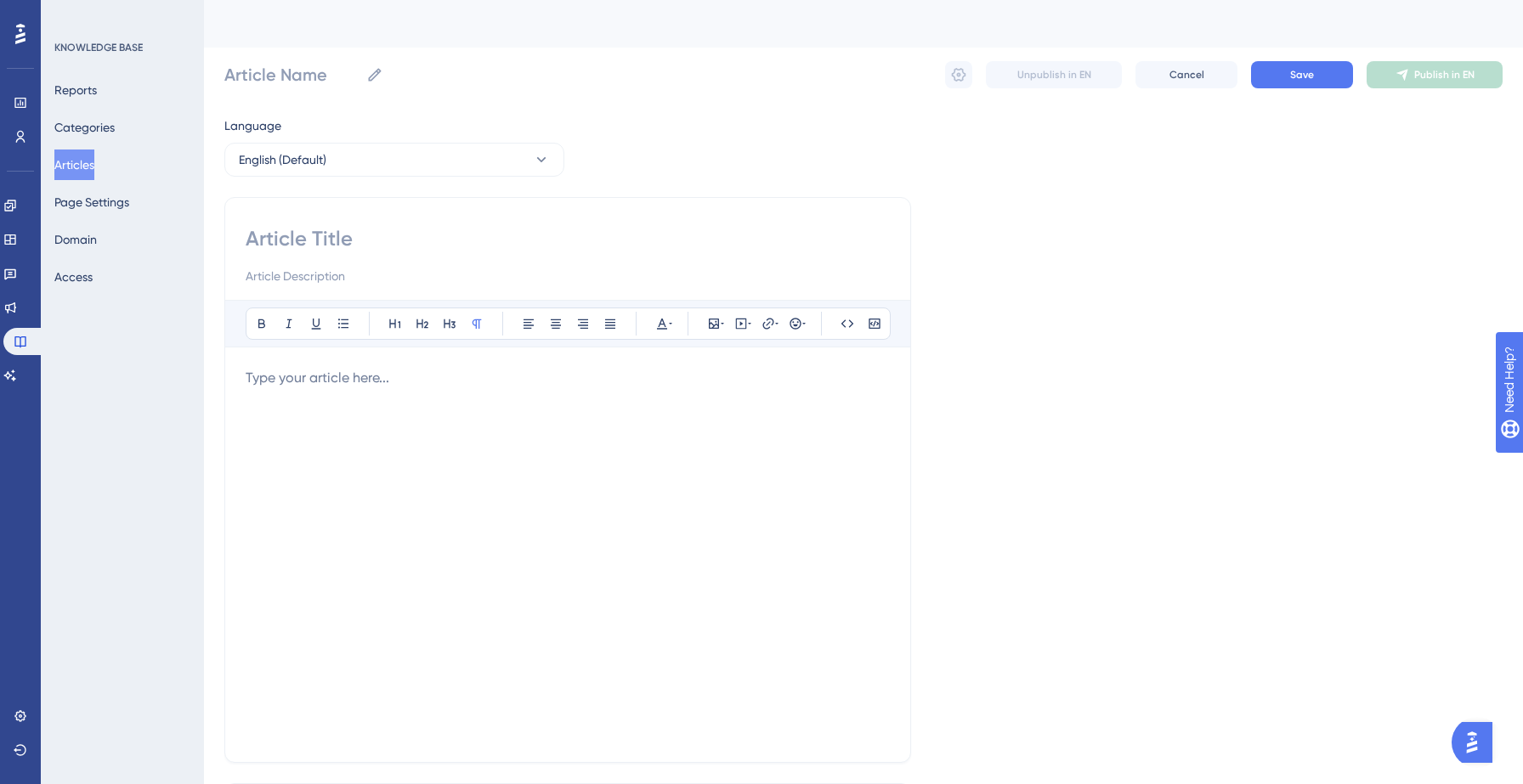
click at [1384, 114] on div "Performance Users Engagement Widgets Feedback Product Updates Knowledge Base AI…" at bounding box center [864, 445] width 1319 height 892
click at [73, 170] on button "Articles" at bounding box center [74, 165] width 40 height 30
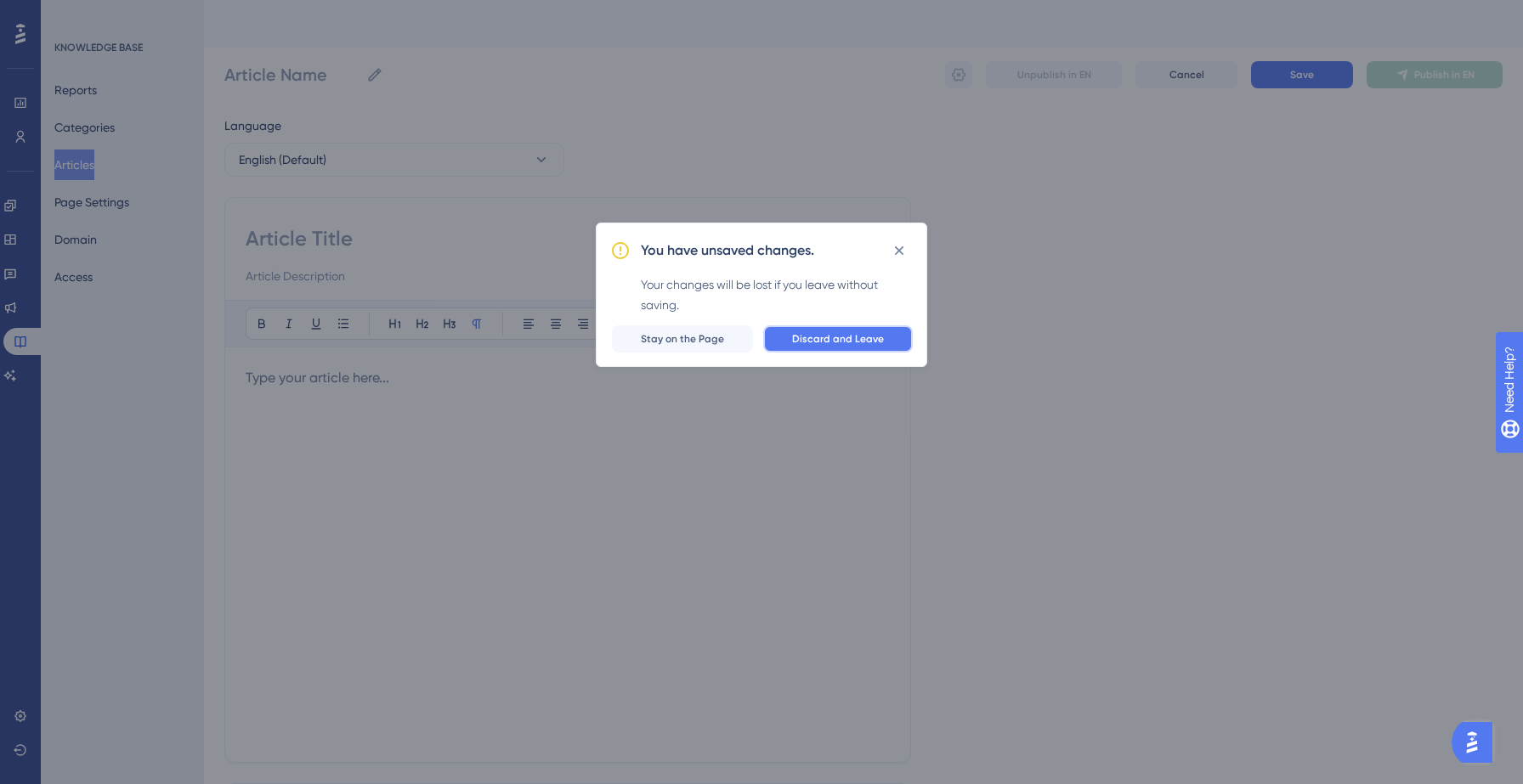
click at [810, 346] on button "Discard and Leave" at bounding box center [838, 339] width 150 height 28
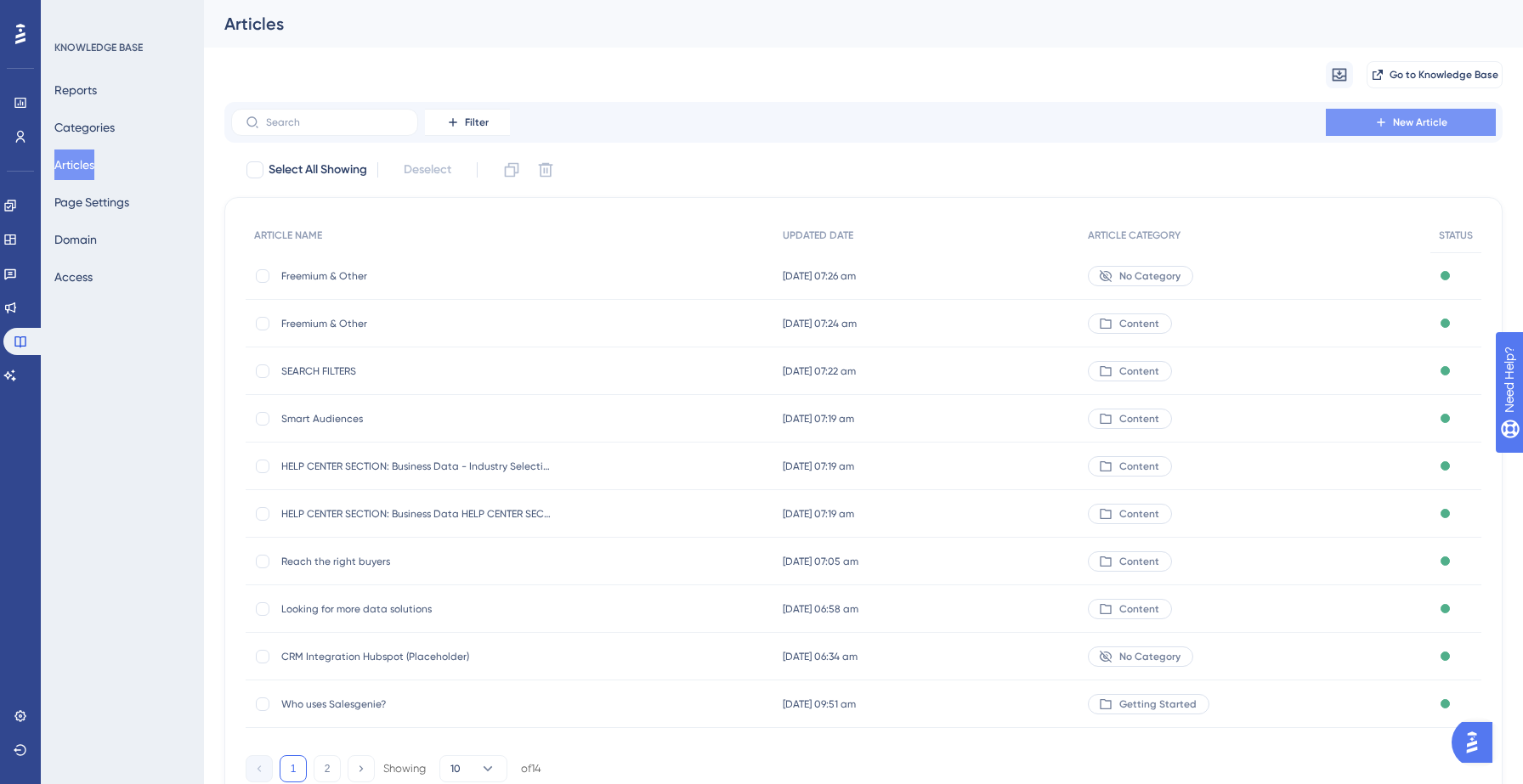
click at [1376, 115] on button "New Article" at bounding box center [1411, 122] width 170 height 28
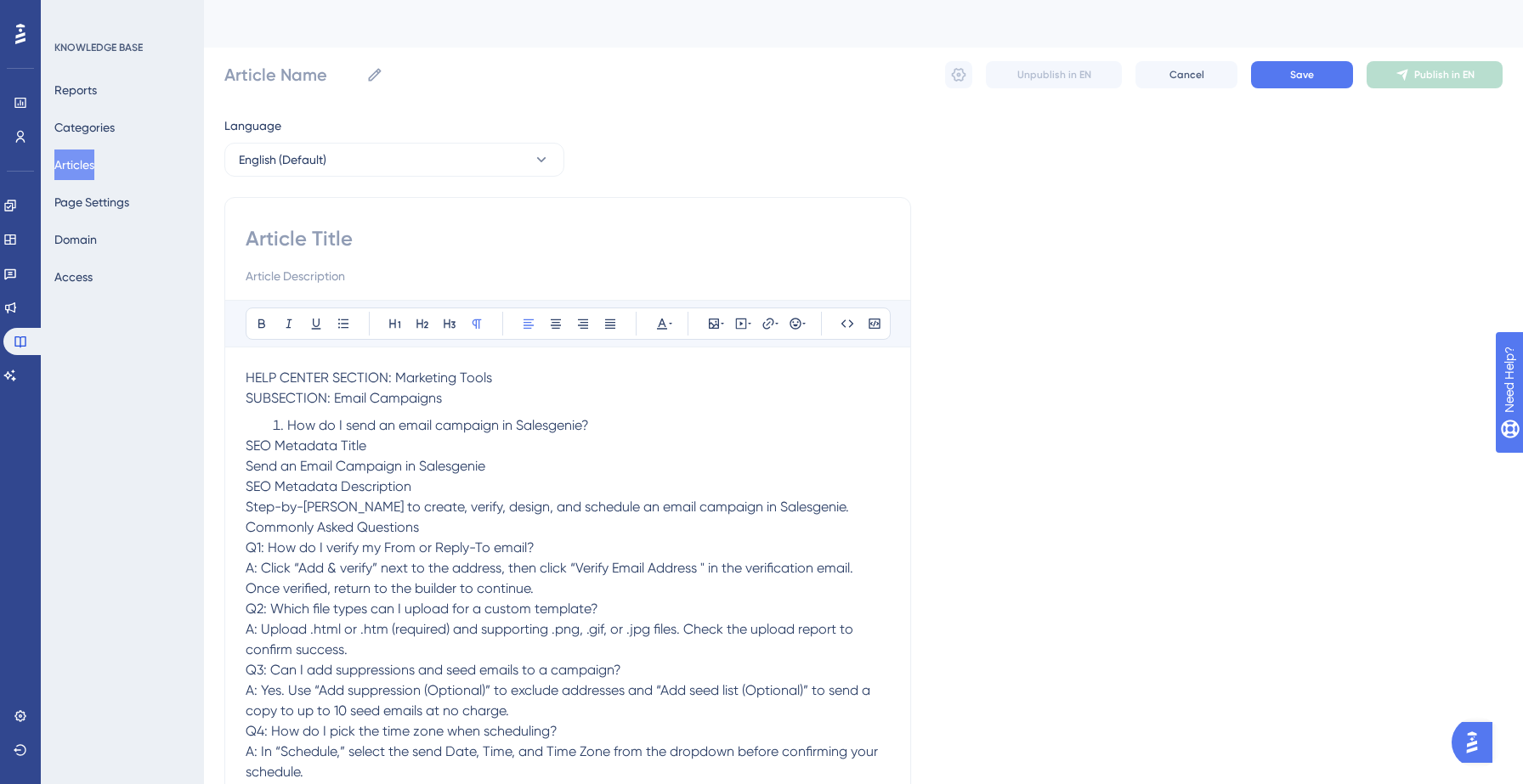
drag, startPoint x: 447, startPoint y: 398, endPoint x: 336, endPoint y: 403, distance: 111.1
click at [336, 403] on p "SUBSECTION: Email Campaigns" at bounding box center [568, 398] width 644 height 20
copy span "Email Campaigns"
drag, startPoint x: 451, startPoint y: 399, endPoint x: 228, endPoint y: 374, distance: 224.4
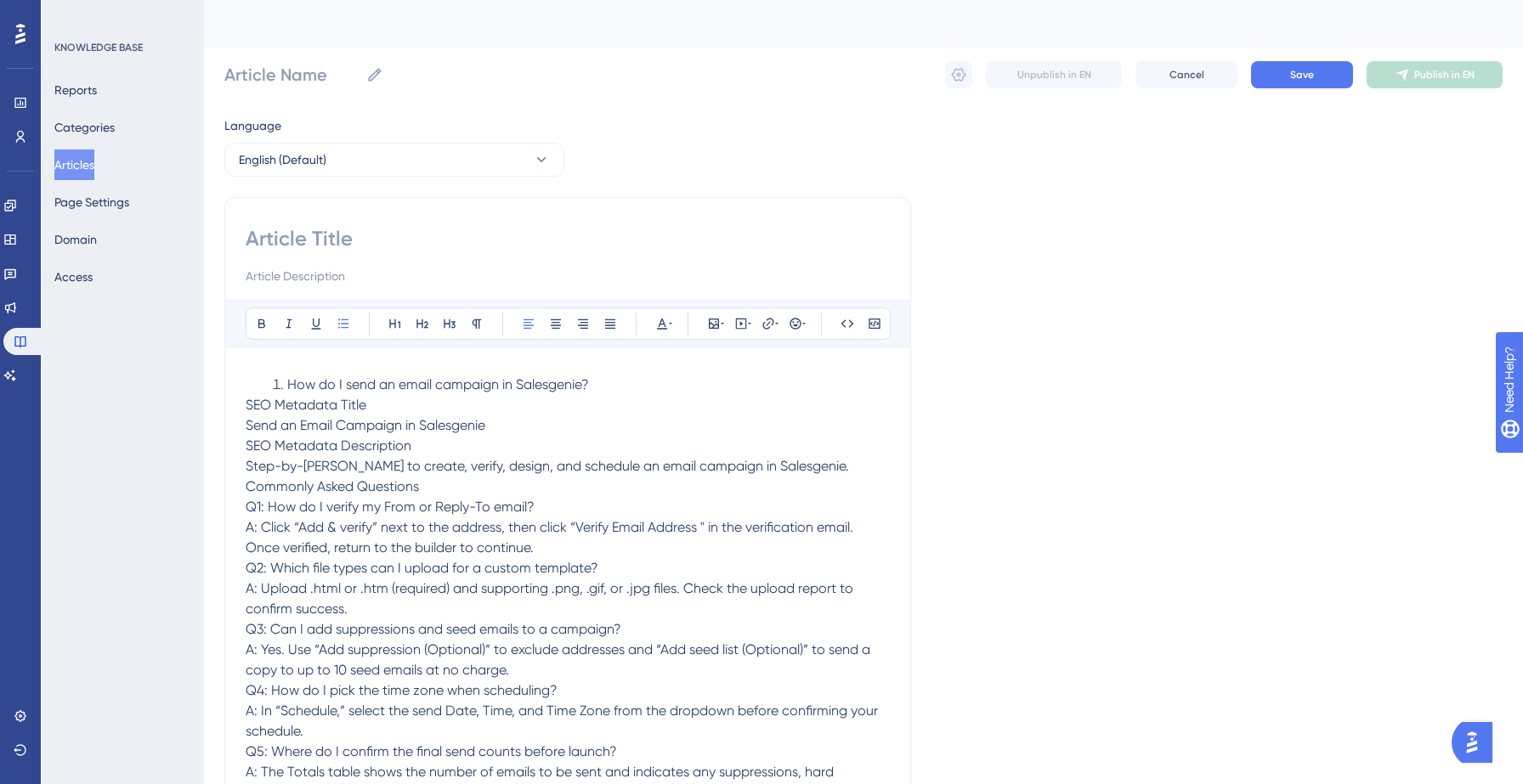
click at [271, 230] on input at bounding box center [568, 239] width 644 height 28
type input "Marketing Tools"
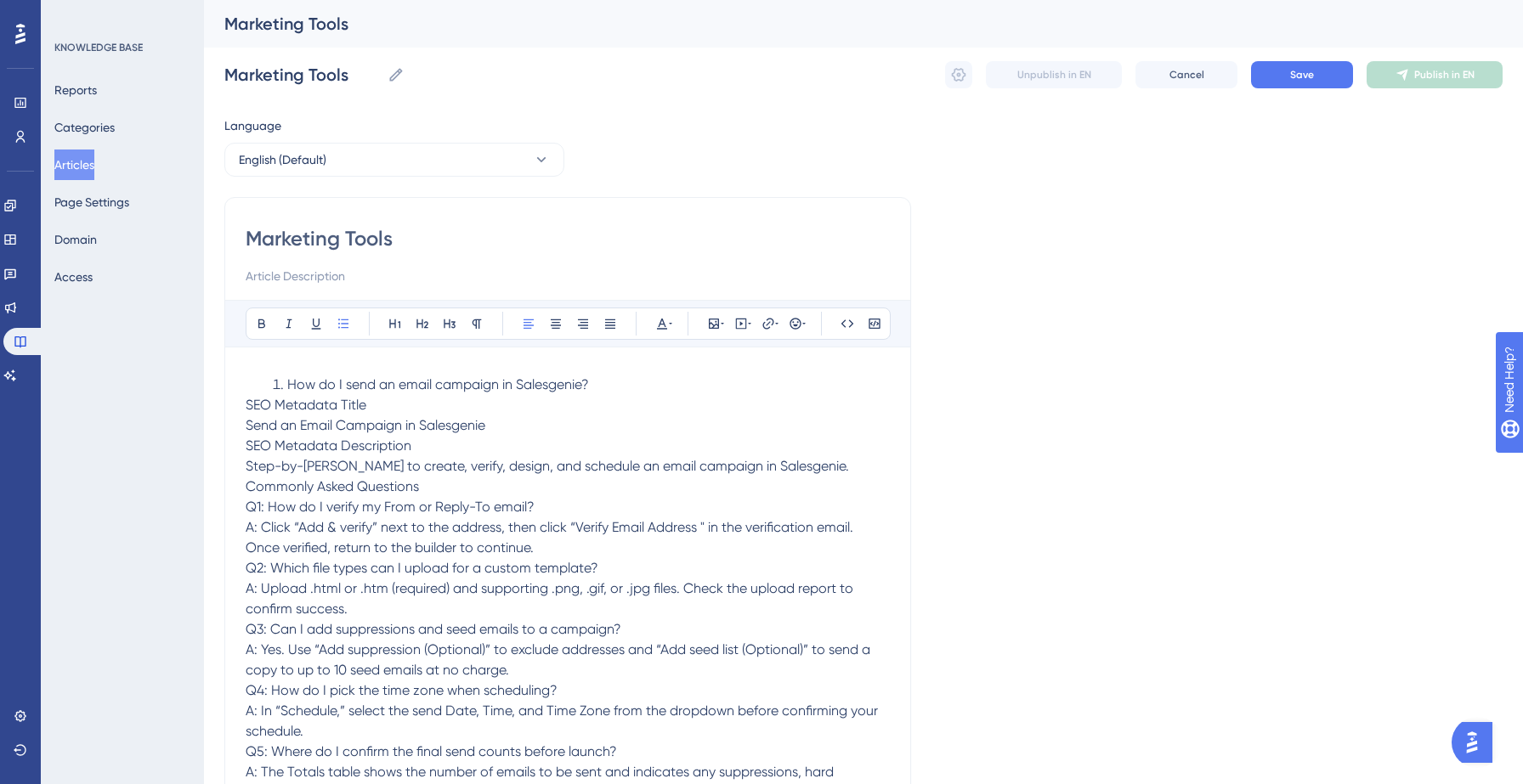
click at [272, 265] on input at bounding box center [568, 275] width 644 height 20
type input "Email Campaign"
click at [1290, 74] on button "Save" at bounding box center [1302, 75] width 102 height 28
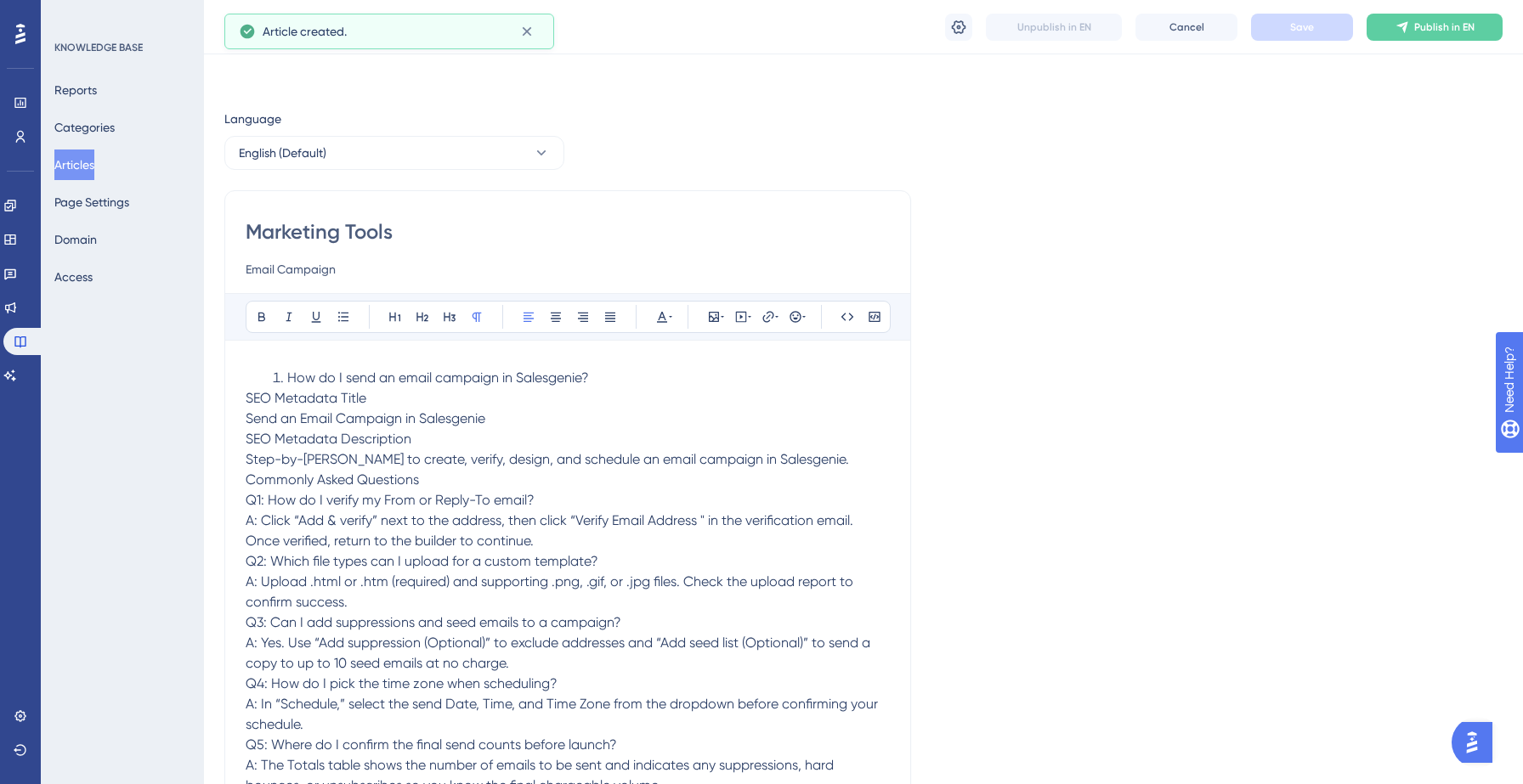
scroll to position [2565, 0]
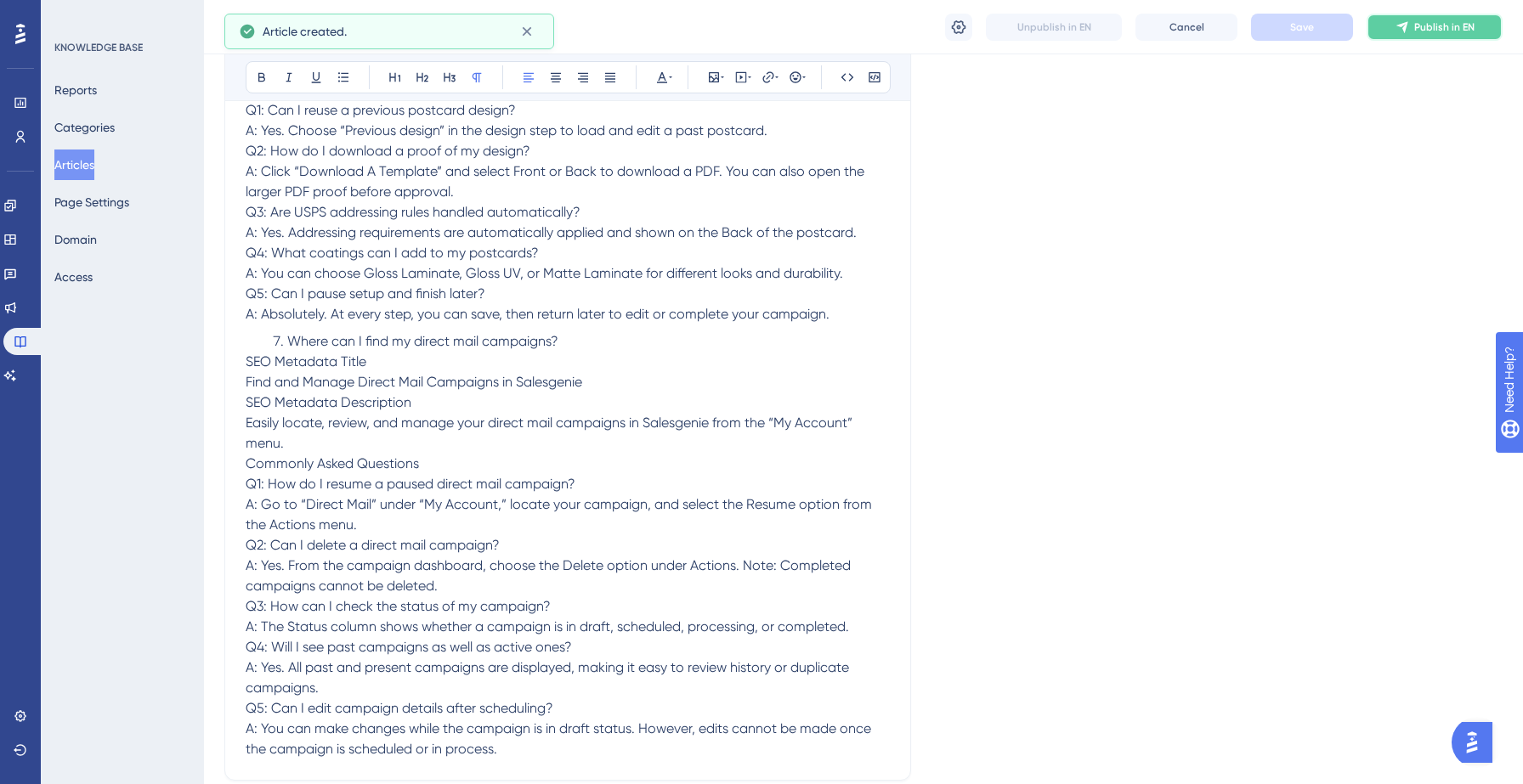
click at [1455, 23] on span "Publish in EN" at bounding box center [1445, 27] width 61 height 13
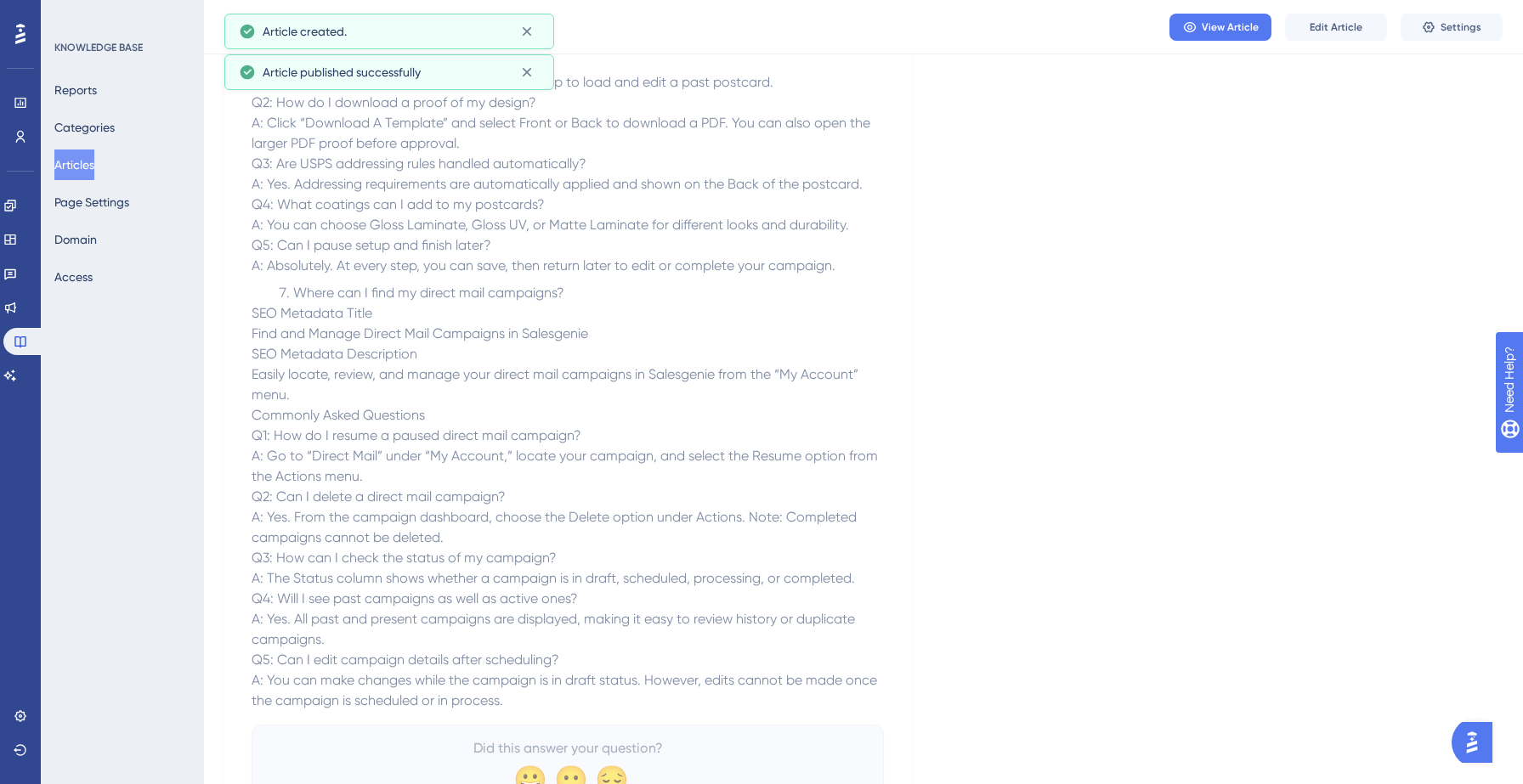
click at [85, 173] on button "Articles" at bounding box center [74, 165] width 40 height 30
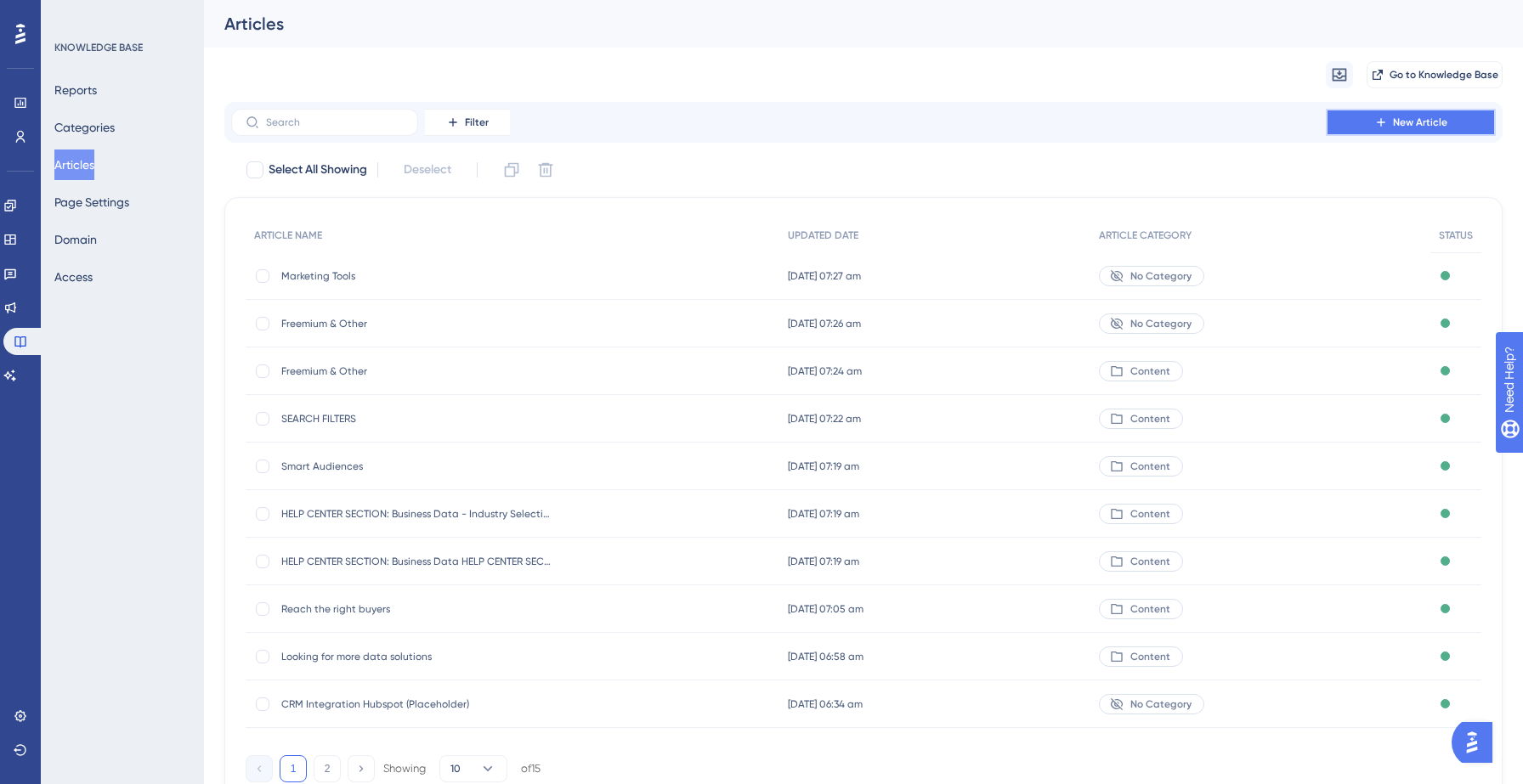
click at [1384, 124] on icon at bounding box center [1380, 122] width 13 height 13
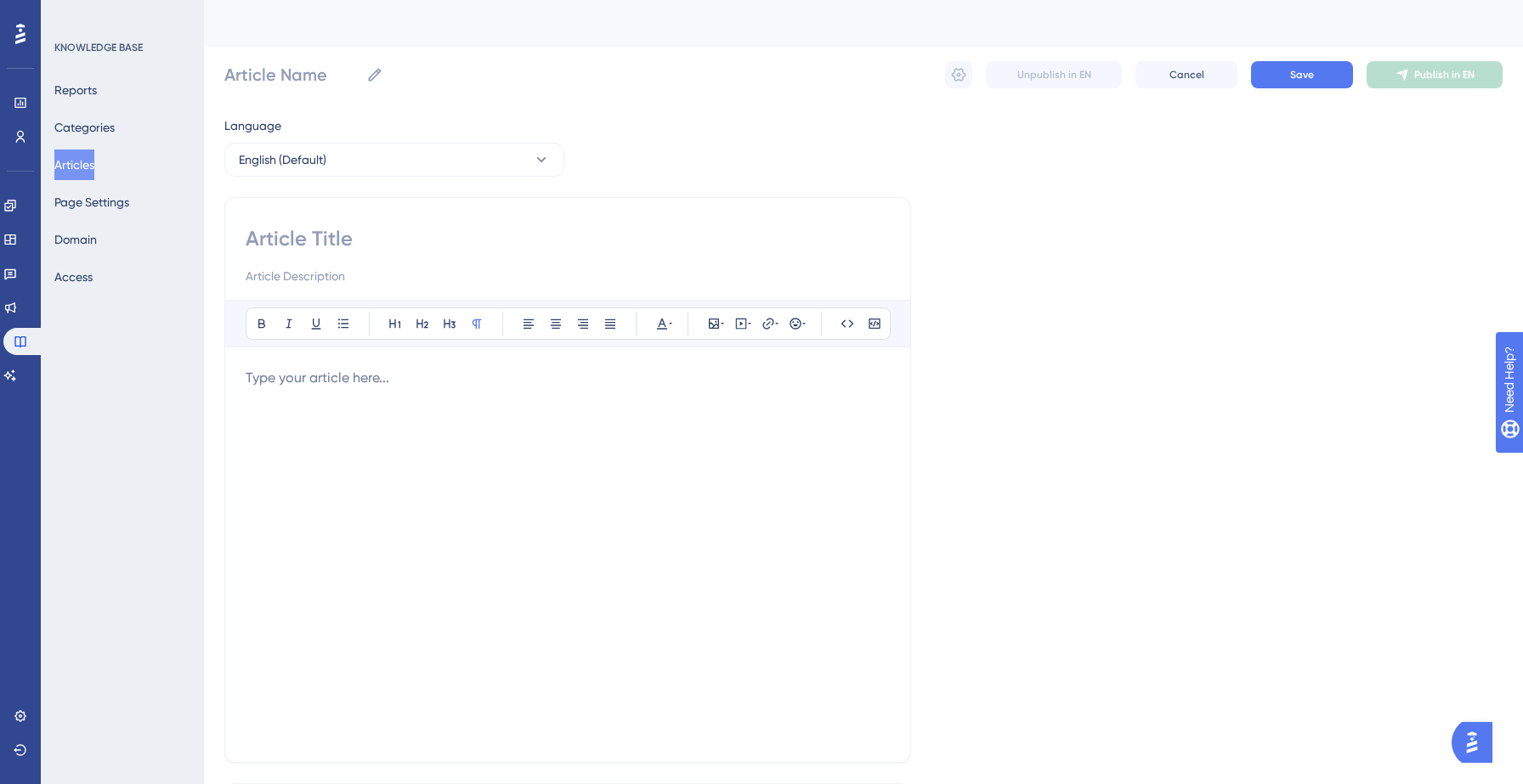
click at [376, 383] on p at bounding box center [568, 378] width 644 height 20
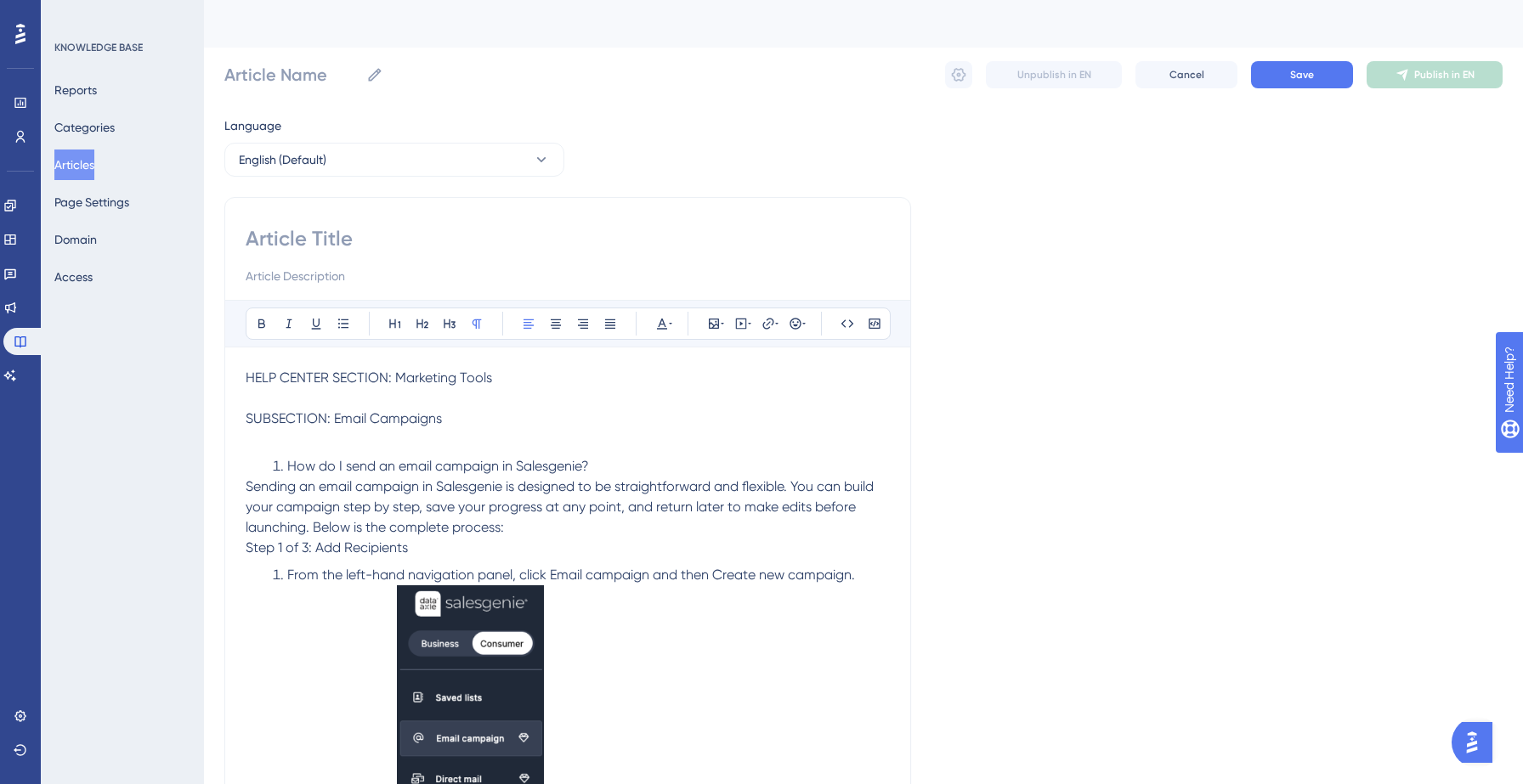
click at [330, 239] on input at bounding box center [568, 239] width 644 height 28
type input "Marketing Tools"
click at [301, 272] on input at bounding box center [568, 275] width 644 height 20
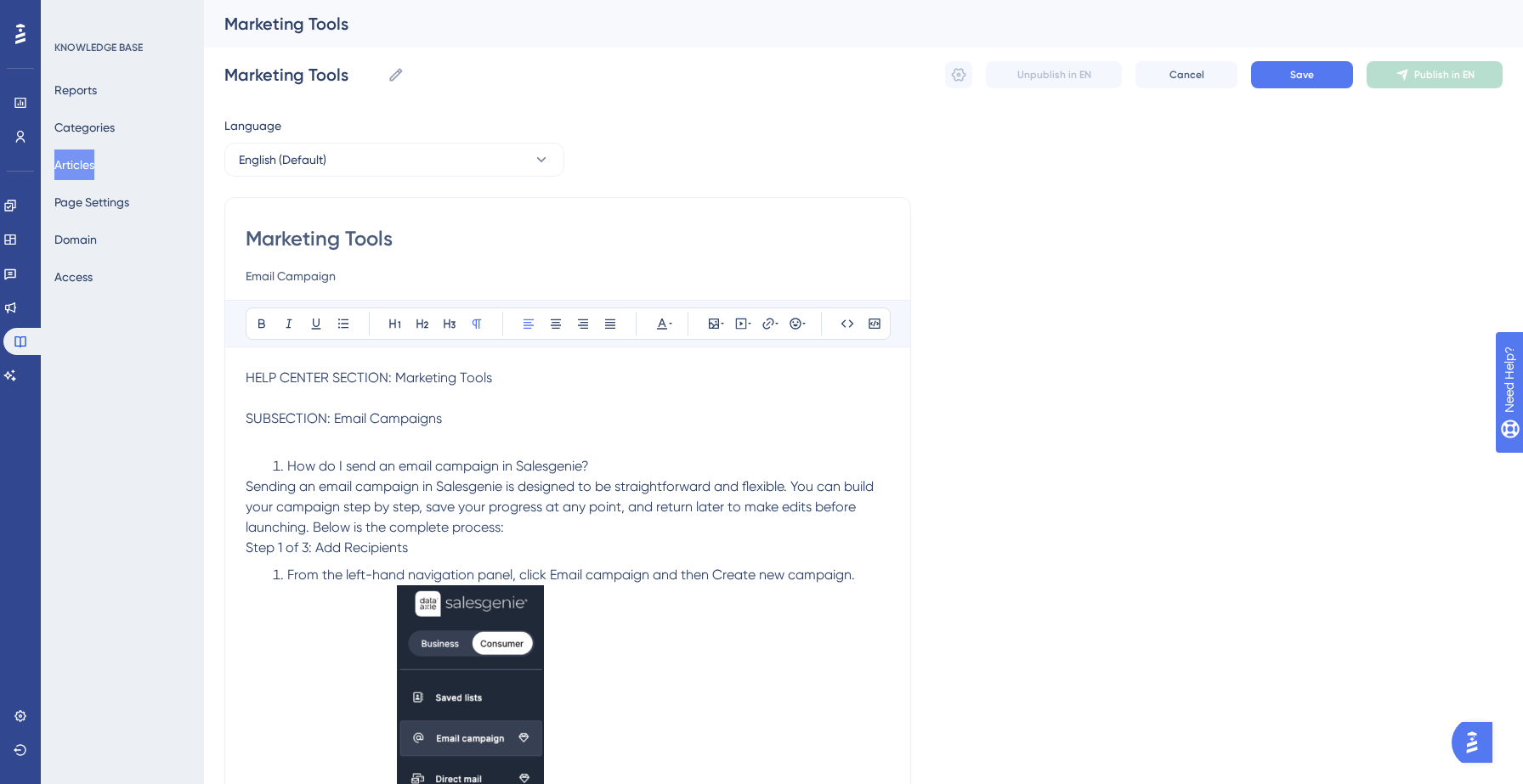
type input "Email Campaign"
drag, startPoint x: 449, startPoint y: 421, endPoint x: 193, endPoint y: 375, distance: 260.1
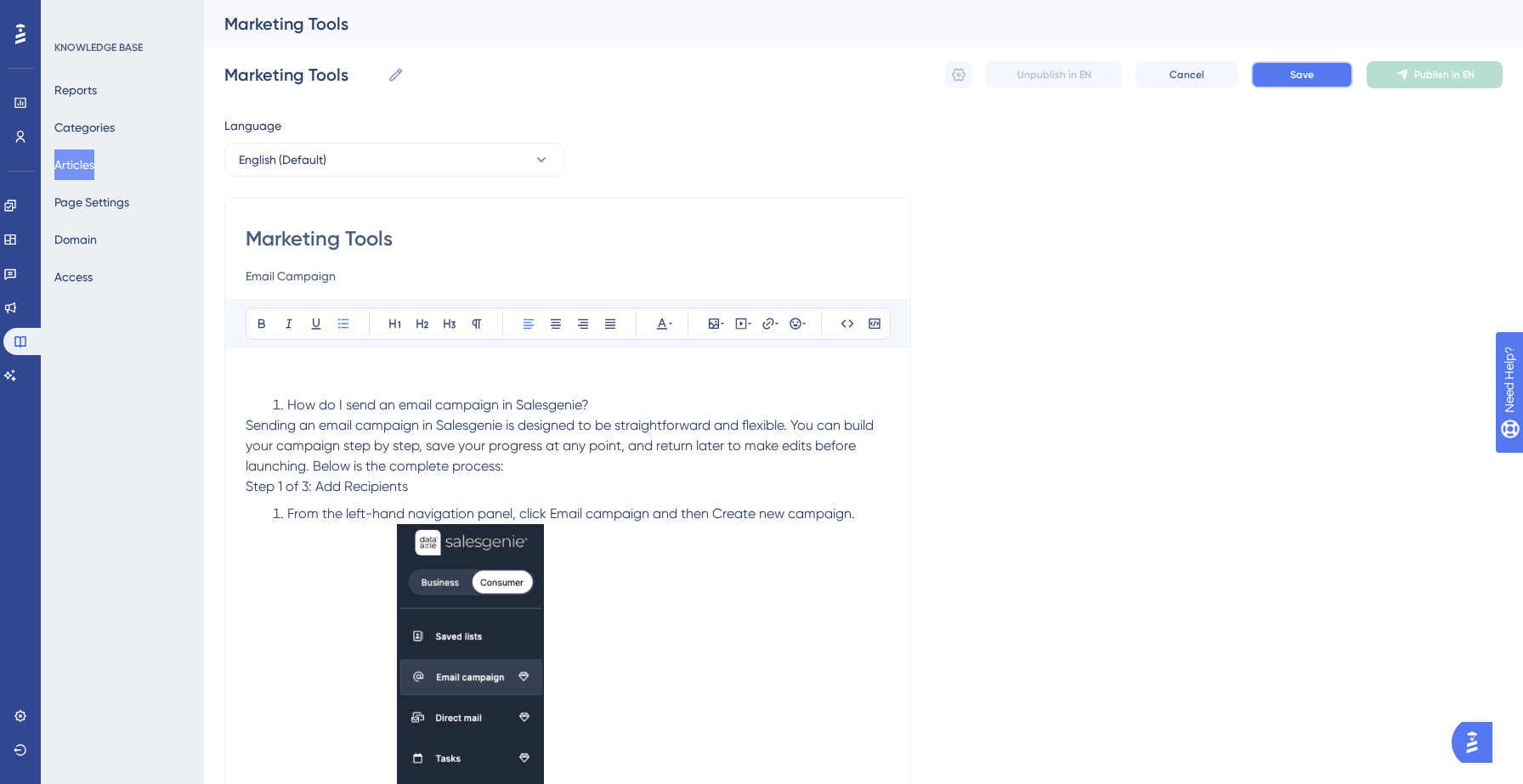
click at [1324, 70] on button "Save" at bounding box center [1302, 75] width 102 height 28
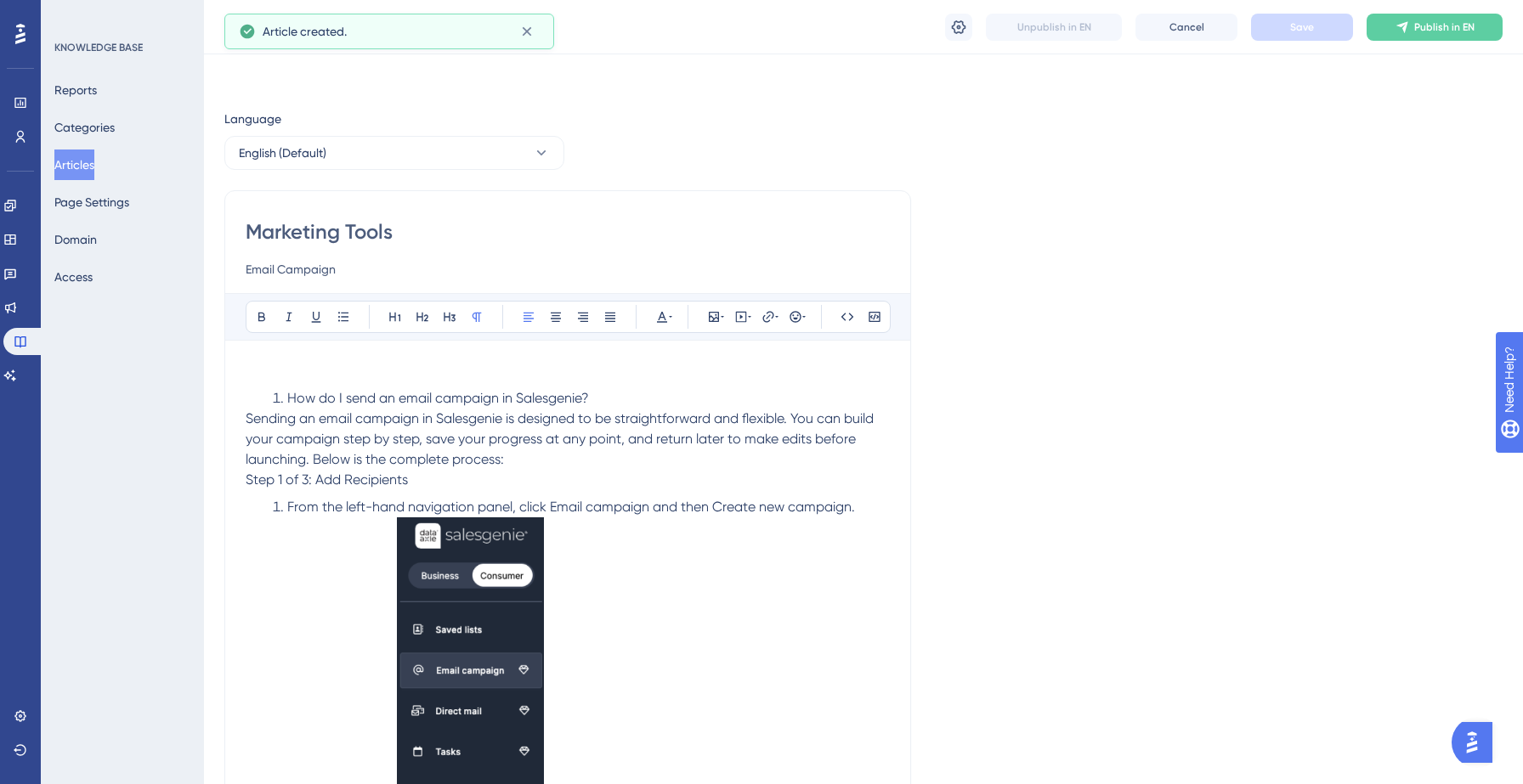
scroll to position [5102, 0]
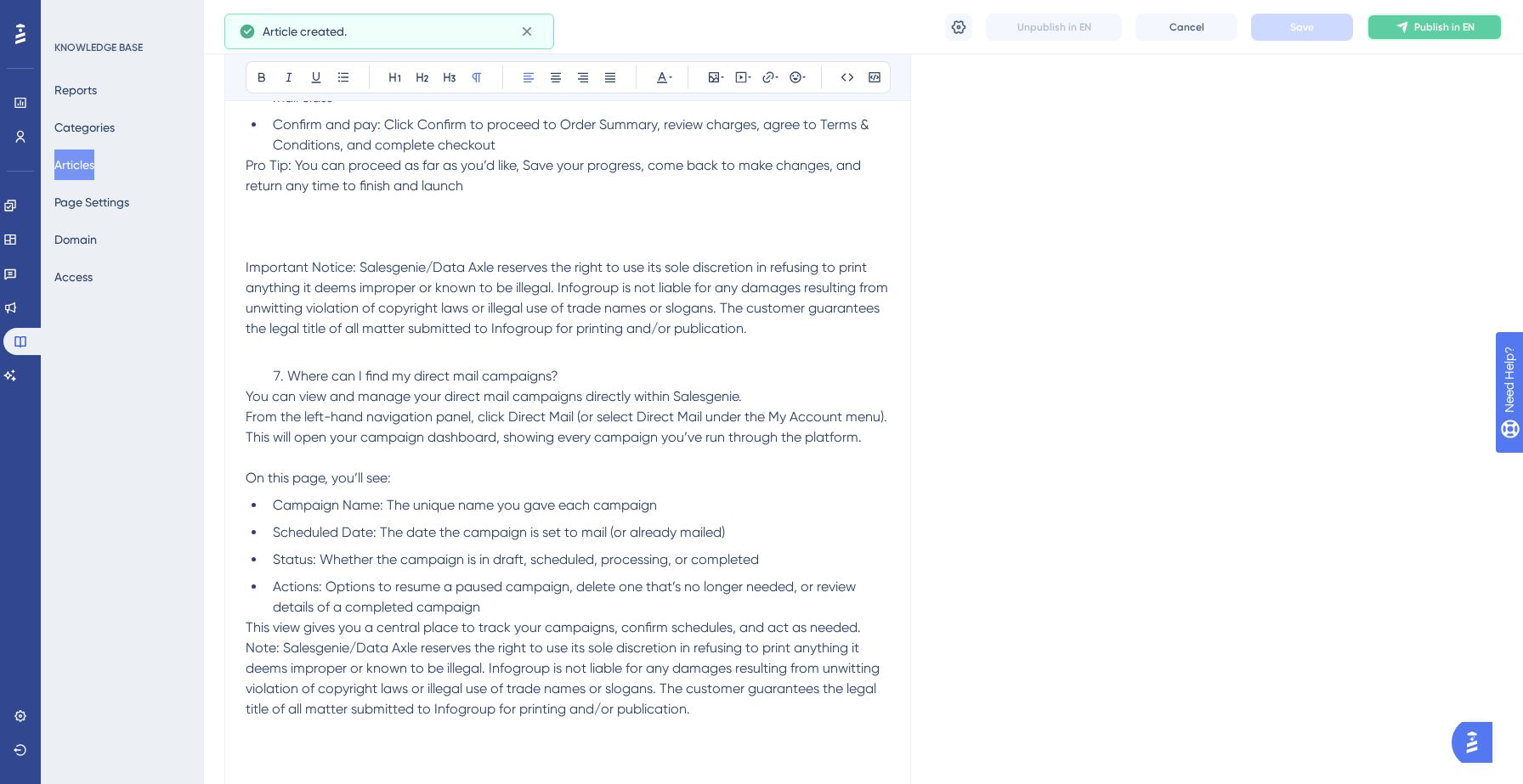
click at [1411, 20] on button "Publish in EN" at bounding box center [1434, 27] width 136 height 28
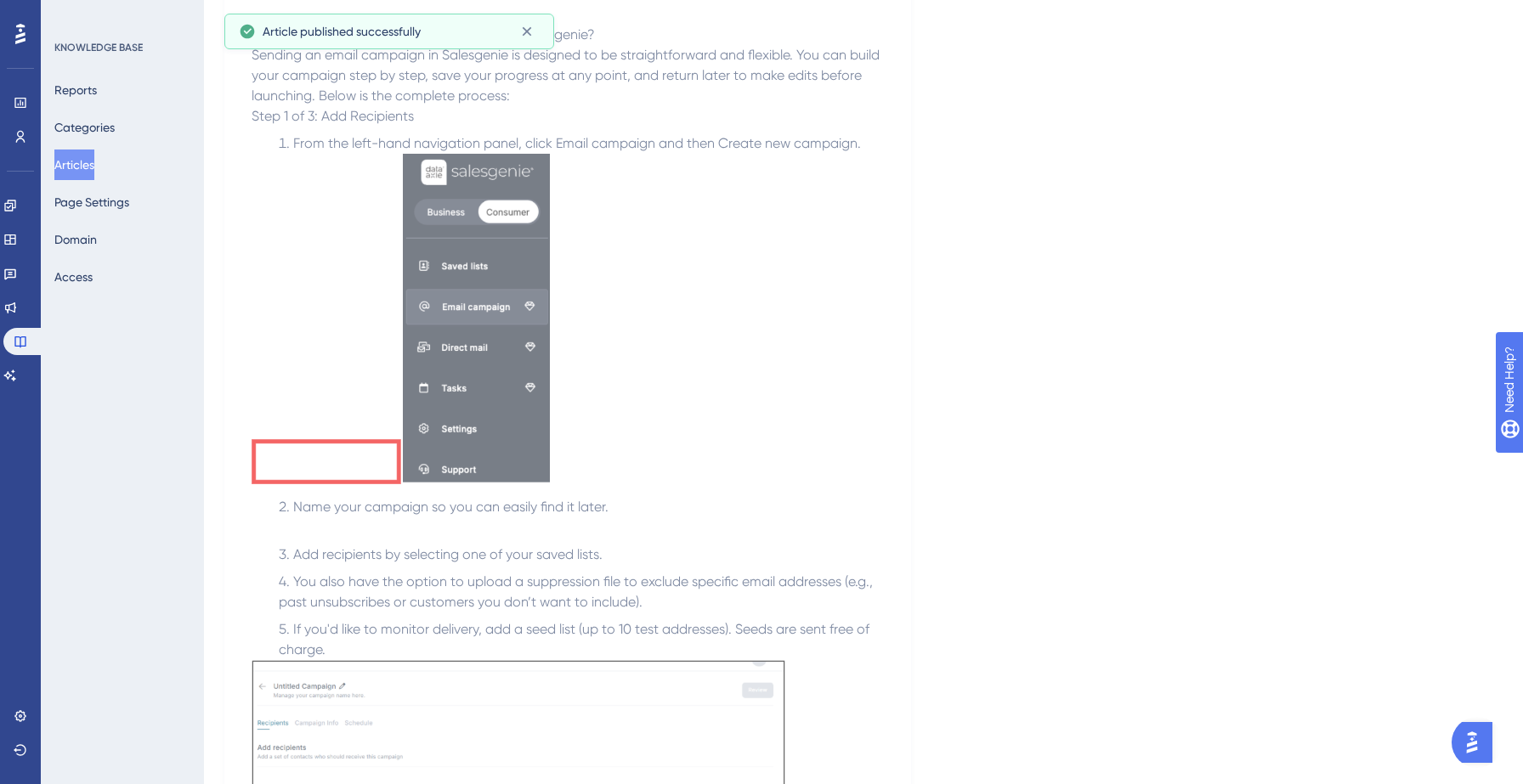
scroll to position [0, 0]
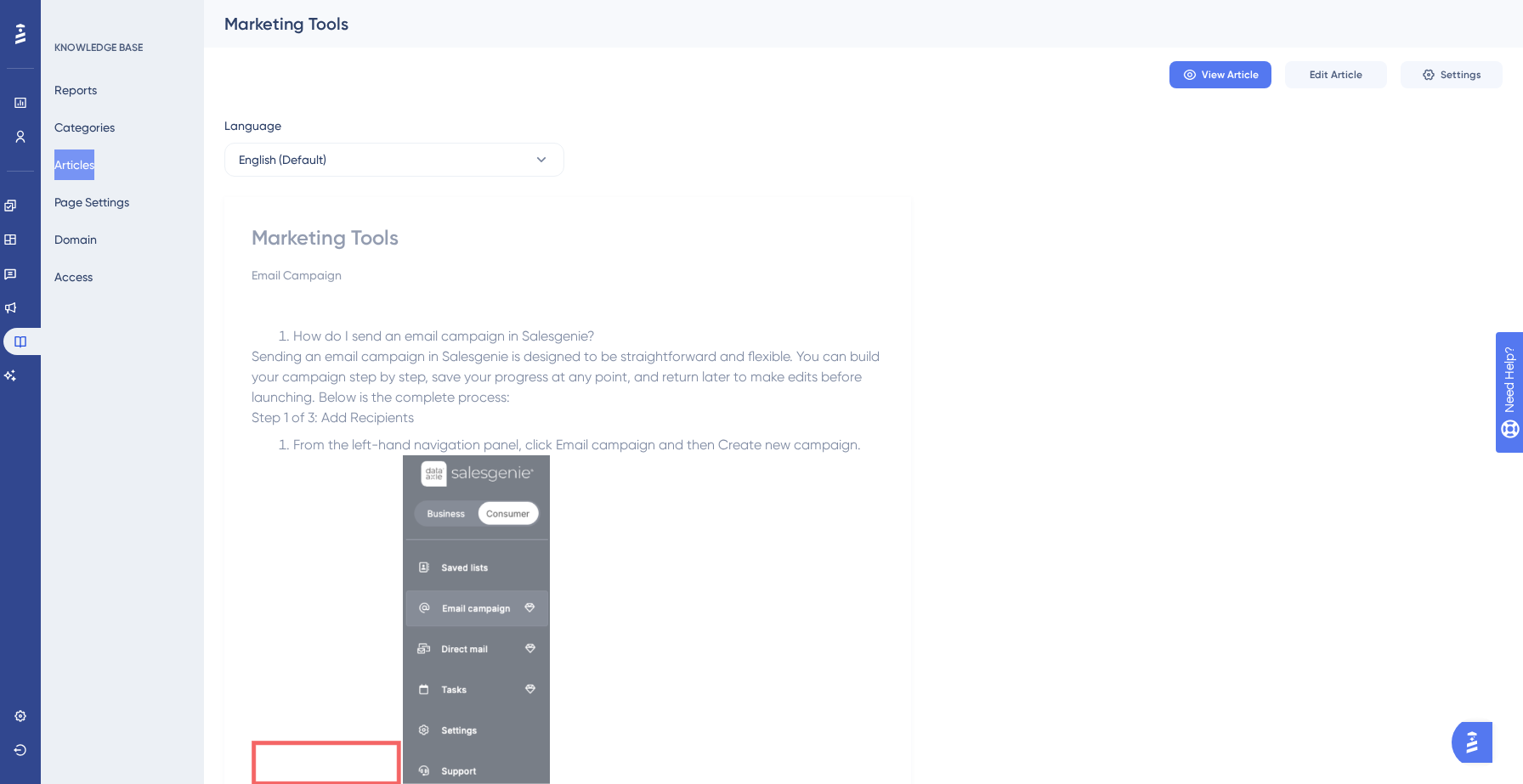
click at [94, 159] on button "Articles" at bounding box center [74, 165] width 40 height 30
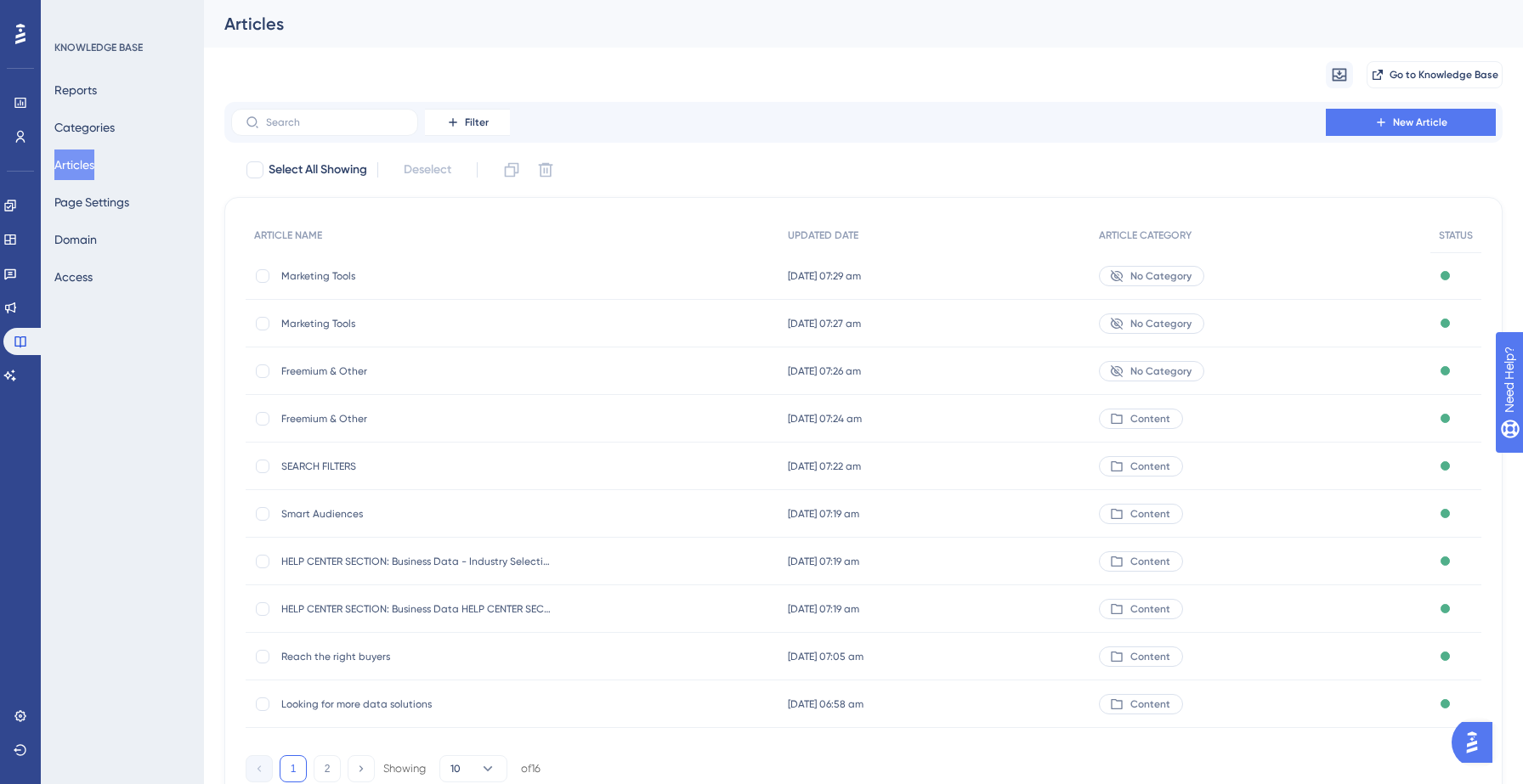
click at [826, 23] on div "Articles" at bounding box center [842, 23] width 1236 height 24
click at [1396, 127] on span "New Article" at bounding box center [1420, 122] width 54 height 13
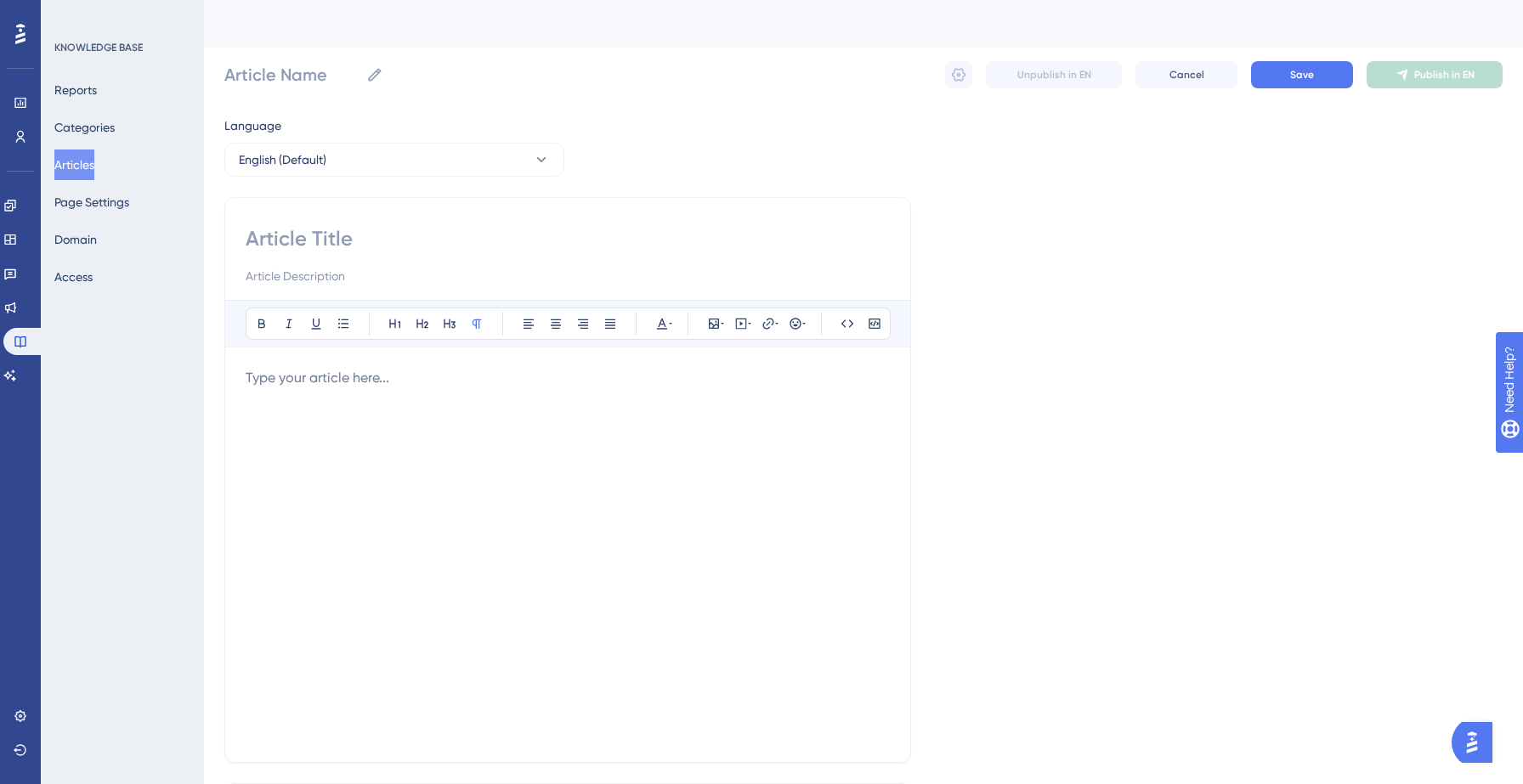
click at [422, 385] on p at bounding box center [568, 378] width 644 height 20
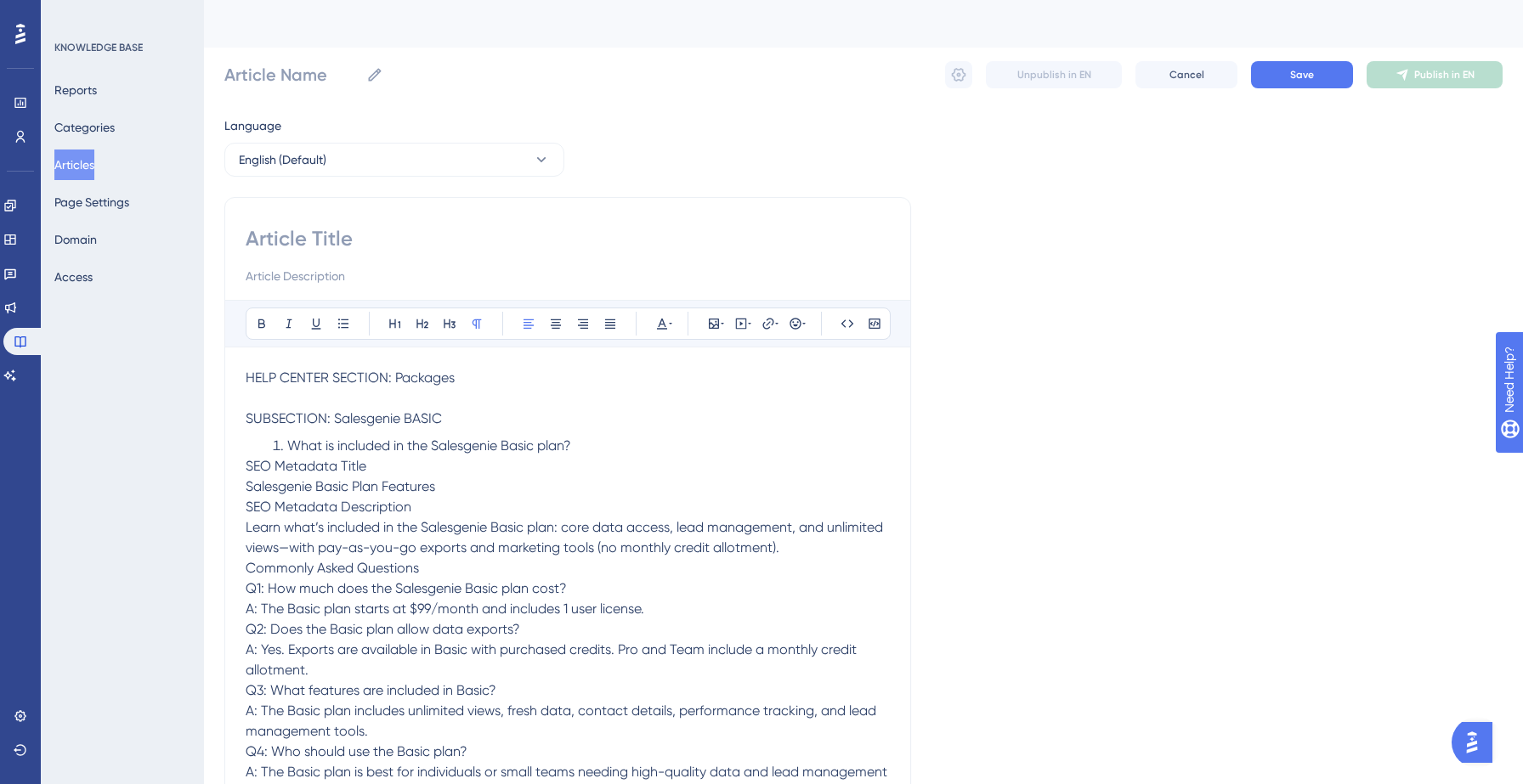
drag, startPoint x: 449, startPoint y: 416, endPoint x: 217, endPoint y: 378, distance: 235.1
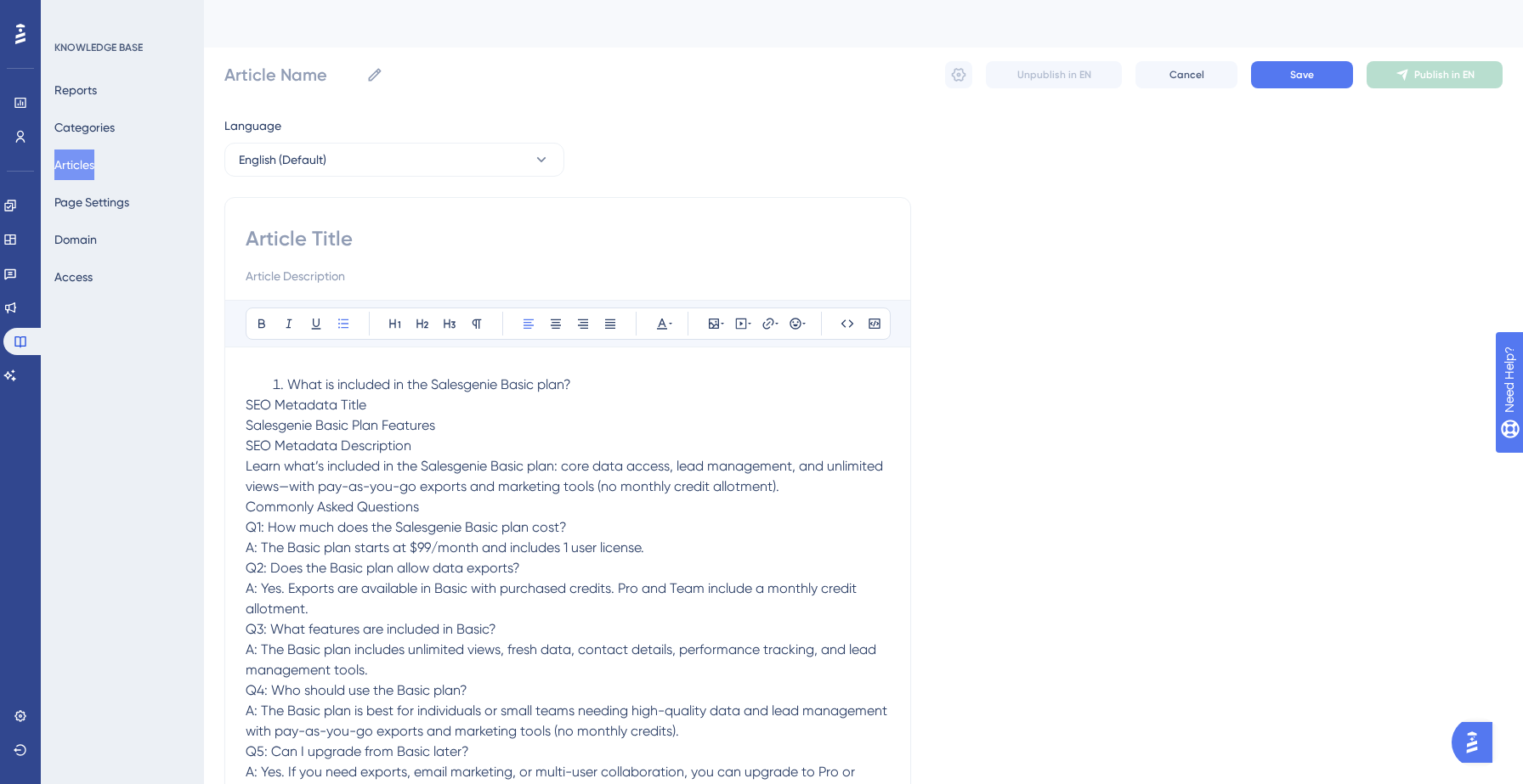
click at [396, 236] on input at bounding box center [568, 239] width 644 height 28
type input "Packag"
type input "Packa"
type input "Packages"
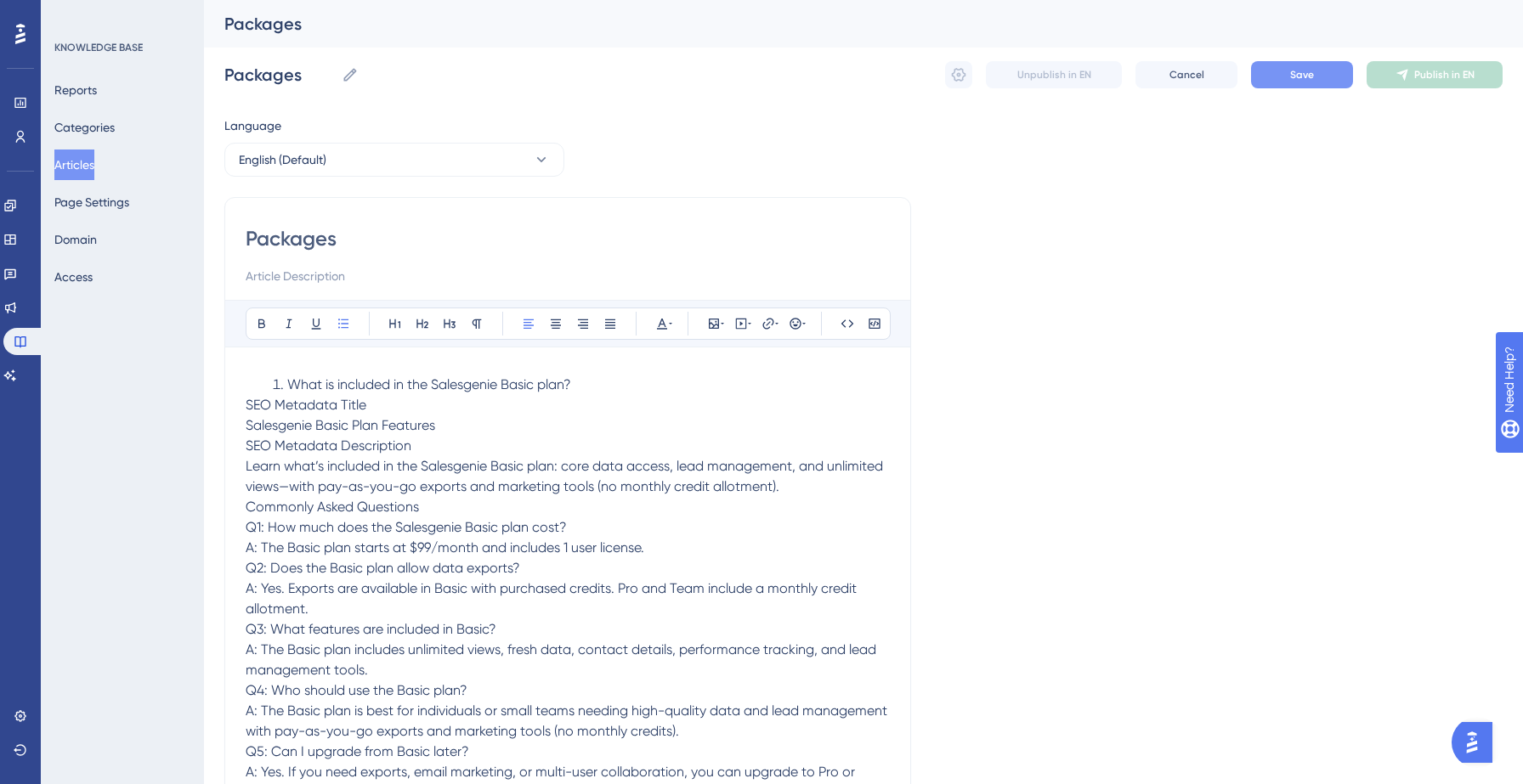
type input "Packages"
click at [1306, 81] on span "Save" at bounding box center [1302, 74] width 24 height 13
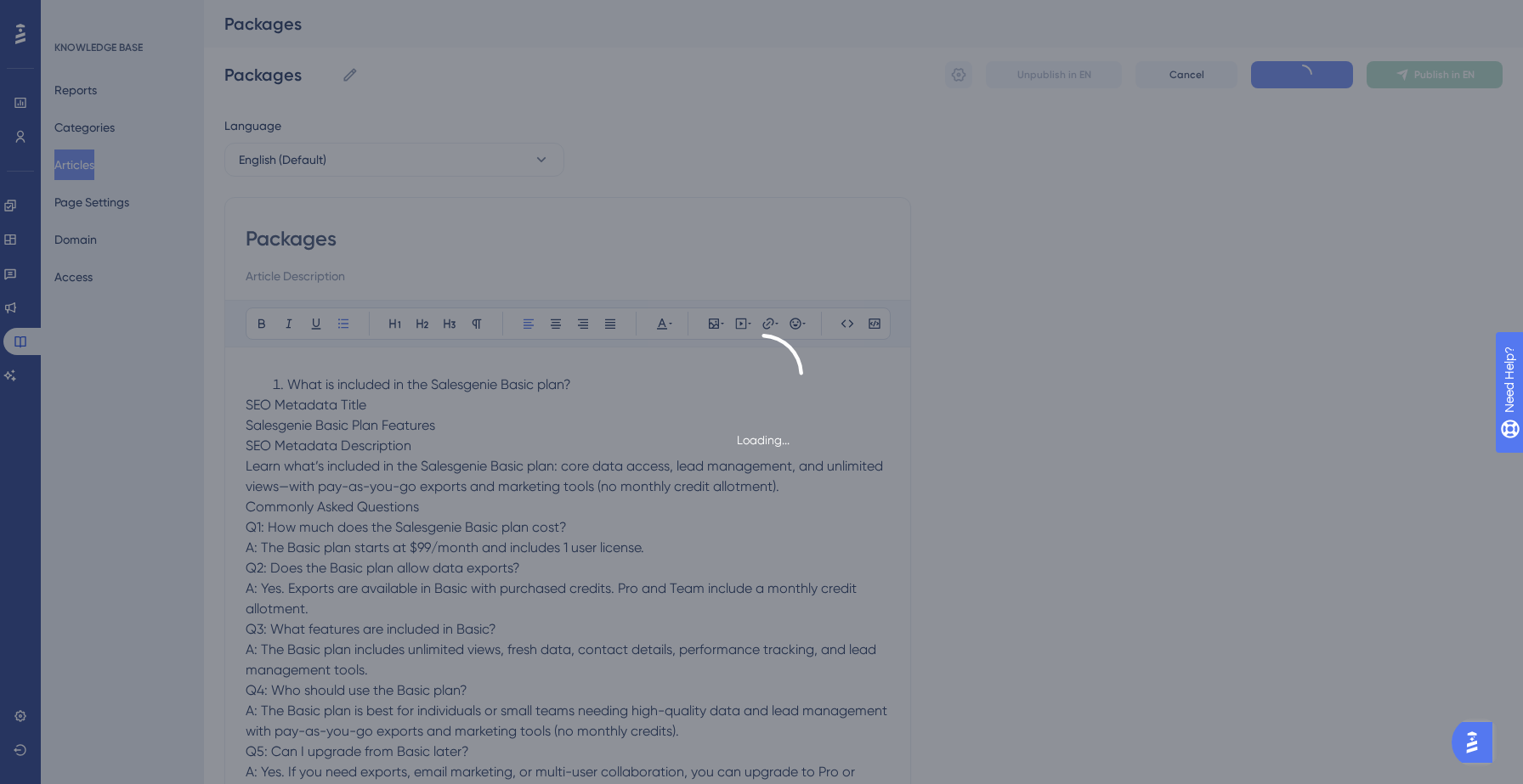
scroll to position [4638, 0]
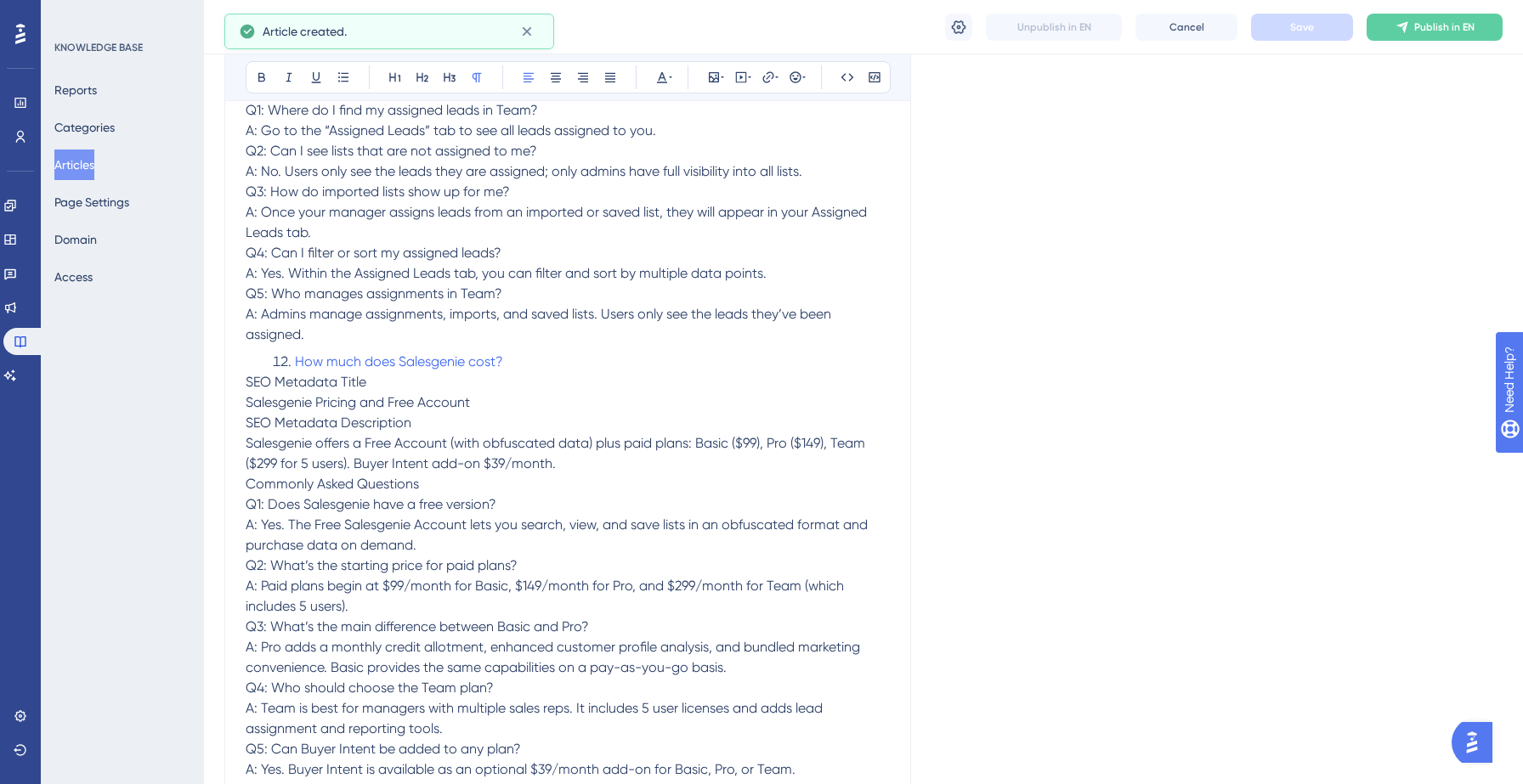
click at [1420, 41] on div "Packages Packages Unpublish in EN Cancel Save Publish in EN" at bounding box center [864, 27] width 1319 height 54
click at [1421, 28] on span "Publish in EN" at bounding box center [1445, 27] width 61 height 13
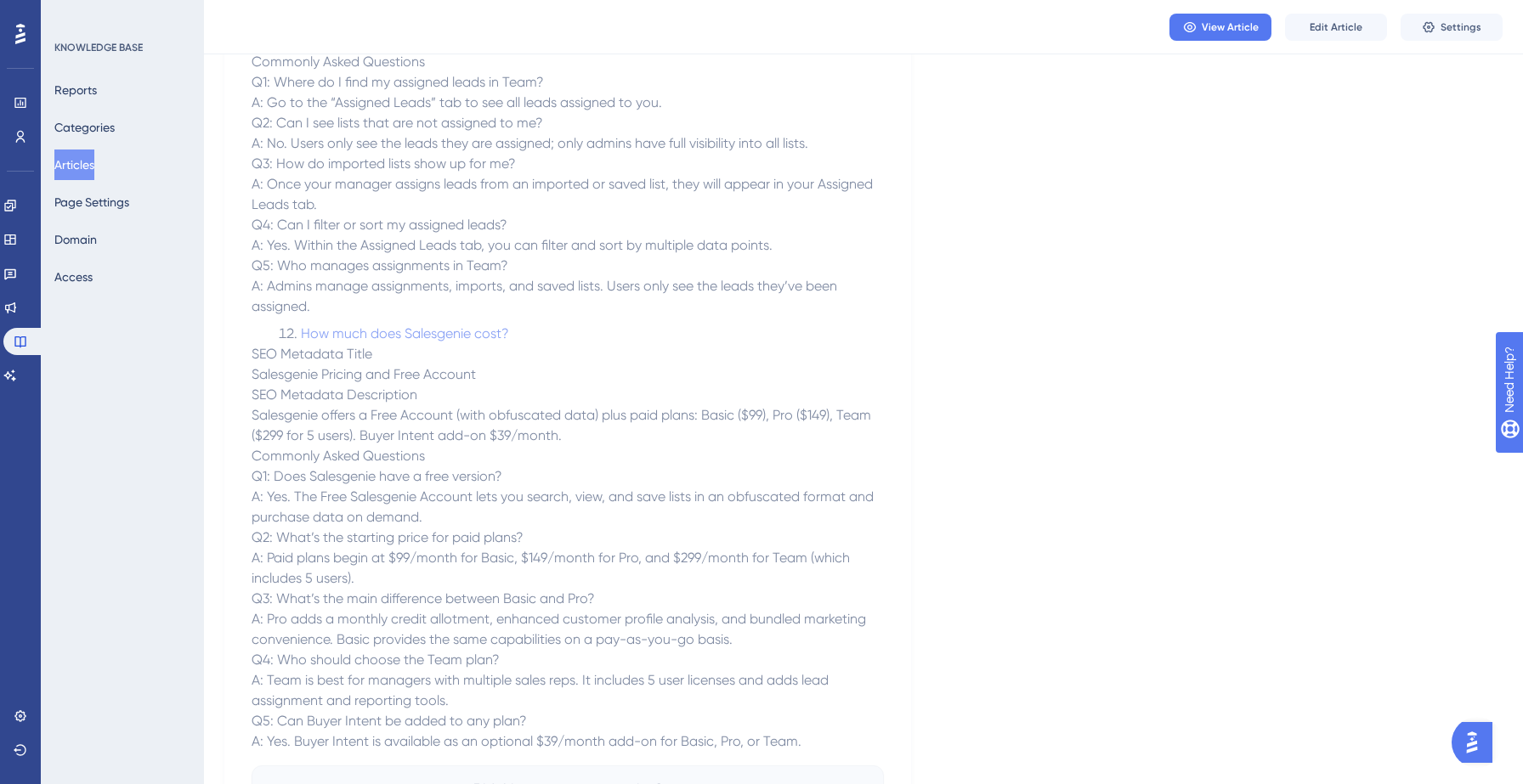
click at [78, 161] on button "Articles" at bounding box center [74, 165] width 40 height 30
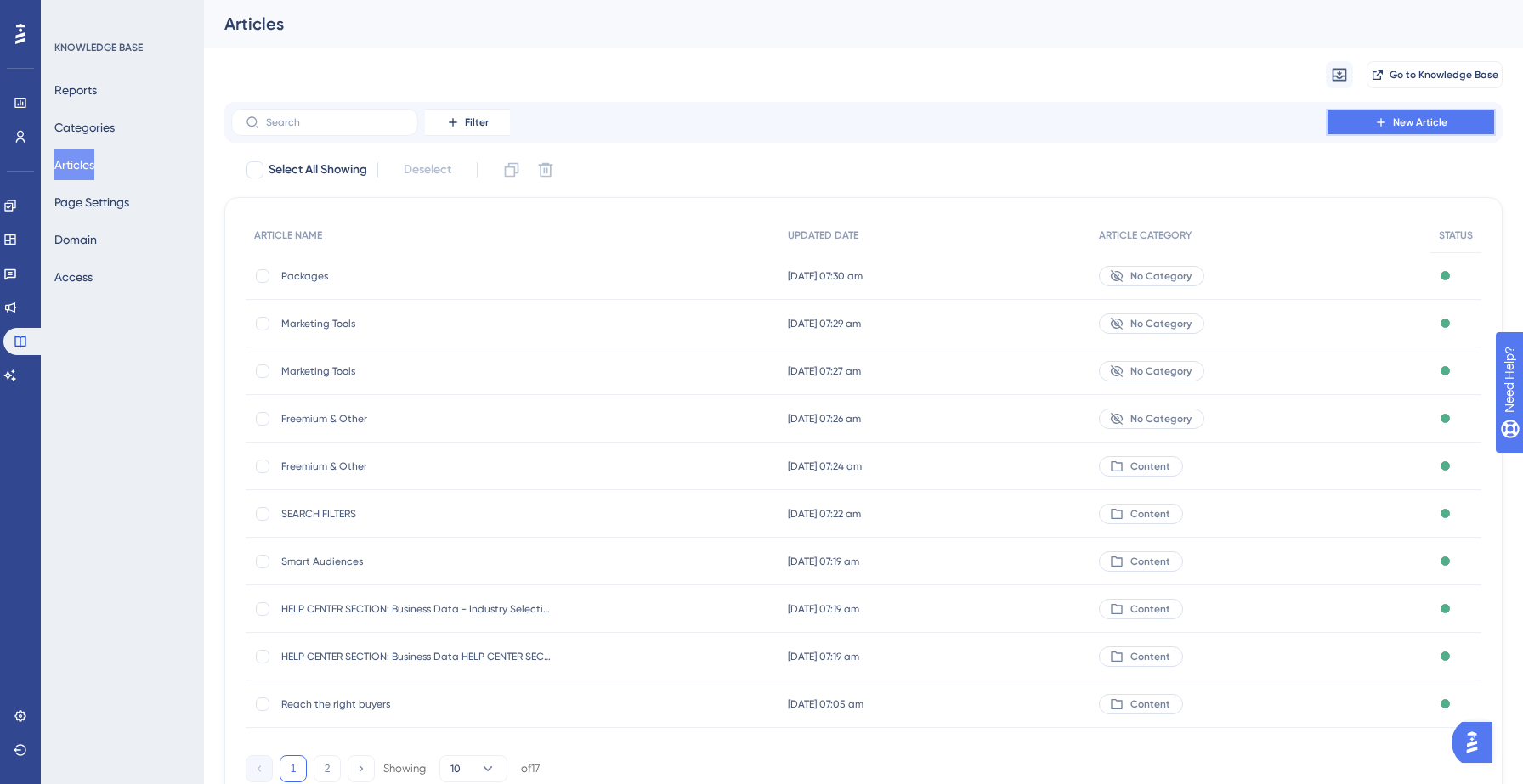
click at [1417, 130] on button "New Article" at bounding box center [1411, 122] width 170 height 28
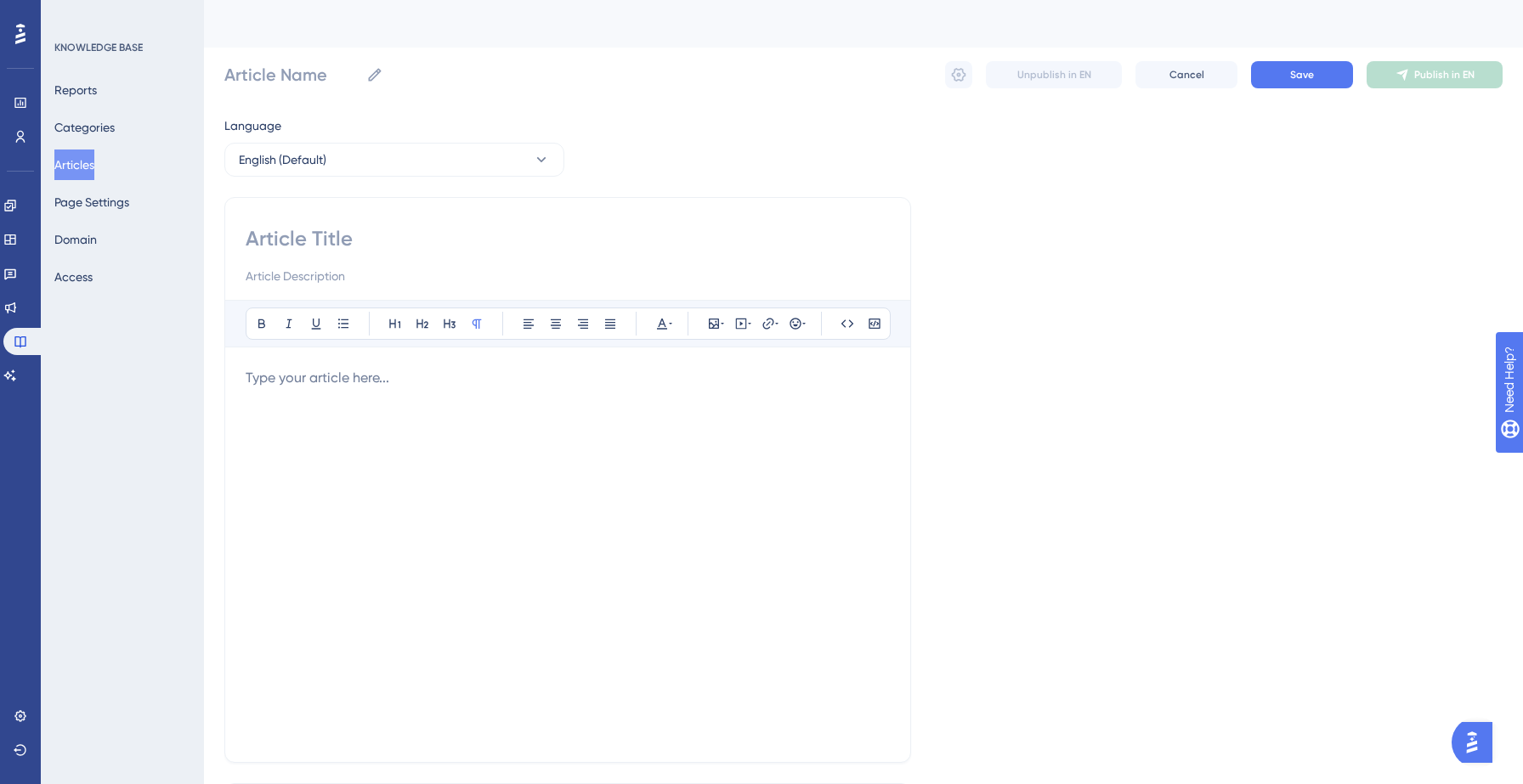
click at [406, 380] on p at bounding box center [568, 378] width 644 height 20
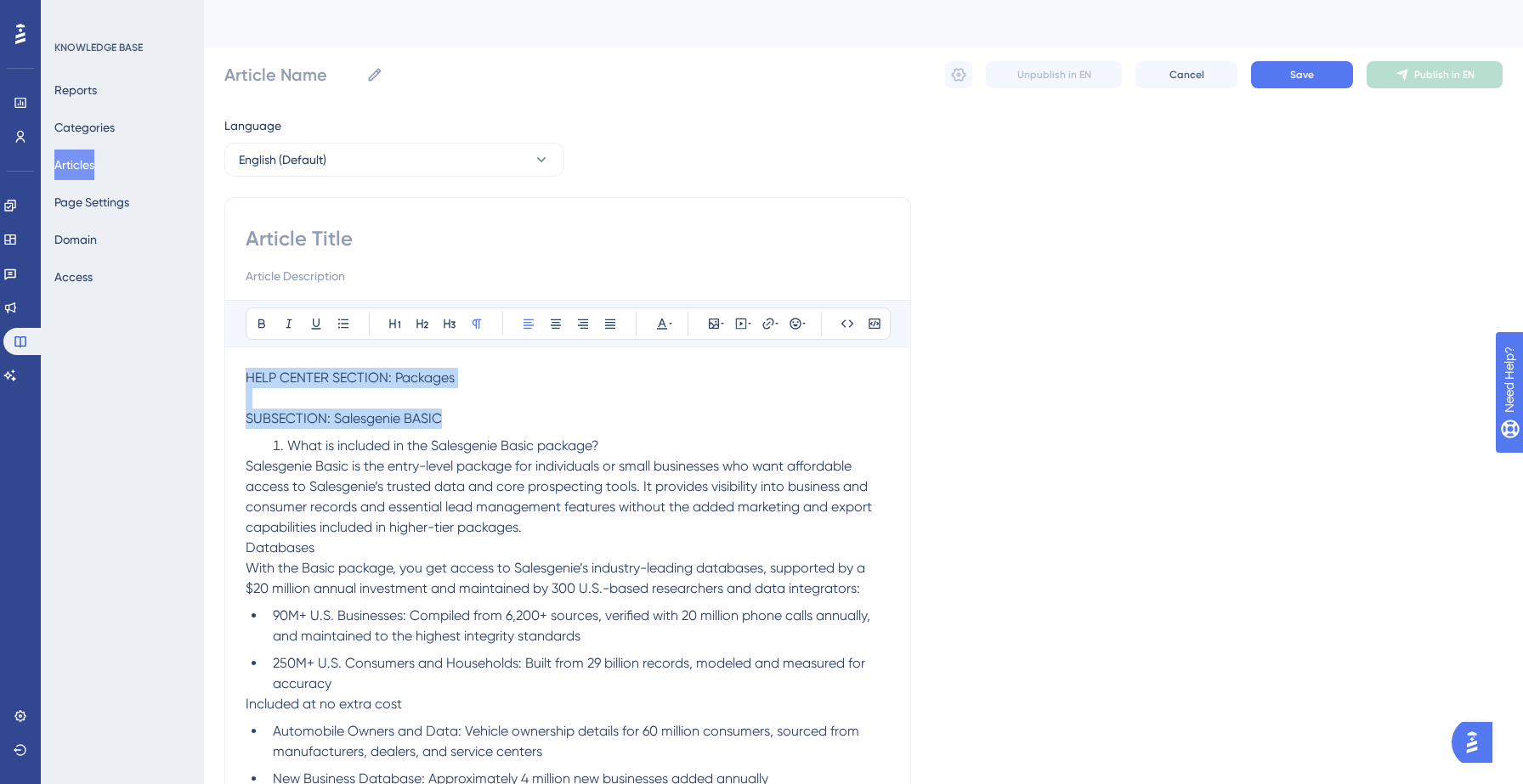
drag, startPoint x: 441, startPoint y: 421, endPoint x: 227, endPoint y: 383, distance: 217.3
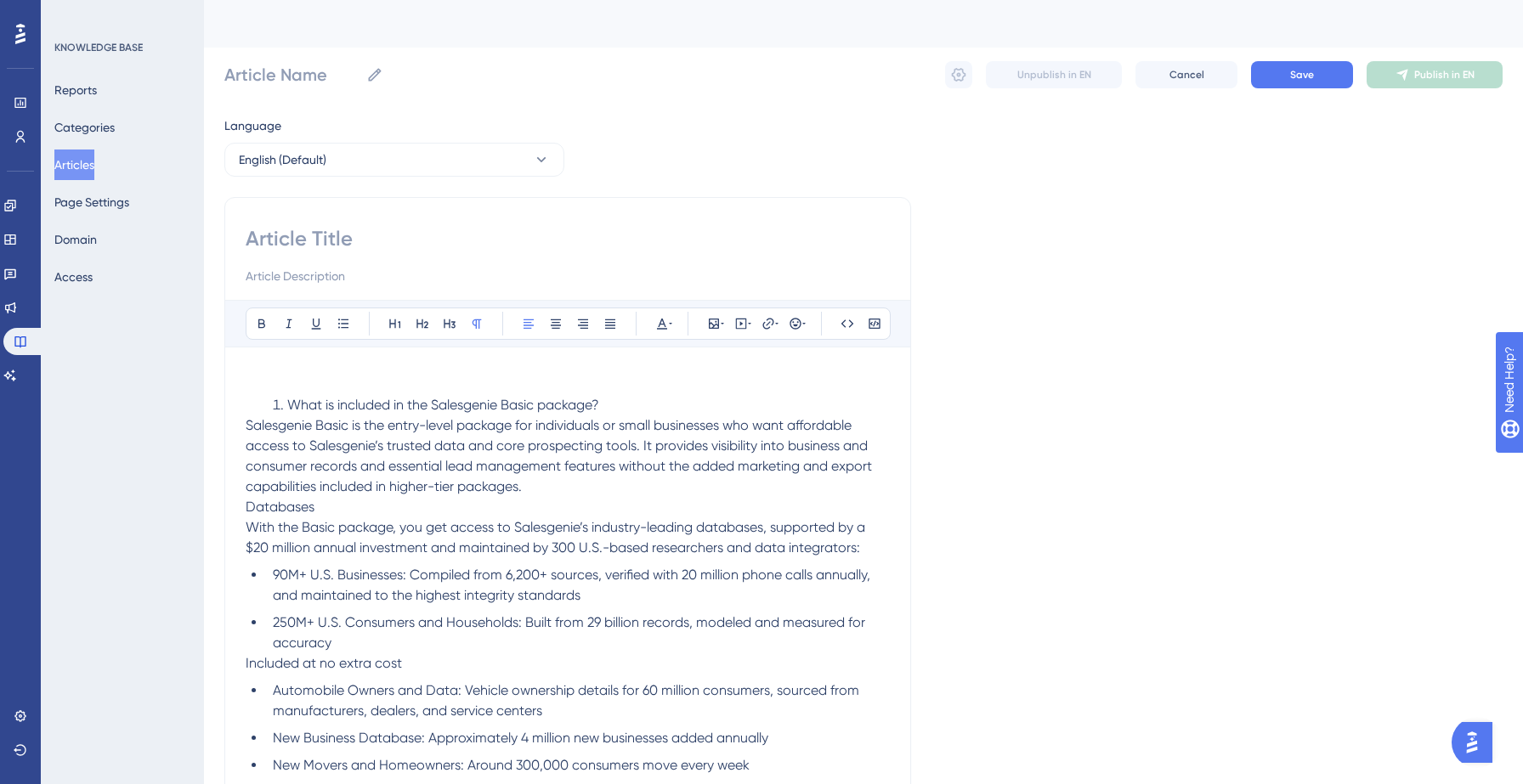
click at [321, 229] on input at bounding box center [568, 239] width 644 height 28
type input "Packages"
click at [1333, 61] on div "Packages Packages Unpublish in EN Cancel Save Publish in EN" at bounding box center [864, 74] width 1278 height 54
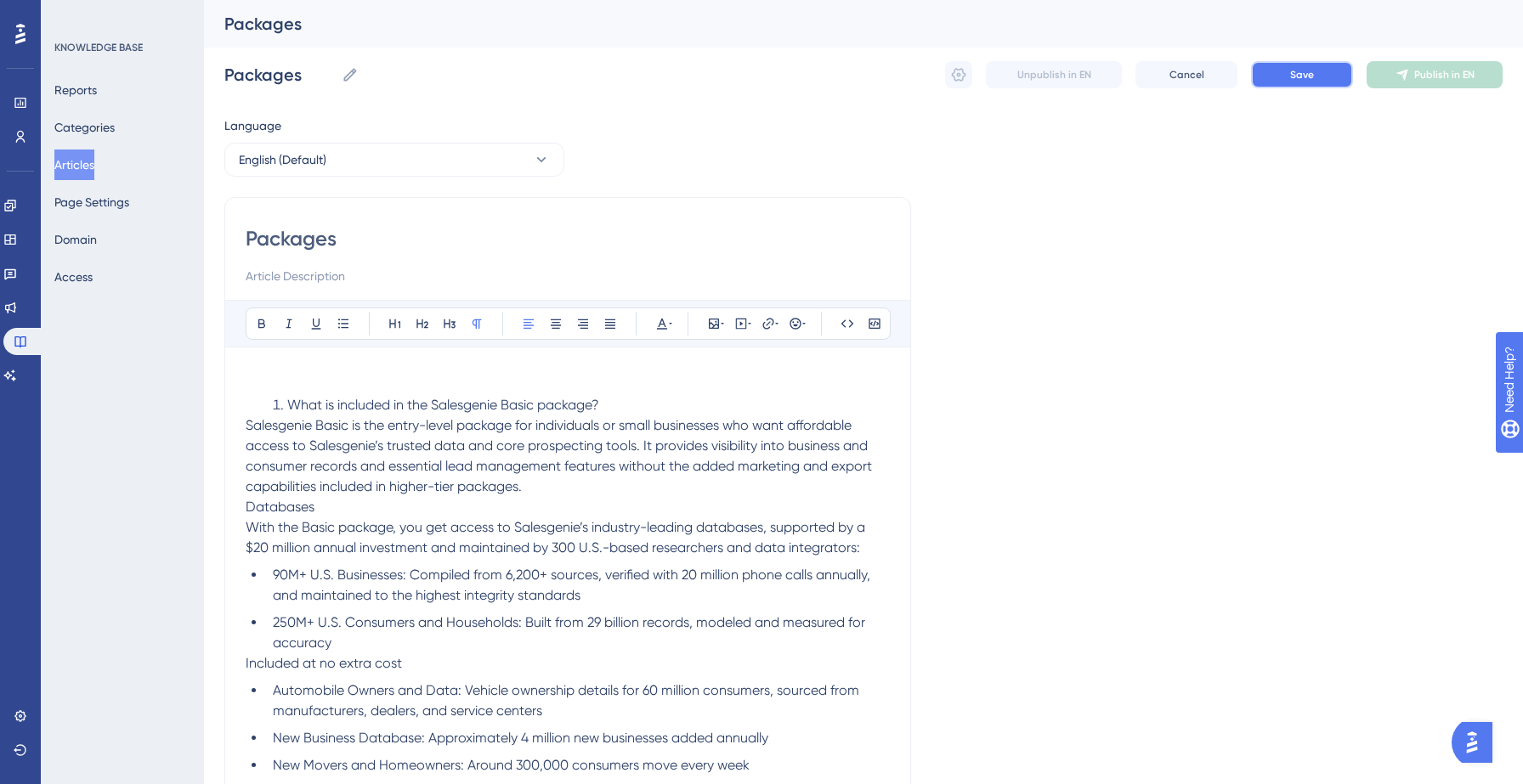
click at [1299, 81] on span "Save" at bounding box center [1302, 74] width 24 height 13
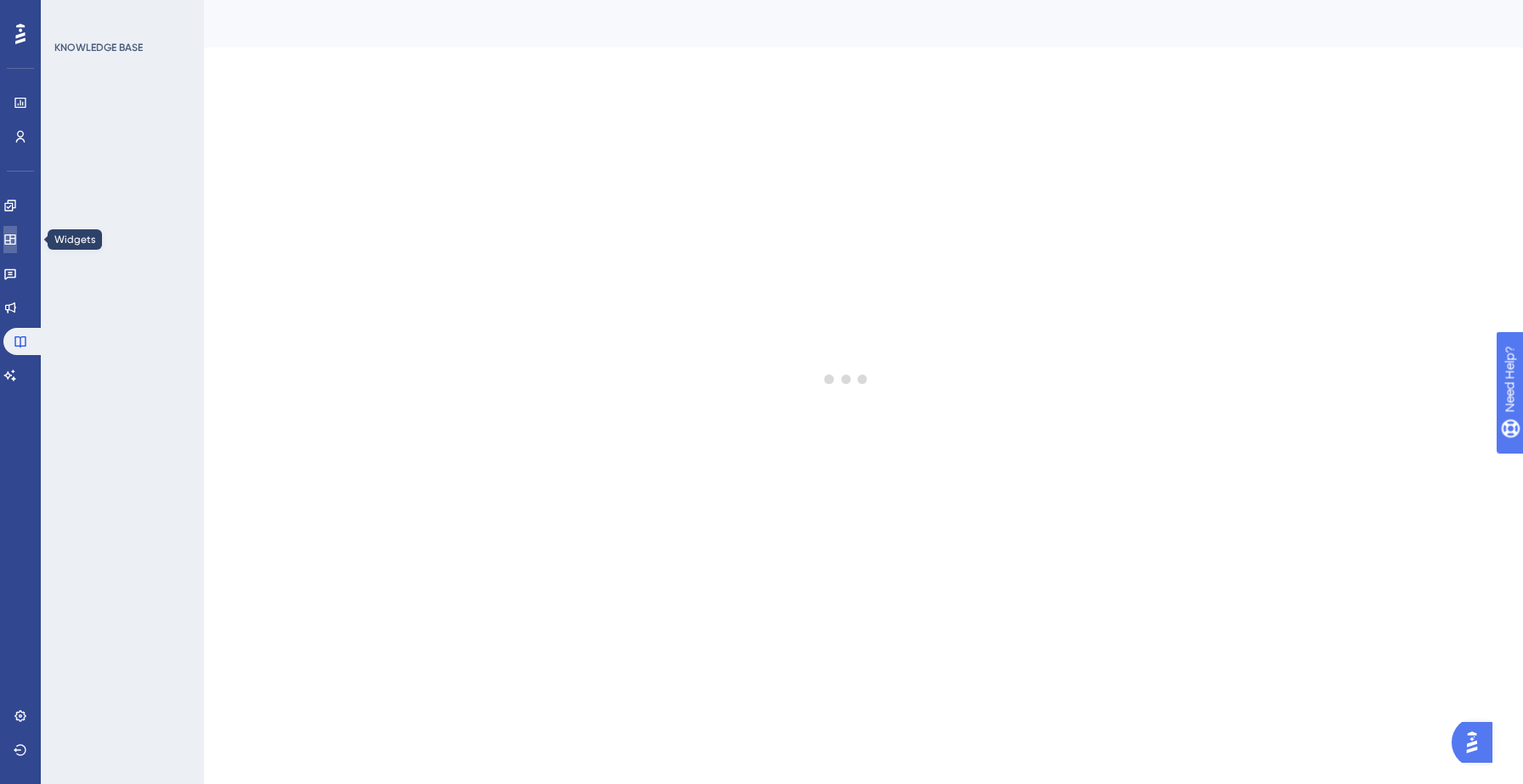
click at [15, 241] on icon at bounding box center [10, 239] width 11 height 10
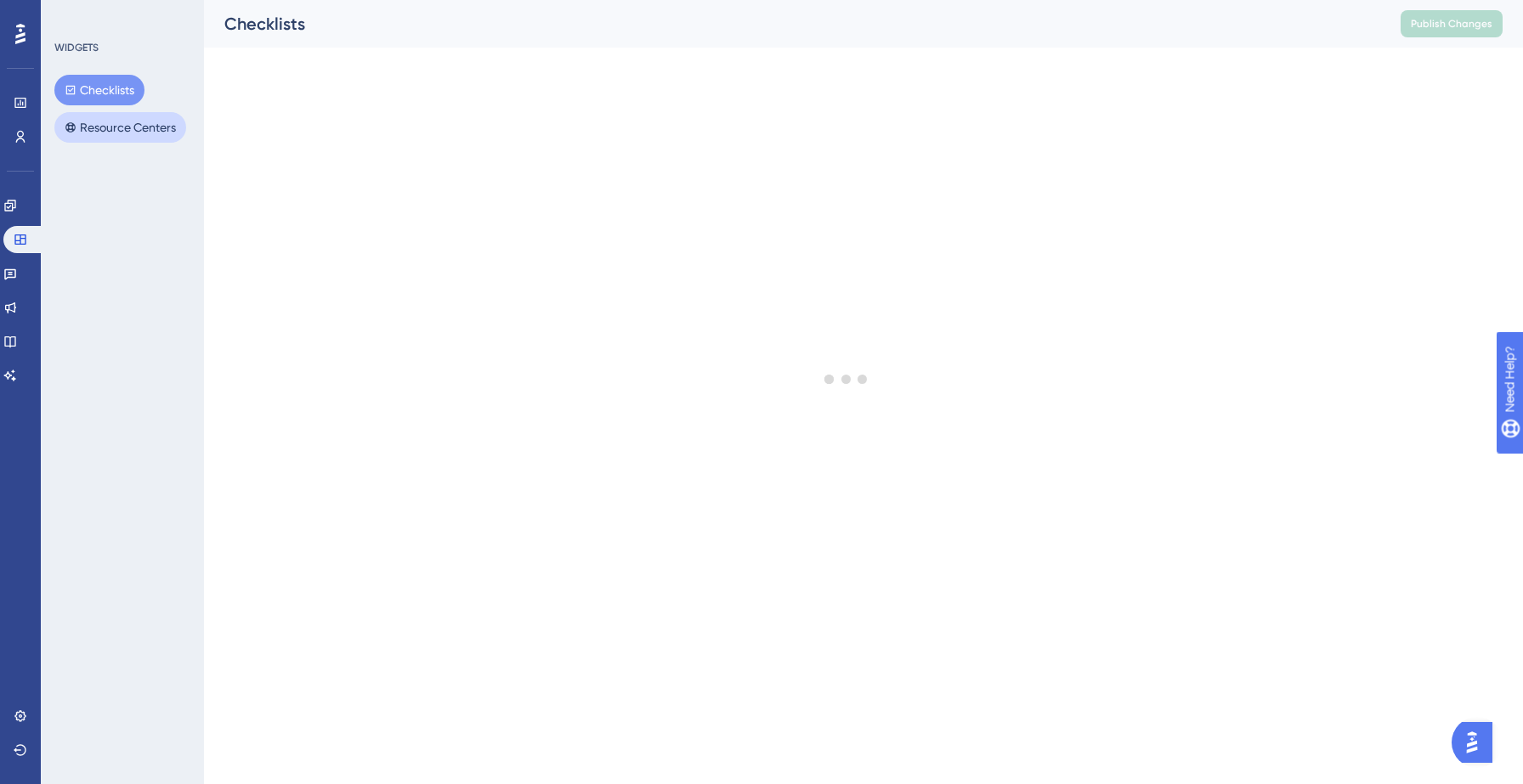
click at [119, 126] on button "Resource Centers" at bounding box center [120, 127] width 132 height 30
